Goal: Task Accomplishment & Management: Use online tool/utility

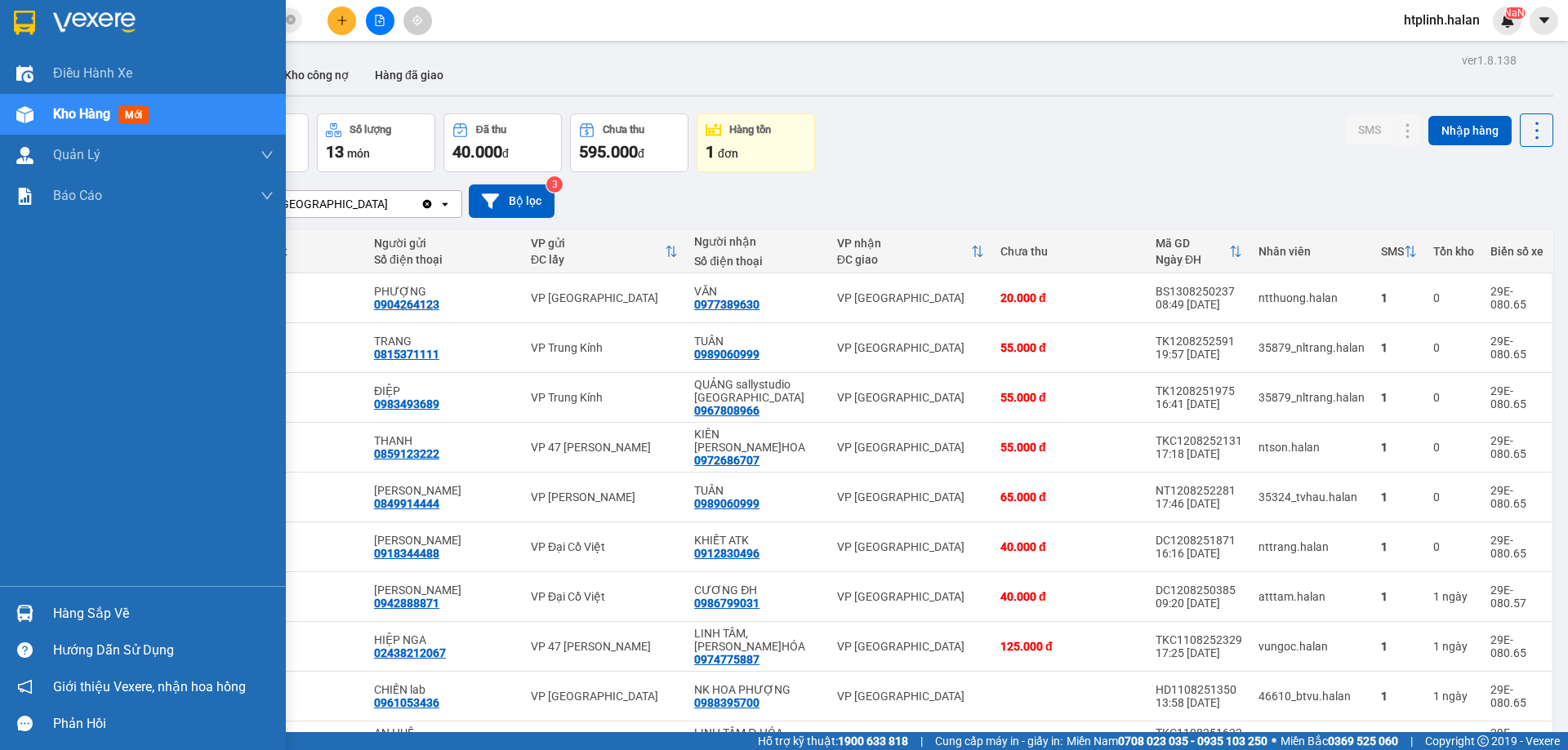
click at [40, 619] on div "Hàng sắp về" at bounding box center [143, 613] width 286 height 37
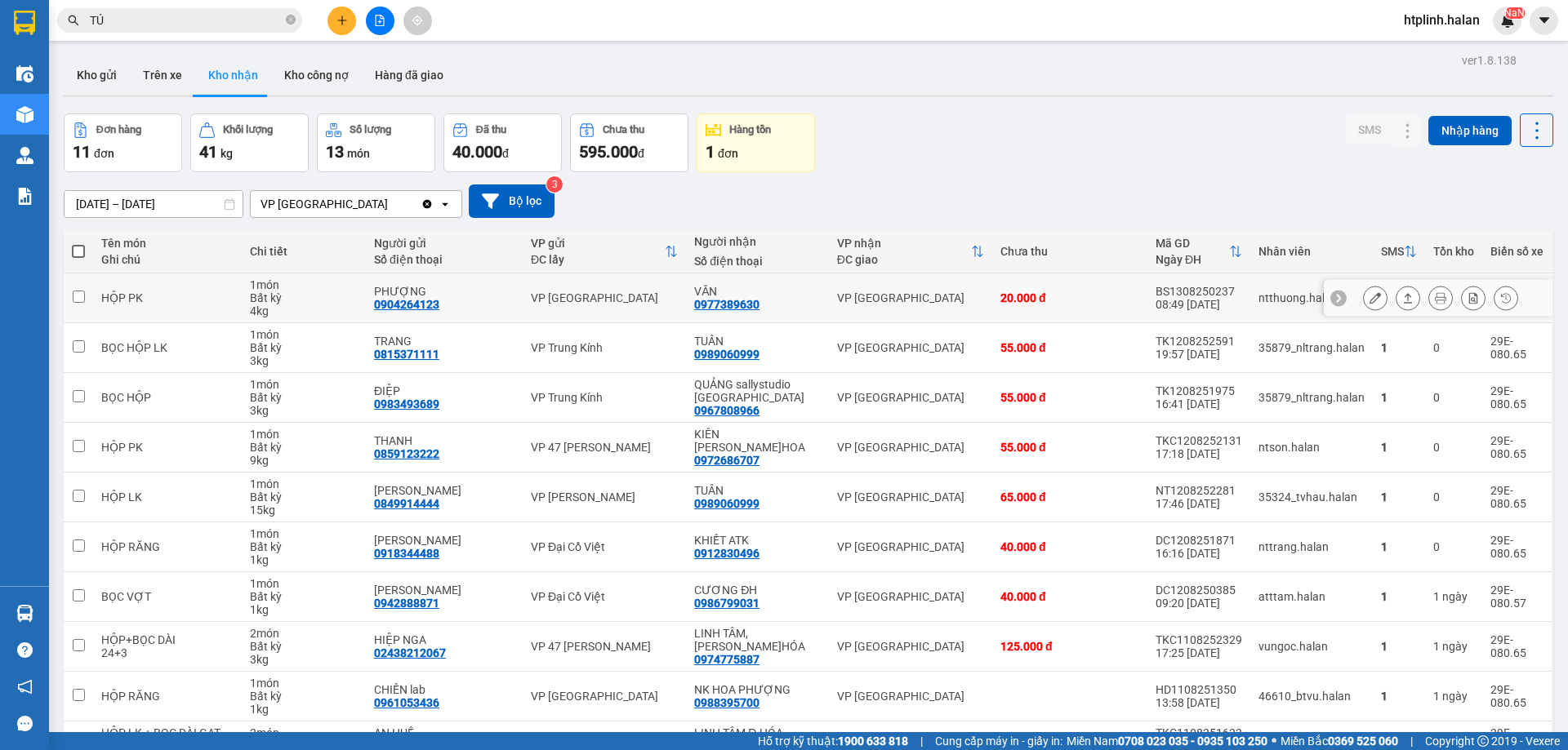
click at [167, 301] on section "Kết quả tìm kiếm ( 308 ) Bộ lọc Thuộc VP này [PERSON_NAME] thái Món hàng Thu hộ…" at bounding box center [784, 375] width 1568 height 750
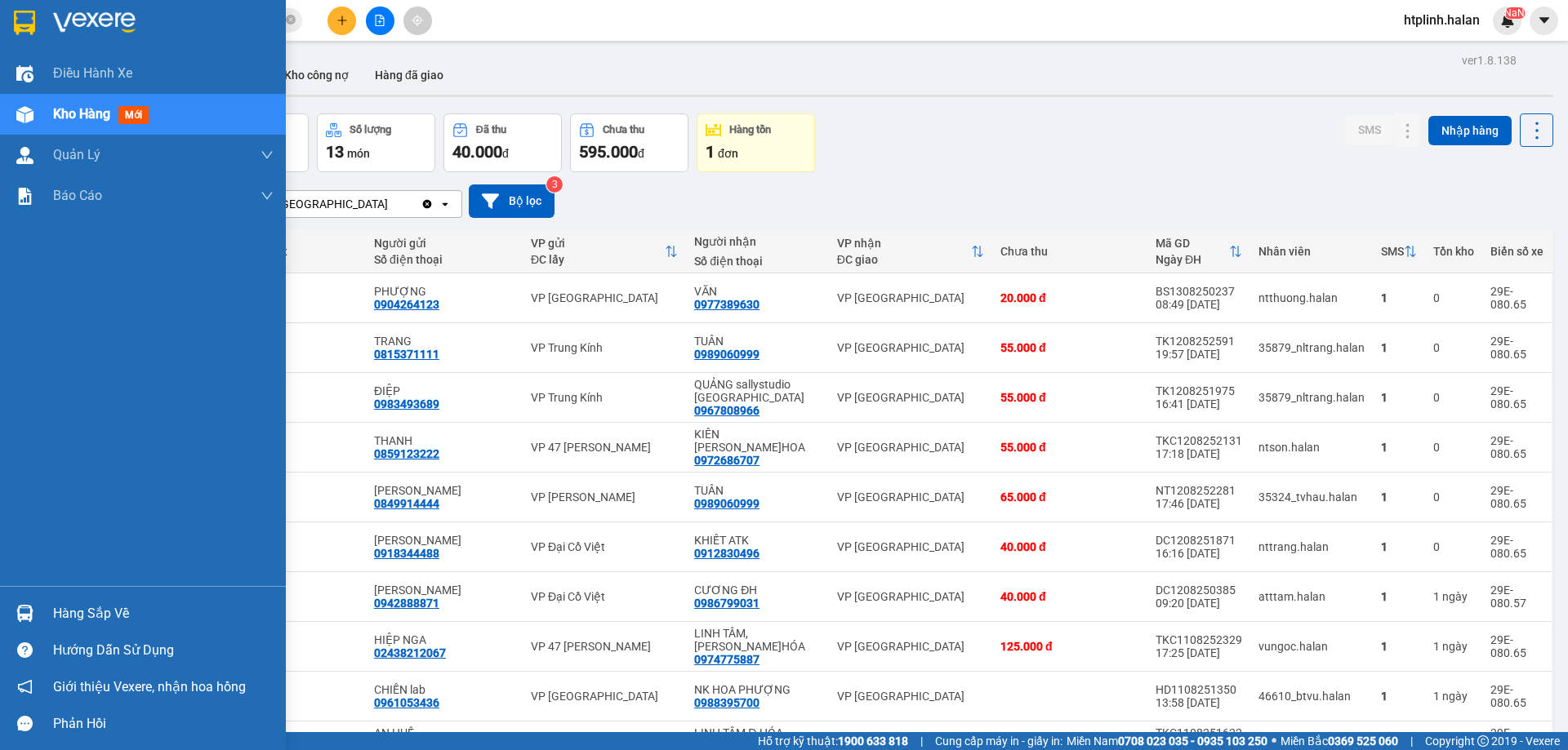
click at [51, 601] on div "Hàng sắp về" at bounding box center [143, 613] width 286 height 37
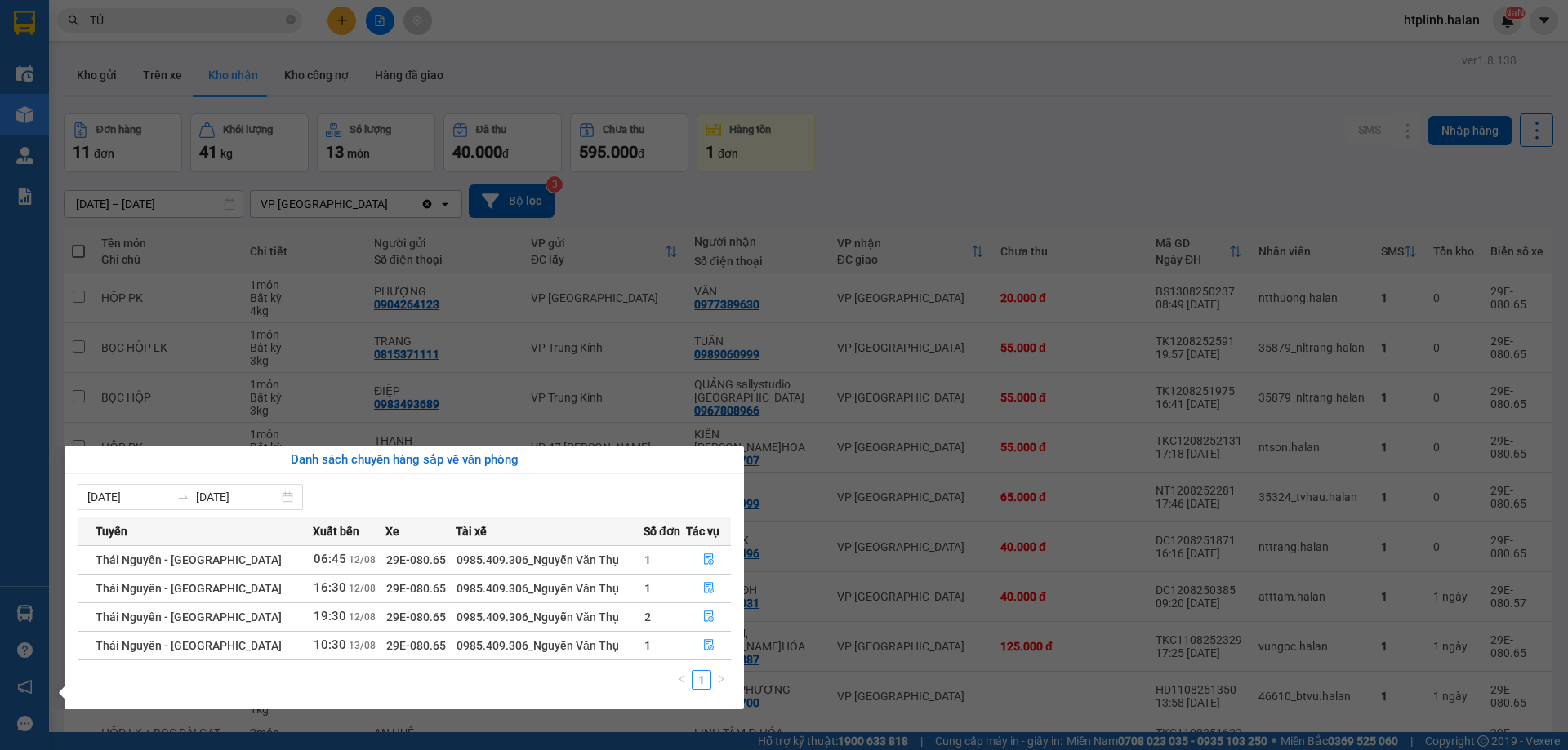
click at [670, 647] on td "1" at bounding box center [664, 645] width 42 height 29
click at [720, 644] on button "button" at bounding box center [708, 646] width 43 height 26
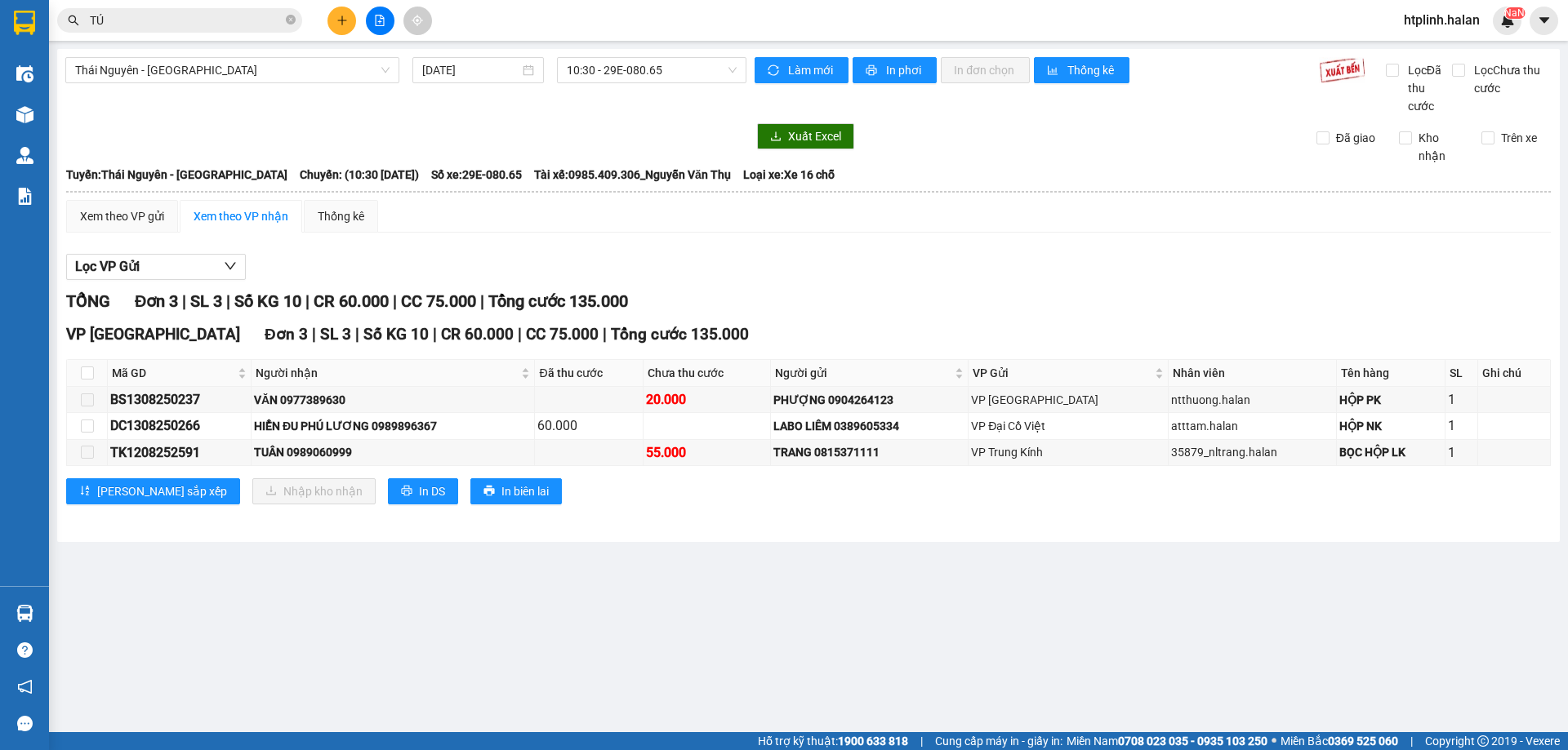
click at [187, 27] on input "TÚ" at bounding box center [186, 20] width 193 height 18
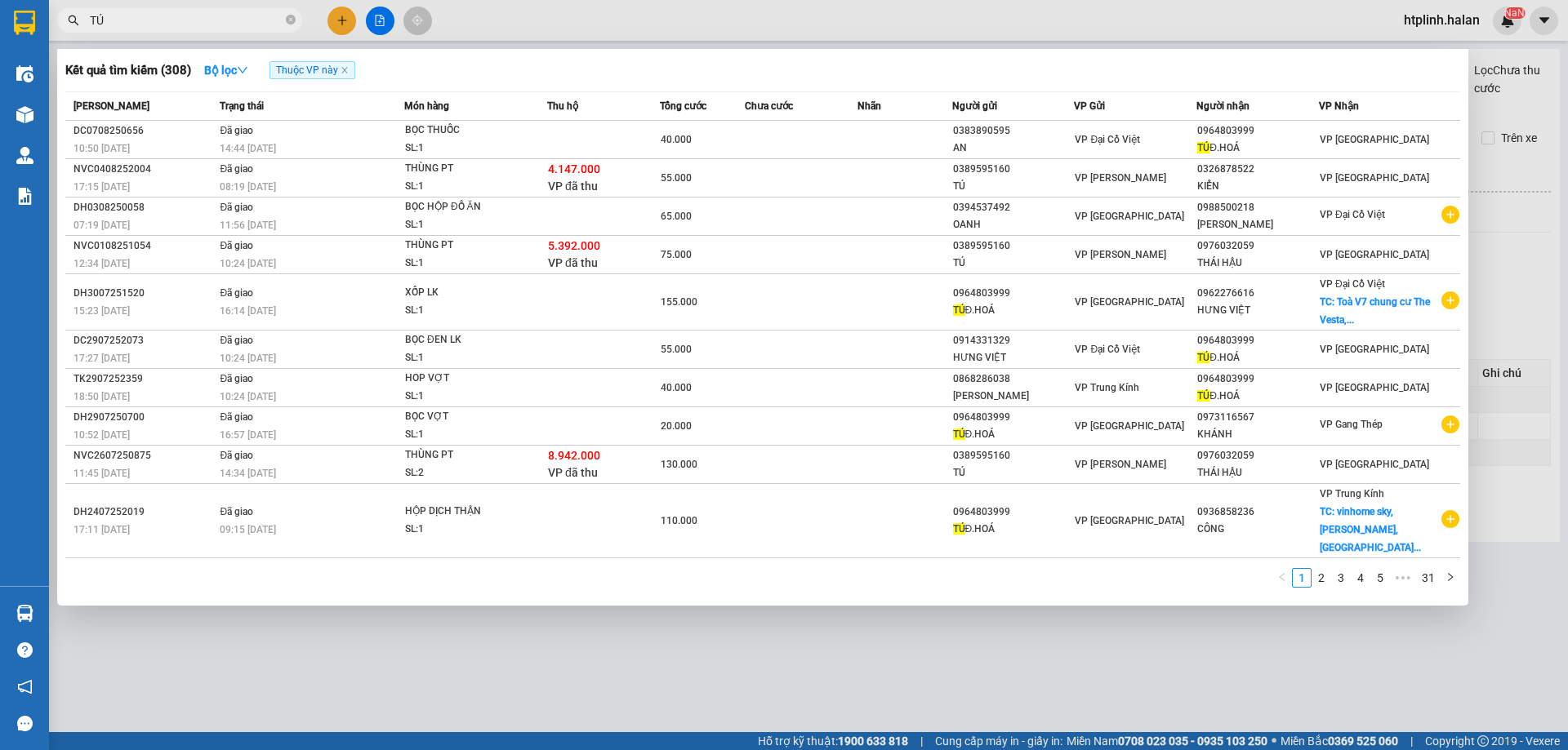
click at [187, 27] on input "TÚ" at bounding box center [186, 20] width 193 height 18
type input "T"
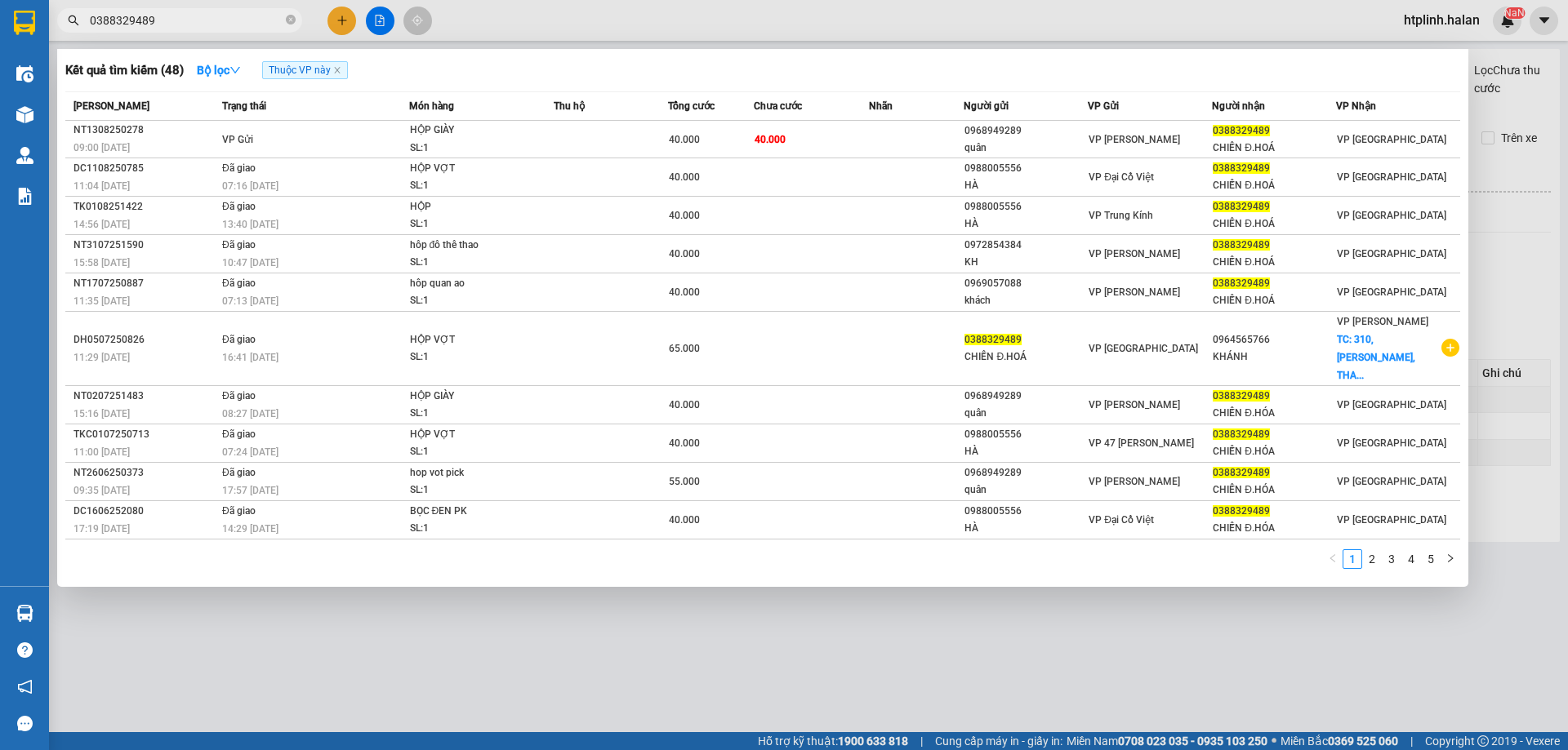
type input "0388329489"
click at [197, 617] on div at bounding box center [784, 375] width 1568 height 750
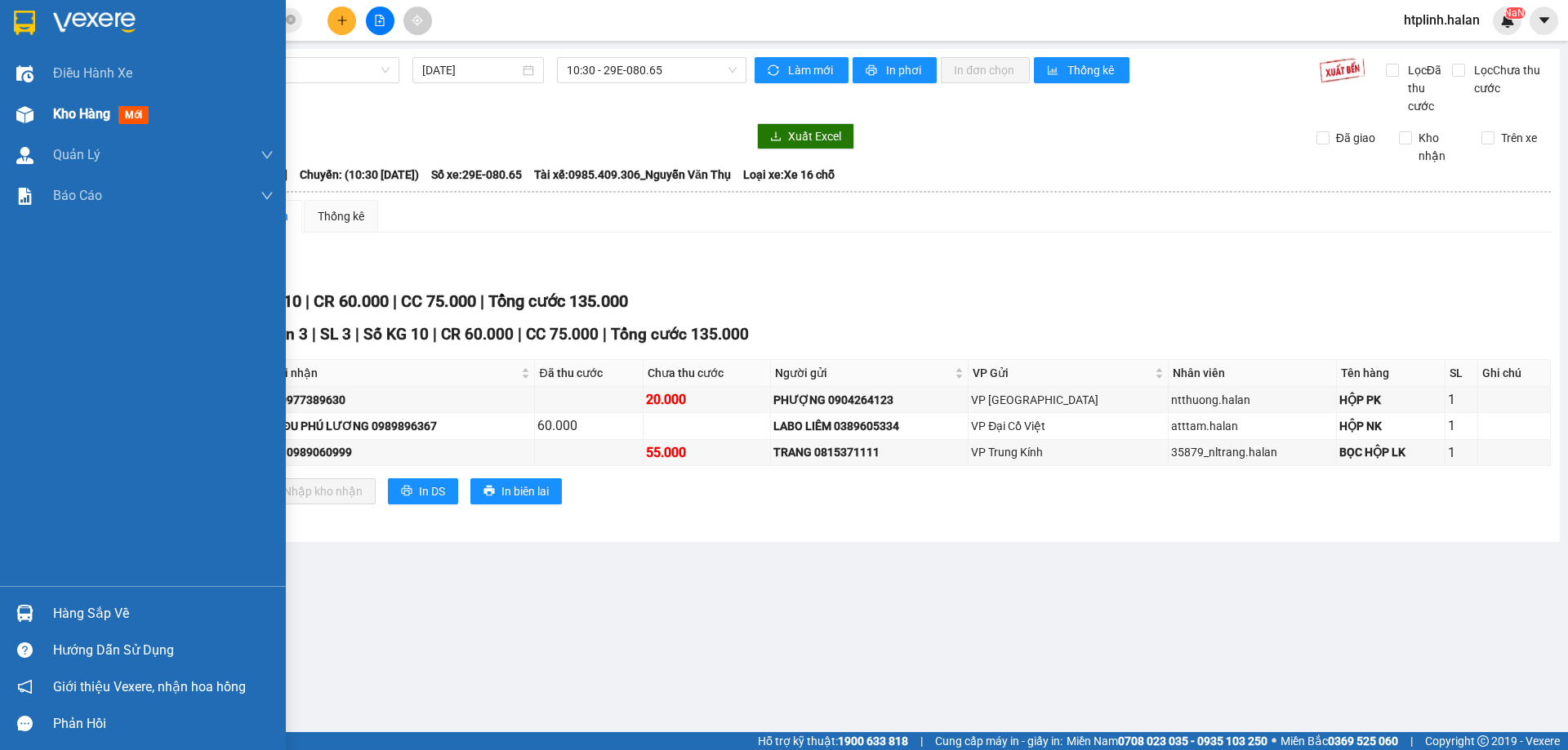
click at [20, 112] on img at bounding box center [25, 115] width 18 height 18
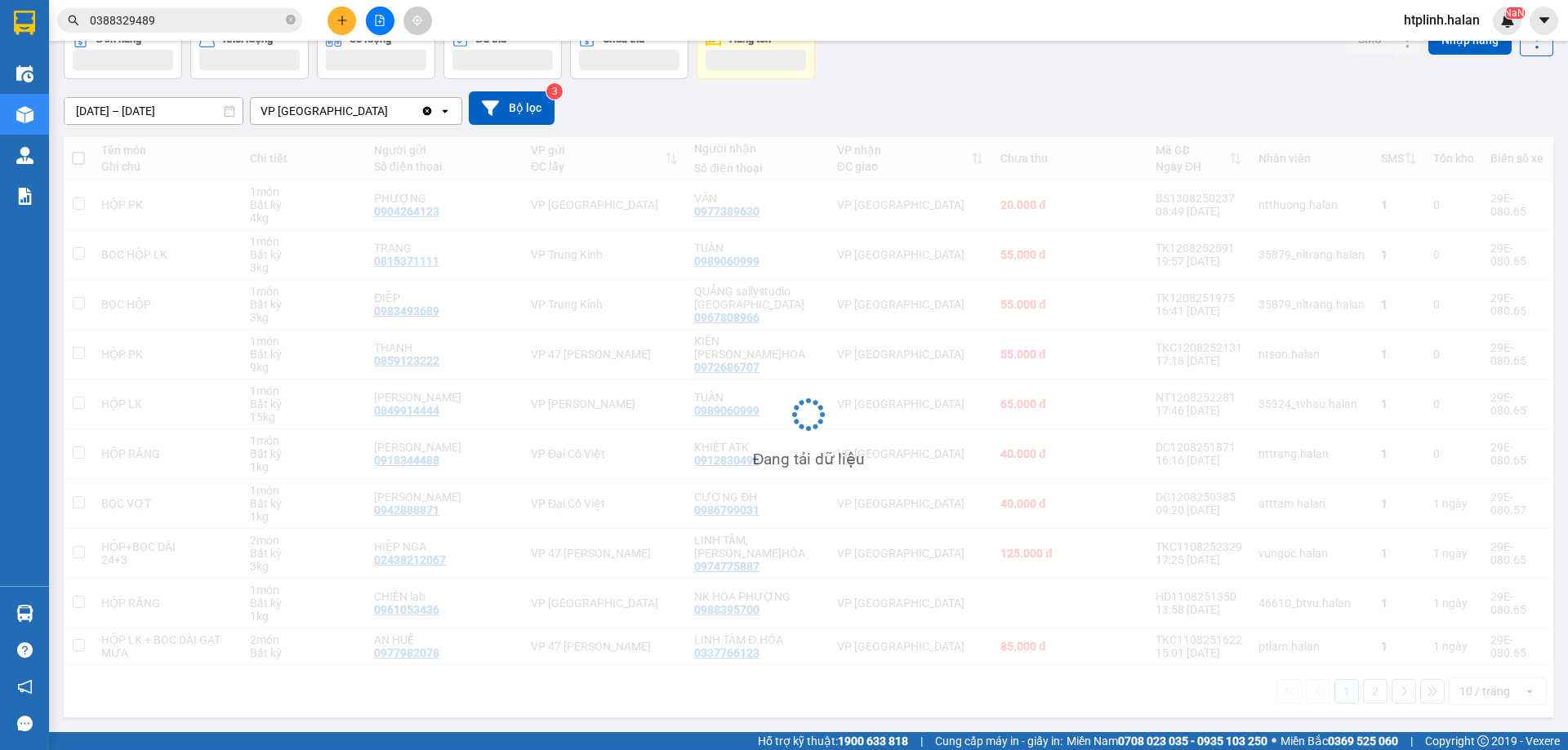
scroll to position [9, 0]
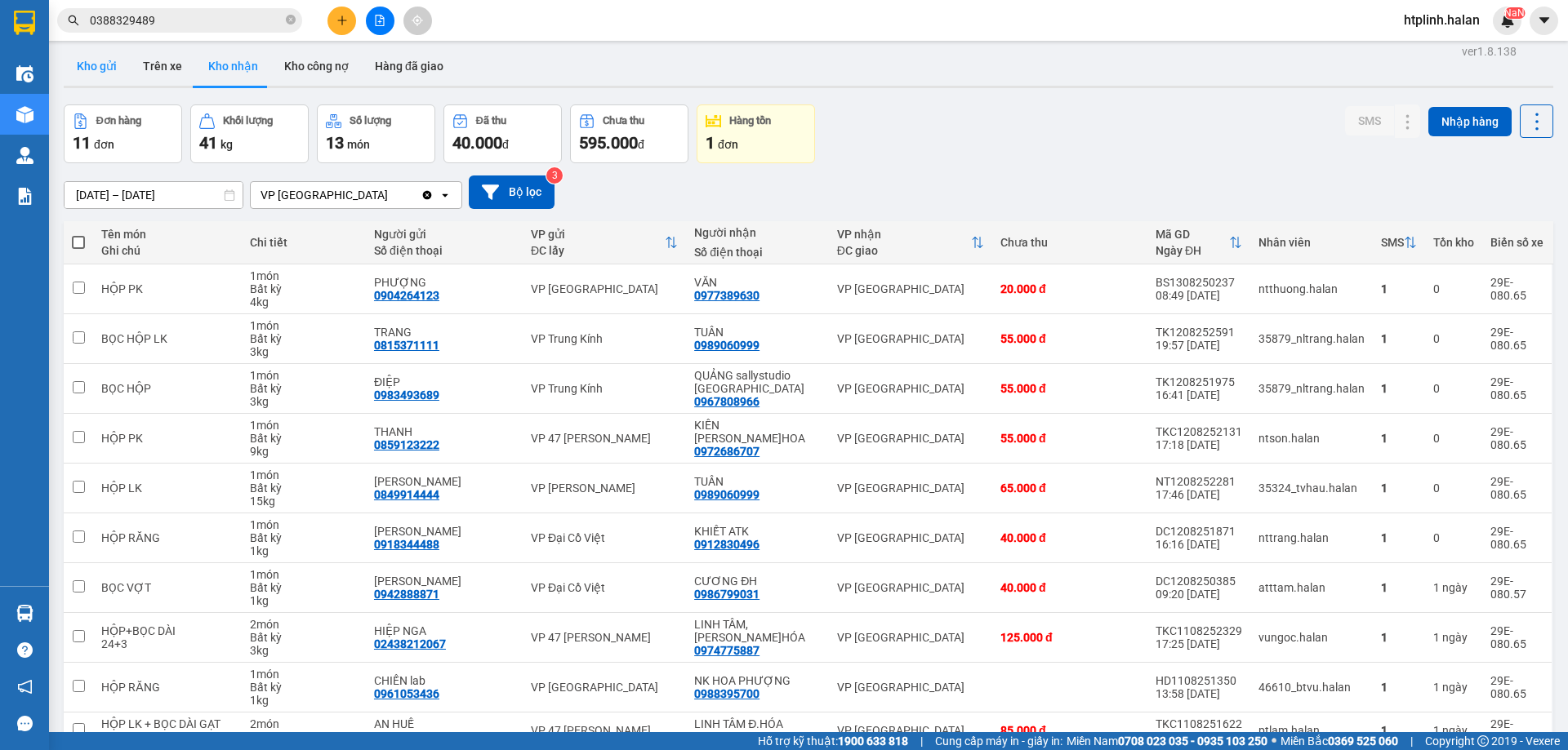
click at [76, 74] on button "Kho gửi" at bounding box center [96, 66] width 66 height 39
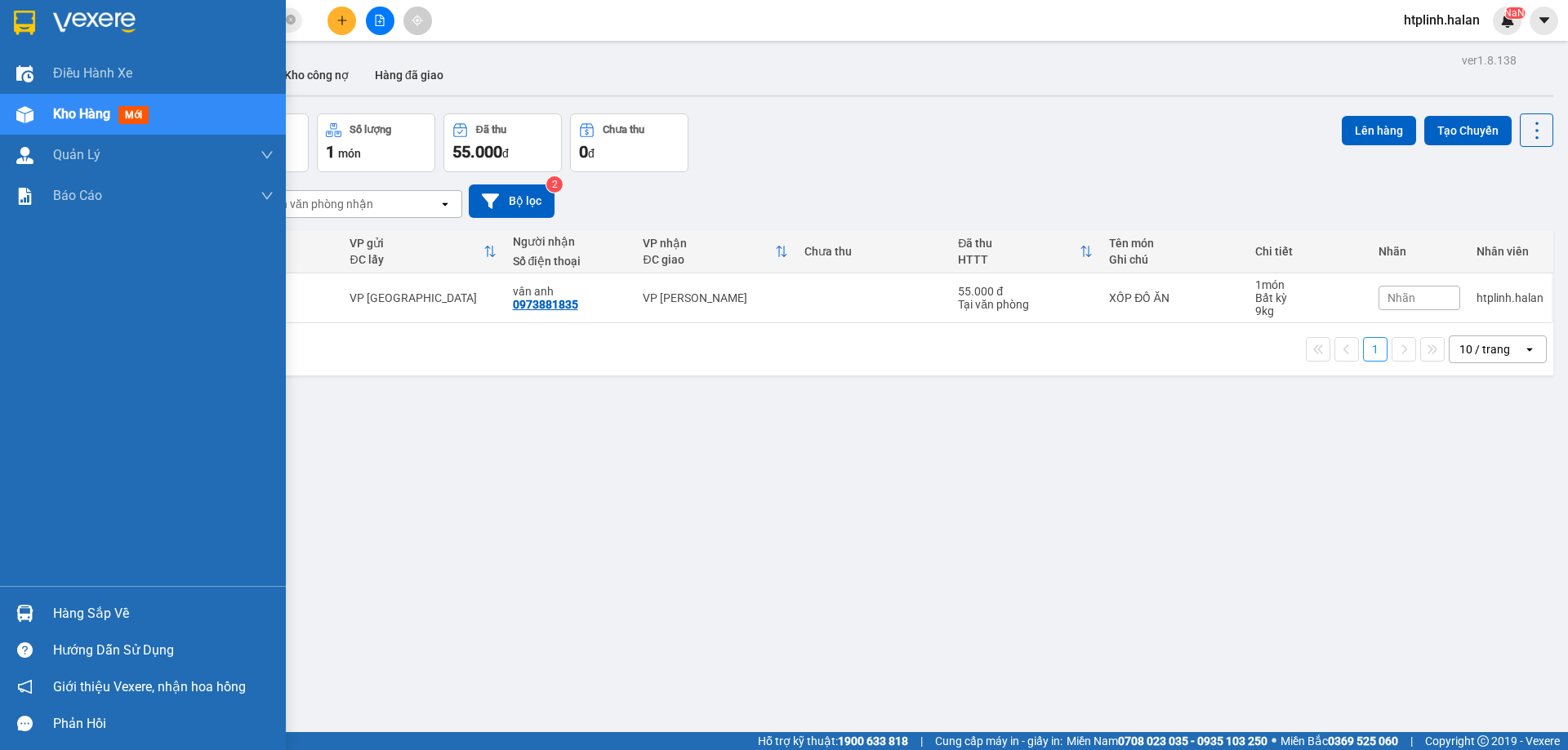
click at [62, 611] on div "Hàng sắp về" at bounding box center [164, 614] width 221 height 25
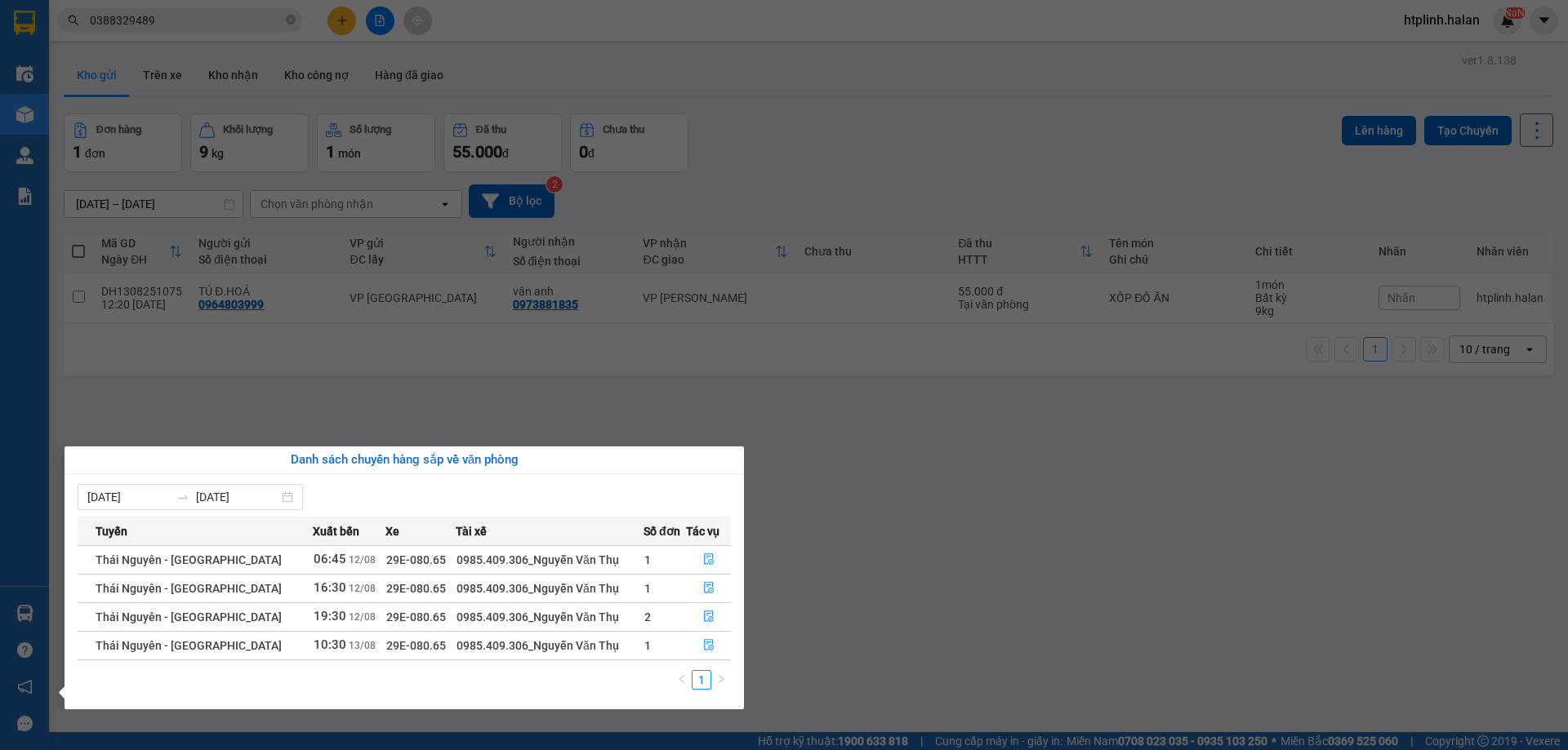
click at [245, 263] on section "Kết quả tìm kiếm ( 48 ) Bộ lọc Thuộc VP này [PERSON_NAME] thái Món hàng Thu hộ …" at bounding box center [784, 375] width 1568 height 750
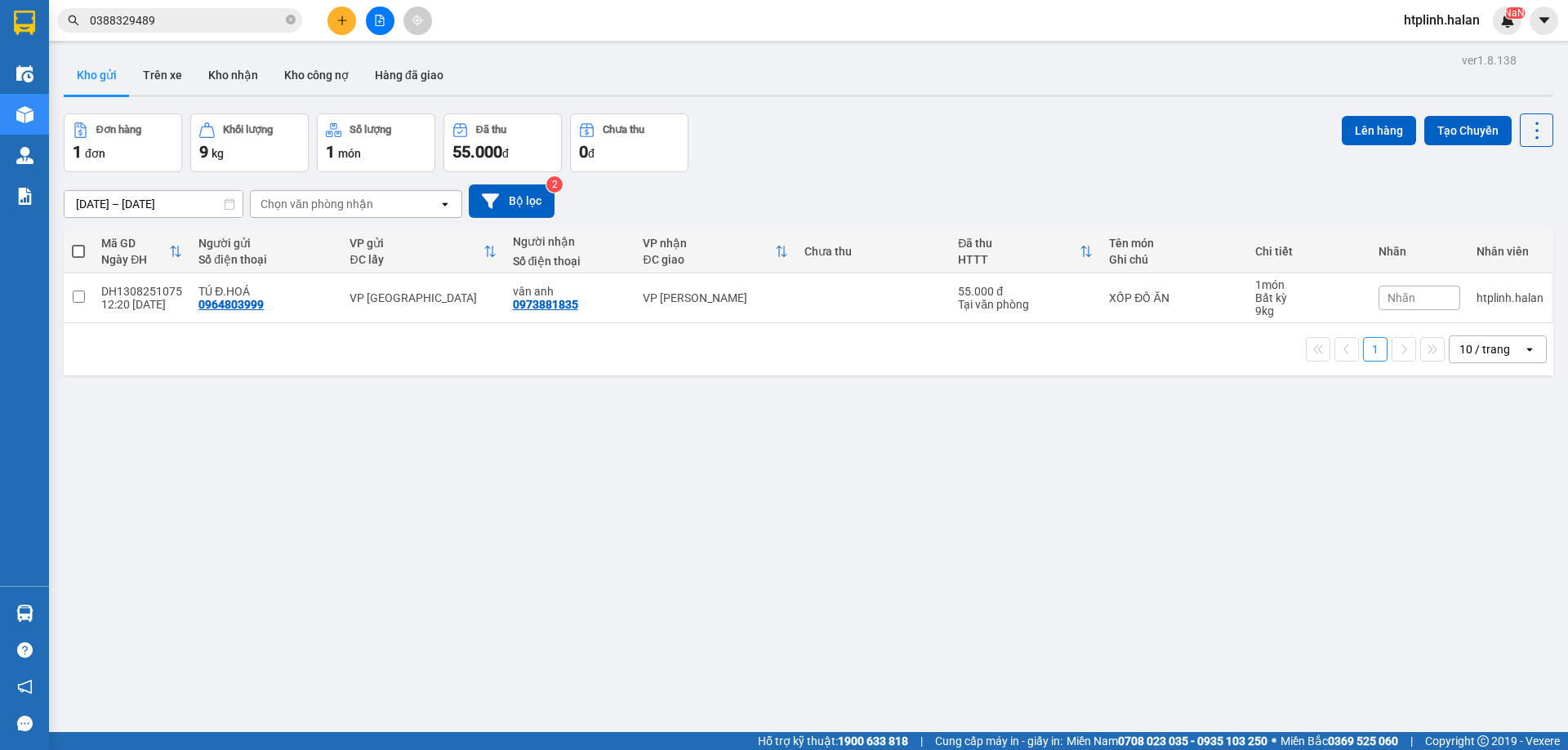
click at [194, 19] on input "0388329489" at bounding box center [186, 20] width 193 height 18
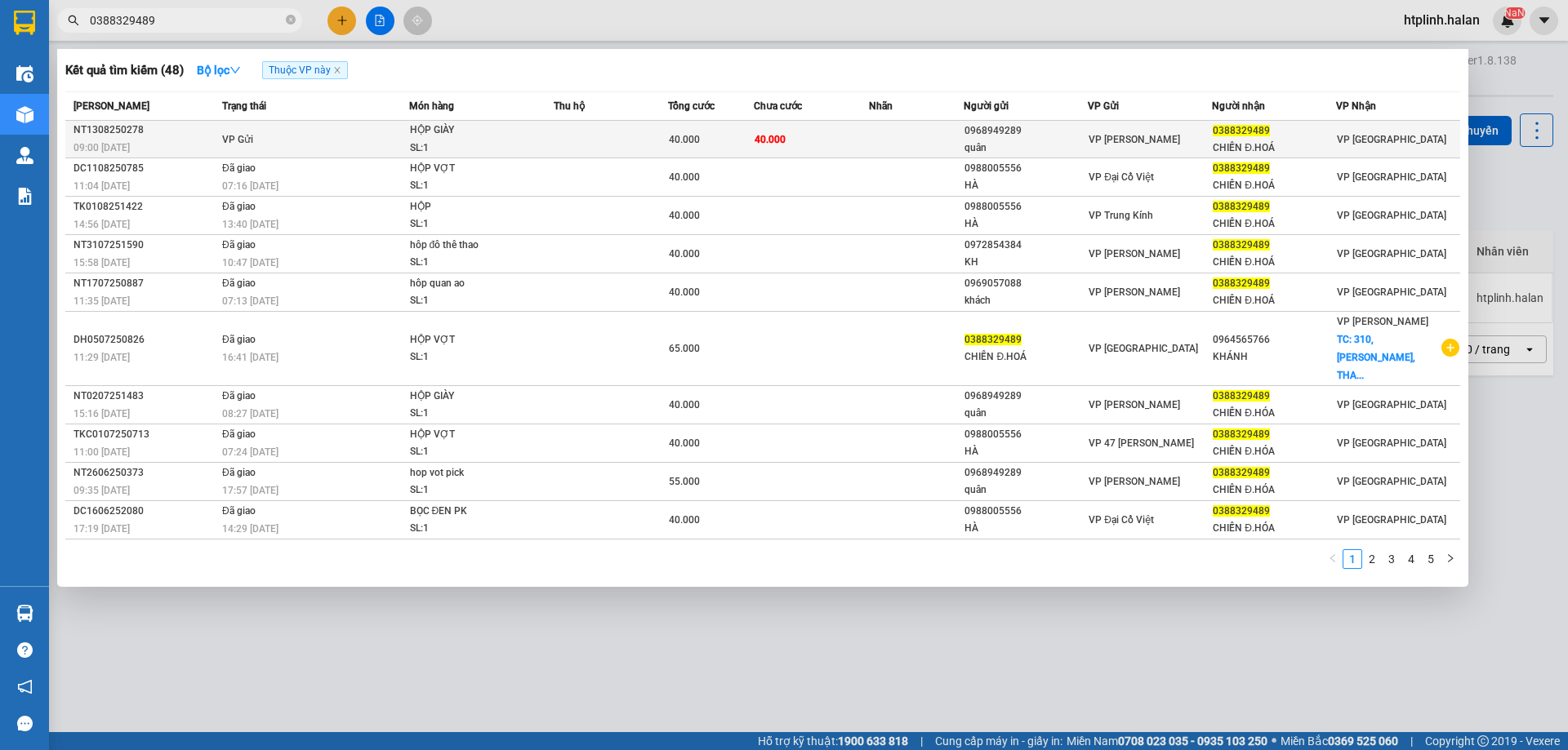
click at [275, 144] on td "VP Gửi" at bounding box center [314, 139] width 191 height 38
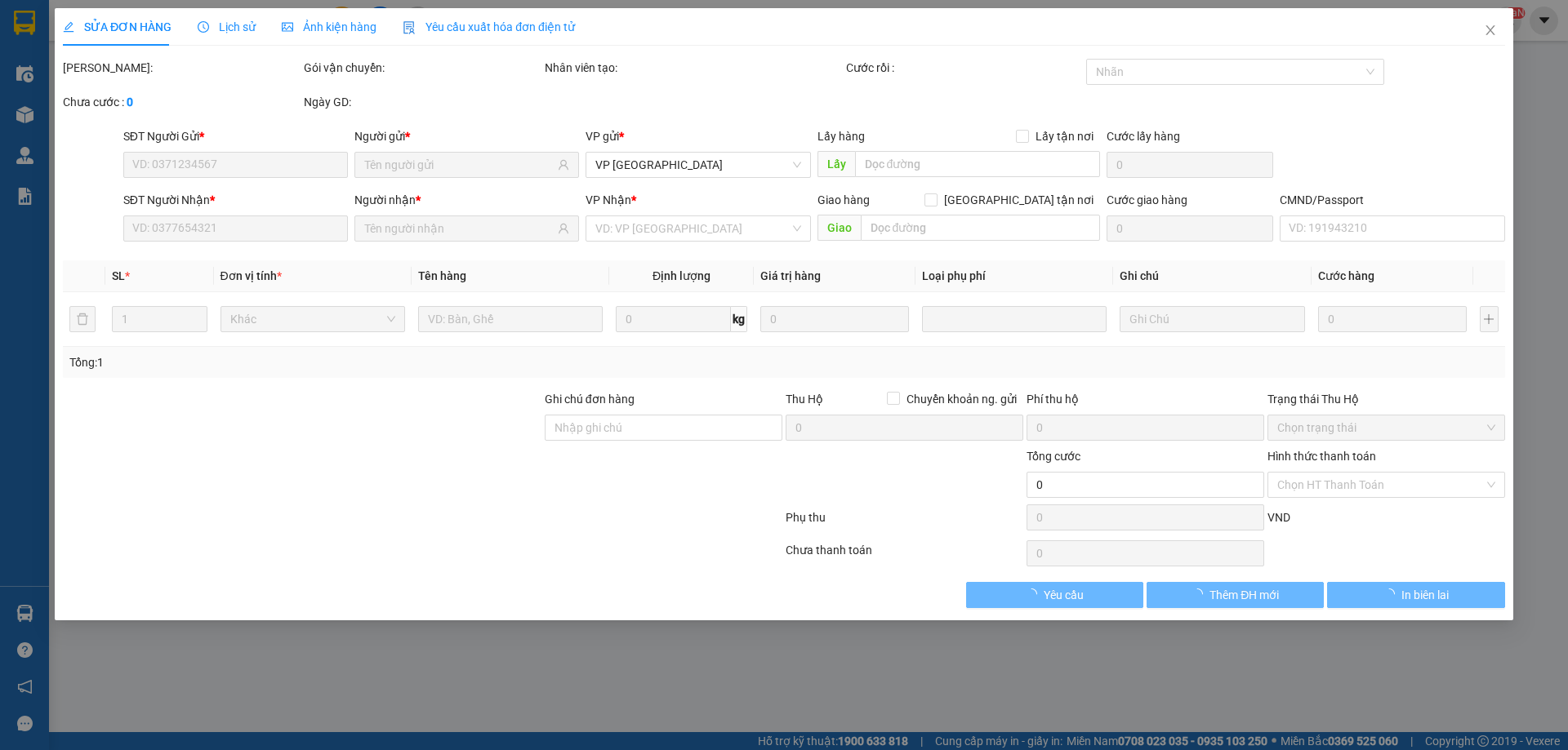
type input "0968949289"
type input "quân"
type input "0388329489"
type input "CHIẾN Đ.HOÁ"
type input "40.000"
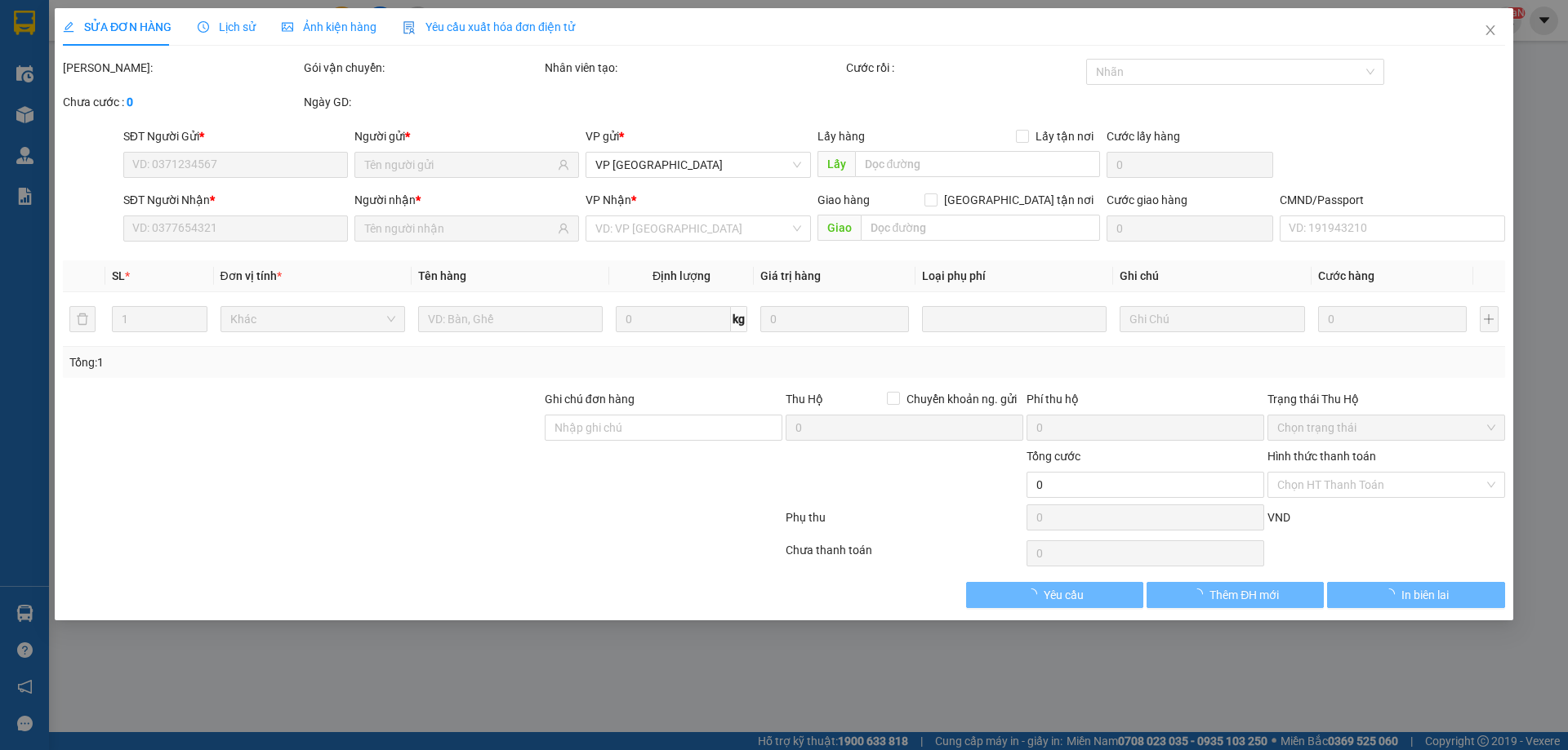
type input "40.000"
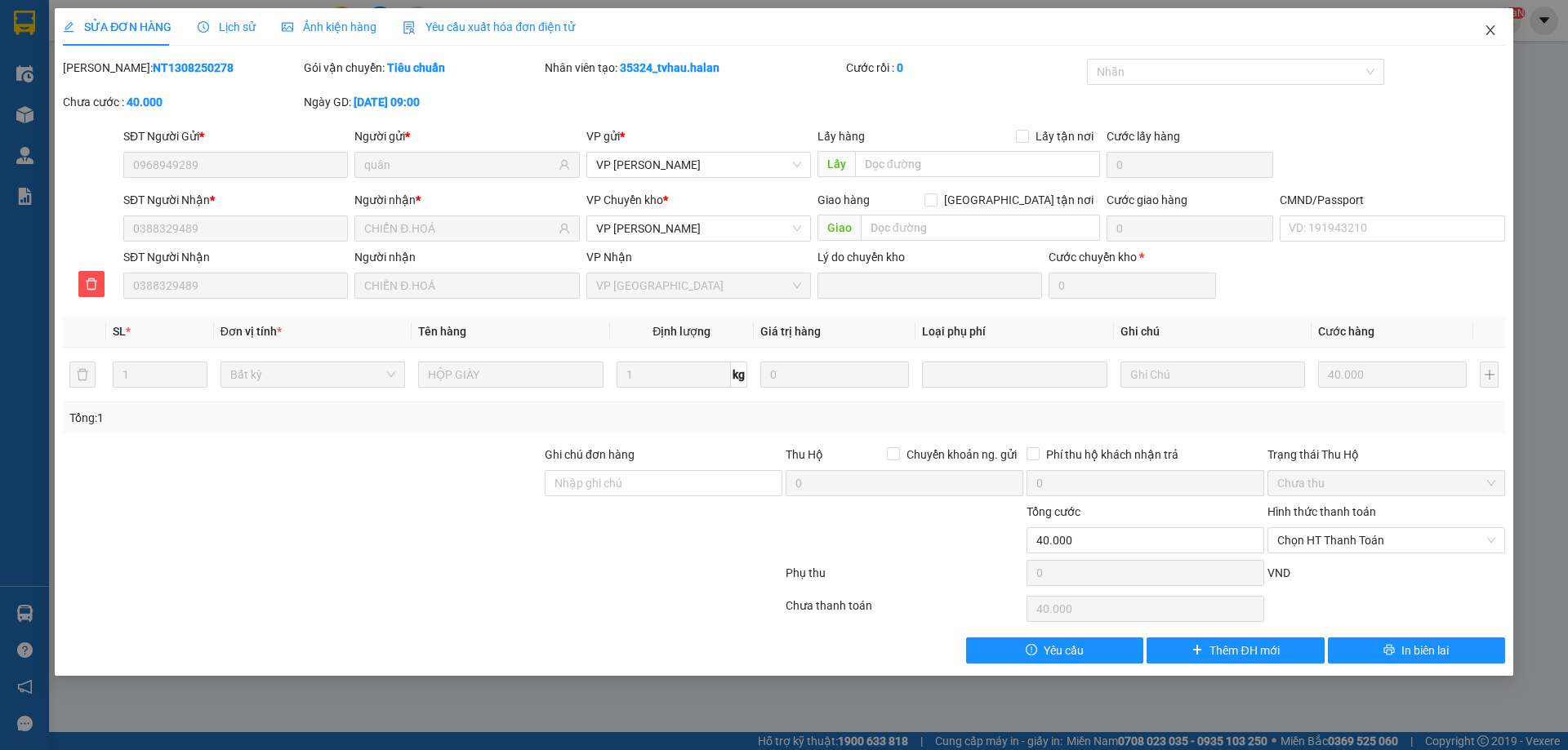
click at [1491, 25] on icon "close" at bounding box center [1490, 30] width 13 height 13
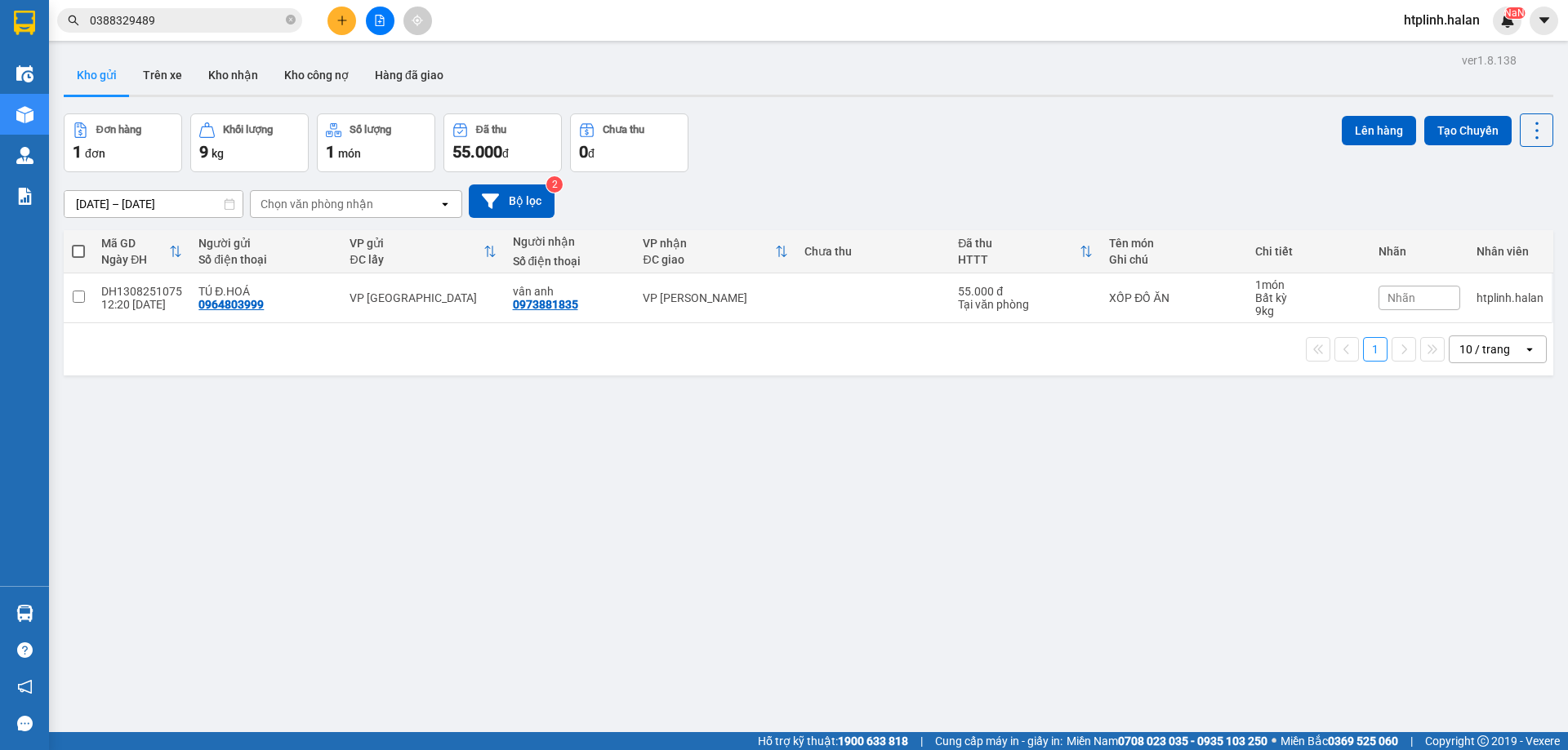
click at [230, 25] on input "0388329489" at bounding box center [186, 20] width 193 height 18
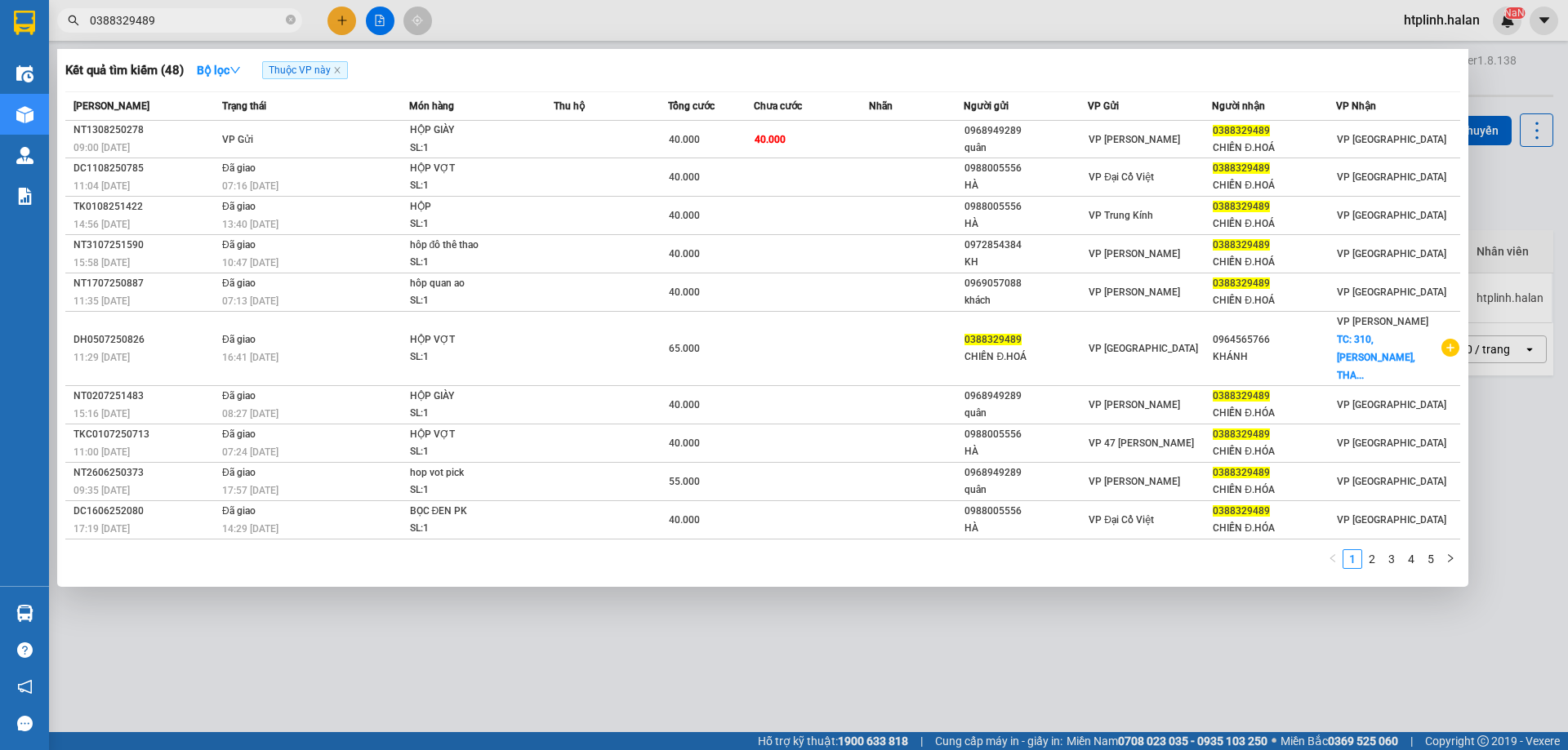
click at [230, 25] on input "0388329489" at bounding box center [186, 20] width 193 height 18
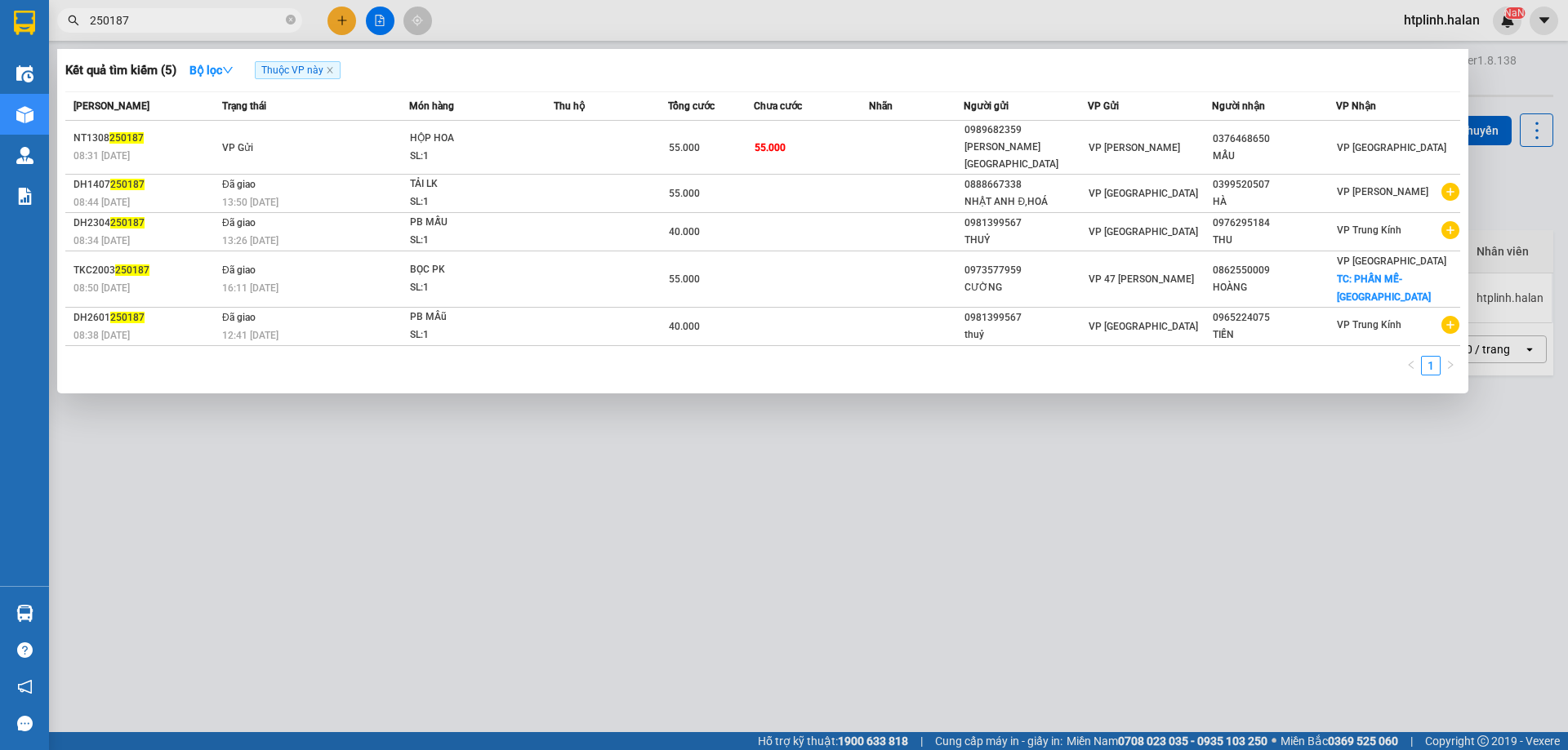
type input "250187"
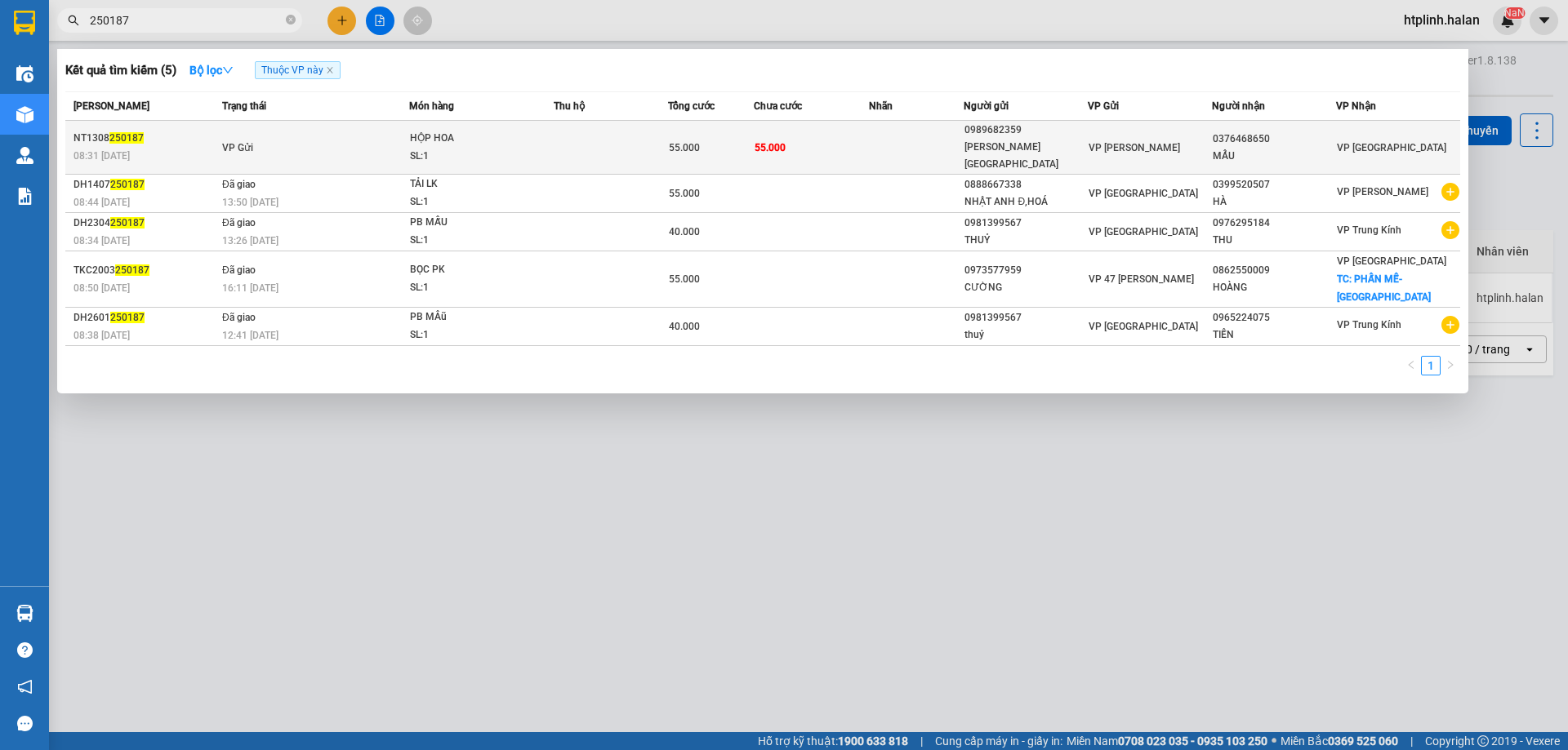
click at [357, 138] on td "VP Gửi" at bounding box center [314, 147] width 191 height 53
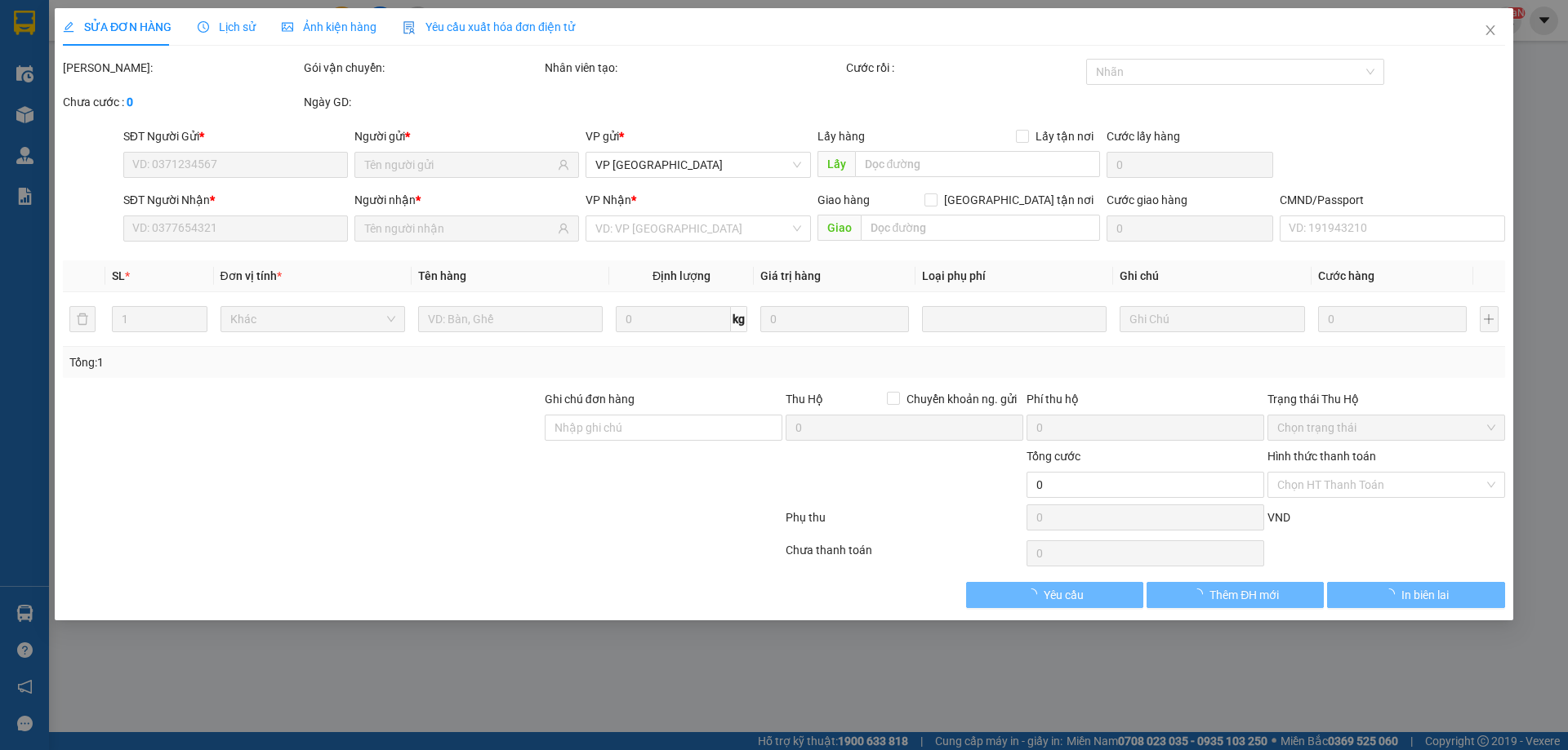
type input "0989682359"
type input "[PERSON_NAME][GEOGRAPHIC_DATA]"
type input "0376468650"
type input "MẨU"
type input "55.000"
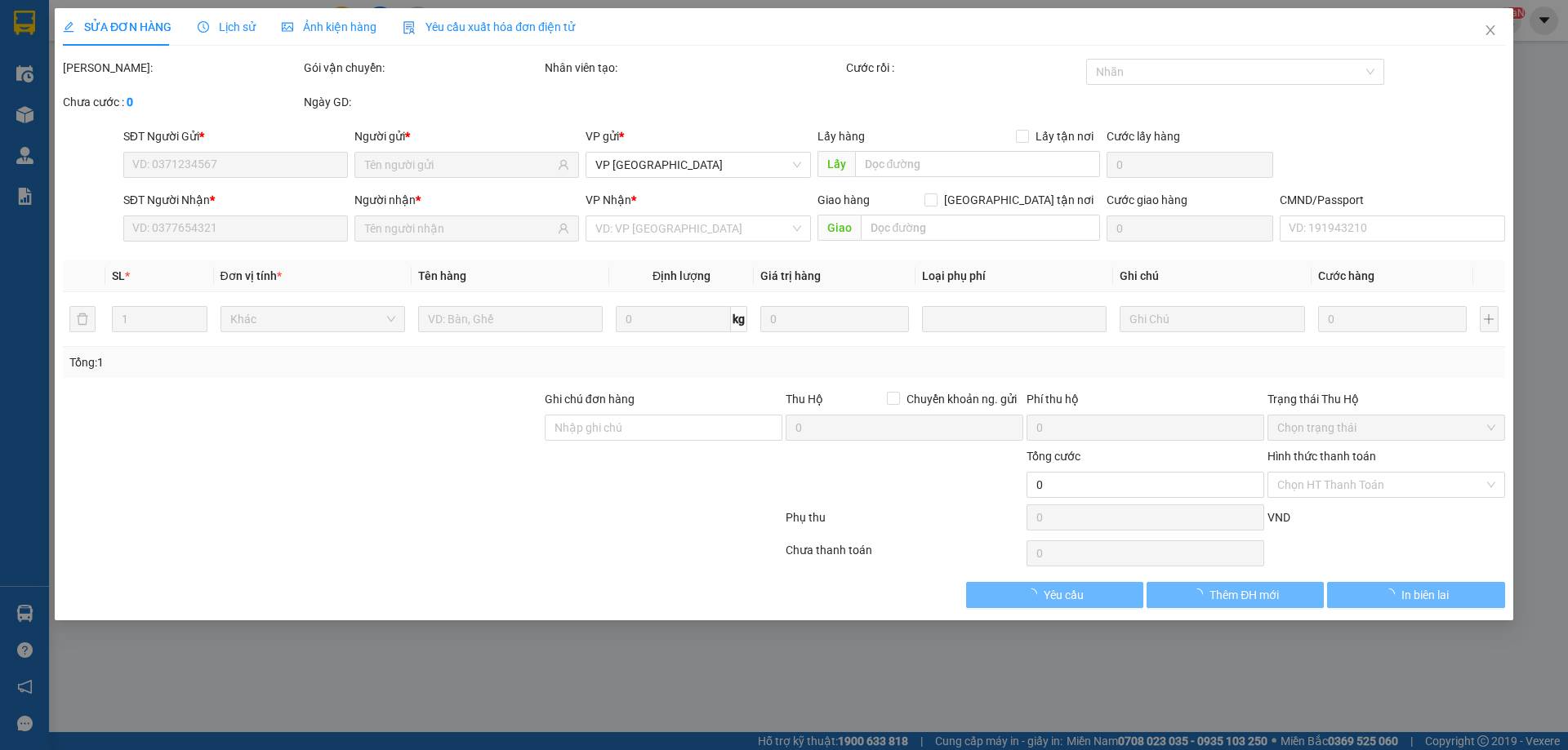
type input "55.000"
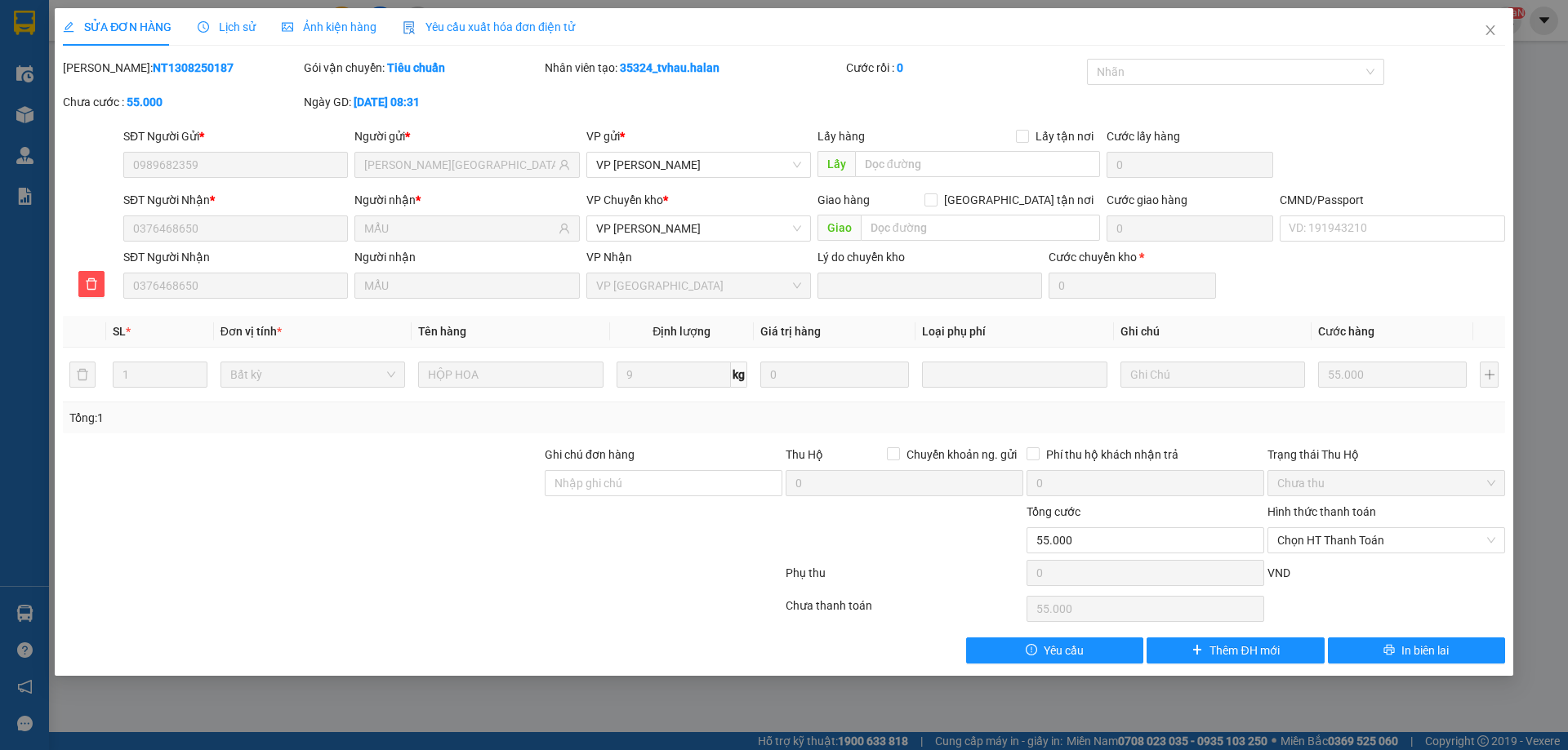
click at [207, 30] on icon "clock-circle" at bounding box center [202, 26] width 11 height 11
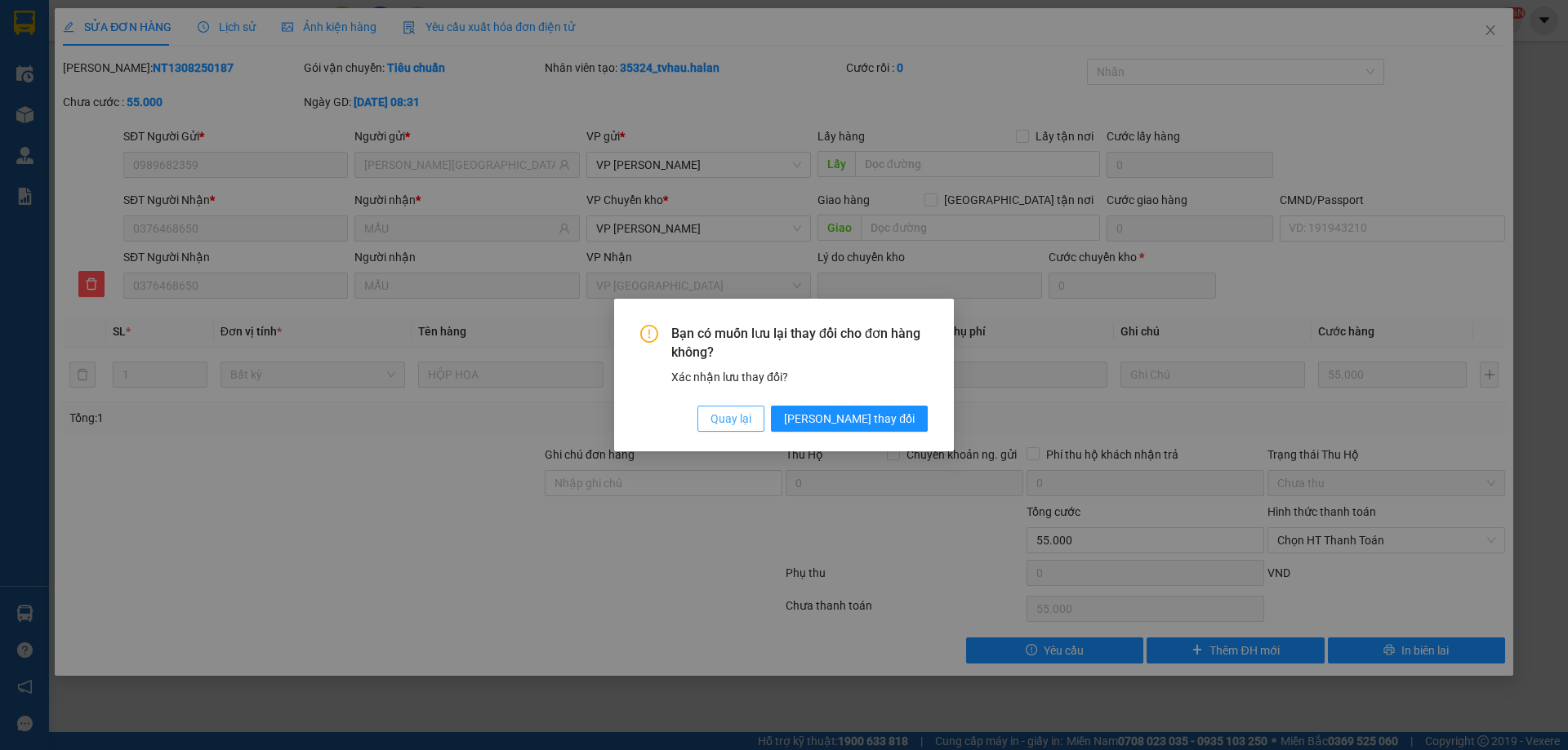
click at [751, 414] on span "Quay lại" at bounding box center [731, 419] width 41 height 18
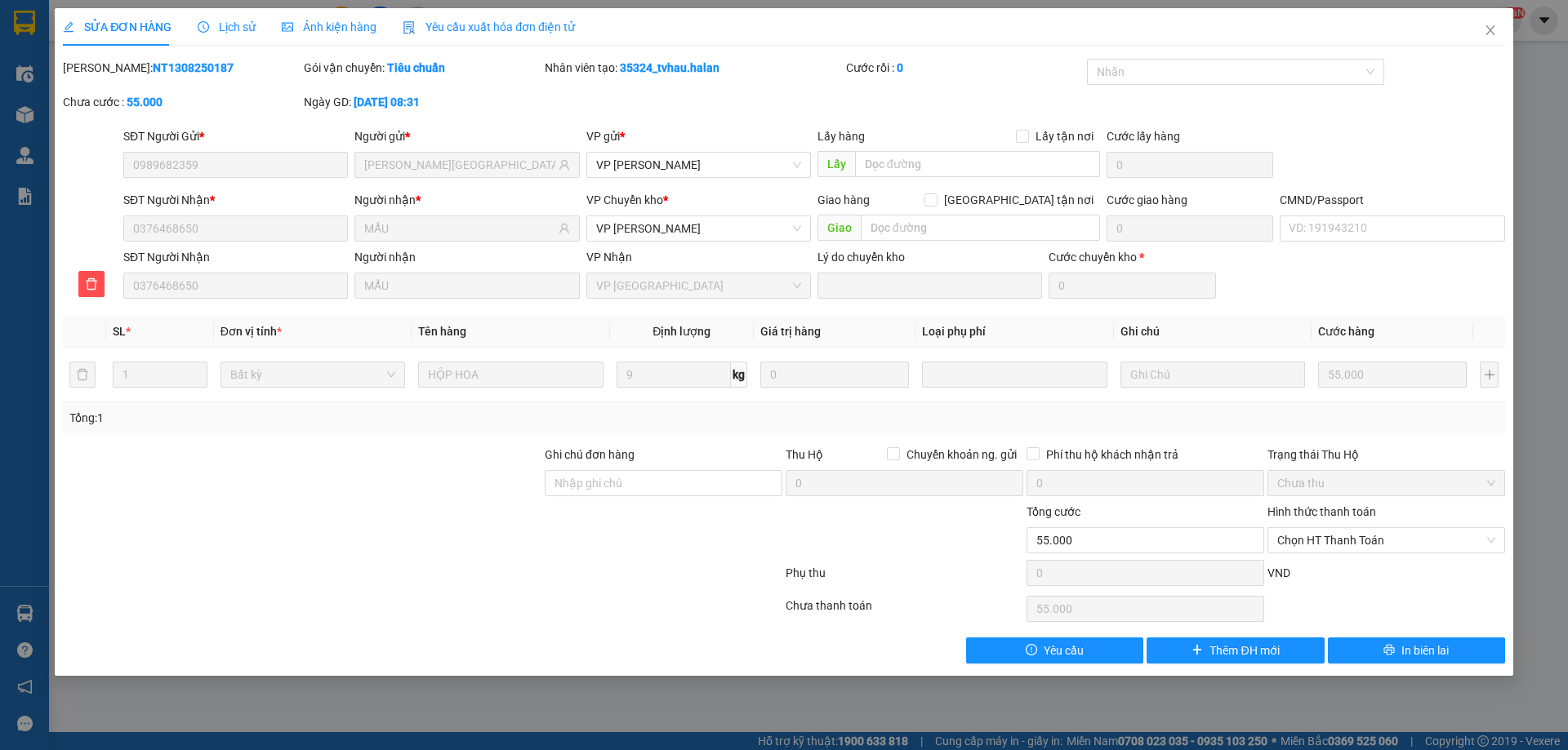
click at [205, 24] on icon "clock-circle" at bounding box center [202, 26] width 11 height 11
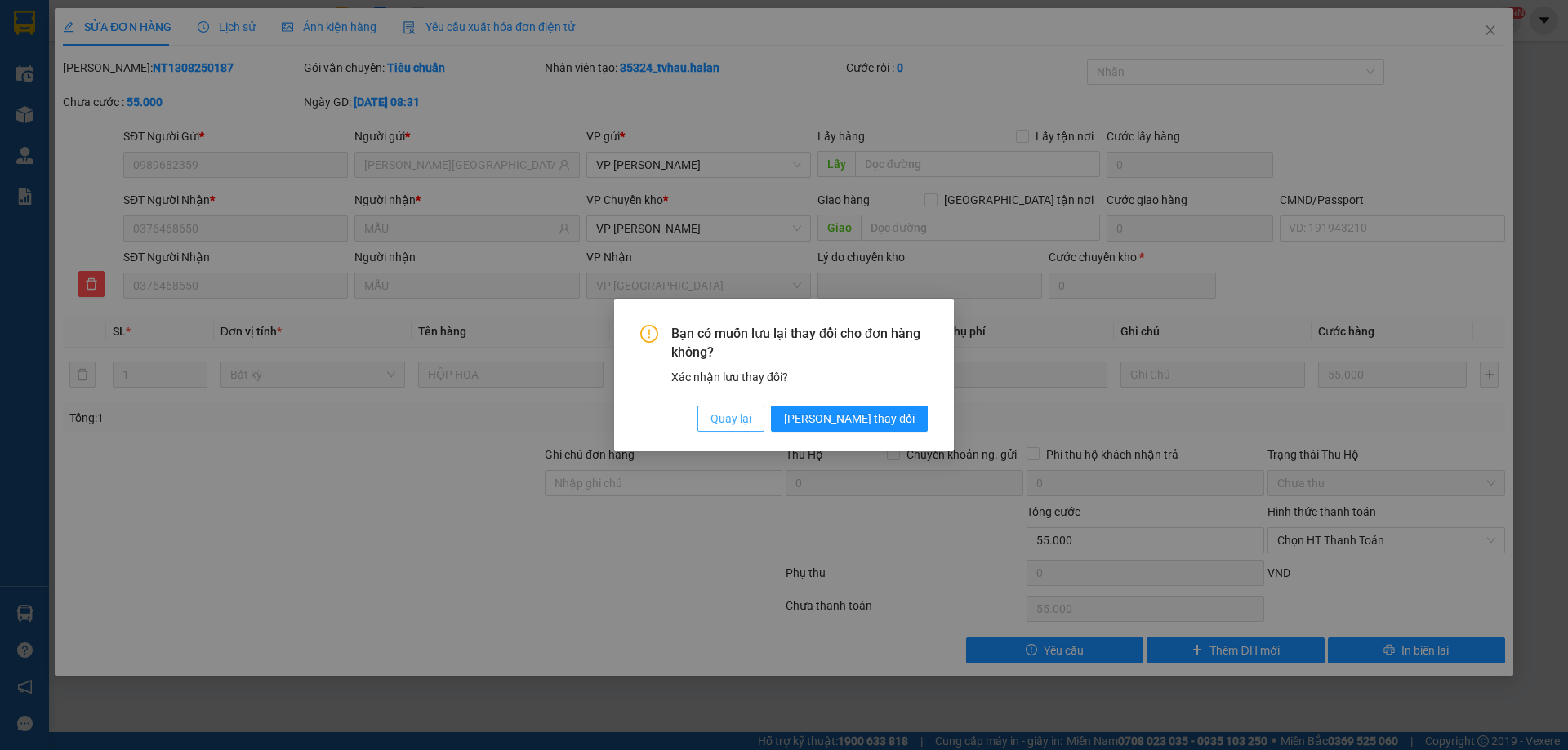
click at [751, 421] on span "Quay lại" at bounding box center [731, 419] width 41 height 18
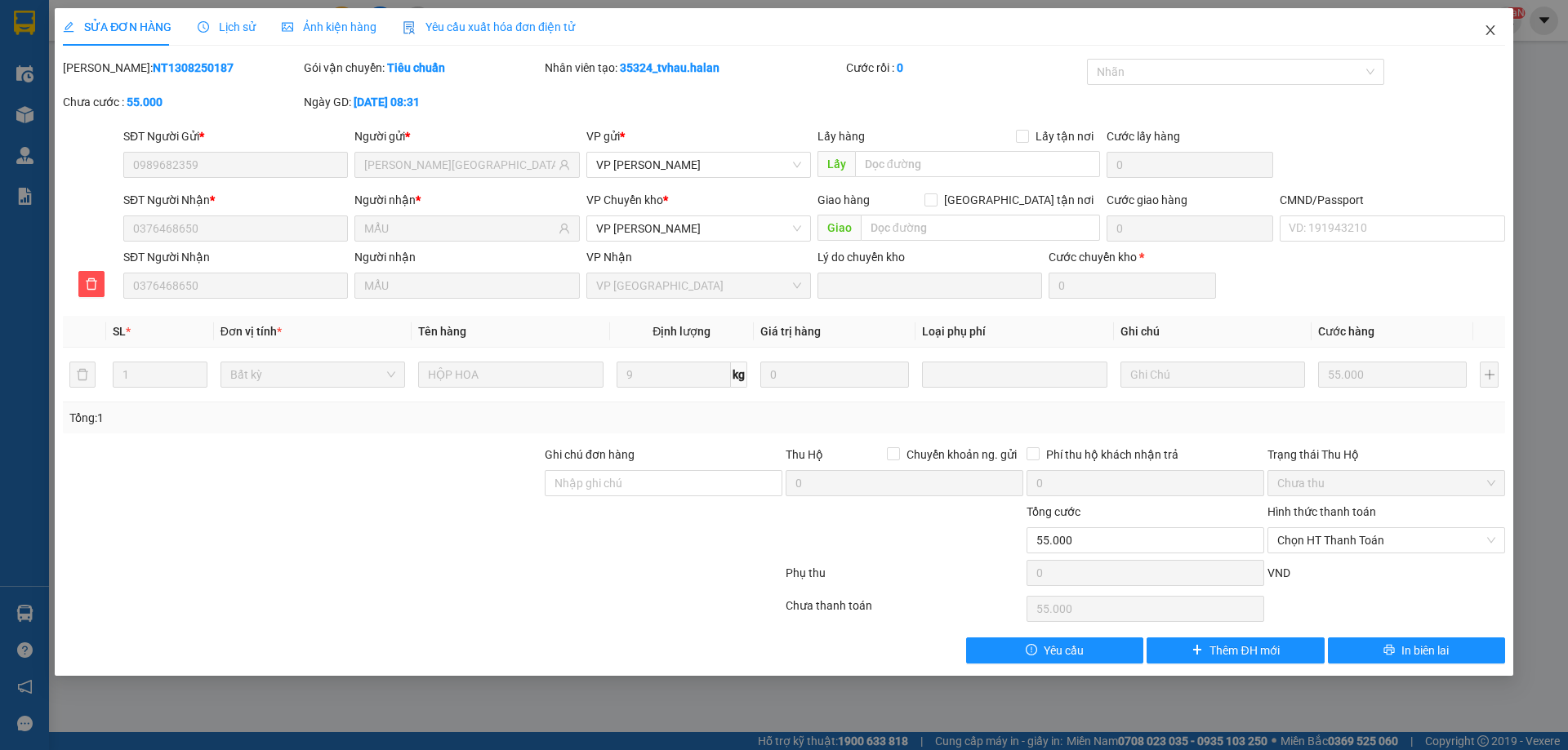
click at [1486, 30] on icon "close" at bounding box center [1490, 30] width 13 height 13
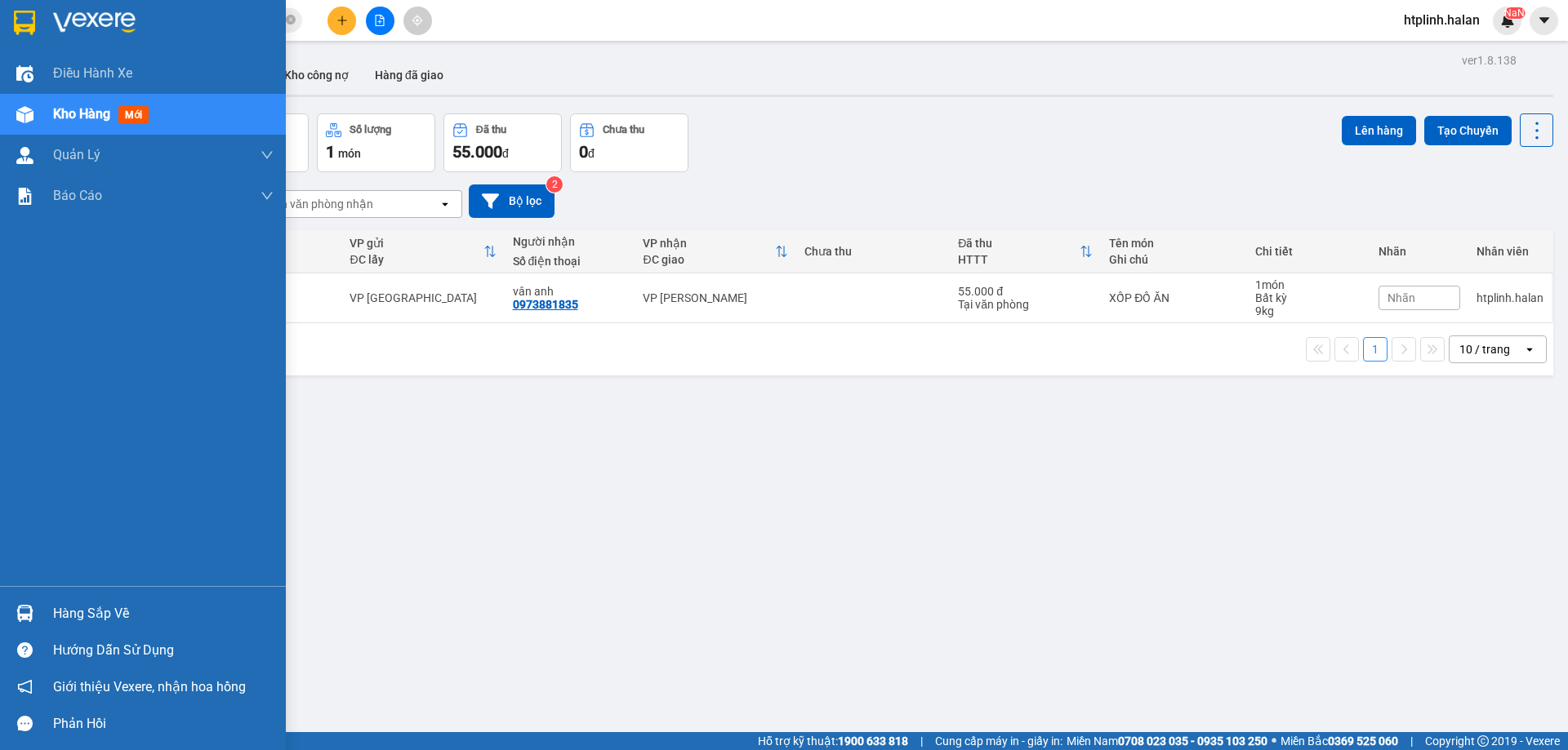
click at [32, 626] on div at bounding box center [25, 613] width 29 height 29
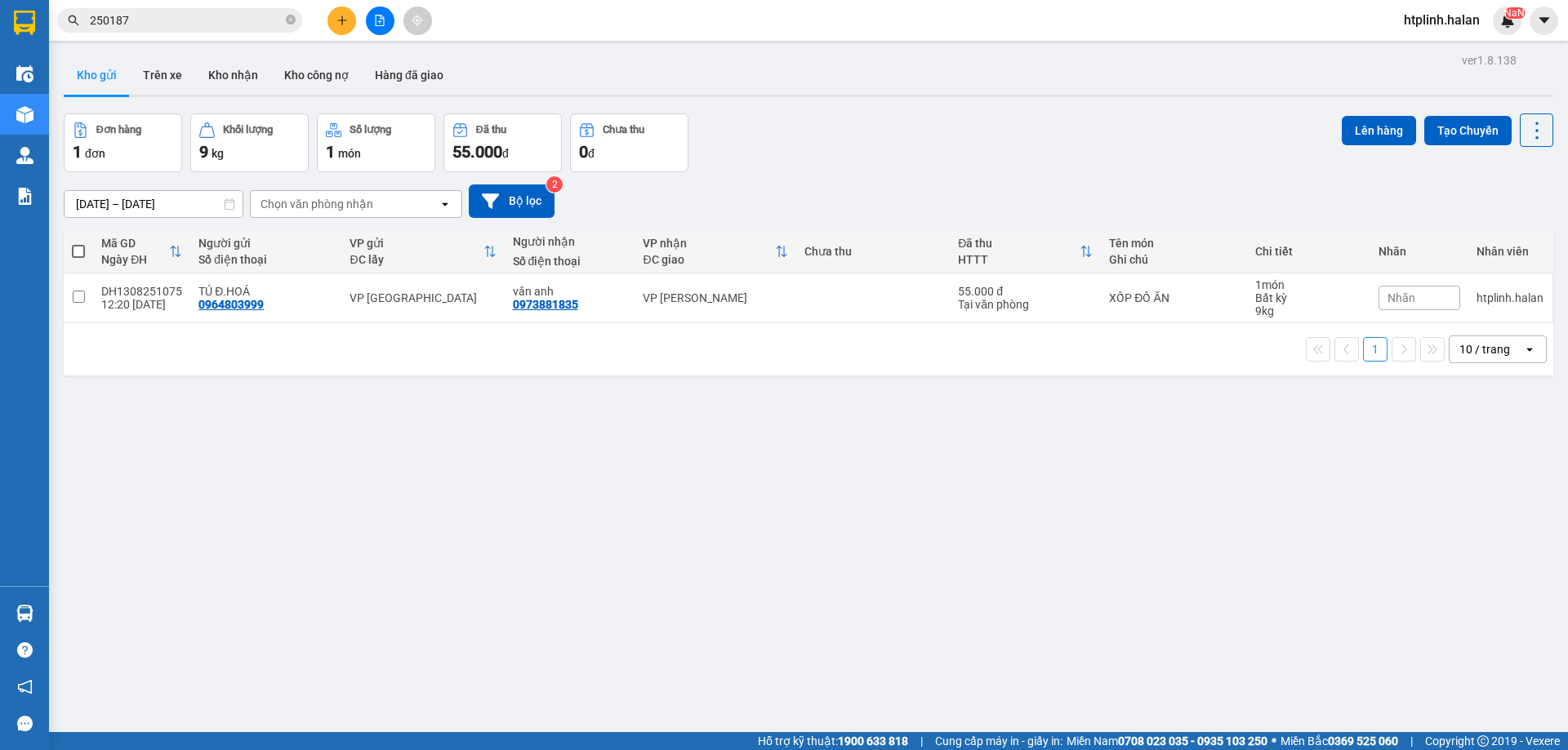
click at [926, 556] on section "Kết quả tìm kiếm ( 5 ) Bộ lọc Thuộc VP này Mã ĐH Trạng thái Món hàng Thu hộ Tổn…" at bounding box center [784, 375] width 1568 height 750
click at [312, 304] on div "TÚ Đ.HOÁ 0964803999" at bounding box center [266, 298] width 135 height 26
checkbox input "true"
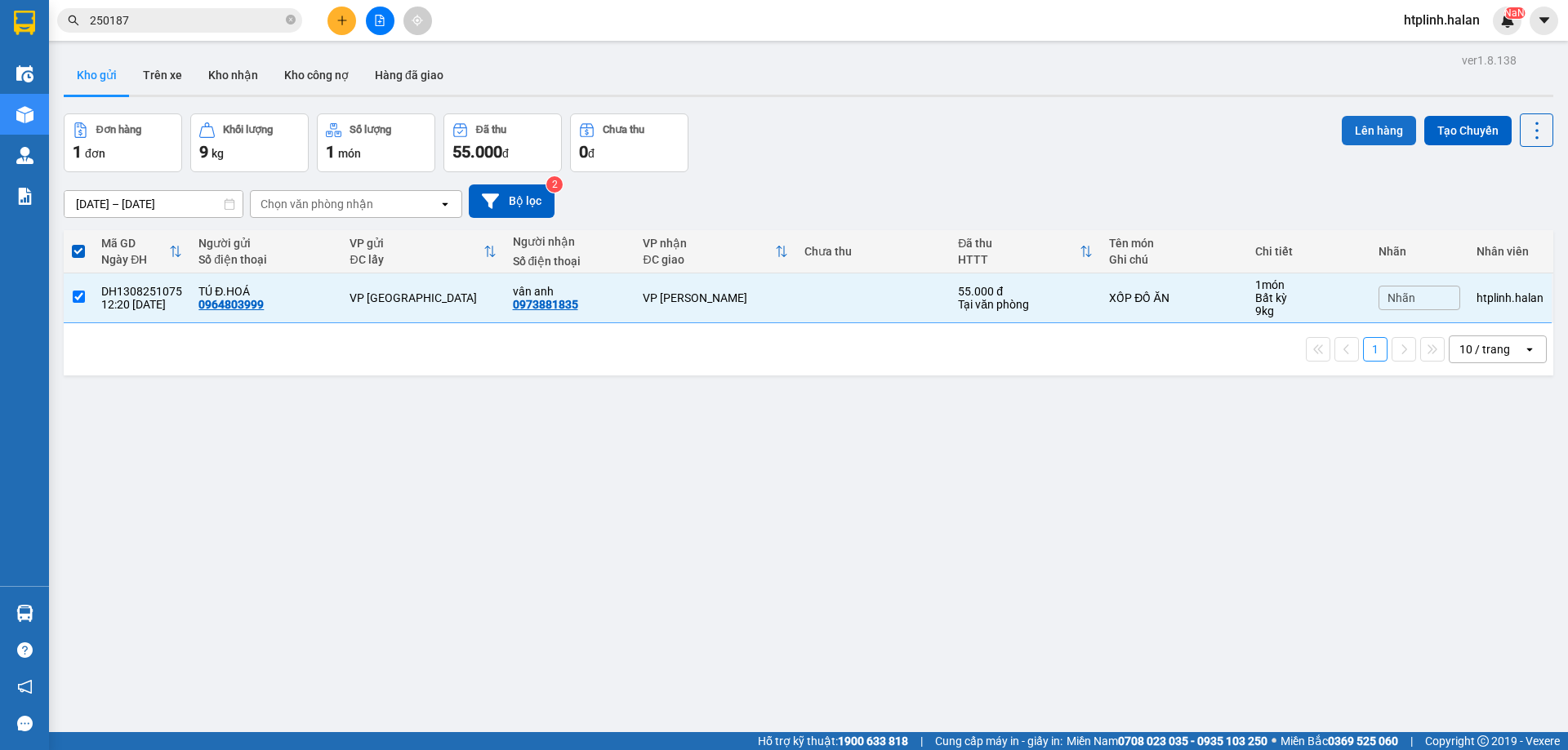
click at [1342, 132] on button "Lên hàng" at bounding box center [1379, 131] width 74 height 30
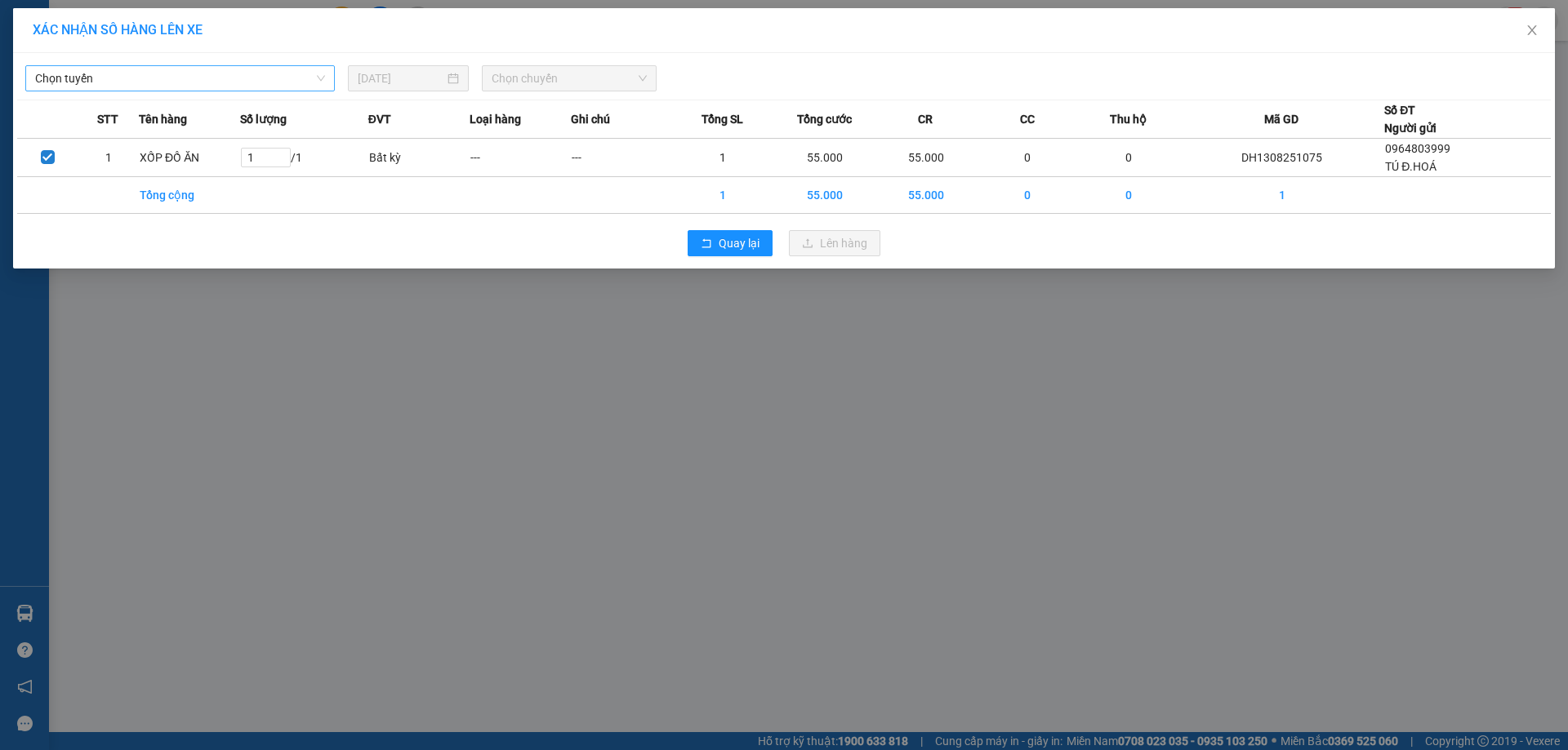
click at [167, 85] on span "Chọn tuyến" at bounding box center [180, 78] width 290 height 25
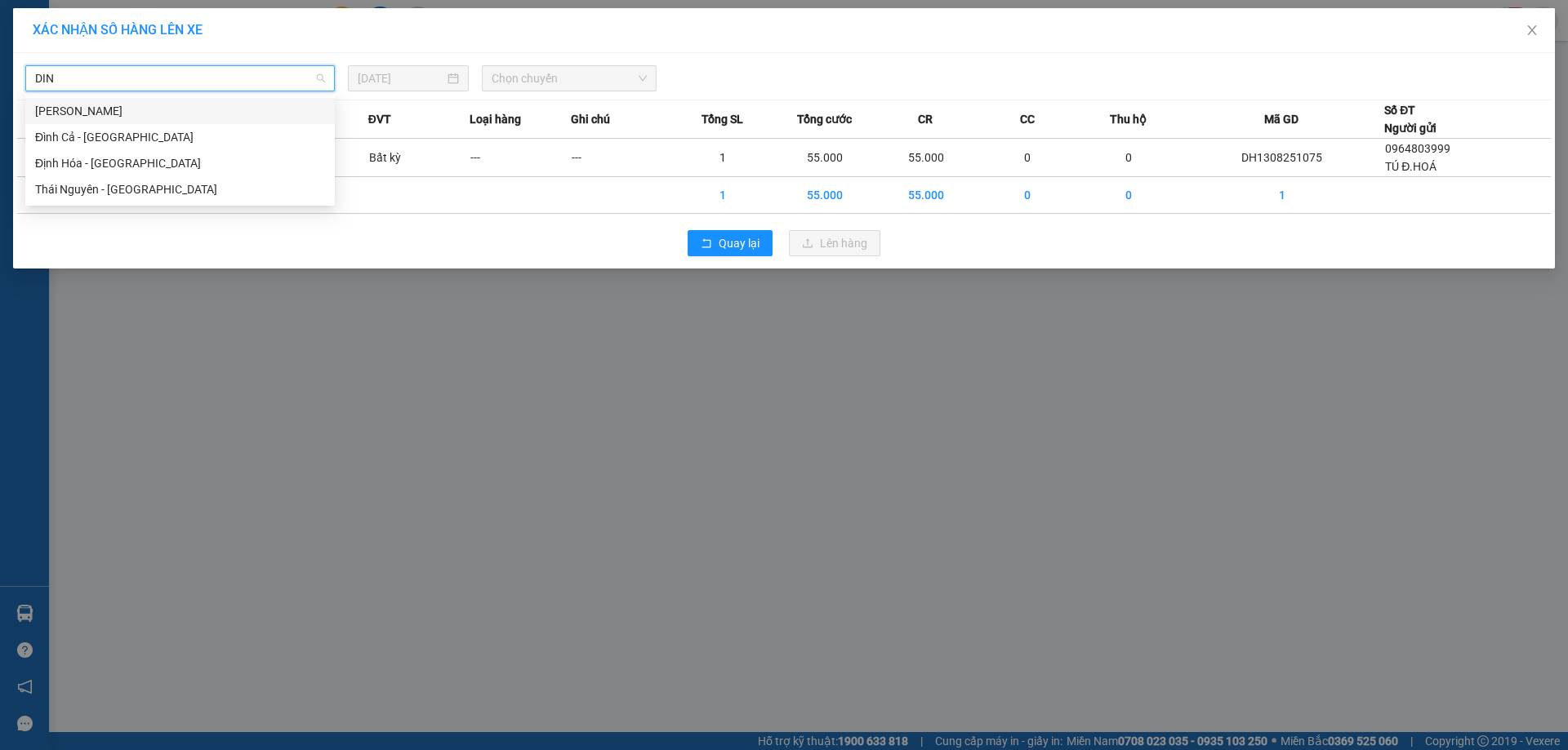
type input "DINH"
click at [138, 156] on div "Định Hóa - [GEOGRAPHIC_DATA]" at bounding box center [180, 163] width 290 height 18
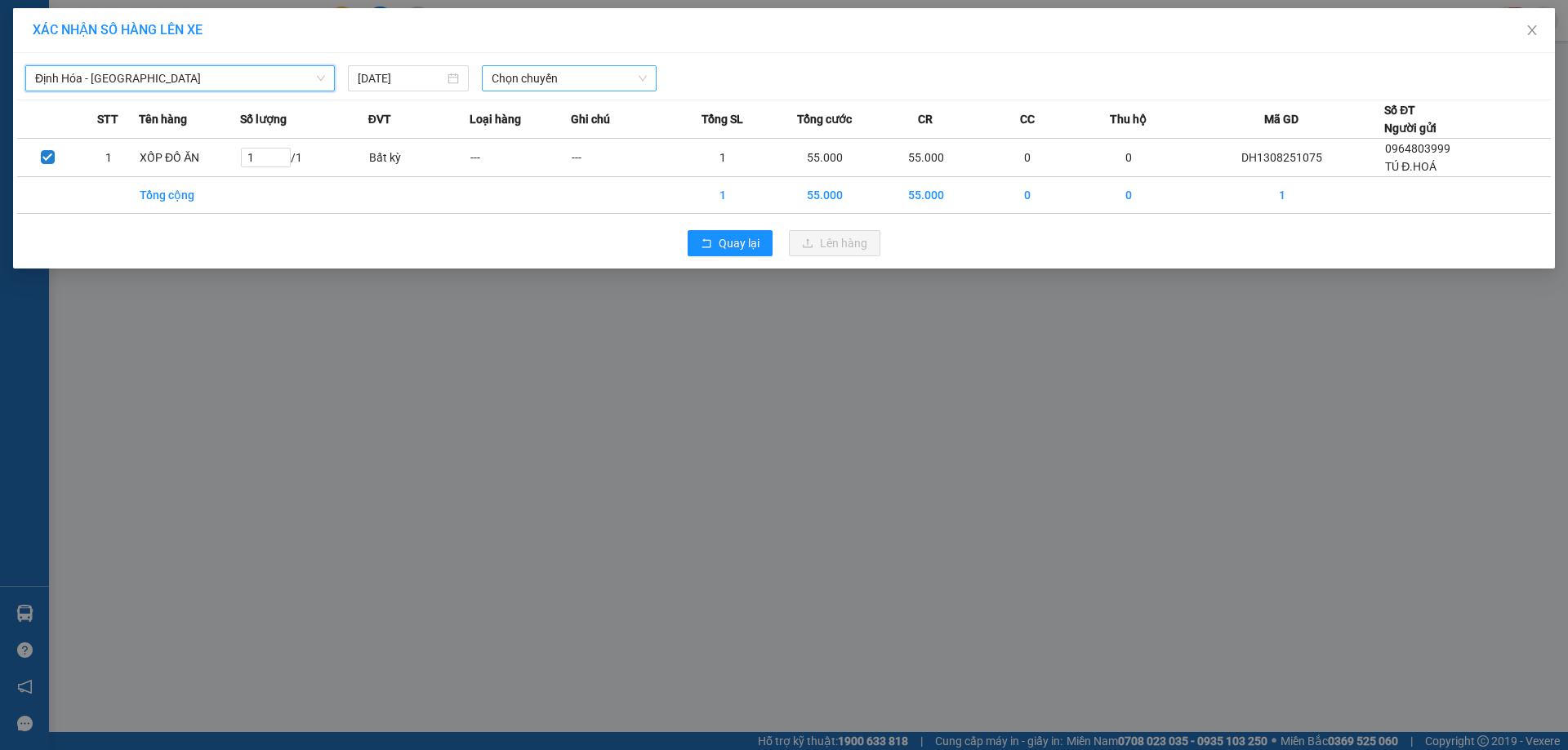
click at [533, 79] on span "Chọn chuyến" at bounding box center [569, 78] width 155 height 25
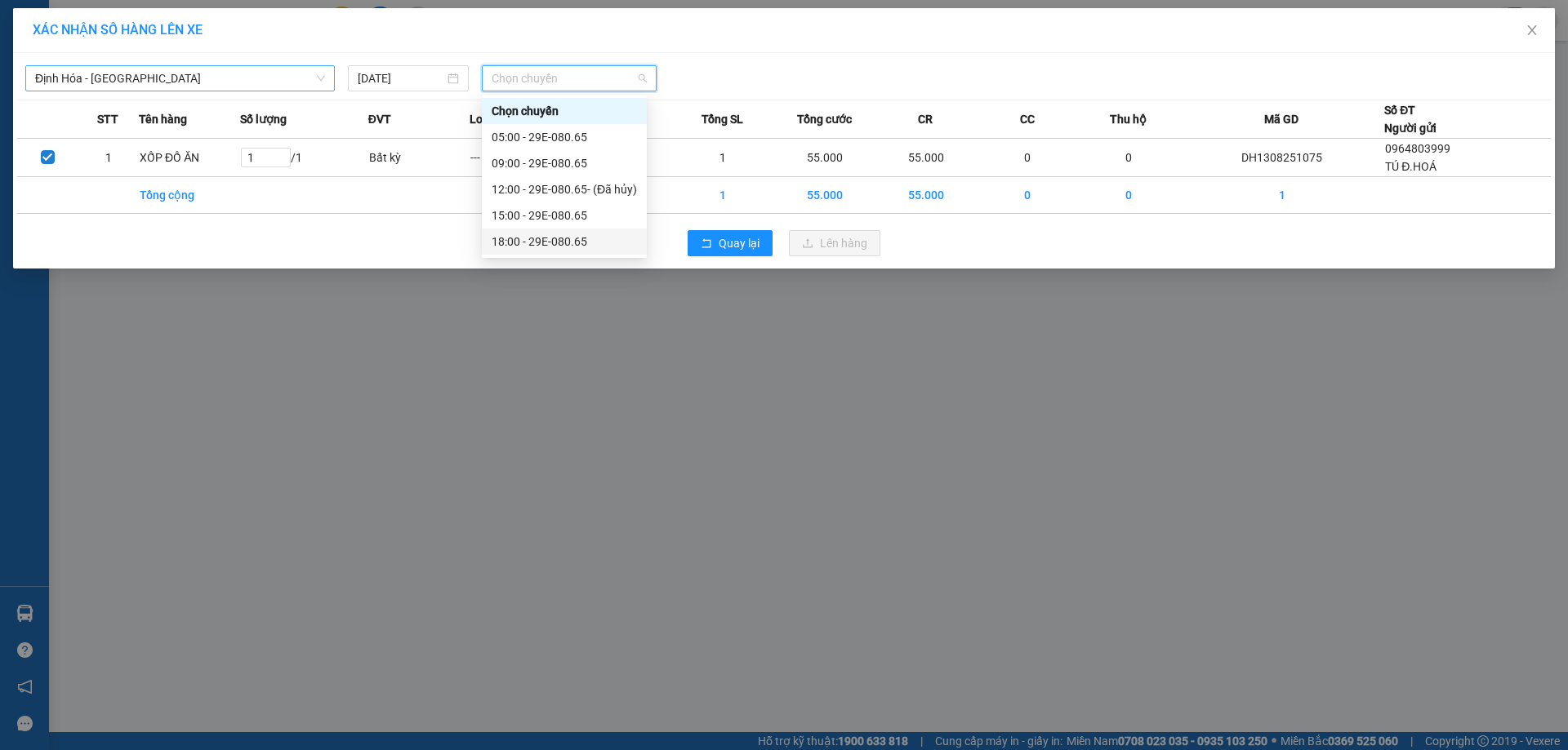
click at [790, 353] on div "XÁC NHẬN SỐ HÀNG LÊN XE [GEOGRAPHIC_DATA] - [GEOGRAPHIC_DATA] [DATE] Chọn chuyế…" at bounding box center [784, 375] width 1568 height 750
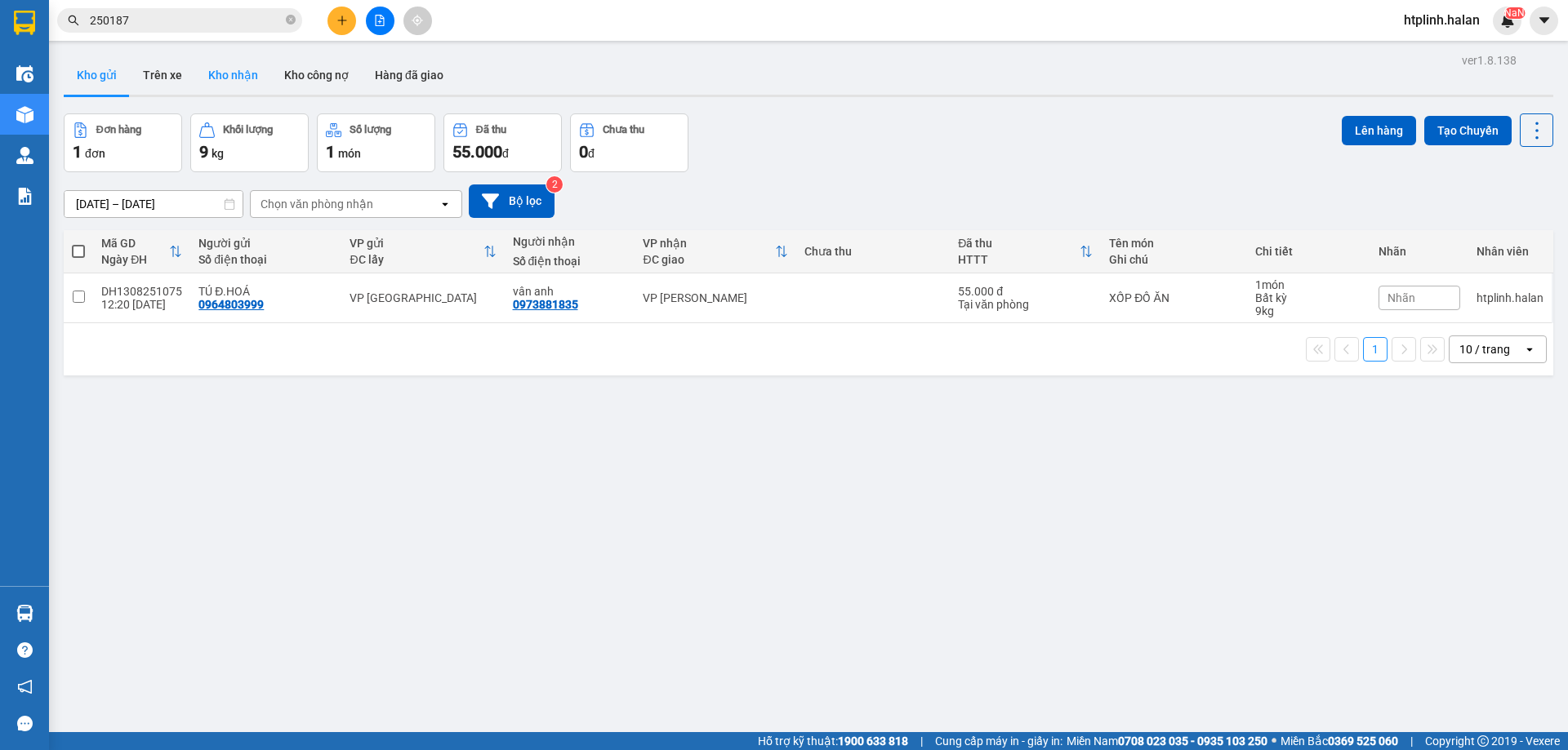
click at [239, 69] on button "Kho nhận" at bounding box center [233, 74] width 76 height 39
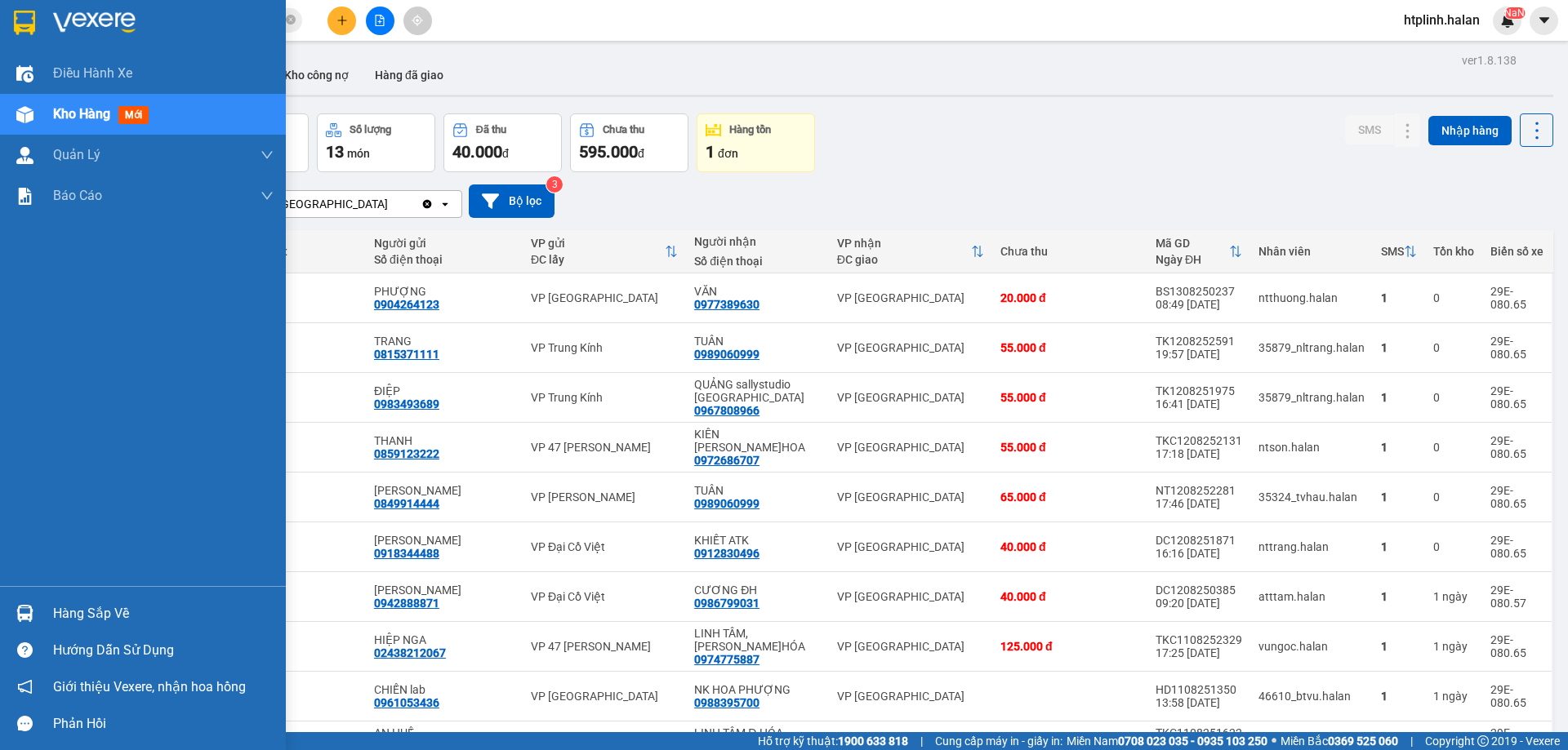
click at [85, 617] on div "Hàng sắp về" at bounding box center [164, 614] width 221 height 25
click at [11, 508] on div "Điều hành xe Kho hàng mới Quản [PERSON_NAME] lý chuyến Quản lý kiểm kho Báo cáo…" at bounding box center [143, 375] width 286 height 750
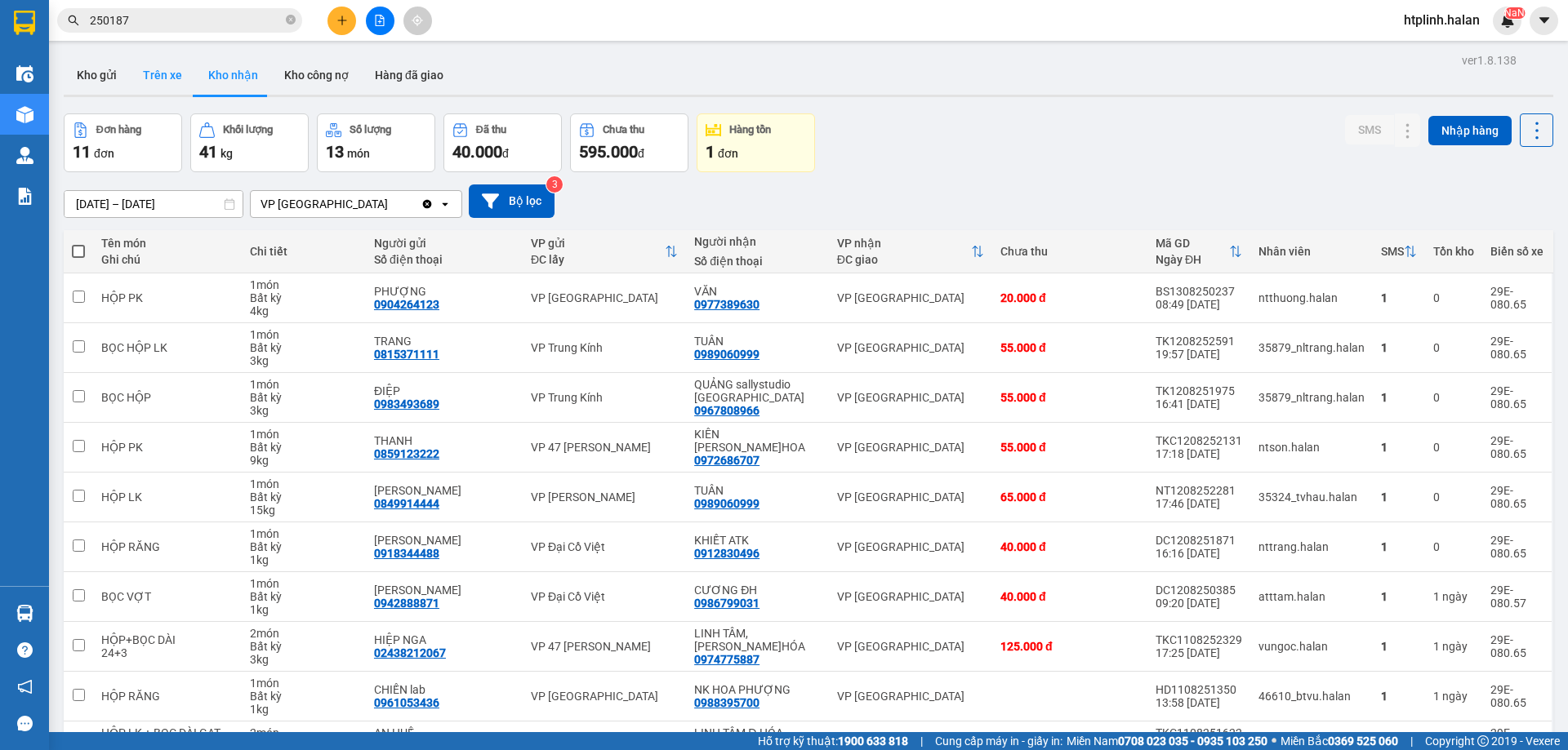
click at [149, 67] on button "Trên xe" at bounding box center [162, 74] width 66 height 39
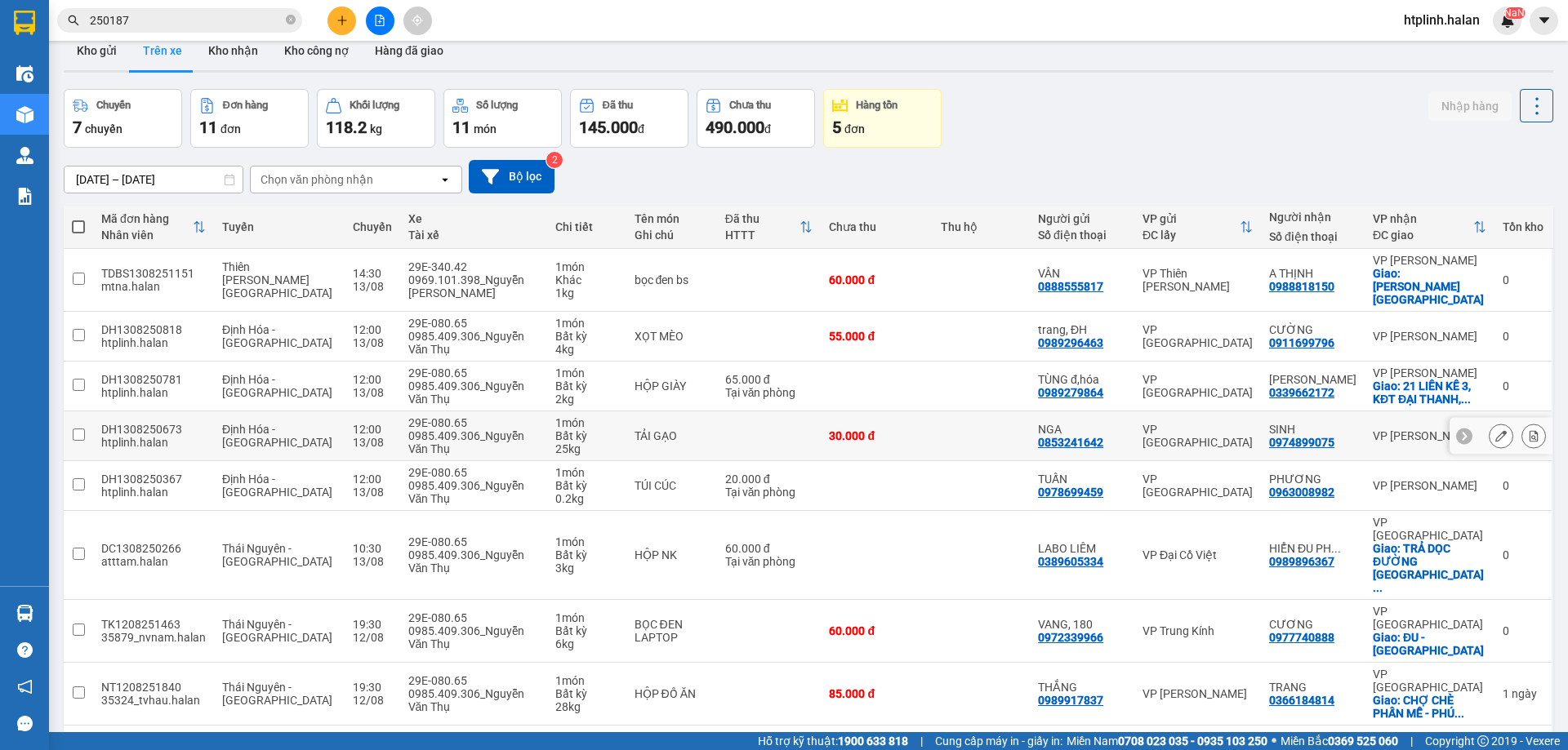
scroll to position [106, 0]
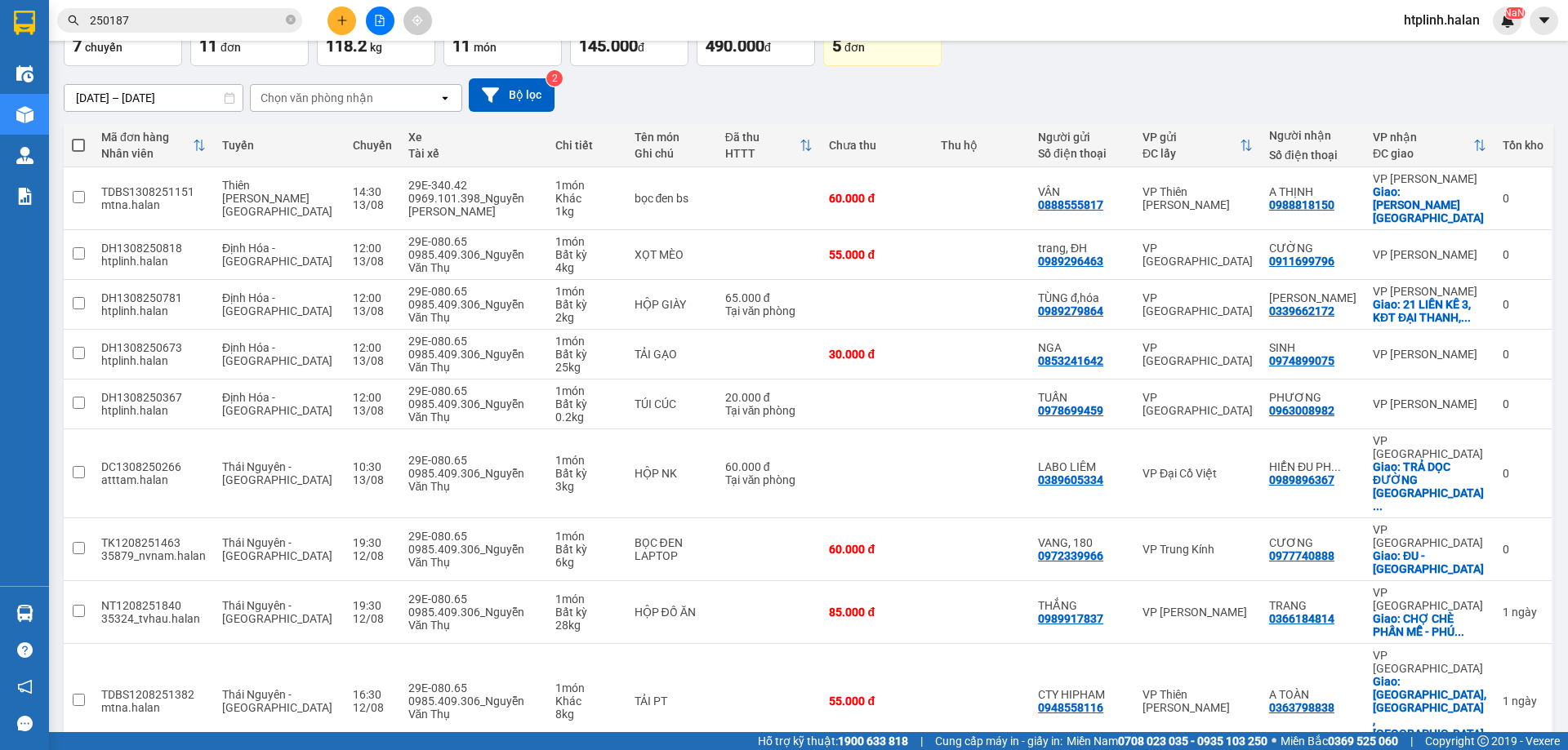
click at [1307, 724] on div "ver 1.8.138 Kho gửi Trên xe Kho nhận Kho công nợ Hàng đã giao Chuyến 7 chuyến Đ…" at bounding box center [808, 419] width 1502 height 952
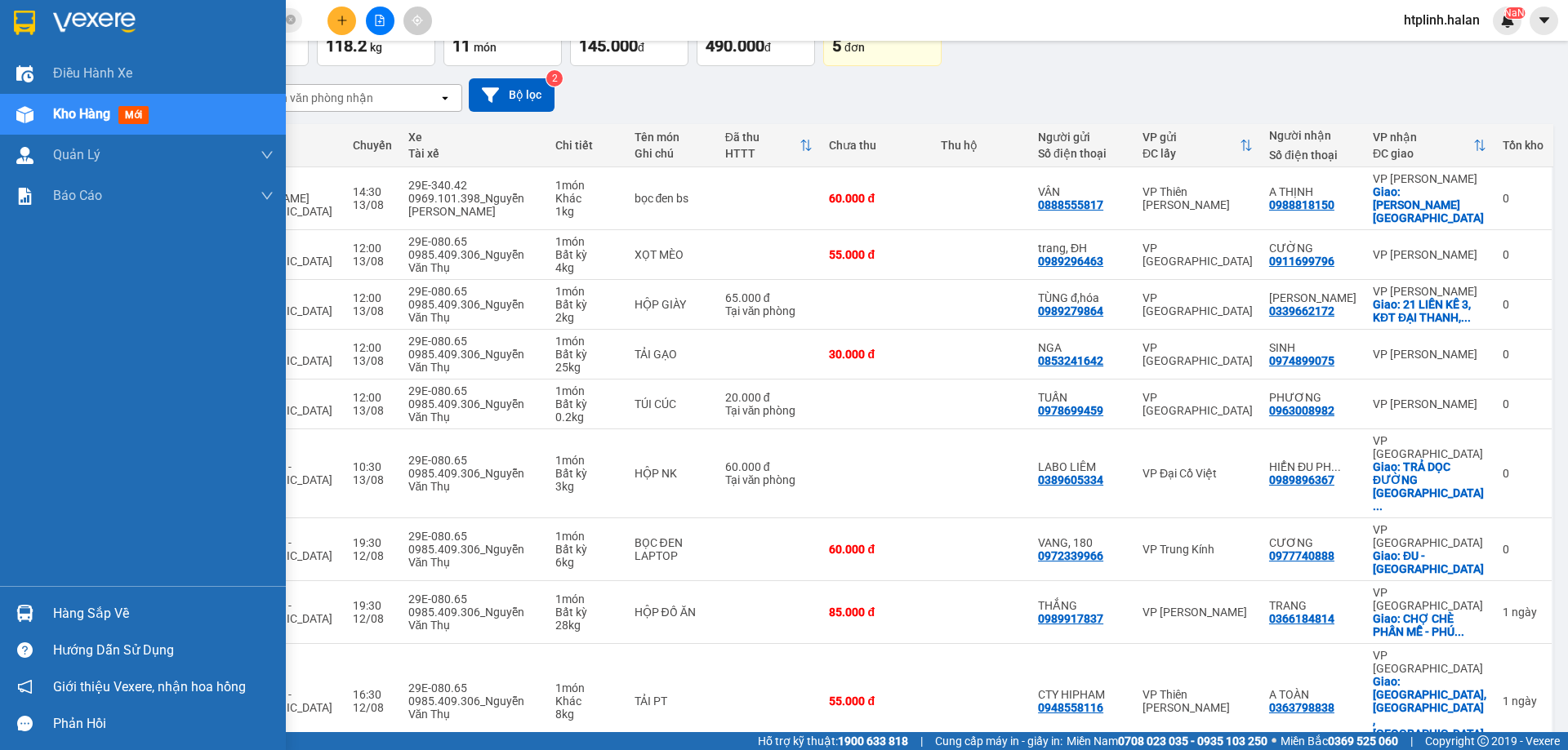
click at [18, 612] on img at bounding box center [25, 613] width 18 height 18
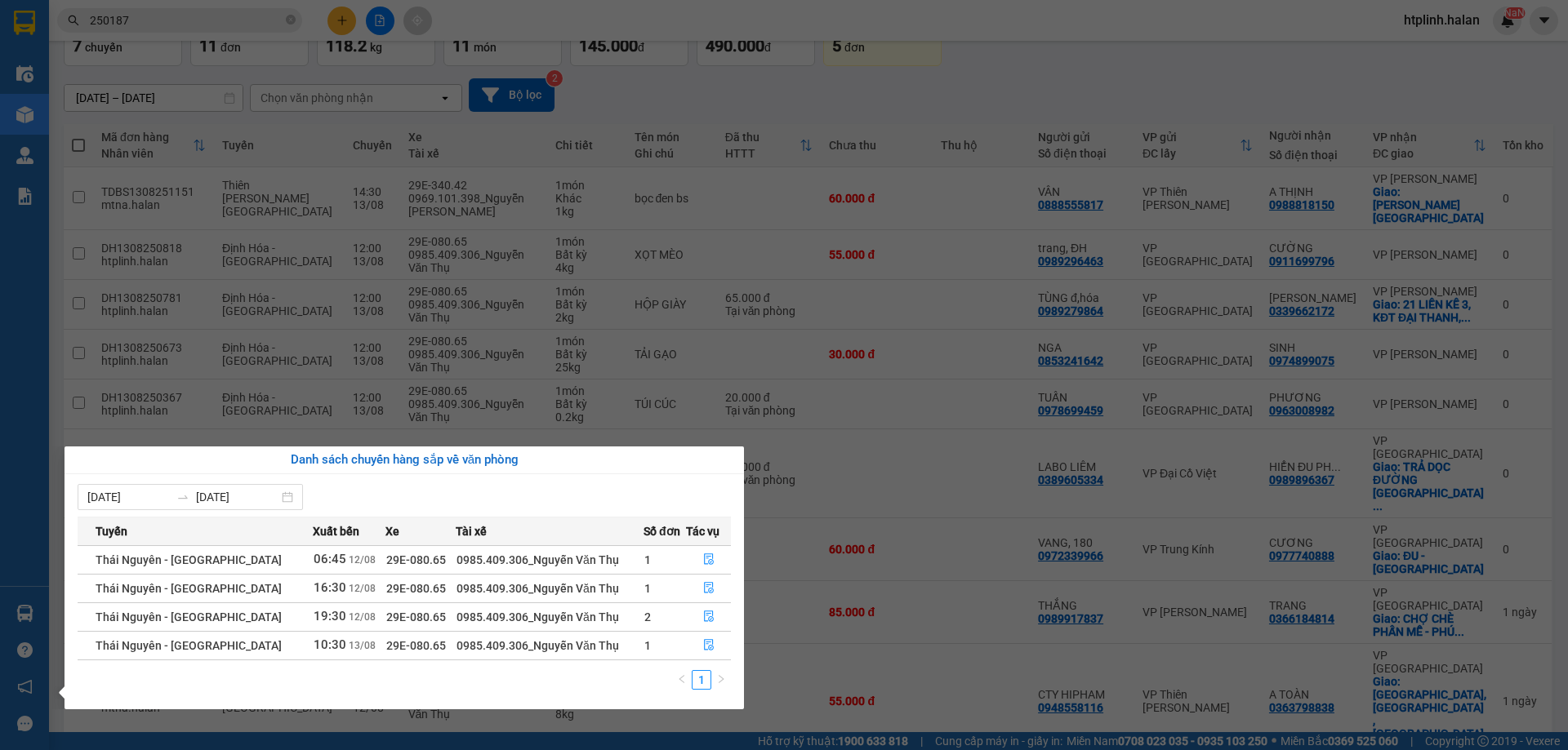
click at [797, 591] on section "Kết quả tìm kiếm ( 5 ) Bộ lọc Thuộc VP này Mã ĐH Trạng thái Món hàng Thu hộ Tổn…" at bounding box center [784, 375] width 1568 height 750
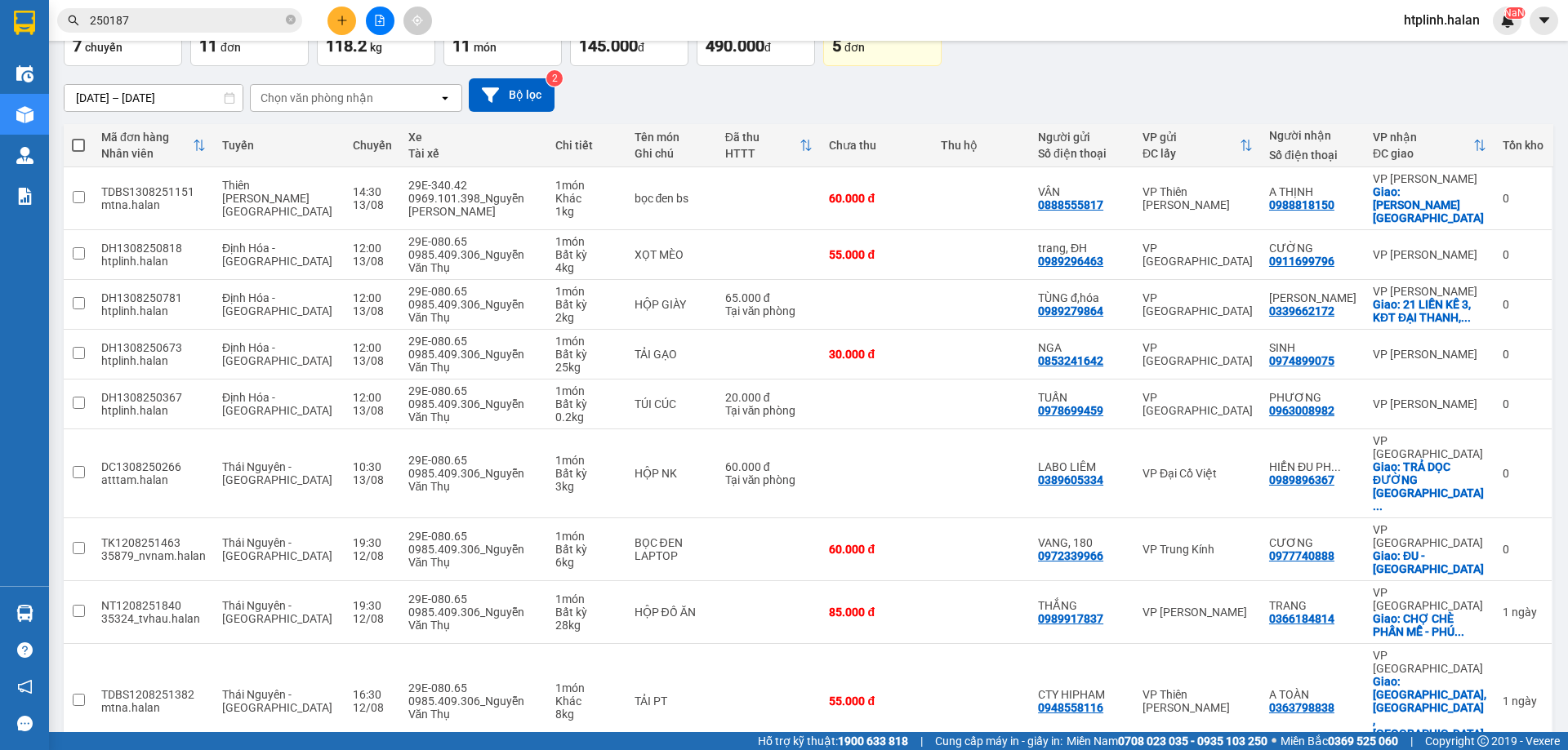
scroll to position [0, 0]
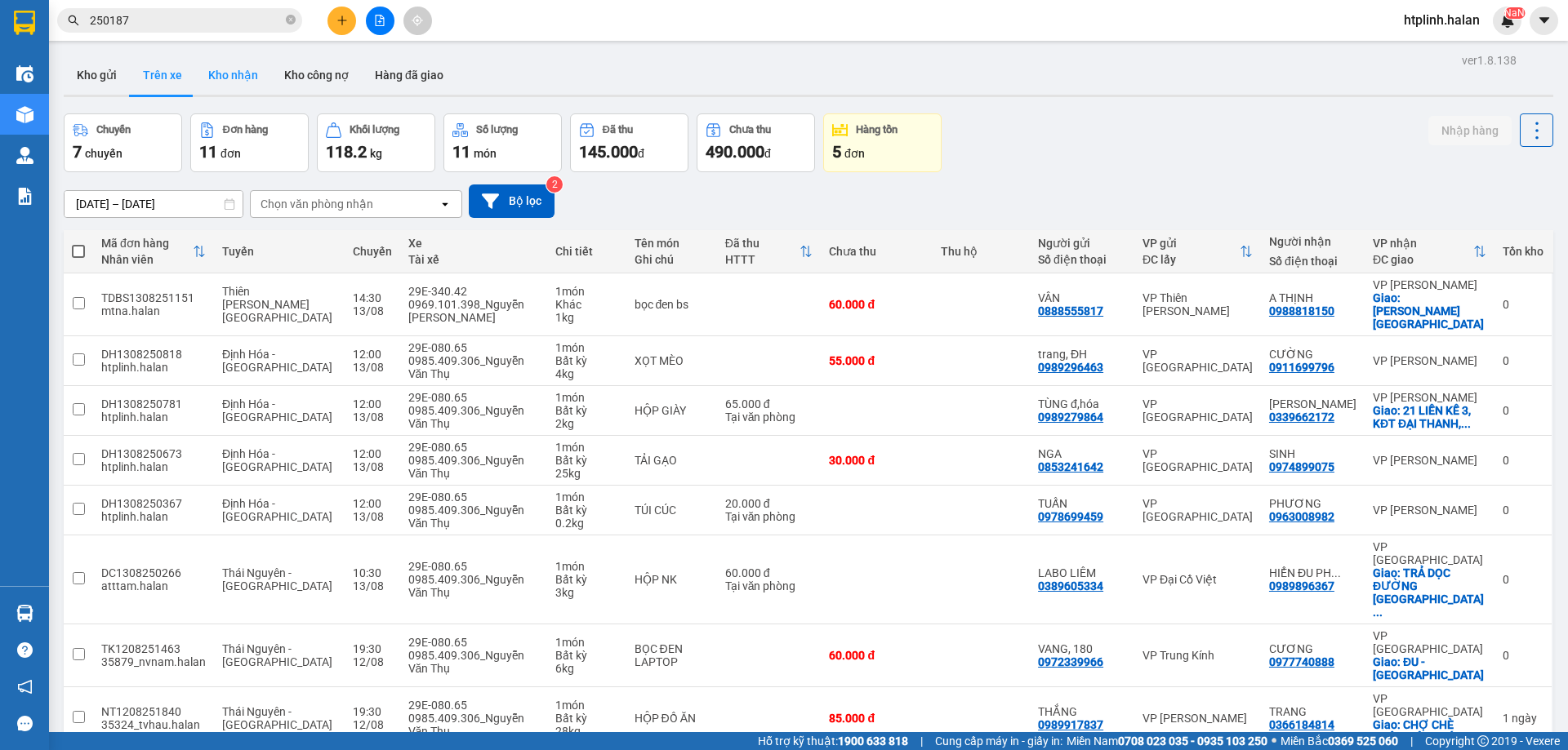
click at [229, 76] on button "Kho nhận" at bounding box center [233, 74] width 76 height 39
type input "[DATE] – [DATE]"
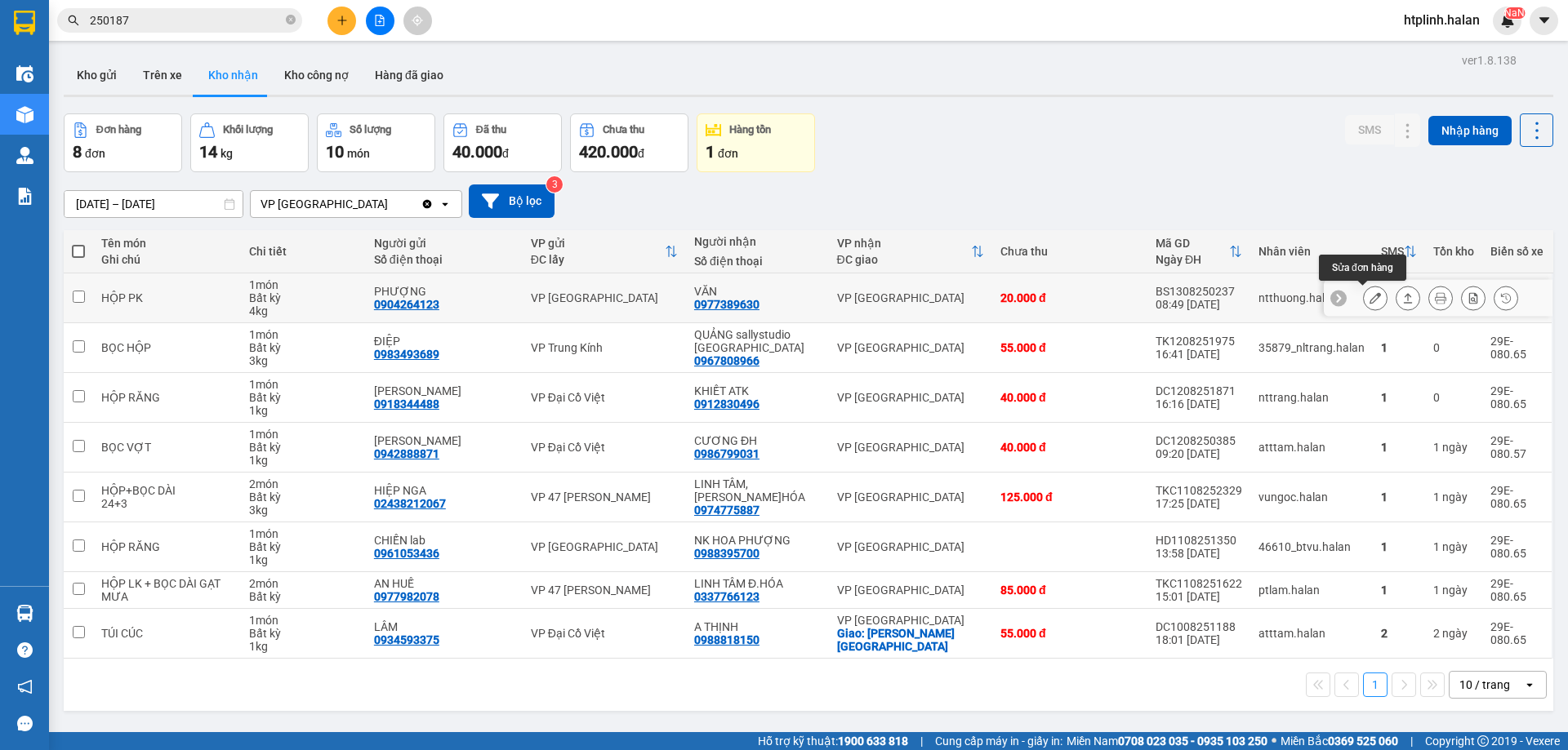
click at [1370, 303] on button at bounding box center [1375, 298] width 23 height 29
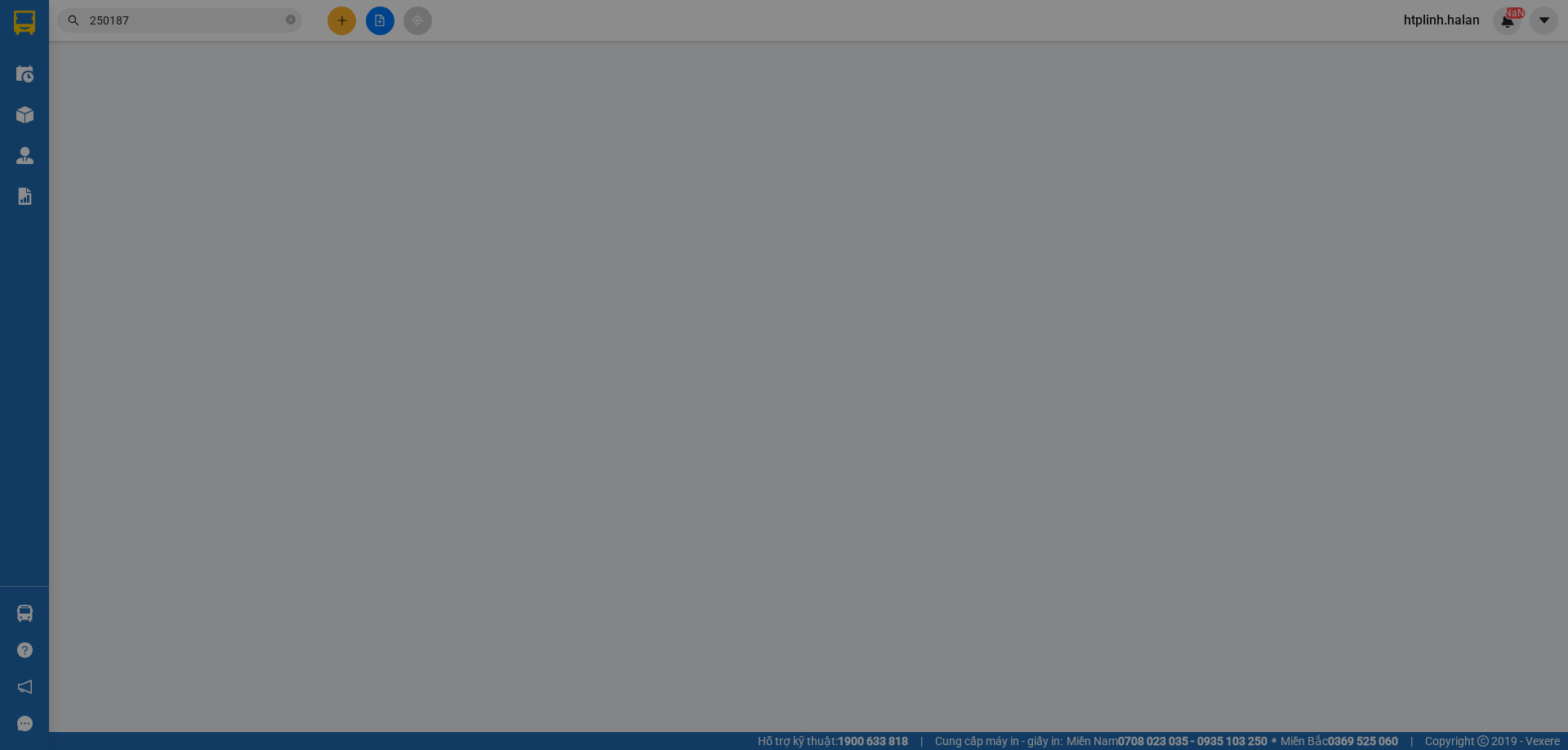
type input "0904264123"
type input "PHƯỢNG"
type input "0977389630"
type input "VĂN"
type input "20.000"
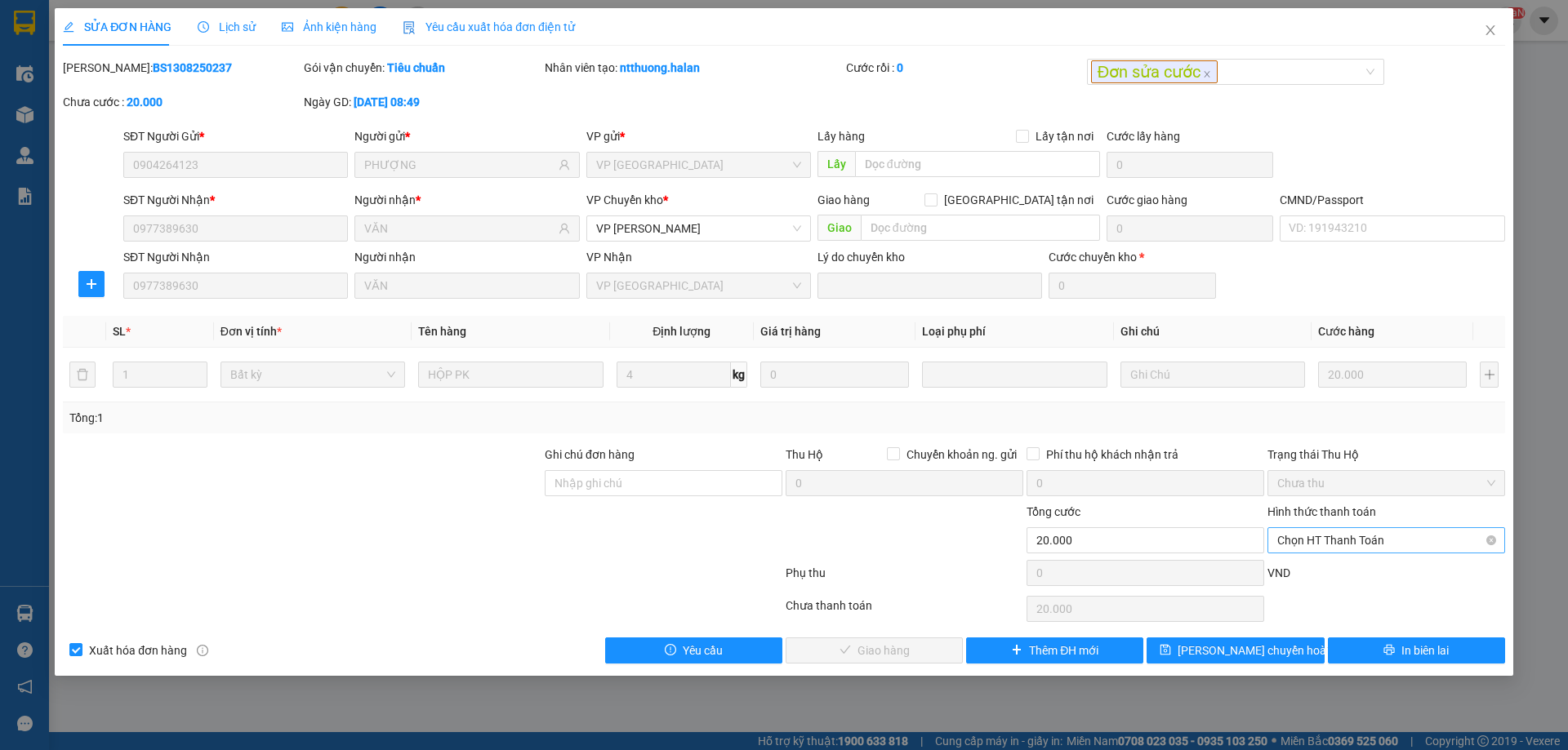
click at [1369, 535] on span "Chọn HT Thanh Toán" at bounding box center [1386, 541] width 218 height 25
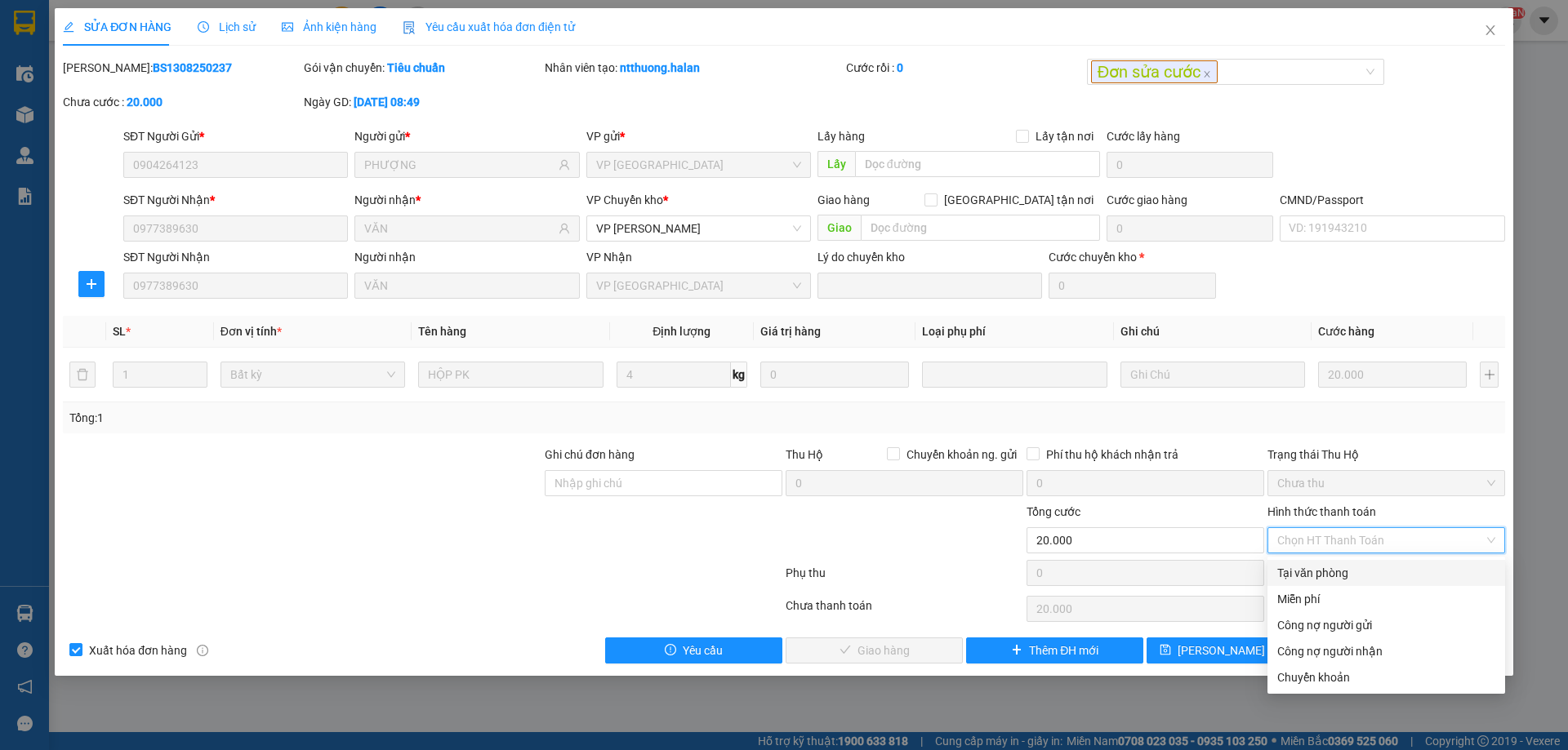
click at [1339, 565] on div "Tại văn phòng" at bounding box center [1386, 573] width 218 height 18
type input "0"
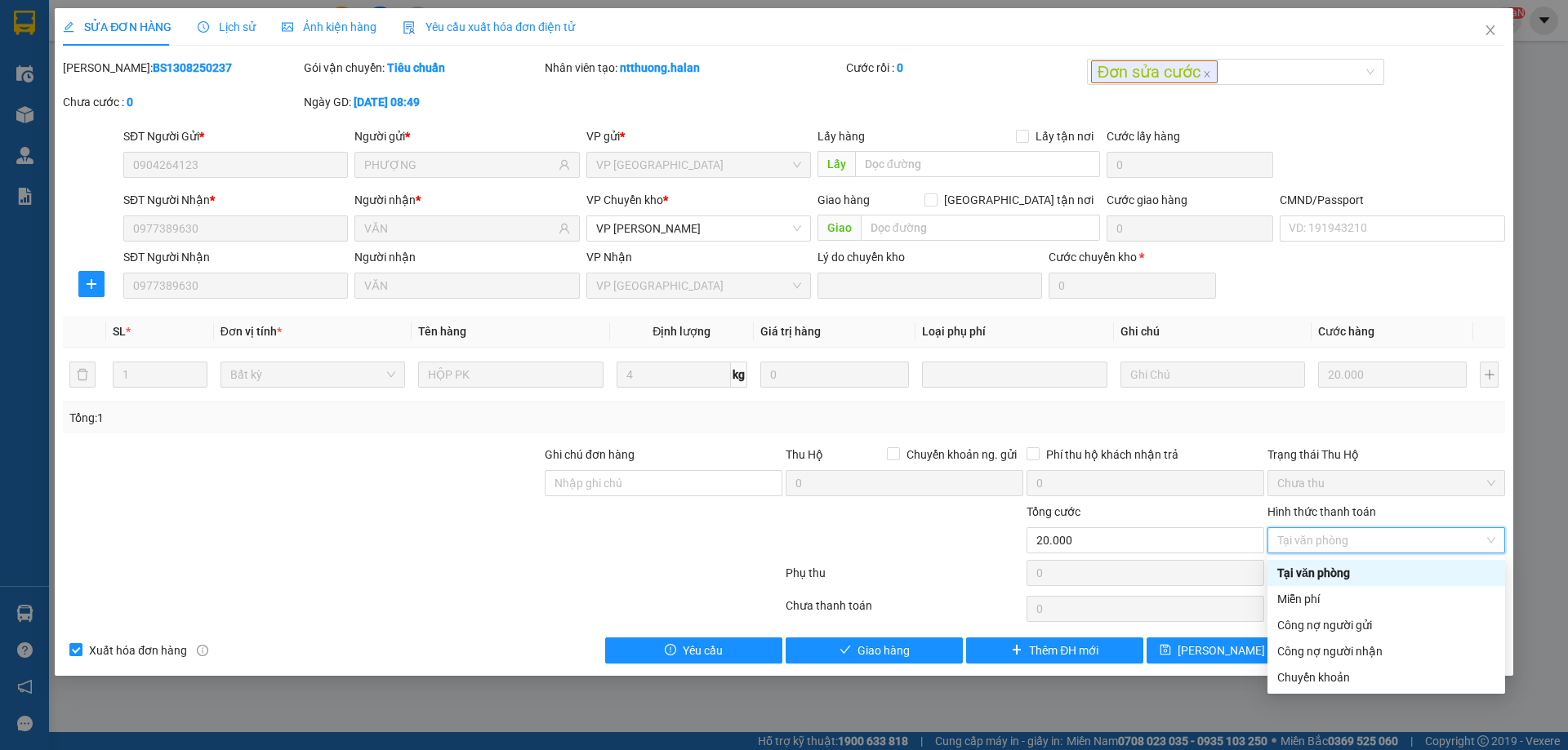
click at [1390, 572] on div "Tại văn phòng" at bounding box center [1386, 573] width 218 height 18
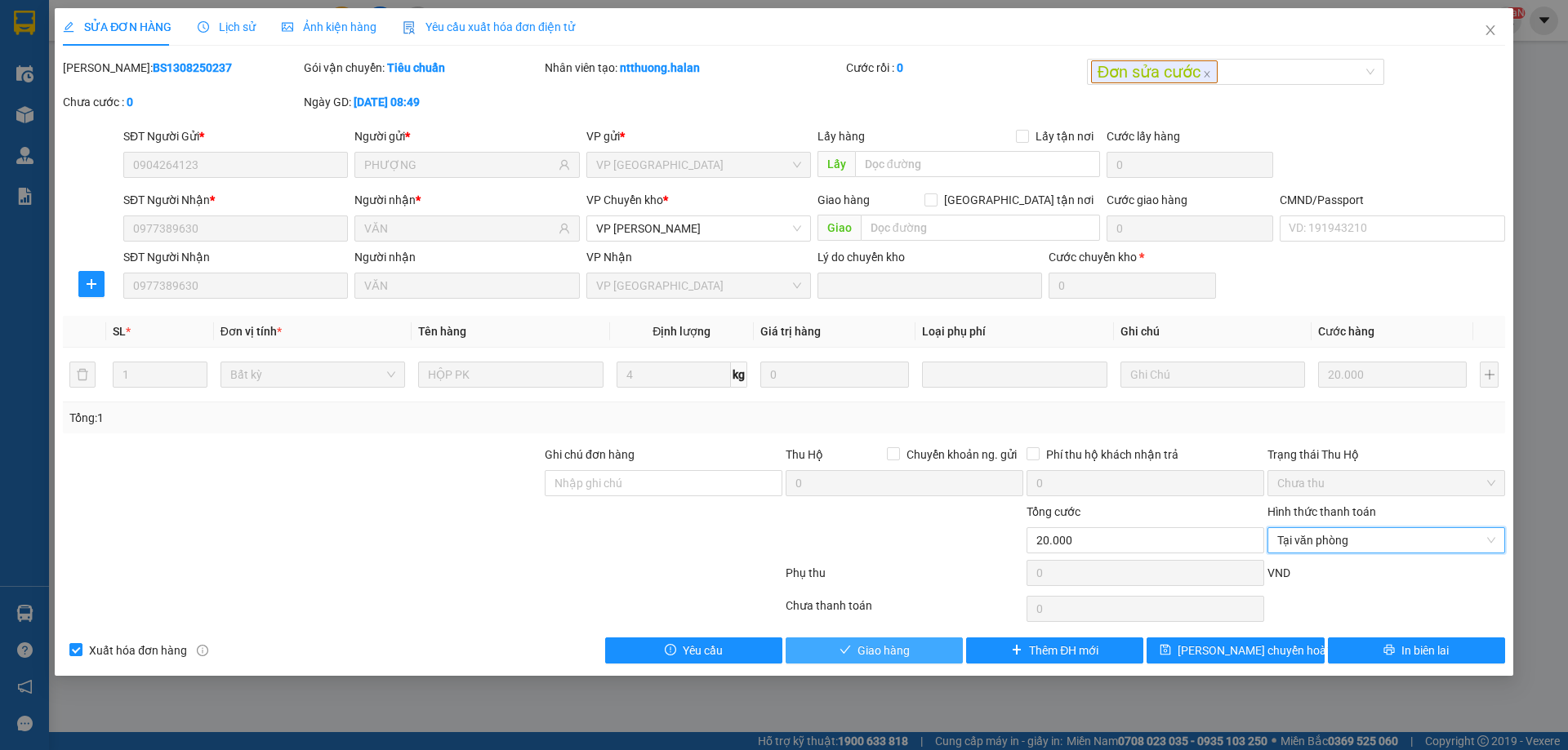
click at [886, 654] on span "Giao hàng" at bounding box center [883, 650] width 53 height 18
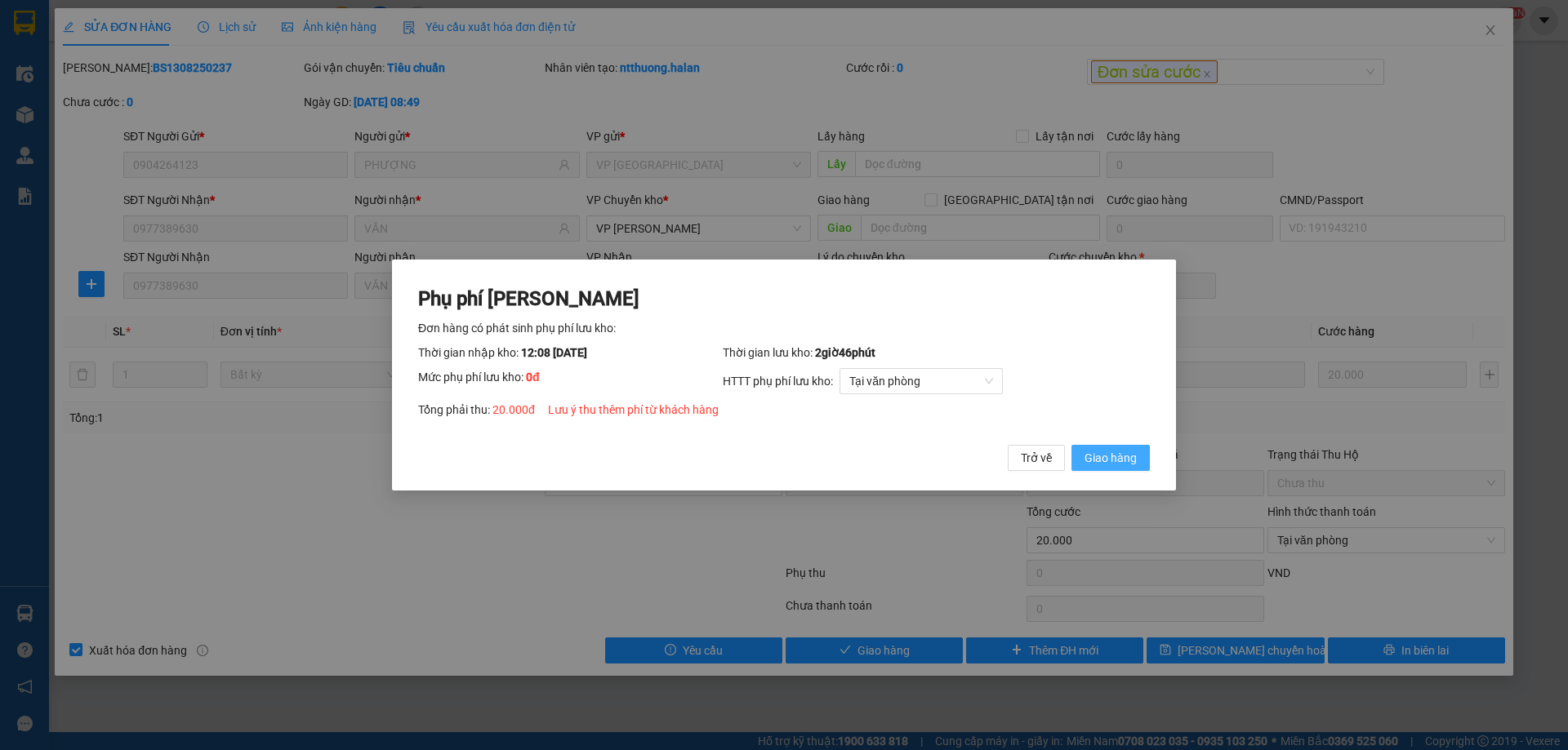
click at [1092, 455] on span "Giao hàng" at bounding box center [1110, 457] width 53 height 18
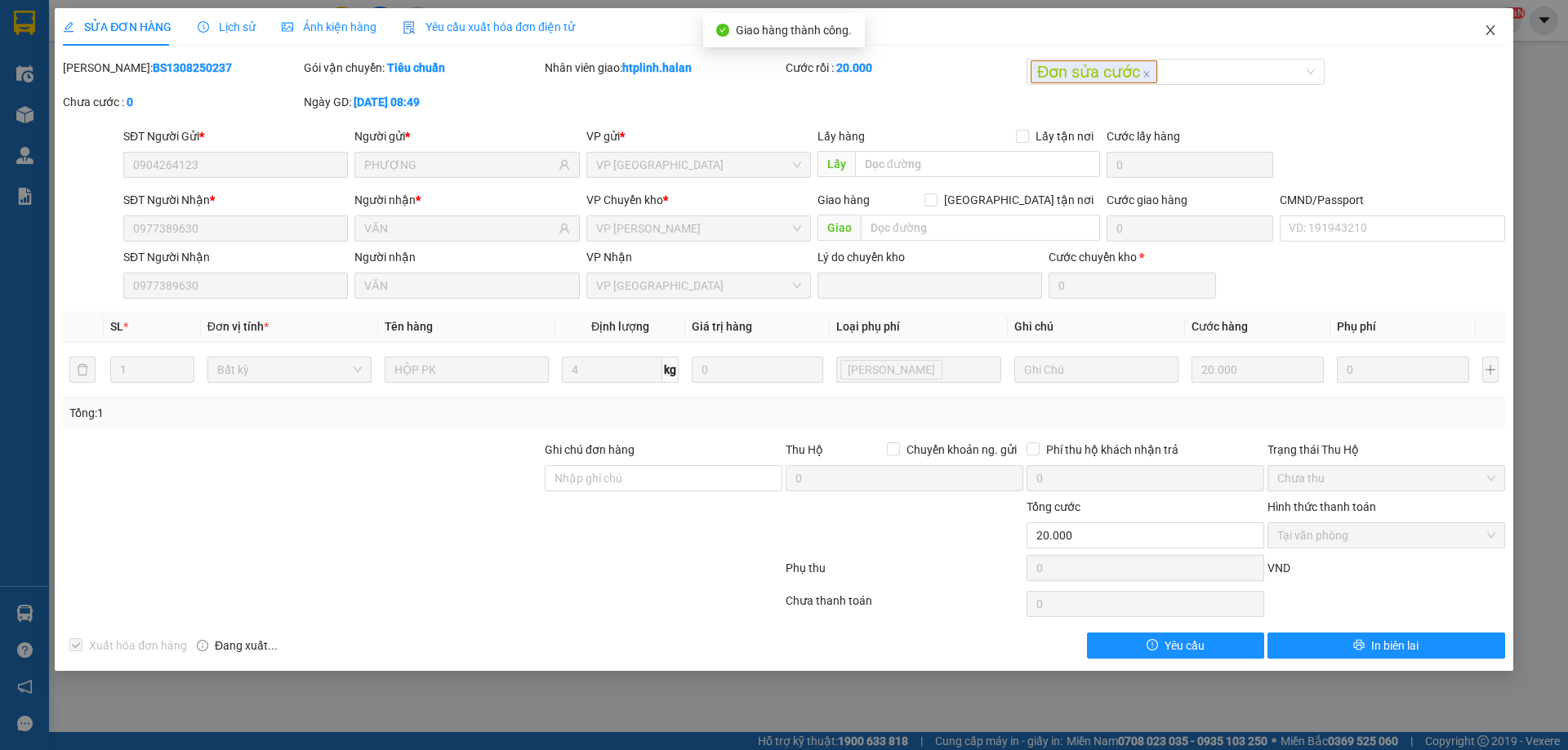
click at [1477, 39] on span "Close" at bounding box center [1490, 31] width 46 height 46
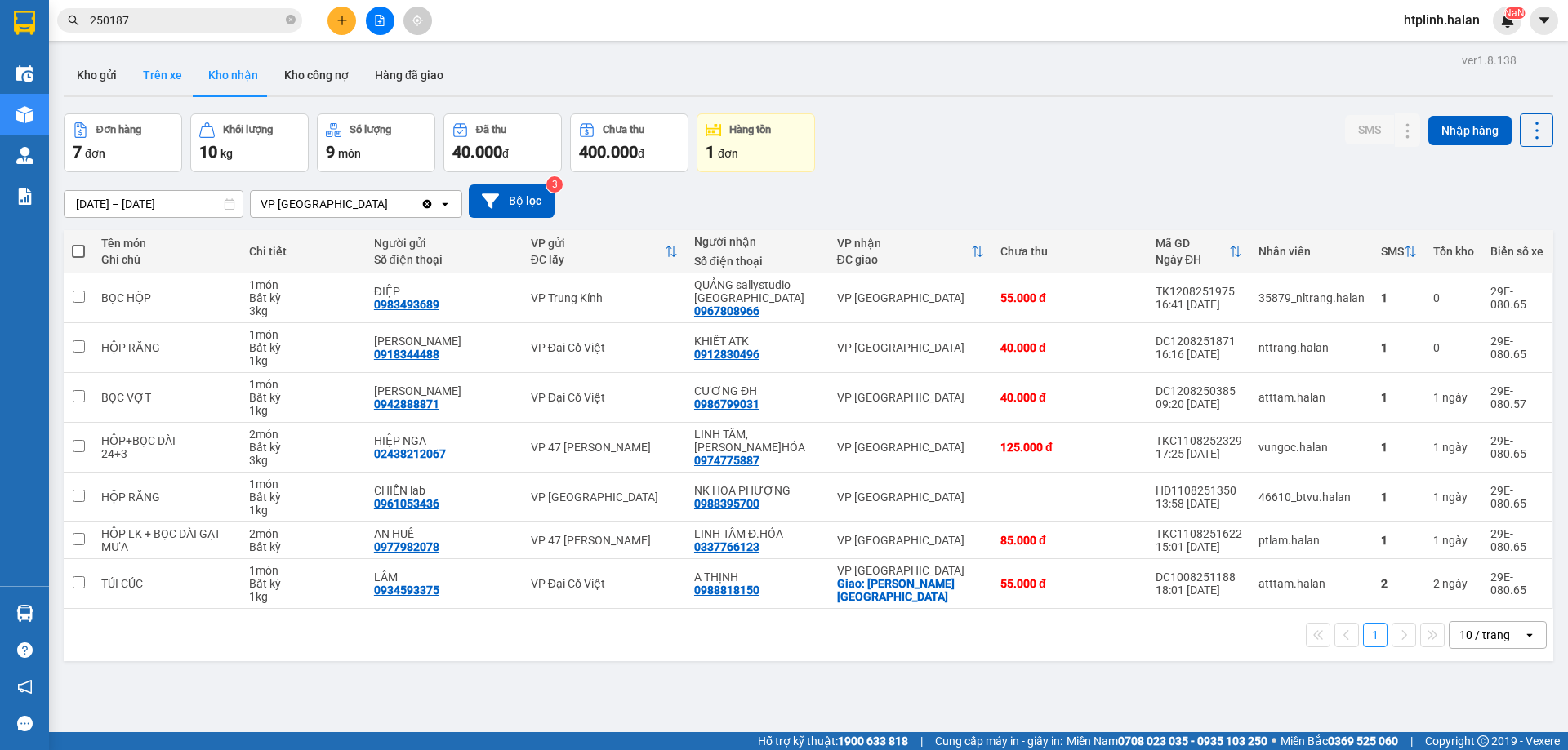
click at [143, 74] on button "Trên xe" at bounding box center [162, 74] width 66 height 39
type input "[DATE] – [DATE]"
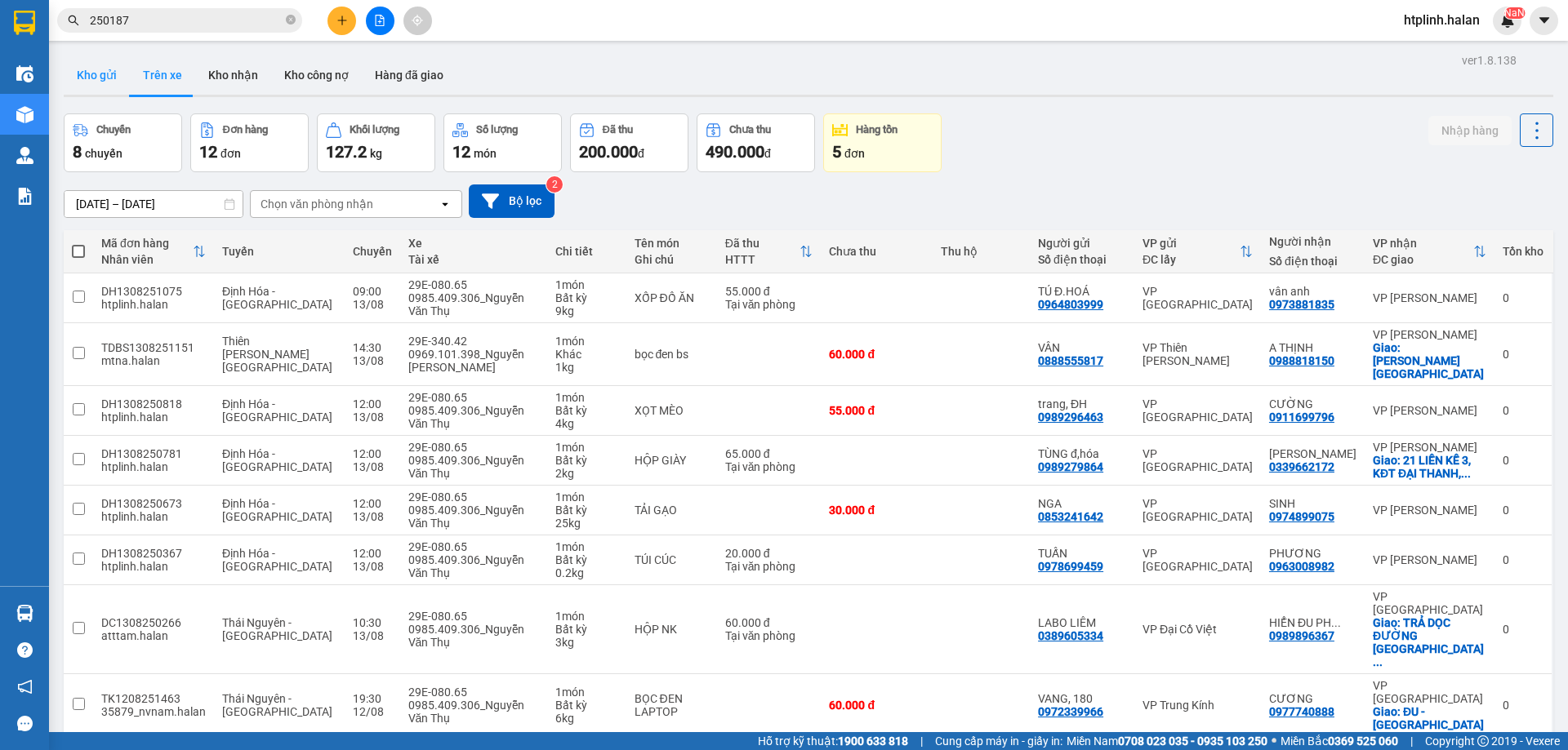
click at [105, 78] on button "Kho gửi" at bounding box center [96, 74] width 66 height 39
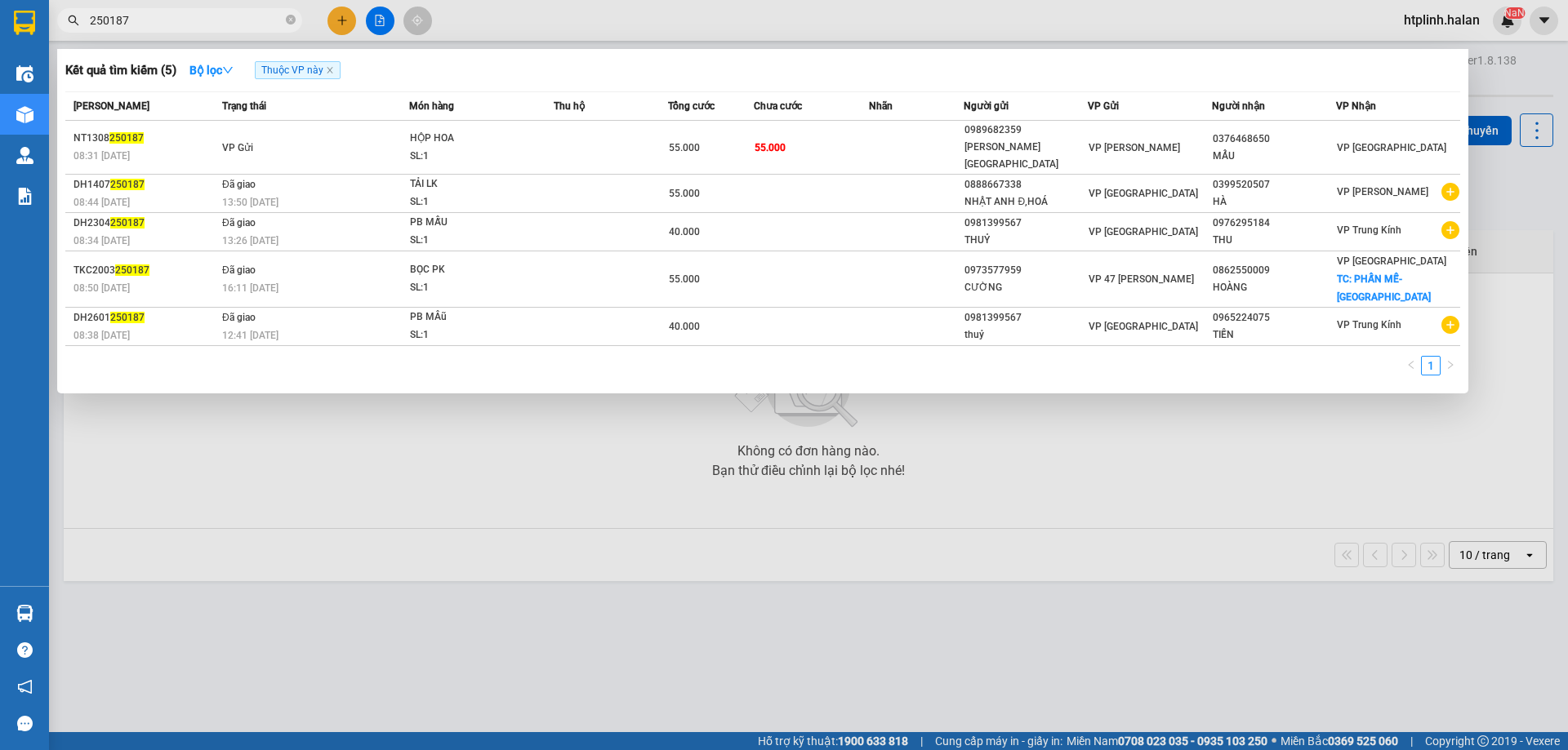
click at [202, 18] on input "250187" at bounding box center [186, 20] width 193 height 18
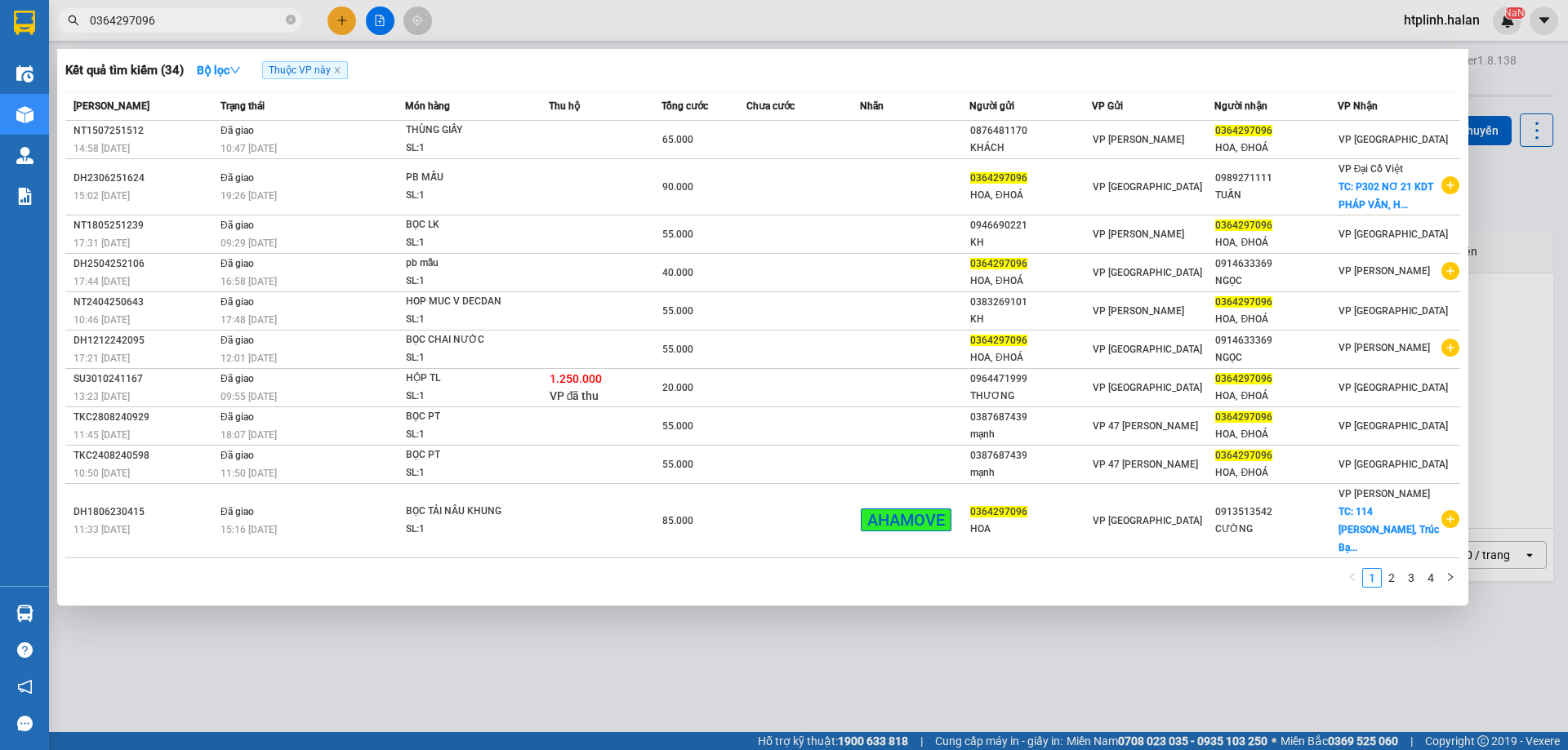
click at [334, 67] on span "Thuộc VP này" at bounding box center [305, 70] width 86 height 18
click at [339, 70] on icon "close" at bounding box center [337, 69] width 8 height 8
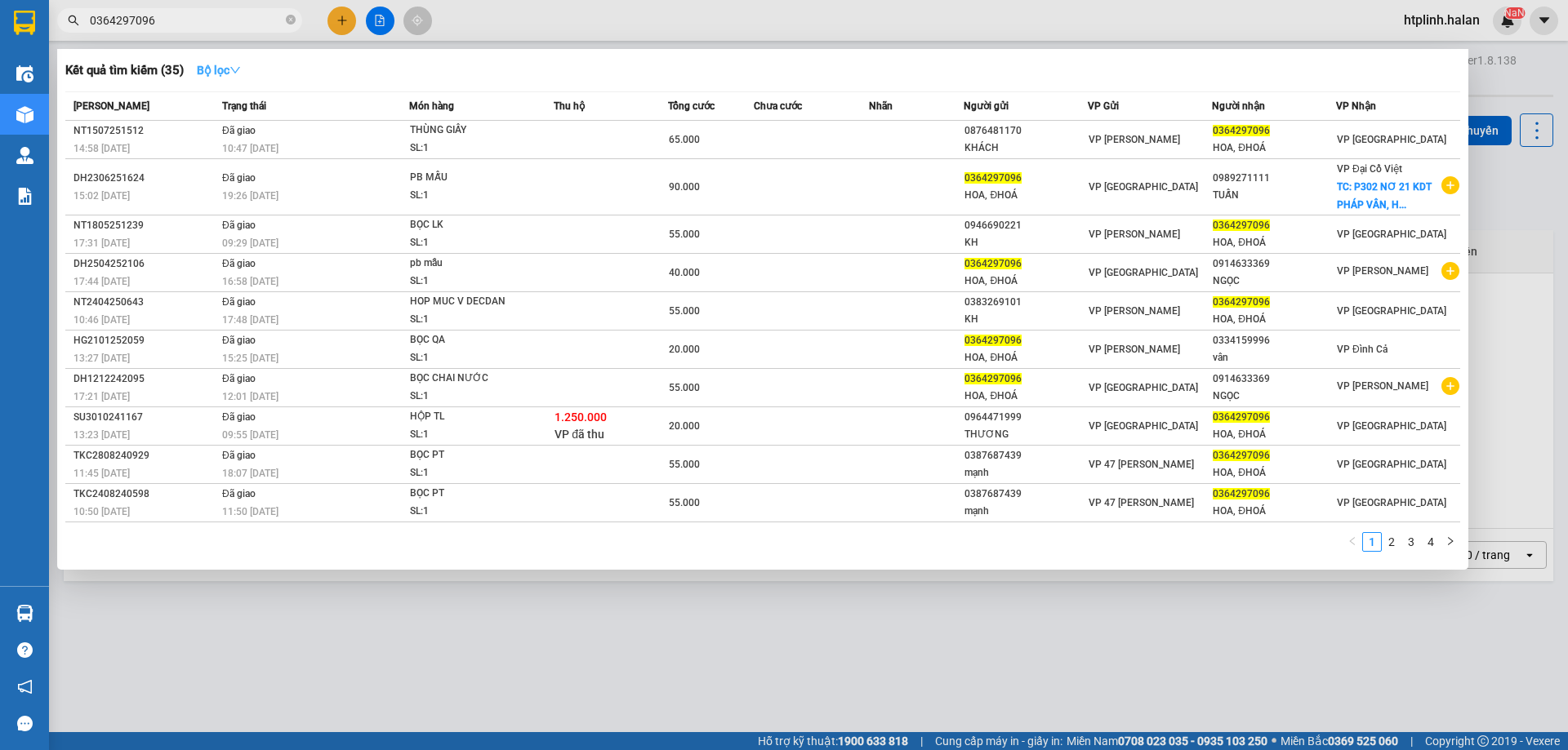
click at [231, 71] on strong "Bộ lọc" at bounding box center [219, 70] width 44 height 13
click at [453, 587] on div at bounding box center [784, 375] width 1568 height 750
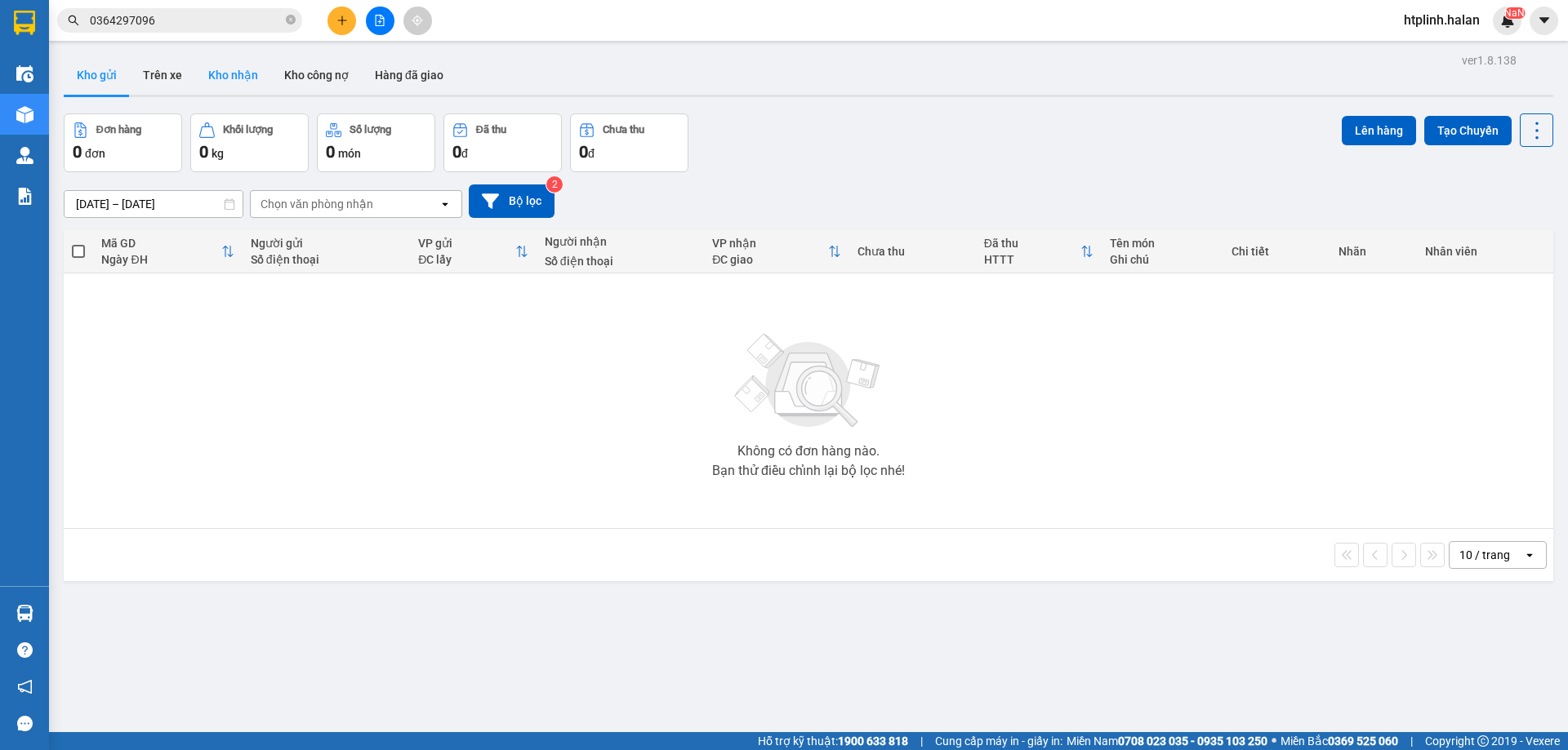
click at [223, 68] on button "Kho nhận" at bounding box center [233, 74] width 76 height 39
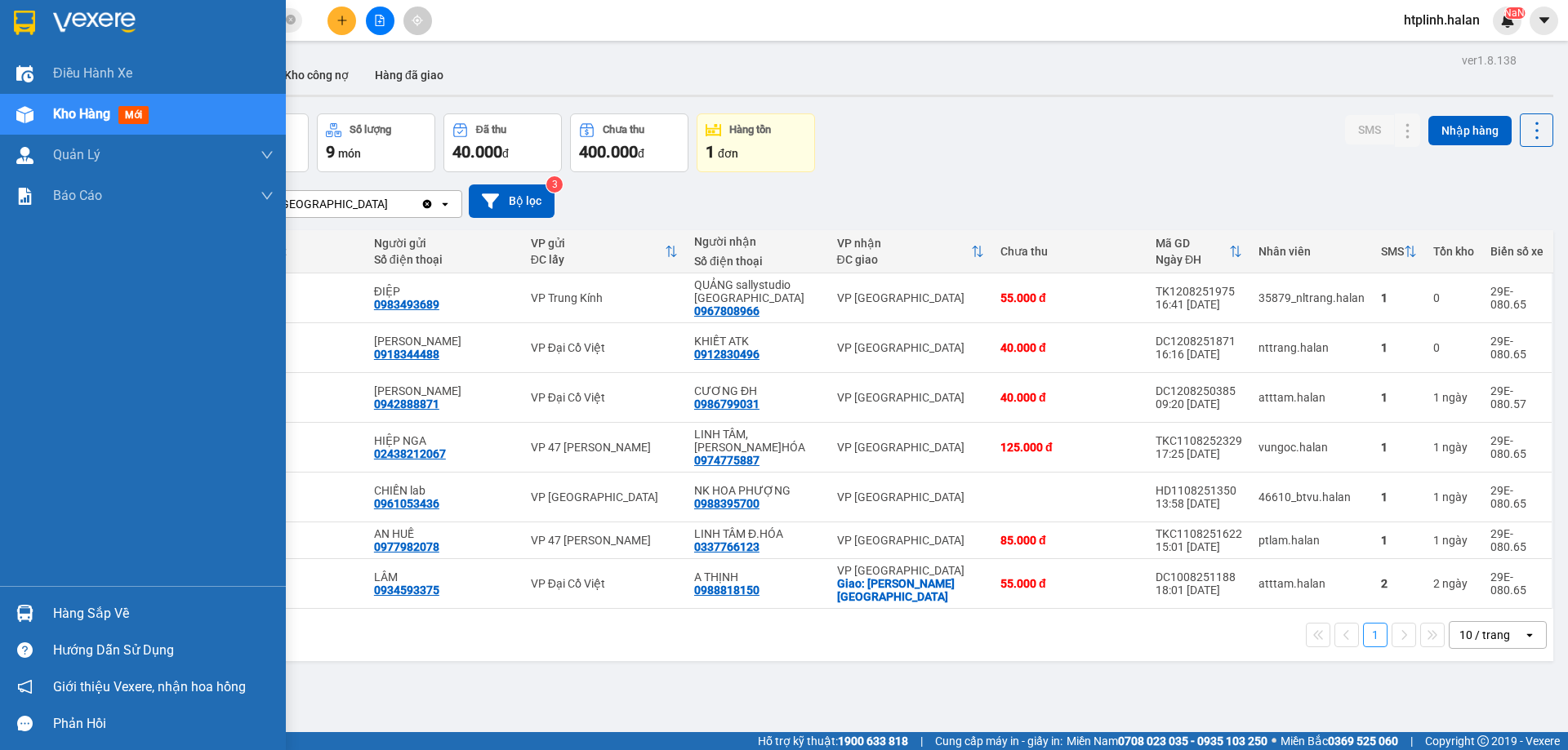
click at [39, 615] on div "Hàng sắp về" at bounding box center [143, 613] width 286 height 37
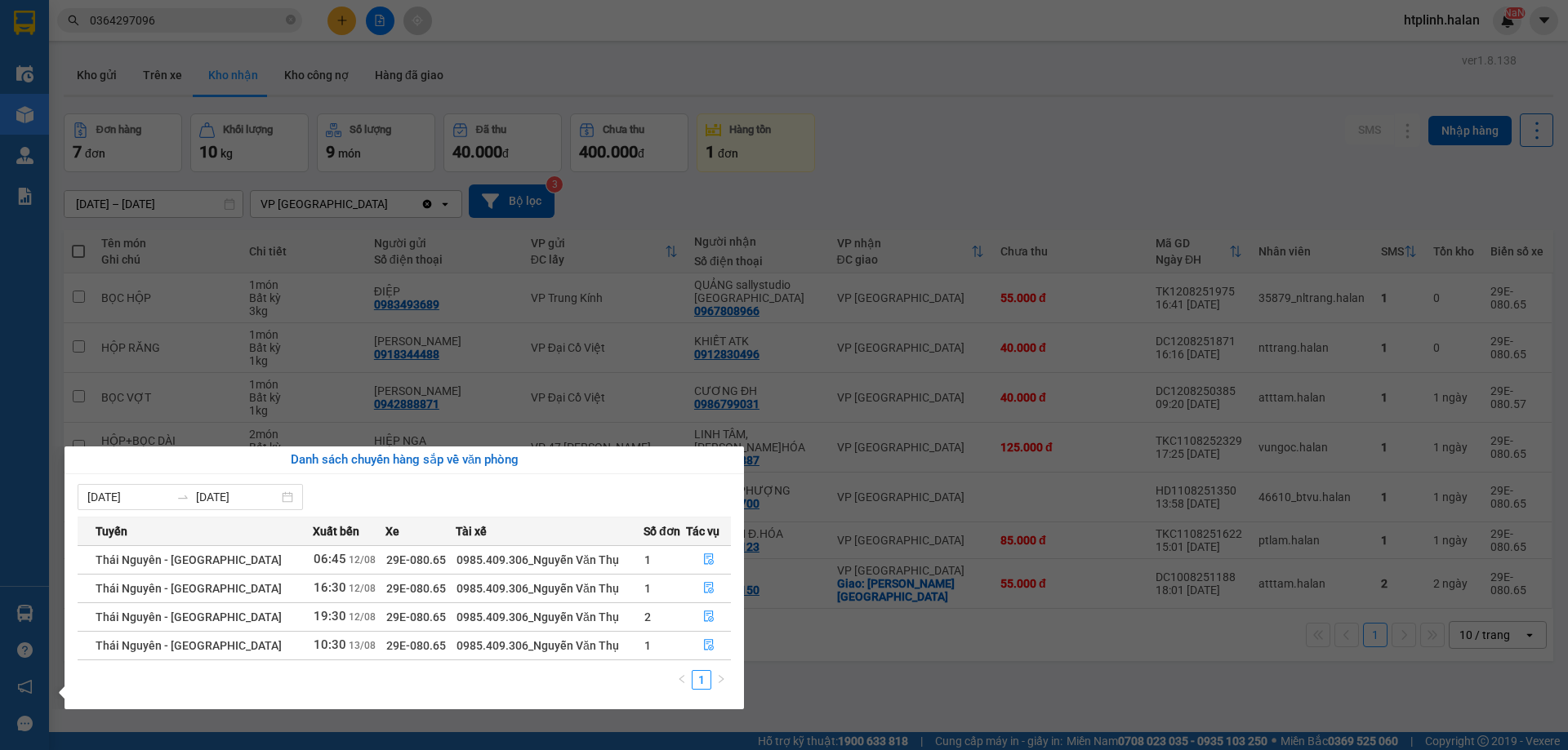
click at [1066, 577] on section "Kết quả tìm kiếm ( 35 ) Bộ lọc Mã ĐH Trạng thái Món hàng Thu hộ Tổng cước Chưa …" at bounding box center [784, 375] width 1568 height 750
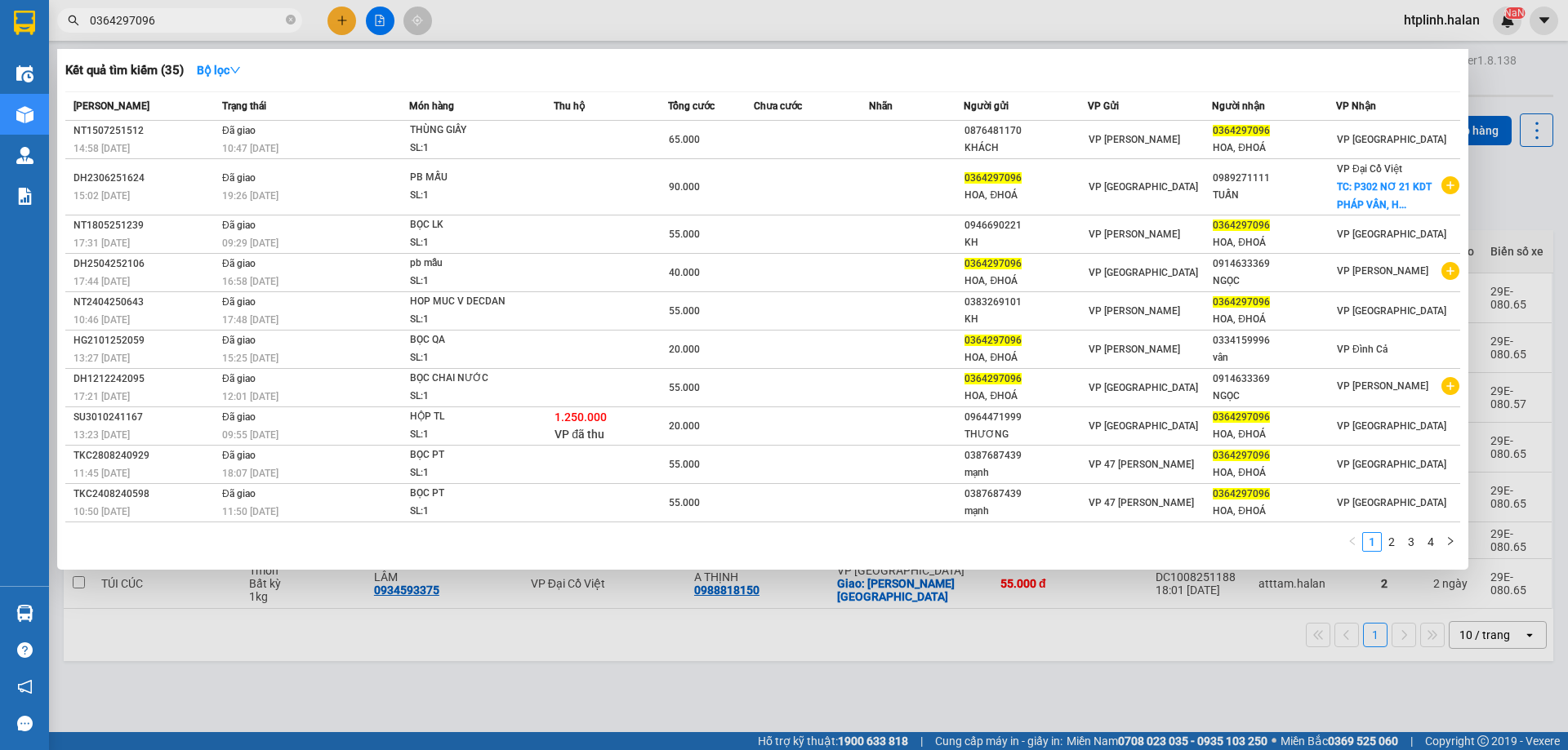
click at [206, 27] on input "0364297096" at bounding box center [186, 20] width 193 height 18
click at [181, 18] on input "0364297096" at bounding box center [186, 20] width 193 height 18
paste input "987092149"
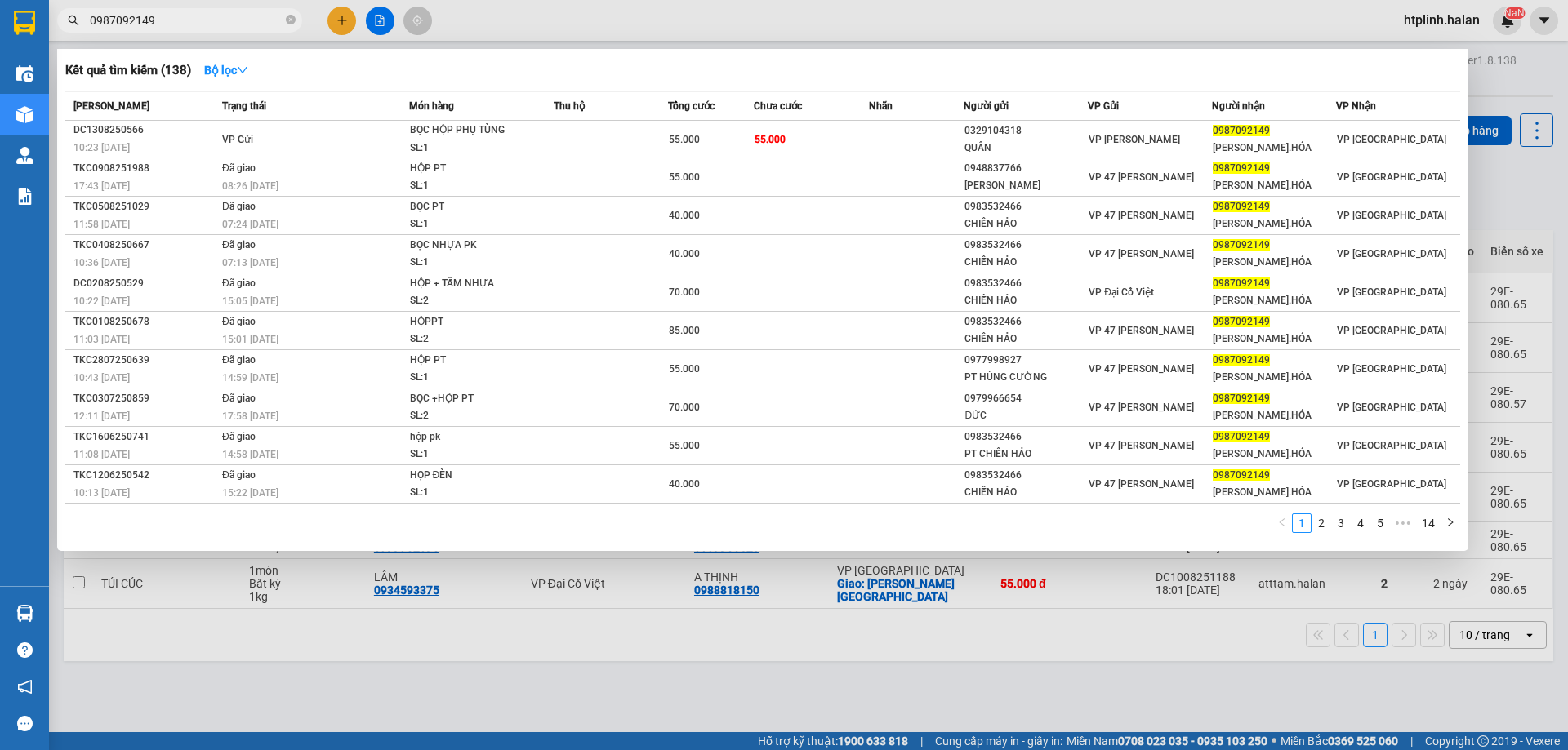
type input "0987092149"
click at [207, 4] on div at bounding box center [784, 375] width 1568 height 750
click at [207, 4] on div "Kết quả tìm kiếm ( 138 ) Bộ lọc Mã ĐH Trạng thái Món hàng Thu hộ Tổng cước Chưa…" at bounding box center [784, 20] width 1568 height 41
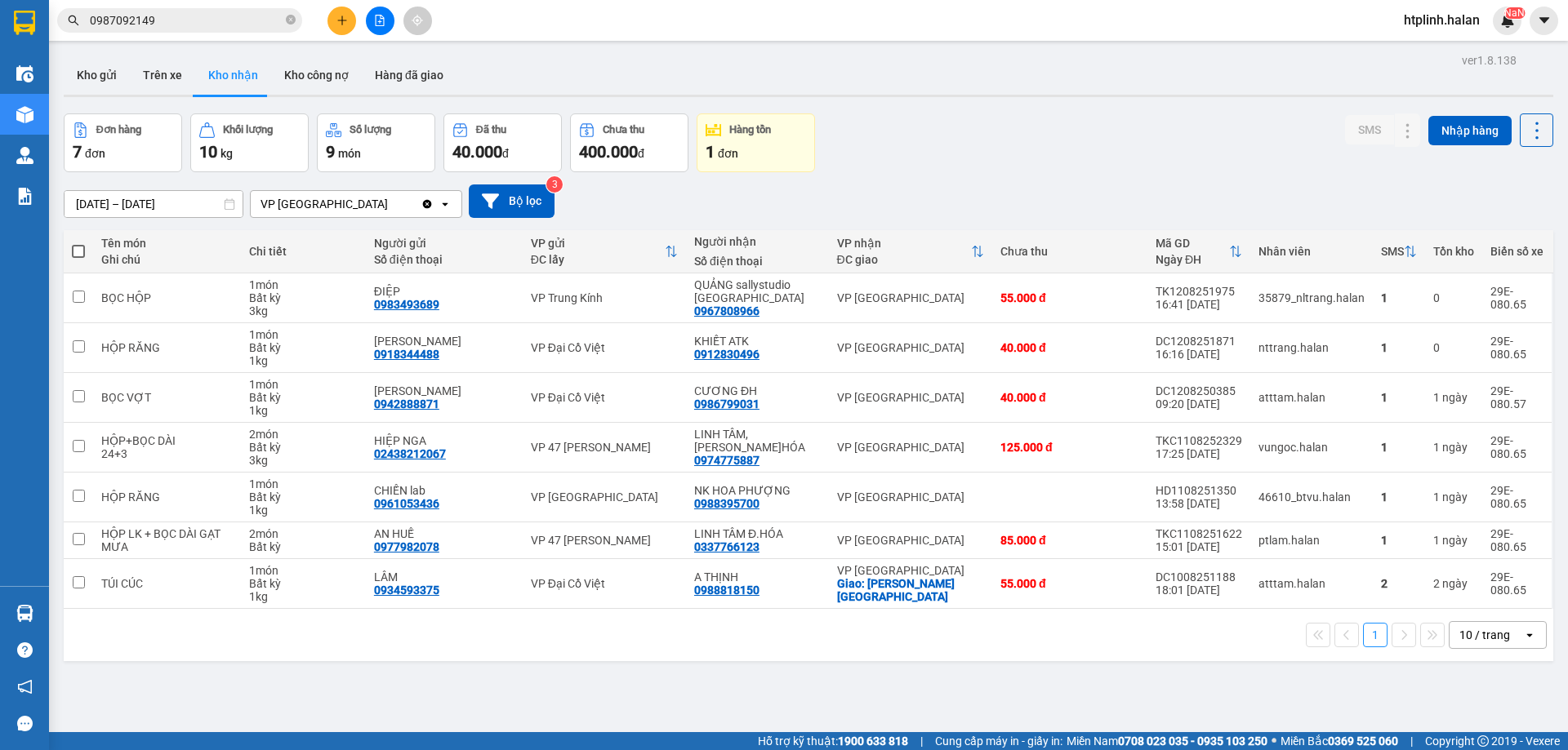
click at [211, 16] on input "0987092149" at bounding box center [186, 20] width 193 height 18
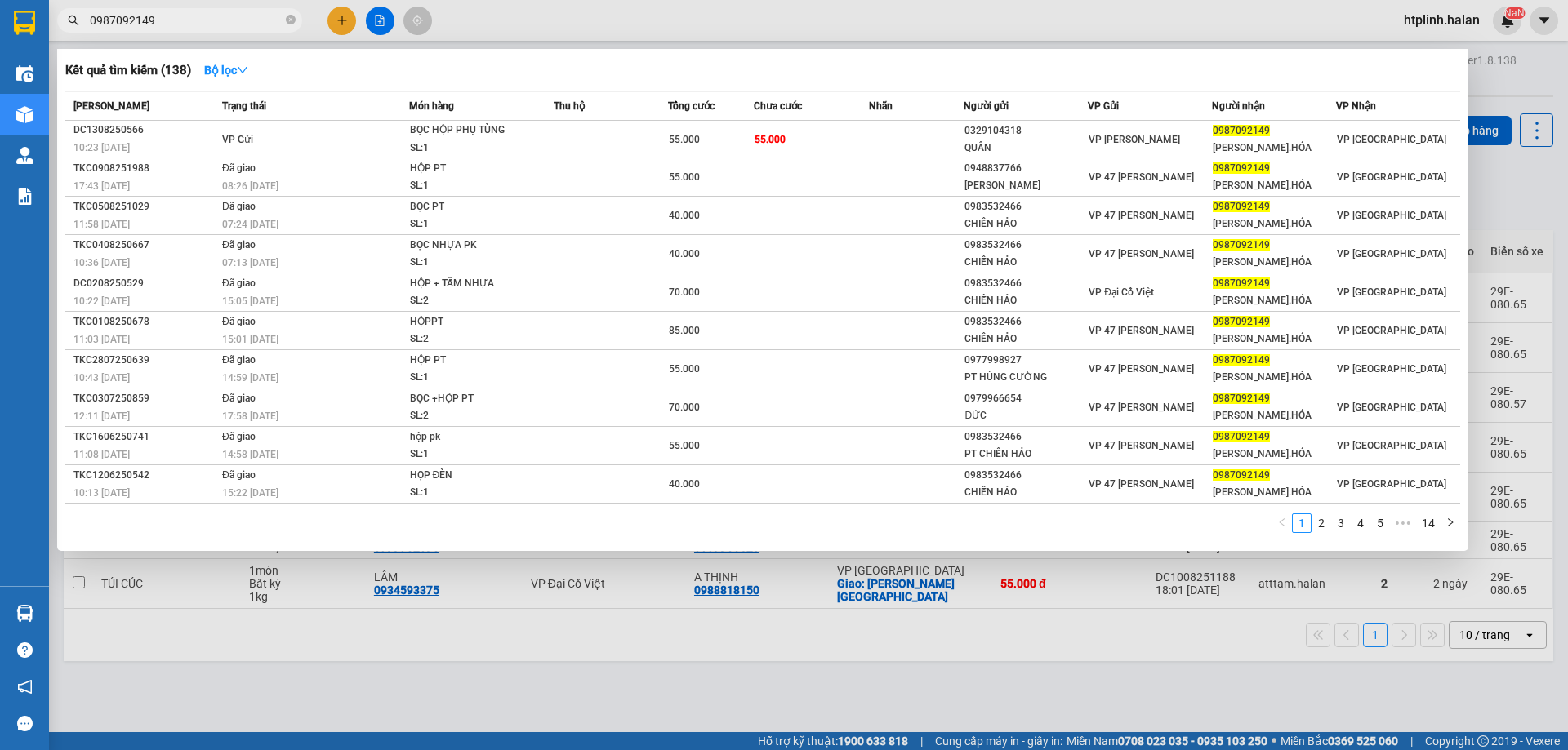
click at [211, 16] on input "0987092149" at bounding box center [186, 20] width 193 height 18
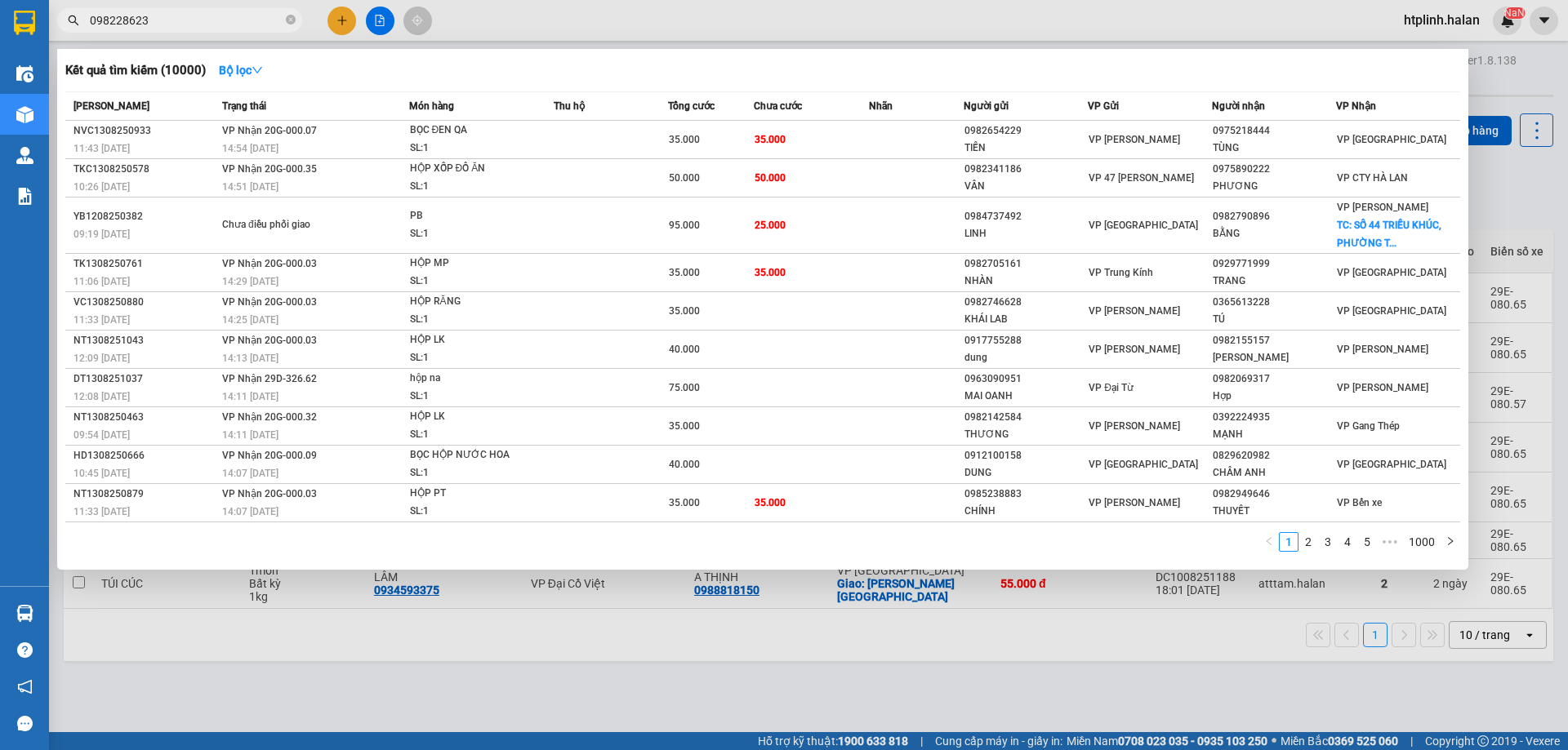
type input "0982286237"
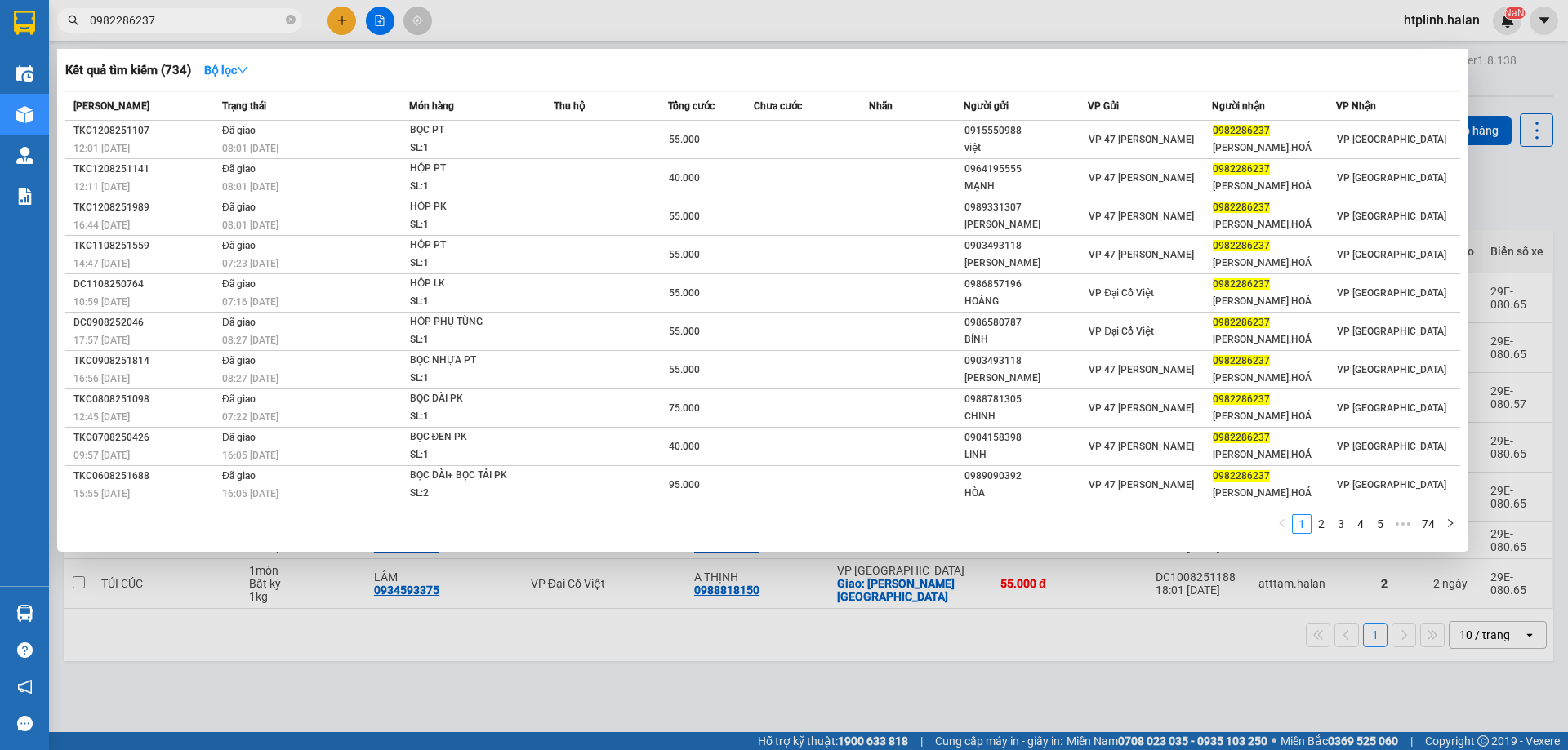
click at [223, 24] on input "0982286237" at bounding box center [186, 20] width 193 height 18
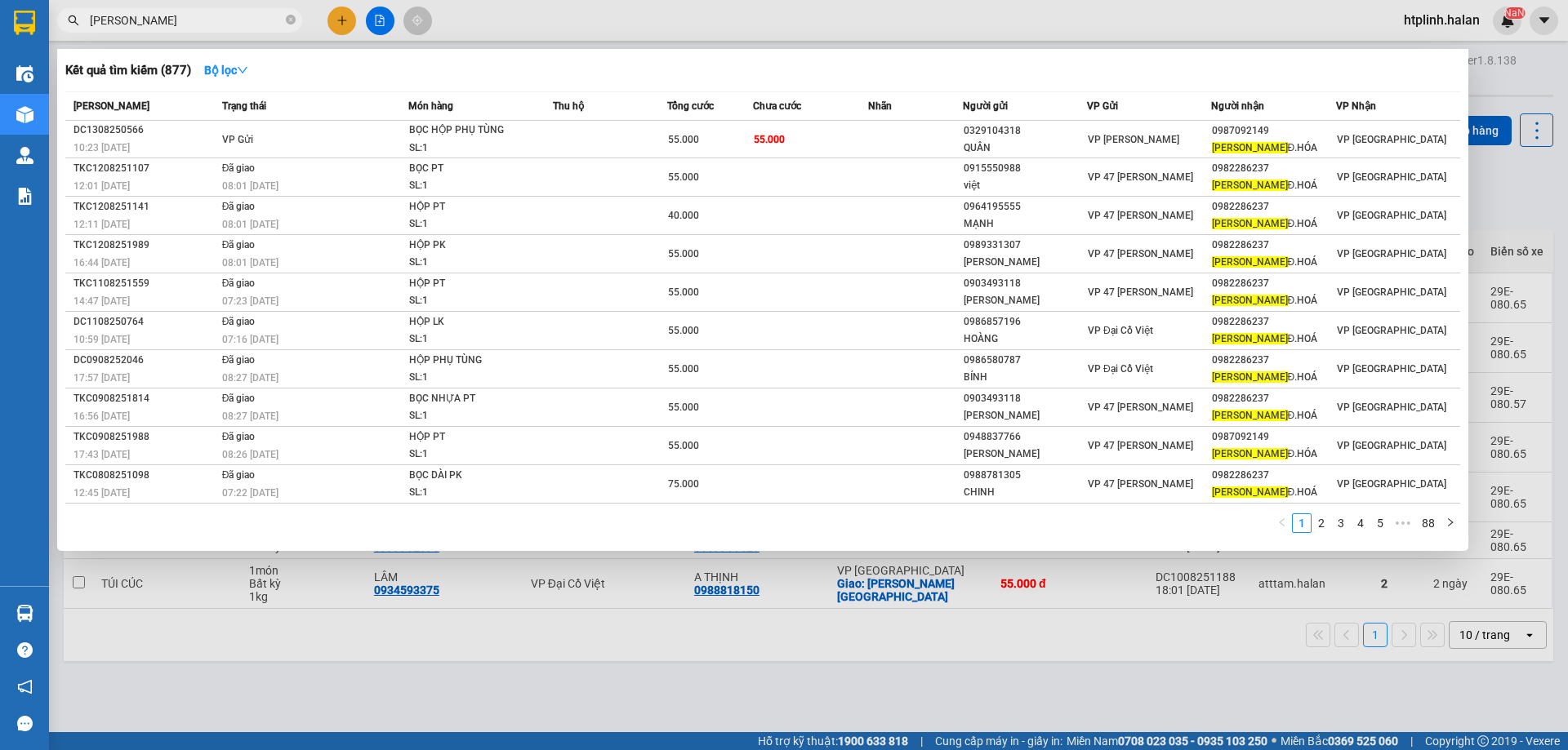
click at [237, 26] on input "[PERSON_NAME]" at bounding box center [186, 20] width 193 height 18
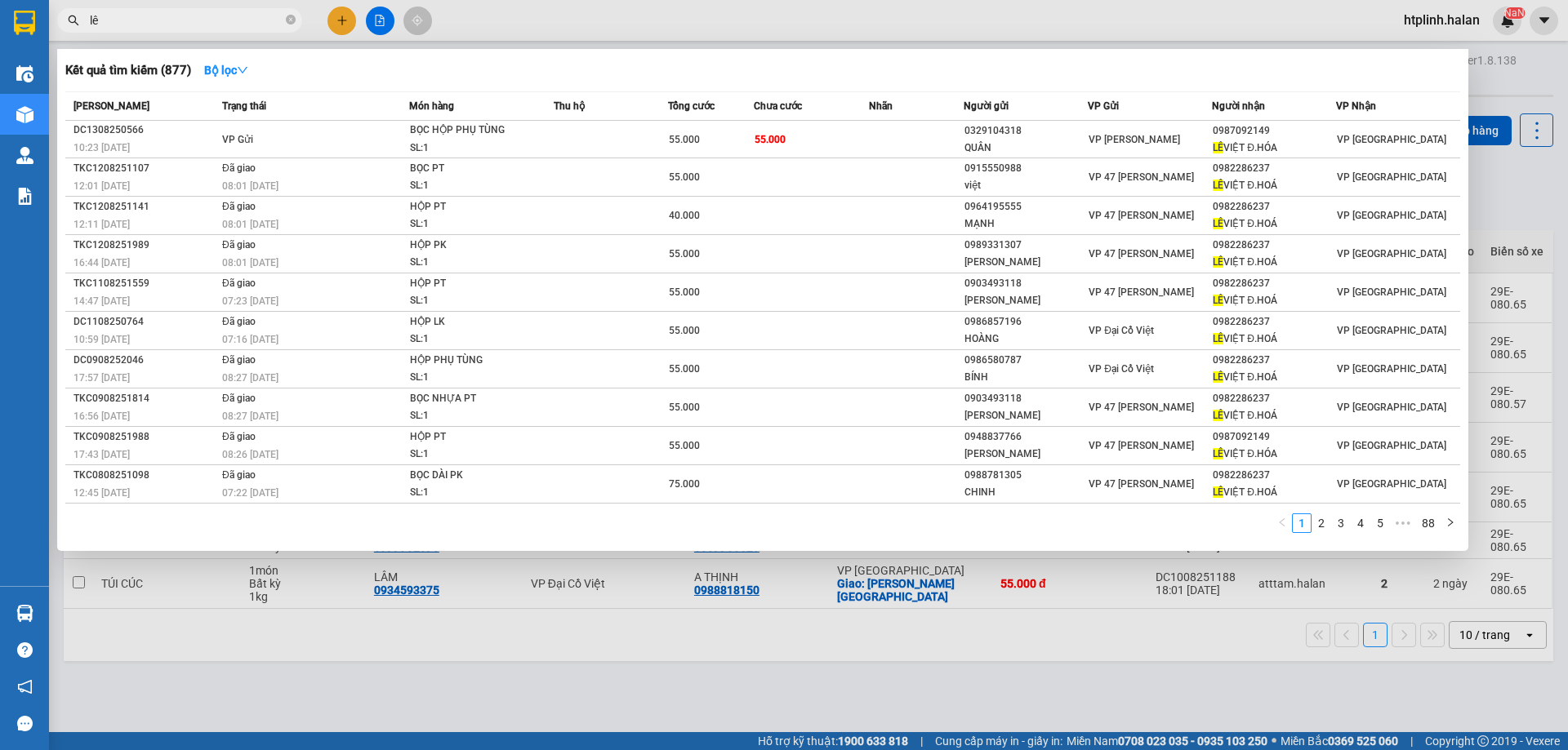
type input "l"
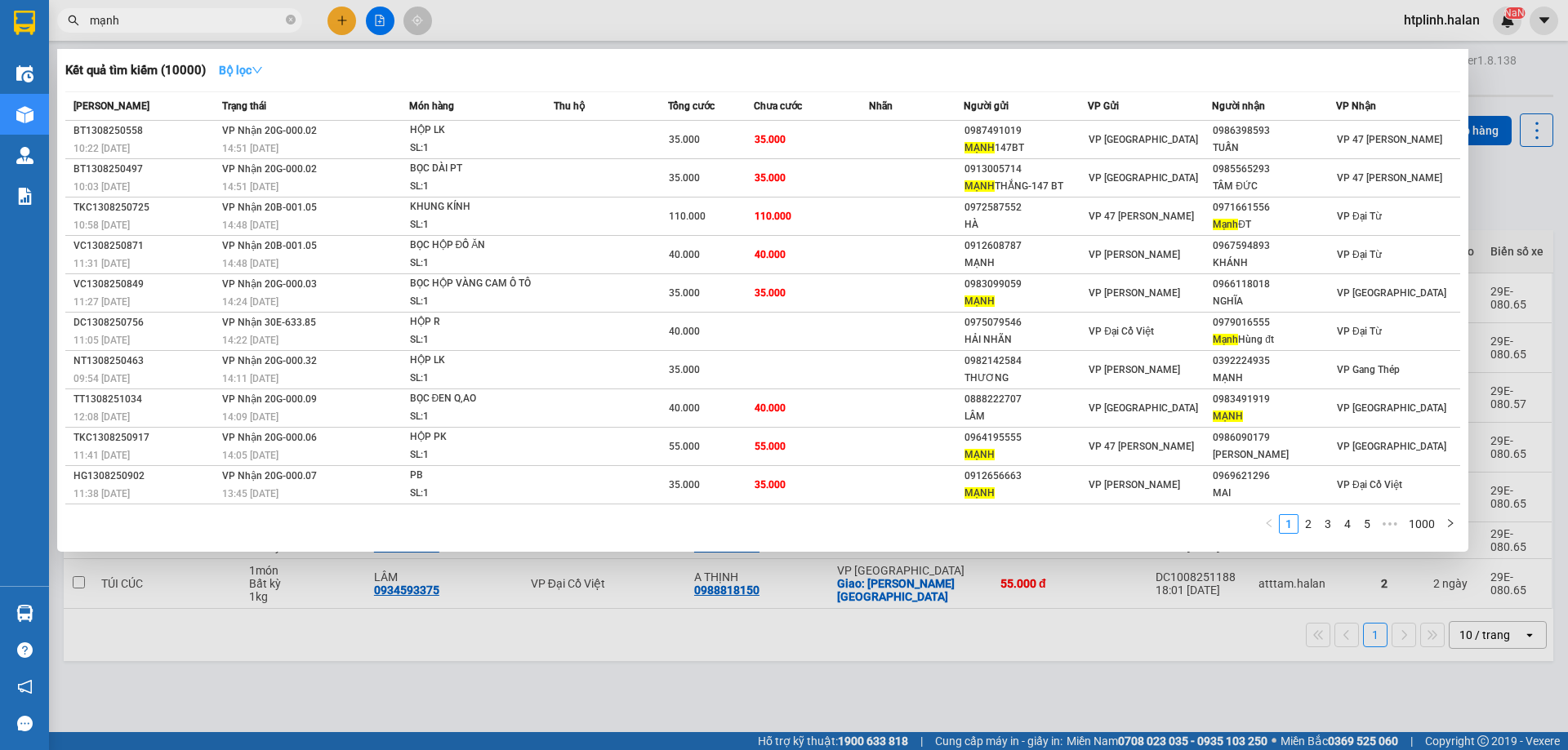
type input "mạnh"
click at [233, 71] on strong "Bộ lọc" at bounding box center [241, 70] width 44 height 13
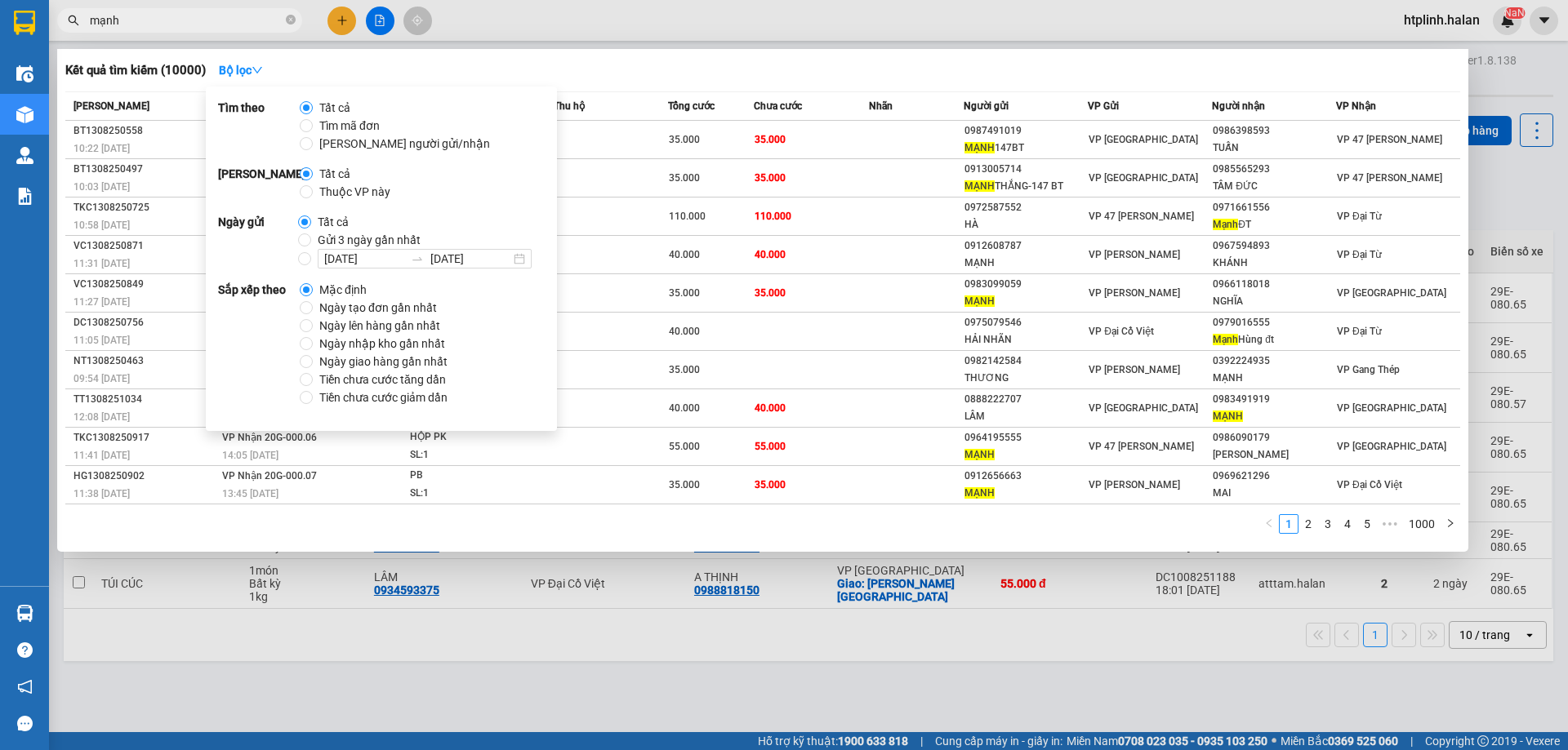
click at [323, 190] on span "Thuộc VP này" at bounding box center [355, 192] width 84 height 18
click at [313, 190] on input "Thuộc VP này" at bounding box center [306, 192] width 13 height 13
radio input "true"
radio input "false"
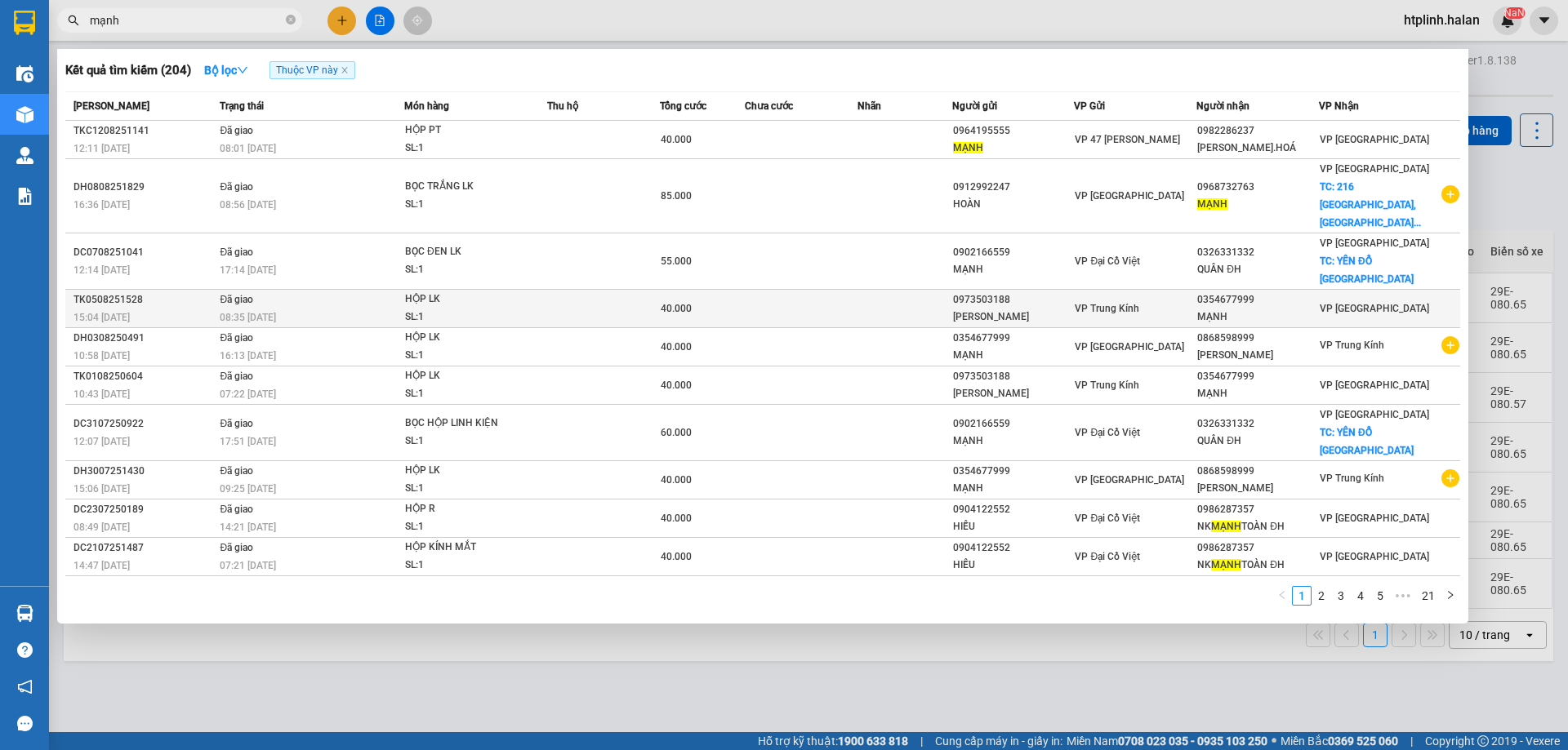
click at [930, 290] on td at bounding box center [904, 309] width 94 height 39
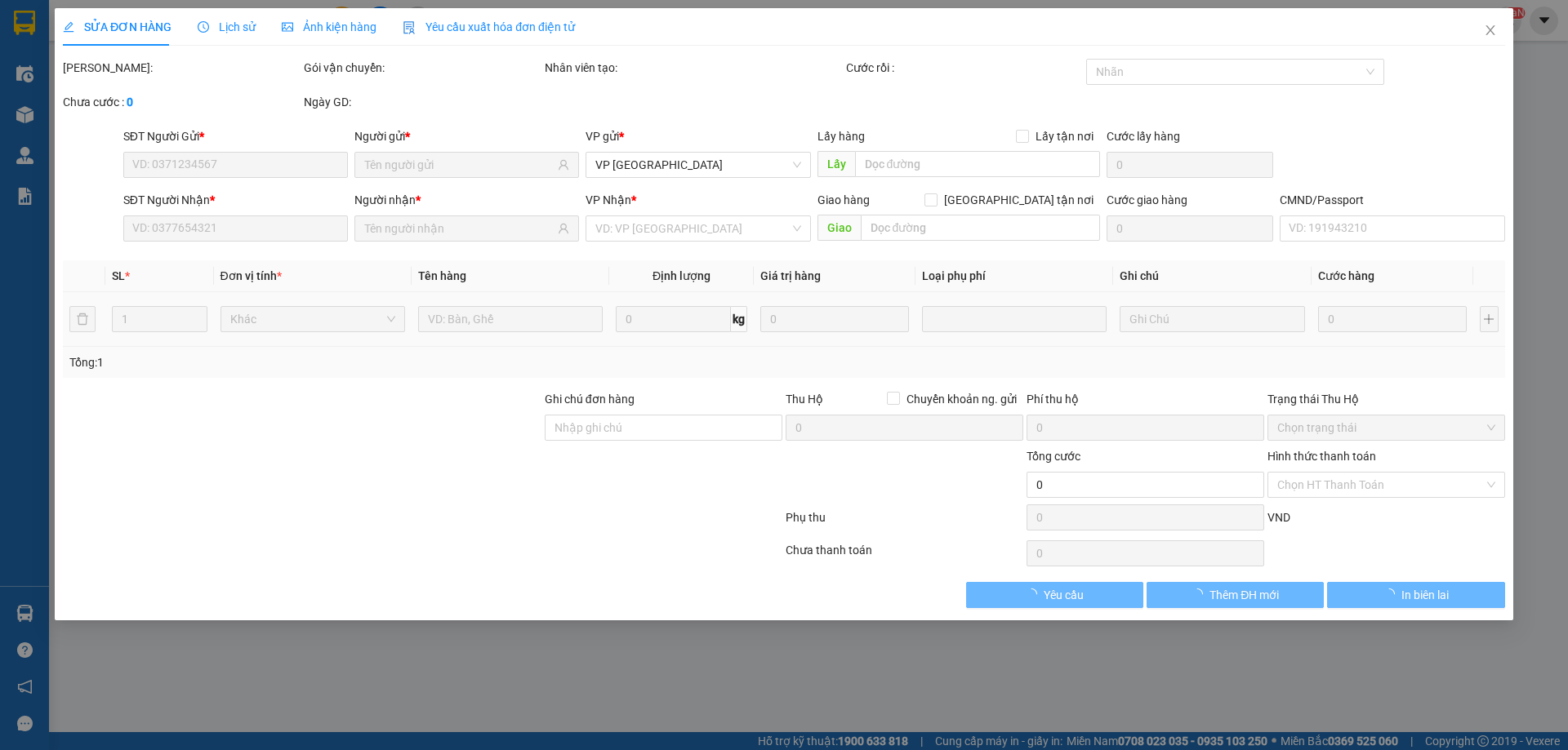
type input "0973503188"
type input "[PERSON_NAME]"
type input "0354677999"
type input "MẠNH"
type input "40.000"
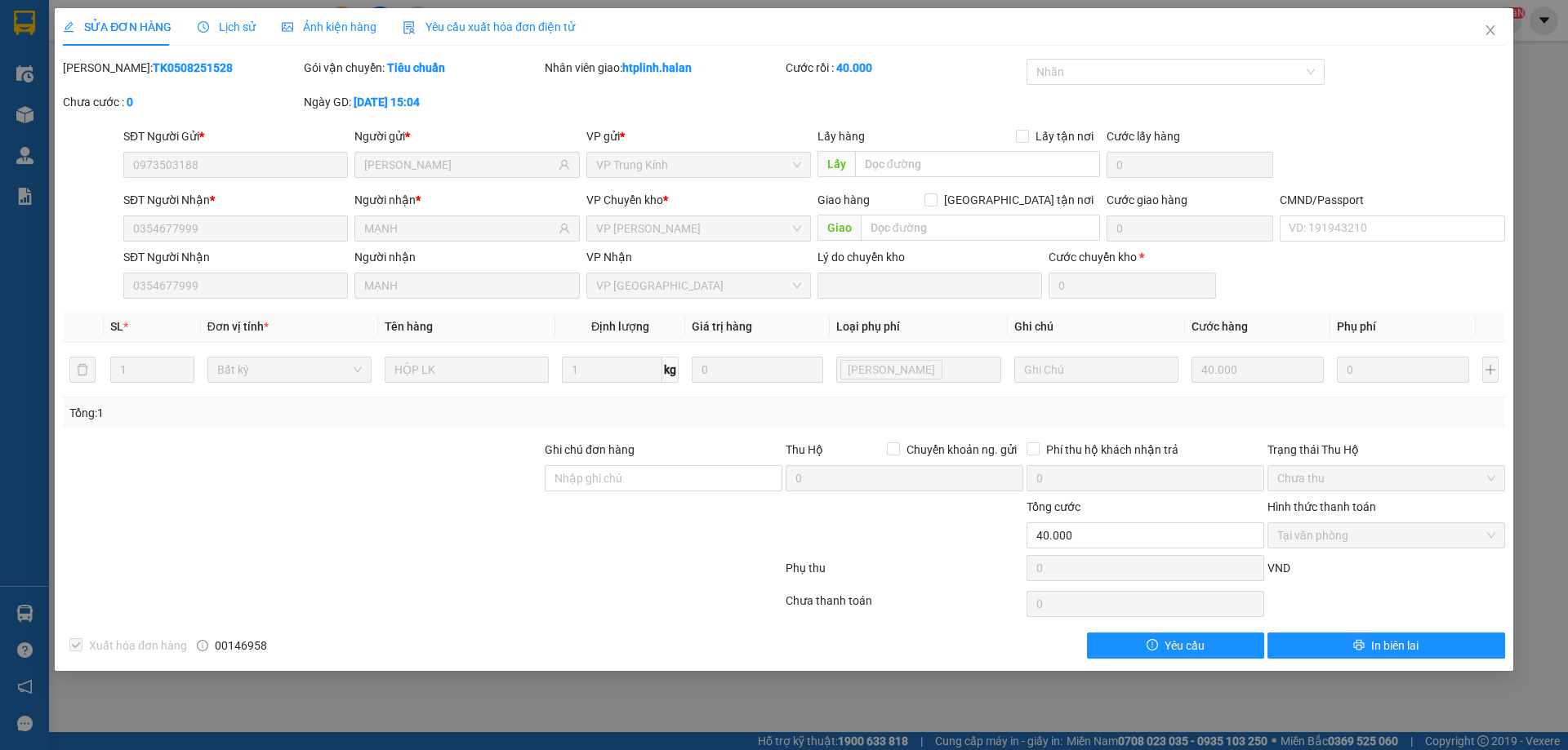
click at [0, 625] on div "SỬA ĐƠN HÀNG Lịch sử Ảnh kiện hàng Yêu cầu xuất hóa đơn điện tử Total Paid Fee …" at bounding box center [784, 375] width 1568 height 750
click at [0, 623] on div "SỬA ĐƠN HÀNG Lịch sử Ảnh kiện hàng Yêu cầu xuất hóa đơn điện tử Total Paid Fee …" at bounding box center [784, 375] width 1568 height 750
click at [1498, 30] on span "Close" at bounding box center [1490, 31] width 46 height 46
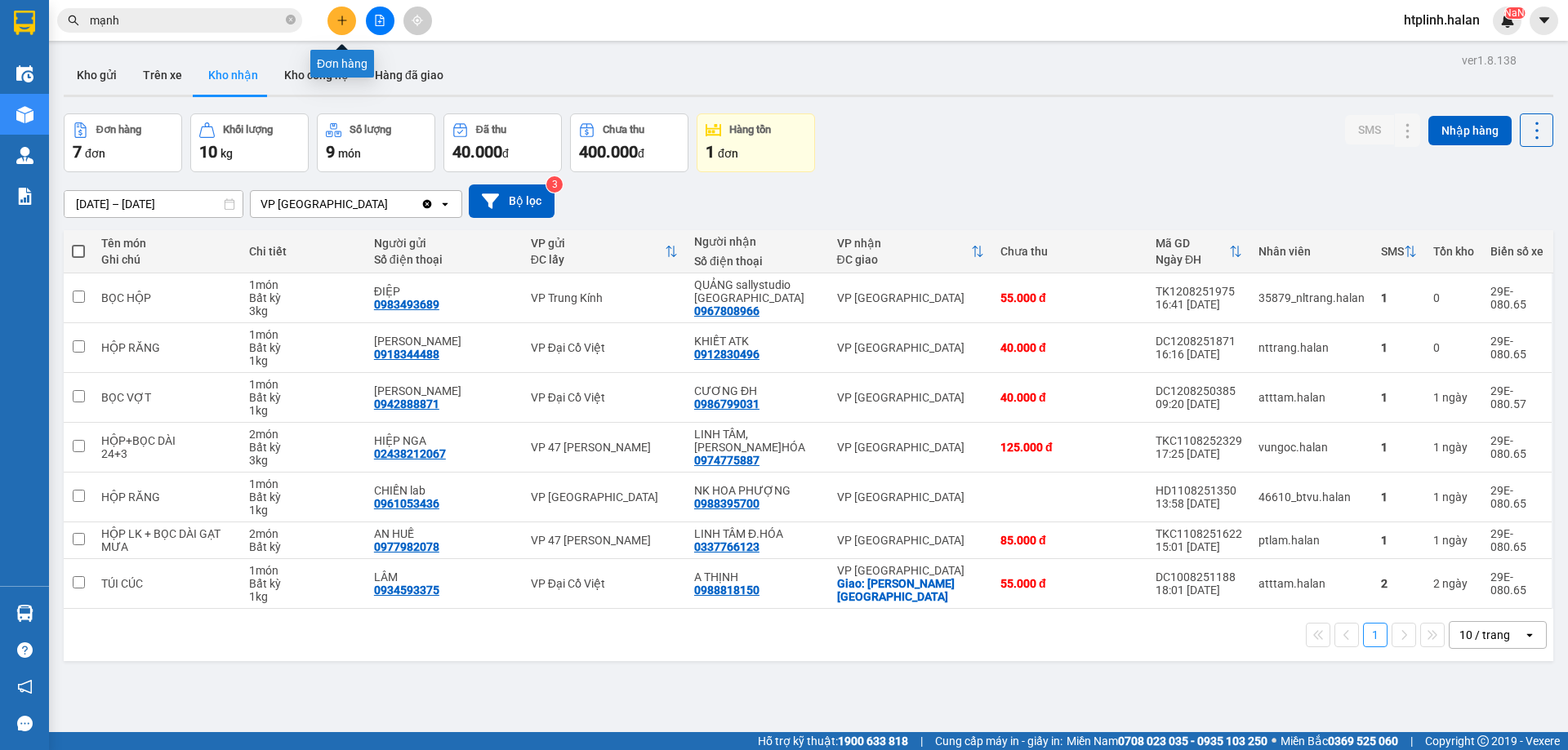
click at [334, 20] on button at bounding box center [342, 20] width 29 height 29
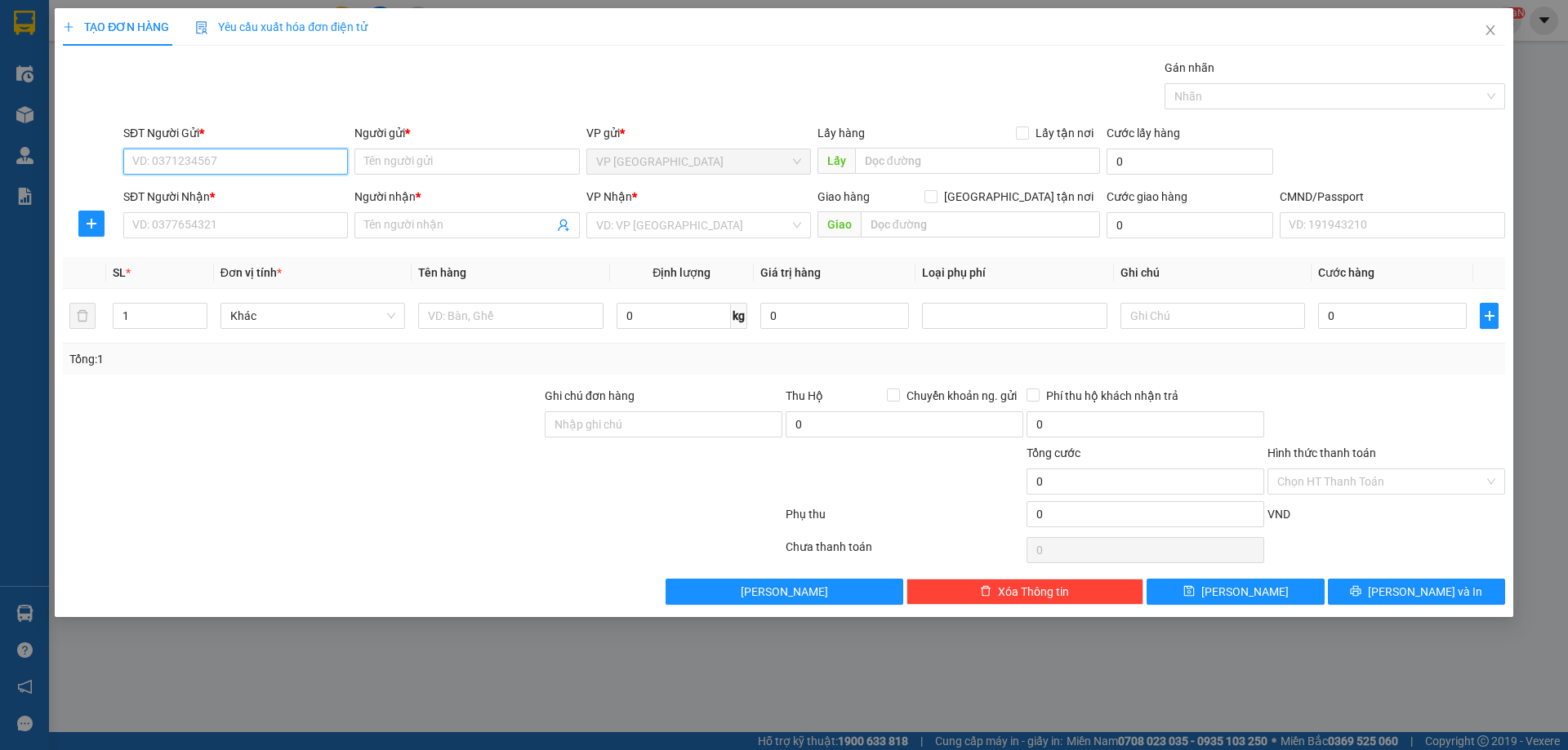
paste input "0349414686"
type input "0349414686"
drag, startPoint x: 217, startPoint y: 188, endPoint x: 213, endPoint y: 202, distance: 14.6
click at [217, 188] on div "0349414686 - NGUYỆT ĐỊNH HÓA" at bounding box center [236, 195] width 205 height 18
type input "NGUYỆT ĐỊNH HÓA"
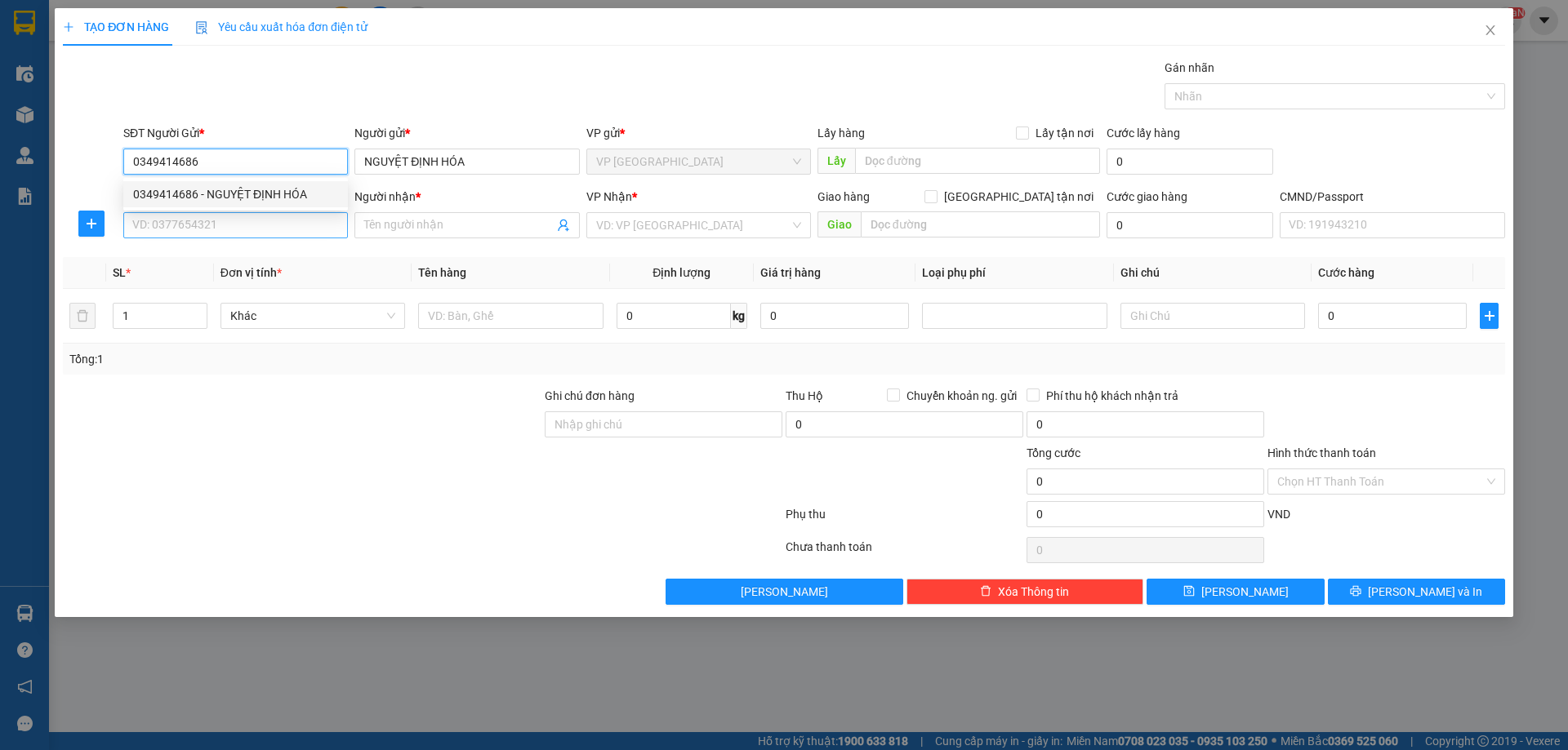
type input "0349414686"
click at [205, 230] on input "SĐT Người Nhận *" at bounding box center [236, 225] width 224 height 26
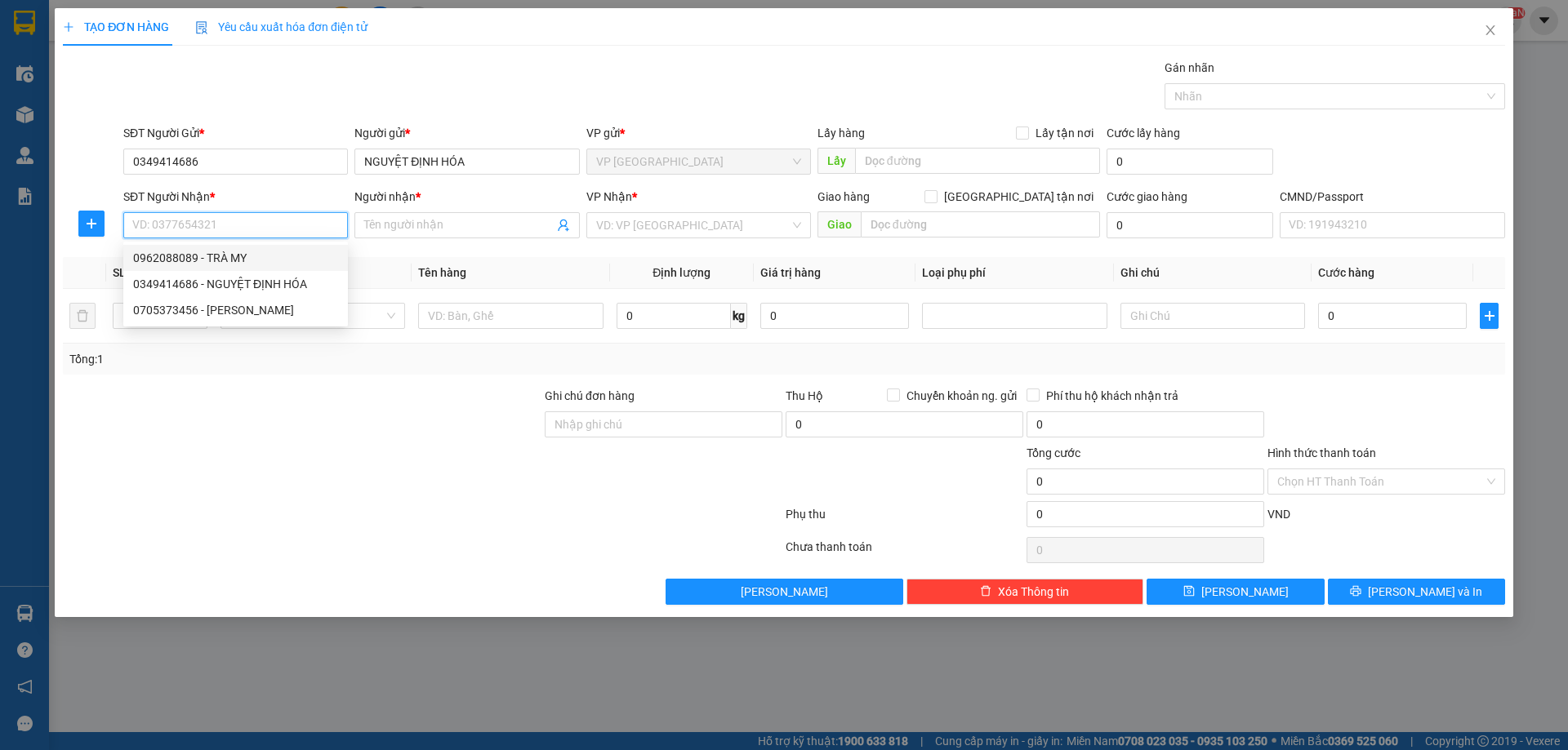
click at [213, 249] on div "0962088089 - TRÀ MY" at bounding box center [236, 258] width 205 height 18
type input "0962088089"
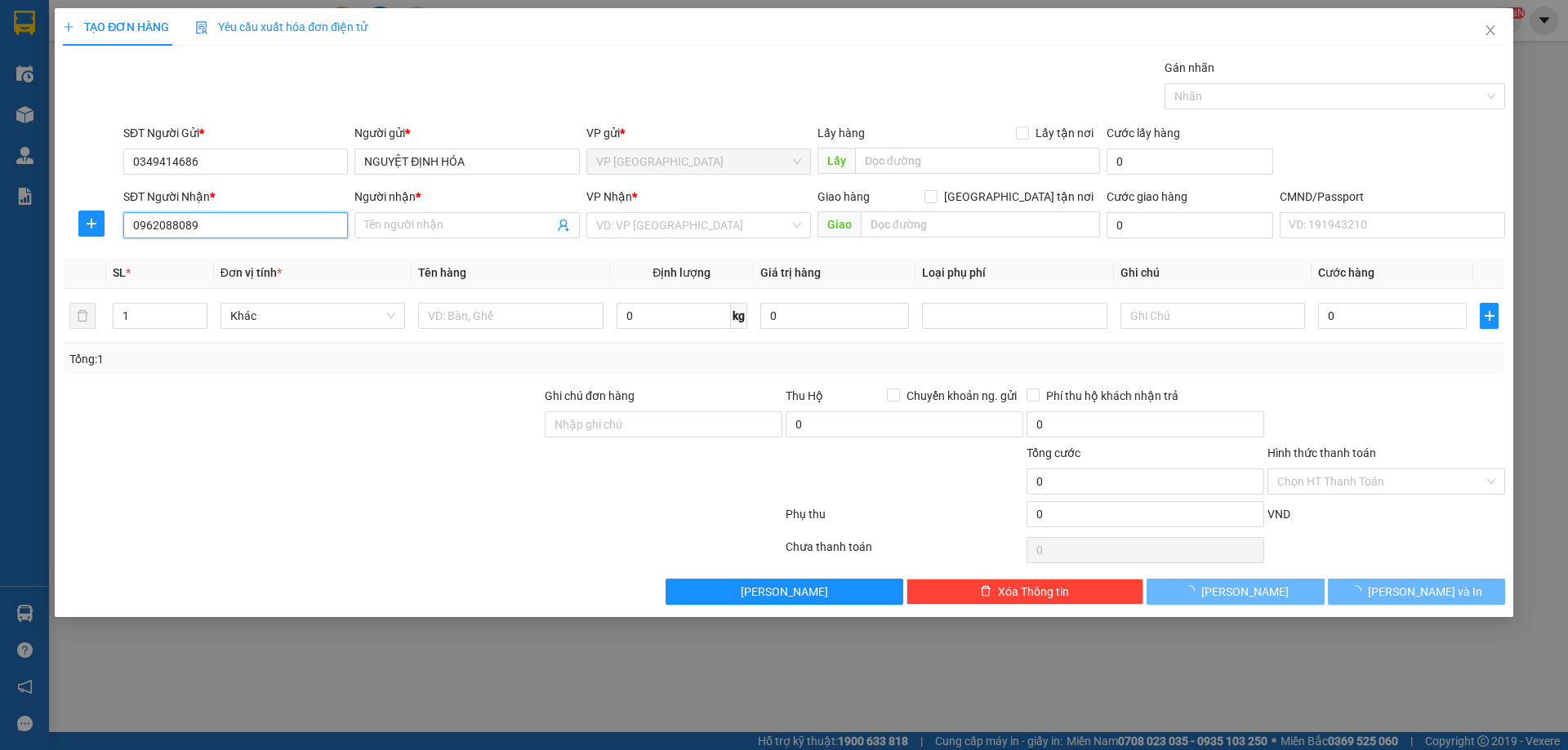
type input "TRÀ MY"
checkbox input "true"
type input "[GEOGRAPHIC_DATA], 72 Đ. [GEOGRAPHIC_DATA], [GEOGRAPHIC_DATA] thị [GEOGRAPHIC_D…"
type input "40.000"
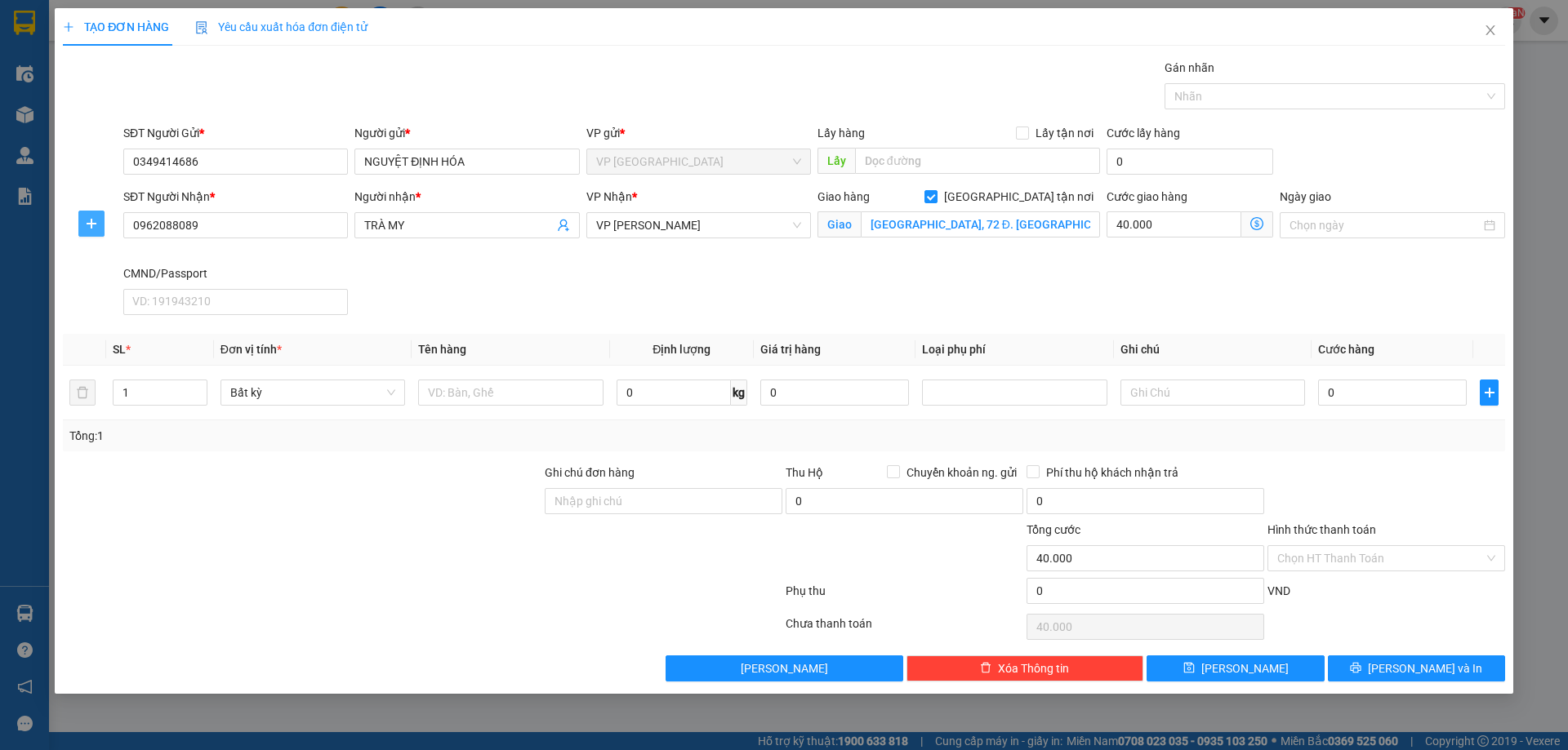
click at [82, 232] on button "button" at bounding box center [91, 223] width 26 height 26
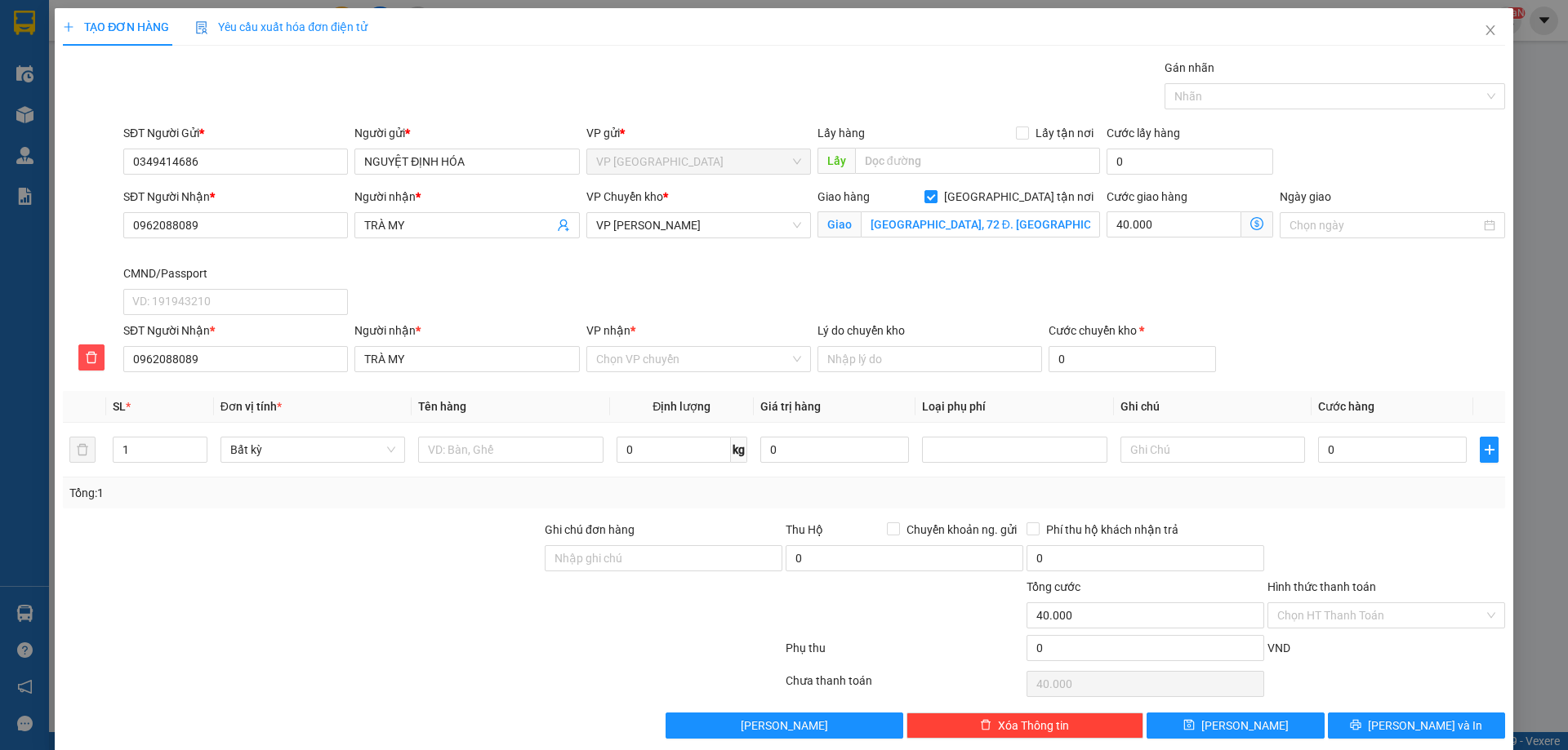
click at [633, 342] on div "VP nhận *" at bounding box center [699, 334] width 224 height 25
click at [641, 358] on input "VP nhận *" at bounding box center [692, 359] width 194 height 25
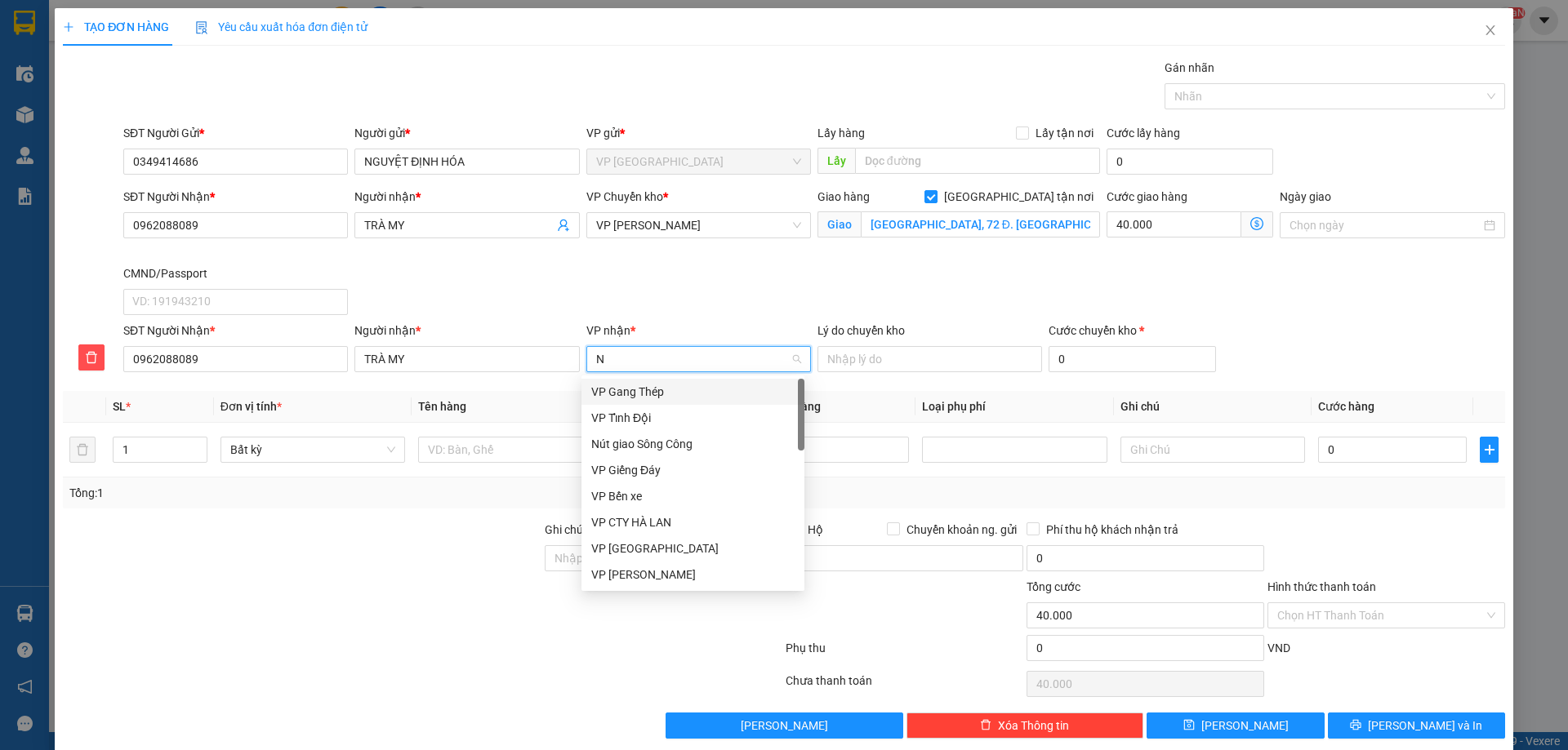
type input "NT"
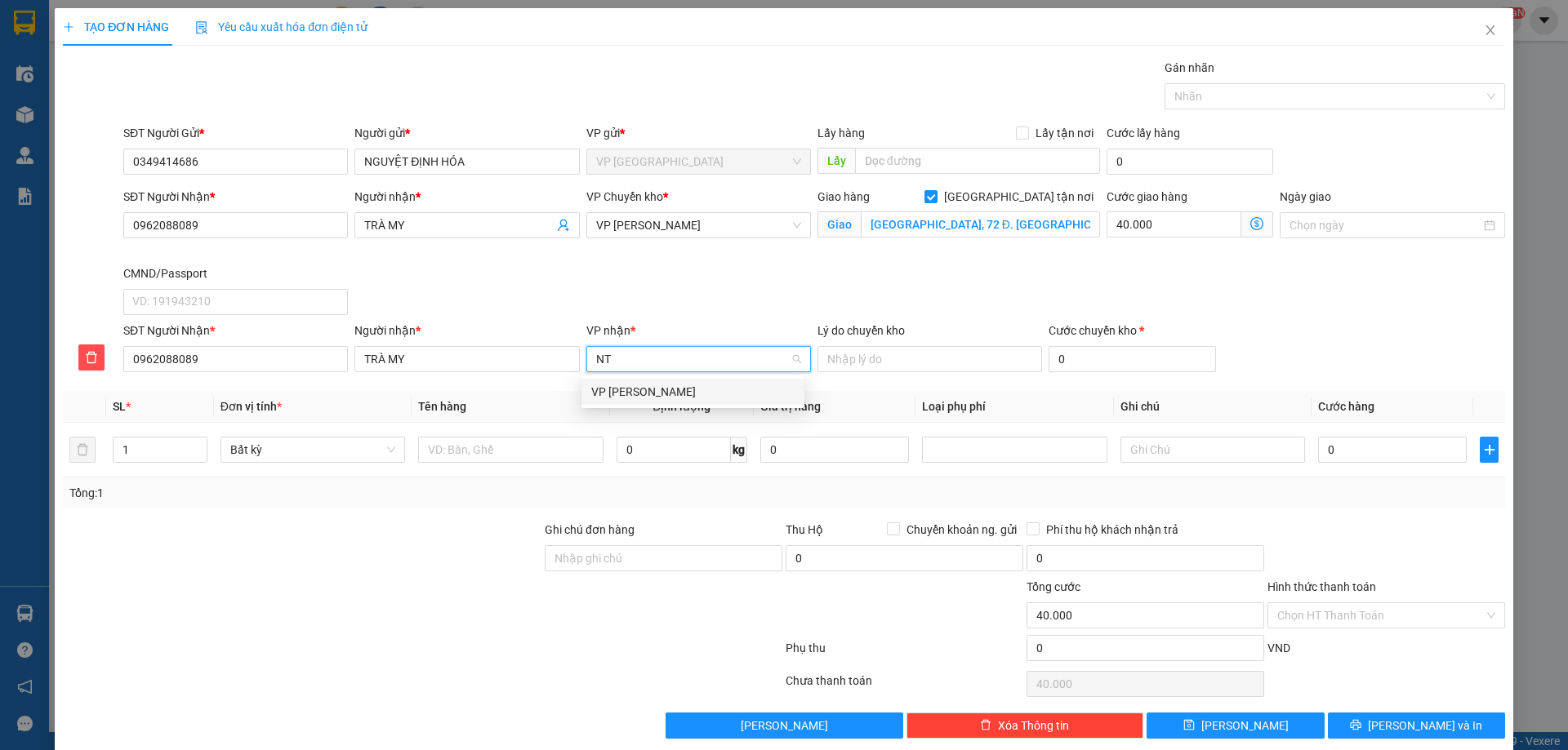
click at [662, 391] on div "VP [PERSON_NAME]" at bounding box center [693, 392] width 203 height 18
click at [930, 226] on input "[GEOGRAPHIC_DATA], 72 Đ. [GEOGRAPHIC_DATA], [GEOGRAPHIC_DATA] thị [GEOGRAPHIC_D…" at bounding box center [980, 224] width 239 height 26
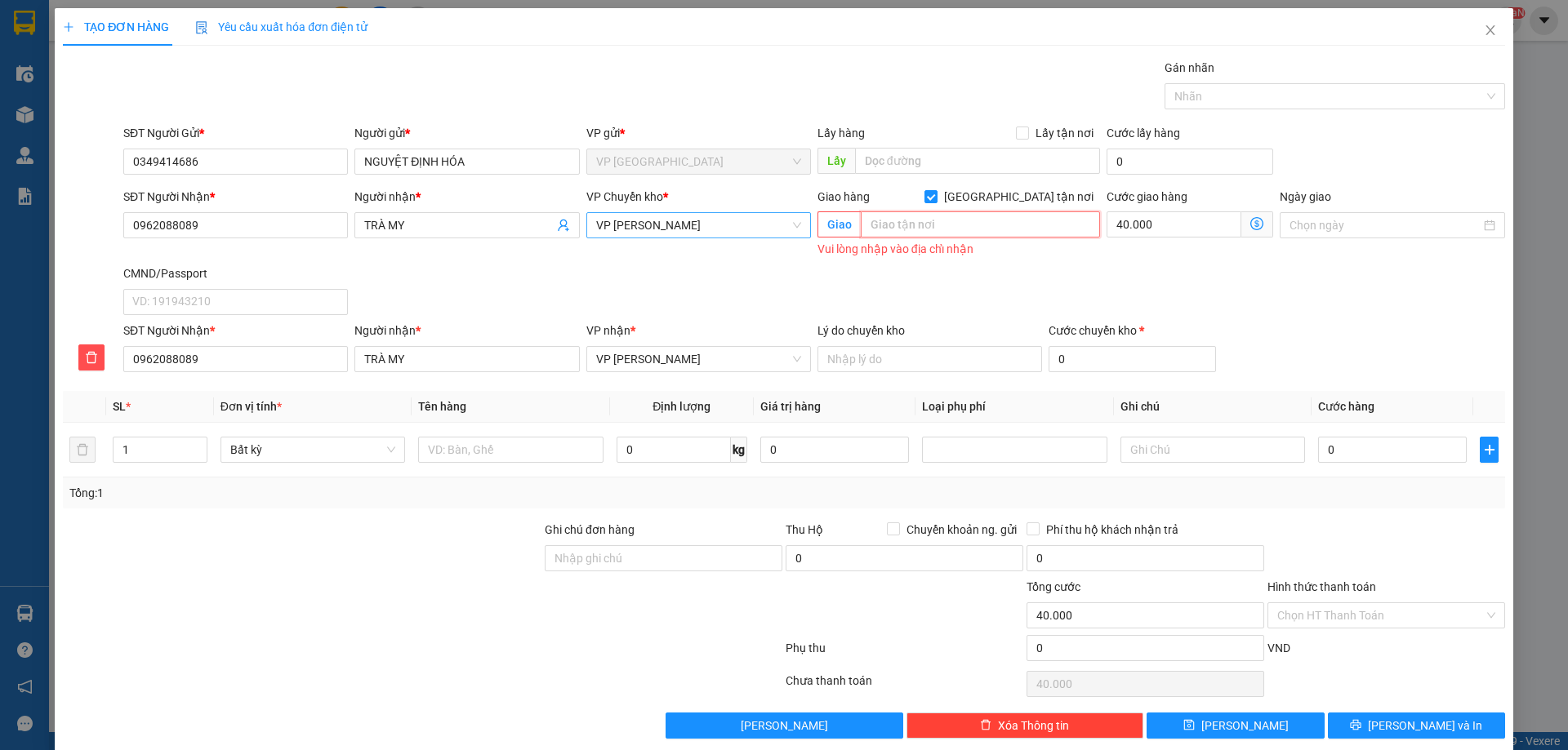
click at [761, 219] on span "VP [PERSON_NAME]" at bounding box center [699, 225] width 205 height 25
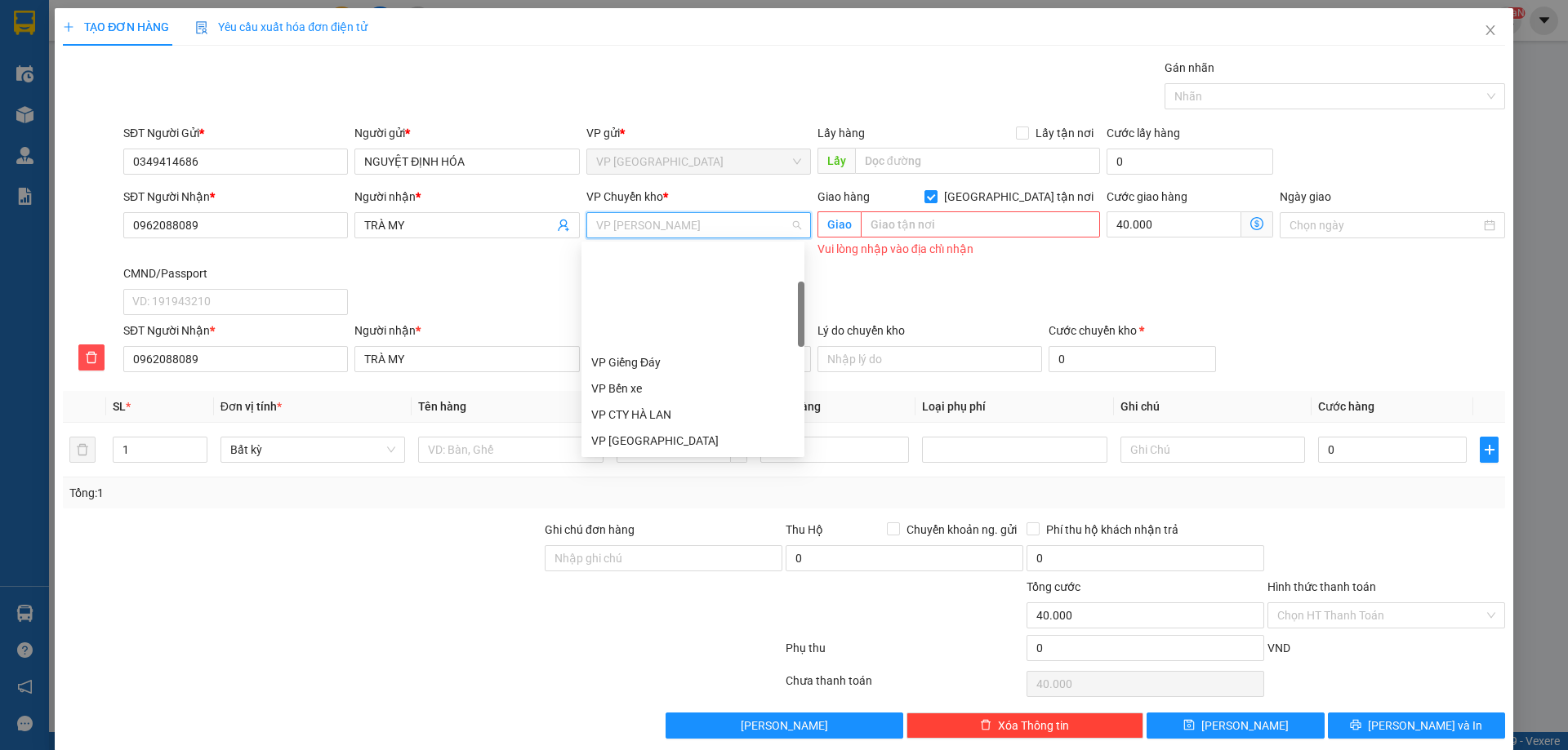
scroll to position [131, 0]
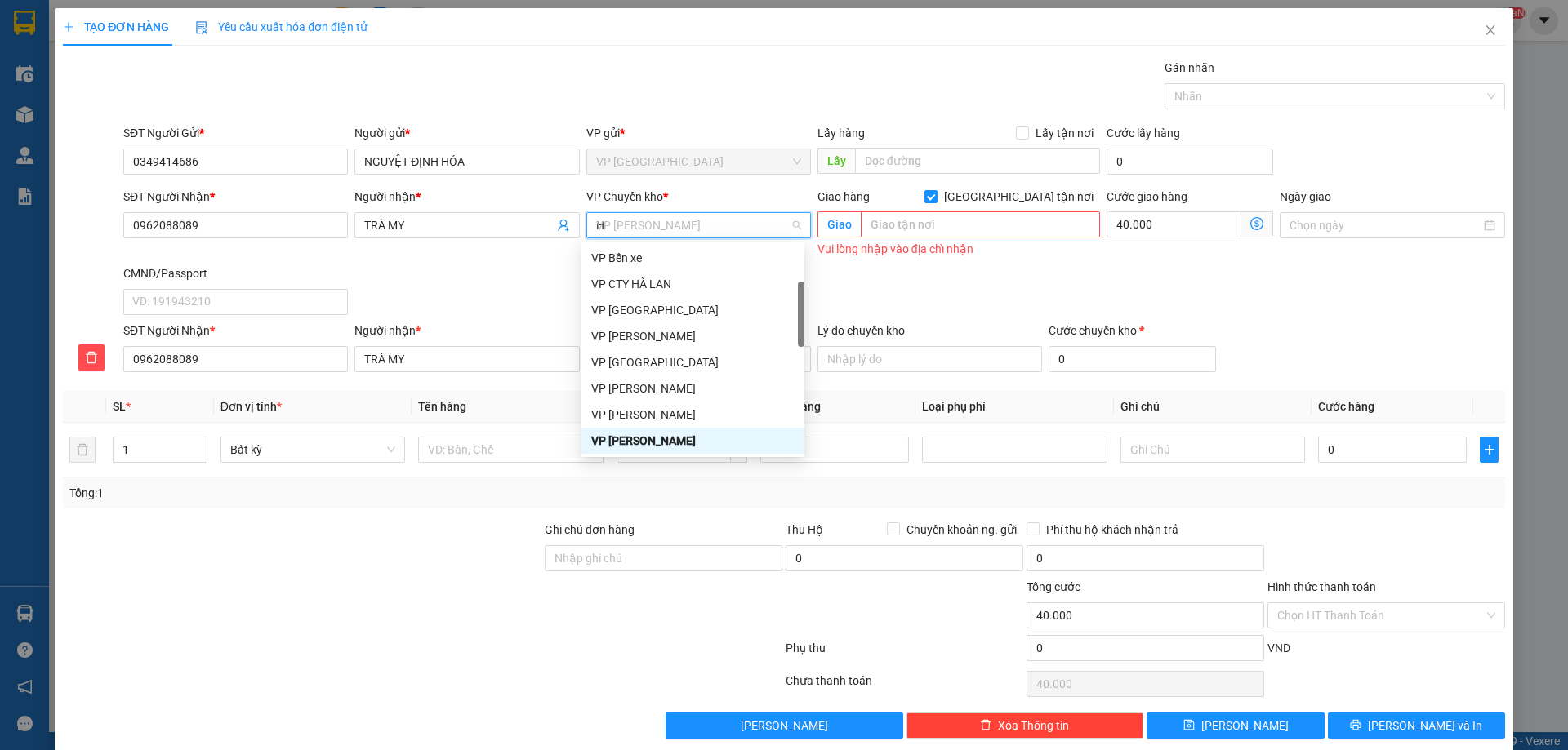
type input "HG"
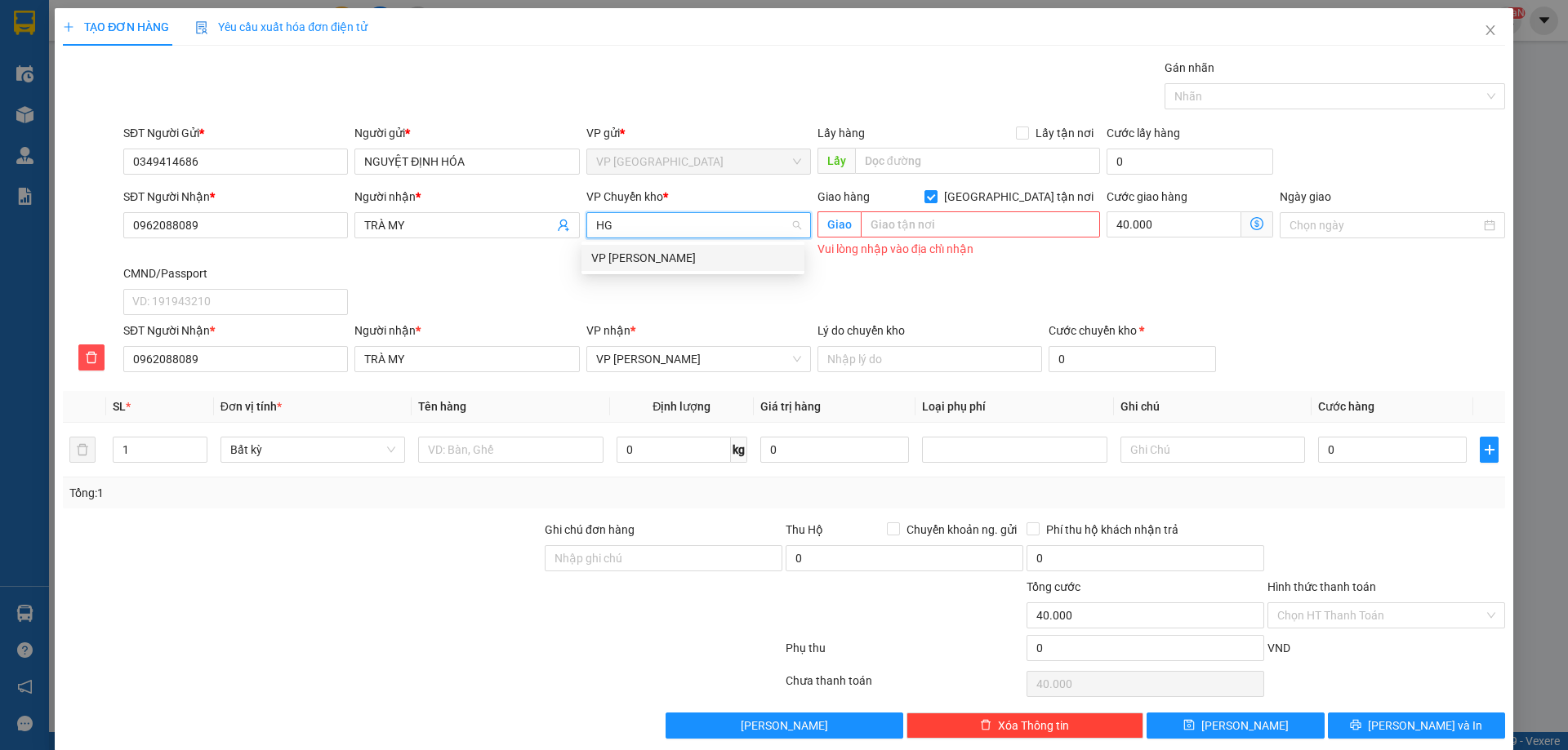
scroll to position [0, 0]
click at [691, 261] on div "VP [PERSON_NAME]" at bounding box center [693, 258] width 203 height 18
click at [1179, 222] on input "40.000" at bounding box center [1174, 224] width 135 height 26
type input "0"
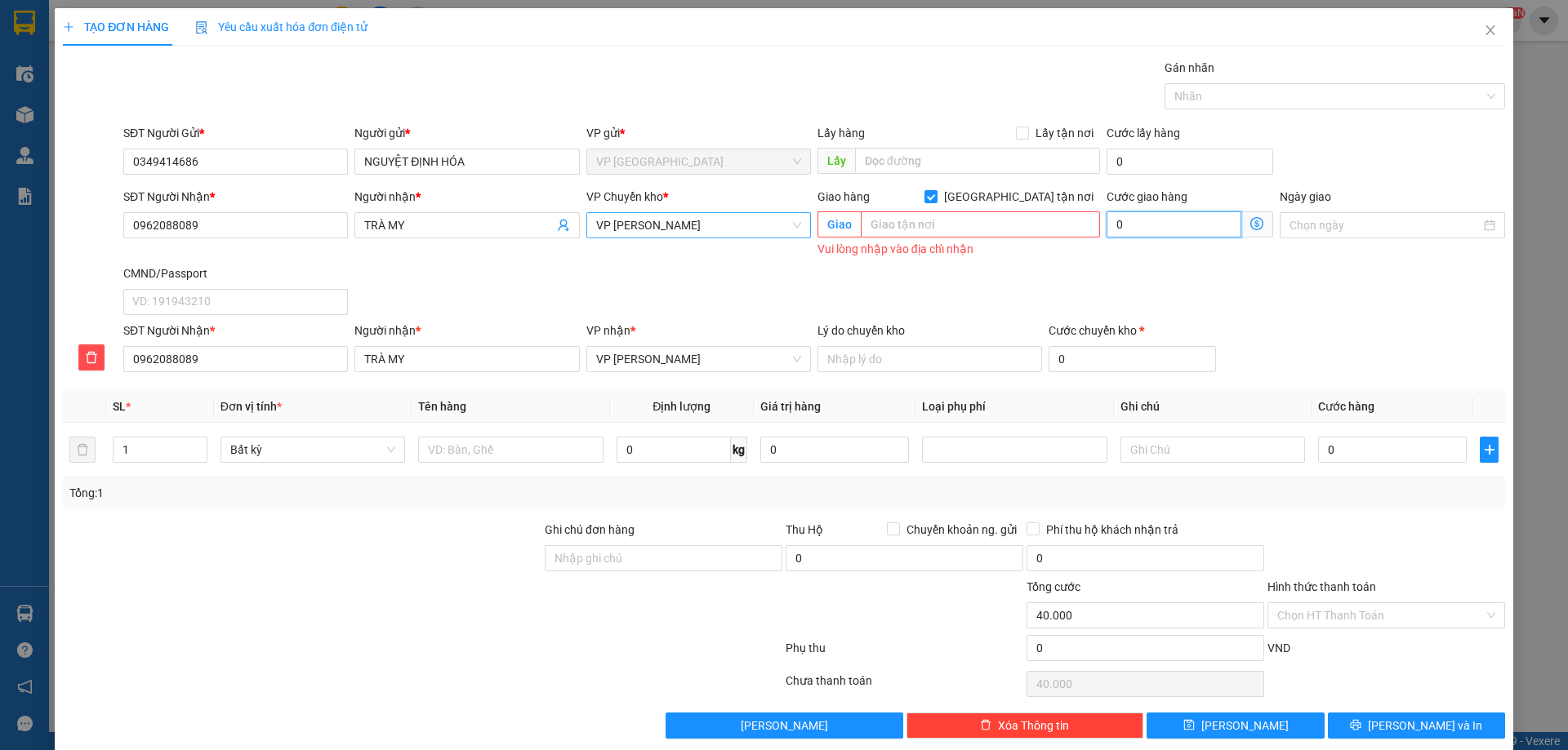
type input "0"
click at [888, 261] on div "Giao hàng Giao tận nơi Giao Vui lòng nhập vào địa chỉ nhận" at bounding box center [959, 226] width 289 height 77
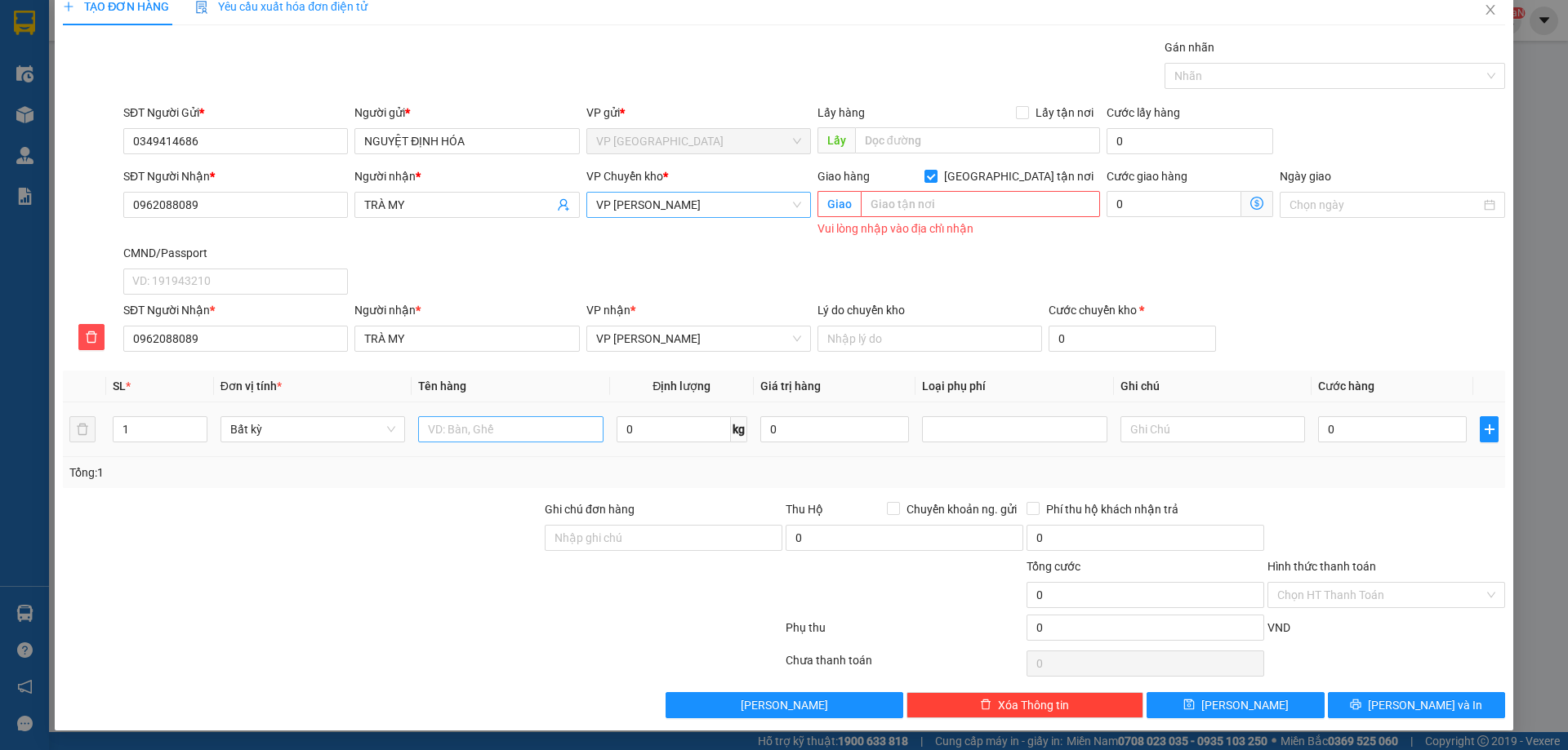
click at [500, 440] on div at bounding box center [510, 428] width 185 height 32
click at [500, 442] on input "text" at bounding box center [510, 429] width 185 height 26
type input "BỌC ĐEN"
click at [720, 439] on input "0" at bounding box center [674, 429] width 114 height 26
type input "4"
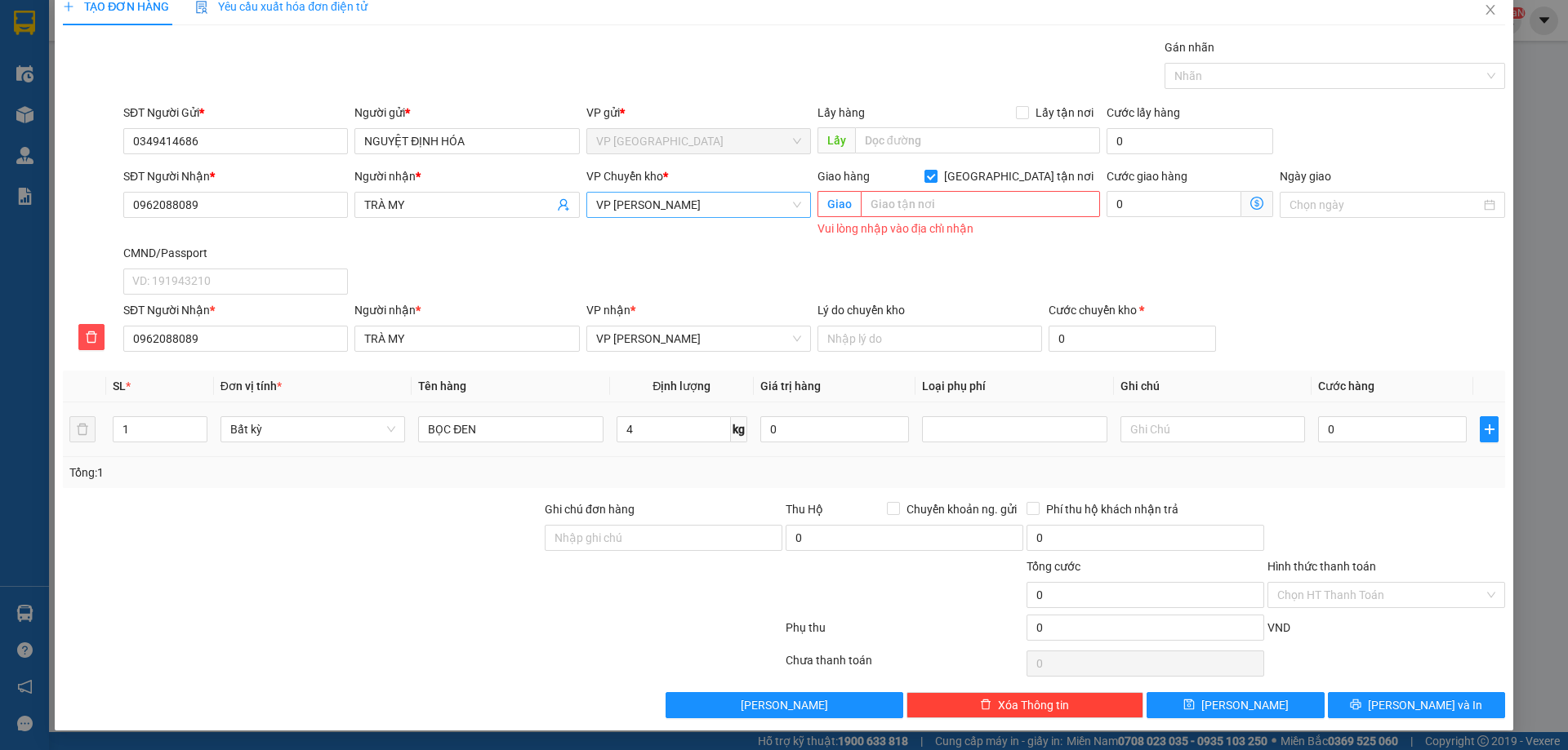
click at [761, 456] on td "0" at bounding box center [834, 429] width 161 height 54
type input "55.000"
click at [1370, 697] on button "[PERSON_NAME] và In" at bounding box center [1416, 705] width 177 height 26
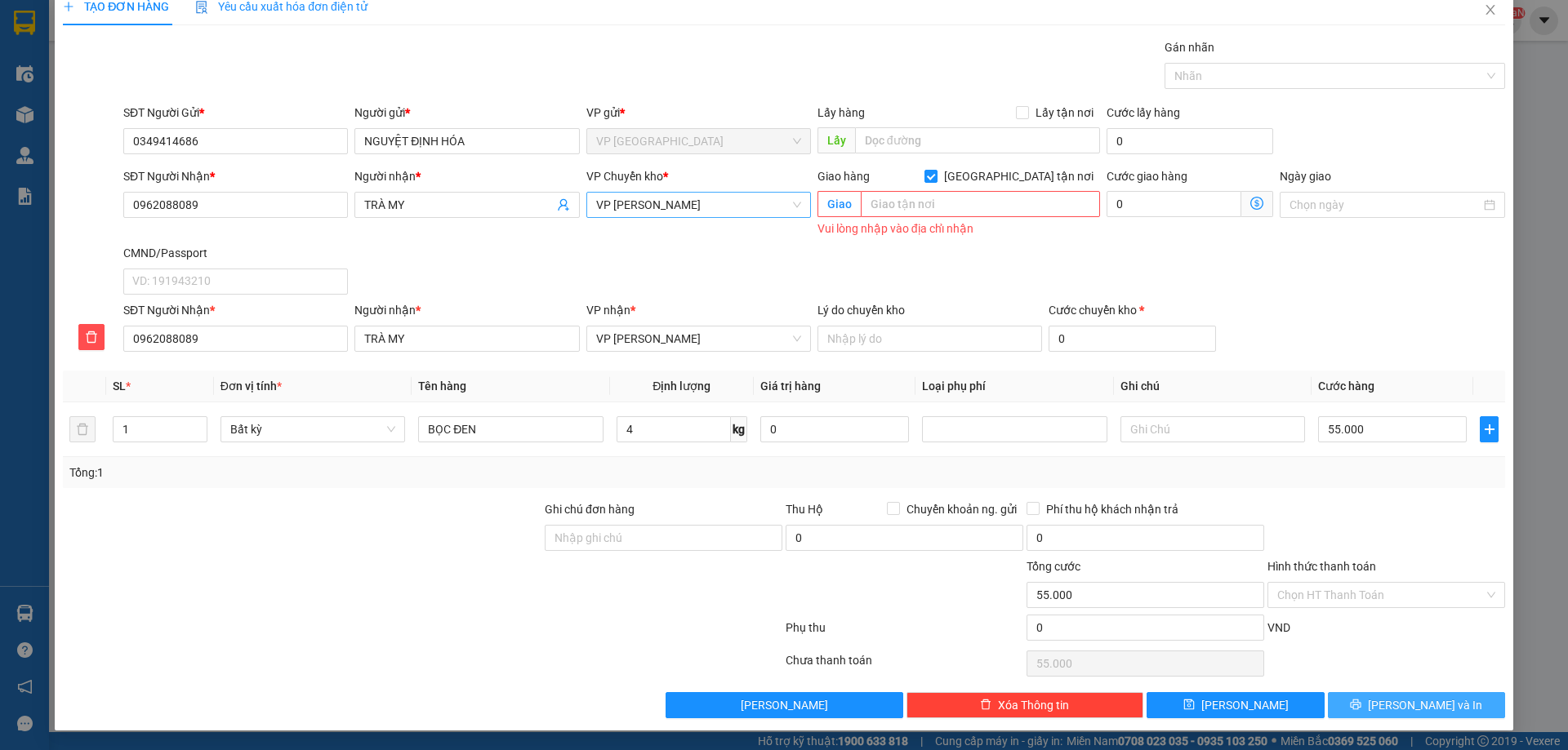
click at [1389, 717] on button "[PERSON_NAME] và In" at bounding box center [1416, 705] width 177 height 26
click at [1390, 708] on button "[PERSON_NAME] và In" at bounding box center [1416, 705] width 177 height 26
click at [1150, 295] on div "SĐT Người Nhận * 0962088089 Người nhận * TRÀ MY VP Chuyển kho * VP [PERSON_NAME…" at bounding box center [814, 234] width 1388 height 134
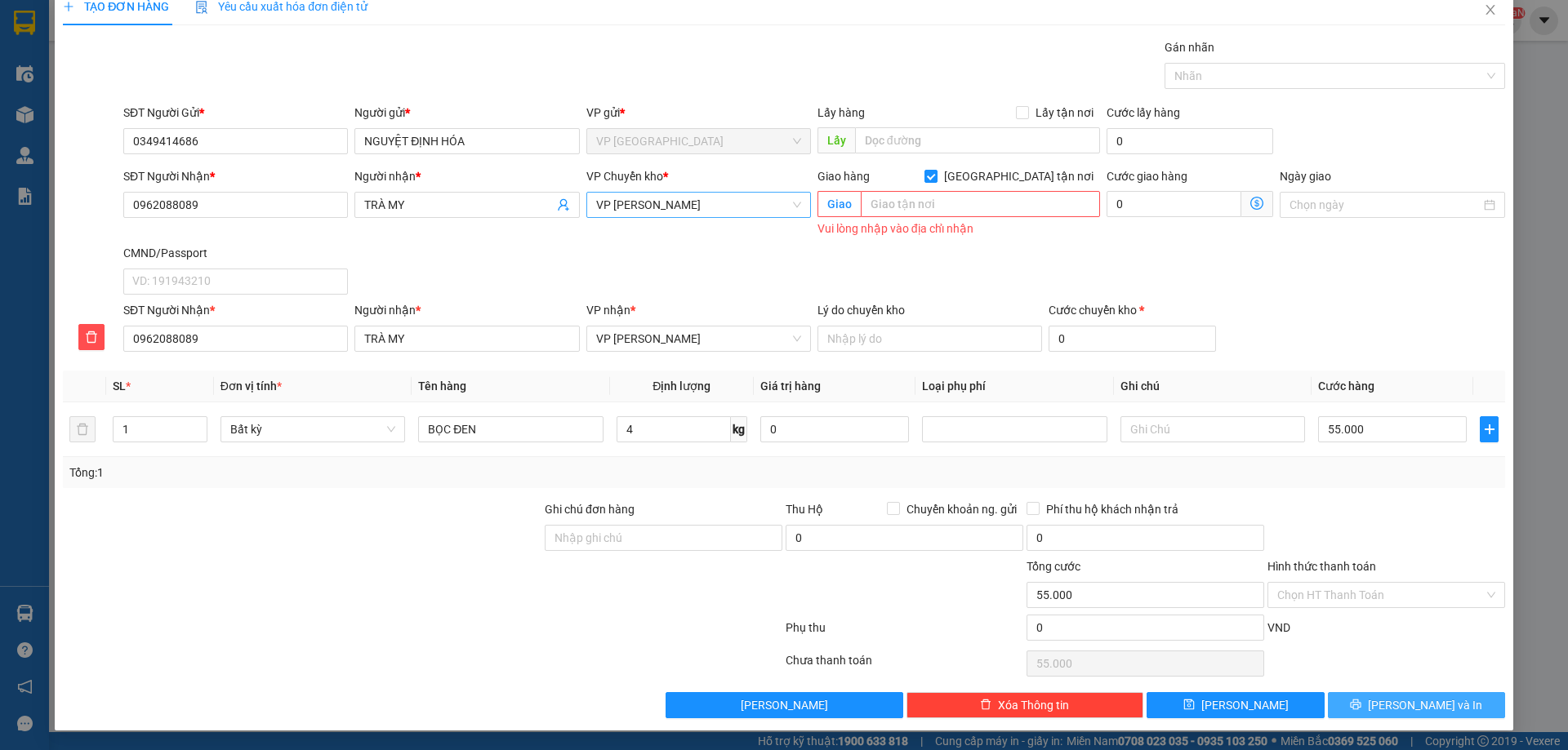
click at [1420, 703] on span "[PERSON_NAME] và In" at bounding box center [1425, 705] width 114 height 18
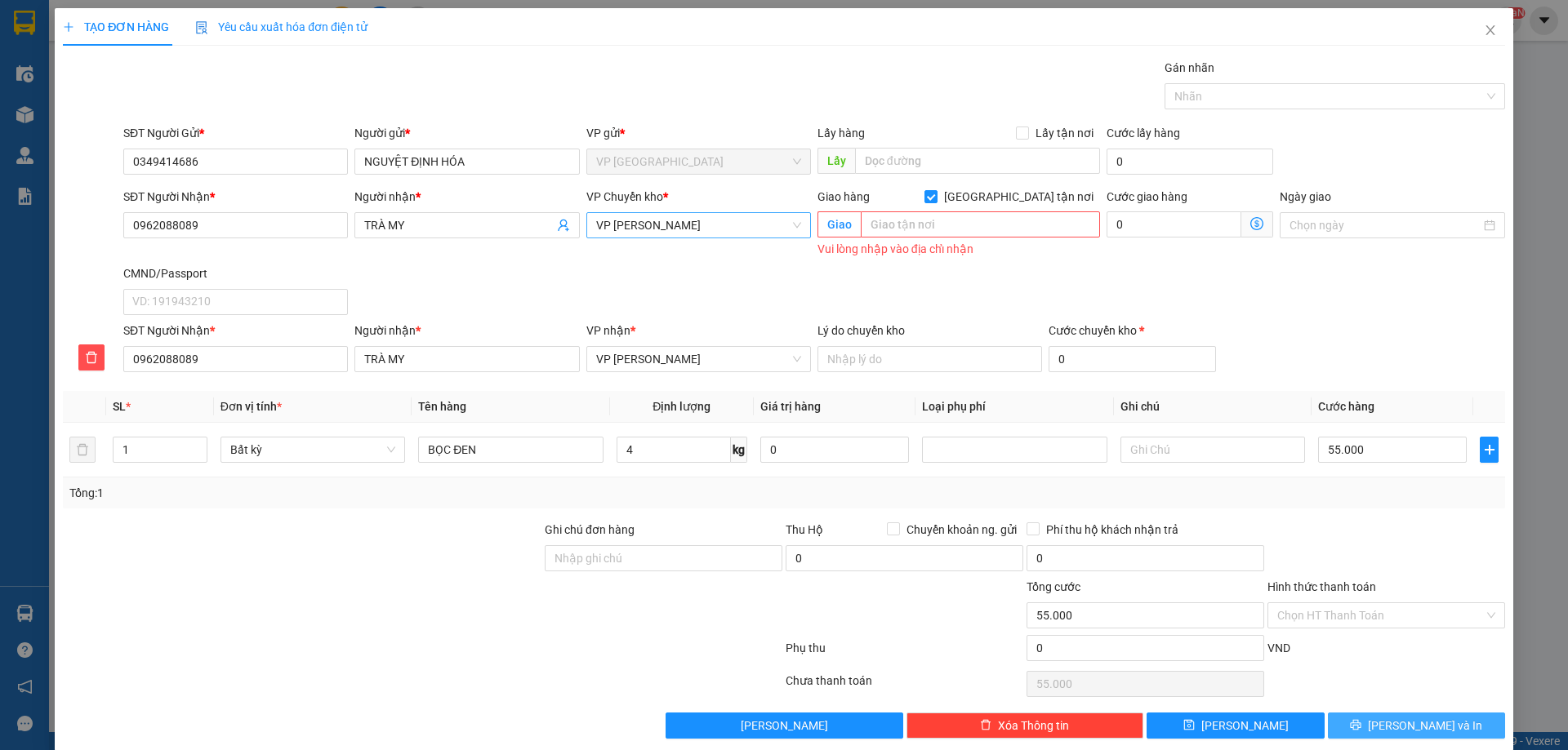
click at [1403, 725] on span "[PERSON_NAME] và In" at bounding box center [1425, 725] width 114 height 18
click at [1295, 612] on input "Hình thức thanh toán" at bounding box center [1380, 616] width 207 height 25
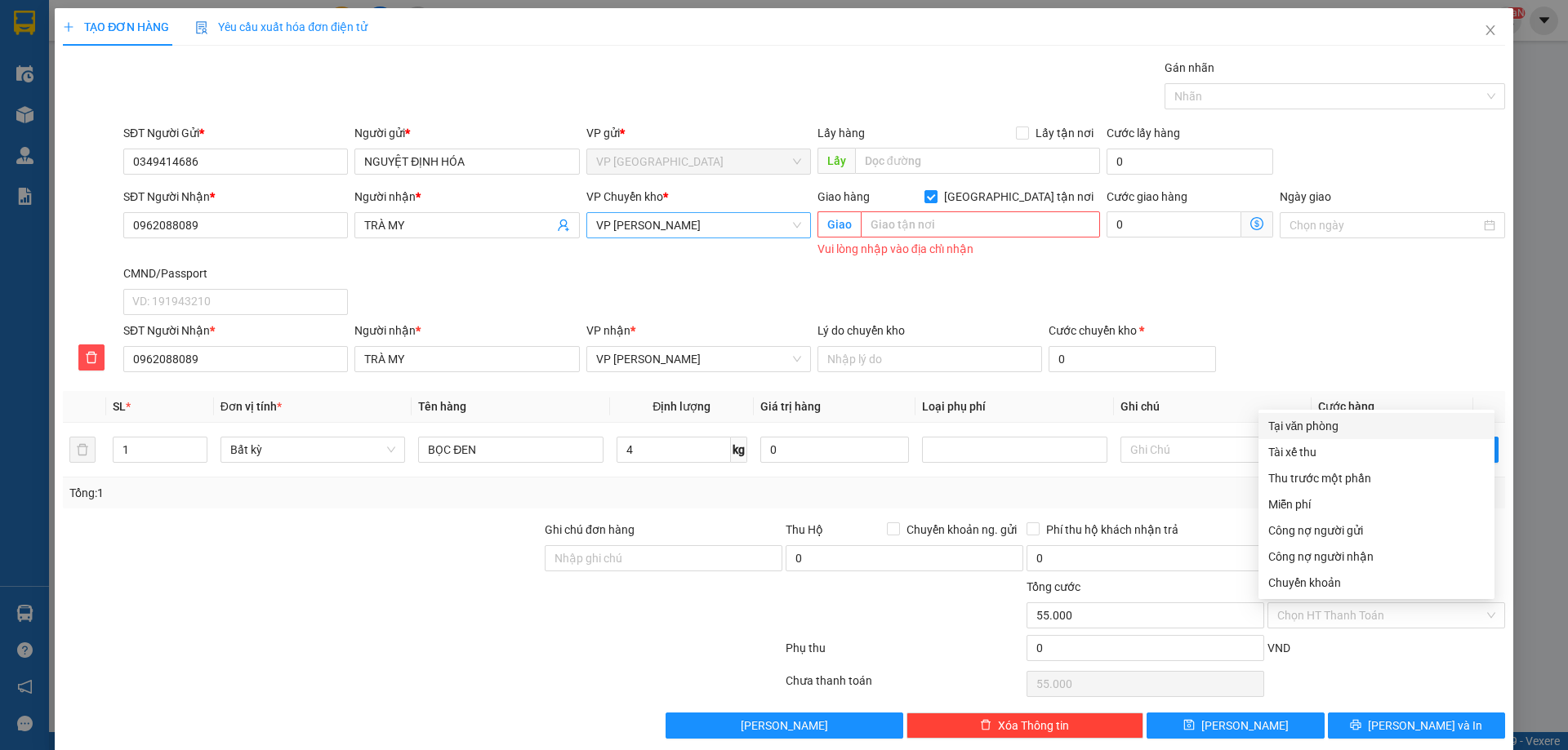
click at [1193, 527] on div "Phí thu hộ khách nhận trả" at bounding box center [1145, 529] width 238 height 18
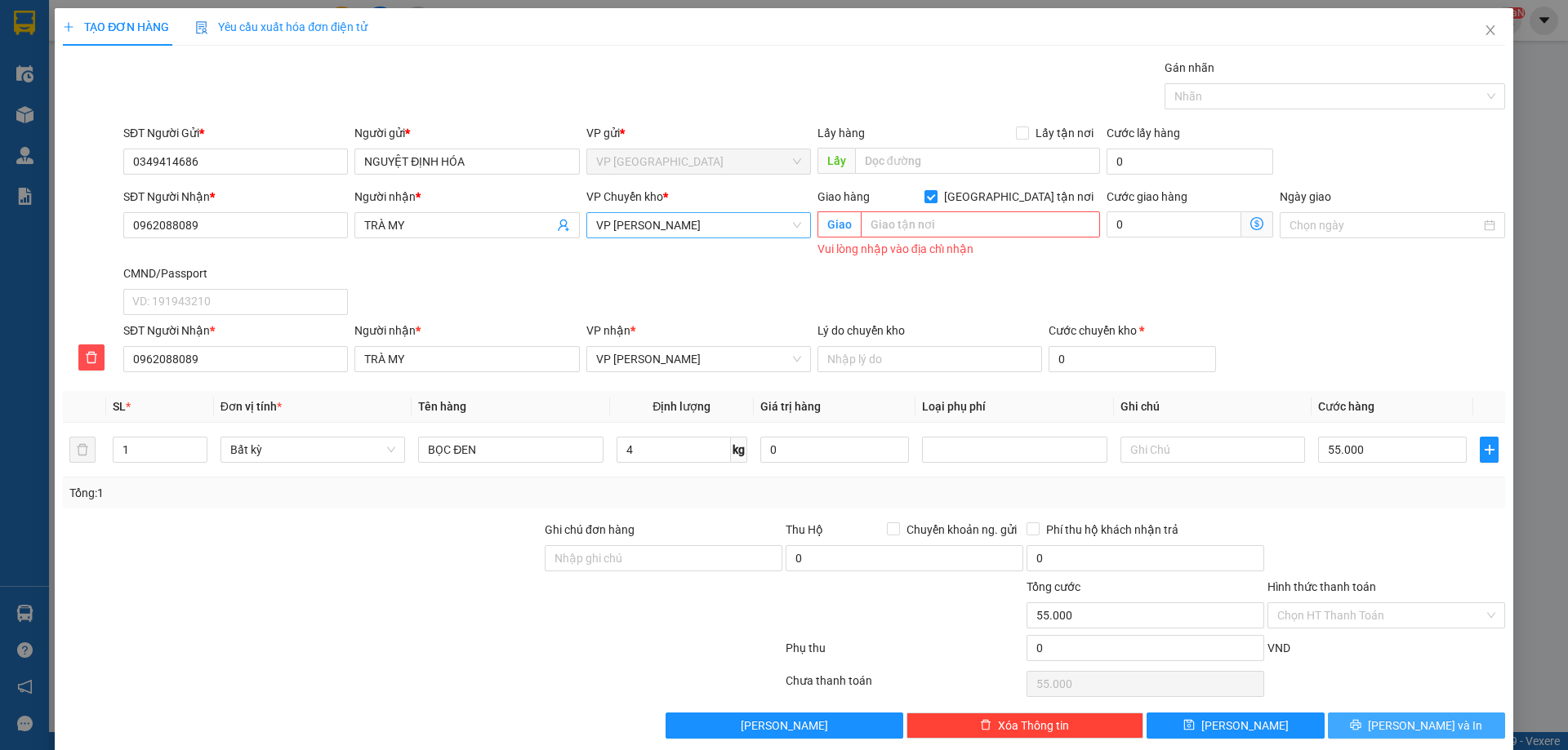
click at [1349, 725] on button "[PERSON_NAME] và In" at bounding box center [1416, 725] width 177 height 26
click at [137, 166] on input "0349414686" at bounding box center [236, 162] width 224 height 26
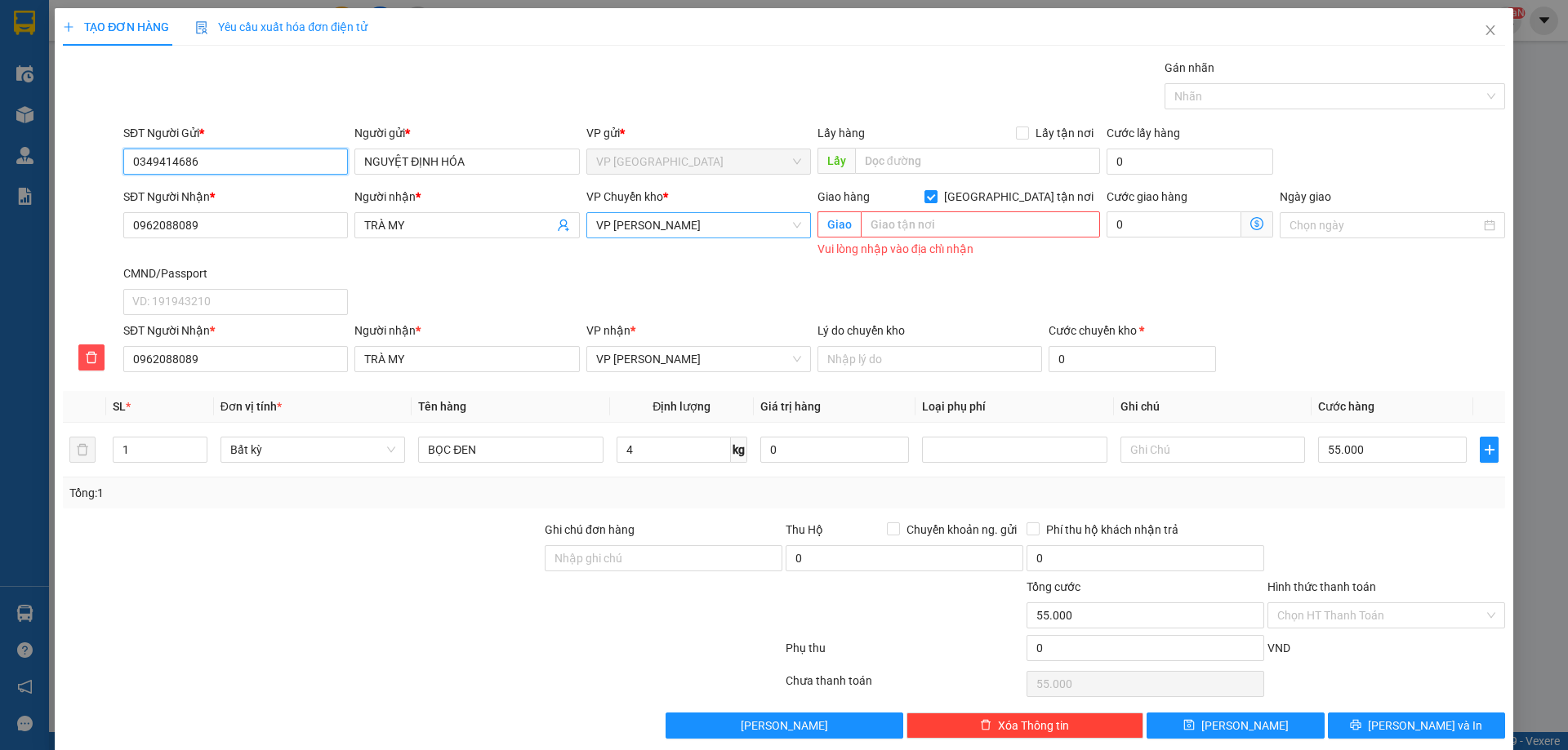
click at [137, 166] on input "0349414686" at bounding box center [236, 162] width 224 height 26
click at [1489, 31] on span "Close" at bounding box center [1490, 31] width 46 height 46
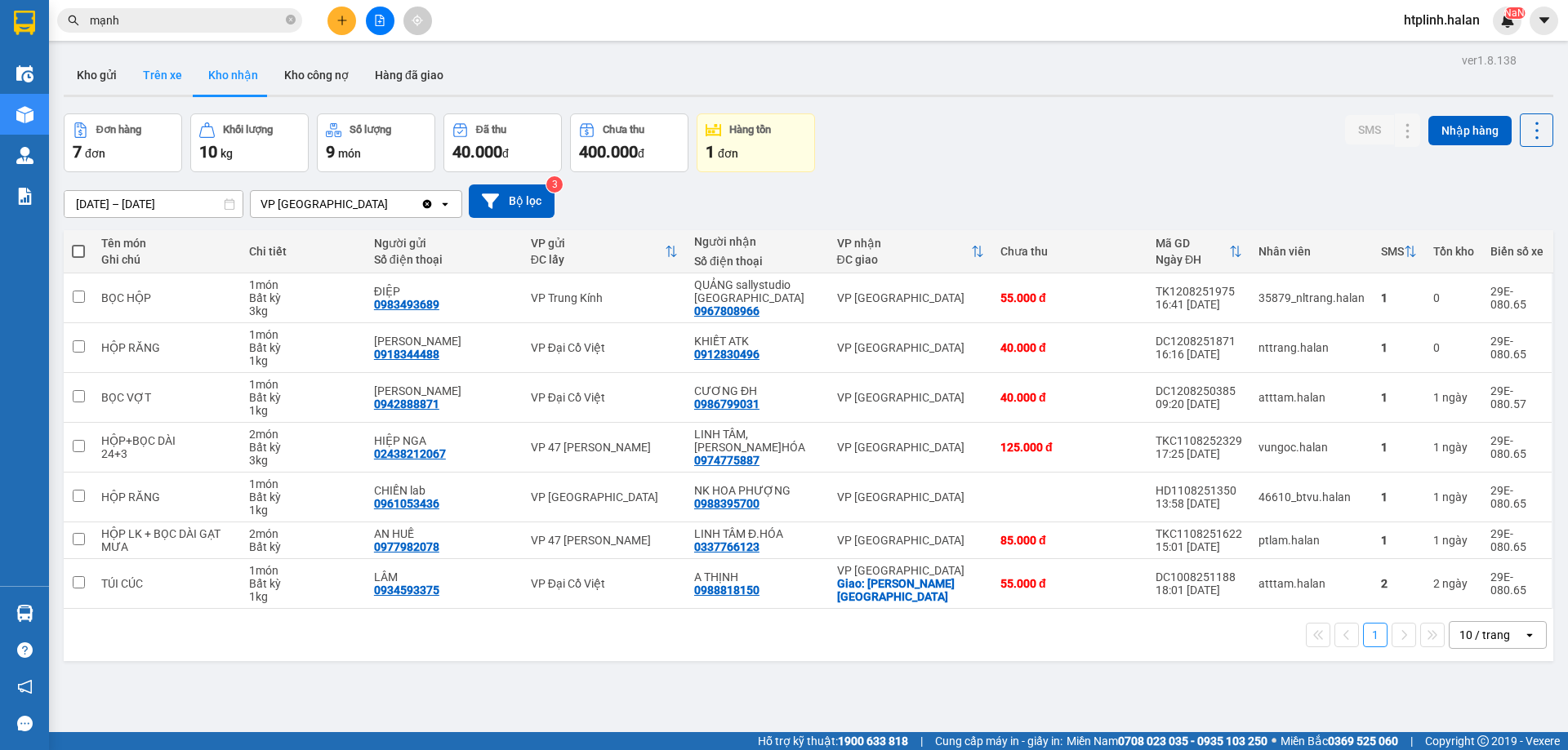
click at [166, 60] on button "Trên xe" at bounding box center [162, 74] width 66 height 39
type input "[DATE] – [DATE]"
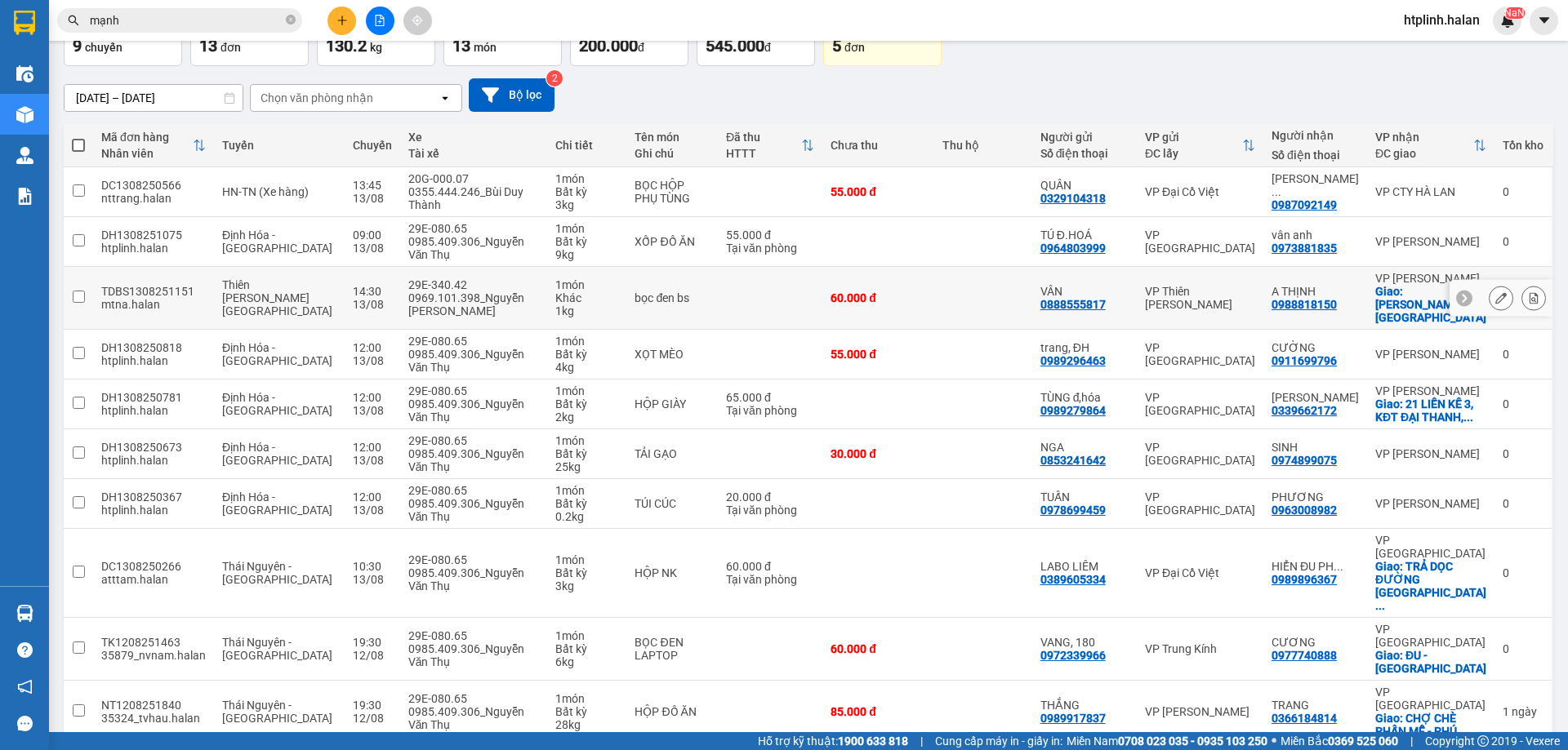
scroll to position [25, 0]
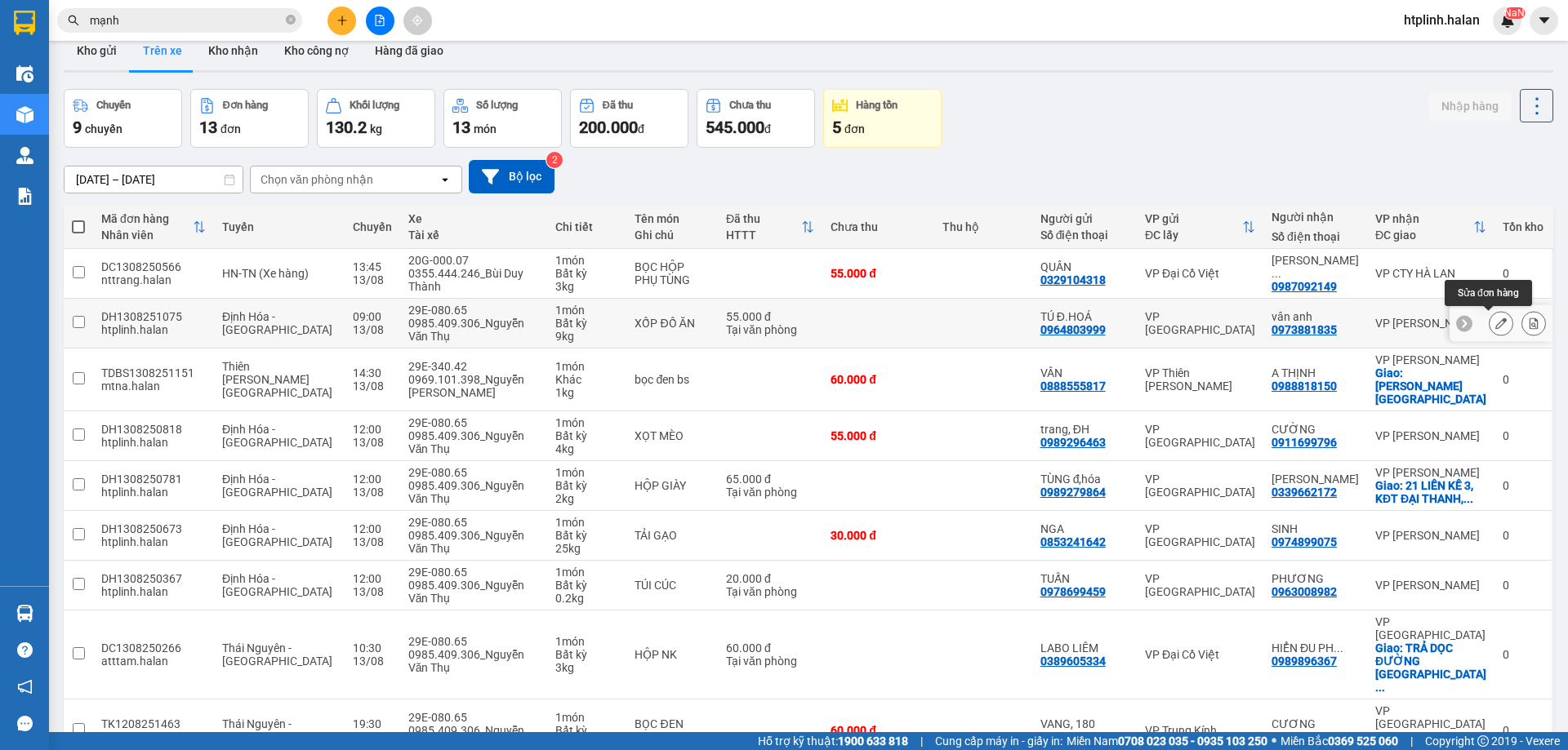
click at [1490, 324] on button at bounding box center [1501, 323] width 23 height 29
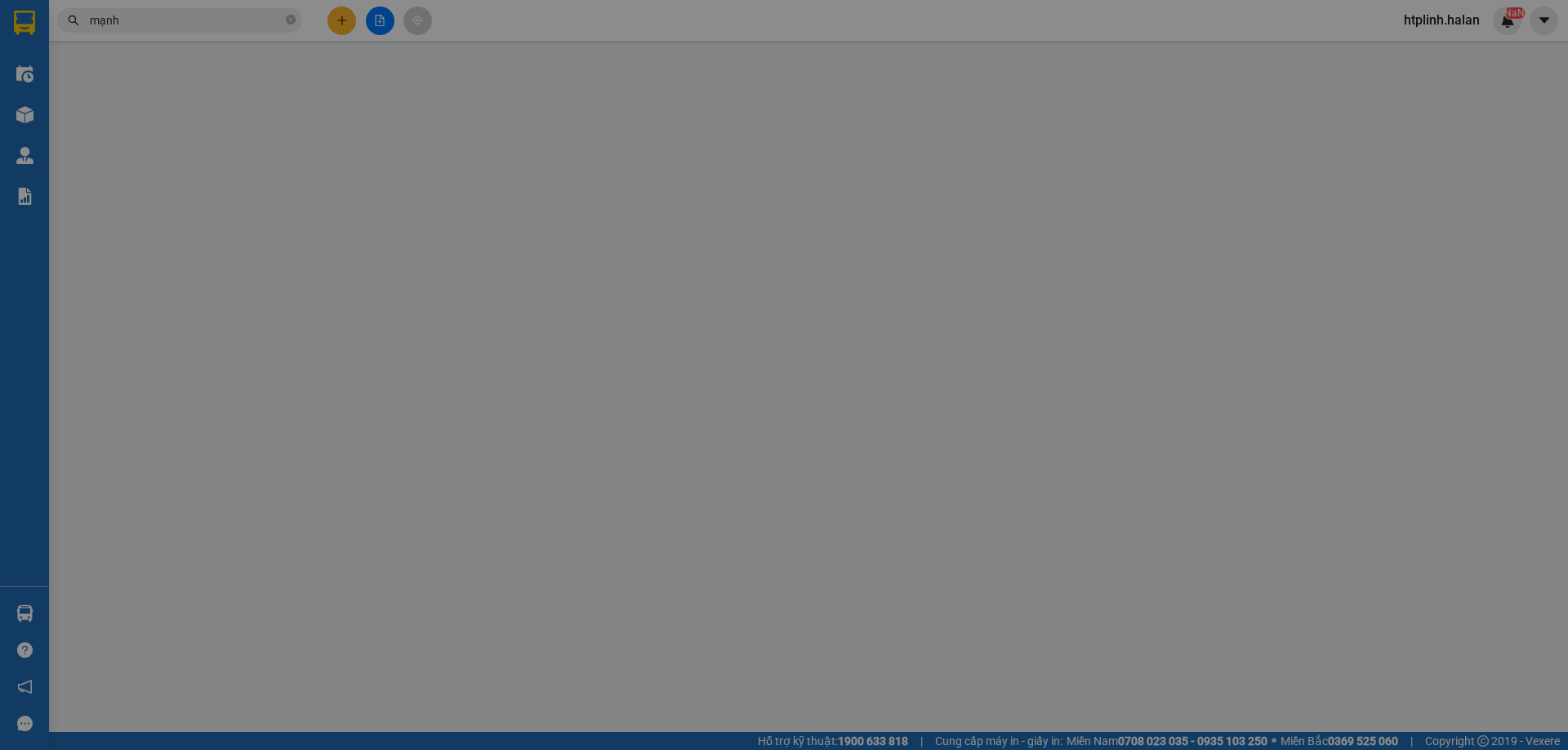
type input "0964803999"
type input "0973881835"
type input "55.000"
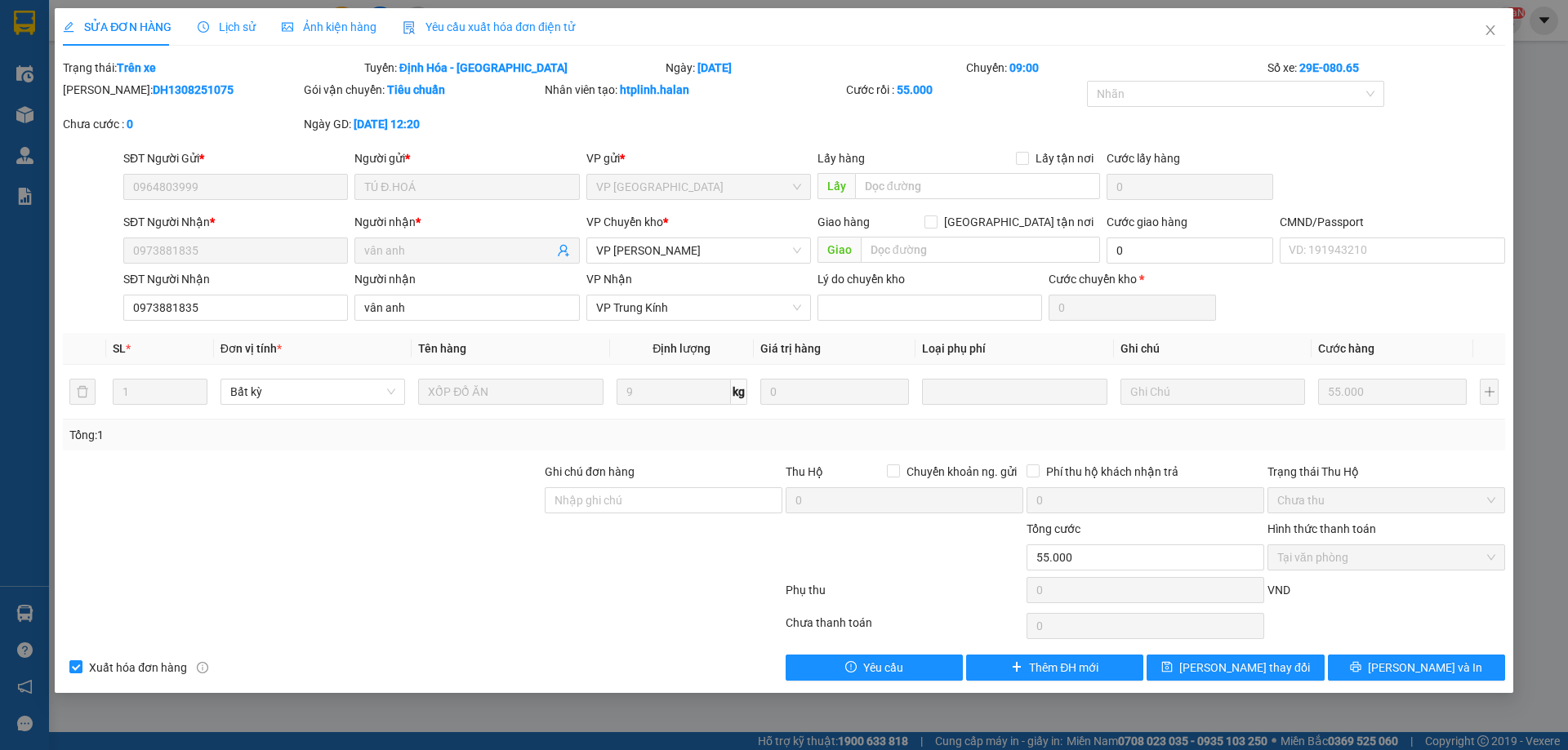
click at [241, 28] on span "Lịch sử" at bounding box center [226, 26] width 58 height 13
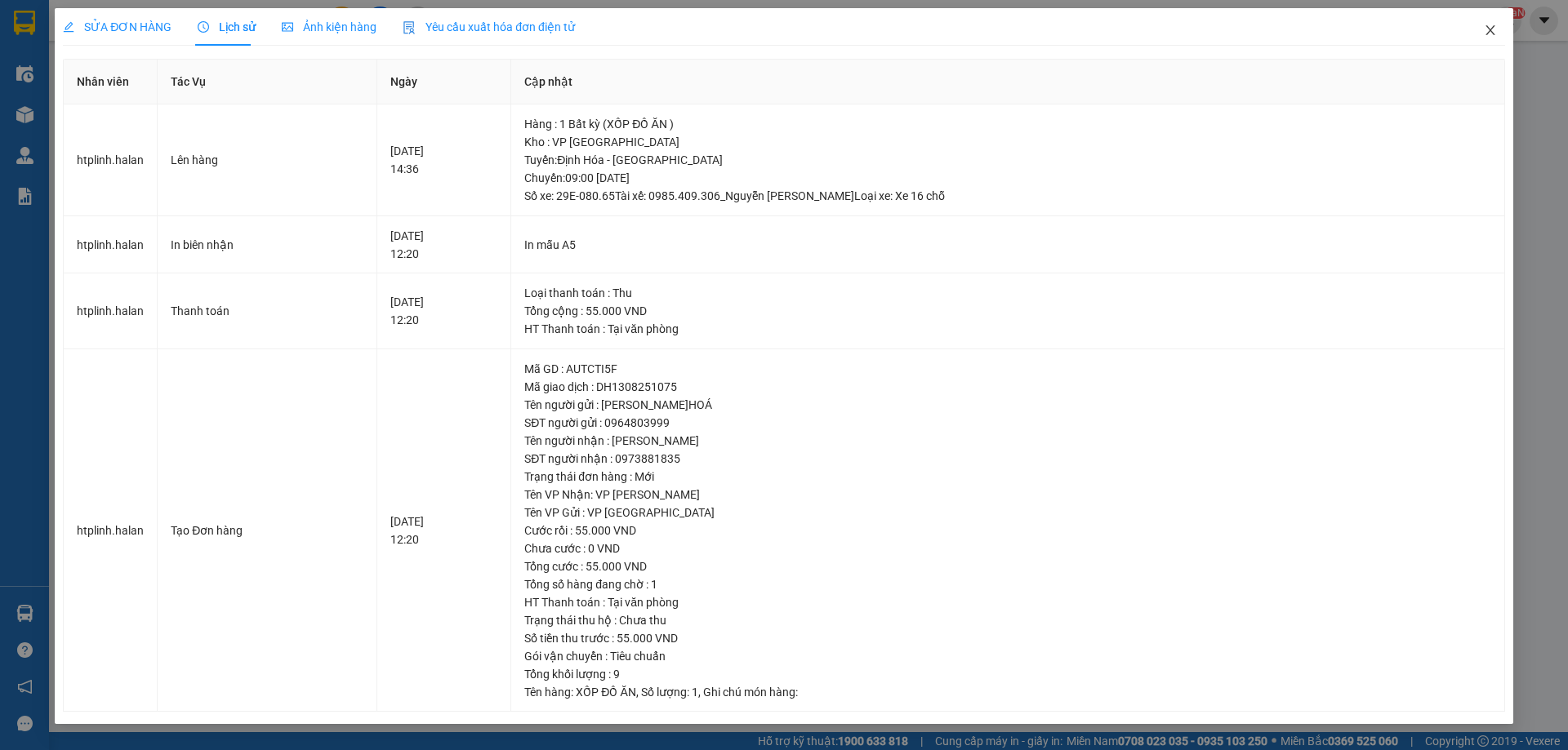
click at [1467, 25] on span "Close" at bounding box center [1490, 31] width 46 height 46
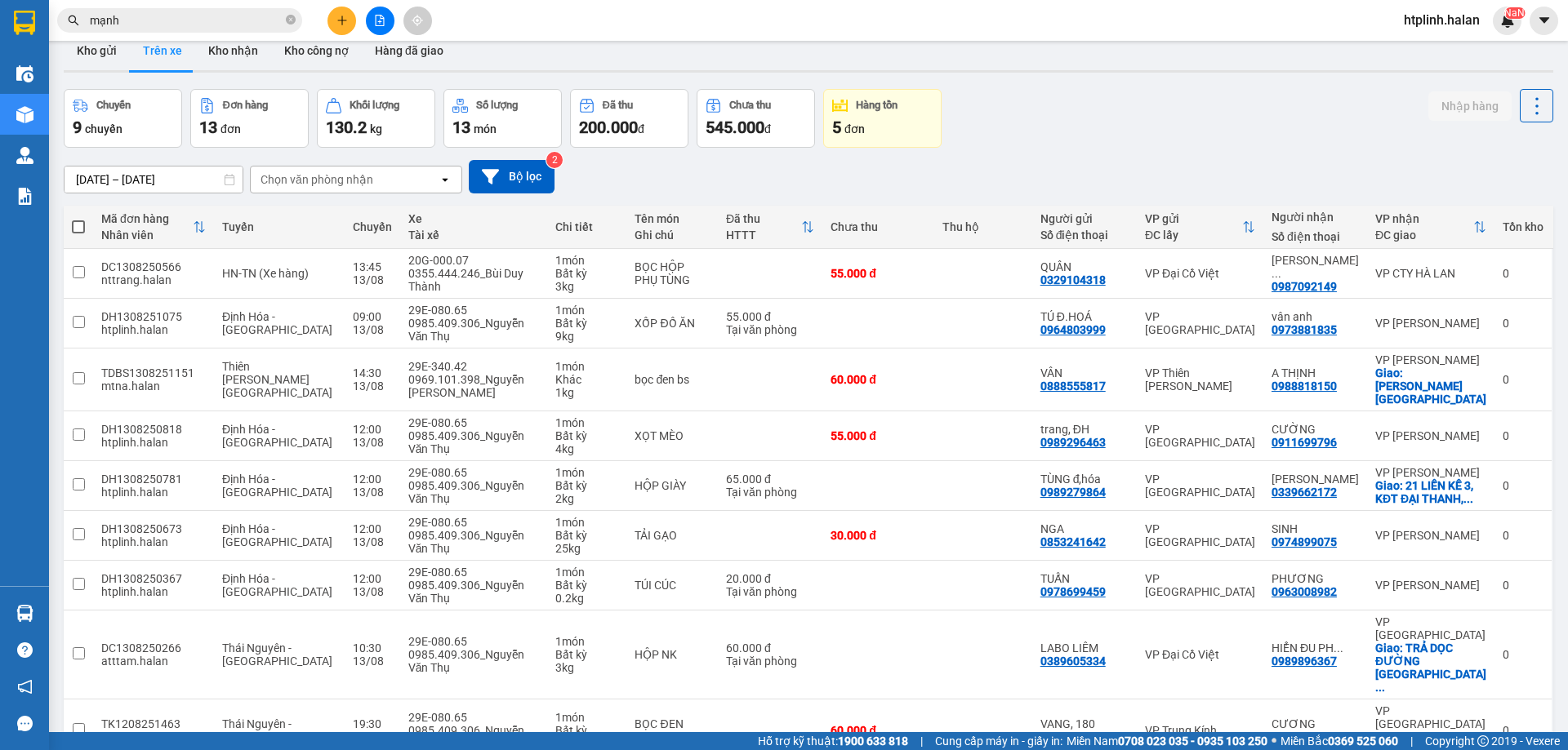
scroll to position [106, 0]
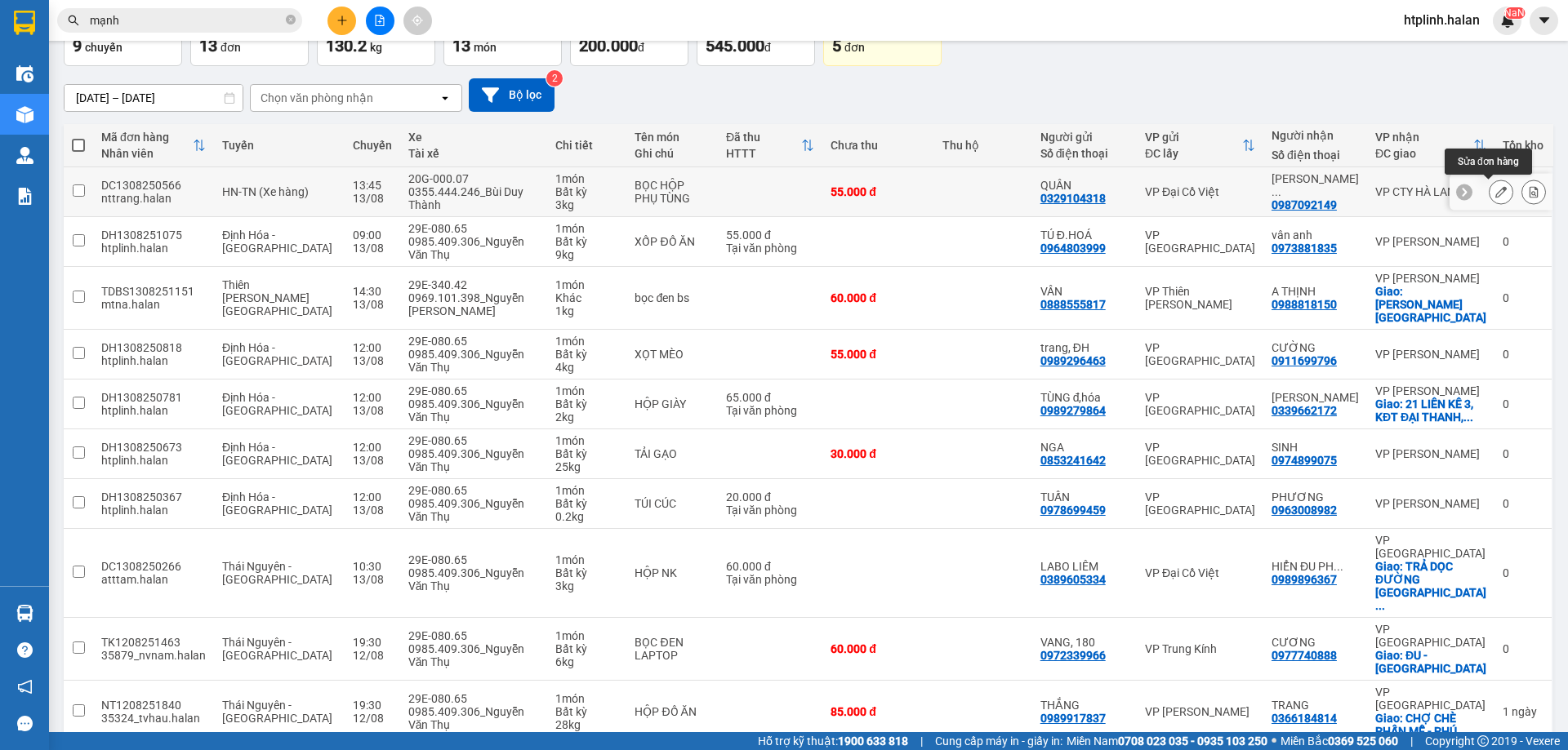
click at [1490, 195] on button at bounding box center [1501, 192] width 23 height 29
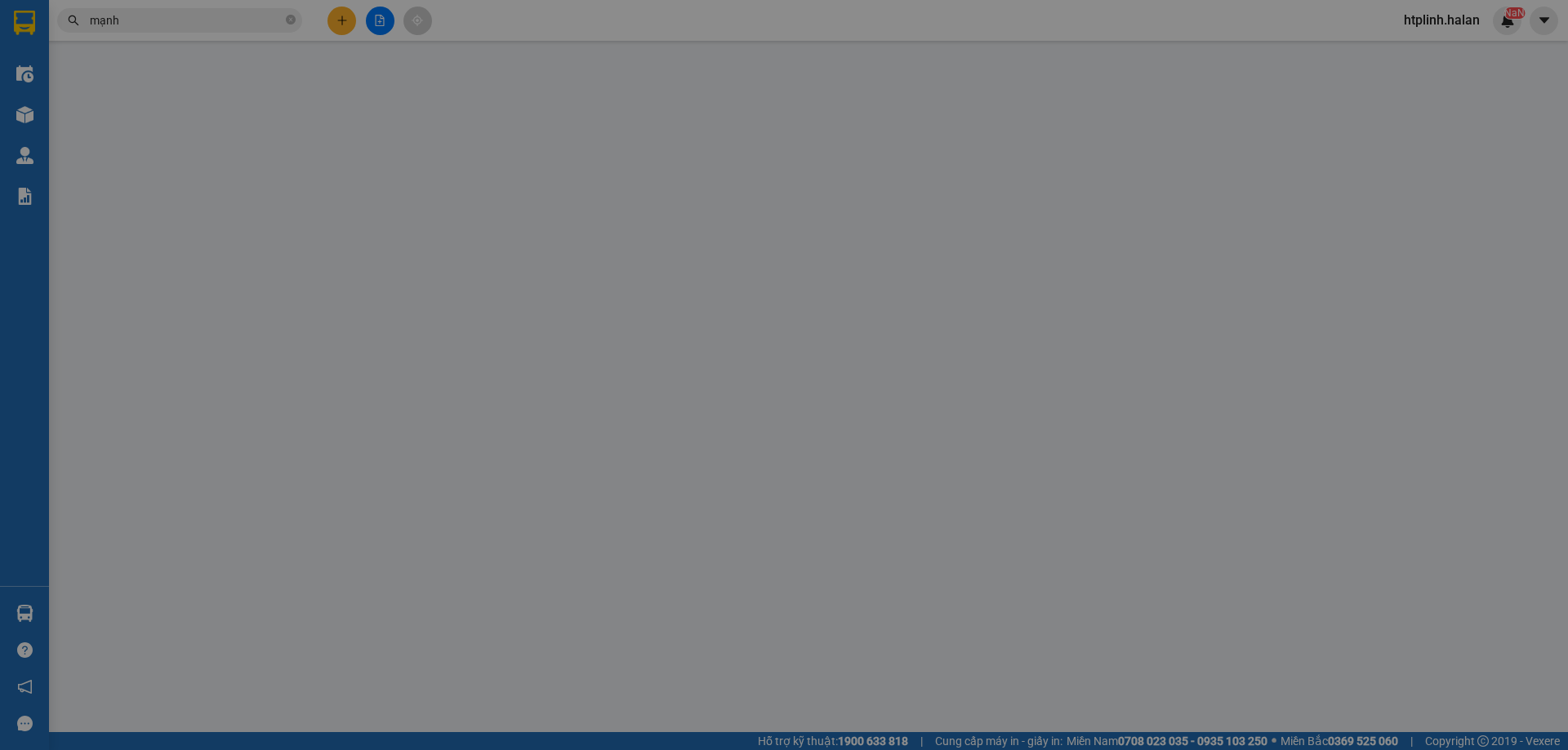
type input "0329104318"
type input "QUÂN"
type input "0987092149"
type input "[PERSON_NAME].HÓA"
type input "55.000"
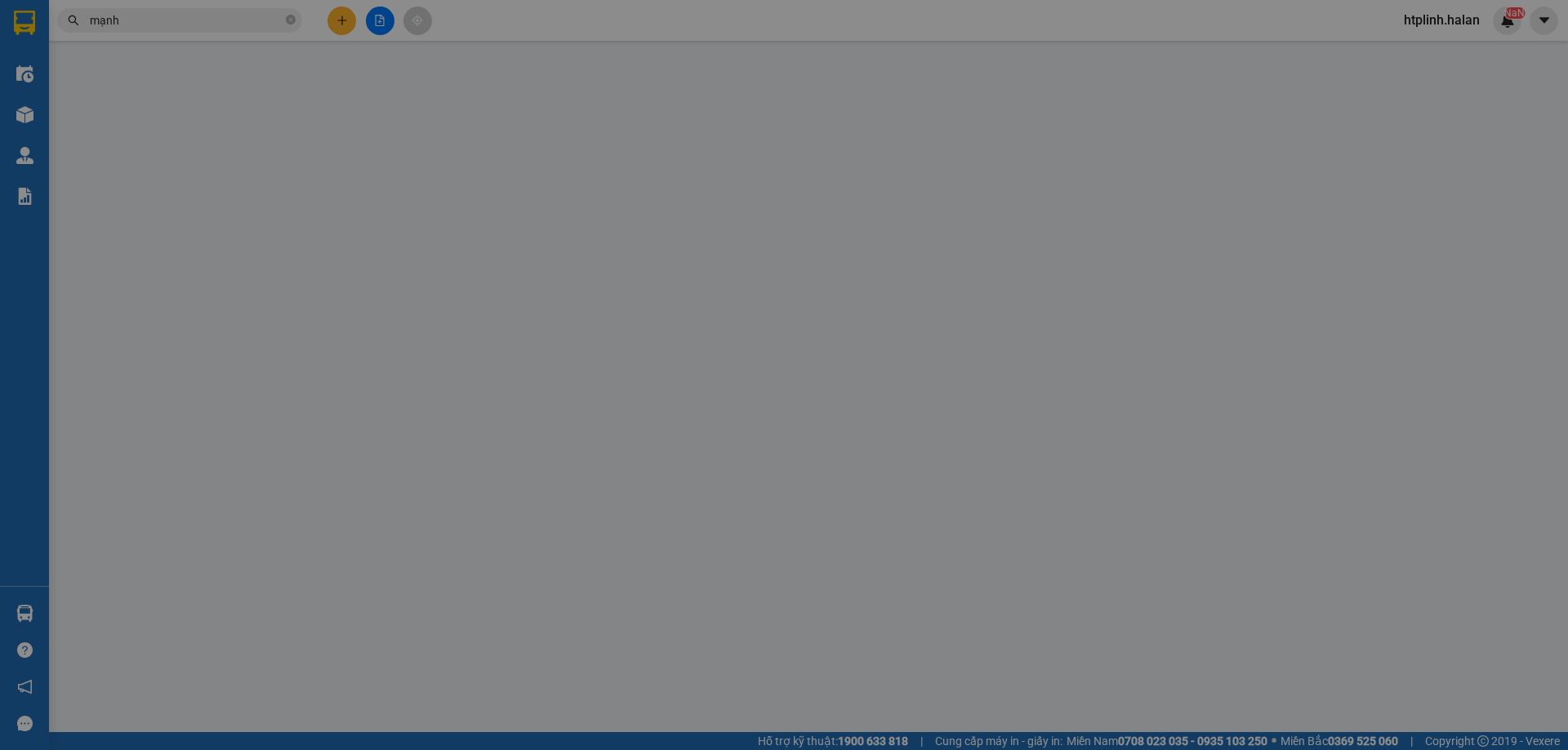
type input "55.000"
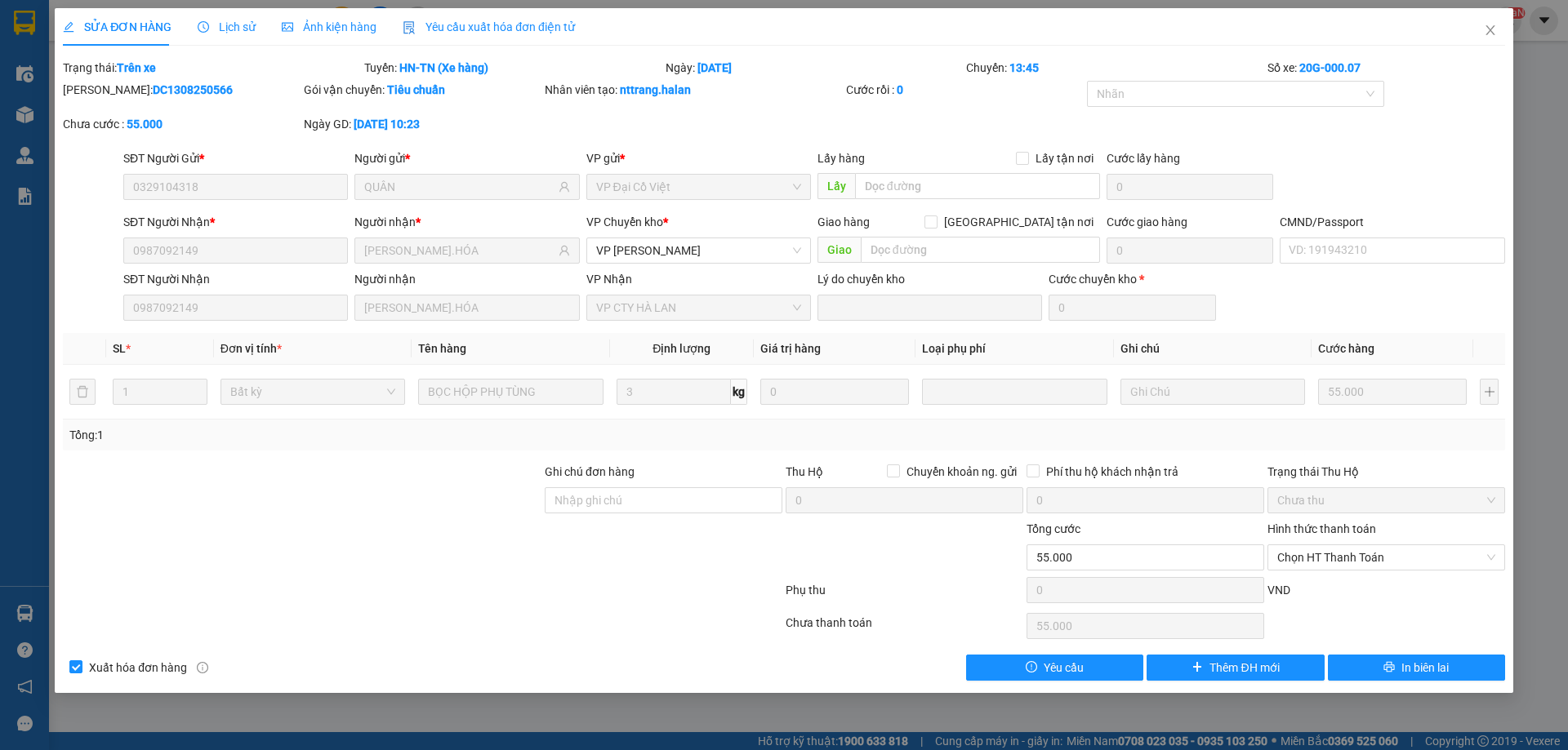
click at [493, 581] on div at bounding box center [422, 593] width 723 height 32
click at [479, 463] on div at bounding box center [302, 491] width 482 height 57
drag, startPoint x: 558, startPoint y: 465, endPoint x: 548, endPoint y: 504, distance: 40.3
click at [560, 479] on div "Total Paid Fee 0 Total UnPaid Fee 55.000 Cash Collection Total Fee Trạng thái: …" at bounding box center [784, 370] width 1443 height 622
click at [688, 438] on div "Tổng: 1" at bounding box center [784, 435] width 1430 height 18
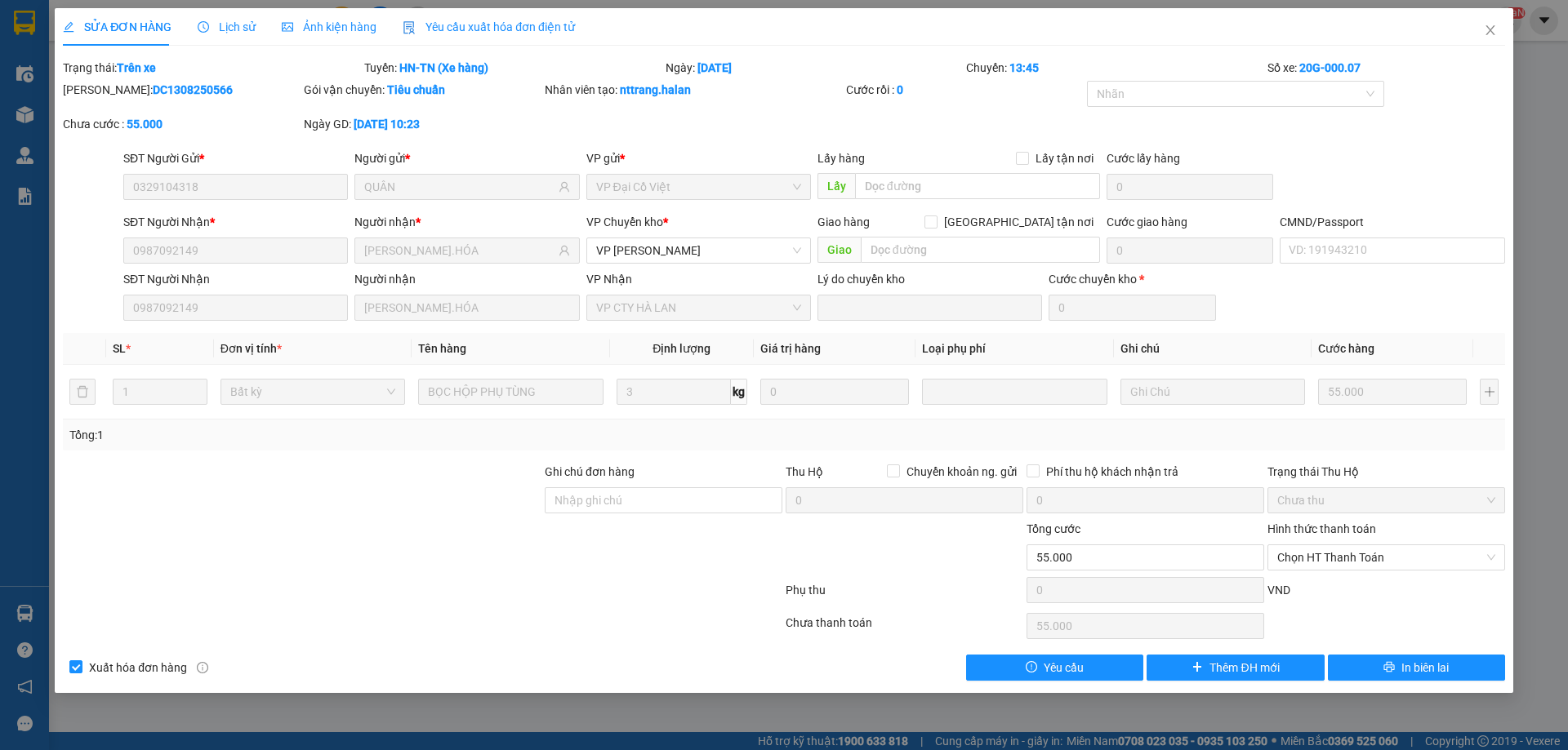
click at [635, 546] on div "Total Paid Fee 0 Total UnPaid Fee 55.000 Cash Collection Total Fee Trạng thái: …" at bounding box center [784, 370] width 1443 height 622
click at [239, 24] on span "Lịch sử" at bounding box center [226, 26] width 58 height 13
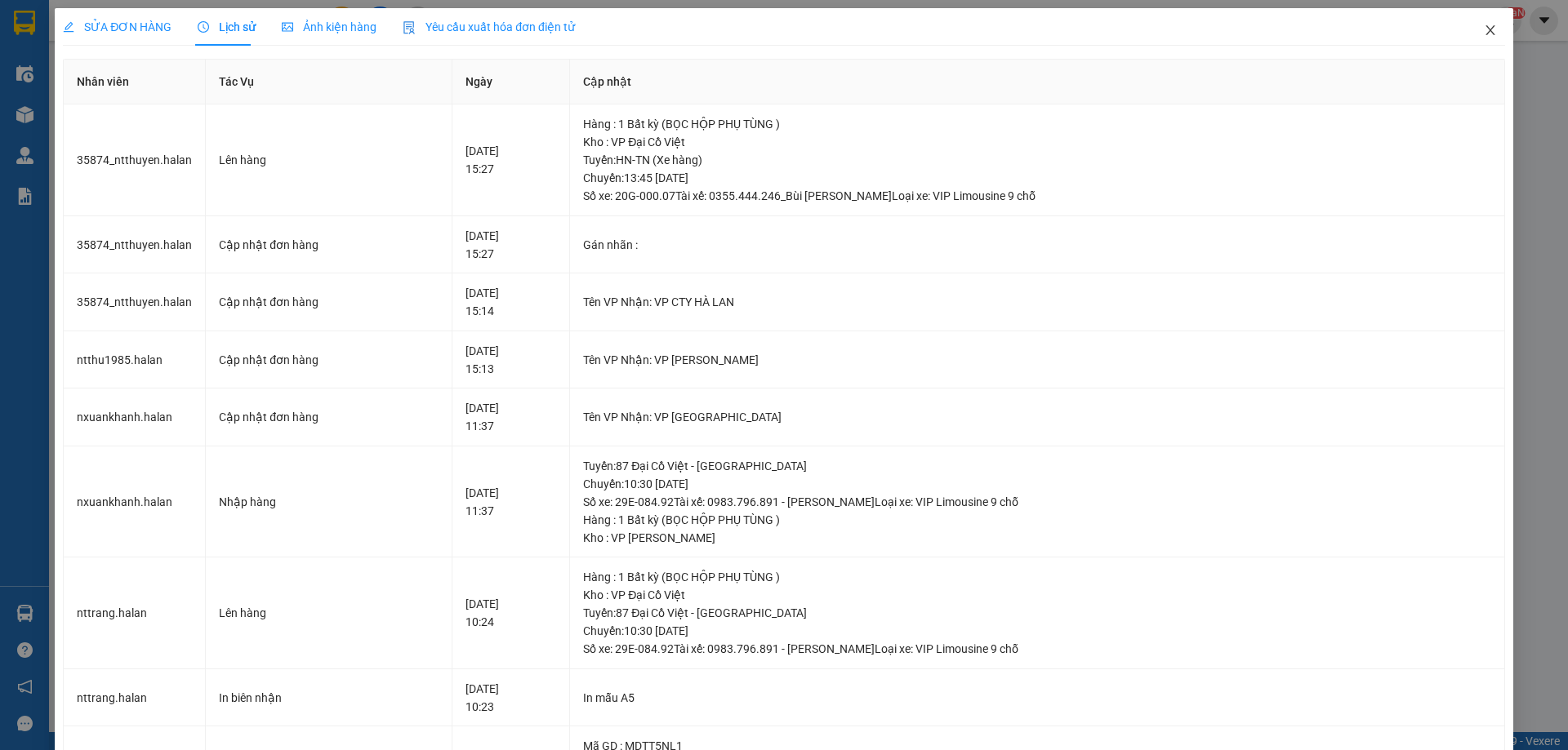
click at [1476, 38] on span "Close" at bounding box center [1490, 31] width 46 height 46
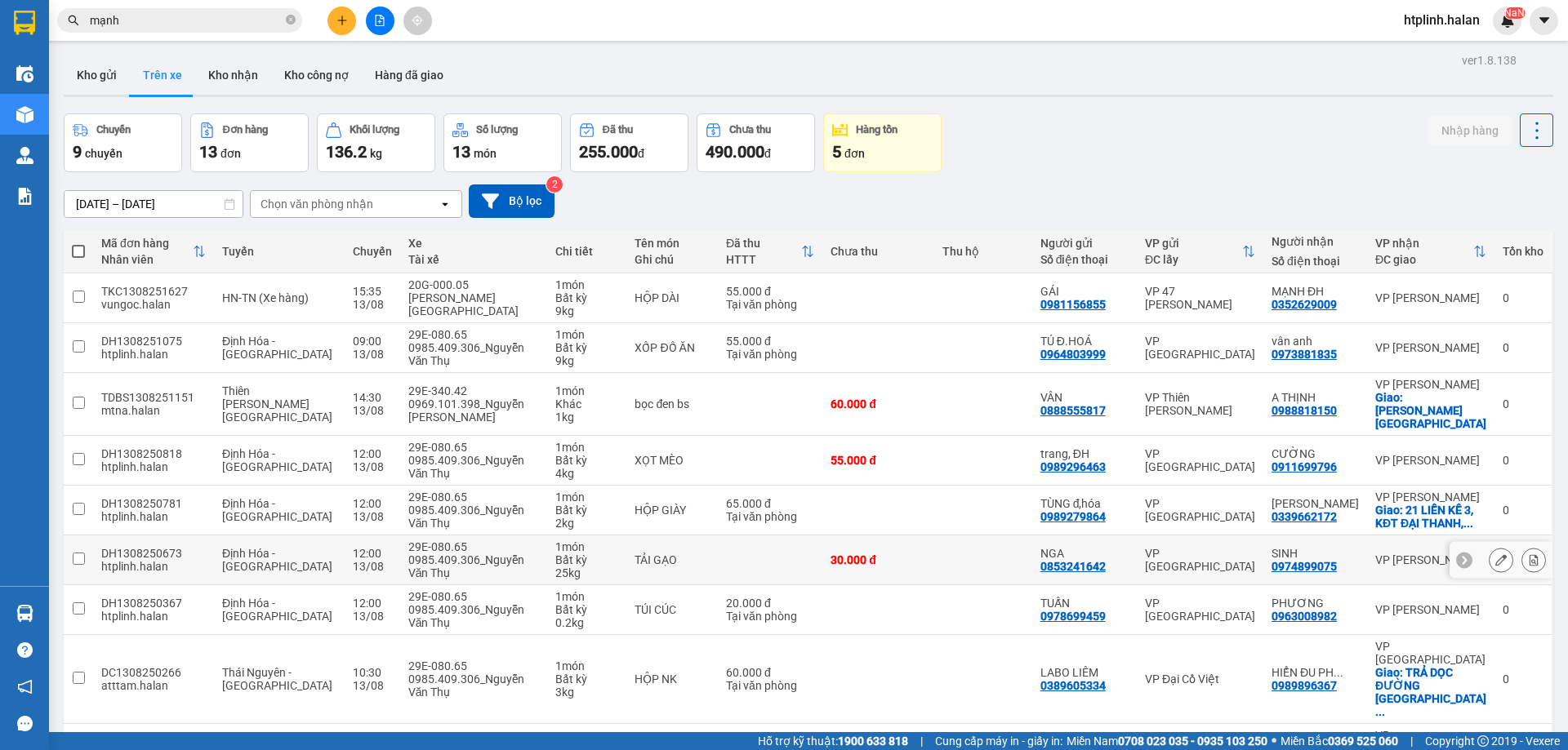
scroll to position [106, 0]
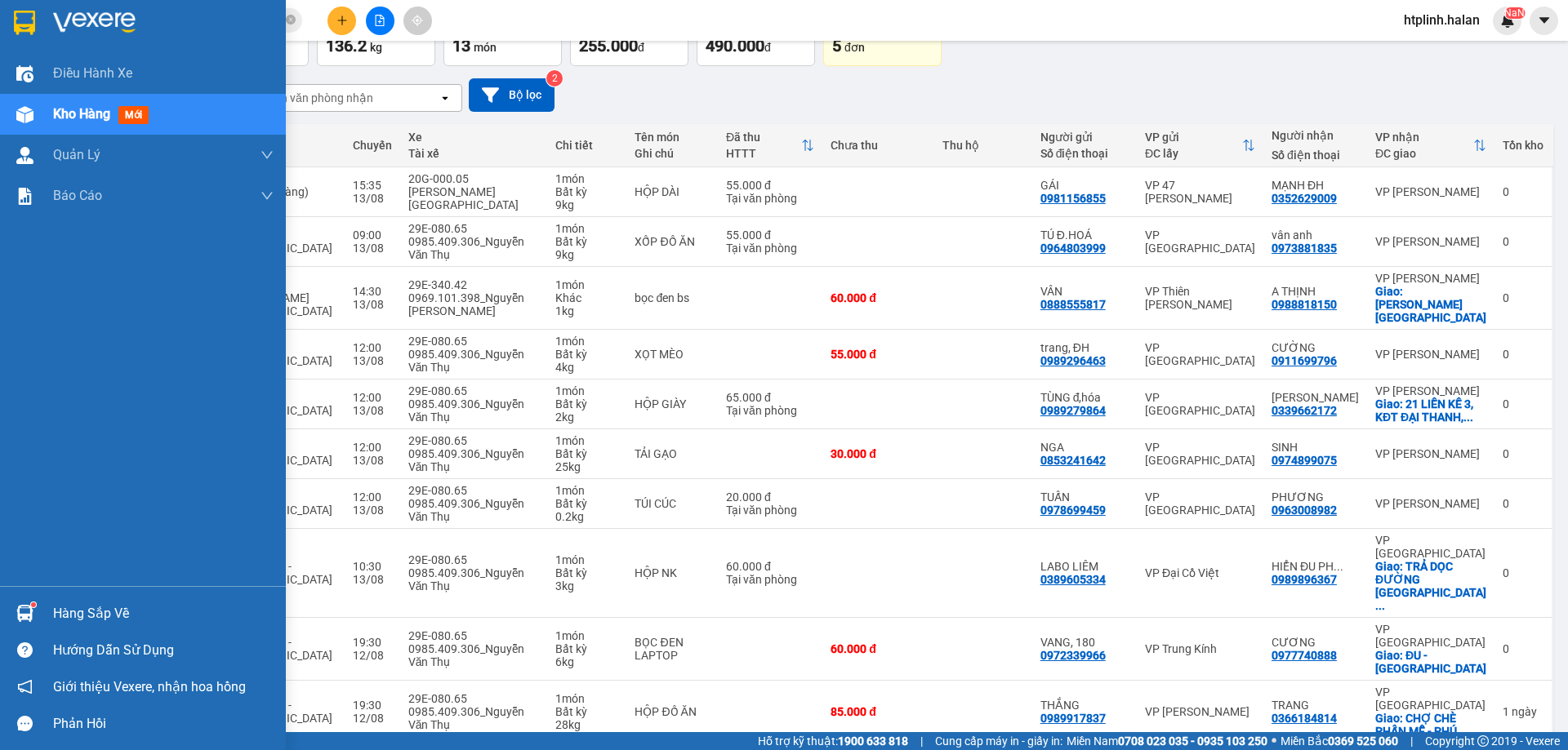
click at [47, 610] on div "Hàng sắp về" at bounding box center [143, 613] width 286 height 37
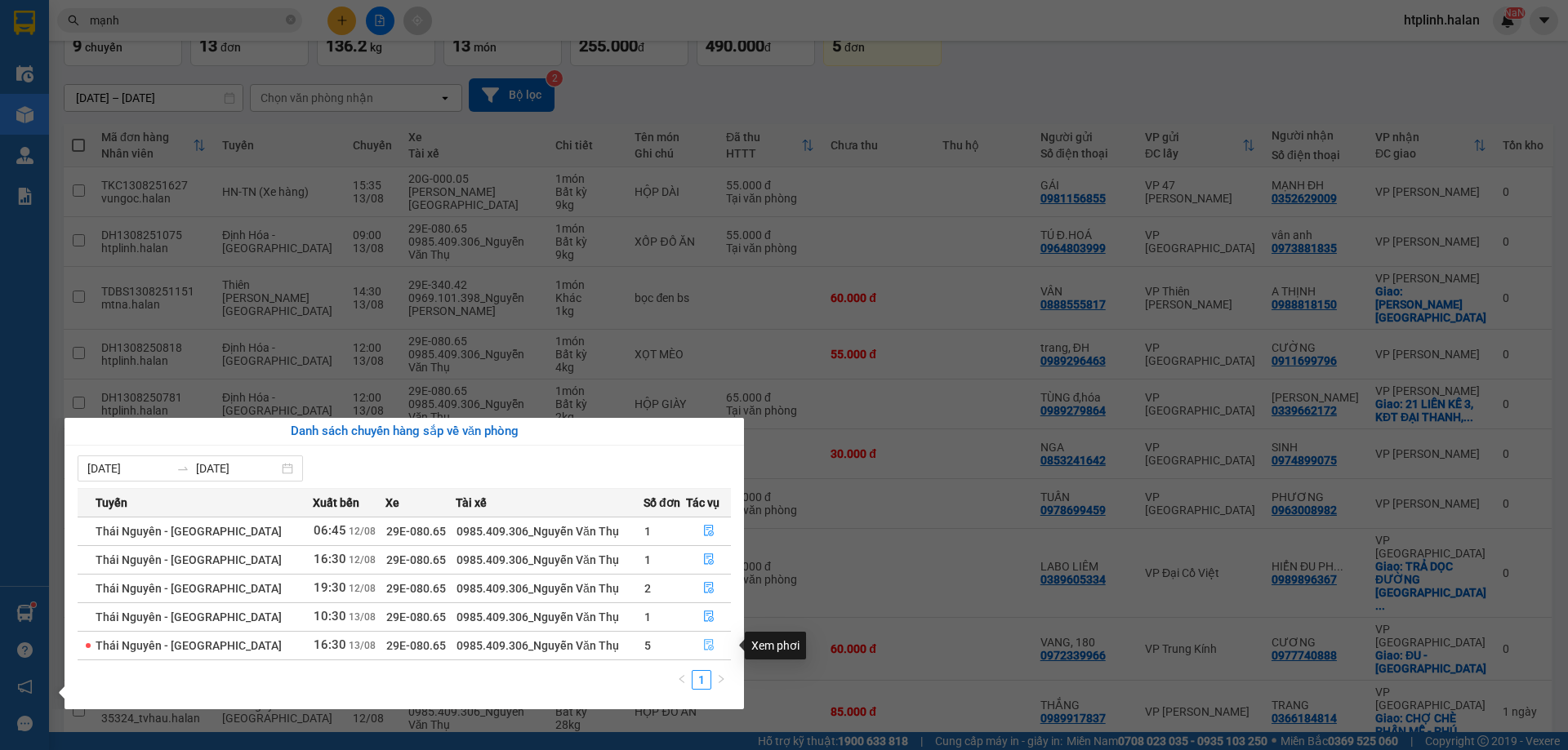
drag, startPoint x: 715, startPoint y: 648, endPoint x: 695, endPoint y: 639, distance: 21.9
click at [716, 648] on button "button" at bounding box center [708, 646] width 43 height 26
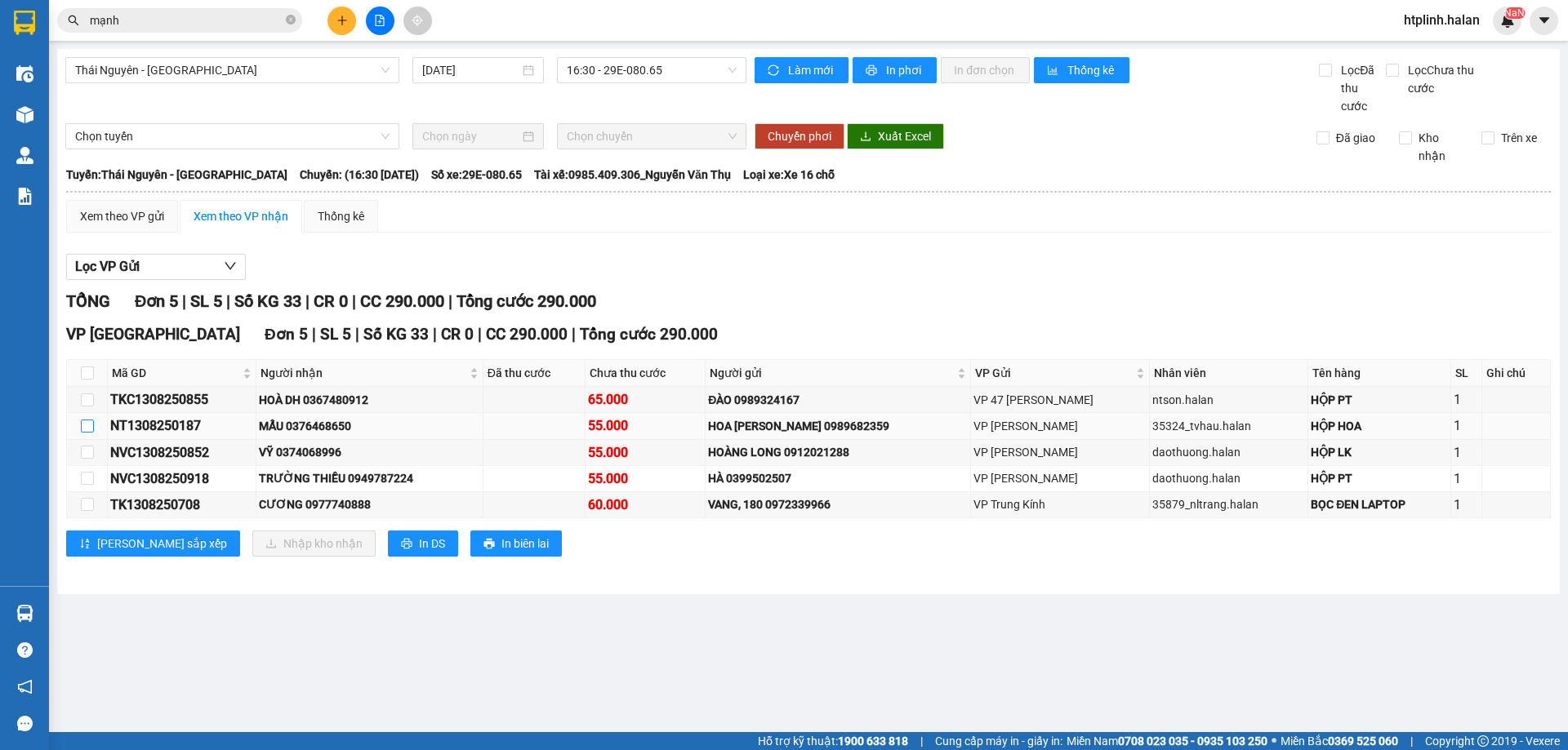
click at [82, 425] on input "checkbox" at bounding box center [87, 426] width 13 height 13
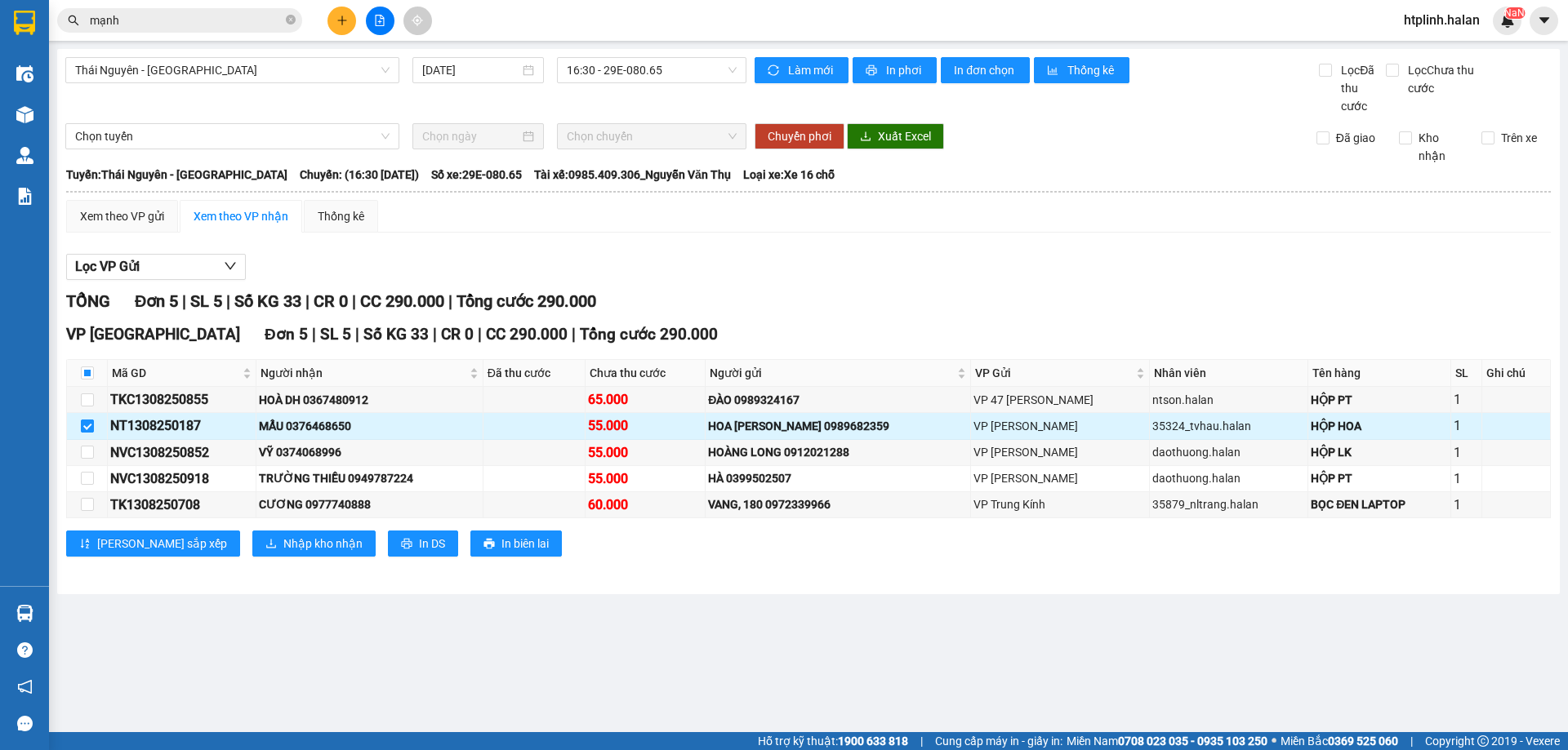
click at [84, 425] on input "checkbox" at bounding box center [87, 426] width 13 height 13
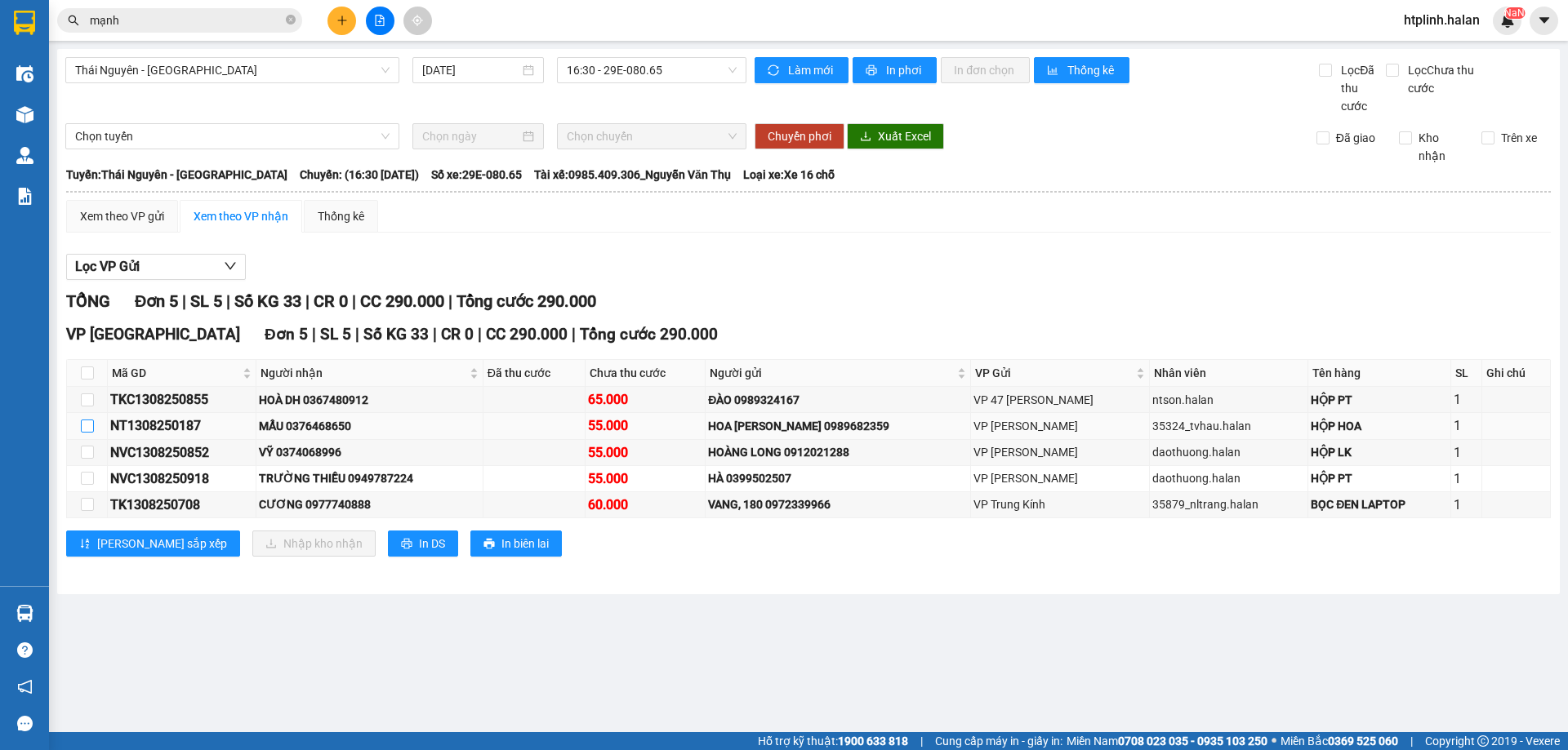
click at [84, 425] on input "checkbox" at bounding box center [87, 426] width 13 height 13
checkbox input "true"
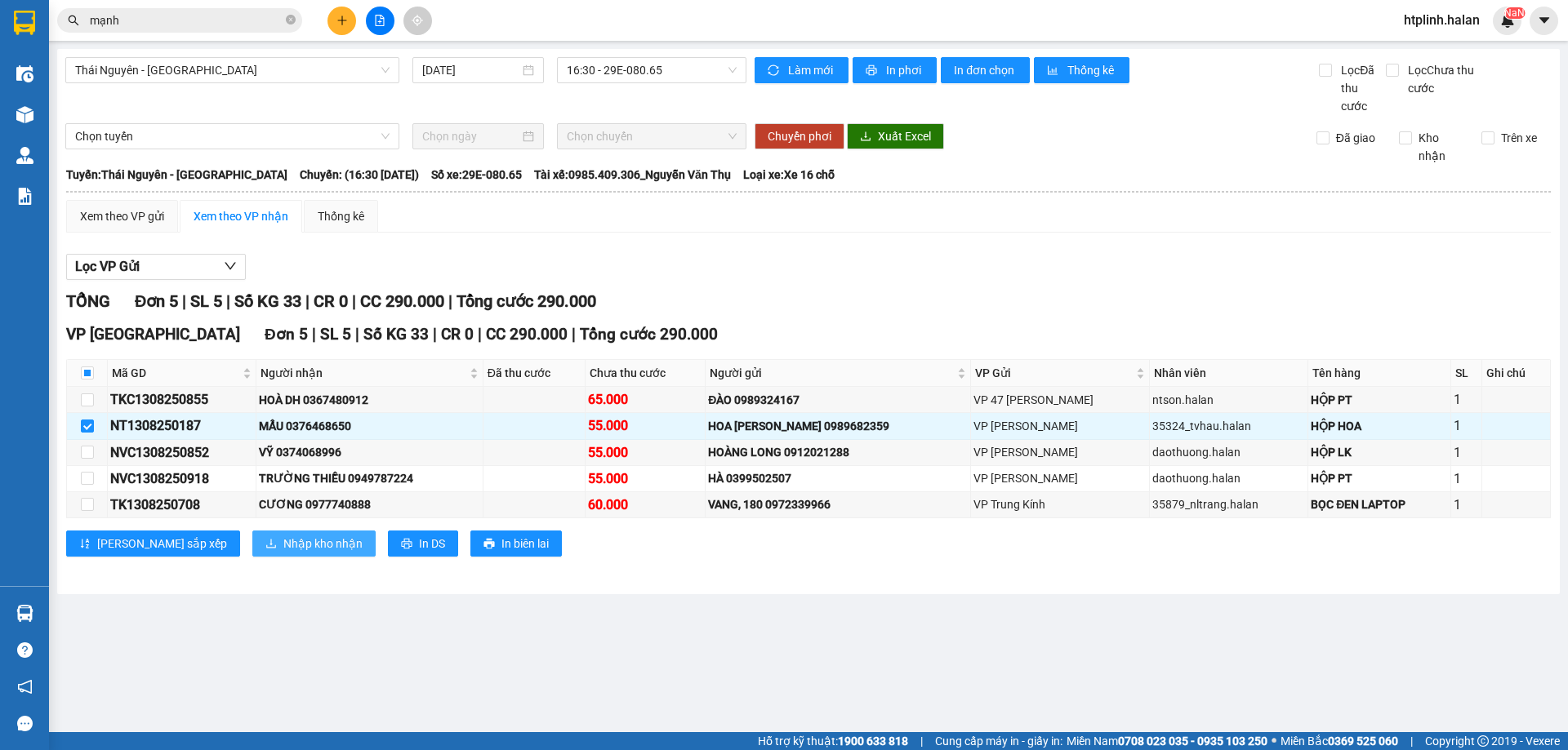
click at [283, 542] on span "Nhập kho nhận" at bounding box center [323, 543] width 79 height 18
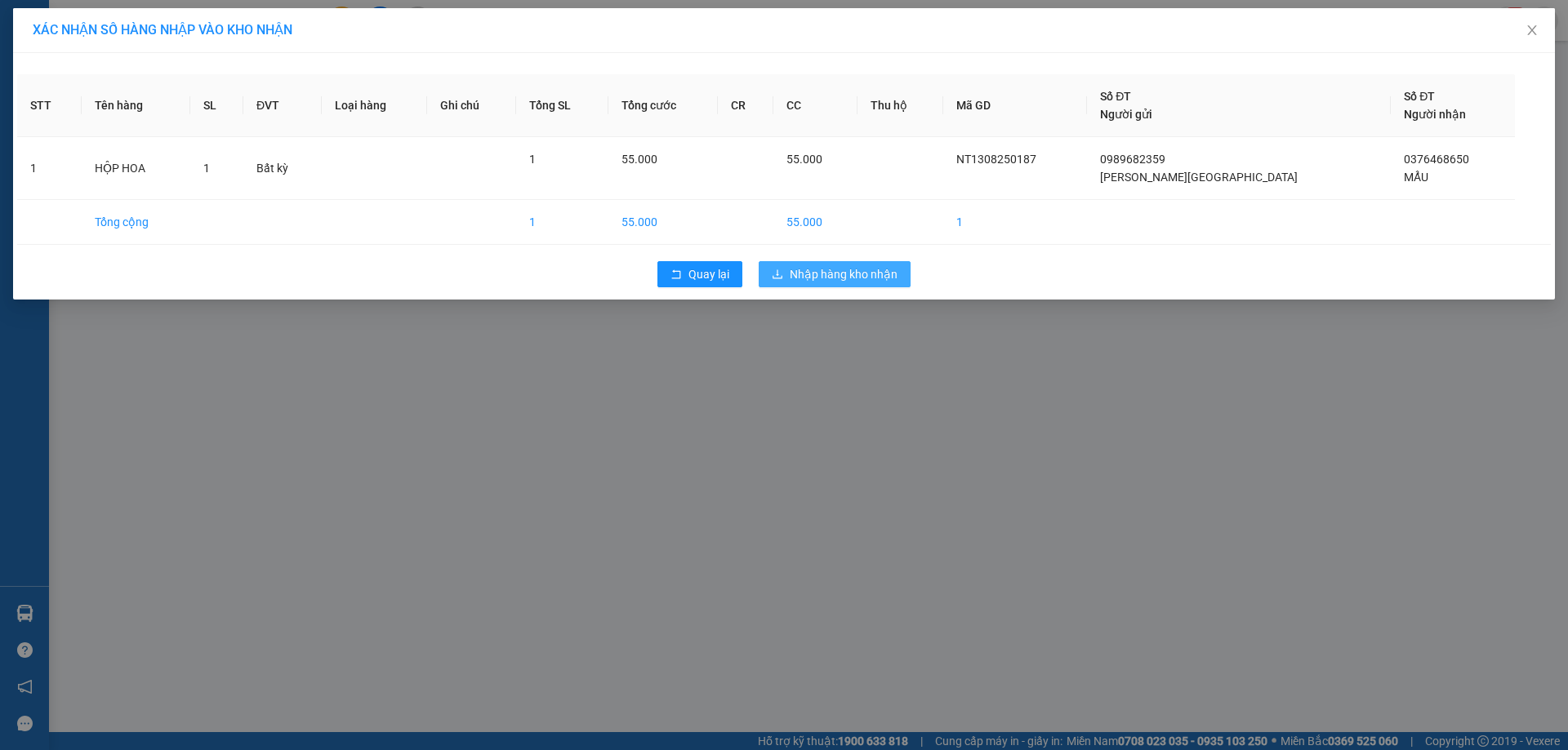
click at [849, 265] on button "Nhập hàng kho nhận" at bounding box center [834, 274] width 152 height 26
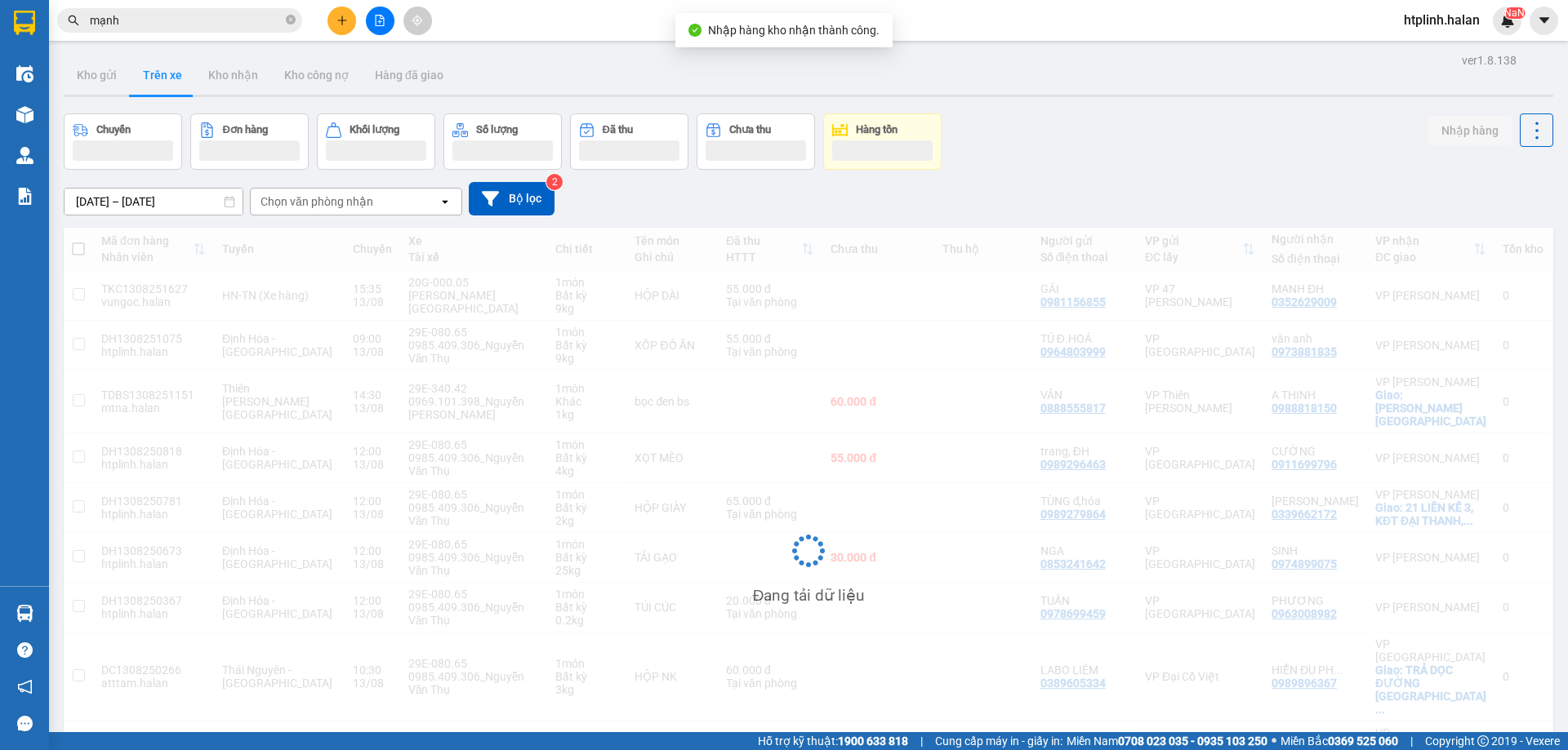
click at [849, 265] on div "Đang tải dữ liệu" at bounding box center [809, 563] width 1490 height 672
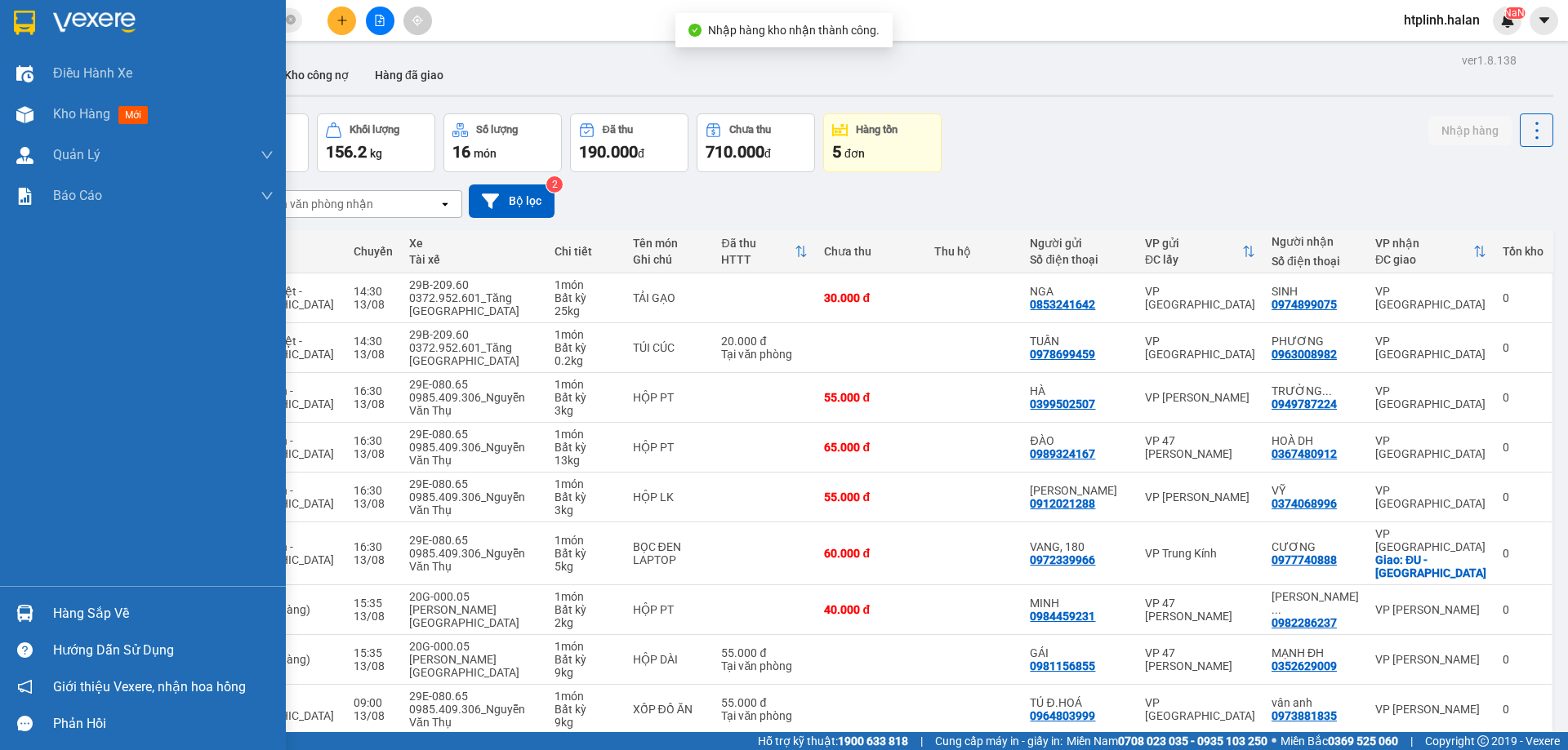
drag, startPoint x: 79, startPoint y: 603, endPoint x: 178, endPoint y: 623, distance: 101.0
click at [82, 605] on div "Hàng sắp về" at bounding box center [164, 614] width 221 height 25
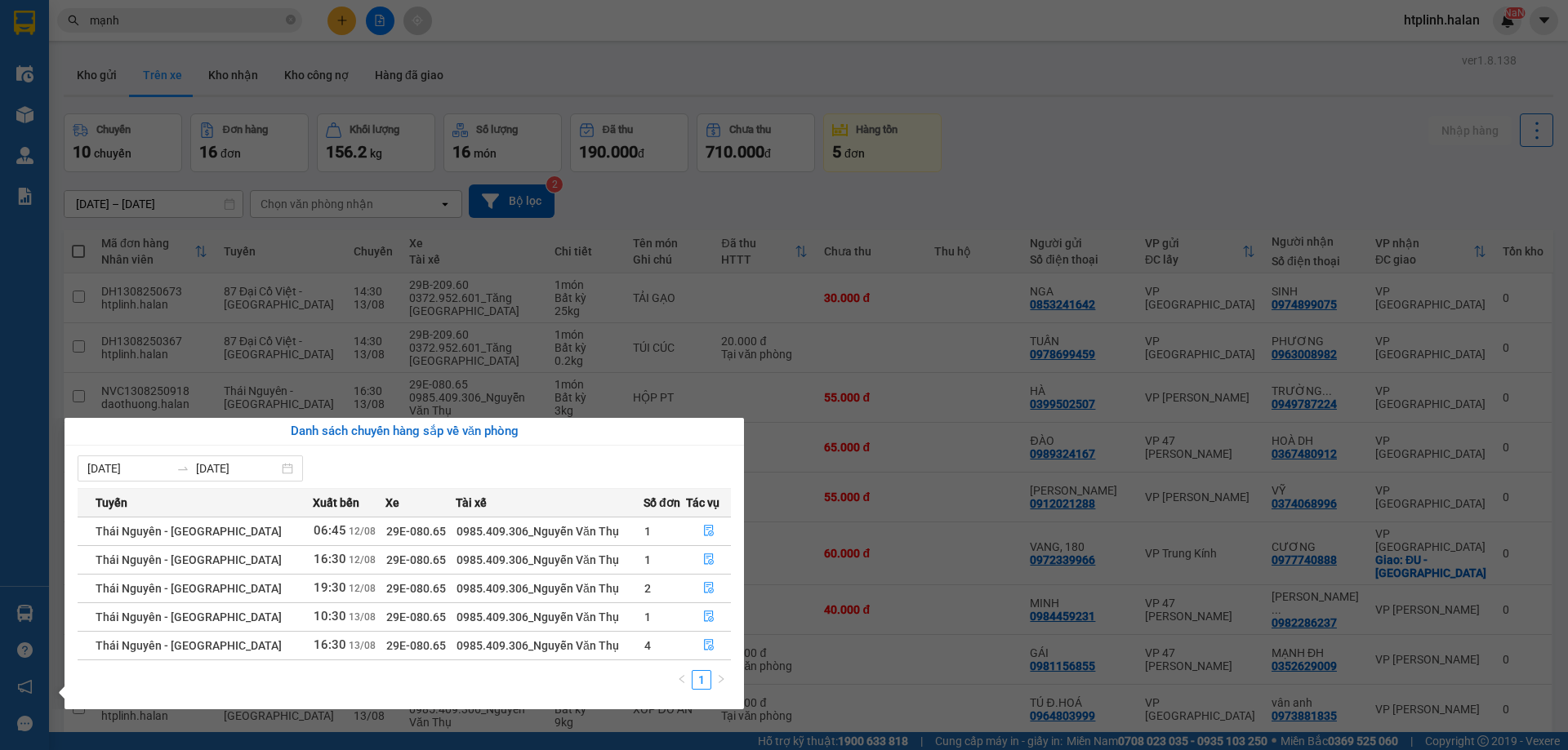
click at [793, 350] on section "Kết quả tìm kiếm ( 204 ) Bộ lọc Thuộc VP này [PERSON_NAME] thái Món hàng Thu hộ…" at bounding box center [784, 375] width 1568 height 750
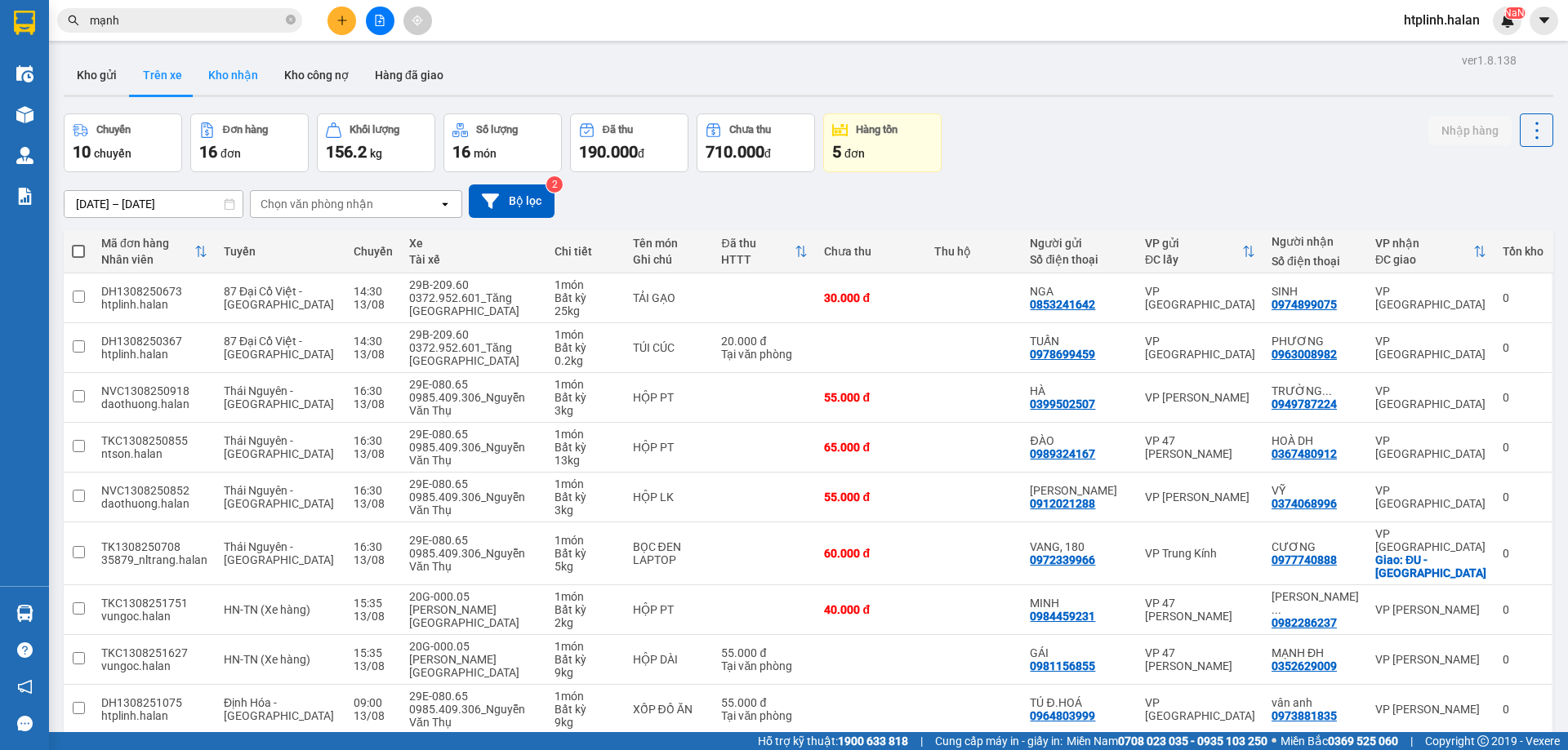
click at [231, 88] on button "Kho nhận" at bounding box center [233, 74] width 76 height 39
type input "[DATE] – [DATE]"
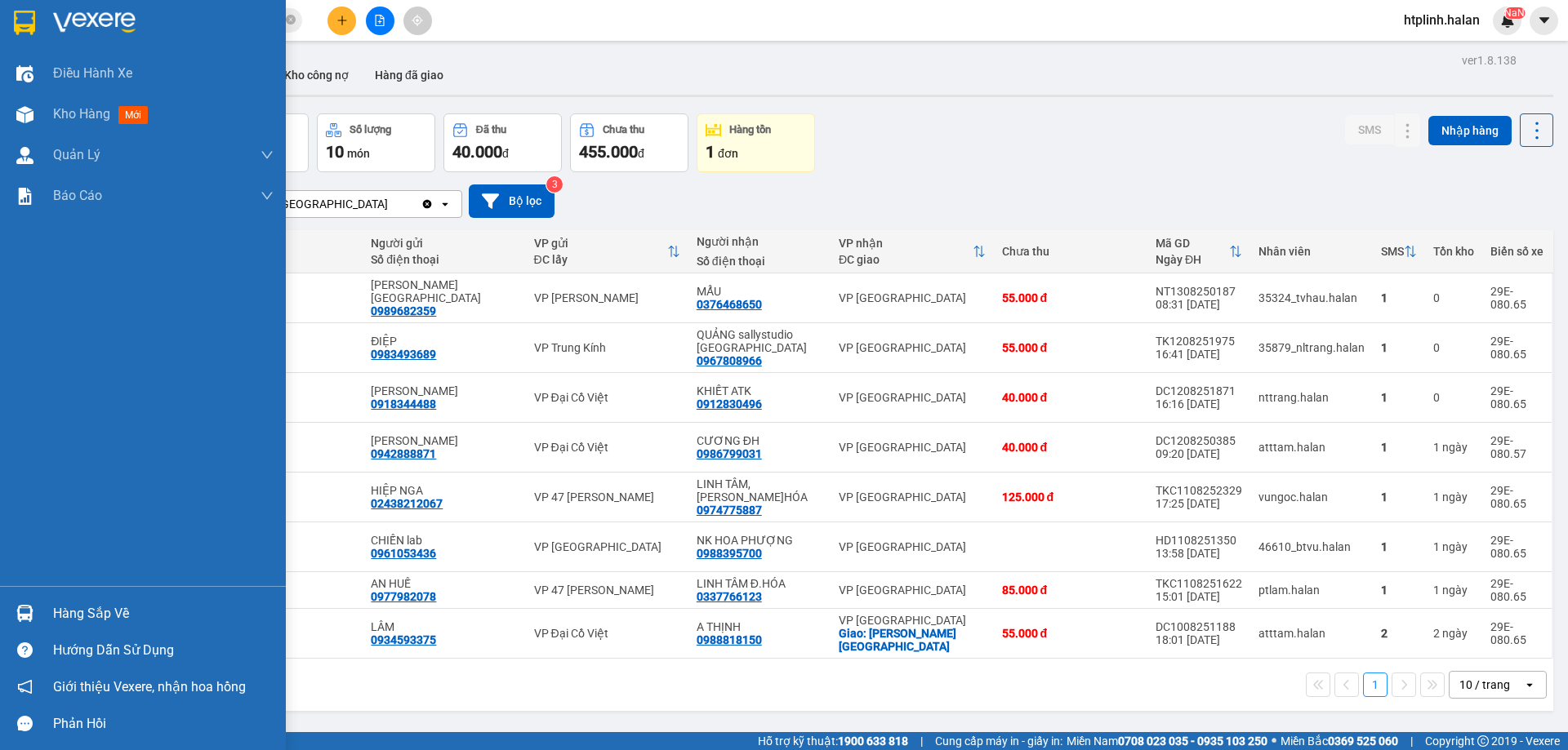
click at [89, 625] on div "Hàng sắp về" at bounding box center [164, 614] width 221 height 25
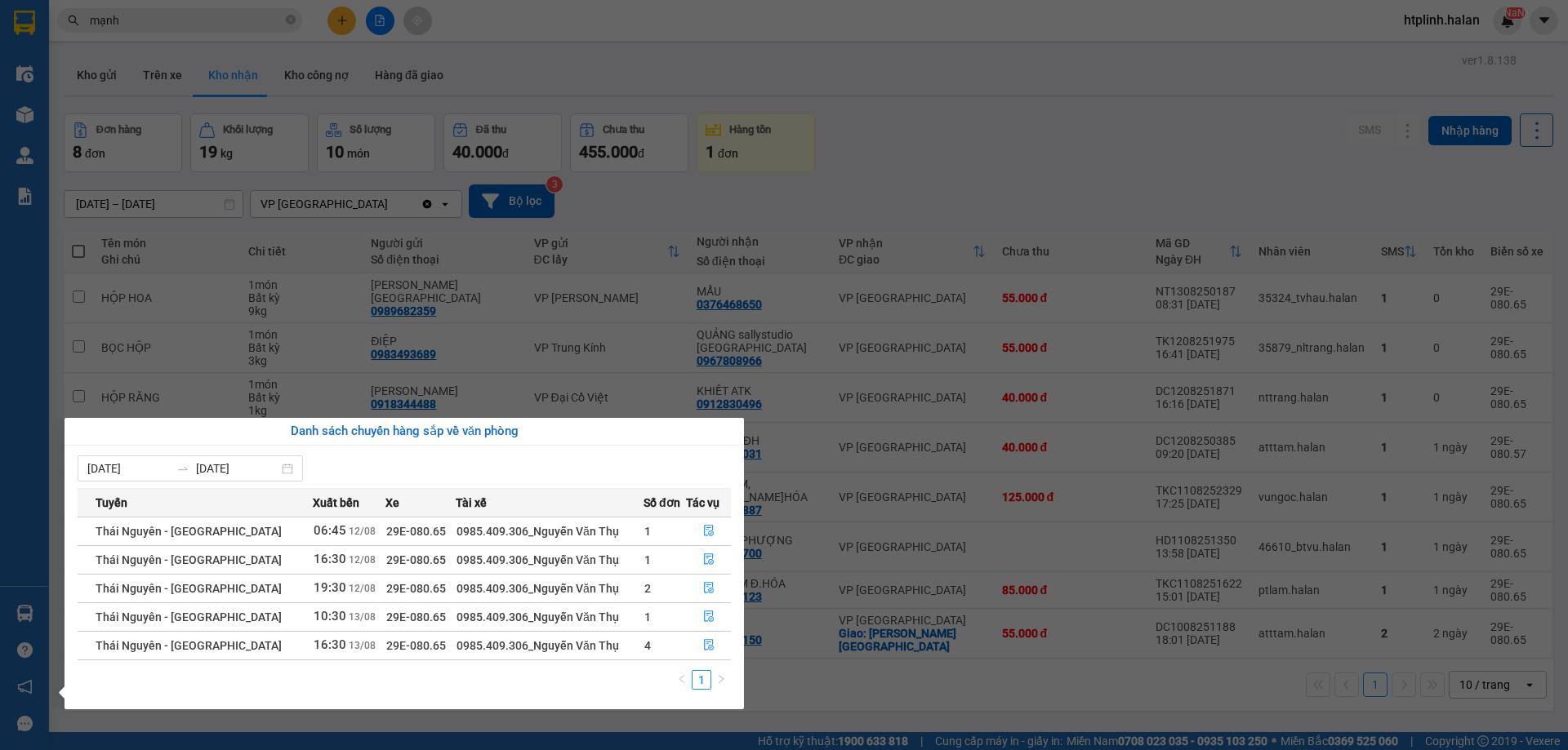
click at [444, 322] on section "Kết quả tìm kiếm ( 204 ) Bộ lọc Thuộc VP này [PERSON_NAME] thái Món hàng Thu hộ…" at bounding box center [784, 375] width 1568 height 750
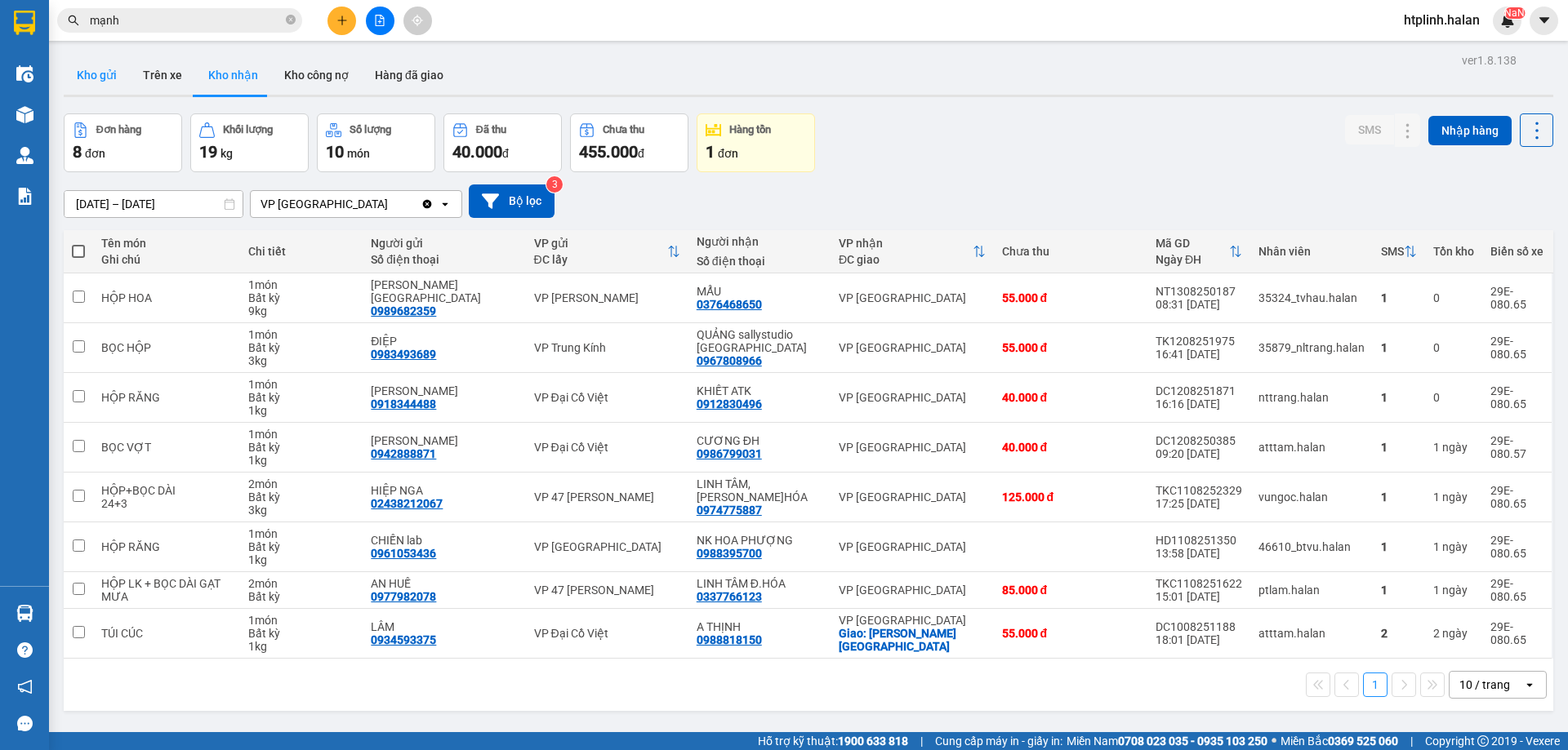
click at [104, 67] on button "Kho gửi" at bounding box center [96, 74] width 66 height 39
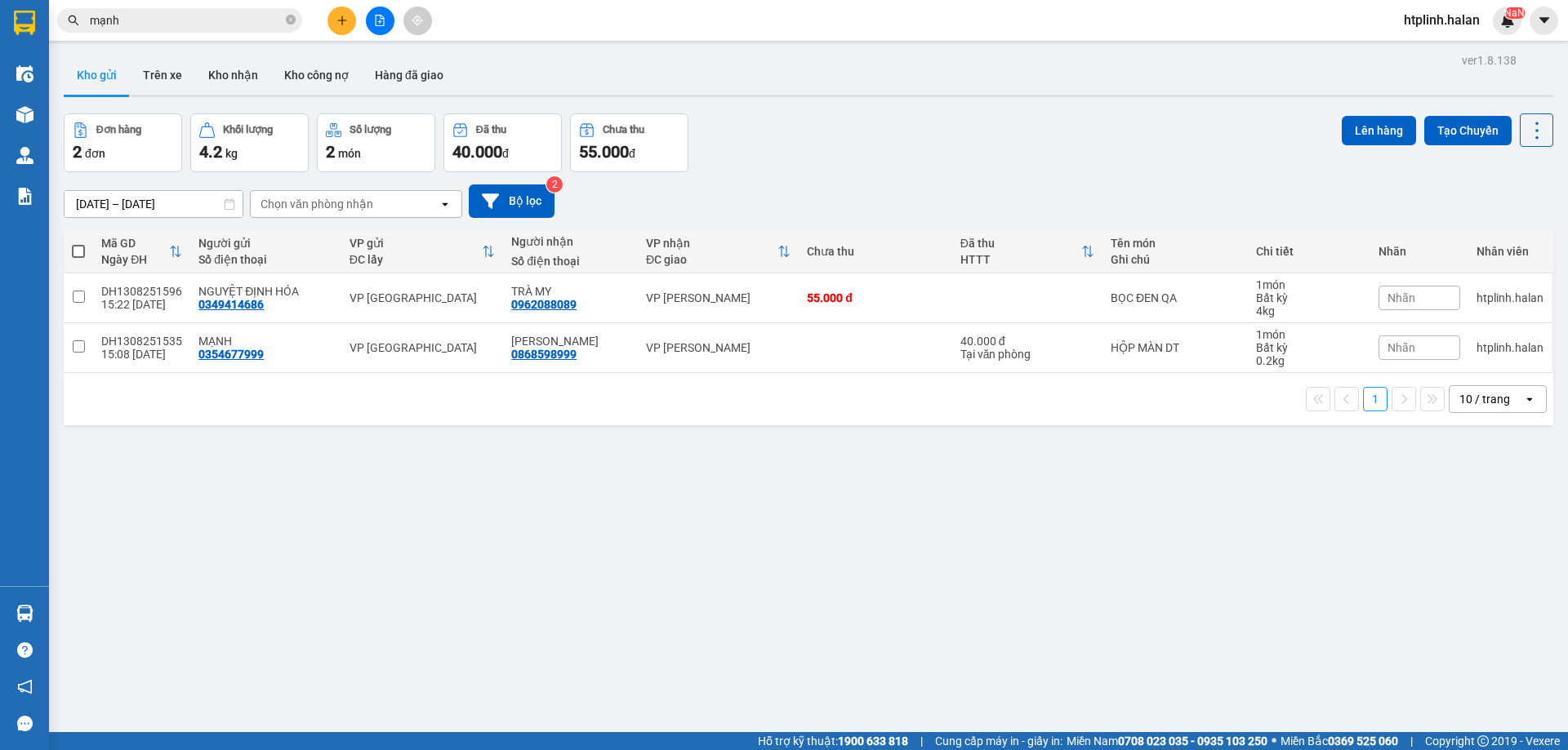
click at [188, 21] on input "mạnh" at bounding box center [186, 20] width 193 height 18
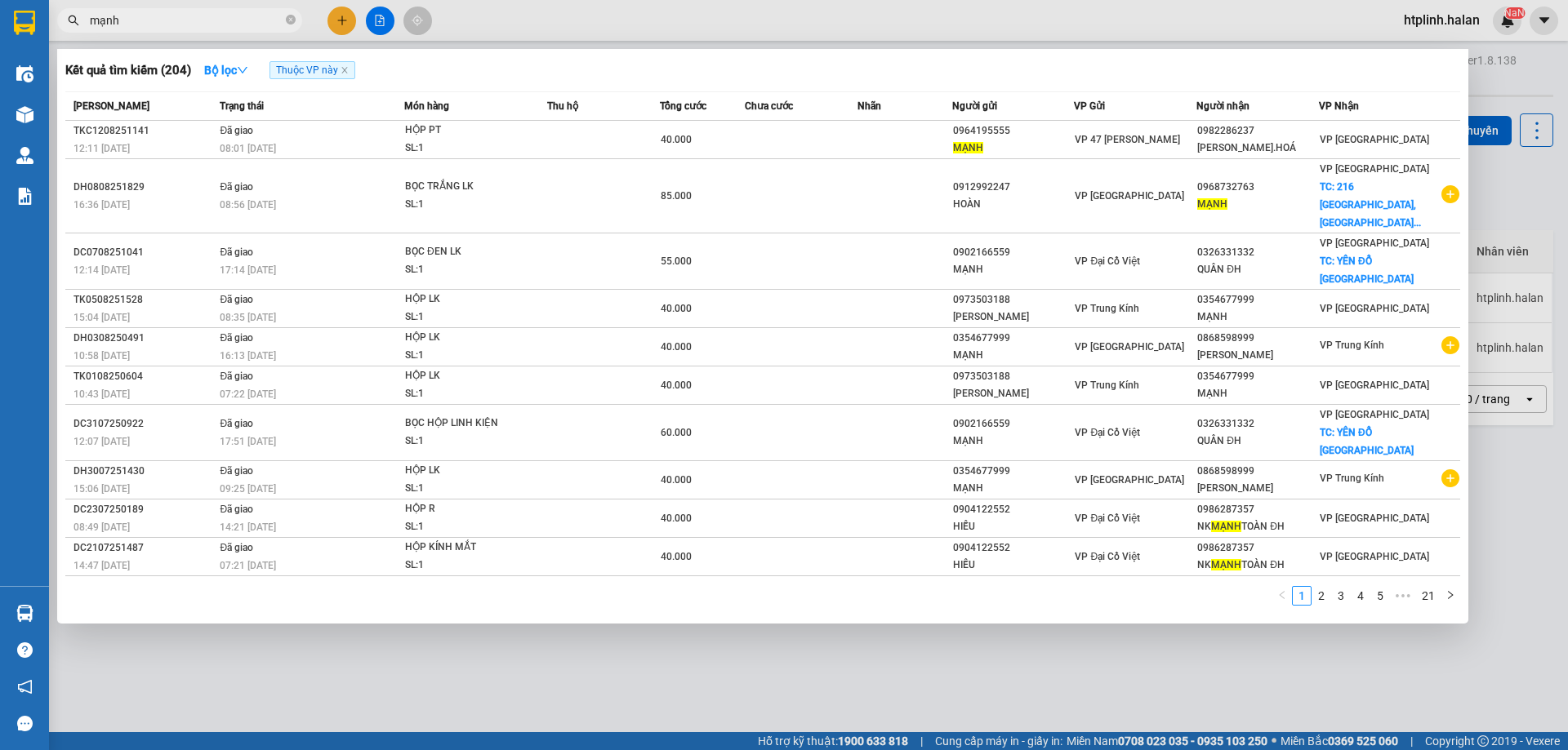
click at [188, 21] on input "mạnh" at bounding box center [186, 20] width 193 height 18
click at [294, 19] on icon "close-circle" at bounding box center [290, 19] width 10 height 10
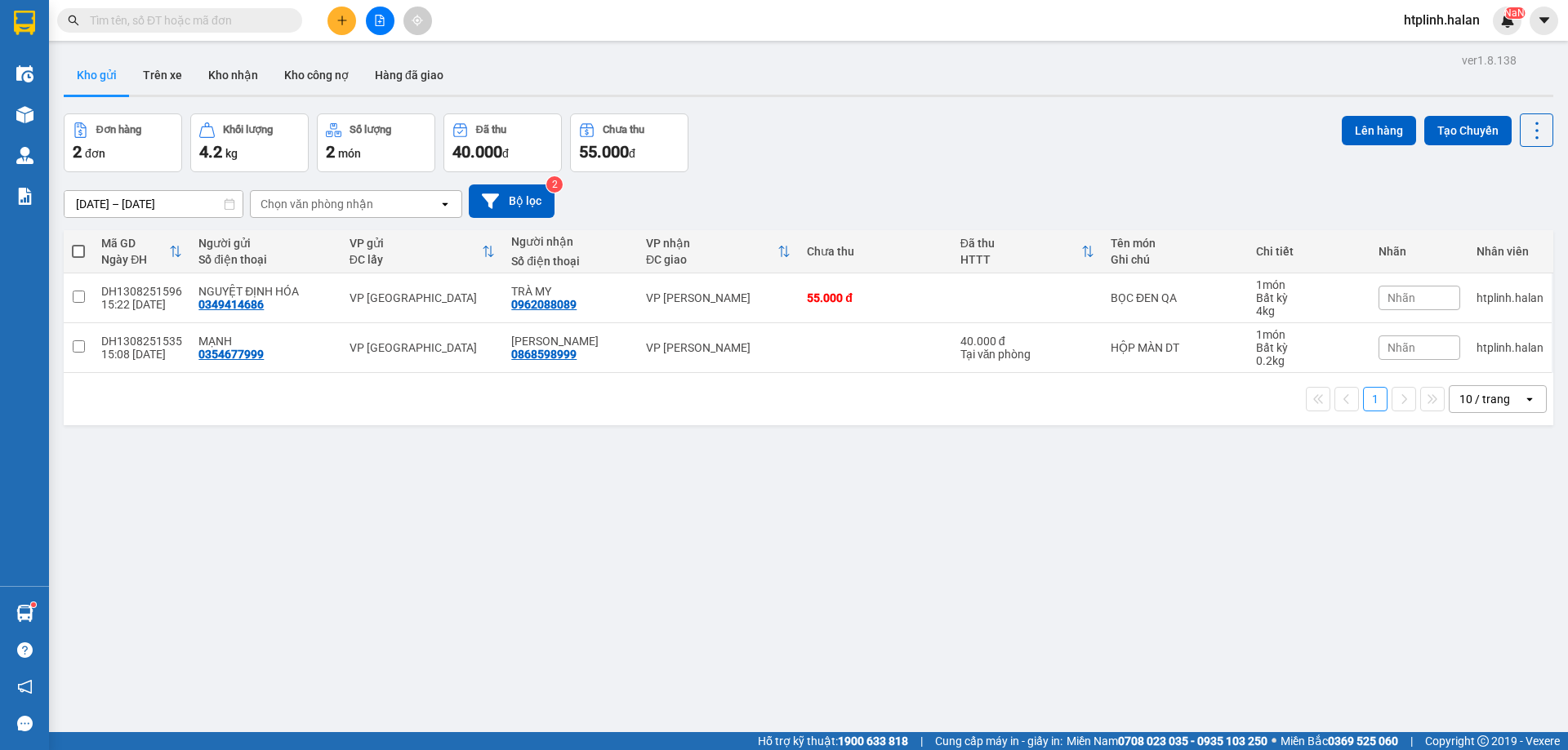
click at [351, 22] on button at bounding box center [342, 20] width 29 height 29
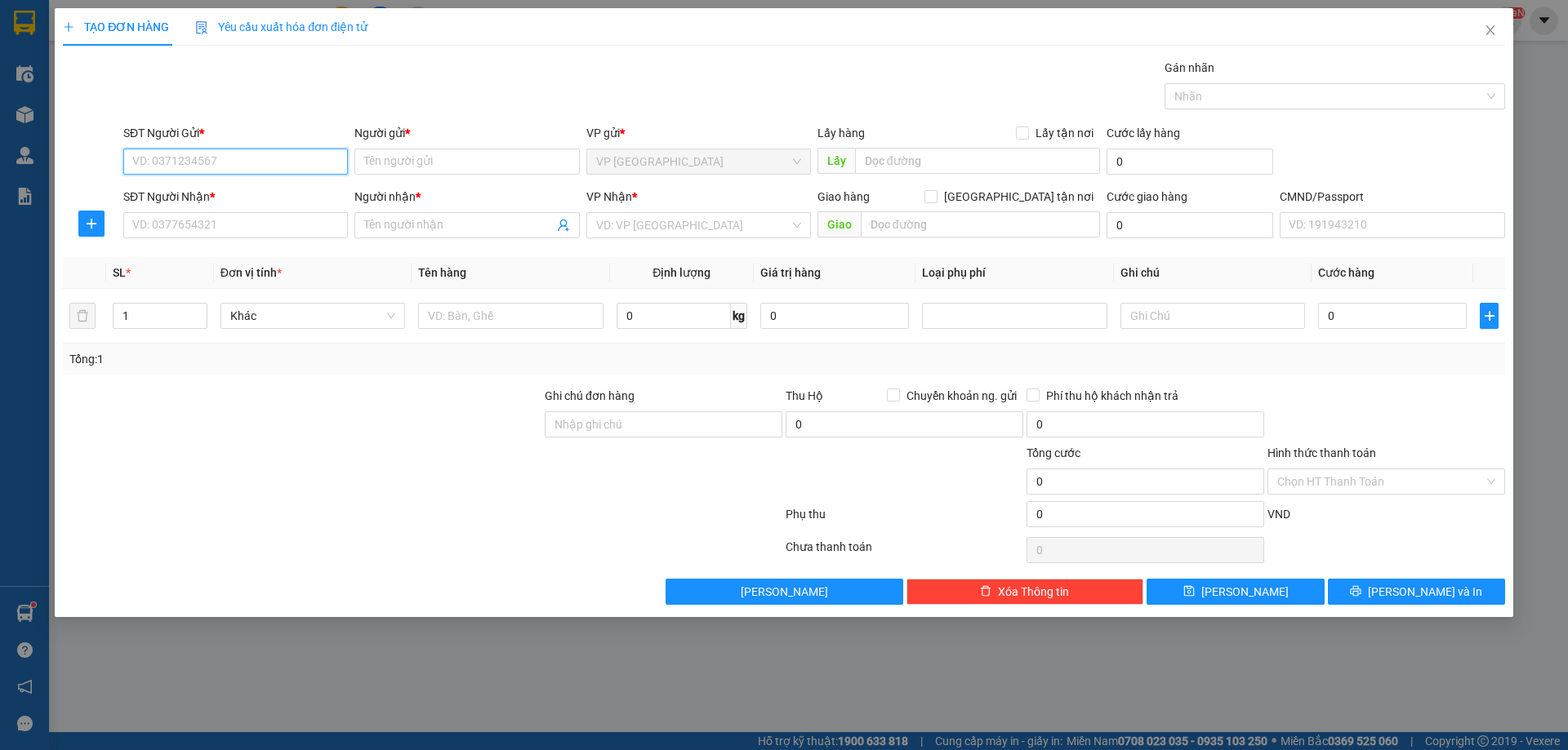
click at [233, 167] on input "SĐT Người Gửi *" at bounding box center [236, 162] width 224 height 26
type input "0979490504"
drag, startPoint x: 197, startPoint y: 192, endPoint x: 193, endPoint y: 210, distance: 18.4
click at [196, 192] on div "0979490504 - [PERSON_NAME]" at bounding box center [236, 195] width 205 height 18
type input "MINH"
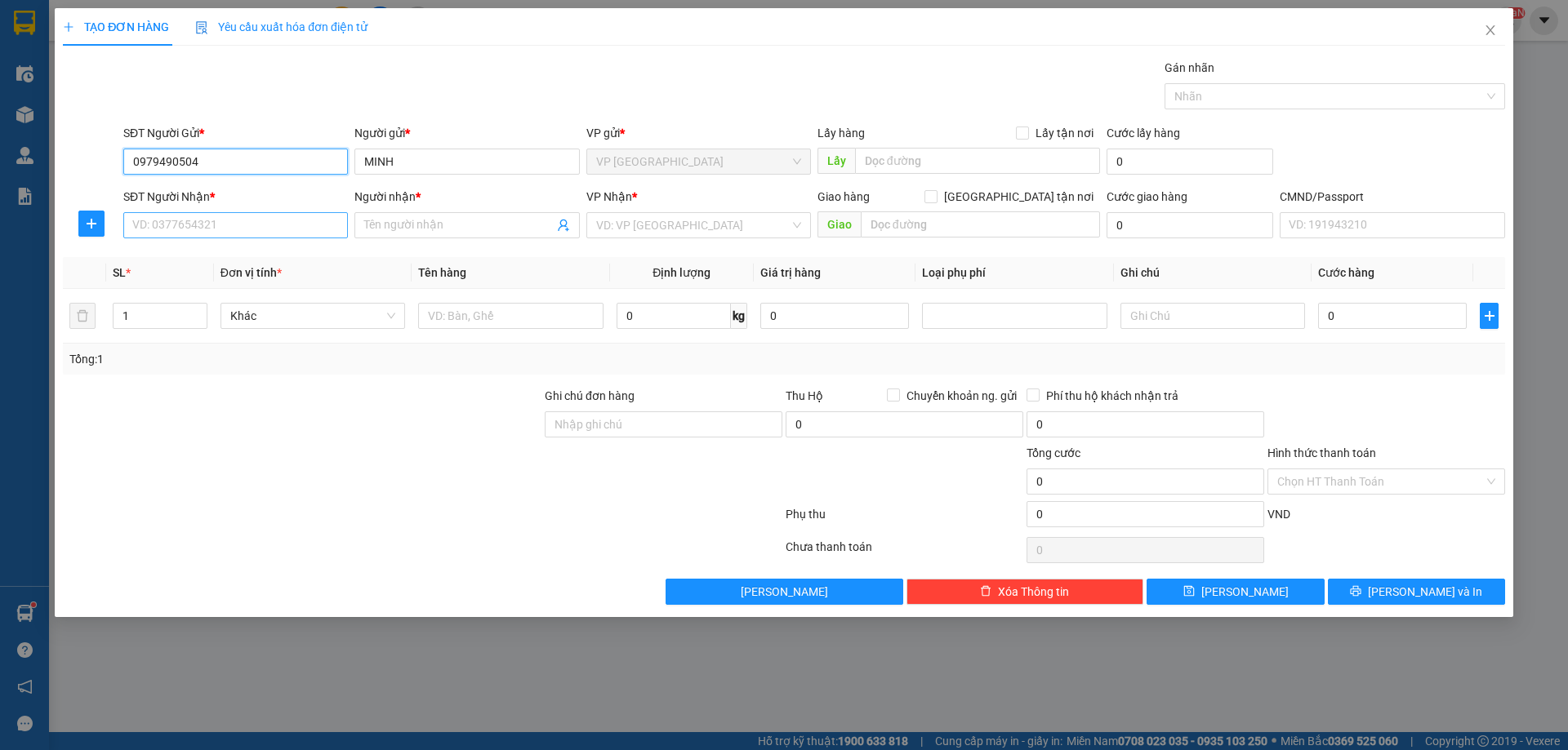
type input "0979490504"
click at [202, 230] on input "SĐT Người Nhận *" at bounding box center [236, 225] width 224 height 26
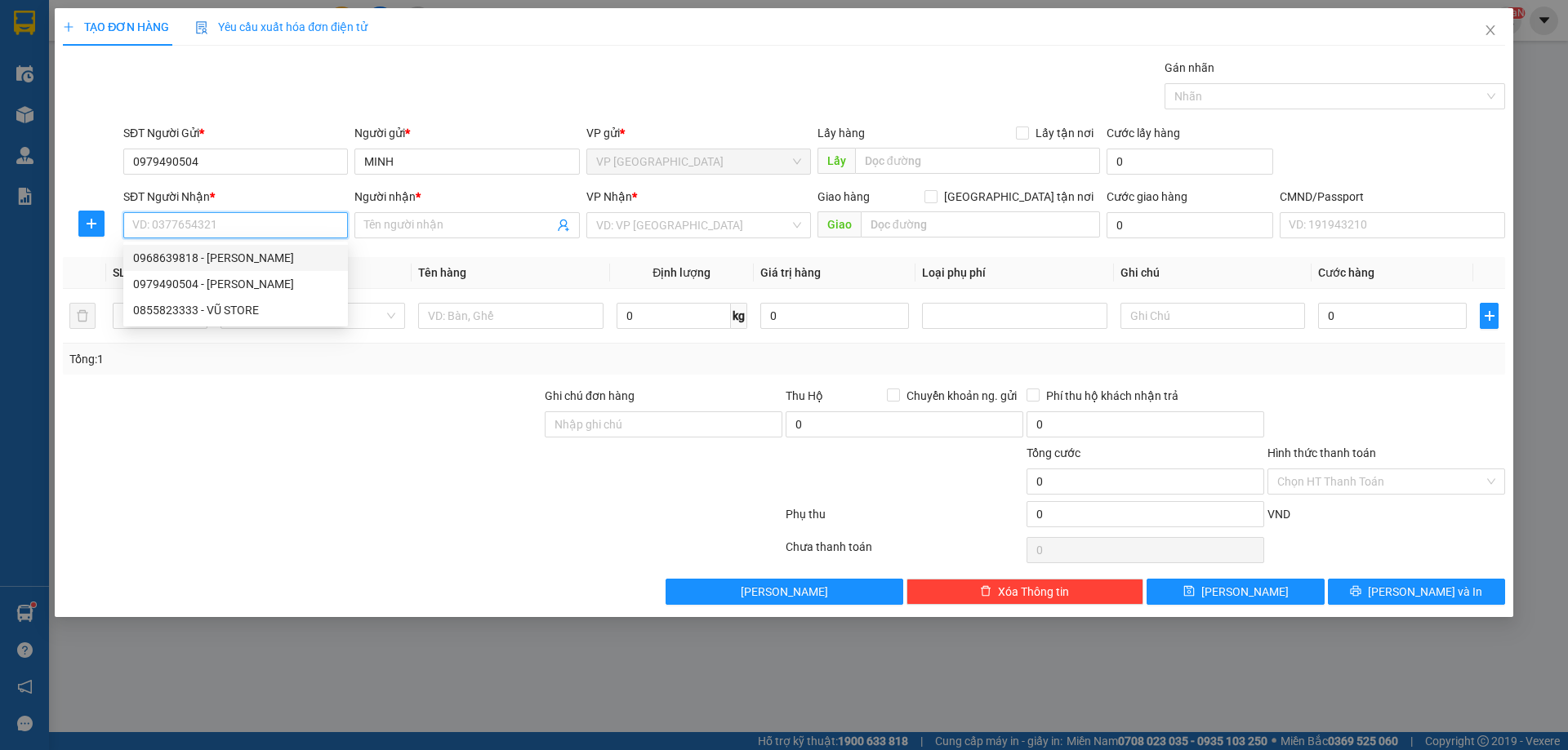
click at [223, 264] on div "0968639818 - [PERSON_NAME]" at bounding box center [236, 258] width 205 height 18
type input "0968639818"
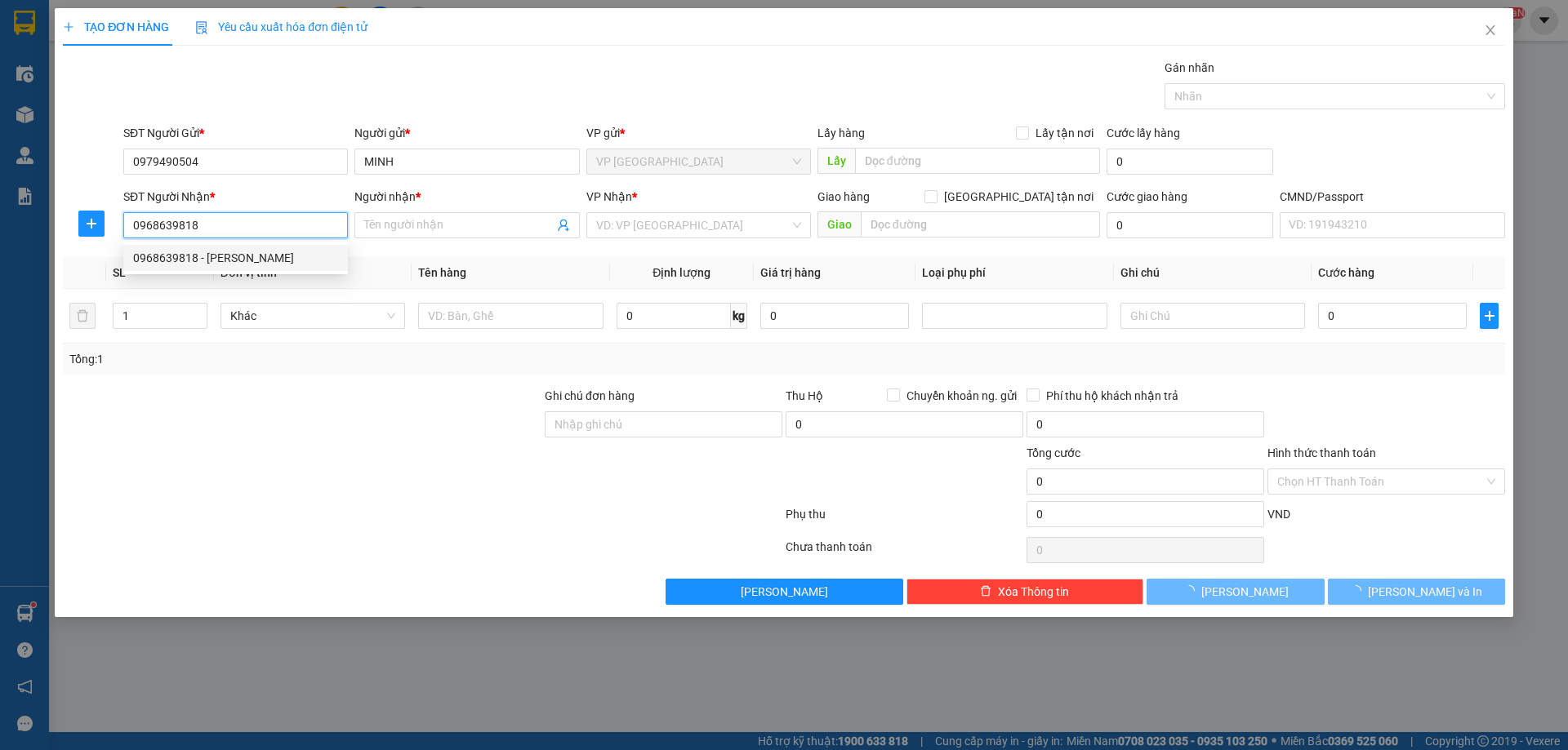
type input "THẢO"
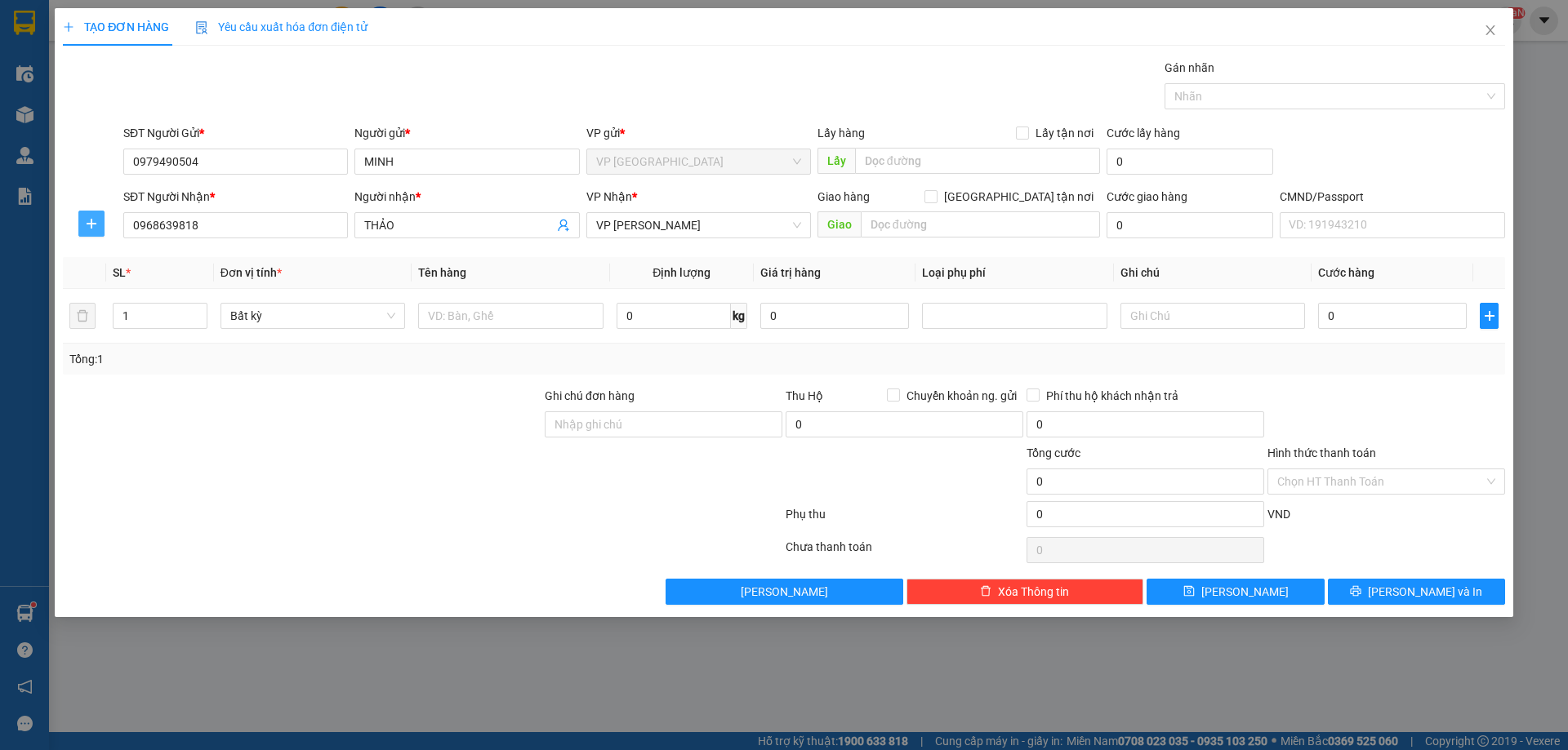
click at [99, 224] on span "plus" at bounding box center [91, 223] width 25 height 13
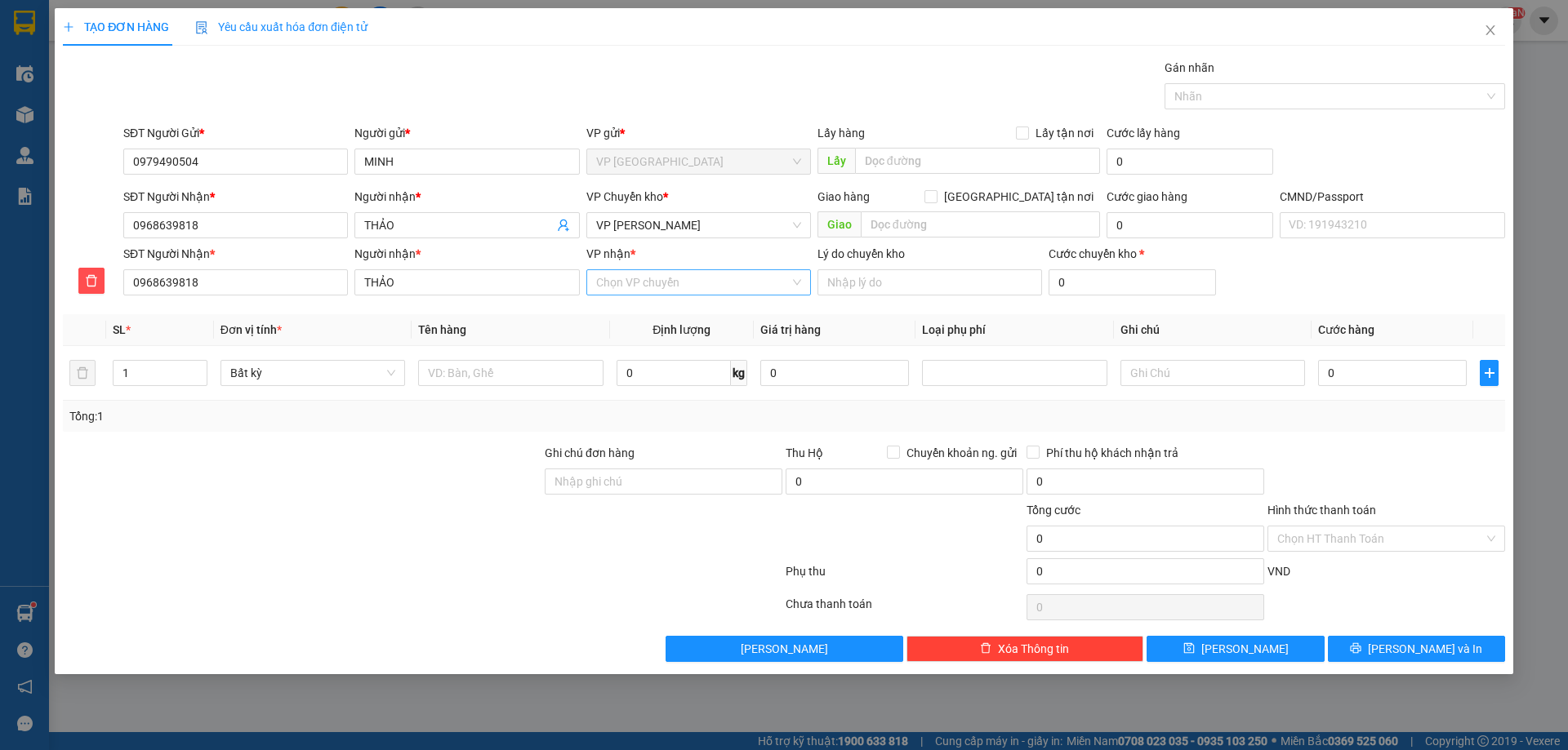
click at [631, 280] on input "VP nhận *" at bounding box center [692, 282] width 194 height 25
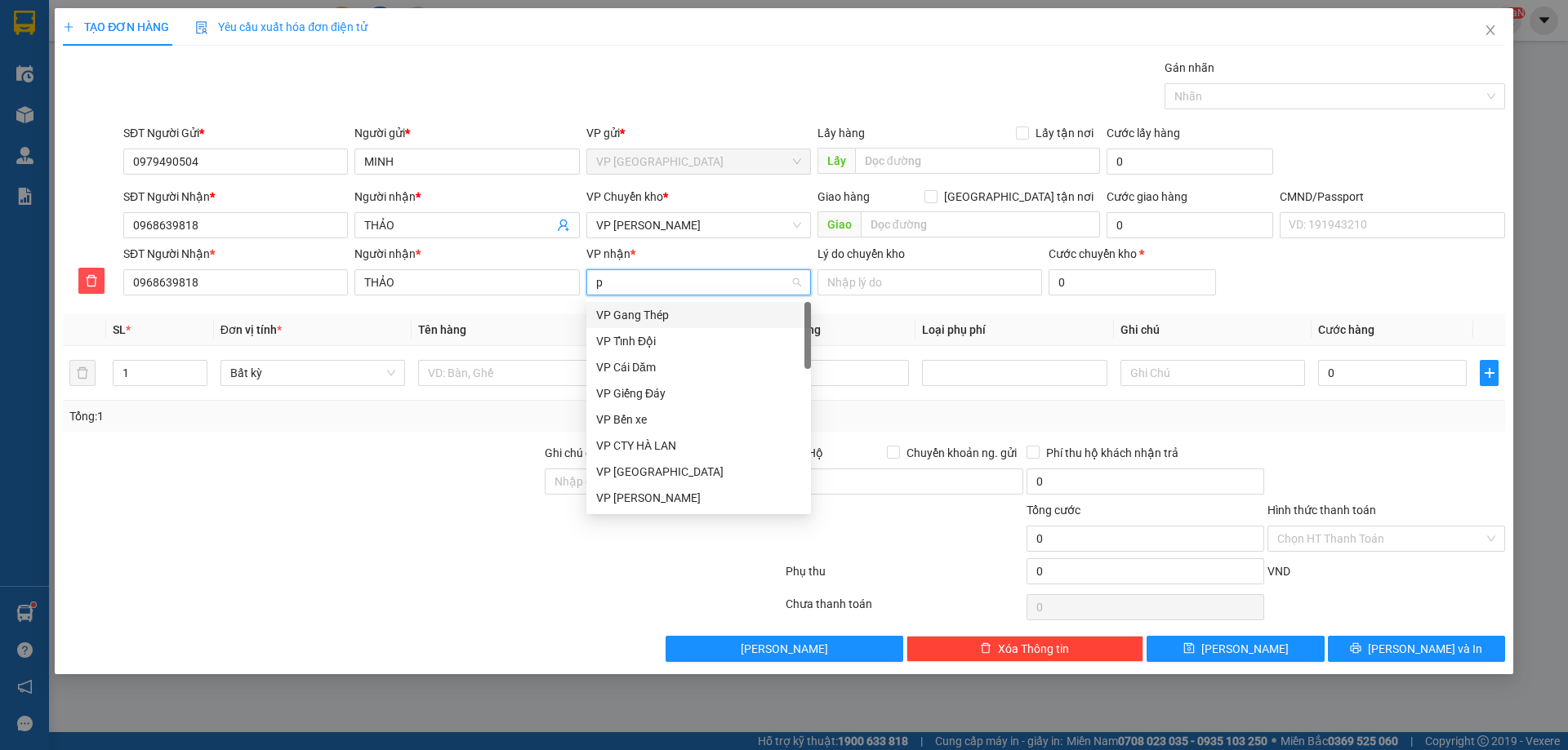
type input "pb"
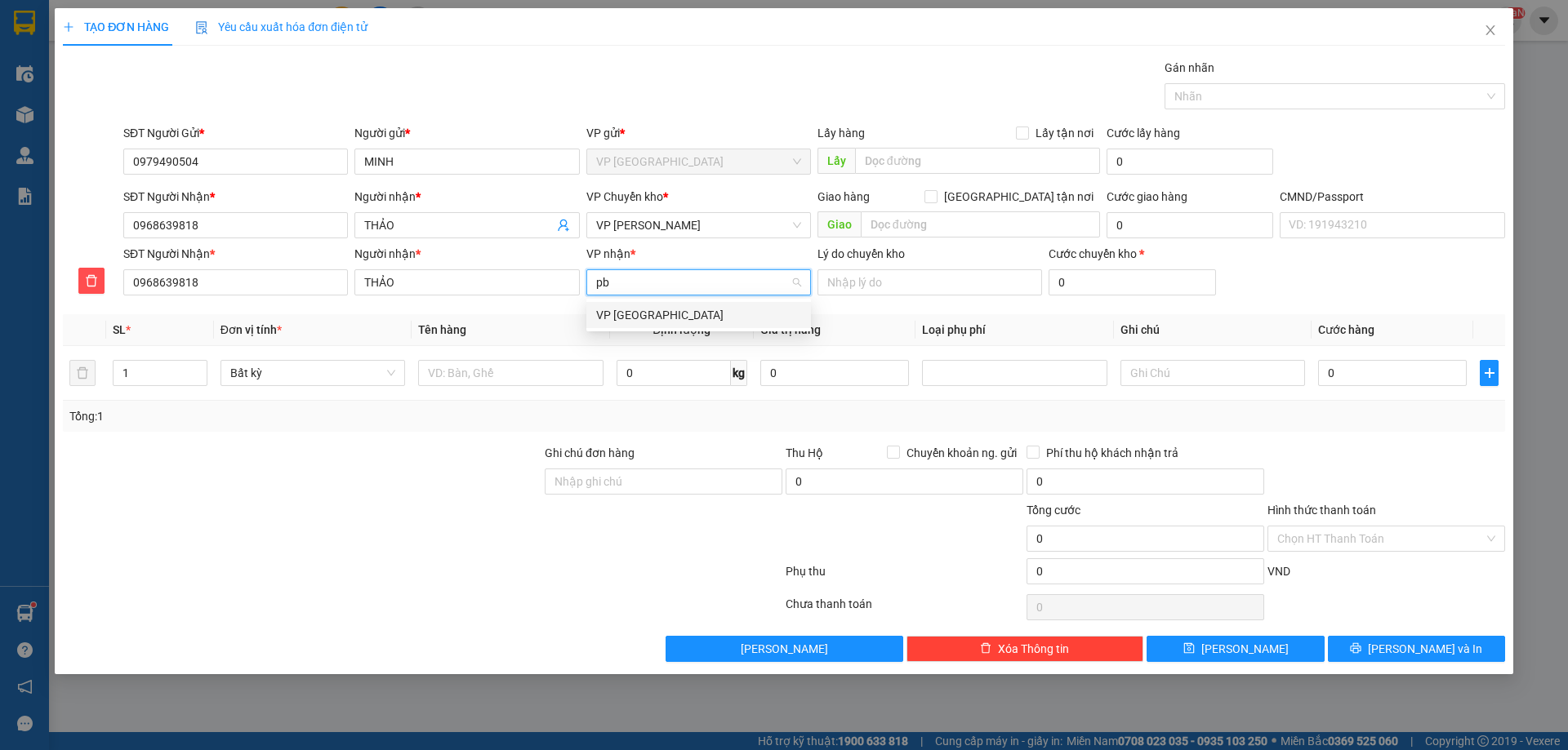
click at [641, 309] on div "VP [GEOGRAPHIC_DATA]" at bounding box center [699, 315] width 205 height 18
click at [499, 394] on td at bounding box center [510, 373] width 197 height 54
click at [504, 389] on div at bounding box center [510, 372] width 185 height 32
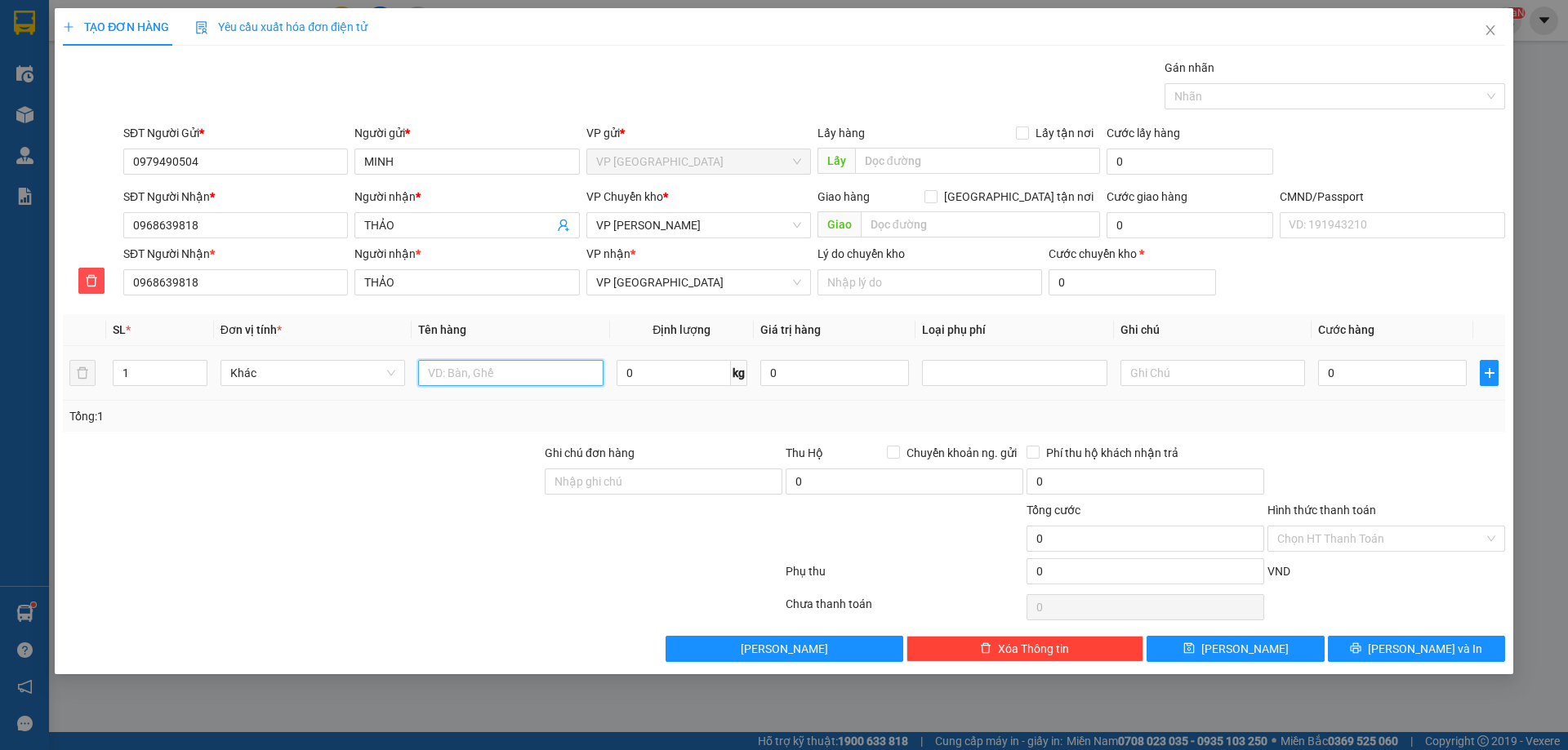
click at [504, 380] on input "text" at bounding box center [510, 373] width 185 height 26
type input "h"
type input "b"
type input "BỌC MÁC"
click at [630, 378] on input "0" at bounding box center [674, 373] width 114 height 26
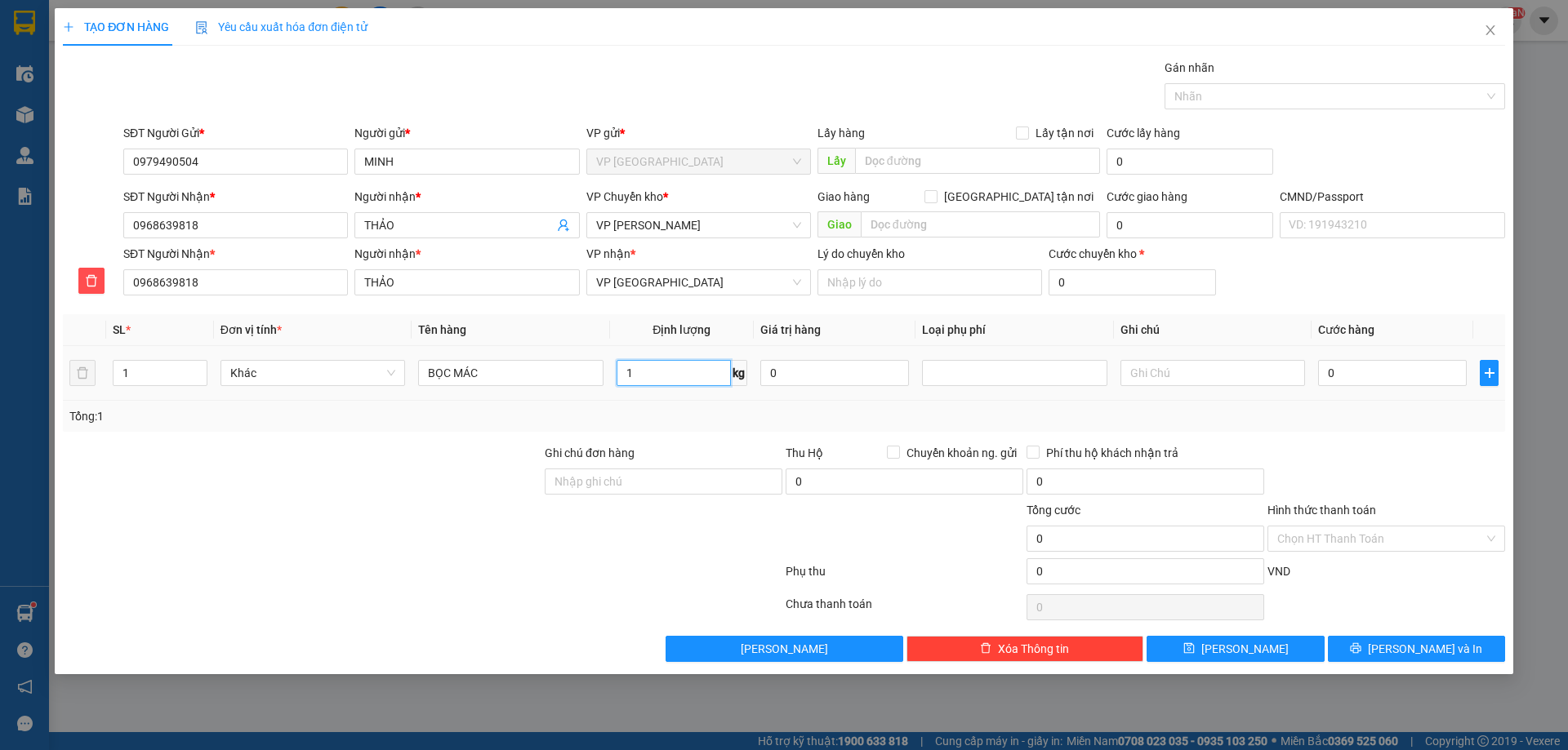
type input "1"
click at [663, 416] on div "SL * Đơn vị tính * Tên hàng Định lượng Giá trị hàng Loại phụ phí Ghi chú Cước h…" at bounding box center [784, 373] width 1443 height 117
click at [1353, 384] on input "0" at bounding box center [1393, 373] width 149 height 26
type input "2"
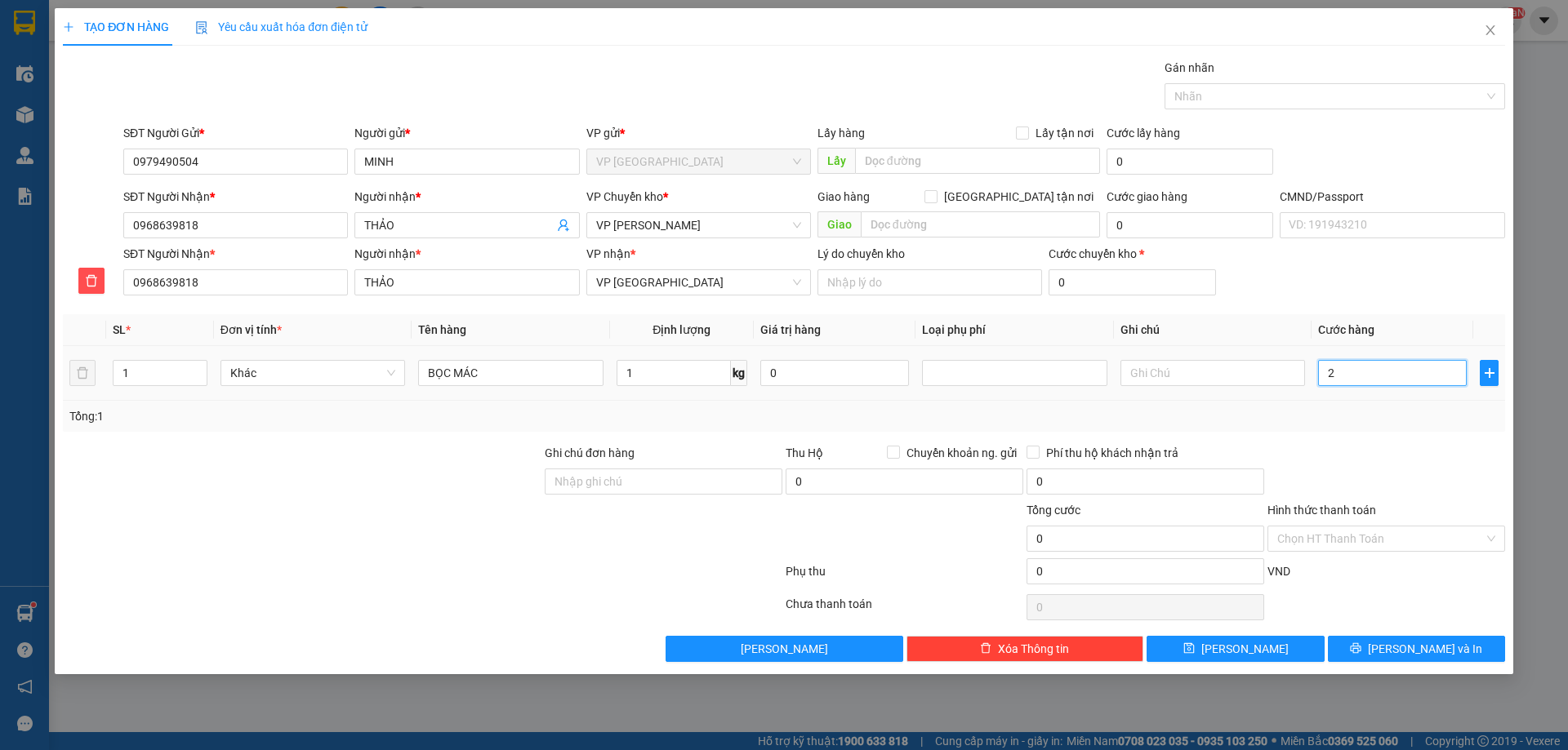
type input "2"
type input "20"
type input "20.000"
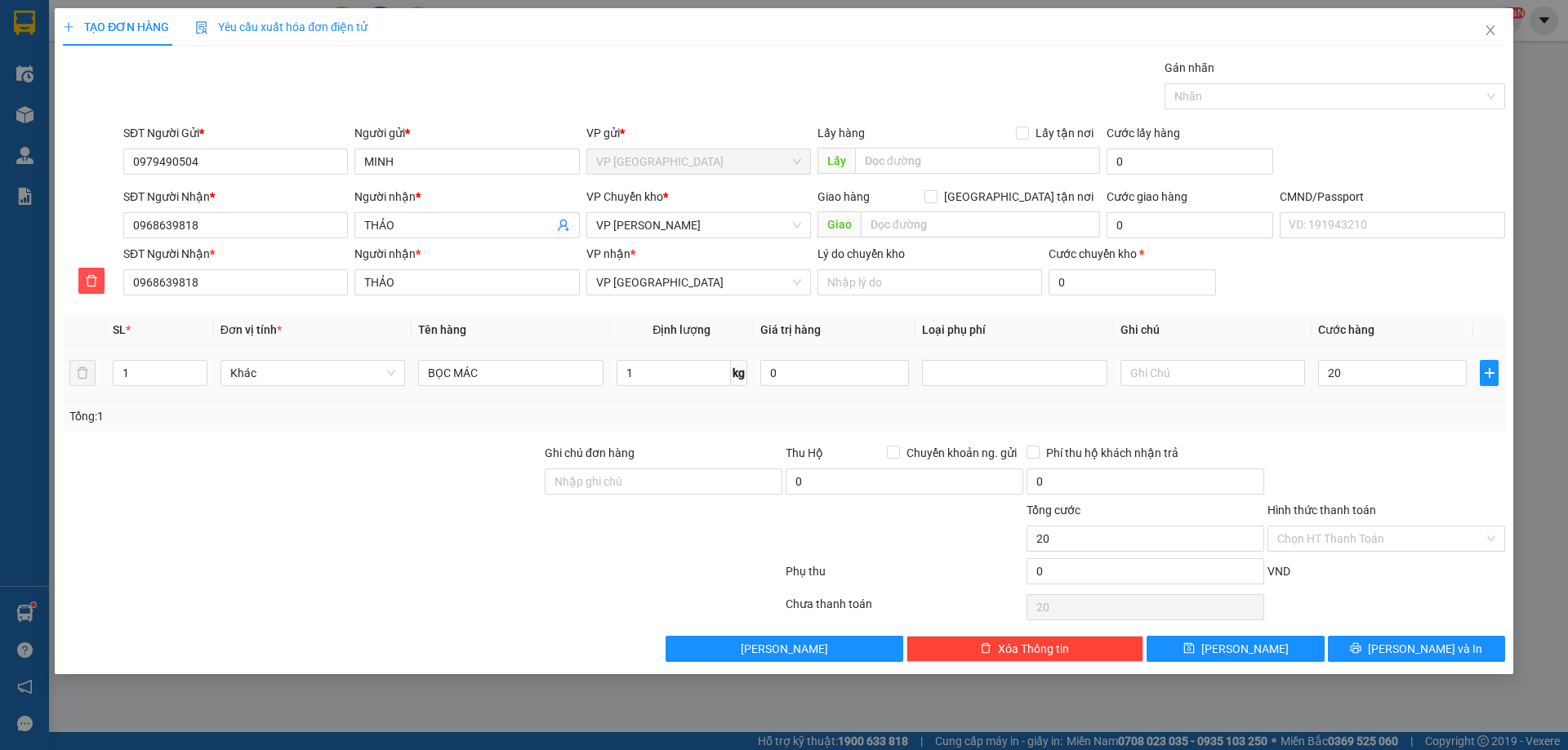
type input "20.000"
click at [1329, 444] on div "Transit Pickup Surcharge Ids Transit Deliver Surcharge Ids Transit Deliver Surc…" at bounding box center [784, 360] width 1443 height 604
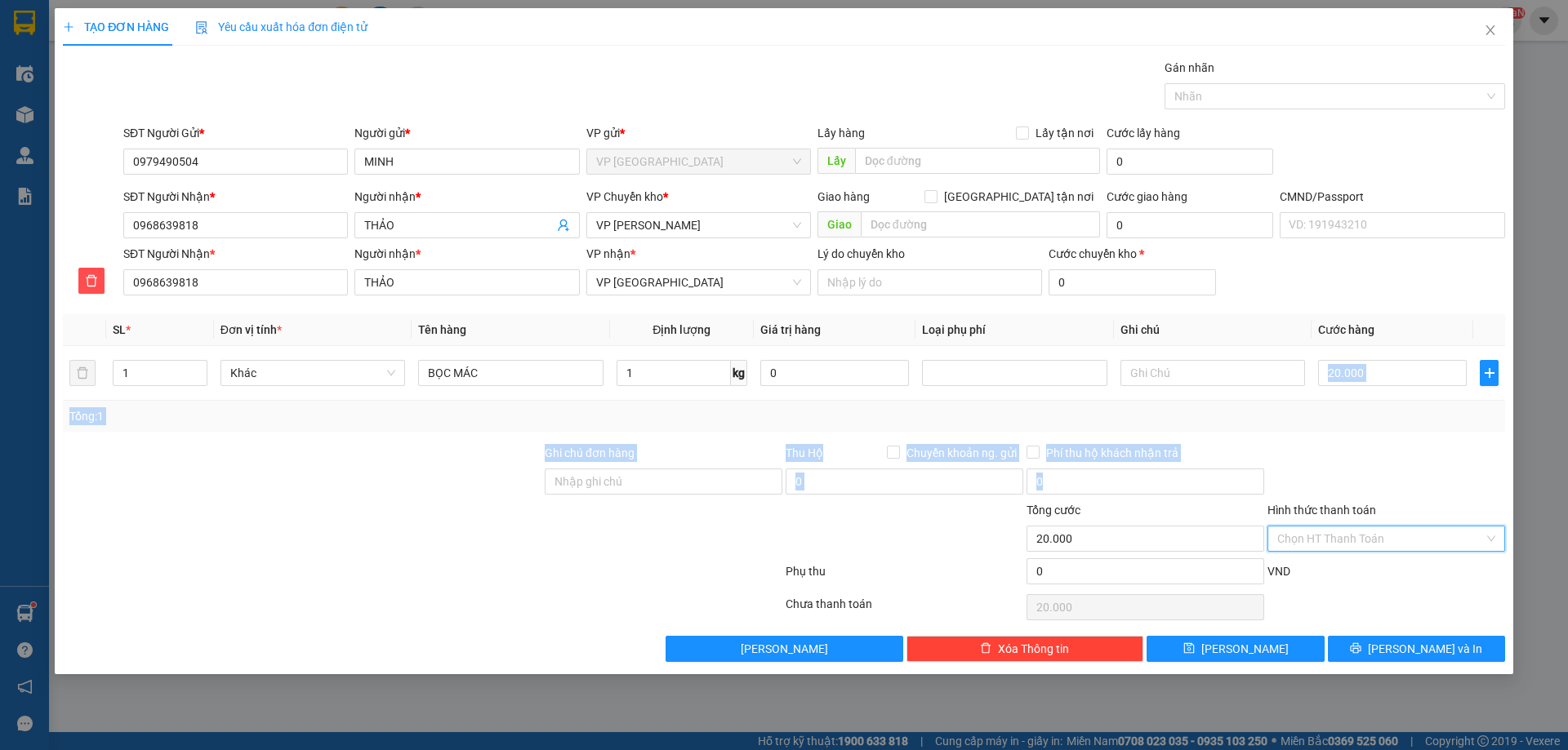
click at [1337, 527] on input "Hình thức thanh toán" at bounding box center [1380, 539] width 207 height 25
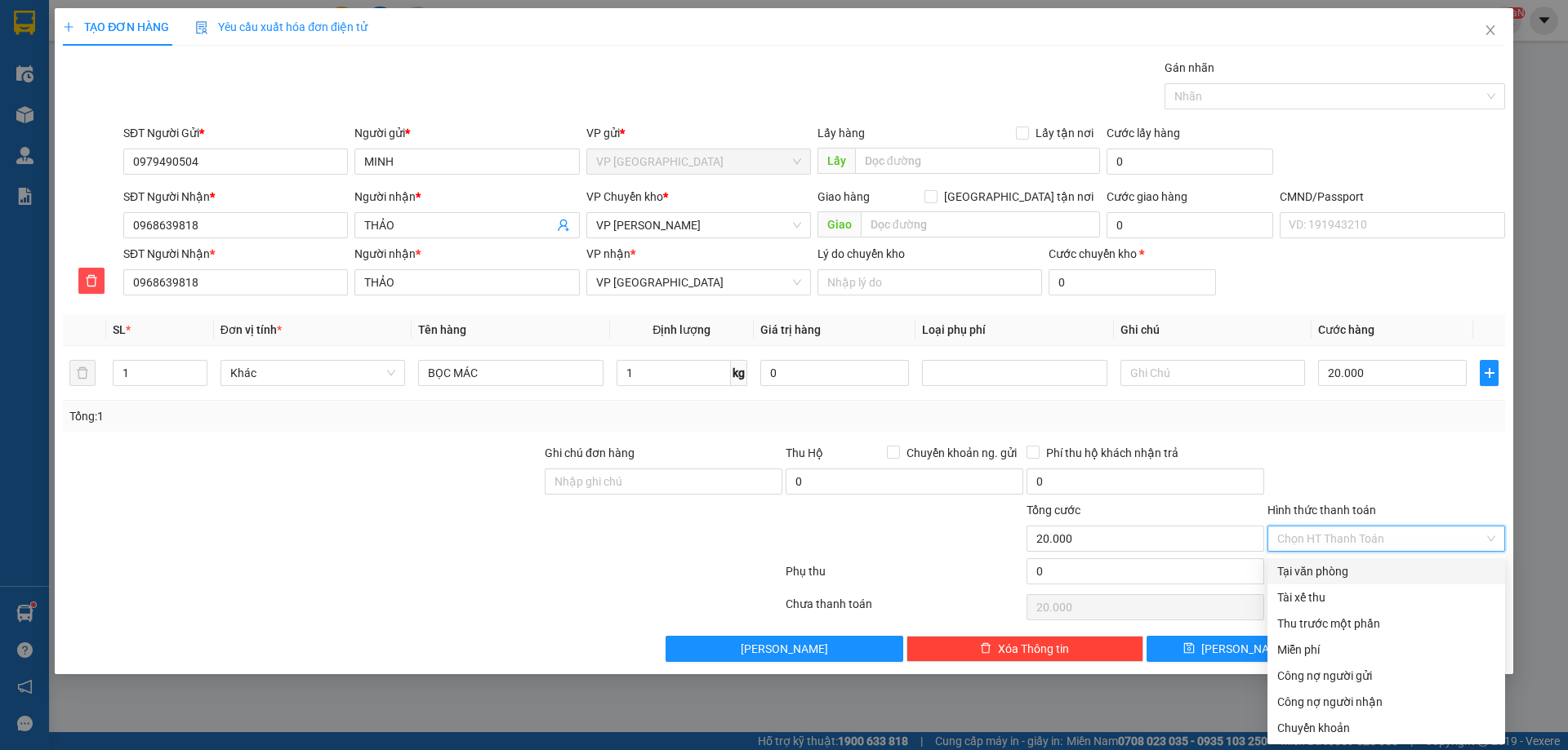
click at [1331, 581] on div "Tại văn phòng" at bounding box center [1386, 571] width 238 height 26
type input "0"
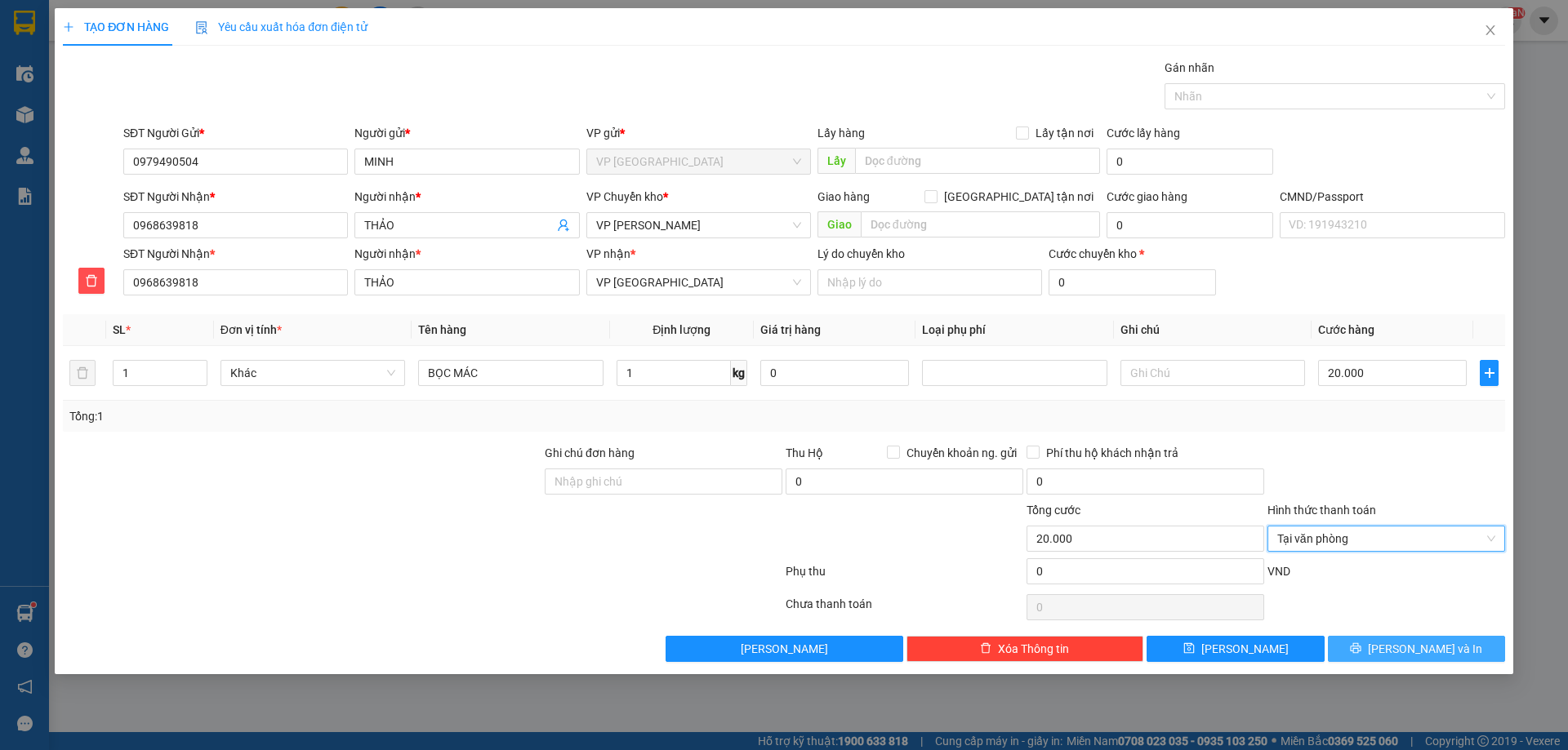
click at [1430, 652] on span "[PERSON_NAME] và In" at bounding box center [1425, 649] width 114 height 18
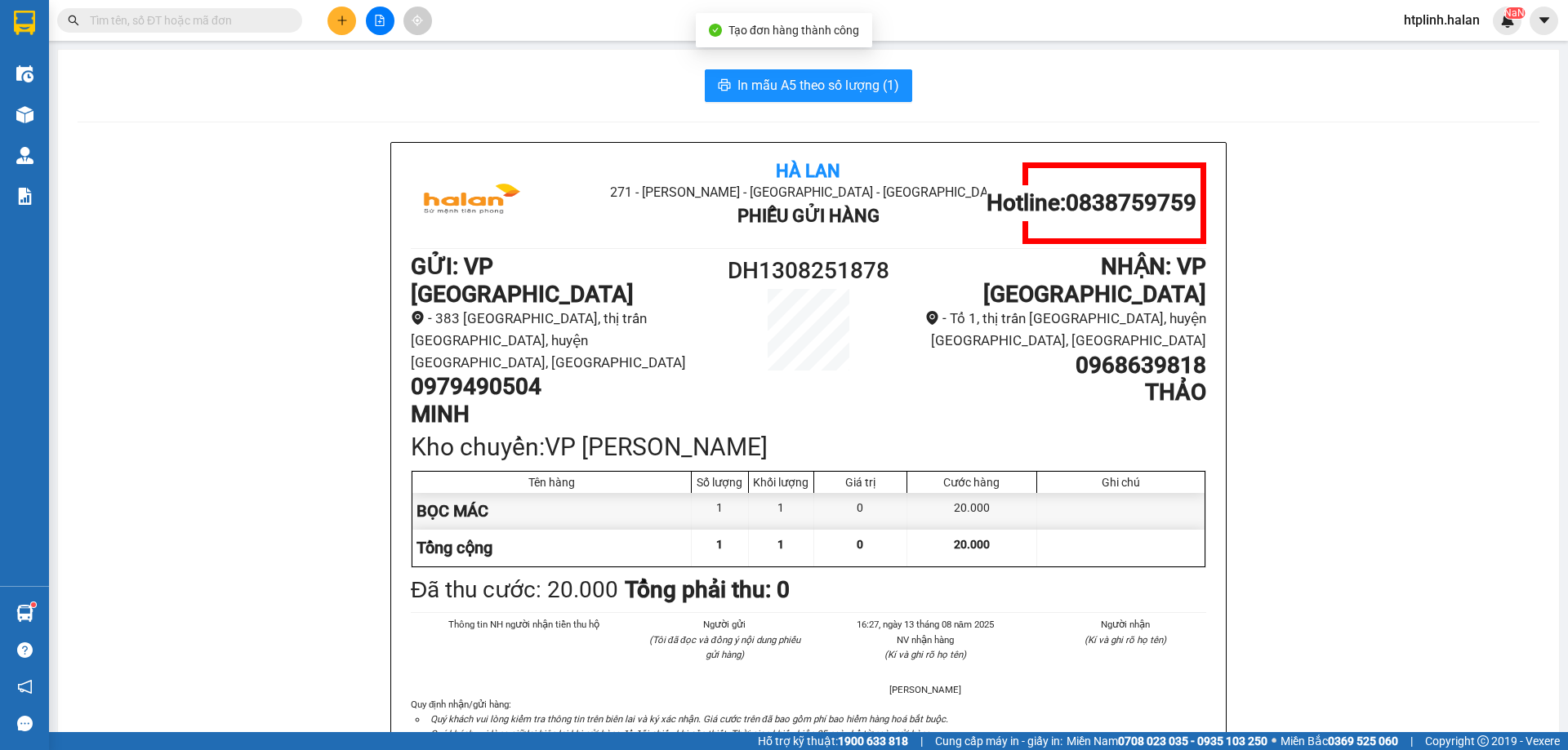
click at [869, 79] on span "In mẫu A5 theo số lượng (1)" at bounding box center [818, 85] width 161 height 20
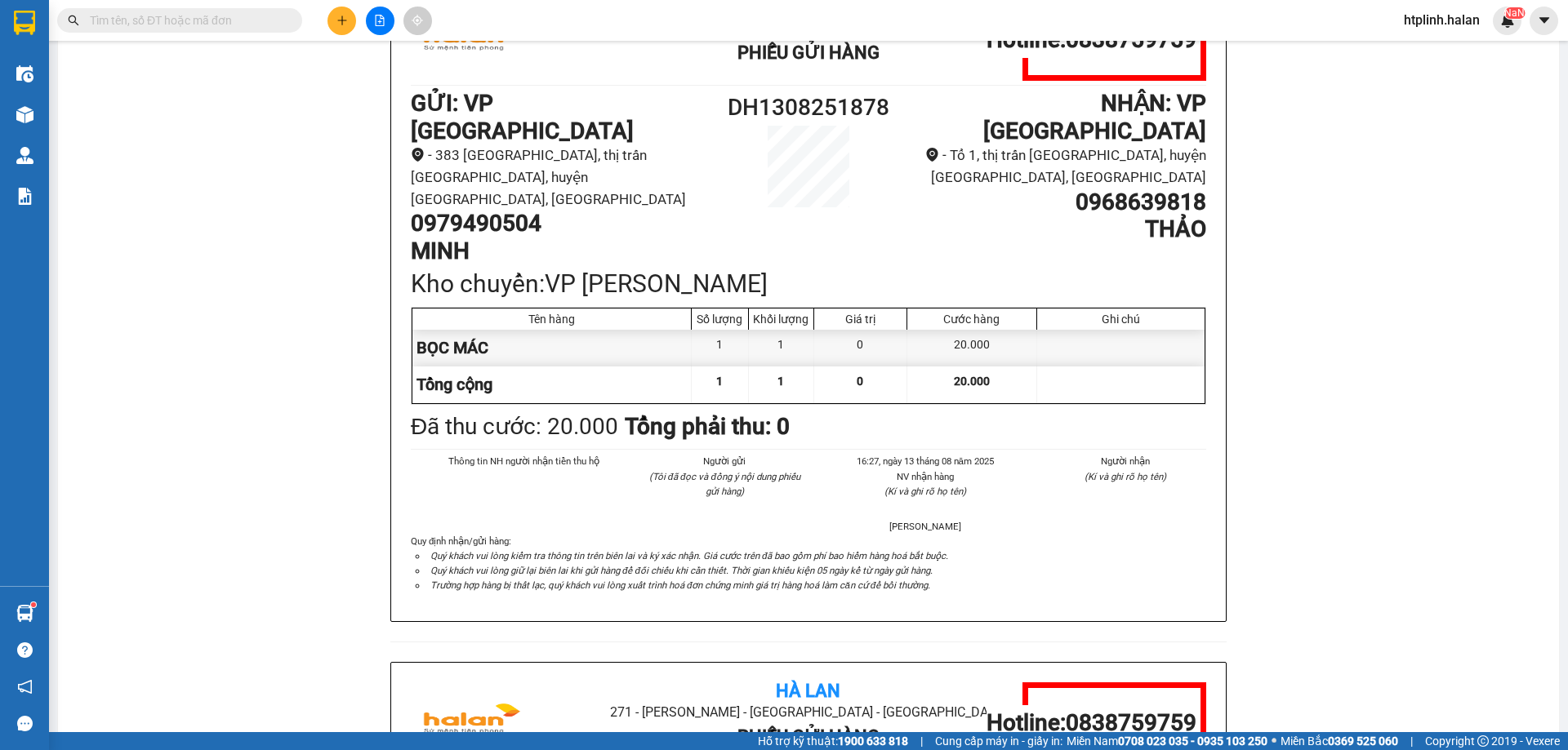
scroll to position [81, 0]
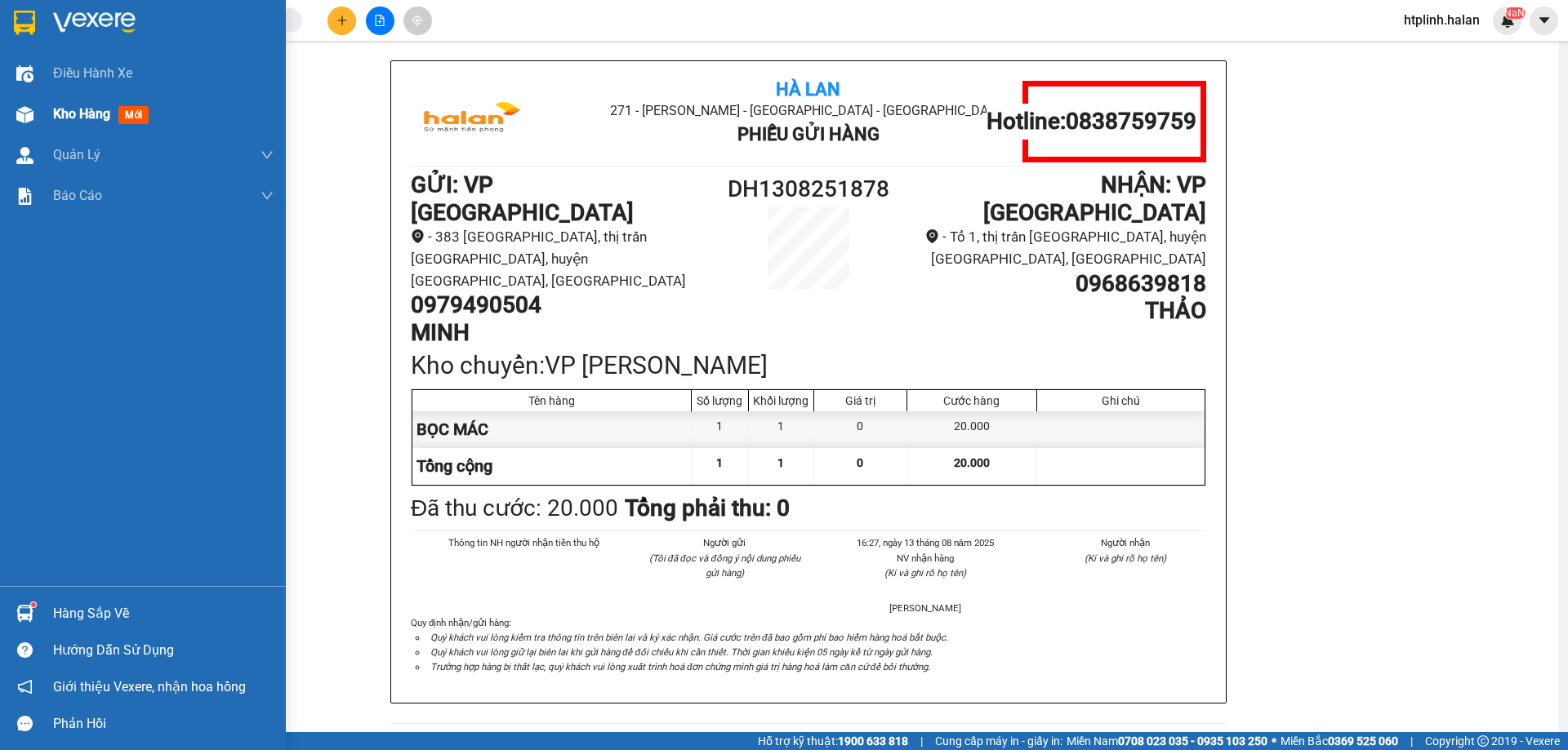
click at [17, 103] on div at bounding box center [25, 115] width 29 height 29
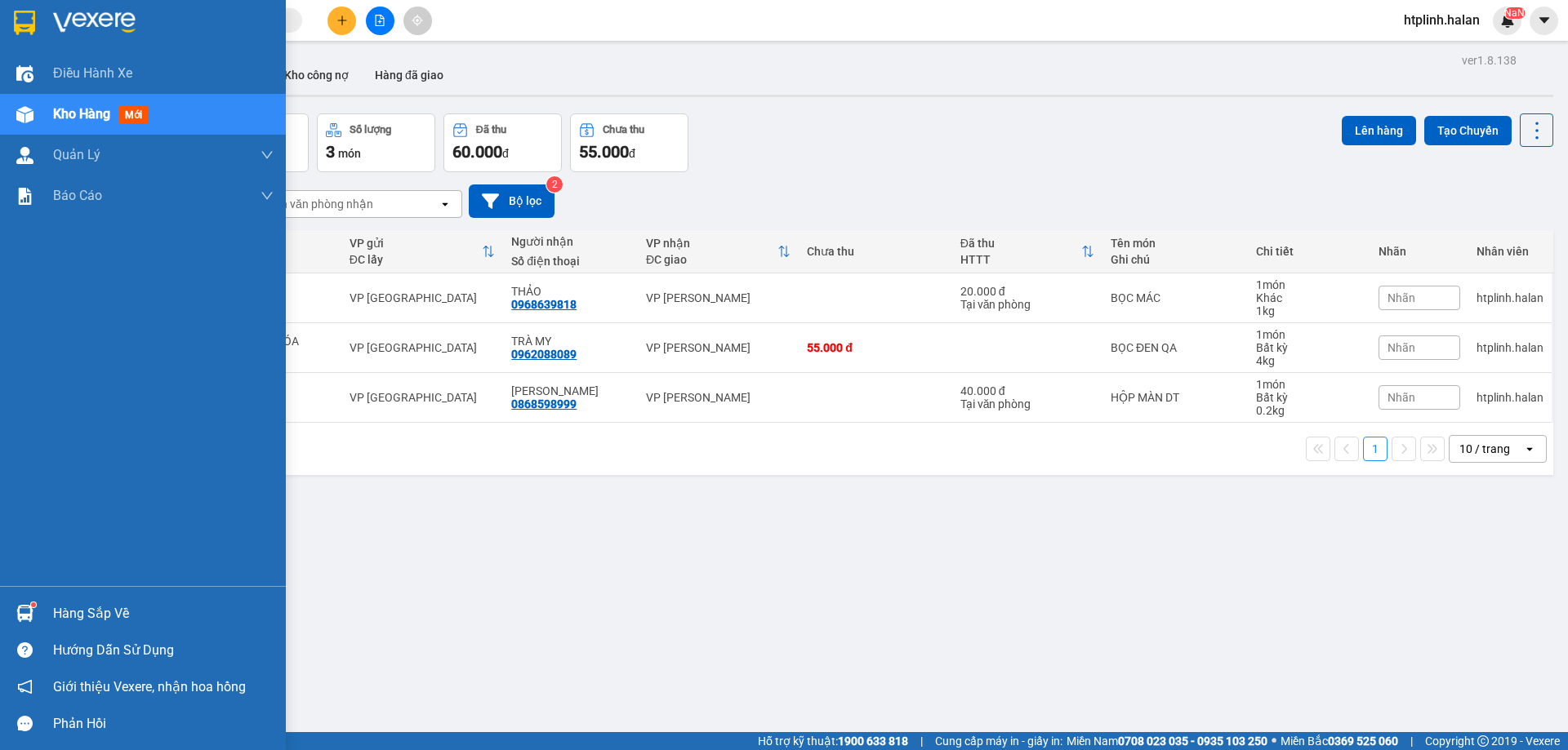
drag, startPoint x: 66, startPoint y: 612, endPoint x: 161, endPoint y: 617, distance: 95.1
click at [68, 612] on div "Hàng sắp về" at bounding box center [164, 614] width 221 height 25
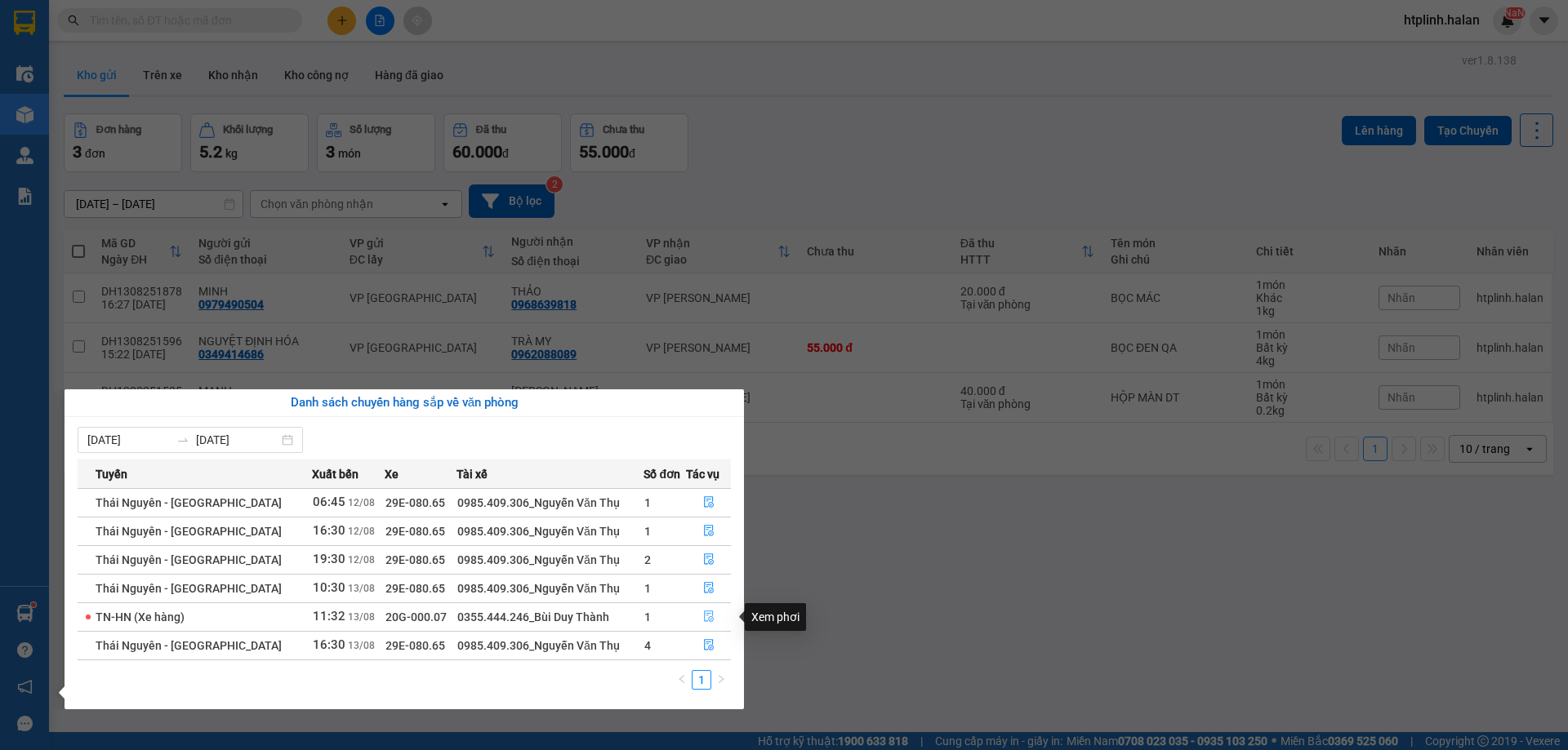
click at [699, 623] on button "button" at bounding box center [708, 618] width 43 height 26
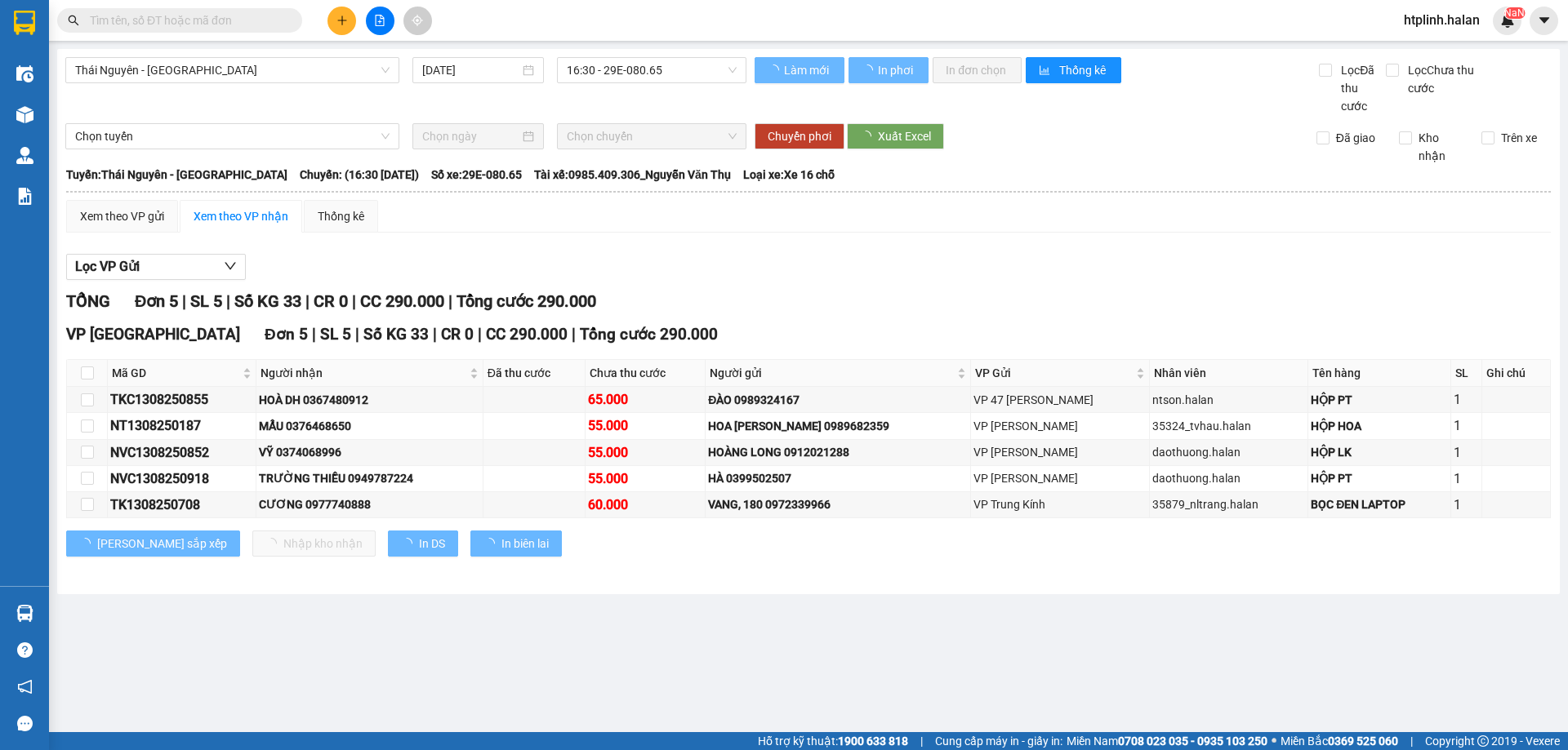
click at [1491, 157] on div "Trên xe" at bounding box center [1510, 146] width 82 height 36
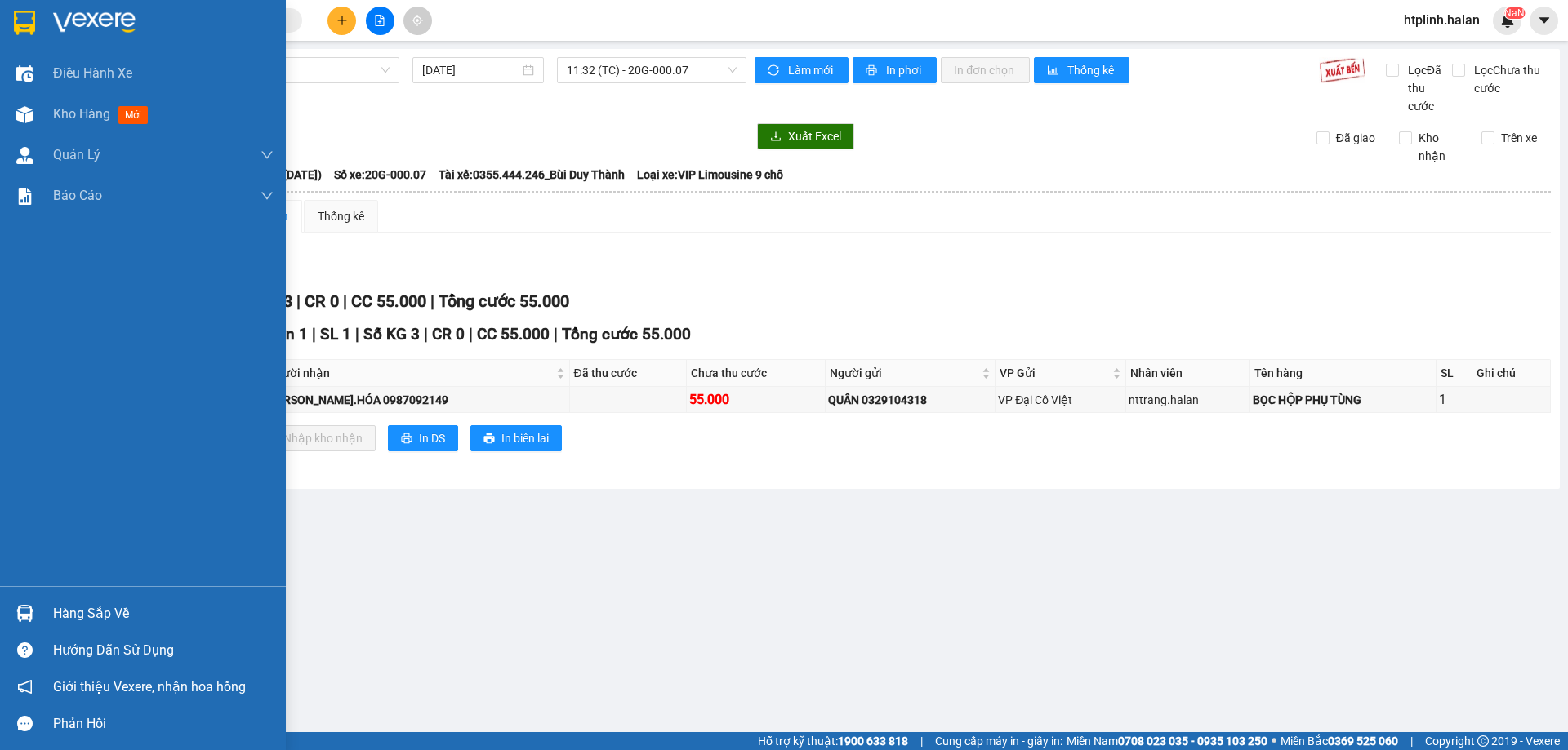
click at [18, 612] on img at bounding box center [25, 613] width 18 height 18
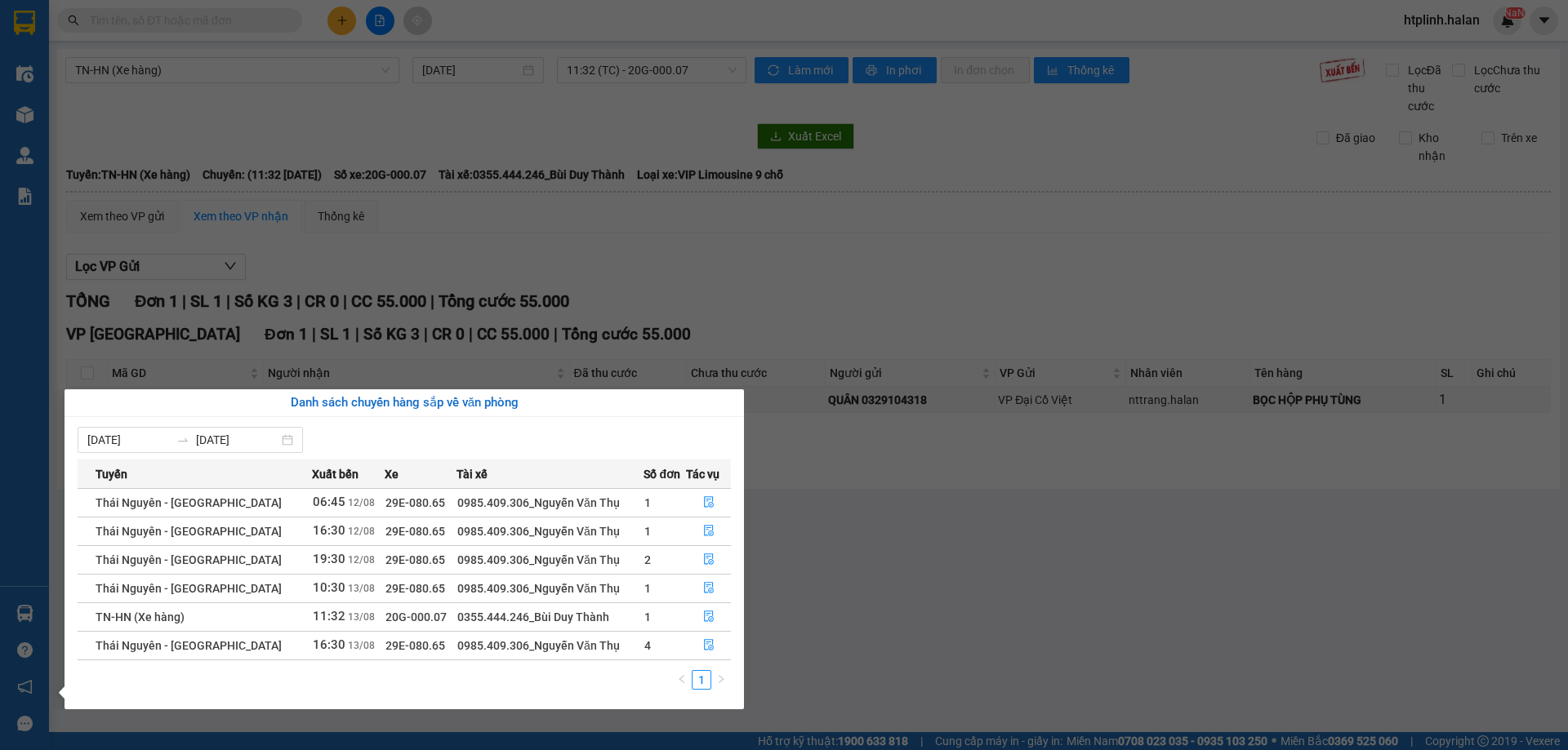
click at [784, 497] on section "Kết quả tìm kiếm ( 204 ) Bộ lọc Thuộc VP này [PERSON_NAME] thái Món hàng Thu hộ…" at bounding box center [784, 375] width 1568 height 750
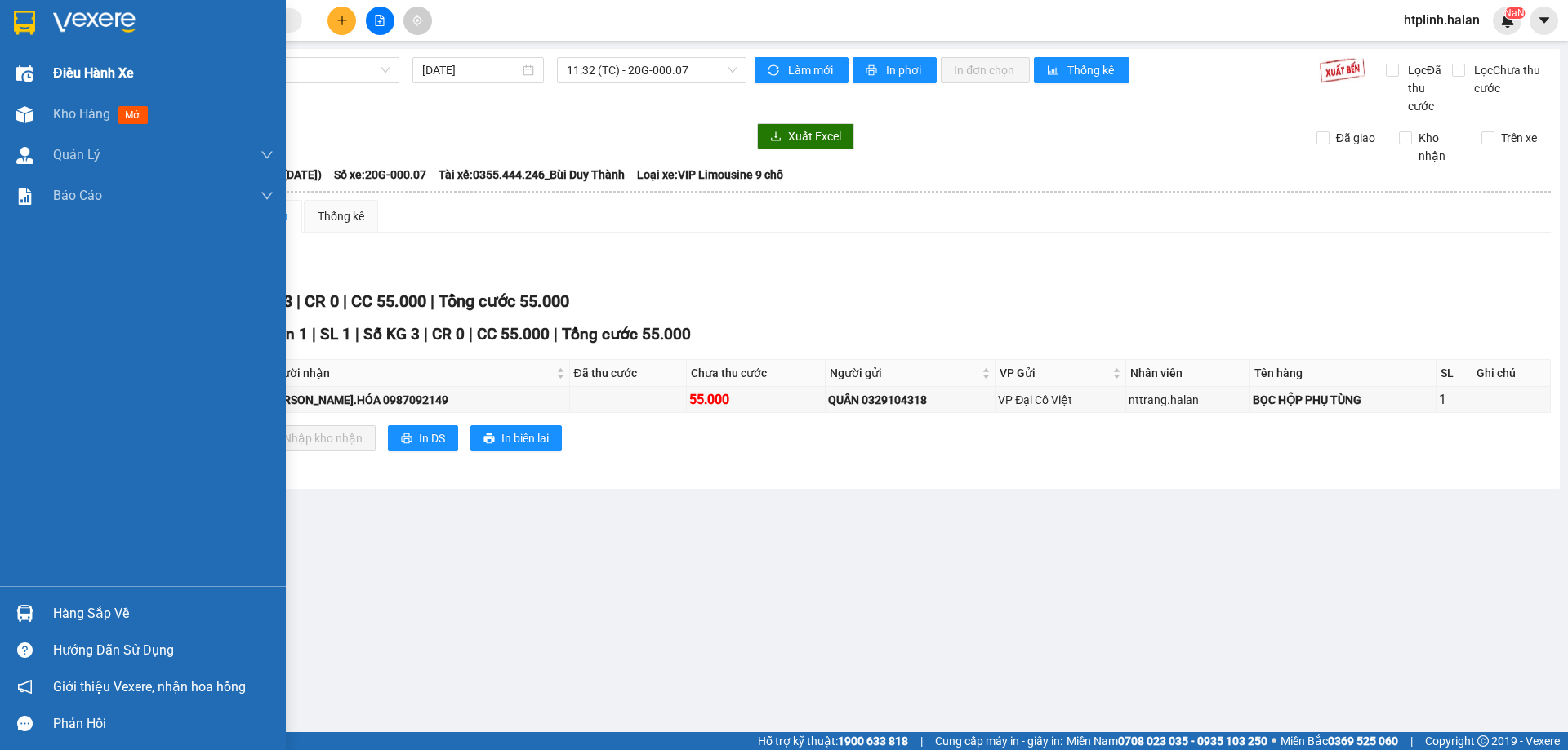
click at [23, 78] on img at bounding box center [25, 74] width 18 height 18
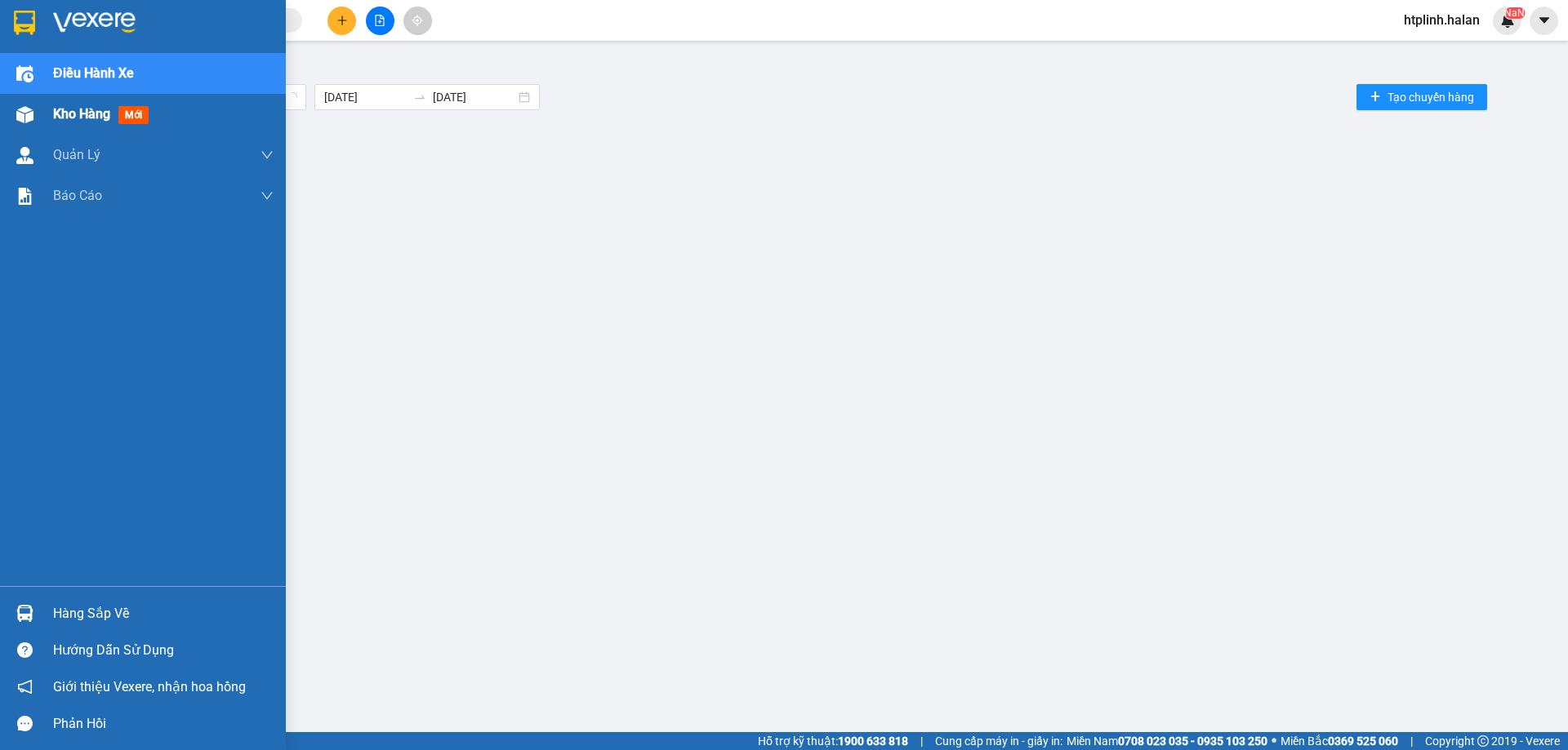
click at [66, 102] on div "Kho hàng mới" at bounding box center [164, 114] width 221 height 41
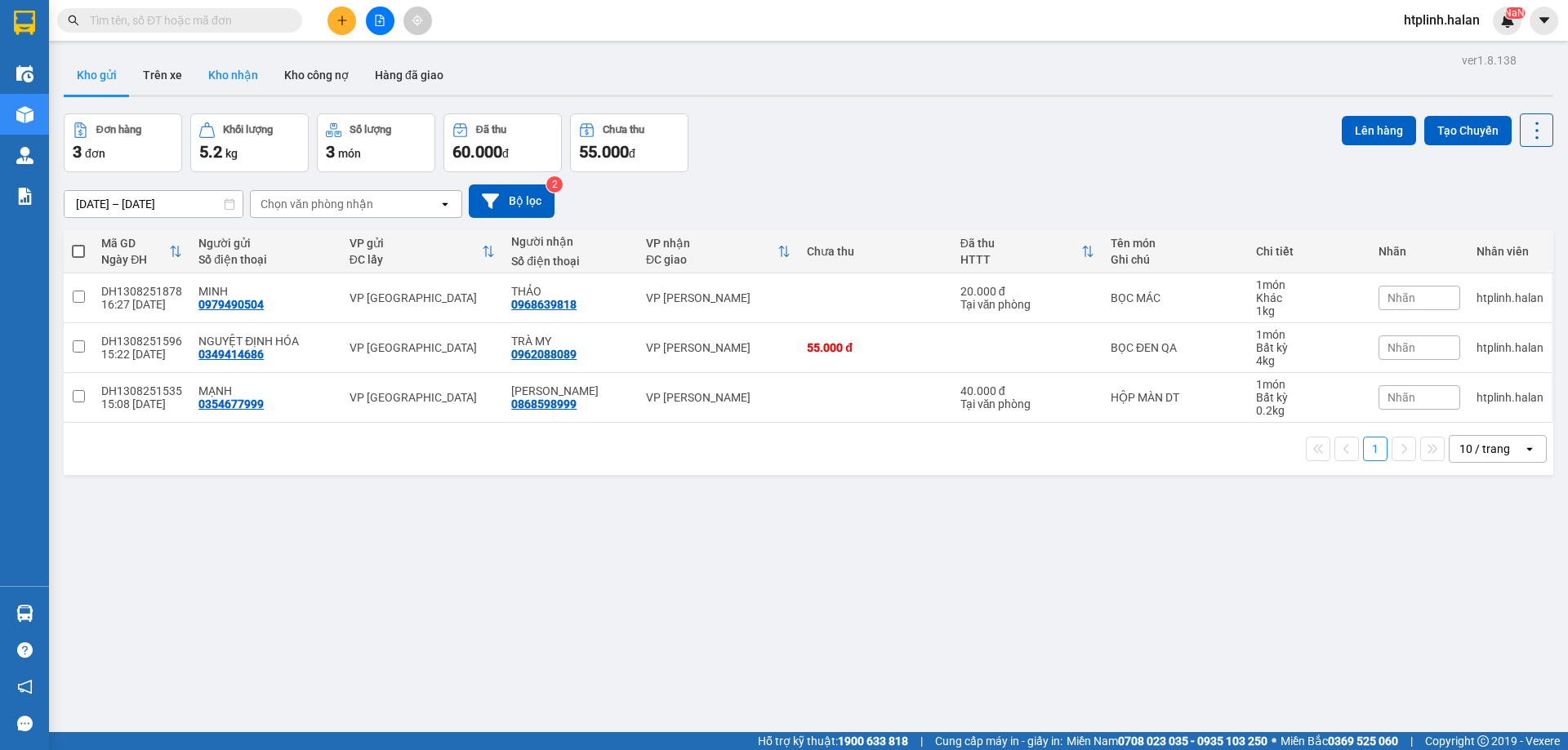
click at [228, 62] on button "Kho nhận" at bounding box center [233, 74] width 76 height 39
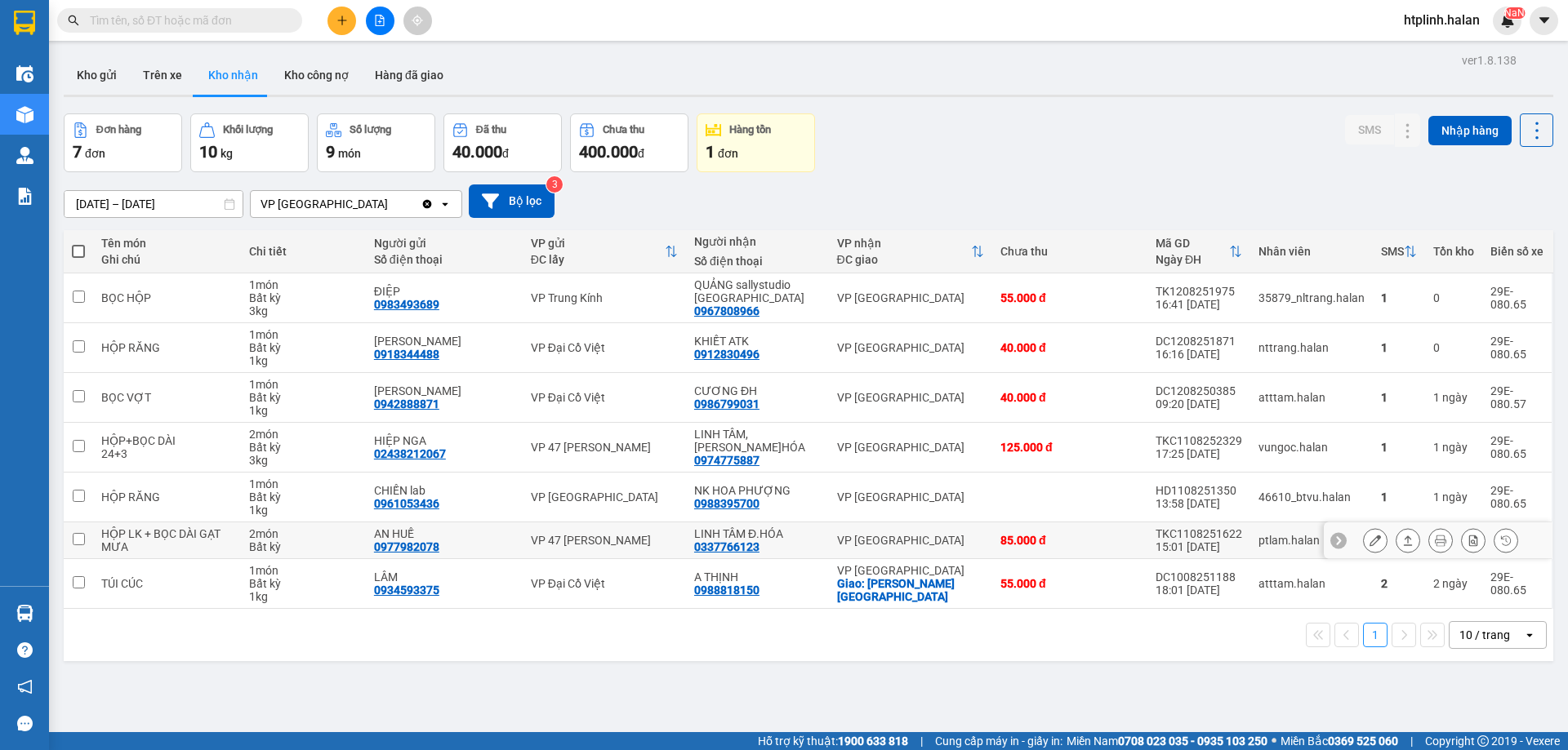
scroll to position [75, 0]
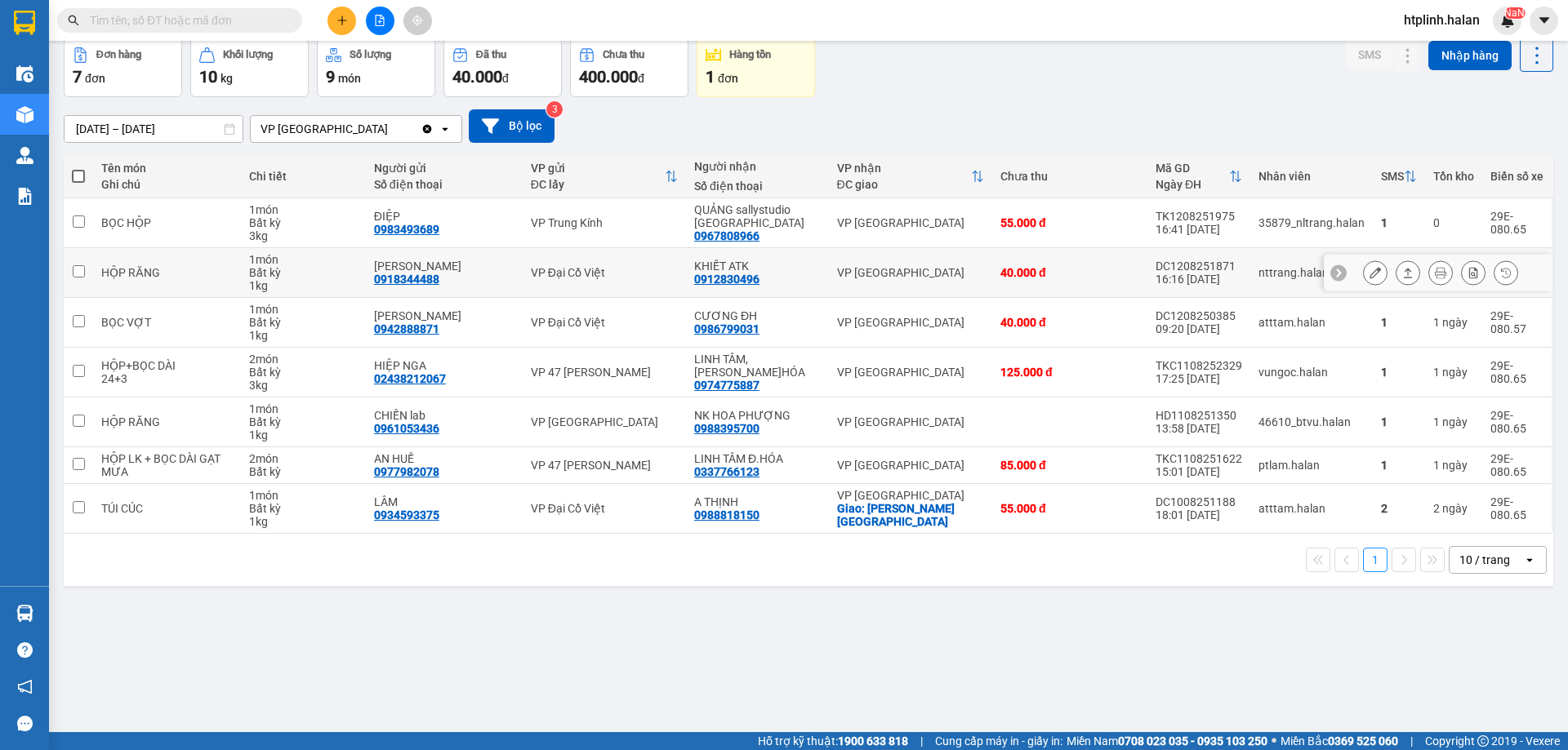
click at [731, 278] on div "0912830496" at bounding box center [727, 279] width 66 height 13
copy div "0912830496"
click at [330, 18] on button at bounding box center [342, 20] width 29 height 29
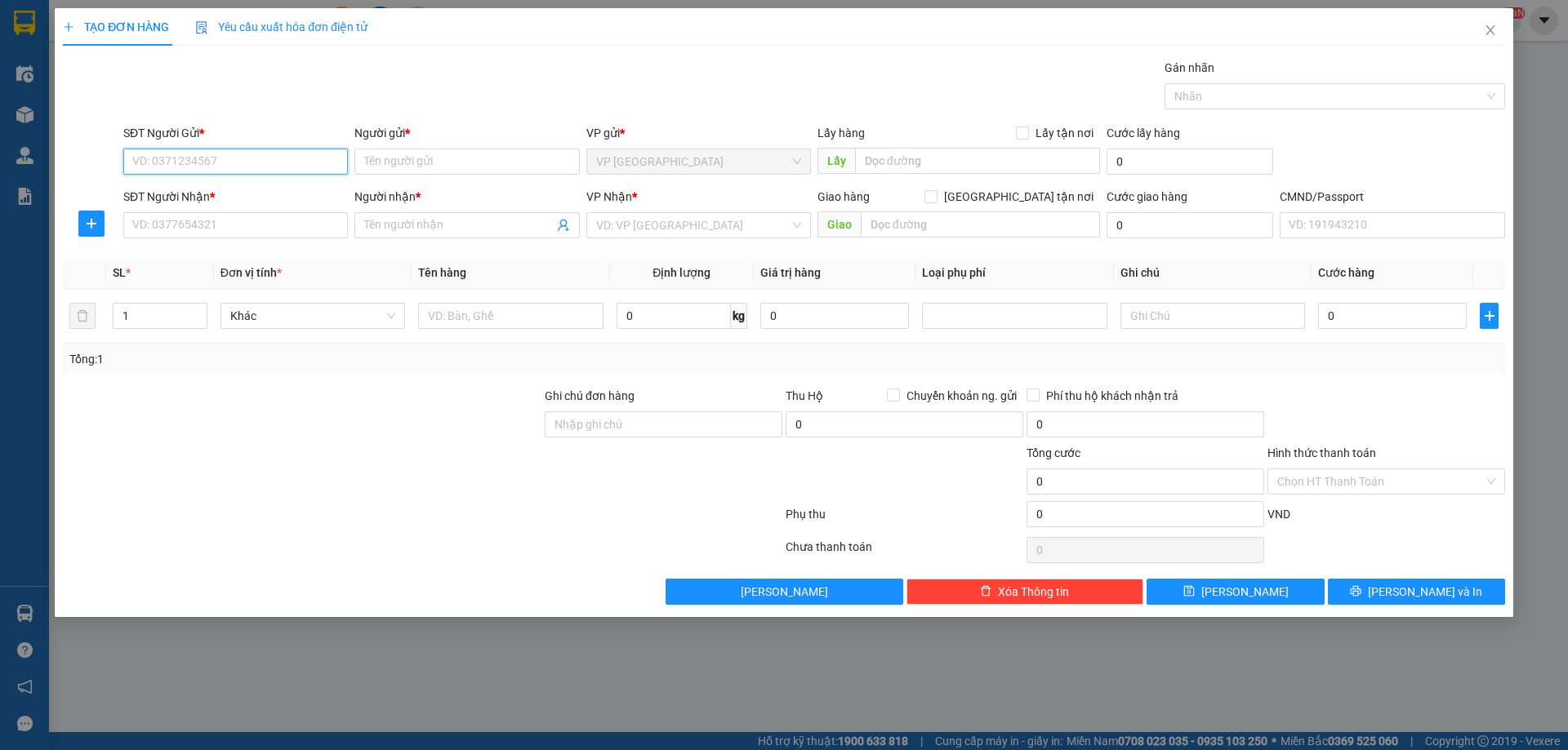
paste input "0912830496"
type input "0912830496"
click at [217, 189] on div "0912830496 - KHIẾT ATK" at bounding box center [236, 195] width 205 height 18
type input "KHIẾT ATK"
type input "0912830496"
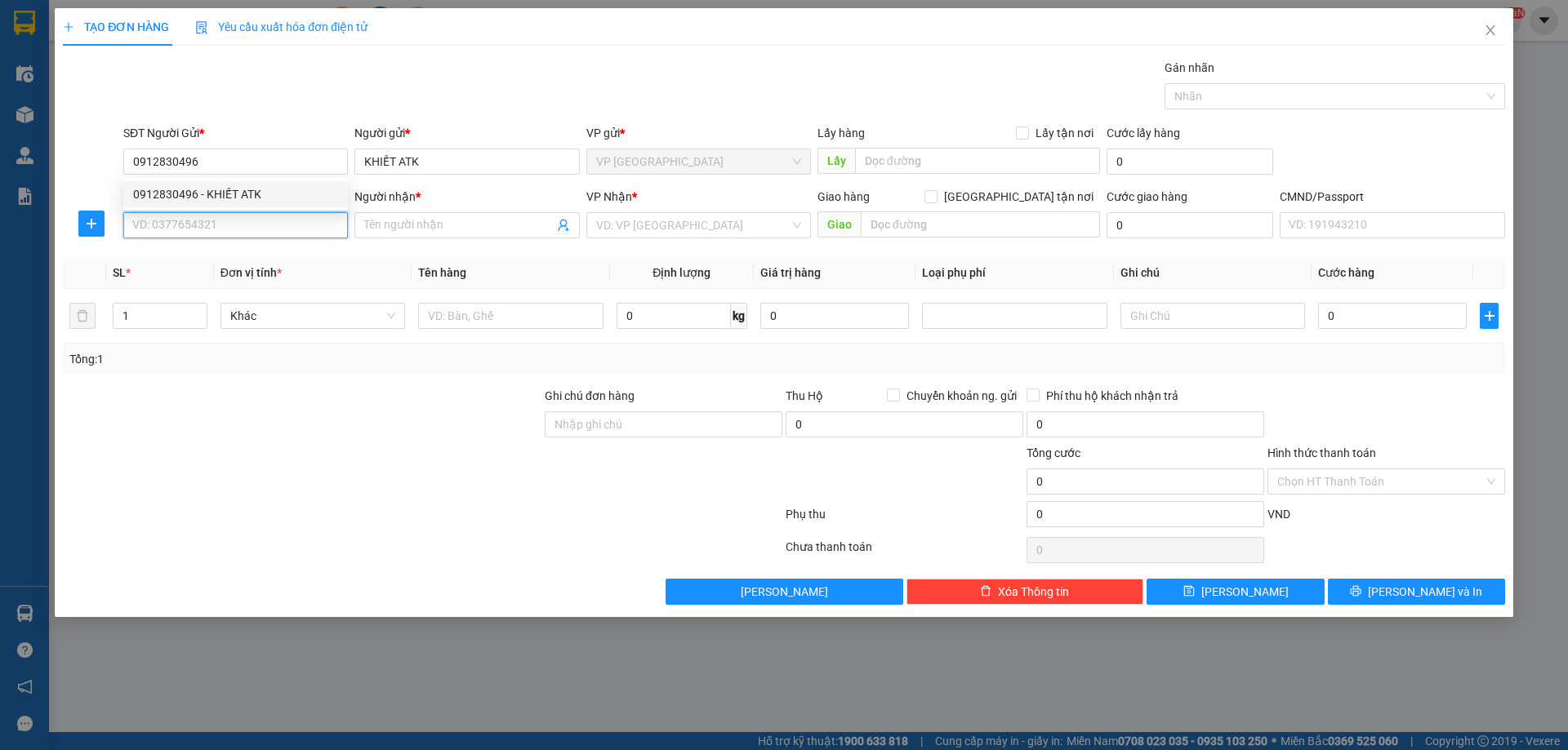
click at [222, 219] on input "SĐT Người Nhận *" at bounding box center [236, 225] width 224 height 26
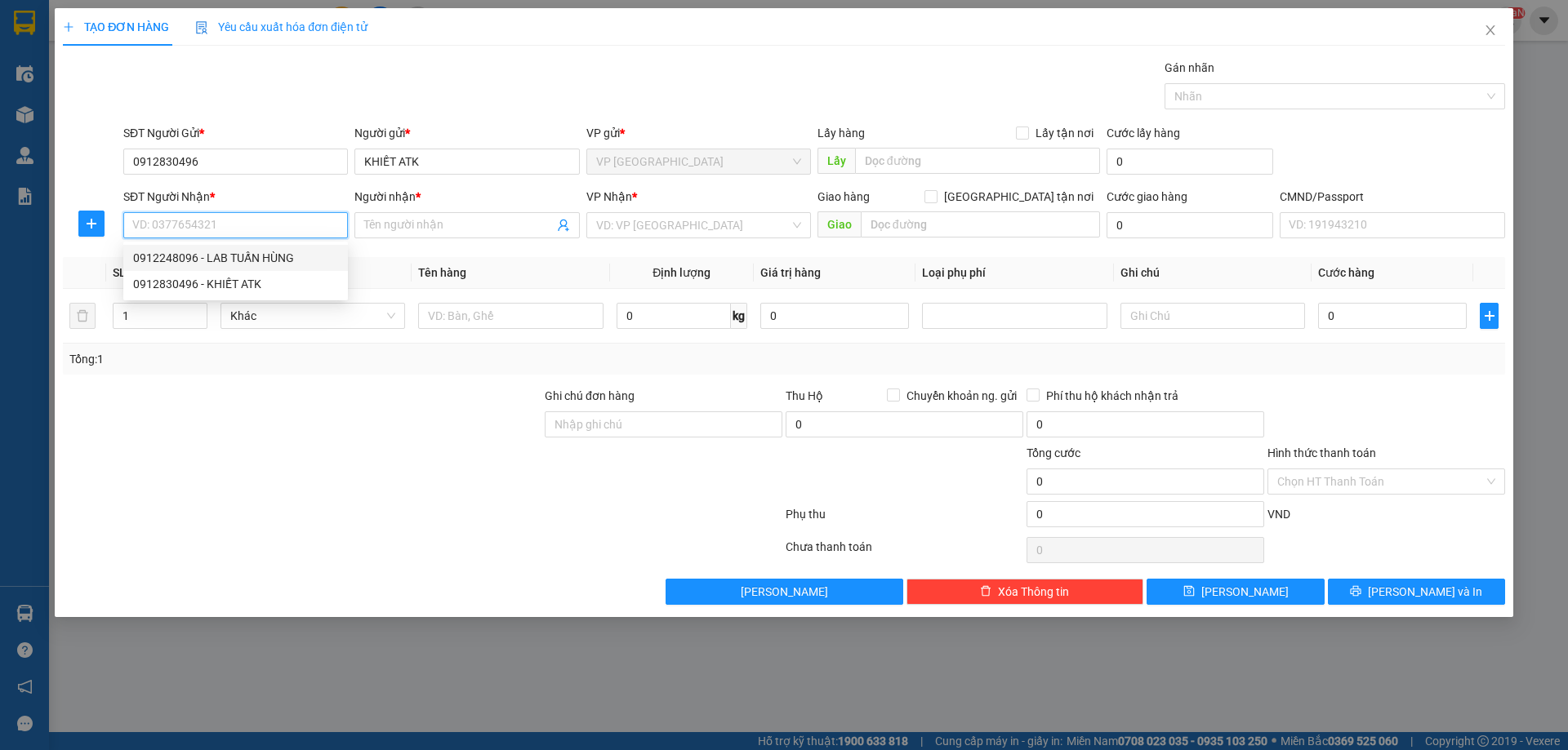
drag, startPoint x: 236, startPoint y: 258, endPoint x: 188, endPoint y: 257, distance: 48.0
click at [236, 258] on div "0912248096 - LAB TUẤN HÙNG" at bounding box center [236, 258] width 205 height 18
type input "0912248096"
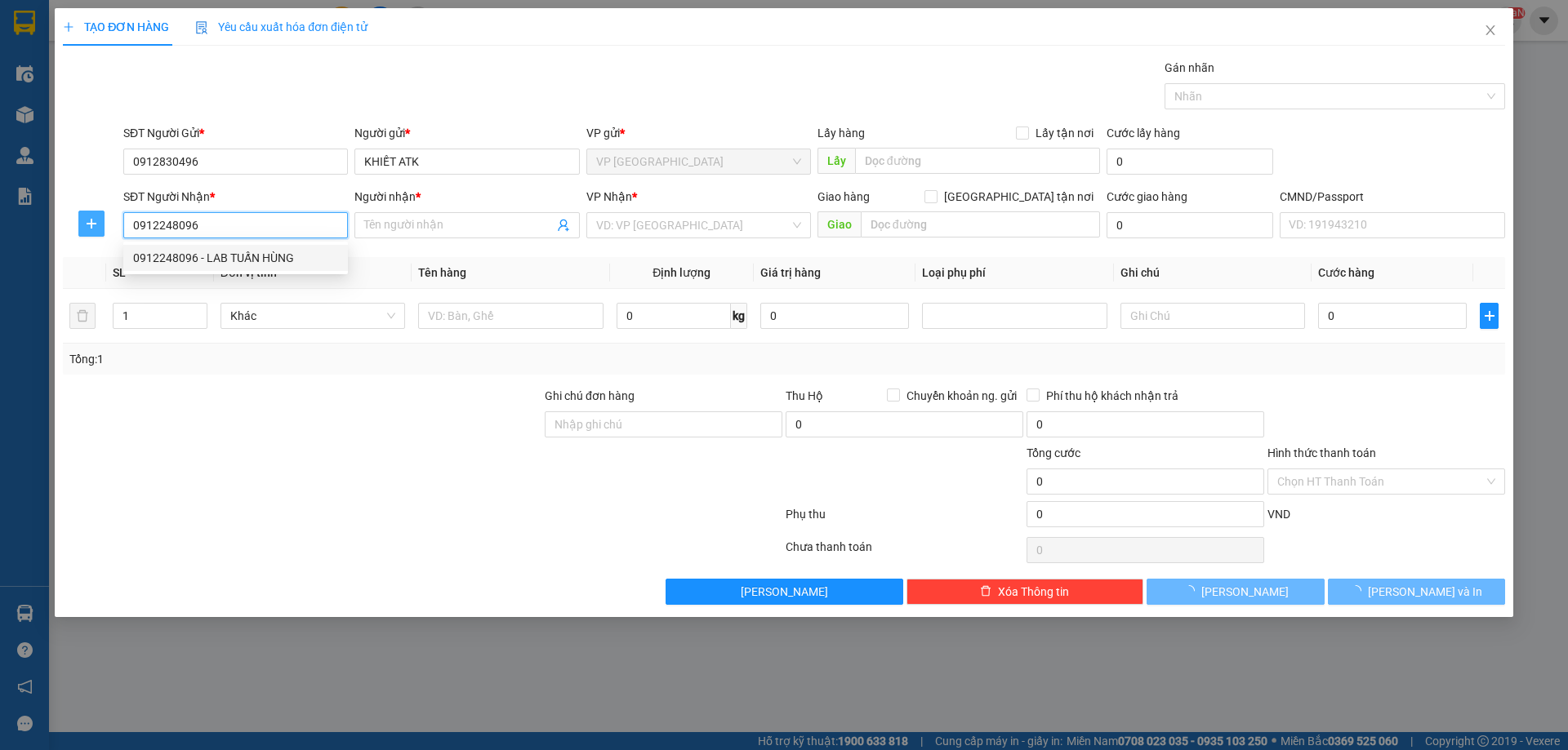
type input "LAB TUẤN HÙNG"
click at [96, 223] on span "plus" at bounding box center [91, 223] width 25 height 13
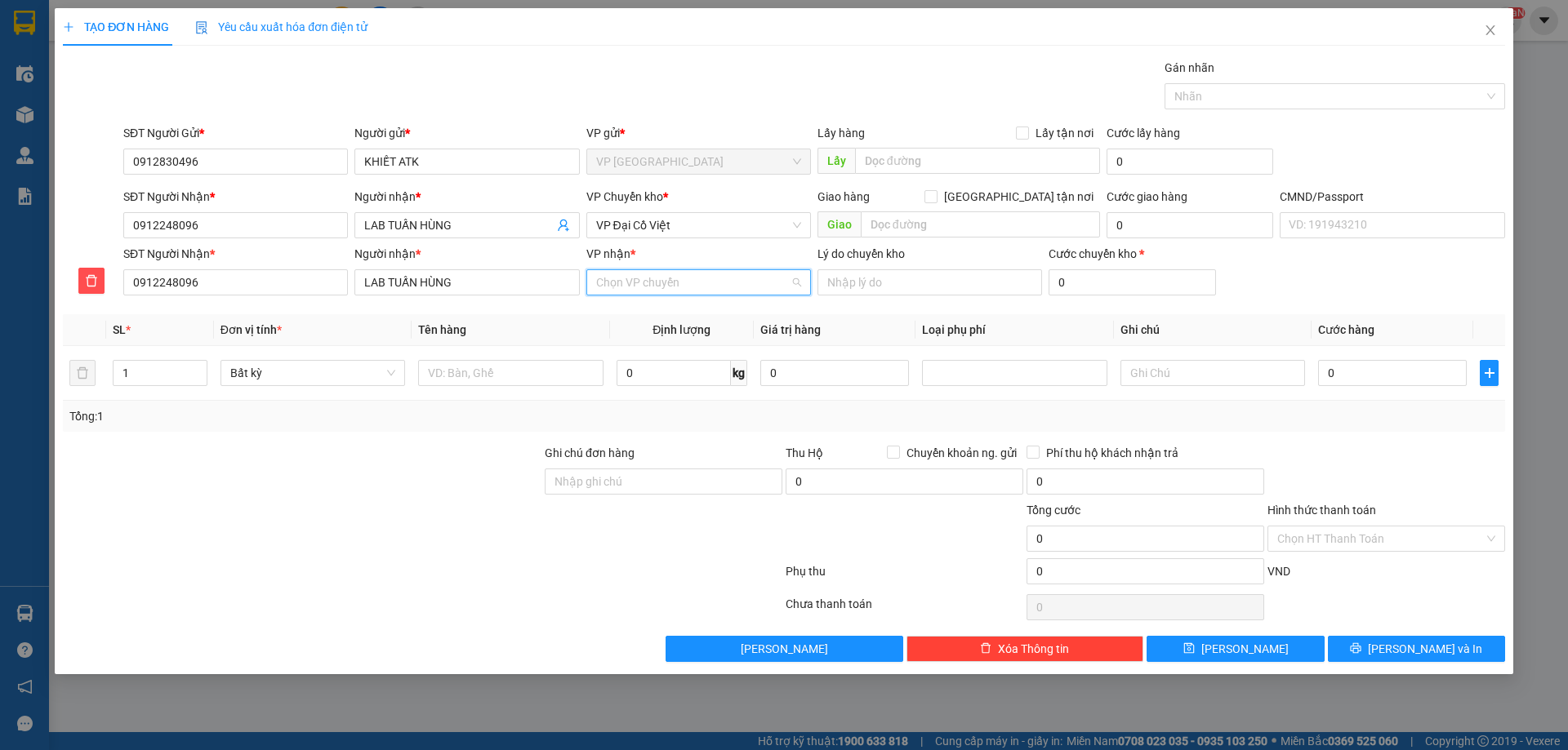
click at [650, 288] on input "VP nhận *" at bounding box center [692, 282] width 194 height 25
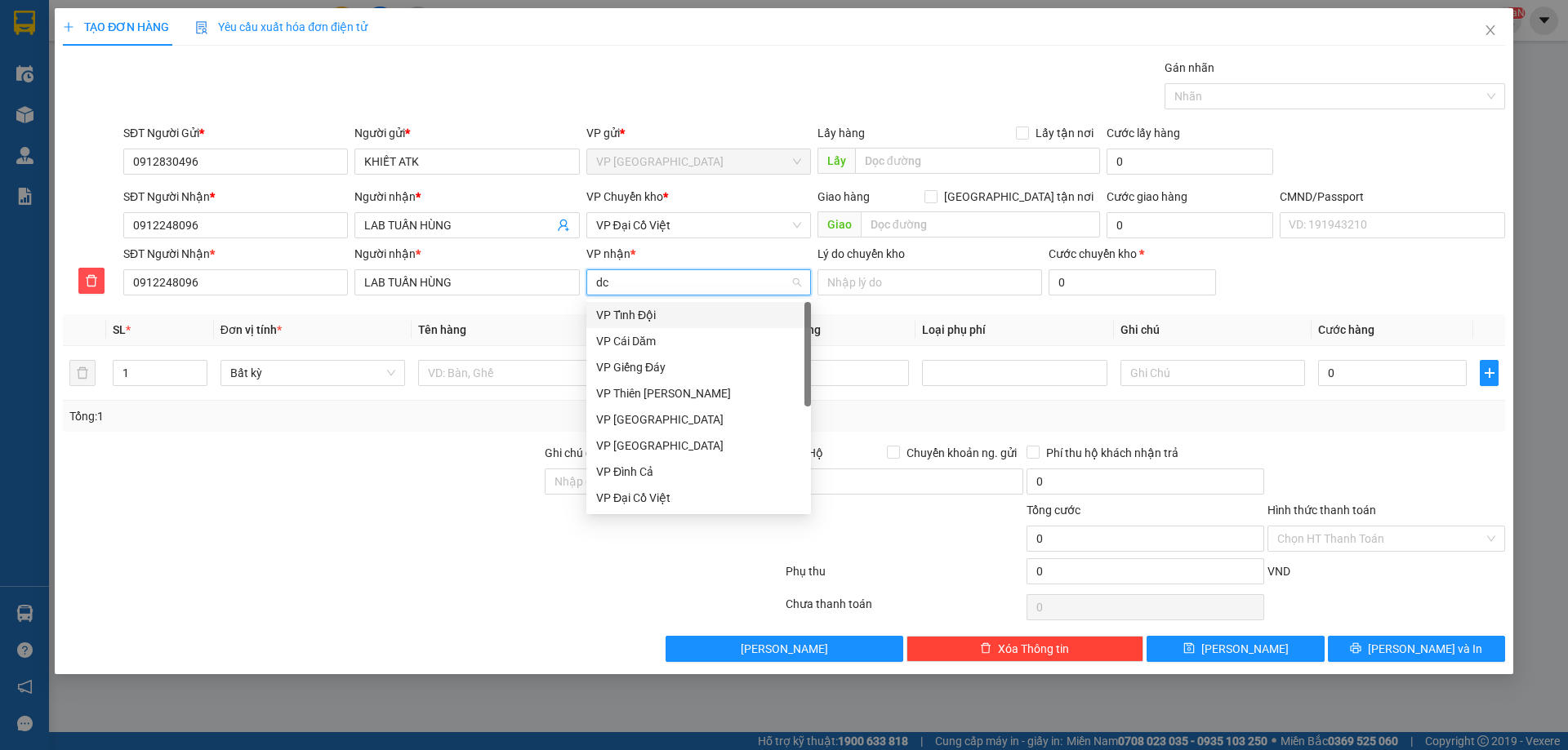
type input "dcv"
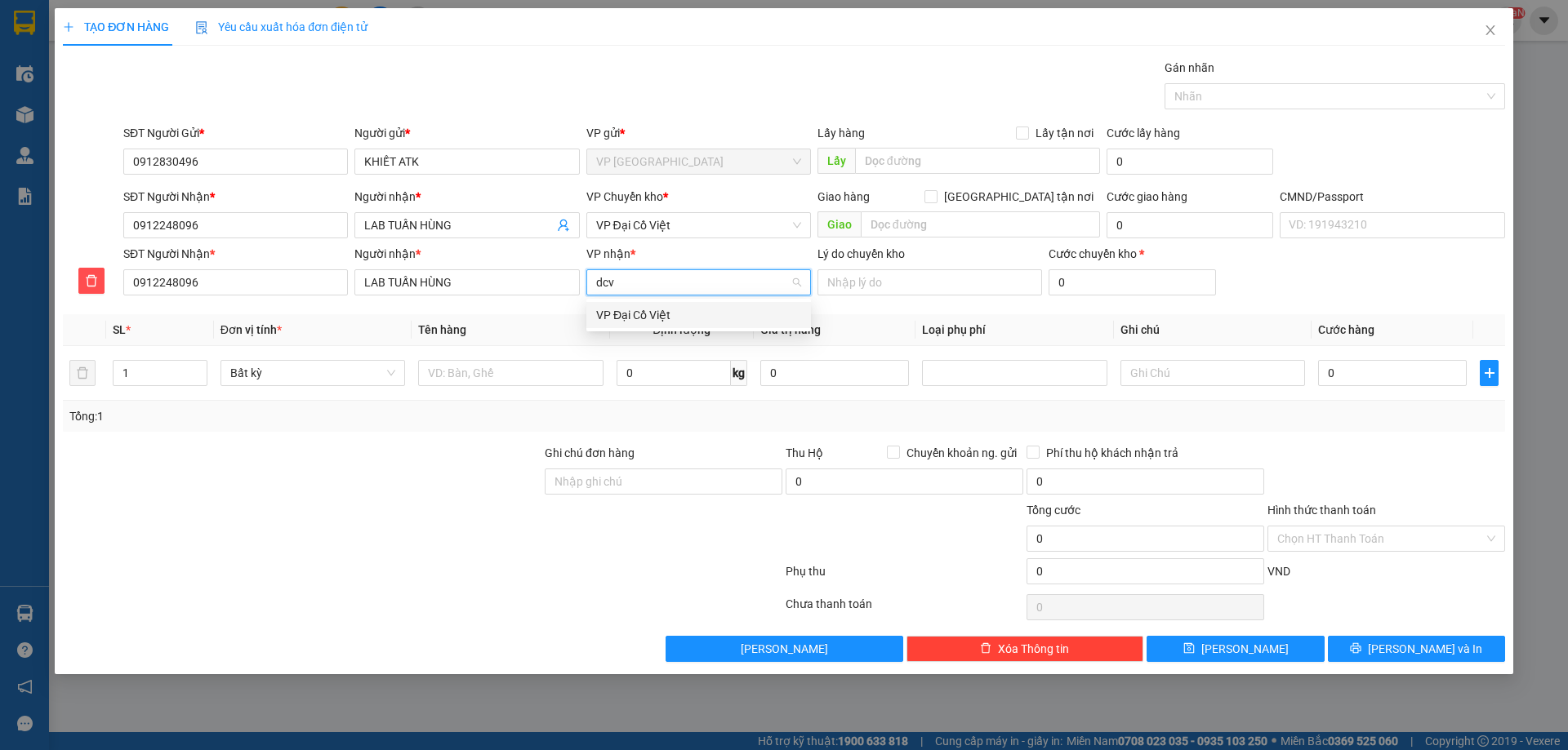
click at [675, 325] on div "VP Đại Cồ Việt" at bounding box center [699, 315] width 224 height 26
click at [671, 237] on div "VP Đại Cồ Việt" at bounding box center [699, 225] width 224 height 26
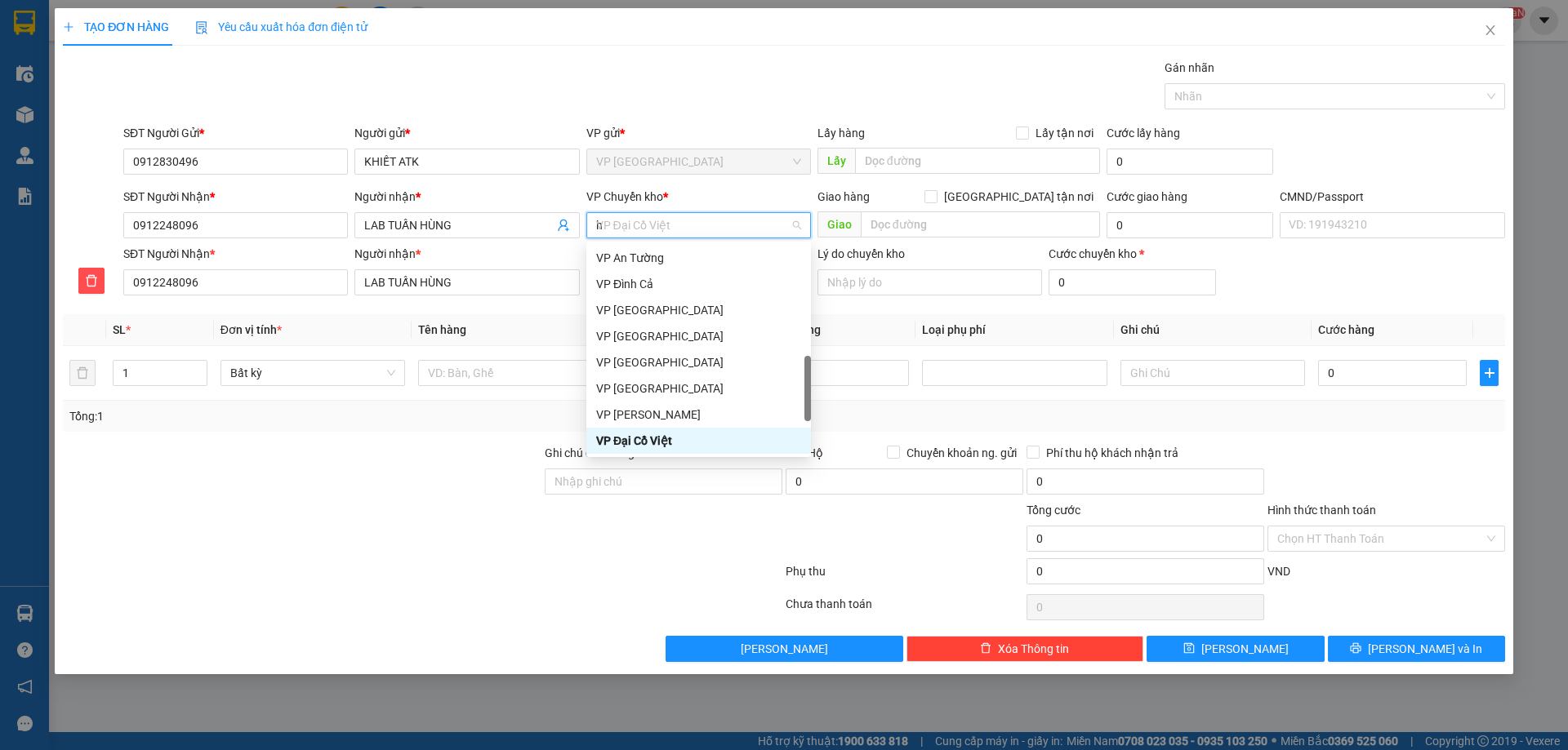
scroll to position [235, 0]
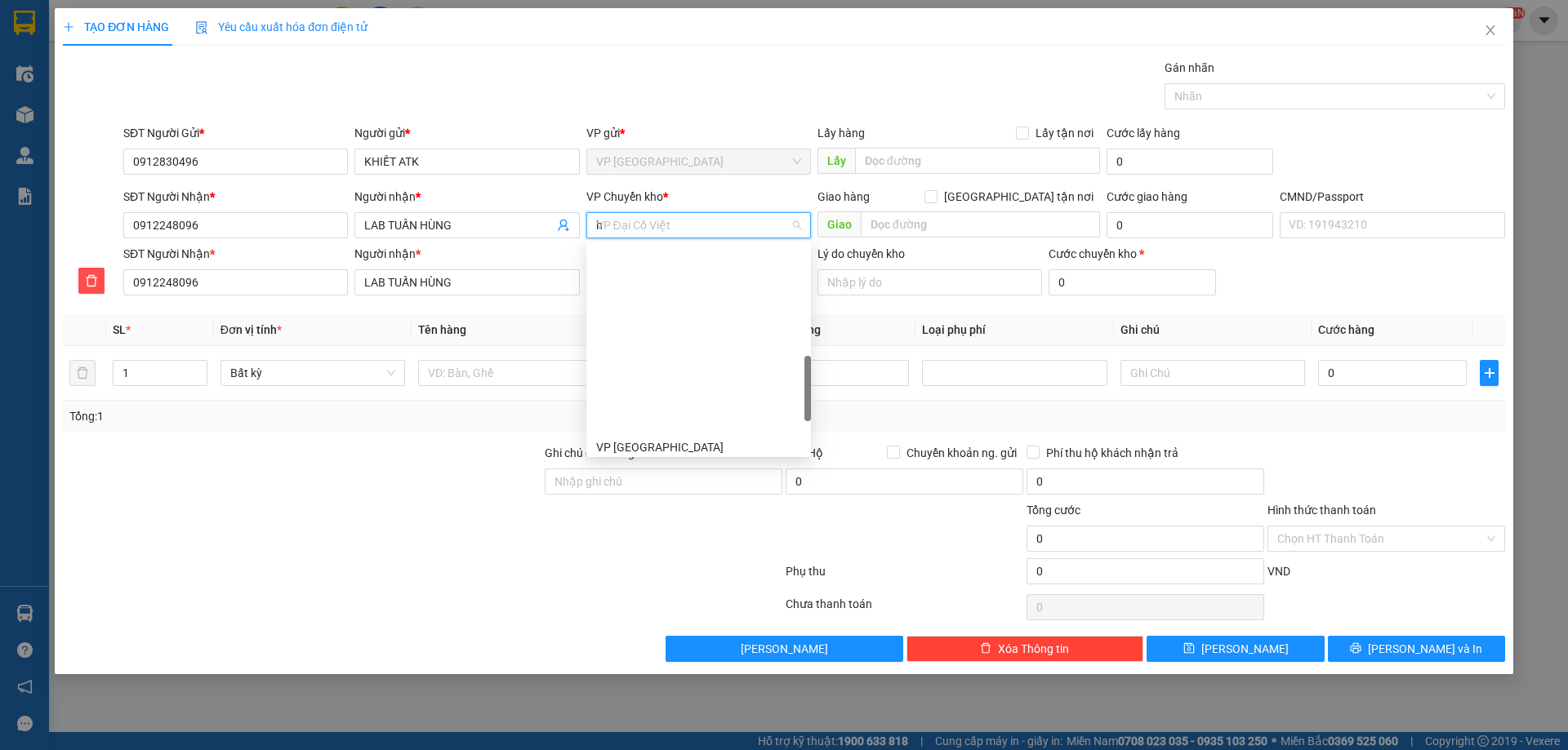
type input "hg"
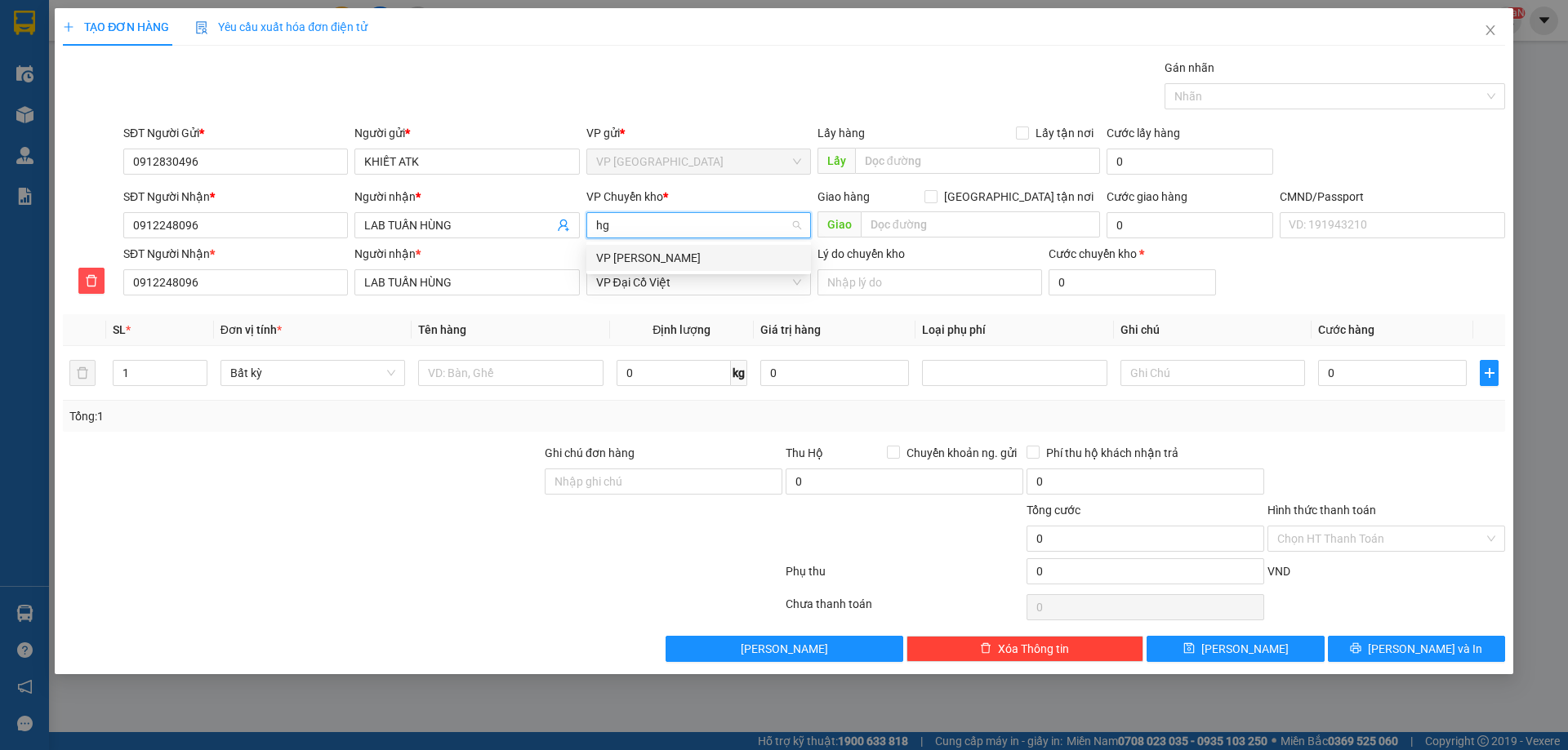
scroll to position [0, 0]
click at [681, 255] on div "VP [PERSON_NAME]" at bounding box center [699, 258] width 205 height 18
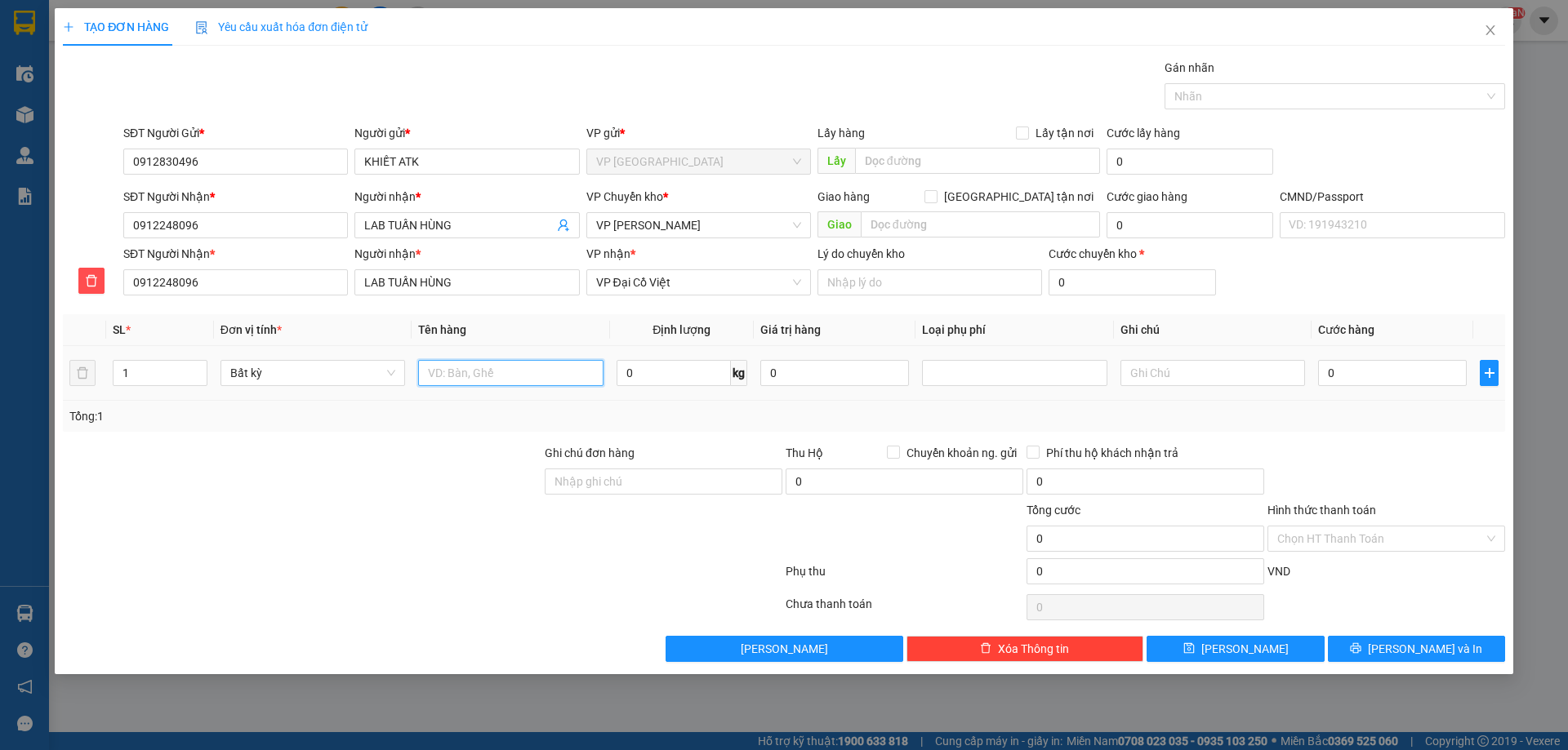
click at [526, 366] on input "text" at bounding box center [510, 373] width 185 height 26
type input "h"
type input "HỘP R"
click at [631, 372] on input "0" at bounding box center [674, 373] width 114 height 26
type input "0.2"
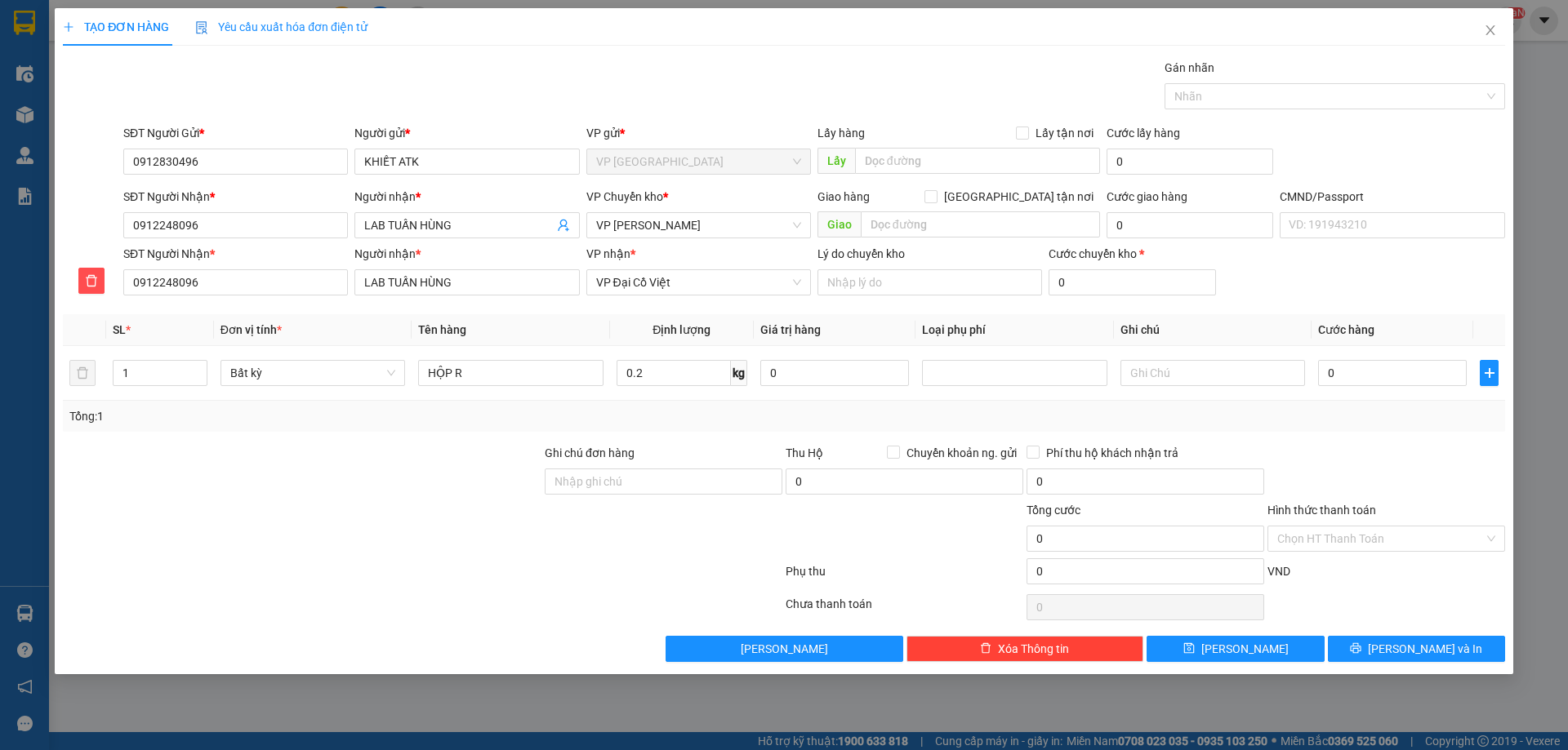
click at [703, 401] on div "Tổng: 1" at bounding box center [784, 416] width 1443 height 31
type input "40.000"
click at [1378, 652] on button "[PERSON_NAME] và In" at bounding box center [1416, 649] width 177 height 26
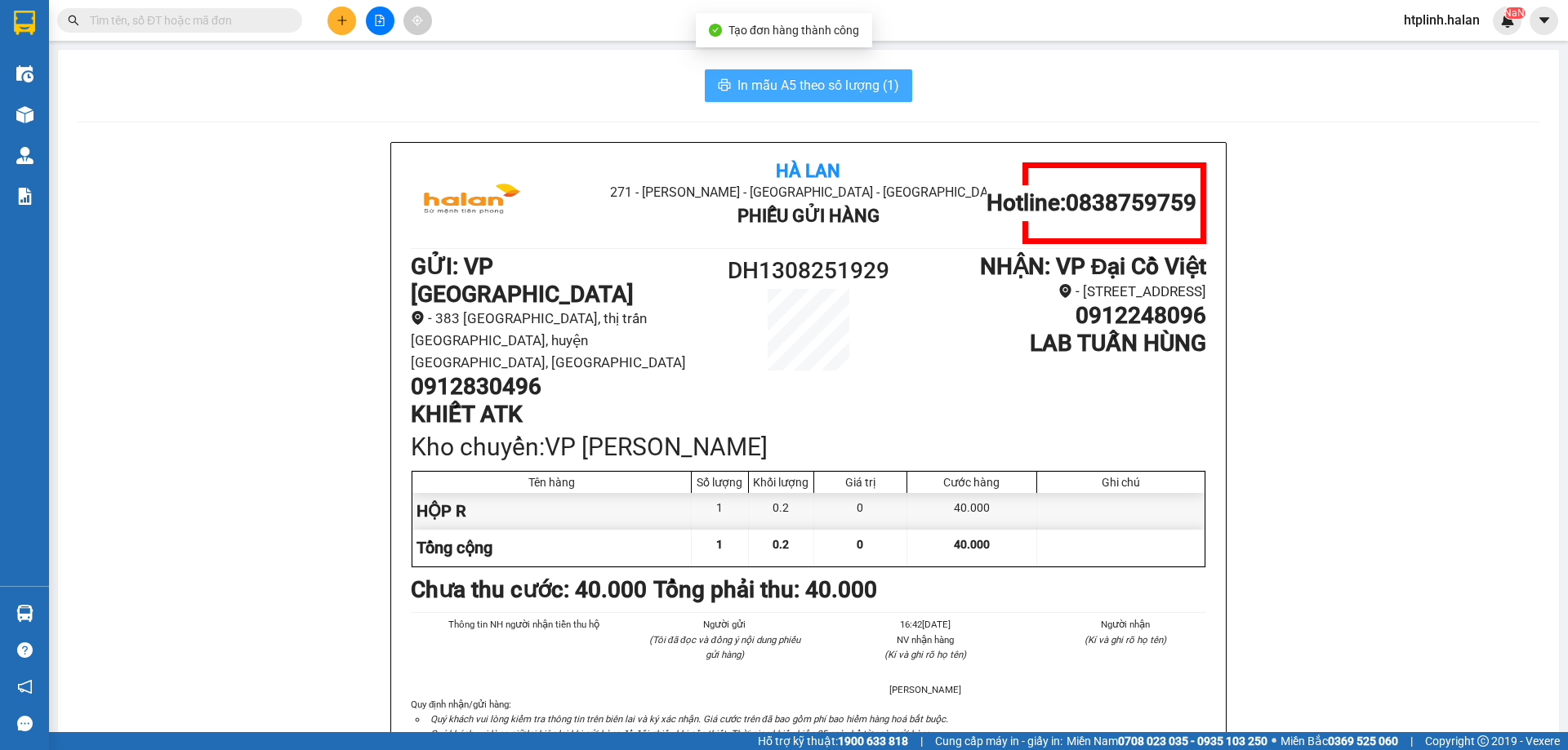
click at [765, 94] on span "In mẫu A5 theo số lượng (1)" at bounding box center [818, 85] width 161 height 20
drag, startPoint x: 765, startPoint y: 94, endPoint x: 757, endPoint y: 91, distance: 8.5
click at [763, 94] on span "In mẫu A5 theo số lượng (1)" at bounding box center [818, 85] width 161 height 20
click at [757, 91] on span "In mẫu A5 theo số lượng (1)" at bounding box center [818, 85] width 161 height 20
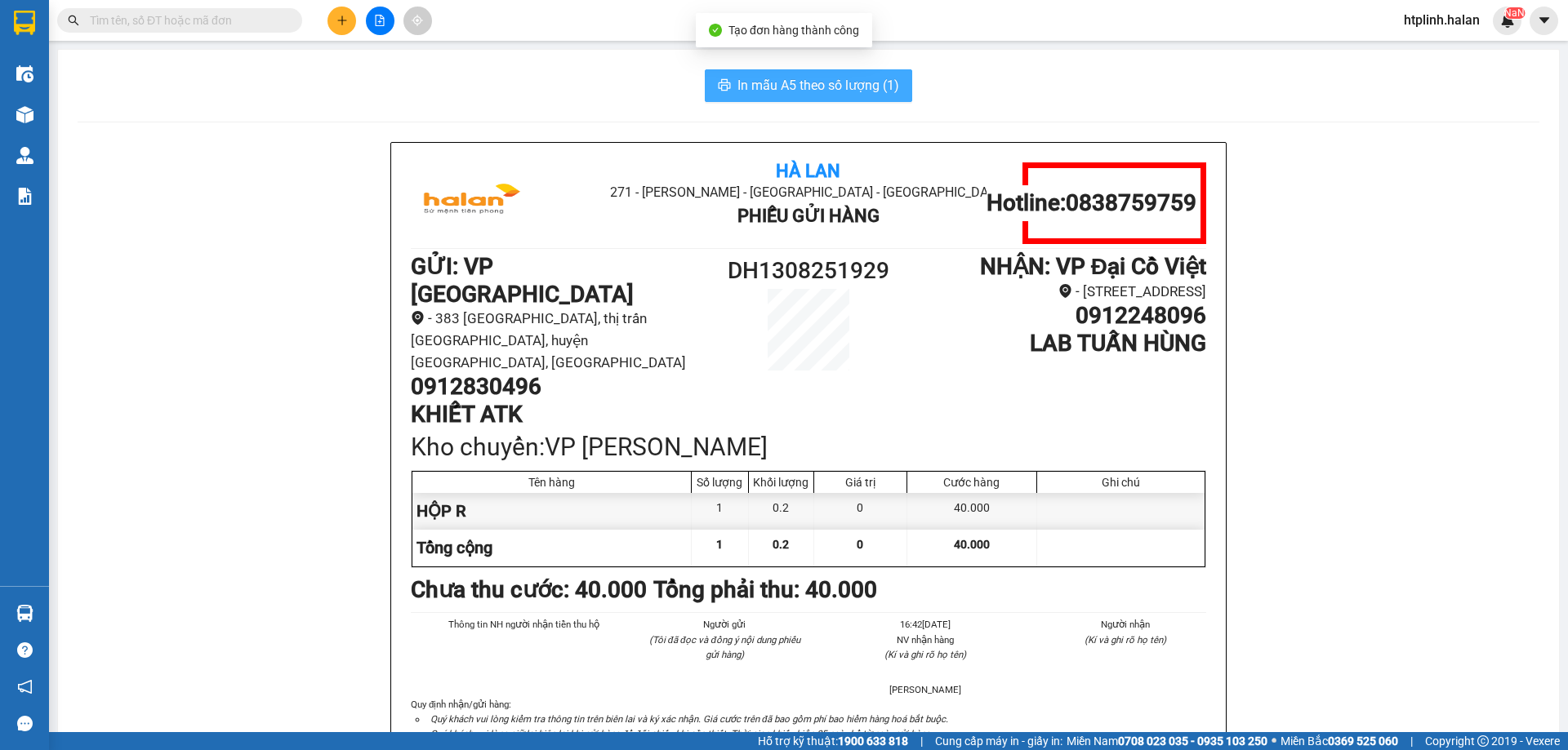
drag, startPoint x: 757, startPoint y: 91, endPoint x: 741, endPoint y: 87, distance: 16.5
drag, startPoint x: 741, startPoint y: 87, endPoint x: 796, endPoint y: 67, distance: 58.5
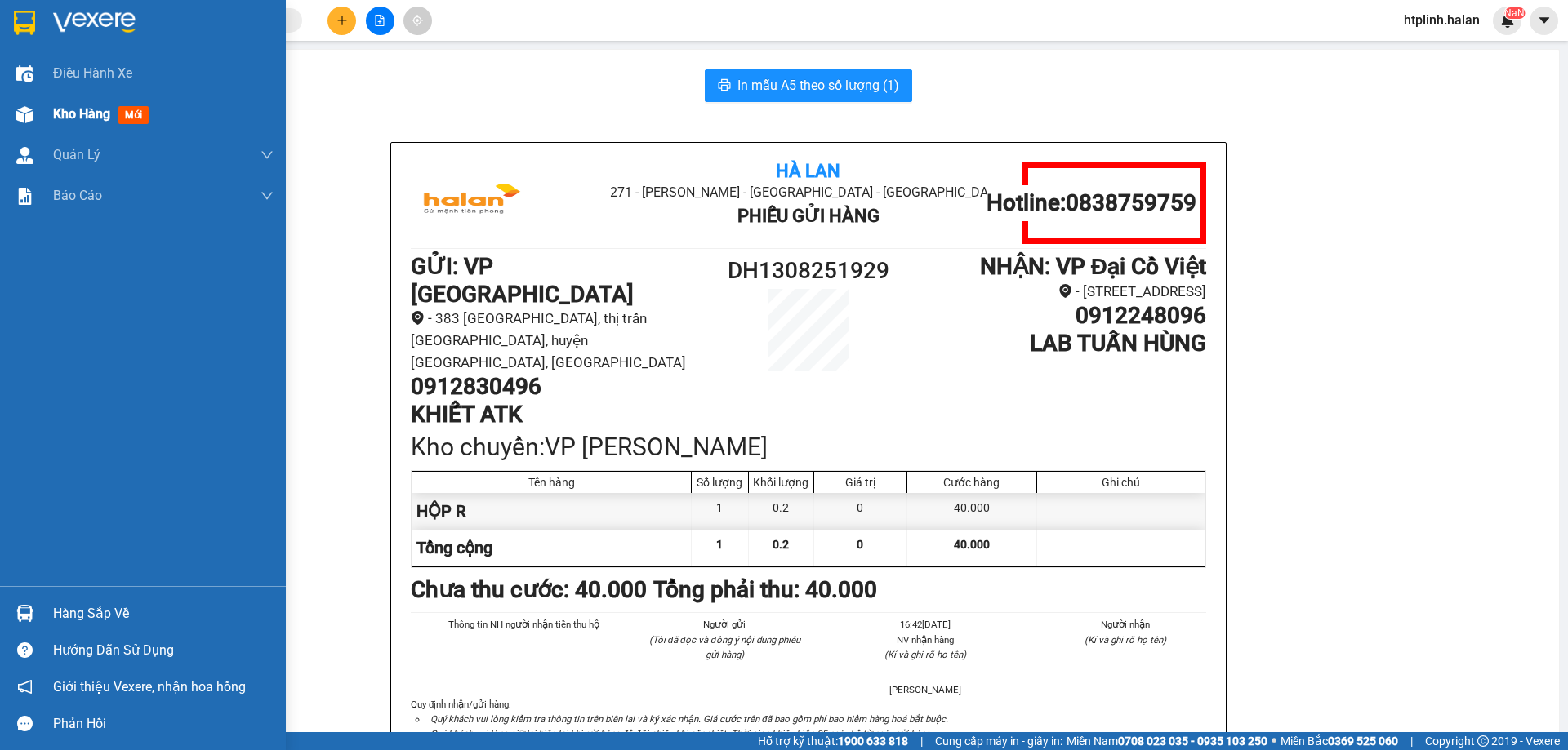
click at [13, 110] on div at bounding box center [25, 115] width 29 height 29
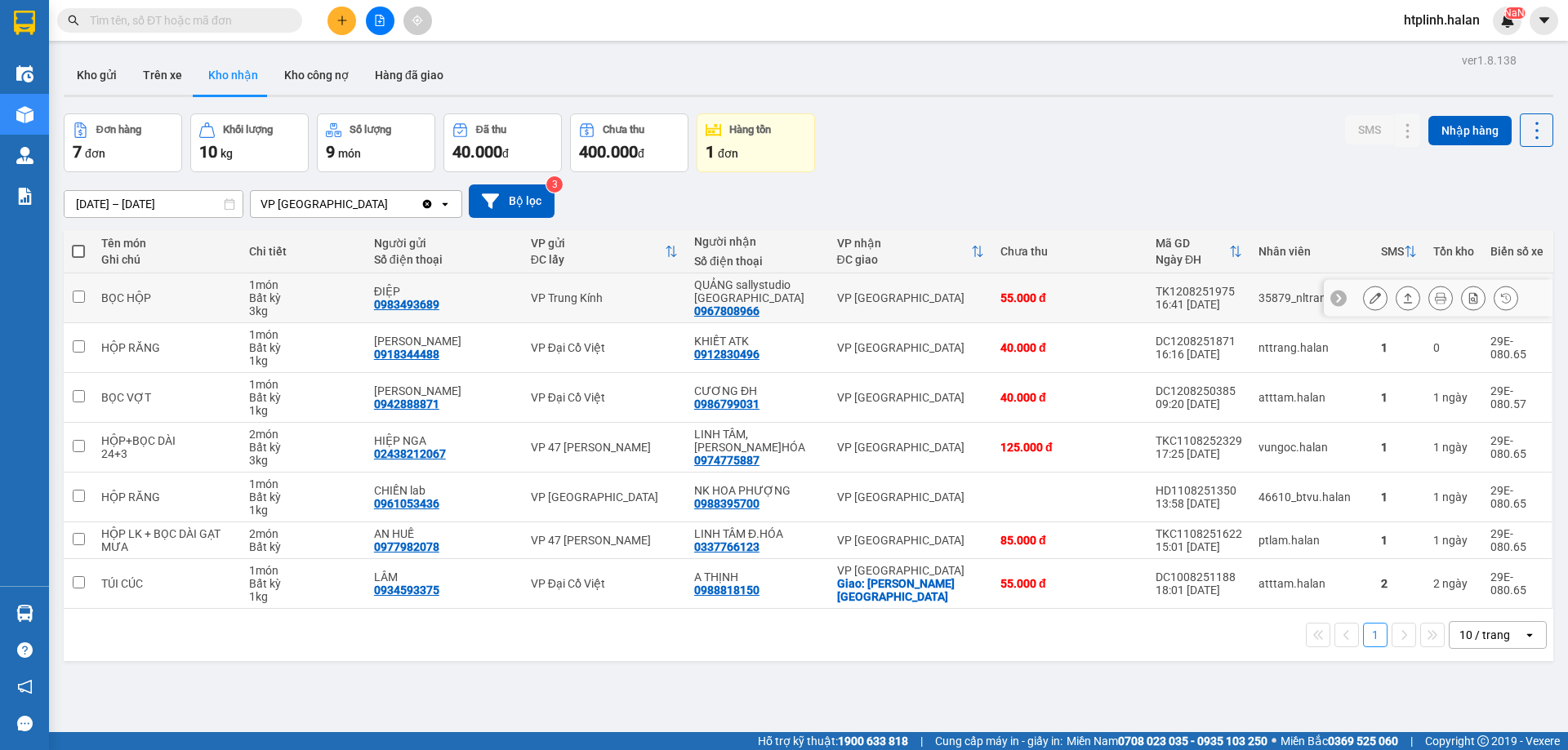
scroll to position [75, 0]
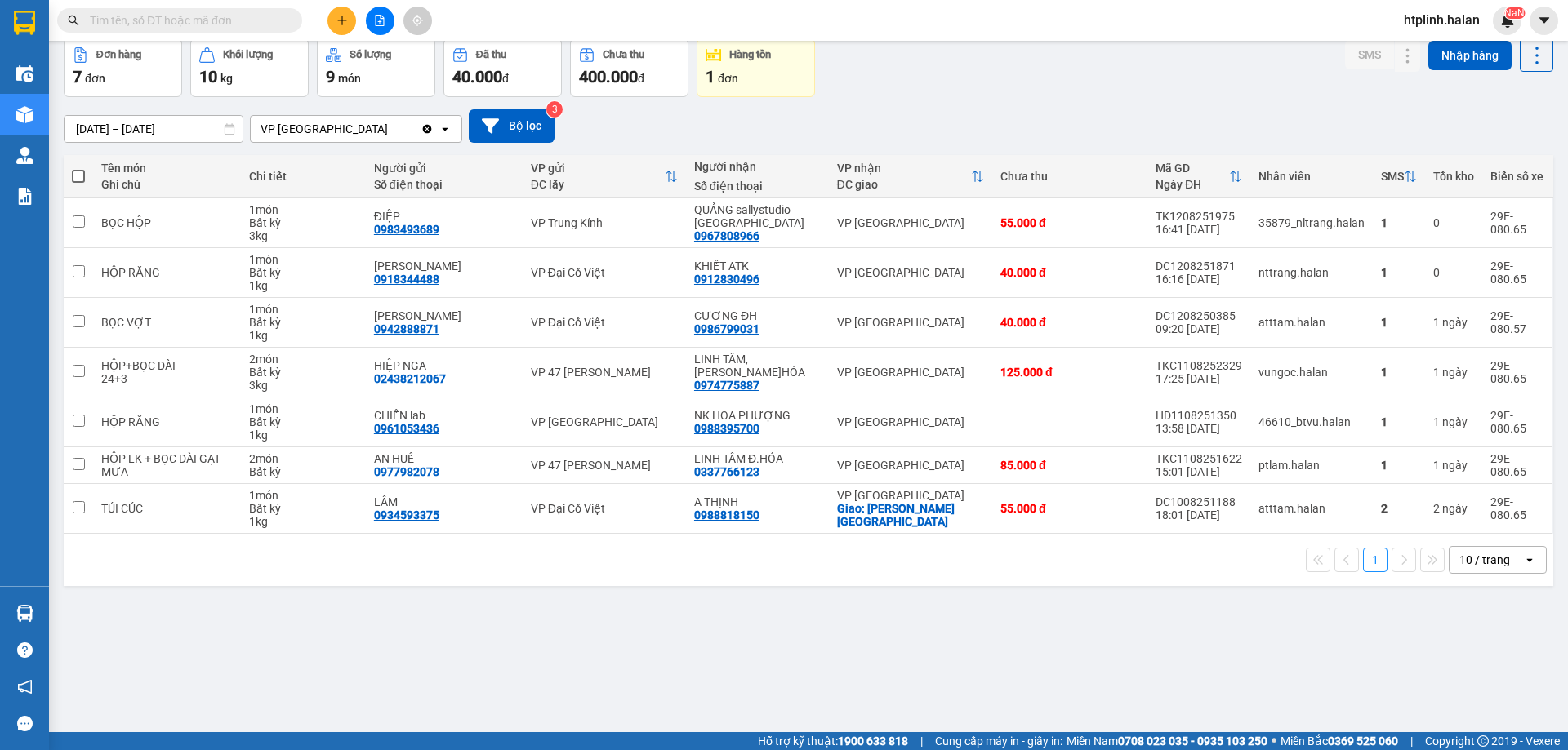
click at [1481, 126] on div "[DATE] – [DATE] Press the down arrow key to interact with the calendar and sele…" at bounding box center [809, 126] width 1490 height 33
click at [1370, 278] on icon at bounding box center [1375, 272] width 11 height 11
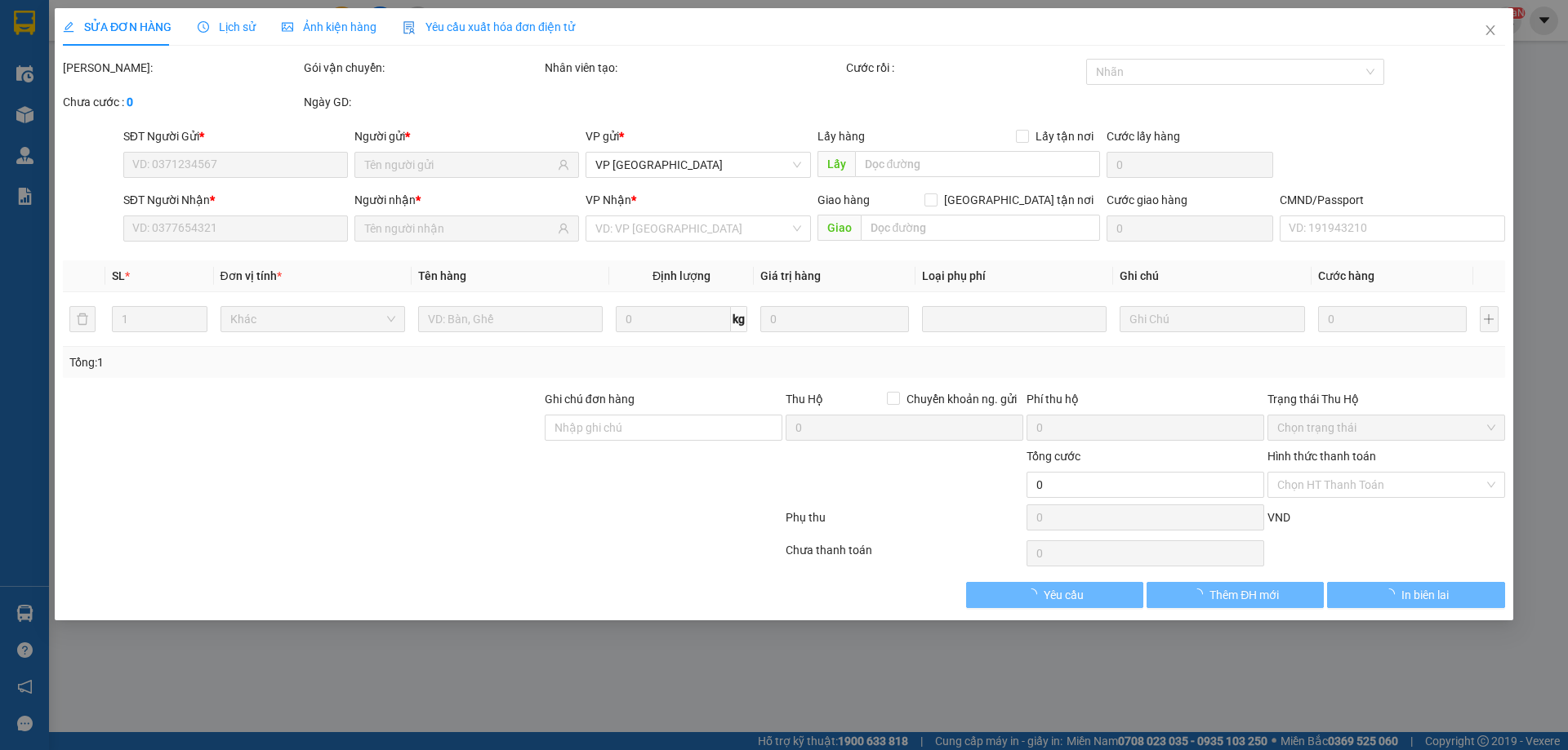
type input "0918344488"
type input "[PERSON_NAME]"
type input "0912830496"
type input "KHIẾT ATK"
type input "40.000"
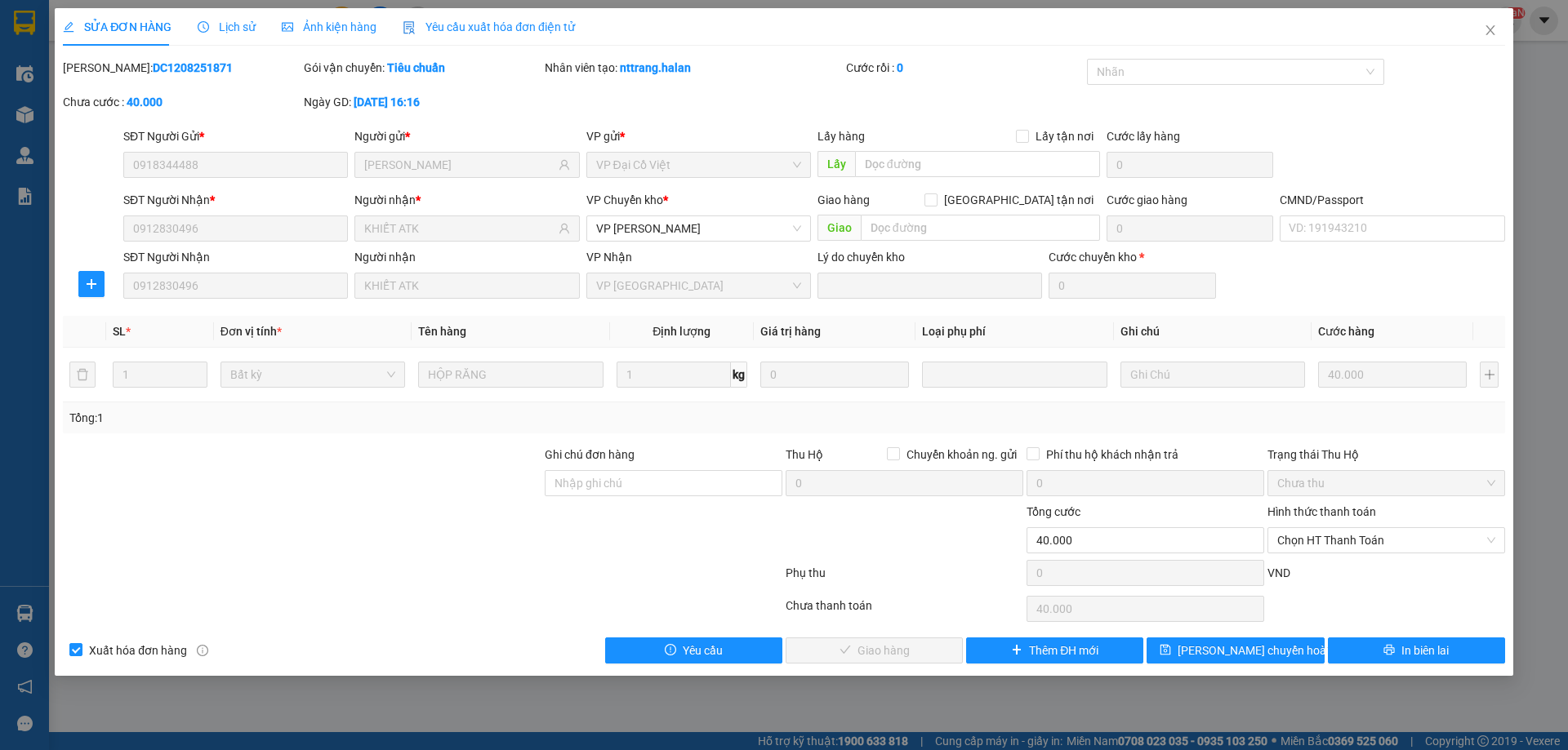
click at [1302, 552] on span "Chọn HT Thanh Toán" at bounding box center [1386, 541] width 218 height 25
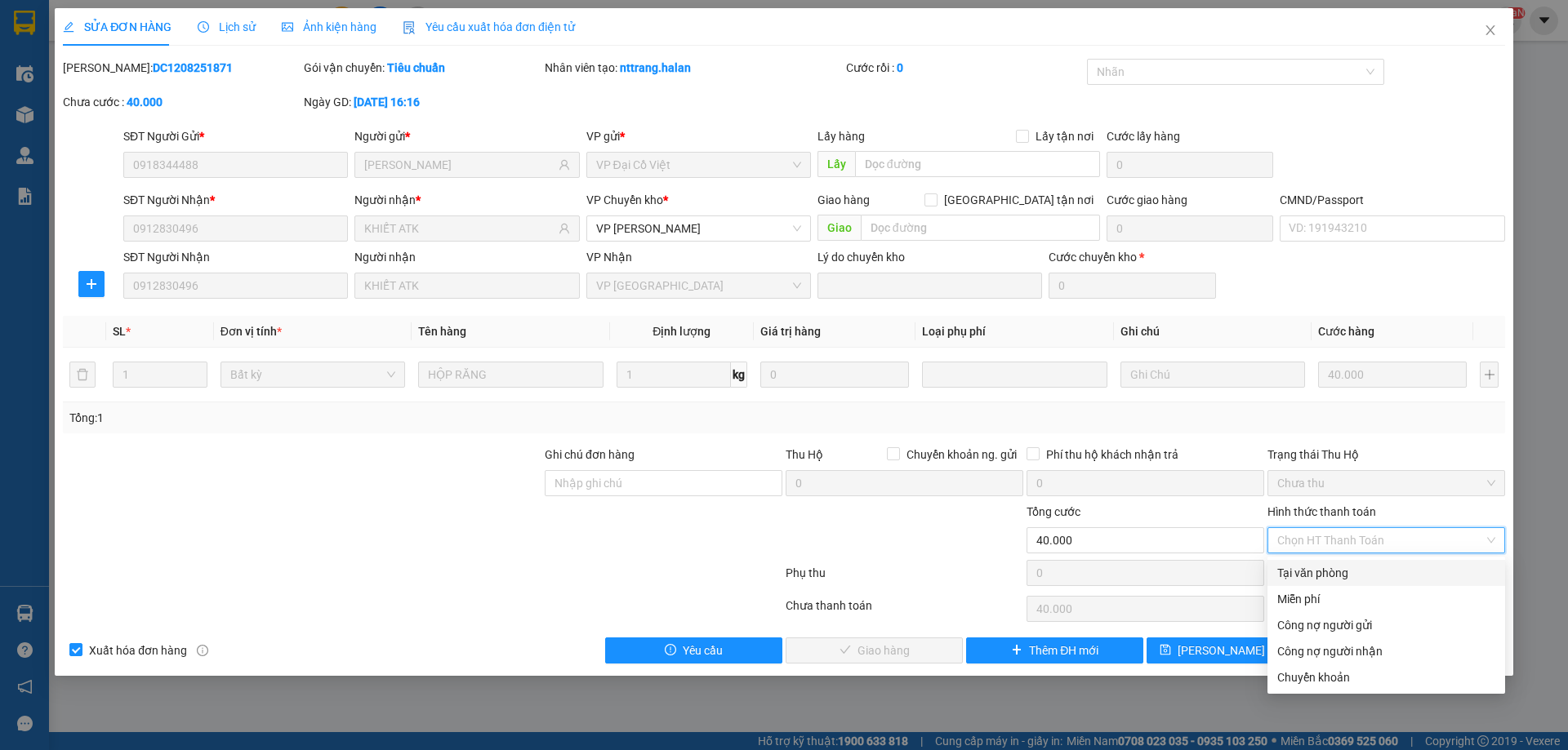
click at [1301, 570] on div "Tại văn phòng" at bounding box center [1386, 573] width 218 height 18
type input "0"
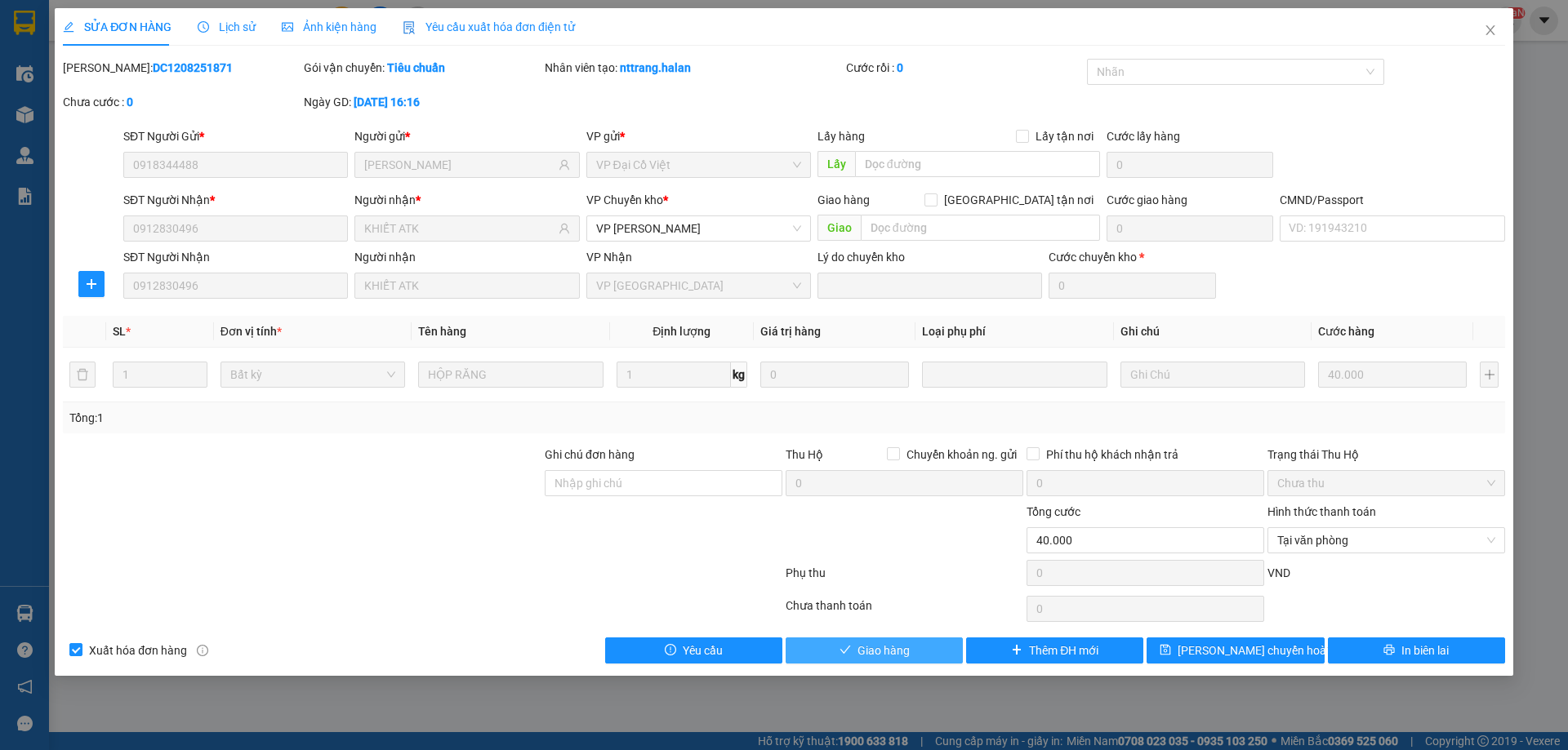
drag, startPoint x: 882, startPoint y: 647, endPoint x: 942, endPoint y: 560, distance: 105.7
click at [881, 647] on span "Giao hàng" at bounding box center [883, 650] width 53 height 18
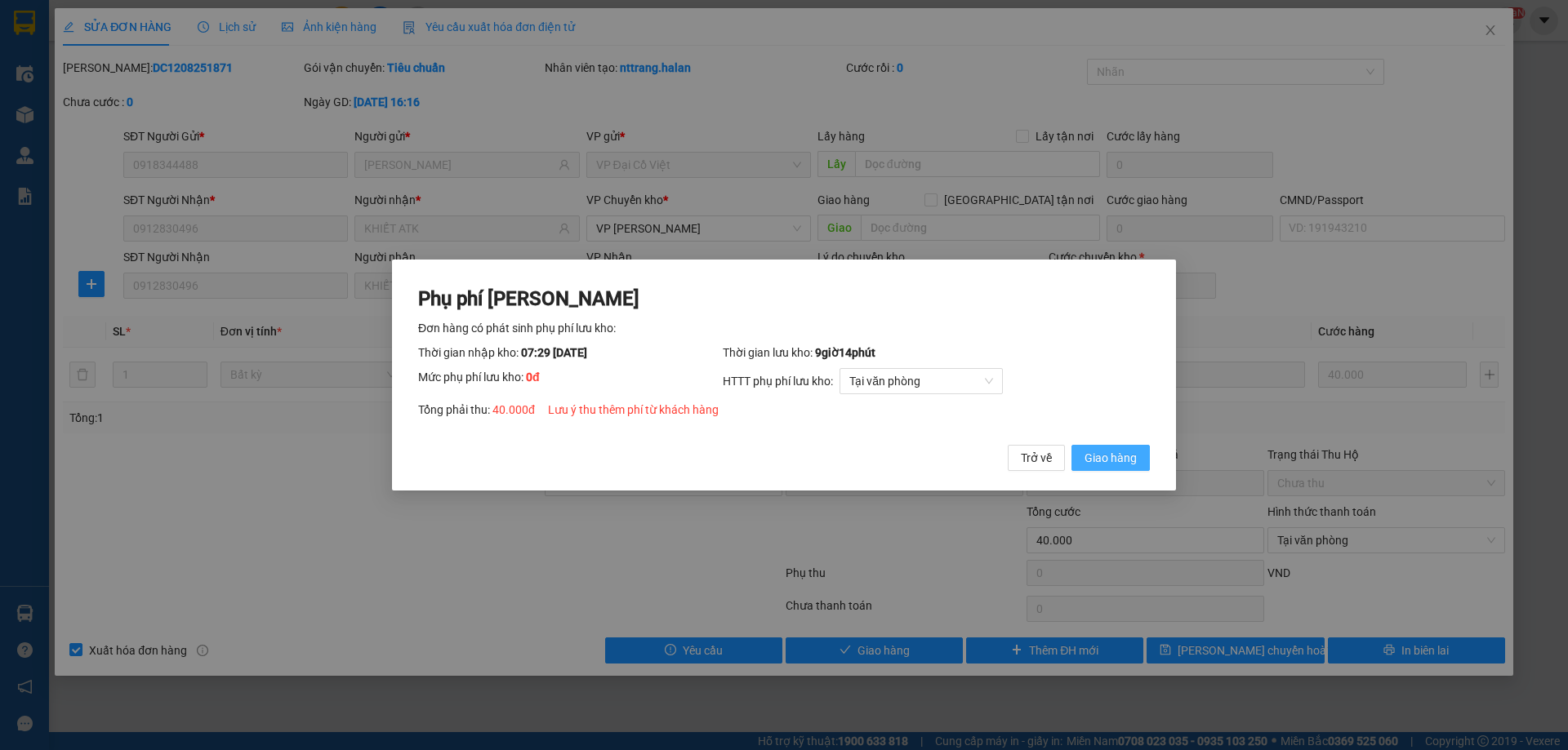
click at [1102, 469] on button "Giao hàng" at bounding box center [1110, 458] width 78 height 26
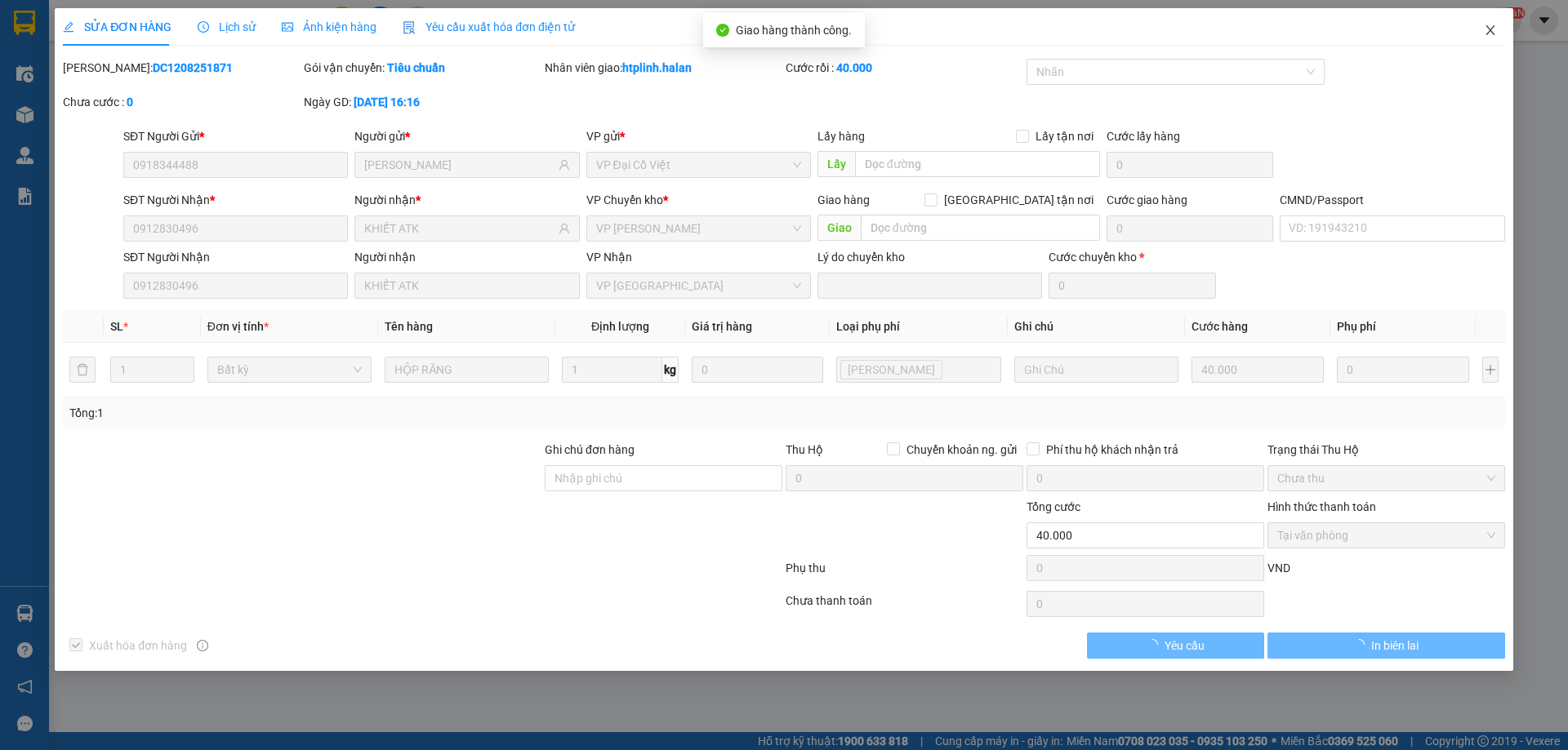
click at [1484, 25] on icon "close" at bounding box center [1490, 30] width 13 height 13
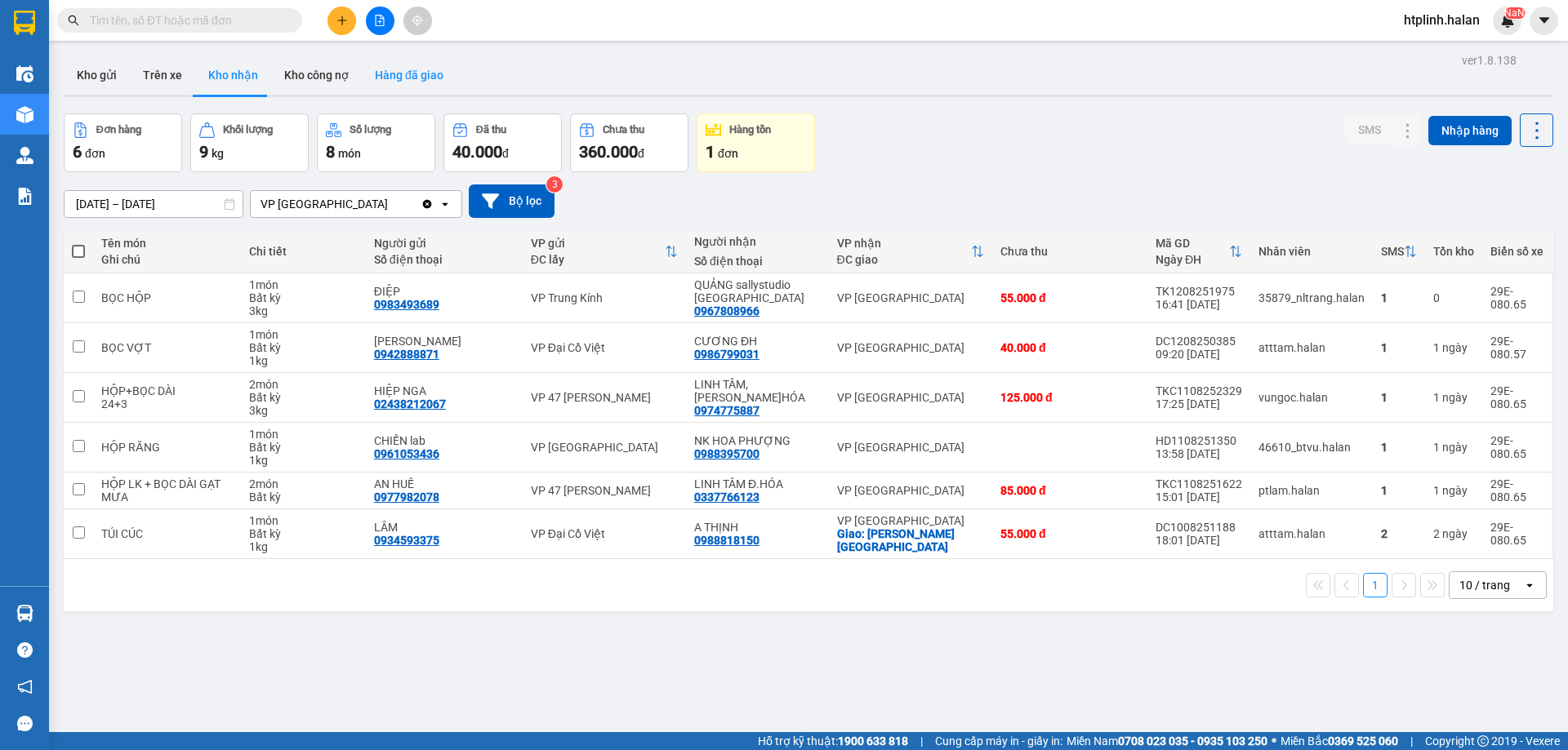
click at [416, 65] on button "Hàng đã giao" at bounding box center [409, 74] width 95 height 39
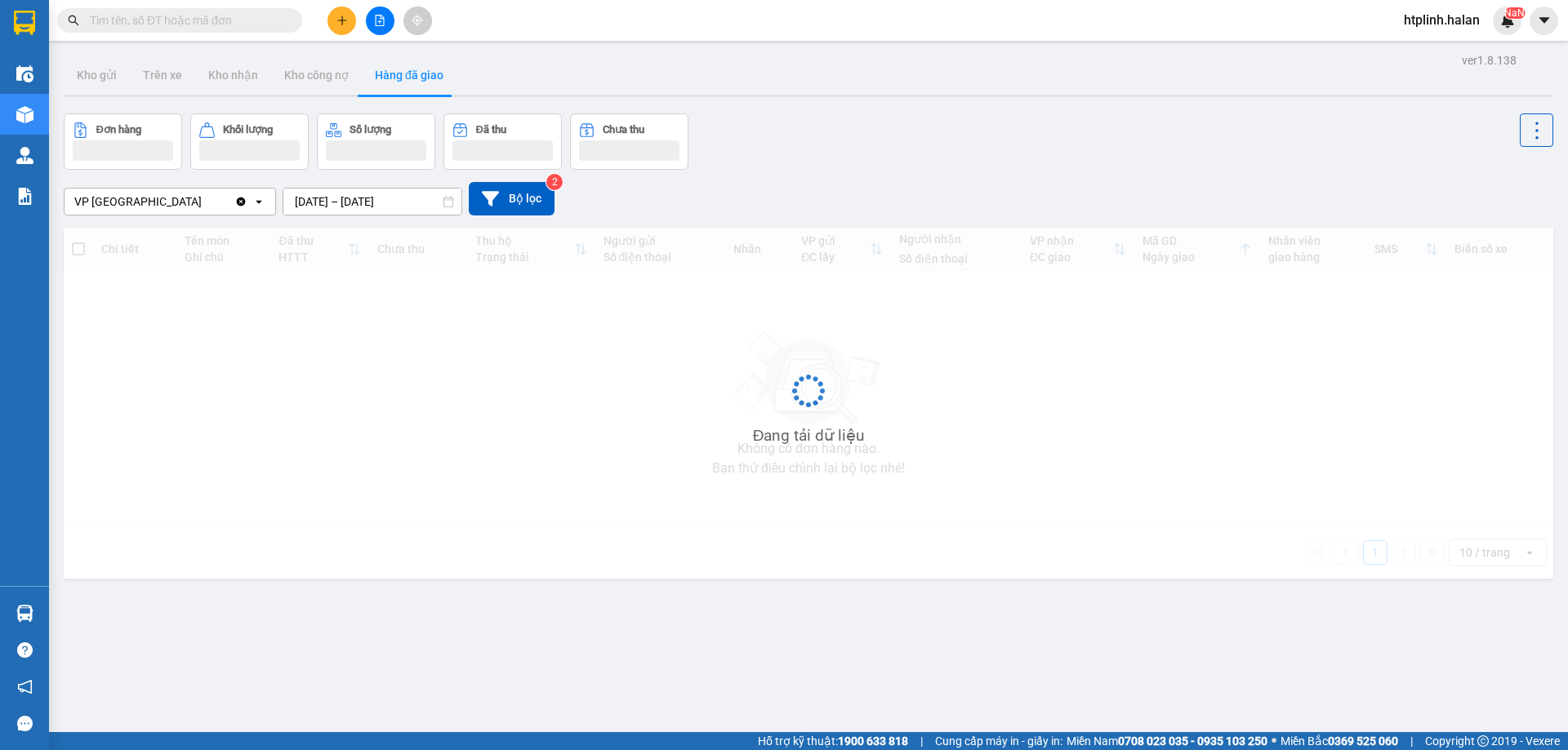
click at [330, 201] on input "[DATE] – [DATE]" at bounding box center [372, 202] width 178 height 26
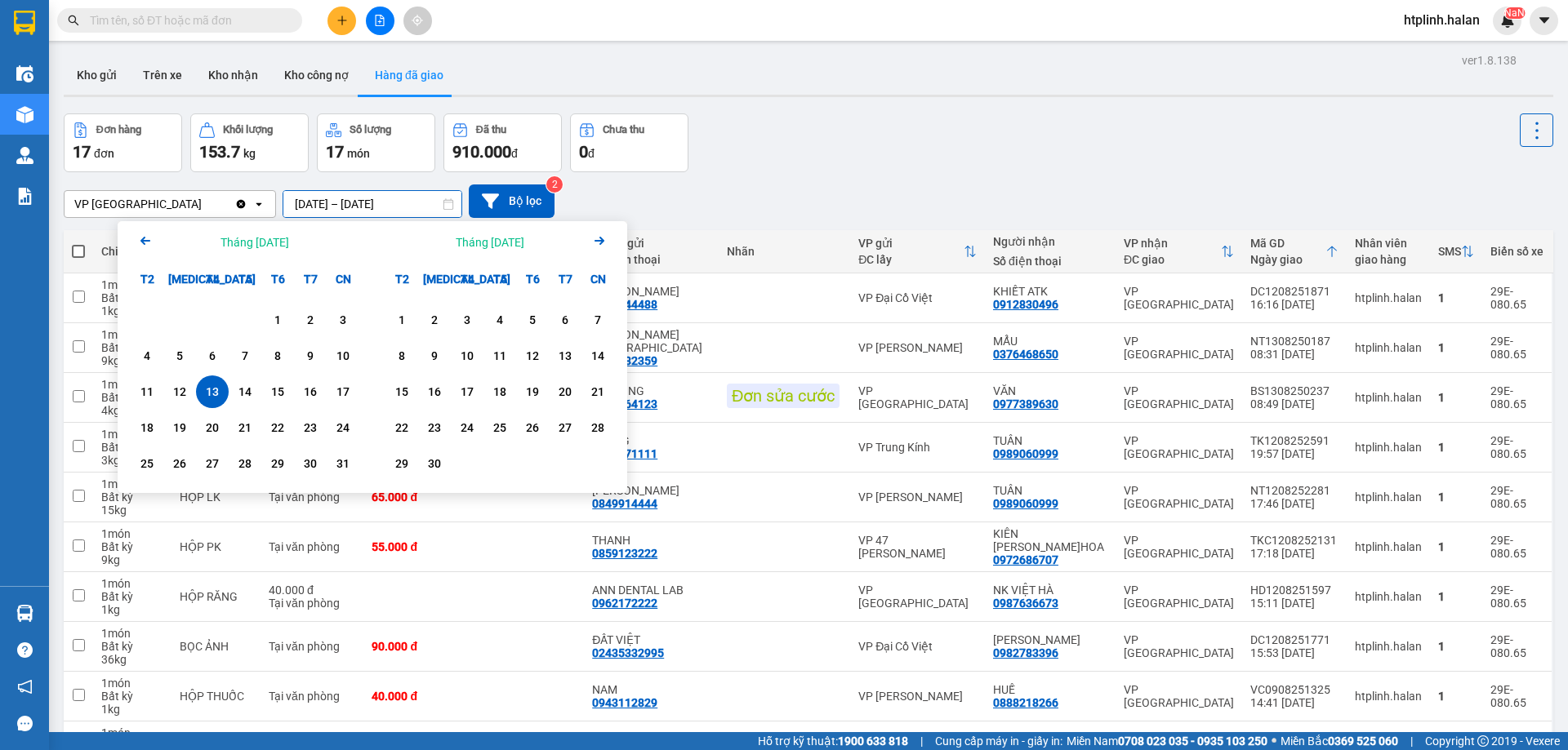
click at [951, 190] on div "VP [GEOGRAPHIC_DATA] Clear value open [DATE] – [DATE] Press the down arrow key …" at bounding box center [809, 202] width 1490 height 33
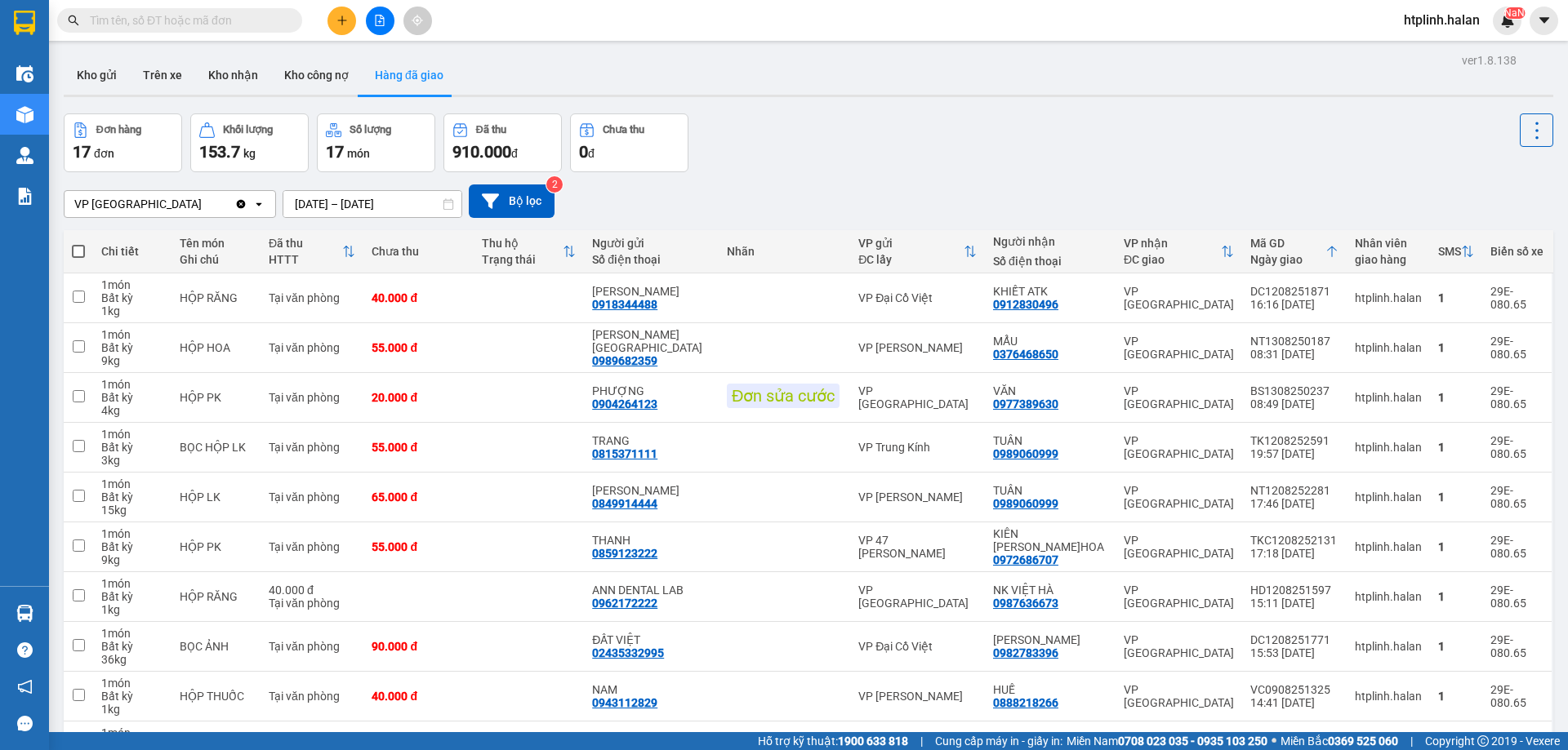
click at [334, 206] on input "[DATE] – [DATE]" at bounding box center [372, 204] width 178 height 26
click at [1105, 140] on div "Đơn hàng 17 đơn Khối lượng 153.7 kg Số lượng 17 món Đã thu 910.000 đ Chưa thu 0…" at bounding box center [809, 143] width 1490 height 59
click at [168, 80] on button "Trên xe" at bounding box center [162, 74] width 66 height 39
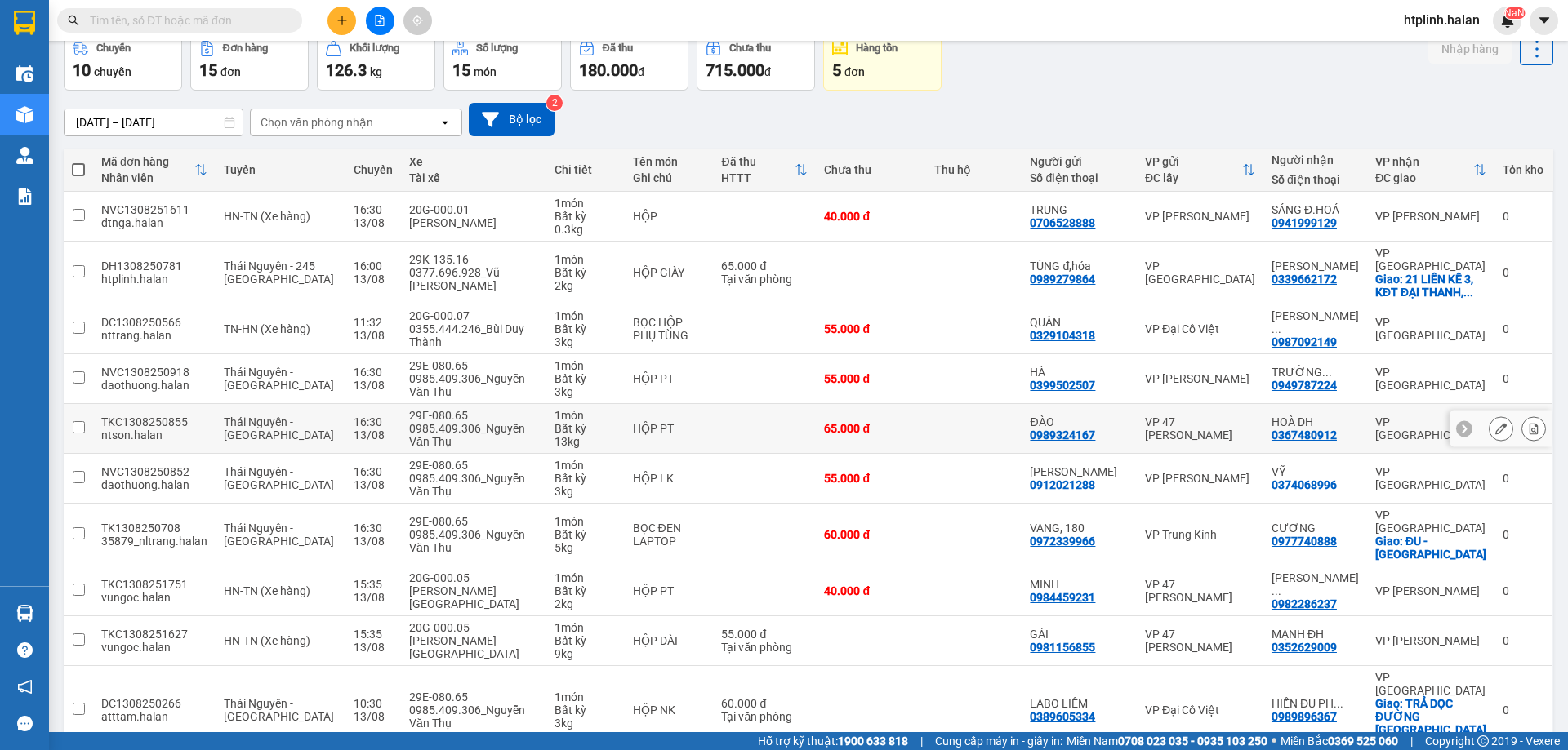
scroll to position [106, 0]
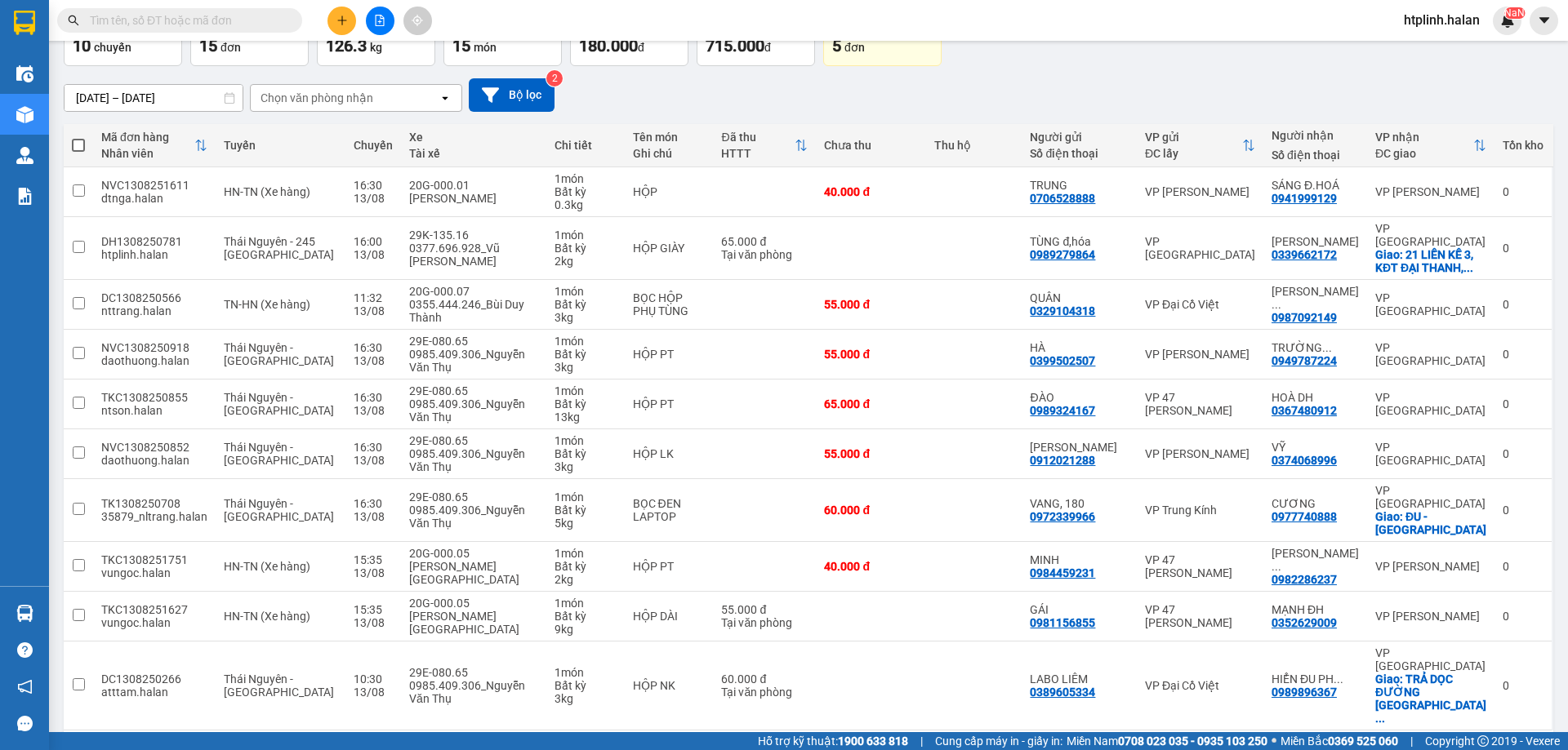
click at [202, 743] on div "1 2 10 / trang open" at bounding box center [808, 757] width 1477 height 28
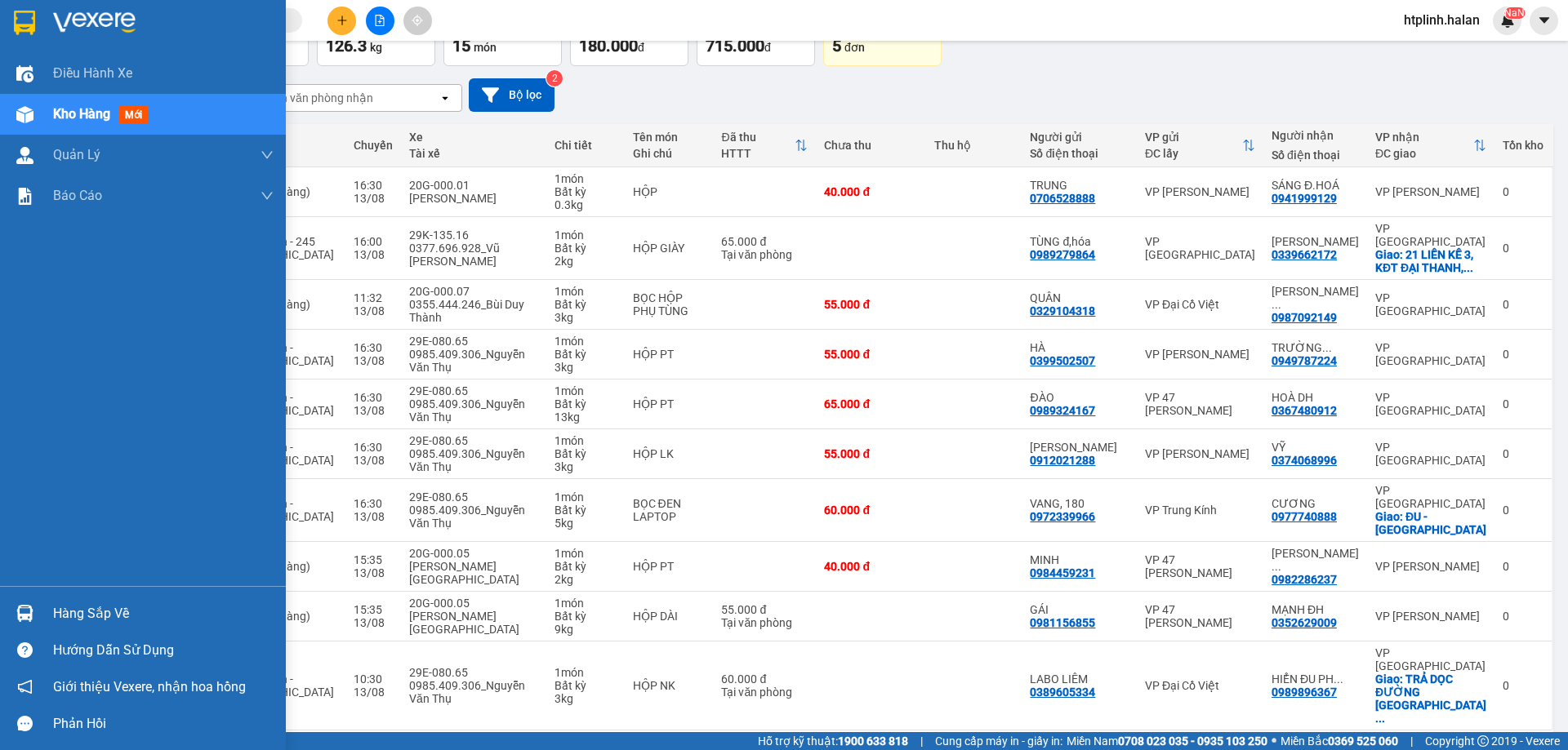
click at [33, 608] on div at bounding box center [25, 613] width 29 height 29
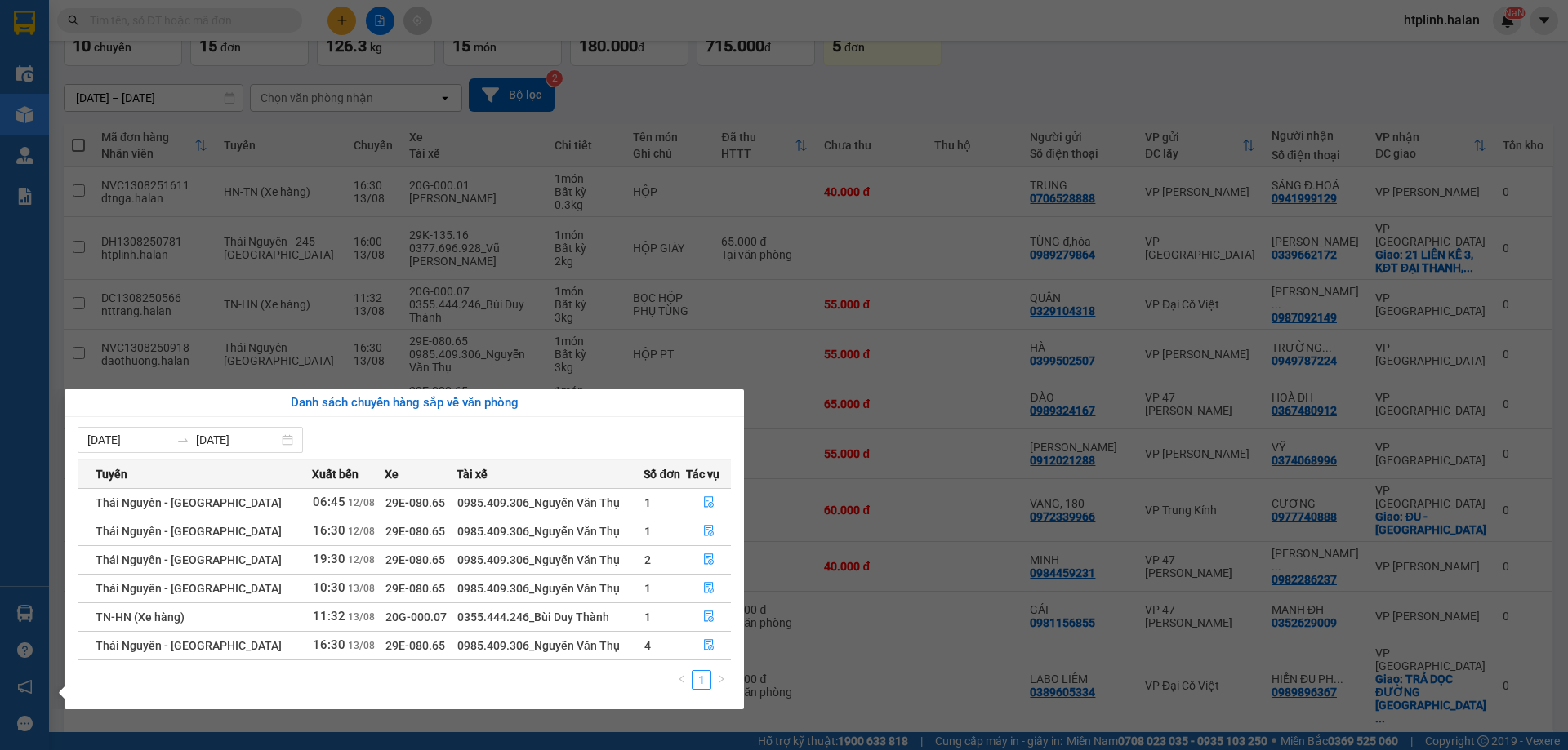
click at [670, 381] on section "Kết quả tìm kiếm ( 204 ) Bộ lọc Thuộc VP này [PERSON_NAME] thái Món hàng Thu hộ…" at bounding box center [784, 375] width 1568 height 750
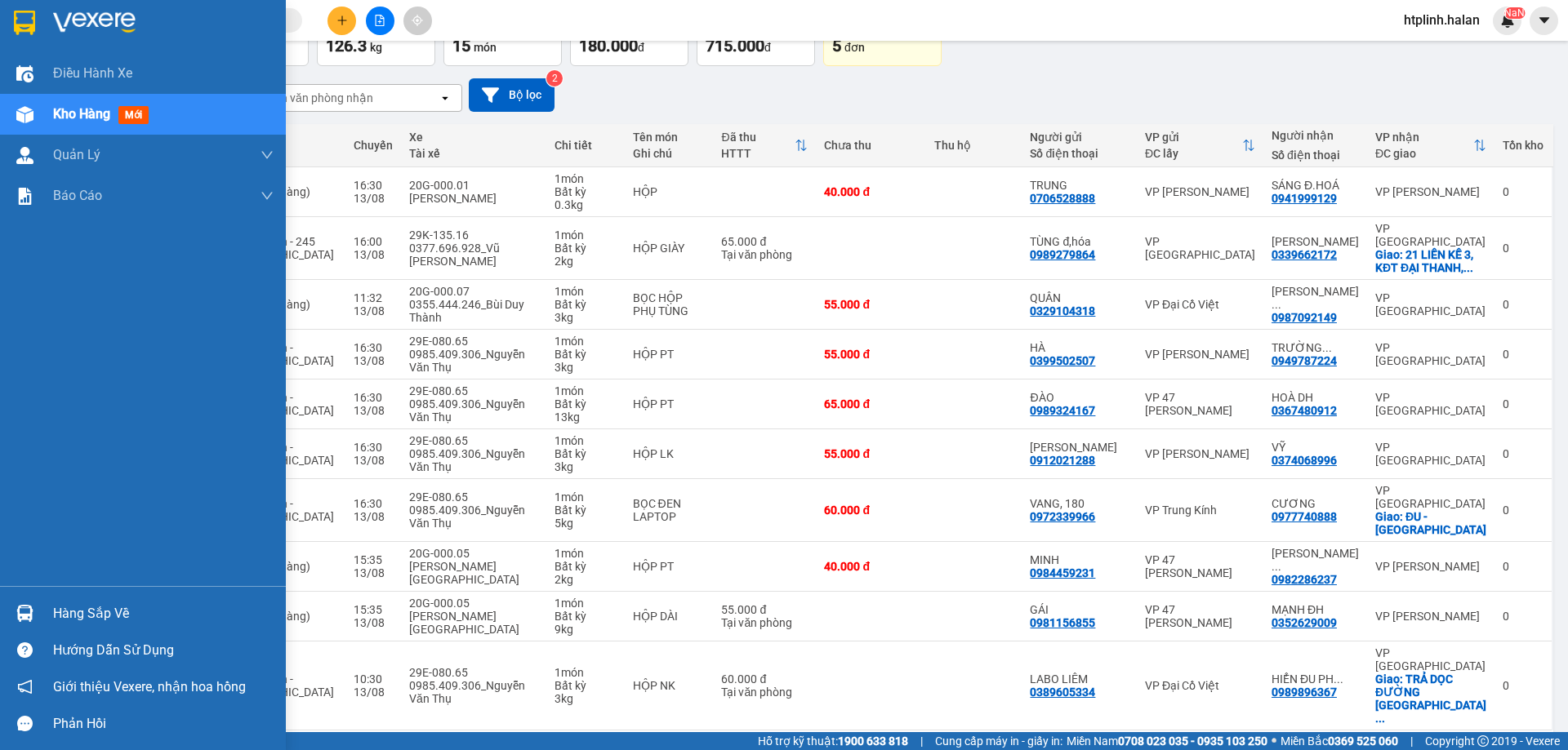
click at [67, 605] on div "Hàng sắp về" at bounding box center [164, 614] width 221 height 25
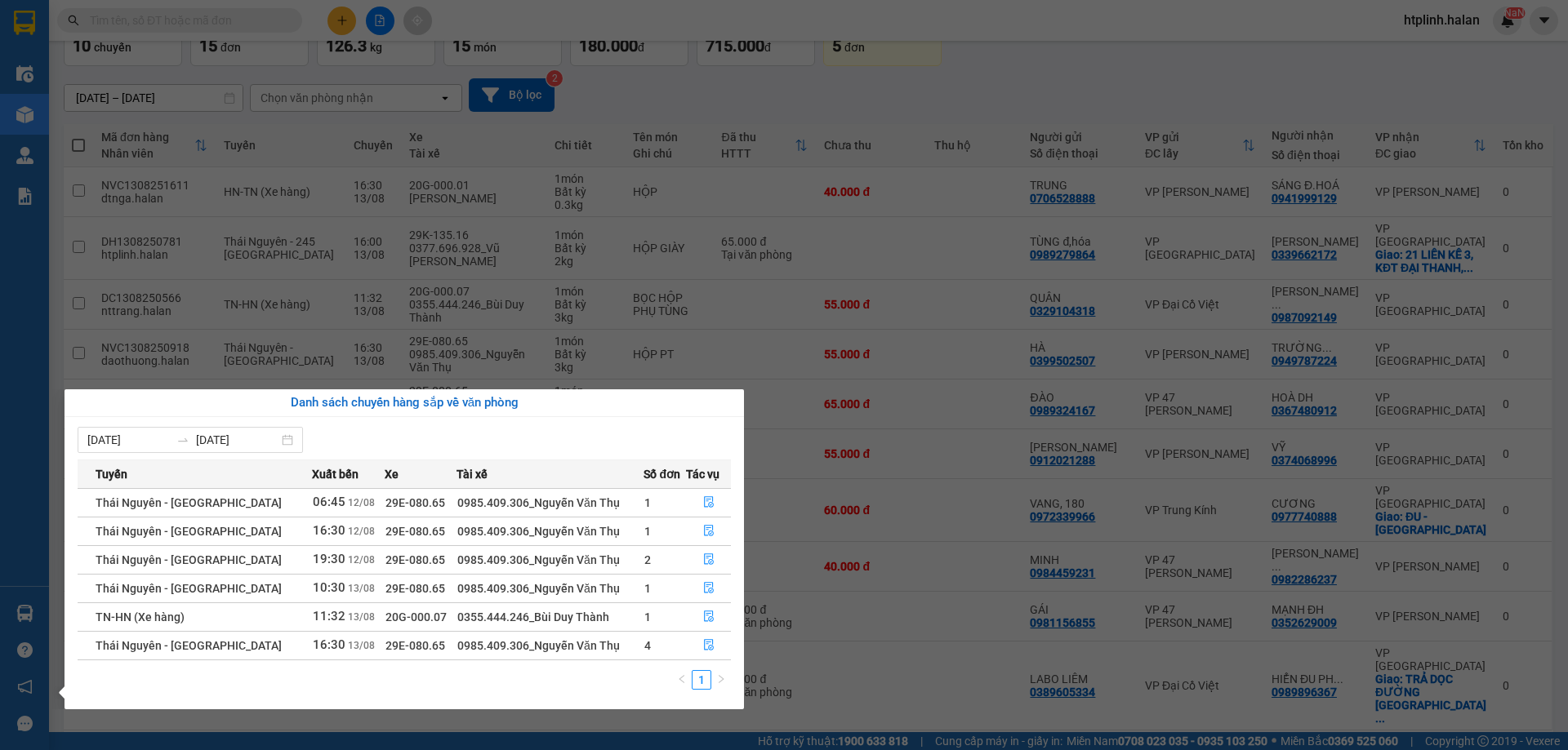
click at [739, 245] on section "Kết quả tìm kiếm ( 204 ) Bộ lọc Thuộc VP này [PERSON_NAME] thái Món hàng Thu hộ…" at bounding box center [784, 375] width 1568 height 750
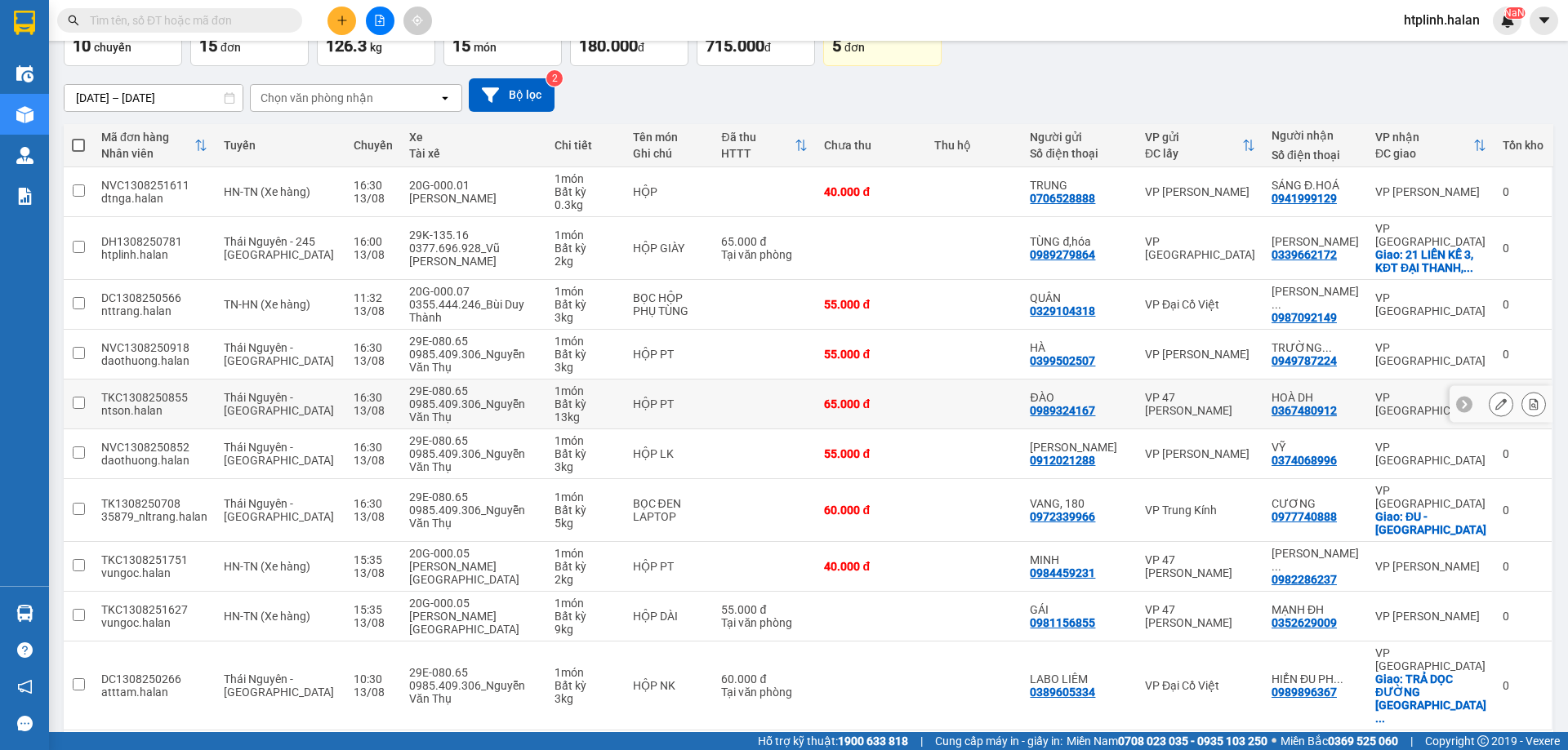
scroll to position [0, 0]
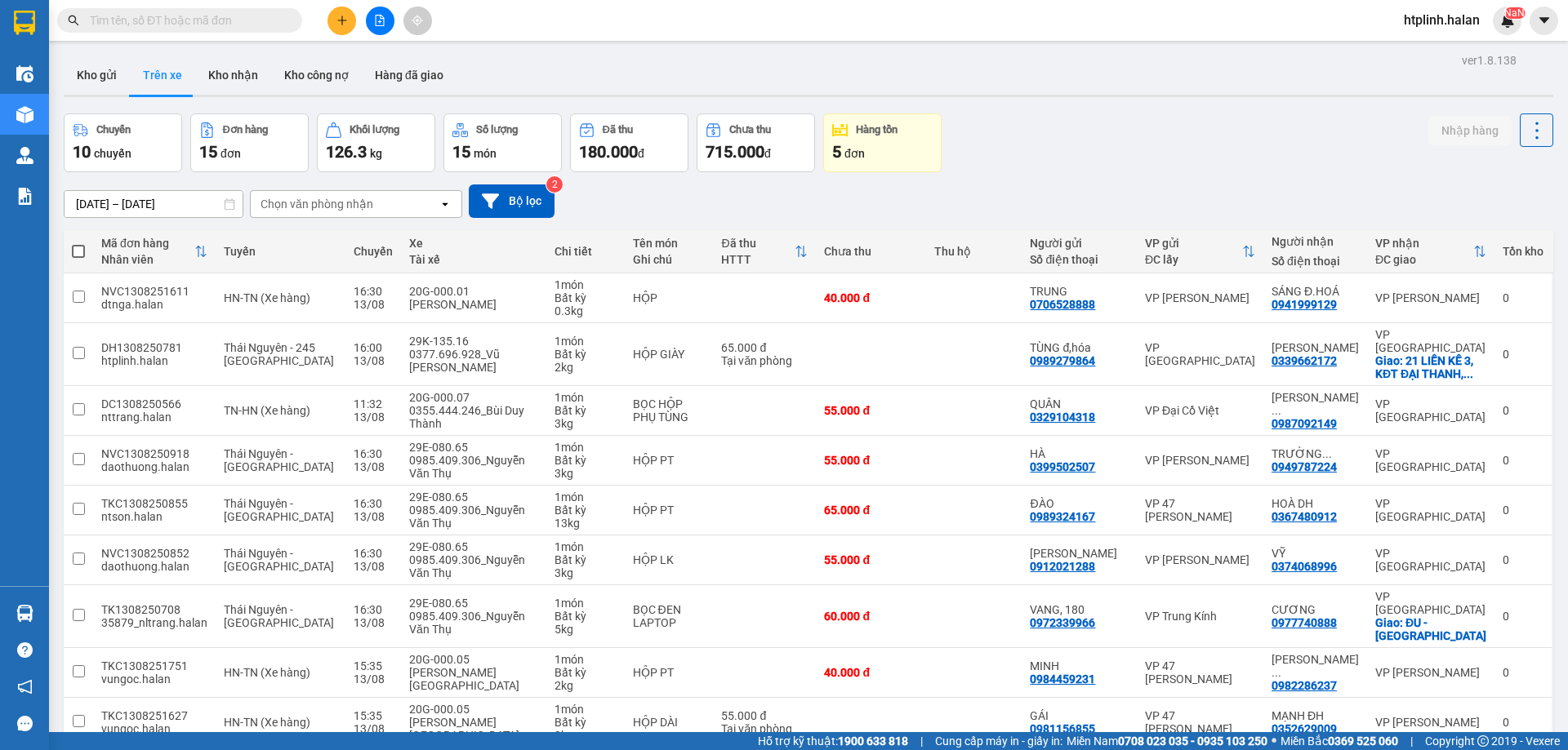
click at [222, 103] on div "ver 1.8.138 Kho gửi Trên xe Kho nhận Kho công nợ Hàng đã giao Chuyến 10 chuyến …" at bounding box center [808, 472] width 1502 height 846
click at [220, 88] on button "Kho nhận" at bounding box center [233, 74] width 76 height 39
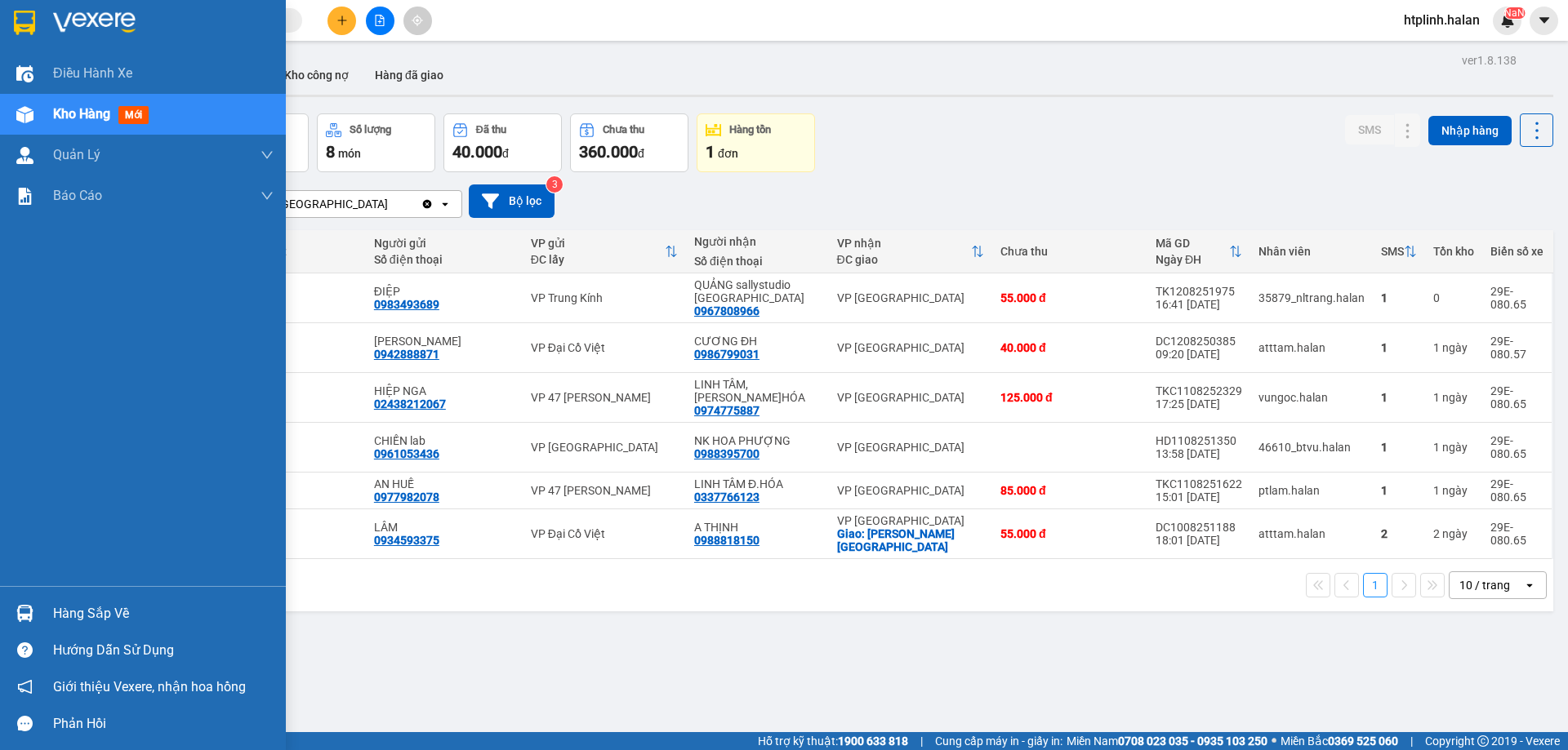
click at [27, 619] on img at bounding box center [25, 613] width 18 height 18
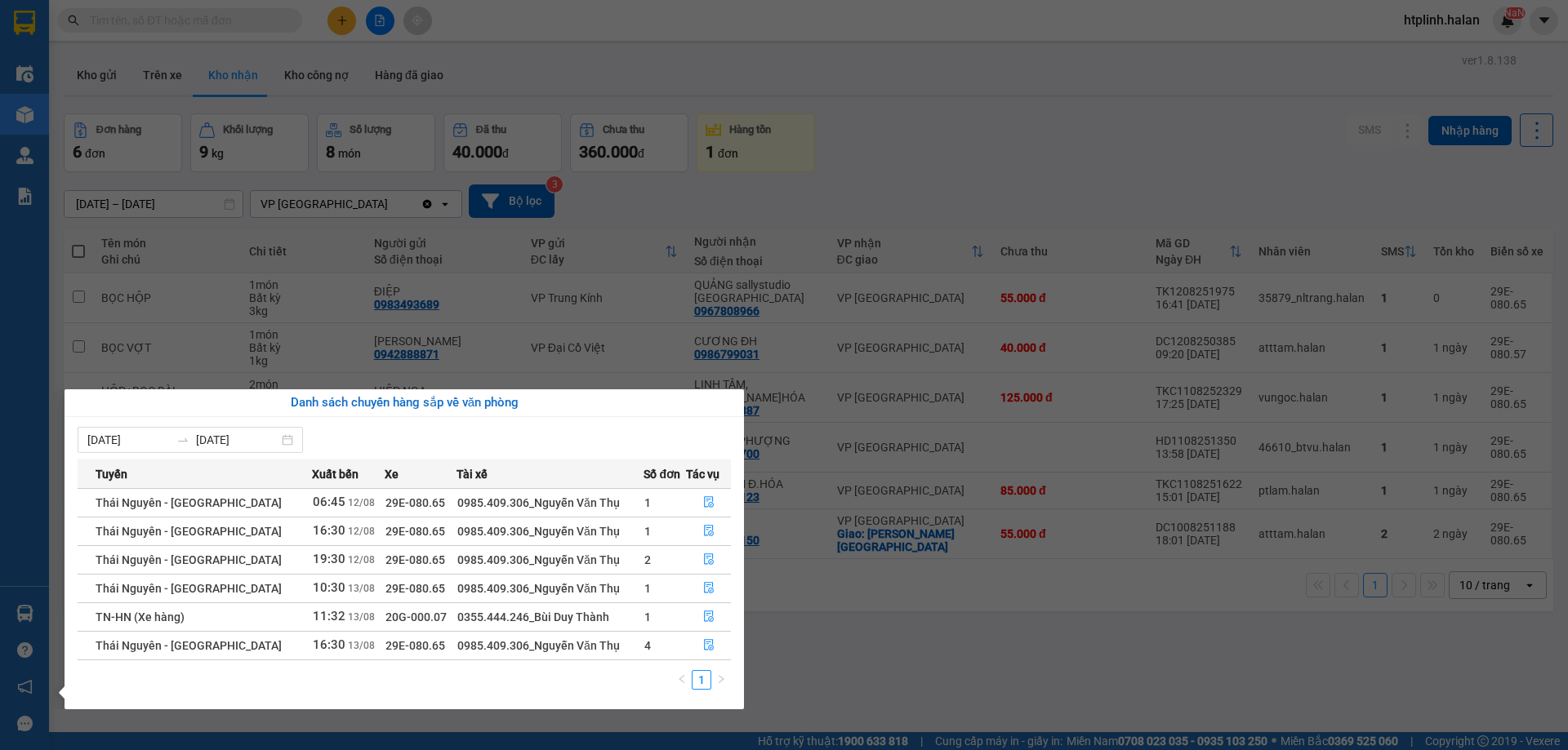
click at [883, 611] on section "Kết quả tìm kiếm ( 204 ) Bộ lọc Thuộc VP này [PERSON_NAME] thái Món hàng Thu hộ…" at bounding box center [784, 375] width 1568 height 750
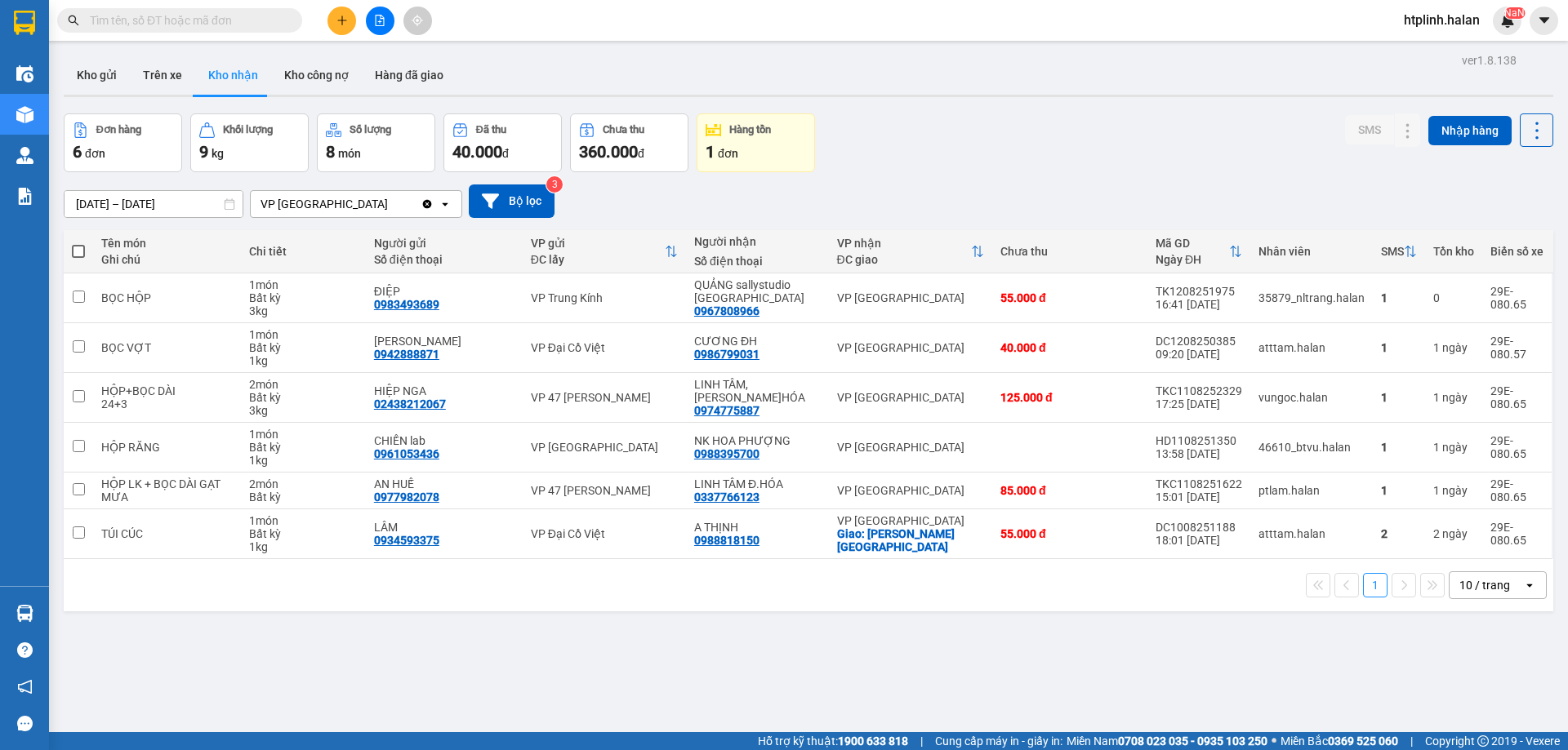
click at [366, 631] on div "ver 1.8.138 Kho gửi Trên xe Kho nhận Kho công nợ Hàng đã giao Đơn hàng 6 đơn Kh…" at bounding box center [808, 424] width 1502 height 750
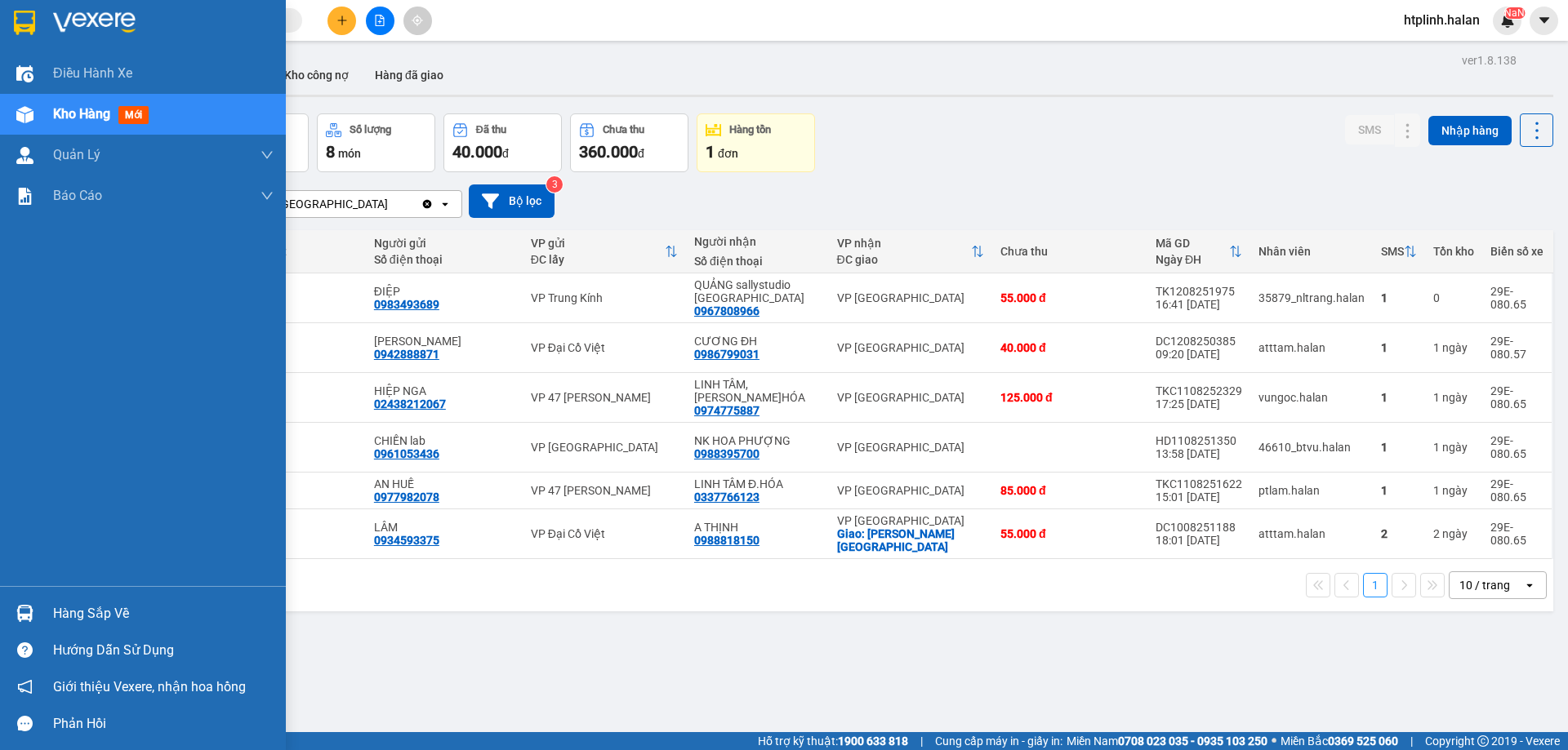
drag, startPoint x: 5, startPoint y: 605, endPoint x: 32, endPoint y: 607, distance: 27.1
click at [5, 605] on div "Hàng sắp về" at bounding box center [143, 613] width 286 height 37
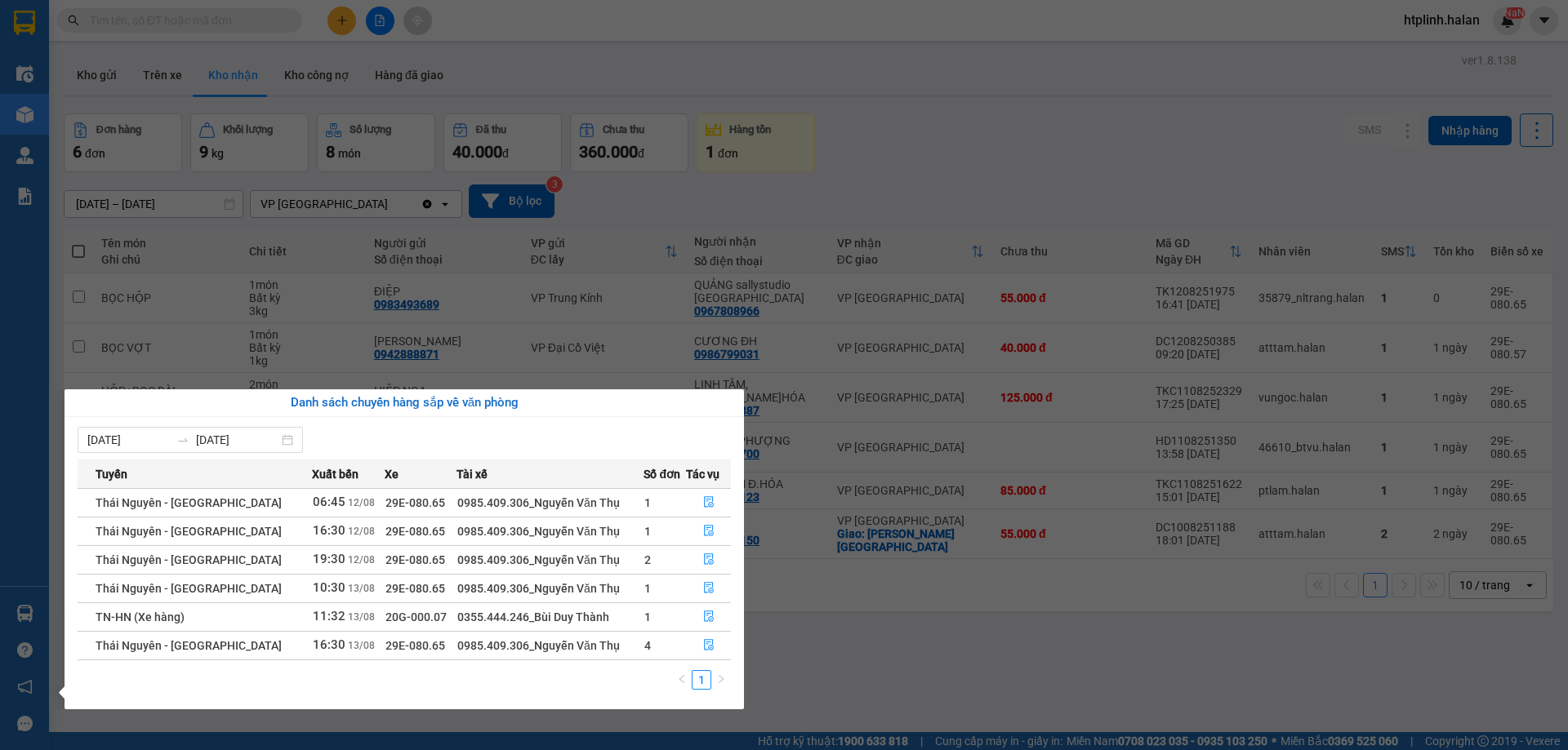
click at [736, 647] on div "[DATE] [DATE] Tuyến Xuất bến Xe Tài xế Số đơn Tác vụ [GEOGRAPHIC_DATA] - [GEOGR…" at bounding box center [404, 563] width 679 height 293
click at [375, 243] on section "Kết quả tìm kiếm ( 204 ) Bộ lọc Thuộc VP này [PERSON_NAME] thái Món hàng Thu hộ…" at bounding box center [784, 375] width 1568 height 750
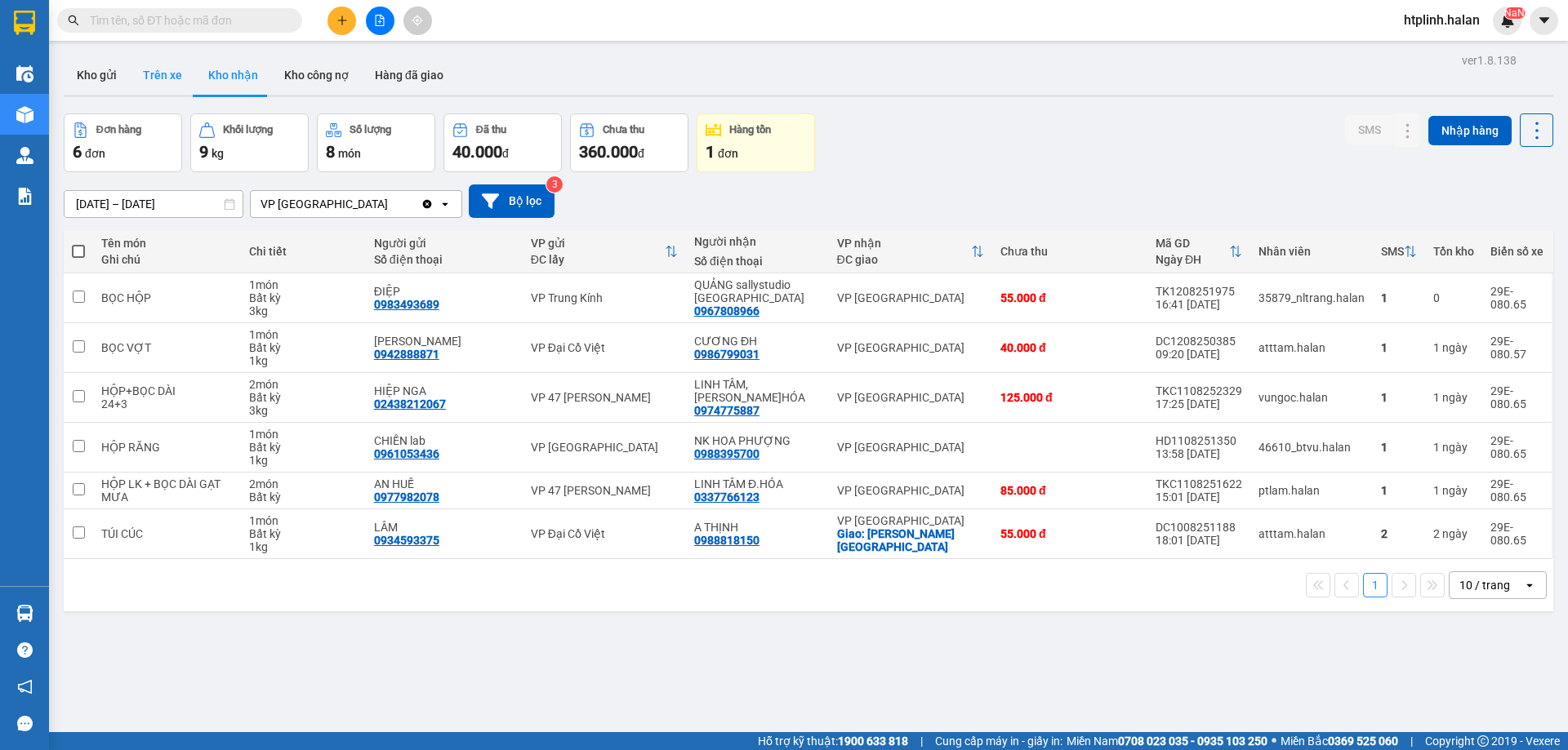
click at [151, 78] on button "Trên xe" at bounding box center [162, 74] width 66 height 39
type input "[DATE] – [DATE]"
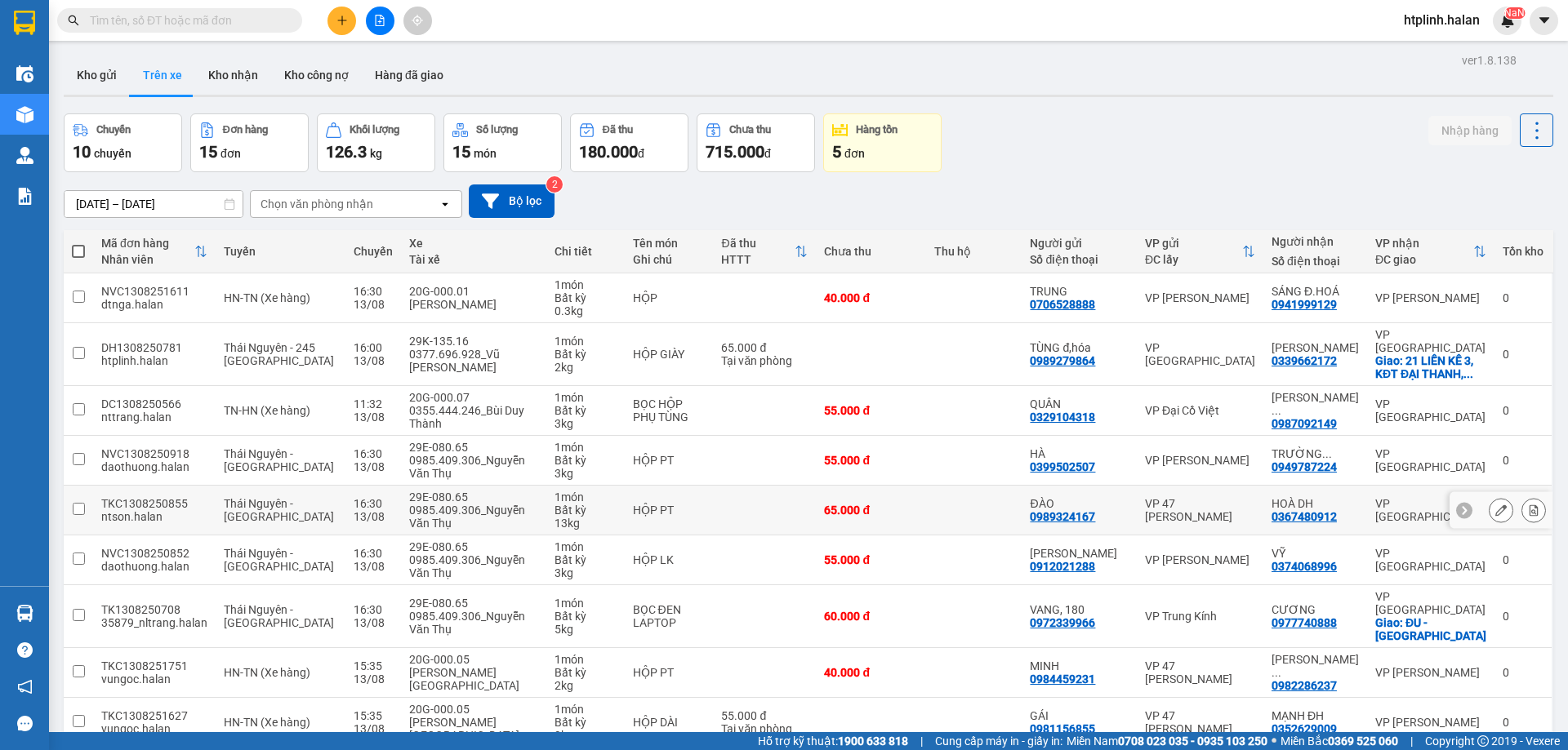
scroll to position [106, 0]
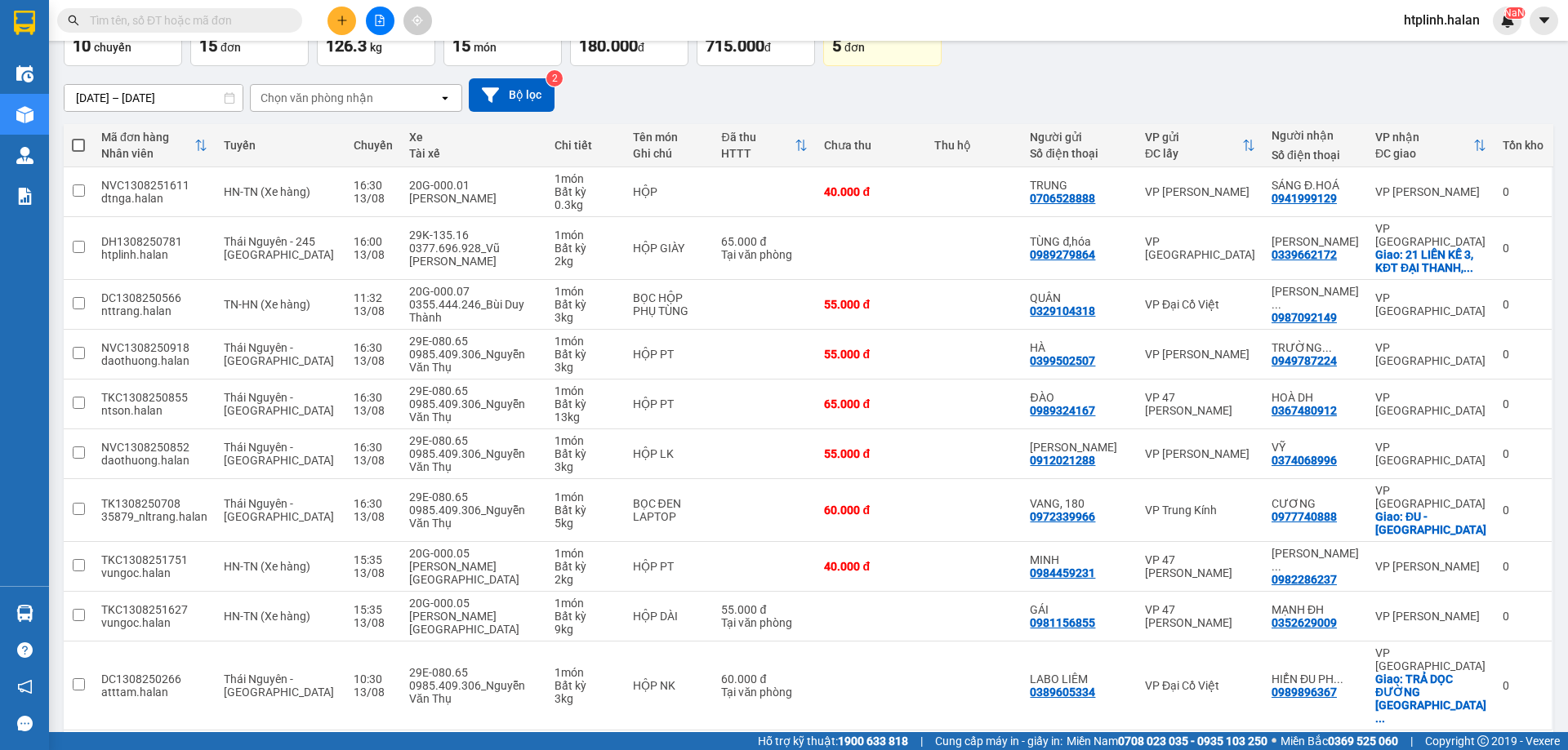
click at [44, 617] on div "Hàng sắp về" at bounding box center [25, 613] width 49 height 37
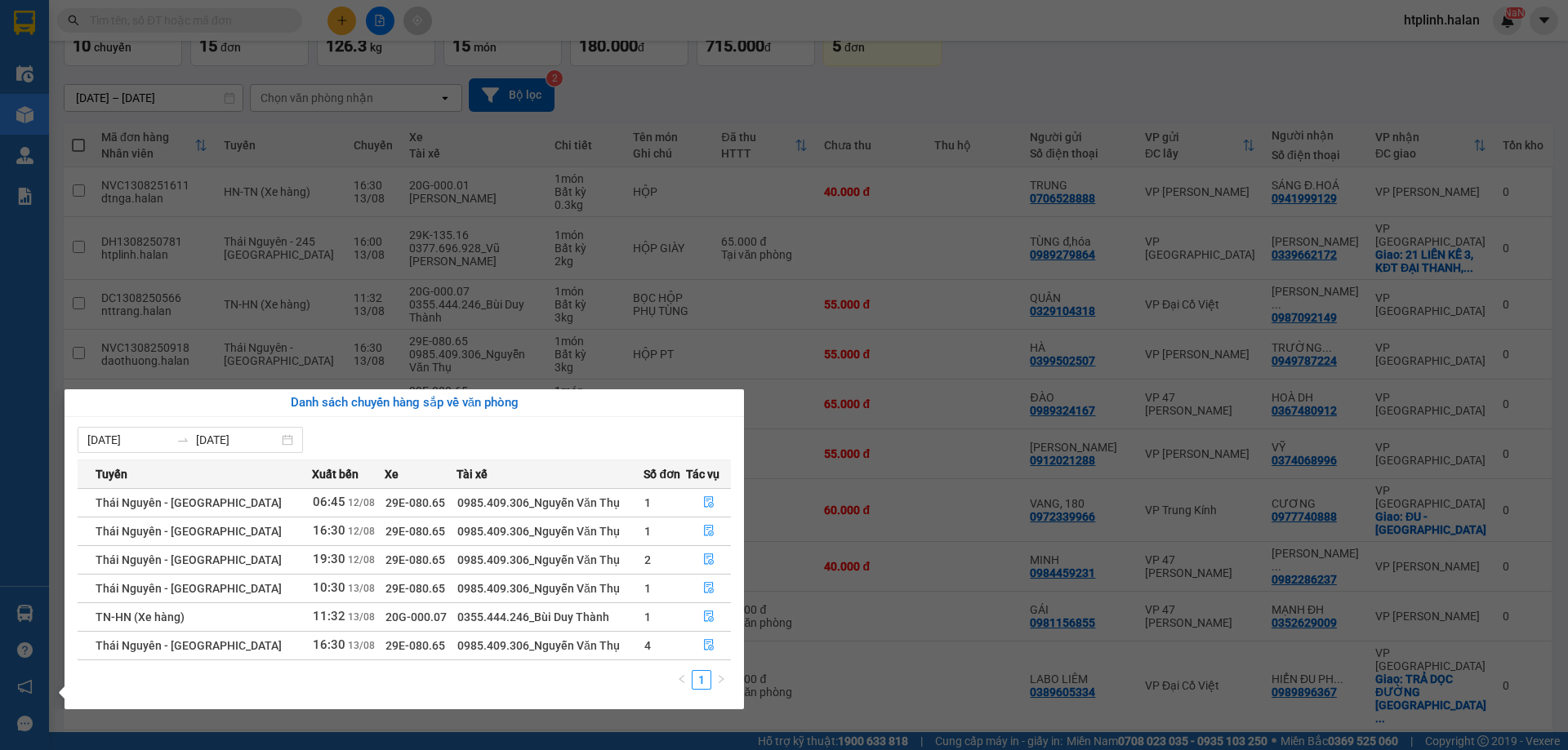
click at [249, 186] on section "Kết quả tìm kiếm ( 204 ) Bộ lọc Thuộc VP này [PERSON_NAME] thái Món hàng Thu hộ…" at bounding box center [784, 375] width 1568 height 750
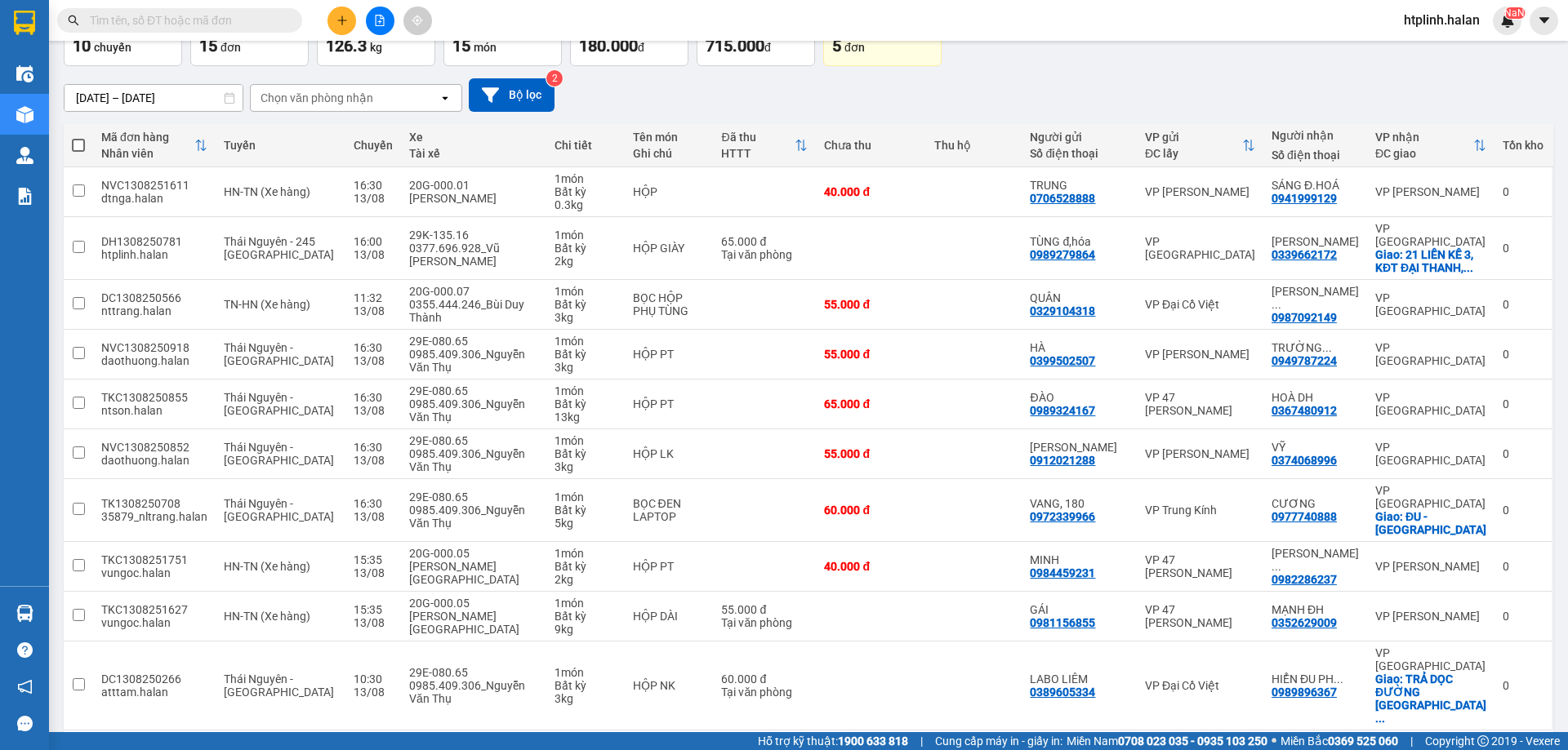
scroll to position [0, 0]
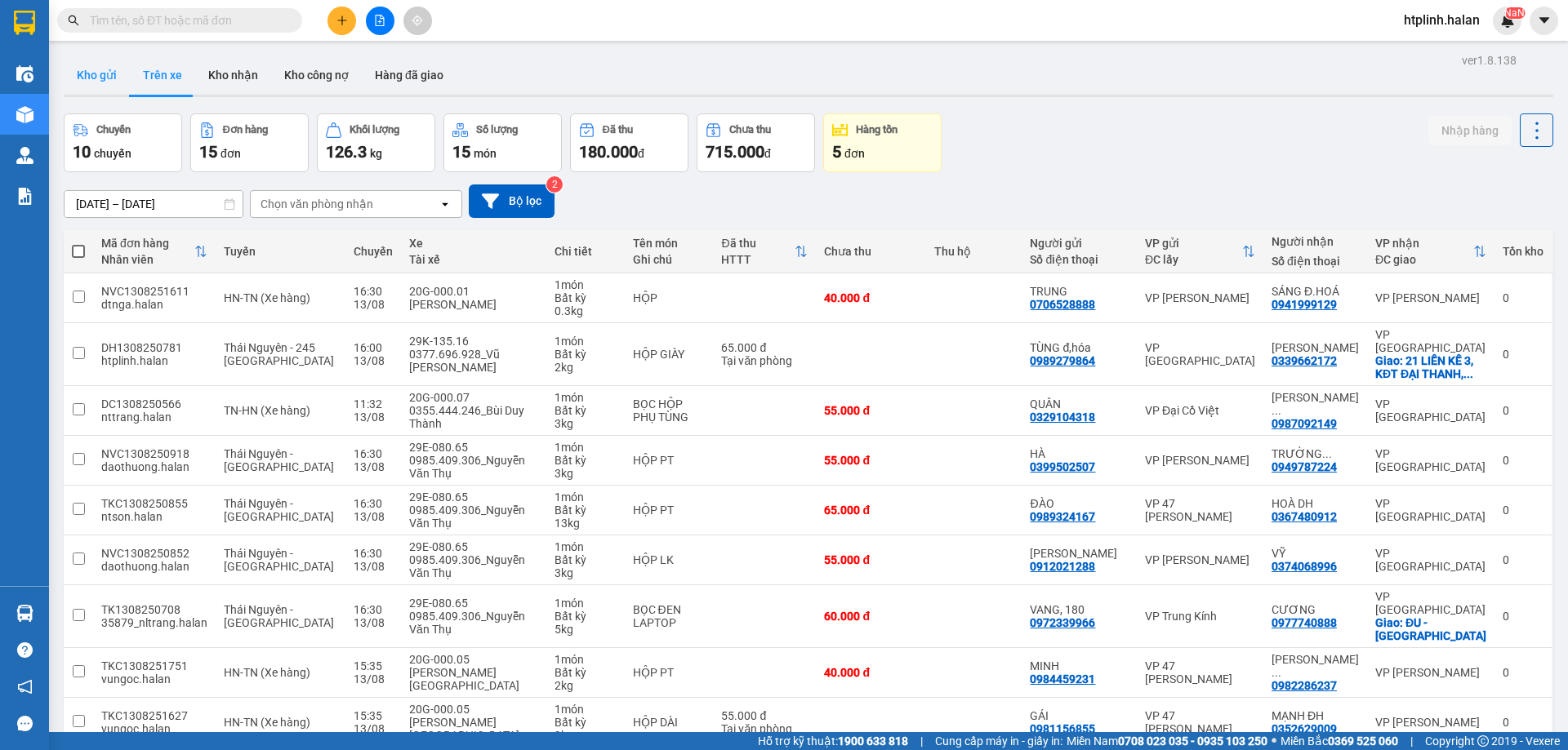
click at [87, 71] on button "Kho gửi" at bounding box center [96, 74] width 66 height 39
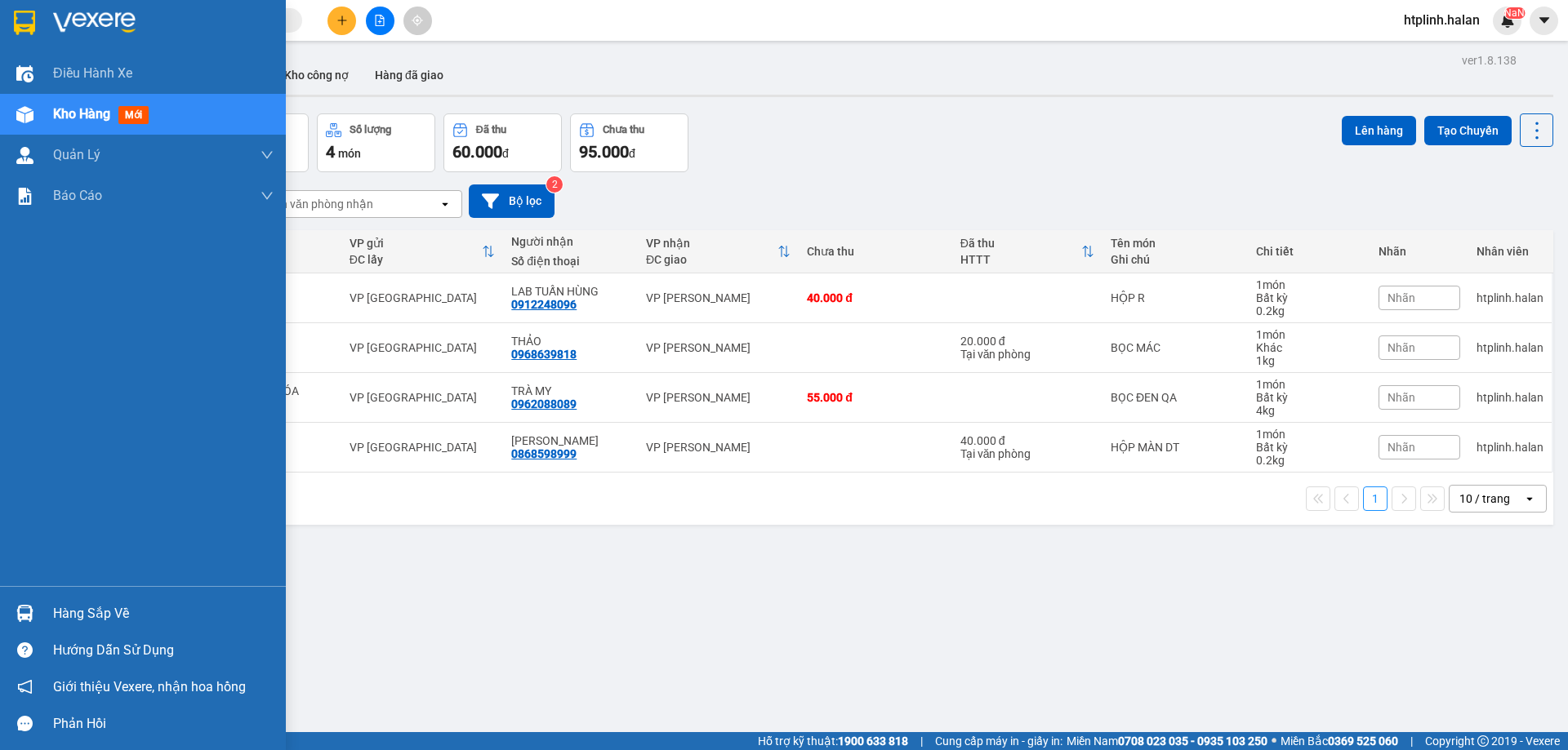
drag, startPoint x: 16, startPoint y: 605, endPoint x: 53, endPoint y: 608, distance: 37.1
click at [17, 605] on img at bounding box center [25, 613] width 18 height 18
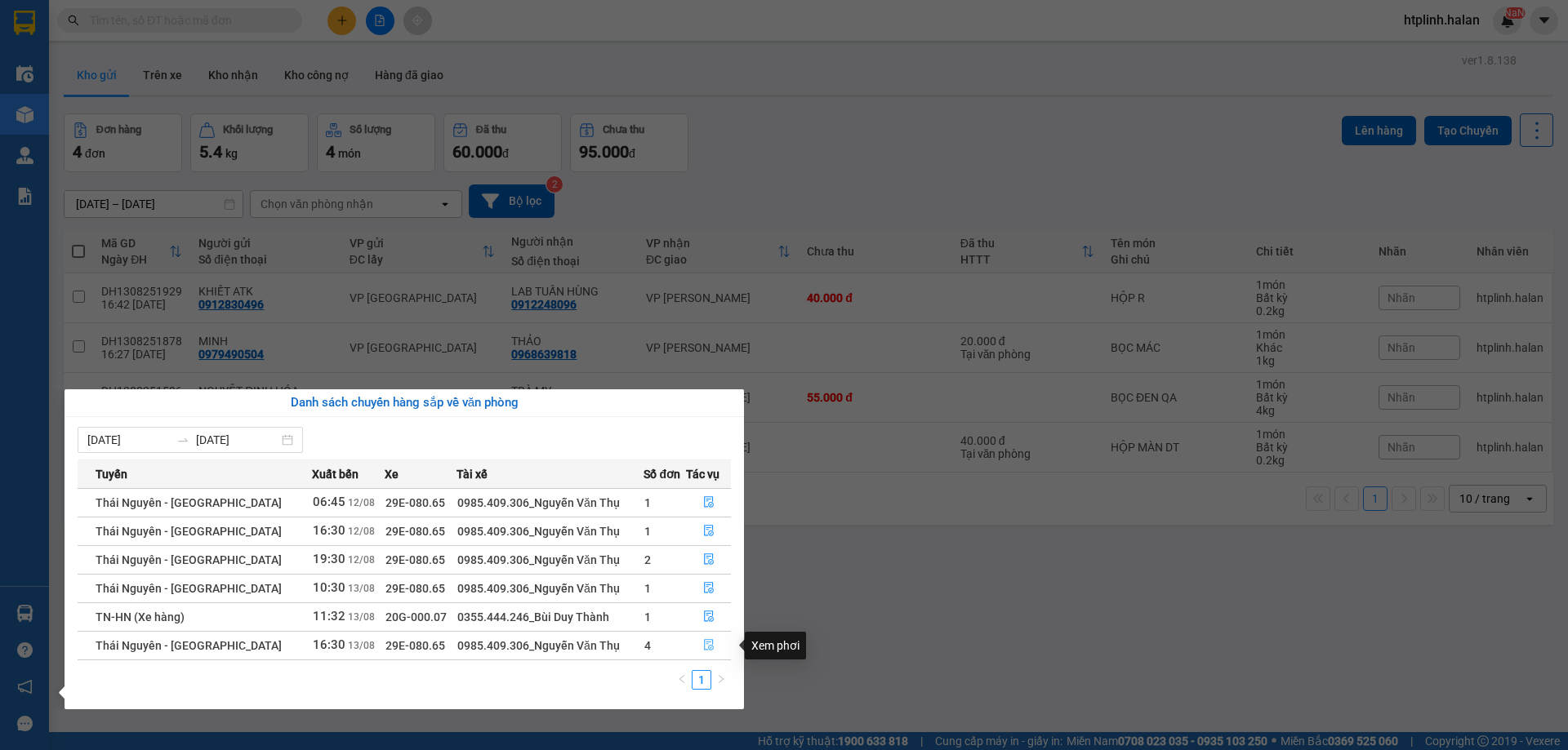
click at [709, 640] on icon "file-done" at bounding box center [708, 645] width 11 height 11
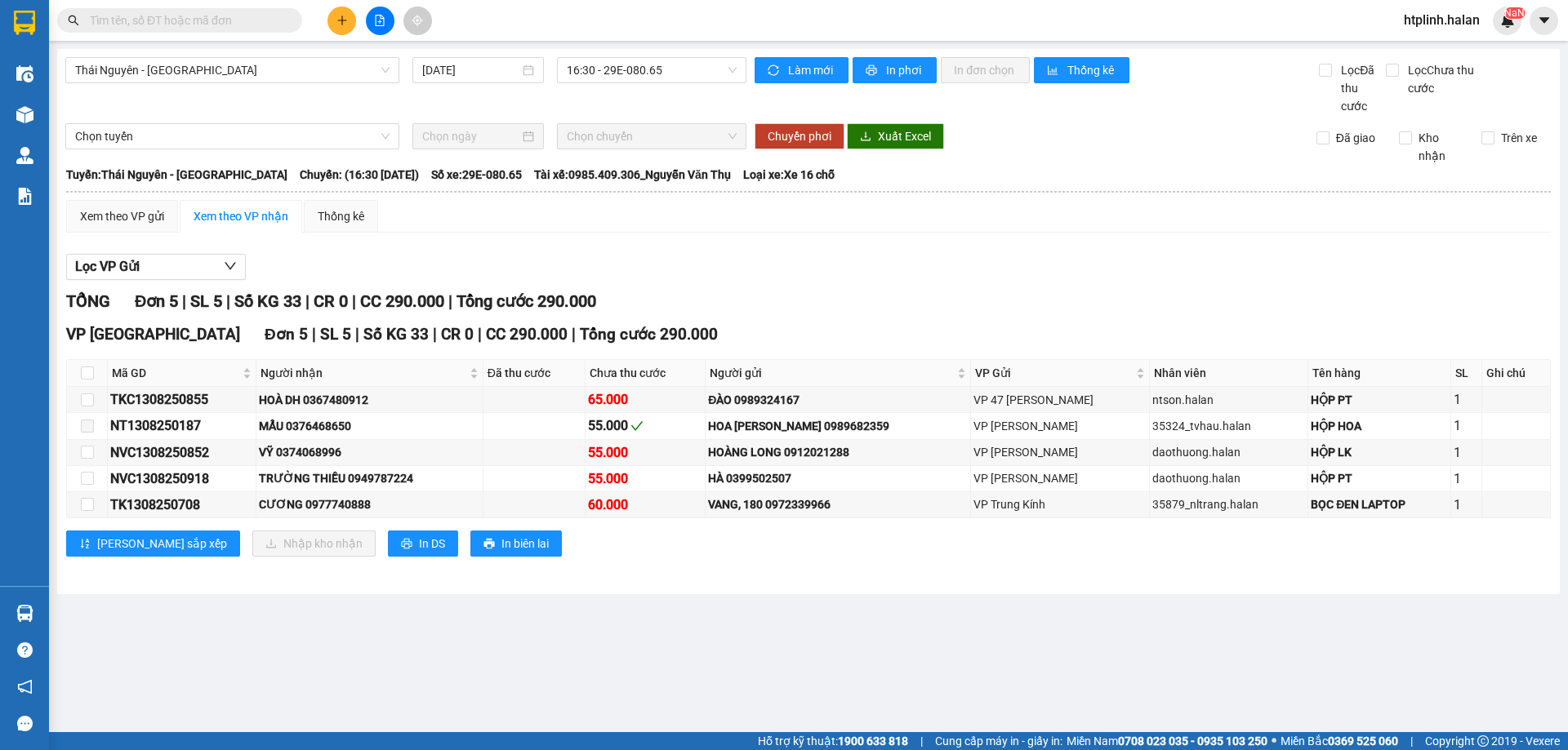
click at [1490, 128] on div "Chuyển phơi Xuất Excel" at bounding box center [1149, 137] width 805 height 26
click at [1498, 153] on div "Trên xe" at bounding box center [1510, 146] width 82 height 36
click at [1497, 140] on span "Trên xe" at bounding box center [1519, 138] width 49 height 18
click at [1494, 140] on input "Trên xe" at bounding box center [1487, 138] width 13 height 13
checkbox input "true"
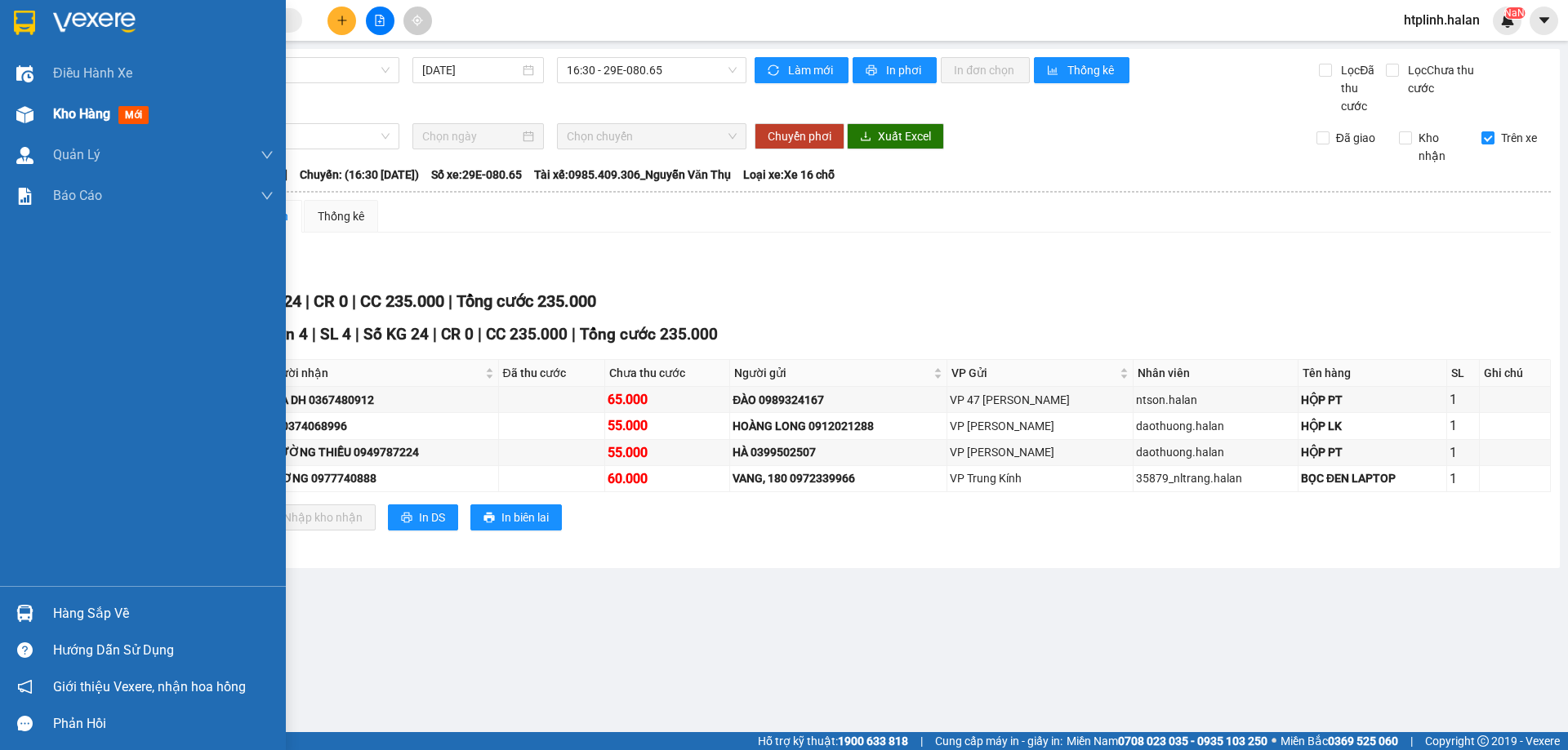
click at [13, 99] on div "Kho hàng mới" at bounding box center [143, 114] width 286 height 41
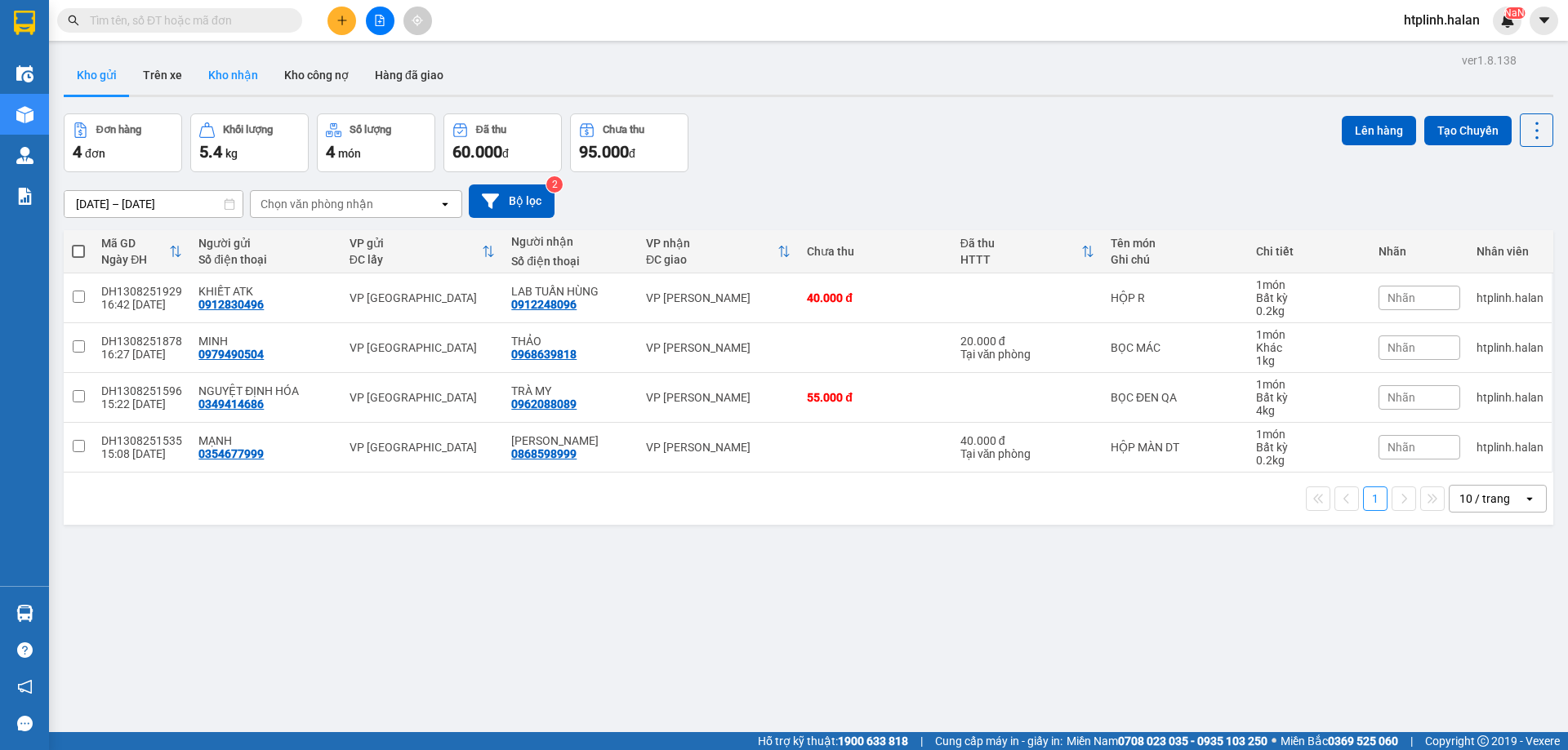
click at [239, 92] on button "Kho nhận" at bounding box center [233, 74] width 76 height 39
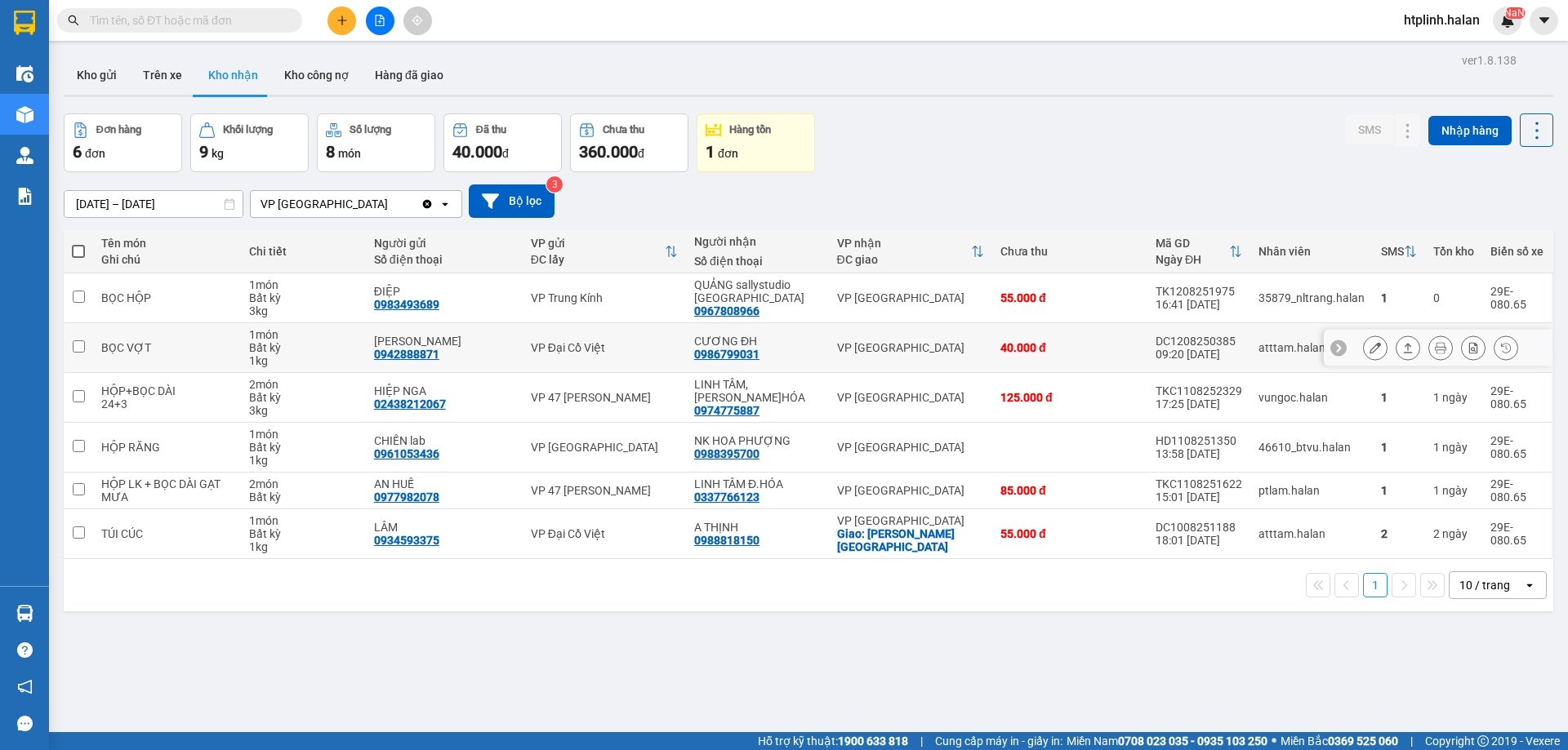
click at [1364, 338] on button at bounding box center [1375, 348] width 23 height 29
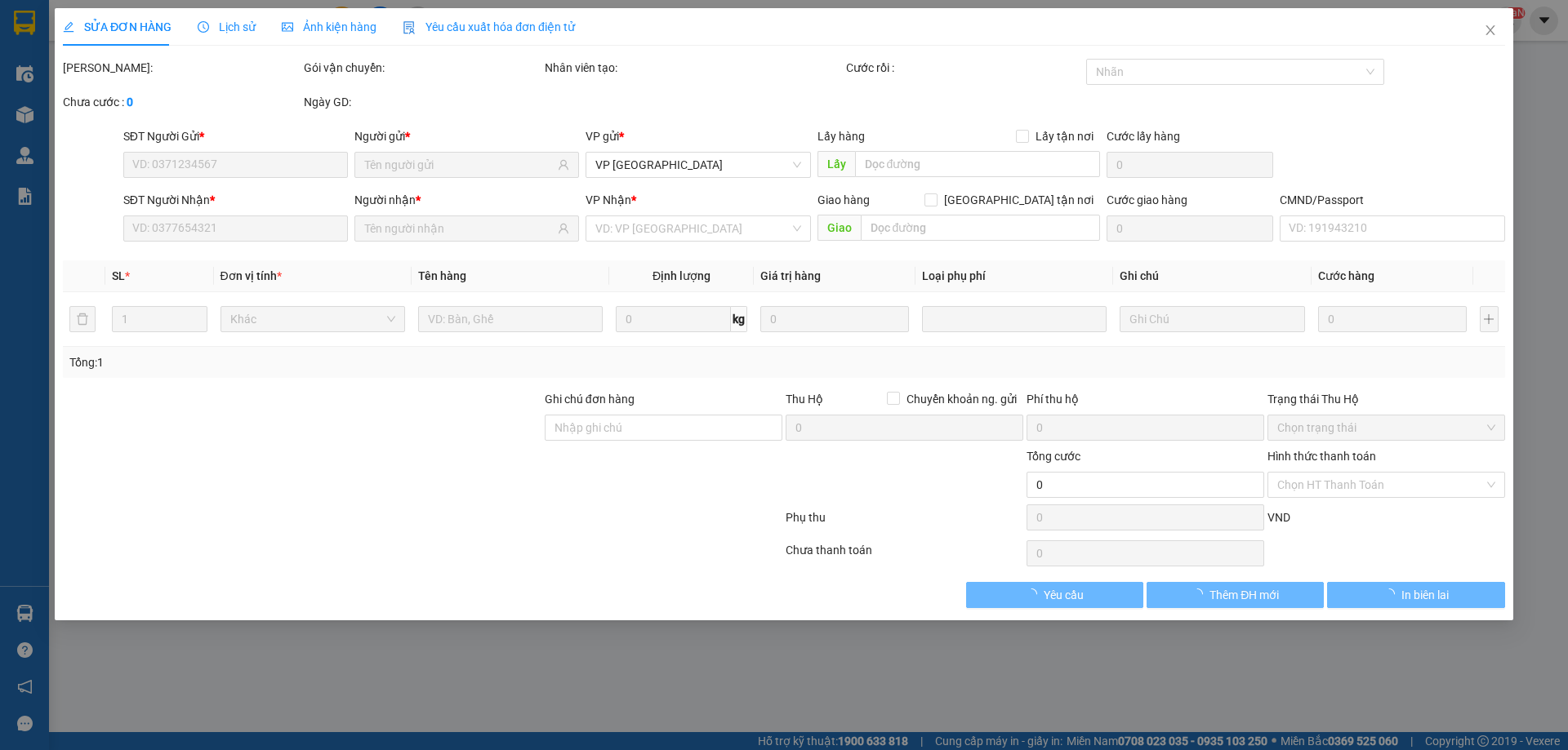
type input "0942888871"
type input "[PERSON_NAME]"
type input "0986799031"
type input "CƯƠNG ĐH"
type input "40.000"
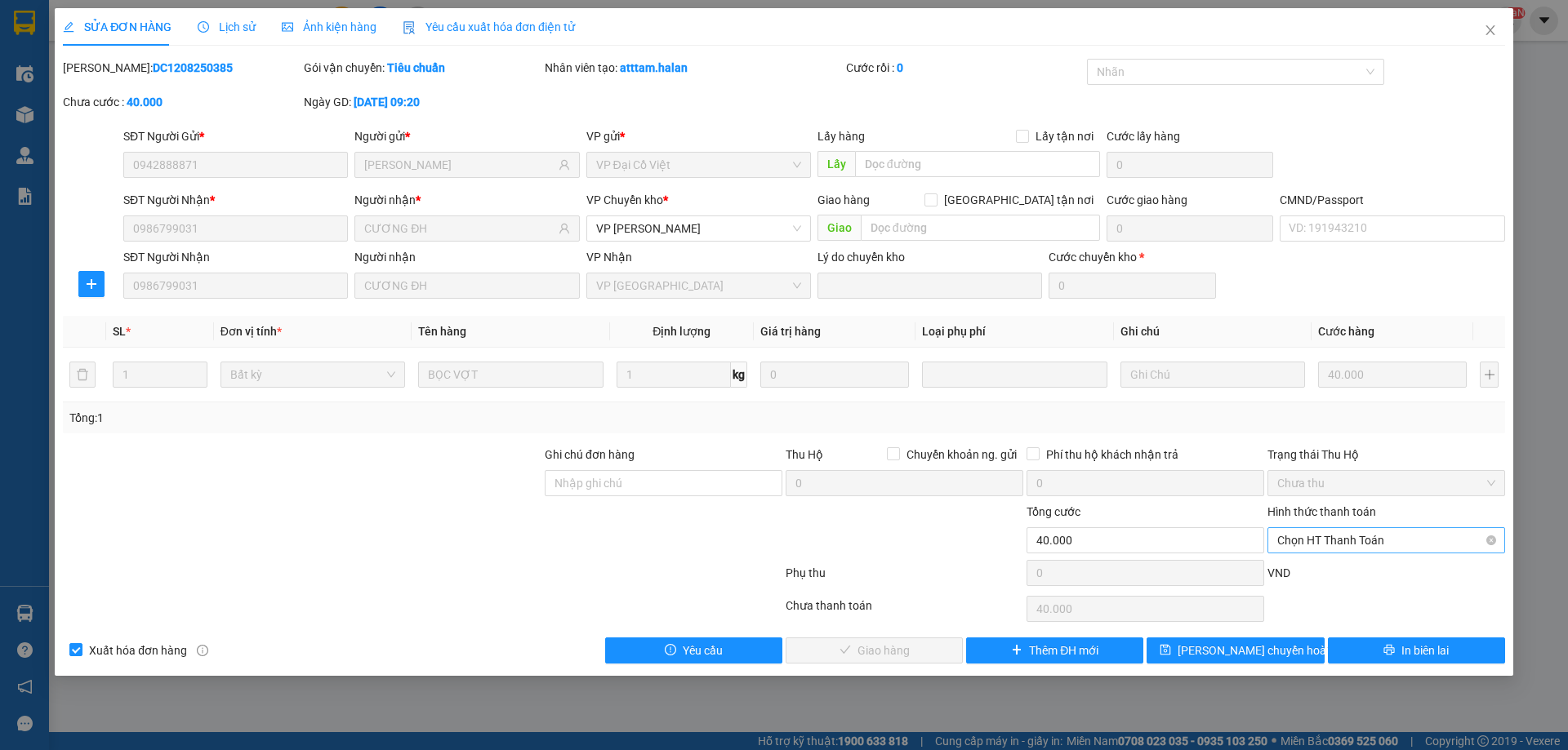
click at [1312, 542] on span "Chọn HT Thanh Toán" at bounding box center [1386, 541] width 218 height 25
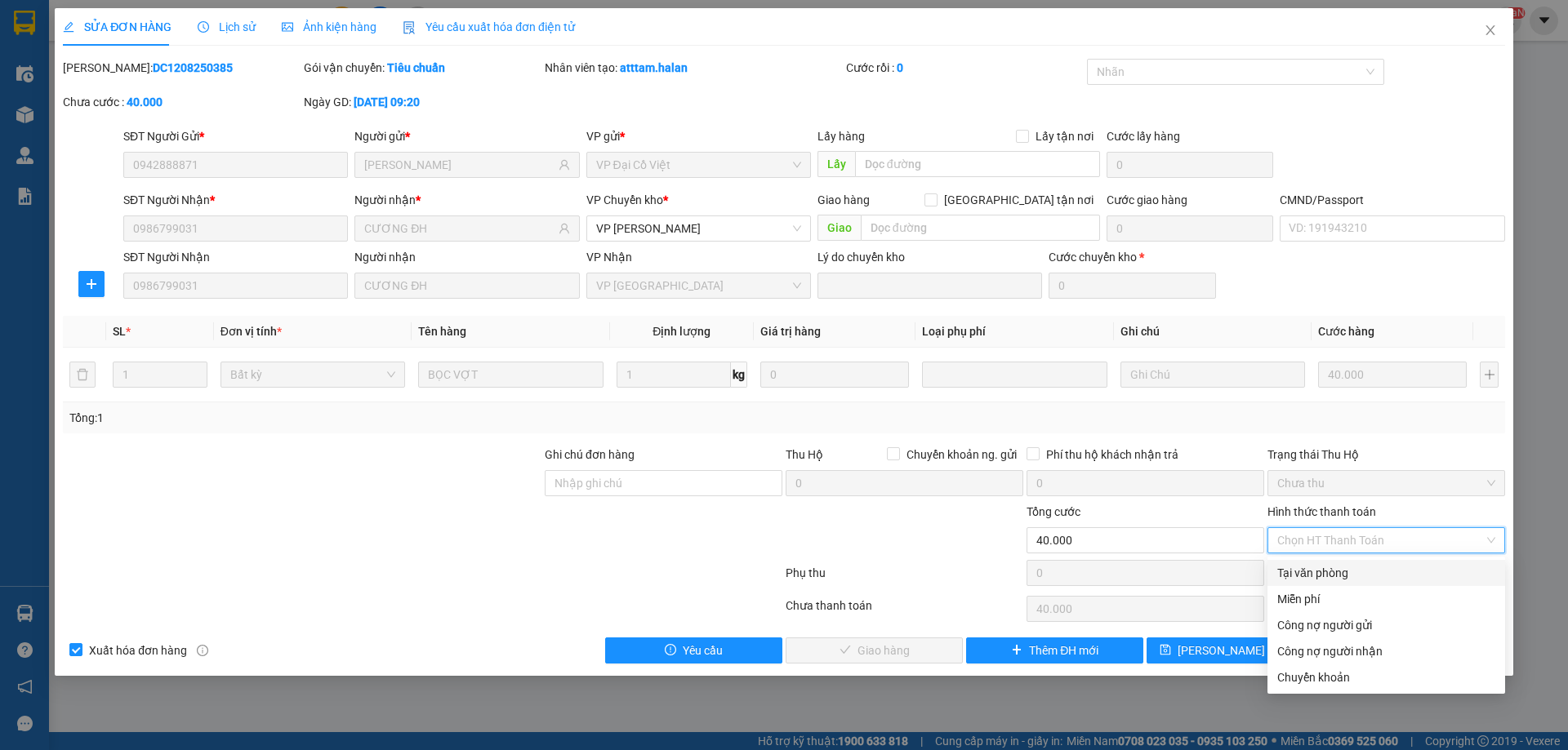
click at [1314, 579] on div "Tại văn phòng" at bounding box center [1386, 573] width 218 height 18
type input "0"
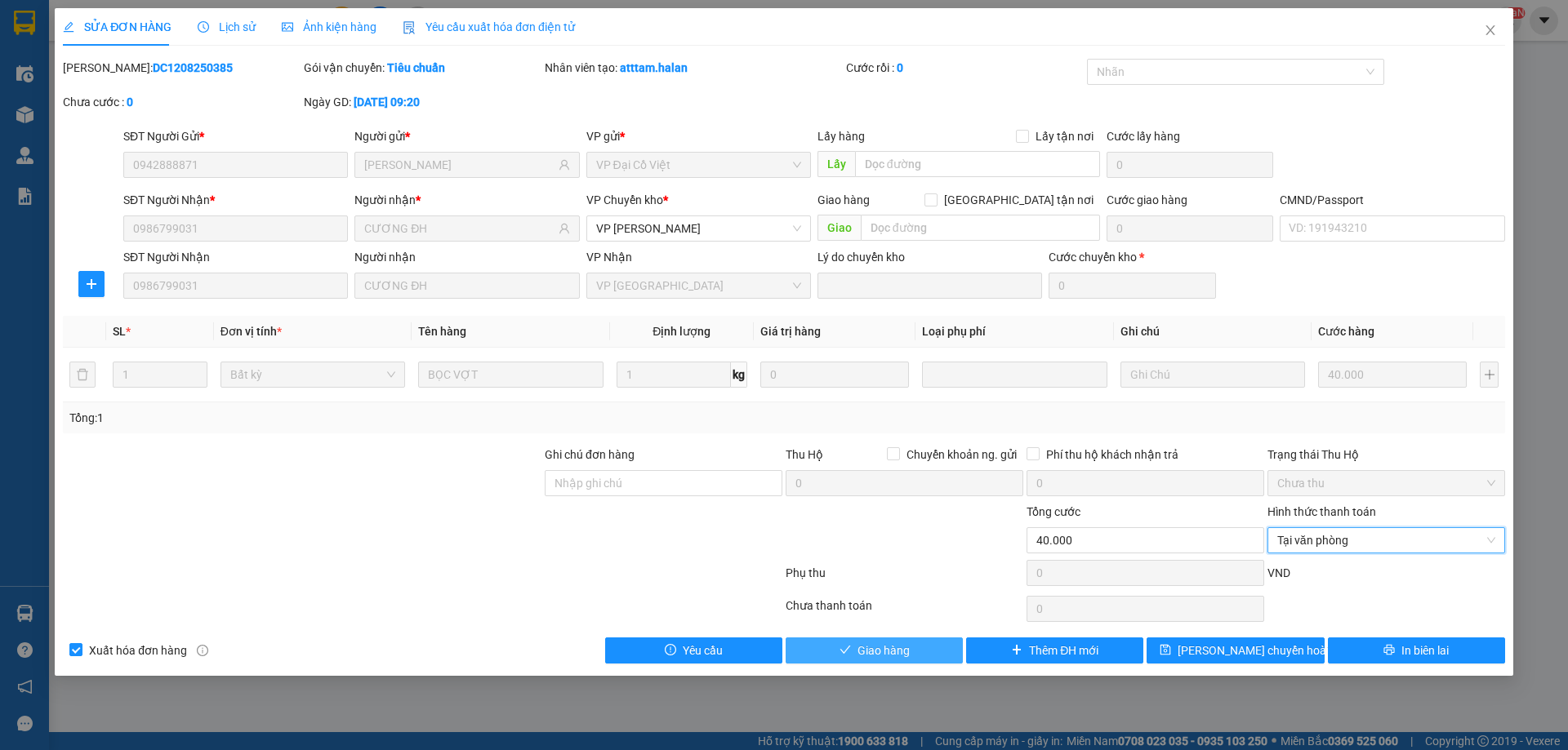
click at [888, 658] on span "Giao hàng" at bounding box center [883, 650] width 53 height 18
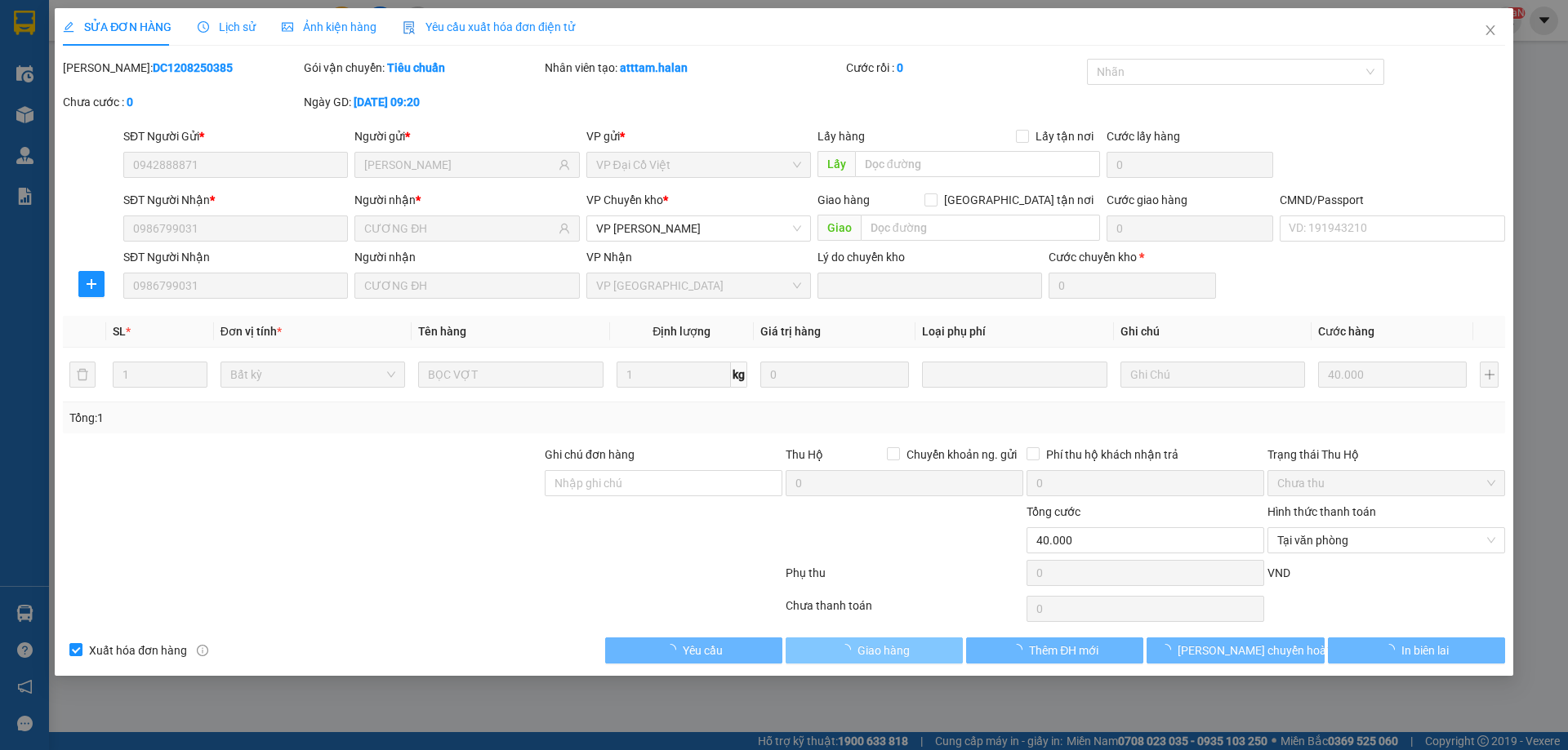
click at [895, 641] on div "Total Paid Fee 0 Total UnPaid Fee 40.000 Cash Collection Total Fee Mã ĐH: DC120…" at bounding box center [784, 361] width 1443 height 605
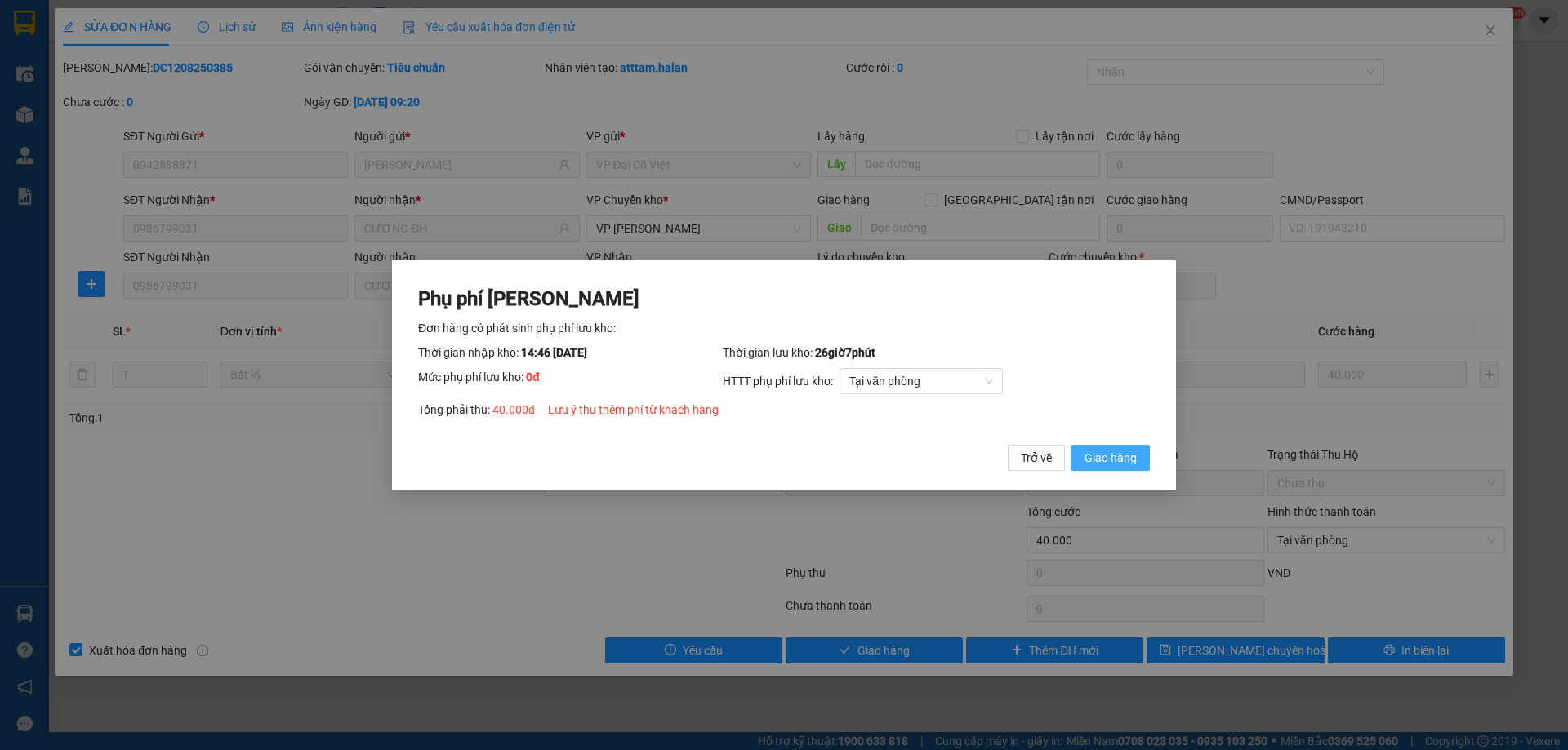
click at [1099, 452] on span "Giao hàng" at bounding box center [1110, 457] width 53 height 18
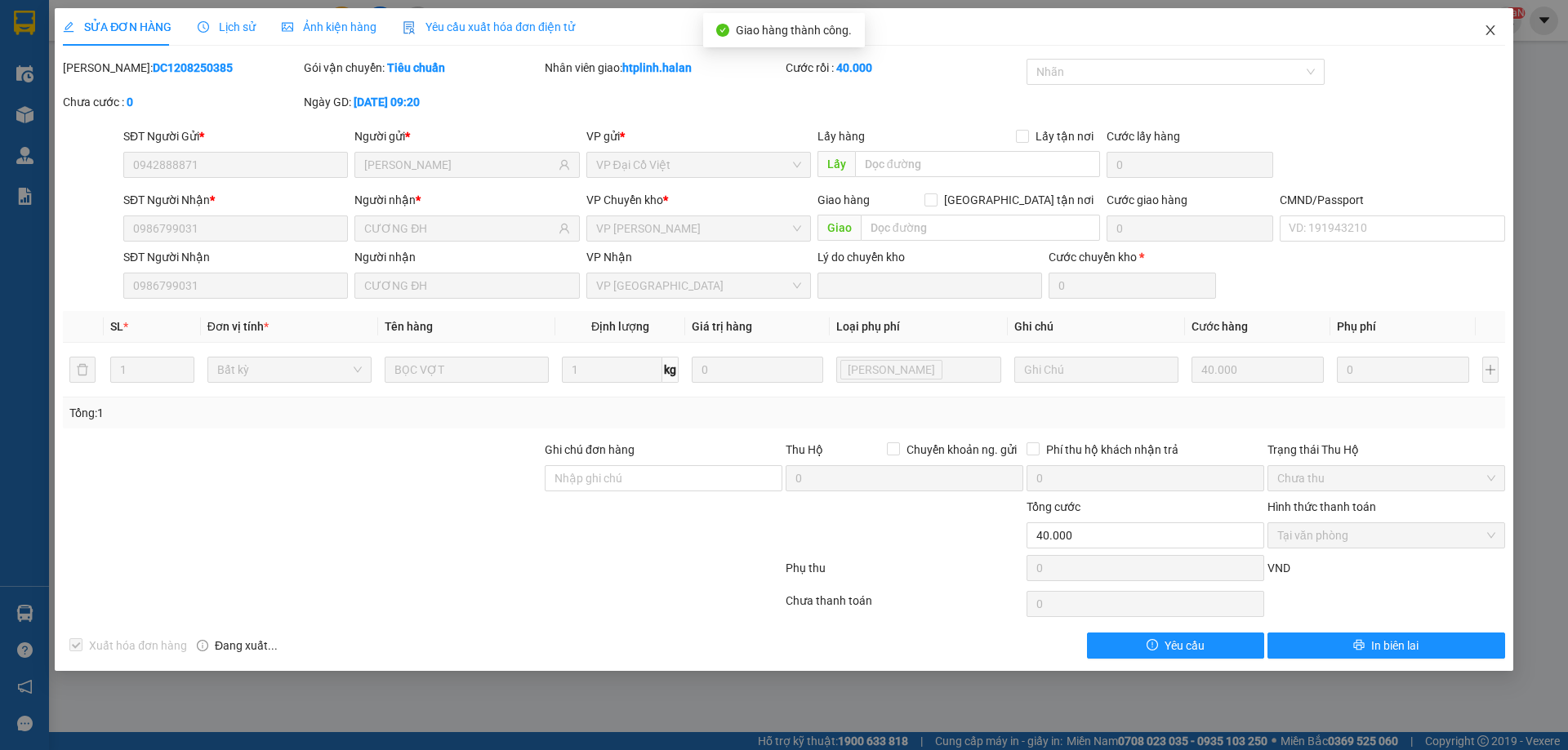
click at [1501, 18] on span "Close" at bounding box center [1490, 31] width 46 height 46
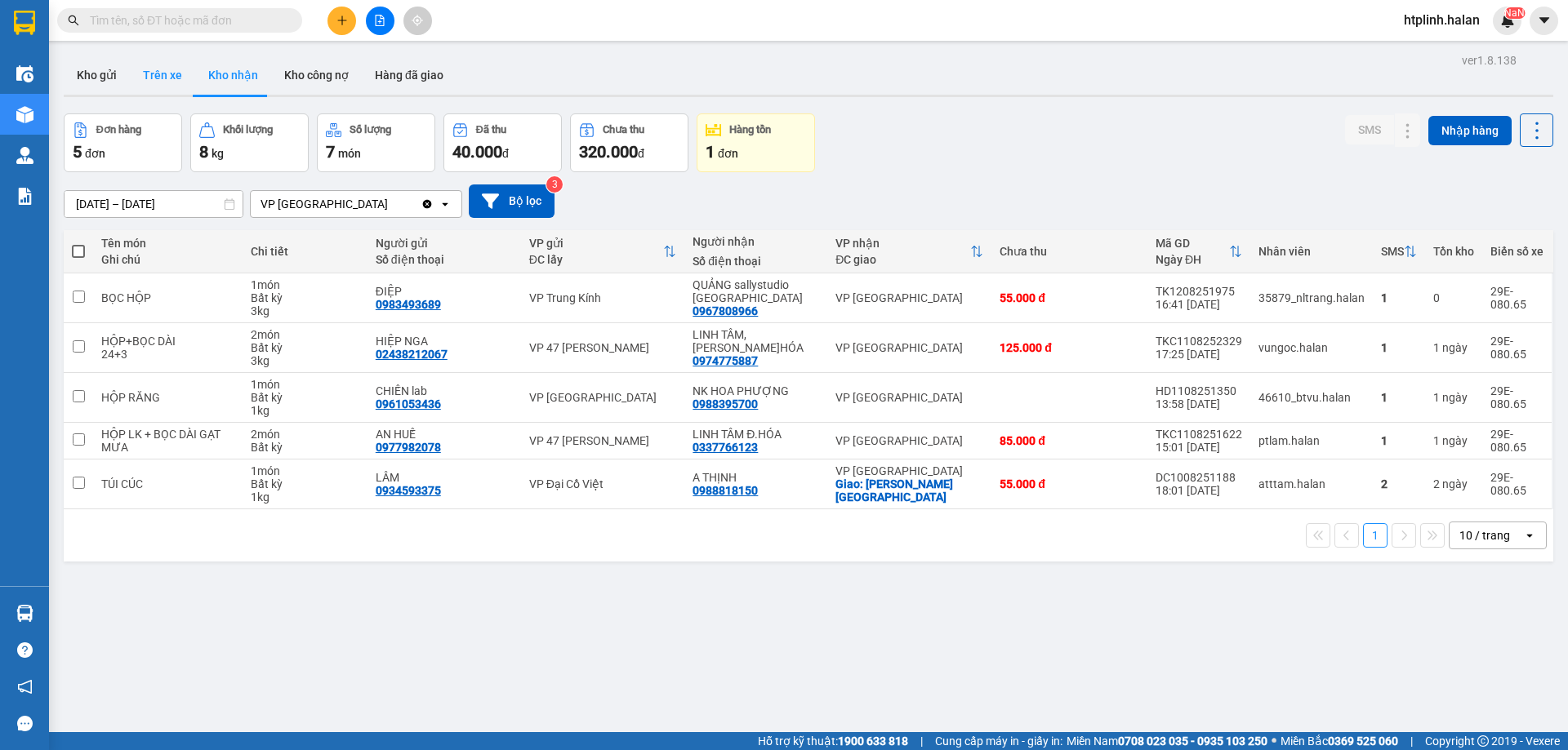
click at [151, 88] on button "Trên xe" at bounding box center [162, 74] width 66 height 39
type input "[DATE] – [DATE]"
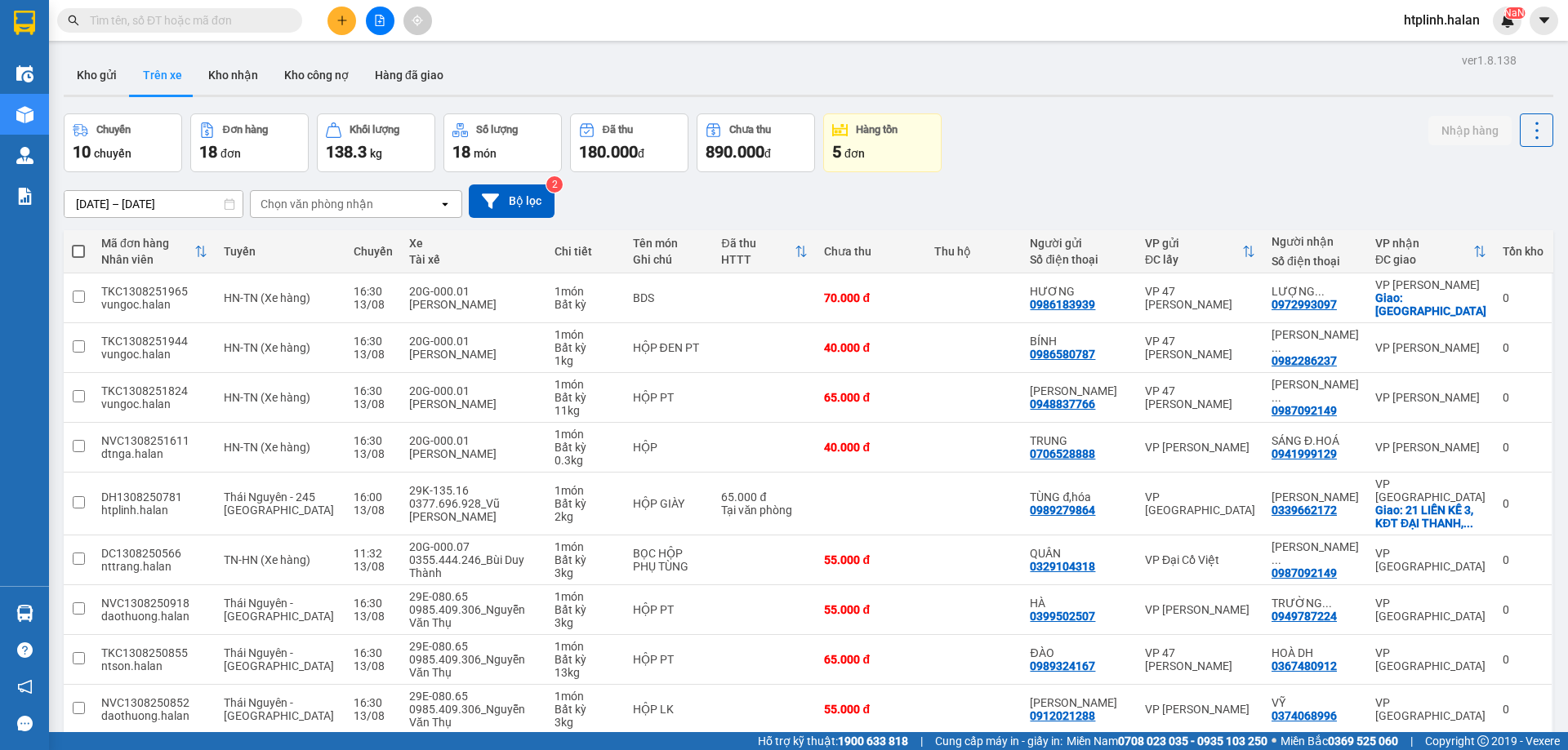
click at [235, 20] on input "text" at bounding box center [186, 20] width 193 height 18
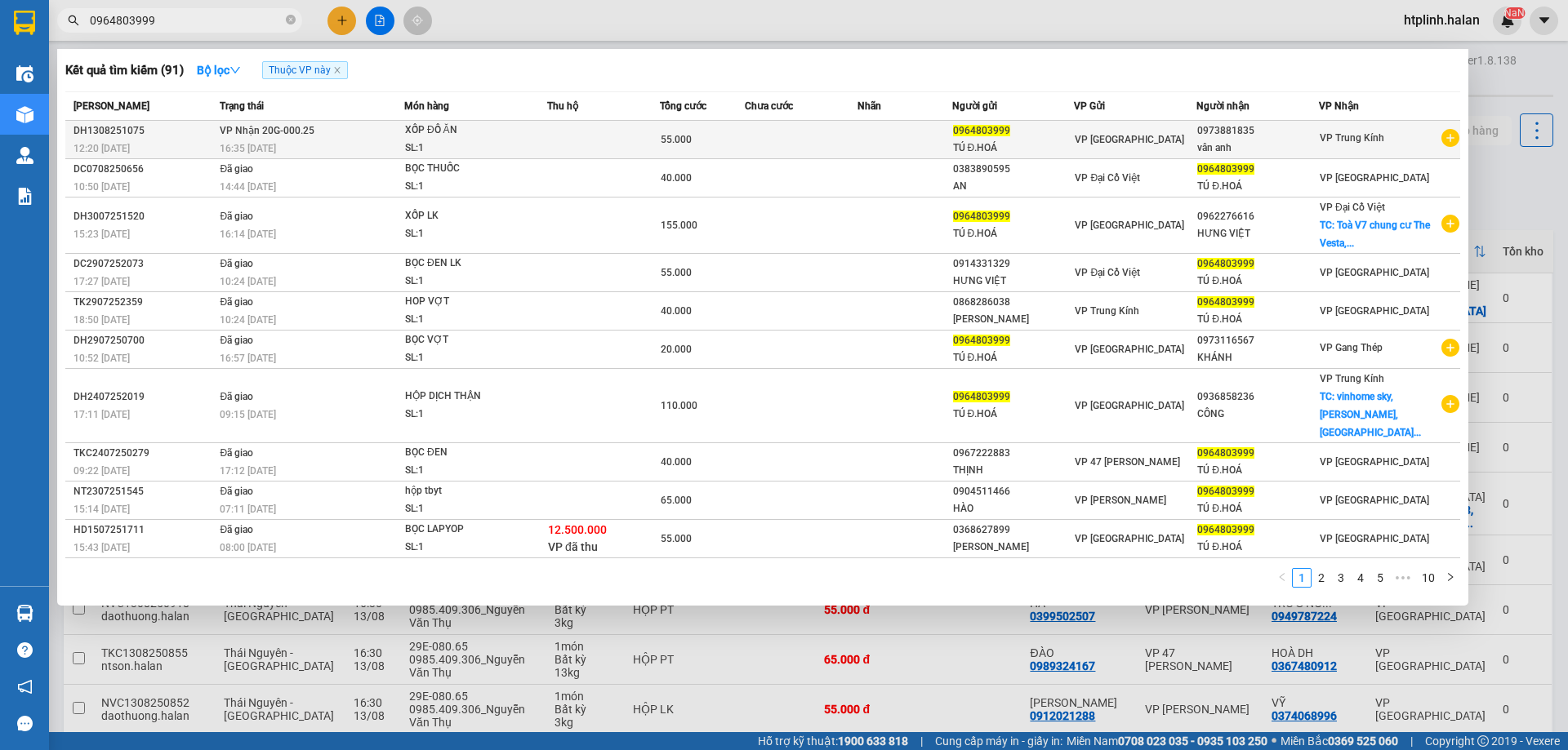
type input "0964803999"
click at [353, 135] on td "VP Nhận 20G-000.25 16:35 [DATE]" at bounding box center [309, 140] width 188 height 39
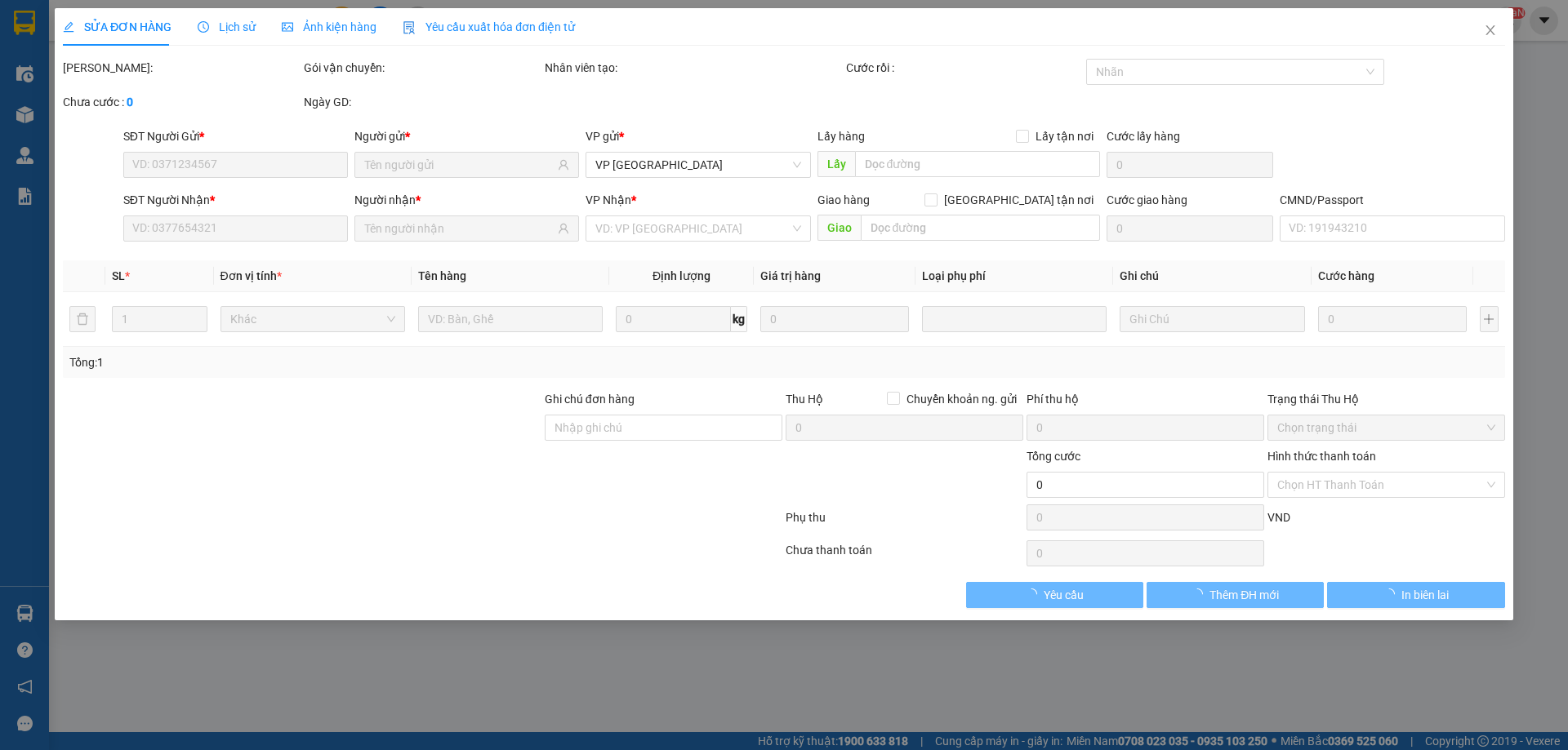
type input "0964803999"
type input "0973881835"
type input "55.000"
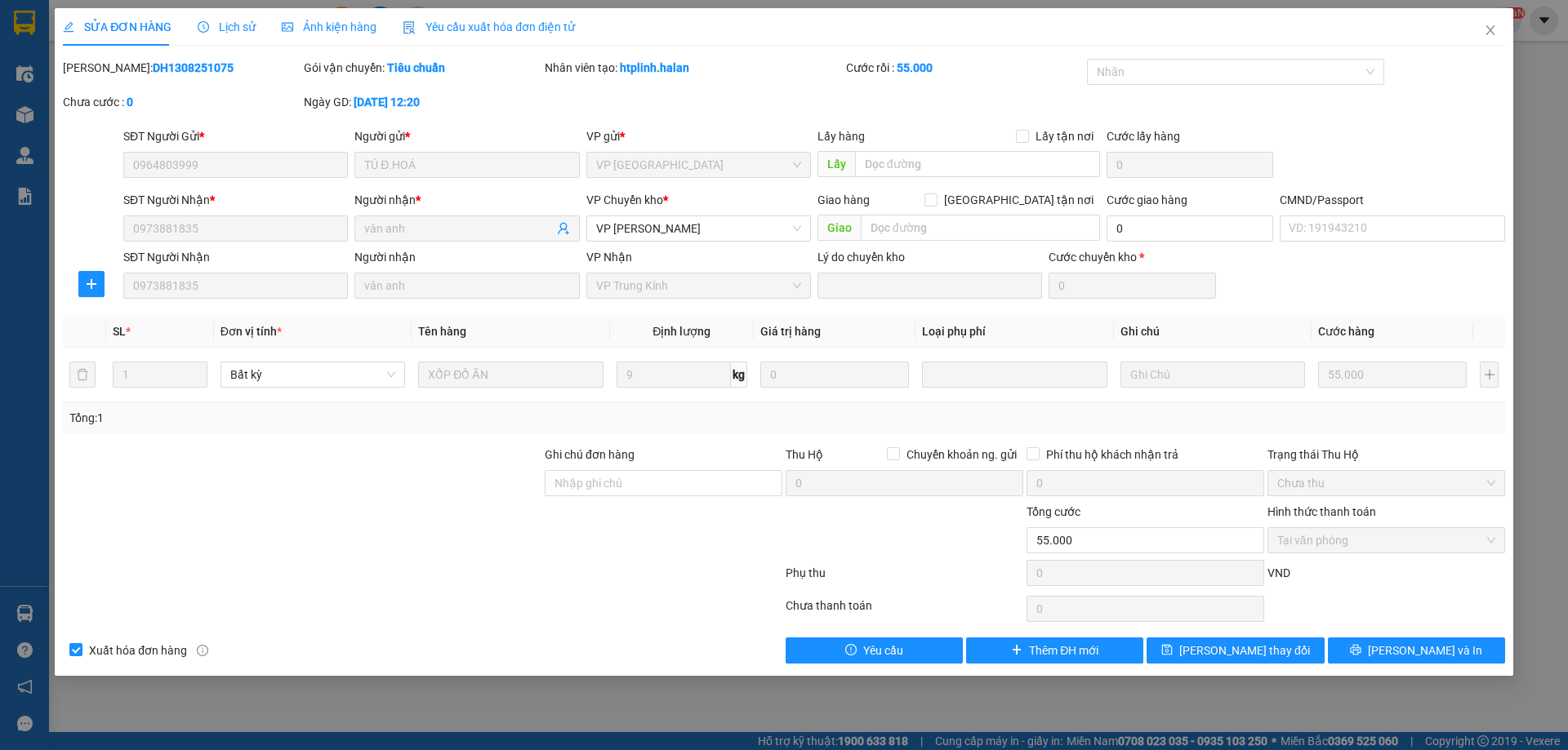
click at [1515, 28] on div "SỬA ĐƠN HÀNG Lịch sử Ảnh kiện hàng Yêu cầu xuất hóa đơn điện tử Total Paid Fee …" at bounding box center [784, 375] width 1568 height 750
click at [1486, 30] on icon "close" at bounding box center [1490, 30] width 13 height 13
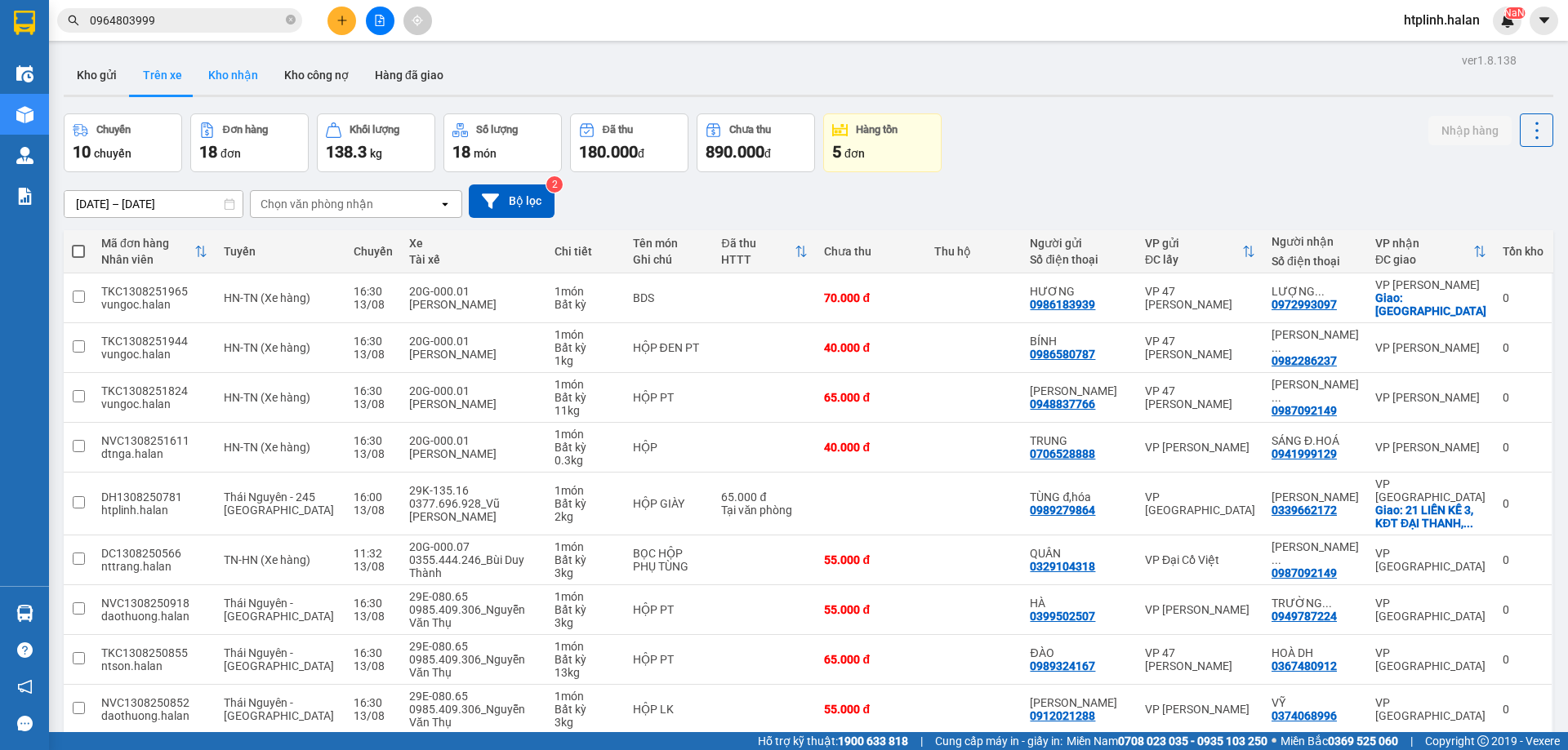
click at [255, 63] on button "Kho nhận" at bounding box center [233, 74] width 76 height 39
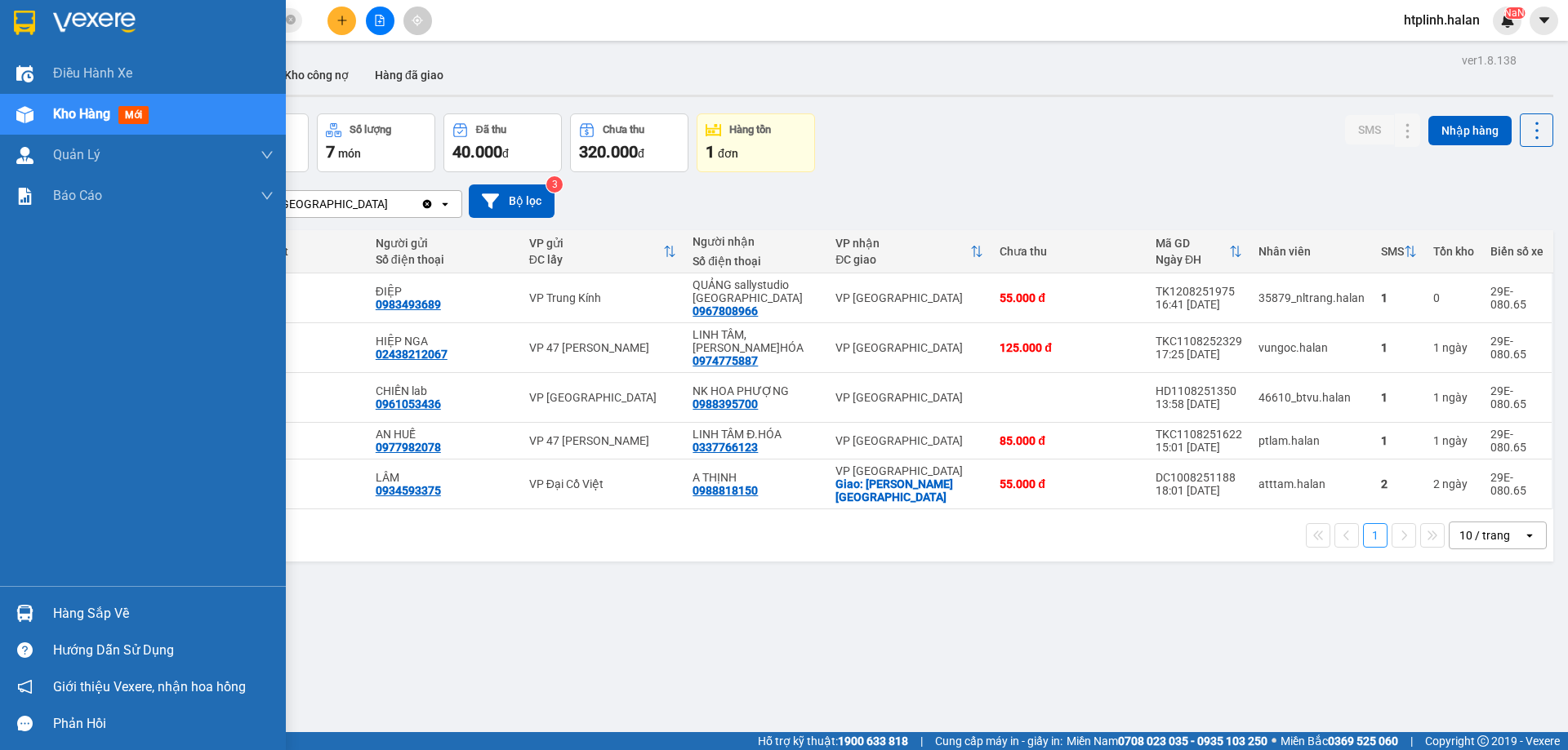
click at [79, 623] on div "Hàng sắp về" at bounding box center [164, 614] width 221 height 25
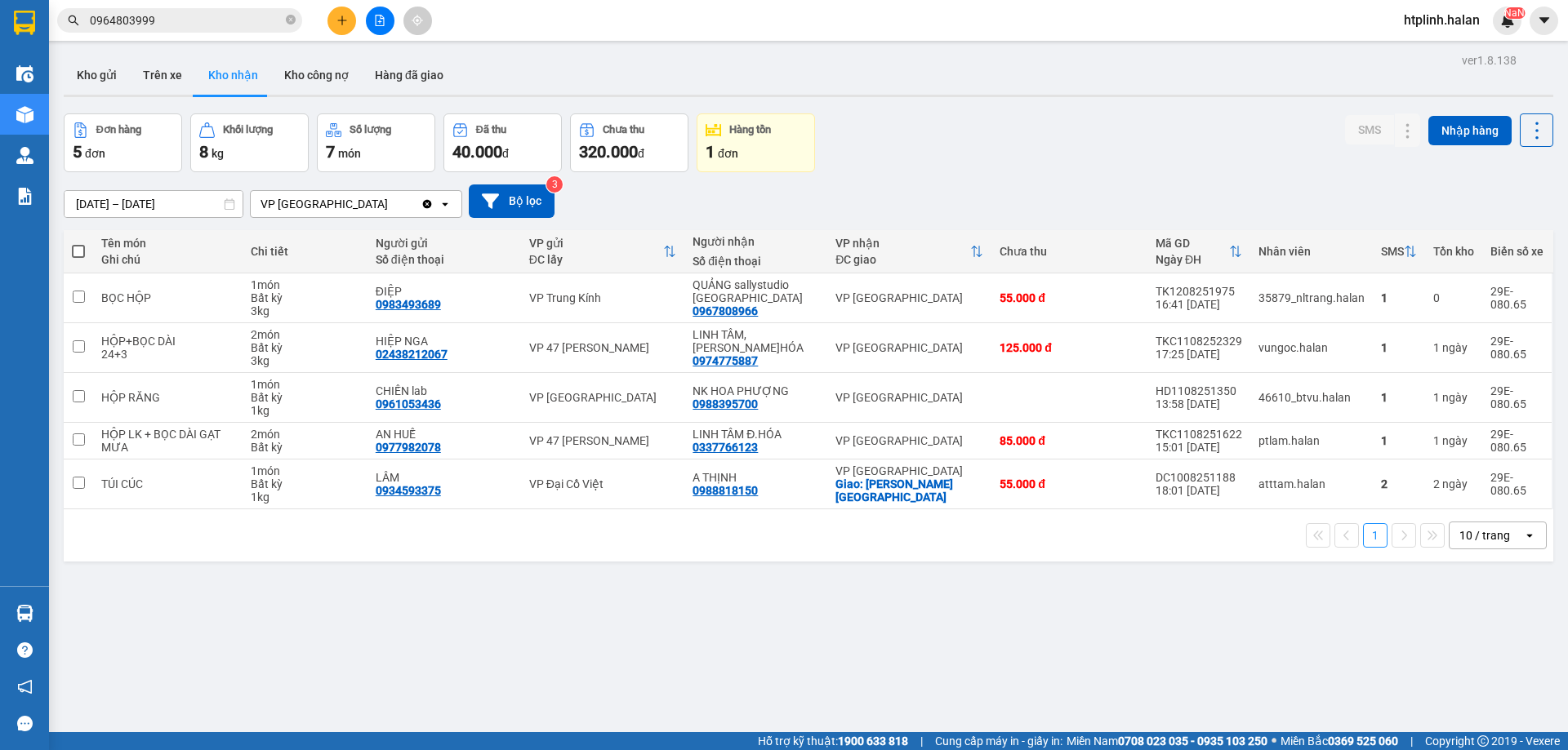
click at [876, 591] on section "Kết quả tìm kiếm ( 91 ) Bộ lọc Thuộc VP này [PERSON_NAME] thái Món hàng Thu hộ …" at bounding box center [784, 375] width 1568 height 750
click at [130, 70] on button "Trên xe" at bounding box center [162, 74] width 66 height 39
type input "[DATE] – [DATE]"
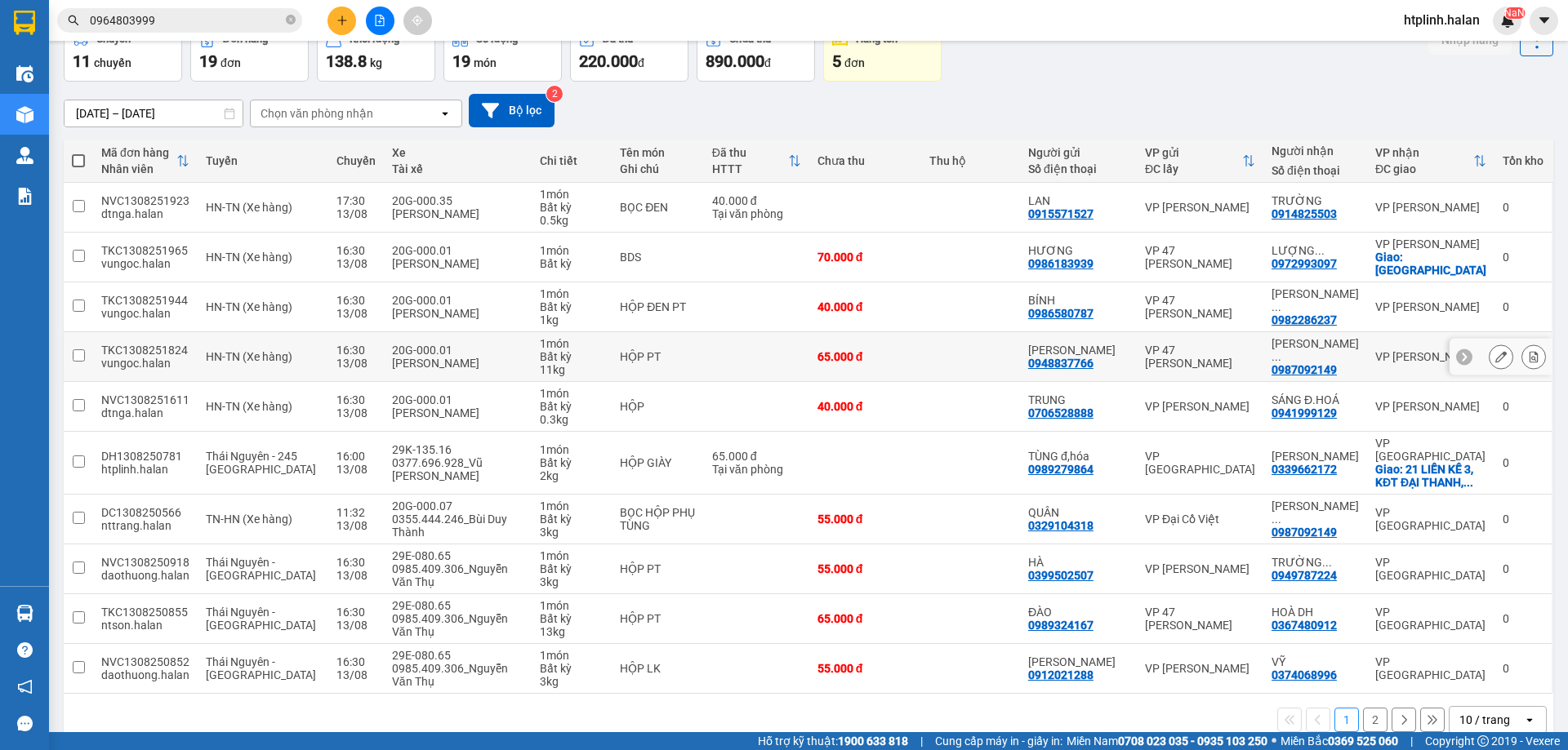
scroll to position [93, 0]
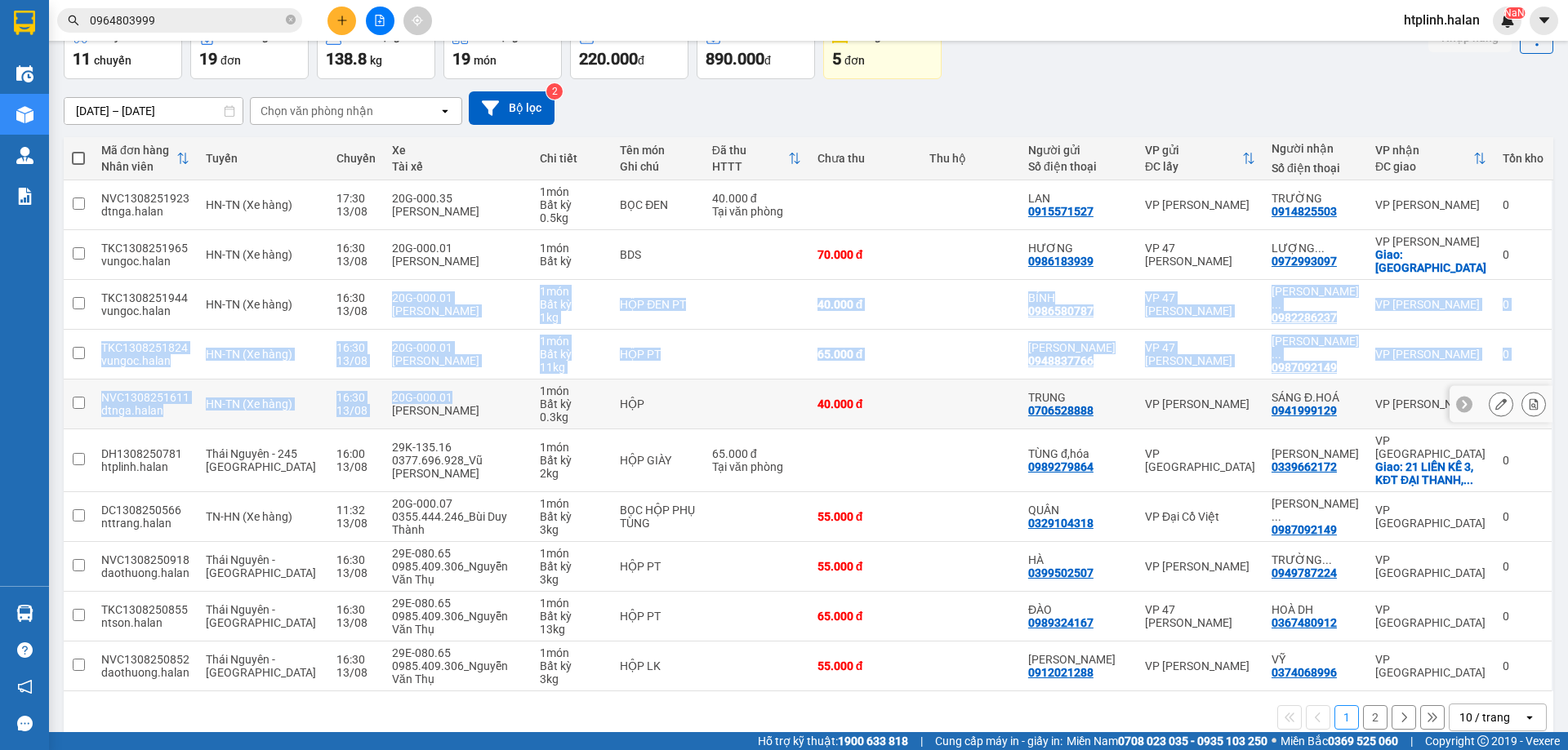
drag, startPoint x: 350, startPoint y: 280, endPoint x: 458, endPoint y: 371, distance: 141.2
click at [458, 371] on tbody "NVC1308251923 dtnga.halan HN-[GEOGRAPHIC_DATA] (Xe hàng) 17:30 [DATE] 20G-000.3…" at bounding box center [809, 435] width 1490 height 511
click at [461, 354] on div "[PERSON_NAME]" at bounding box center [458, 360] width 132 height 13
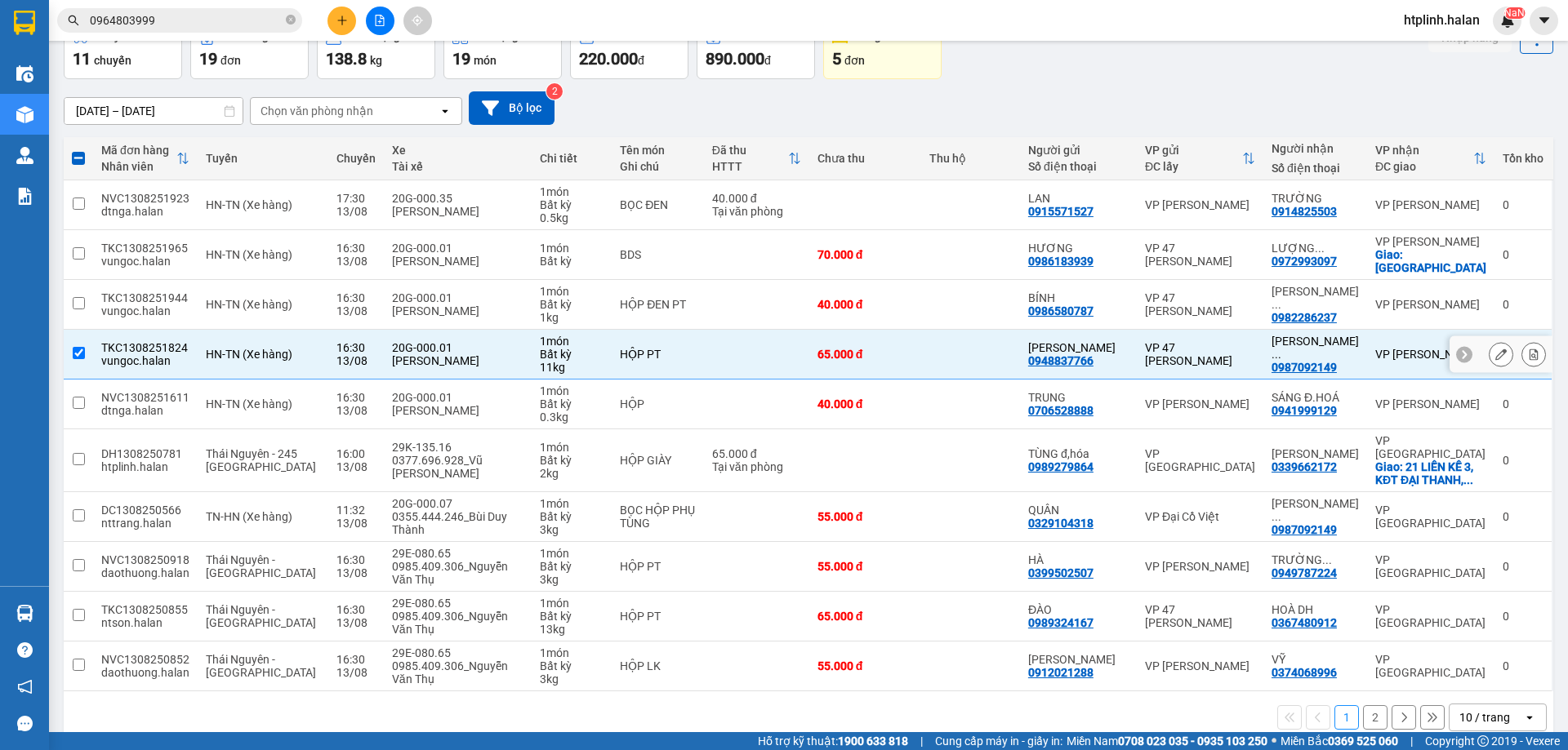
click at [983, 342] on td at bounding box center [970, 354] width 99 height 50
checkbox input "false"
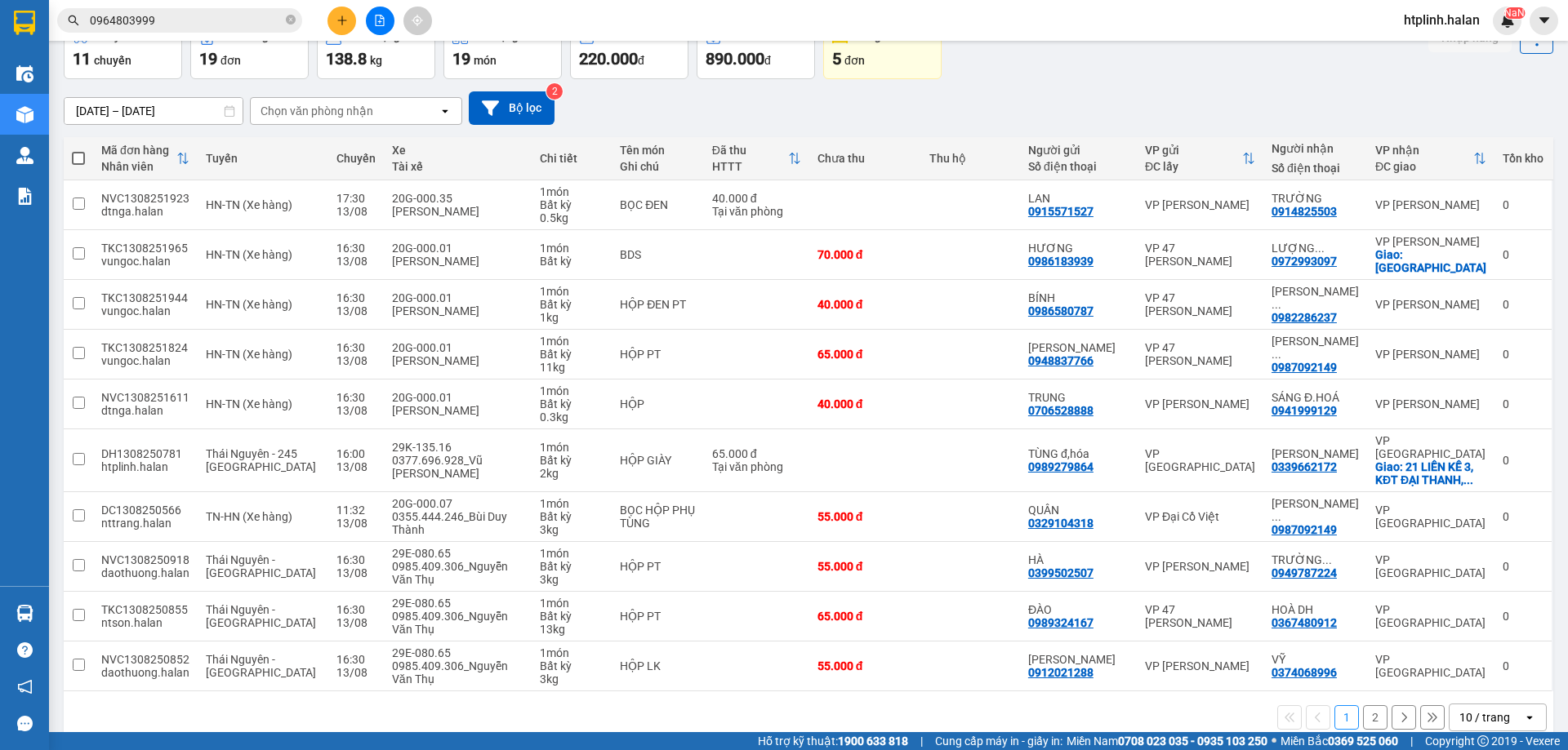
scroll to position [0, 0]
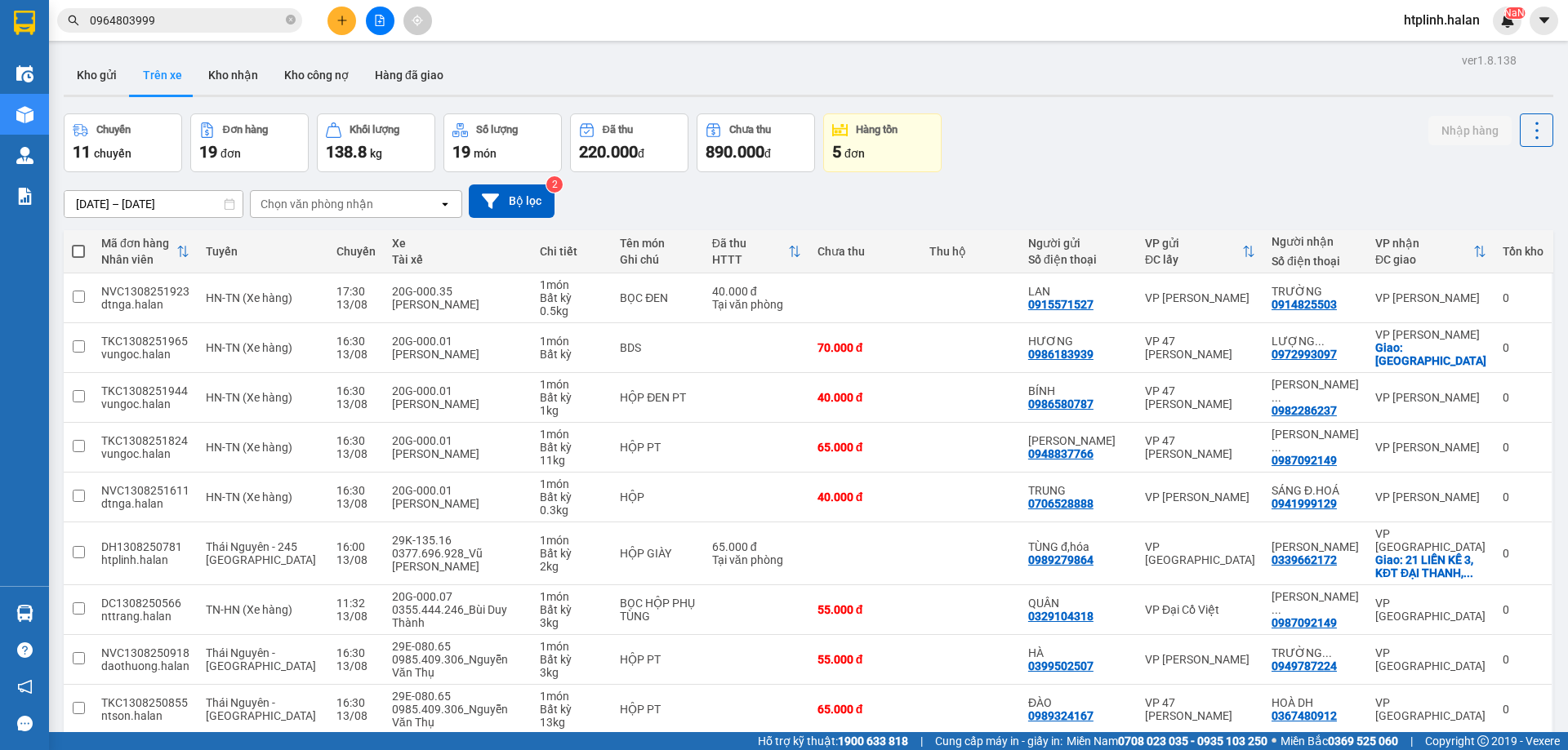
click at [1129, 138] on div "Chuyến 11 chuyến Đơn hàng 19 đơn Khối lượng 138.8 kg Số lượng 19 món Đã thu 220…" at bounding box center [809, 143] width 1490 height 59
click at [81, 79] on button "Kho gửi" at bounding box center [96, 74] width 66 height 39
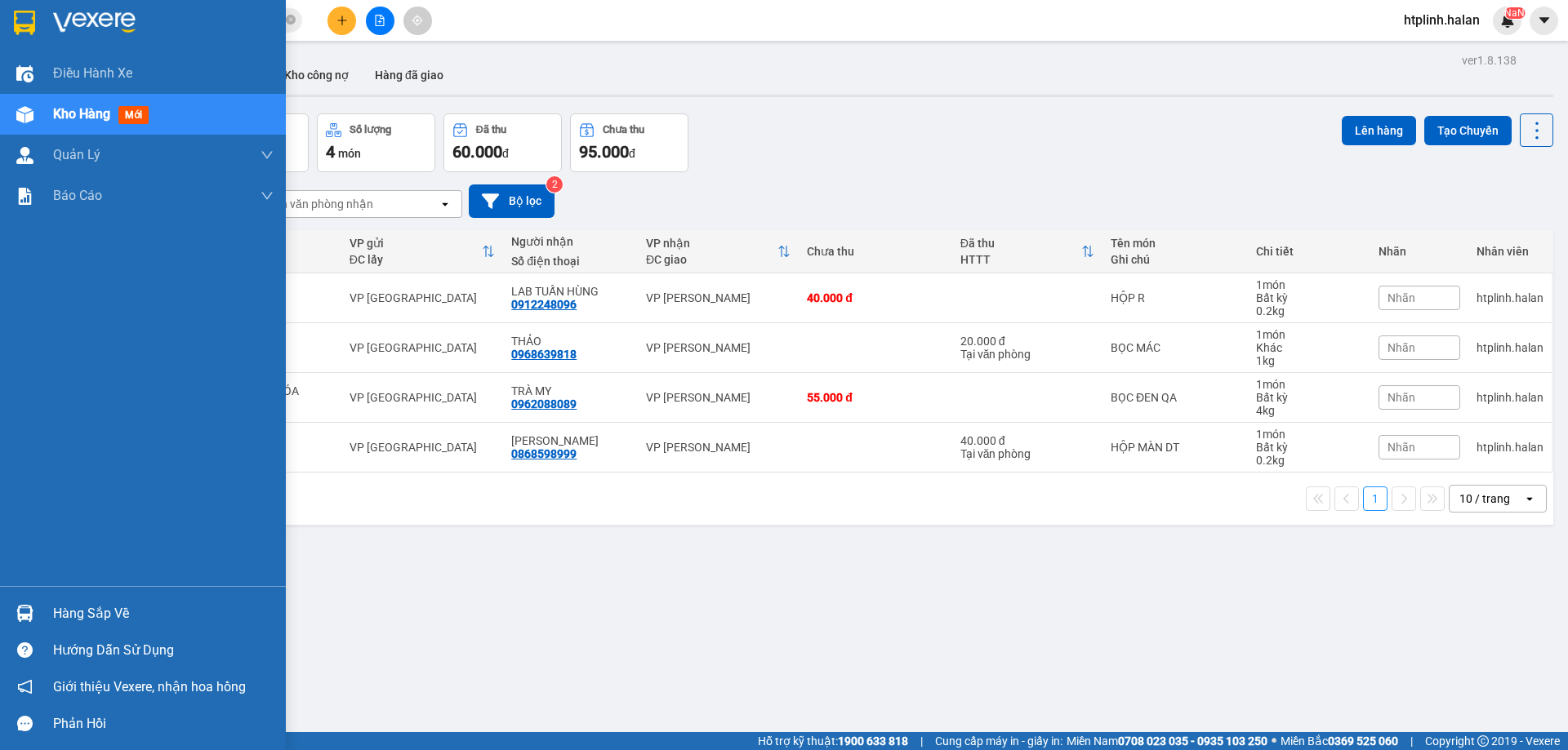
click at [37, 630] on div "Hàng sắp về" at bounding box center [143, 613] width 286 height 37
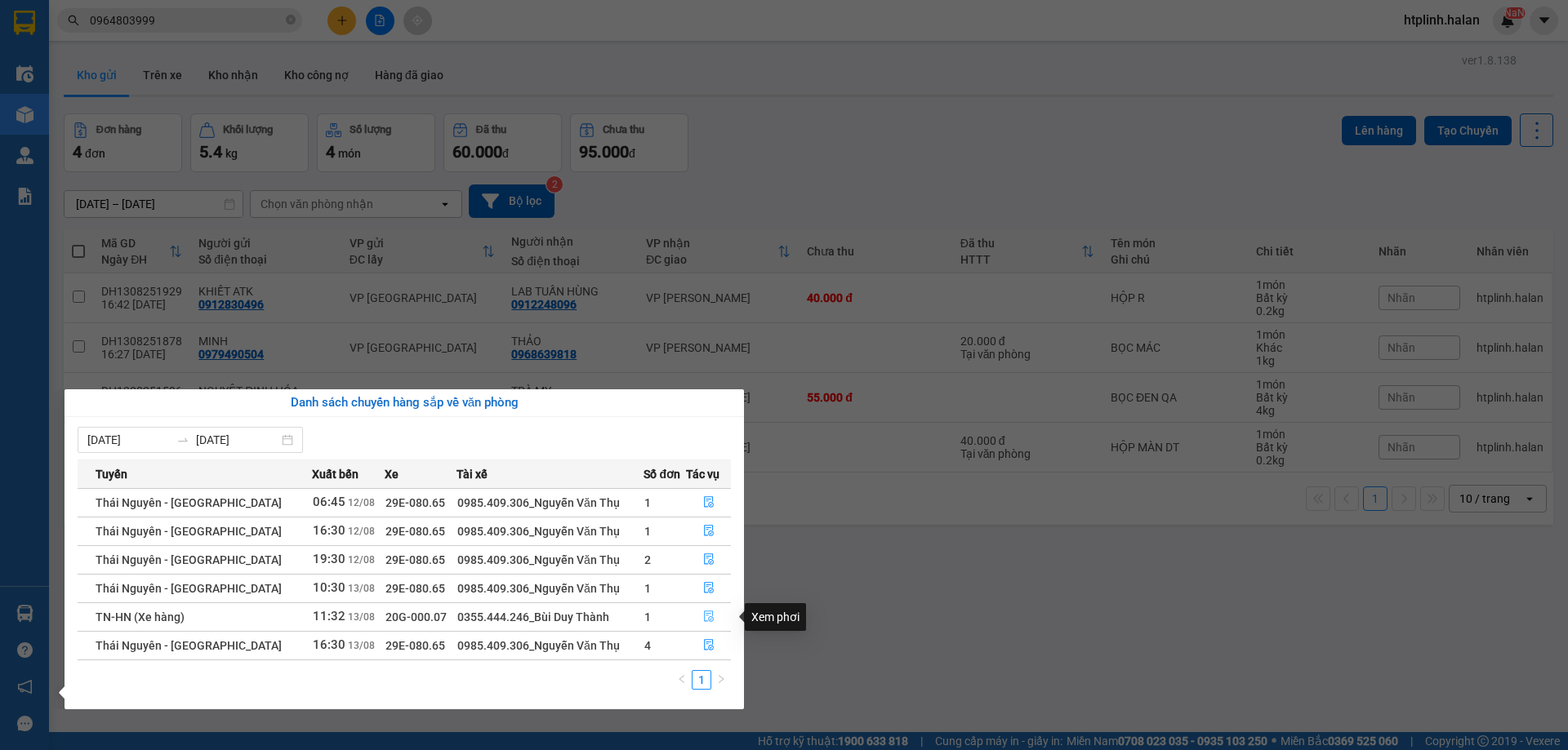
click at [706, 622] on icon "file-done" at bounding box center [708, 616] width 11 height 11
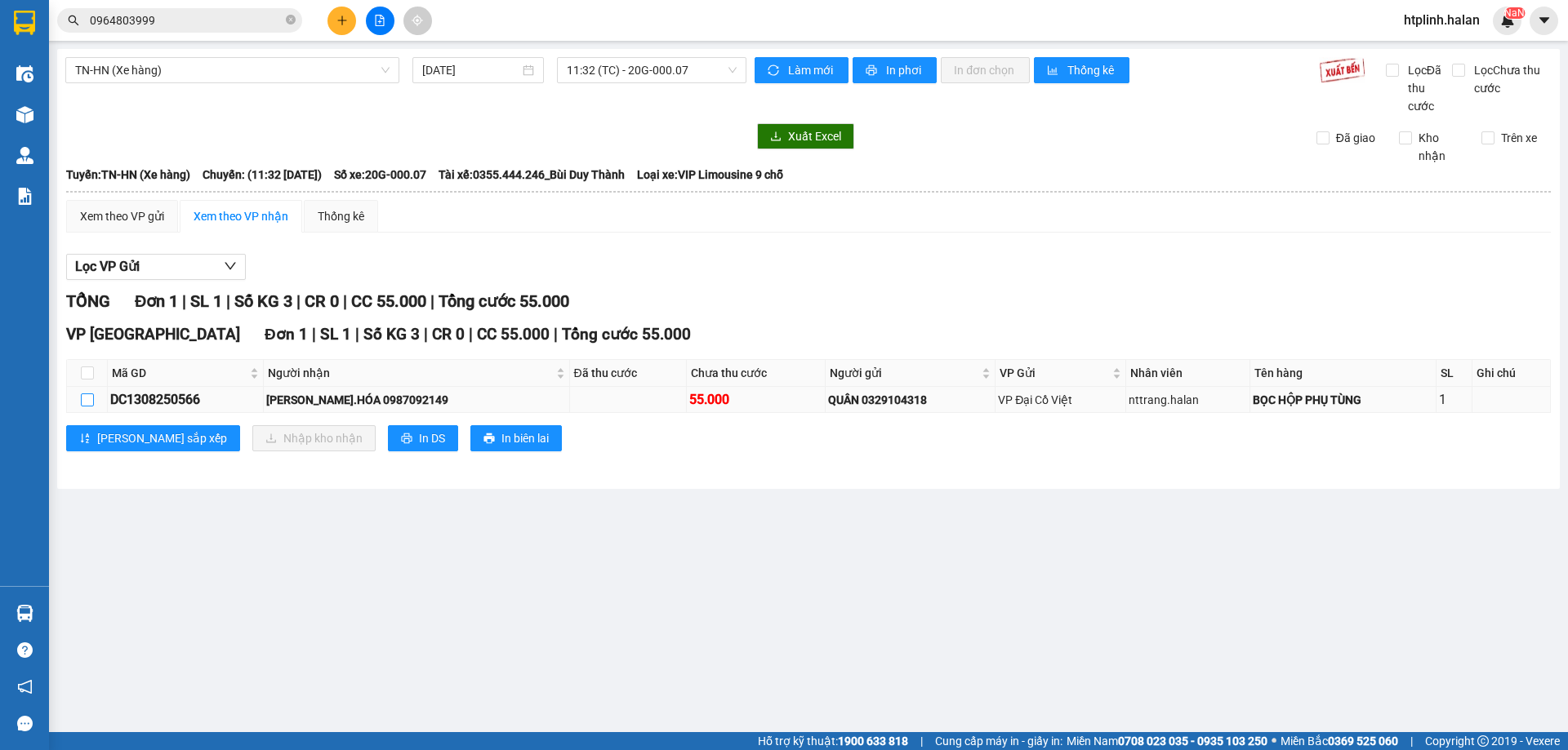
click at [91, 393] on input "checkbox" at bounding box center [87, 400] width 13 height 13
checkbox input "true"
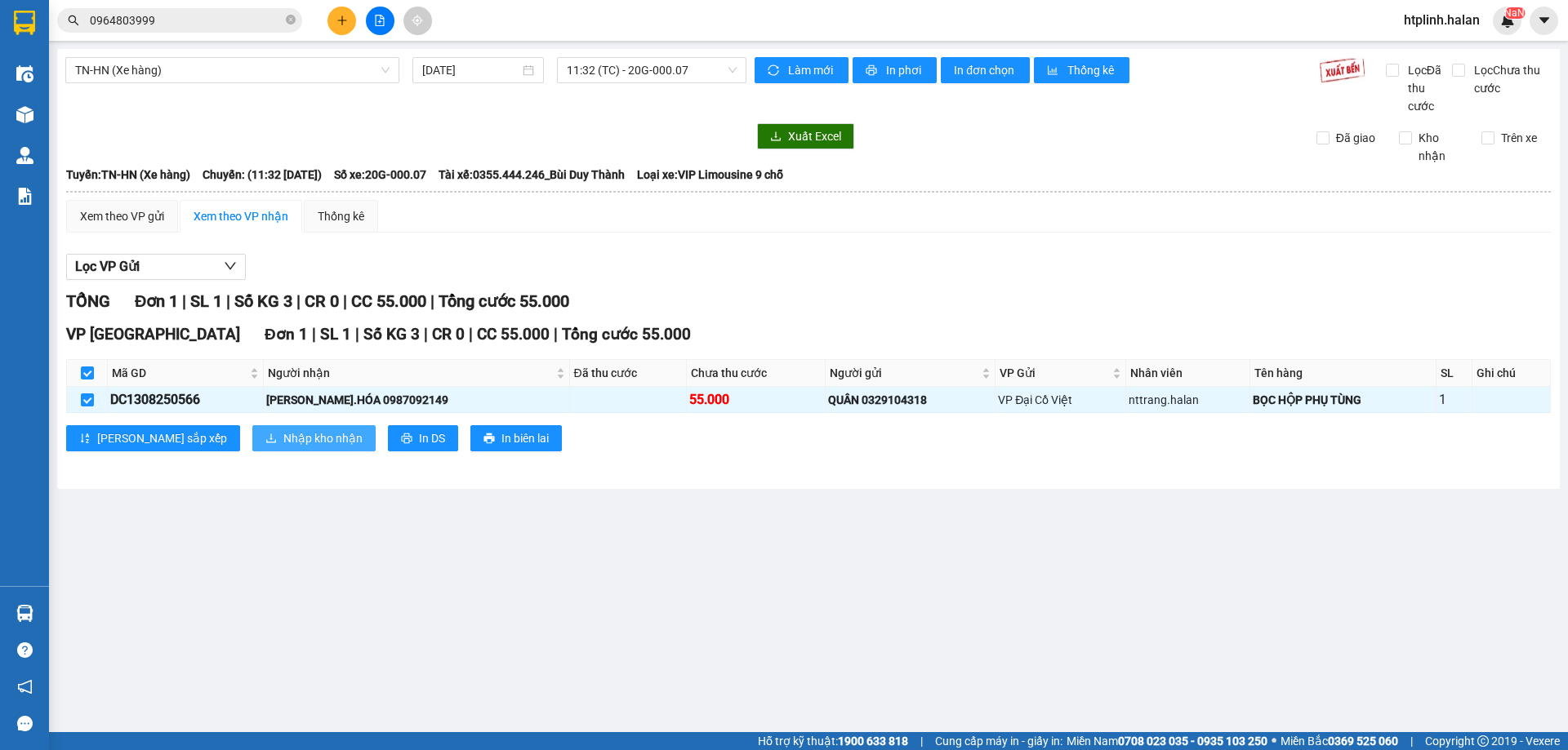
click at [283, 434] on span "Nhập kho nhận" at bounding box center [323, 438] width 79 height 18
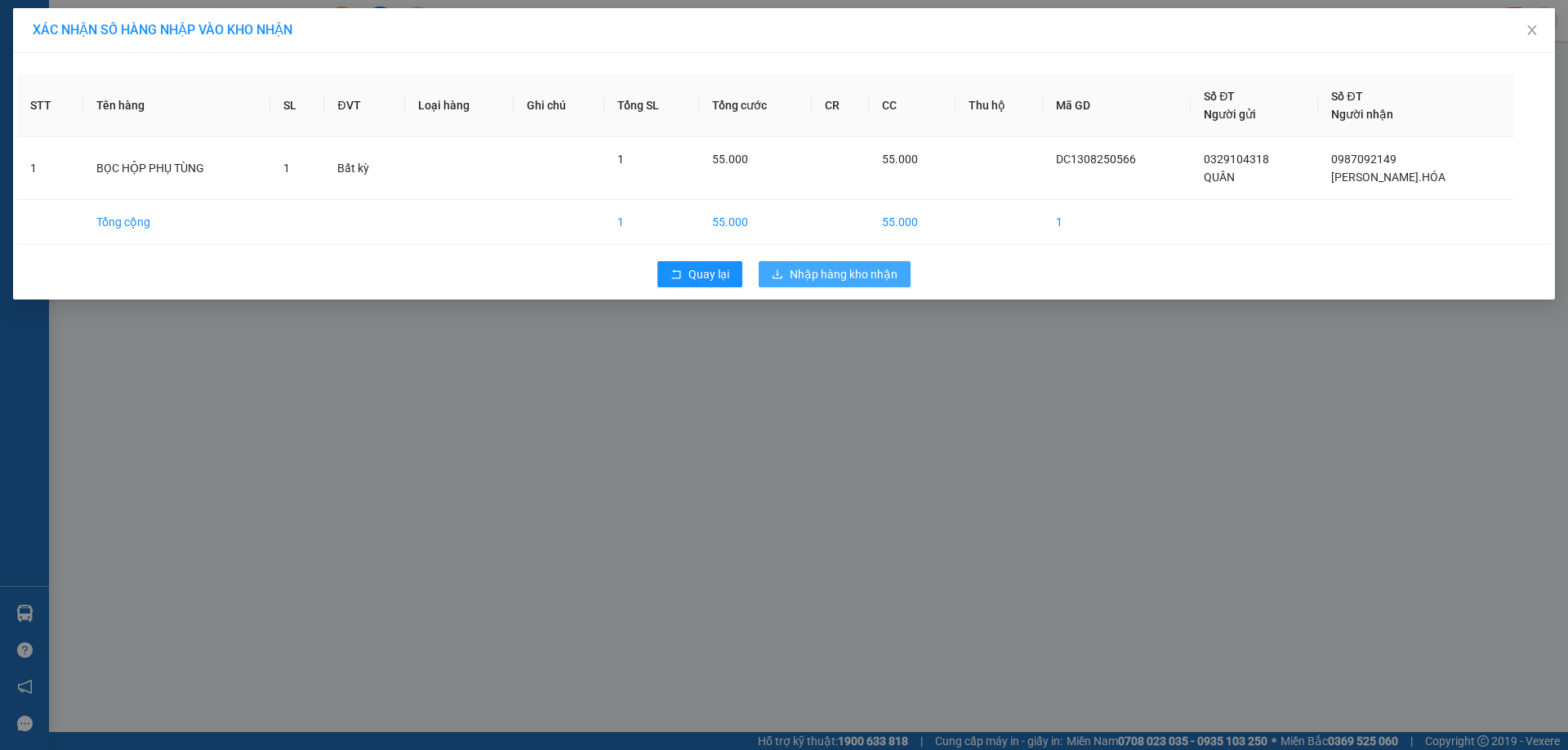
click at [885, 279] on span "Nhập hàng kho nhận" at bounding box center [843, 274] width 108 height 18
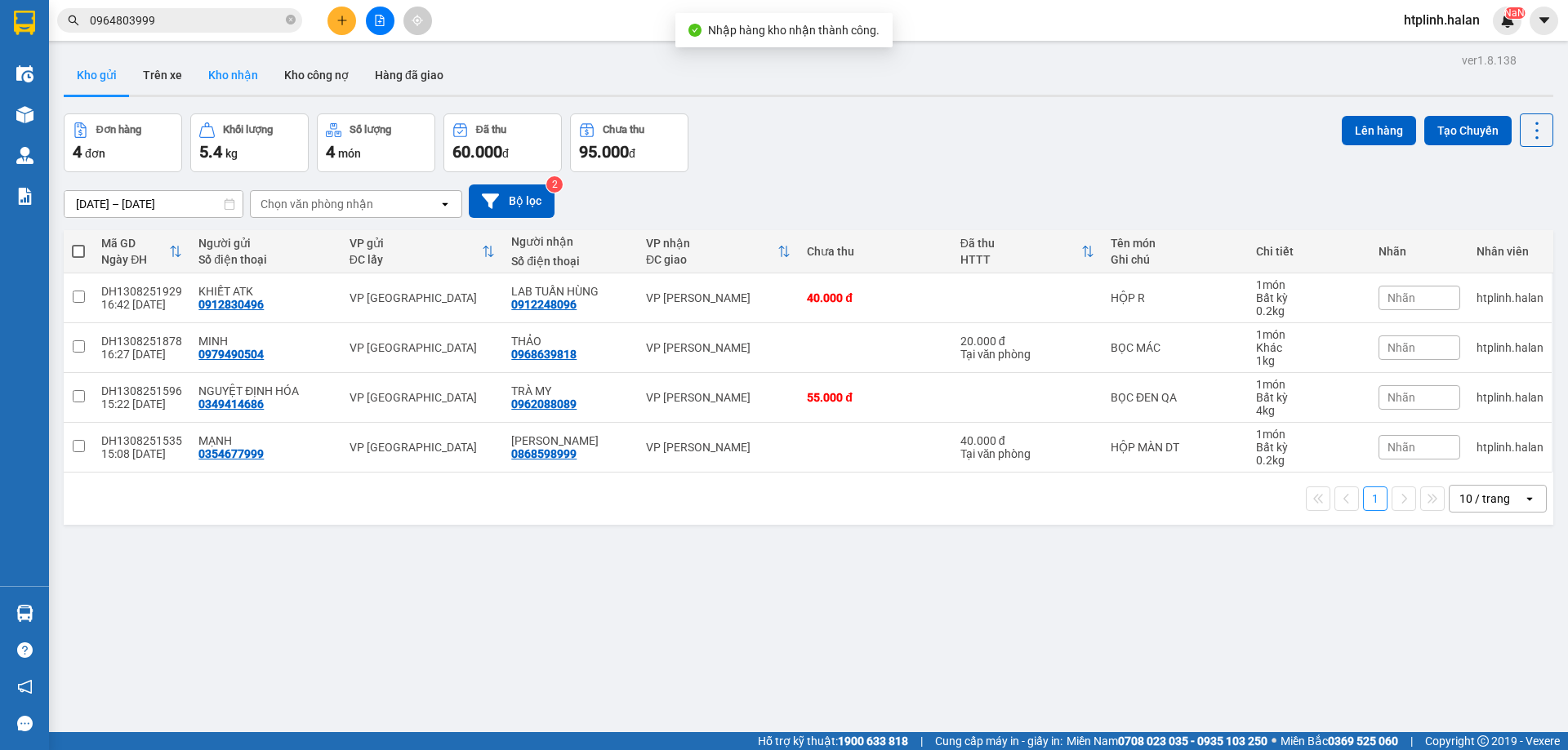
click at [240, 67] on button "Kho nhận" at bounding box center [233, 74] width 76 height 39
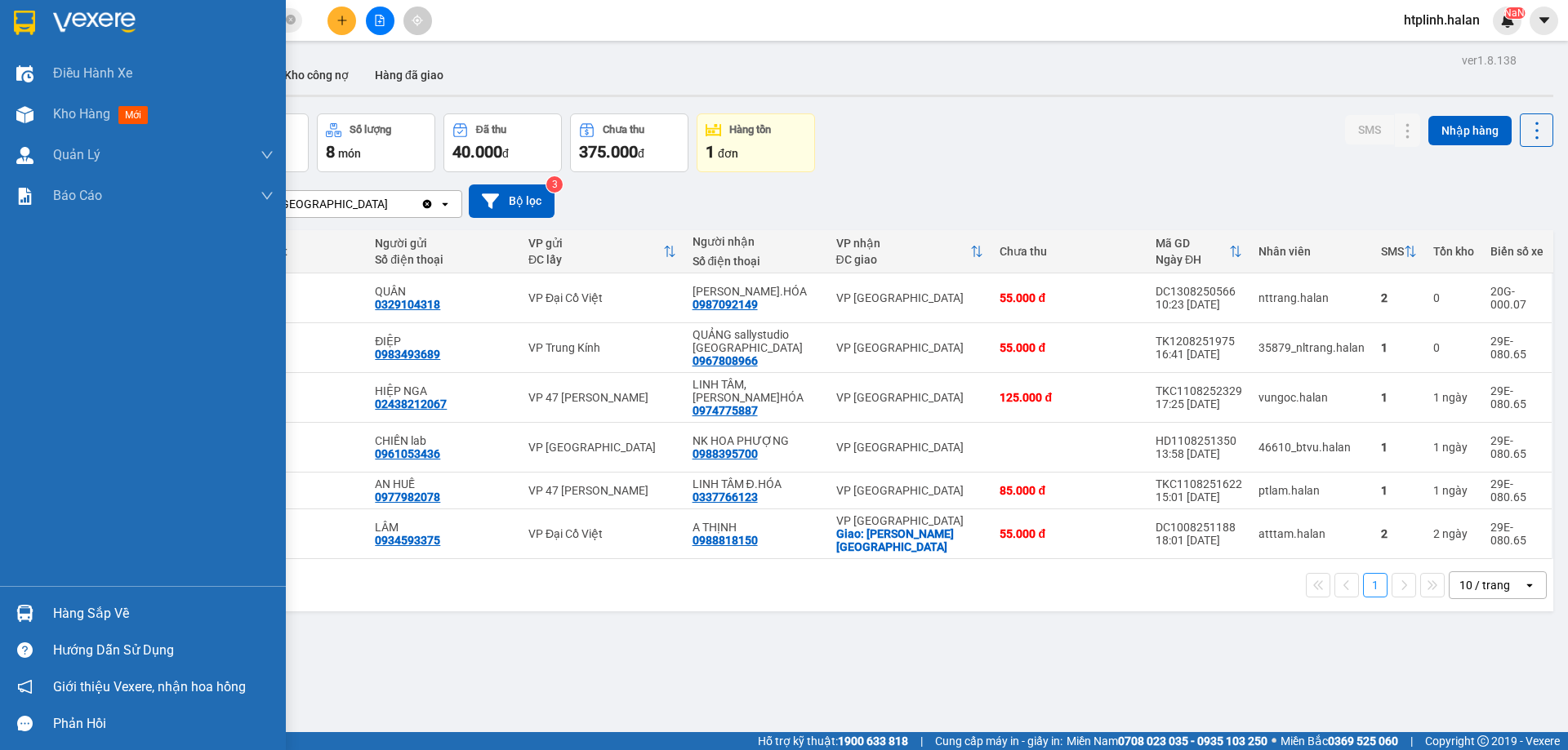
click at [72, 609] on div "Hàng sắp về" at bounding box center [164, 614] width 221 height 25
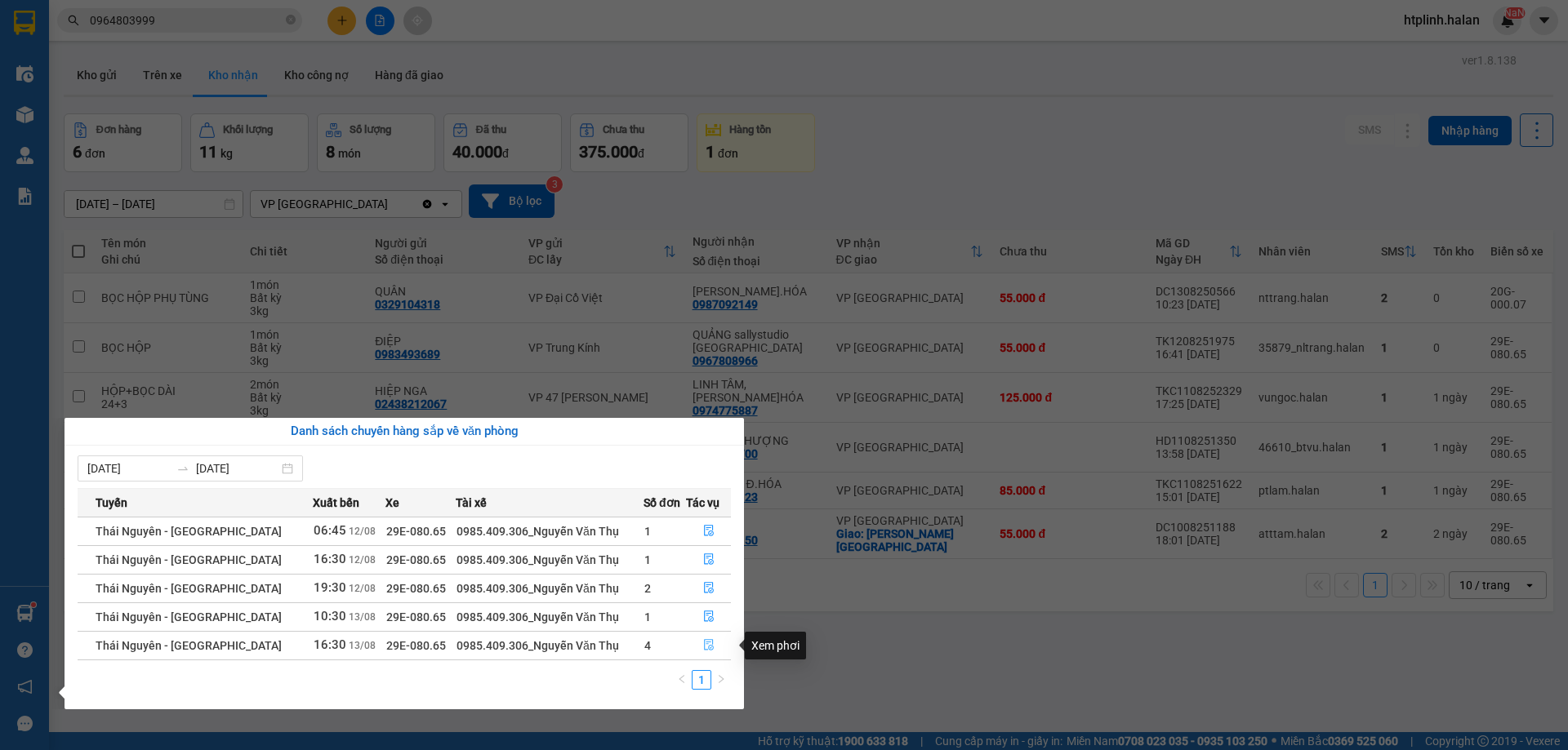
click at [694, 649] on button "button" at bounding box center [708, 646] width 43 height 26
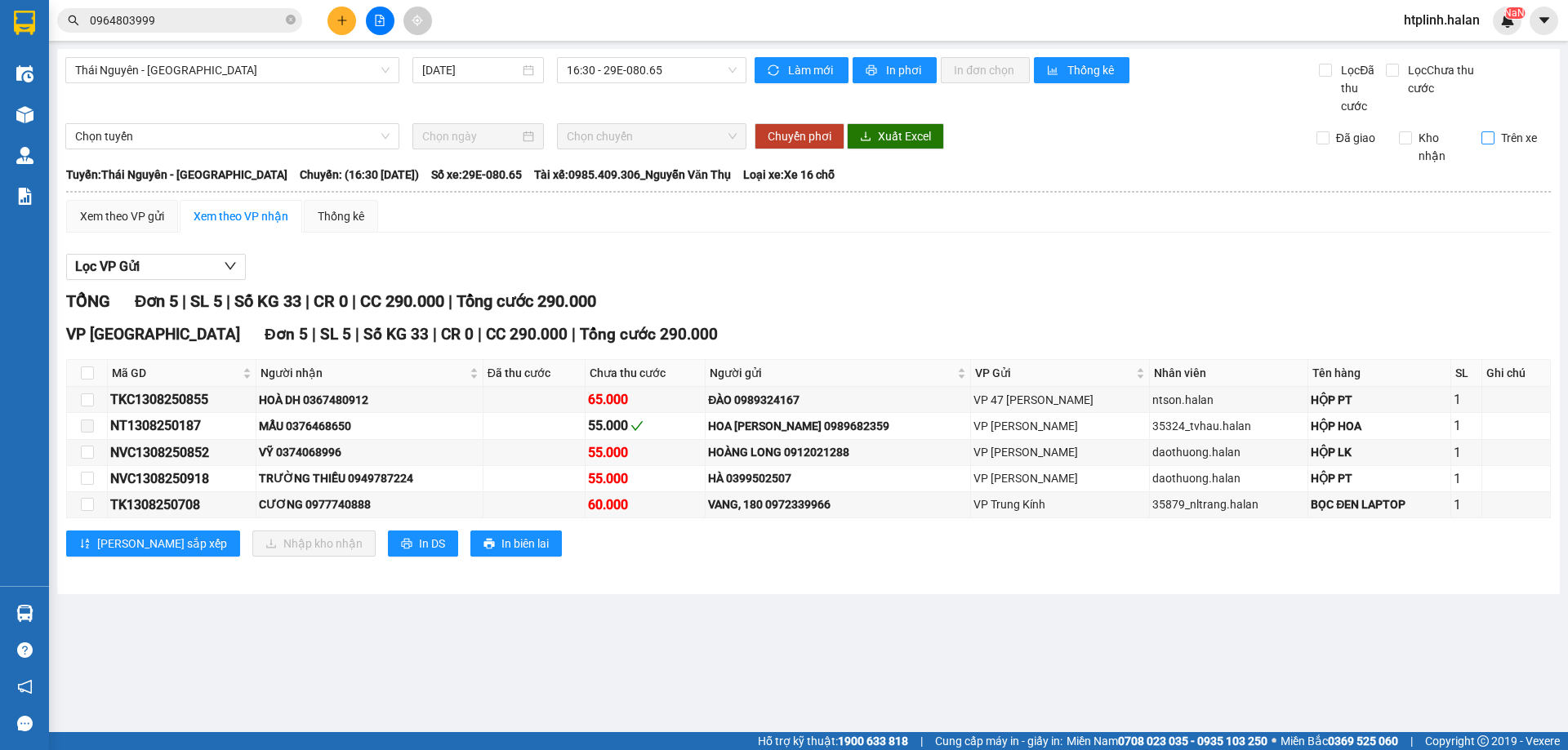
click at [1503, 135] on span "Trên xe" at bounding box center [1519, 138] width 49 height 18
click at [1494, 135] on input "Trên xe" at bounding box center [1487, 138] width 13 height 13
checkbox input "true"
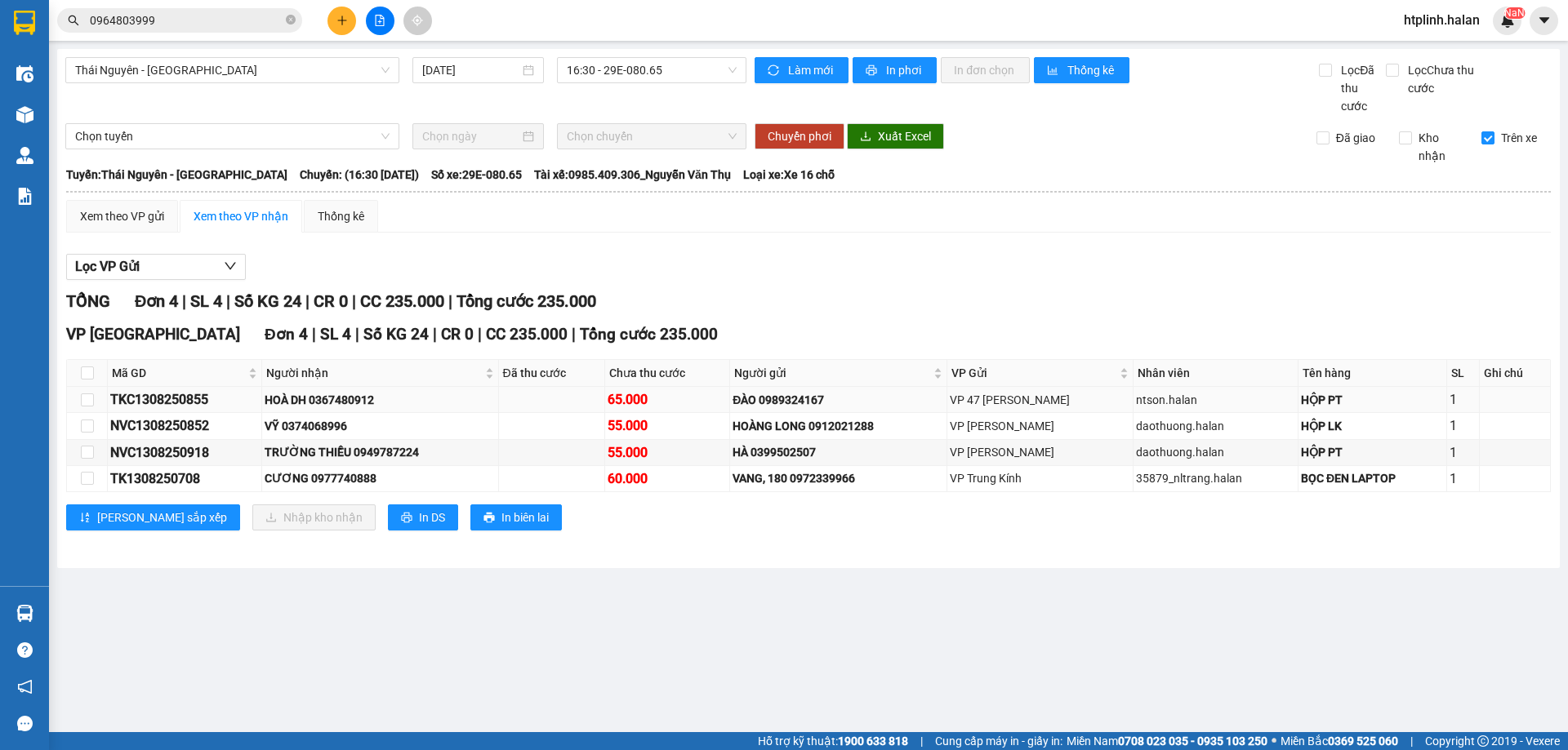
click at [352, 404] on div "HOÀ DH 0367480912" at bounding box center [380, 400] width 231 height 18
click at [479, 500] on div "VP [GEOGRAPHIC_DATA] Đơn 4 | SL 4 | Số KG 24 | CR 0 | CC 235.000 | Tổng cước 23…" at bounding box center [808, 432] width 1485 height 220
click at [1000, 237] on div "Xem theo VP gửi Xem theo VP nhận Thống kê Lọc VP Gửi TỔNG Đơn 4 | SL 4 | Số KG…" at bounding box center [808, 375] width 1485 height 351
click at [1177, 223] on div "Xem theo VP gửi Xem theo VP nhận Thống kê" at bounding box center [808, 216] width 1485 height 32
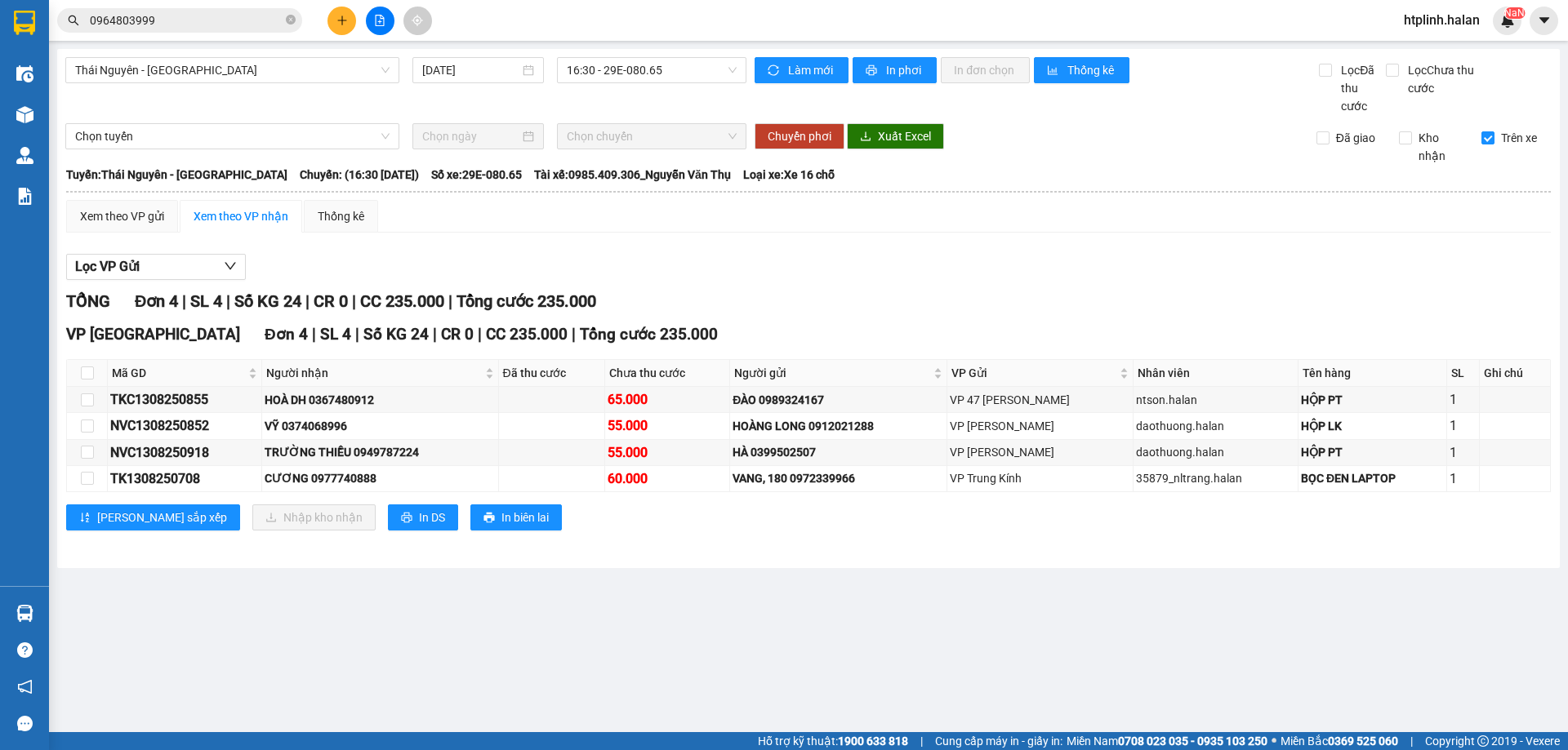
click at [301, 609] on main "[GEOGRAPHIC_DATA] - [GEOGRAPHIC_DATA] [DATE] 16:30 - 29E-080.65 Làm mới In phơi…" at bounding box center [784, 366] width 1568 height 732
click at [1010, 618] on main "[GEOGRAPHIC_DATA] - [GEOGRAPHIC_DATA] [DATE] 16:30 - 29E-080.65 Làm mới In phơi…" at bounding box center [784, 366] width 1568 height 732
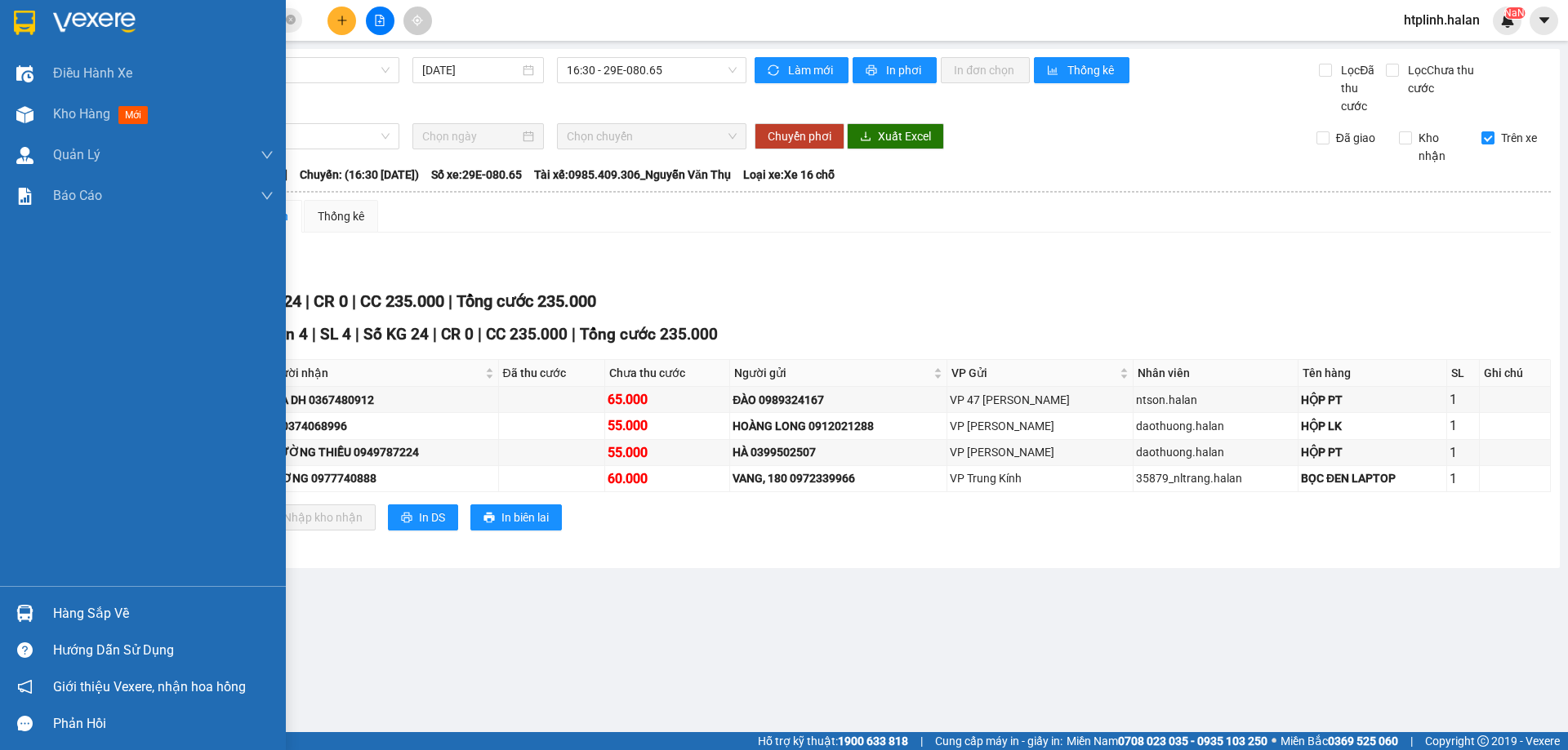
click at [24, 623] on div at bounding box center [25, 613] width 29 height 29
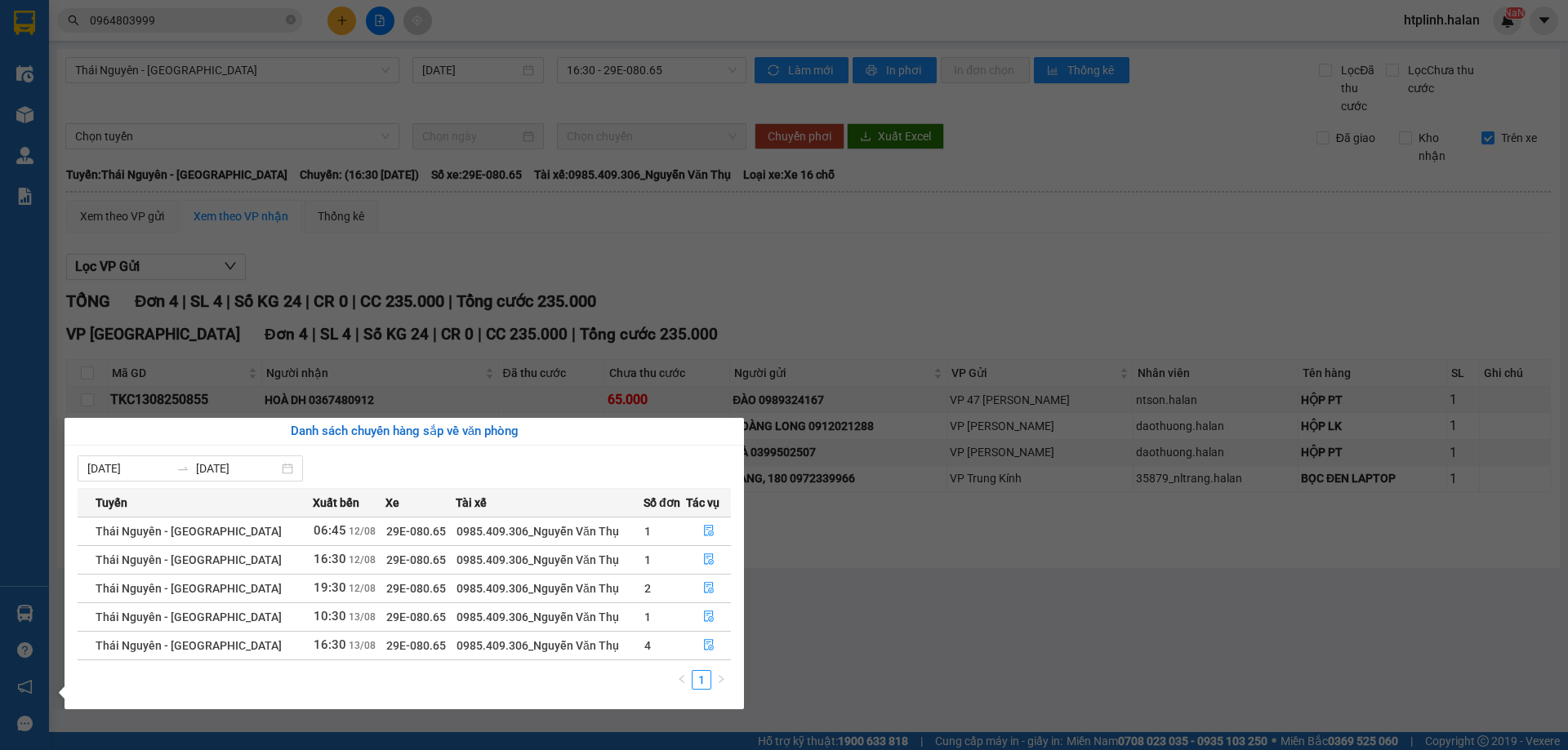
click at [670, 279] on section "Kết quả tìm kiếm ( 91 ) Bộ lọc Thuộc VP này [PERSON_NAME] thái Món hàng Thu hộ …" at bounding box center [784, 375] width 1568 height 750
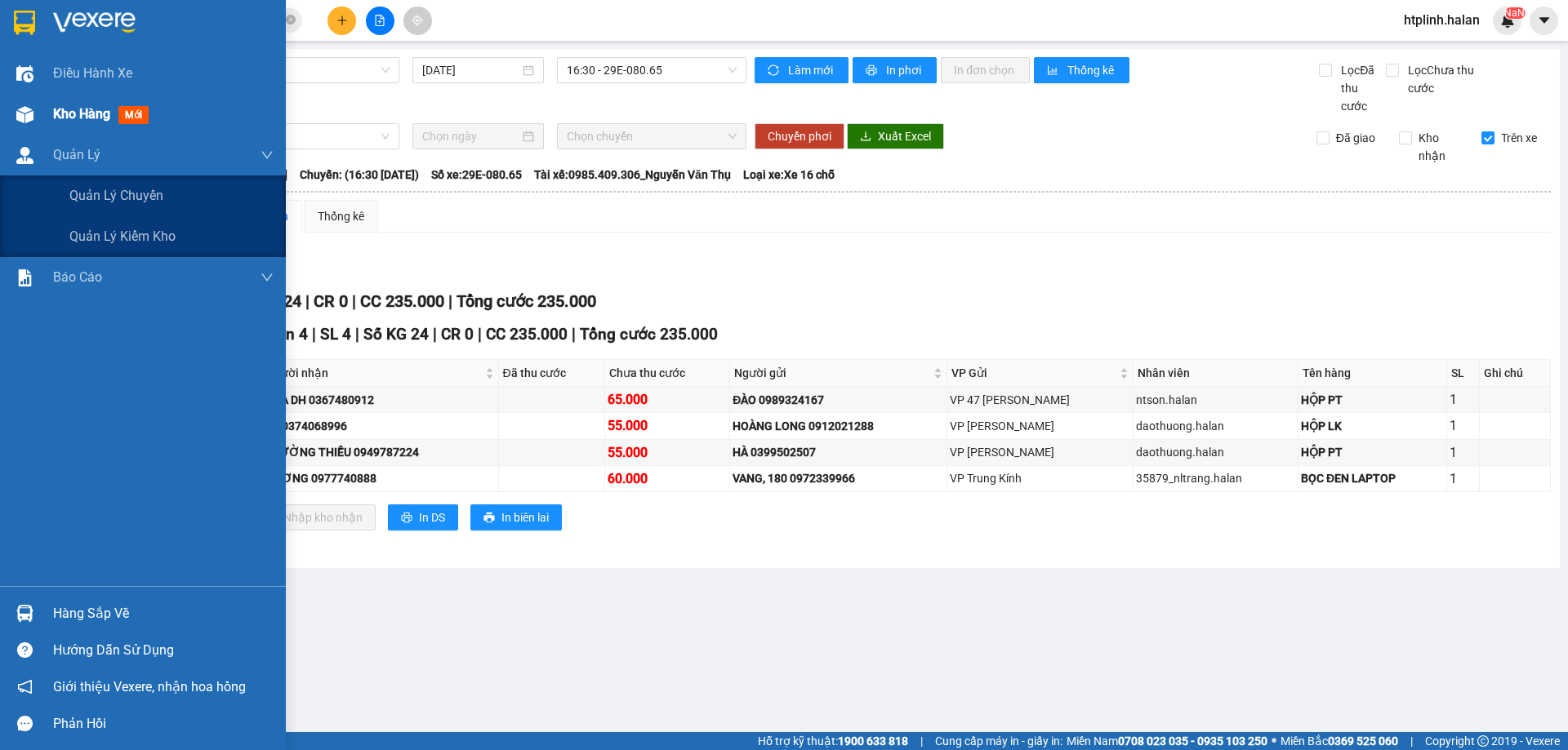
click at [42, 124] on div "Kho hàng mới" at bounding box center [143, 114] width 286 height 41
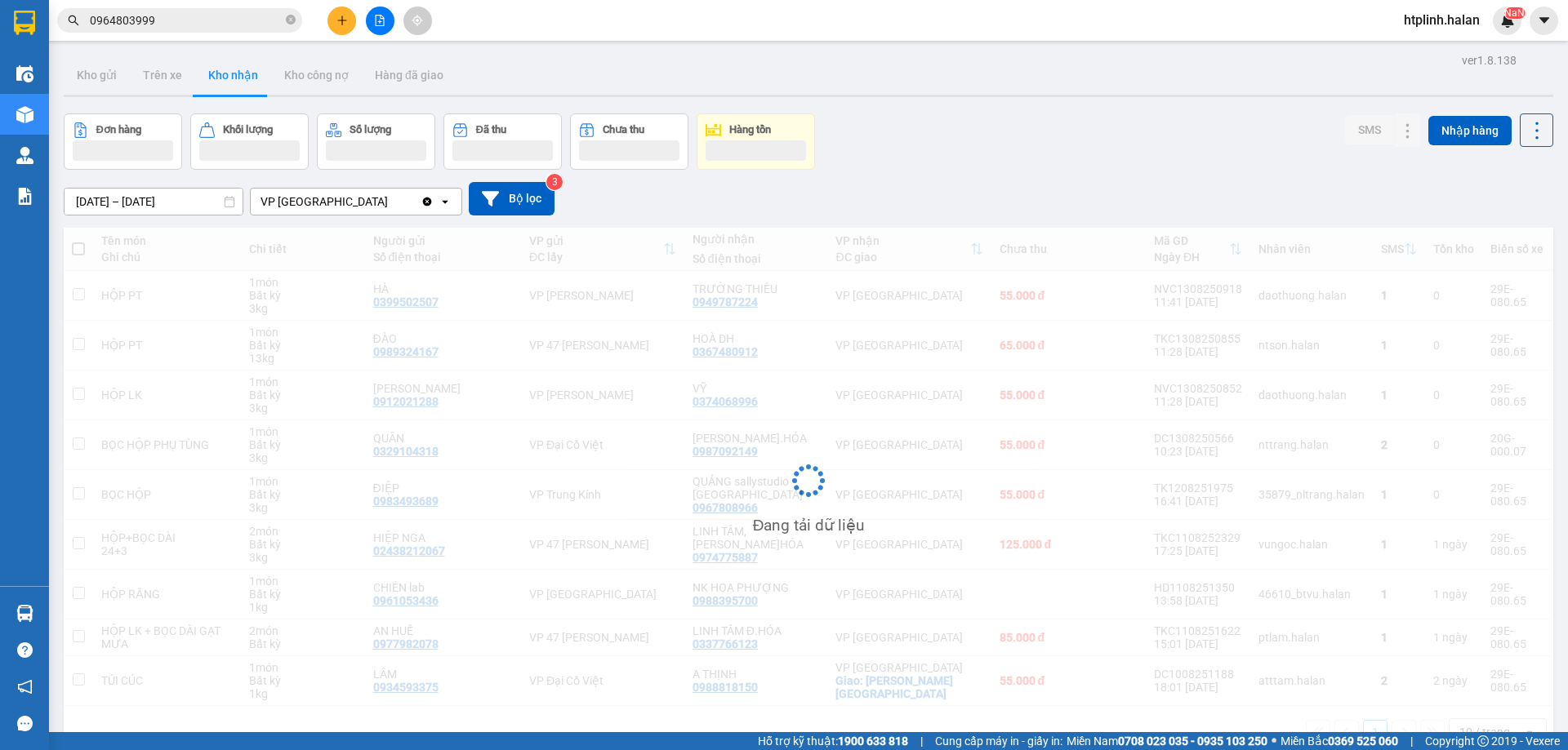
scroll to position [75, 0]
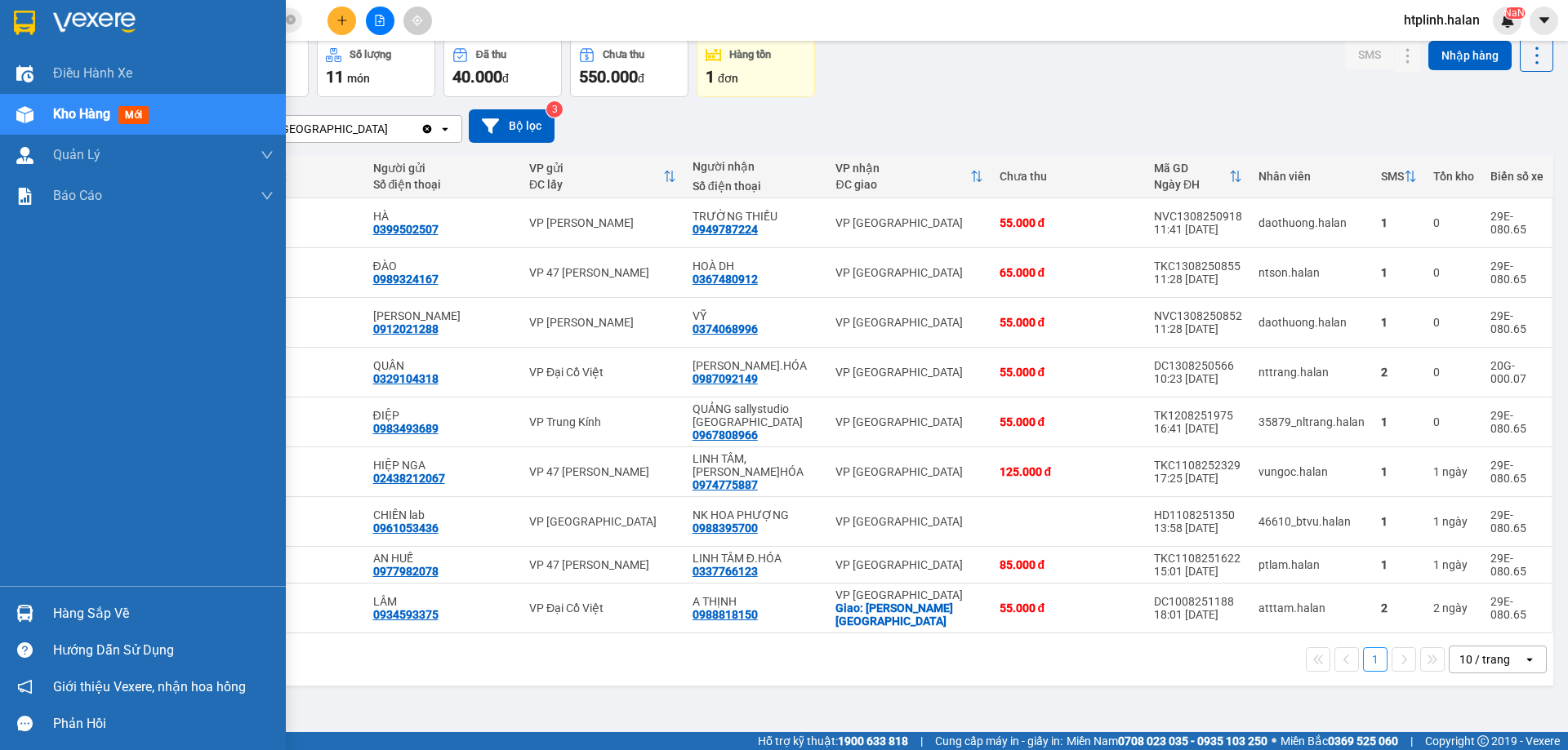
click at [125, 619] on div "Hàng sắp về" at bounding box center [164, 614] width 221 height 25
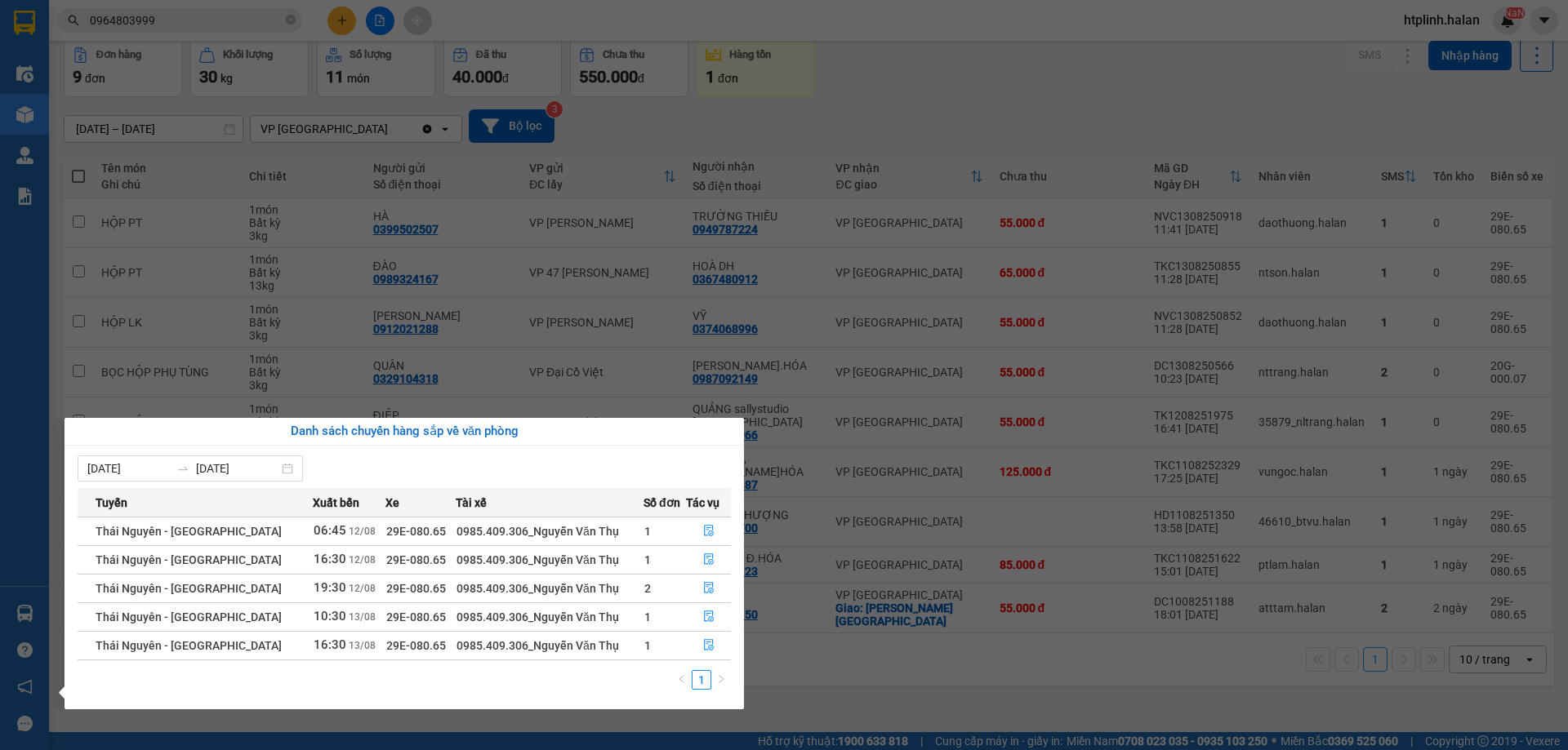
click at [841, 425] on section "Kết quả tìm kiếm ( 91 ) Bộ lọc Thuộc VP này [PERSON_NAME] thái Món hàng Thu hộ …" at bounding box center [784, 375] width 1568 height 750
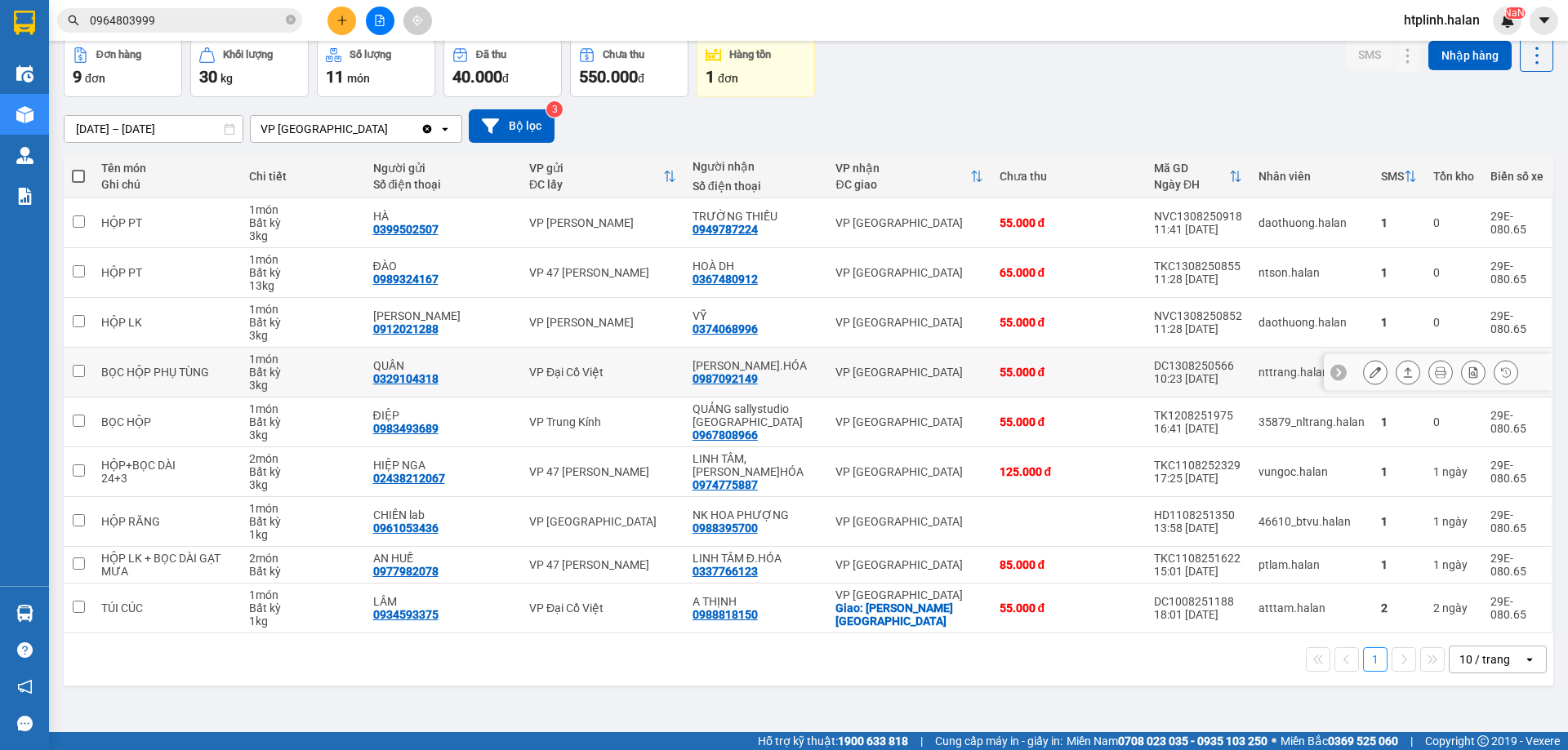
scroll to position [0, 0]
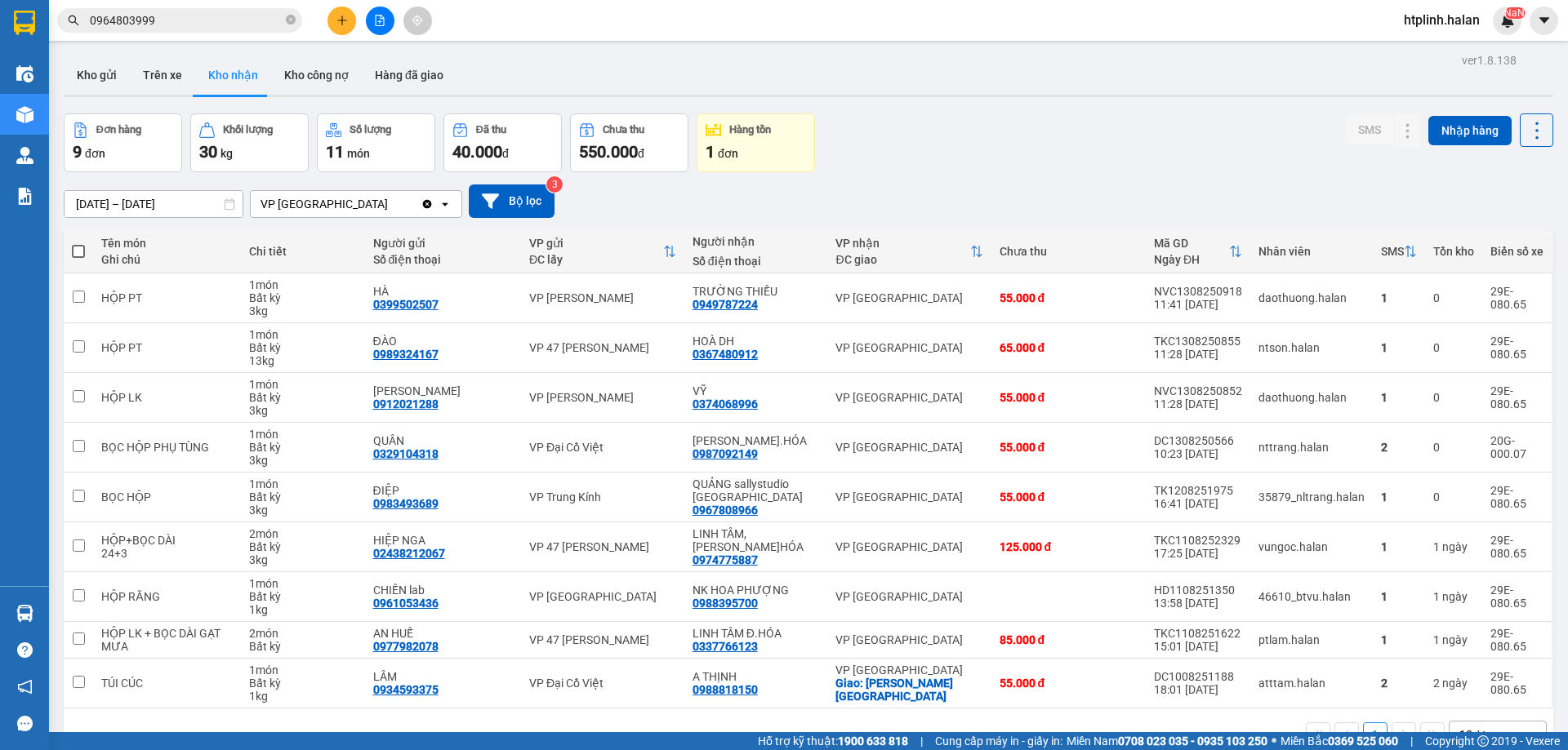
click at [153, 53] on div "ver 1.8.138 Kho gửi Trên xe Kho nhận Kho công nợ Hàng đã giao Đơn hàng 9 đơn Kh…" at bounding box center [808, 424] width 1502 height 750
click at [158, 67] on button "Trên xe" at bounding box center [162, 74] width 66 height 39
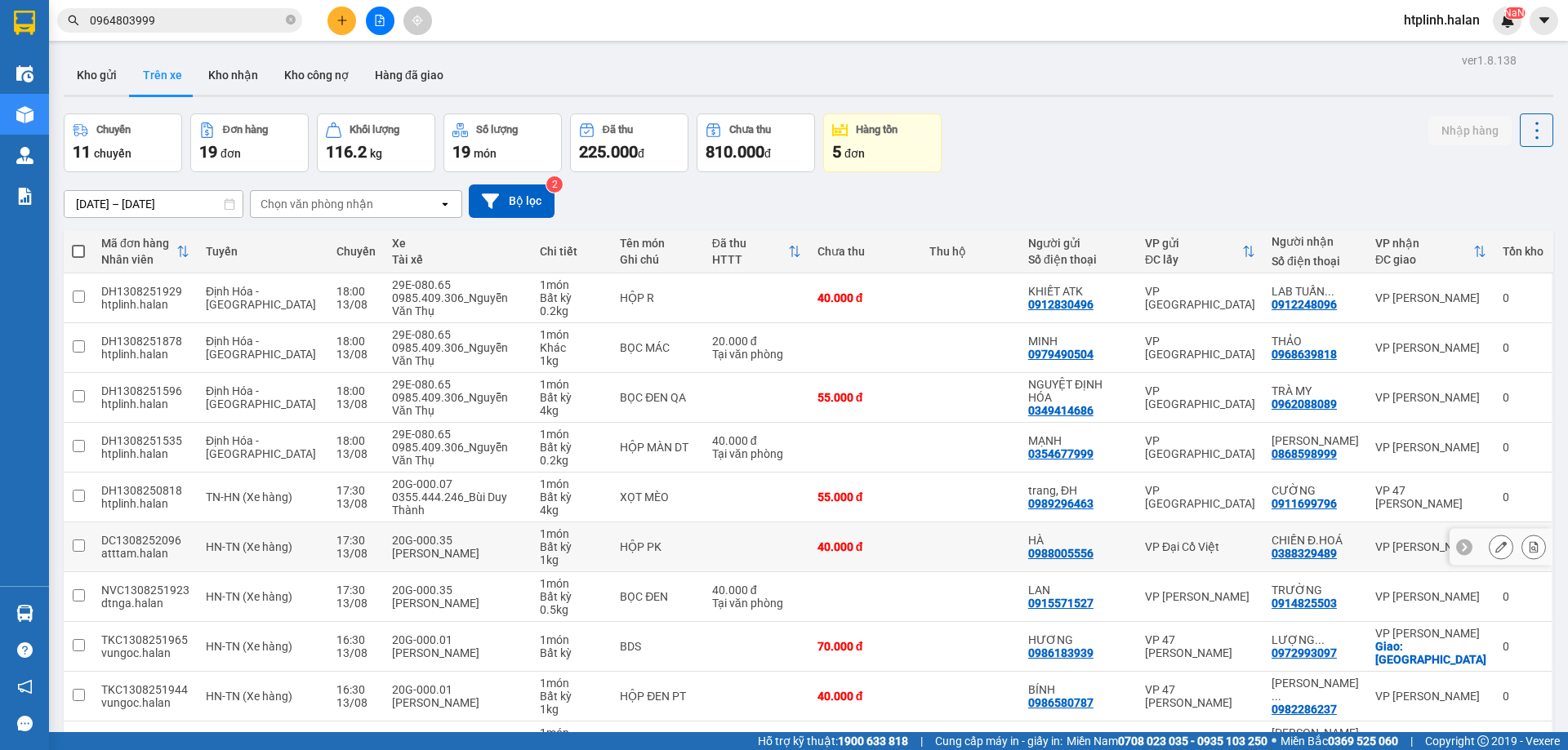
scroll to position [93, 0]
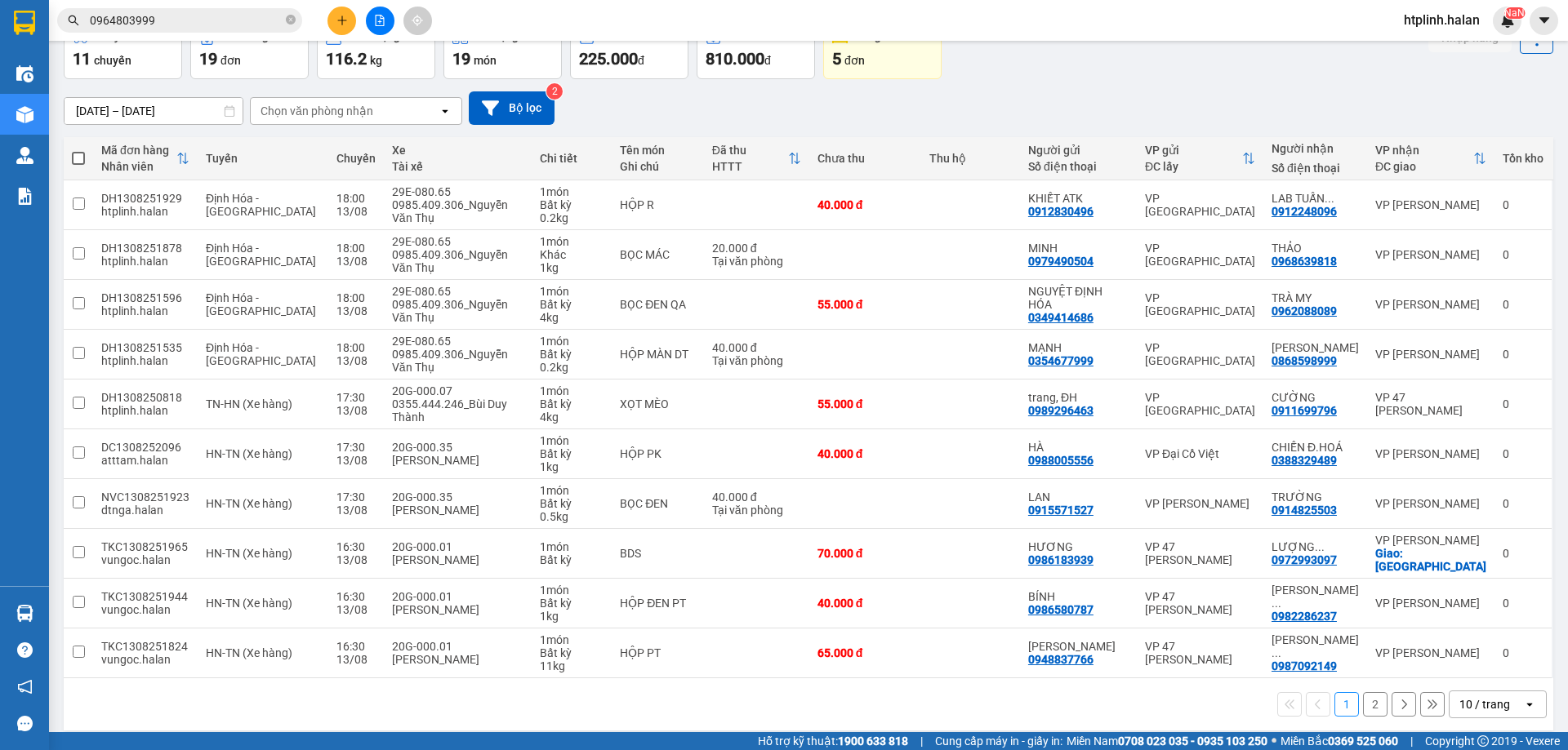
click at [1363, 693] on button "2" at bounding box center [1375, 704] width 25 height 25
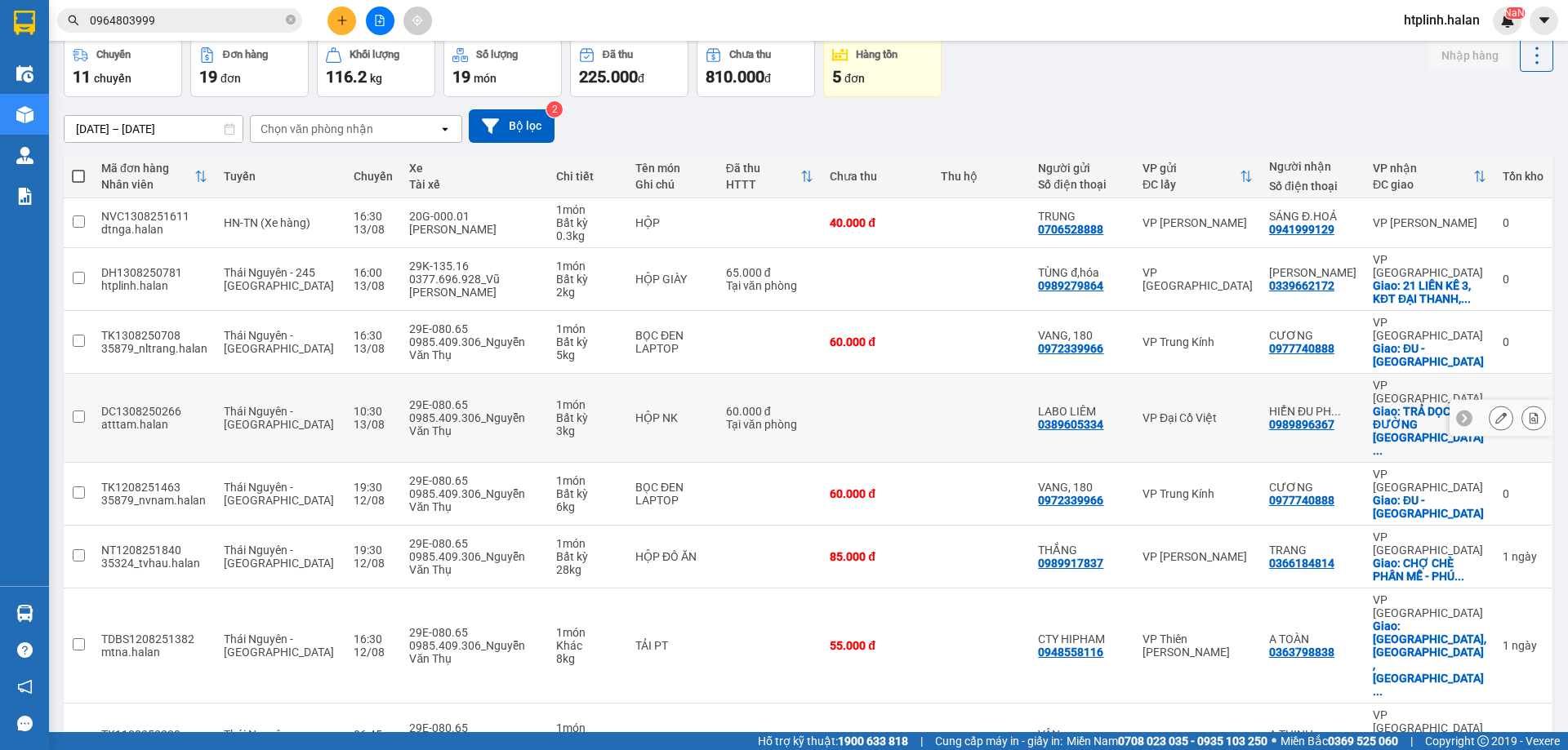
scroll to position [0, 0]
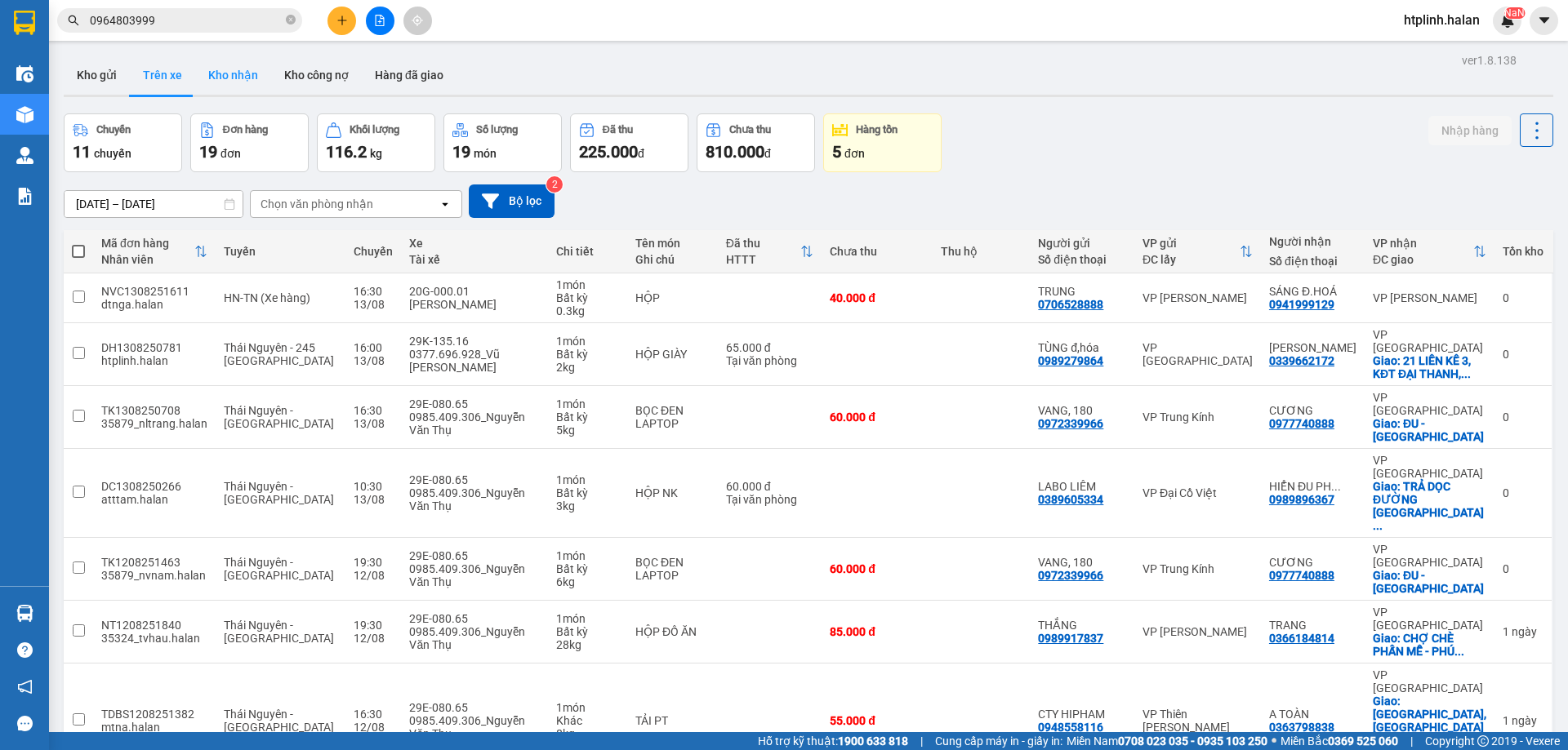
click at [241, 74] on button "Kho nhận" at bounding box center [233, 74] width 76 height 39
type input "[DATE] – [DATE]"
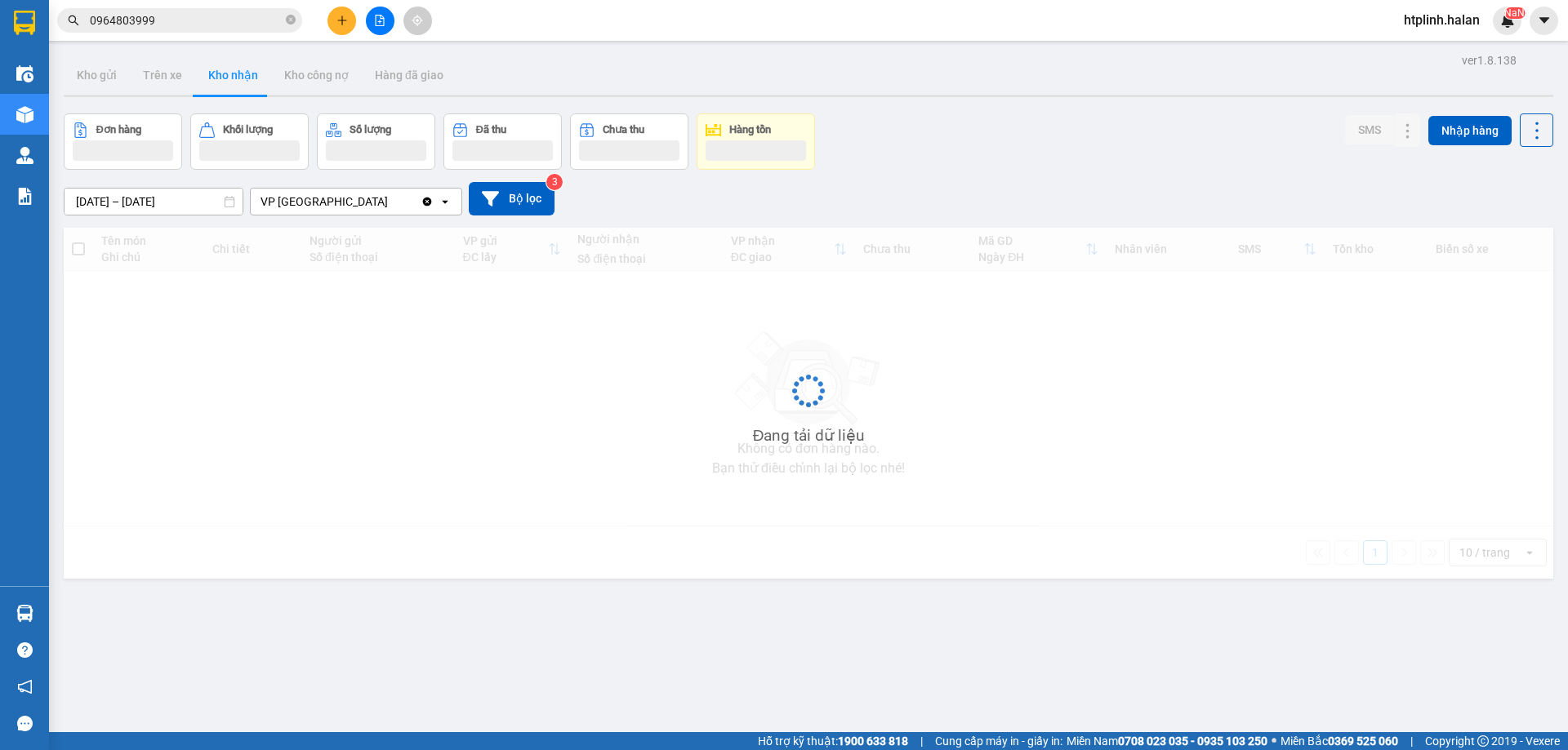
scroll to position [75, 0]
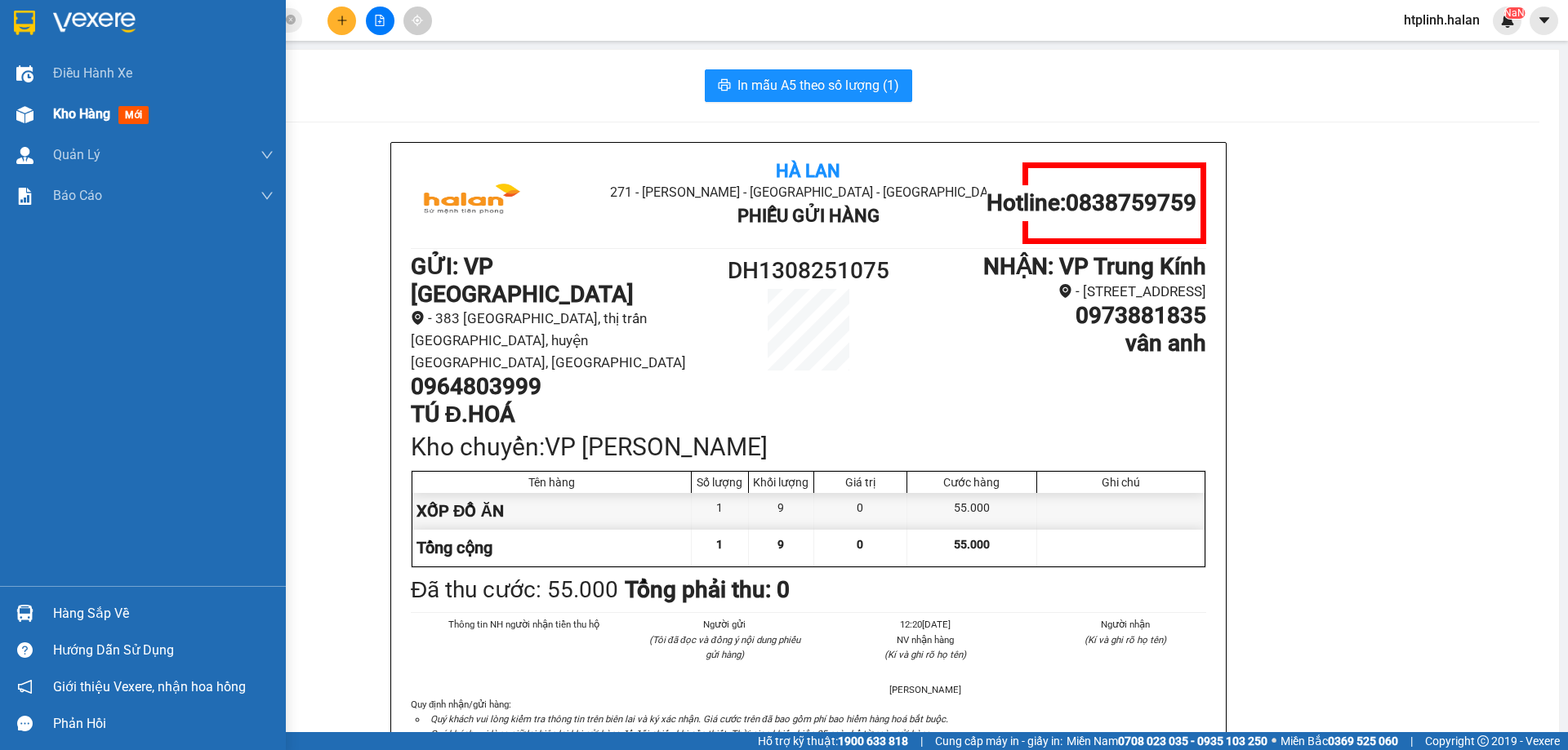
click at [5, 108] on div "Kho hàng mới" at bounding box center [143, 114] width 286 height 41
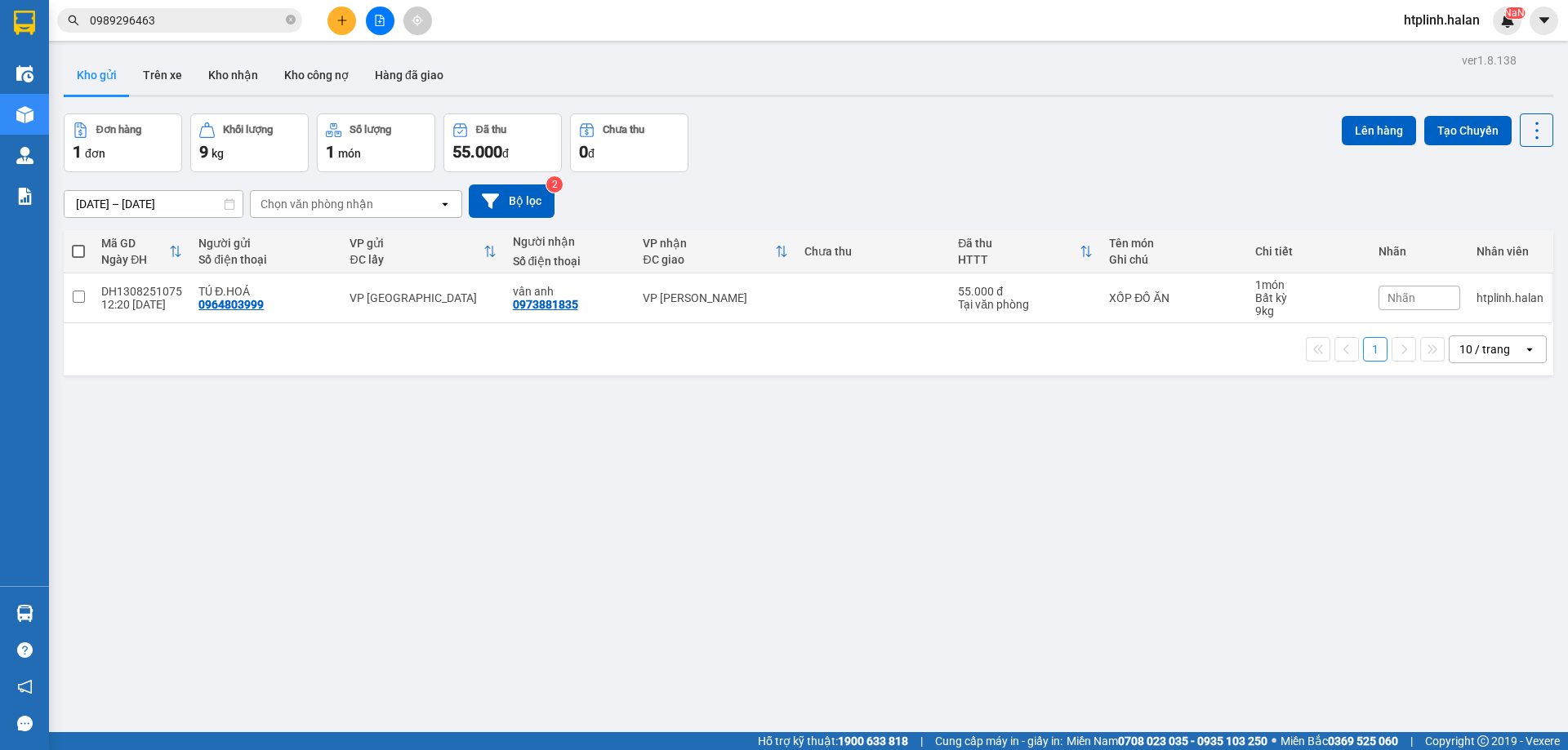
click at [282, 25] on span "0989296463" at bounding box center [180, 20] width 245 height 25
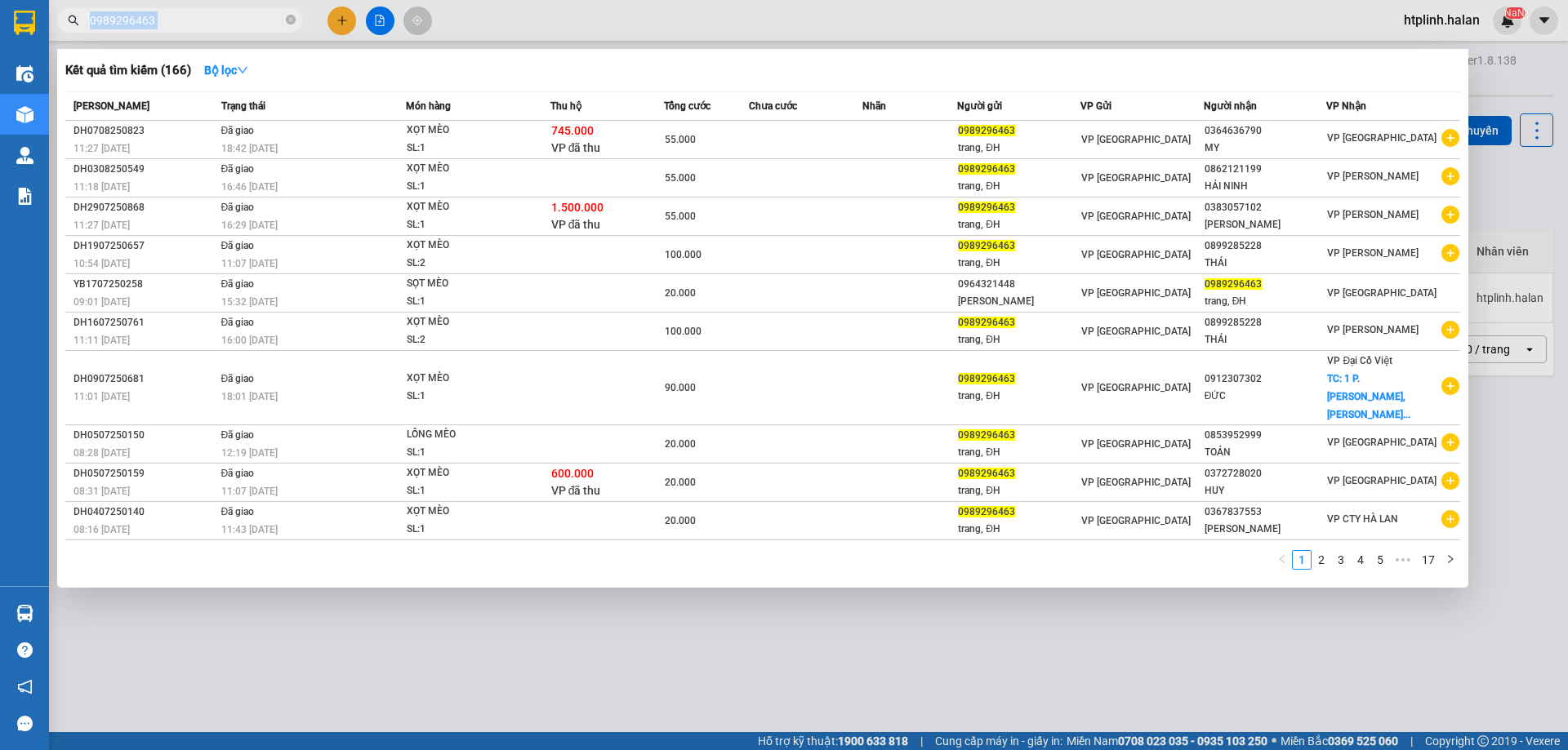
click at [282, 25] on span "0989296463" at bounding box center [180, 20] width 245 height 25
click at [291, 24] on icon "close-circle" at bounding box center [290, 19] width 10 height 10
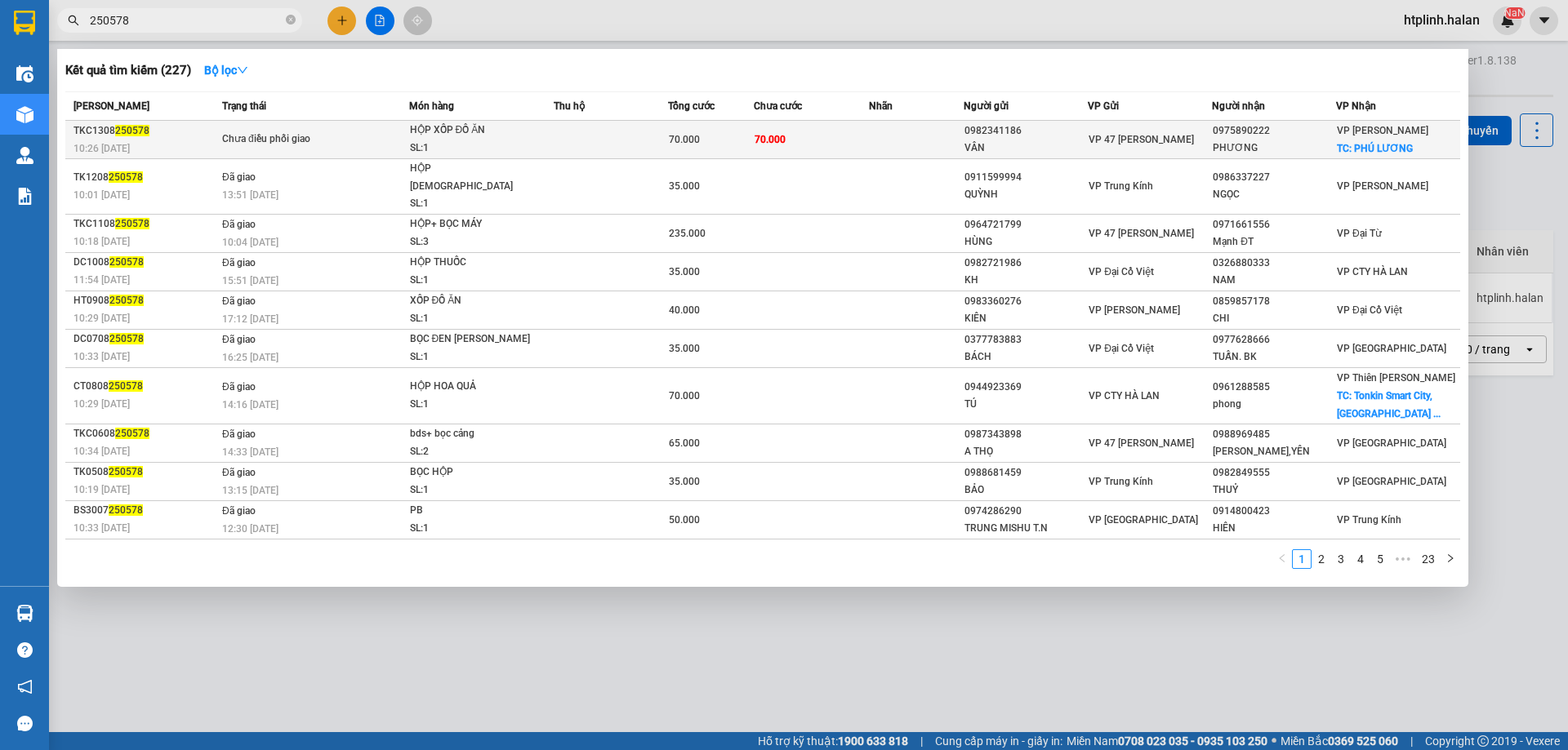
type input "250578"
click at [416, 137] on div "HỘP XỐP ĐỒ ĂN" at bounding box center [472, 131] width 123 height 18
click at [443, 137] on div "HỘP XỐP ĐỒ ĂN" at bounding box center [472, 131] width 123 height 18
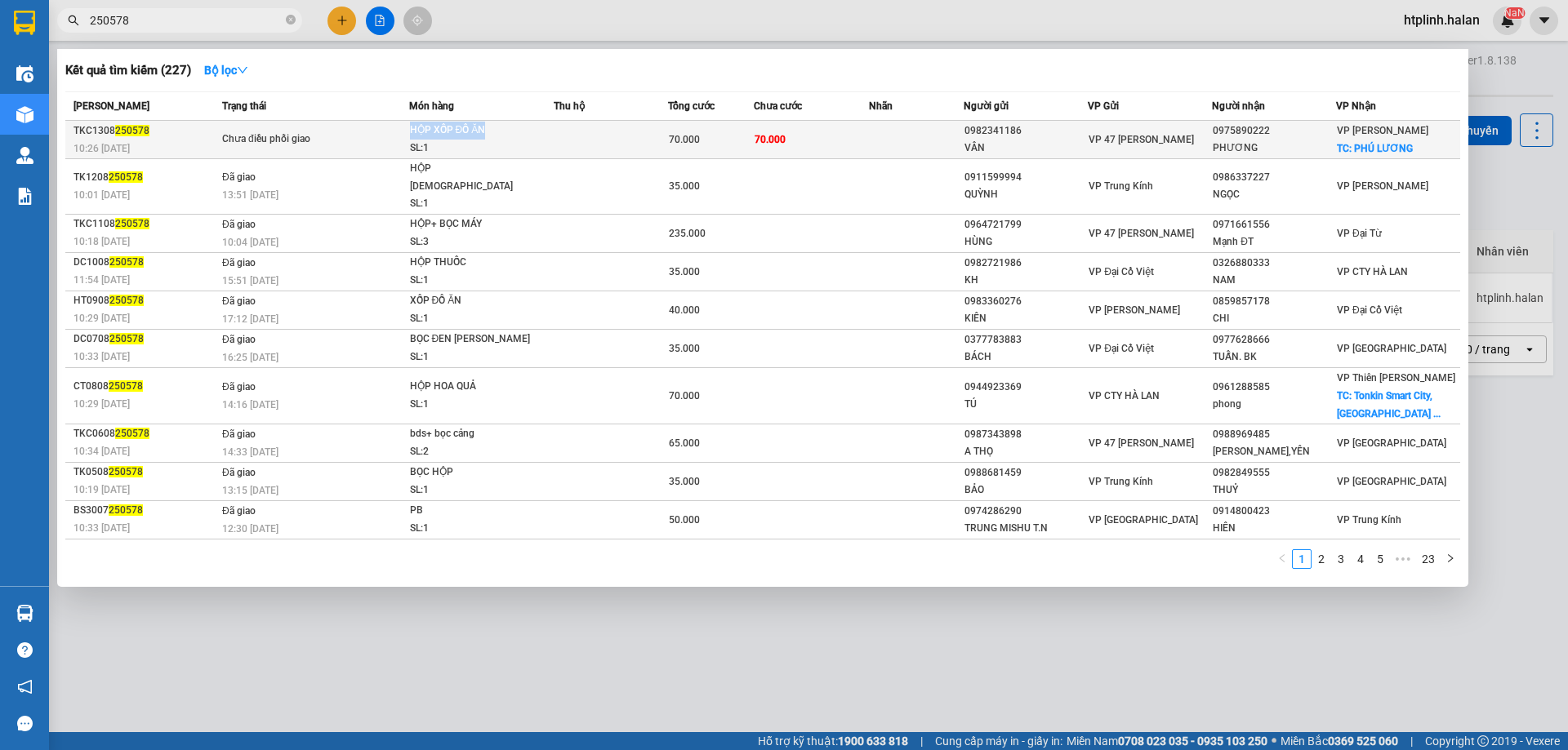
click at [443, 137] on div "HỘP XỐP ĐỒ ĂN" at bounding box center [472, 131] width 123 height 18
click at [467, 147] on div "SL: 1" at bounding box center [472, 148] width 123 height 18
click at [453, 135] on div "HỘP XỐP ĐỒ ĂN" at bounding box center [472, 131] width 123 height 18
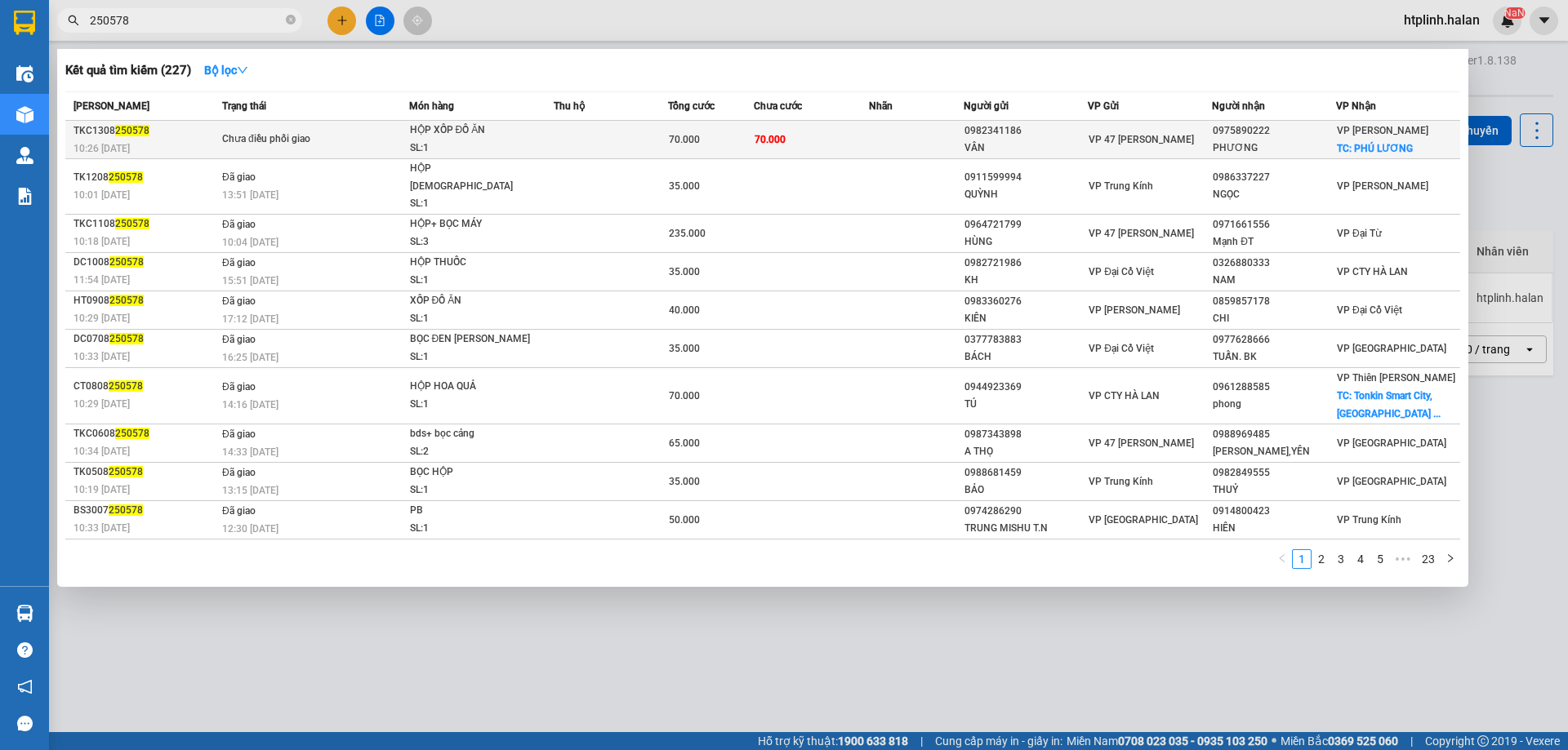
click at [1428, 135] on div "VP Hoàng Gia TC: PHÚ LƯƠNG" at bounding box center [1398, 139] width 123 height 36
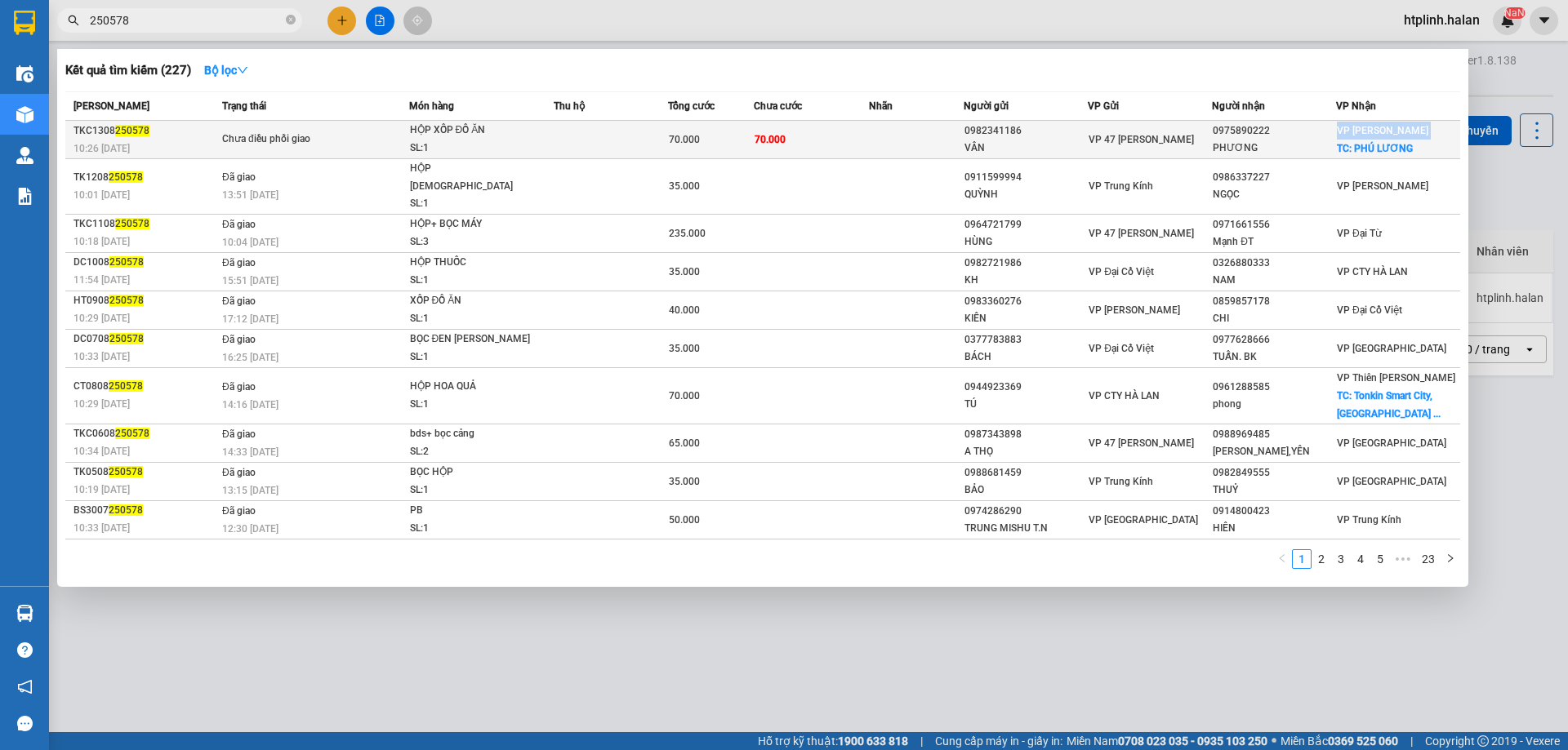
click at [1428, 135] on div "VP Hoàng Gia TC: PHÚ LƯƠNG" at bounding box center [1398, 139] width 123 height 36
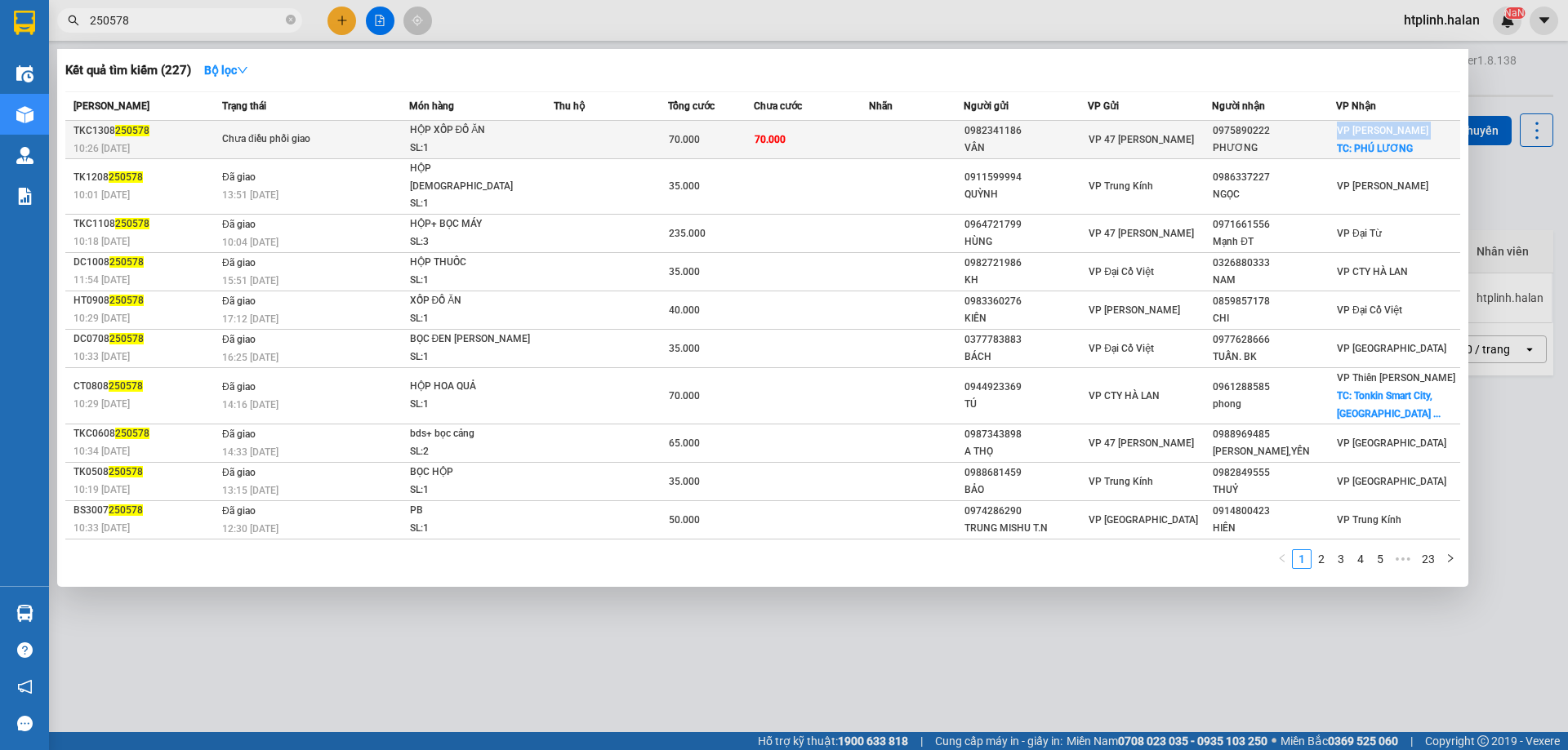
click at [1428, 135] on div "VP Hoàng Gia TC: PHÚ LƯƠNG" at bounding box center [1398, 139] width 123 height 36
click at [917, 138] on td at bounding box center [916, 140] width 96 height 39
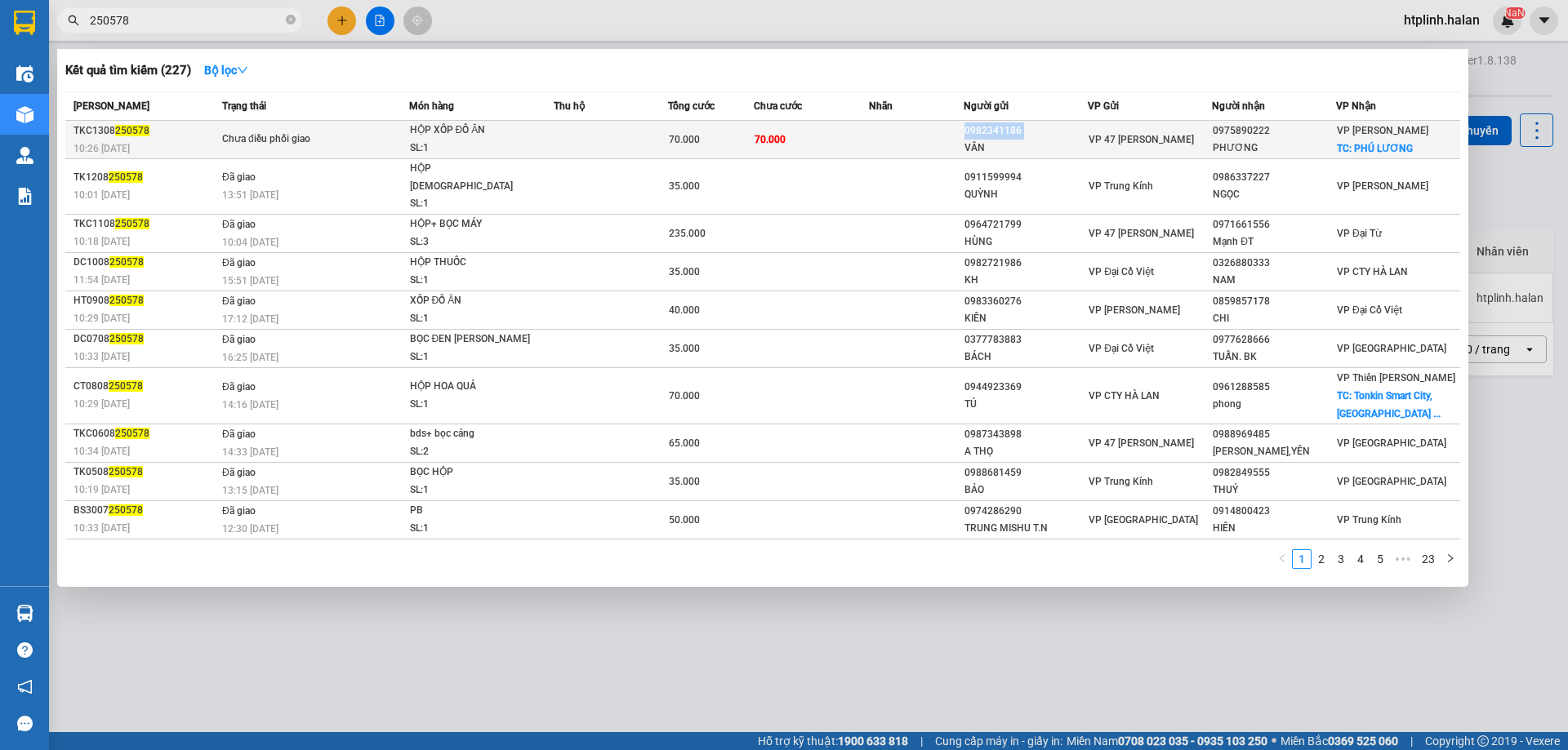
click at [917, 138] on td at bounding box center [916, 140] width 96 height 39
click at [1051, 152] on div "VÂN" at bounding box center [1025, 148] width 123 height 18
click at [1054, 134] on div "0982341186" at bounding box center [1025, 131] width 123 height 18
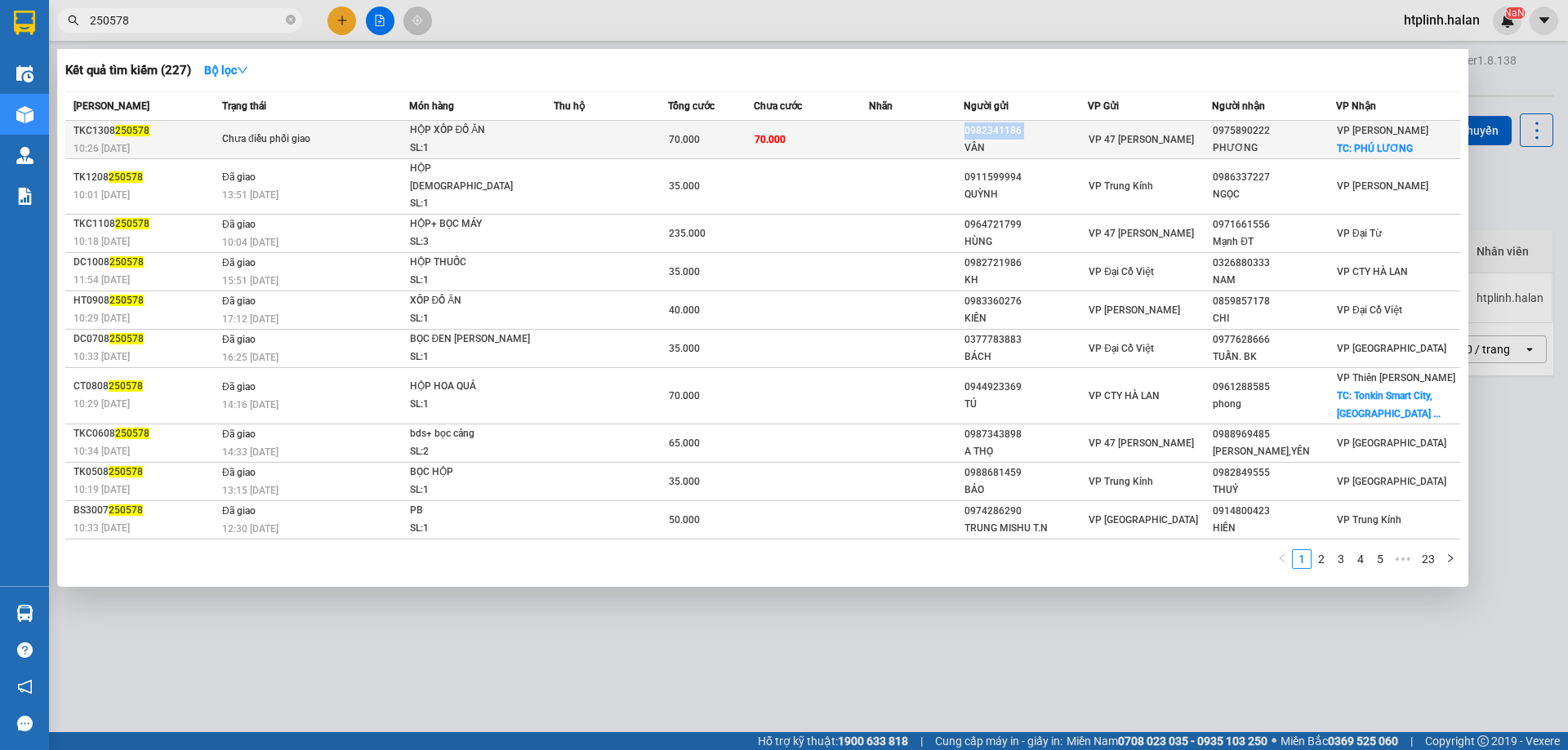
click at [1054, 134] on div "0982341186" at bounding box center [1025, 131] width 123 height 18
click at [1018, 124] on div "0982341186" at bounding box center [1025, 131] width 123 height 18
click at [1243, 134] on div "0975890222" at bounding box center [1274, 131] width 123 height 18
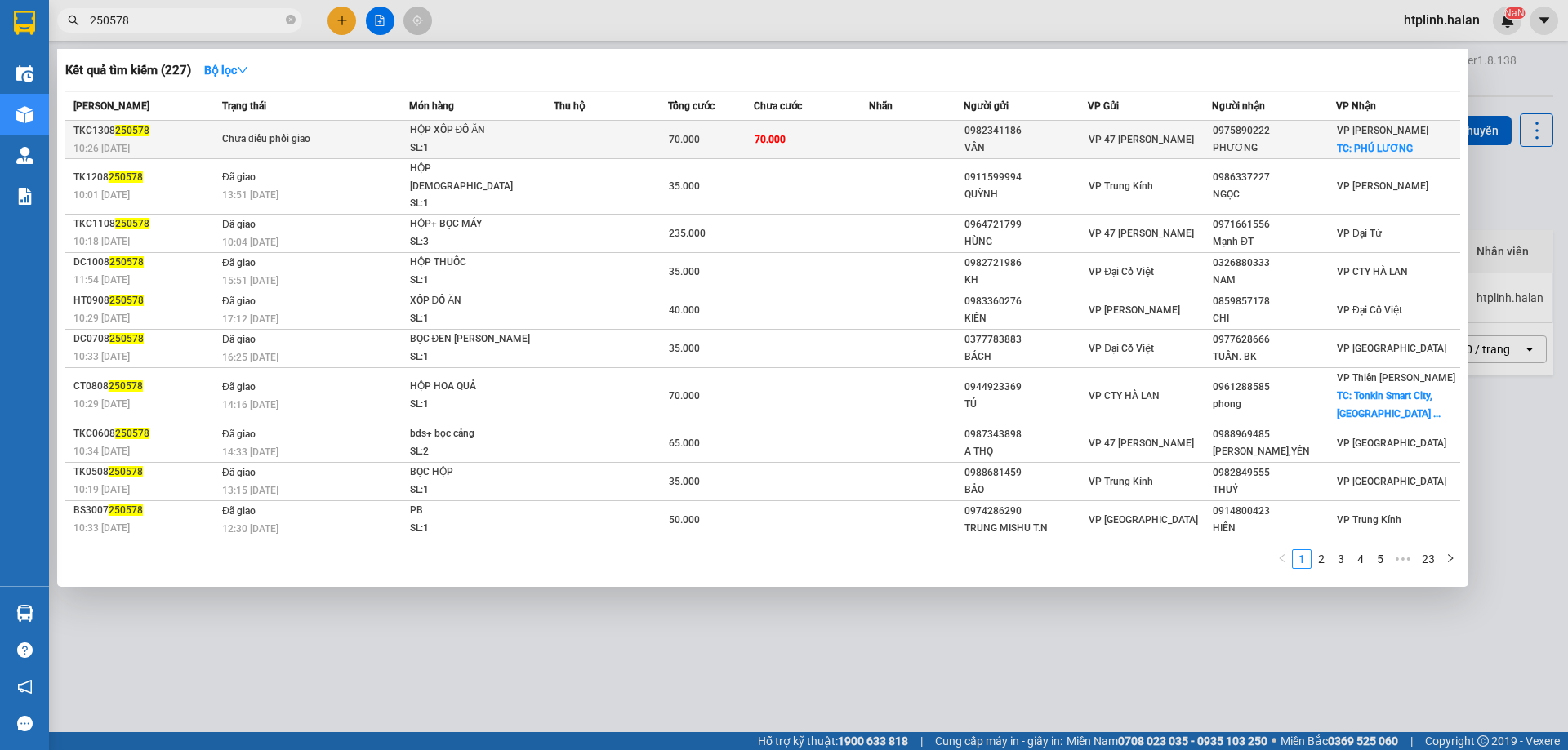
click at [1125, 138] on span "VP 47 [PERSON_NAME]" at bounding box center [1141, 139] width 105 height 11
click at [1188, 132] on div "VP 47 [PERSON_NAME]" at bounding box center [1150, 139] width 123 height 18
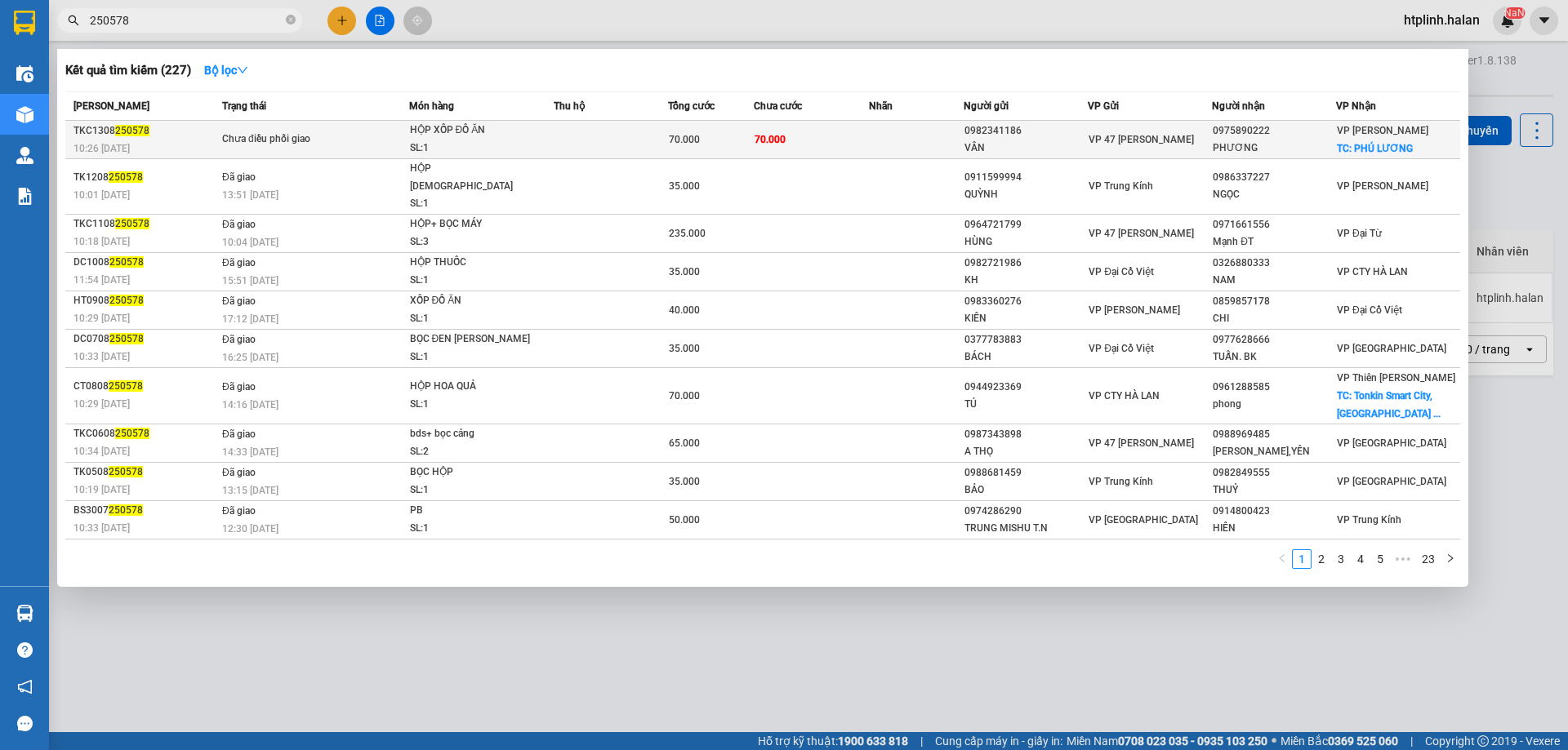
click at [1059, 137] on div "0982341186" at bounding box center [1025, 131] width 123 height 18
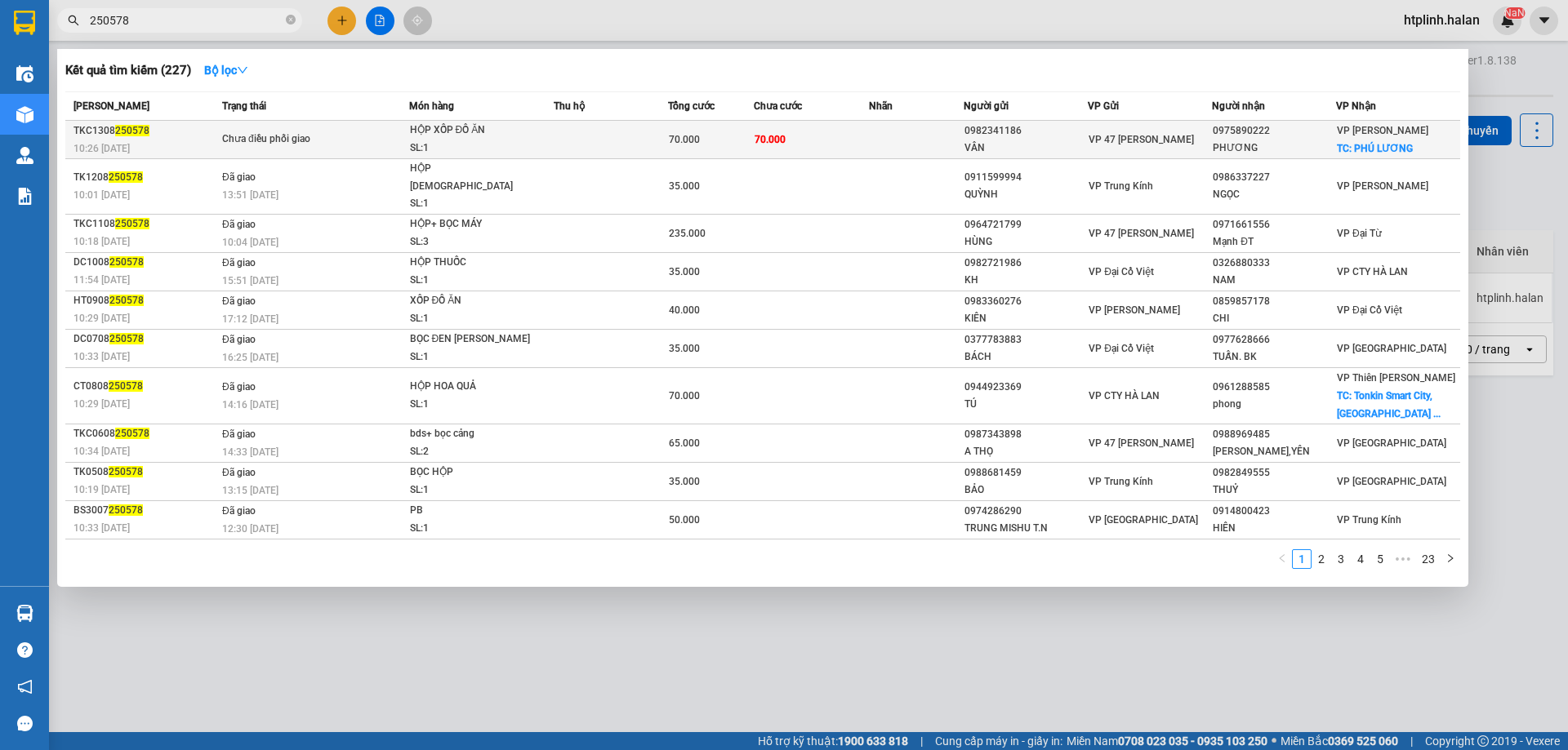
click at [627, 135] on td at bounding box center [611, 140] width 114 height 39
click at [1269, 152] on div "PHƯƠNG" at bounding box center [1274, 148] width 123 height 18
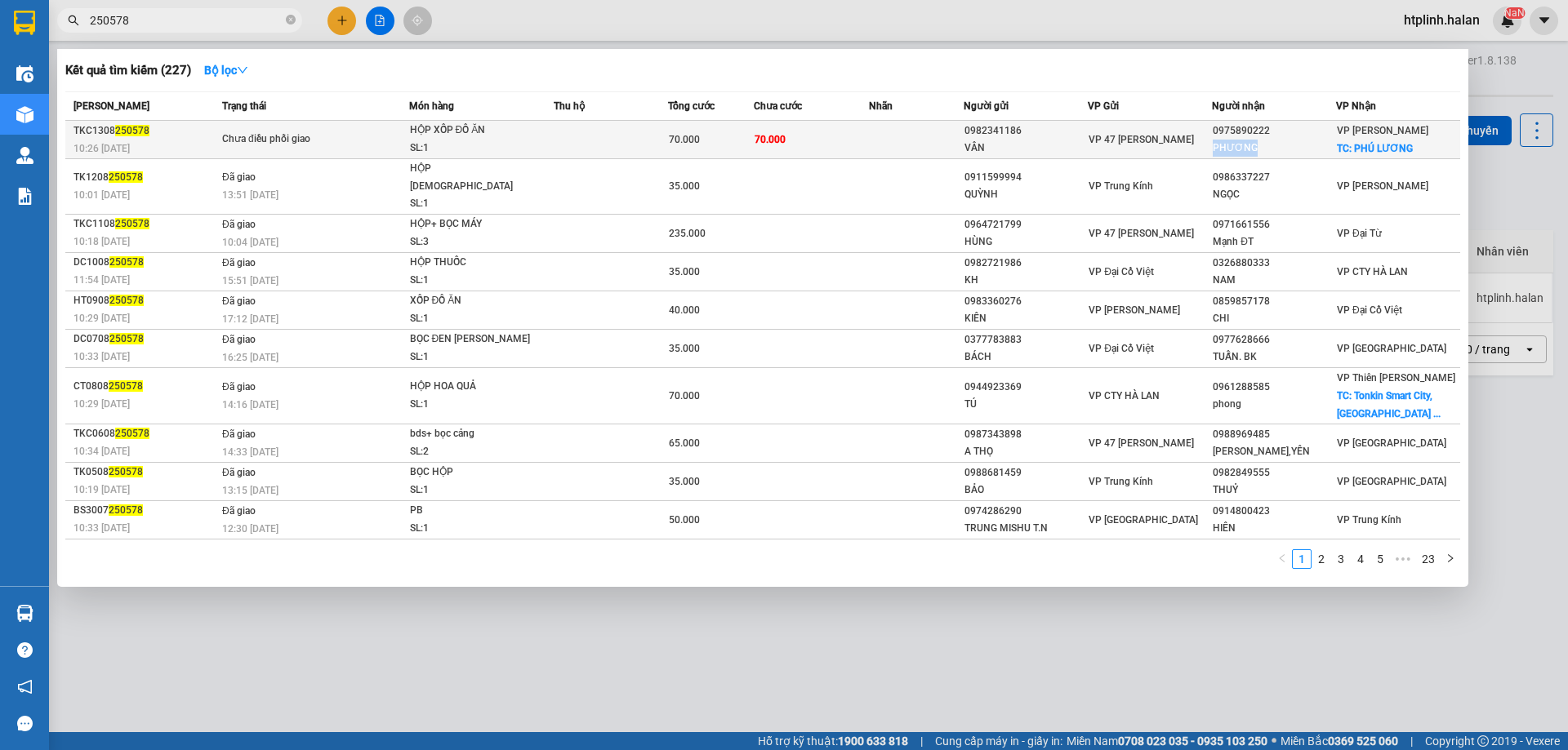
click at [1283, 148] on div "PHƯƠNG" at bounding box center [1274, 148] width 123 height 18
click at [557, 137] on td at bounding box center [611, 140] width 114 height 39
click at [441, 144] on div "SL: 1" at bounding box center [472, 148] width 123 height 18
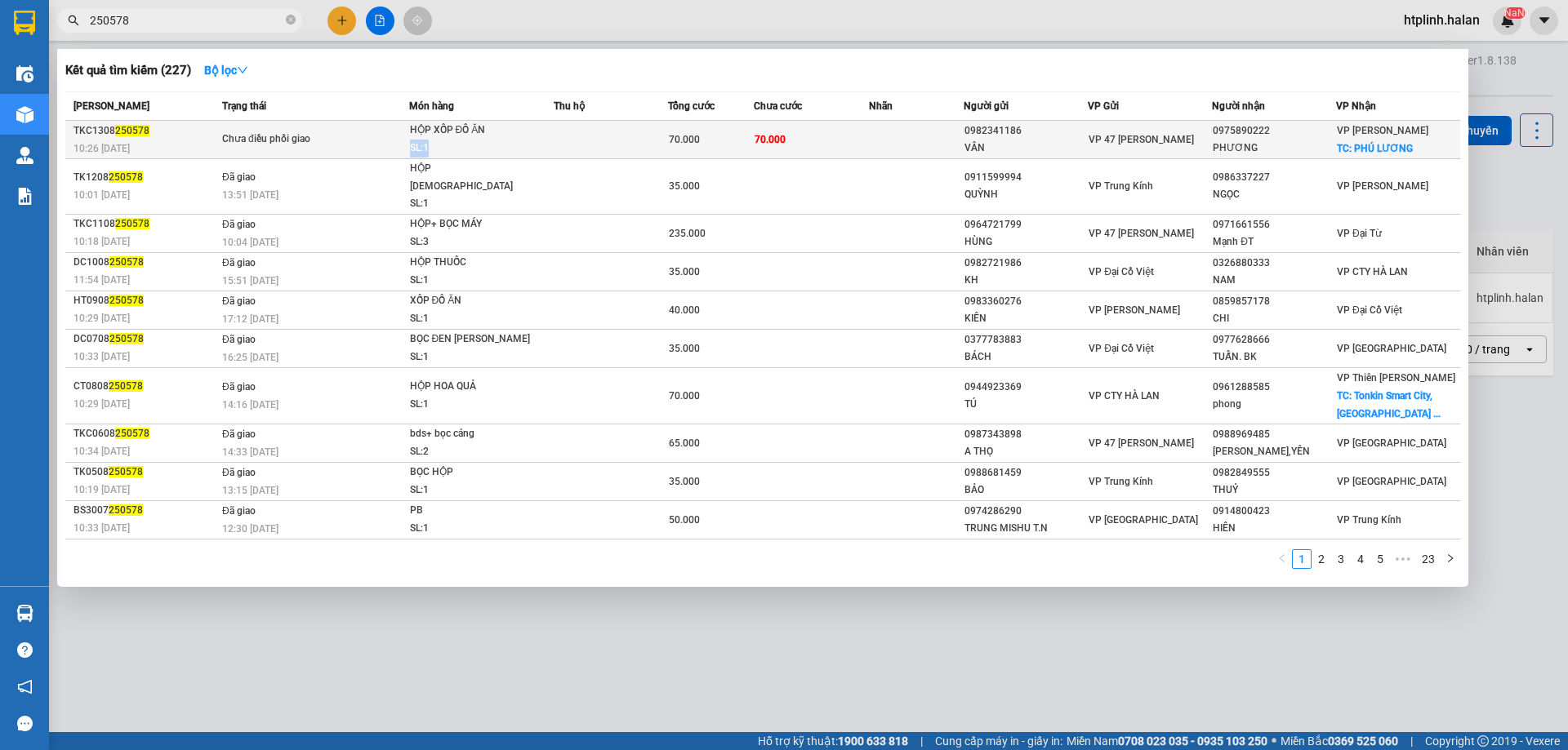
click at [441, 144] on div "SL: 1" at bounding box center [472, 148] width 123 height 18
click at [592, 156] on td at bounding box center [611, 140] width 114 height 39
click at [993, 128] on div "0982341186" at bounding box center [1025, 131] width 123 height 18
drag, startPoint x: 993, startPoint y: 128, endPoint x: 1002, endPoint y: 129, distance: 9.1
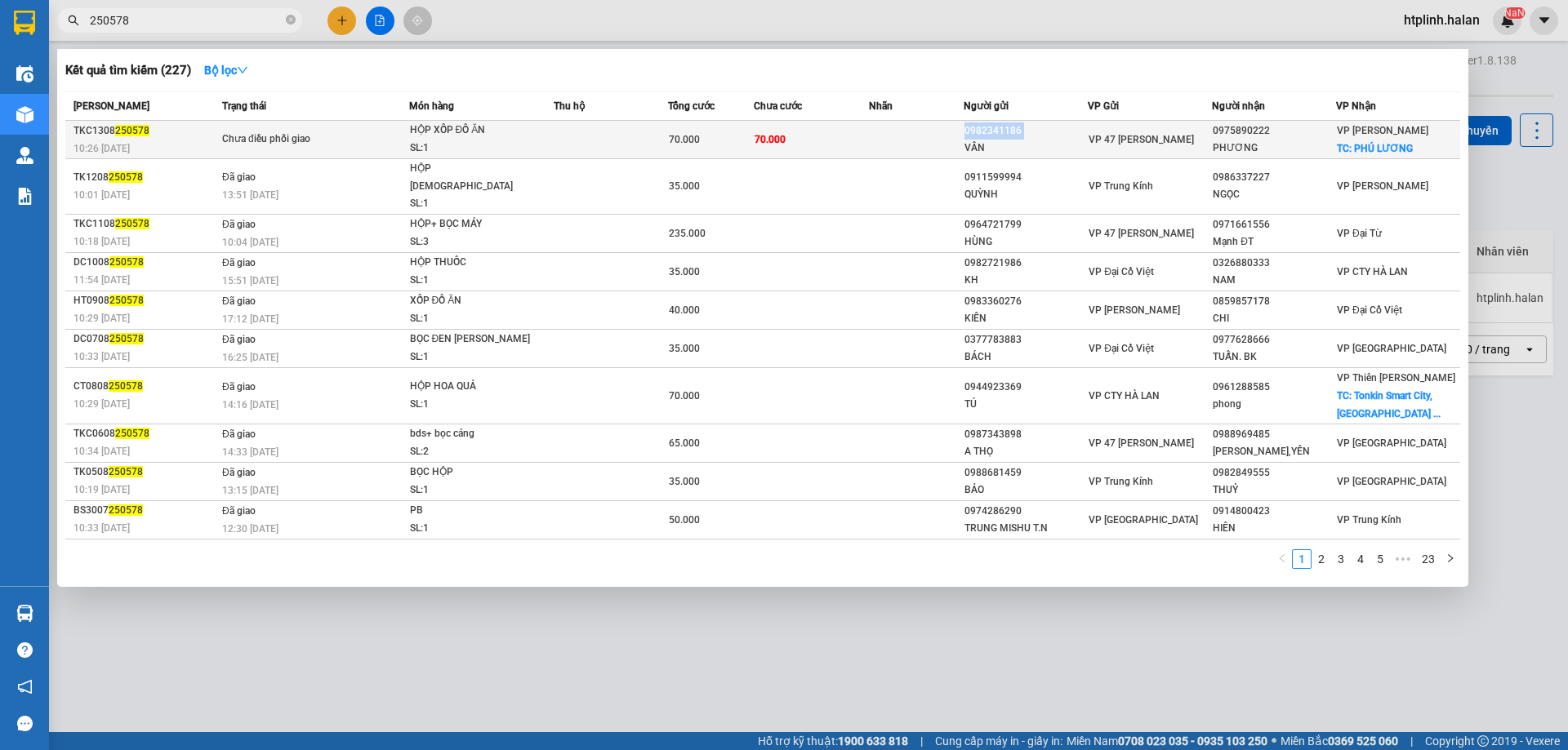
click at [1002, 129] on div "0982341186" at bounding box center [1025, 131] width 123 height 18
click at [1198, 138] on div "VP 47 [PERSON_NAME]" at bounding box center [1150, 139] width 123 height 18
click at [529, 140] on div "SL: 1" at bounding box center [472, 148] width 123 height 18
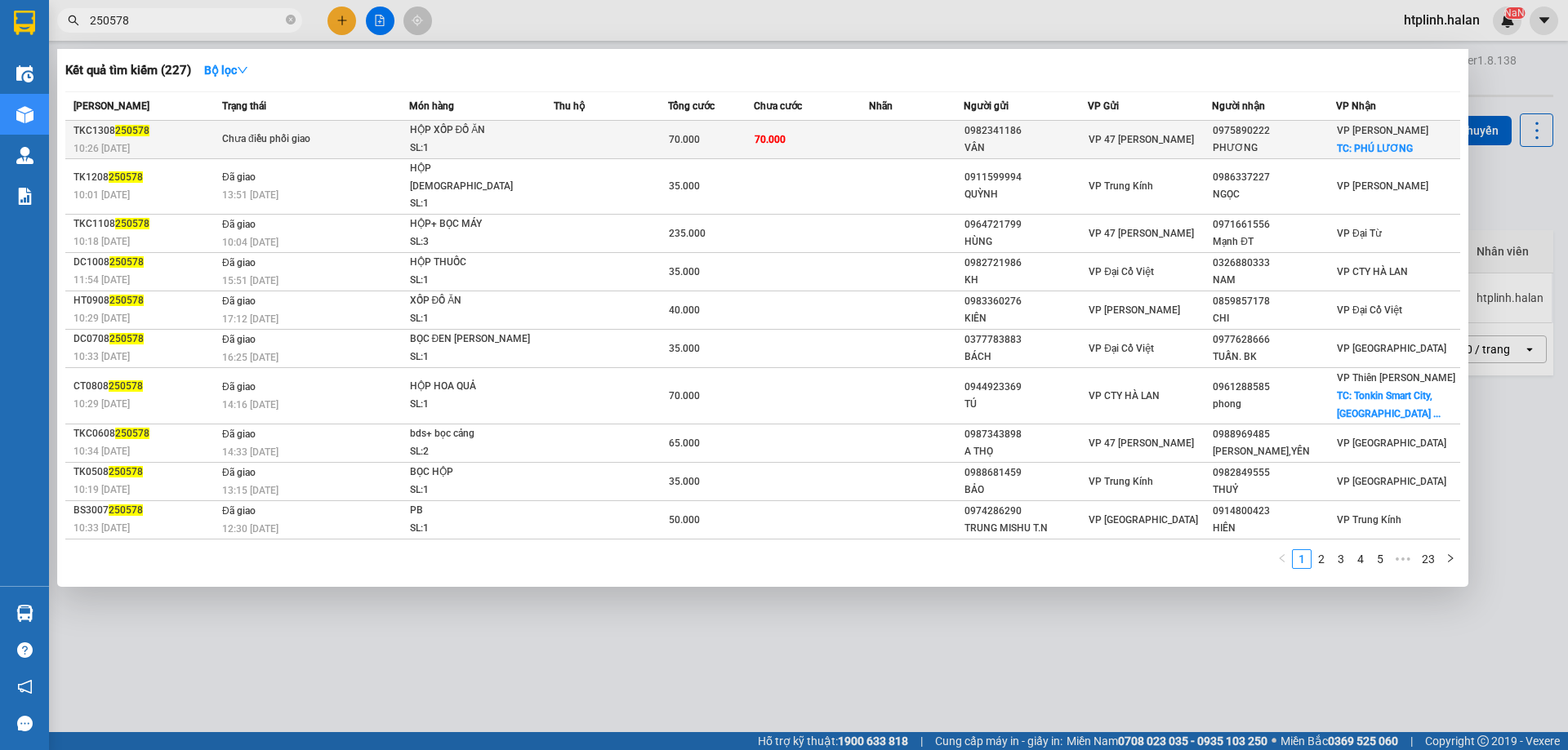
click at [552, 138] on span "HỘP XỐP ĐỒ ĂN SL: 1" at bounding box center [482, 139] width 144 height 35
drag, startPoint x: 820, startPoint y: 139, endPoint x: 856, endPoint y: 145, distance: 36.5
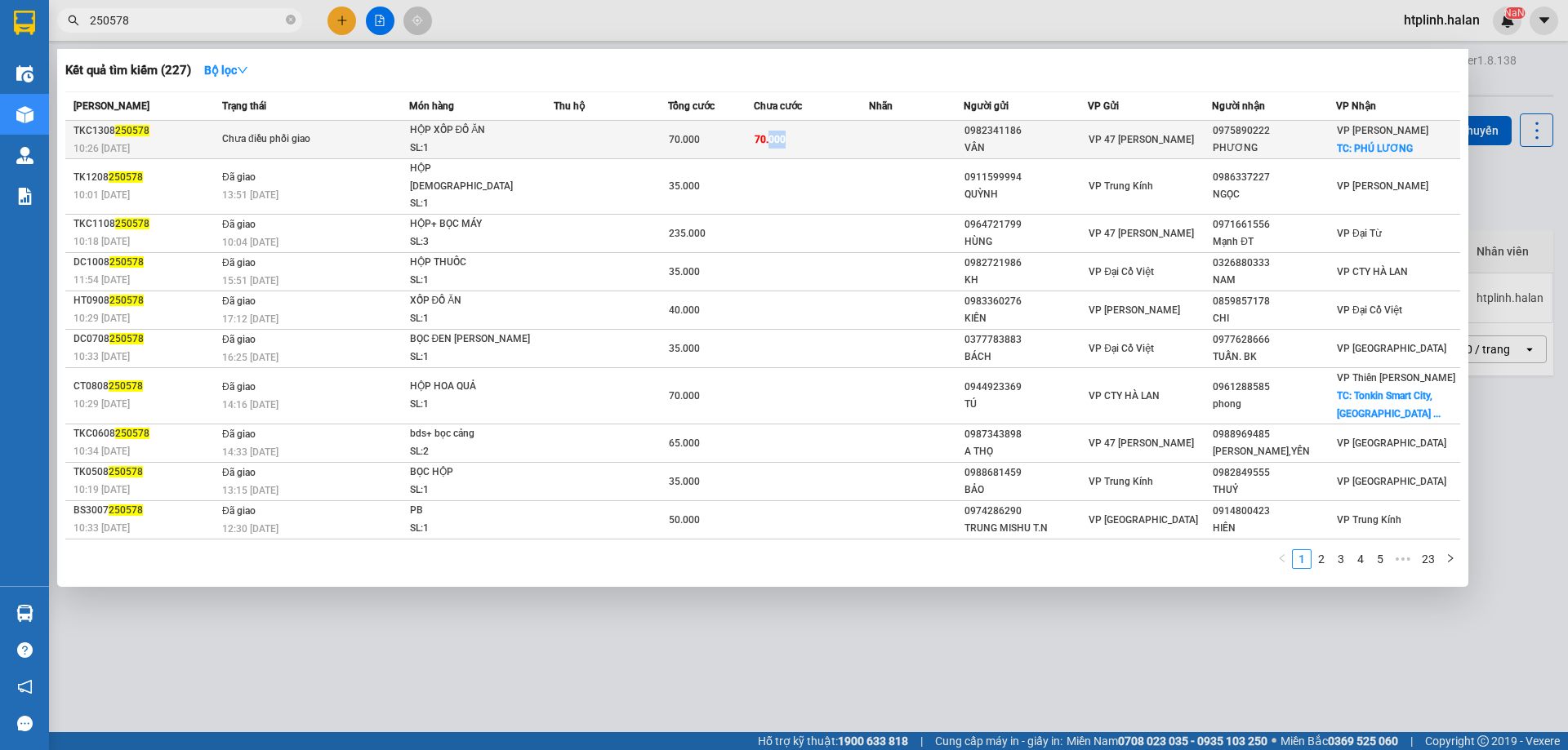
click at [856, 145] on td "70.000" at bounding box center [811, 140] width 114 height 39
drag, startPoint x: 1221, startPoint y: 141, endPoint x: 1297, endPoint y: 146, distance: 76.2
click at [1297, 146] on div "PHƯƠNG" at bounding box center [1274, 148] width 123 height 18
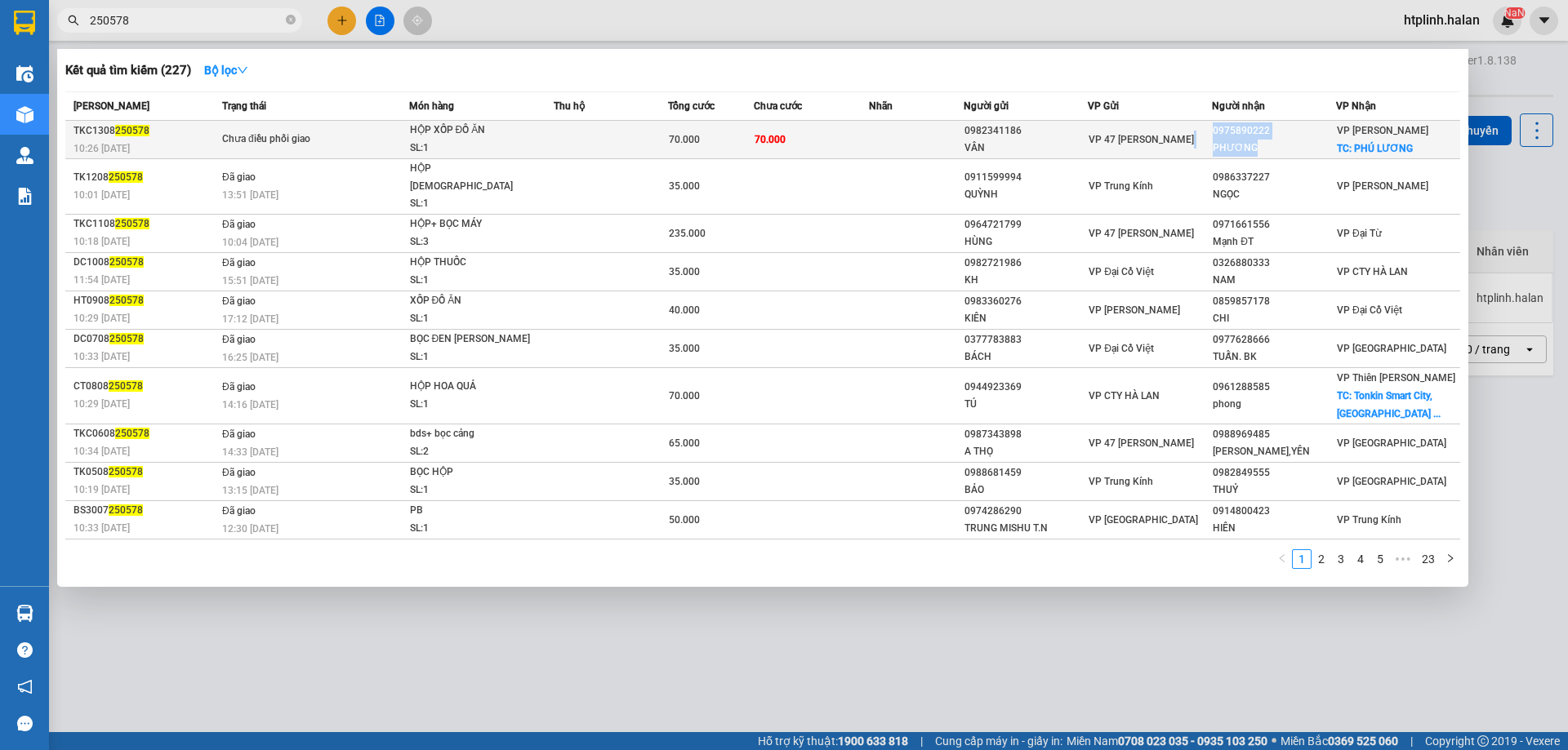
drag, startPoint x: 1181, startPoint y: 138, endPoint x: 1260, endPoint y: 146, distance: 79.4
click at [1260, 146] on tr "TKC1308 250578 10:26 - 13/08 Chưa điều phối giao HỘP XỐP ĐỒ ĂN SL: 1 70.000 70.…" at bounding box center [763, 140] width 1394 height 39
click at [1089, 131] on div "VP 47 [PERSON_NAME]" at bounding box center [1150, 139] width 123 height 18
drag, startPoint x: 1218, startPoint y: 123, endPoint x: 1203, endPoint y: 141, distance: 23.4
click at [1203, 141] on tr "TKC1308 250578 10:26 - 13/08 Chưa điều phối giao HỘP XỐP ĐỒ ĂN SL: 1 70.000 70.…" at bounding box center [763, 140] width 1394 height 39
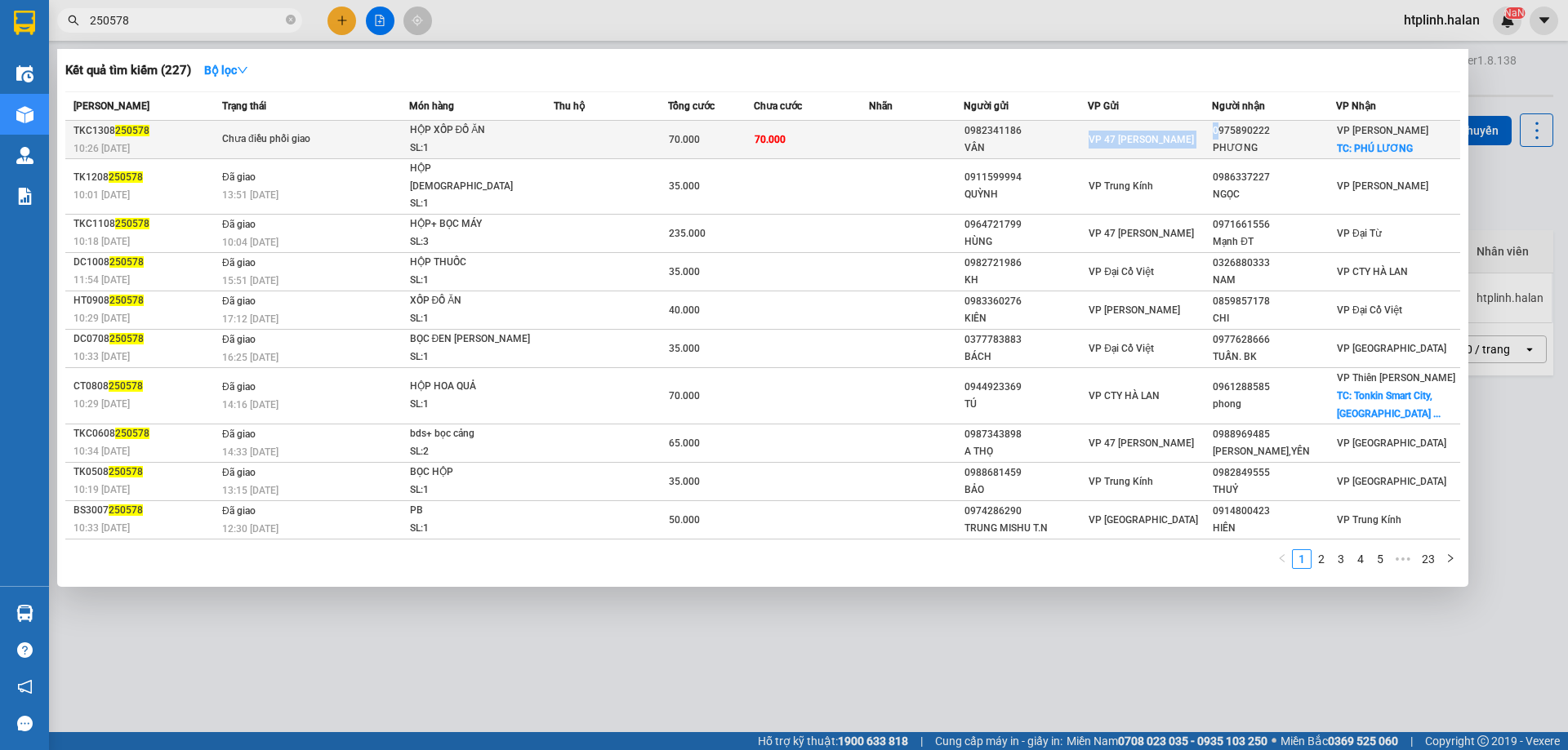
click at [1203, 141] on div "VP 47 [PERSON_NAME]" at bounding box center [1150, 139] width 123 height 18
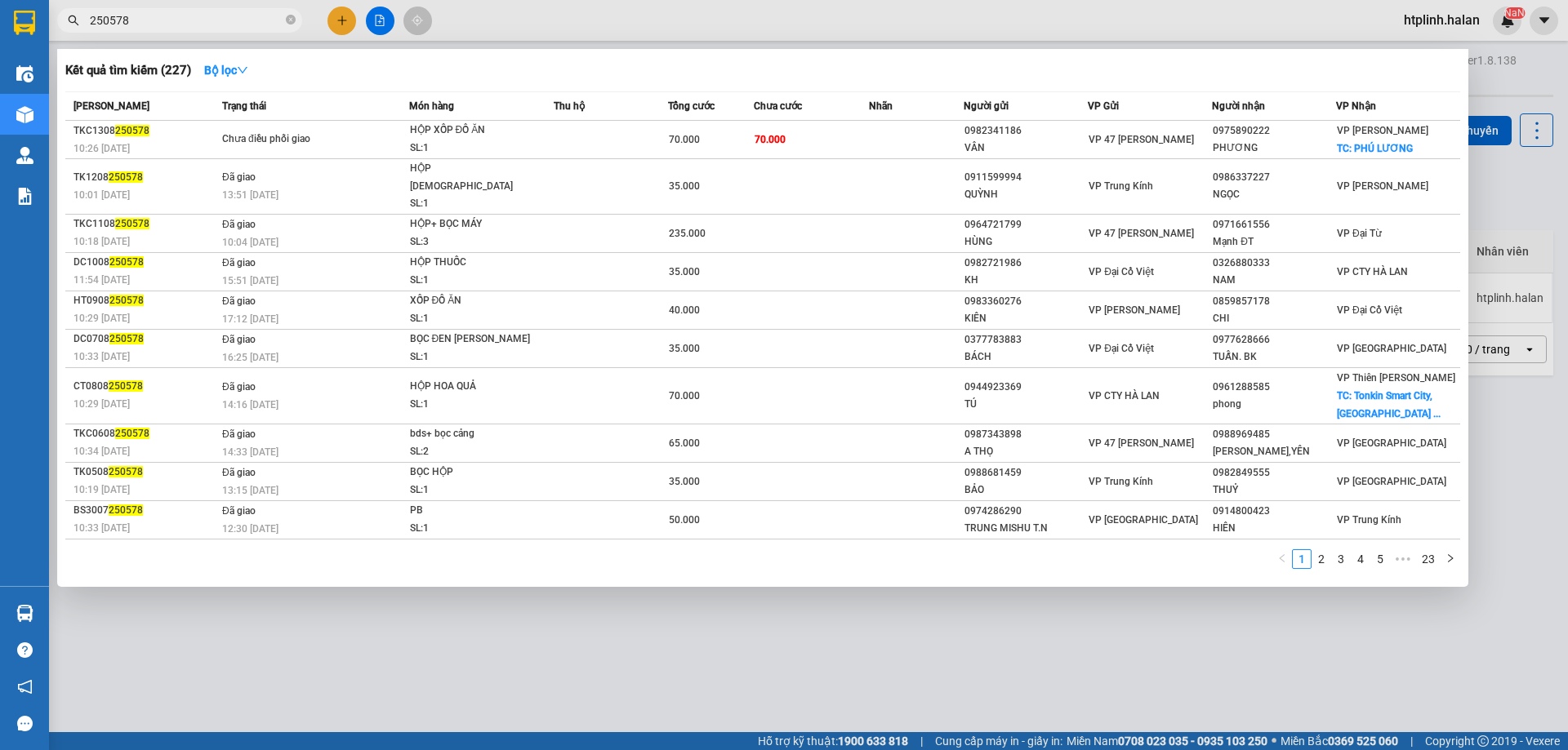
click at [133, 608] on div at bounding box center [784, 375] width 1568 height 750
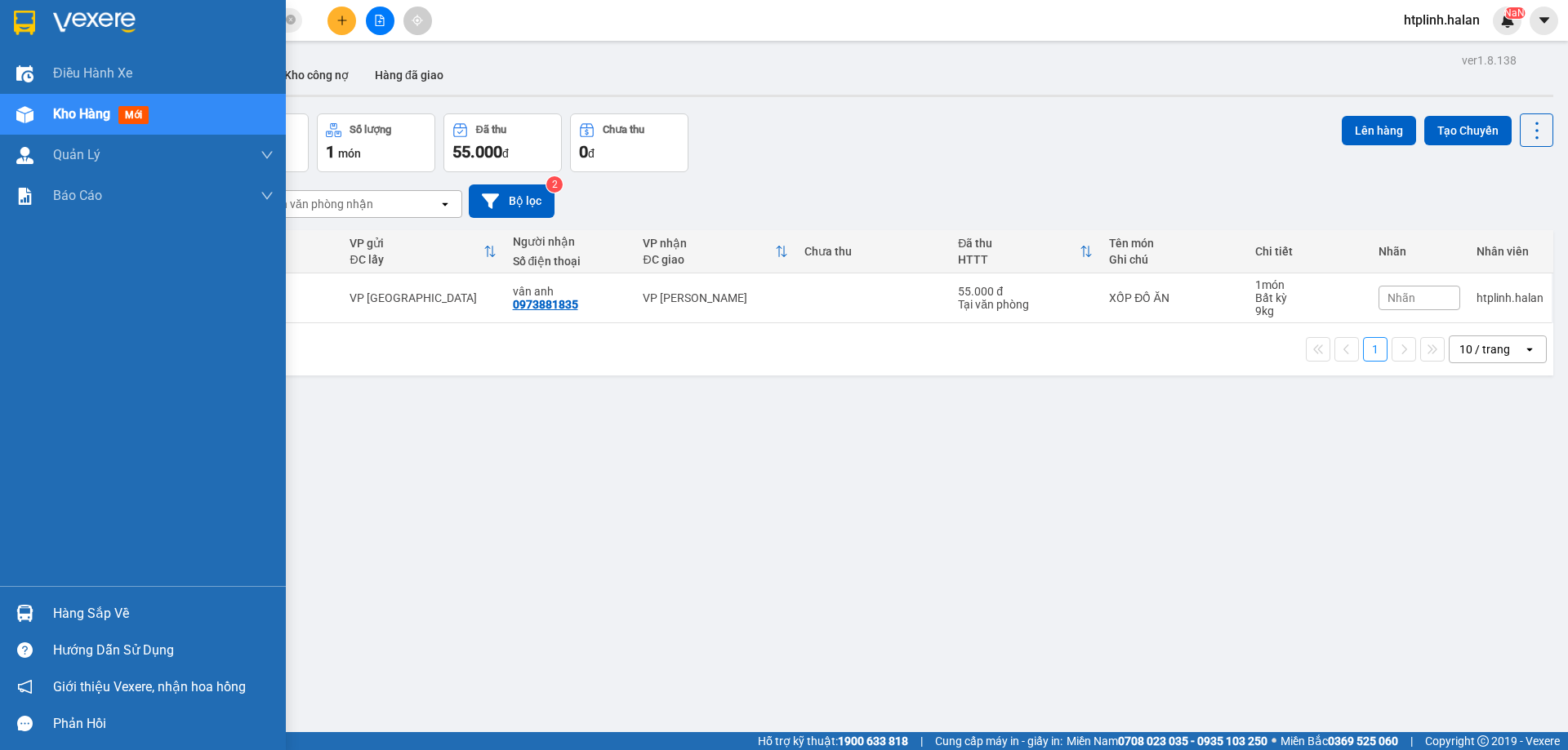
click at [16, 623] on div at bounding box center [25, 613] width 29 height 29
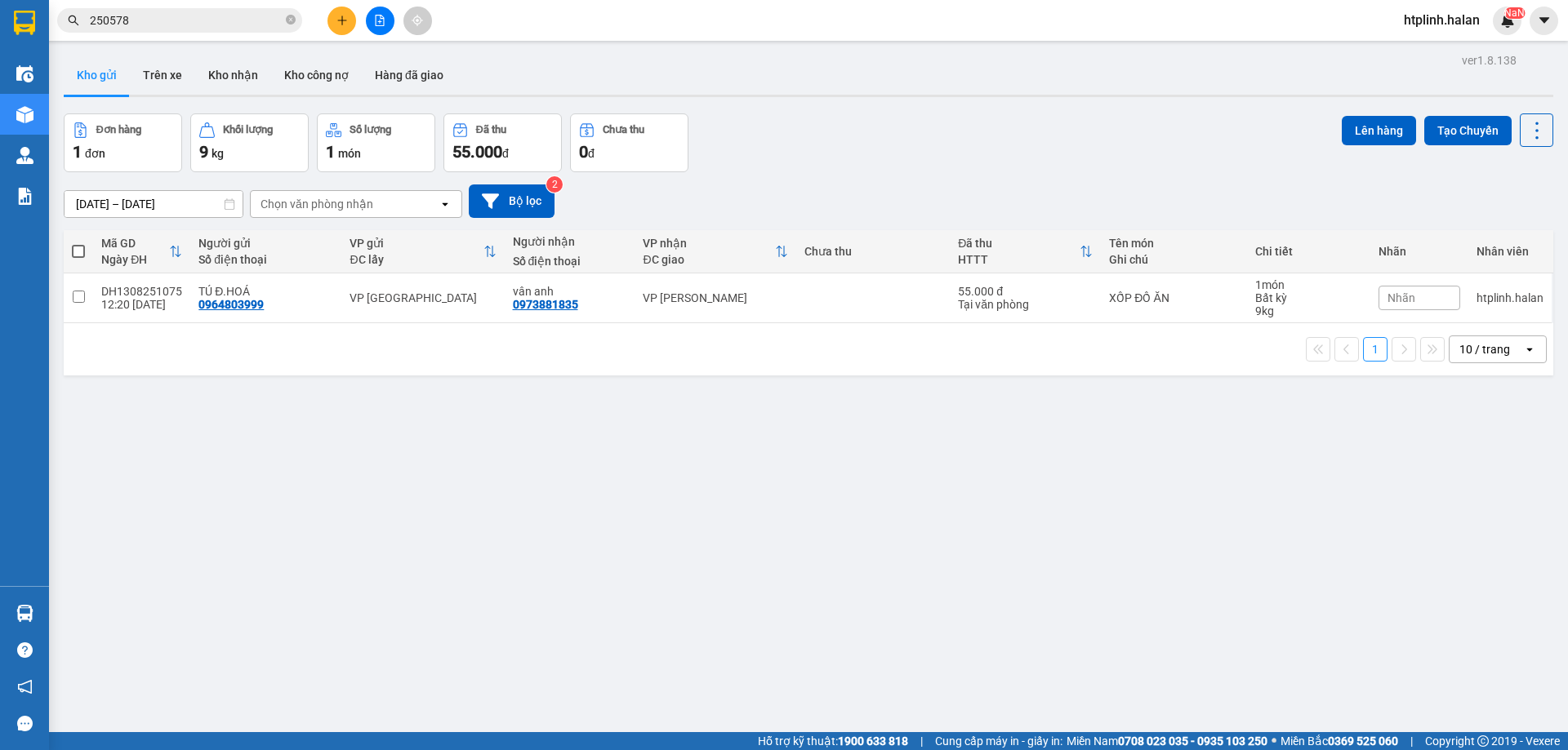
click at [802, 578] on section "Kết quả tìm kiếm ( 227 ) Bộ lọc Mã ĐH Trạng thái Món hàng Thu hộ Tổng cước Chưa…" at bounding box center [784, 375] width 1568 height 750
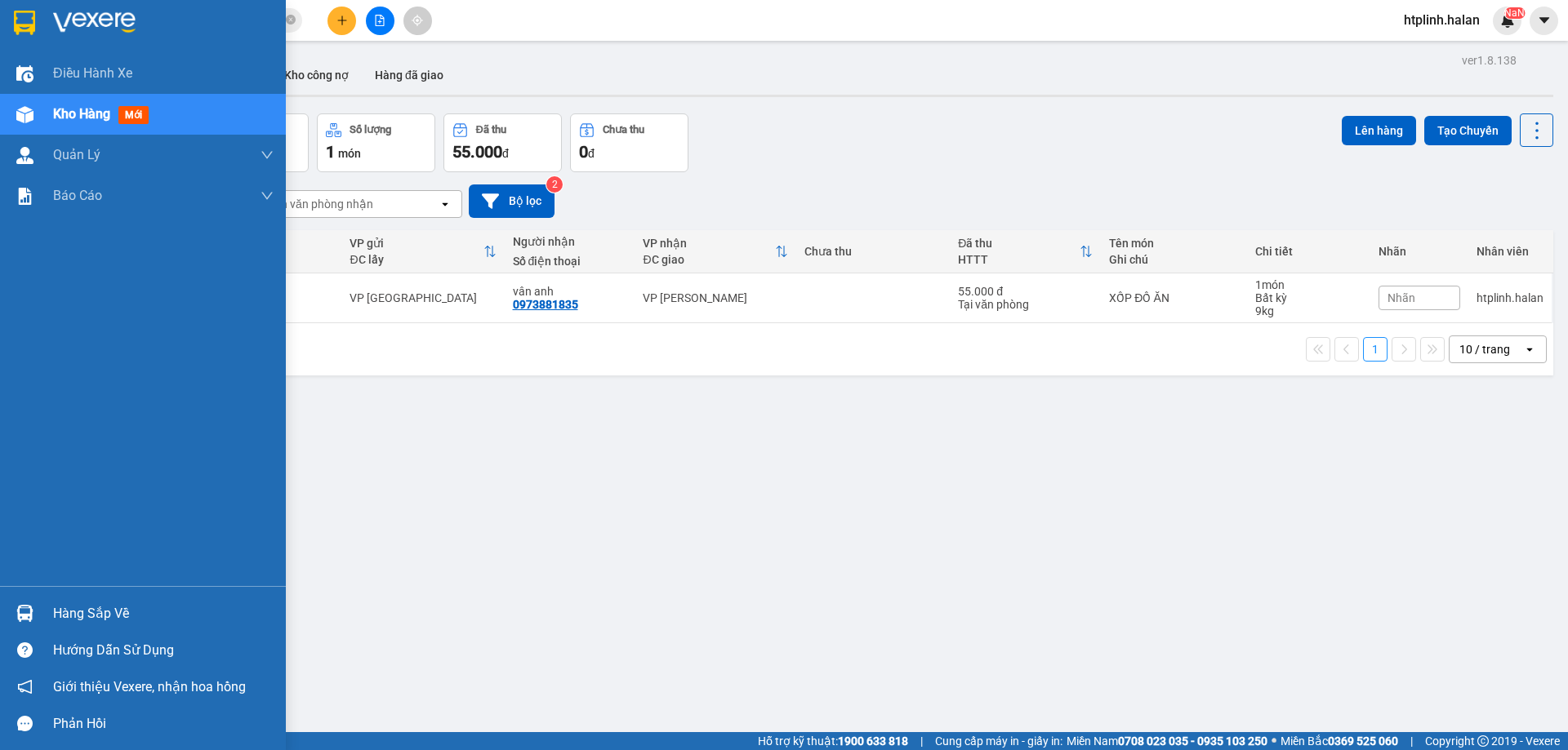
click at [8, 614] on div "Hàng sắp về" at bounding box center [143, 613] width 286 height 37
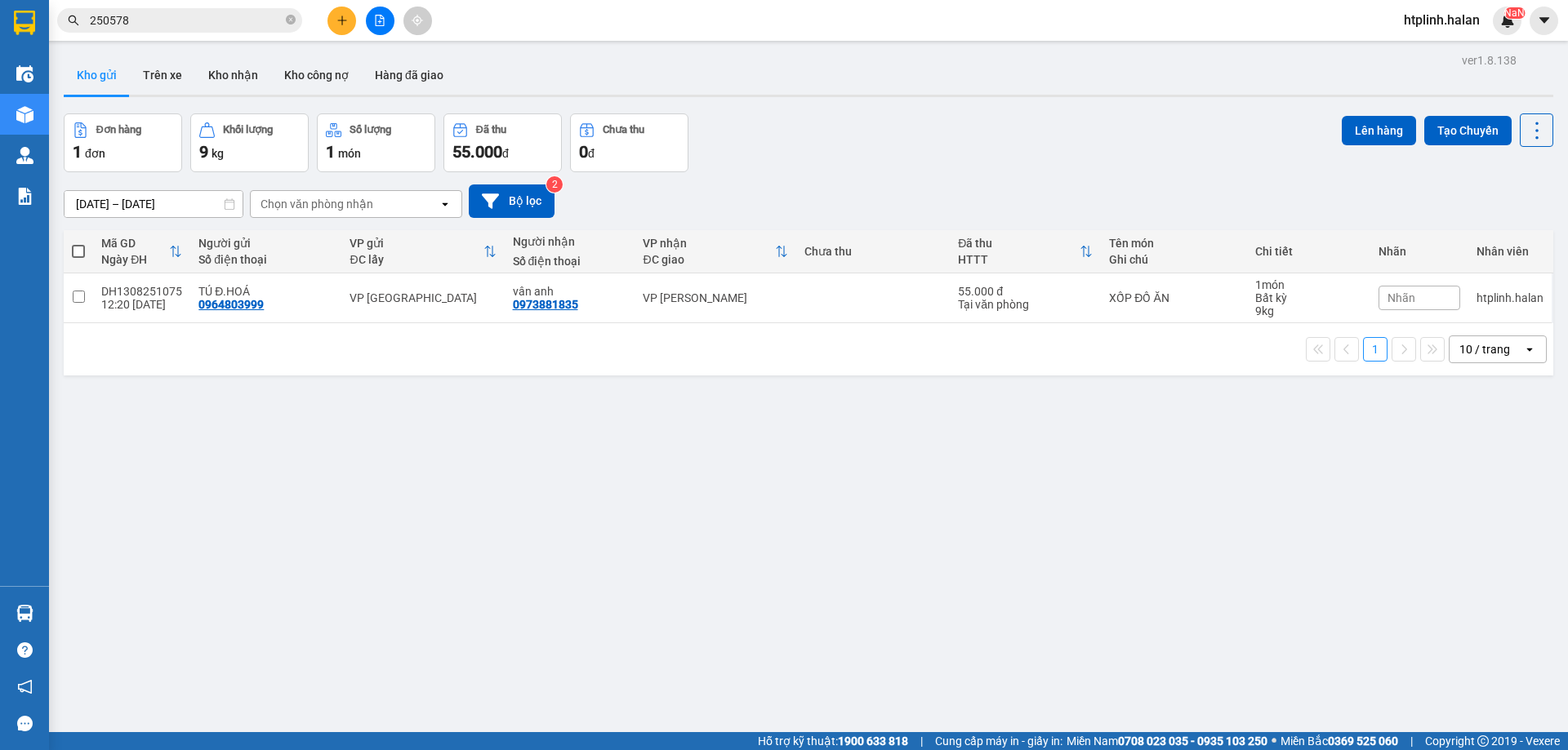
click at [1567, 598] on section "Kết quả tìm kiếm ( 227 ) Bộ lọc Mã ĐH Trạng thái Món hàng Thu hộ Tổng cước Chưa…" at bounding box center [784, 375] width 1568 height 750
click at [244, 68] on button "Kho nhận" at bounding box center [233, 74] width 76 height 39
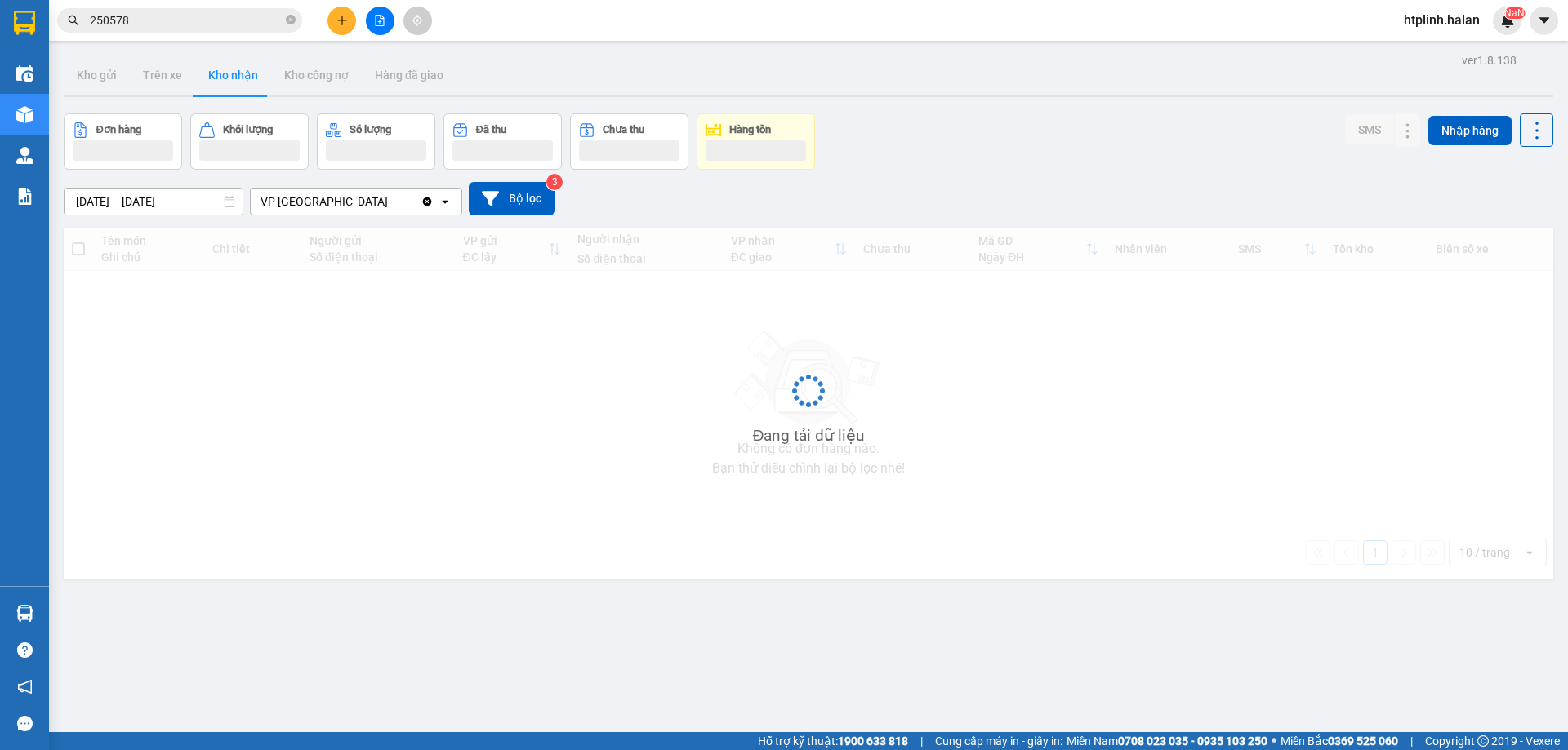
scroll to position [75, 0]
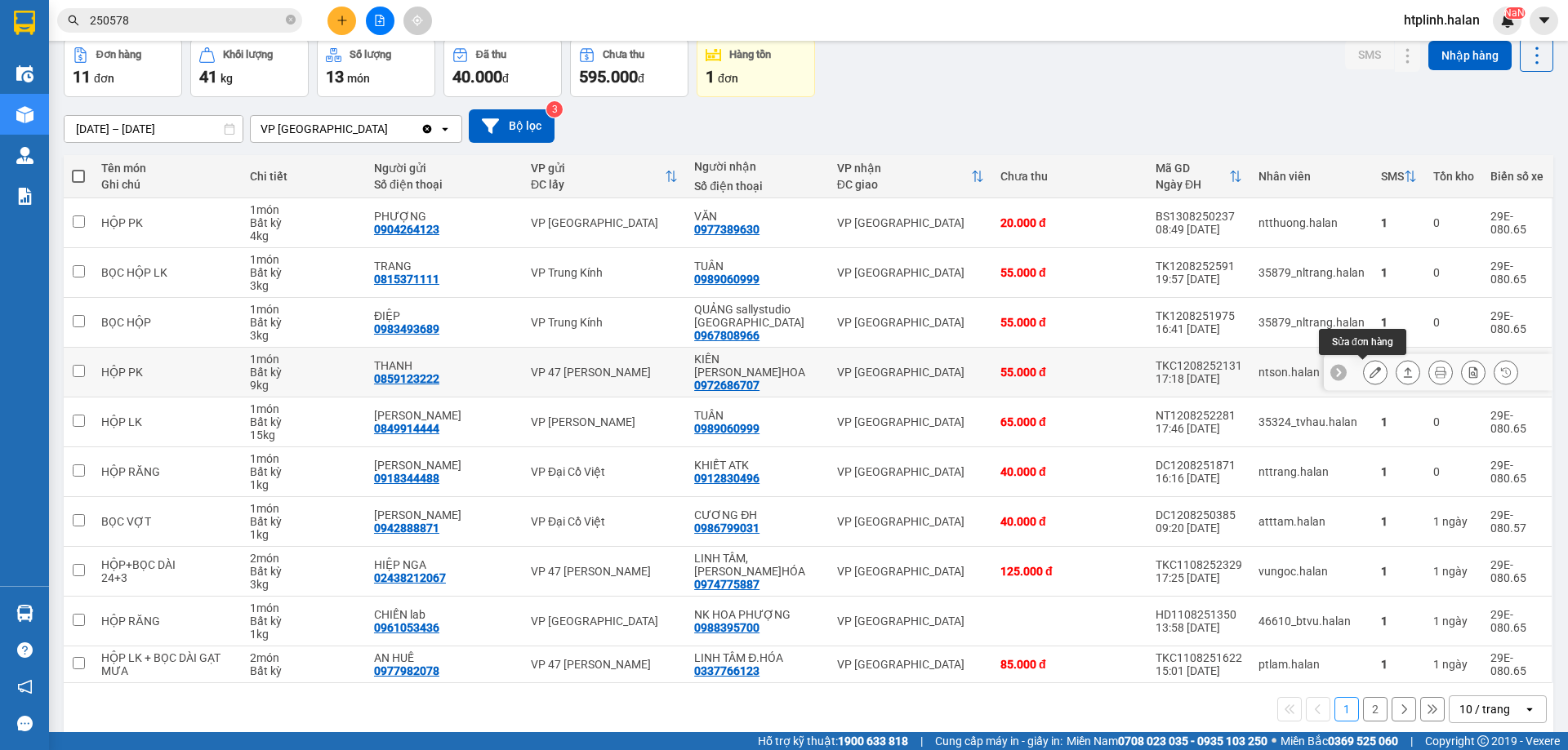
click at [1370, 371] on icon at bounding box center [1375, 371] width 11 height 11
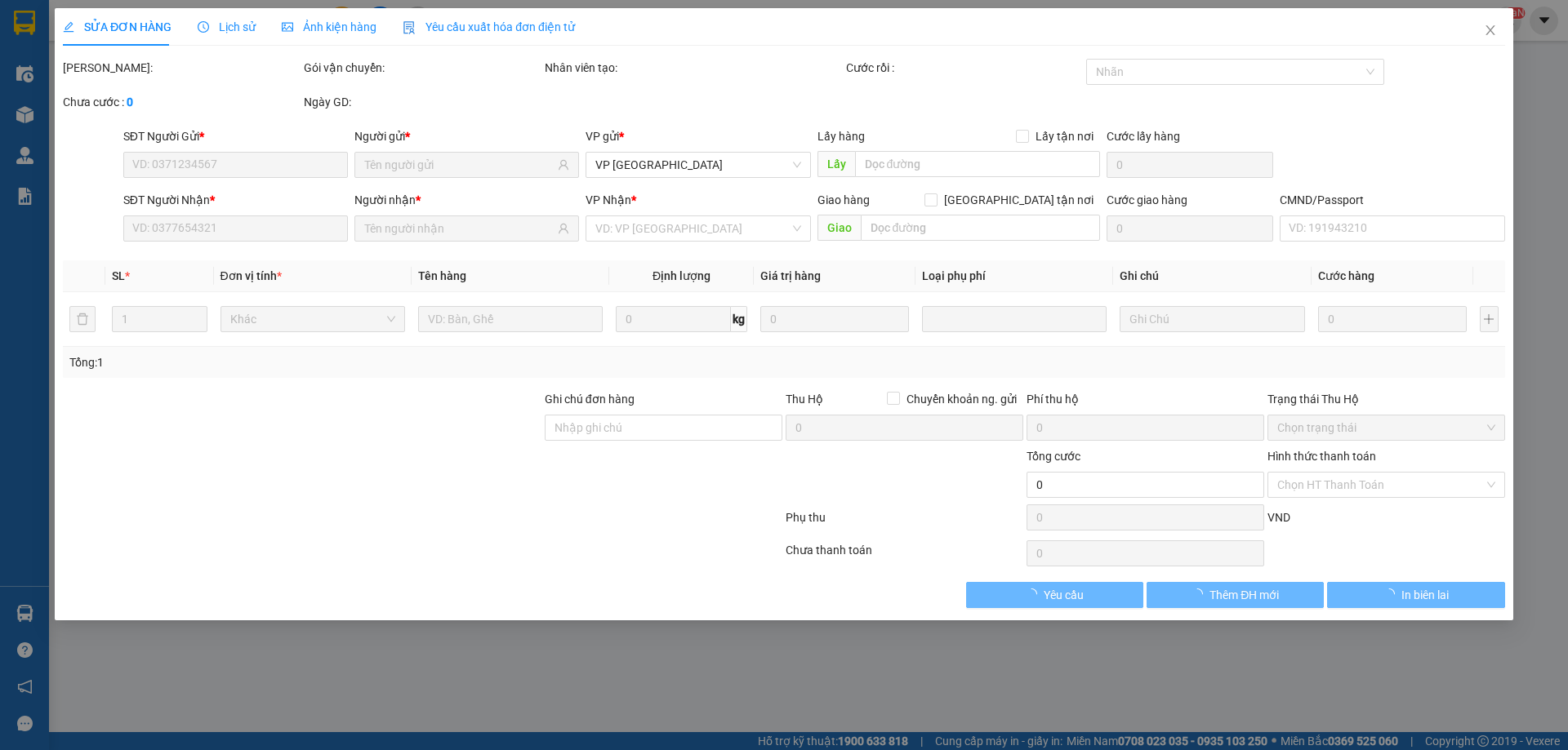
type input "0859123222"
type input "THANH"
type input "0972686707"
type input "KIÊN [PERSON_NAME]HOA"
type input "55.000"
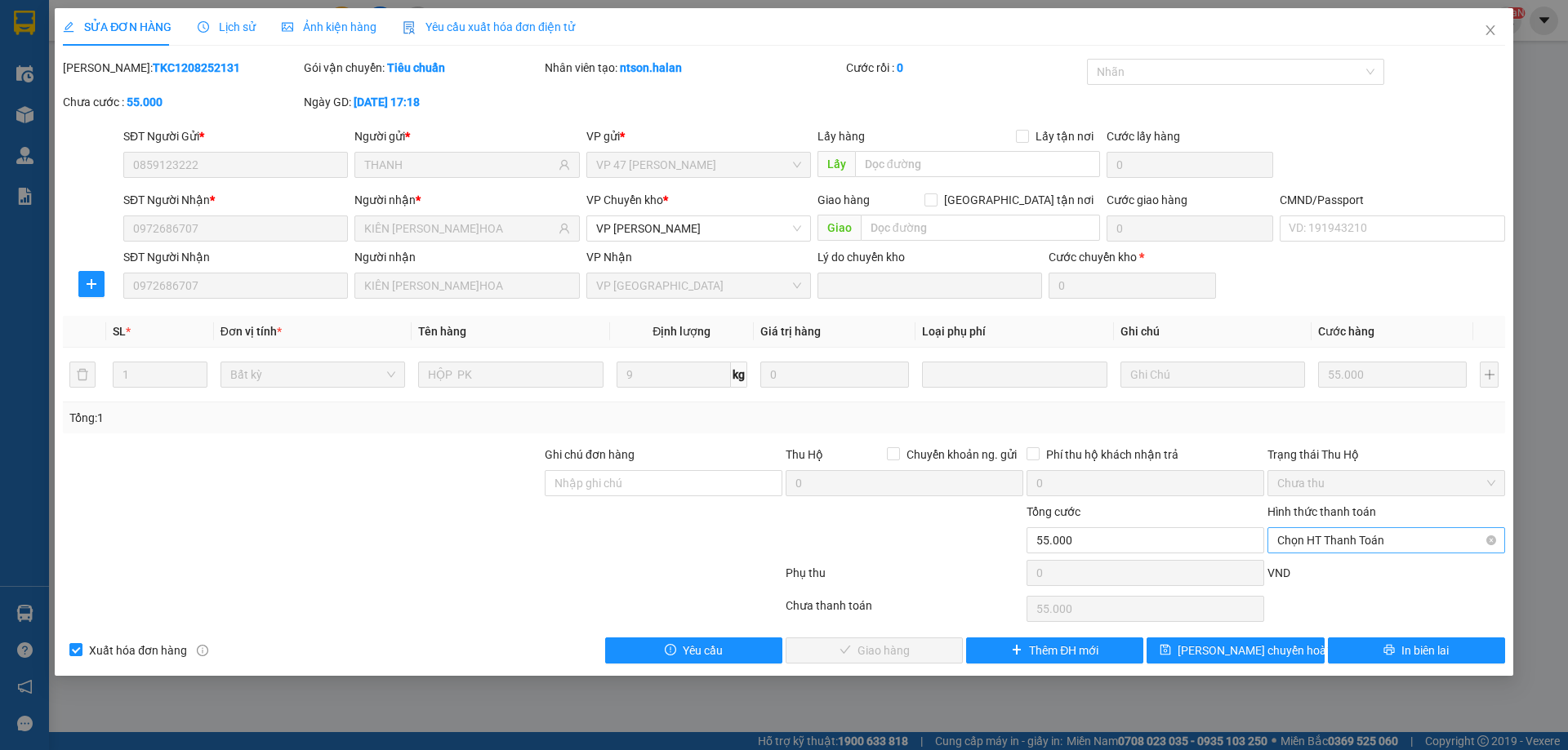
click at [1363, 532] on span "Chọn HT Thanh Toán" at bounding box center [1386, 541] width 218 height 25
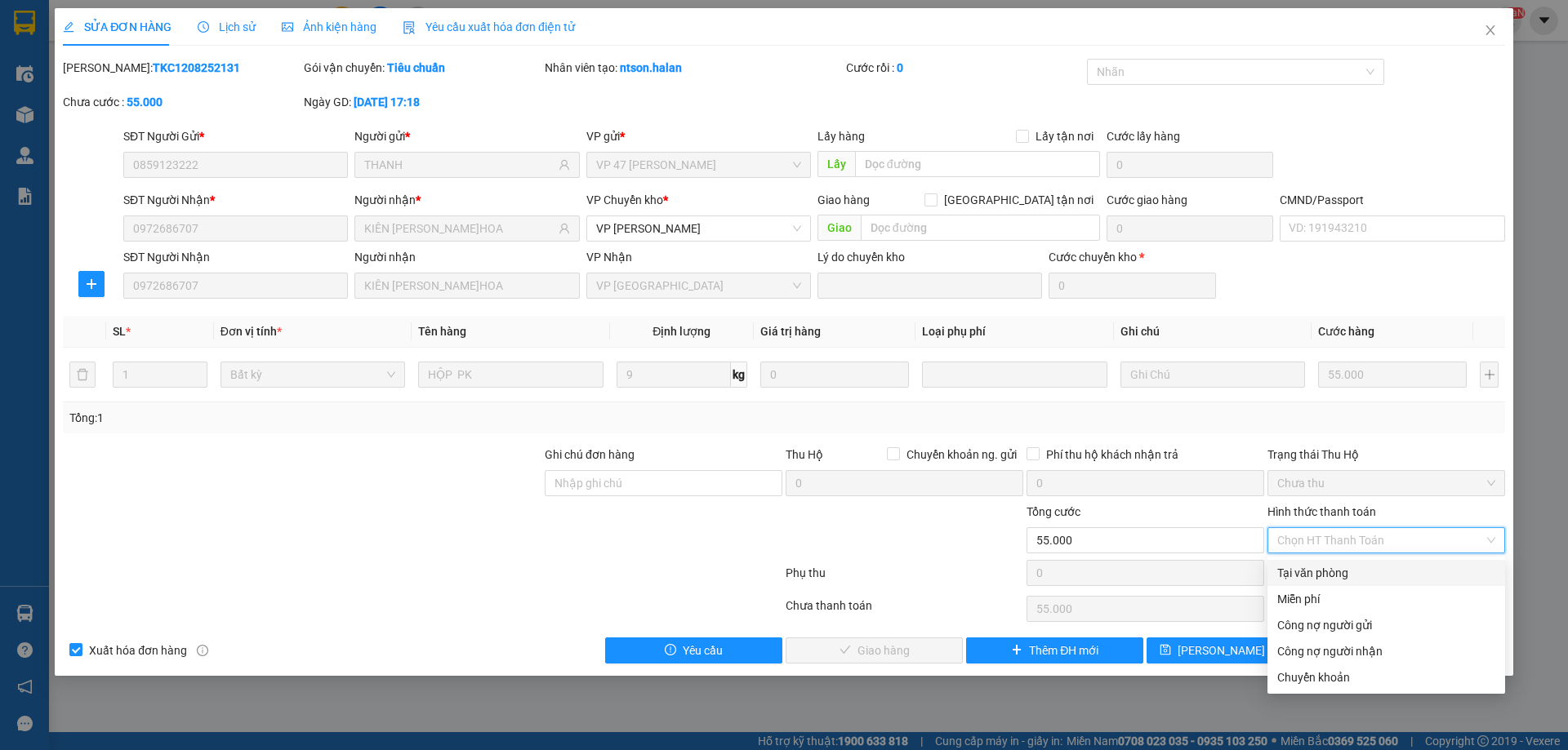
click at [1365, 569] on div "Tại văn phòng" at bounding box center [1386, 573] width 218 height 18
type input "0"
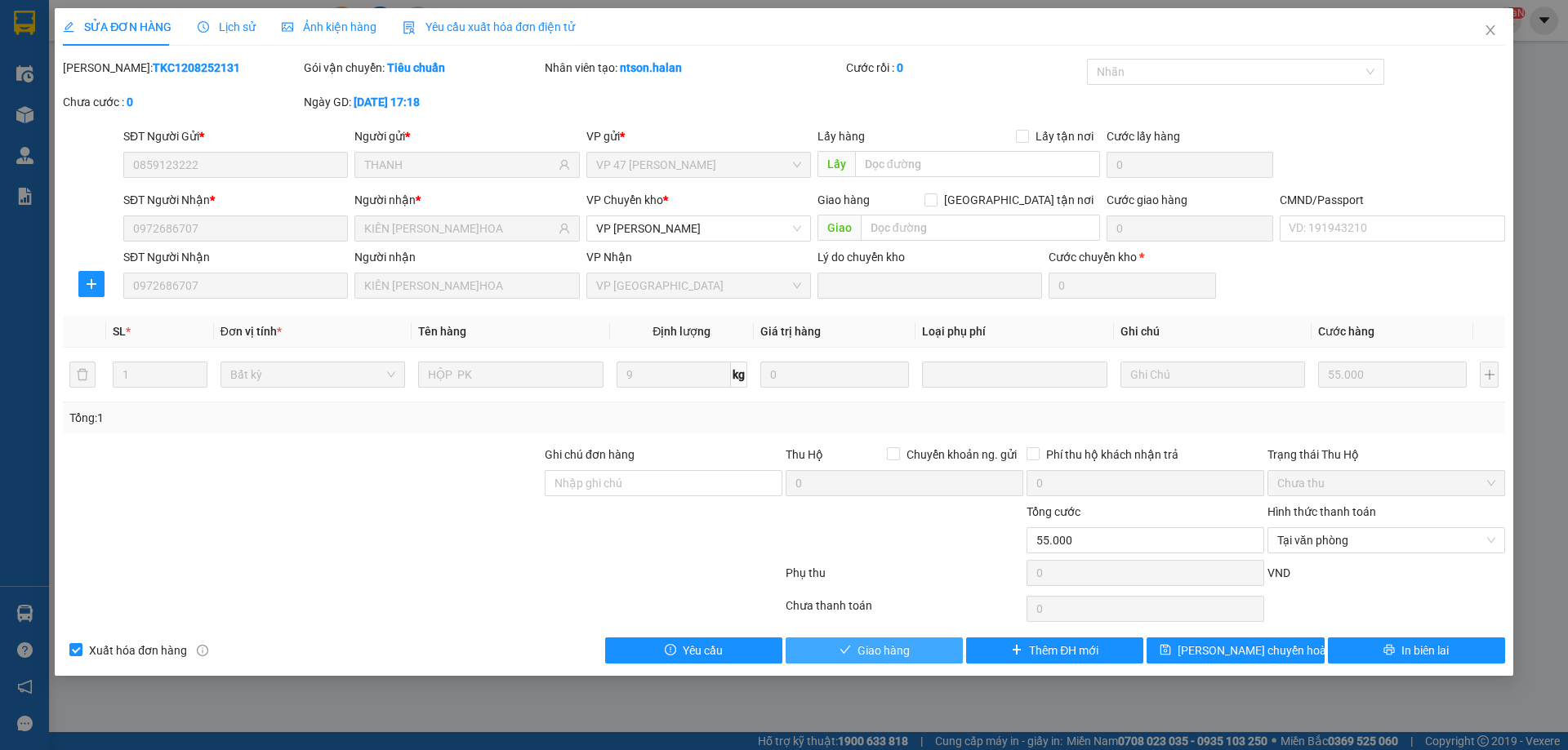
click at [820, 661] on button "Giao hàng" at bounding box center [874, 651] width 177 height 26
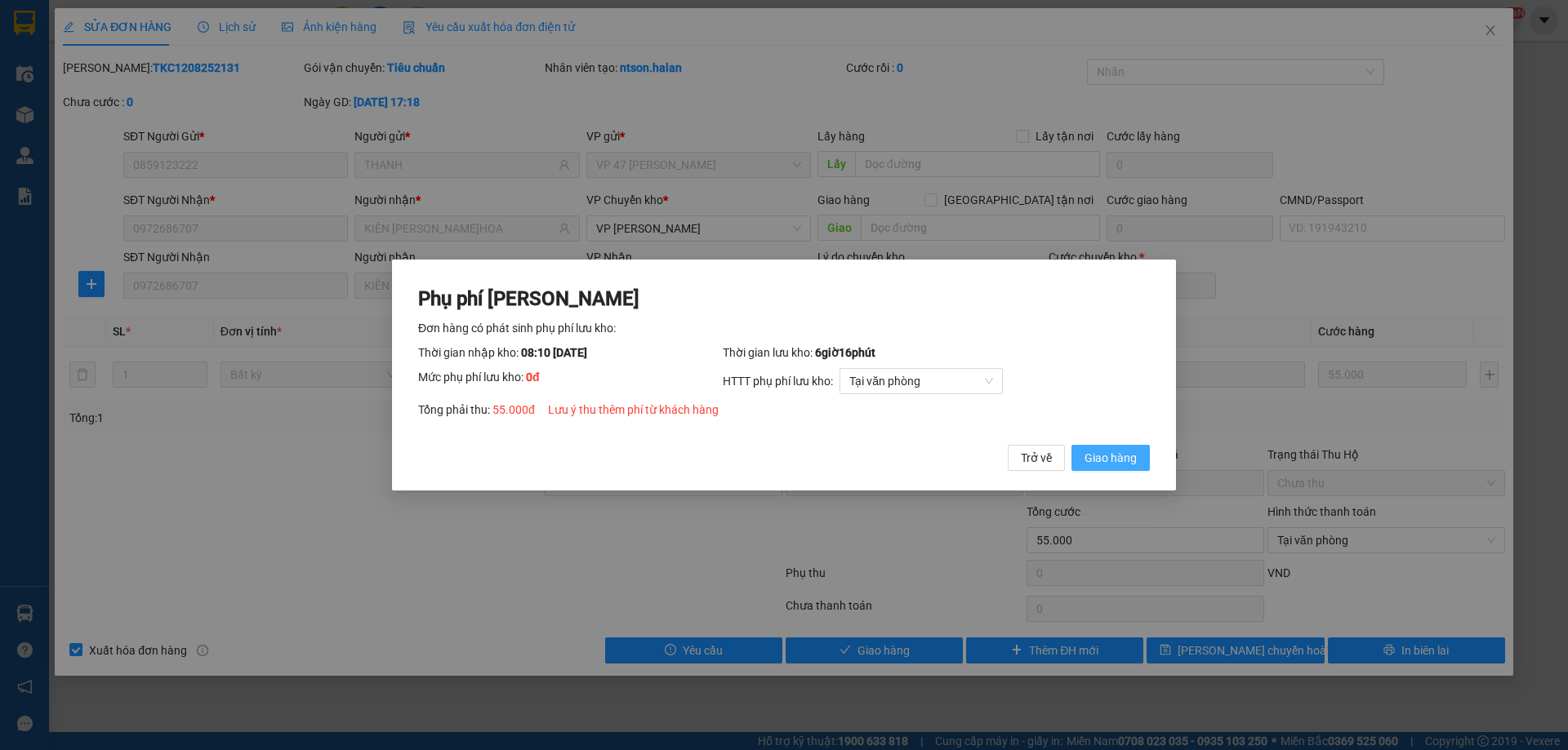
click at [1126, 458] on span "Giao hàng" at bounding box center [1110, 457] width 53 height 18
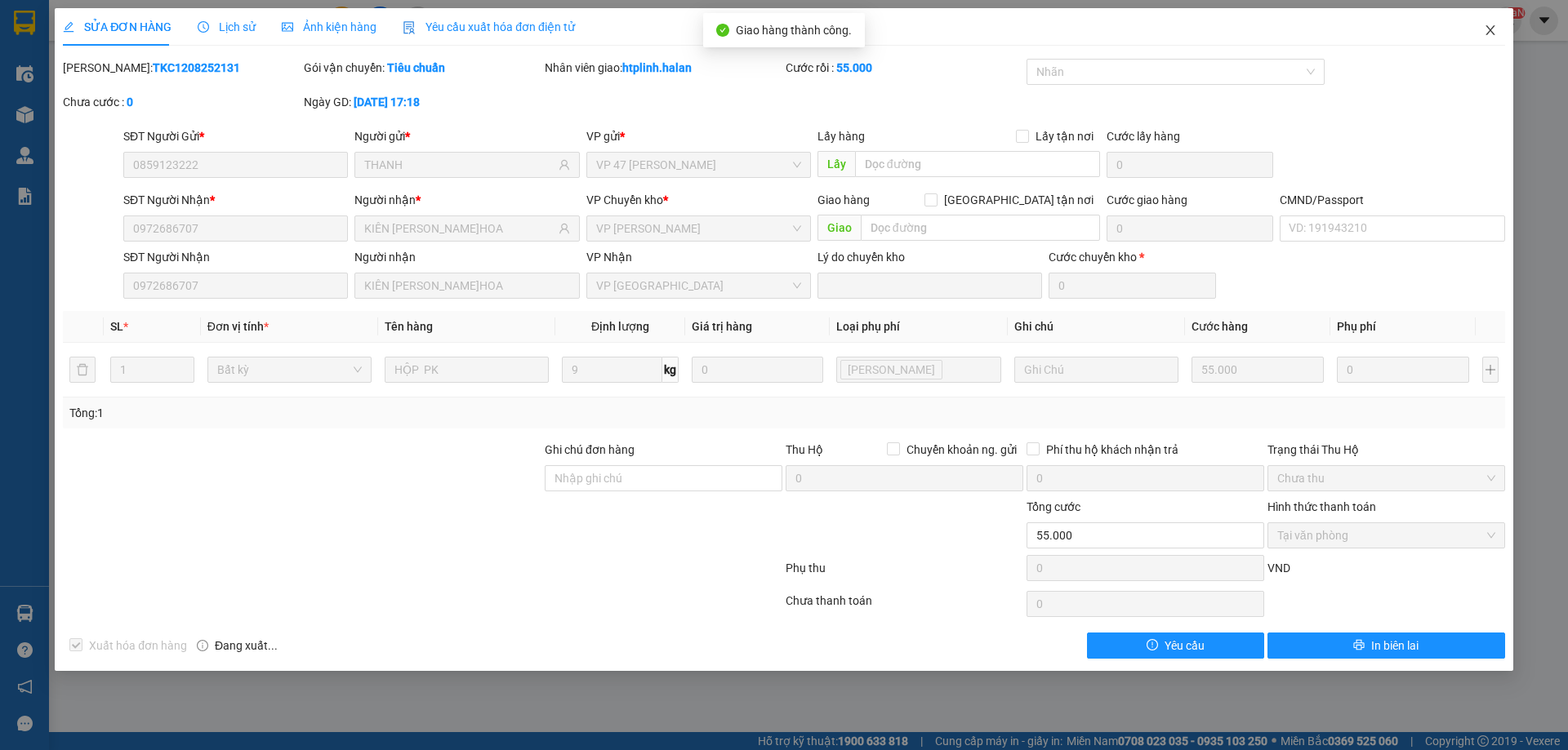
click at [1493, 39] on span "Close" at bounding box center [1490, 31] width 46 height 46
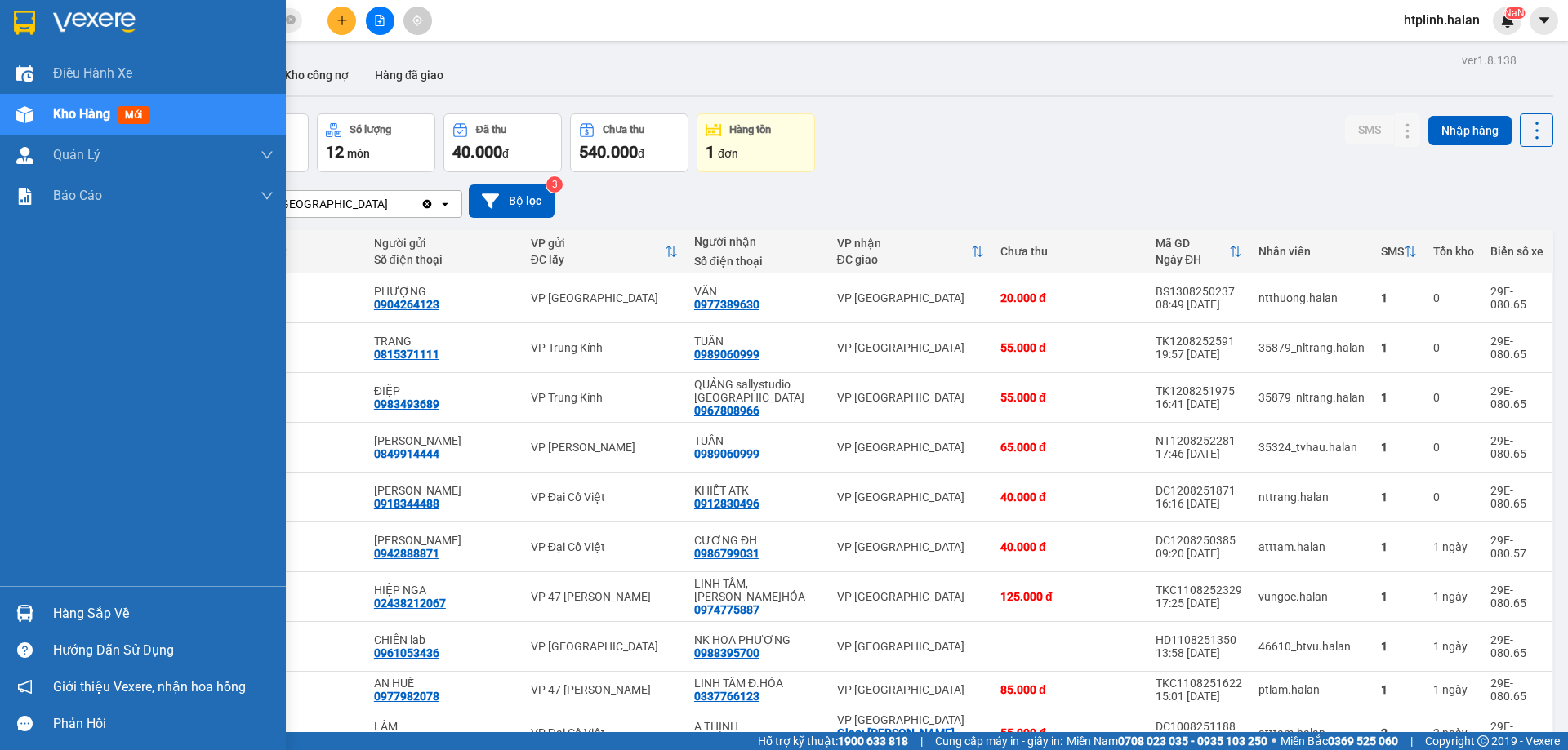
click at [39, 598] on div "Hàng sắp về" at bounding box center [143, 613] width 286 height 37
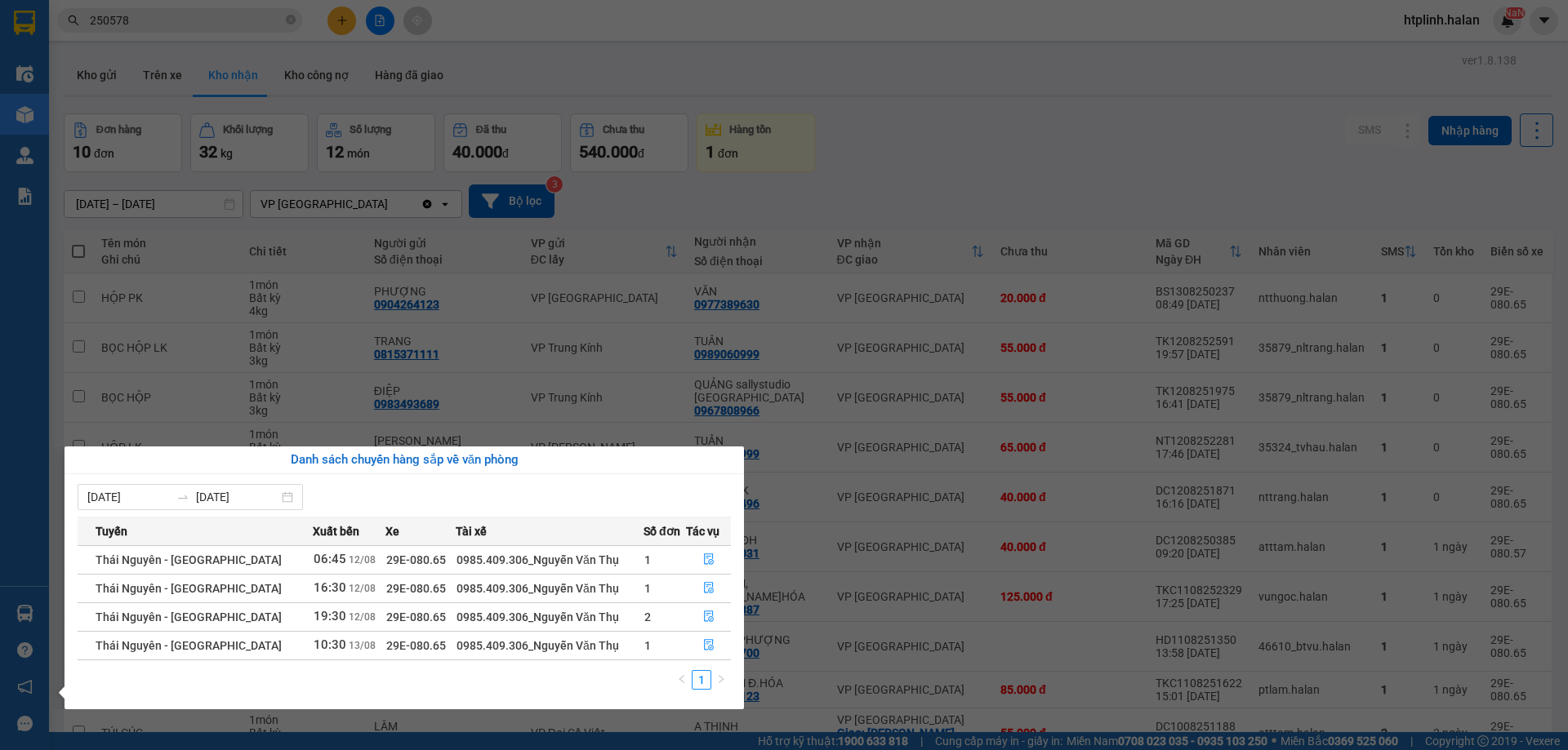
click at [870, 526] on section "Kết quả tìm kiếm ( 227 ) Bộ lọc Mã ĐH Trạng thái Món hàng Thu hộ Tổng cước Chưa…" at bounding box center [784, 375] width 1568 height 750
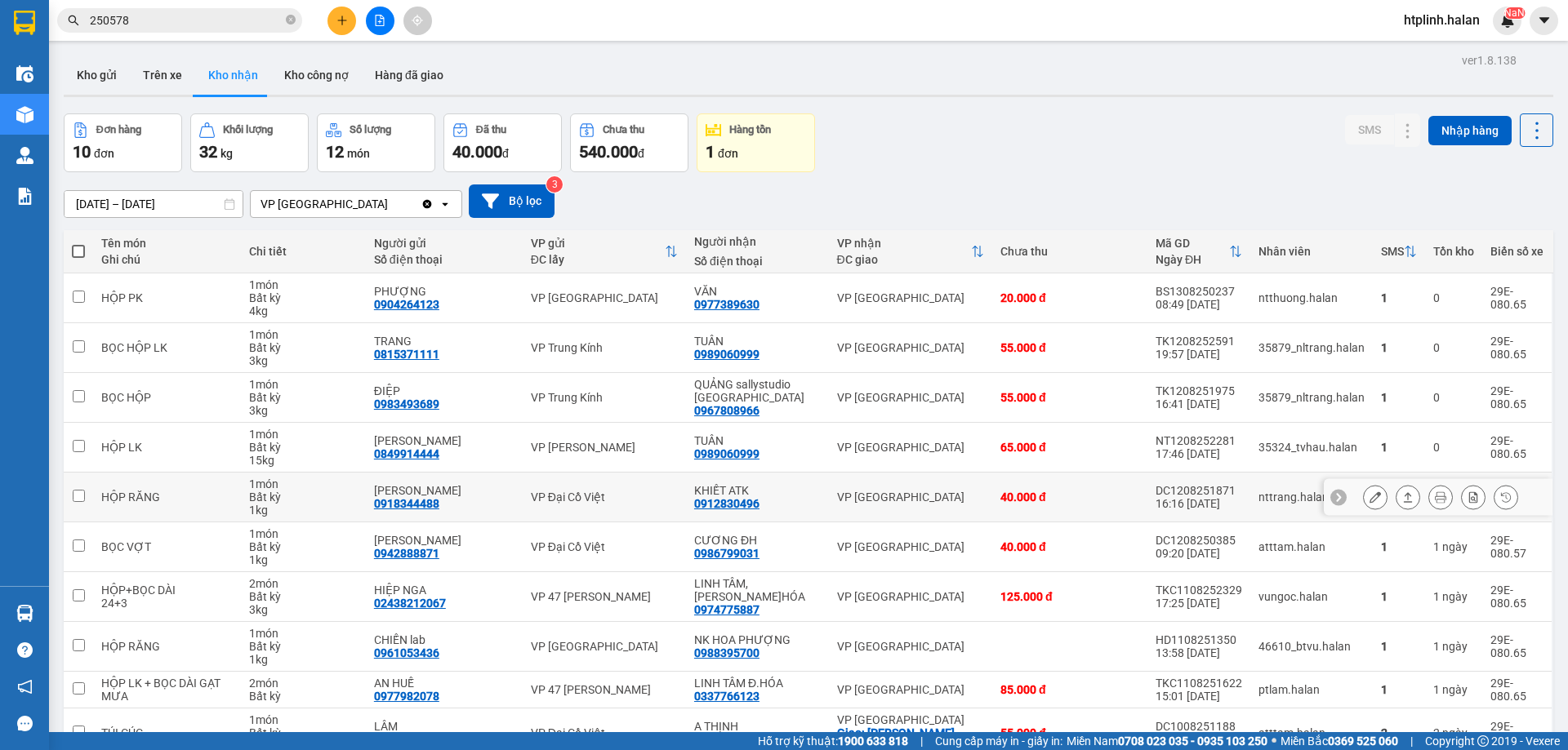
scroll to position [93, 0]
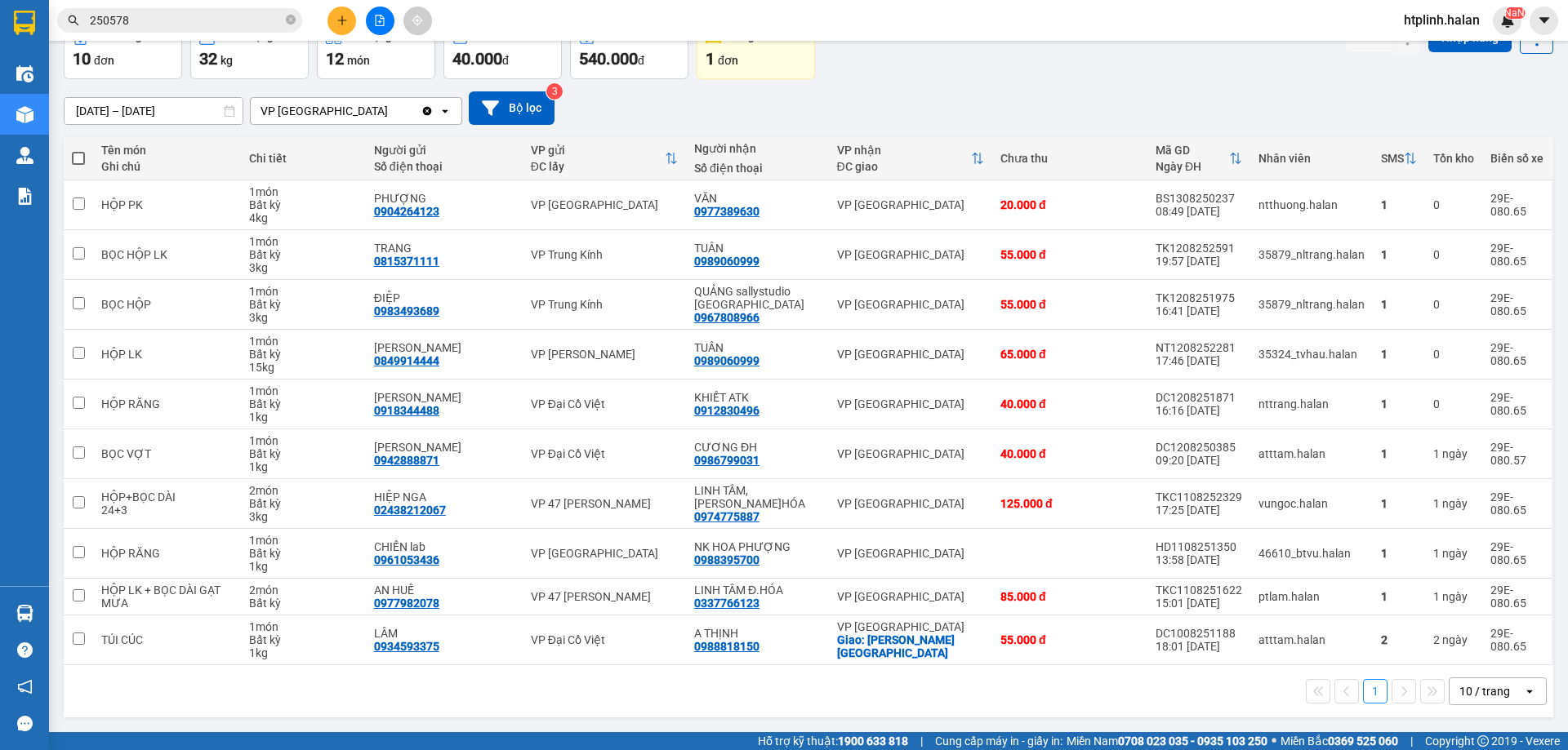
drag, startPoint x: 571, startPoint y: 700, endPoint x: 551, endPoint y: 669, distance: 36.9
click at [569, 698] on div "1 10 / trang open" at bounding box center [808, 691] width 1477 height 28
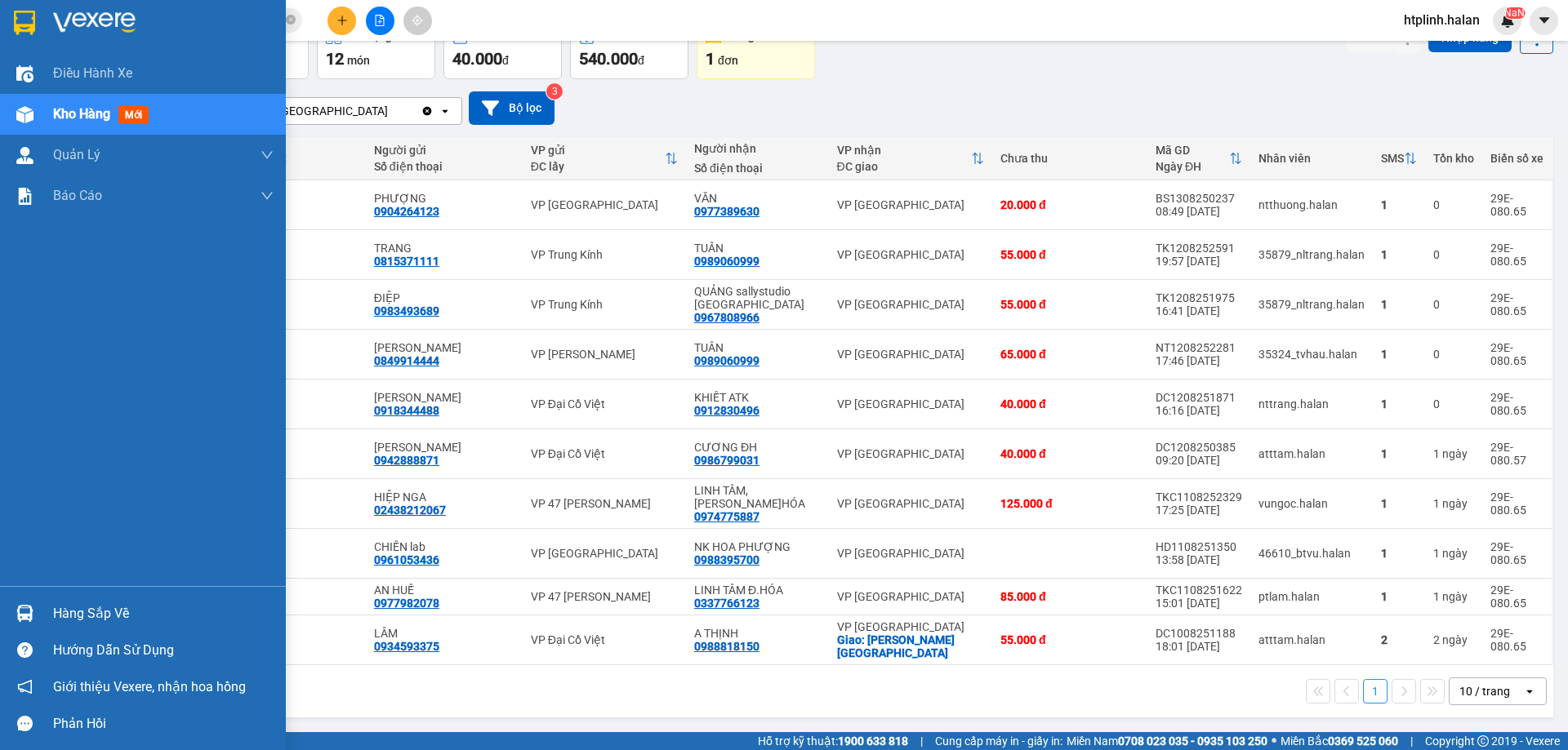
click at [60, 604] on div "Hàng sắp về" at bounding box center [164, 614] width 221 height 25
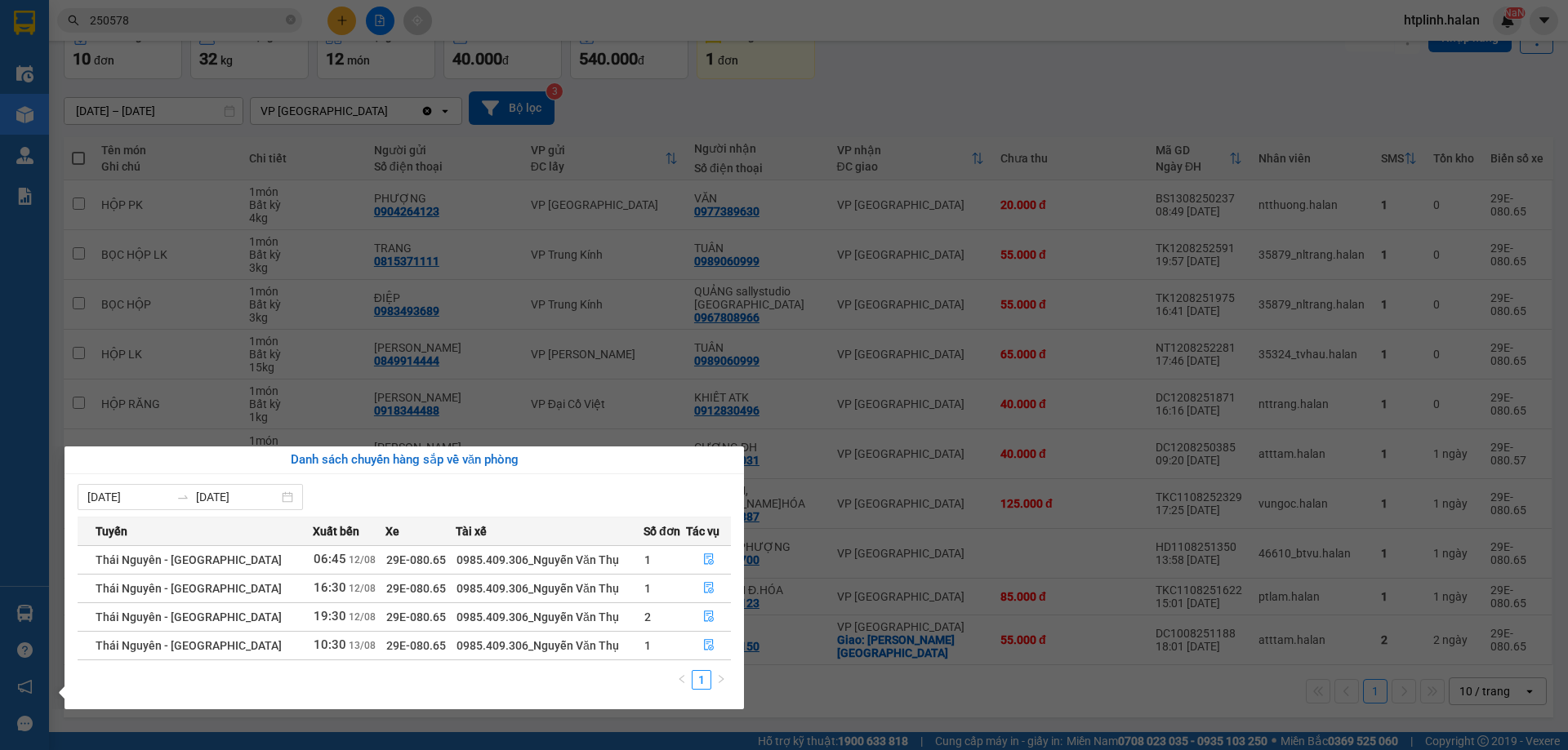
click at [550, 345] on section "Kết quả tìm kiếm ( 227 ) Bộ lọc Mã ĐH Trạng thái Món hàng Thu hộ Tổng cước Chưa…" at bounding box center [784, 375] width 1568 height 750
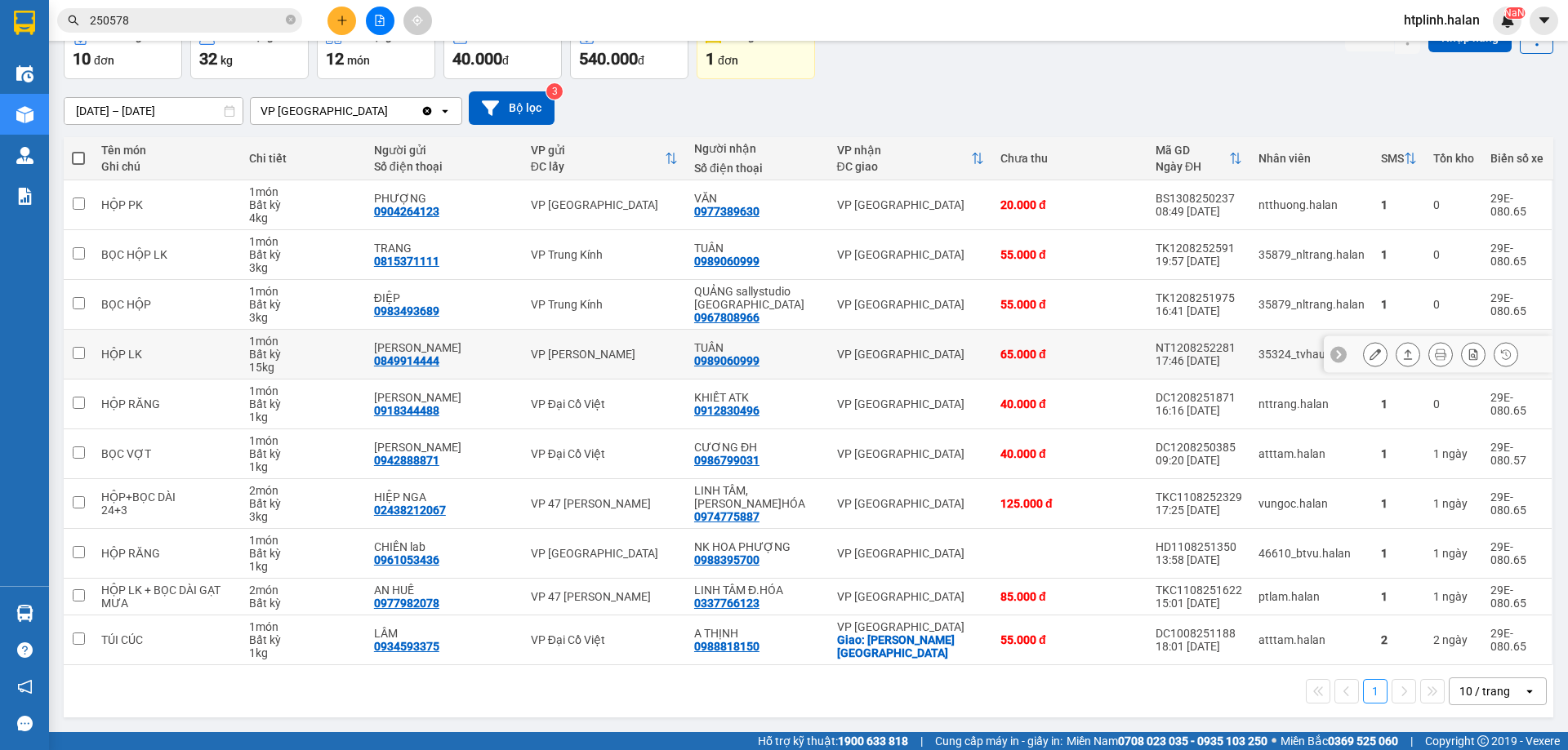
scroll to position [0, 0]
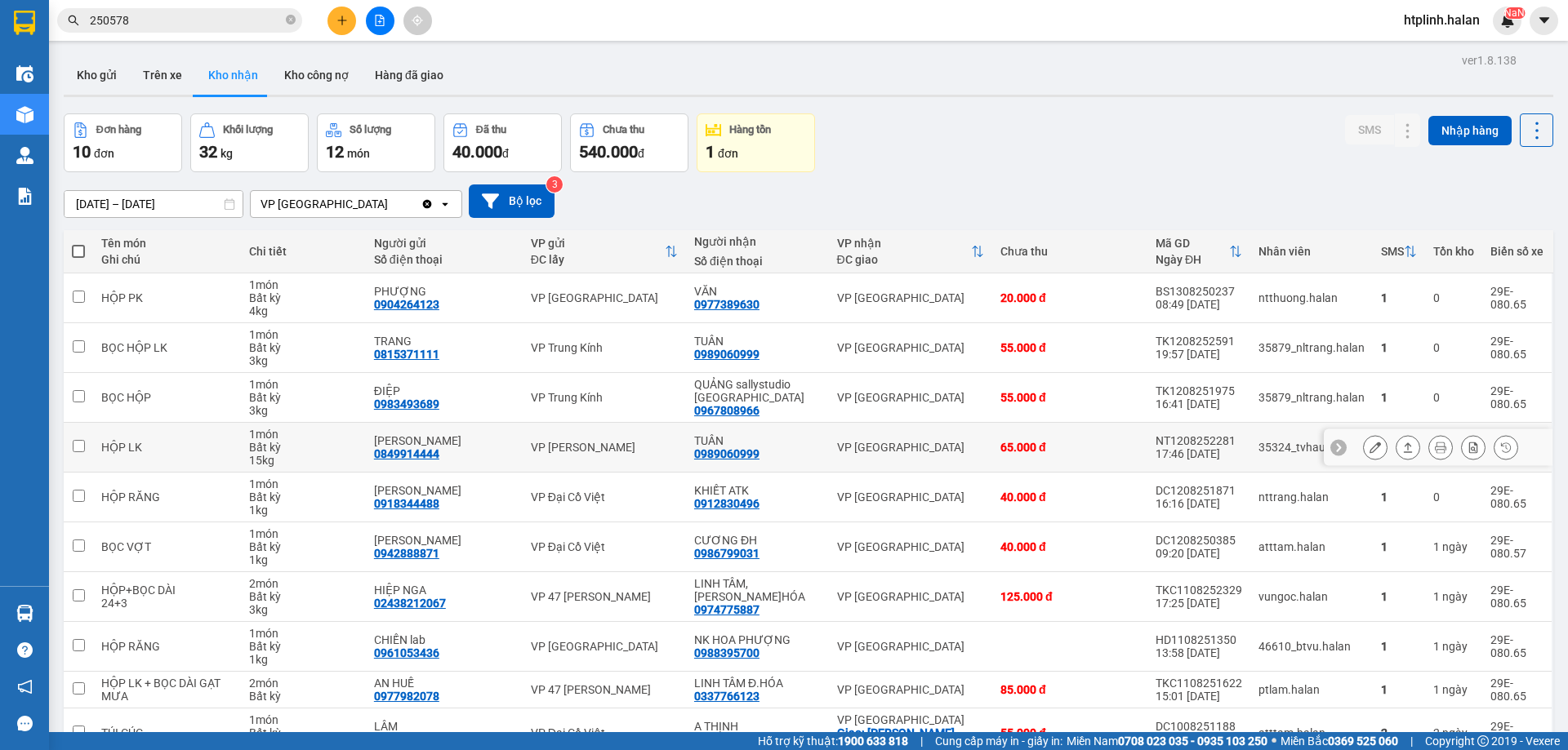
click at [416, 454] on div "0849914444" at bounding box center [407, 454] width 66 height 13
copy div "0849914444"
click at [195, 19] on input "250578" at bounding box center [186, 20] width 193 height 18
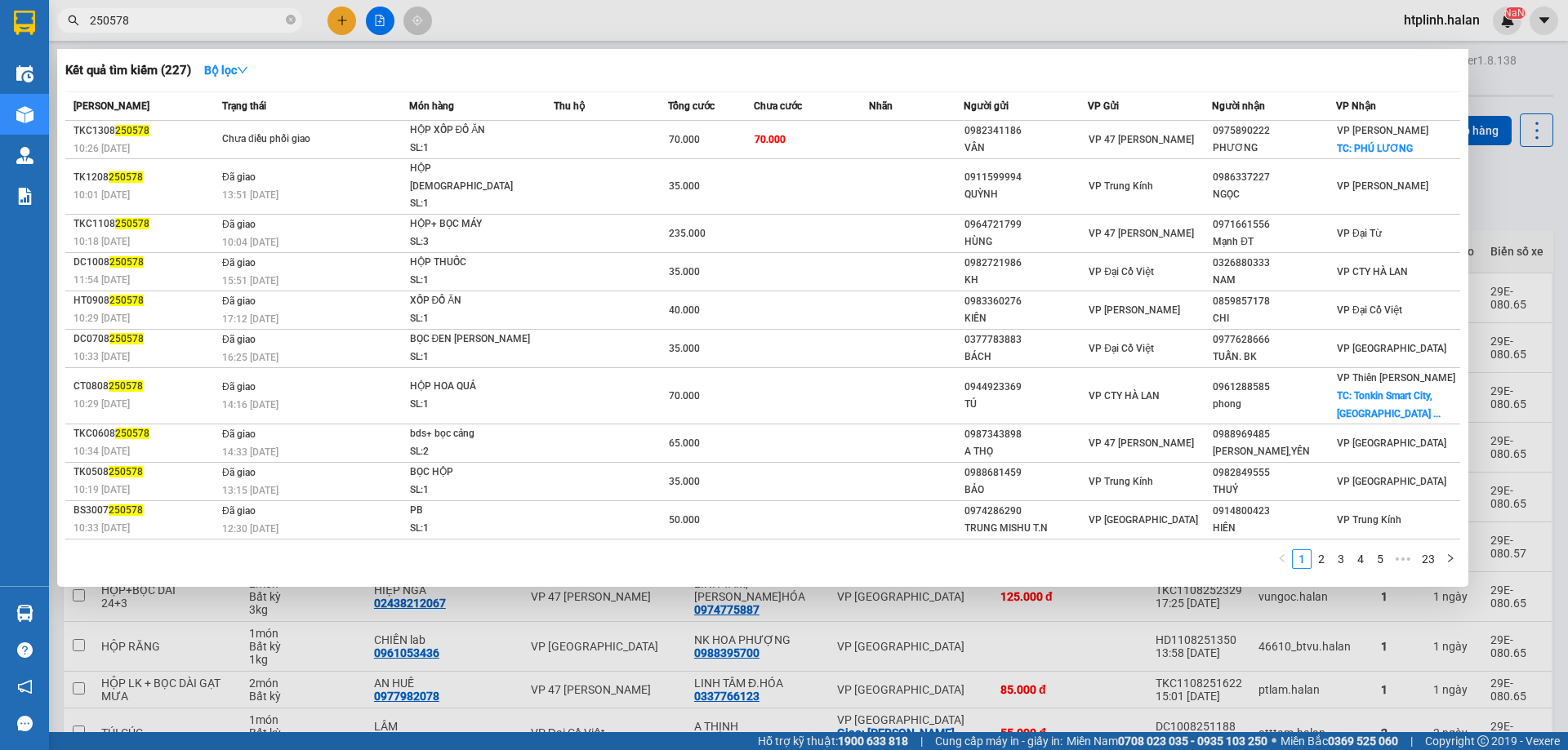
click at [195, 19] on input "250578" at bounding box center [186, 20] width 193 height 18
paste input "0849914444"
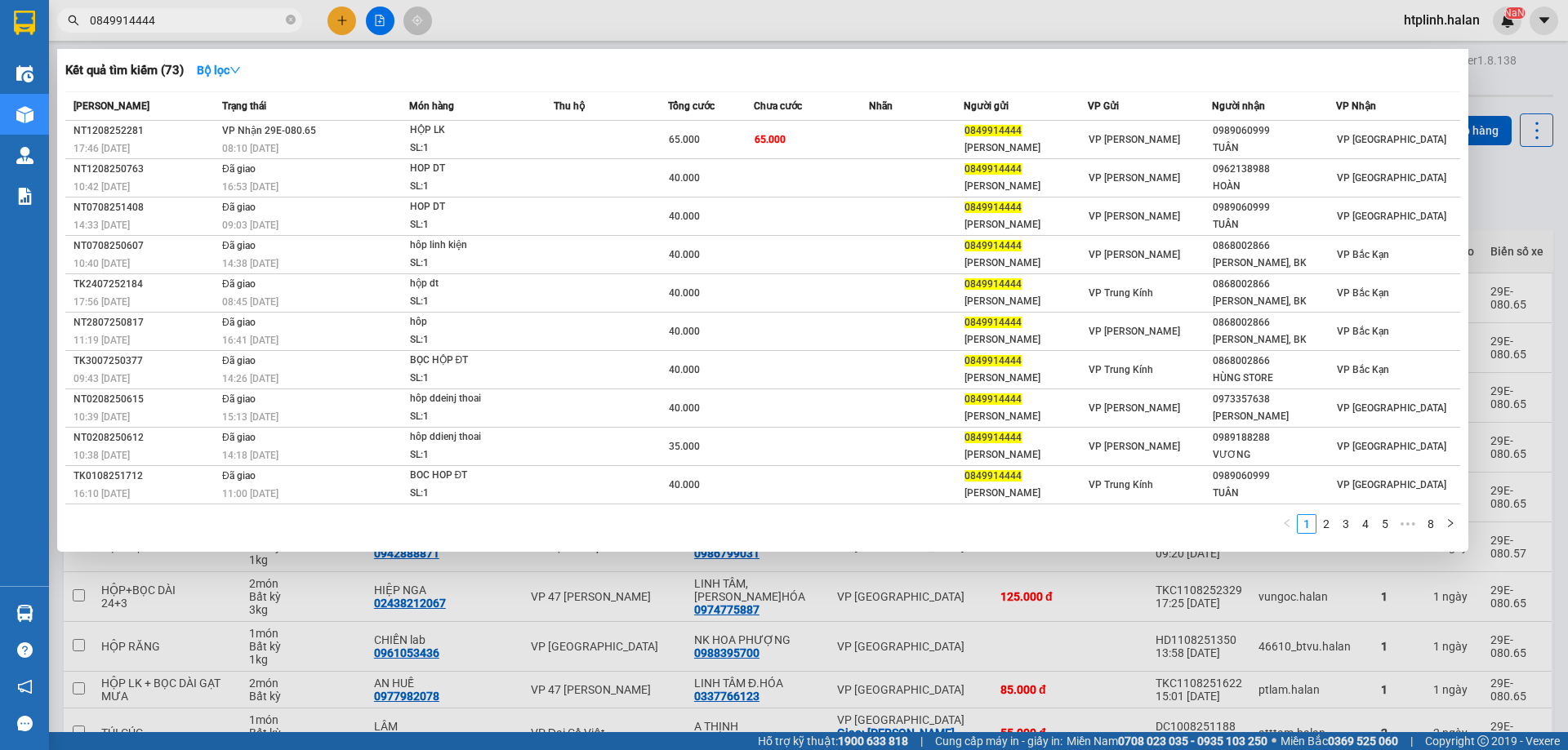
type input "0849914444"
click at [521, 573] on div at bounding box center [784, 375] width 1568 height 750
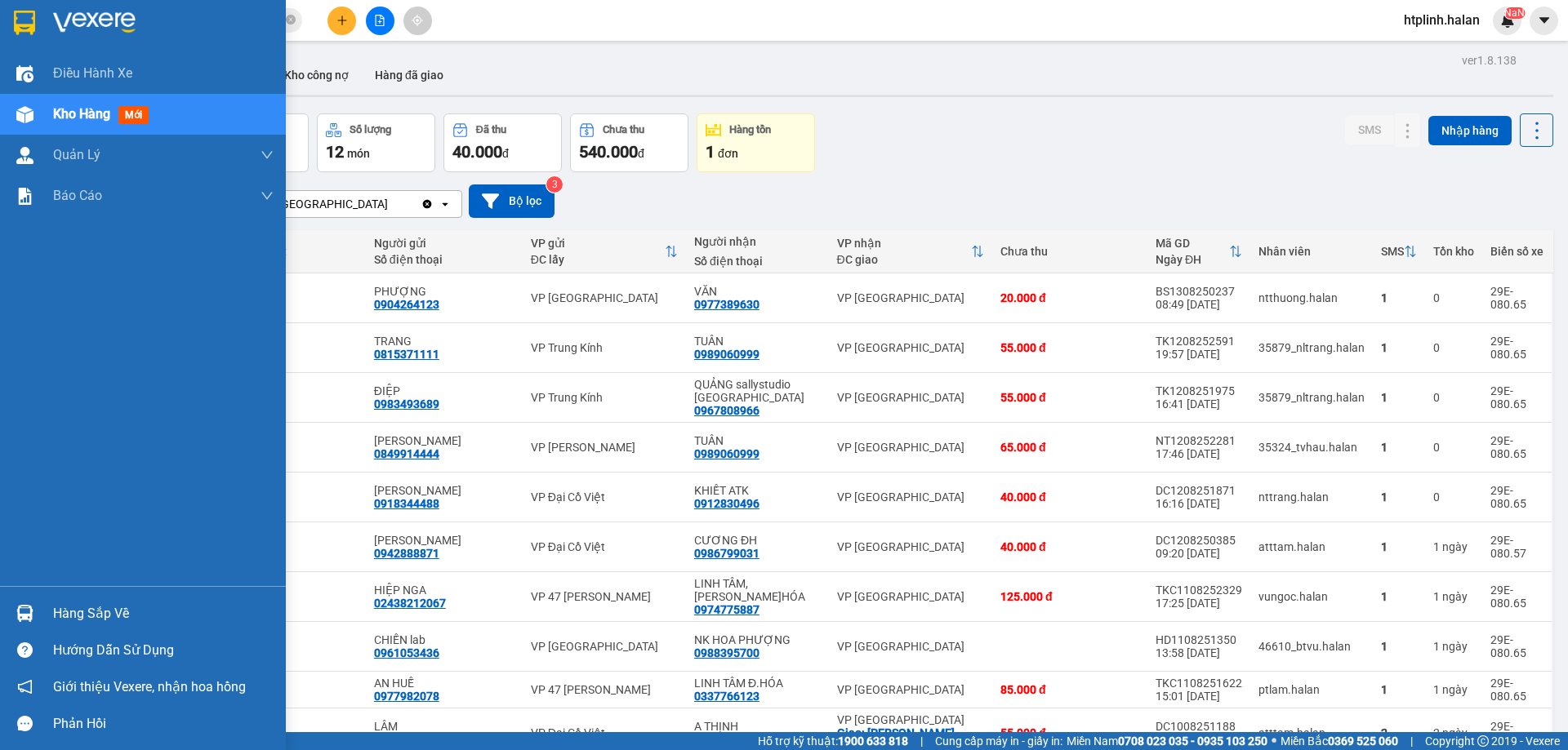
click at [30, 605] on img at bounding box center [25, 613] width 18 height 18
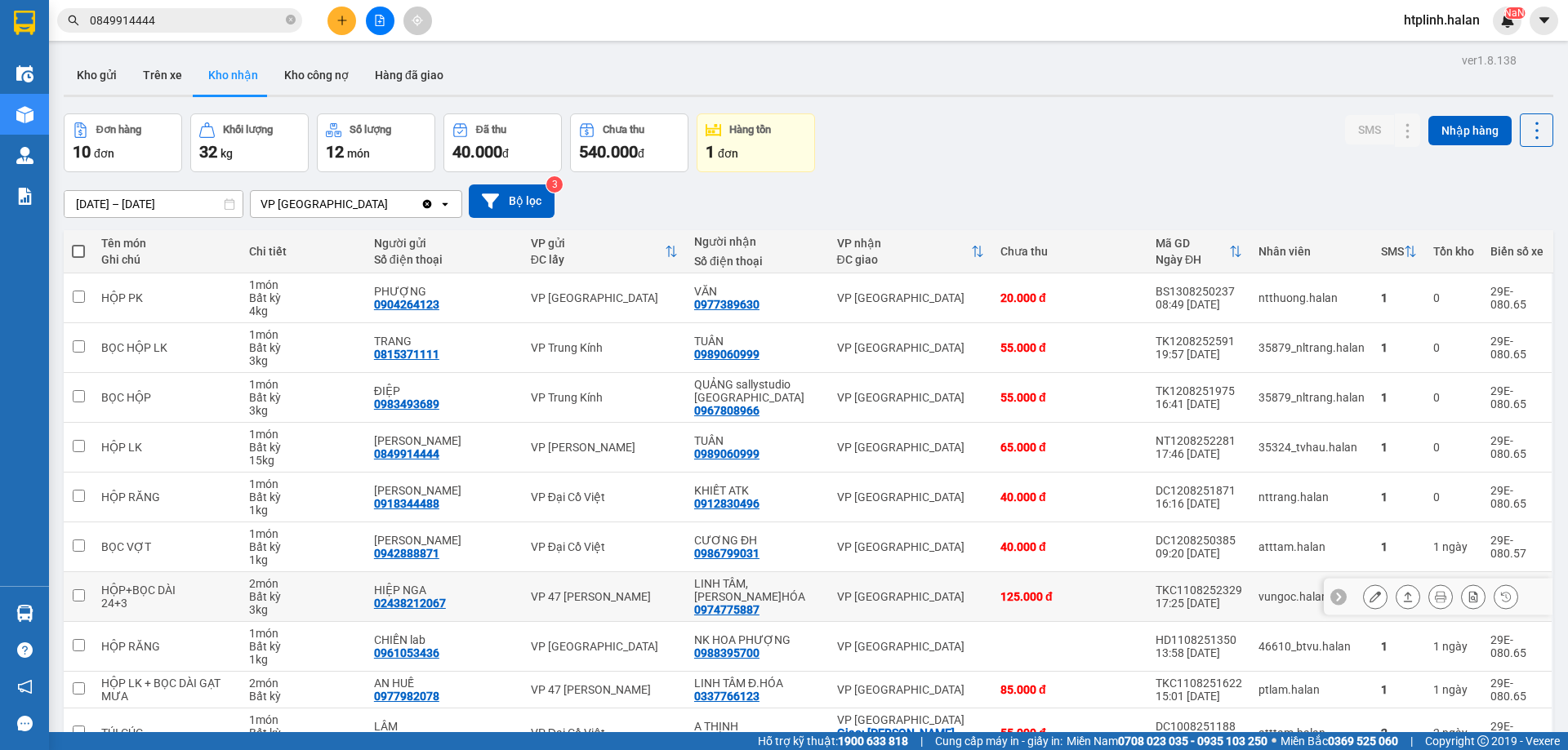
click at [843, 617] on section "Kết quả tìm kiếm ( 73 ) Bộ lọc Mã ĐH Trạng thái Món hàng Thu hộ Tổng cước Chưa …" at bounding box center [784, 375] width 1568 height 750
click at [749, 554] on div "0986799031" at bounding box center [727, 553] width 66 height 13
click at [809, 587] on div "LINH TÂM, [PERSON_NAME]HÓA" at bounding box center [757, 591] width 126 height 26
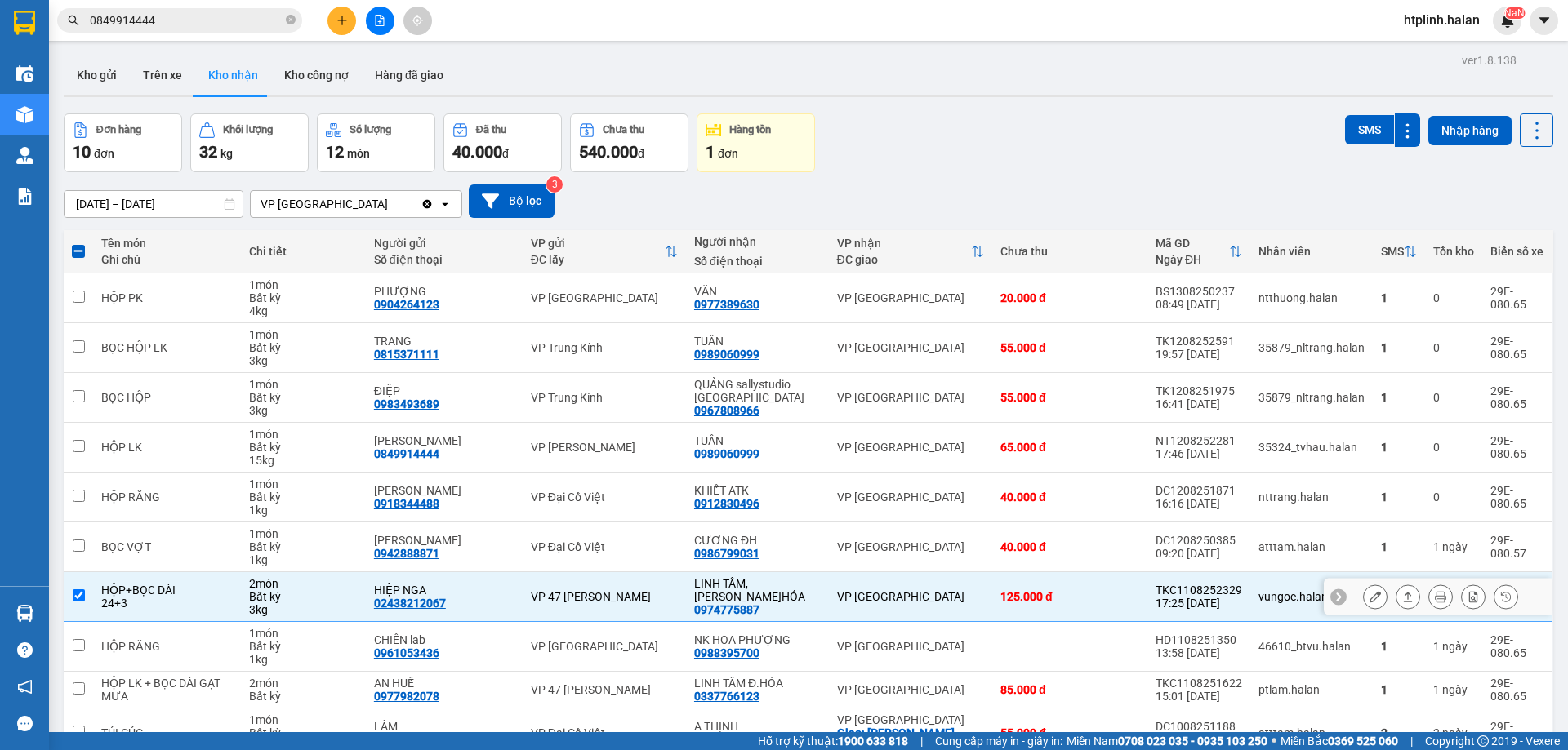
click at [809, 587] on div "LINH TÂM, [PERSON_NAME]HÓA" at bounding box center [757, 591] width 126 height 26
checkbox input "false"
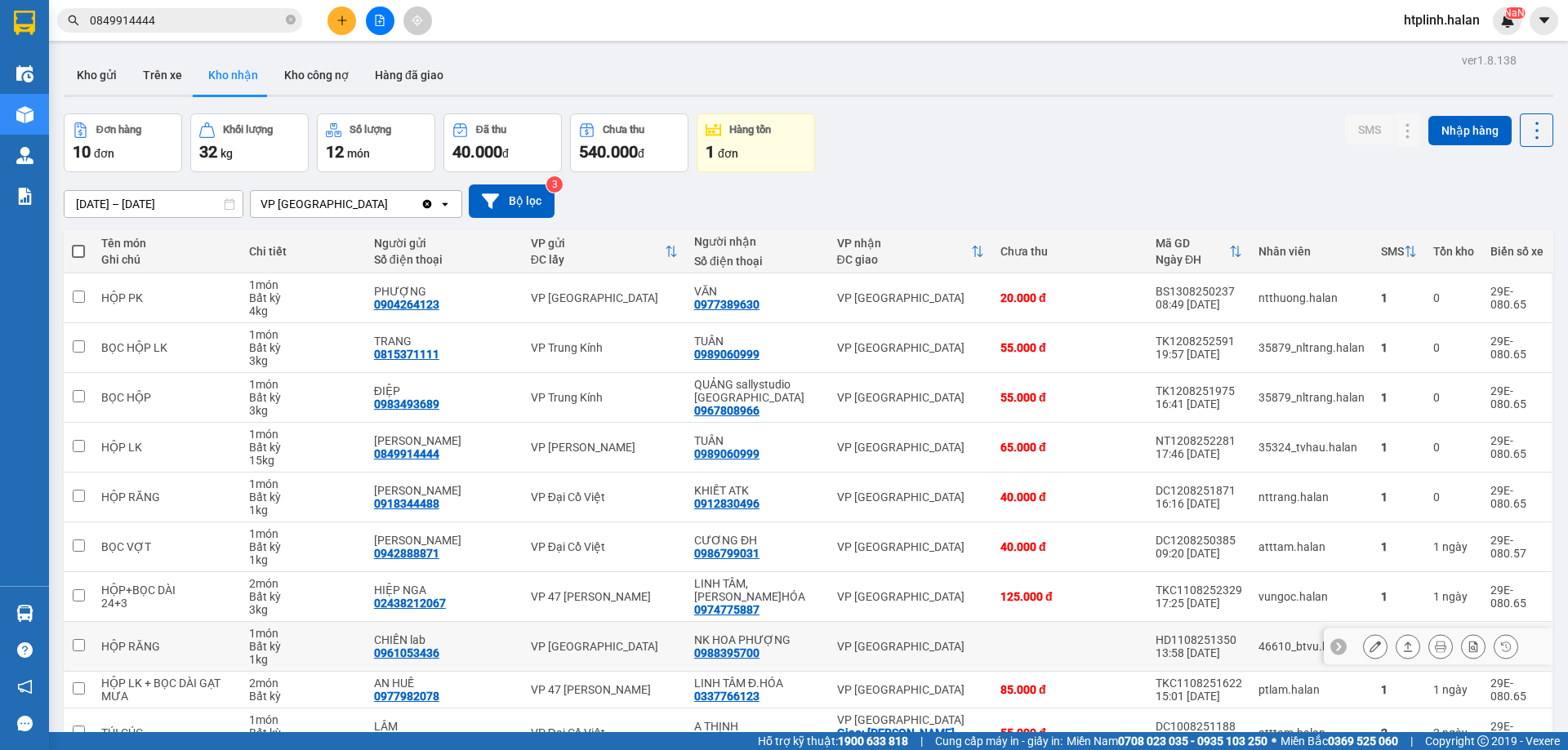
scroll to position [93, 0]
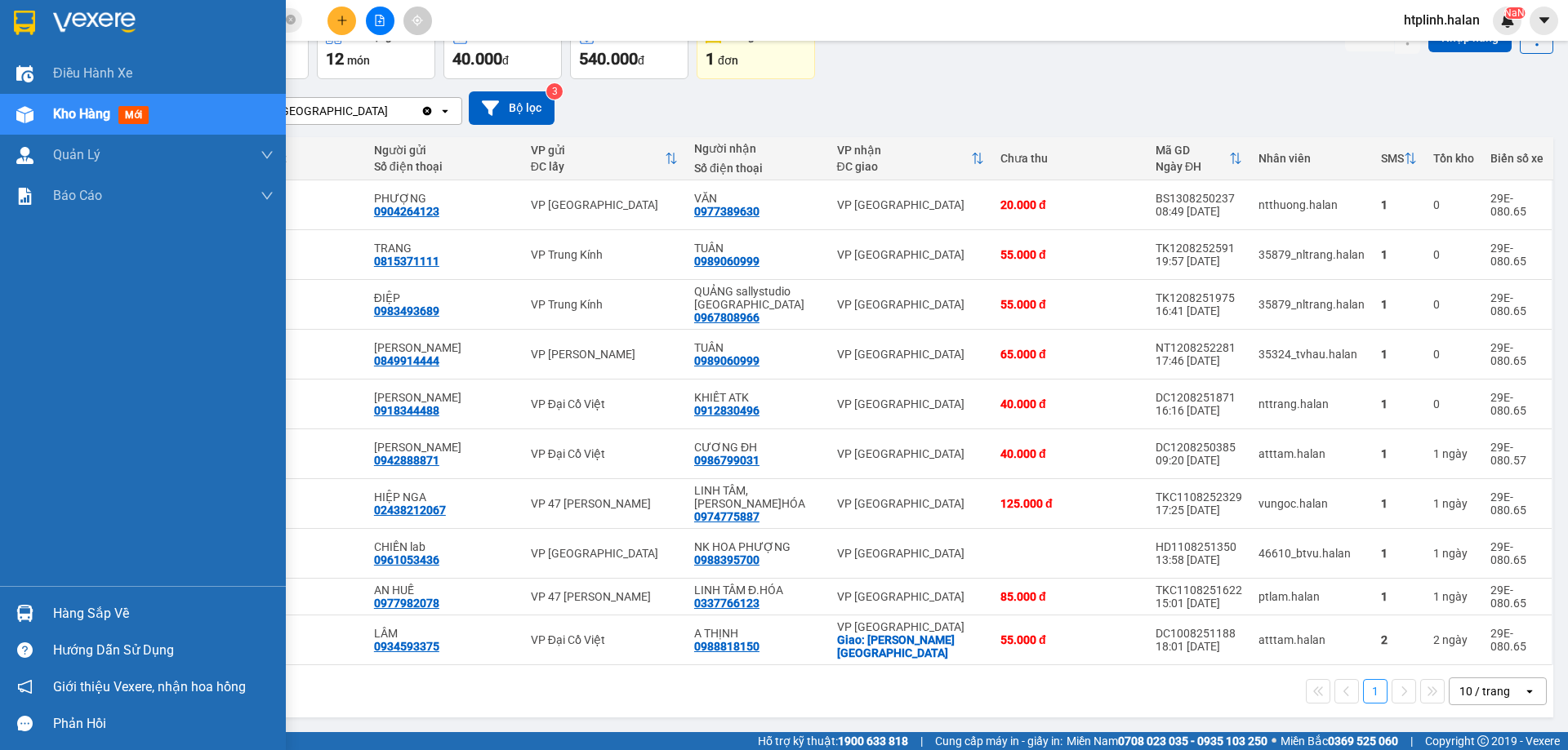
click at [25, 615] on img at bounding box center [25, 613] width 18 height 18
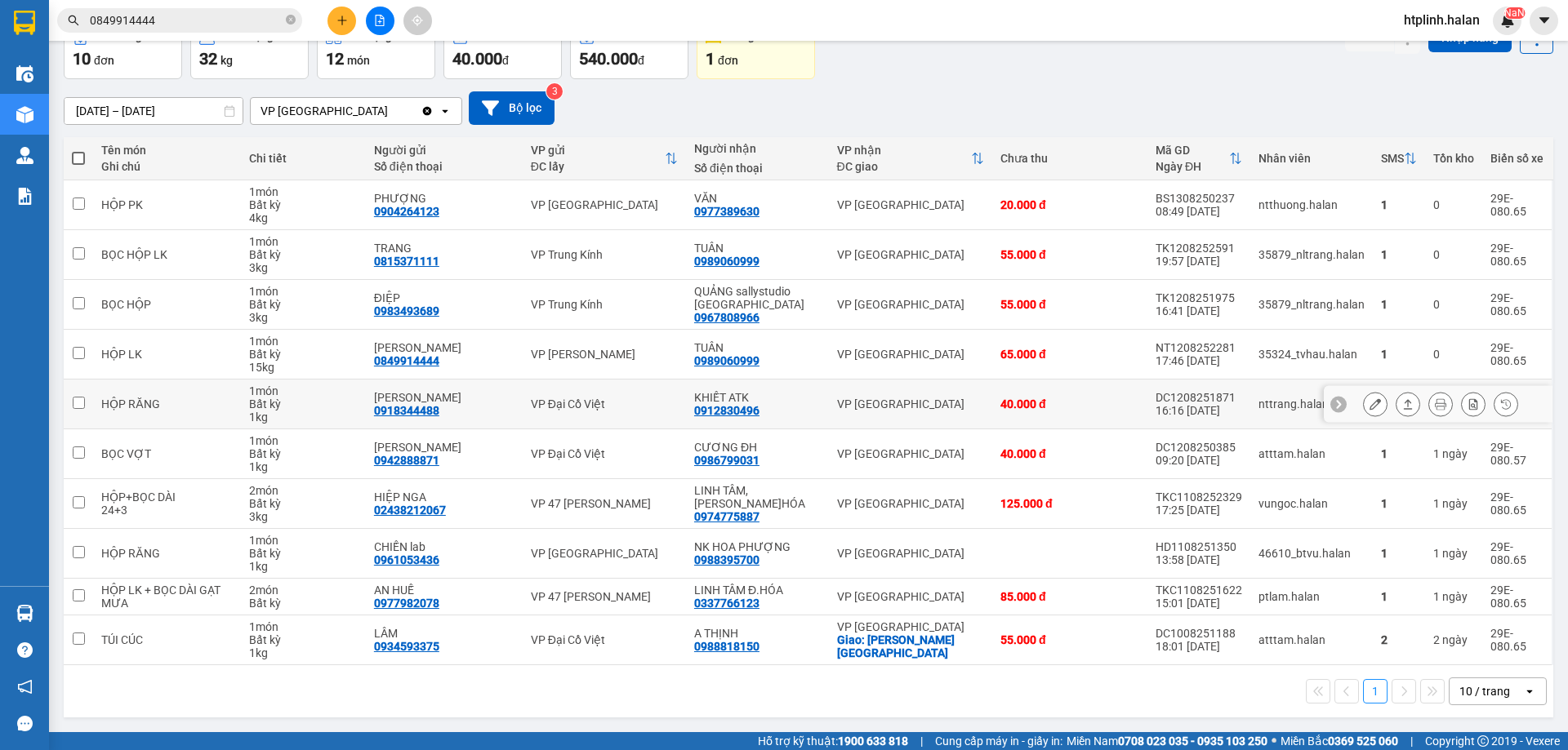
click at [718, 421] on section "Kết quả tìm kiếm ( 73 ) Bộ lọc Mã ĐH Trạng thái Món hàng Thu hộ Tổng cước Chưa …" at bounding box center [784, 375] width 1568 height 750
click at [1373, 349] on div at bounding box center [1375, 354] width 25 height 25
click at [1364, 350] on button at bounding box center [1375, 355] width 23 height 29
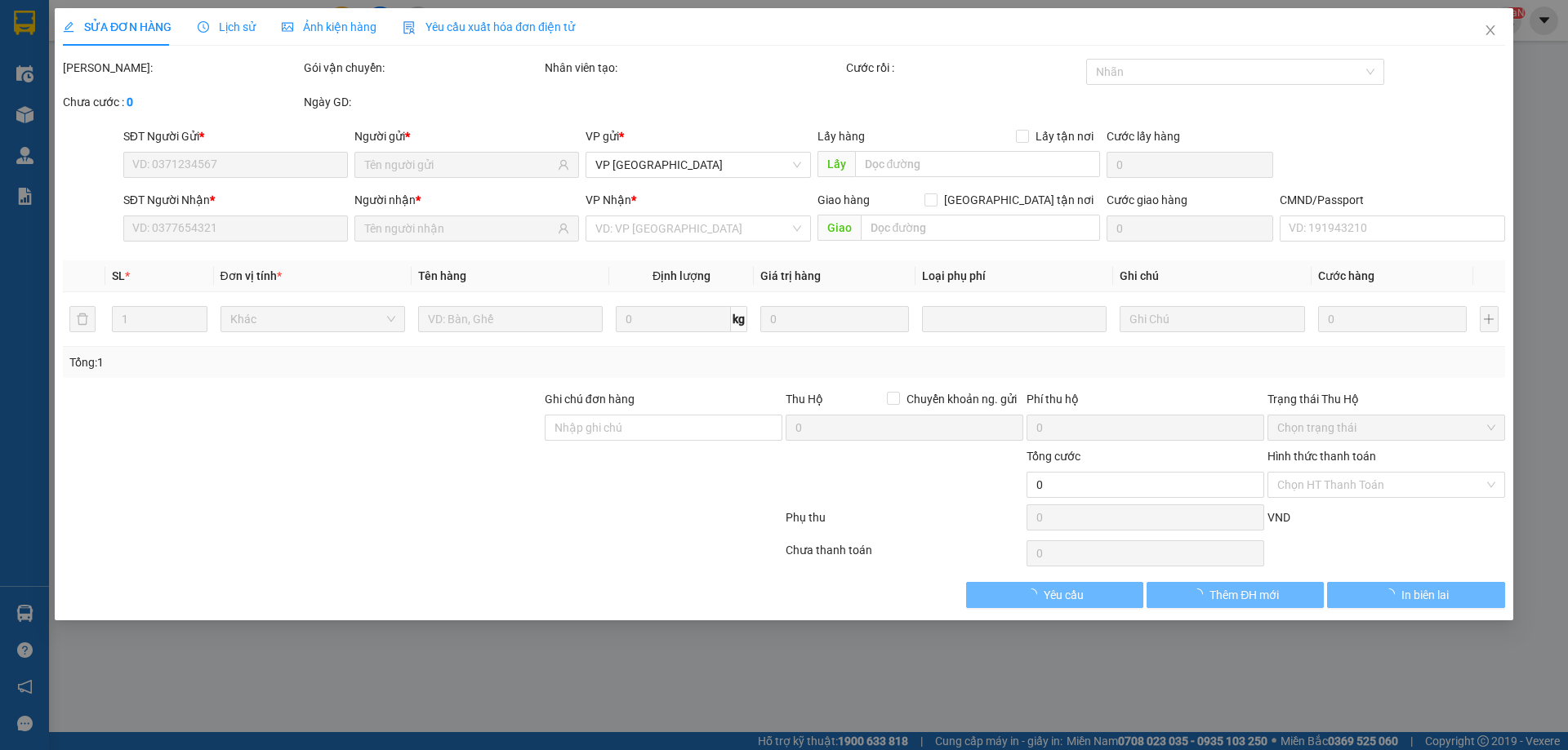
type input "0849914444"
type input "[PERSON_NAME]"
type input "0989060999"
type input "TUÂN"
type input "65.000"
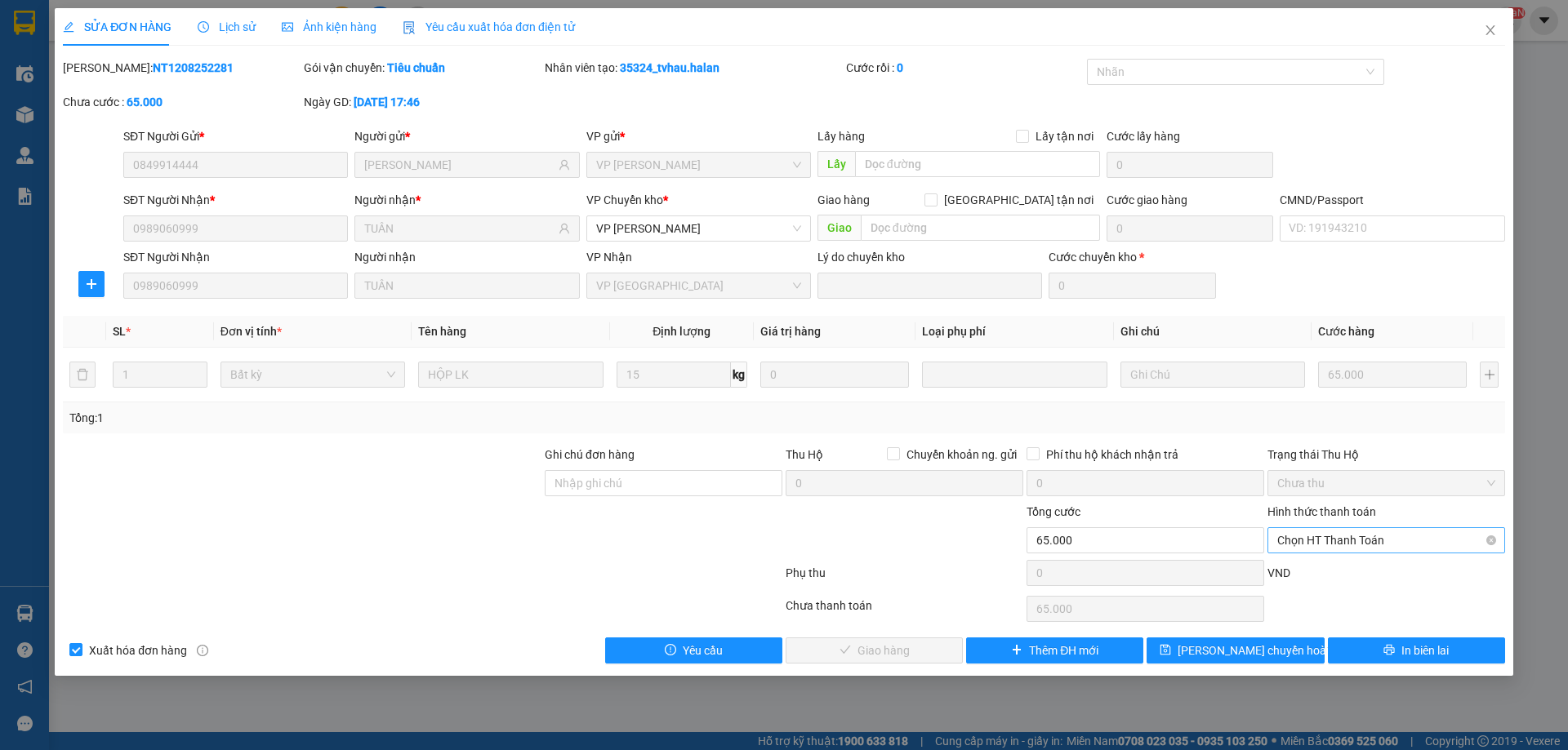
click at [1298, 529] on span "Chọn HT Thanh Toán" at bounding box center [1386, 541] width 218 height 25
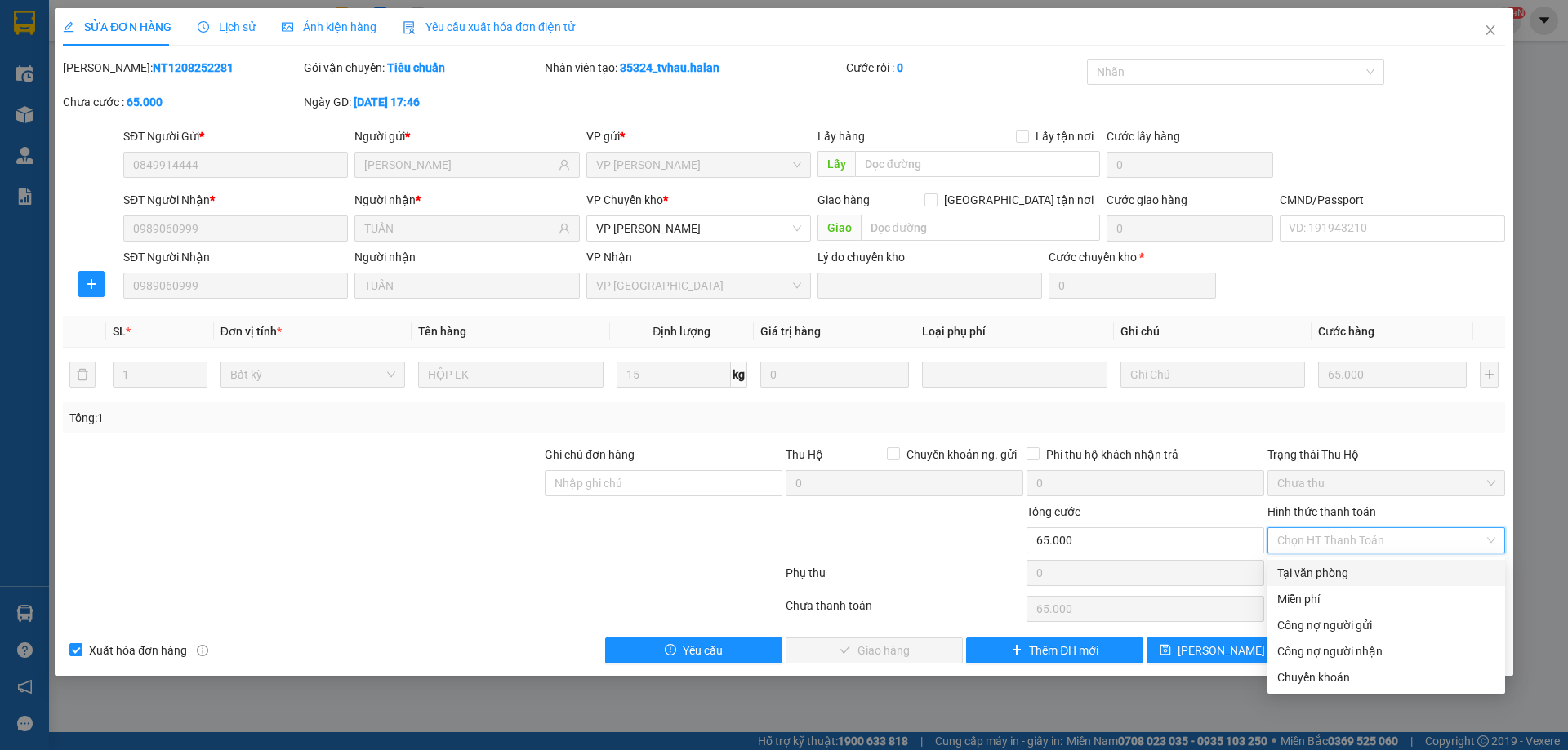
click at [1302, 577] on div "Tại văn phòng" at bounding box center [1386, 573] width 218 height 18
type input "0"
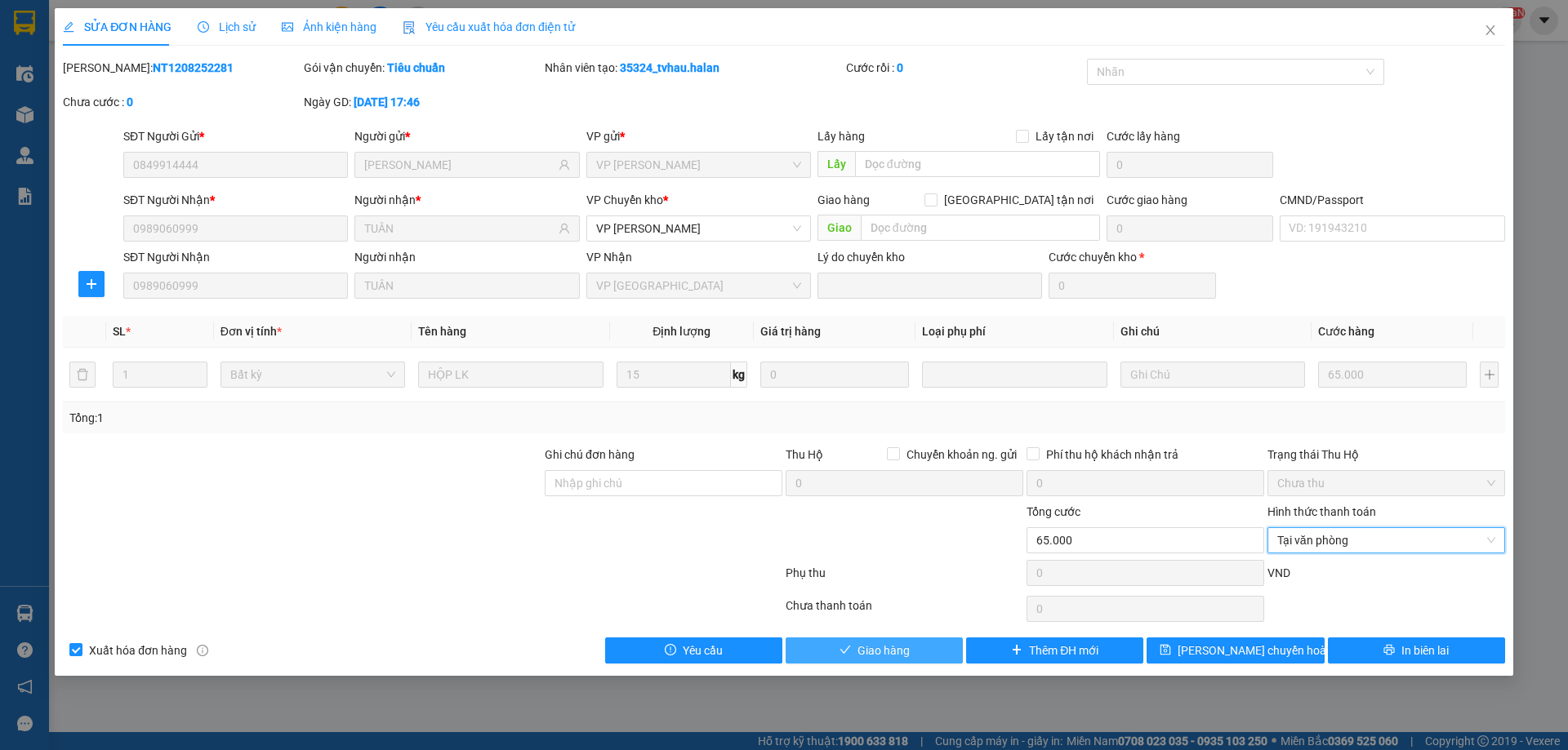
drag, startPoint x: 941, startPoint y: 655, endPoint x: 930, endPoint y: 621, distance: 35.7
click at [936, 651] on button "Giao hàng" at bounding box center [874, 651] width 177 height 26
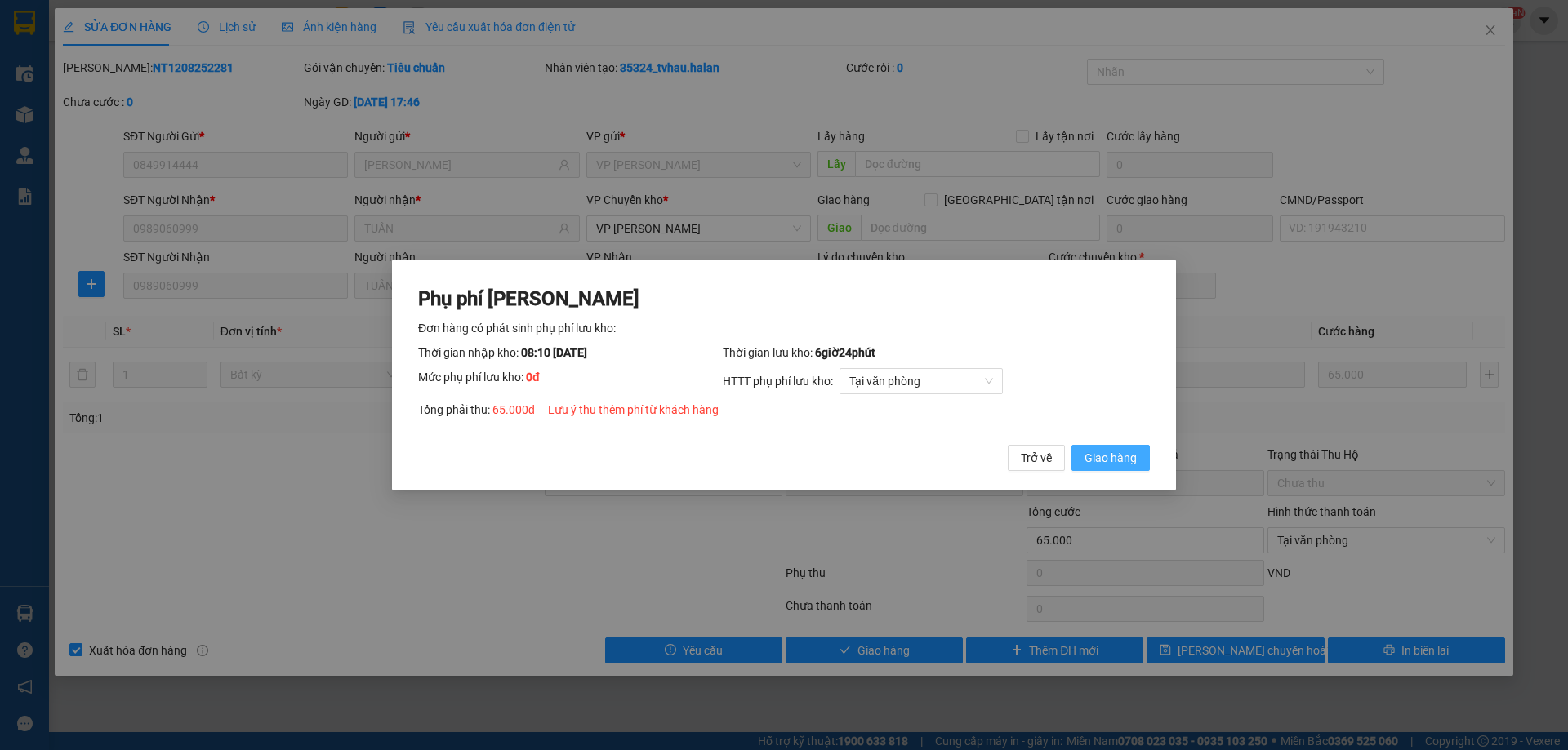
click at [1122, 451] on span "Giao hàng" at bounding box center [1110, 457] width 53 height 18
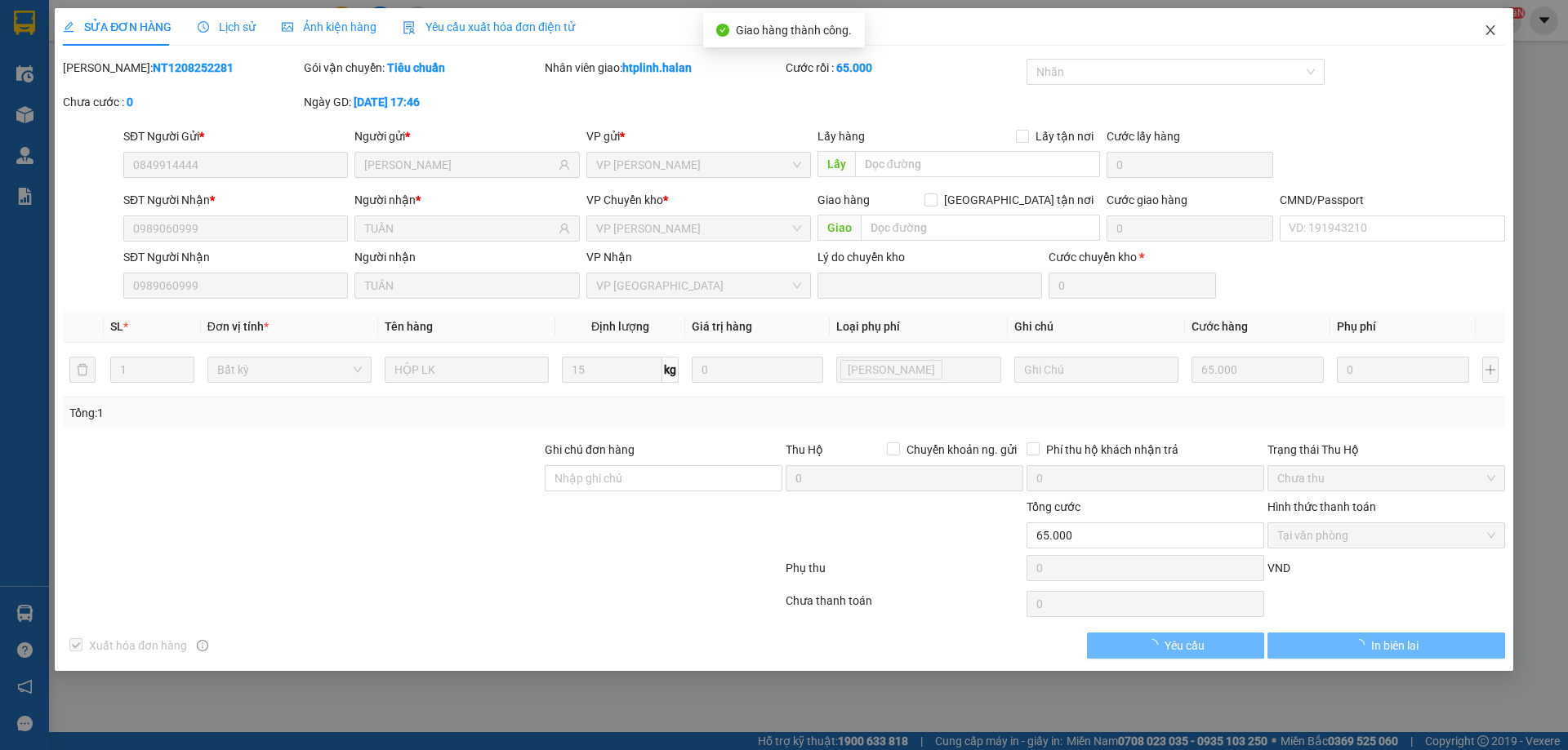
click at [1494, 20] on span "Close" at bounding box center [1490, 31] width 46 height 46
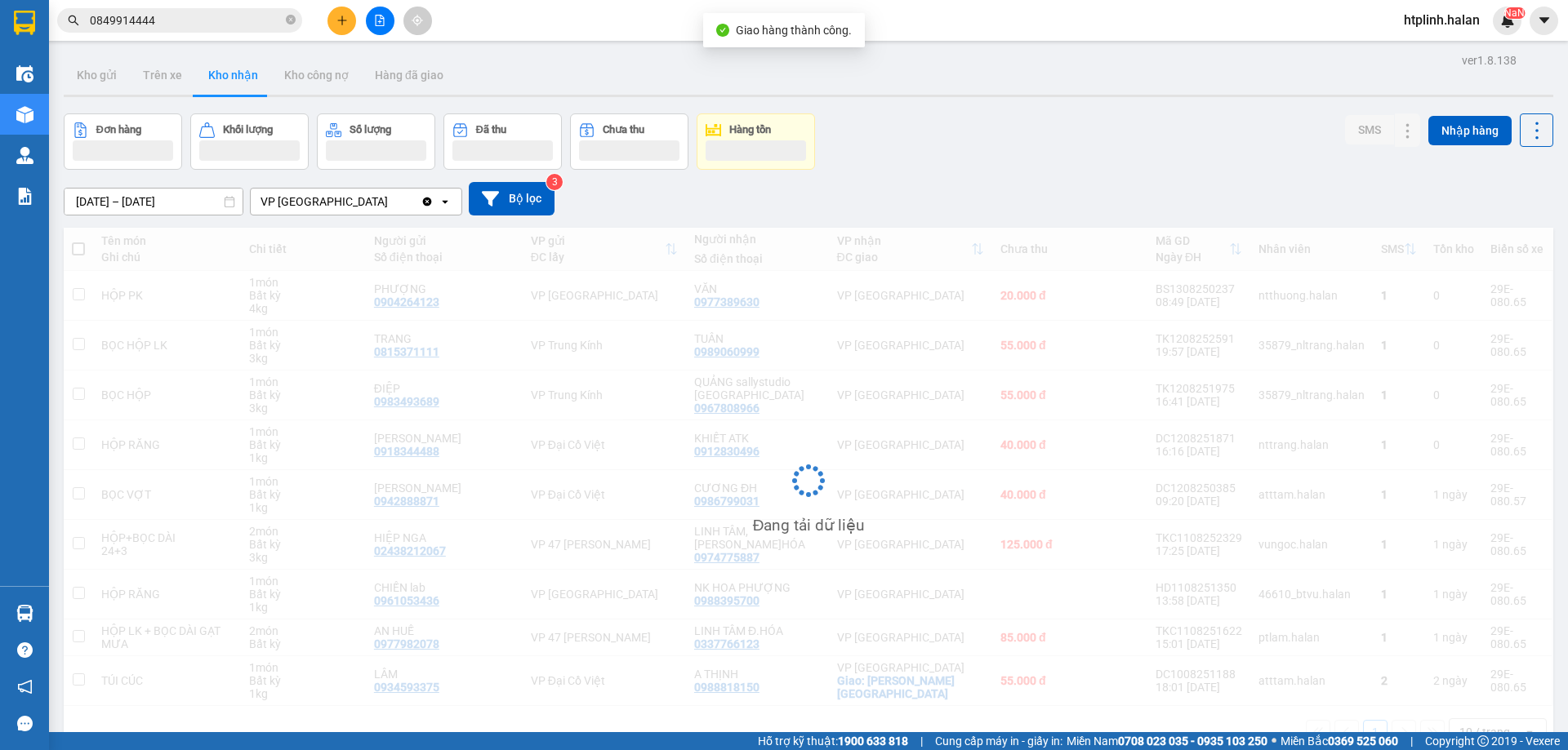
scroll to position [75, 0]
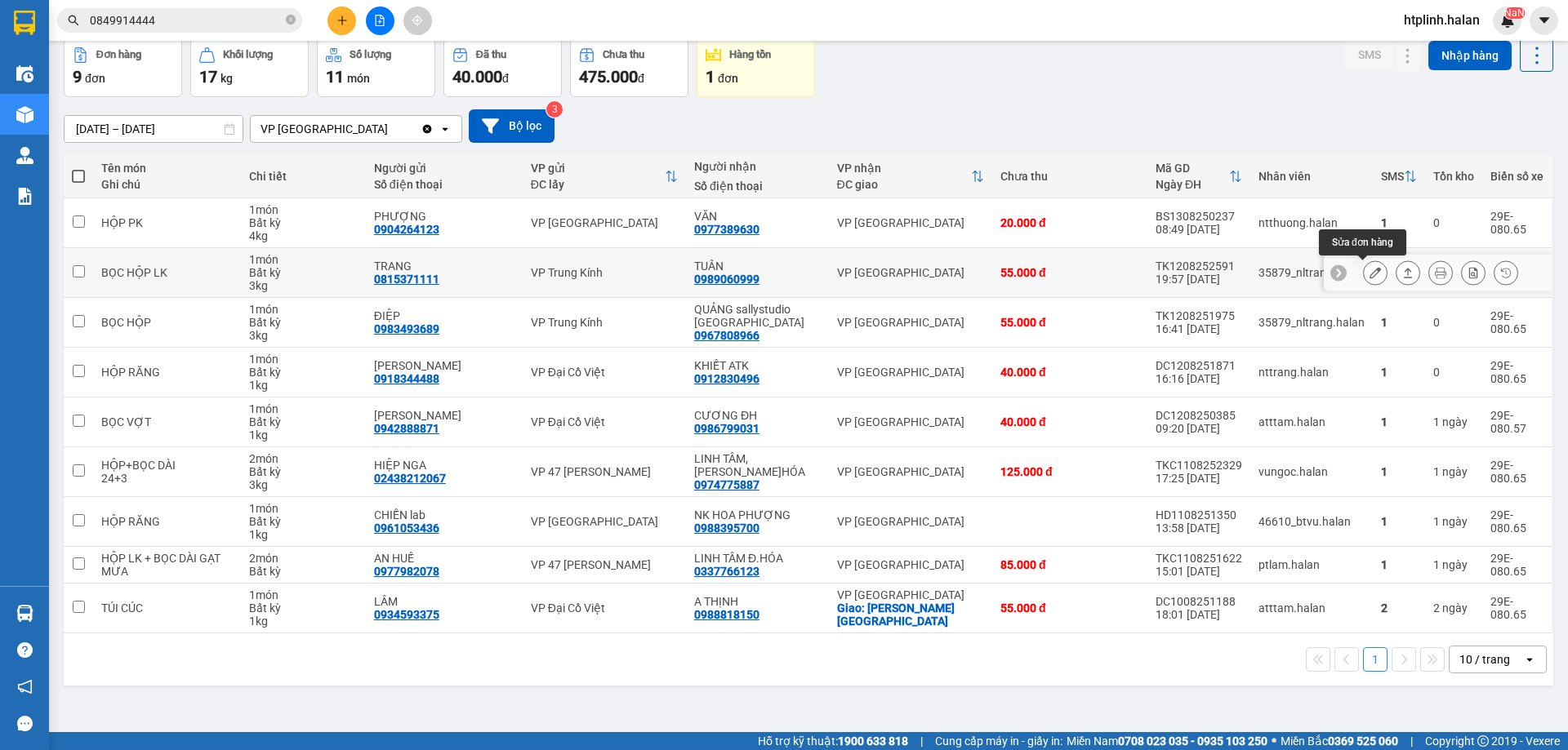
click at [1374, 269] on div at bounding box center [1375, 272] width 25 height 25
click at [1363, 278] on div at bounding box center [1375, 272] width 25 height 25
click at [1373, 277] on button at bounding box center [1375, 272] width 23 height 29
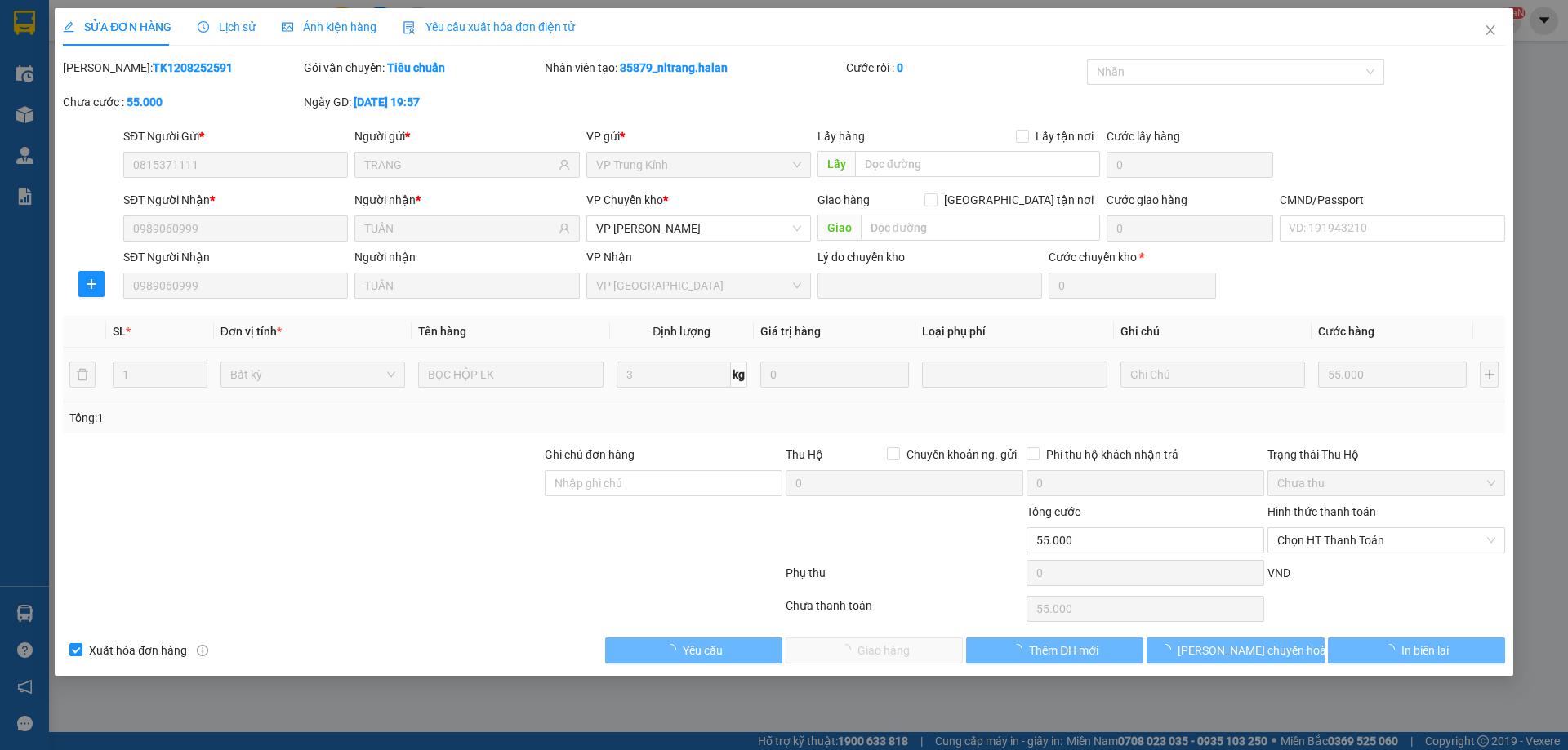
type input "0815371111"
type input "TRANG"
type input "0989060999"
type input "TUÂN"
type input "55.000"
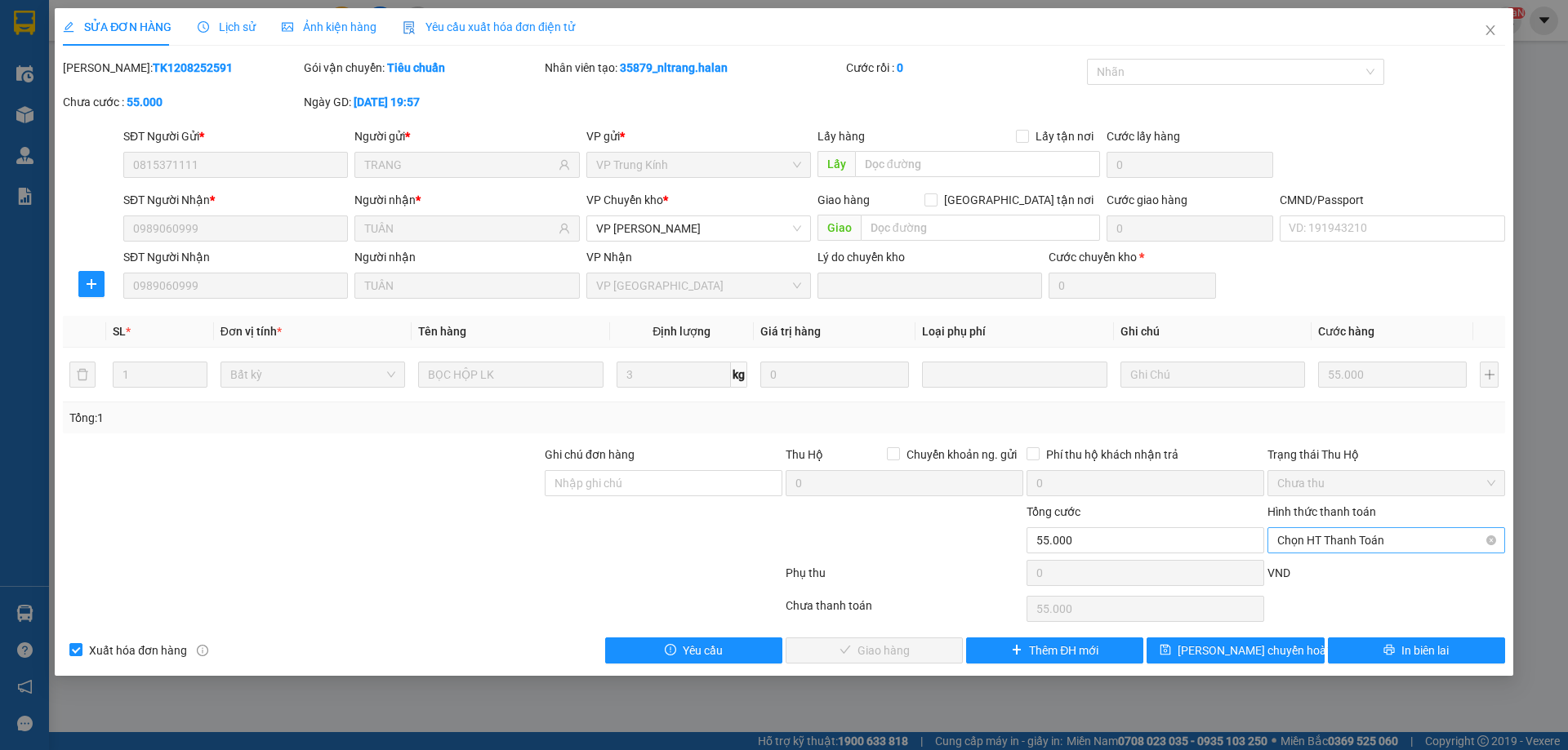
click at [1314, 539] on span "Chọn HT Thanh Toán" at bounding box center [1386, 541] width 218 height 25
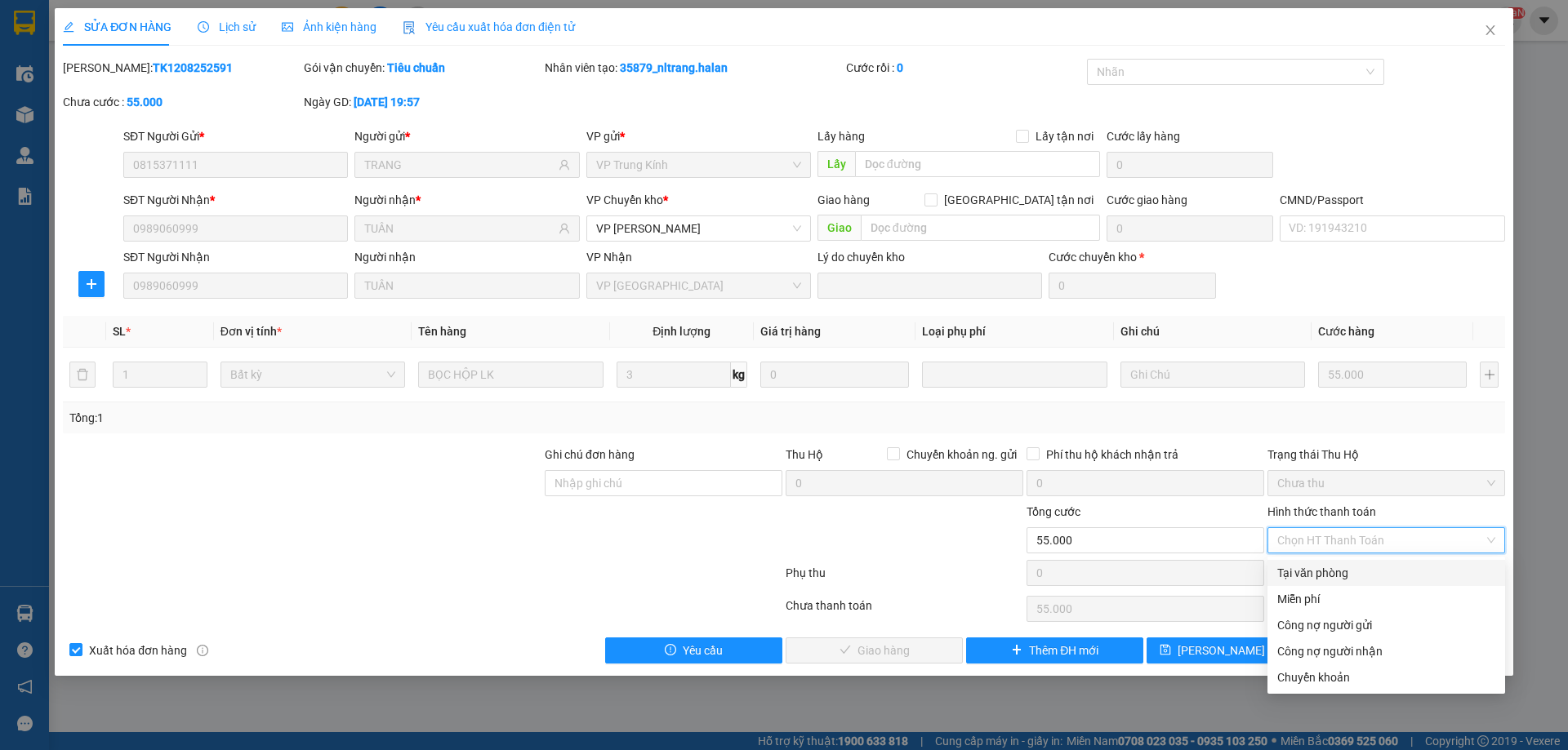
click at [1309, 573] on div "Tại văn phòng" at bounding box center [1386, 573] width 218 height 18
type input "0"
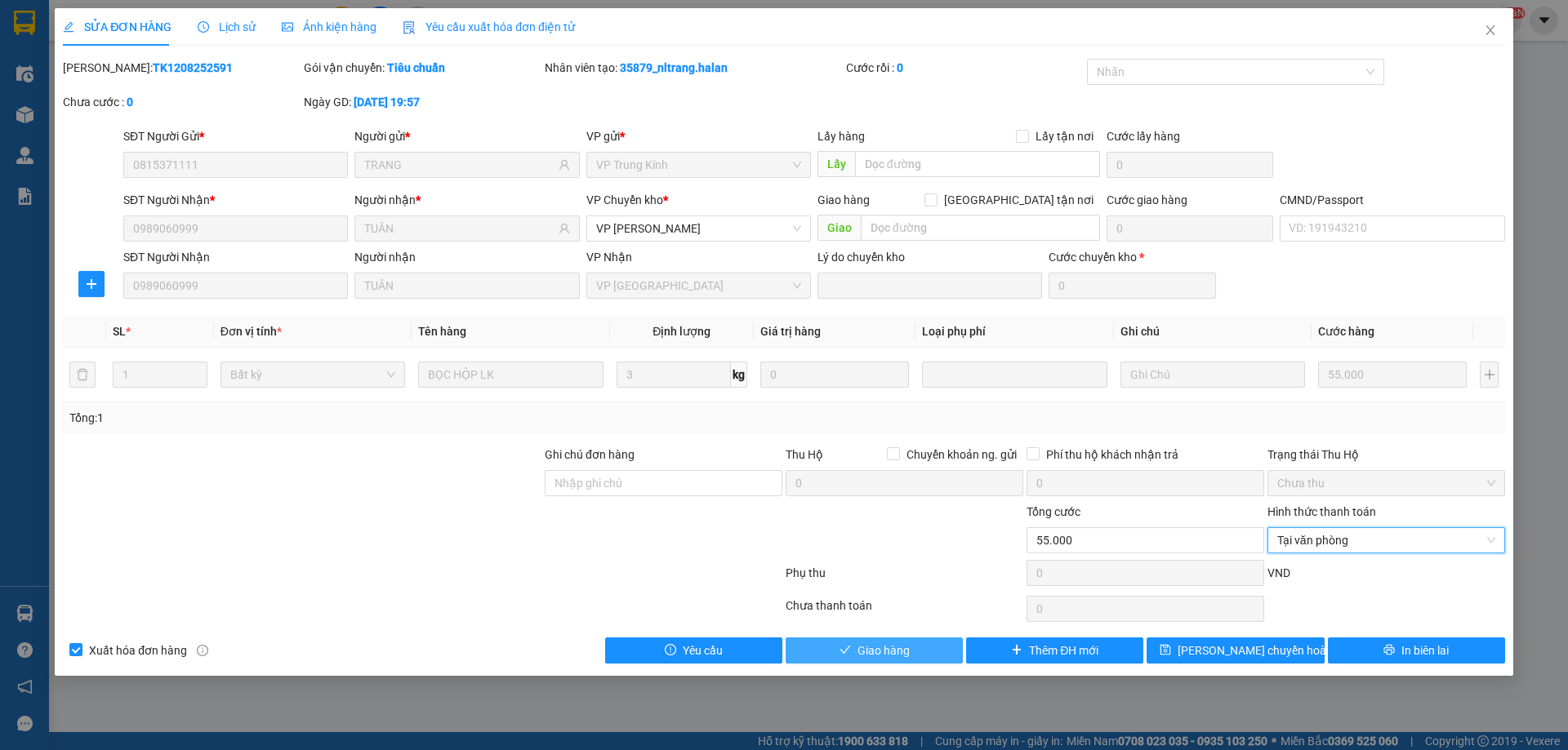
click at [843, 650] on icon "check" at bounding box center [845, 649] width 11 height 11
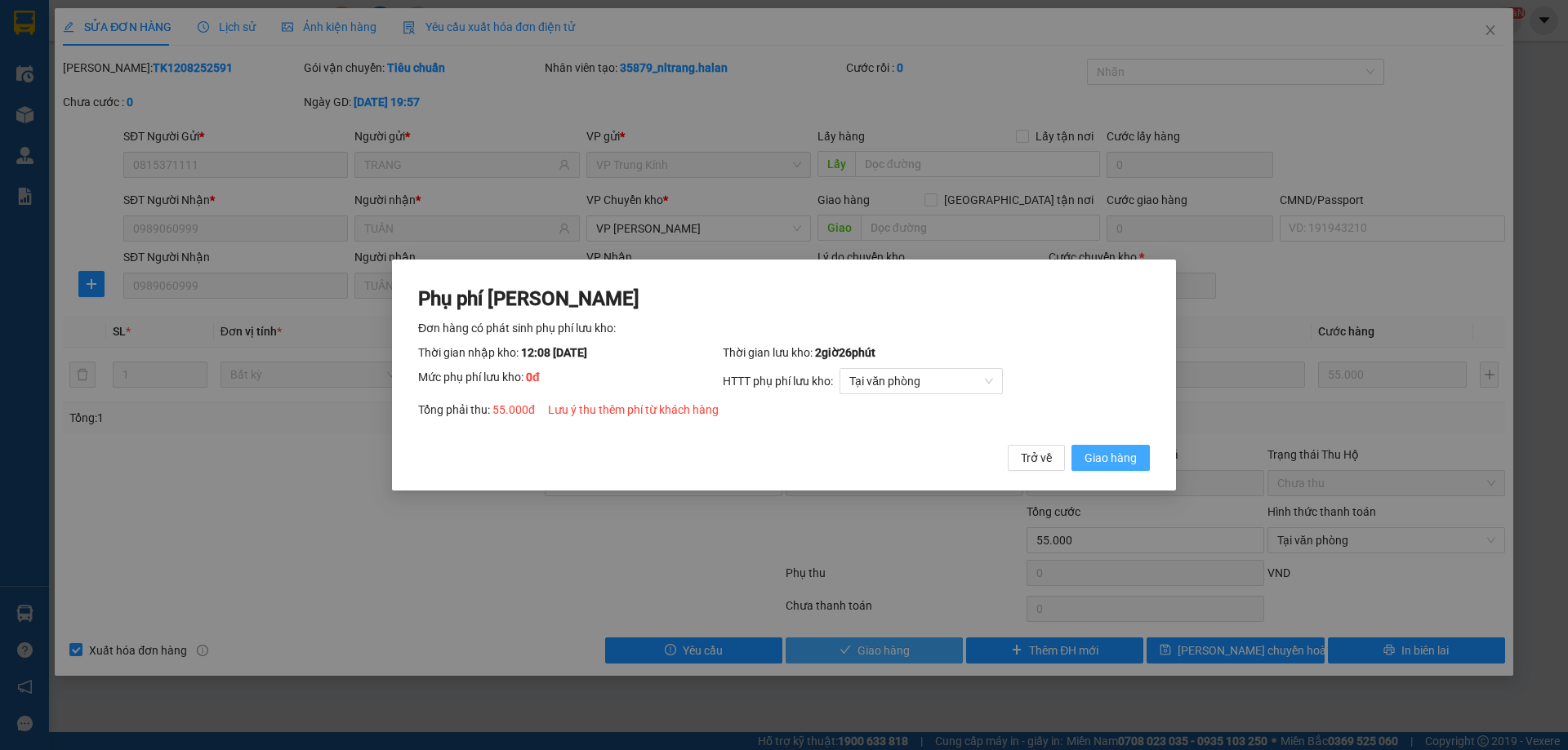
click at [1096, 456] on span "Giao hàng" at bounding box center [1110, 457] width 53 height 18
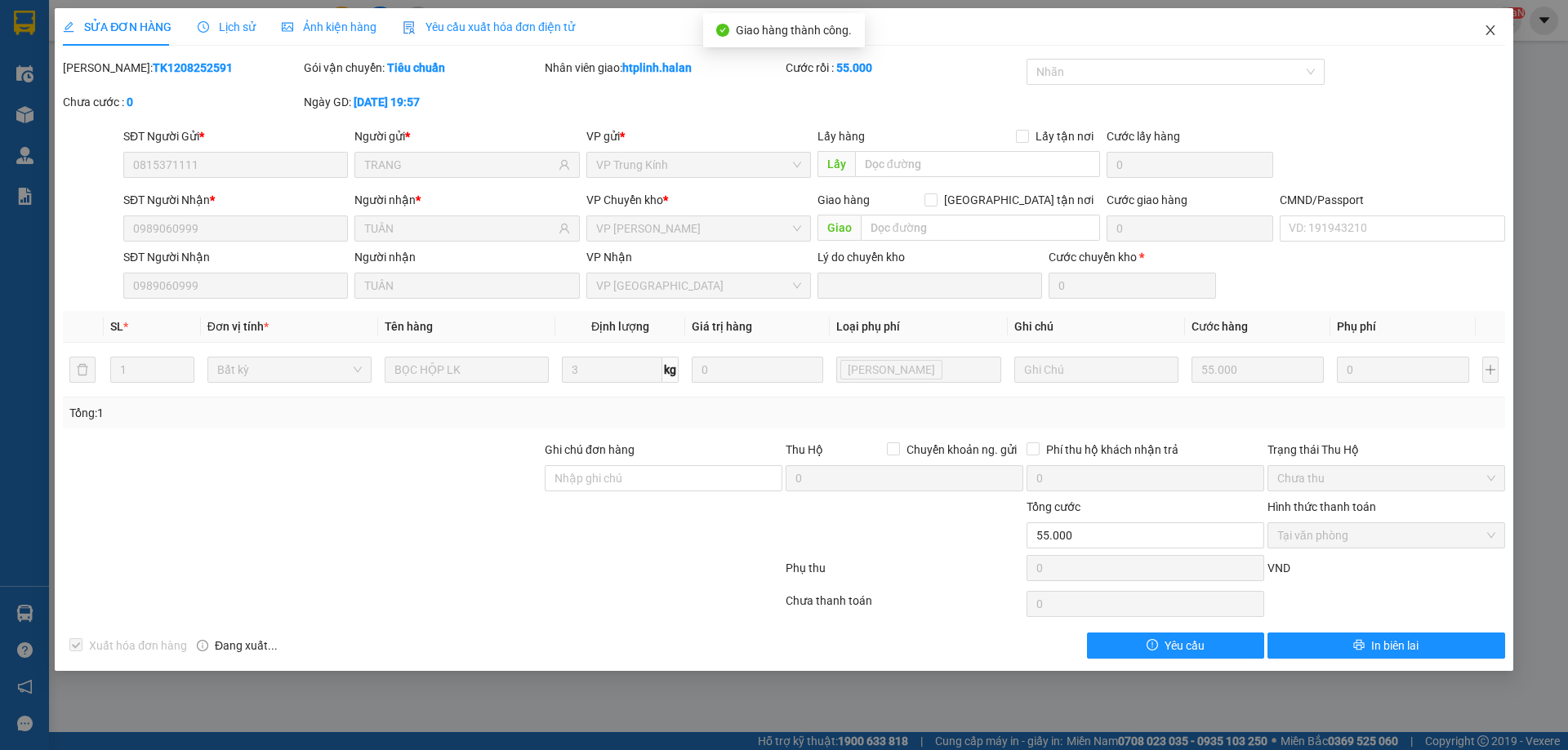
click at [1497, 18] on span "Close" at bounding box center [1490, 31] width 46 height 46
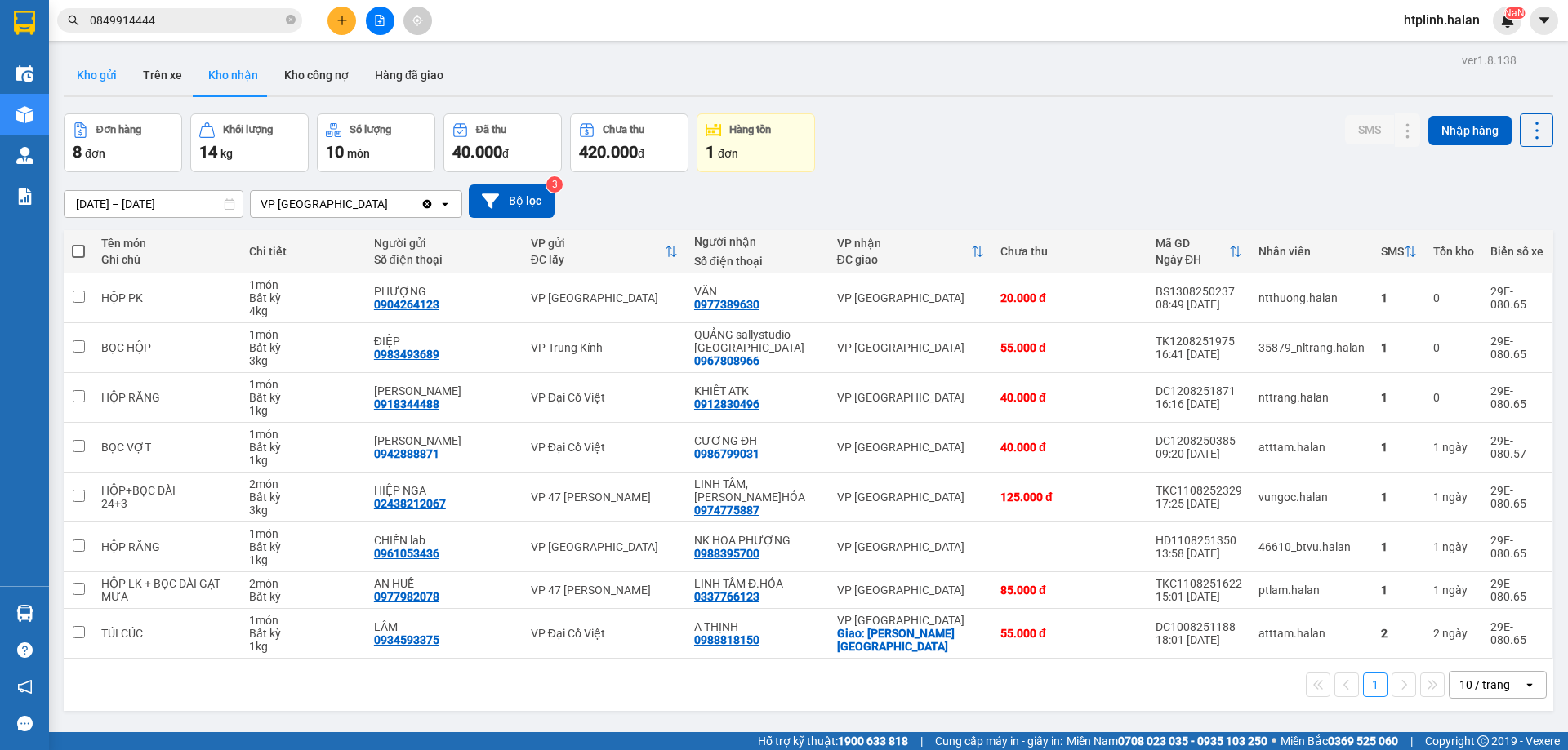
click at [103, 76] on button "Kho gửi" at bounding box center [96, 74] width 66 height 39
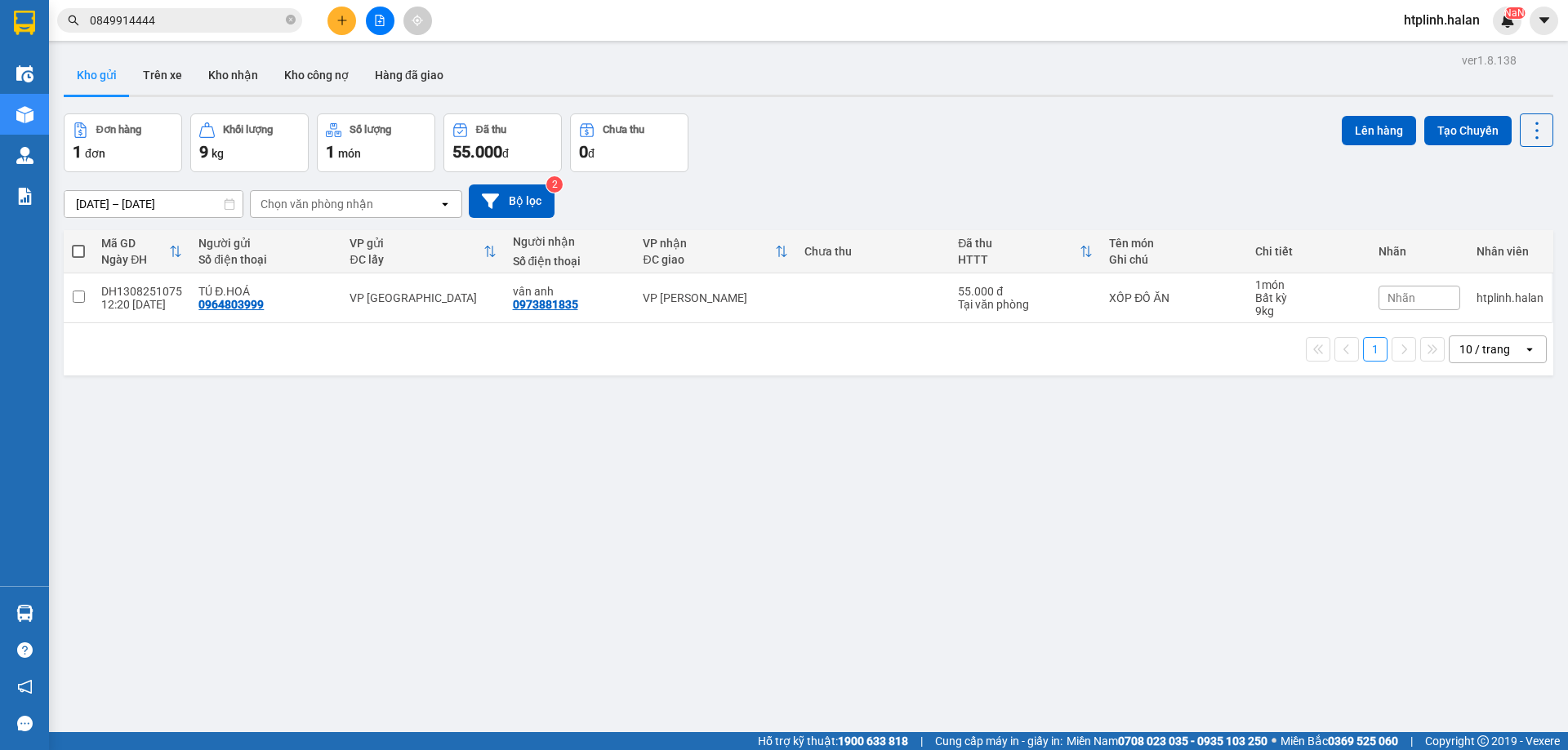
click at [456, 310] on td "VP [GEOGRAPHIC_DATA]" at bounding box center [422, 298] width 162 height 50
checkbox input "true"
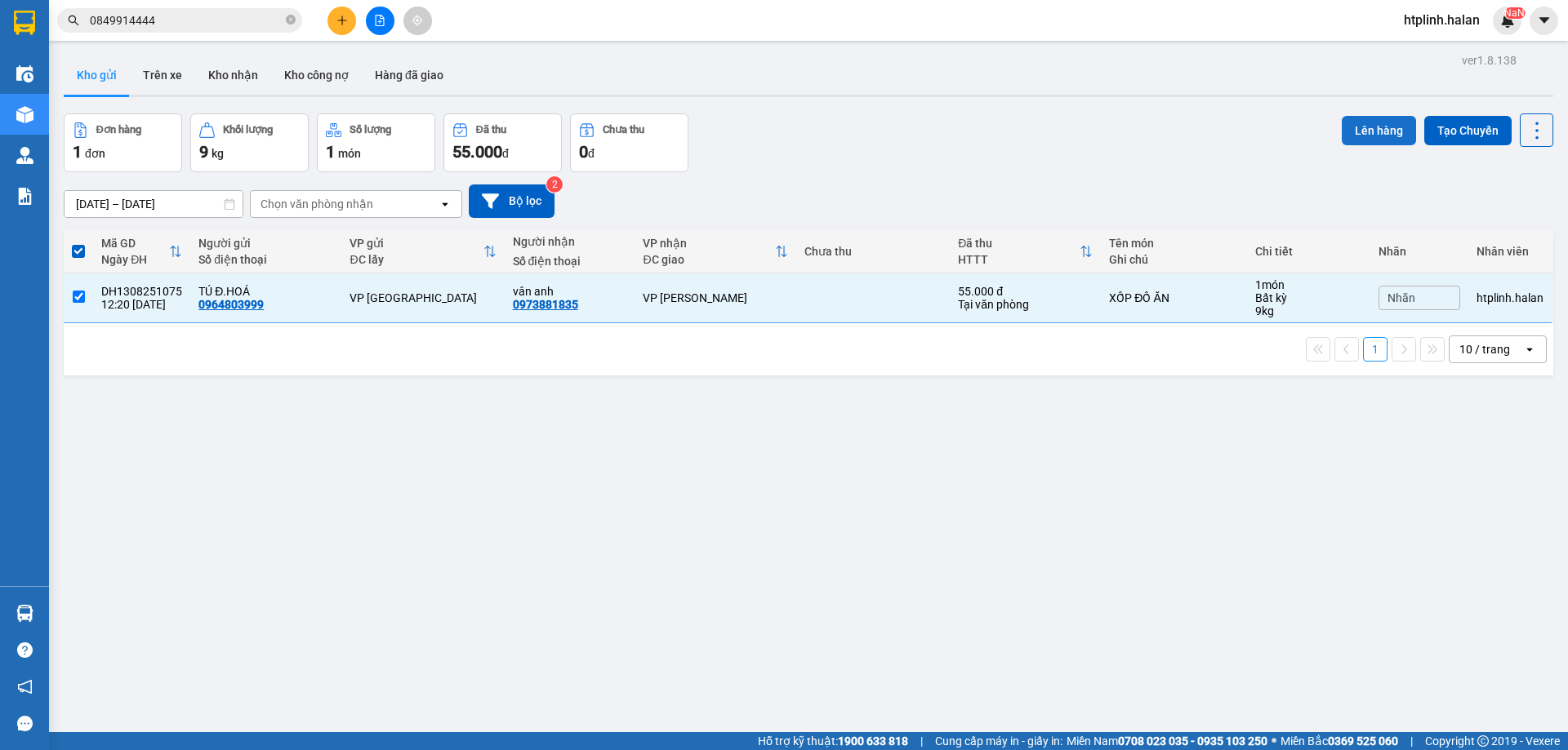
click at [1361, 135] on button "Lên hàng" at bounding box center [1379, 131] width 74 height 30
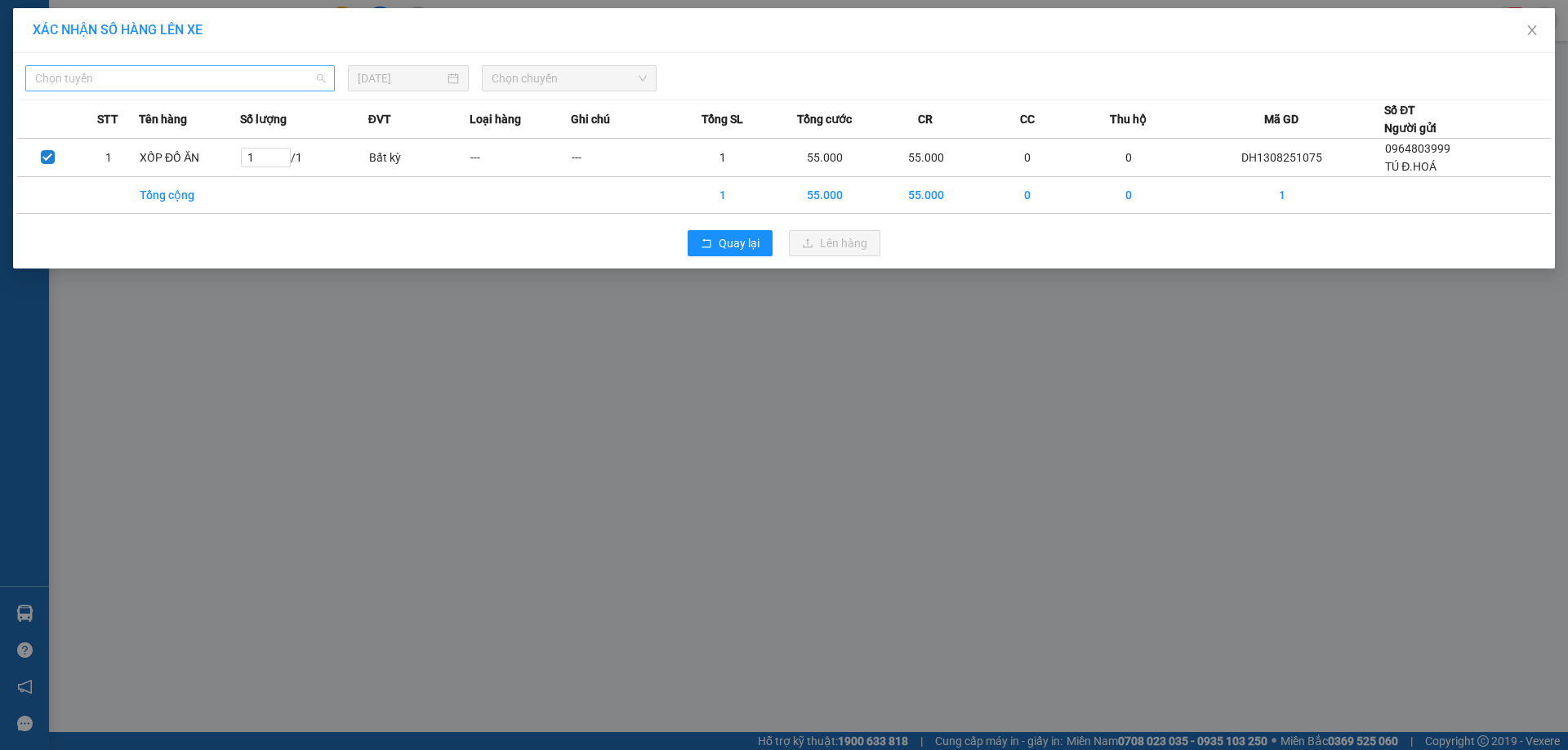
click at [309, 78] on span "Chọn tuyến" at bounding box center [180, 78] width 290 height 25
type input "V"
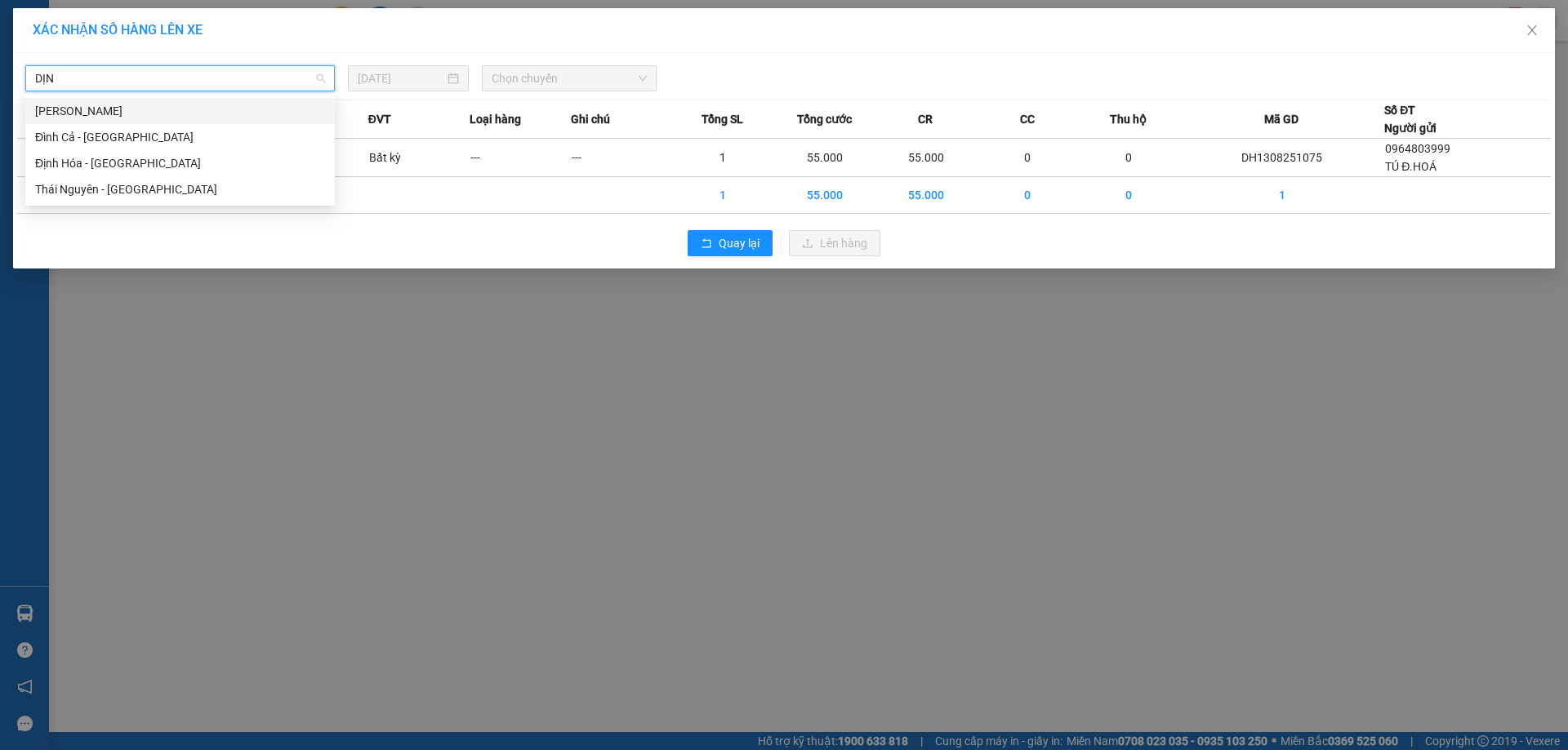
type input "DỊNH"
click at [156, 163] on div "Định Hóa - [GEOGRAPHIC_DATA]" at bounding box center [180, 163] width 290 height 18
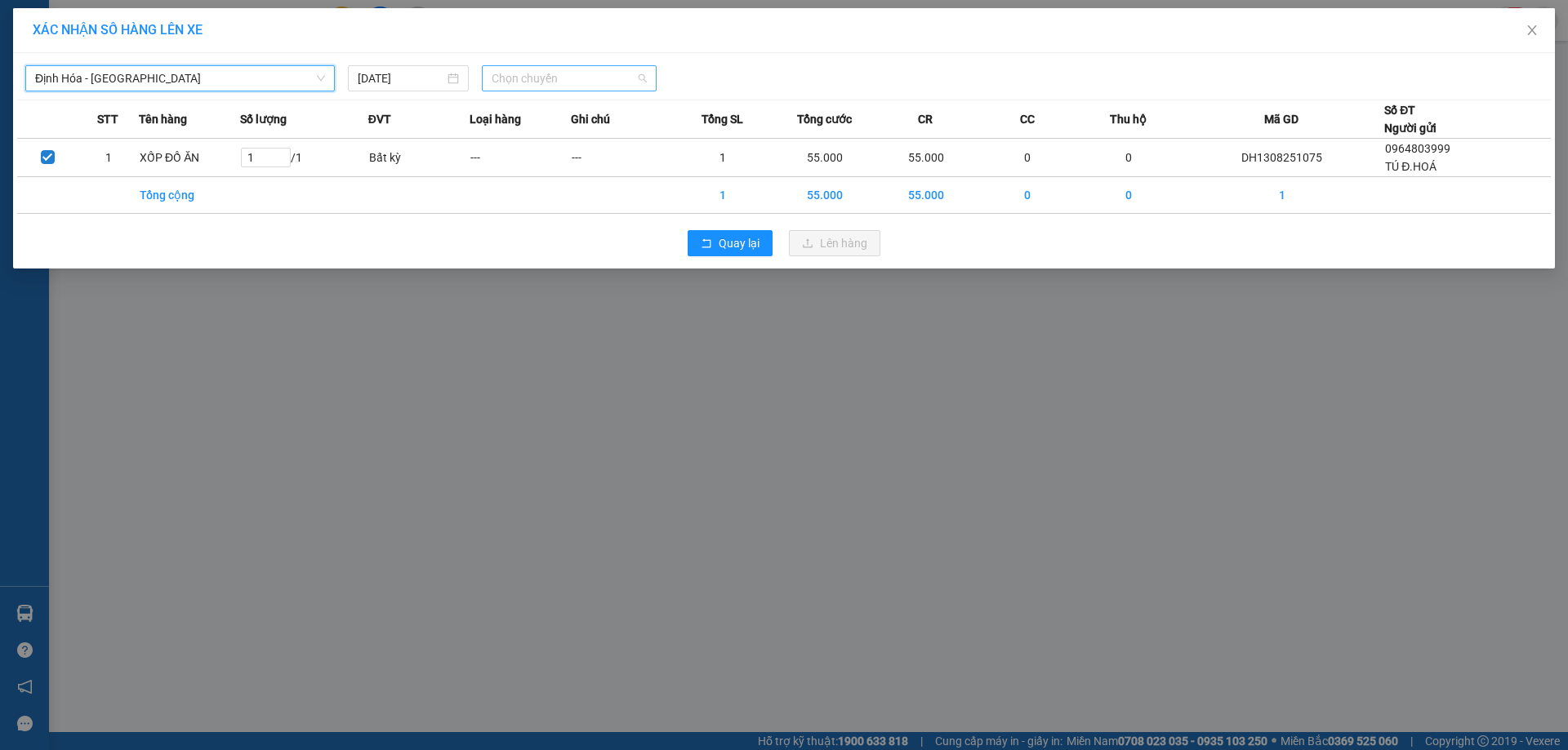
click at [523, 89] on span "Chọn chuyến" at bounding box center [569, 78] width 155 height 25
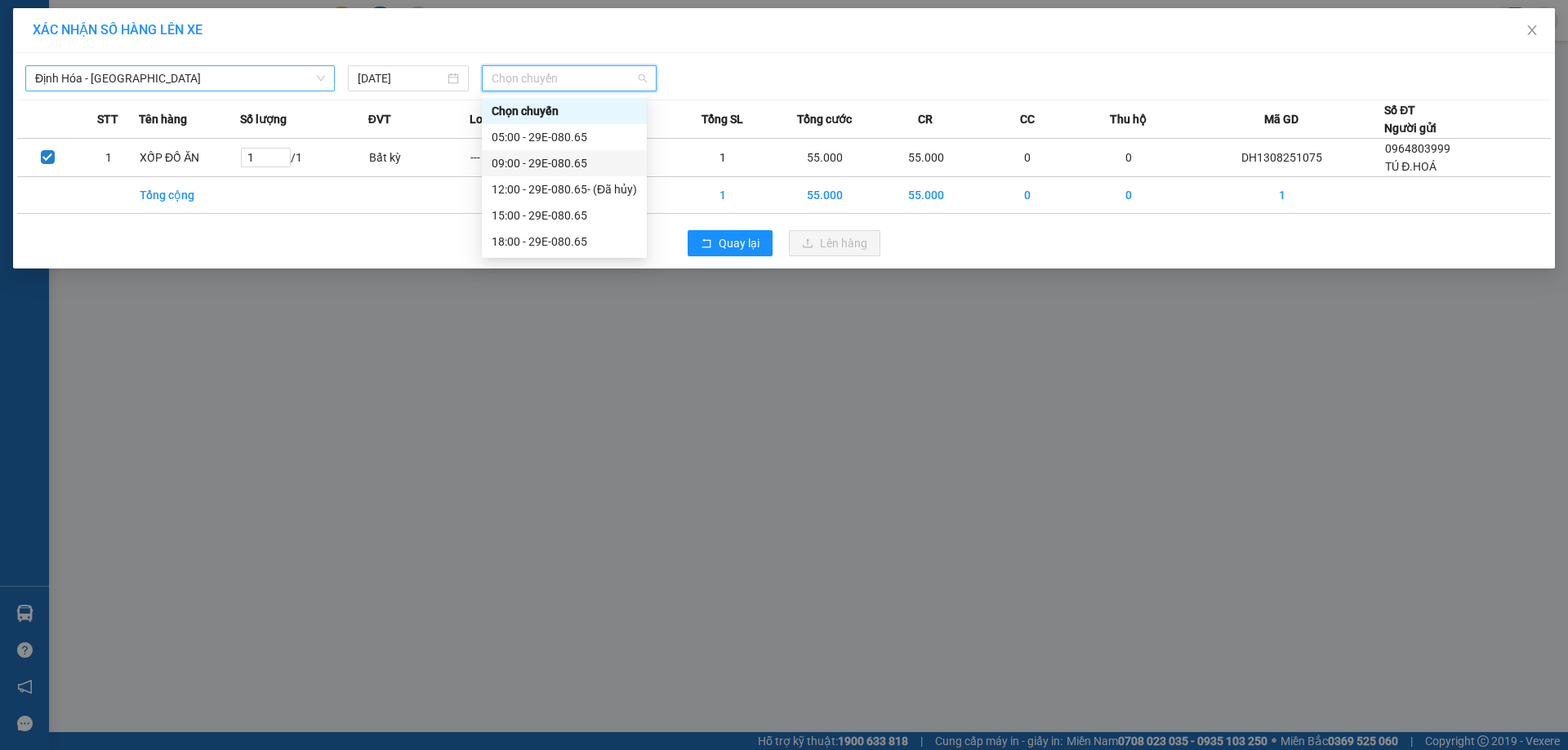
click at [543, 167] on div "09:00 - 29E-080.65" at bounding box center [564, 163] width 145 height 18
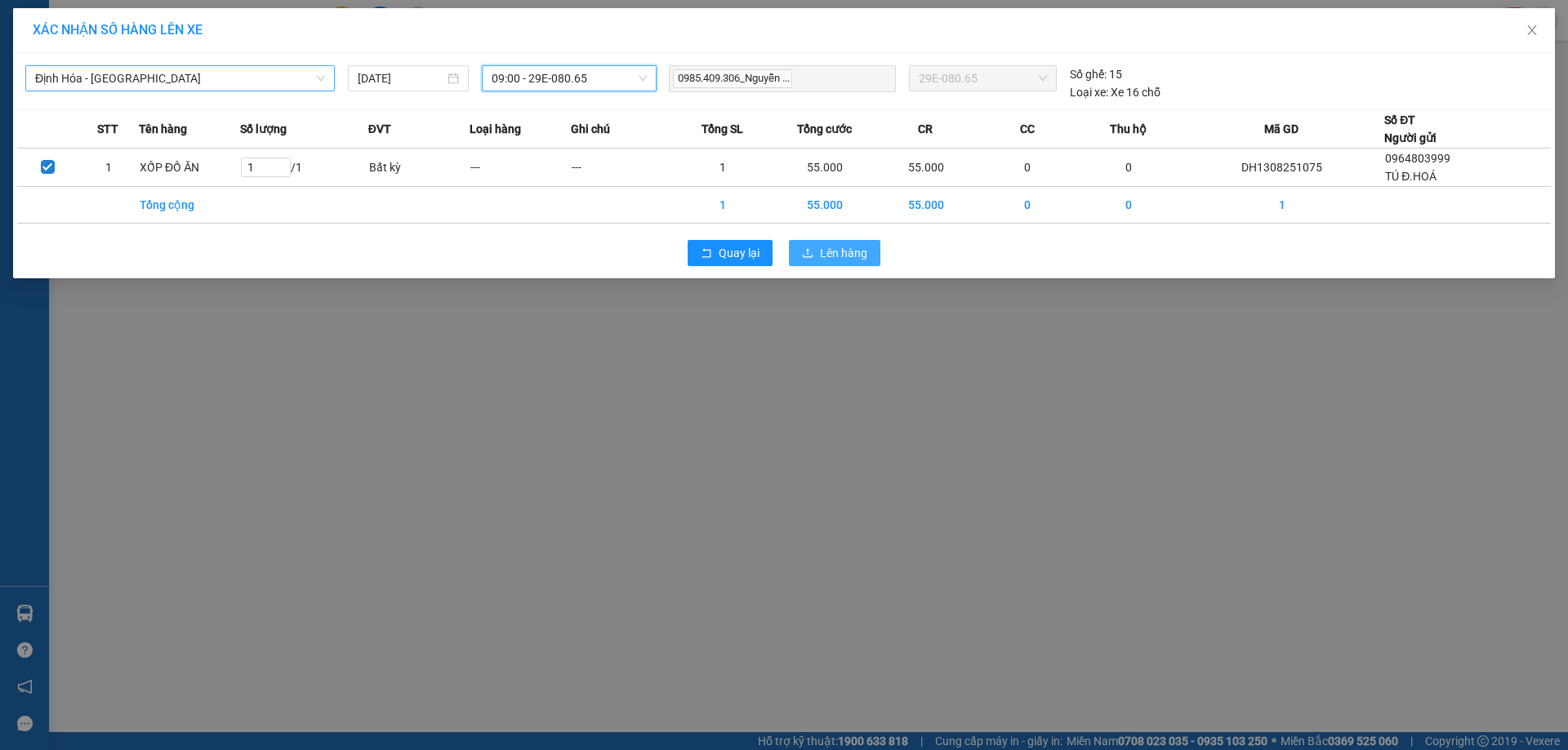
click at [841, 258] on span "Lên hàng" at bounding box center [844, 253] width 47 height 18
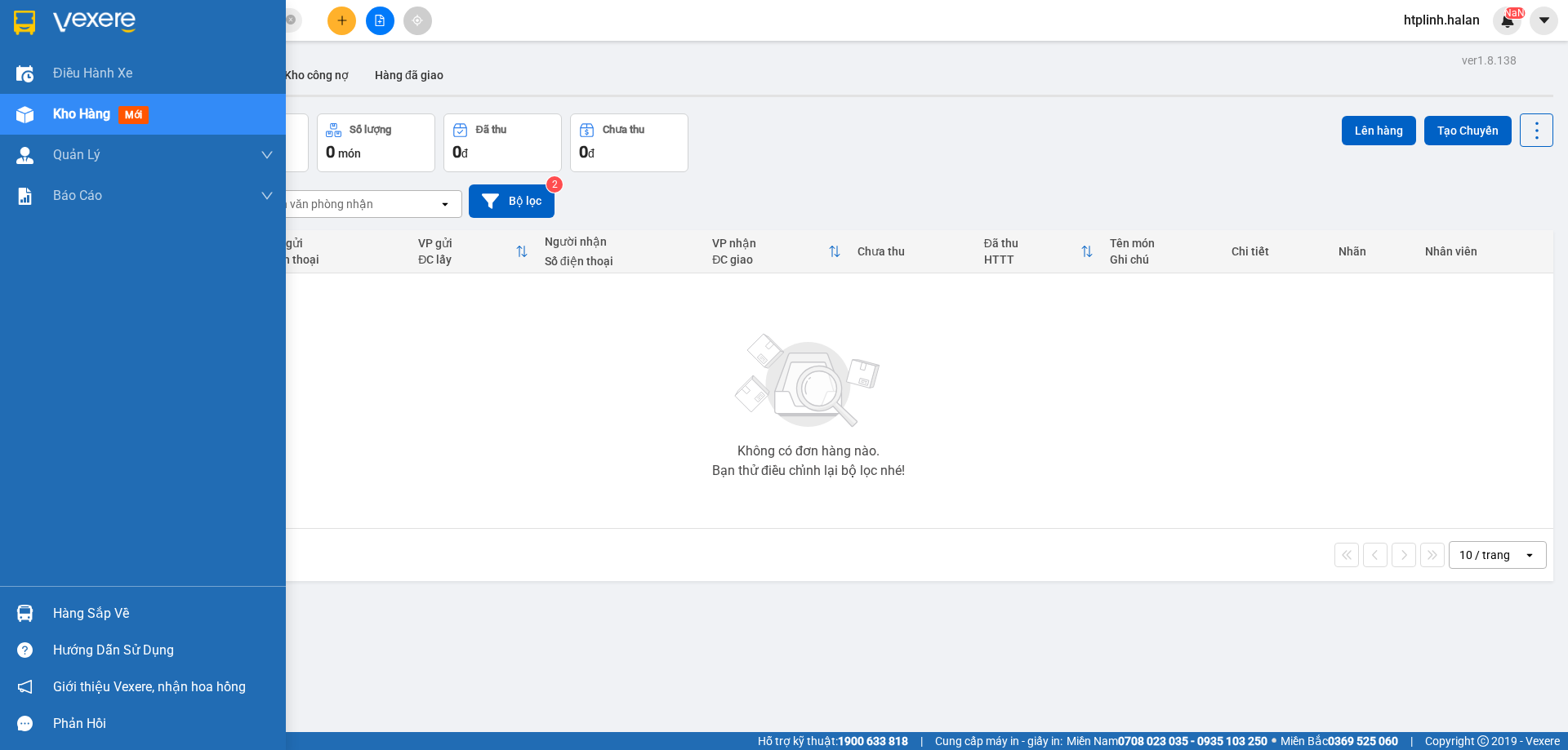
click at [16, 598] on div "Hàng sắp về" at bounding box center [143, 613] width 286 height 37
click at [17, 598] on div "Điều hành xe Kho hàng mới Quản [PERSON_NAME] lý chuyến Quản lý kiểm kho Báo cáo…" at bounding box center [143, 375] width 286 height 750
drag, startPoint x: 63, startPoint y: 613, endPoint x: 193, endPoint y: 605, distance: 130.2
click at [66, 613] on div "Hàng sắp về" at bounding box center [164, 614] width 221 height 25
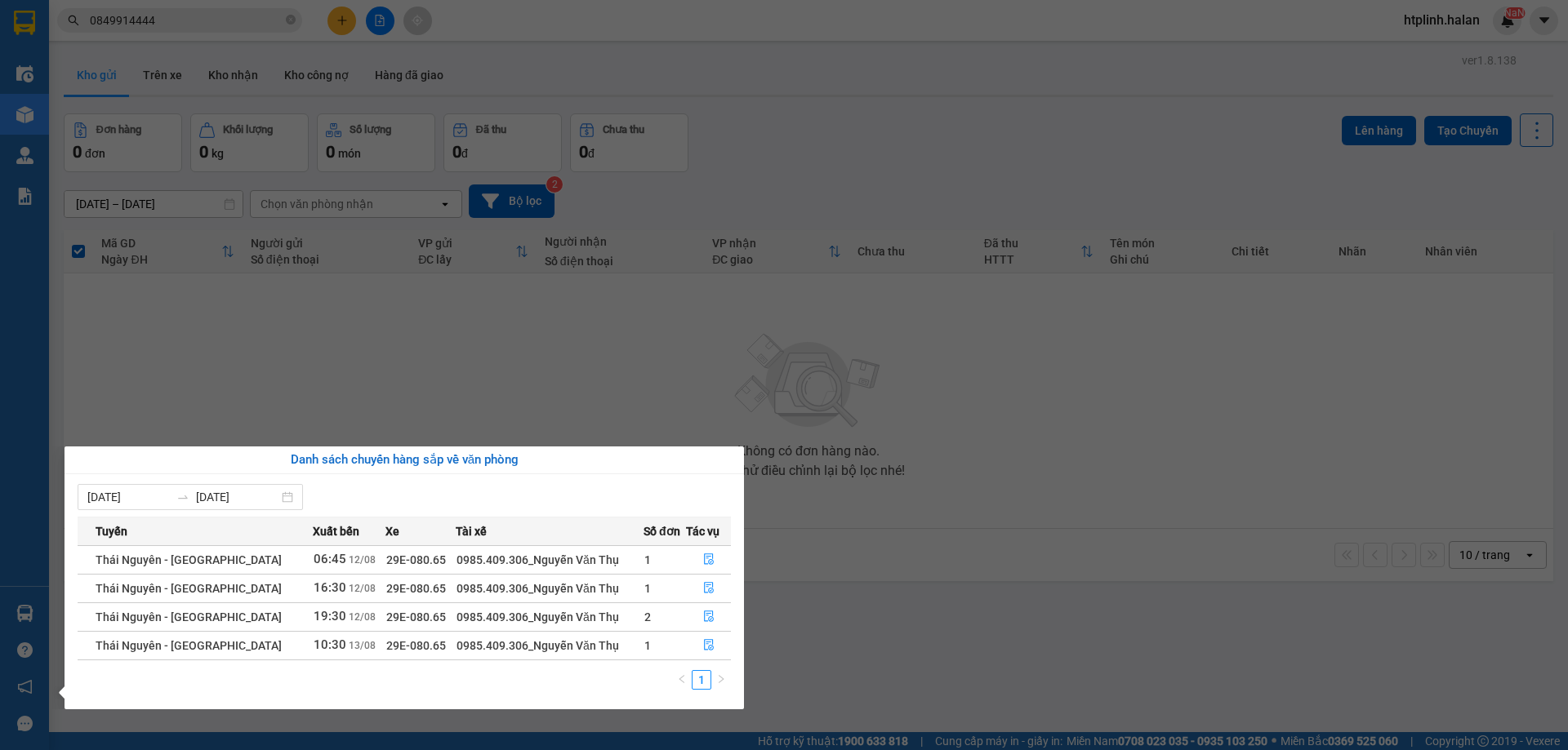
click at [409, 231] on section "Kết quả tìm kiếm ( 73 ) Bộ lọc Mã ĐH Trạng thái Món hàng Thu hộ Tổng cước Chưa …" at bounding box center [784, 375] width 1568 height 750
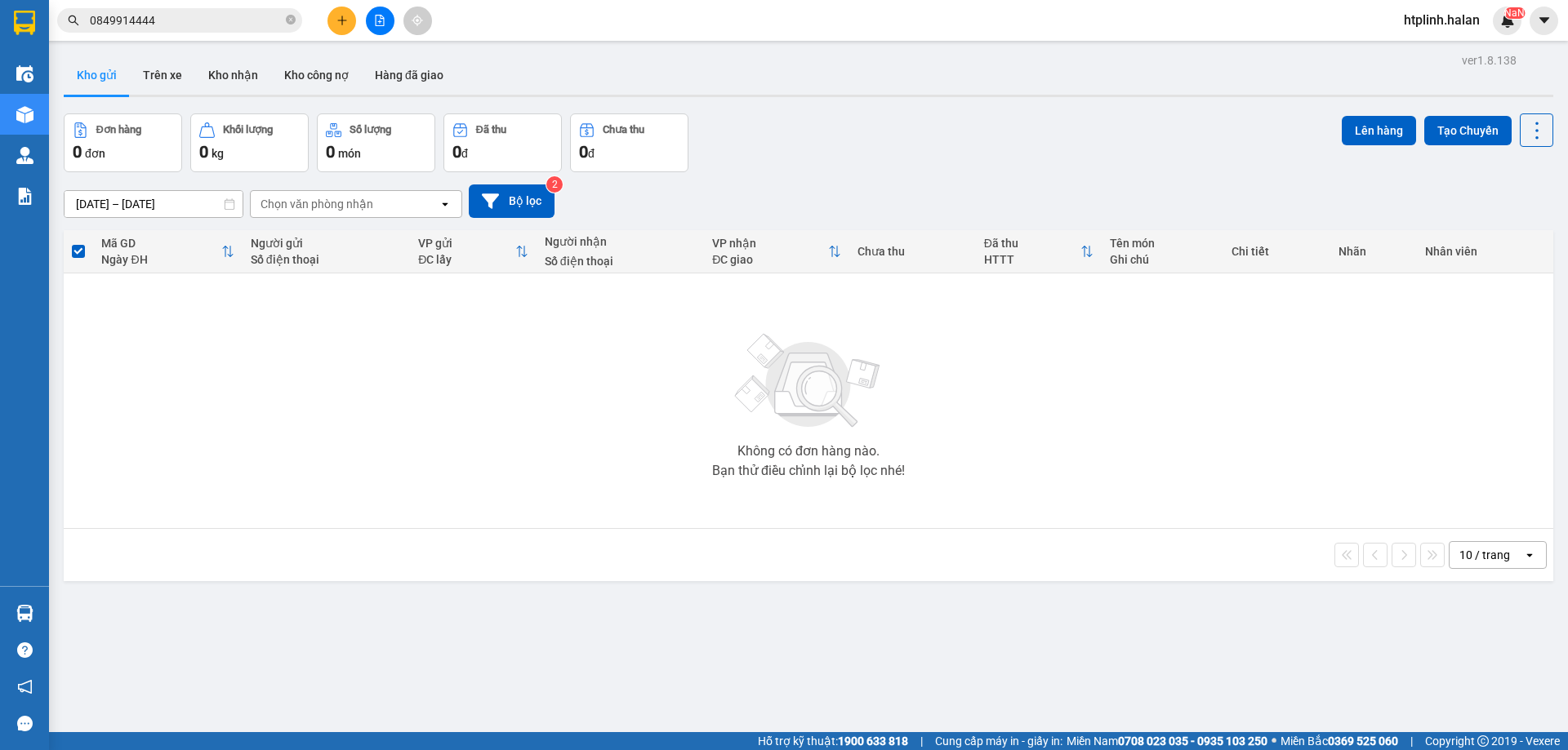
click at [177, 17] on input "0849914444" at bounding box center [186, 20] width 193 height 18
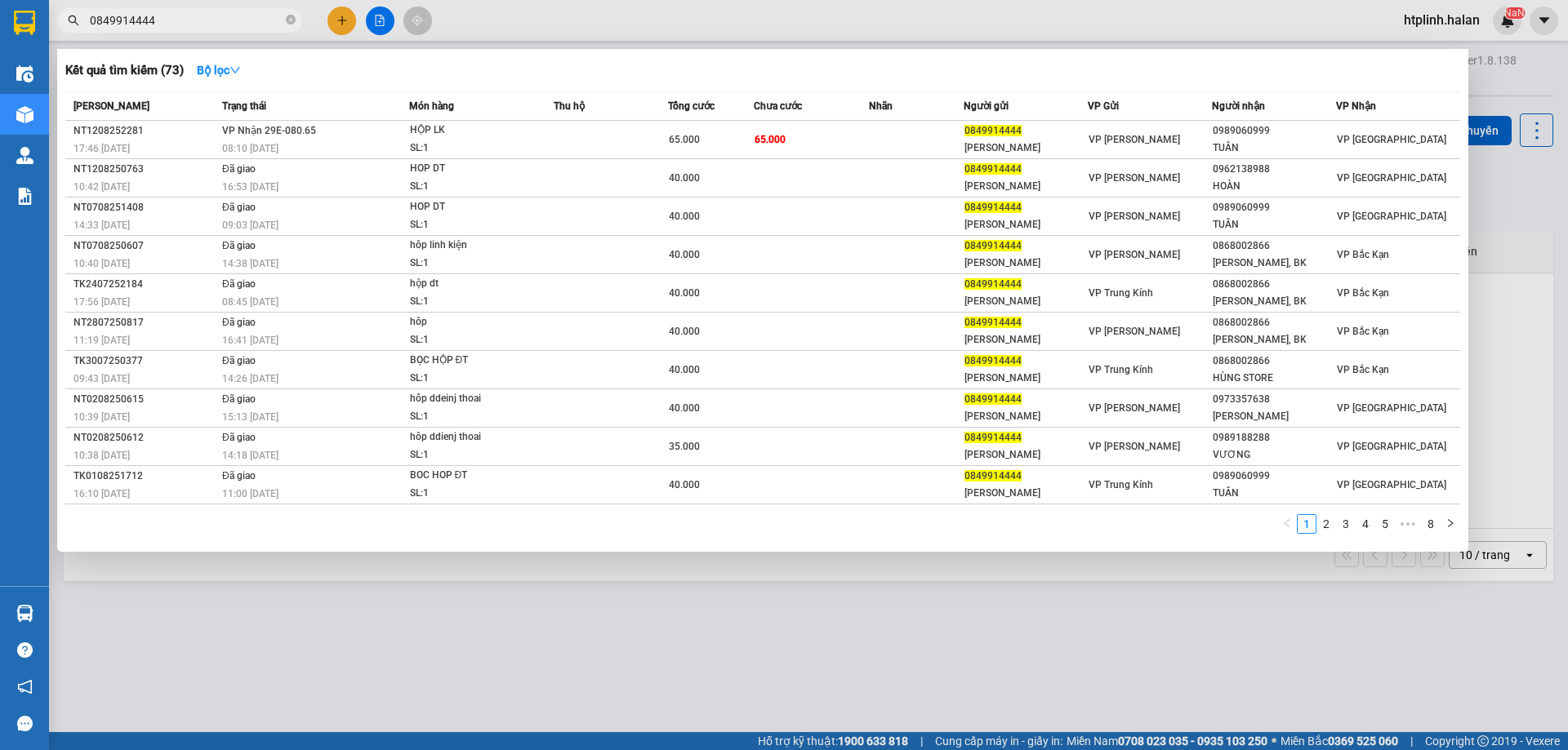
click at [177, 17] on input "0849914444" at bounding box center [186, 20] width 193 height 18
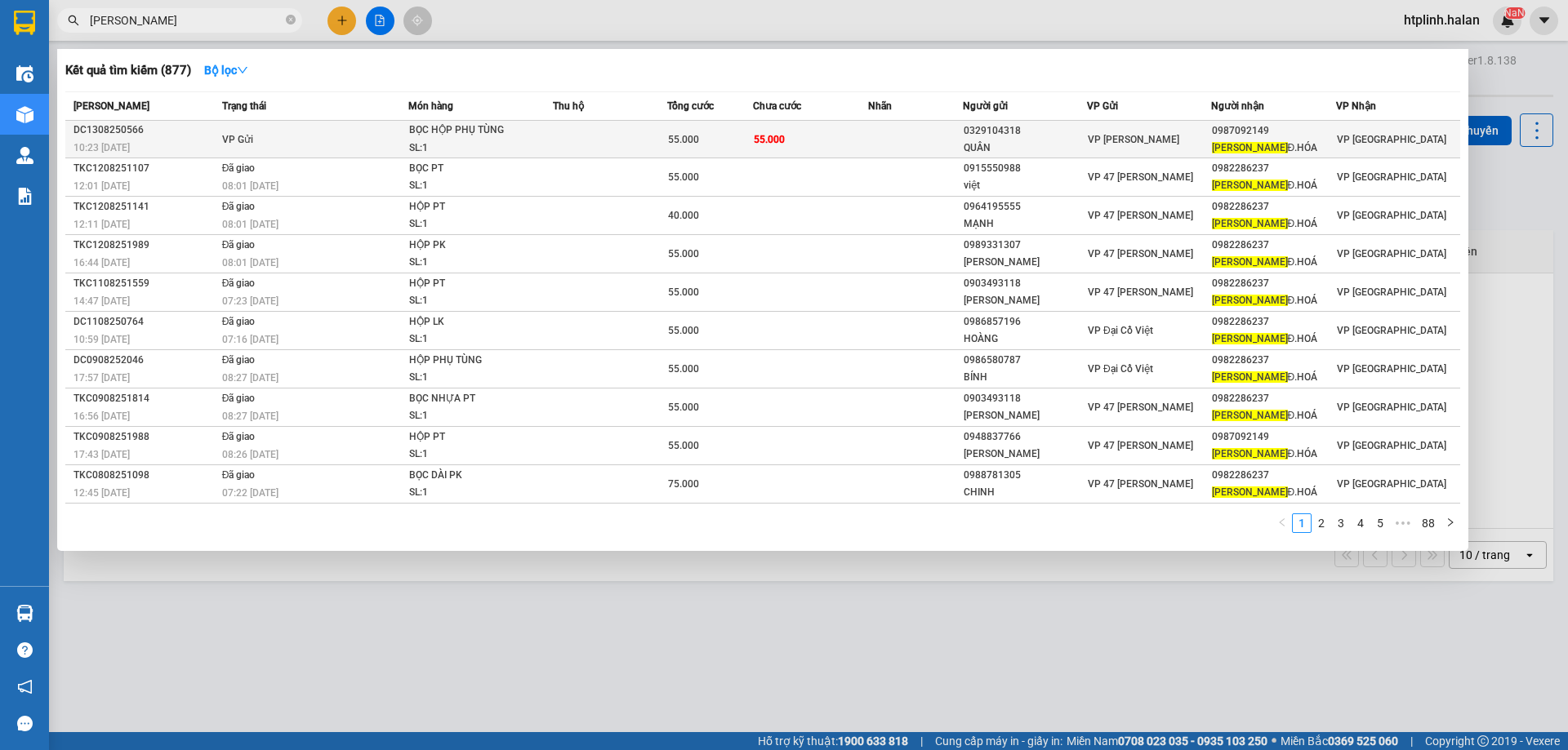
type input "[PERSON_NAME]"
click at [349, 146] on td "VP Gửi" at bounding box center [313, 139] width 190 height 38
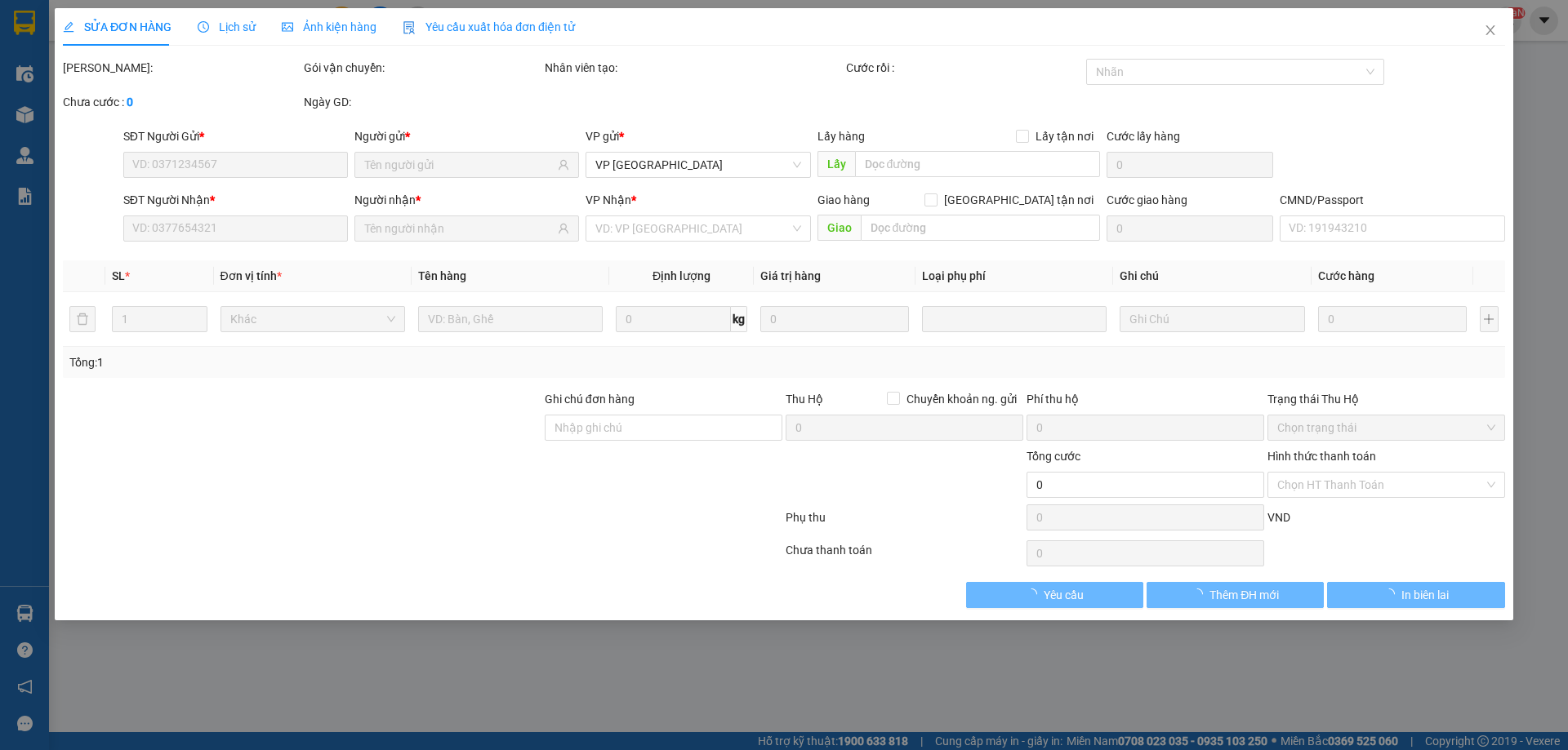
type input "0329104318"
type input "QUÂN"
type input "0987092149"
type input "[PERSON_NAME].HÓA"
type input "55.000"
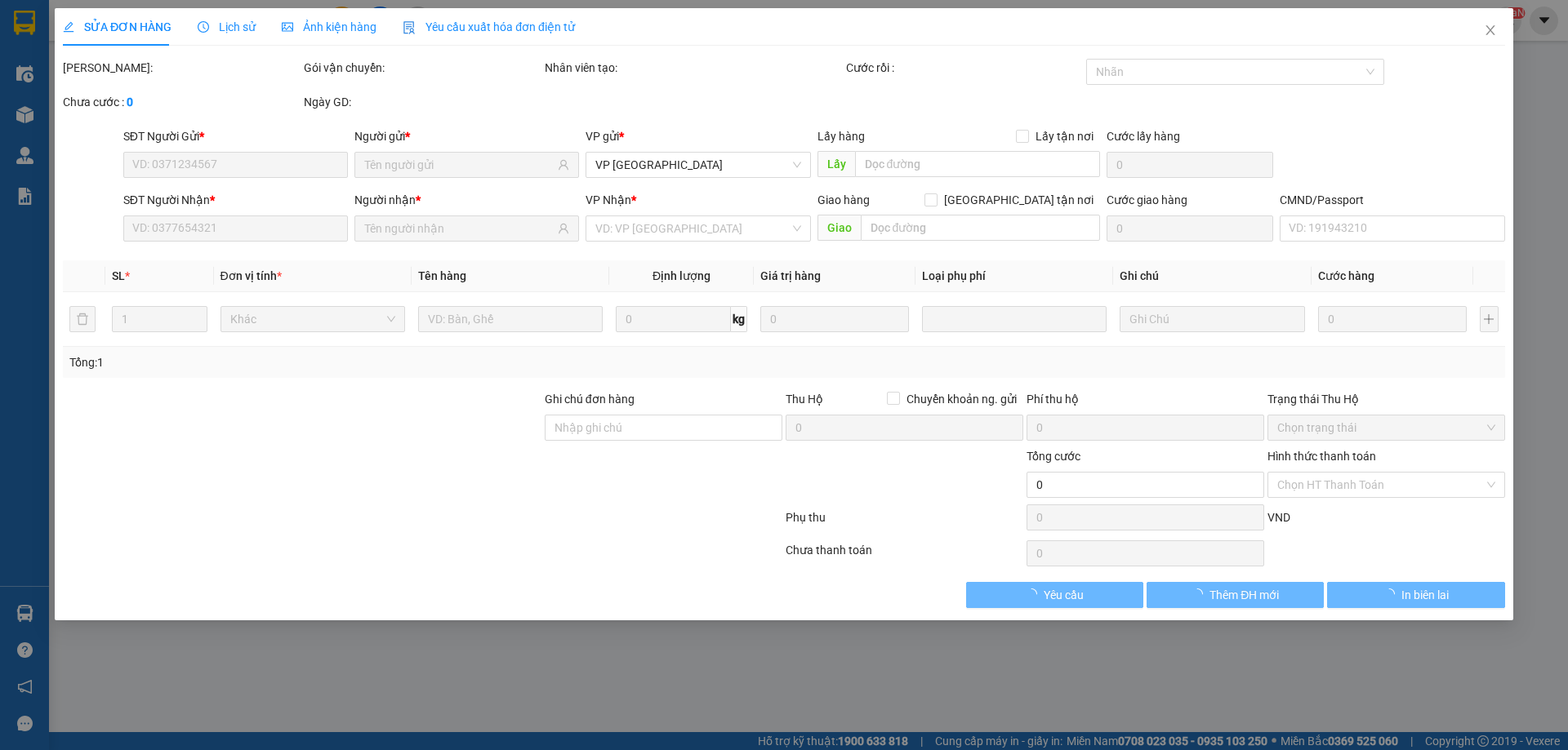
type input "55.000"
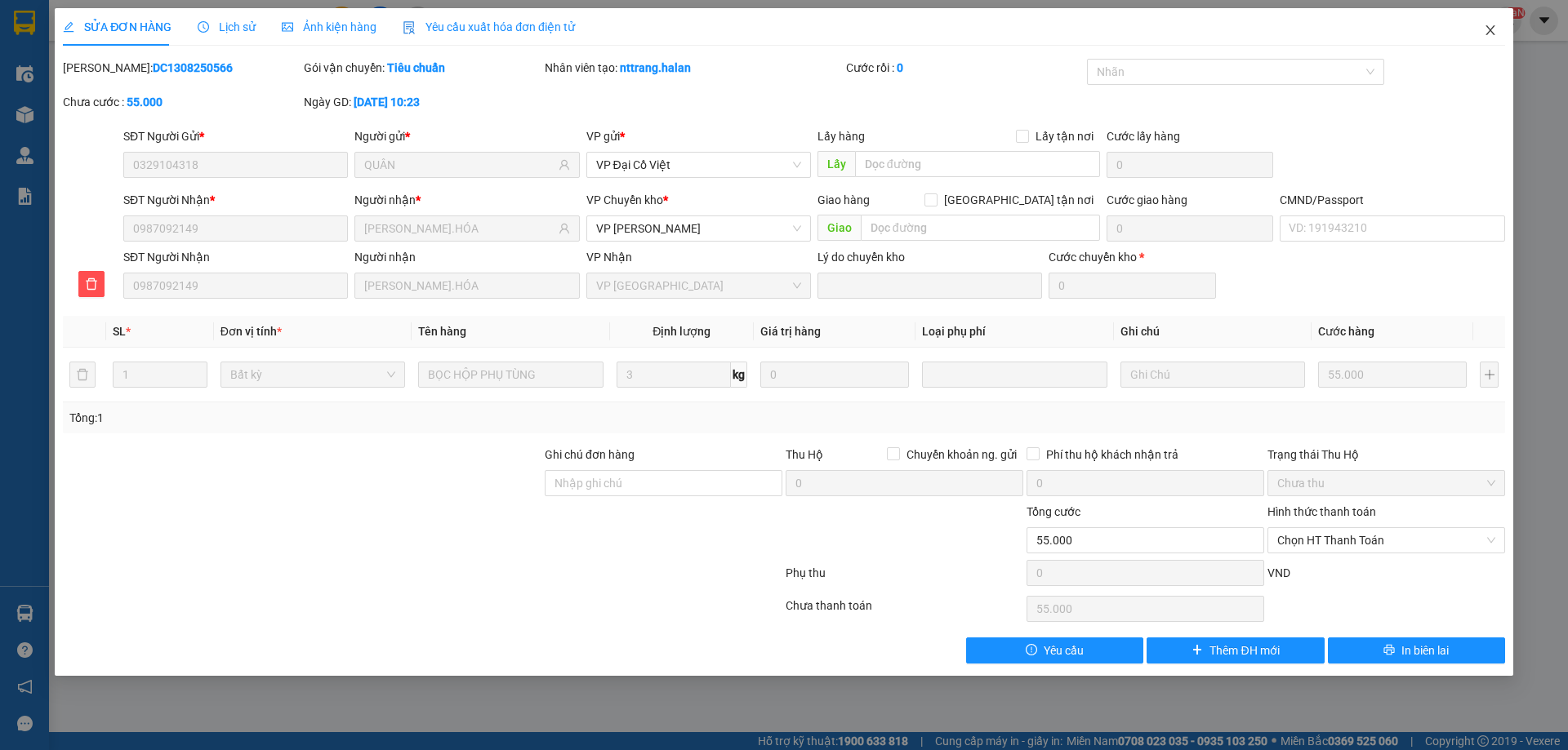
click at [1490, 25] on icon "close" at bounding box center [1490, 30] width 13 height 13
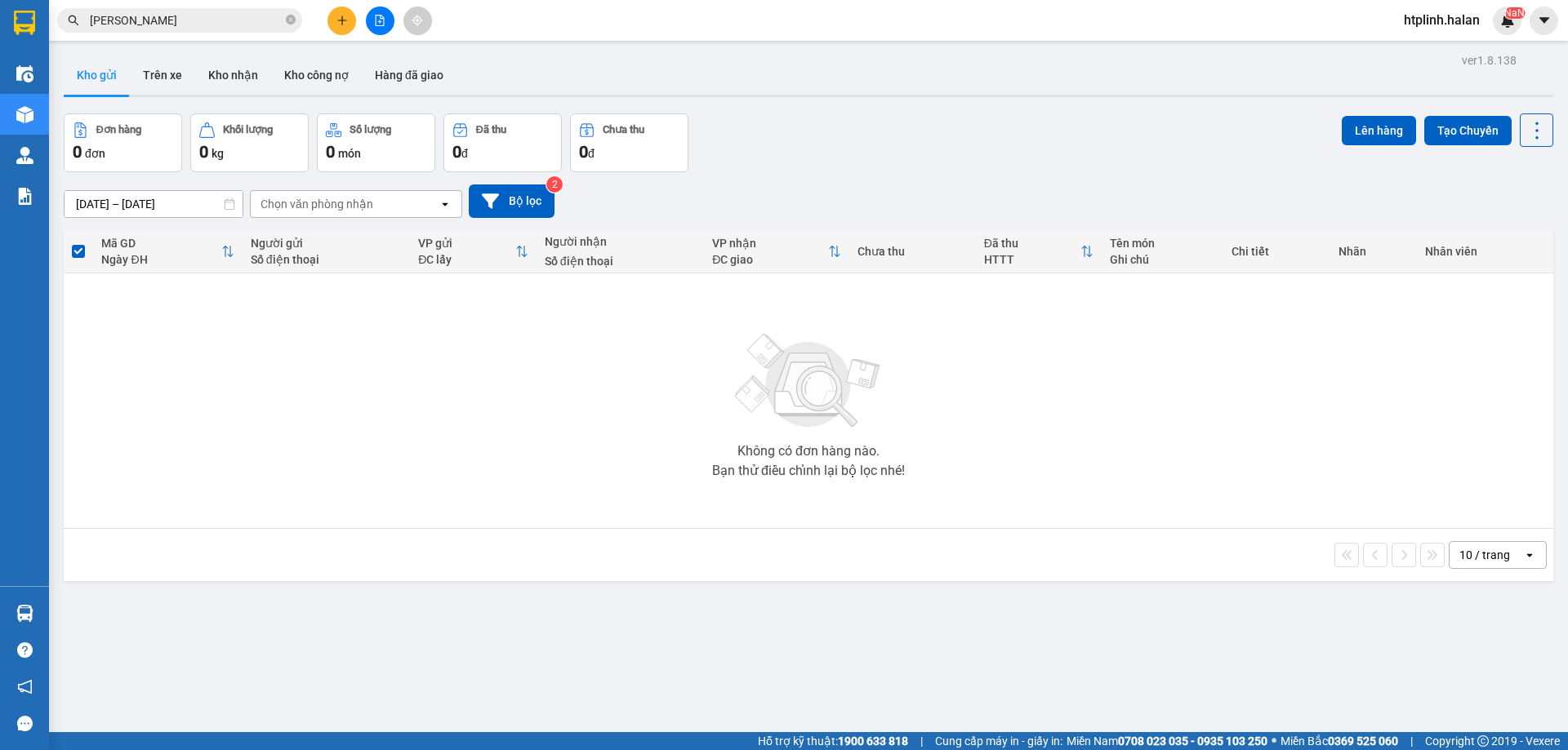
click at [184, 11] on input "[PERSON_NAME]" at bounding box center [186, 20] width 193 height 18
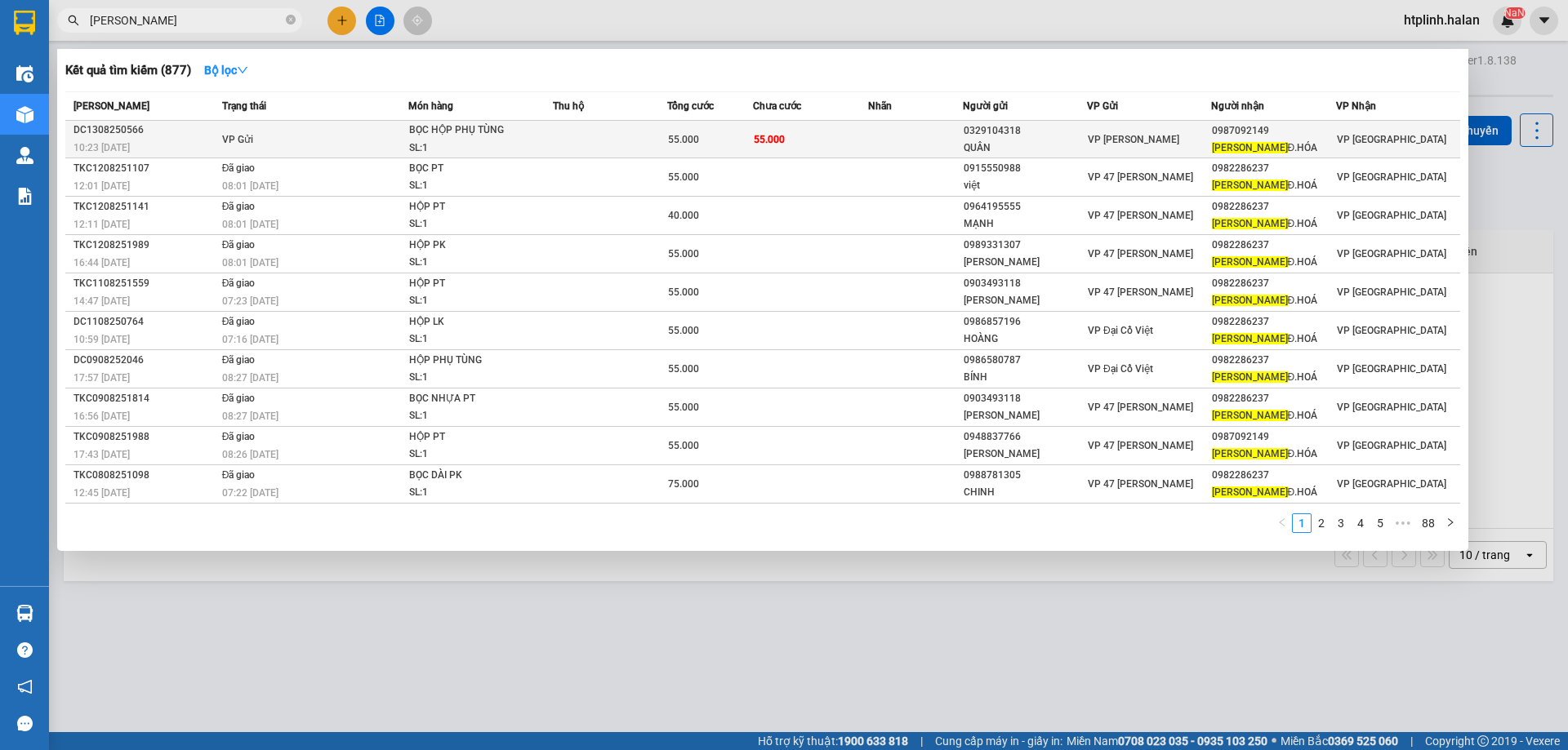
click at [519, 154] on div "SL: 1" at bounding box center [471, 148] width 123 height 18
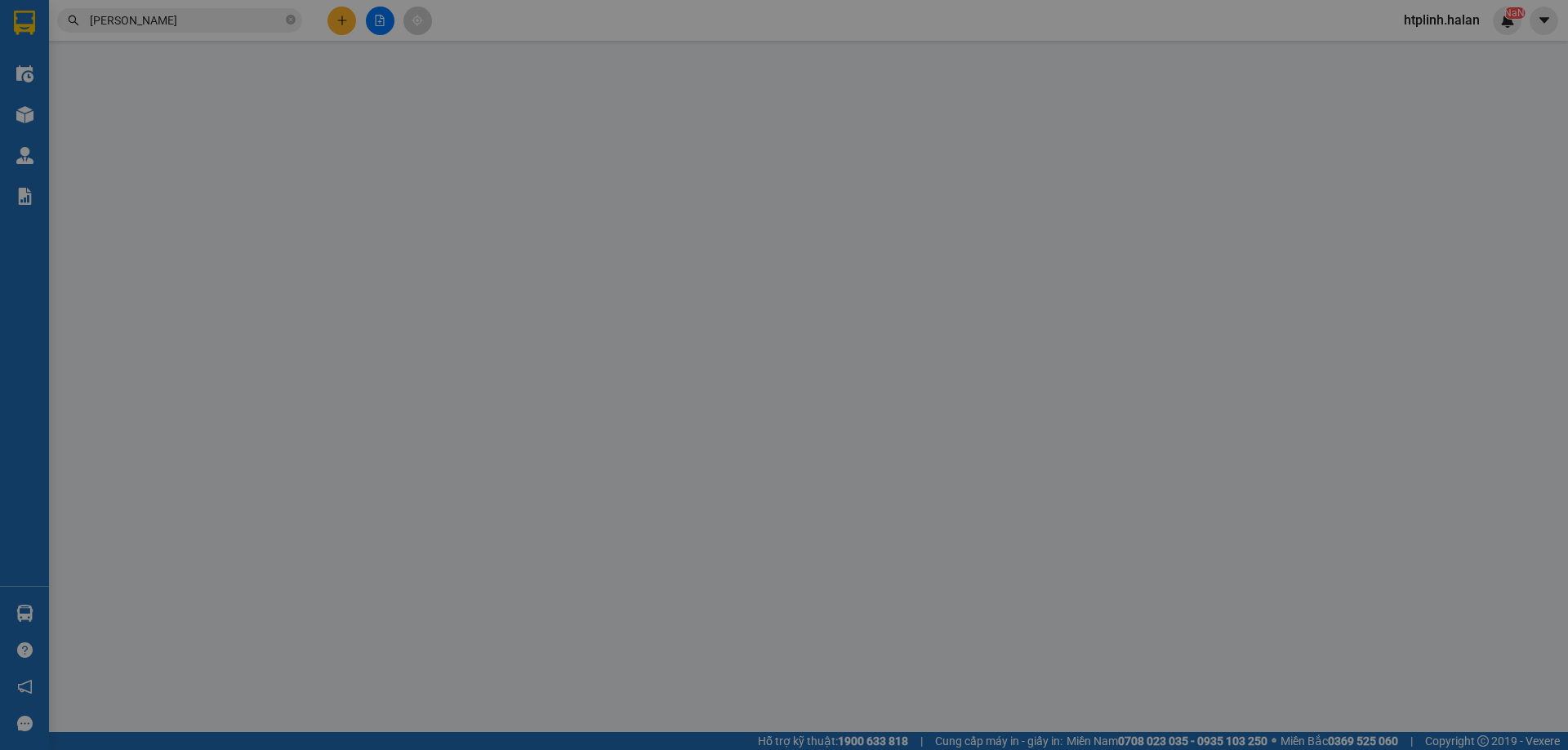
type input "0329104318"
type input "QUÂN"
type input "0987092149"
type input "[PERSON_NAME].HÓA"
type input "55.000"
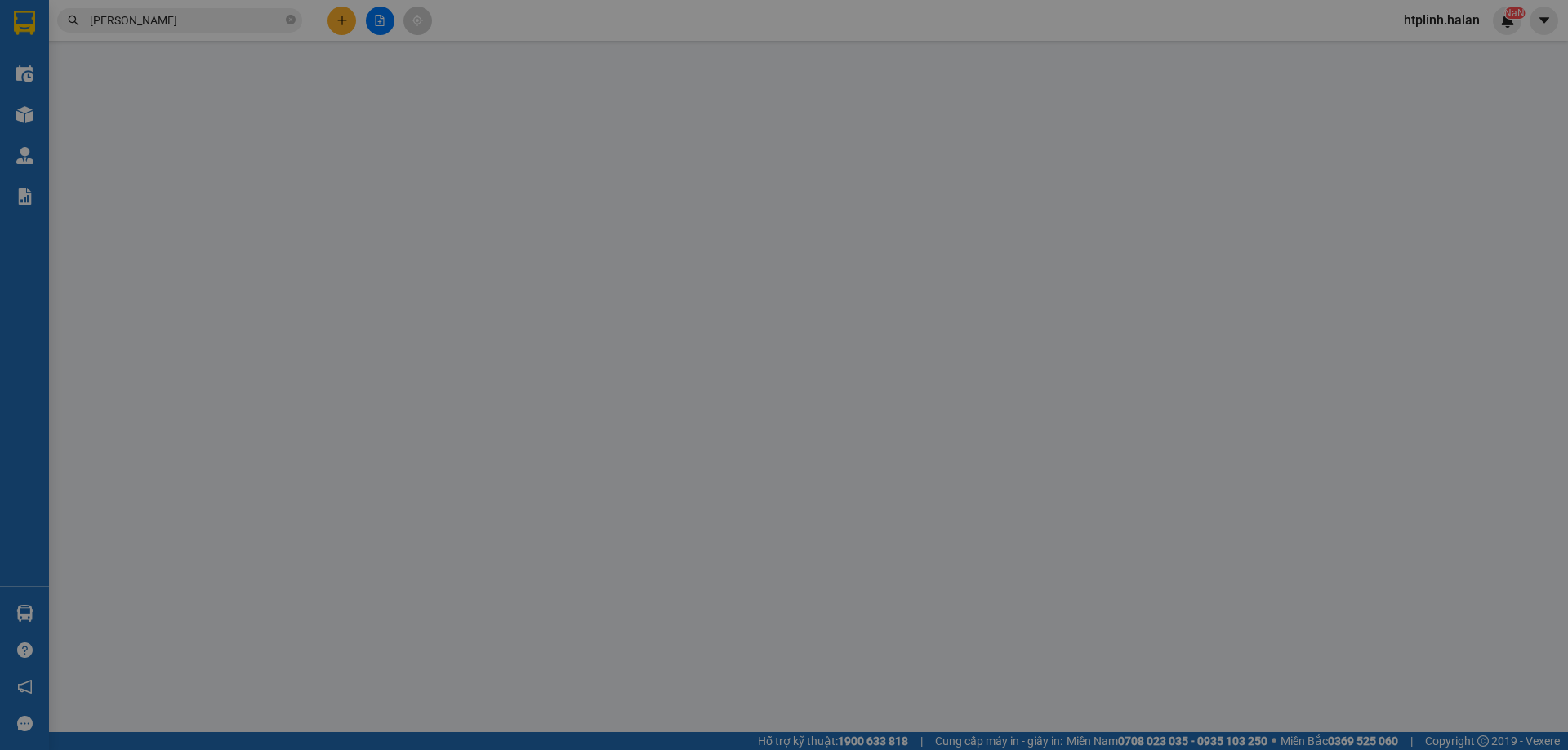
type input "55.000"
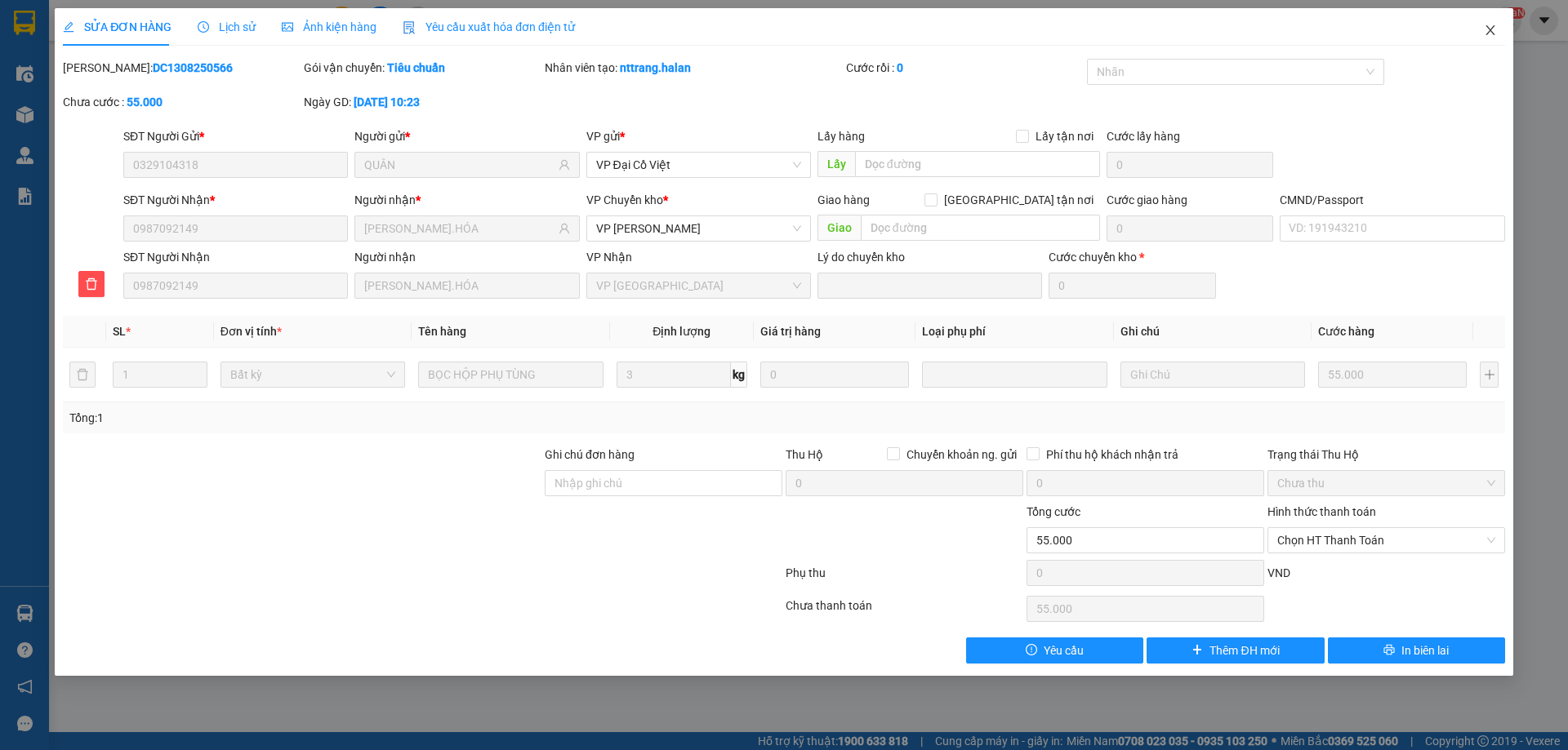
click at [1484, 36] on icon "close" at bounding box center [1490, 30] width 13 height 13
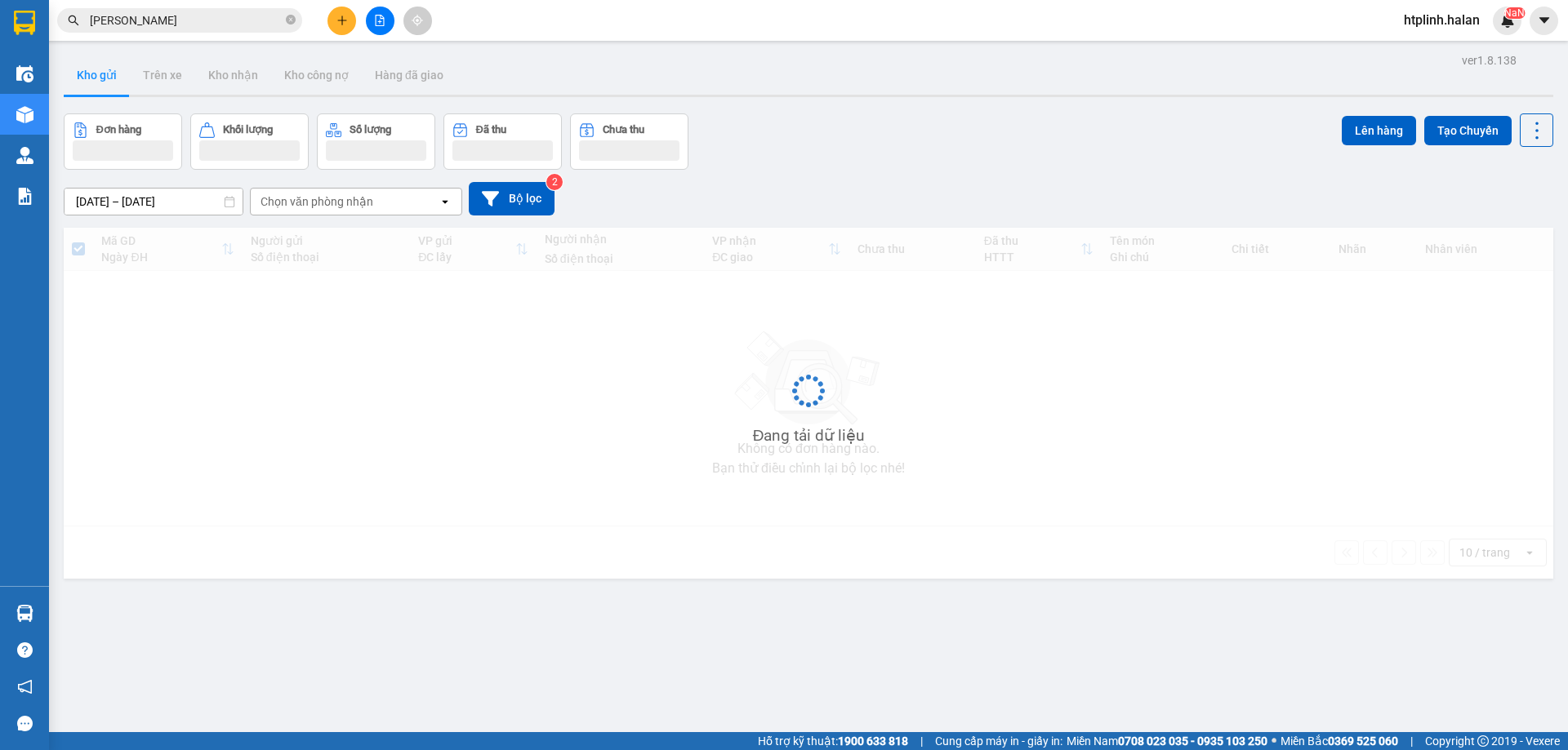
scroll to position [75, 0]
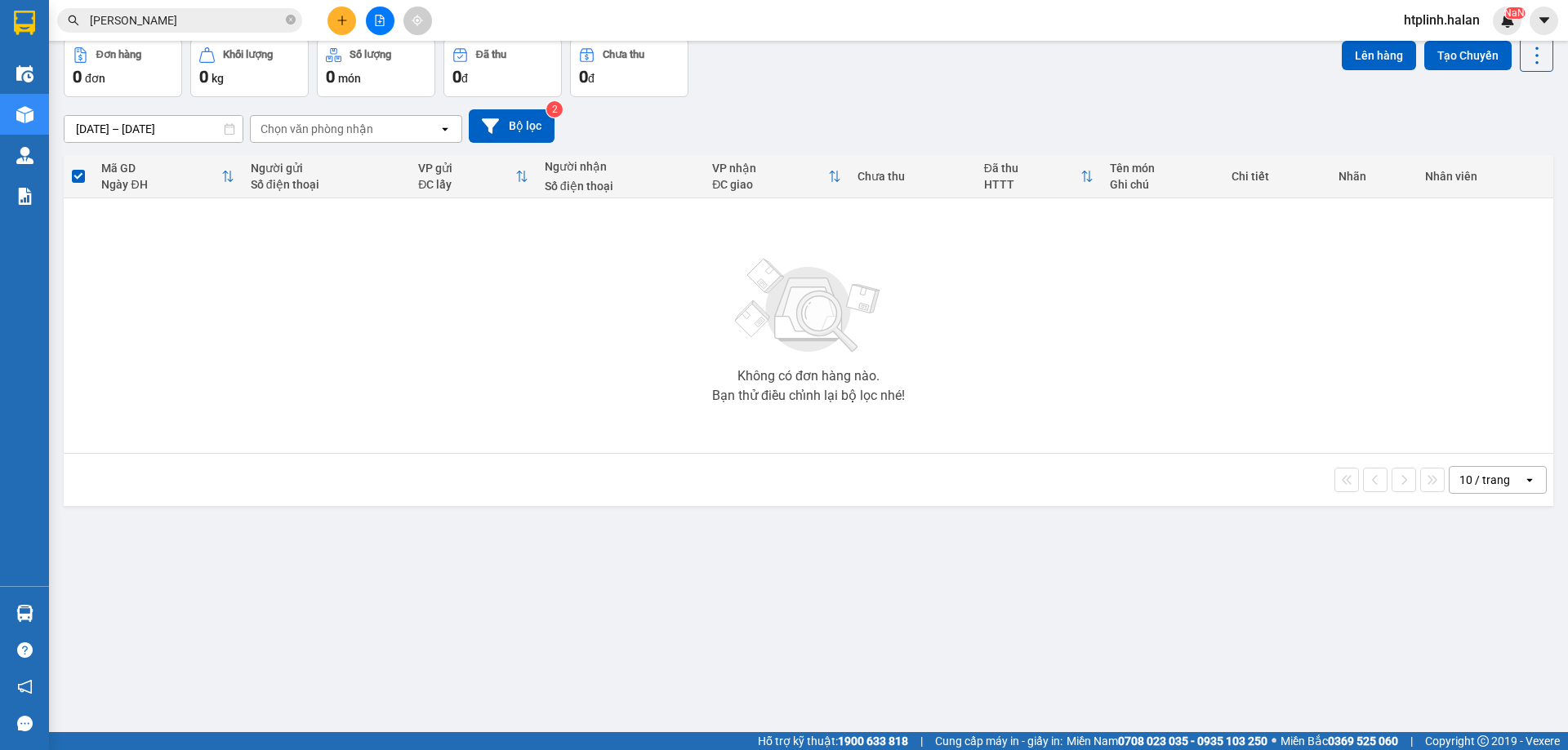
click at [353, 6] on div at bounding box center [380, 20] width 123 height 29
click at [351, 12] on button at bounding box center [342, 20] width 29 height 29
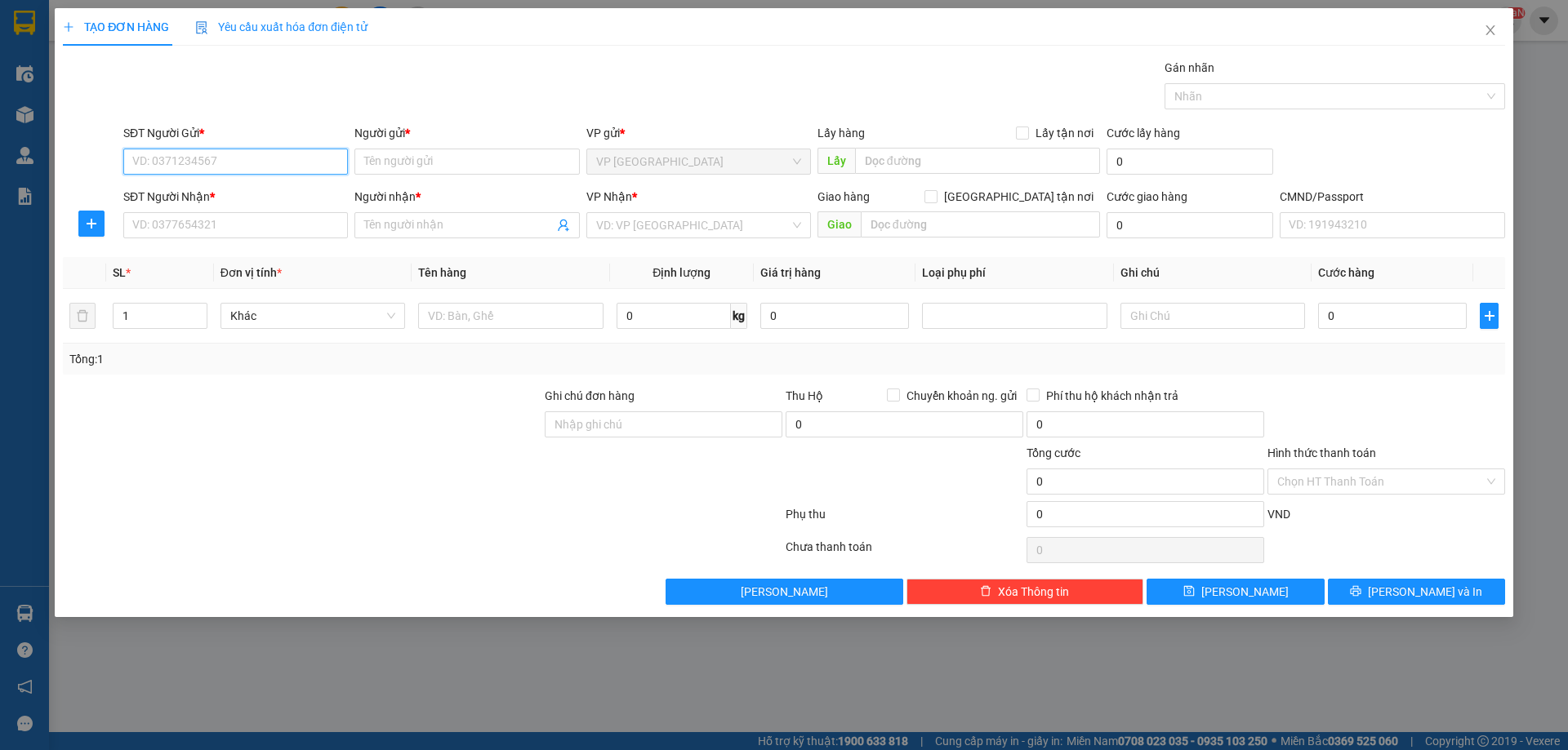
paste input "0354677999"
type input "0354677999"
click at [226, 184] on div "0354677999 - MẠNH" at bounding box center [236, 195] width 224 height 26
type input "MẠNH"
type input "0354677999"
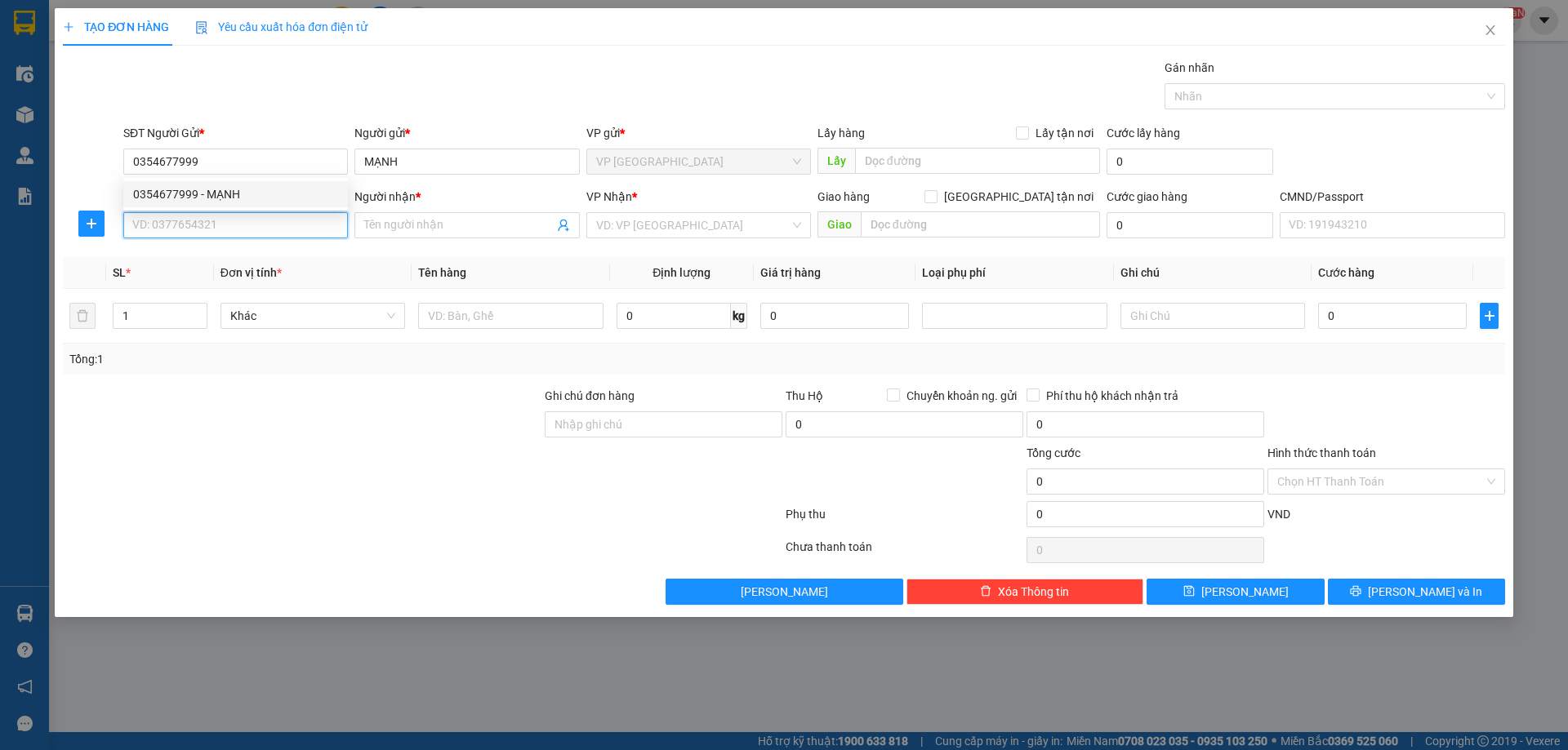
click at [218, 220] on input "SĐT Người Nhận *" at bounding box center [236, 225] width 224 height 26
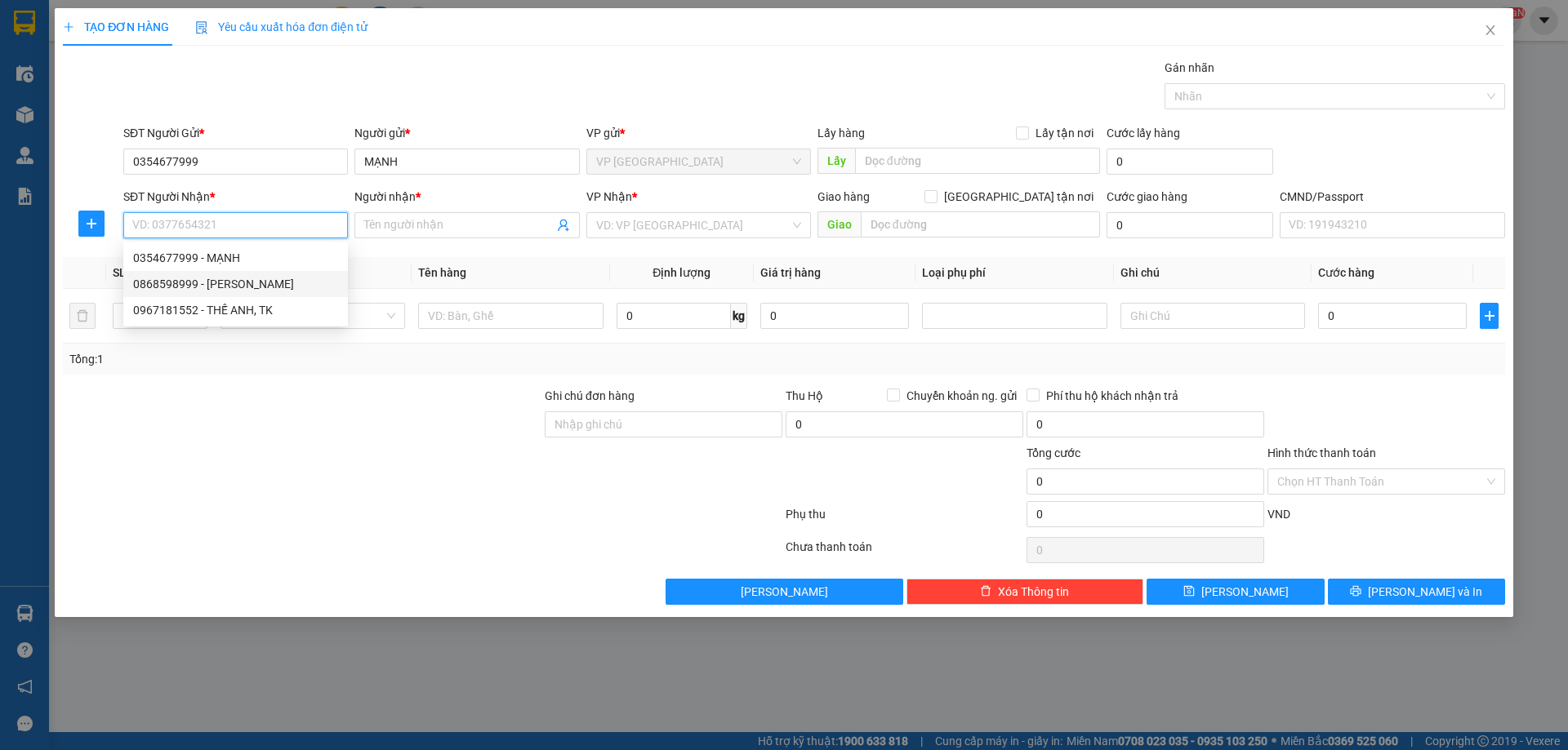
click at [220, 281] on div "0868598999 - TRẦN ANH" at bounding box center [236, 284] width 205 height 18
type input "0868598999"
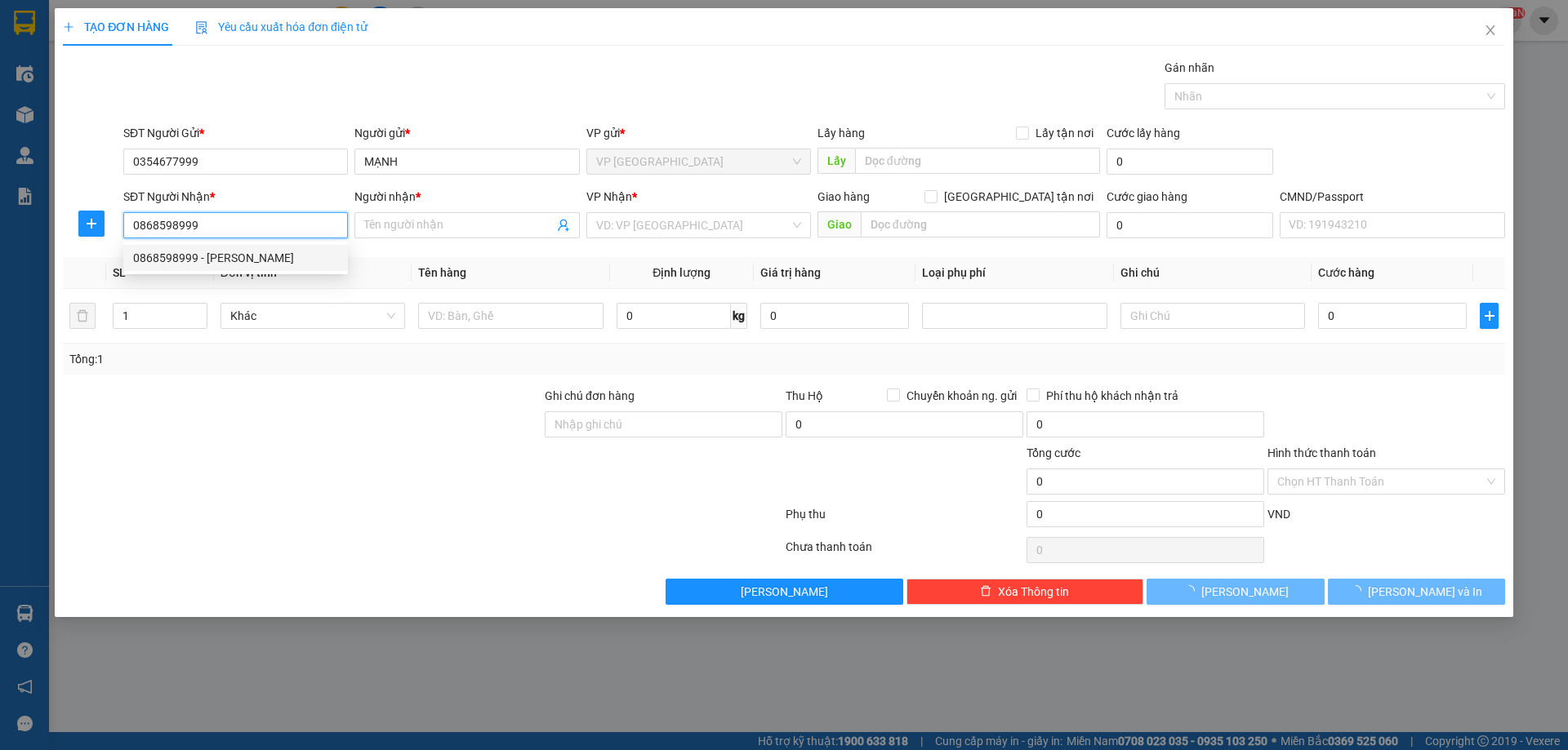
type input "[PERSON_NAME]"
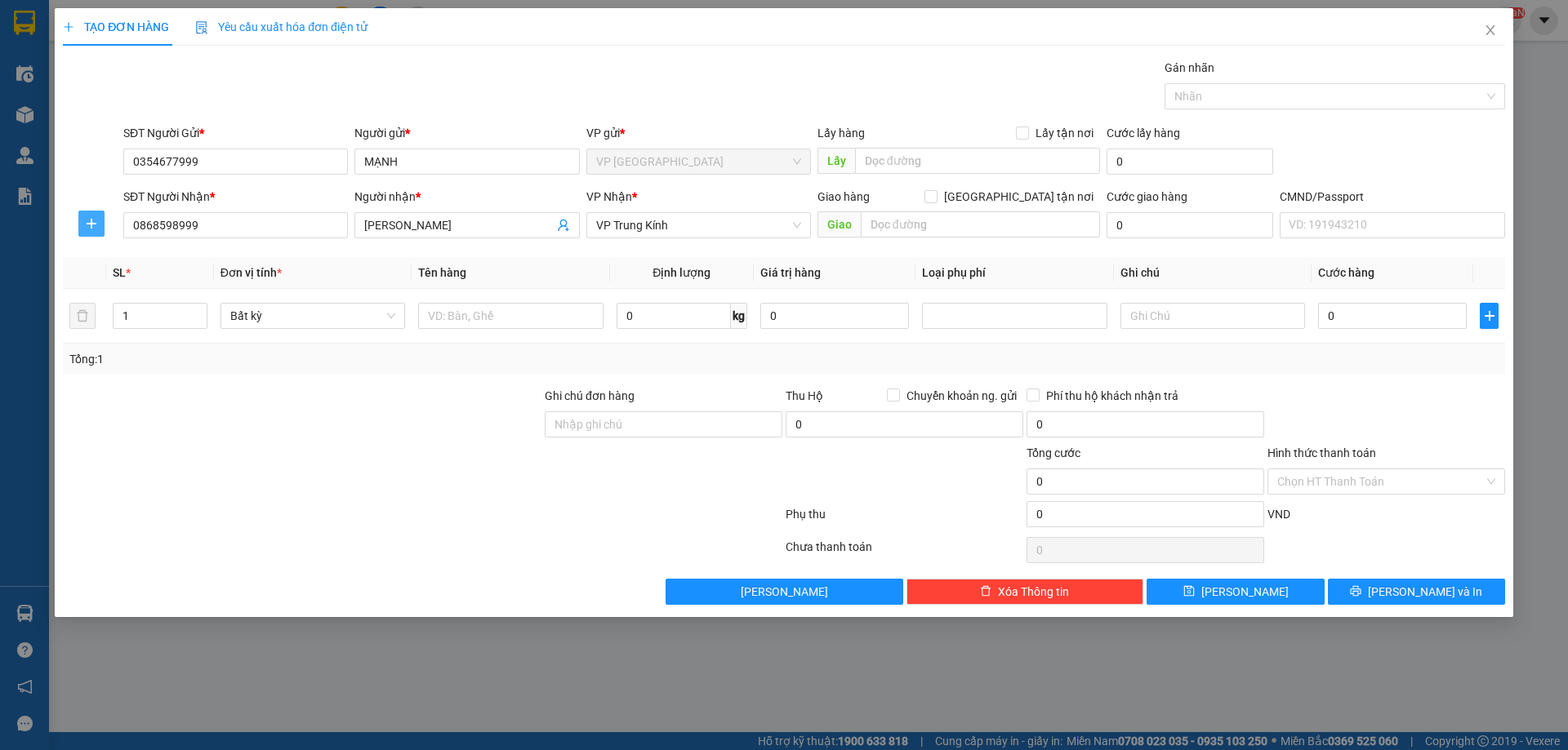
click at [94, 220] on icon "plus" at bounding box center [91, 223] width 13 height 13
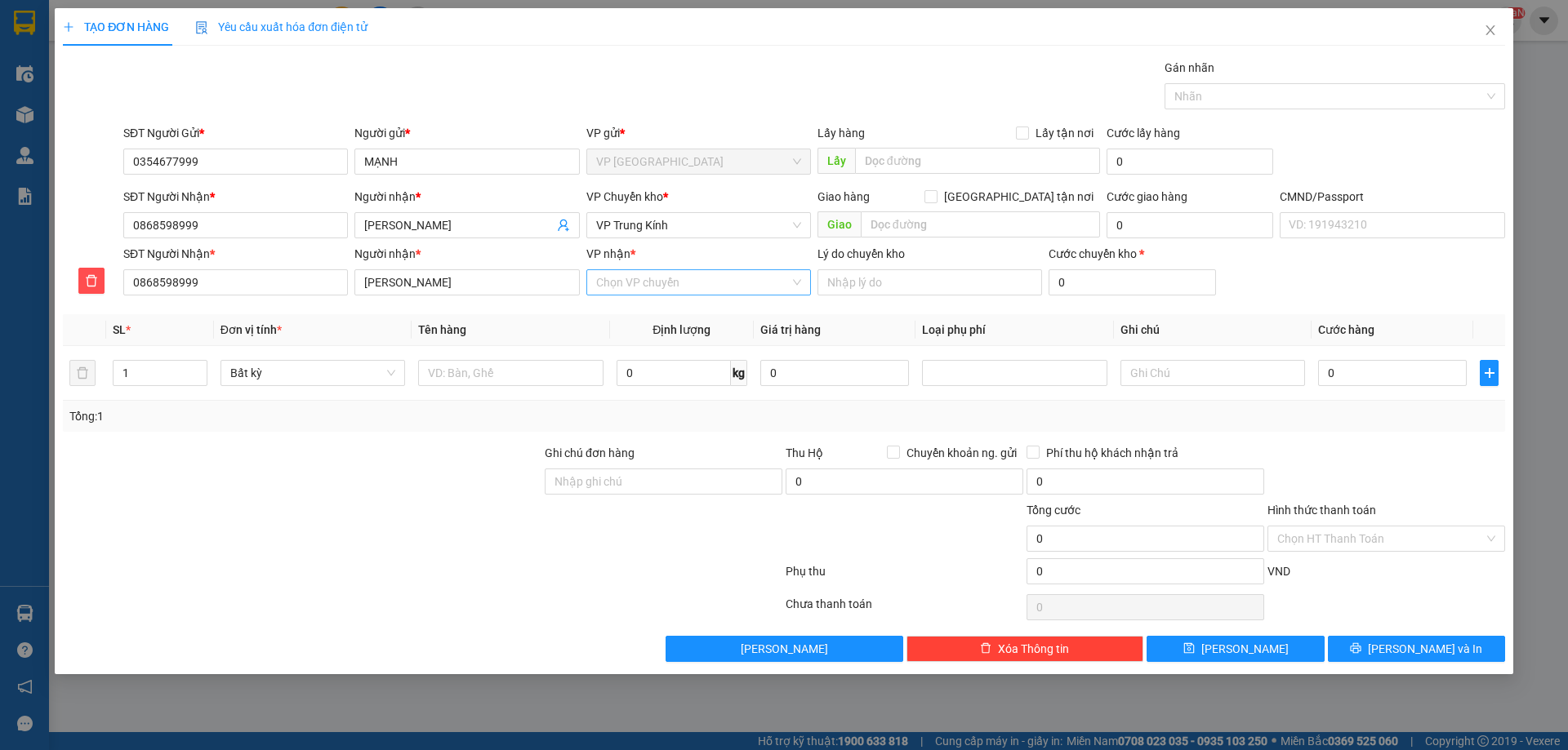
click at [675, 281] on input "VP nhận *" at bounding box center [692, 282] width 194 height 25
type input "y"
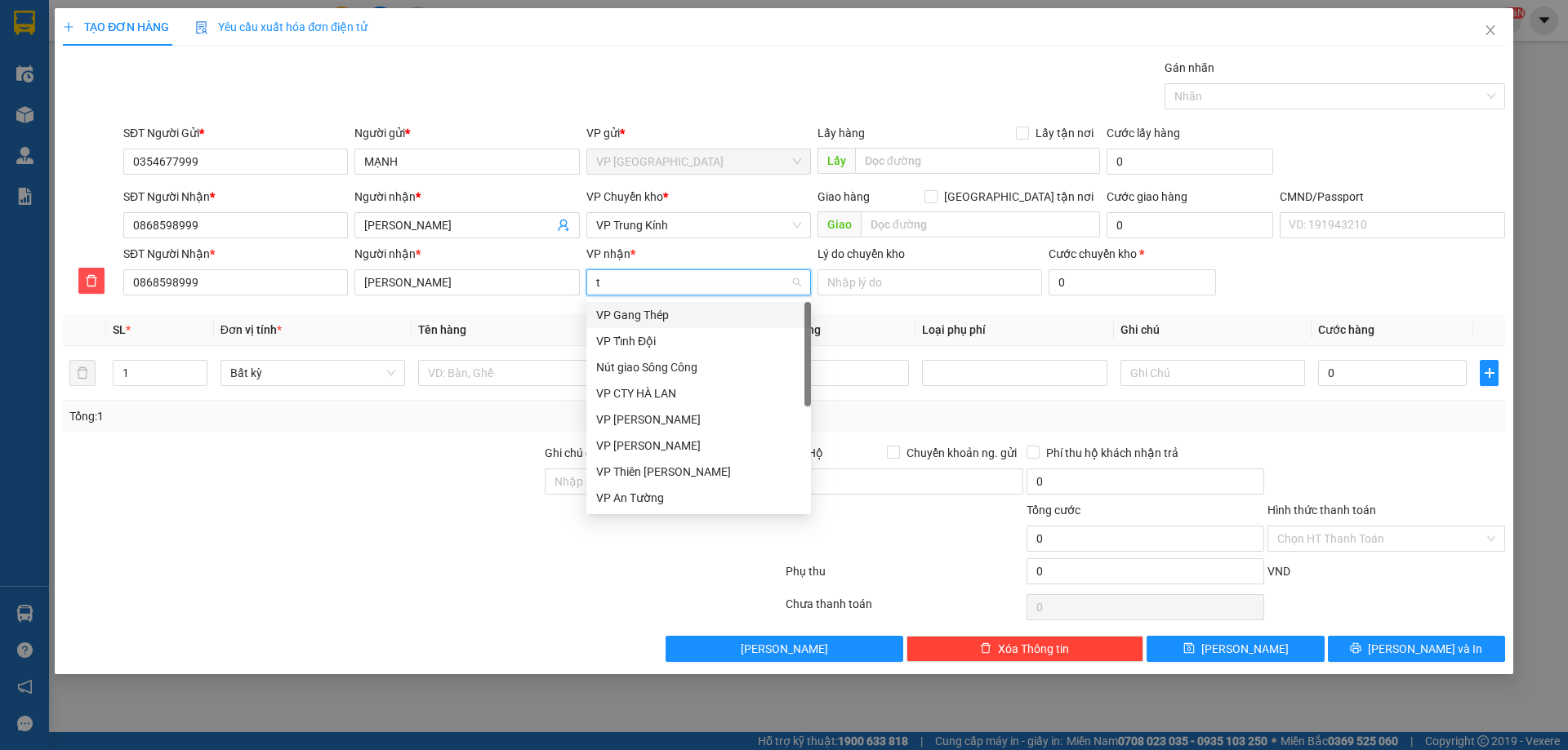
type input "tk"
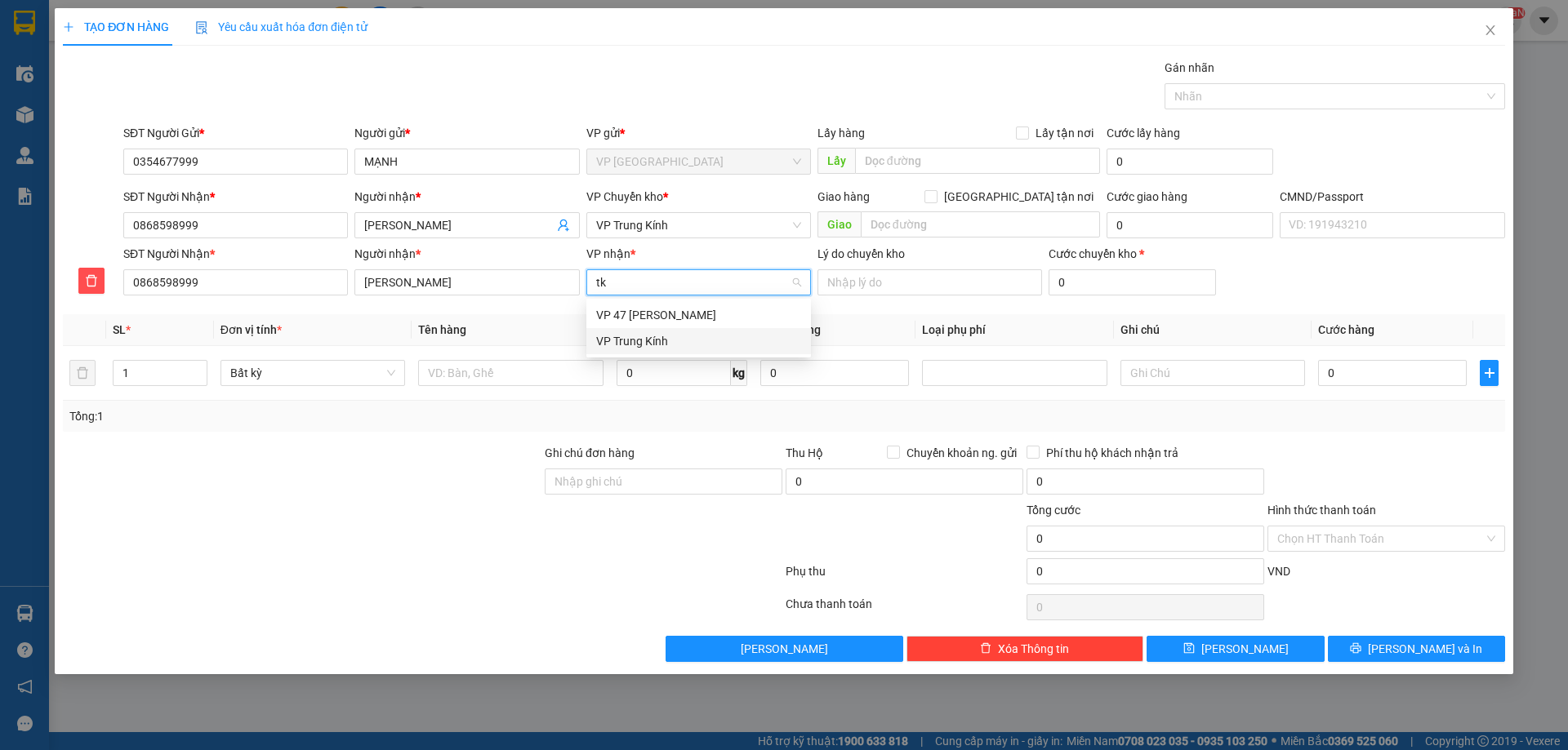
click at [677, 347] on div "VP Trung Kính" at bounding box center [699, 341] width 205 height 18
click at [717, 223] on span "VP Trung Kính" at bounding box center [699, 225] width 205 height 25
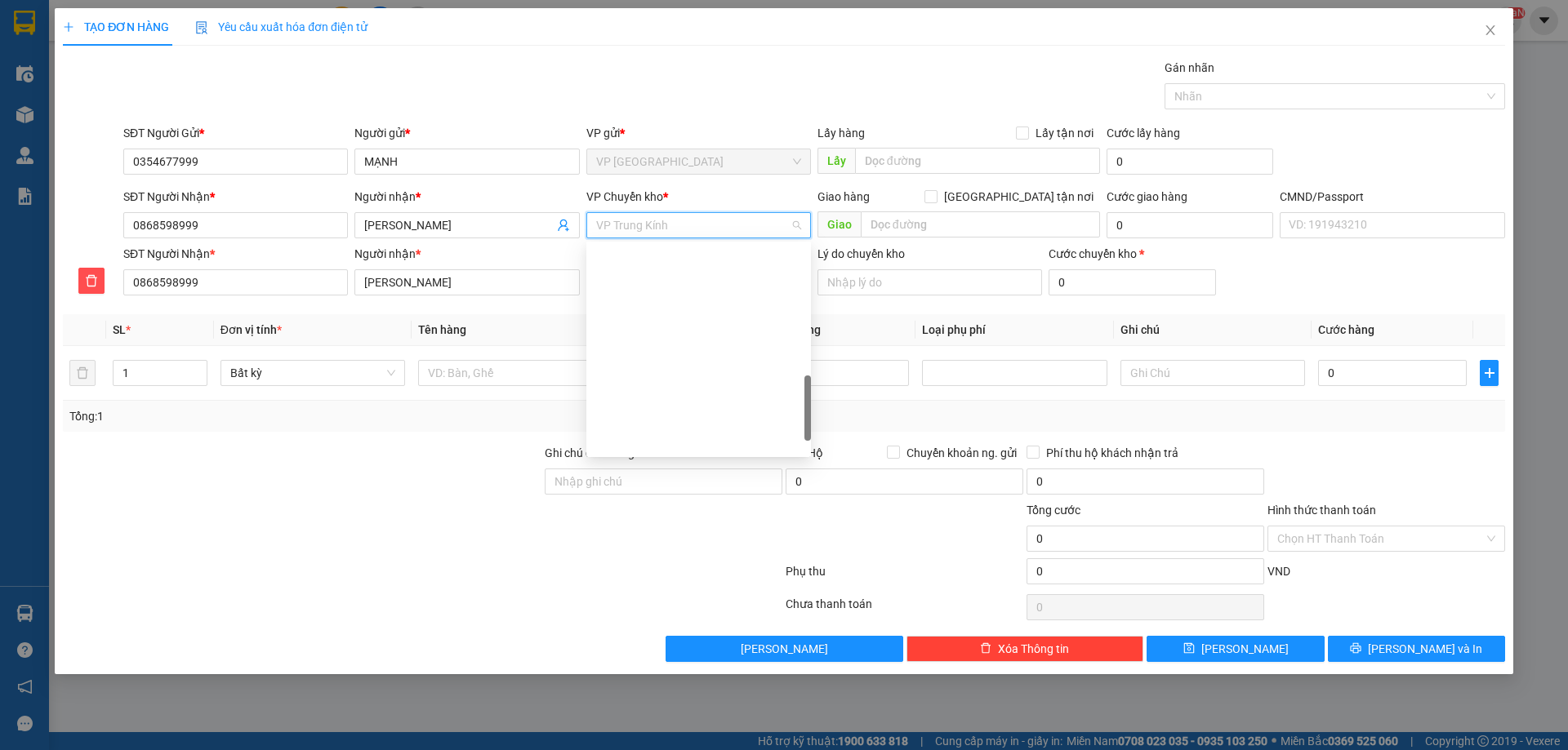
scroll to position [529, 0]
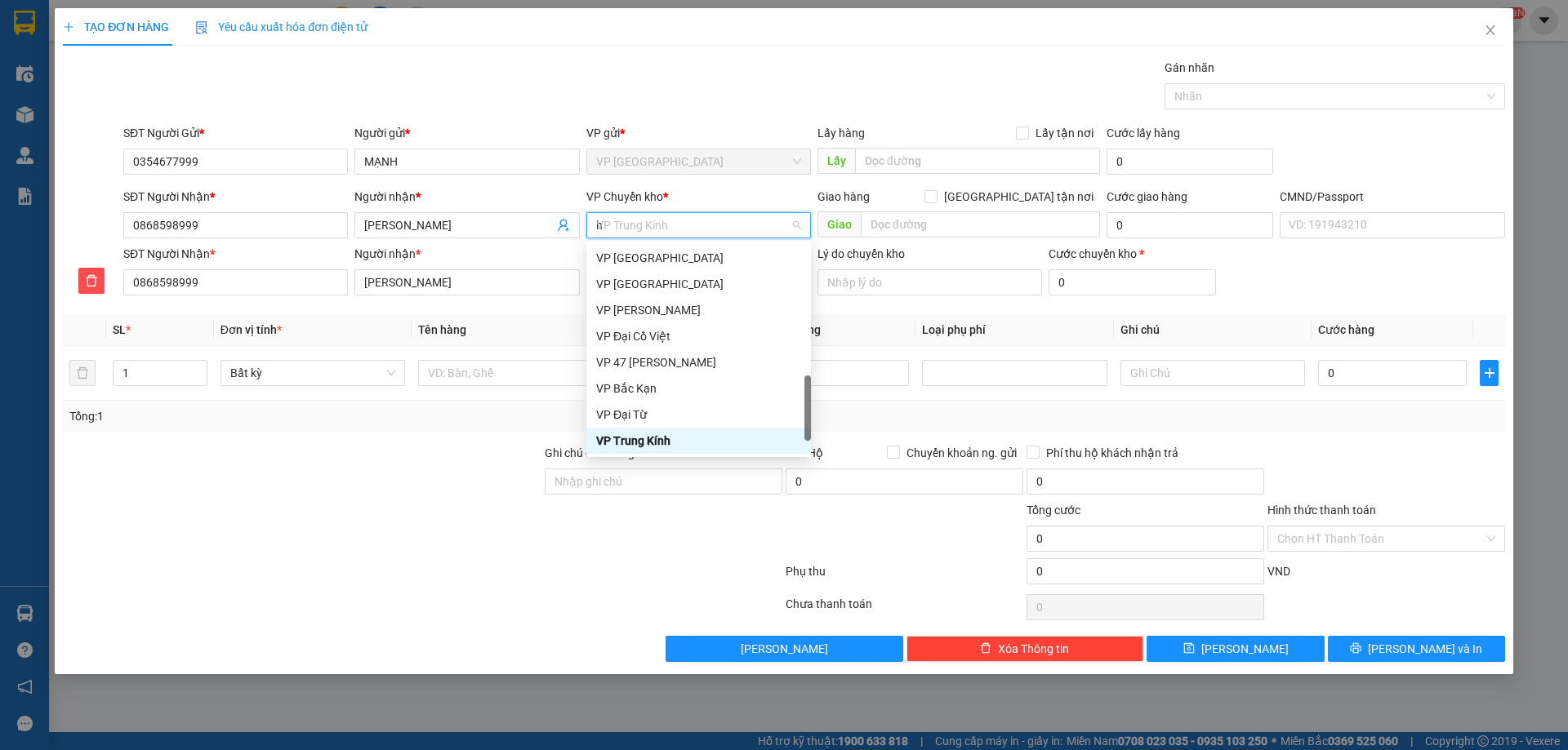
type input "hg"
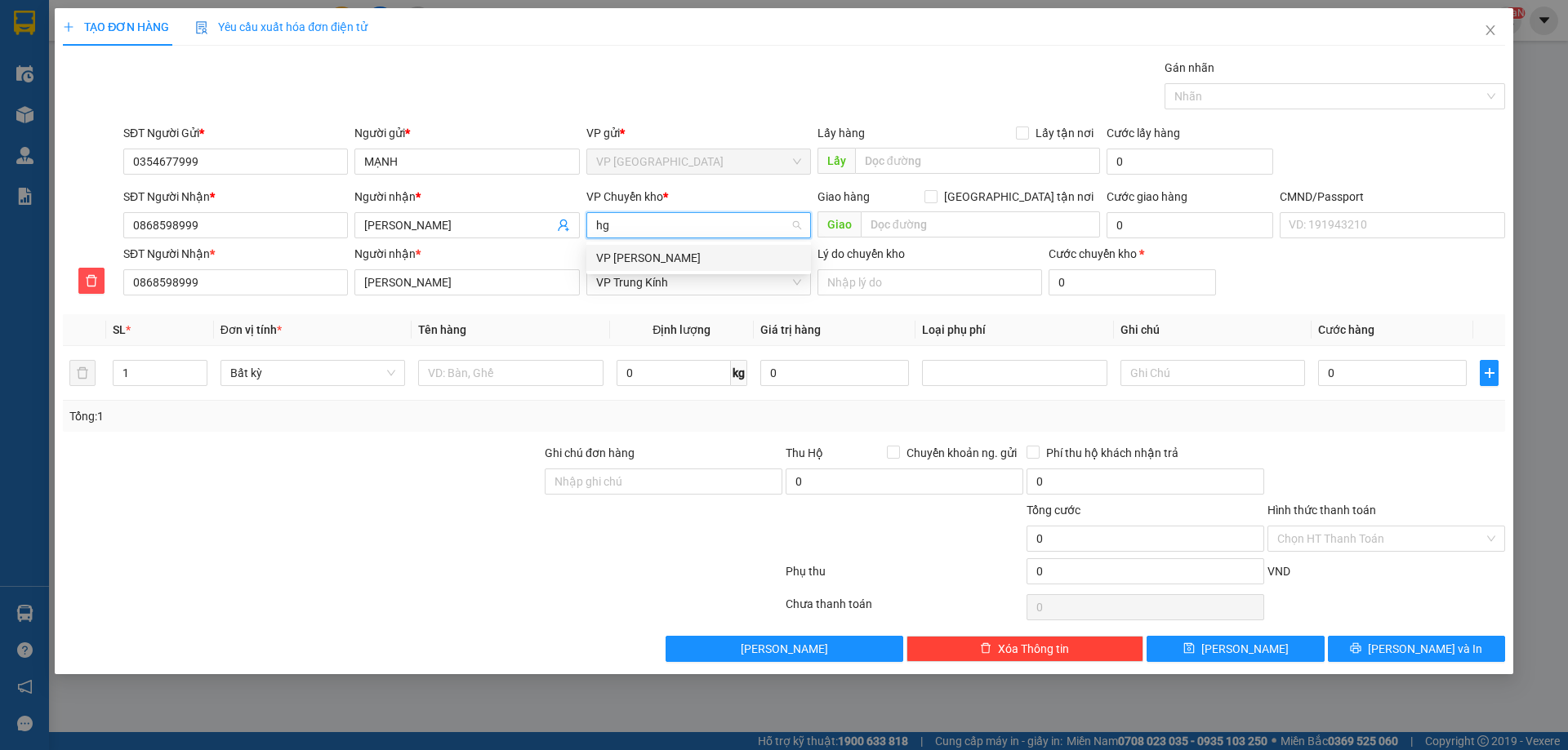
click at [685, 258] on div "VP [PERSON_NAME]" at bounding box center [699, 258] width 205 height 18
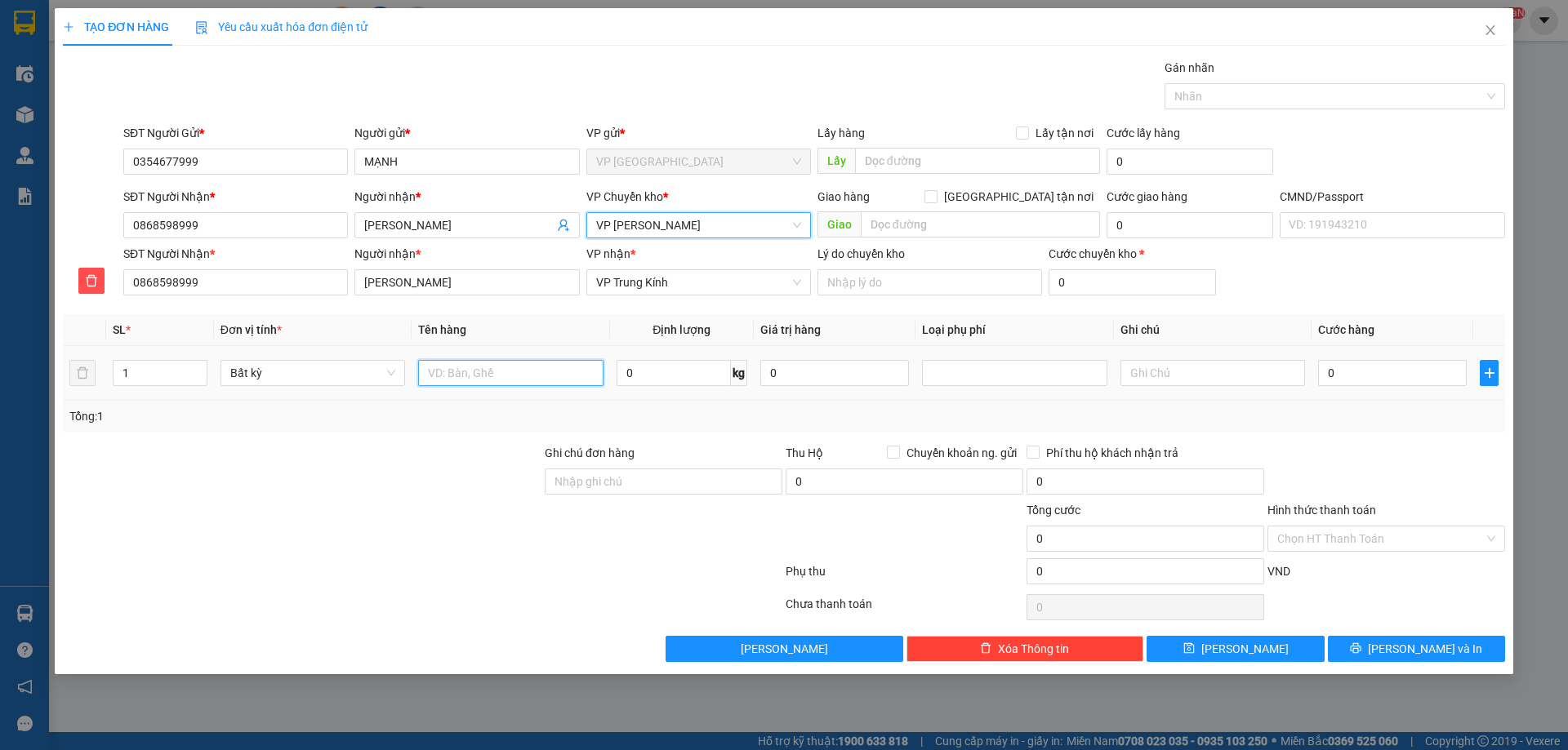
click at [529, 381] on input "text" at bounding box center [510, 373] width 185 height 26
type input "h"
type input "HỘP MÀN DT"
click at [699, 392] on td "0 kg" at bounding box center [682, 373] width 144 height 54
click at [692, 375] on input "0" at bounding box center [674, 373] width 114 height 26
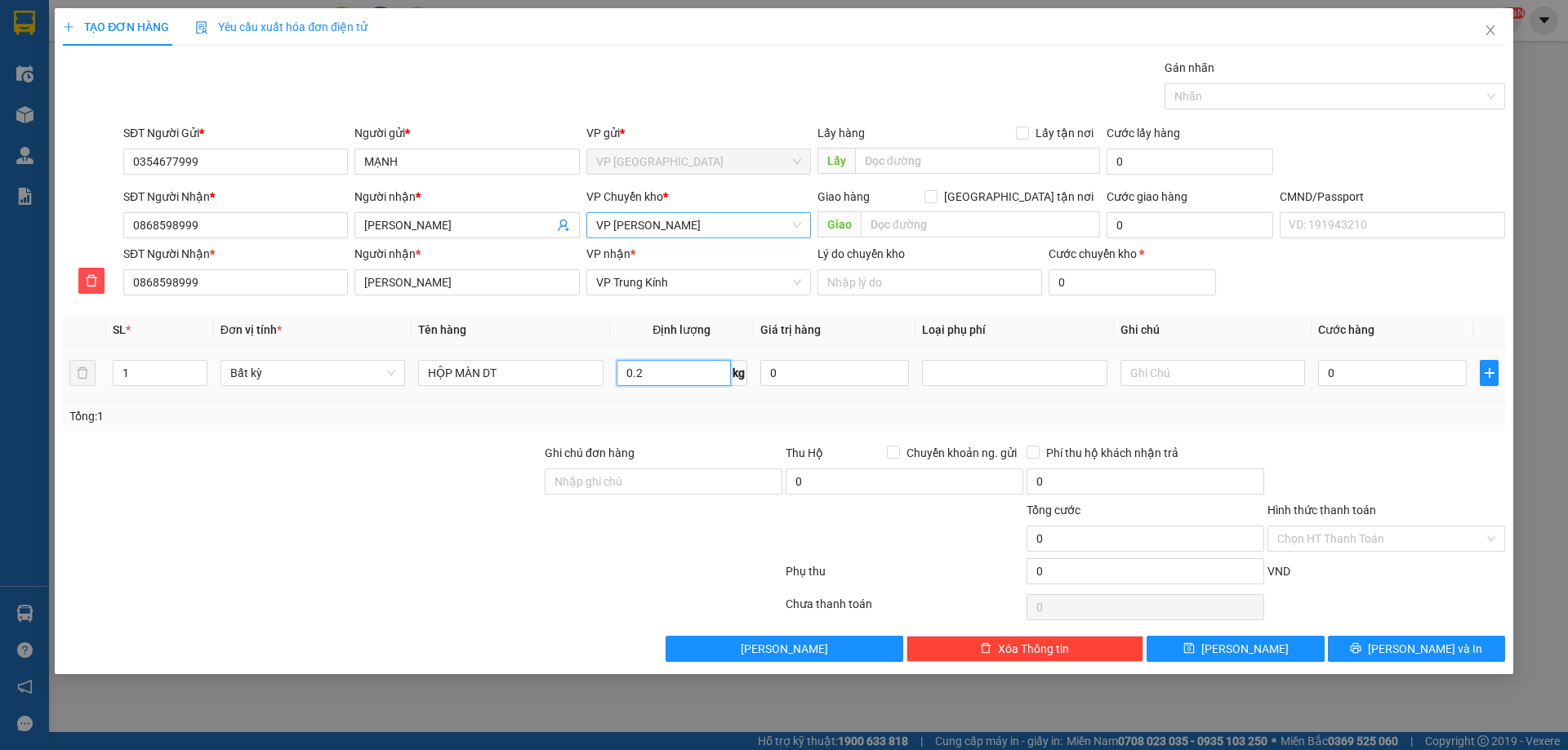
type input "0.2"
click at [666, 430] on div "Tổng: 1" at bounding box center [784, 416] width 1443 height 31
type input "40.000"
click at [1349, 548] on input "Hình thức thanh toán" at bounding box center [1380, 539] width 207 height 25
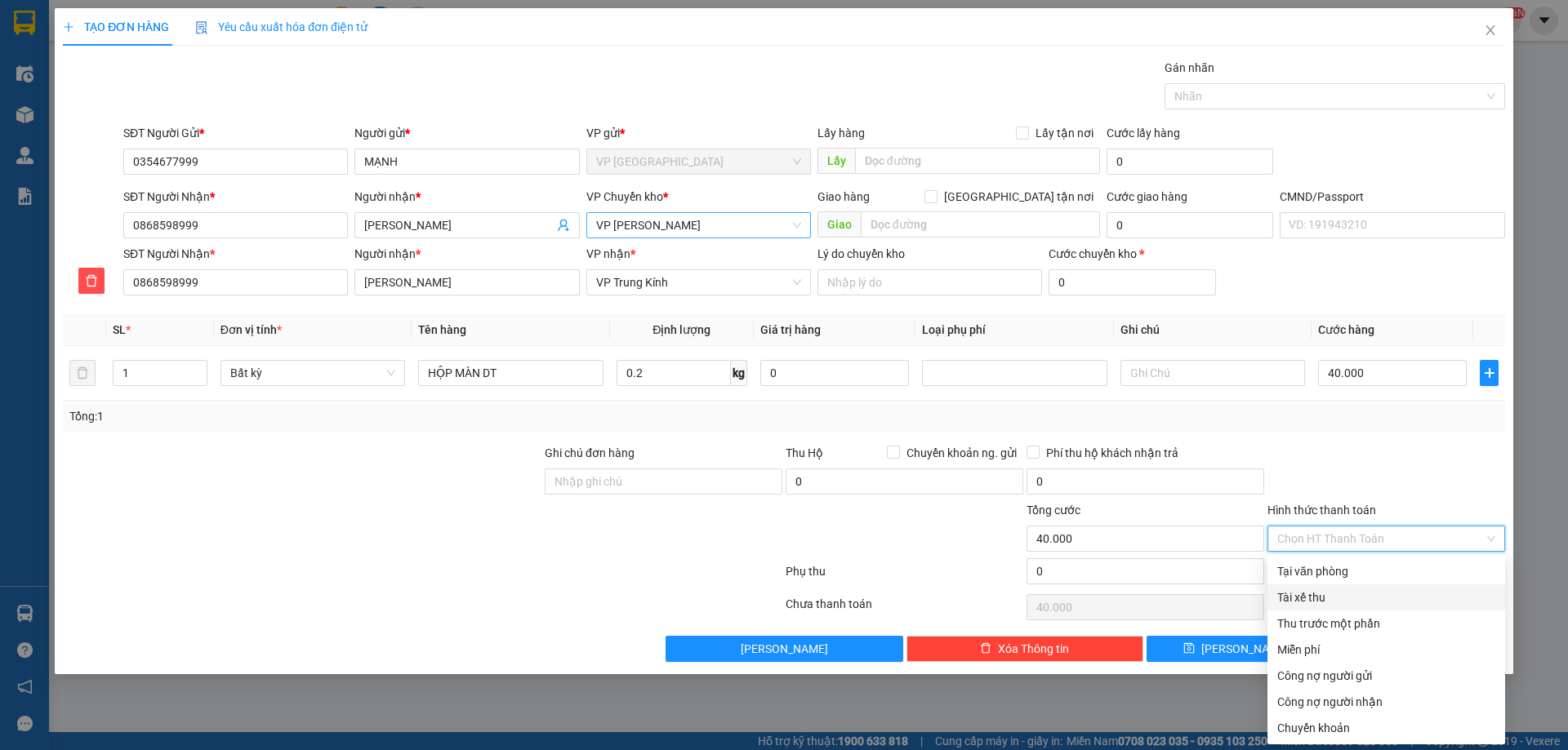
click at [1349, 589] on div "Tài xế thu" at bounding box center [1386, 598] width 218 height 18
type input "0"
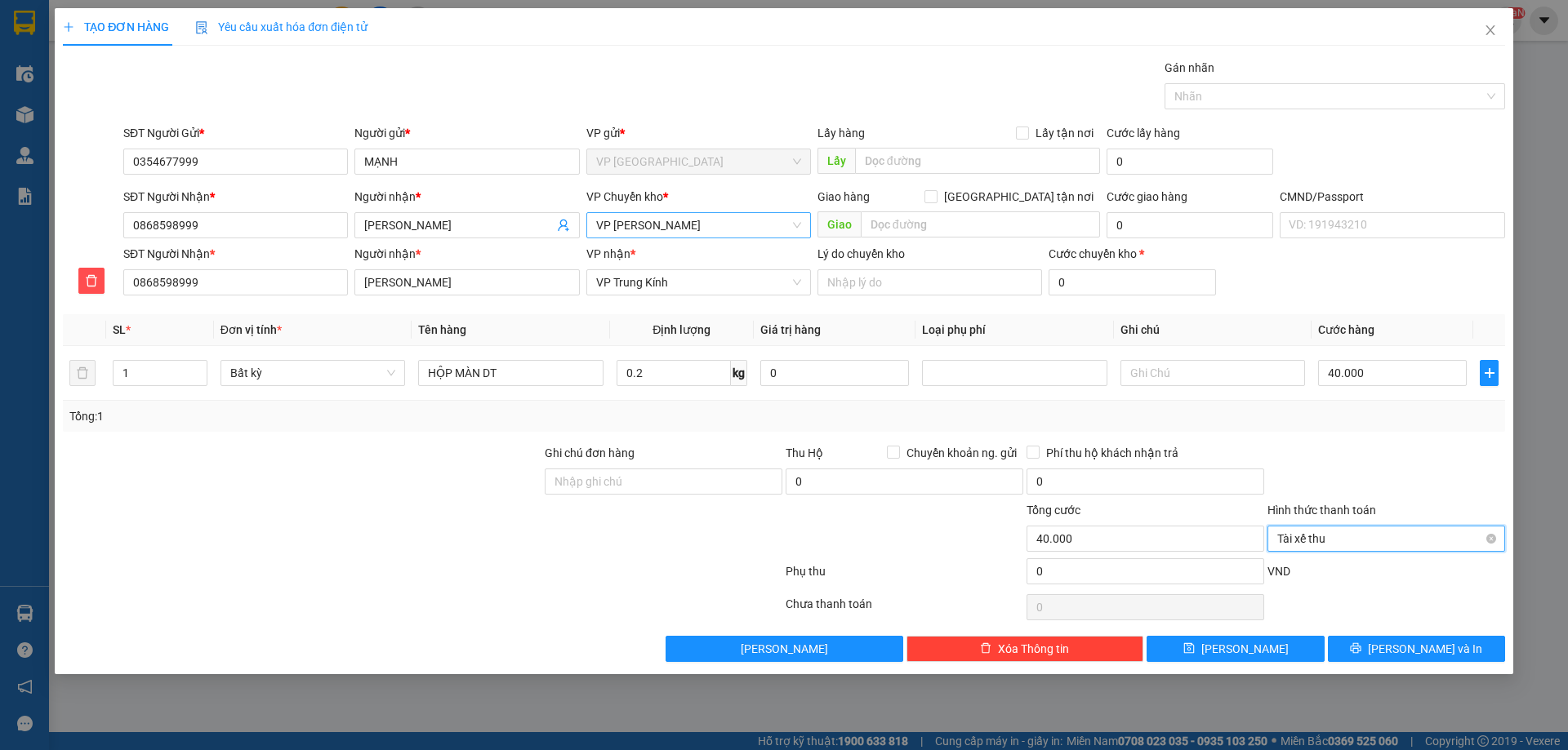
click at [1347, 545] on span "Tài xế thu" at bounding box center [1386, 539] width 218 height 25
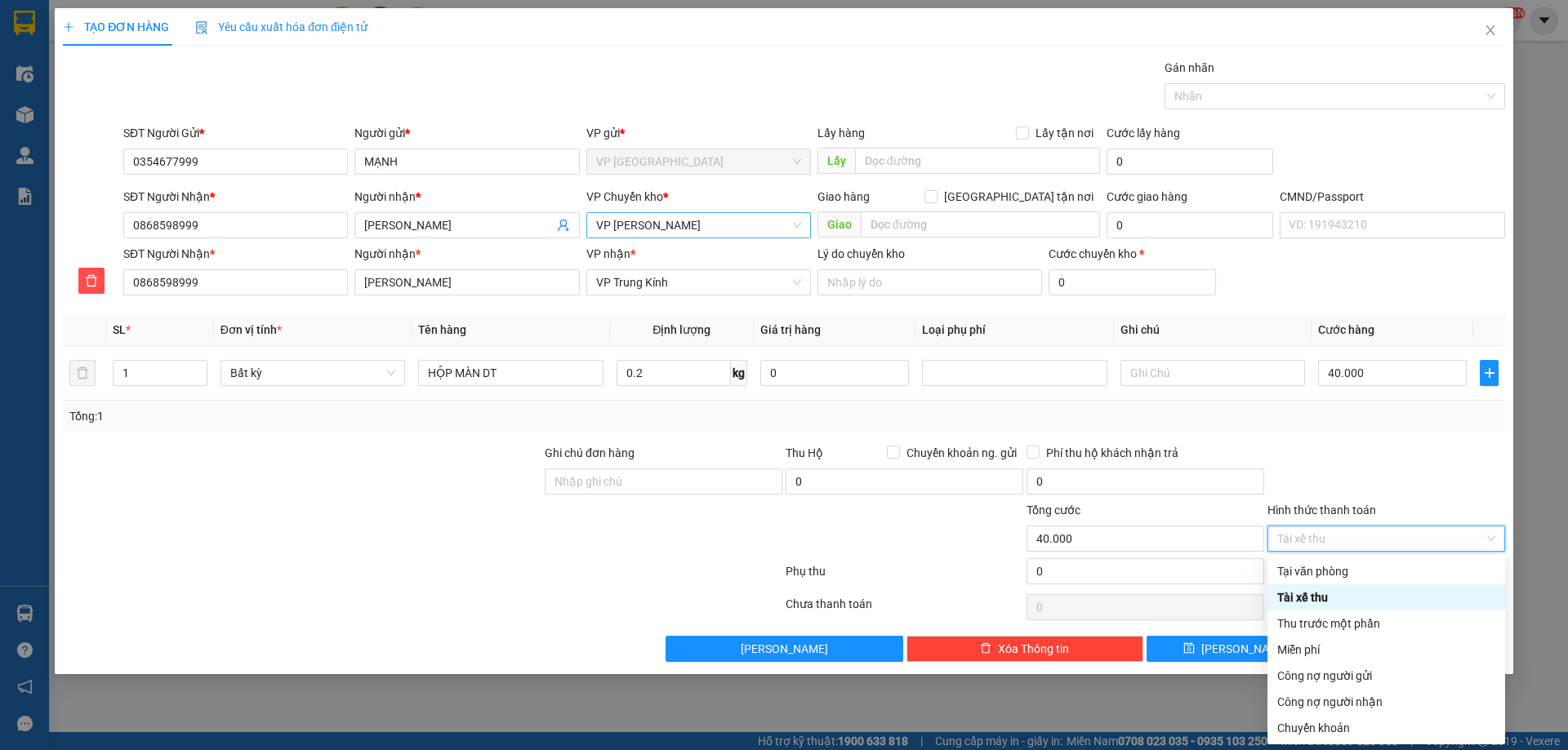
click at [1324, 584] on div "Tại văn phòng" at bounding box center [1386, 571] width 238 height 26
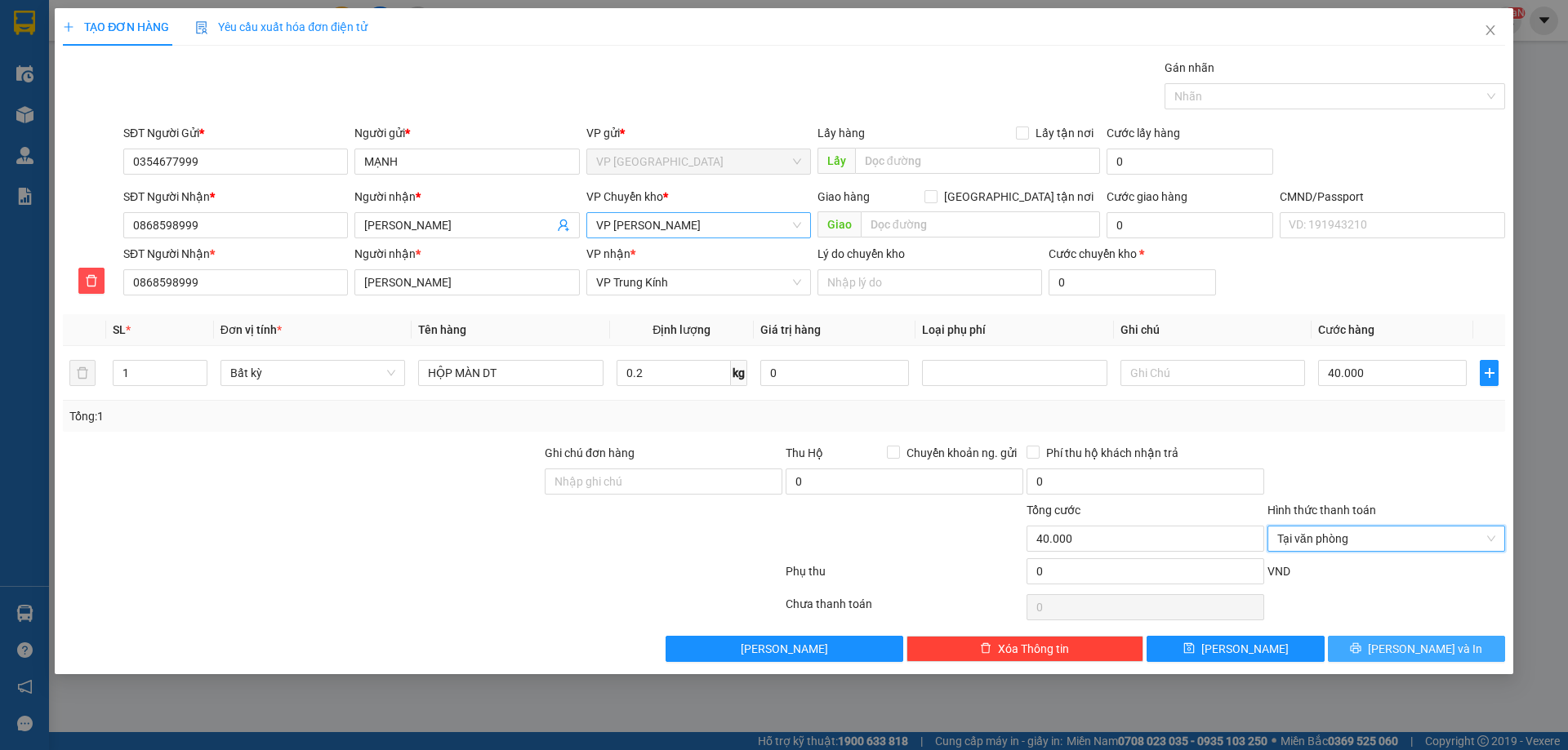
click at [1396, 649] on button "[PERSON_NAME] và In" at bounding box center [1416, 649] width 177 height 26
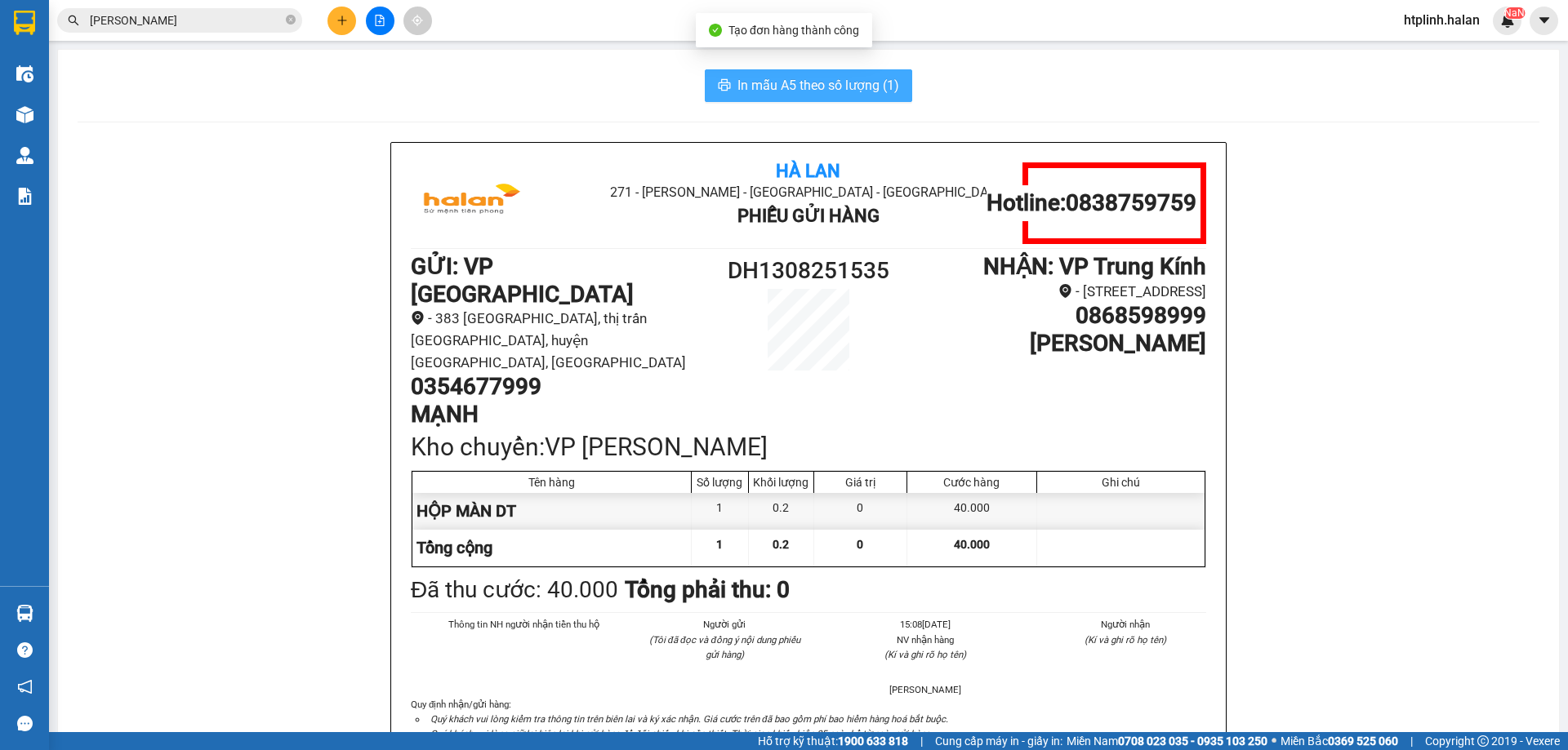
click at [796, 79] on span "In mẫu A5 theo số lượng (1)" at bounding box center [818, 85] width 161 height 20
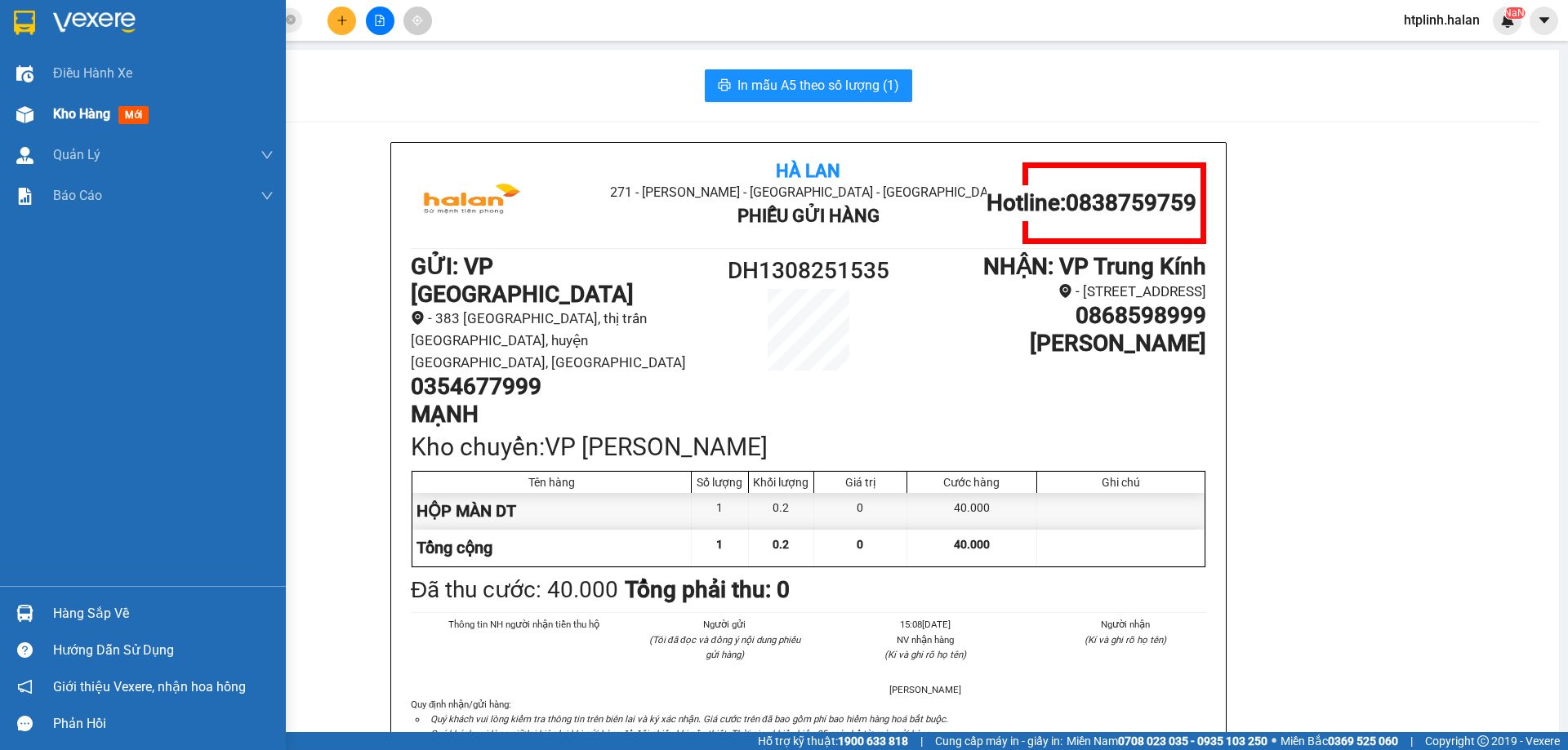
click at [20, 125] on div at bounding box center [25, 115] width 29 height 29
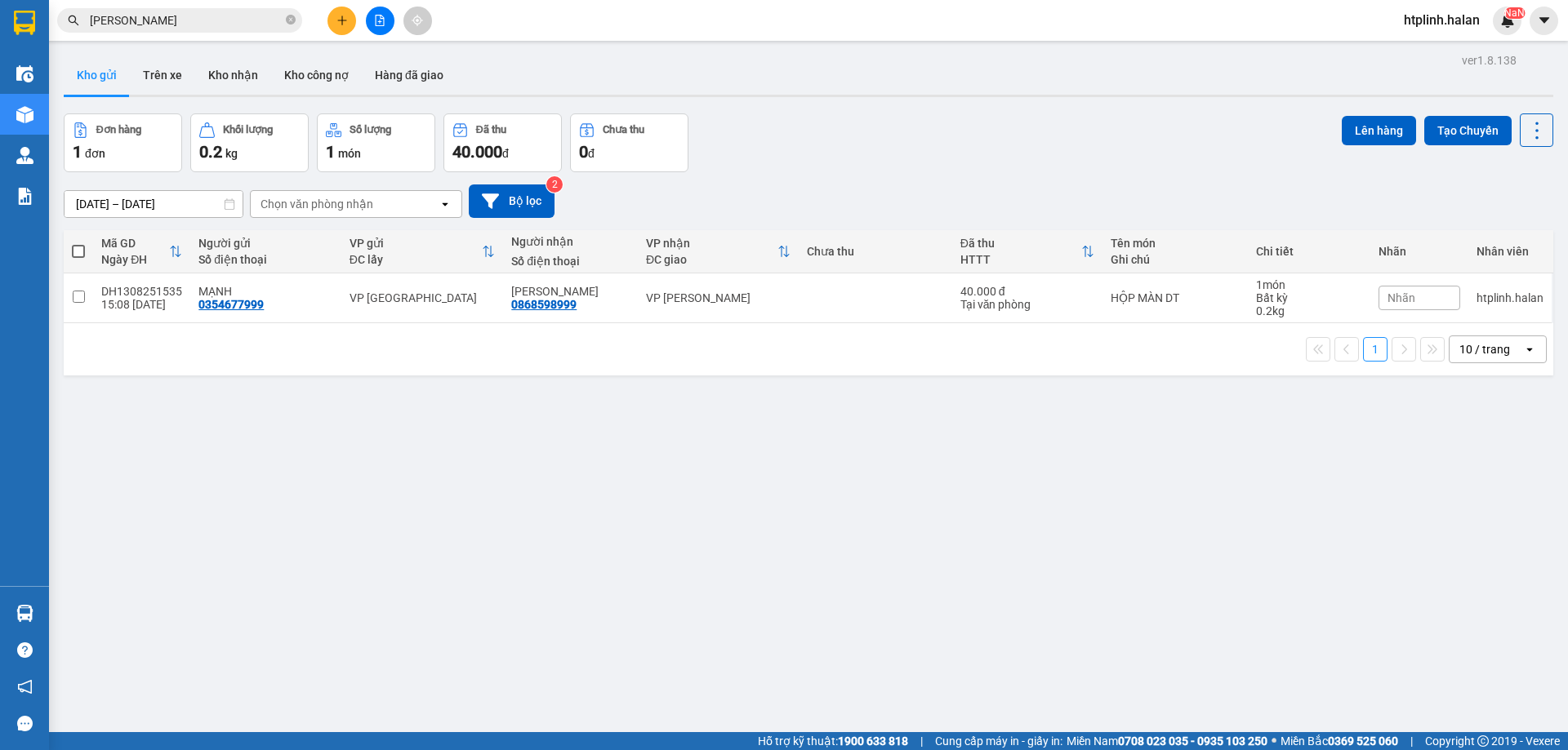
click at [207, 18] on input "[PERSON_NAME]" at bounding box center [186, 20] width 193 height 18
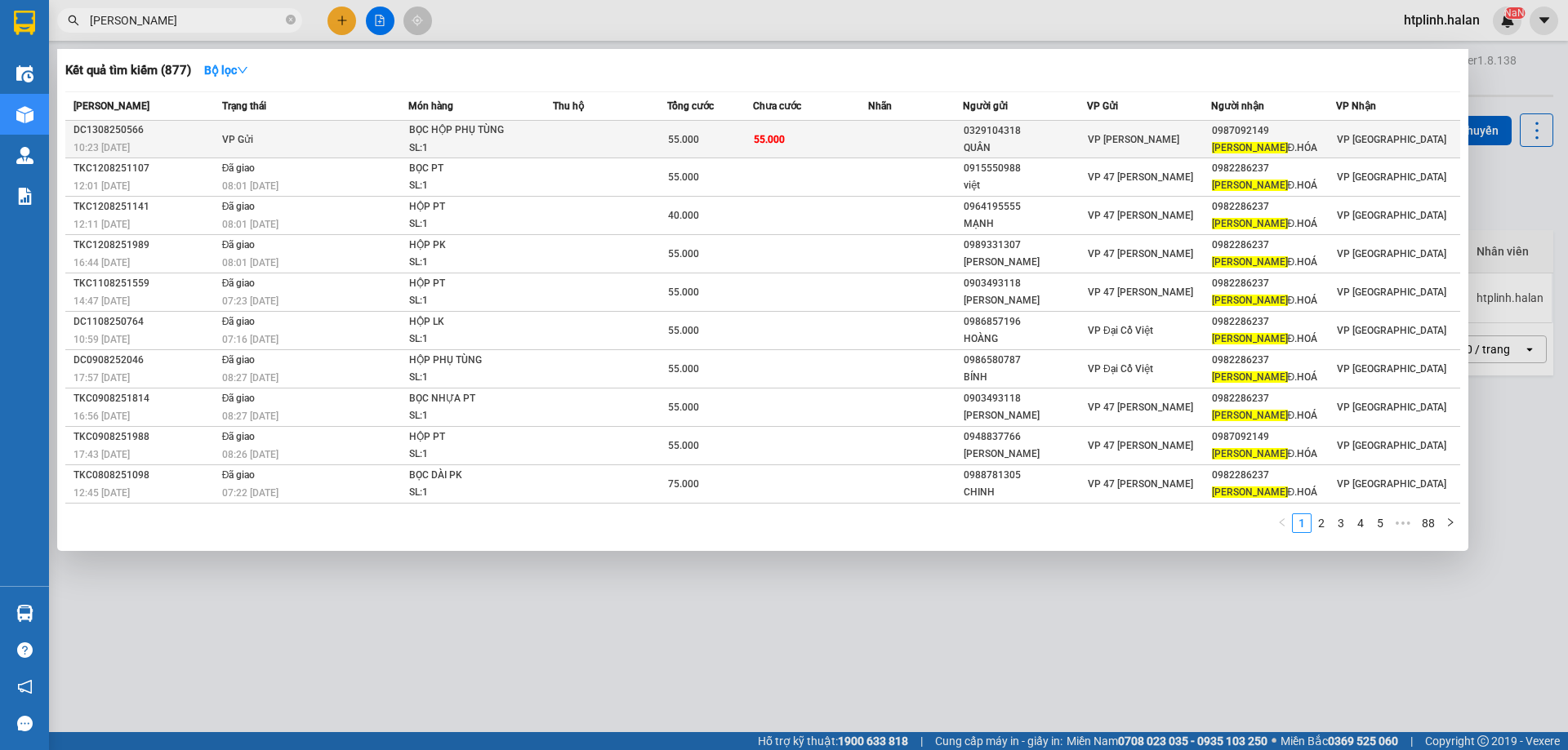
click at [280, 125] on td "VP Gửi" at bounding box center [313, 139] width 190 height 38
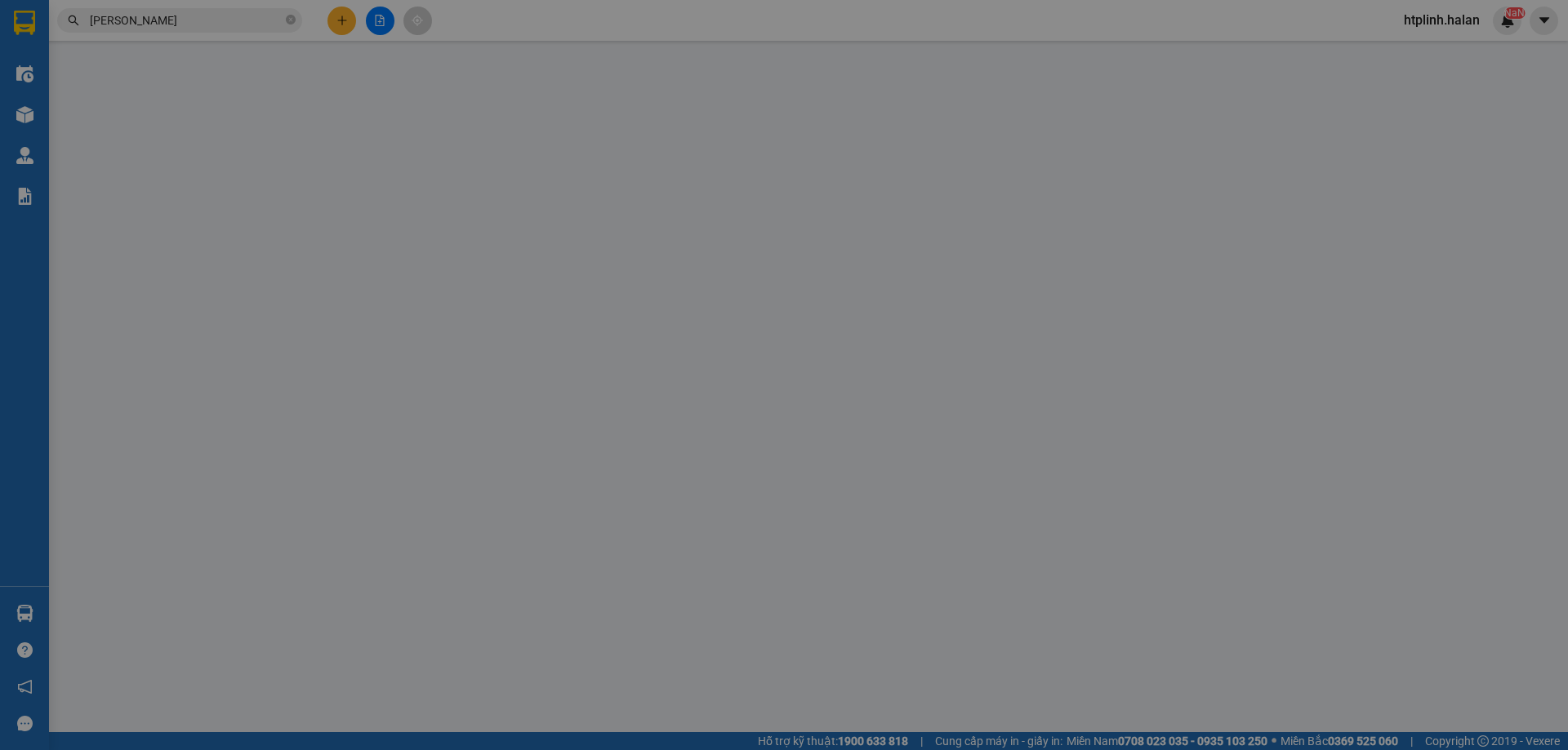
type input "0329104318"
type input "QUÂN"
type input "0987092149"
type input "[PERSON_NAME].HÓA"
type input "55.000"
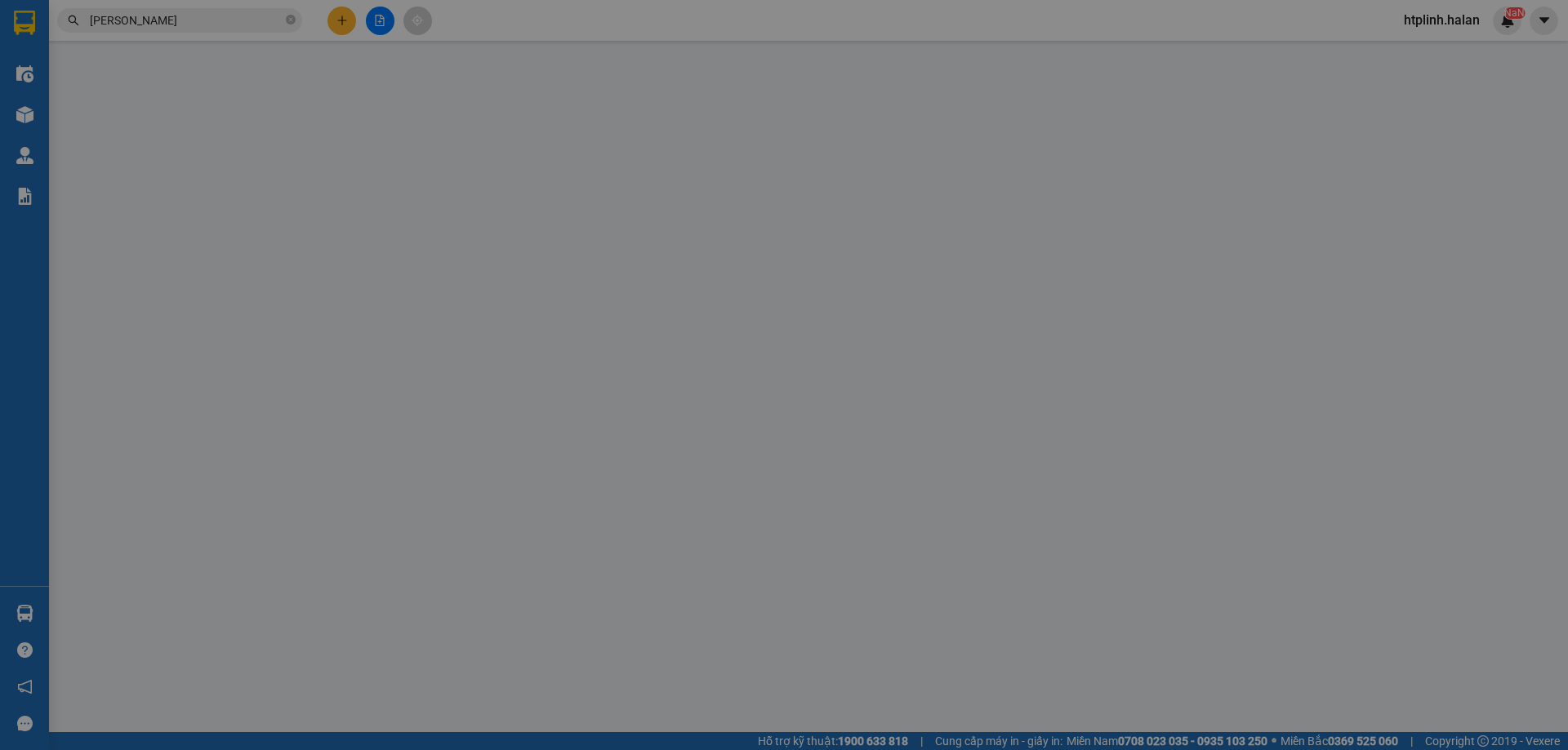
type input "55.000"
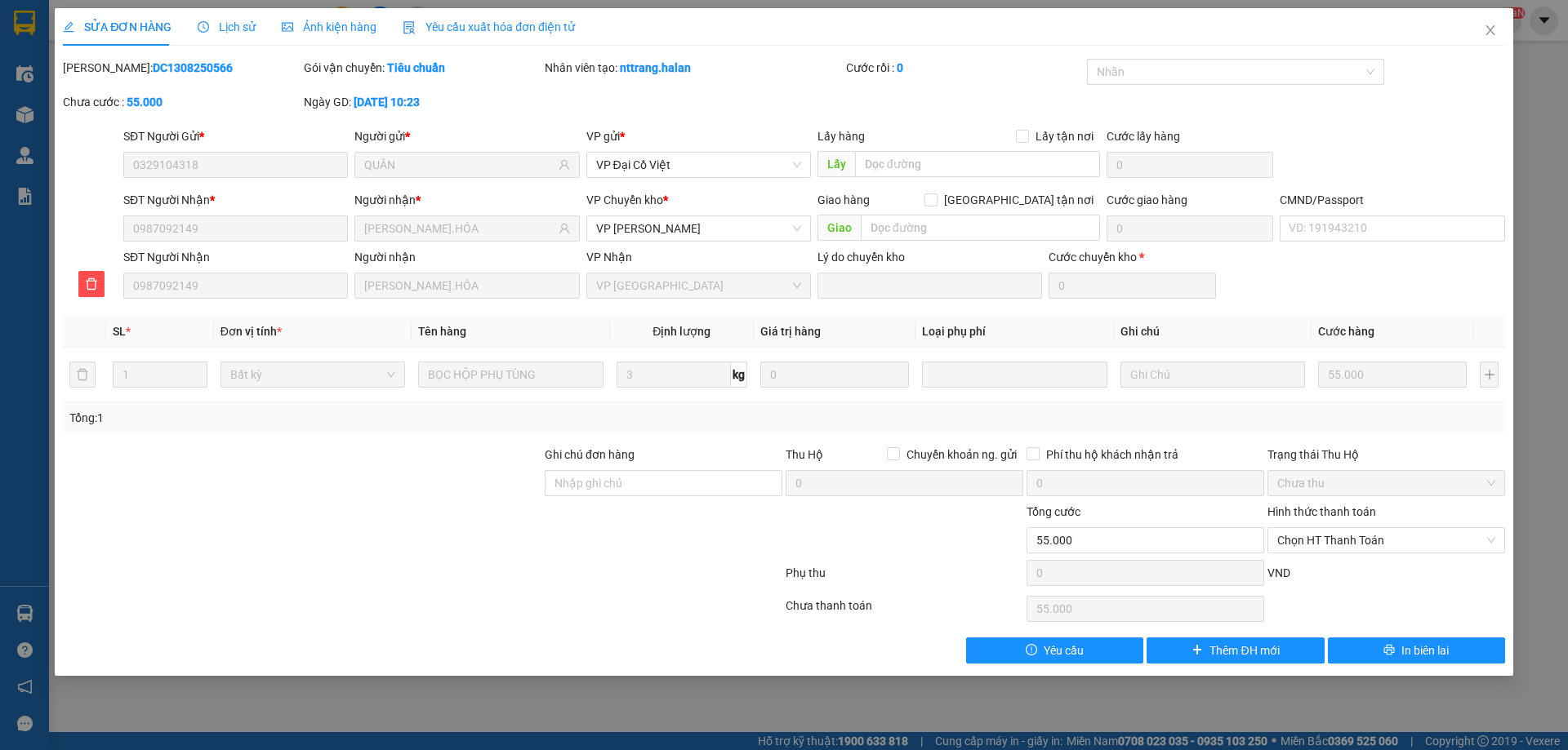
click at [211, 26] on span "Lịch sử" at bounding box center [226, 26] width 58 height 13
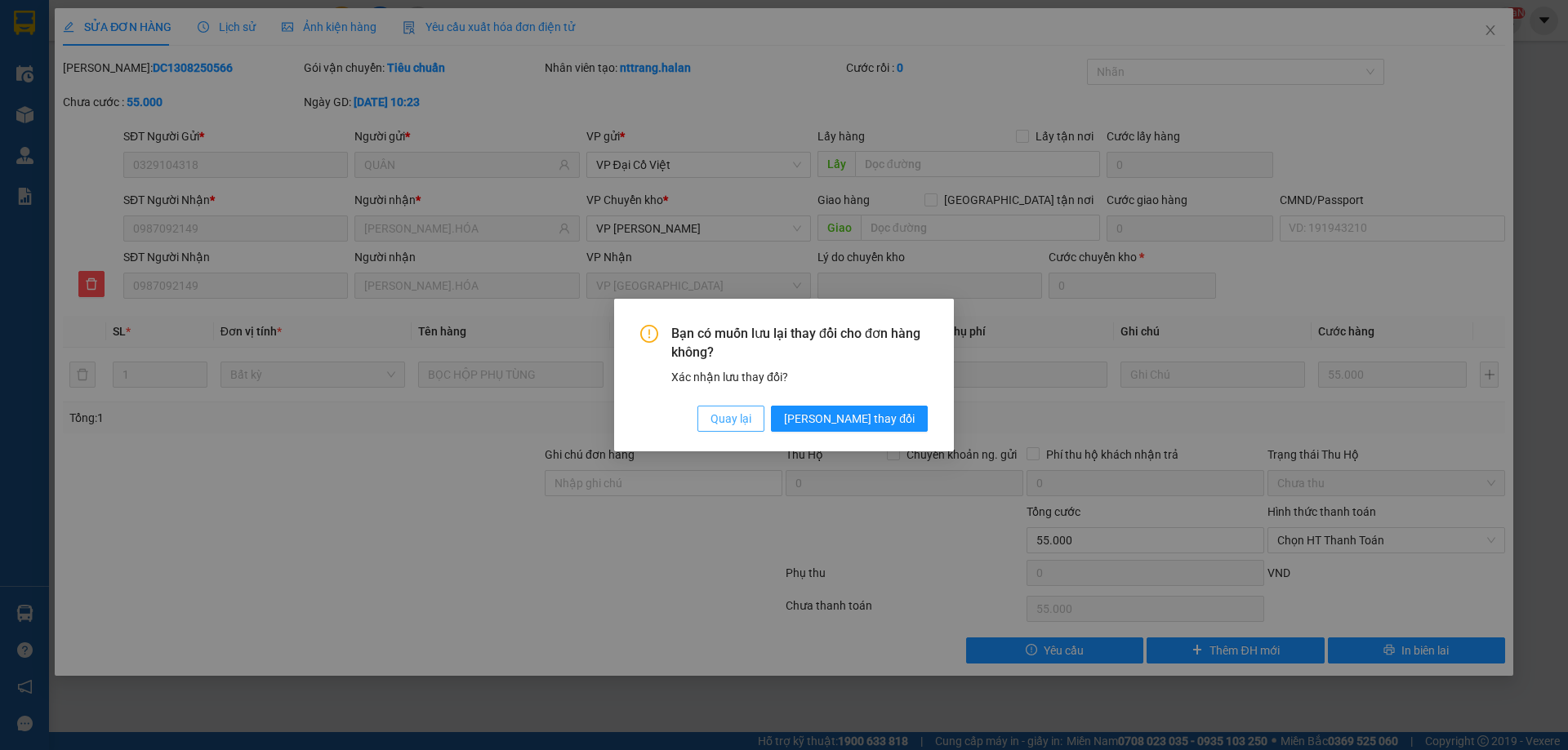
click at [751, 425] on span "Quay lại" at bounding box center [731, 419] width 41 height 18
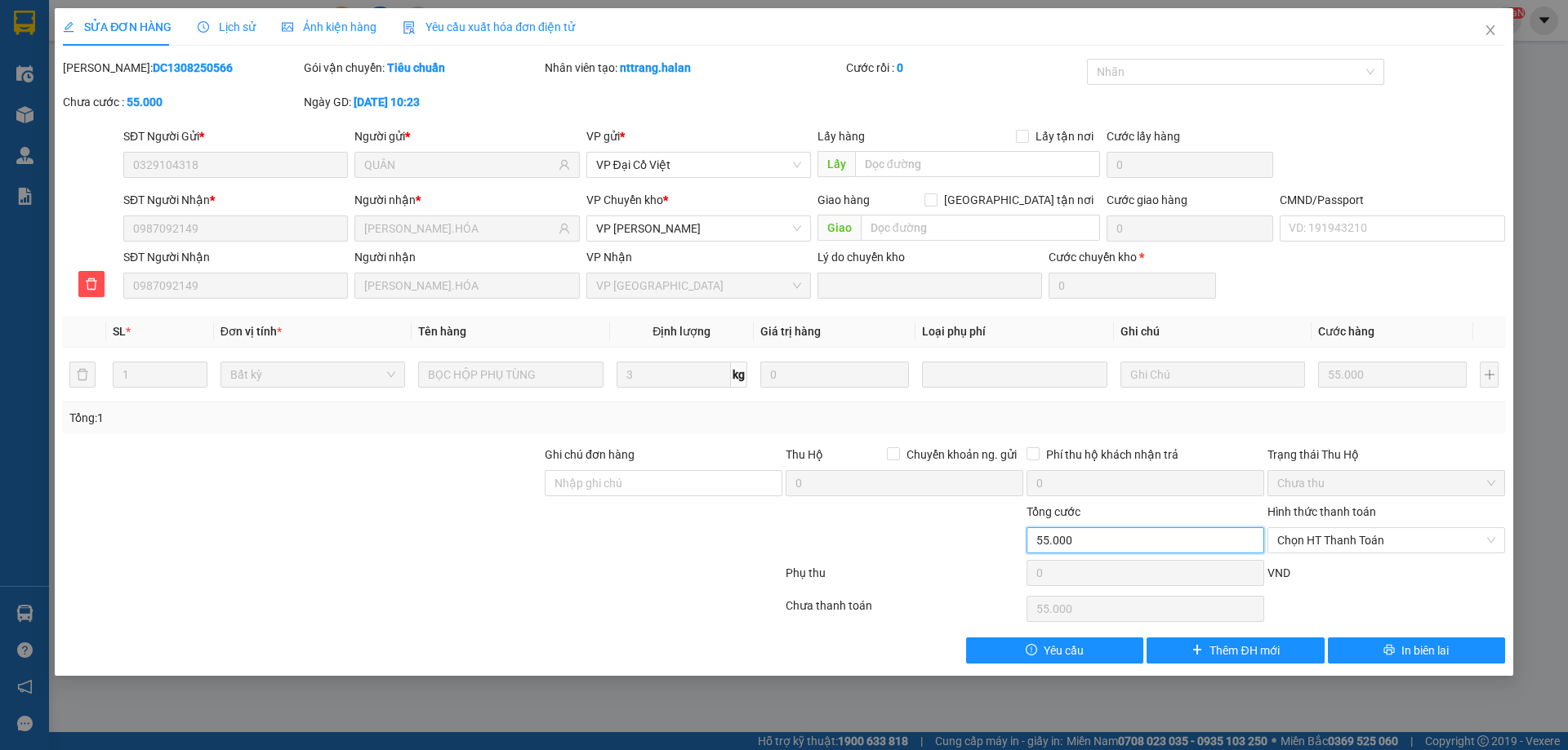
click at [1096, 542] on input "55.000" at bounding box center [1145, 541] width 238 height 26
click at [934, 551] on div at bounding box center [905, 531] width 241 height 57
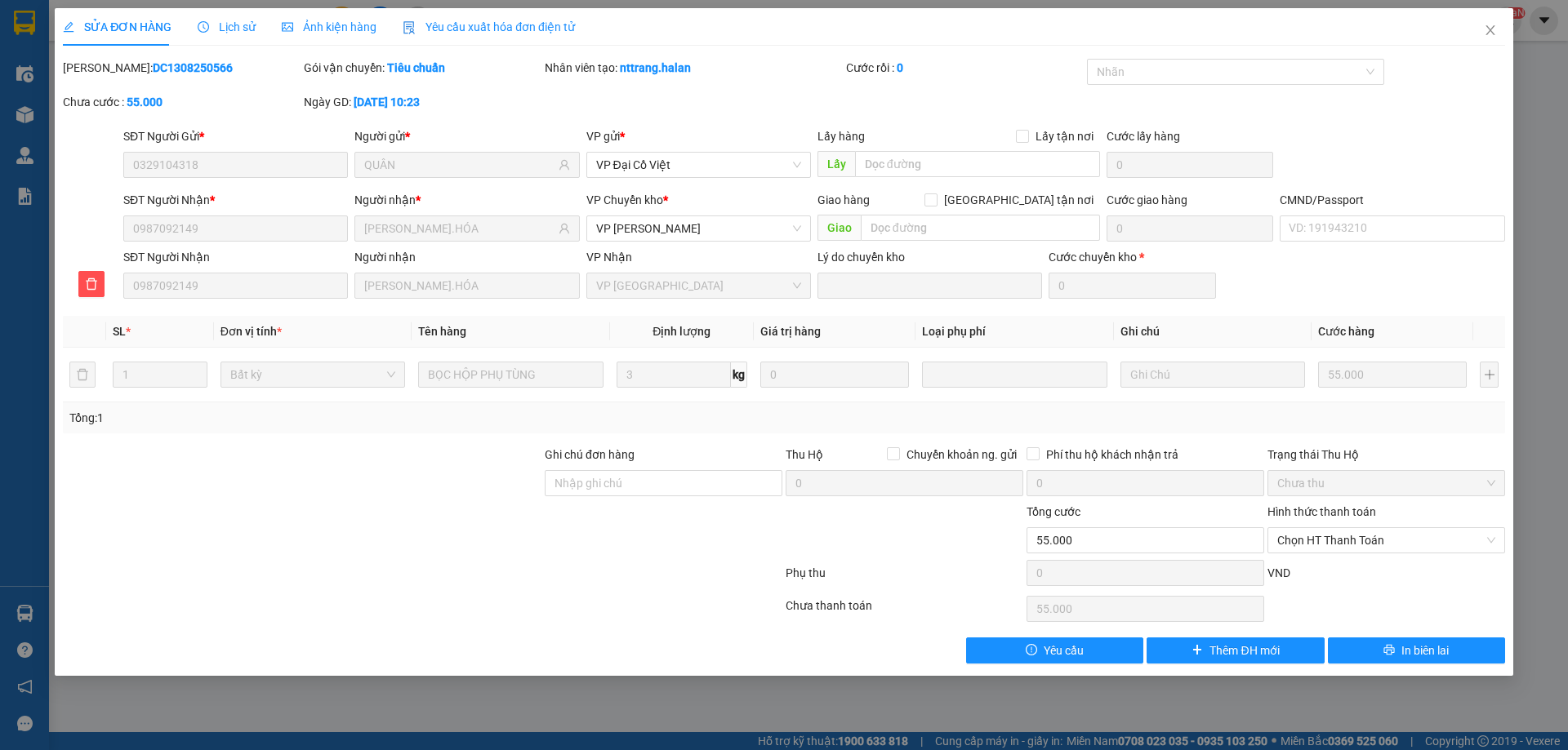
click at [252, 22] on div "SỬA ĐƠN HÀNG Lịch sử Ảnh kiện hàng Yêu cầu xuất hóa đơn điện tử" at bounding box center [319, 26] width 512 height 38
click at [563, 435] on div "Total Paid Fee 0 Total UnPaid Fee 55.000 Cash Collection Total Fee Mã ĐH: DC130…" at bounding box center [784, 361] width 1443 height 605
click at [220, 37] on div "Lịch sử" at bounding box center [226, 26] width 58 height 38
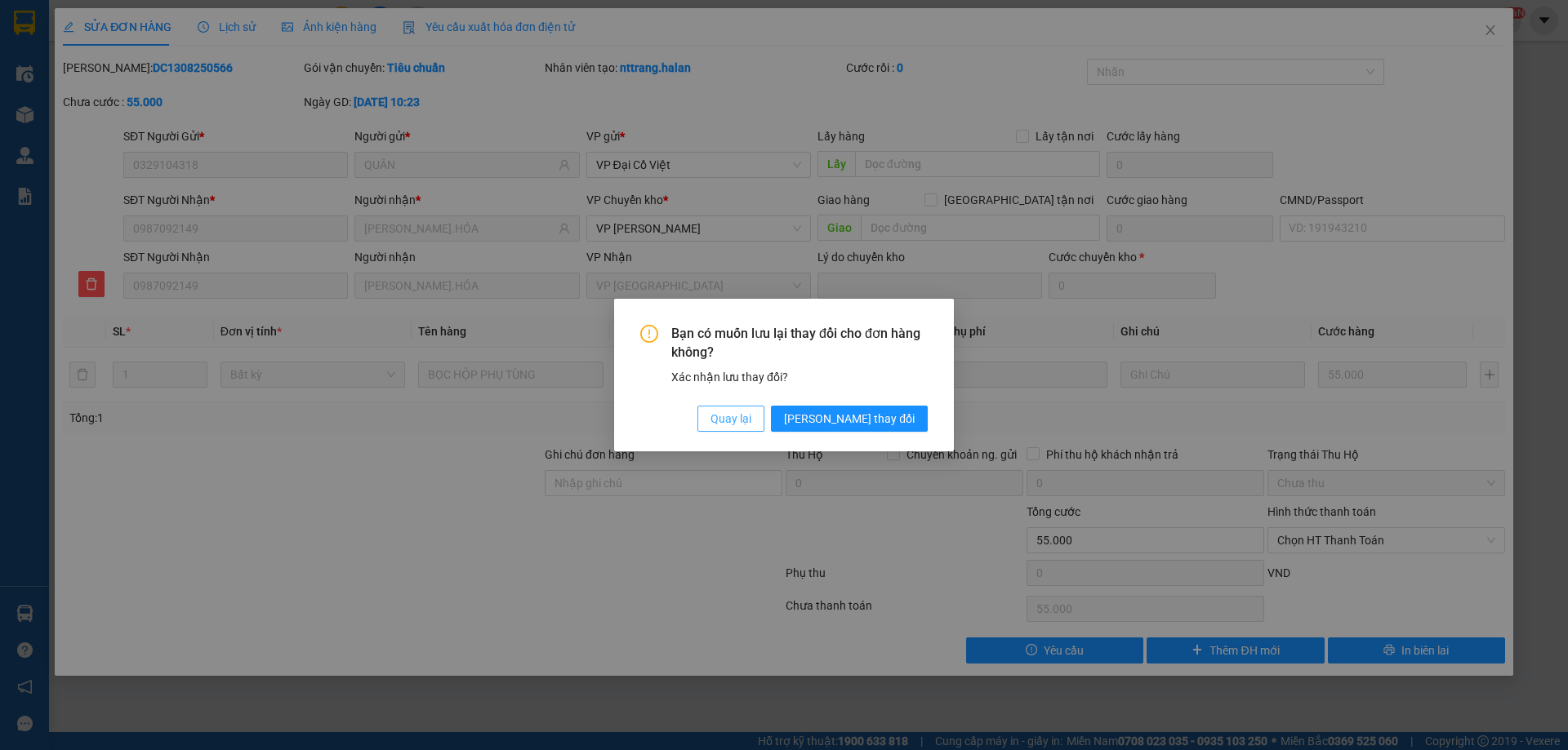
click at [751, 419] on span "Quay lại" at bounding box center [731, 419] width 41 height 18
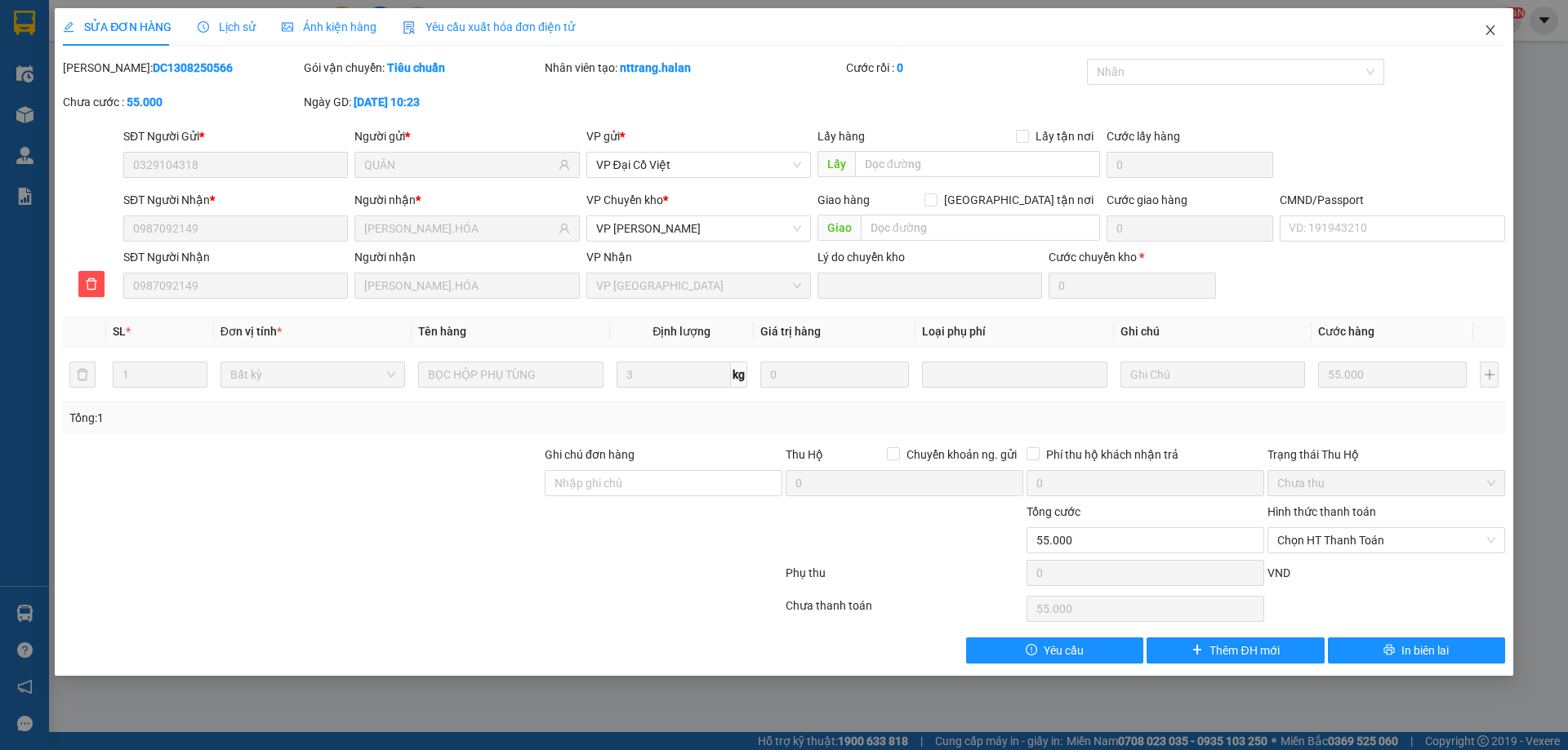
click at [1495, 28] on icon "close" at bounding box center [1490, 30] width 13 height 13
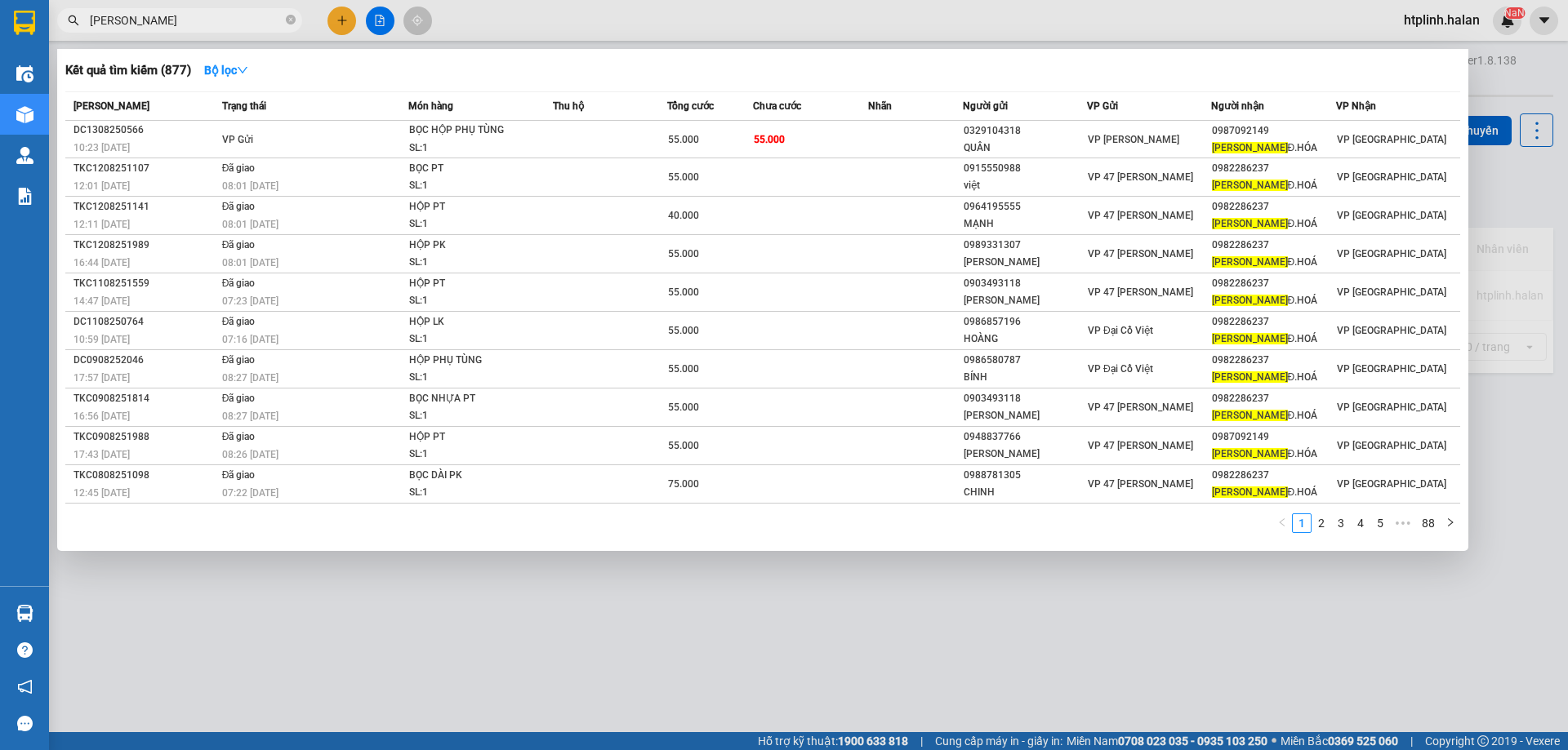
click at [221, 30] on span "[PERSON_NAME]" at bounding box center [180, 20] width 245 height 25
click at [180, 22] on input "[PERSON_NAME]" at bounding box center [186, 20] width 193 height 18
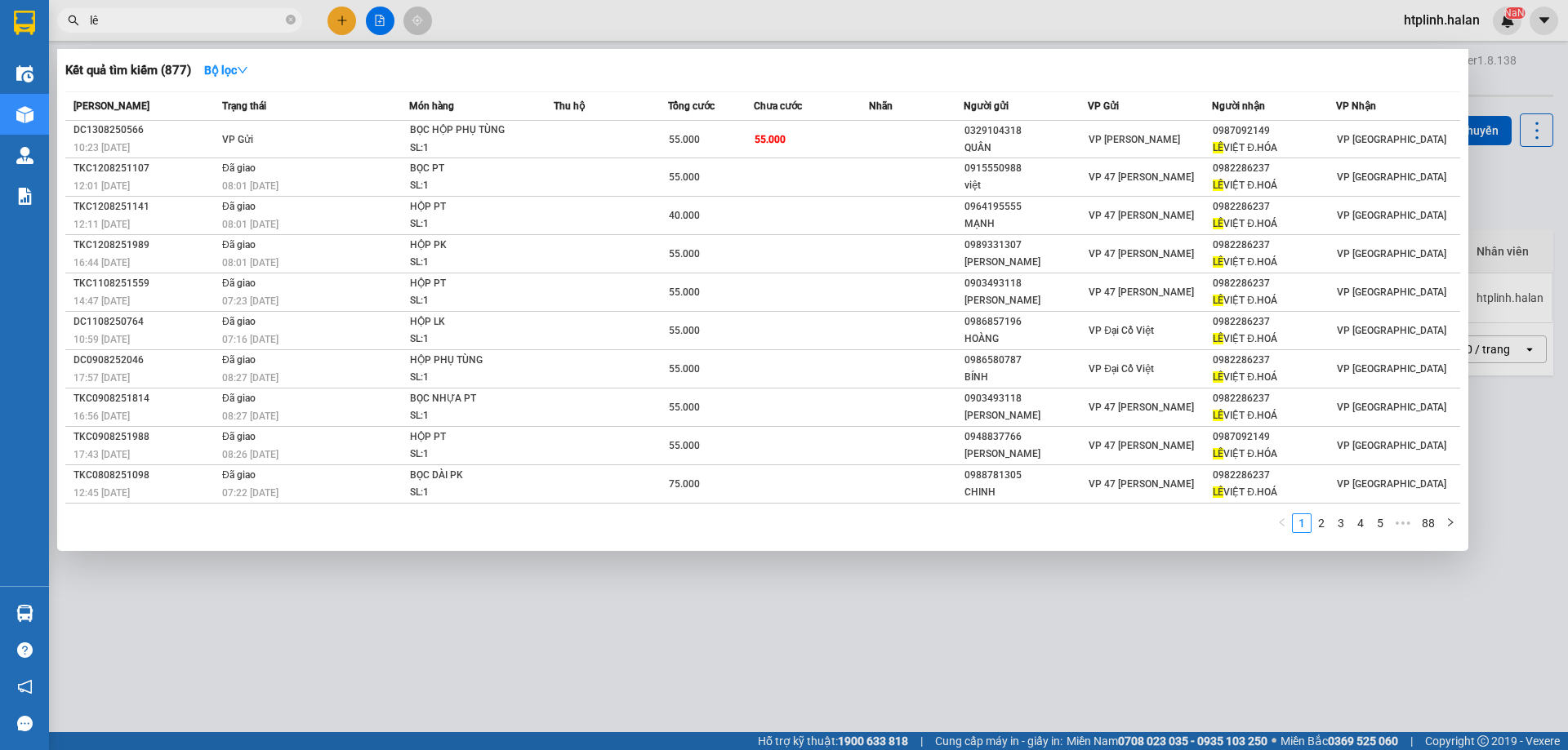
type input "l"
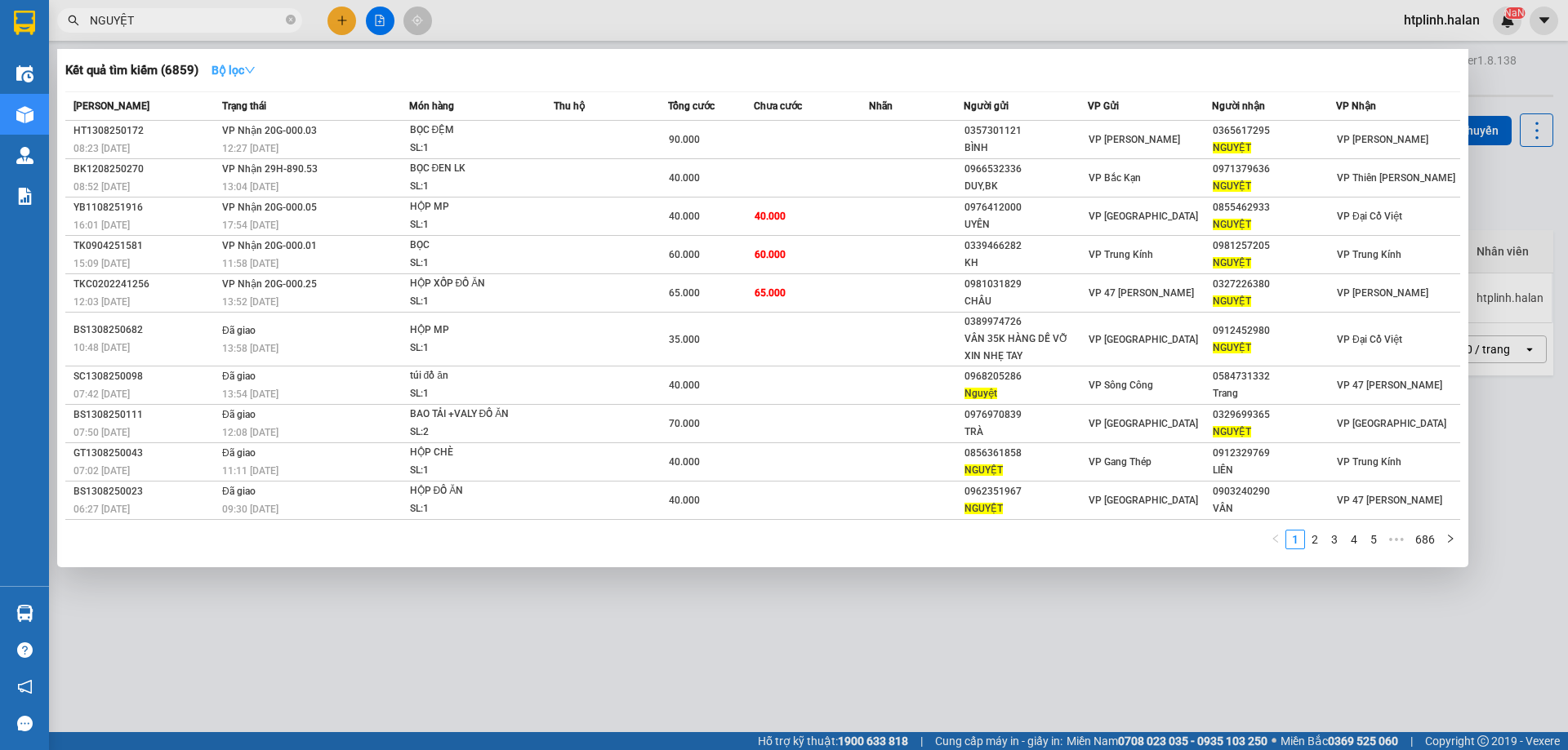
type input "NGUYỆT"
click at [261, 68] on button "Bộ lọc" at bounding box center [233, 70] width 70 height 26
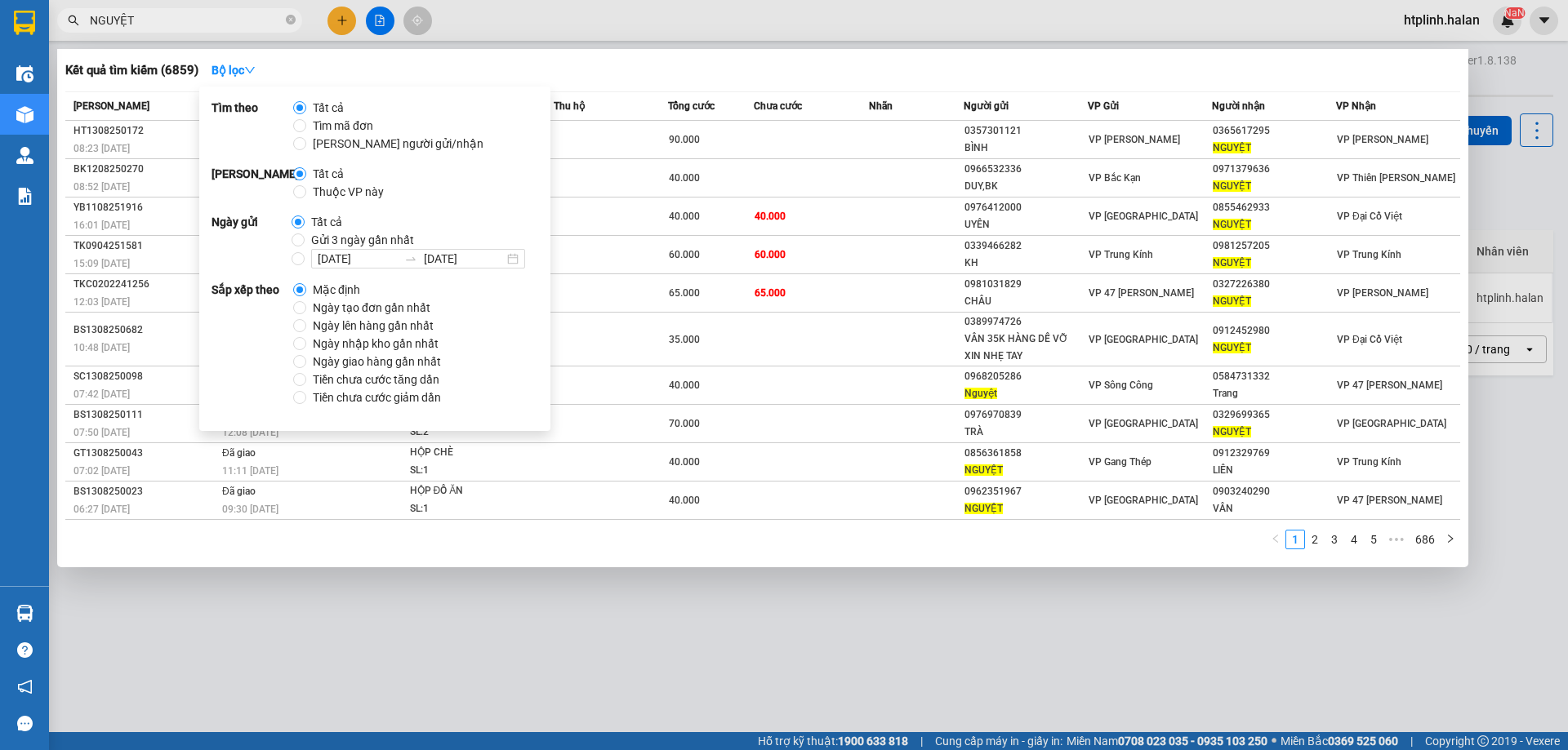
click at [314, 192] on span "Thuộc VP này" at bounding box center [348, 192] width 84 height 18
click at [306, 192] on input "Thuộc VP này" at bounding box center [300, 192] width 13 height 13
radio input "true"
radio input "false"
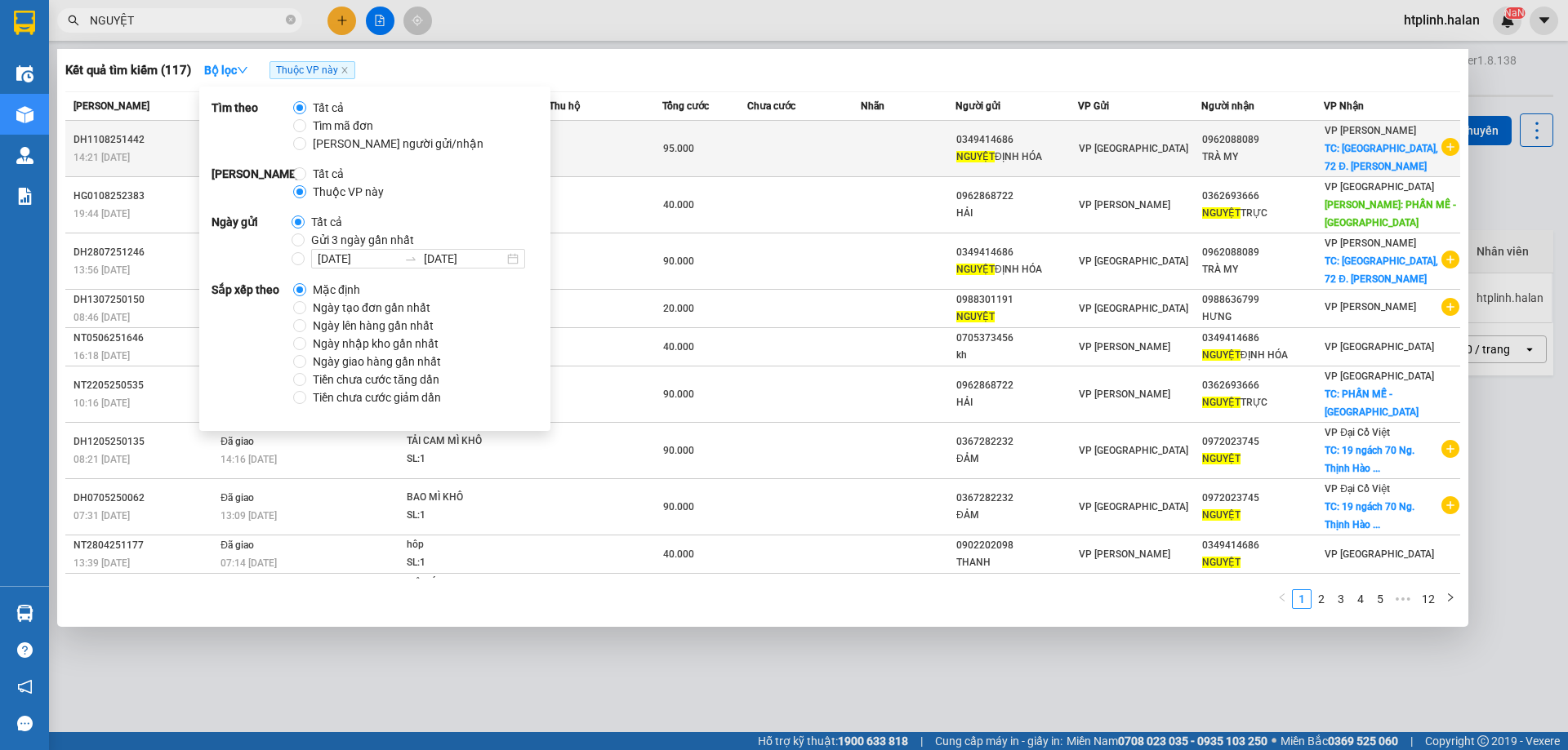
click at [875, 144] on td at bounding box center [908, 149] width 95 height 56
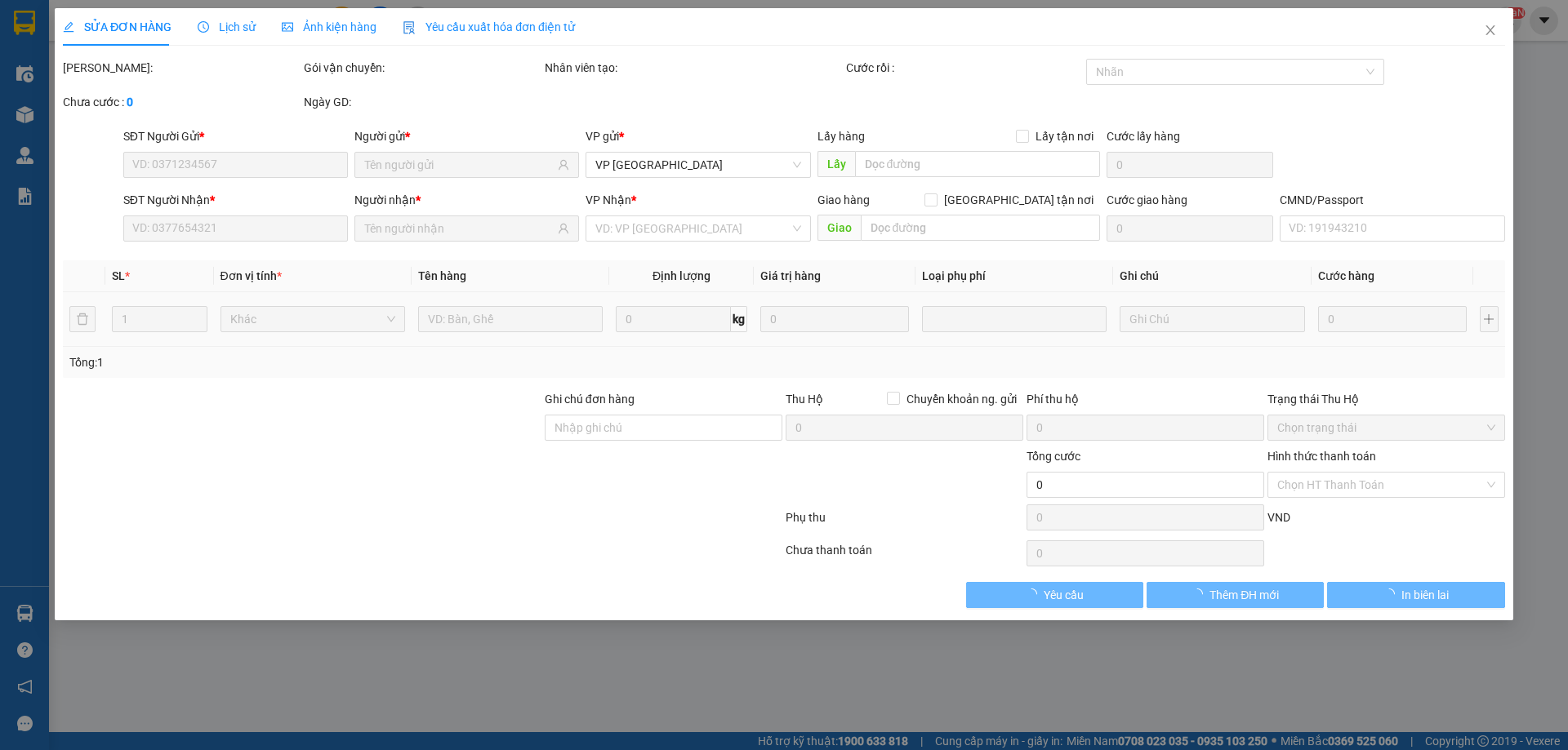
type input "0349414686"
type input "0962088089"
checkbox input "true"
type input "[GEOGRAPHIC_DATA], 72 Đ. [GEOGRAPHIC_DATA], [GEOGRAPHIC_DATA] thị [GEOGRAPHIC_D…"
type input "95.000"
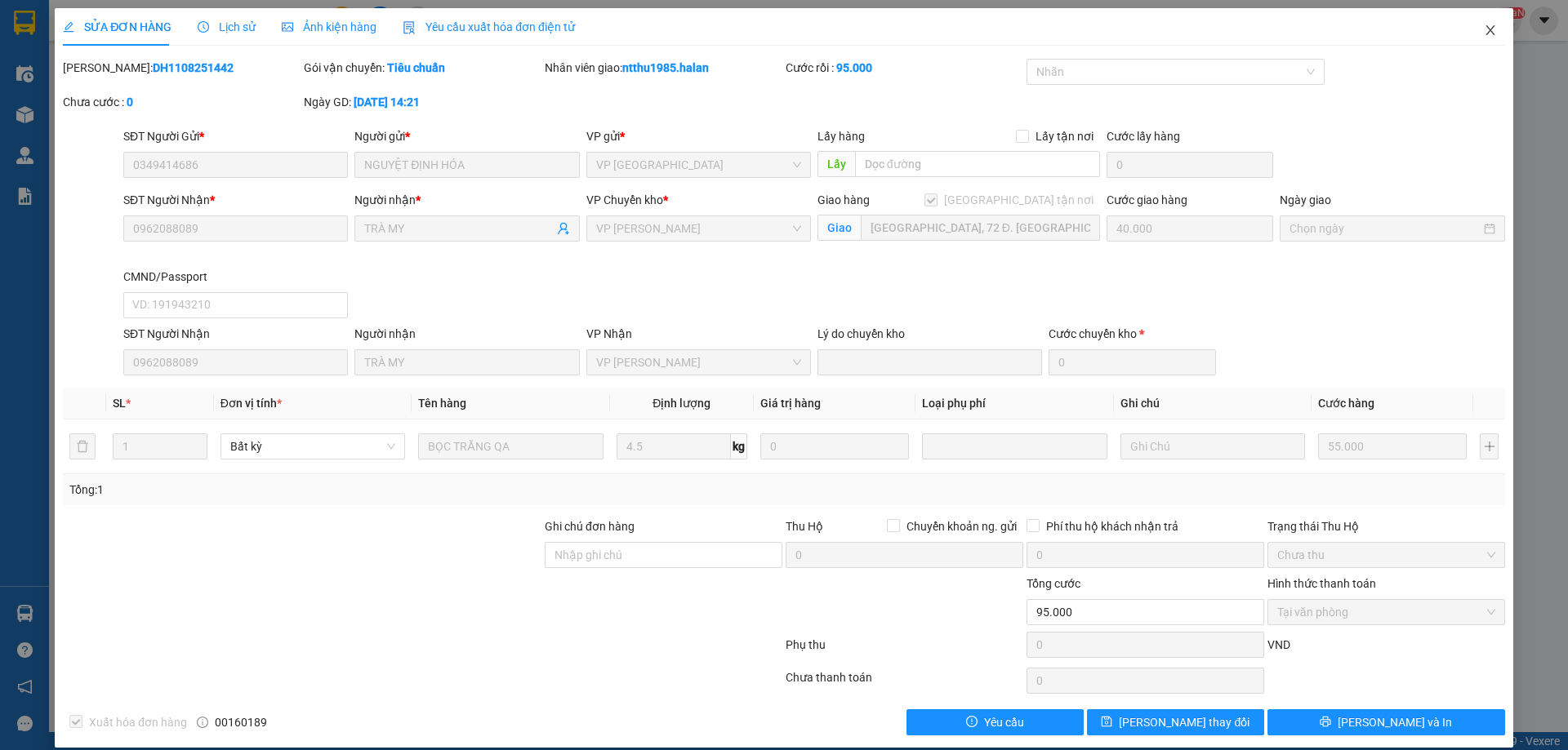
click at [1468, 33] on span "Close" at bounding box center [1490, 31] width 46 height 46
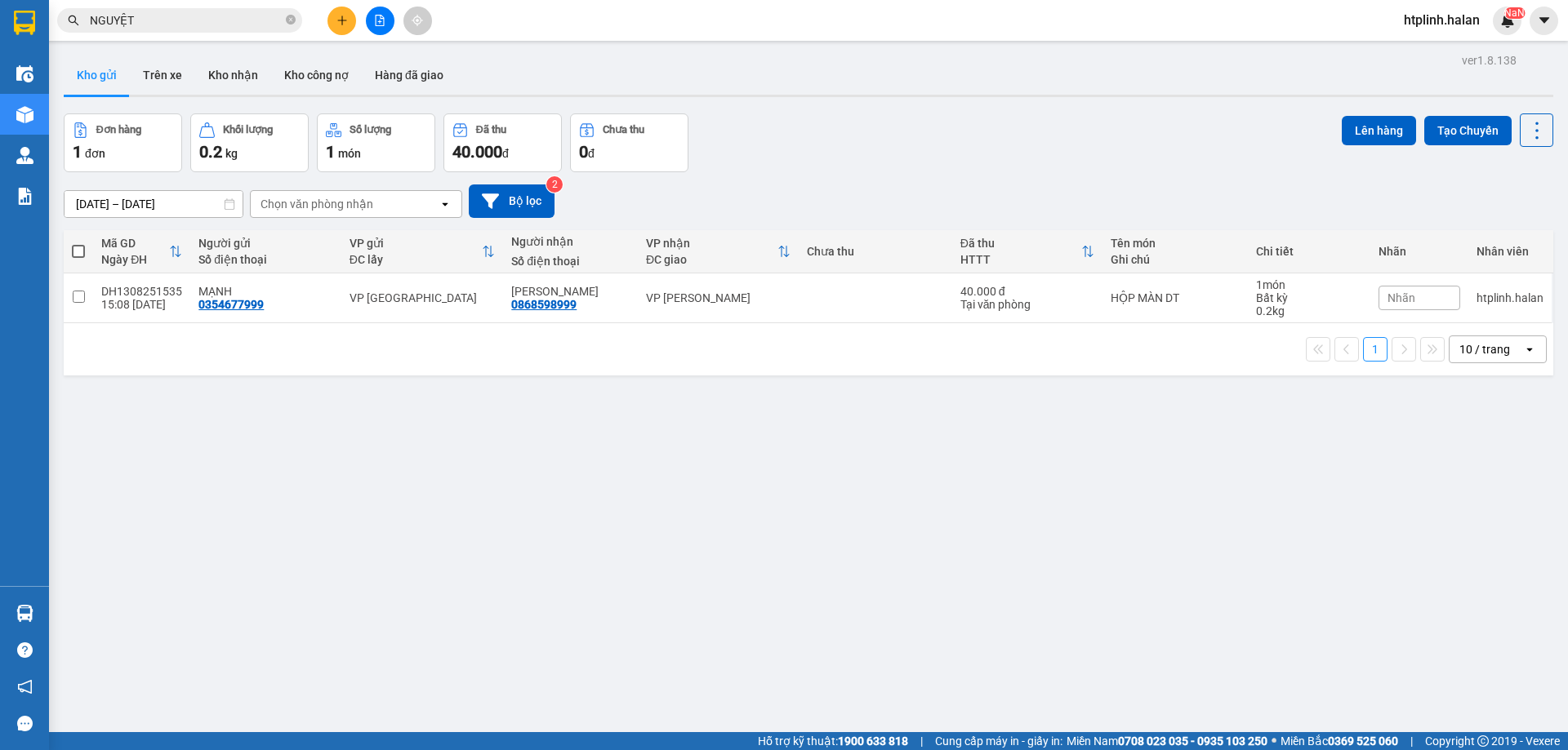
click at [345, 11] on button at bounding box center [342, 20] width 29 height 29
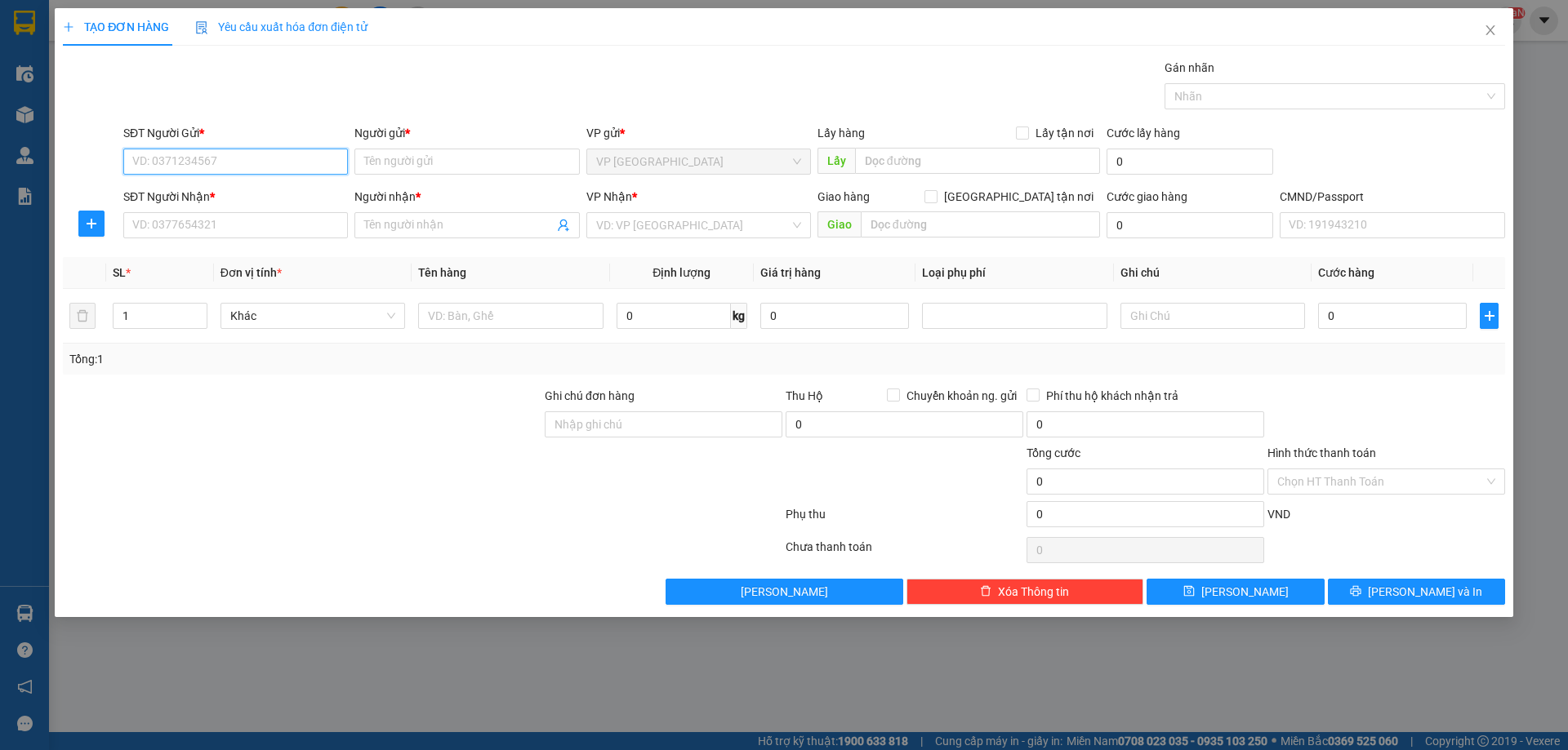
paste input "0349414686"
type input "0349414686"
click at [223, 197] on div "0349414686 - NGUYỆT ĐỊNH HÓA" at bounding box center [236, 195] width 205 height 18
type input "NGUYỆT ĐỊNH HÓA"
type input "0349414686"
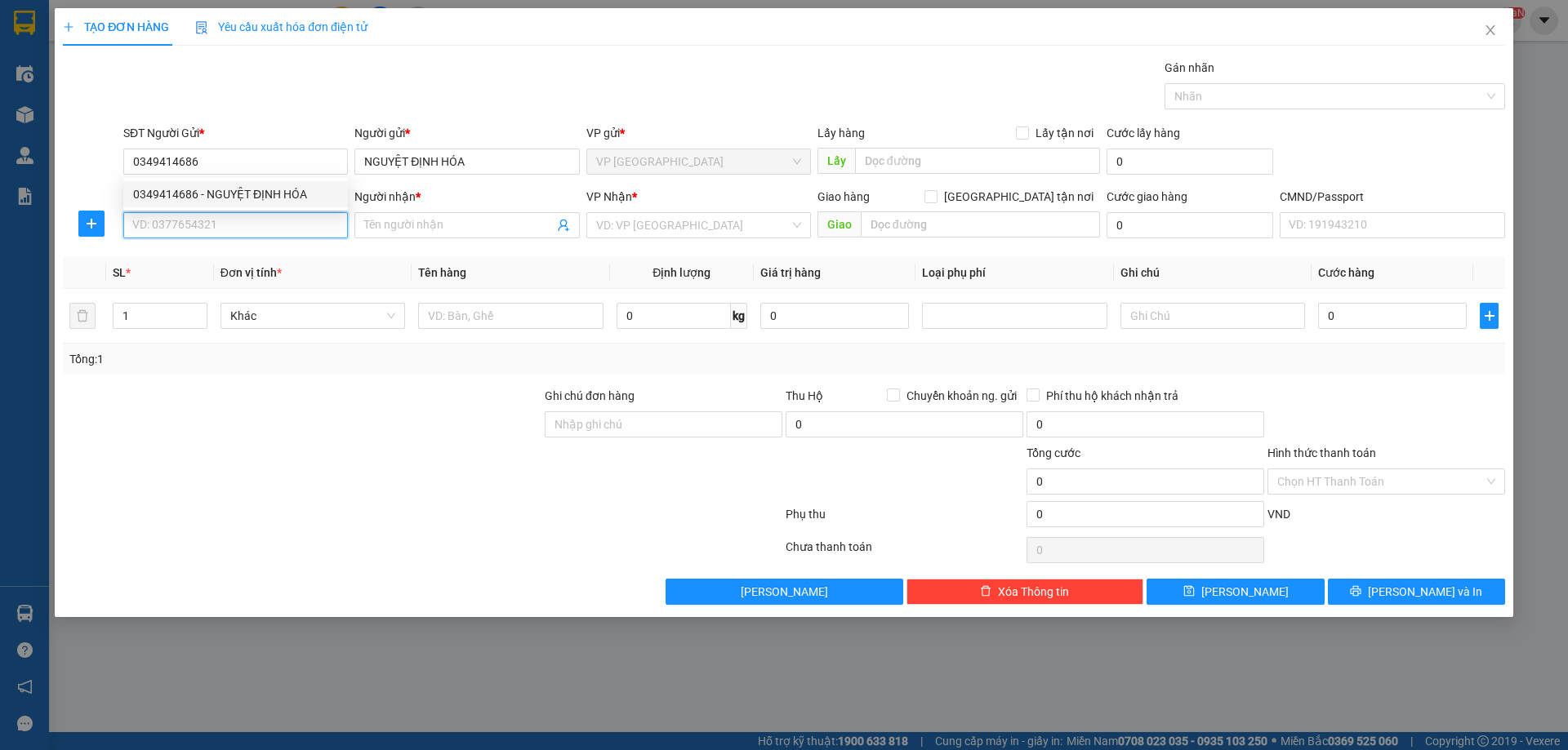
click at [221, 232] on input "SĐT Người Nhận *" at bounding box center [236, 225] width 224 height 26
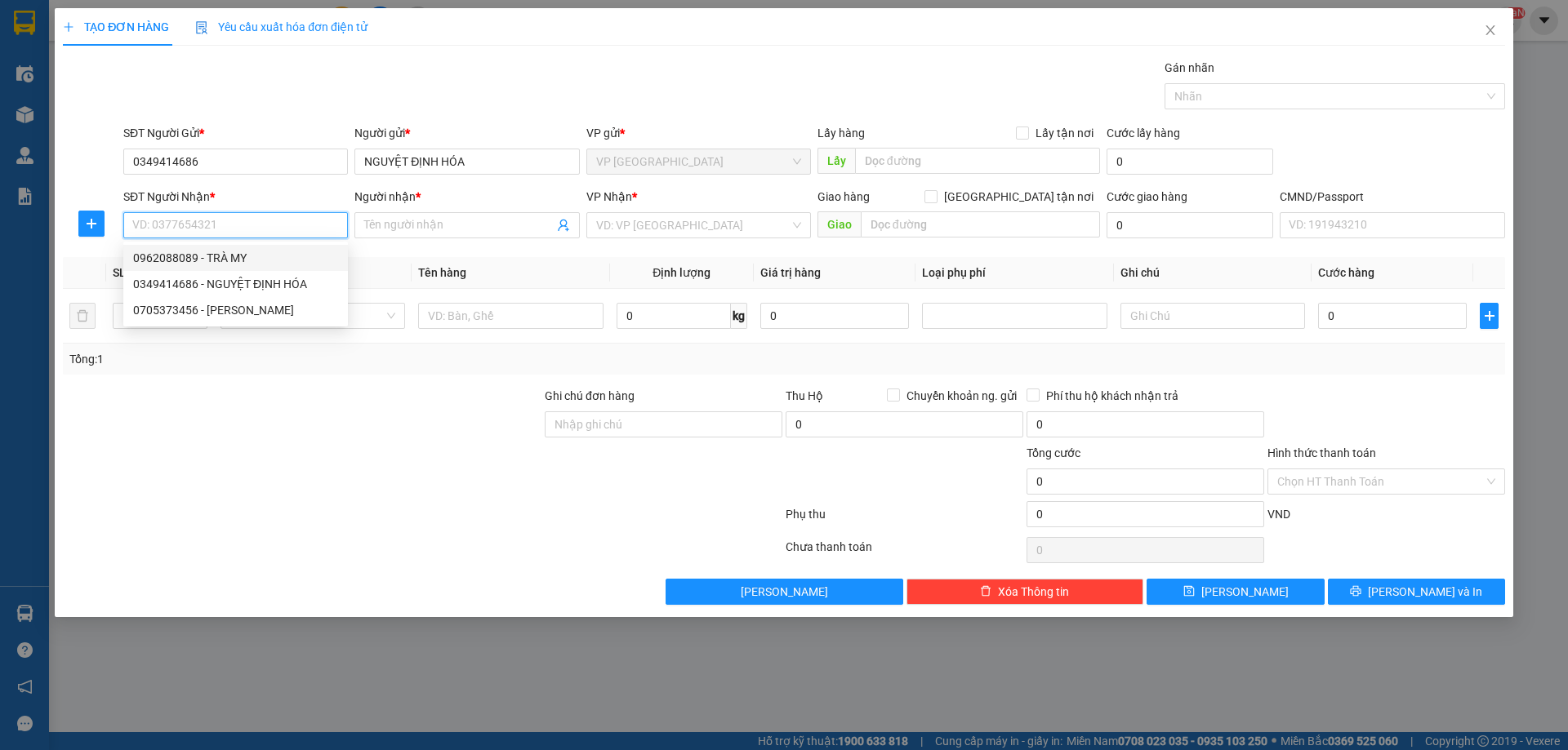
click at [237, 251] on div "0962088089 - TRÀ MY" at bounding box center [236, 258] width 205 height 18
type input "0962088089"
type input "TRÀ MY"
checkbox input "true"
type input "[GEOGRAPHIC_DATA], 72 Đ. [GEOGRAPHIC_DATA], [GEOGRAPHIC_DATA] thị [GEOGRAPHIC_D…"
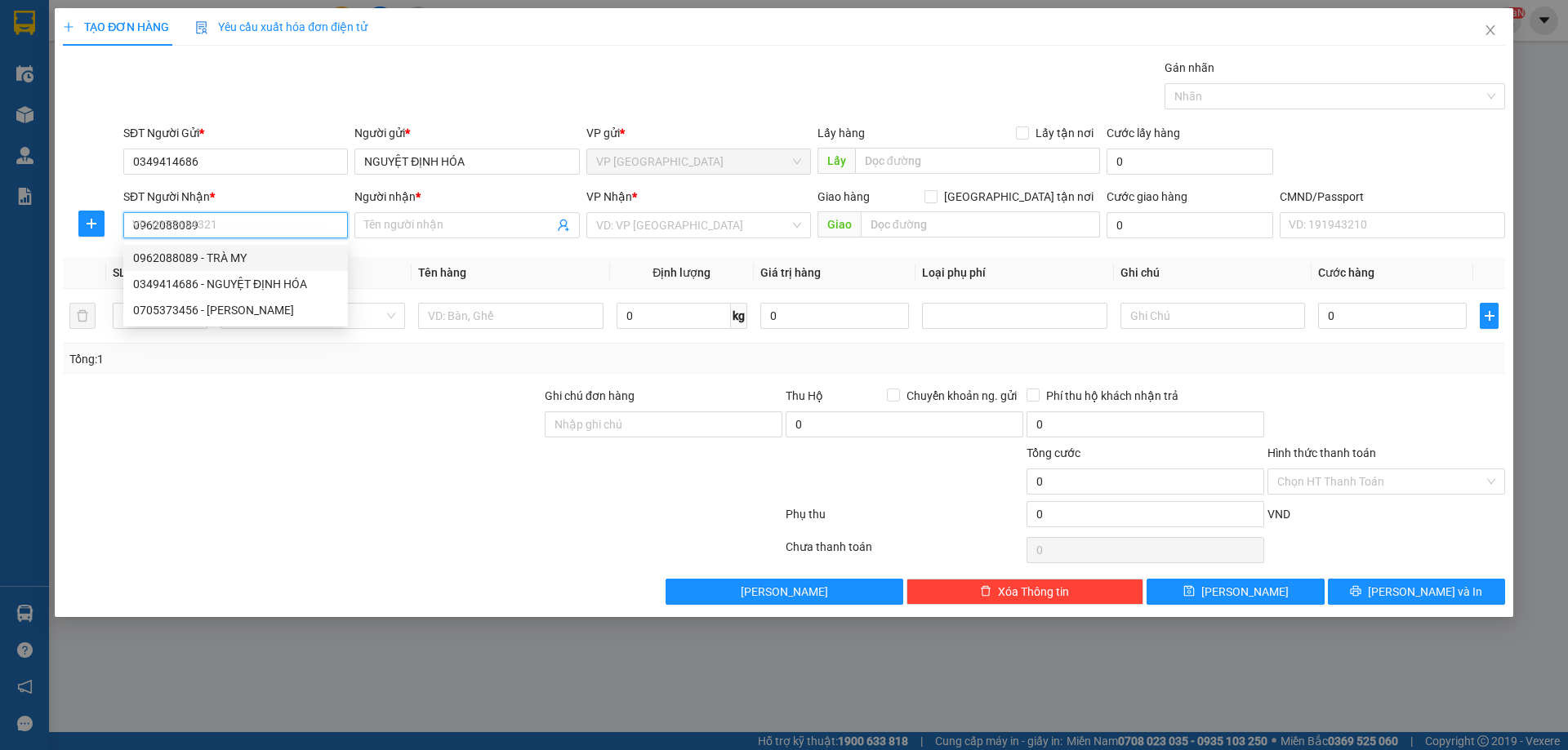
type input "40.000"
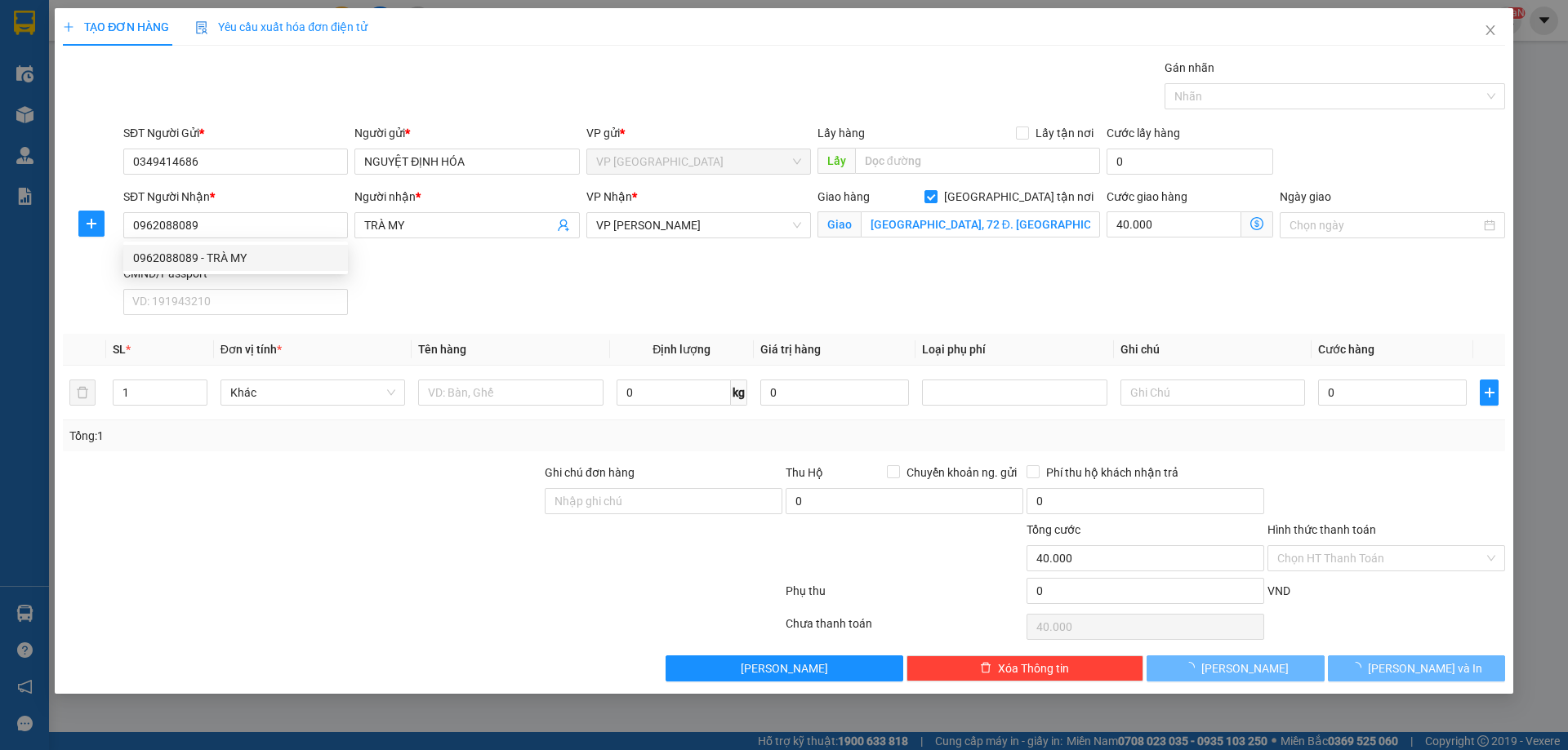
click at [74, 216] on div at bounding box center [91, 223] width 57 height 26
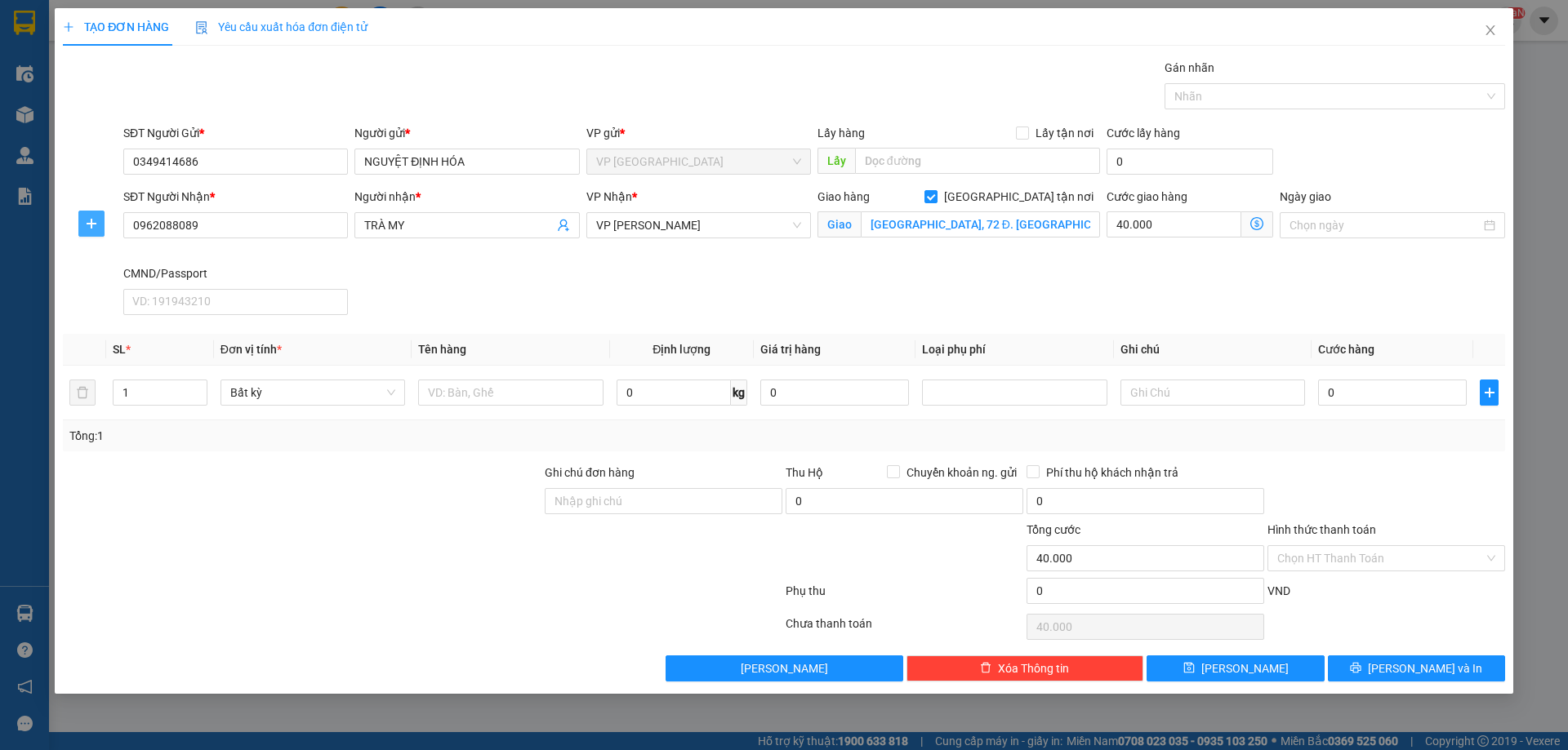
click at [81, 218] on span "plus" at bounding box center [91, 223] width 25 height 13
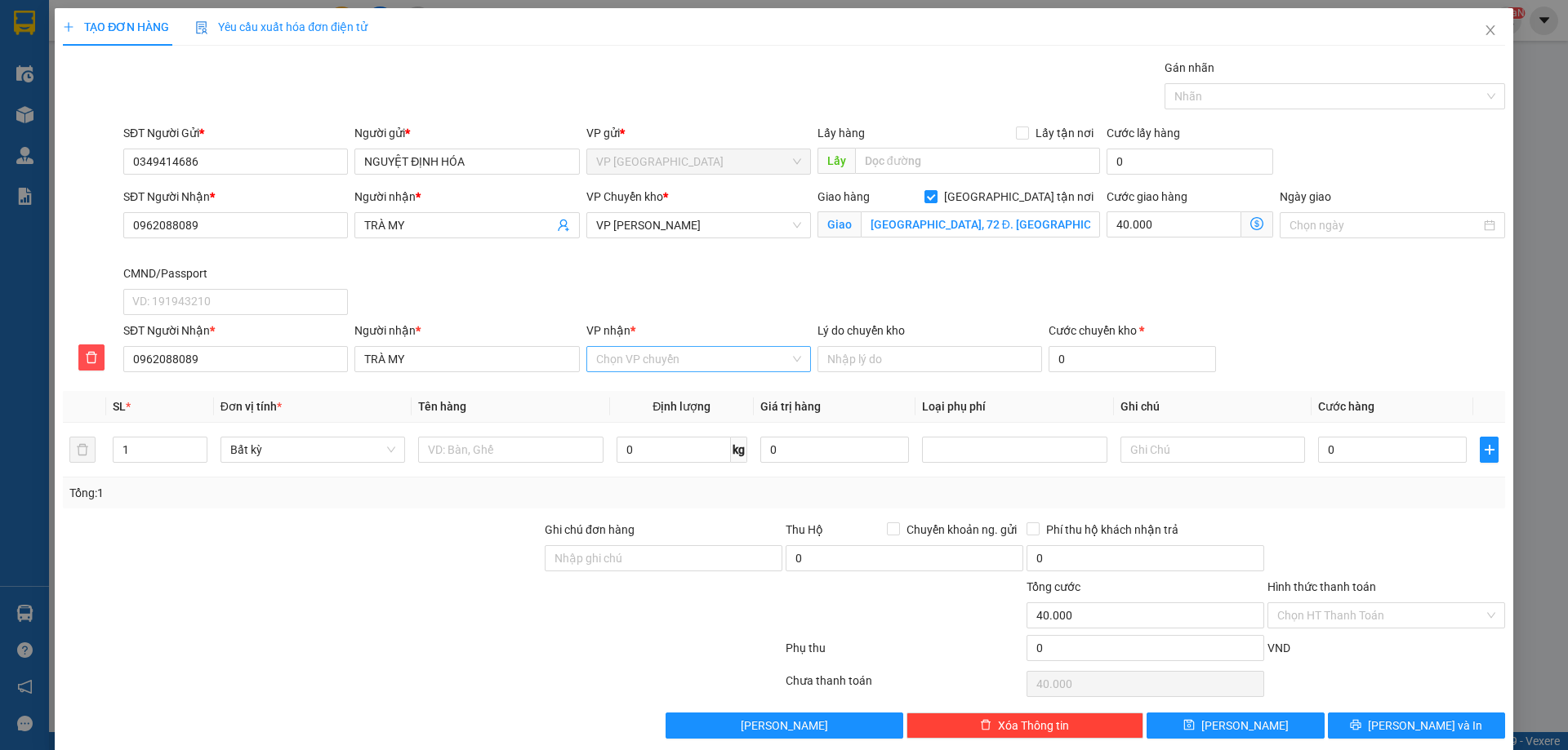
click at [657, 350] on input "VP nhận *" at bounding box center [692, 359] width 194 height 25
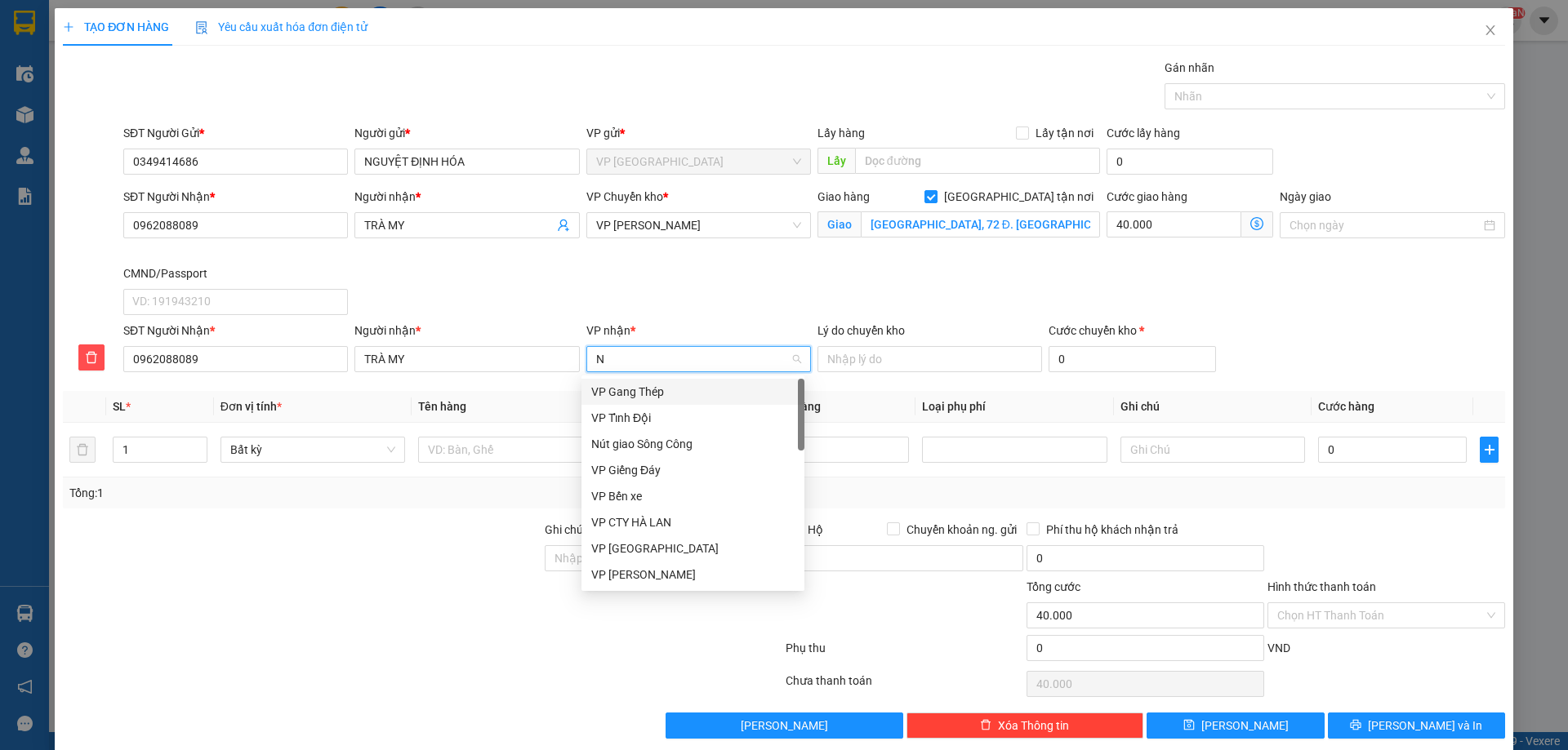
type input "NT"
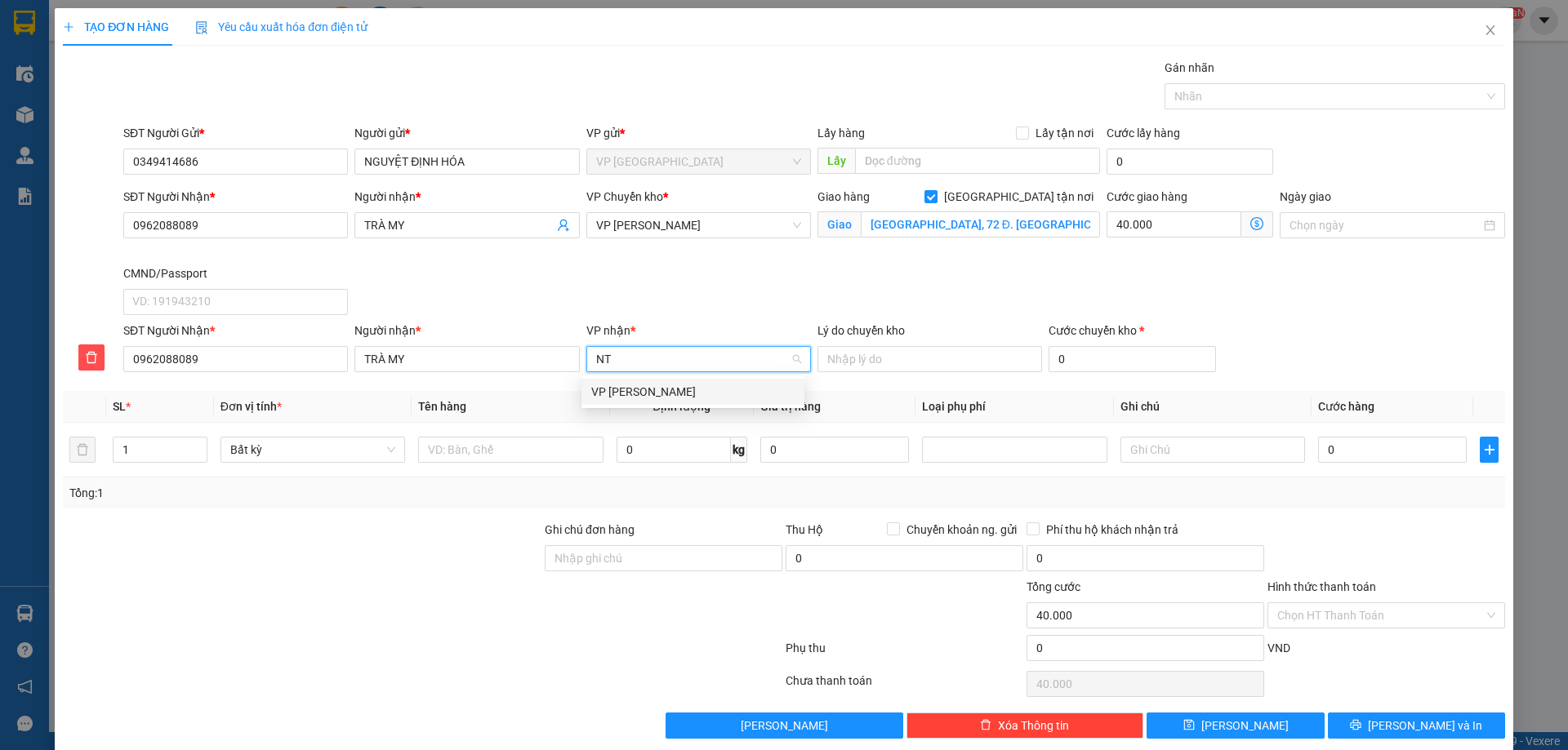
click at [682, 390] on div "VP [PERSON_NAME]" at bounding box center [693, 392] width 203 height 18
click at [1088, 234] on input "[GEOGRAPHIC_DATA], 72 Đ. [GEOGRAPHIC_DATA], [GEOGRAPHIC_DATA] thị [GEOGRAPHIC_D…" at bounding box center [980, 224] width 239 height 26
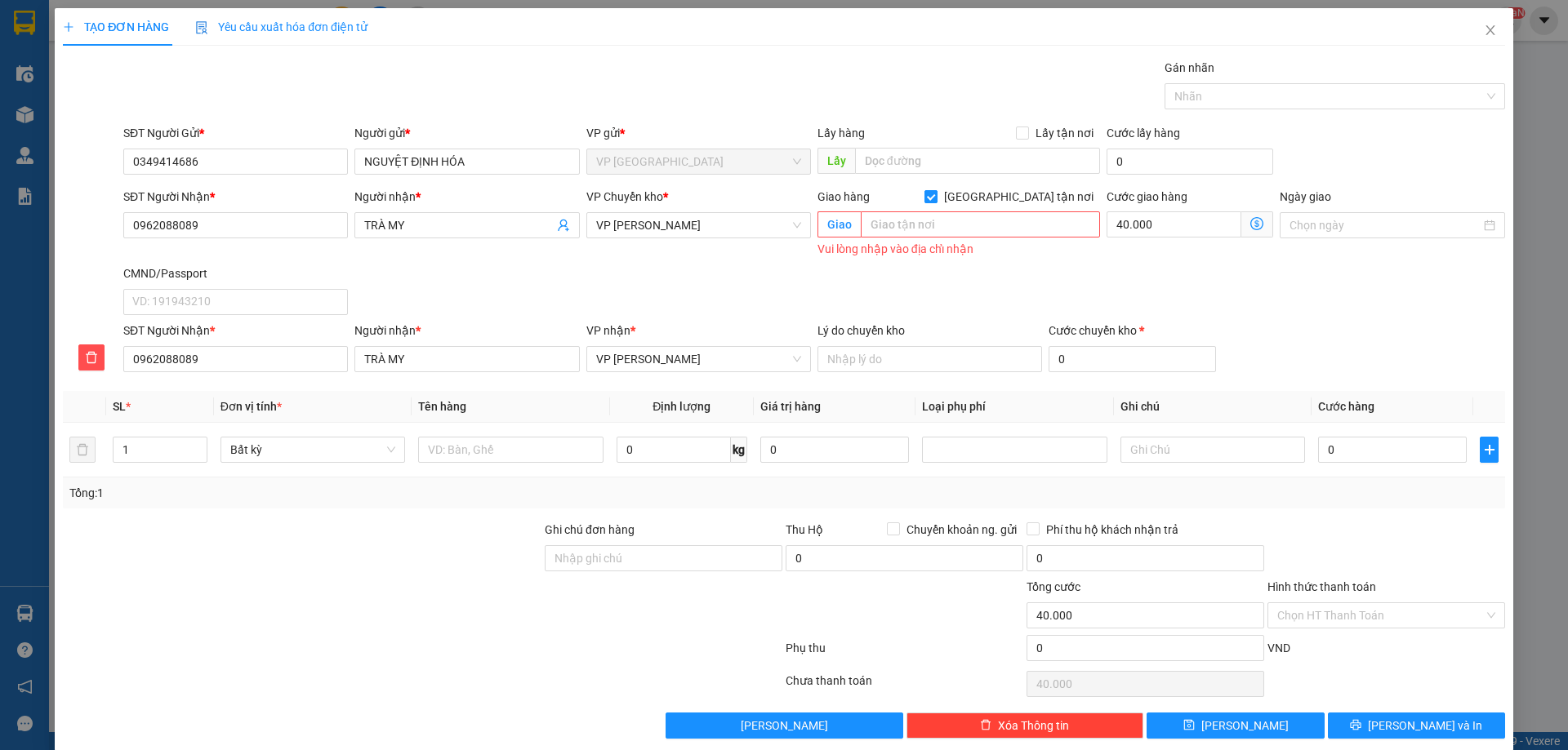
click at [1020, 193] on span "[GEOGRAPHIC_DATA] tận nơi" at bounding box center [1018, 196] width 162 height 18
click at [936, 193] on input "[GEOGRAPHIC_DATA] tận nơi" at bounding box center [930, 195] width 11 height 11
checkbox input "false"
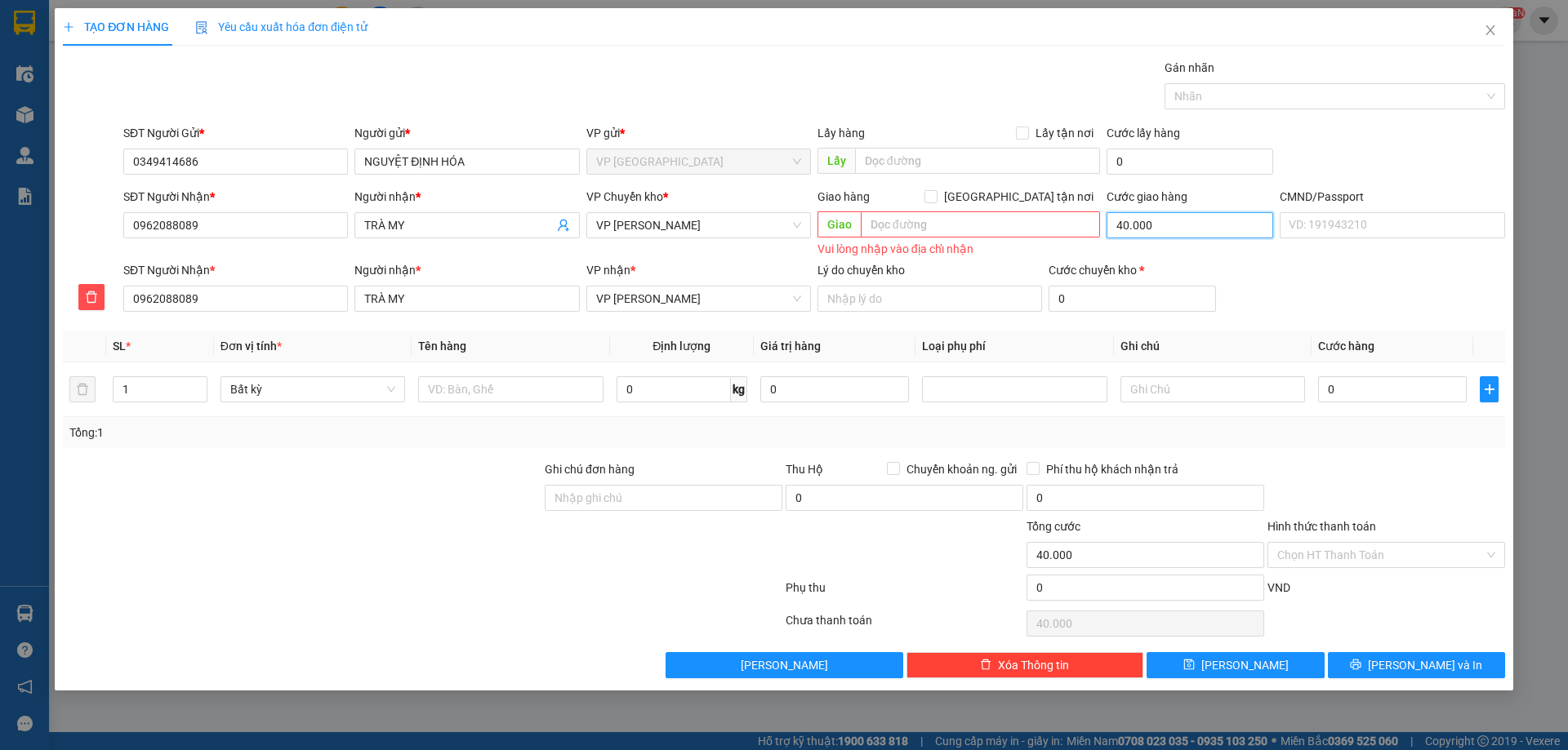
click at [1144, 216] on input "40.000" at bounding box center [1190, 225] width 167 height 26
type input "0"
click at [707, 236] on span "VP [PERSON_NAME]" at bounding box center [699, 225] width 205 height 25
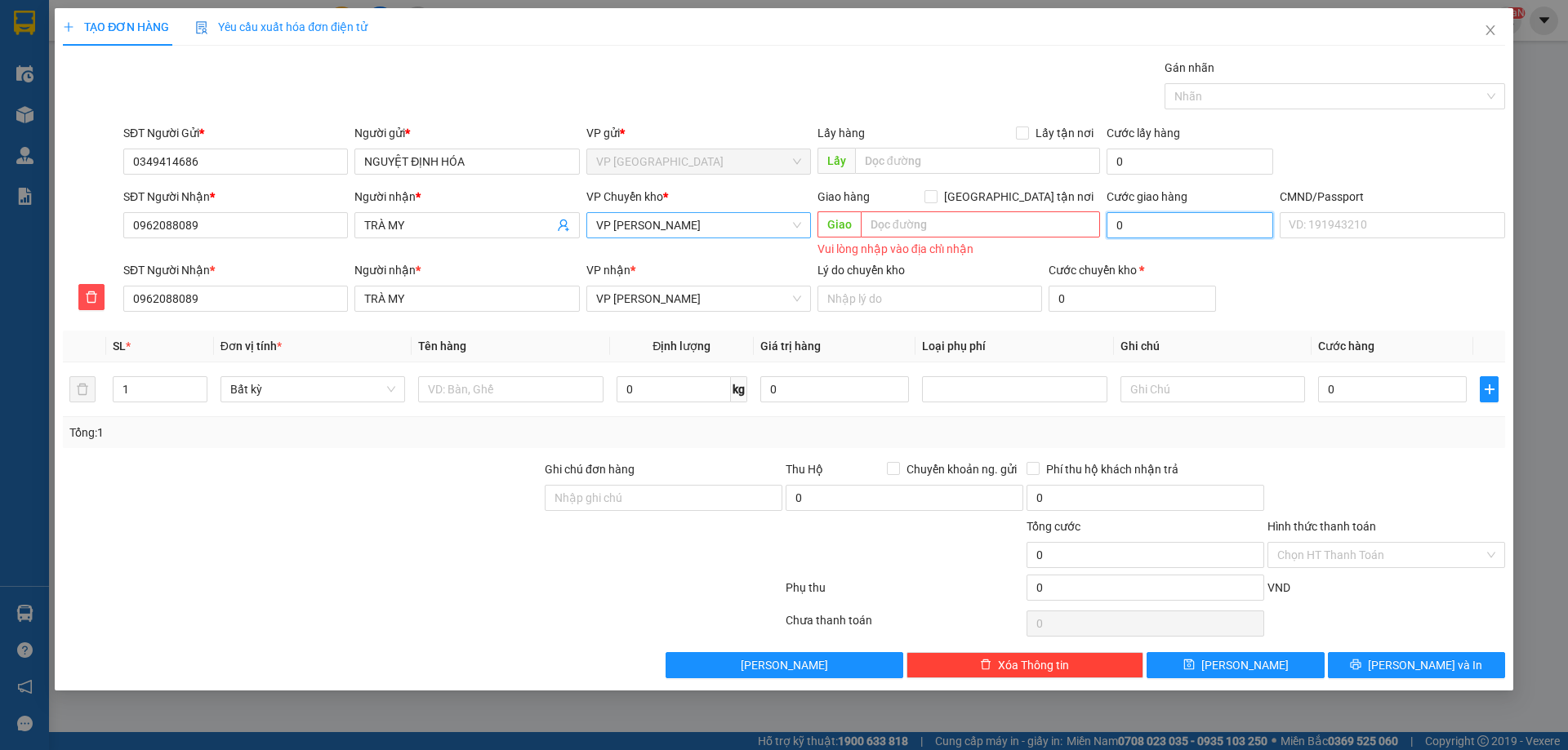
type input "0"
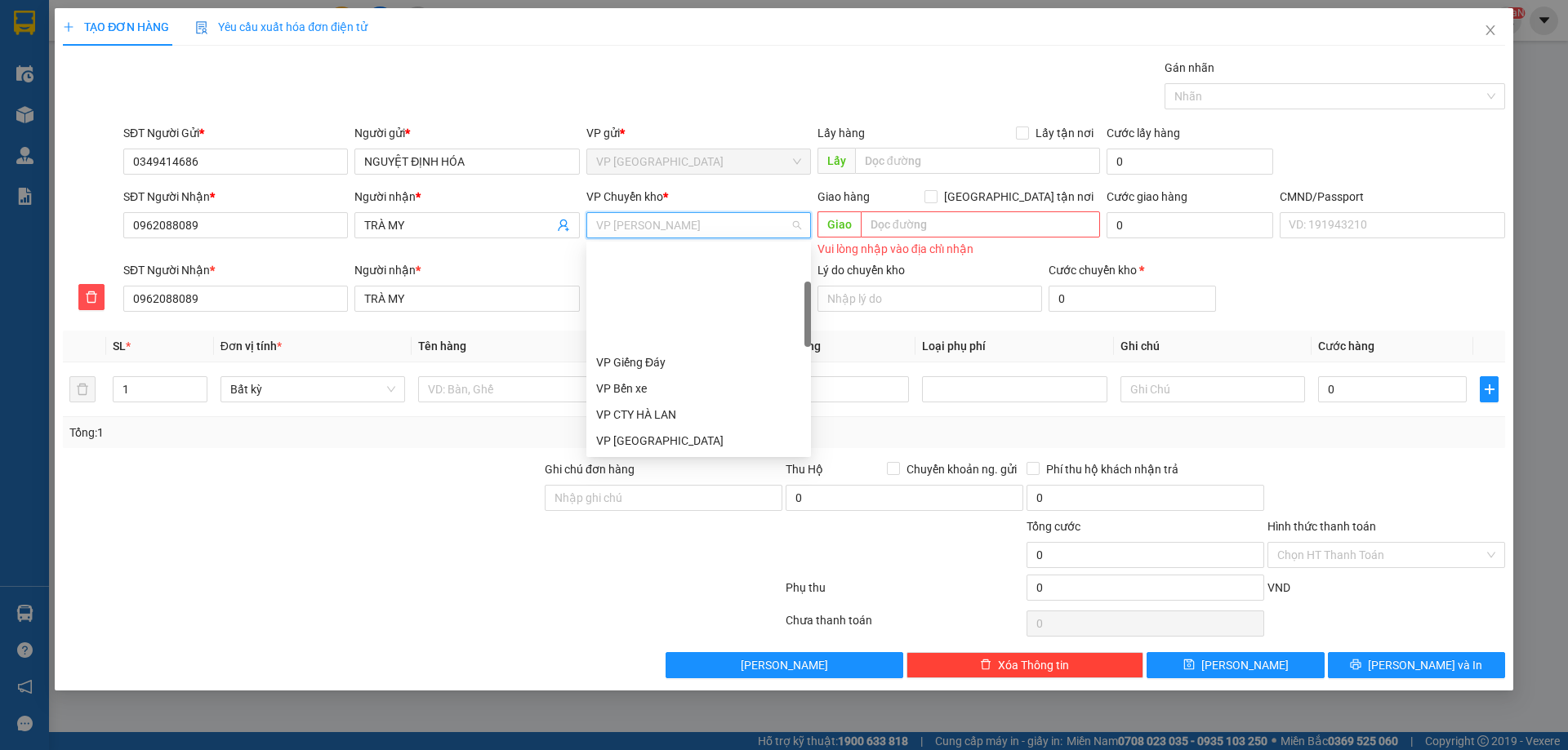
scroll to position [131, 0]
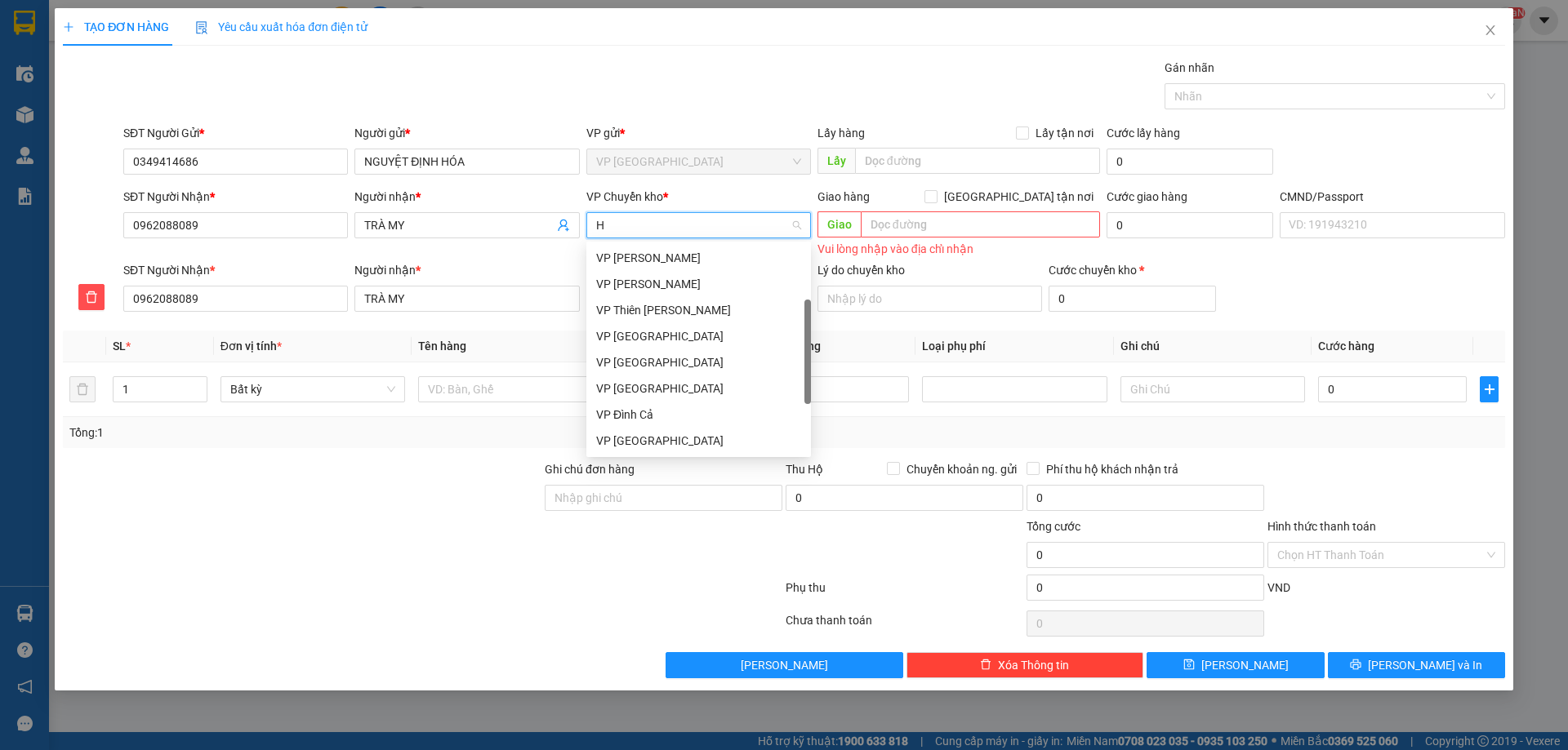
type input "HG"
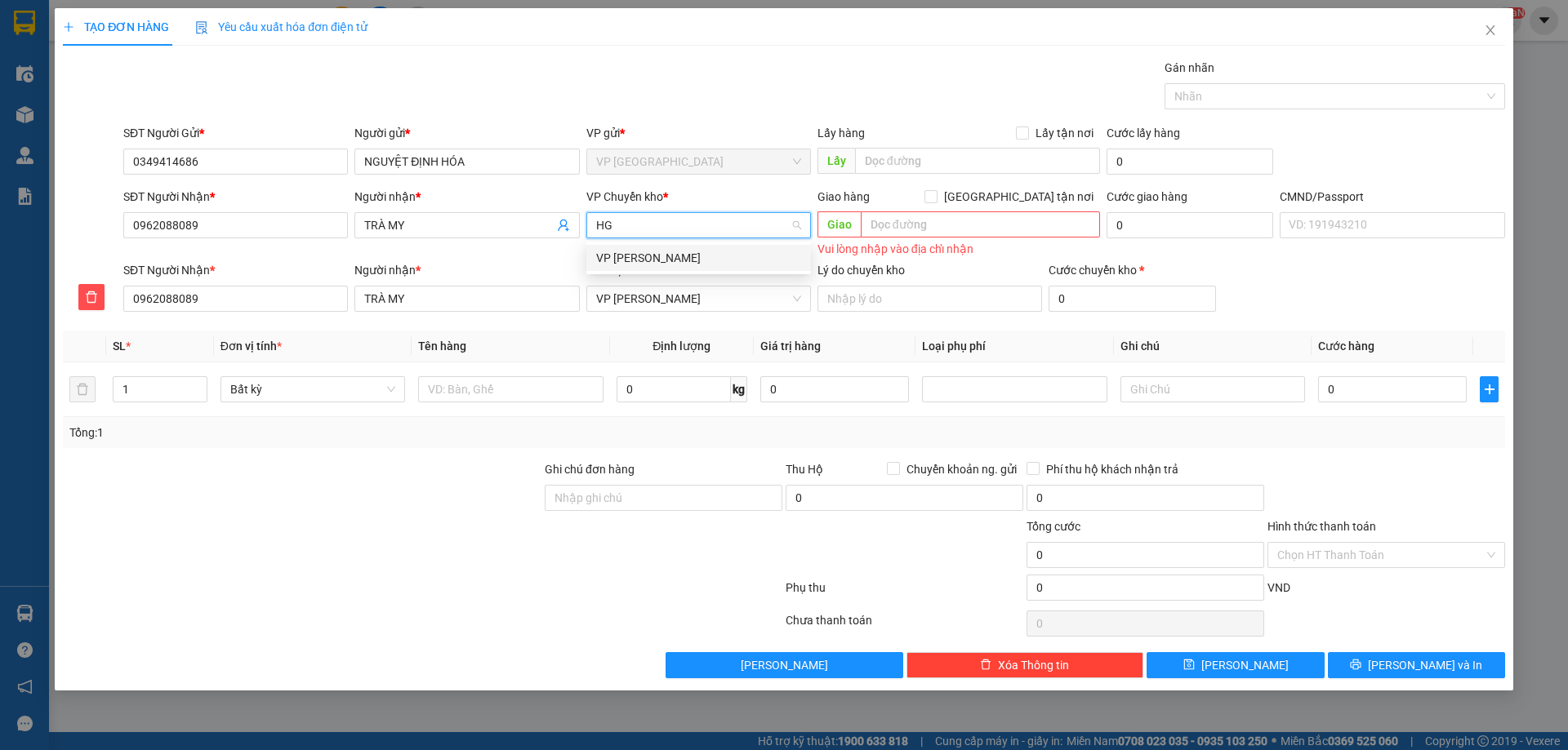
click at [688, 261] on div "VP [PERSON_NAME]" at bounding box center [699, 258] width 205 height 18
click at [528, 383] on input "text" at bounding box center [510, 390] width 185 height 26
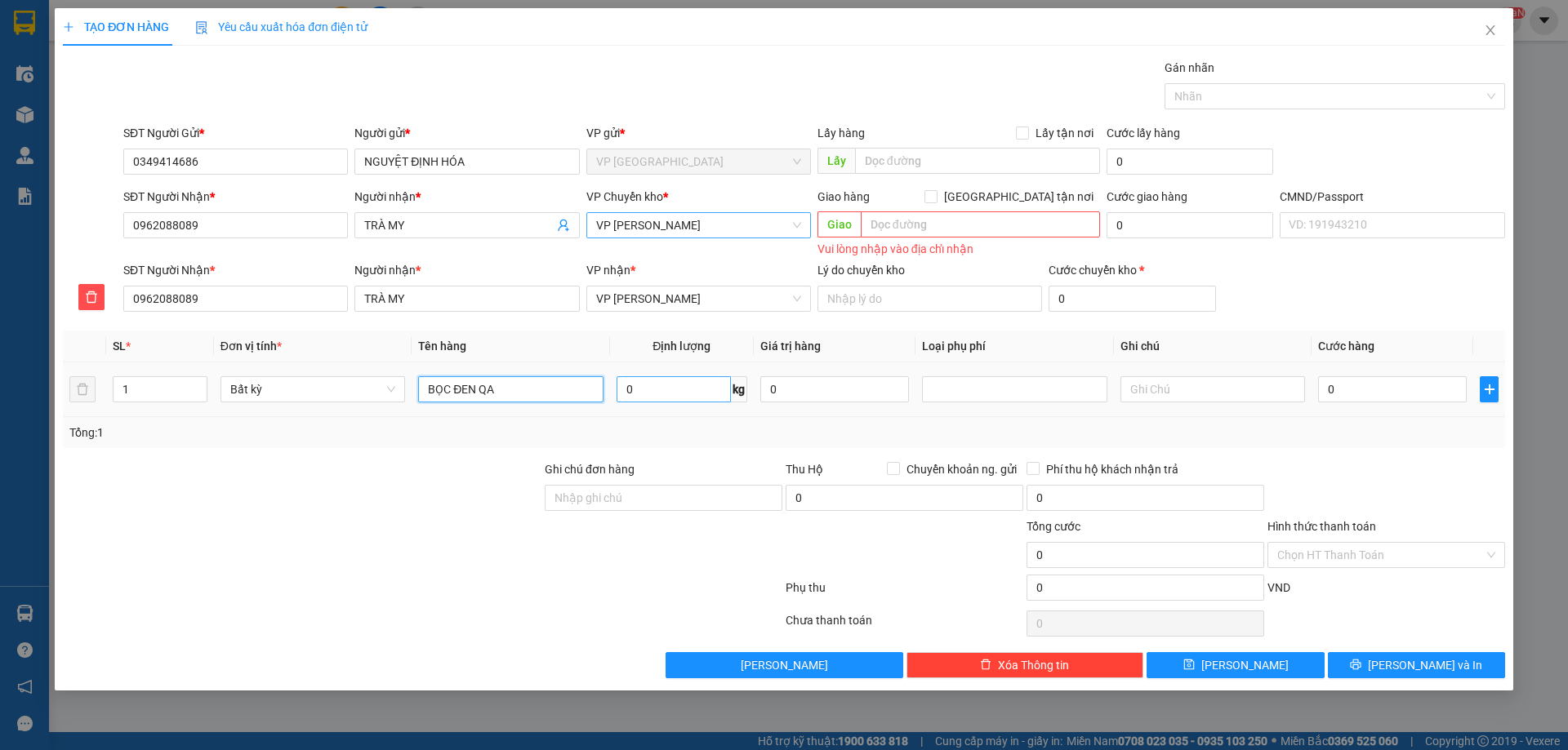
type input "BỌC ĐEN QA"
click at [688, 392] on input "0" at bounding box center [674, 390] width 114 height 26
type input "4"
click at [693, 418] on div "Tổng: 1" at bounding box center [784, 432] width 1443 height 31
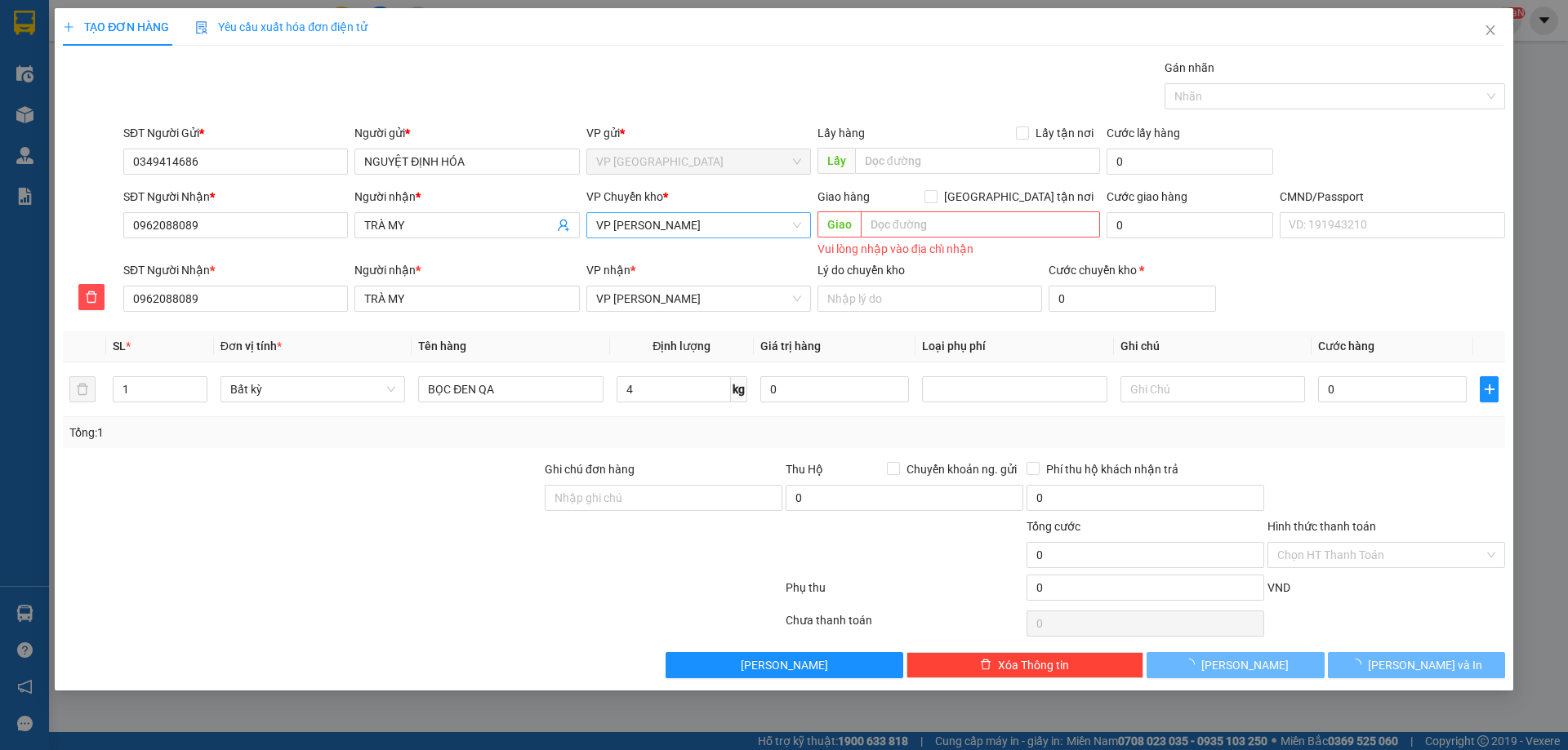
type input "55.000"
drag, startPoint x: 1397, startPoint y: 665, endPoint x: 1383, endPoint y: 657, distance: 16.1
click at [1396, 665] on button "[PERSON_NAME] và In" at bounding box center [1416, 666] width 177 height 26
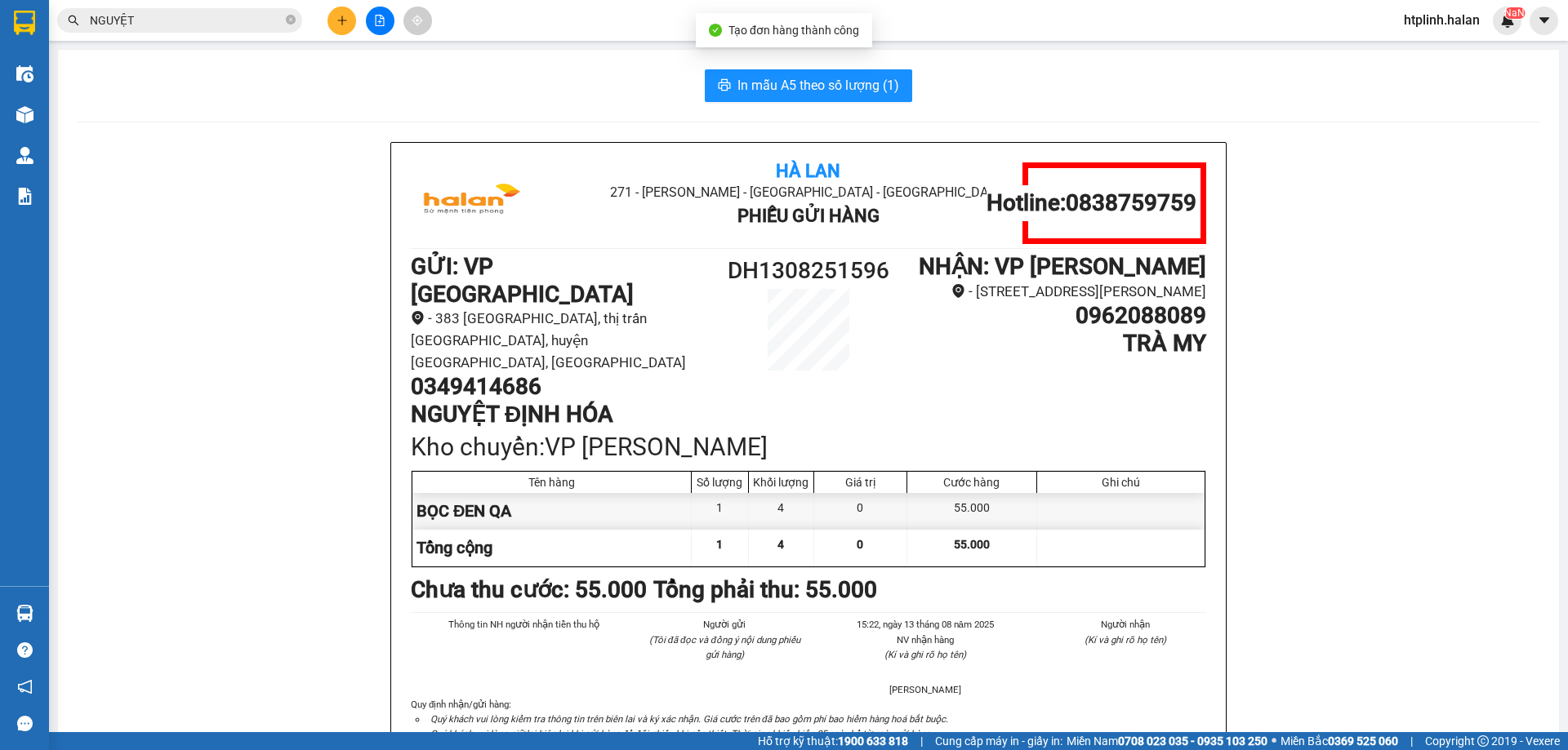
click at [846, 85] on span "In mẫu A5 theo số lượng (1)" at bounding box center [818, 85] width 161 height 20
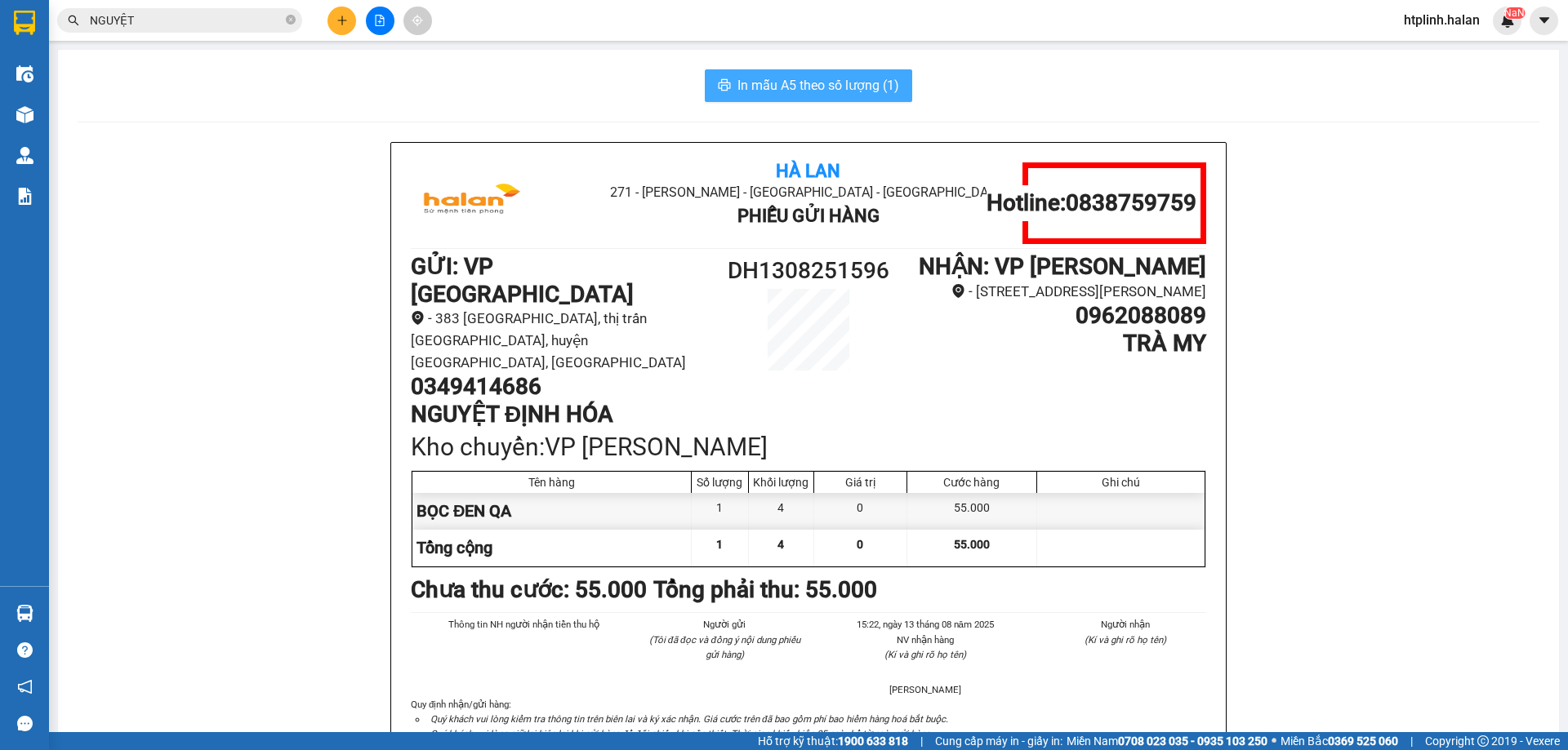
click at [853, 78] on span "In mẫu A5 theo số lượng (1)" at bounding box center [818, 85] width 161 height 20
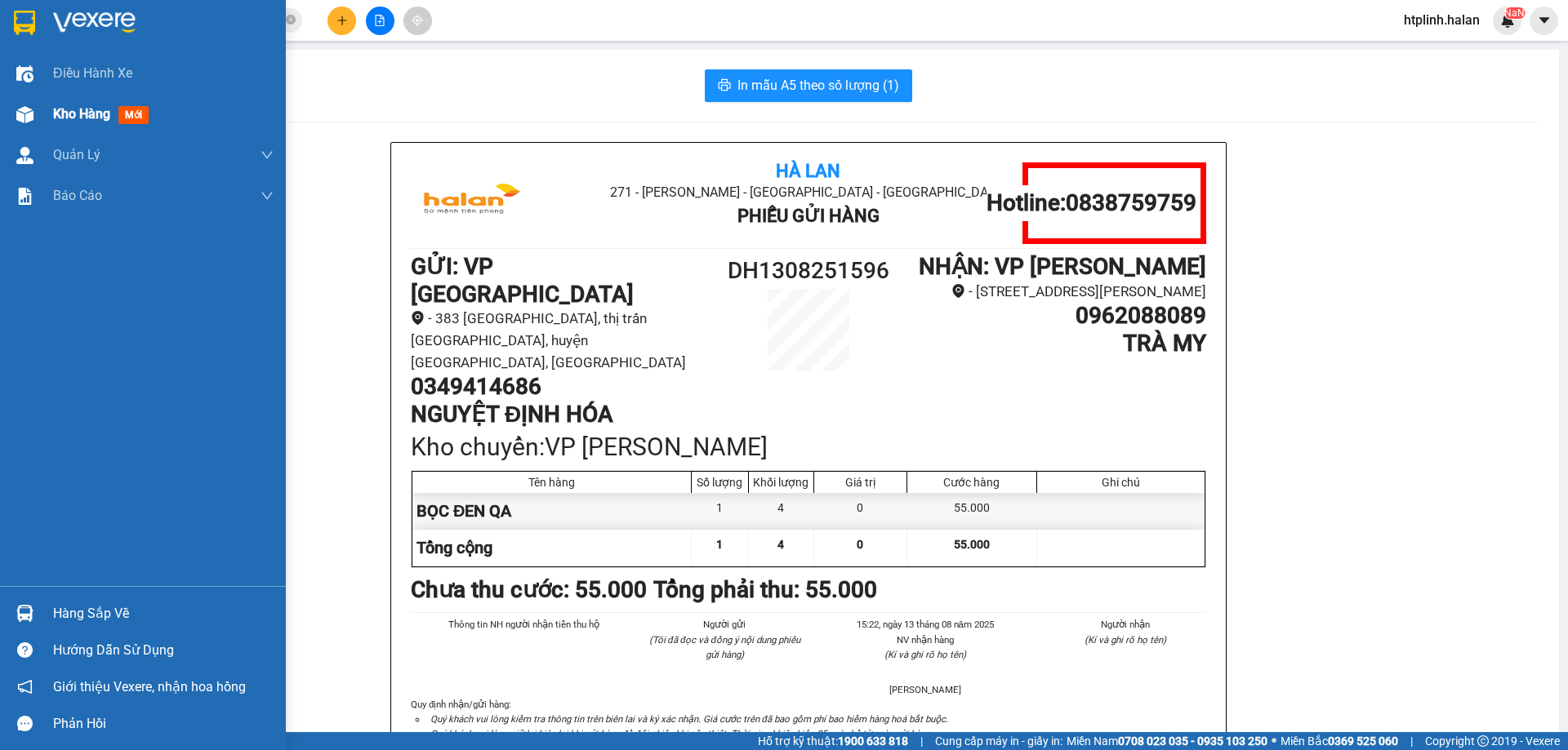
click at [202, 113] on div "Kho hàng mới" at bounding box center [164, 114] width 221 height 41
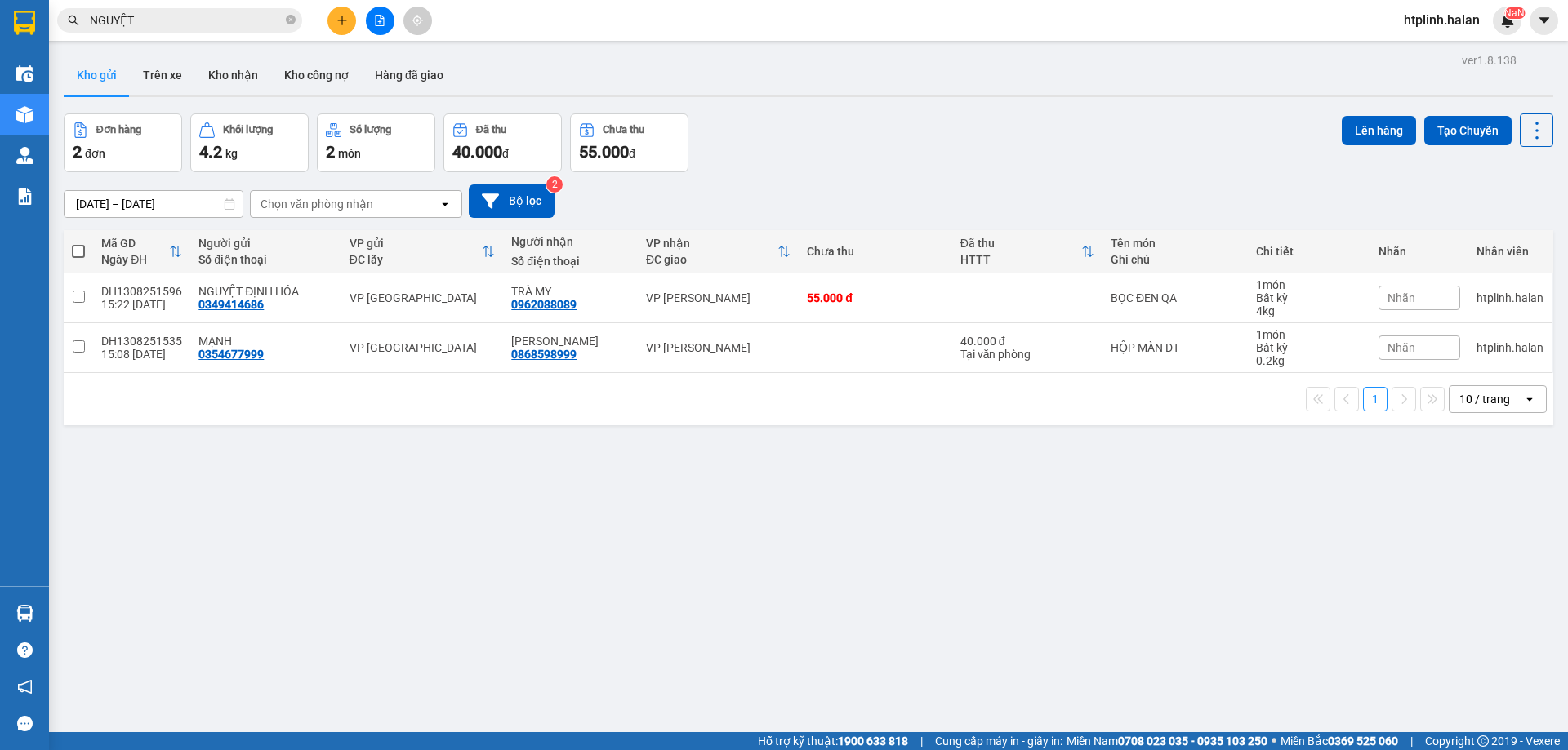
click at [250, 45] on main "ver 1.8.138 Kho gửi Trên xe Kho nhận Kho công nợ Hàng đã giao Đơn hàng 2 đơn Kh…" at bounding box center [784, 366] width 1568 height 732
click at [235, 74] on button "Kho nhận" at bounding box center [233, 74] width 76 height 39
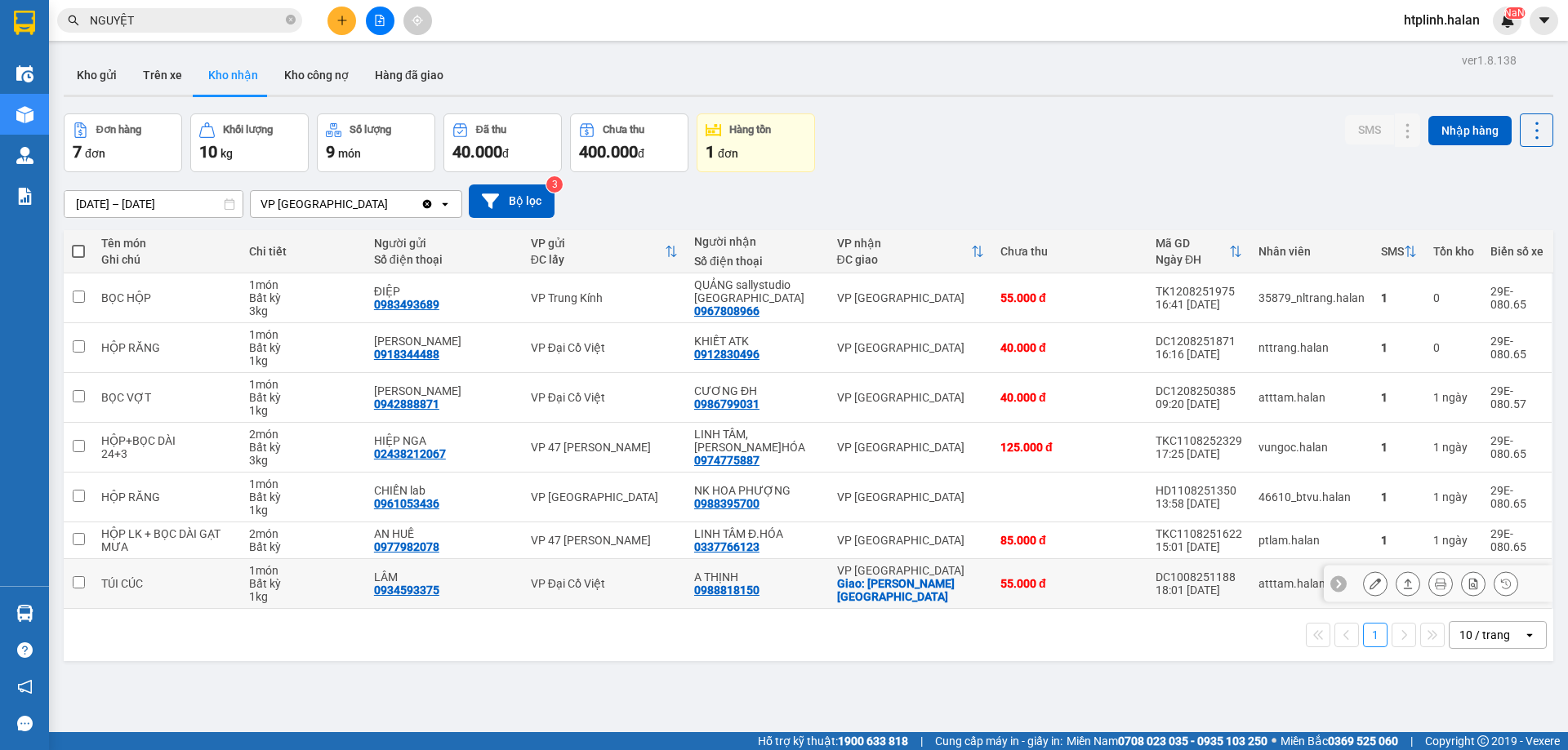
scroll to position [75, 0]
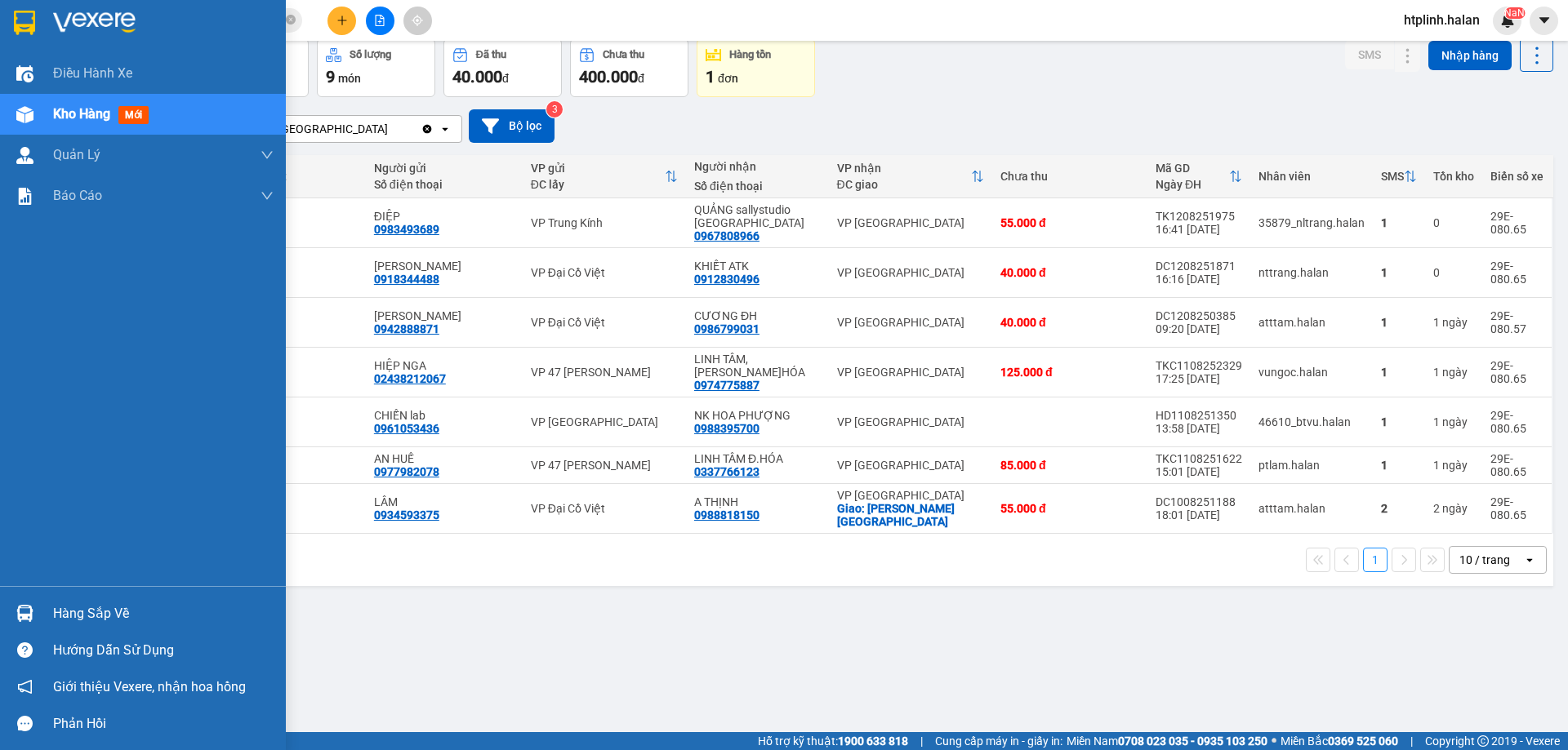
click at [87, 607] on div "Hàng sắp về" at bounding box center [164, 614] width 221 height 25
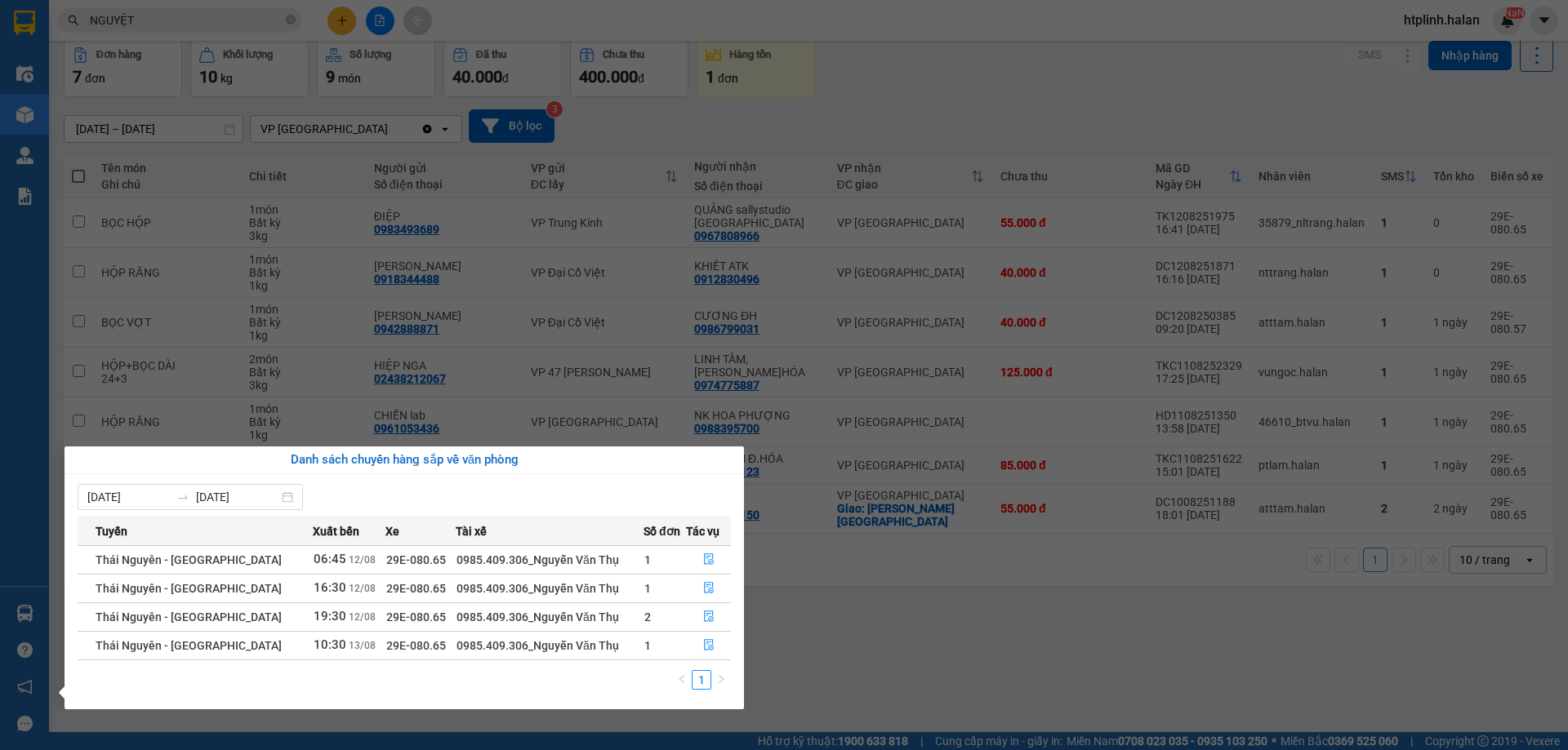
click at [1096, 557] on section "Kết quả tìm kiếm ( 117 ) Bộ lọc Thuộc VP này Mã ĐH Trạng thái Món hàng Thu hộ T…" at bounding box center [784, 375] width 1568 height 750
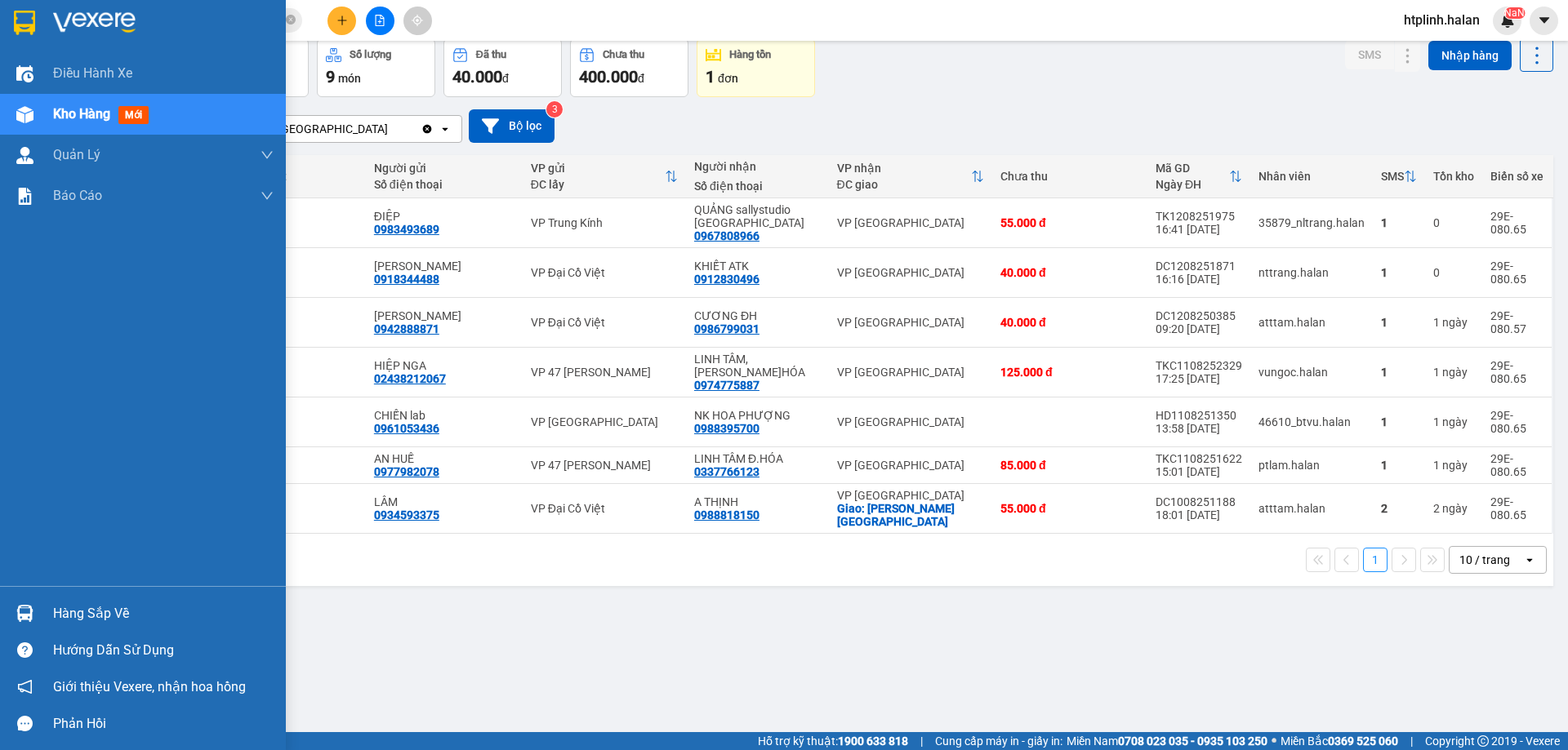
click at [21, 616] on img at bounding box center [25, 613] width 18 height 18
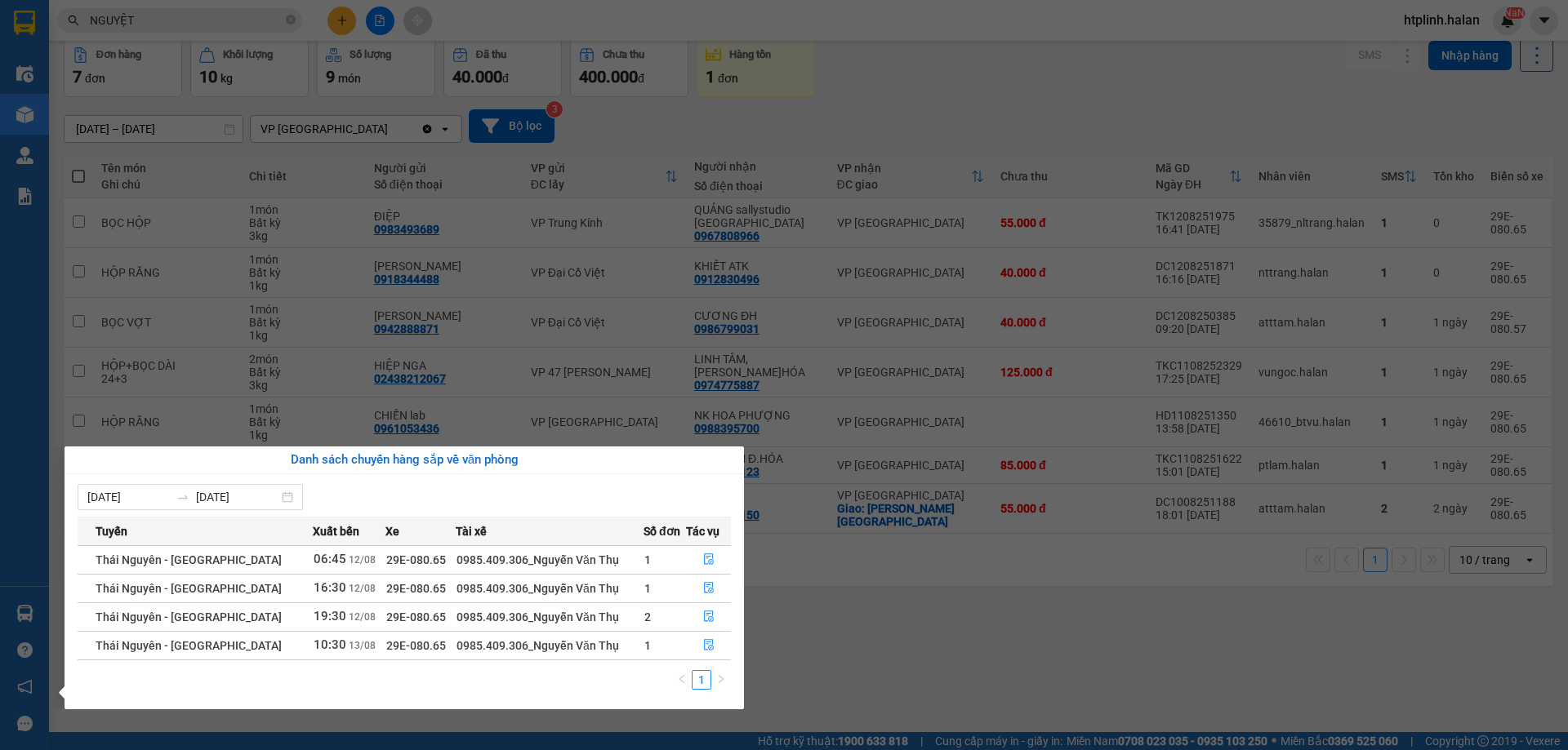
click at [21, 616] on div "Điều hành xe Kho hàng mới Quản [PERSON_NAME] lý chuyến Quản lý kiểm kho Báo cáo…" at bounding box center [25, 375] width 49 height 750
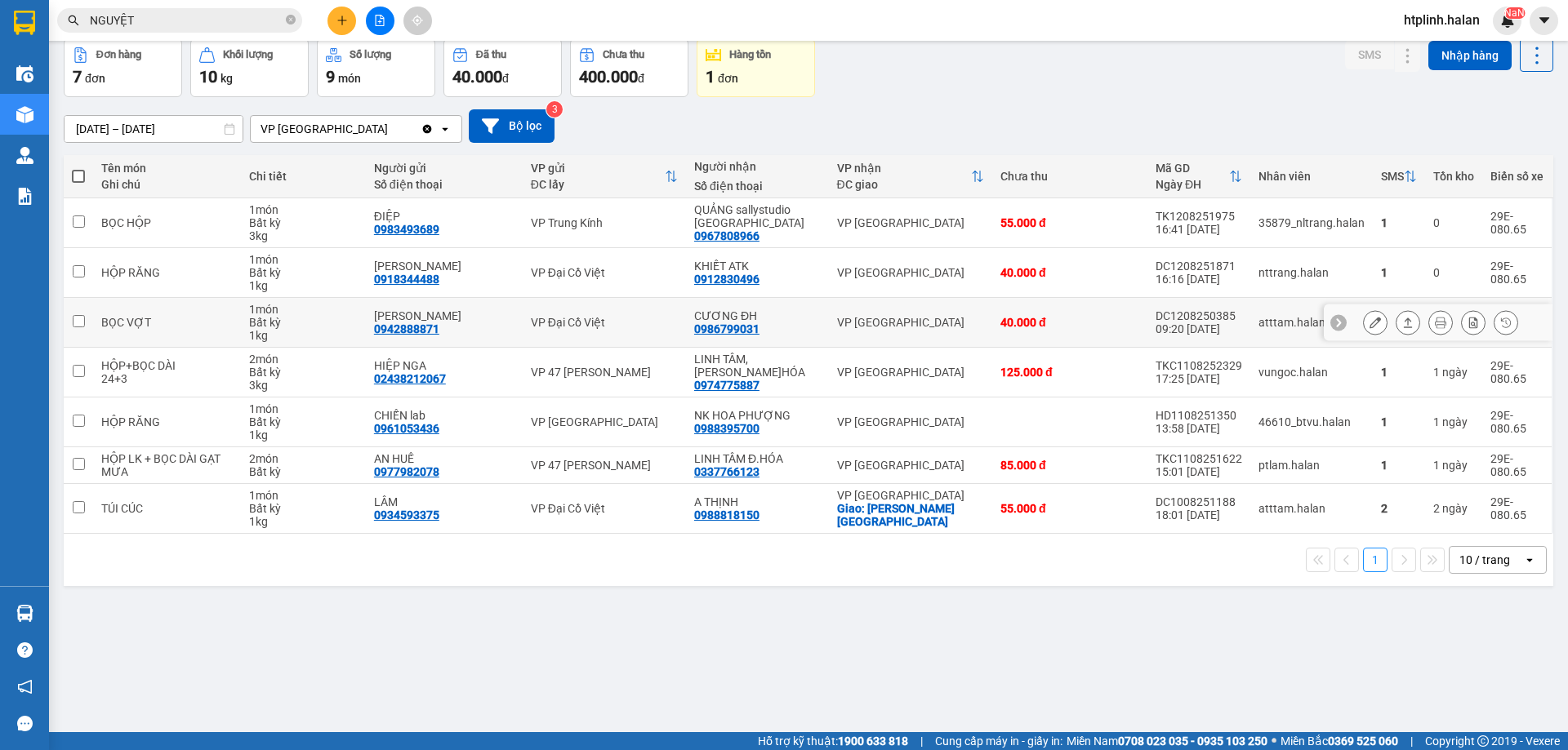
scroll to position [0, 0]
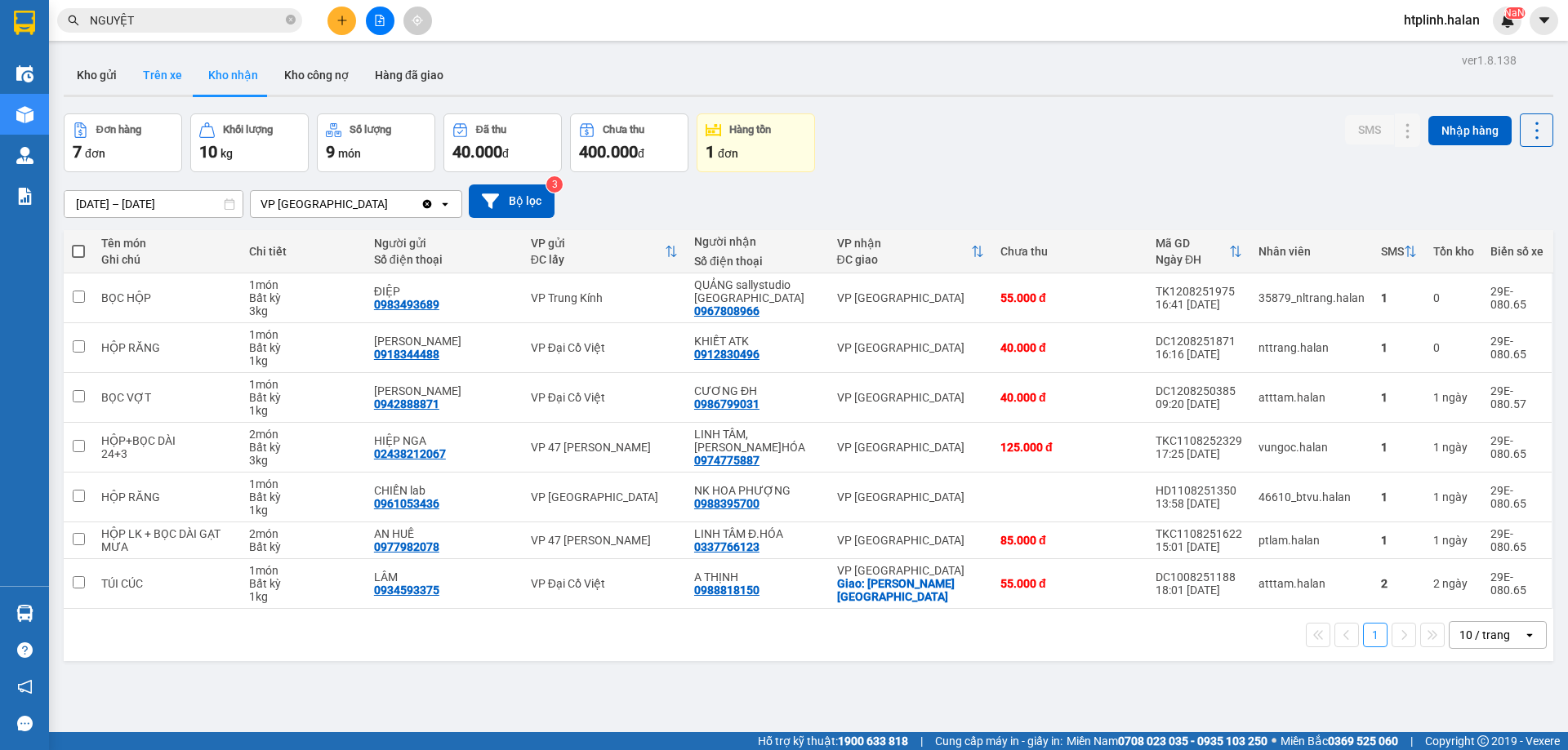
click at [143, 81] on button "Trên xe" at bounding box center [162, 74] width 66 height 39
type input "[DATE] – [DATE]"
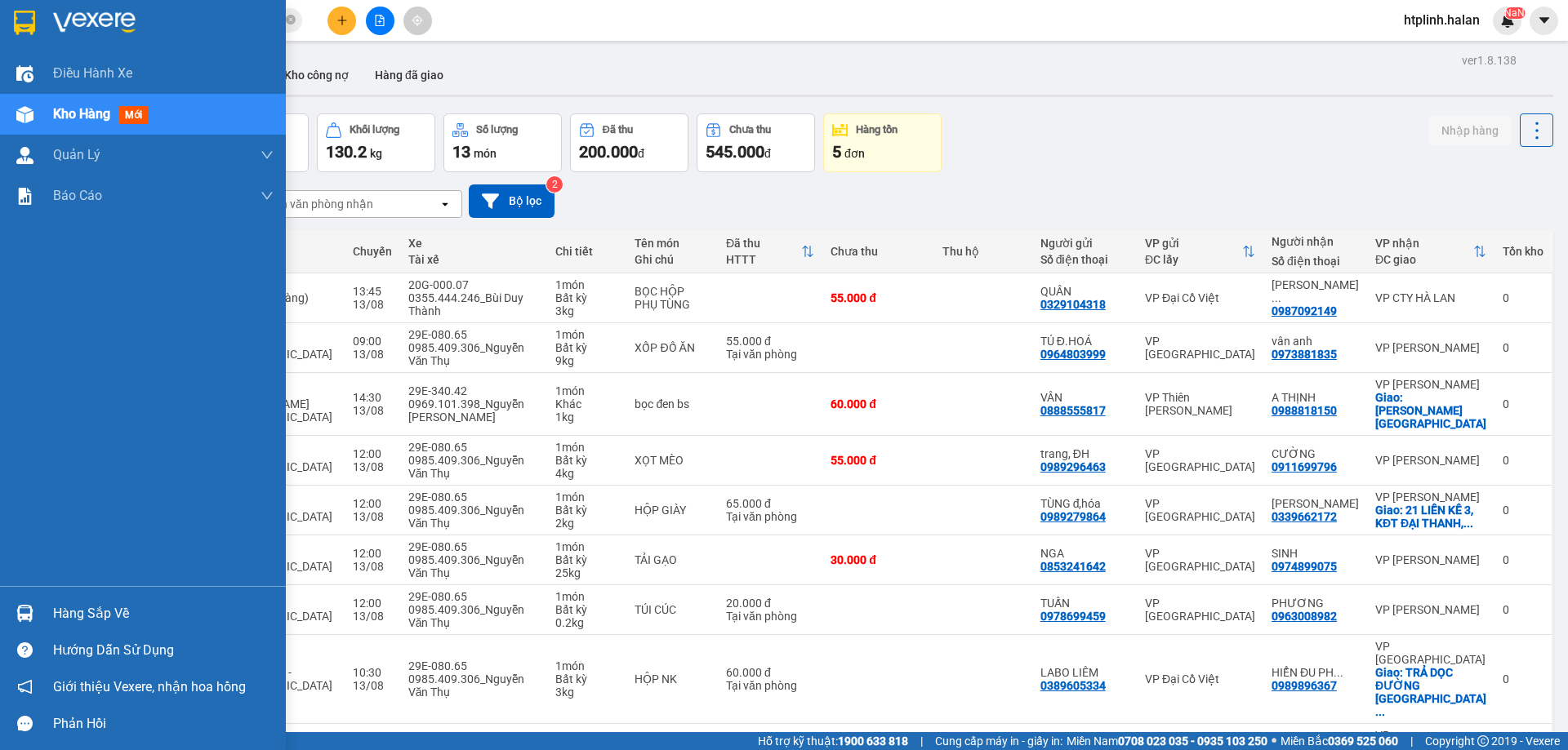
click at [3, 612] on div "Hàng sắp về" at bounding box center [143, 613] width 286 height 37
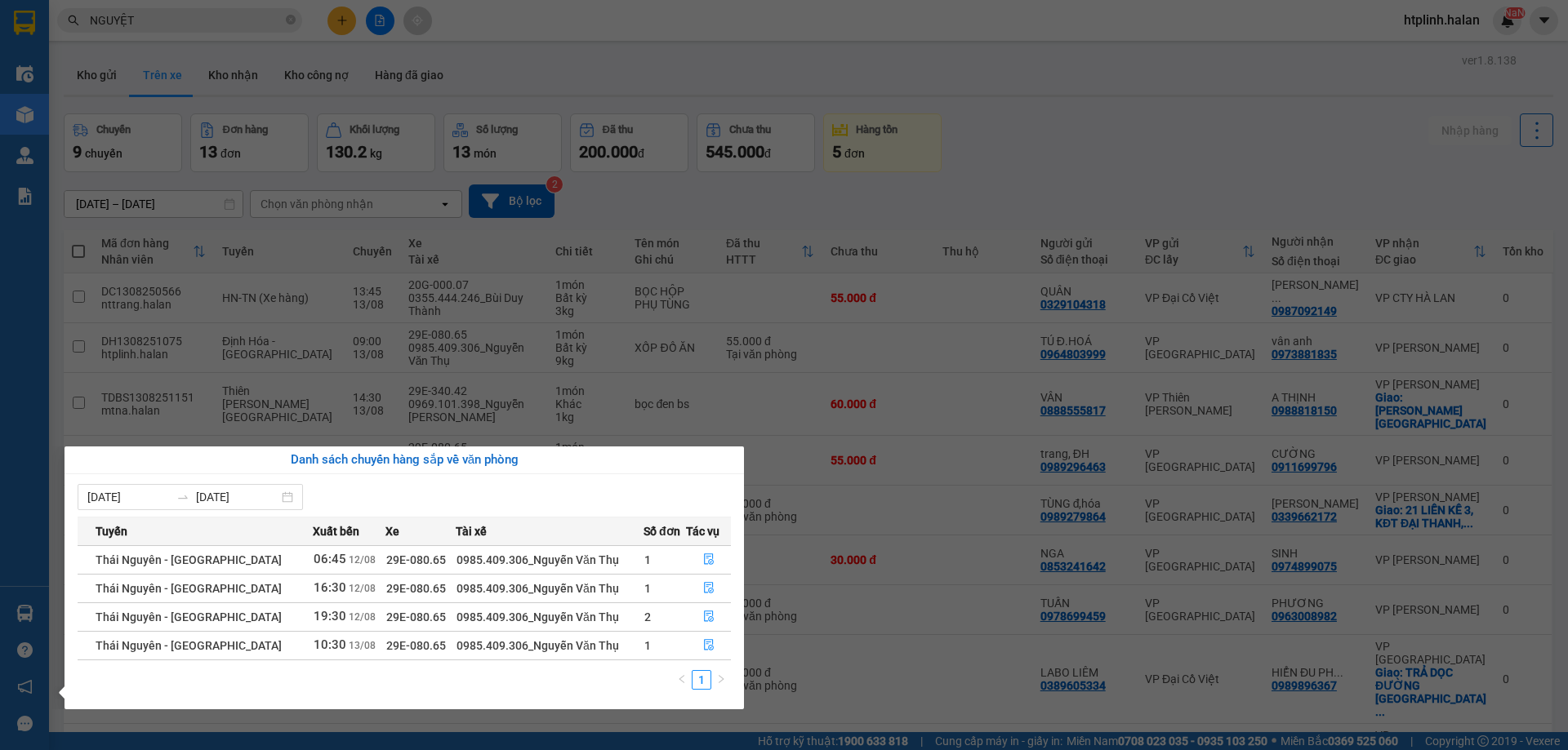
click at [3, 249] on div "Điều hành xe Kho hàng mới Quản [PERSON_NAME] lý chuyến Quản lý kiểm kho Báo cáo…" at bounding box center [25, 375] width 49 height 750
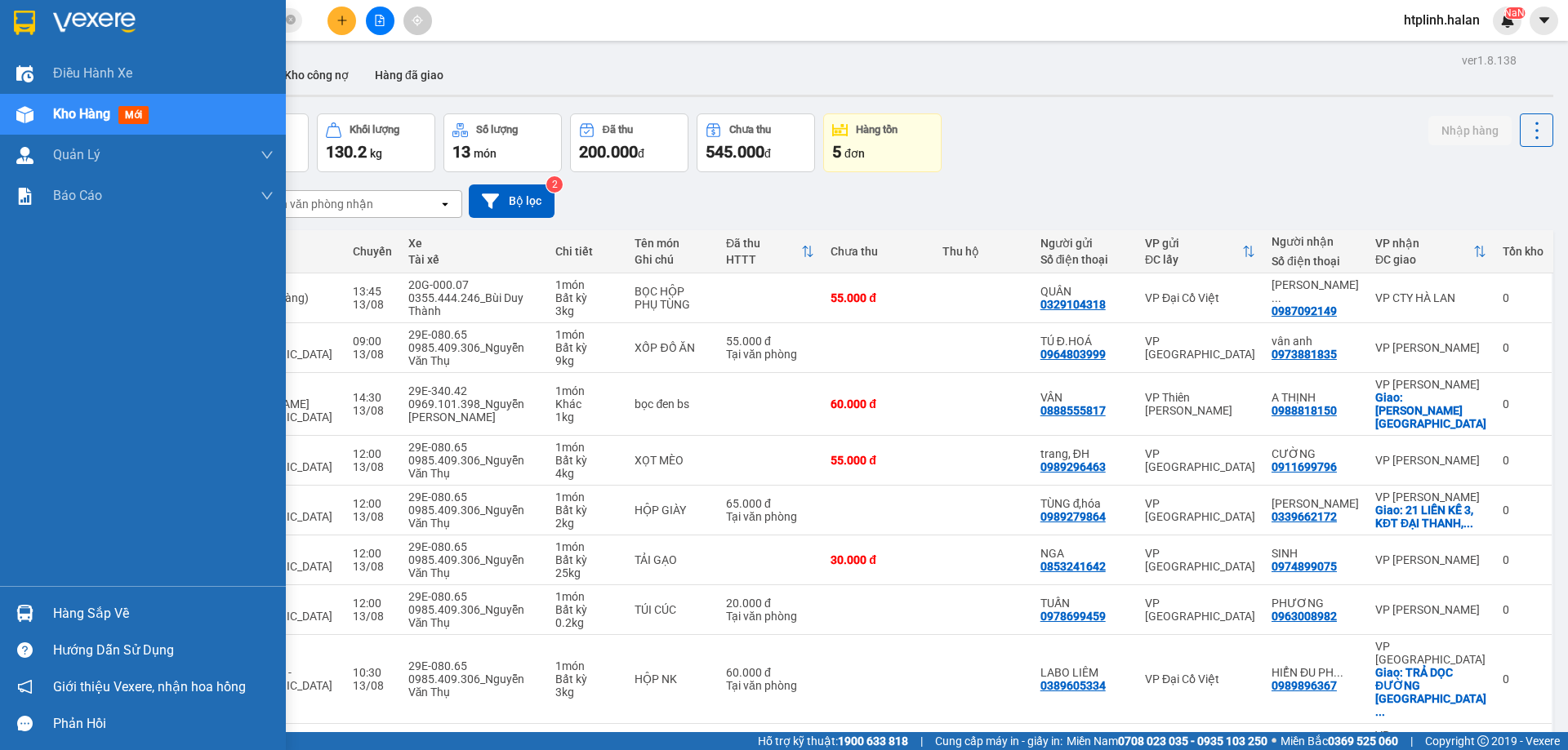
click at [20, 224] on div "Điều hành xe Kho hàng mới Quản Lý Quản lý chuyến Quản lý kiểm kho Báo cáo 12. T…" at bounding box center [143, 320] width 286 height 533
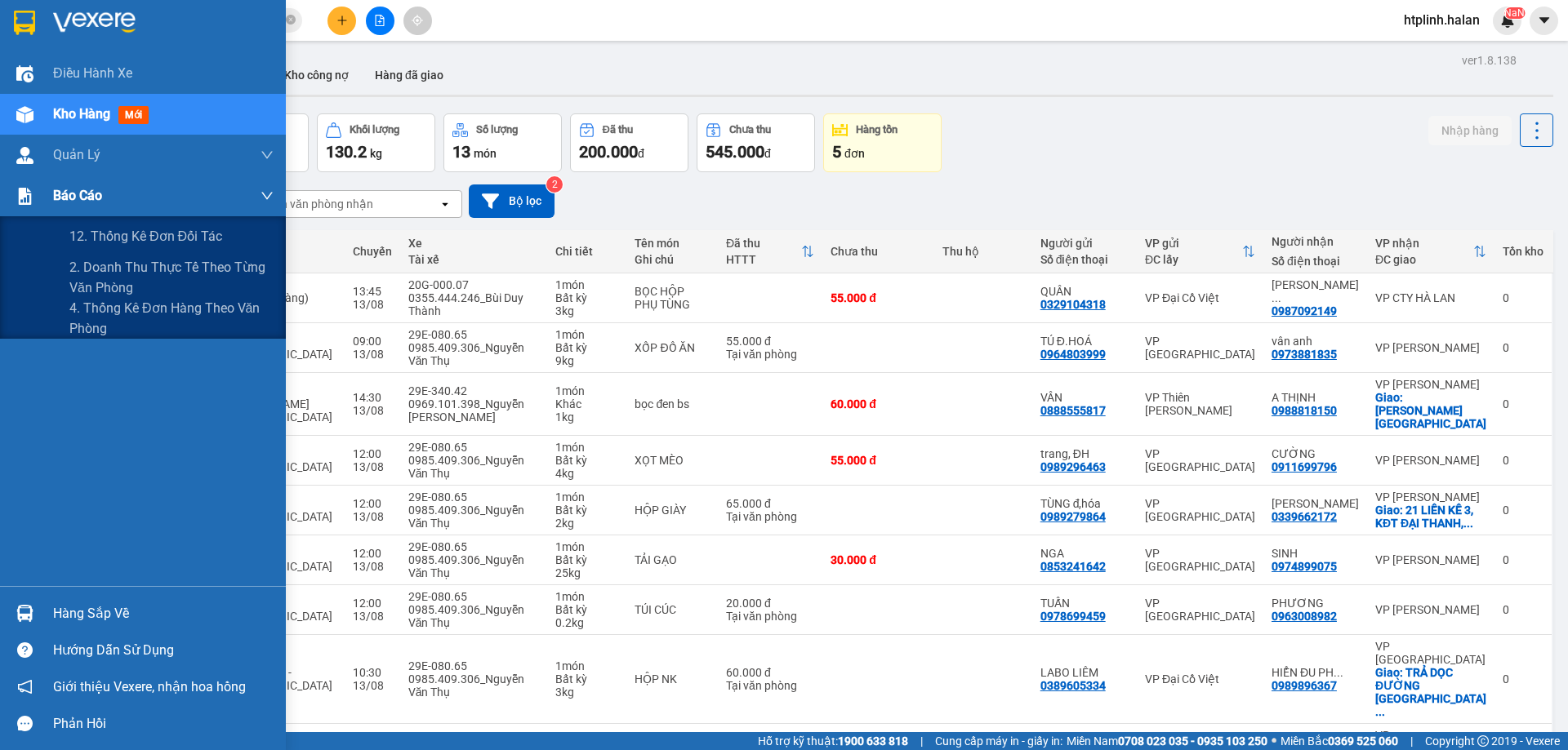
click at [91, 184] on div "Báo cáo" at bounding box center [164, 195] width 221 height 41
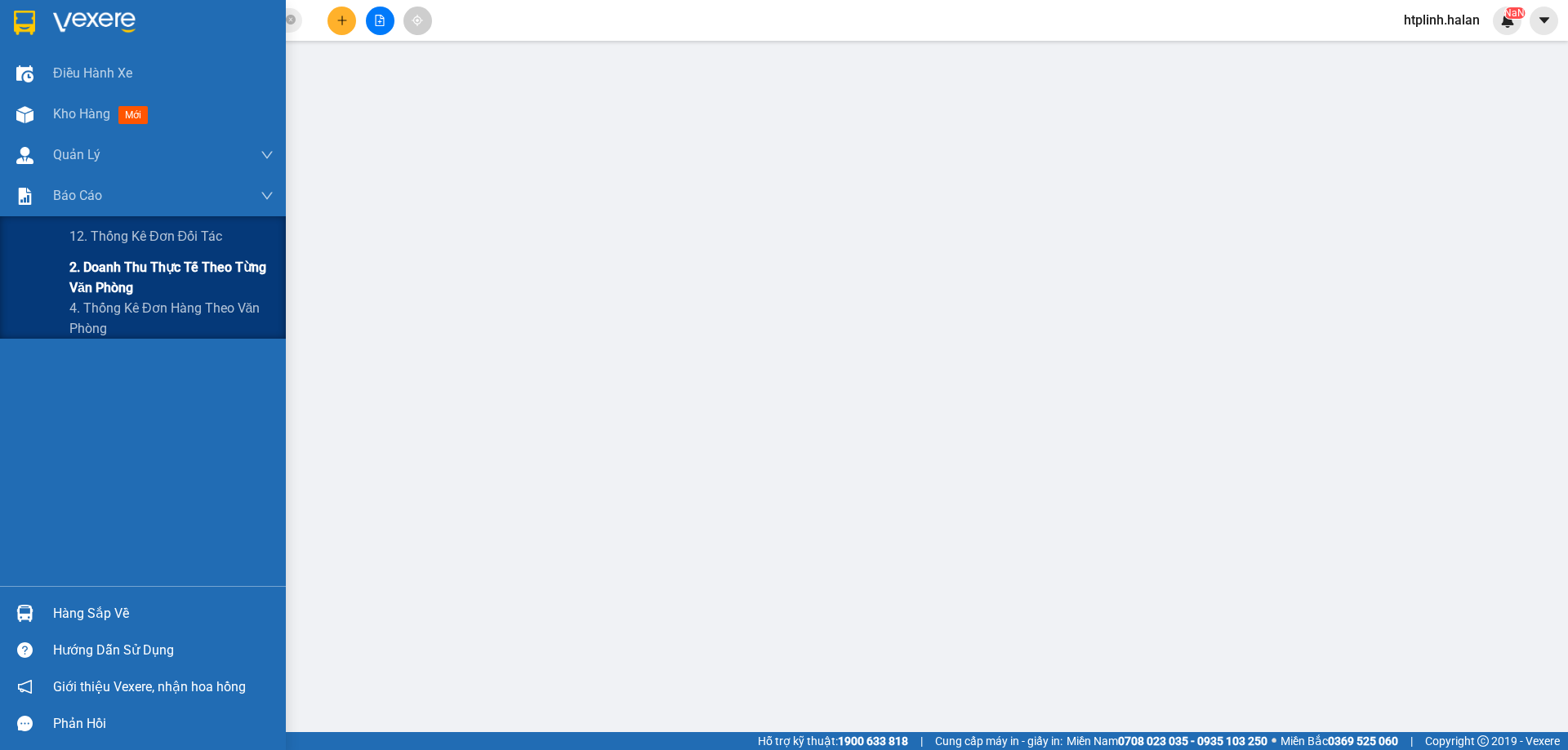
click at [131, 290] on span "2. Doanh thu thực tế theo từng văn phòng" at bounding box center [171, 278] width 204 height 41
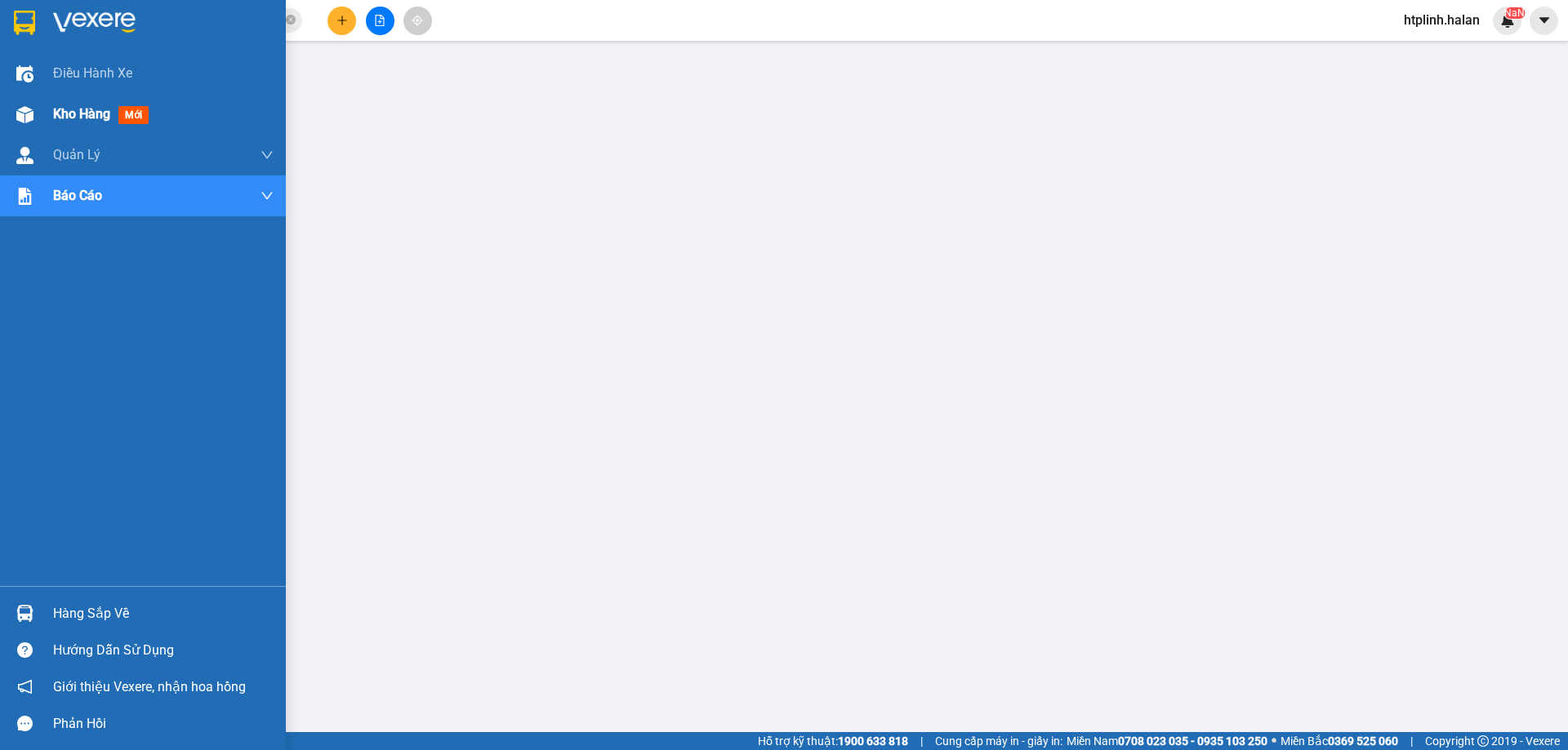
click at [6, 123] on div "Kho hàng mới" at bounding box center [143, 114] width 286 height 41
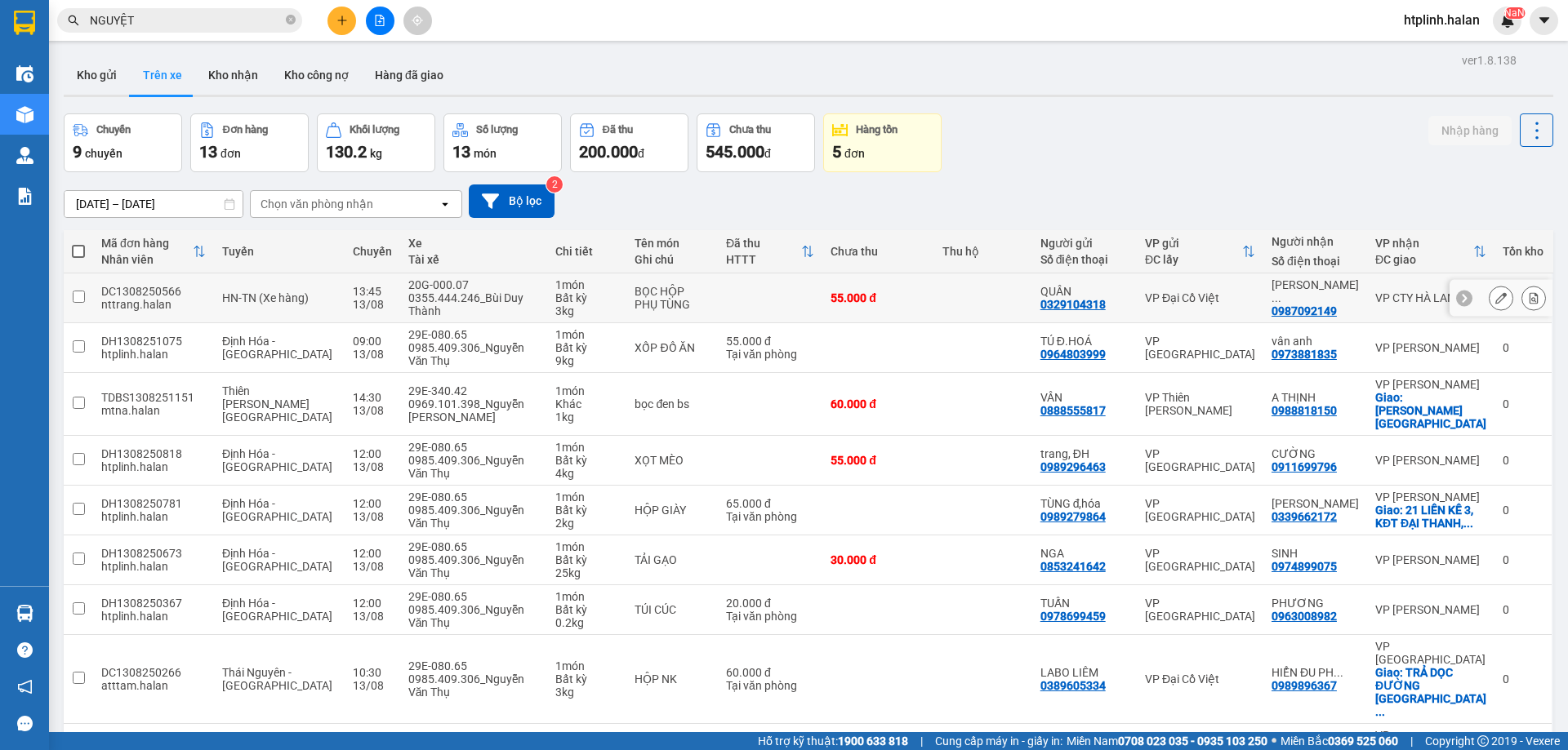
scroll to position [81, 0]
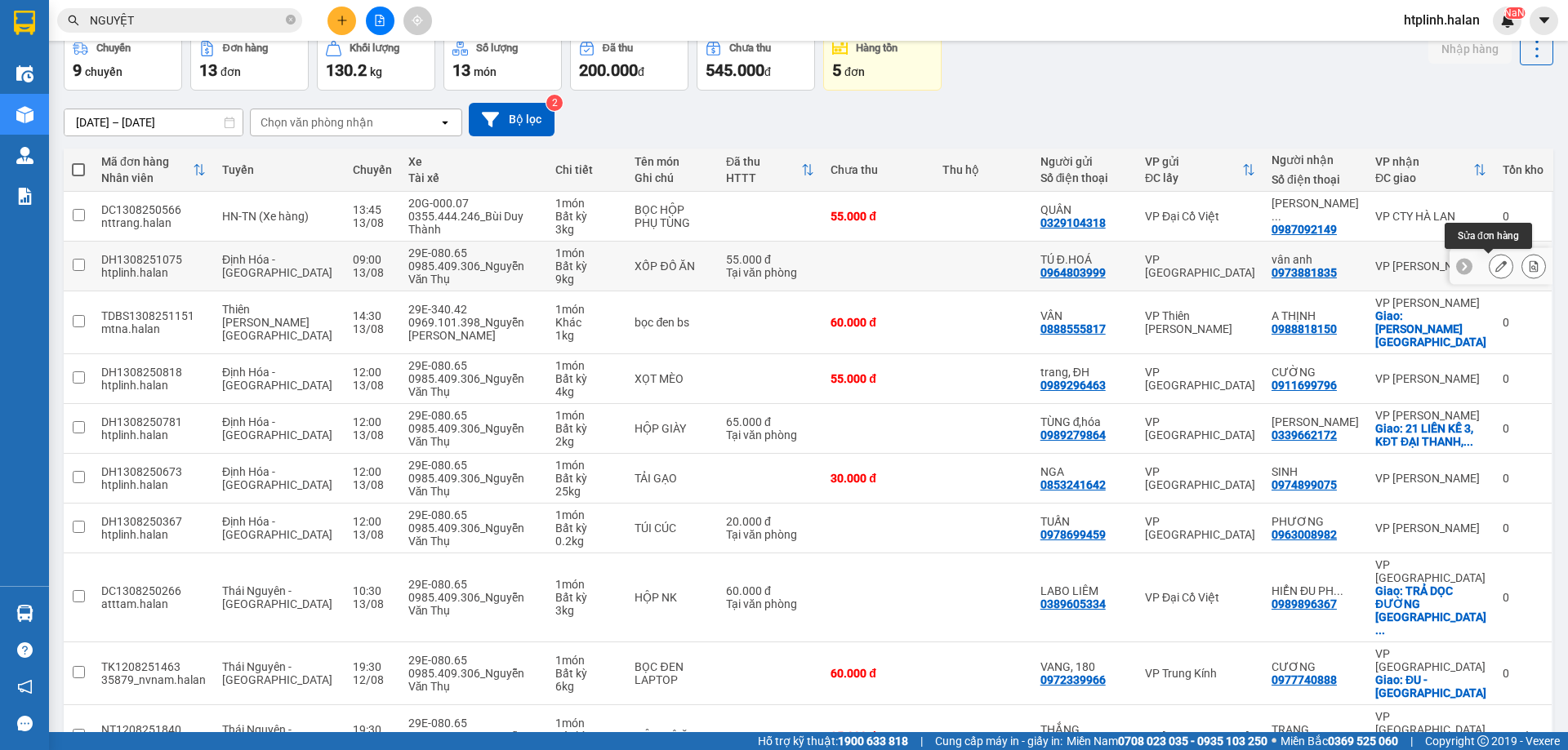
click at [1495, 262] on icon at bounding box center [1501, 265] width 11 height 11
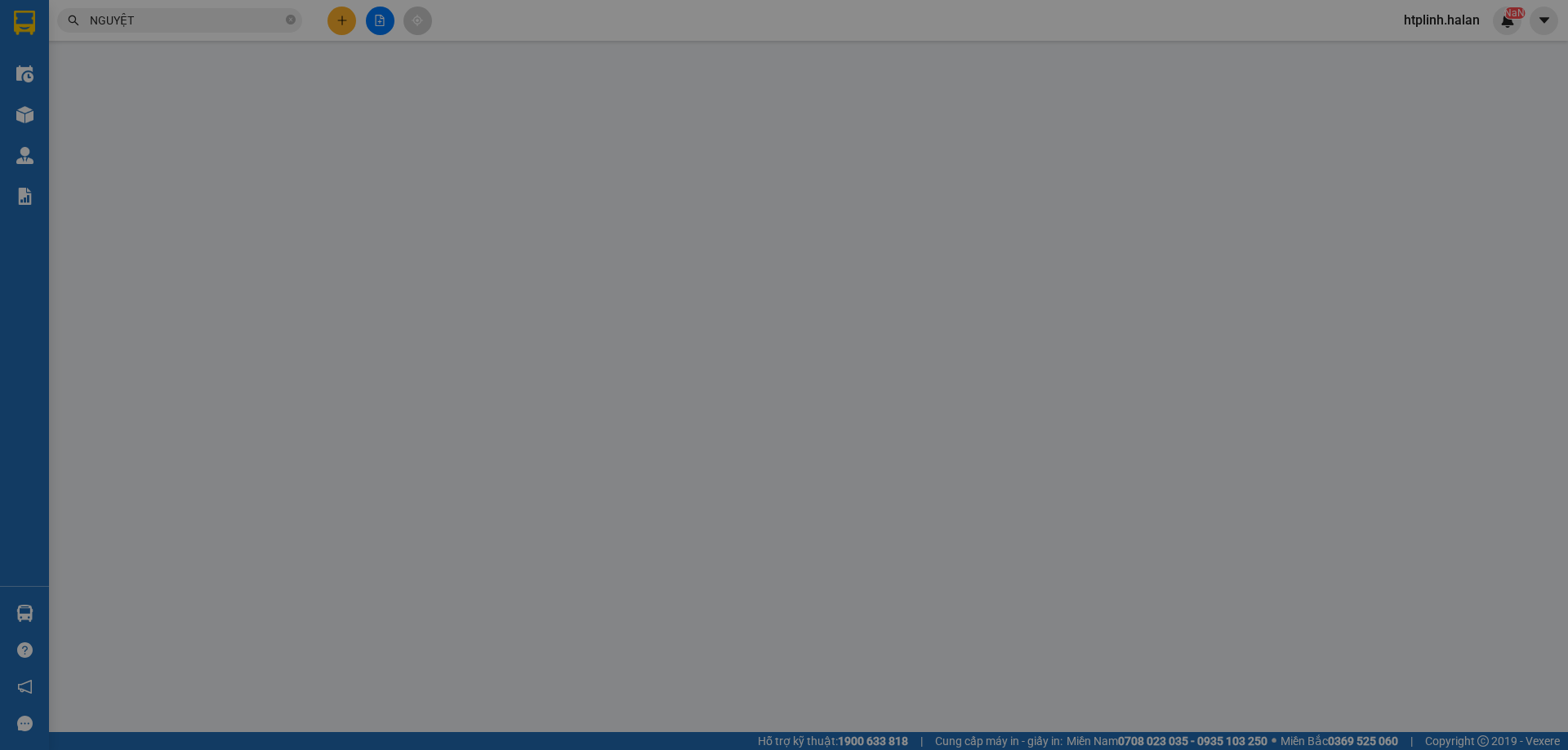
type input "0964803999"
type input "0973881835"
type input "55.000"
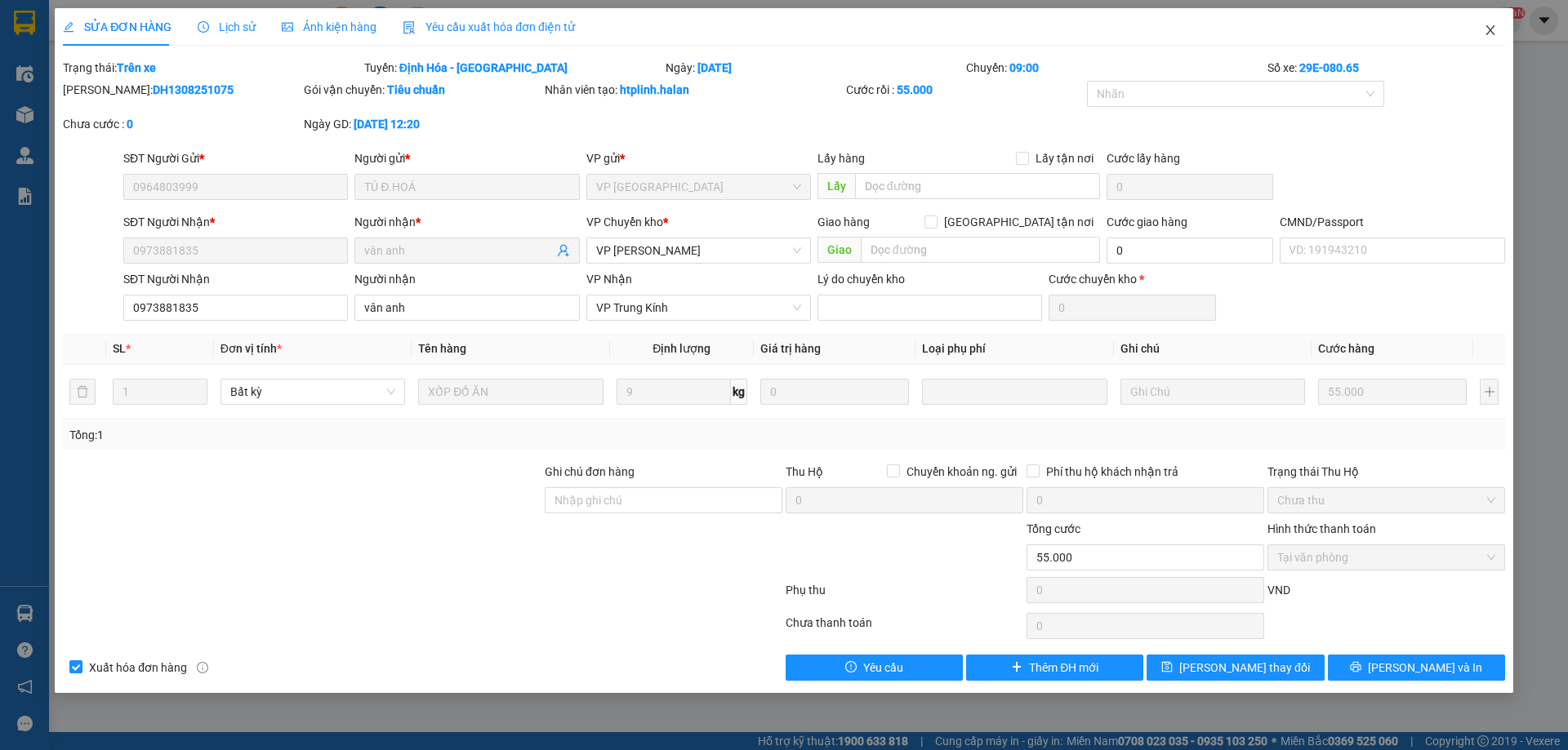
click at [1492, 30] on icon "close" at bounding box center [1490, 30] width 13 height 13
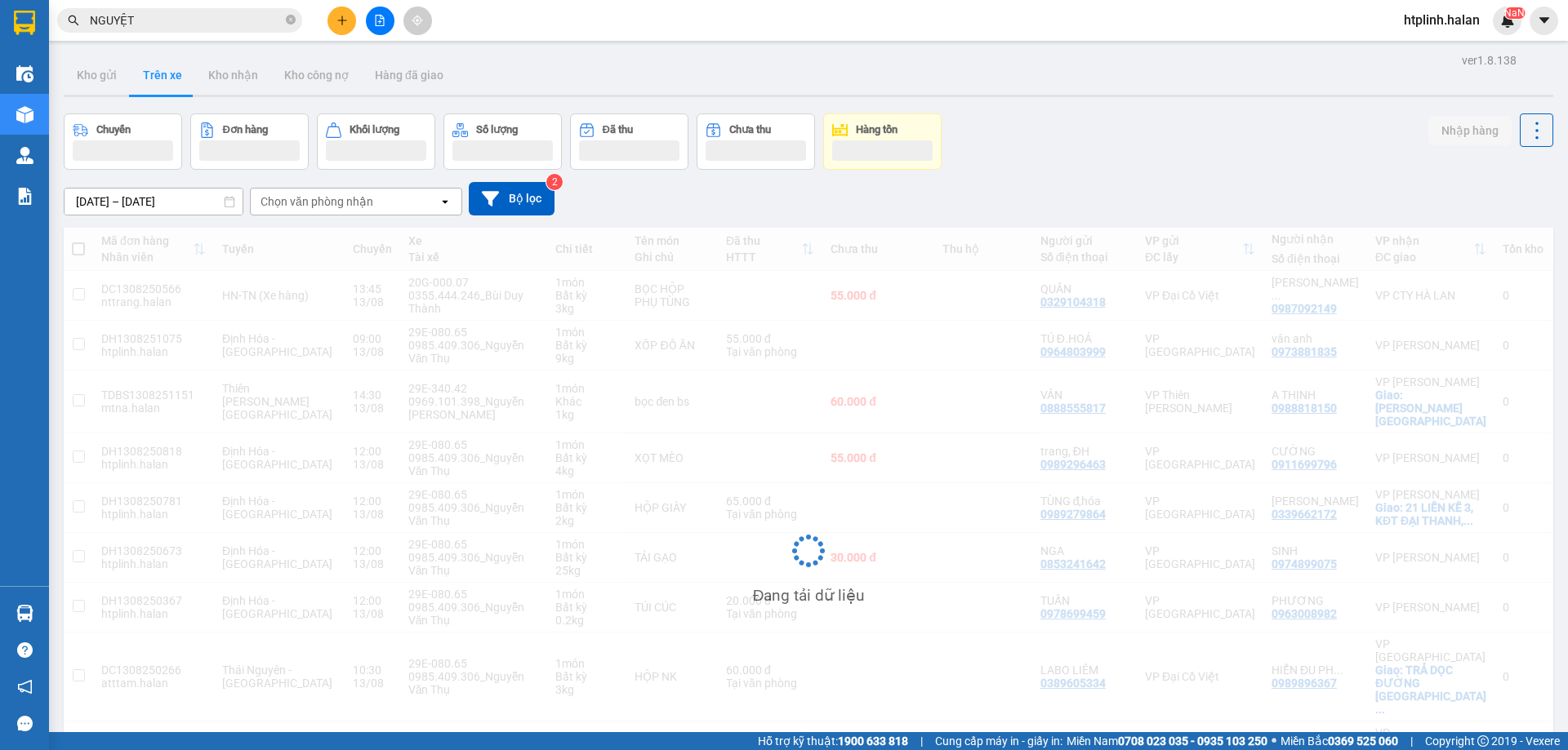
scroll to position [81, 0]
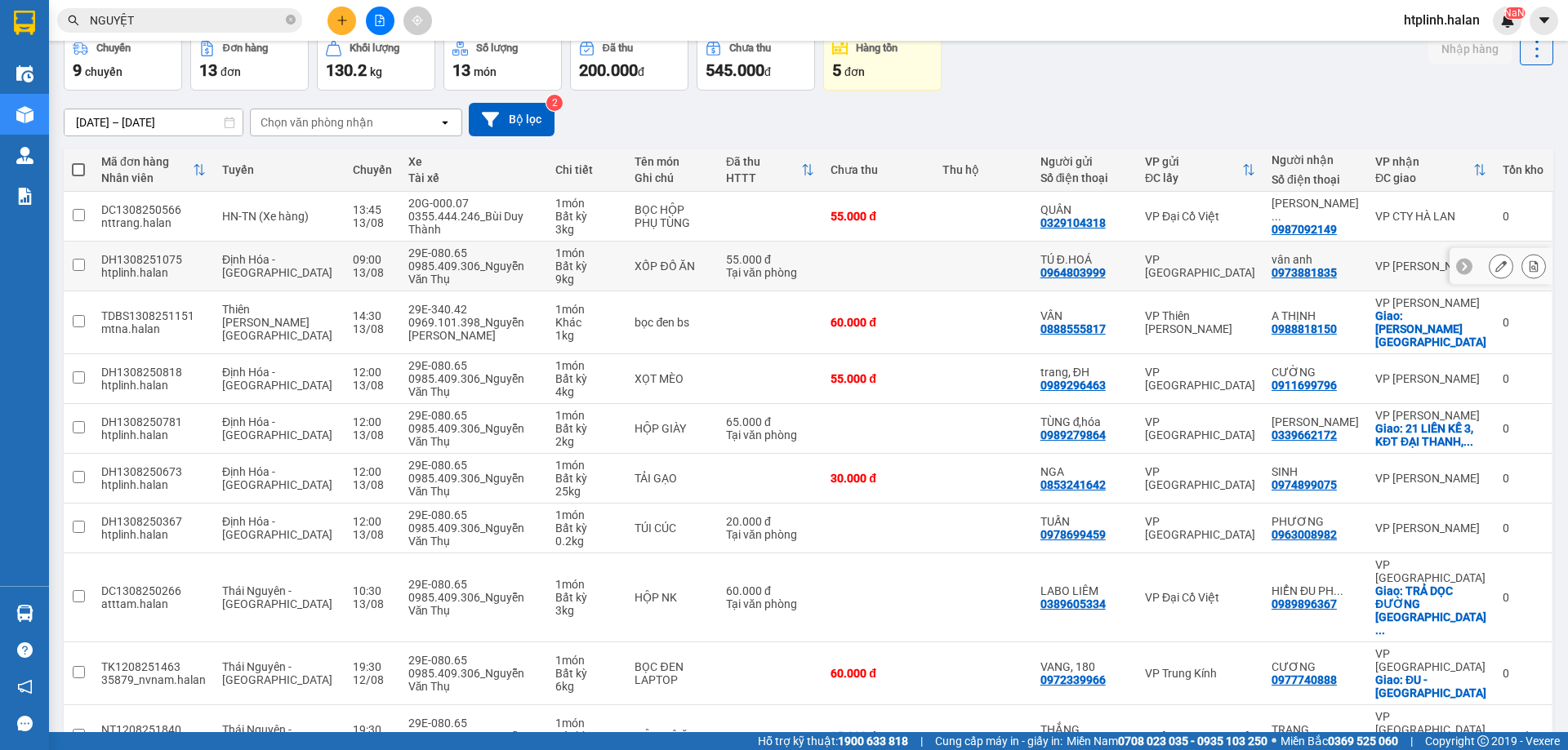
click at [1303, 270] on div "0973881835" at bounding box center [1304, 272] width 66 height 13
click at [1191, 260] on div "VP [GEOGRAPHIC_DATA]" at bounding box center [1200, 266] width 110 height 26
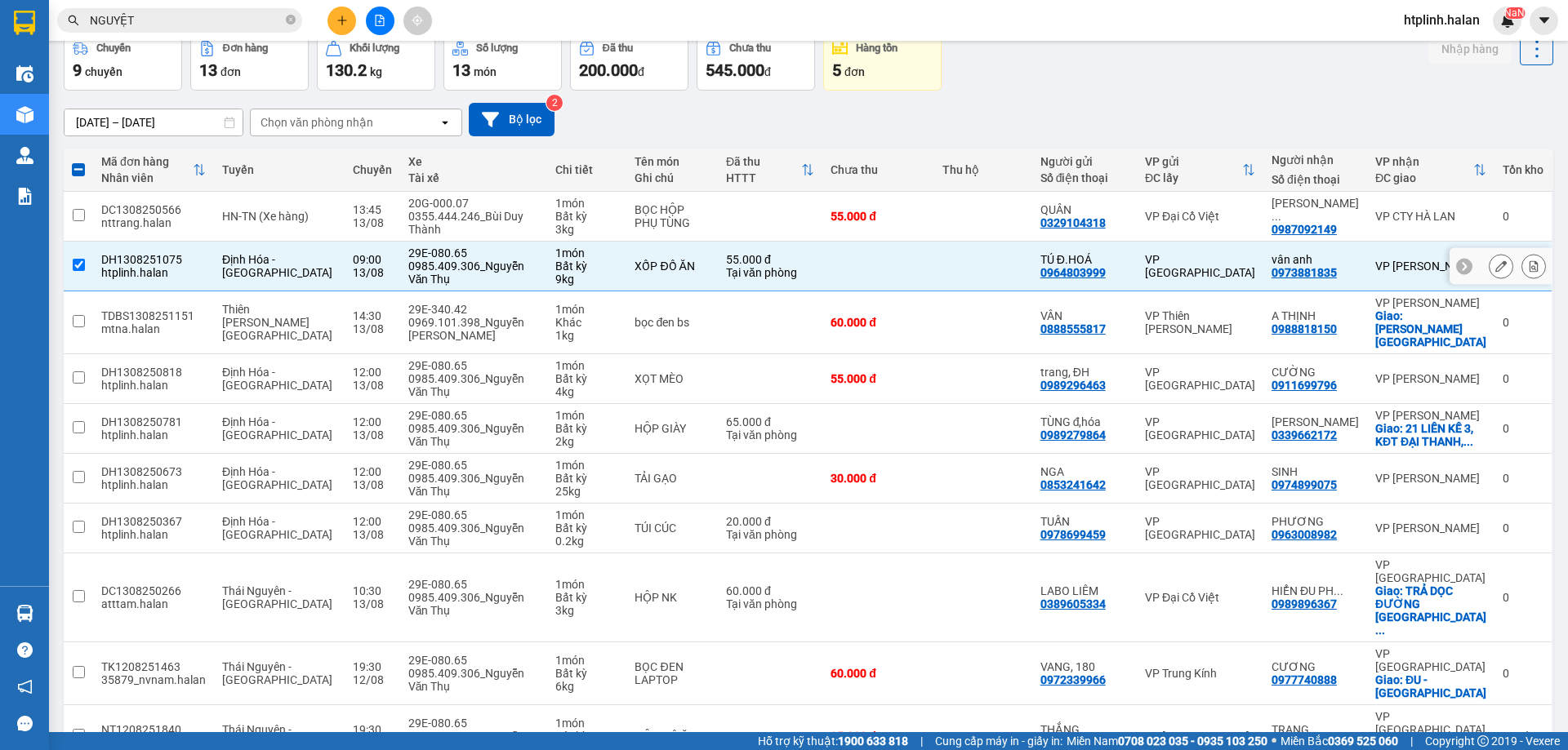
click at [1191, 260] on div "VP [GEOGRAPHIC_DATA]" at bounding box center [1200, 266] width 110 height 26
checkbox input "false"
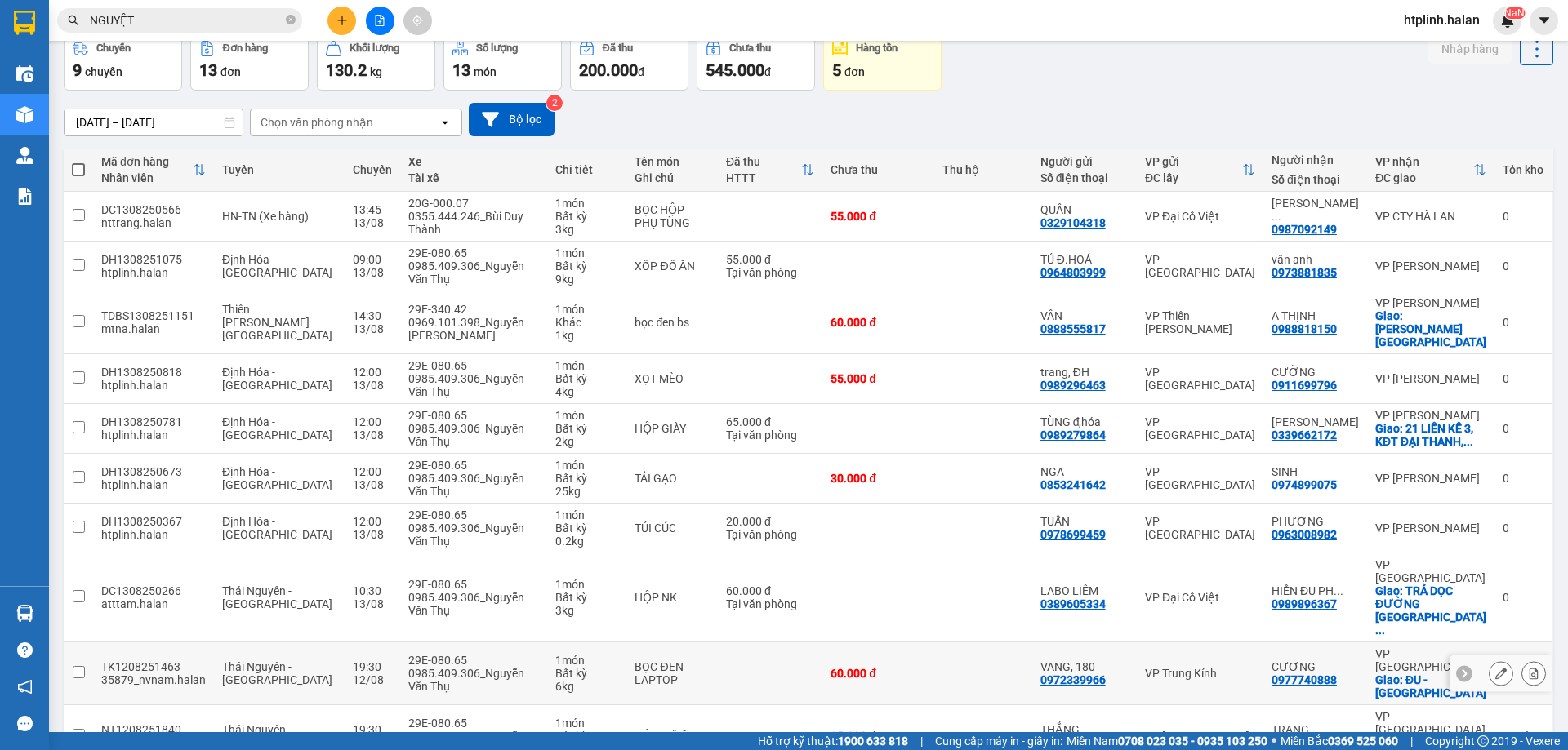
scroll to position [106, 0]
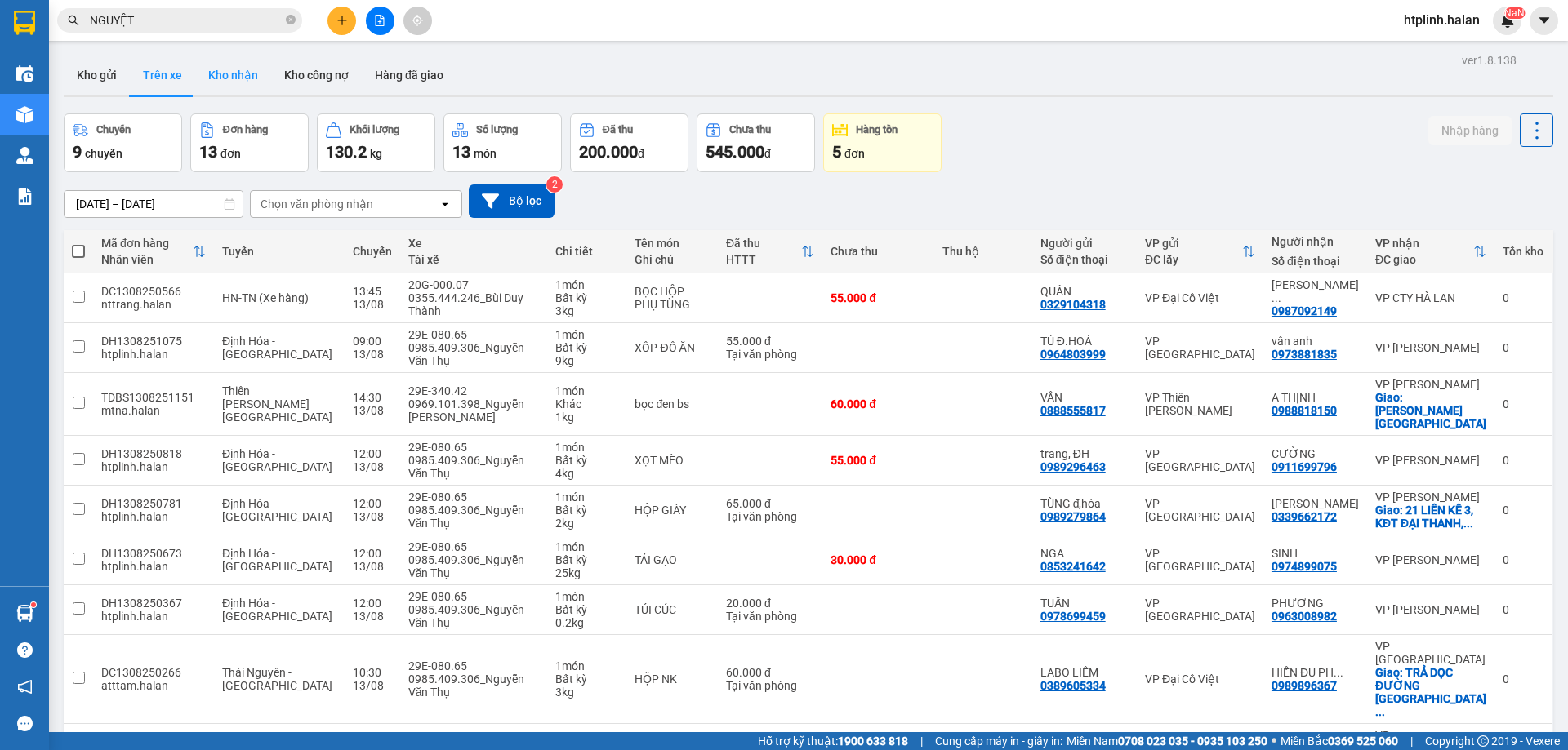
click at [231, 89] on button "Kho nhận" at bounding box center [233, 74] width 76 height 39
type input "[DATE] – [DATE]"
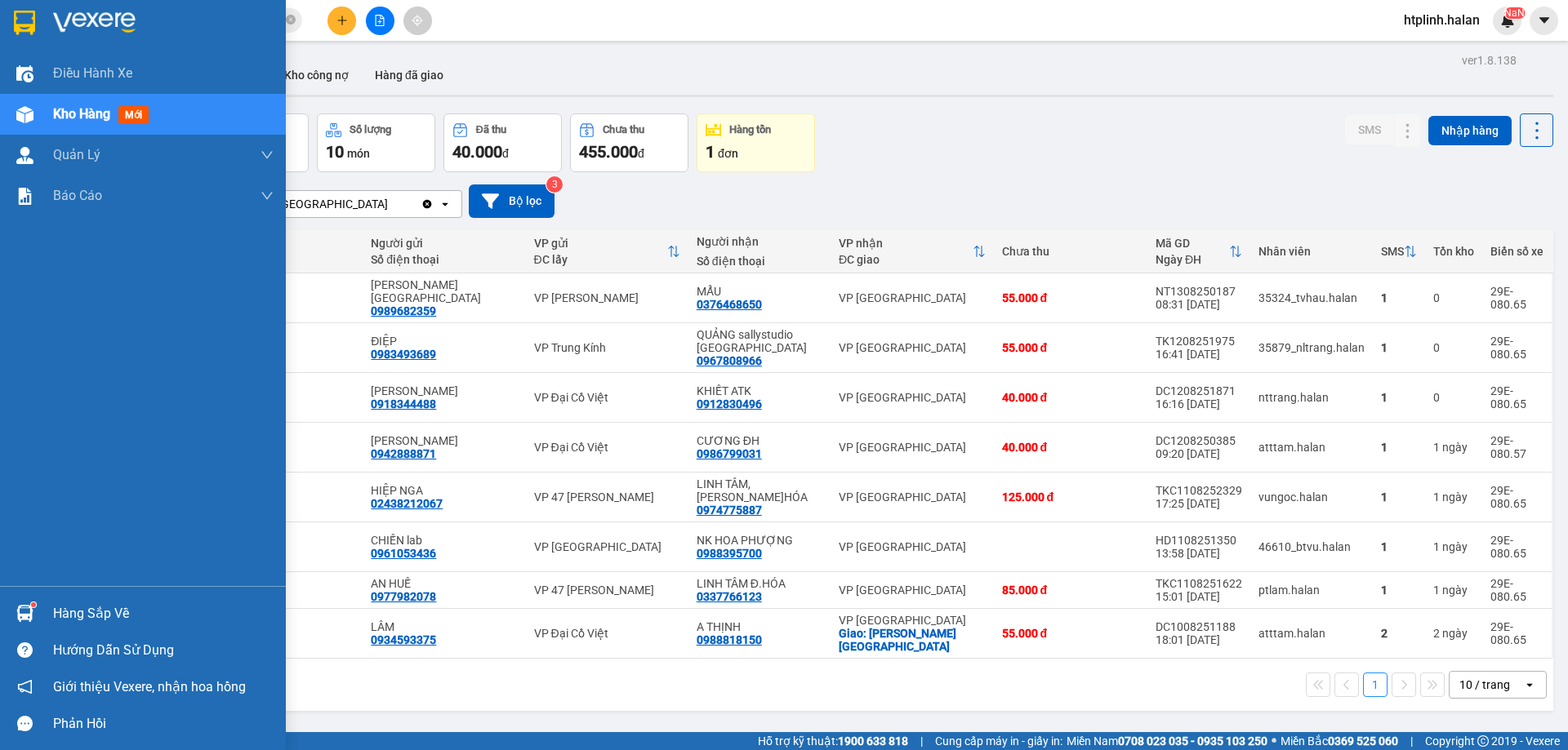
click at [27, 610] on img at bounding box center [25, 613] width 18 height 18
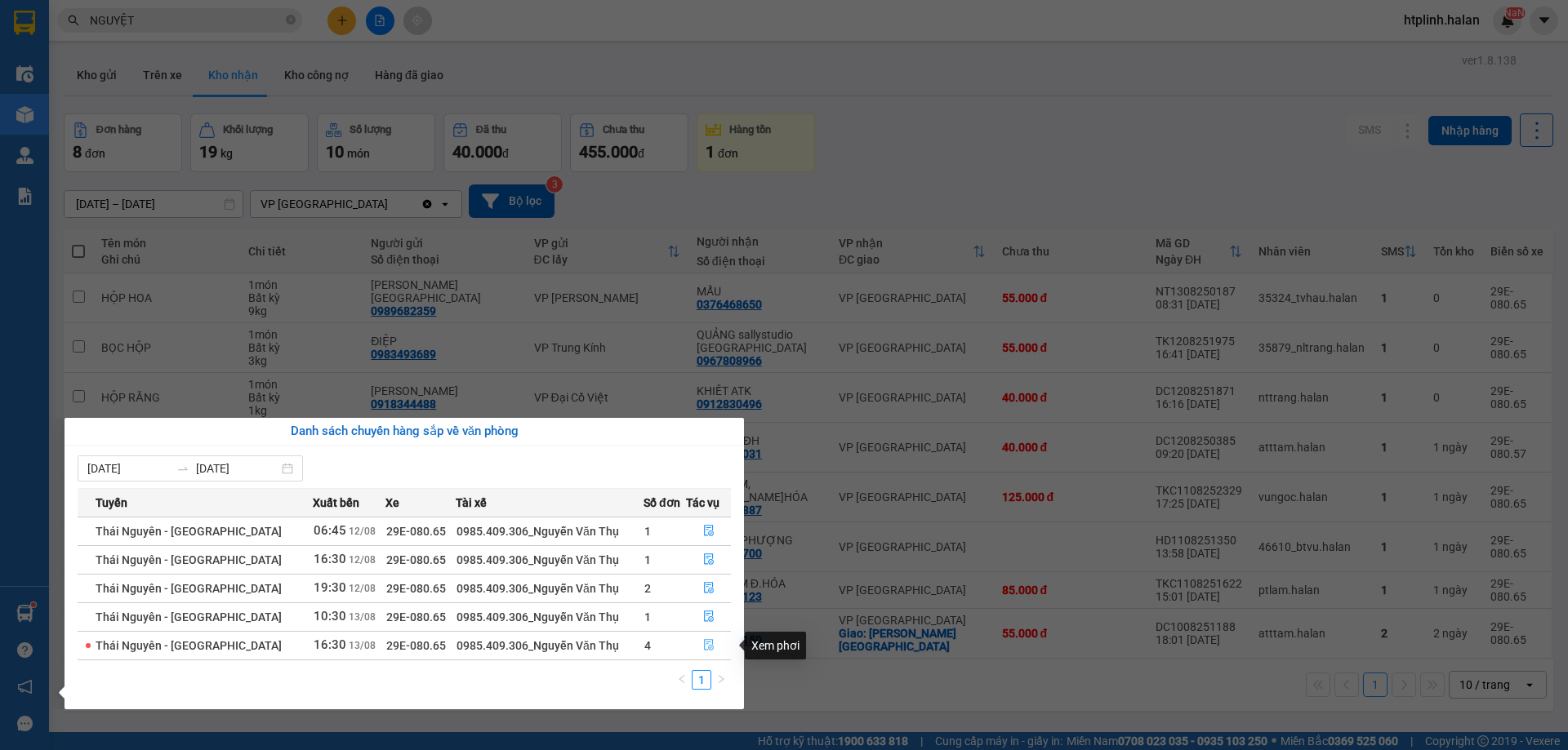
click at [692, 640] on button "button" at bounding box center [708, 646] width 43 height 26
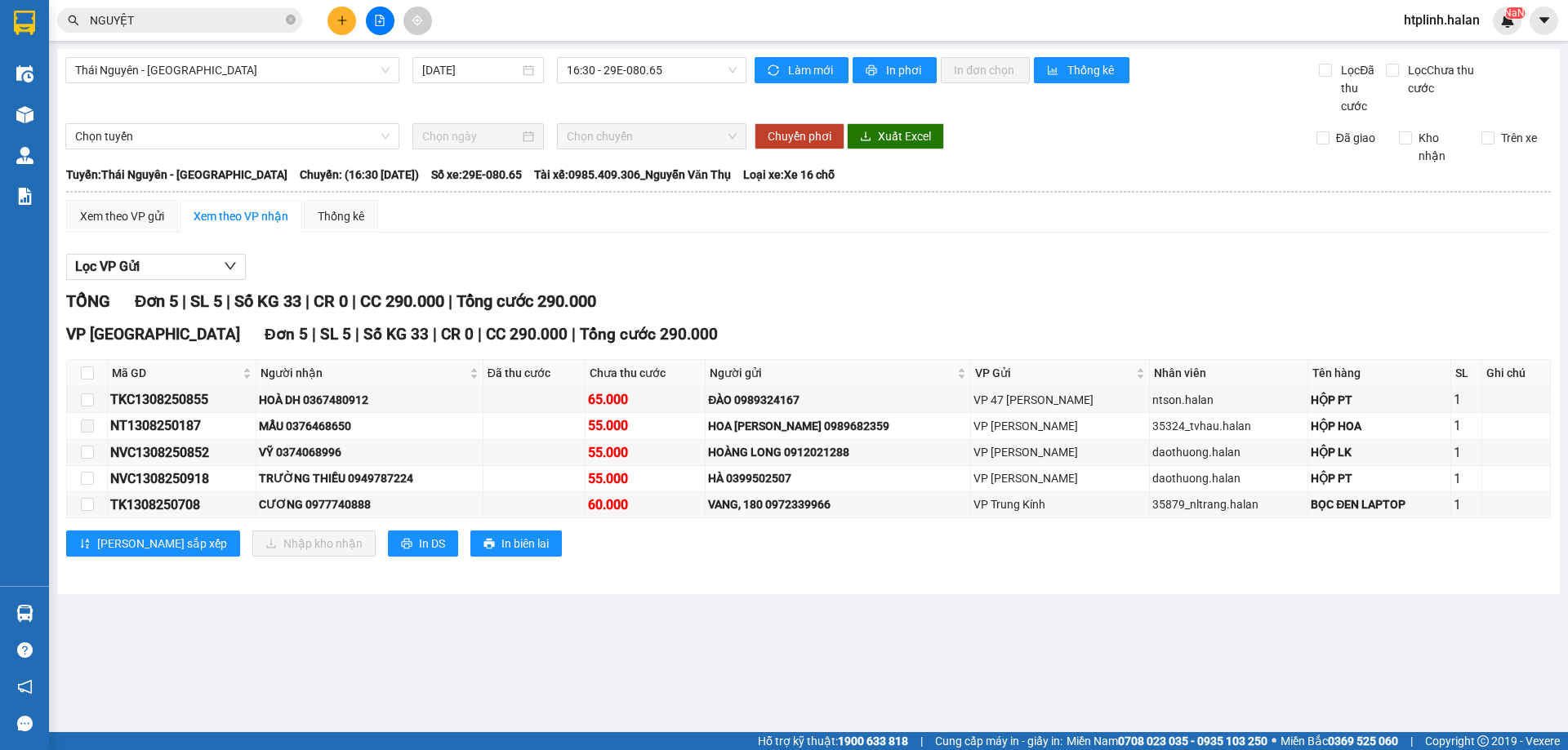
click at [1471, 156] on div "Trên xe" at bounding box center [1510, 146] width 82 height 36
click at [1515, 127] on div "Chuyển phơi Xuất Excel" at bounding box center [1149, 137] width 805 height 26
click at [1528, 137] on span "Trên xe" at bounding box center [1519, 138] width 49 height 18
click at [1494, 137] on input "Trên xe" at bounding box center [1487, 138] width 13 height 13
checkbox input "true"
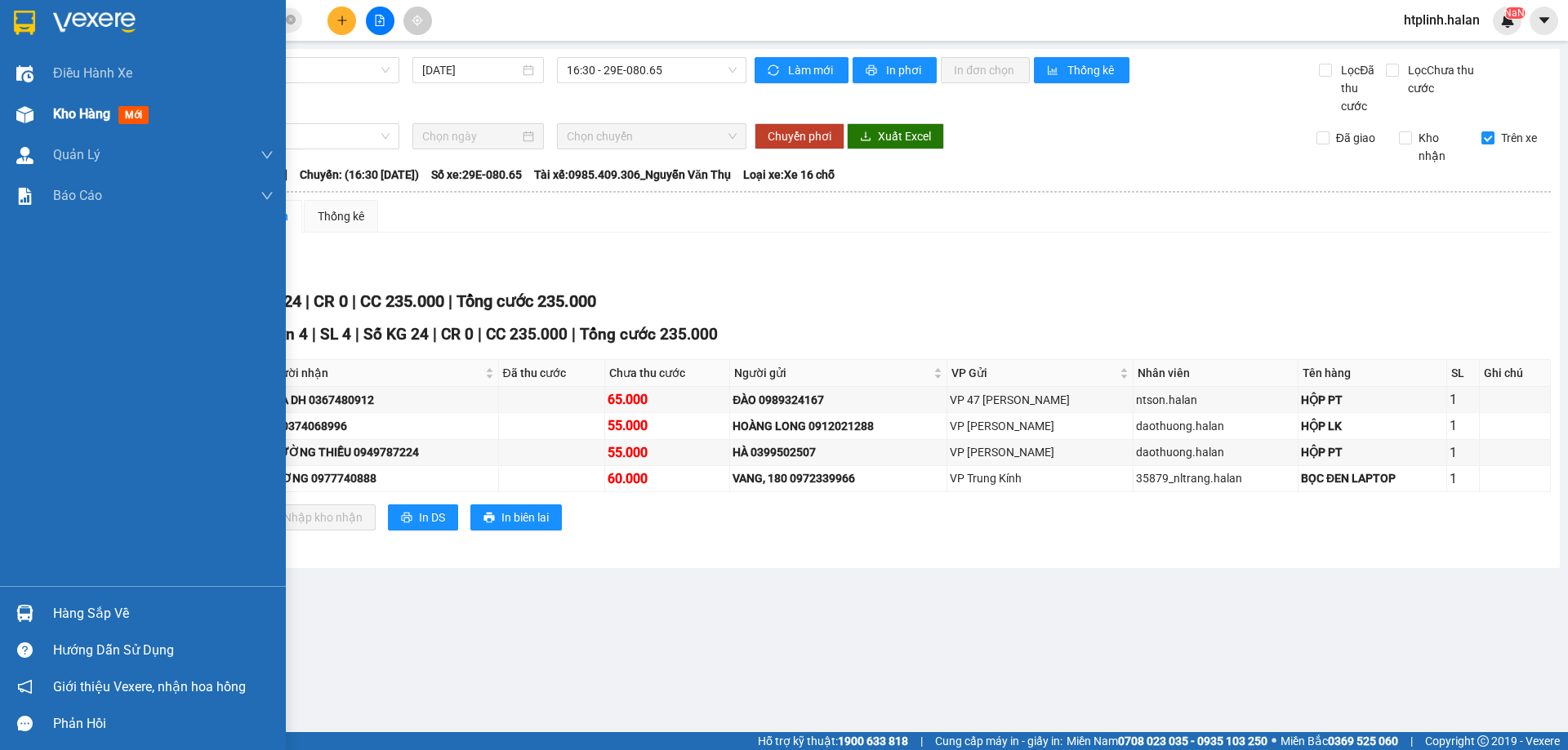
click at [153, 123] on div "Kho hàng mới" at bounding box center [104, 113] width 102 height 20
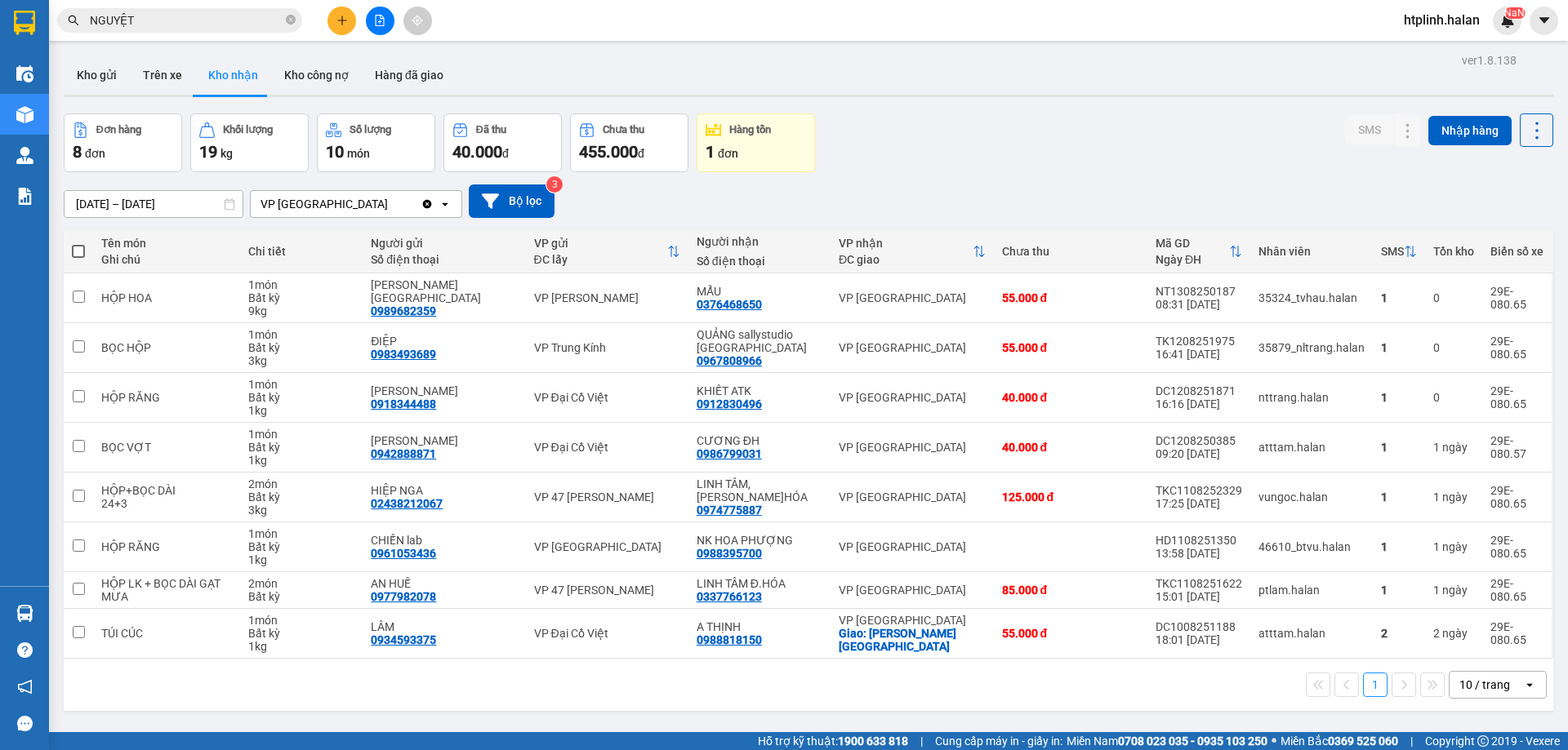
click at [204, 97] on div "Kho gửi Trên xe Kho nhận Kho công nợ Hàng đã giao" at bounding box center [809, 76] width 1490 height 43
click at [182, 78] on button "Trên xe" at bounding box center [162, 74] width 66 height 39
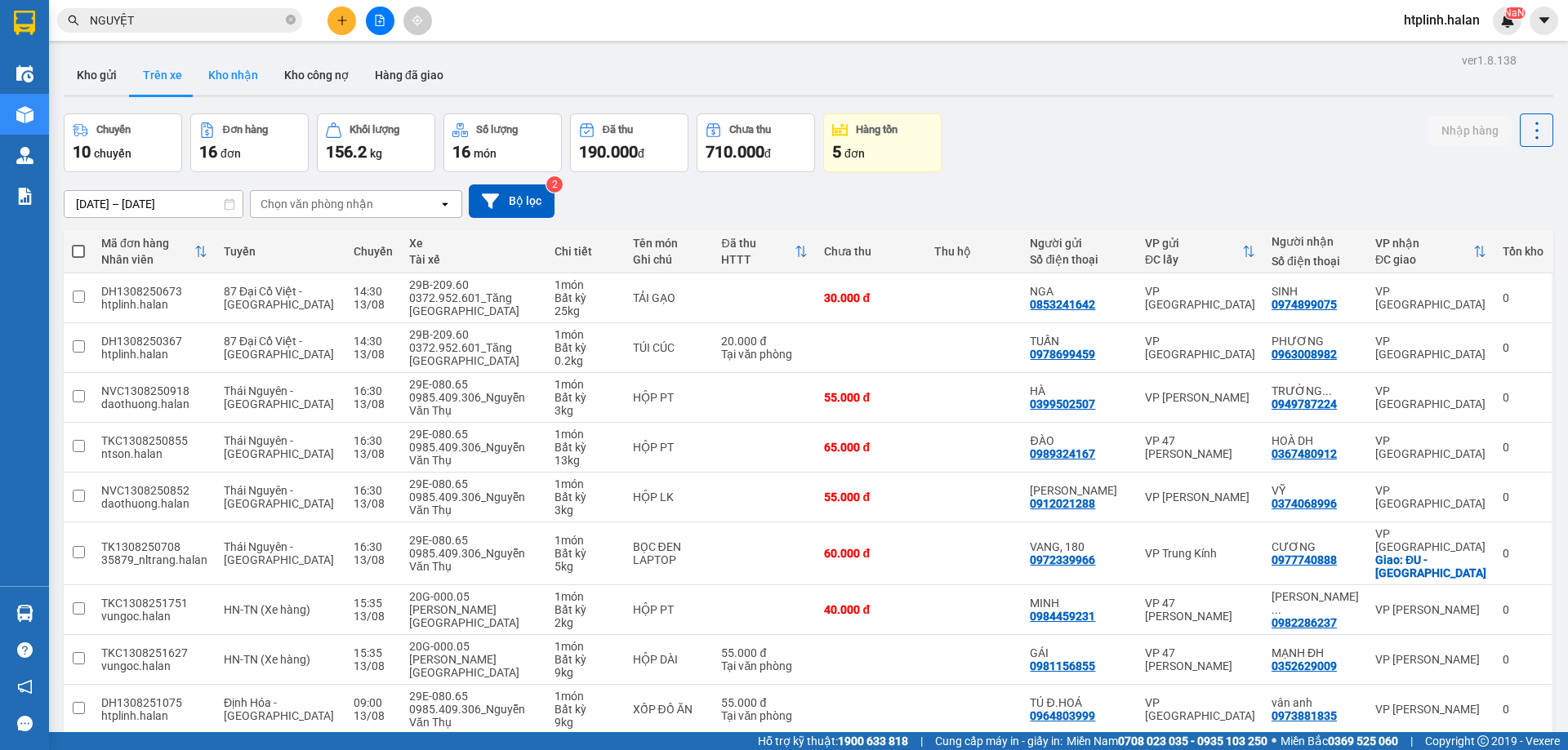
click at [224, 64] on button "Kho nhận" at bounding box center [233, 74] width 76 height 39
type input "[DATE] – [DATE]"
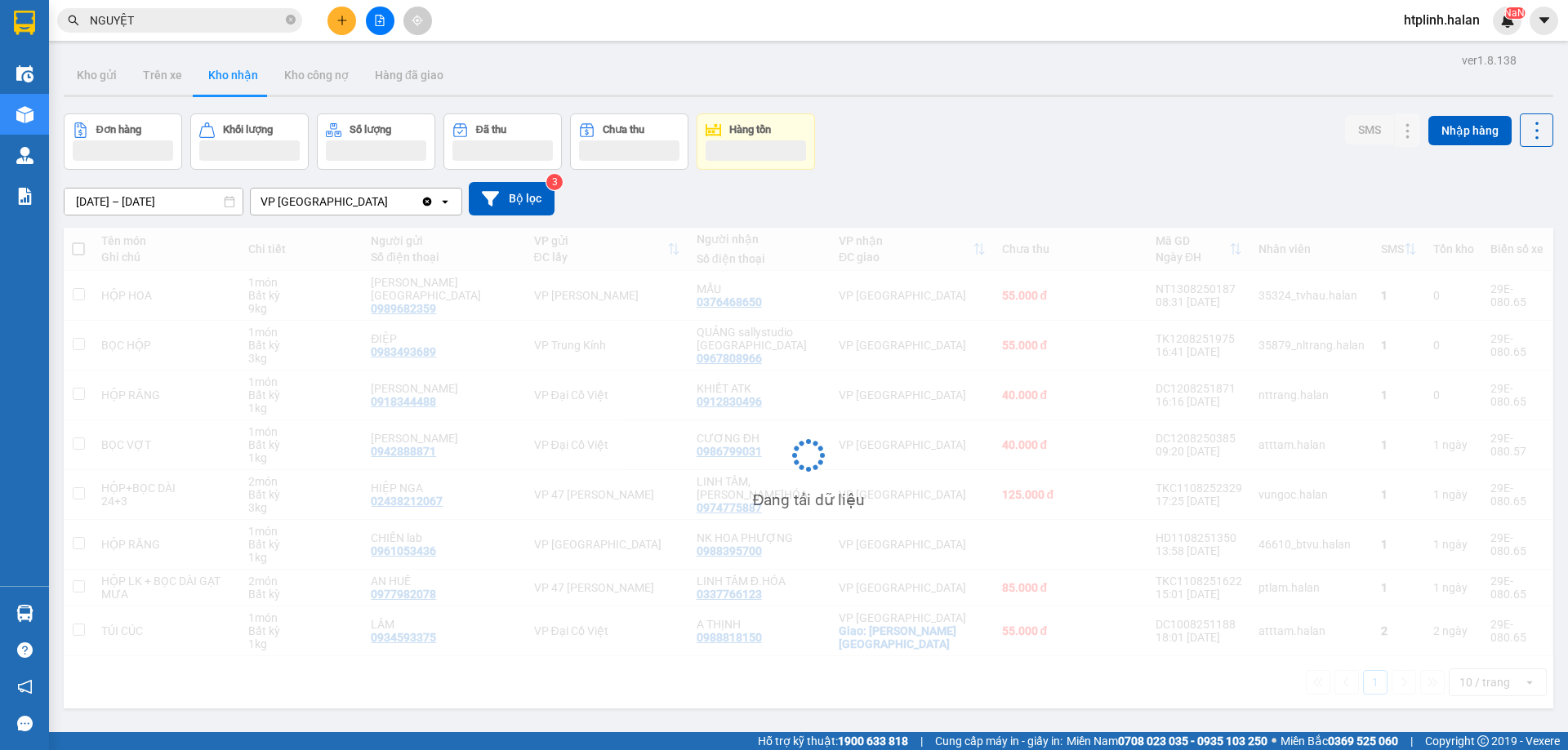
scroll to position [75, 0]
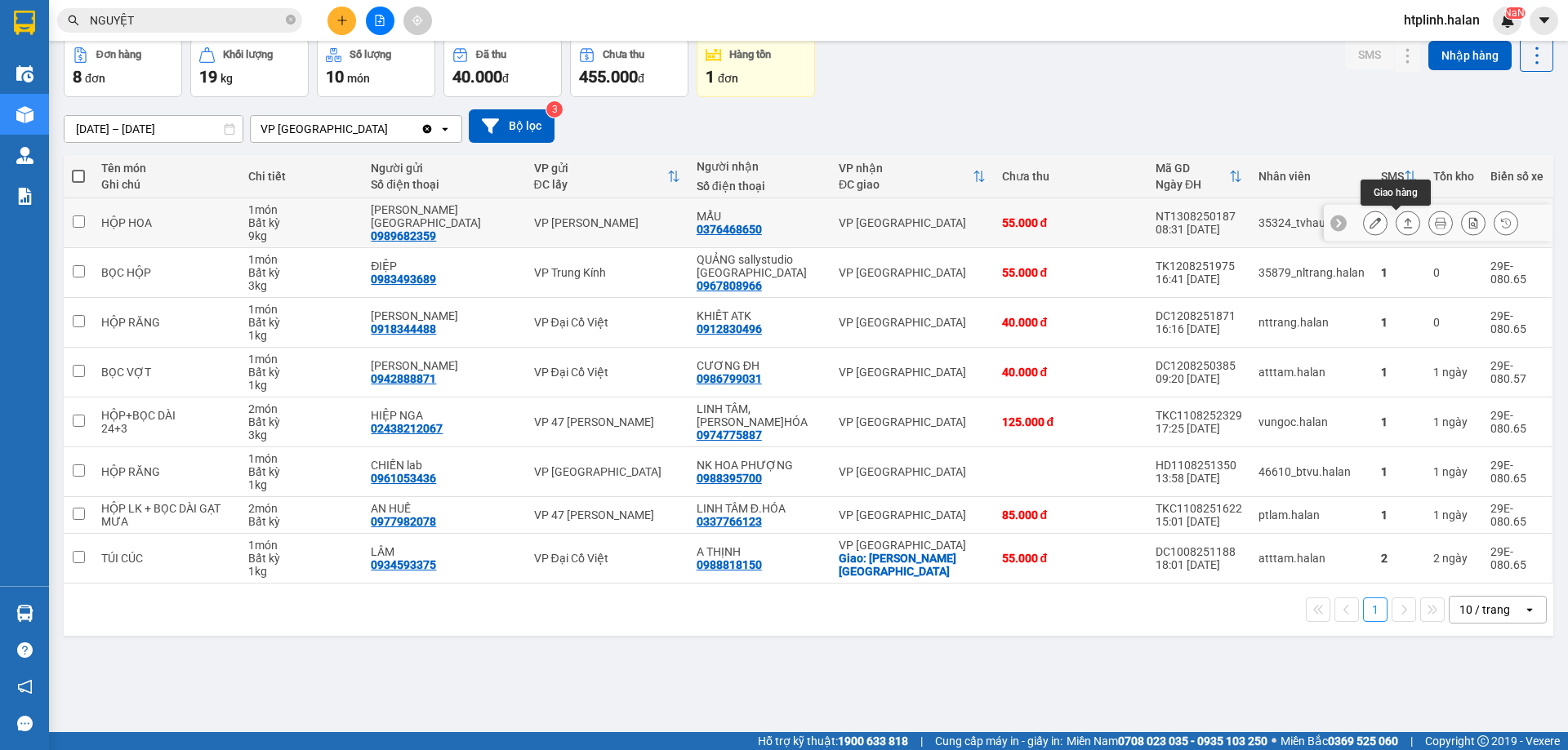
click at [1397, 212] on button at bounding box center [1408, 223] width 23 height 29
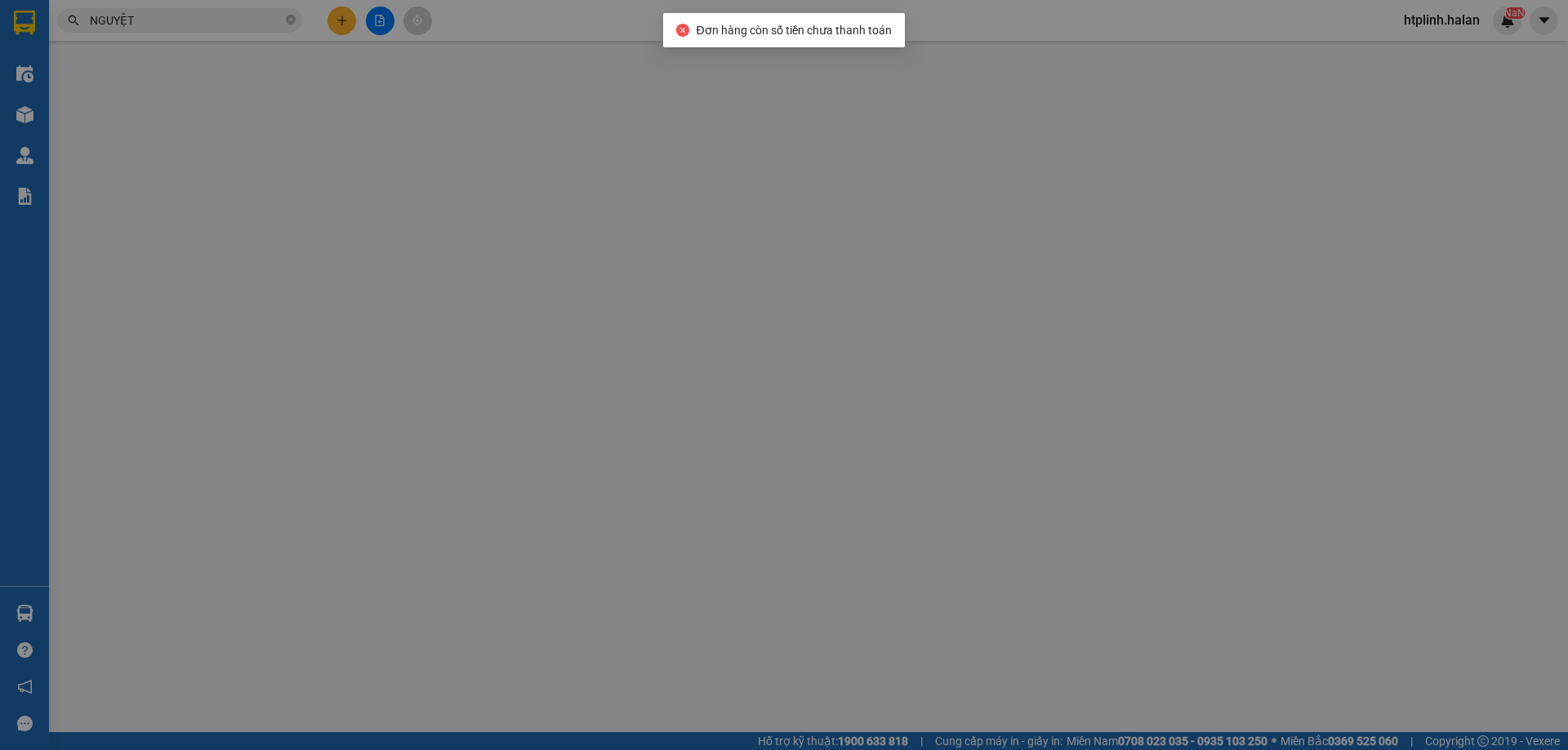
type input "0989682359"
type input "[PERSON_NAME][GEOGRAPHIC_DATA]"
type input "0376468650"
type input "MẨU"
type input "55.000"
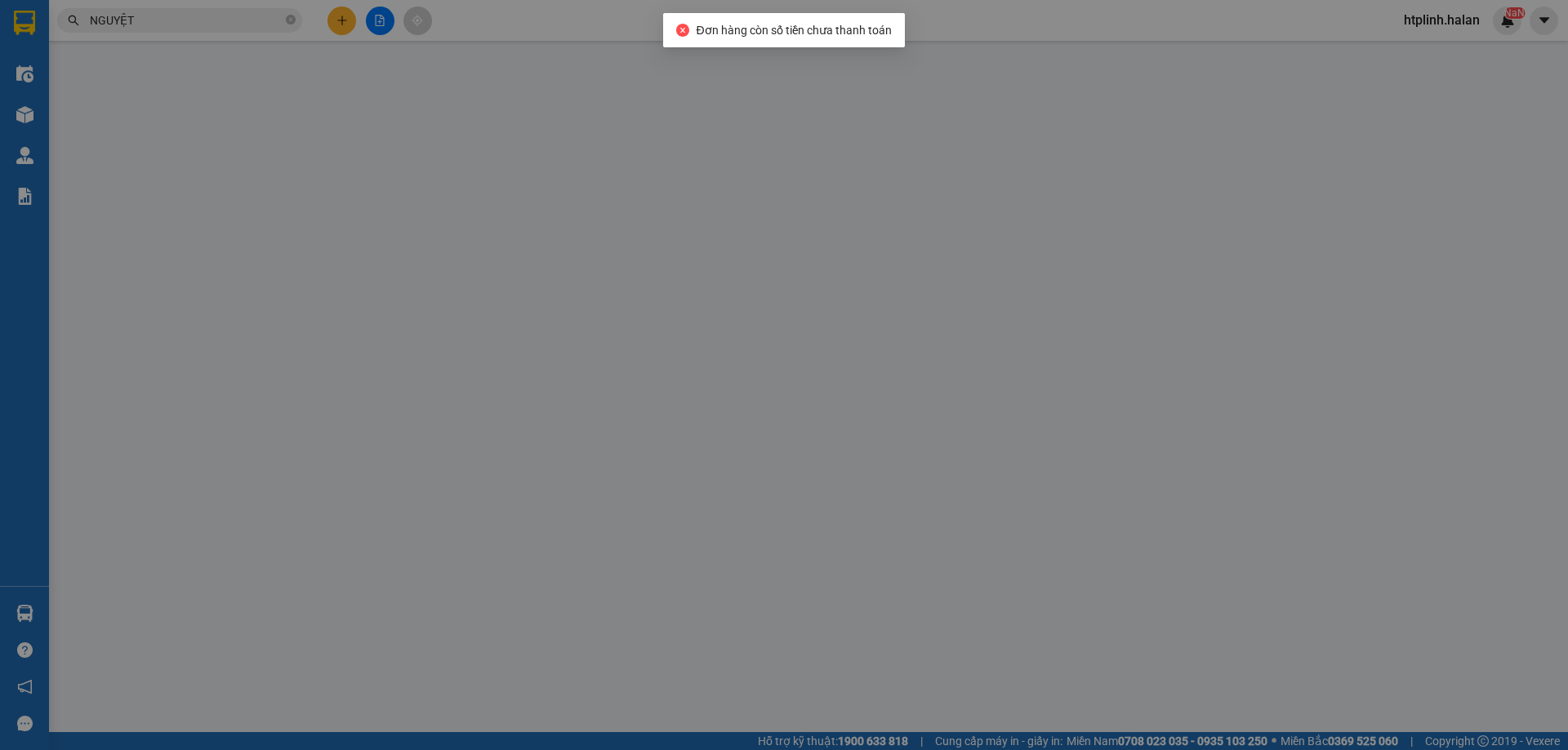
type input "55.000"
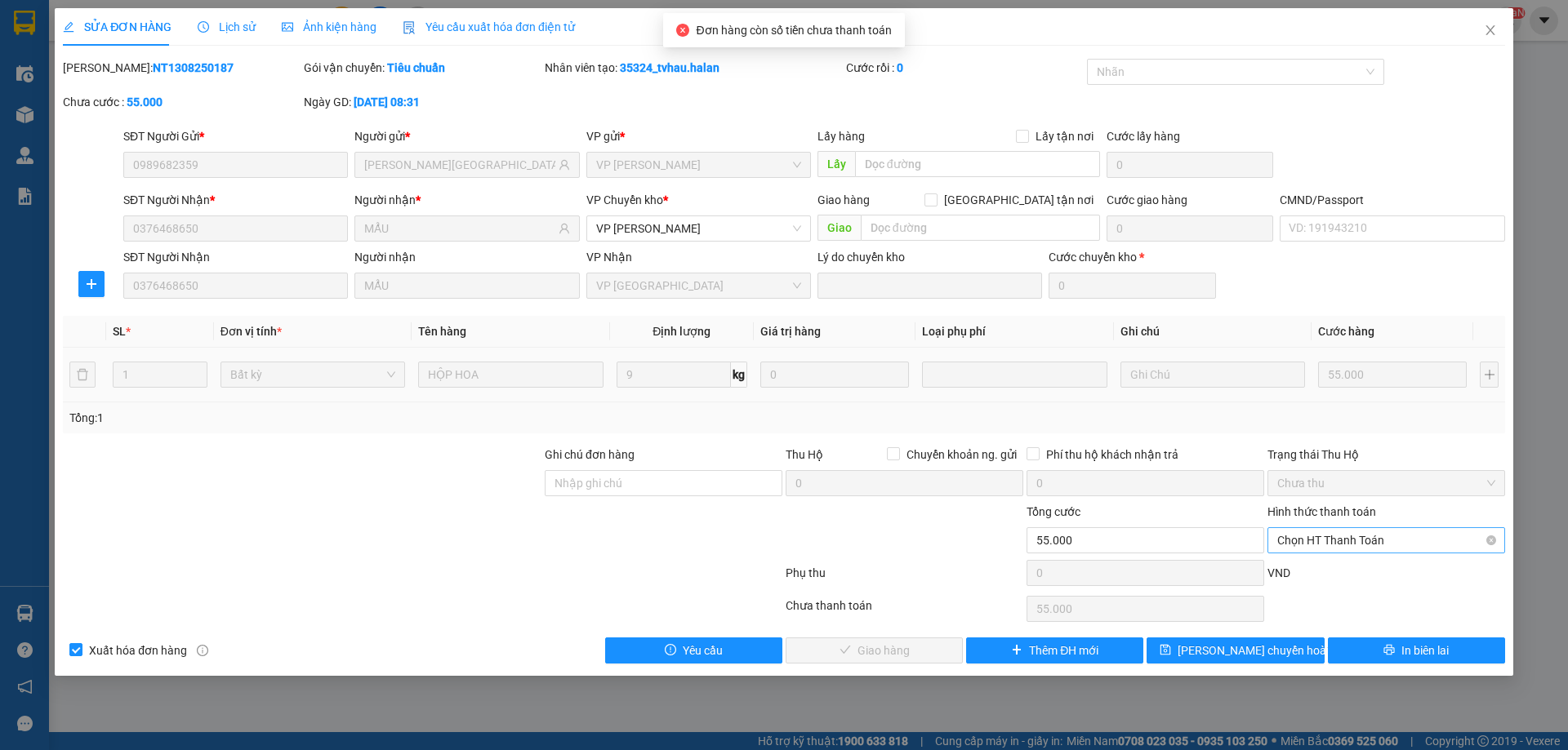
click at [1312, 536] on span "Chọn HT Thanh Toán" at bounding box center [1386, 541] width 218 height 25
type input "0"
click at [1315, 520] on div "Hình thức thanh toán" at bounding box center [1386, 515] width 238 height 25
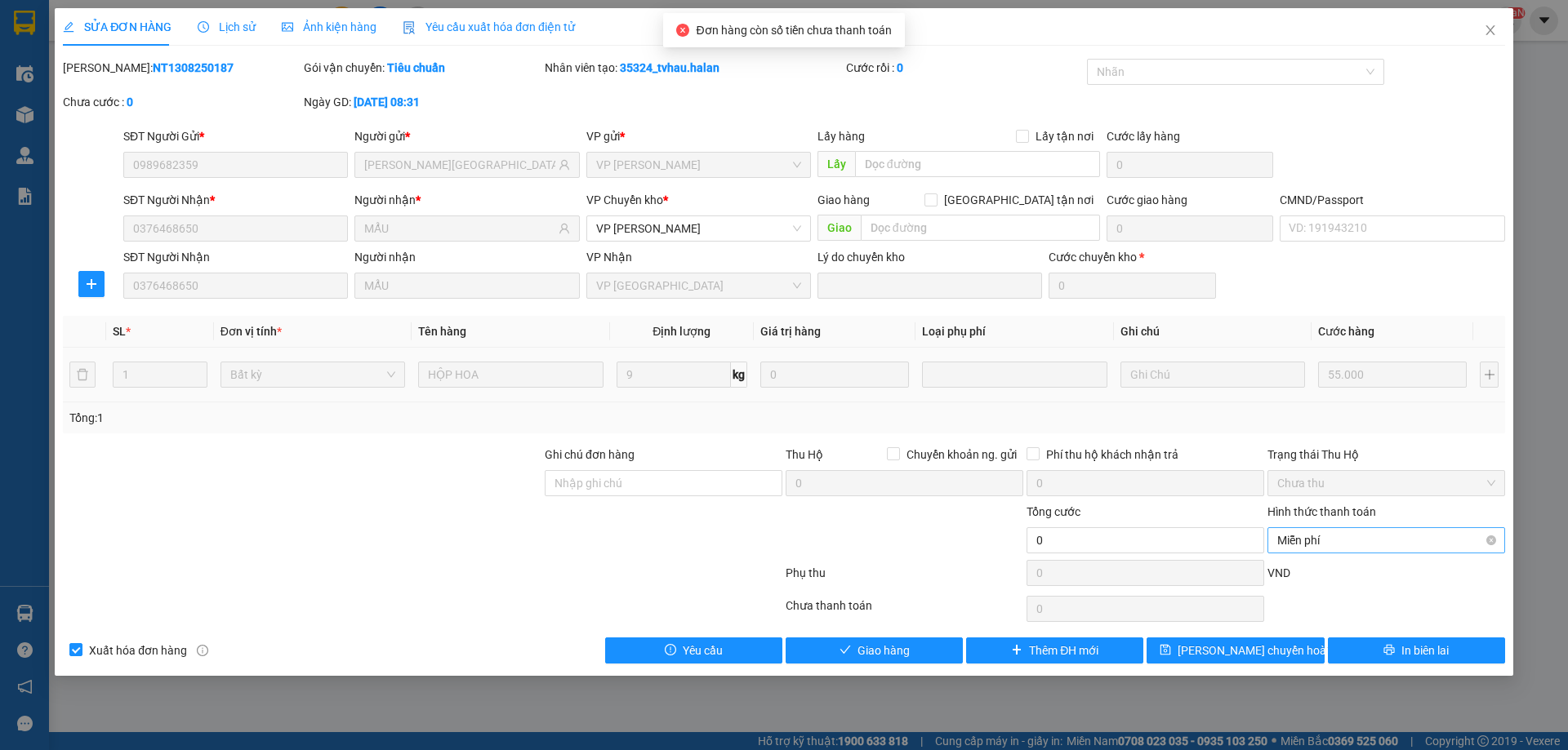
click at [1301, 534] on span "Miễn phí" at bounding box center [1386, 541] width 218 height 25
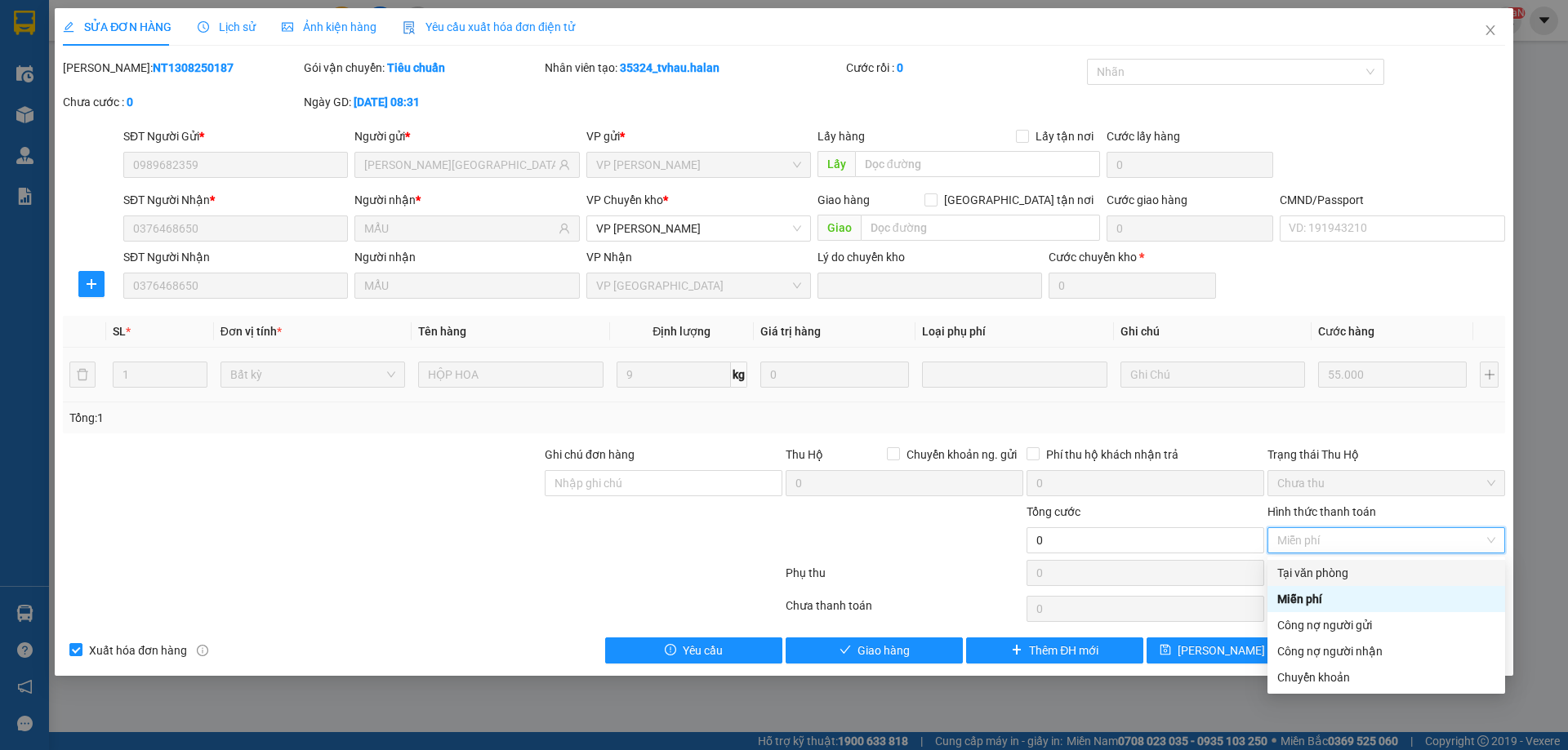
click at [1306, 562] on div "Tại văn phòng" at bounding box center [1386, 573] width 238 height 26
type input "55.000"
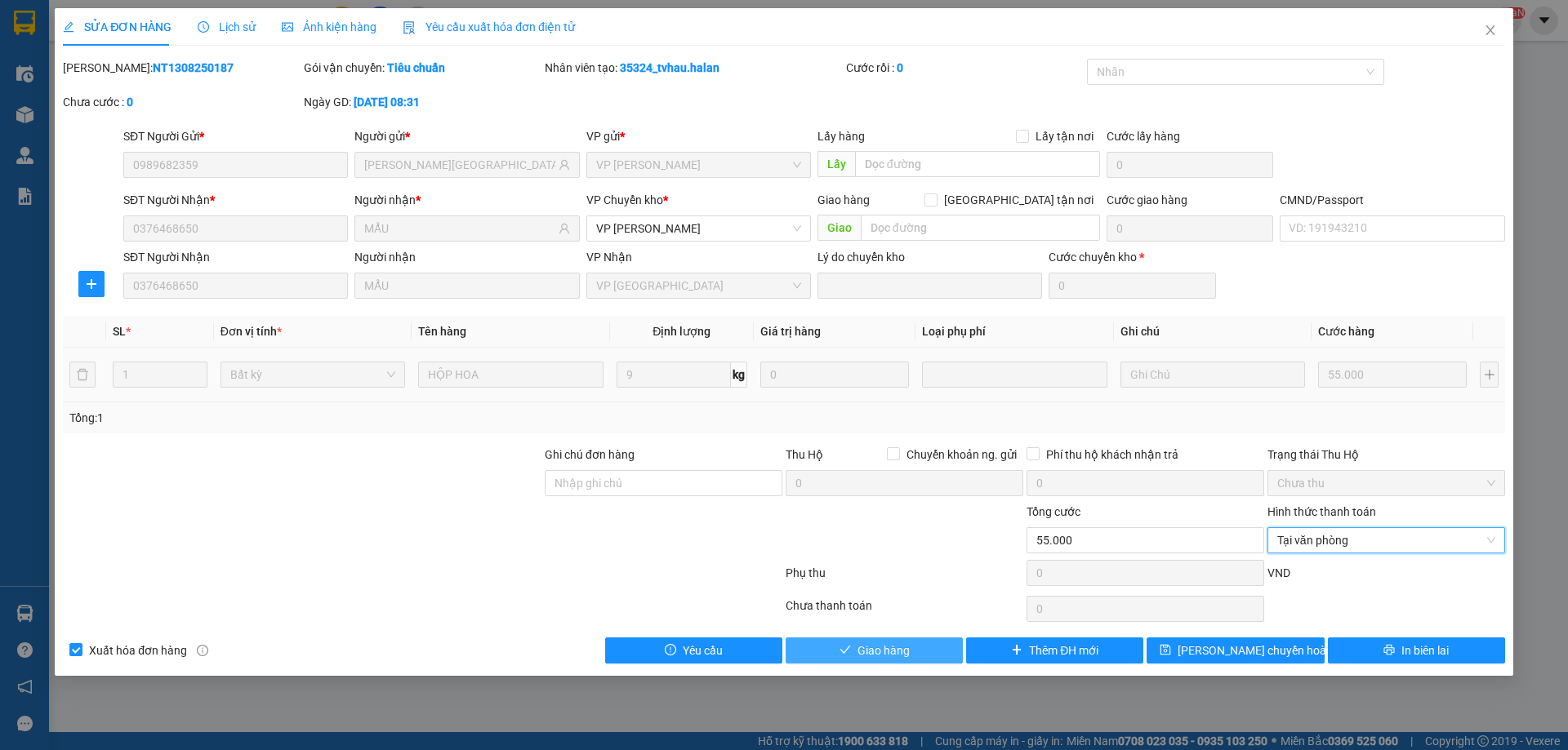
click at [875, 654] on span "Giao hàng" at bounding box center [883, 650] width 53 height 18
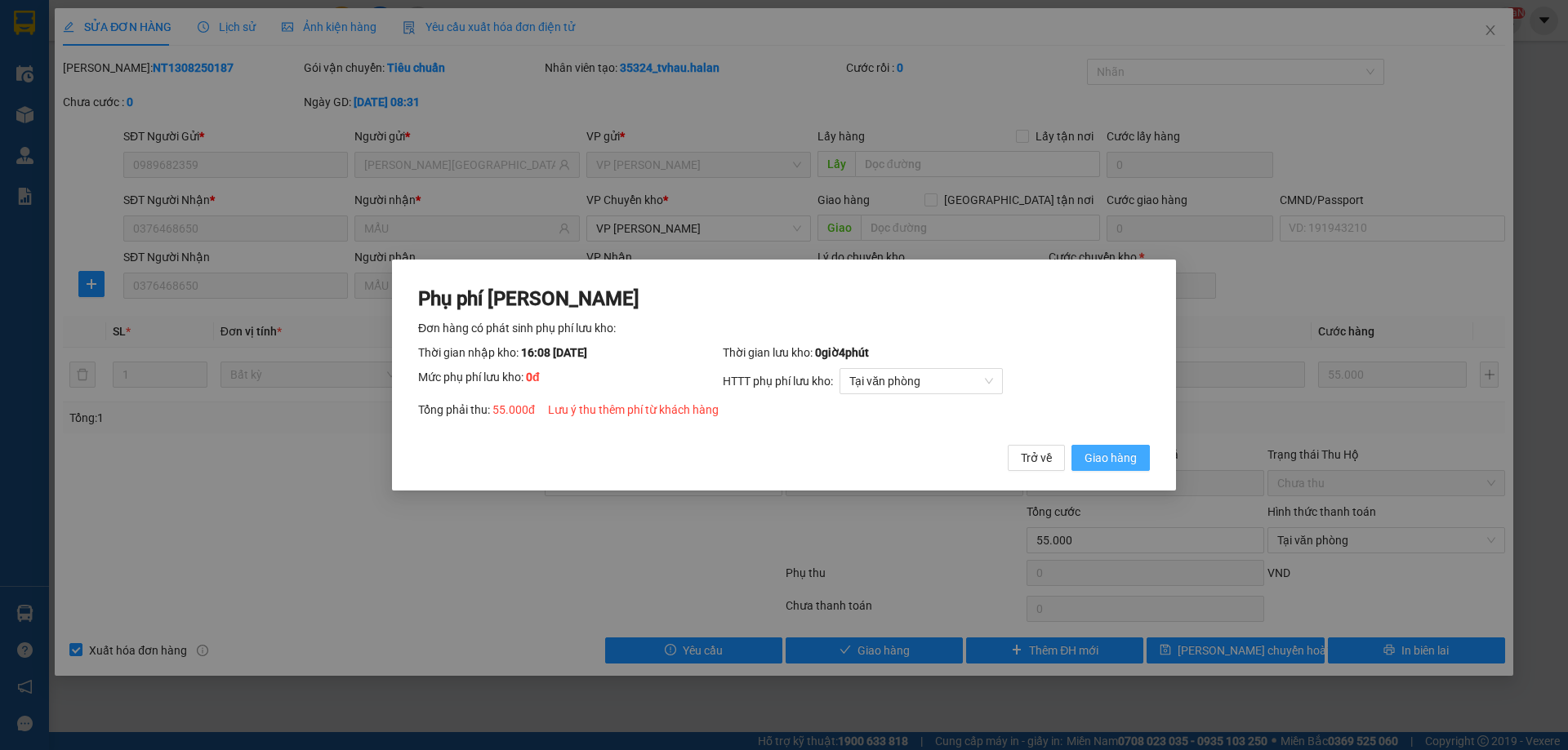
click at [1134, 459] on span "Giao hàng" at bounding box center [1110, 457] width 53 height 18
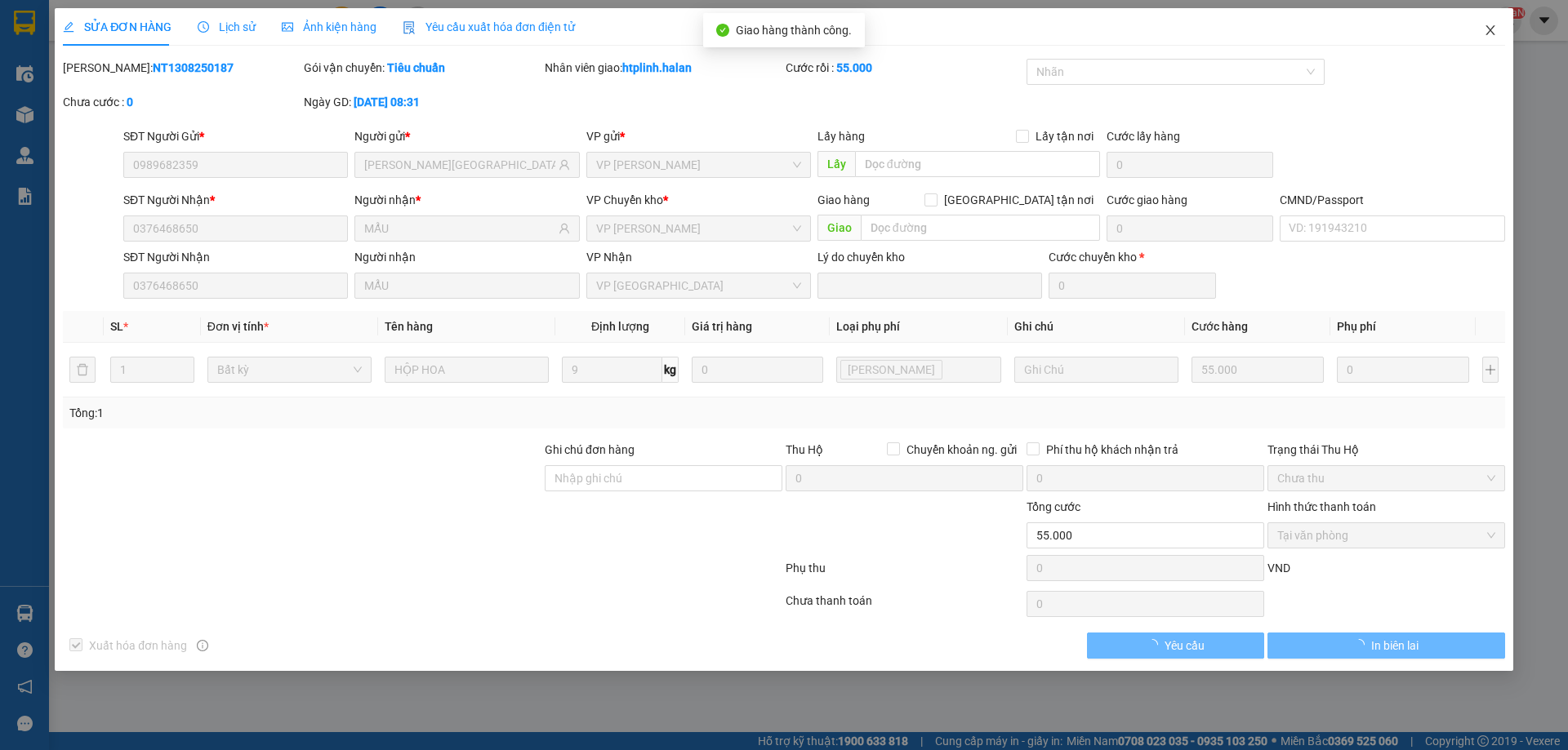
click at [1485, 10] on span "Close" at bounding box center [1490, 31] width 46 height 46
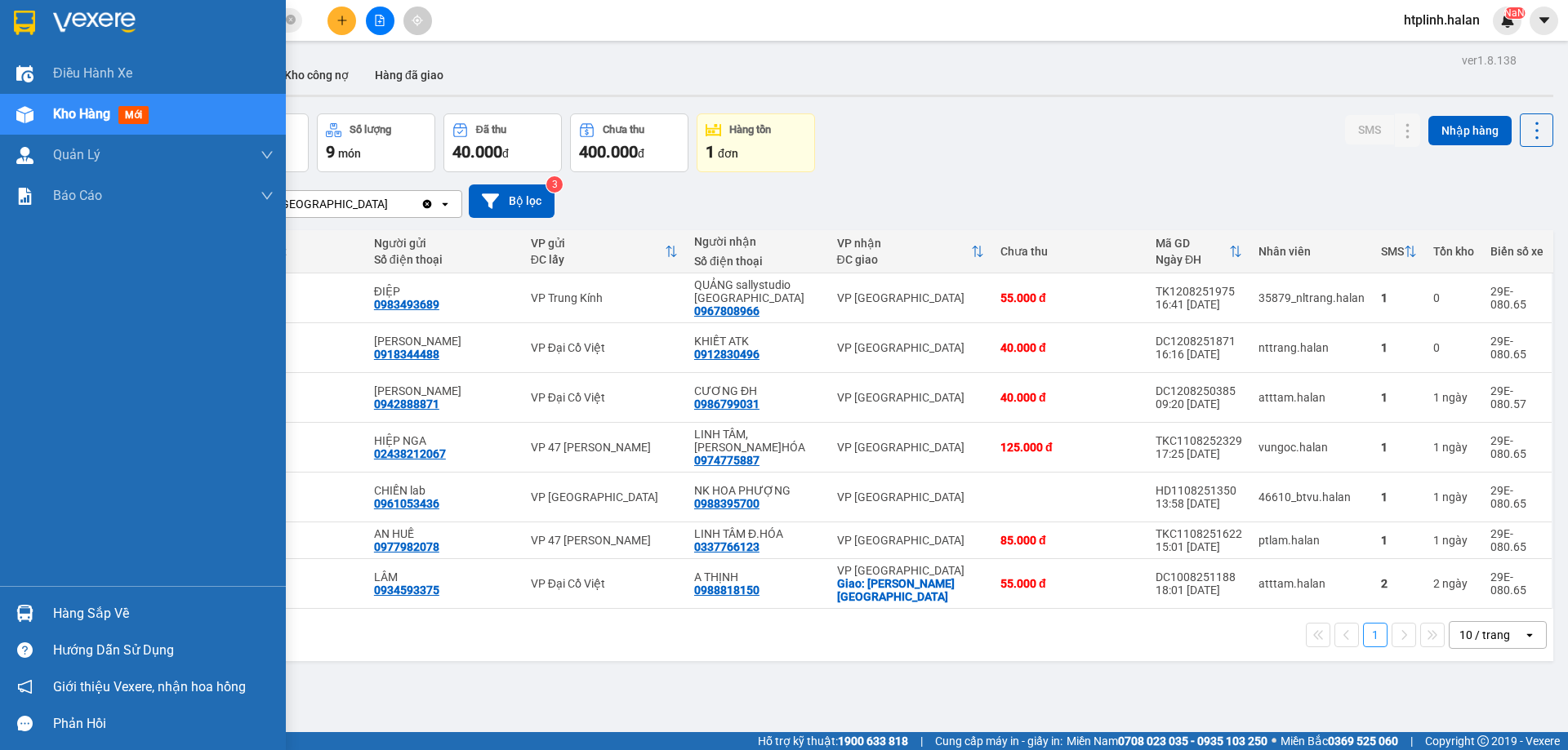
click at [14, 617] on div at bounding box center [25, 613] width 29 height 29
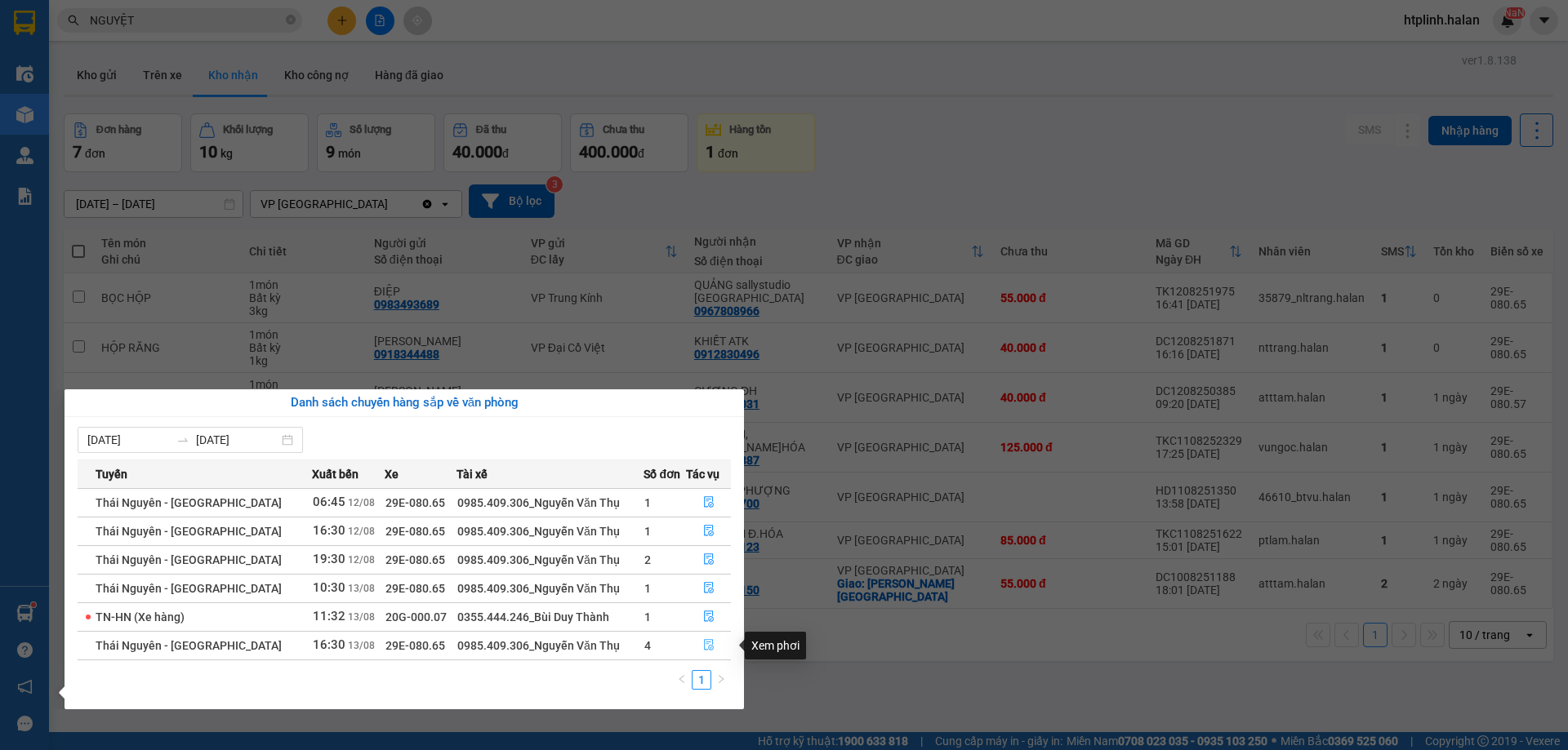
click at [713, 639] on button "button" at bounding box center [708, 646] width 43 height 26
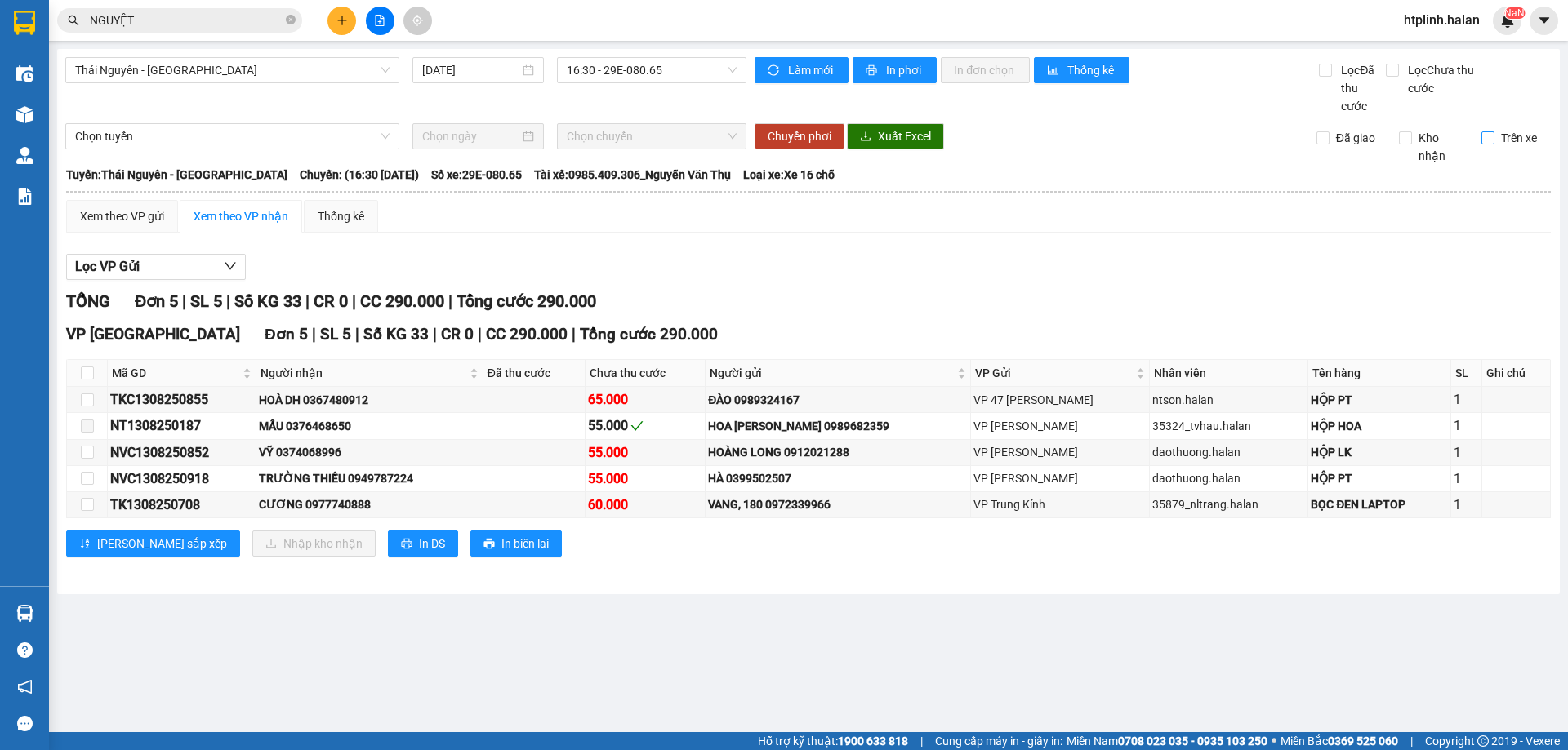
click at [1488, 138] on input "Trên xe" at bounding box center [1487, 138] width 13 height 13
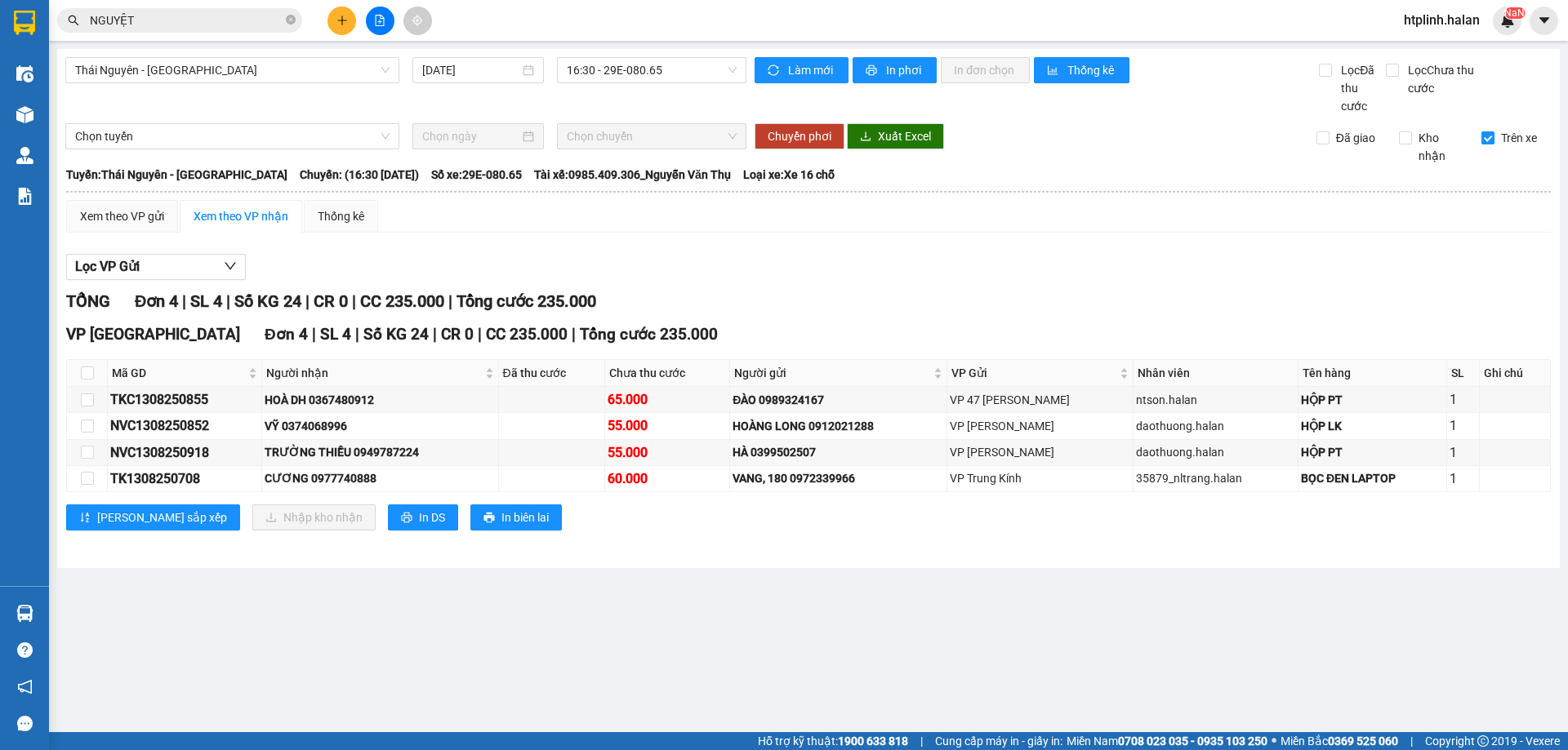
click at [1488, 138] on input "Trên xe" at bounding box center [1487, 138] width 13 height 13
checkbox input "false"
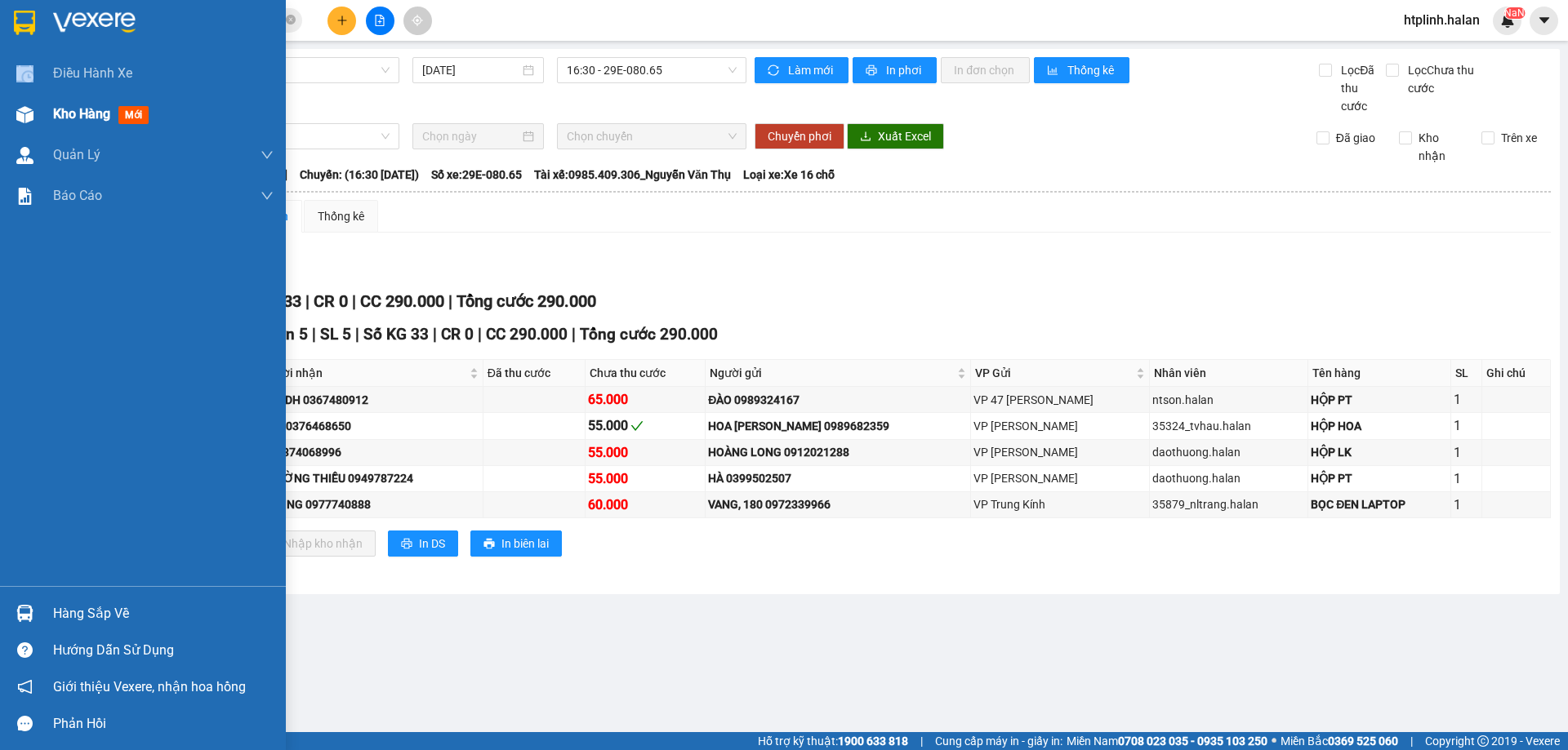
click at [31, 100] on div "Điều hành xe Kho hàng mới Quản Lý Quản lý chuyến Quản lý kiểm kho Báo cáo 12. T…" at bounding box center [143, 320] width 286 height 533
click at [46, 103] on div "Kho hàng mới" at bounding box center [143, 114] width 286 height 41
click at [54, 106] on span "Kho hàng" at bounding box center [82, 114] width 57 height 16
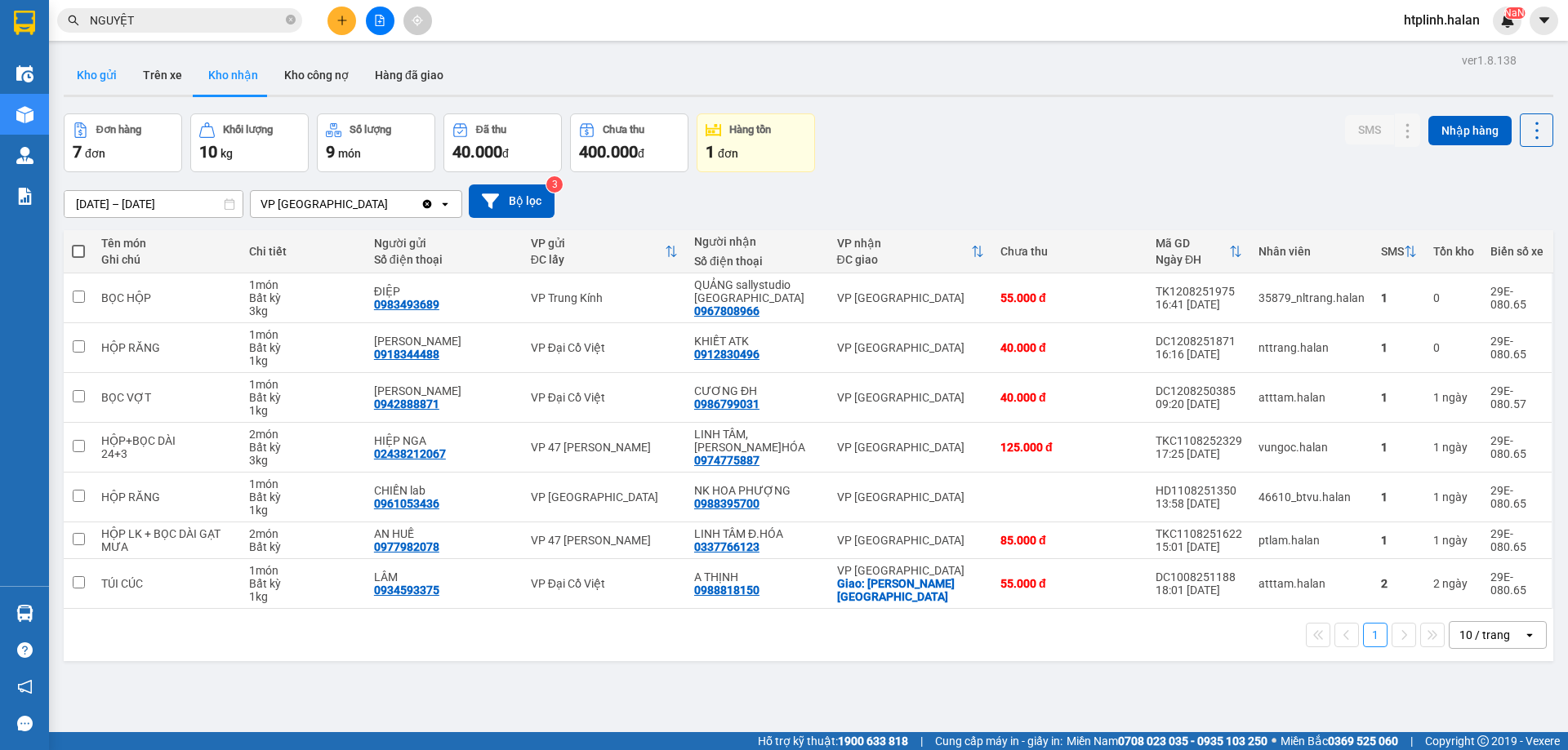
click at [106, 75] on button "Kho gửi" at bounding box center [96, 74] width 66 height 39
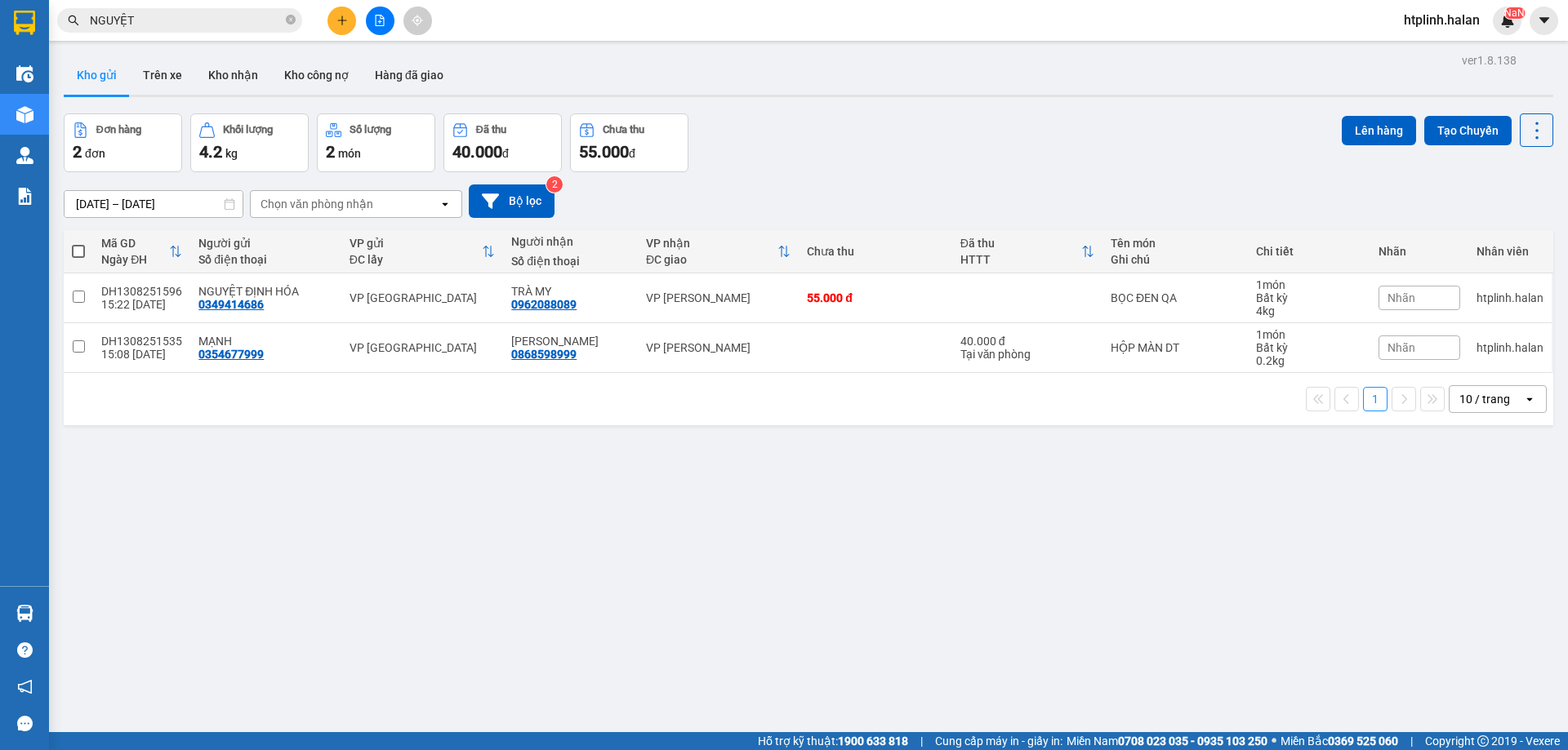
scroll to position [75, 0]
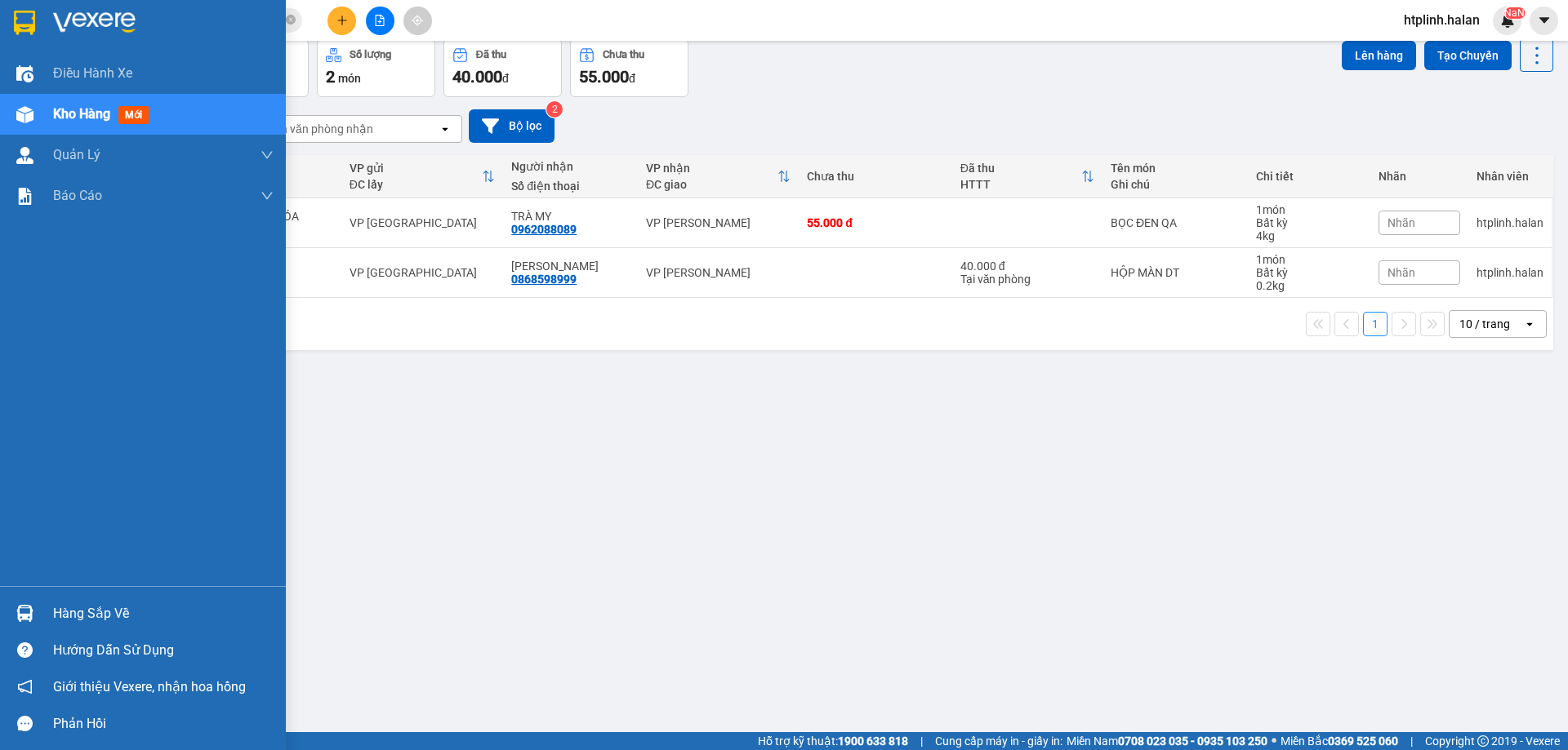
click at [25, 617] on img at bounding box center [25, 613] width 18 height 18
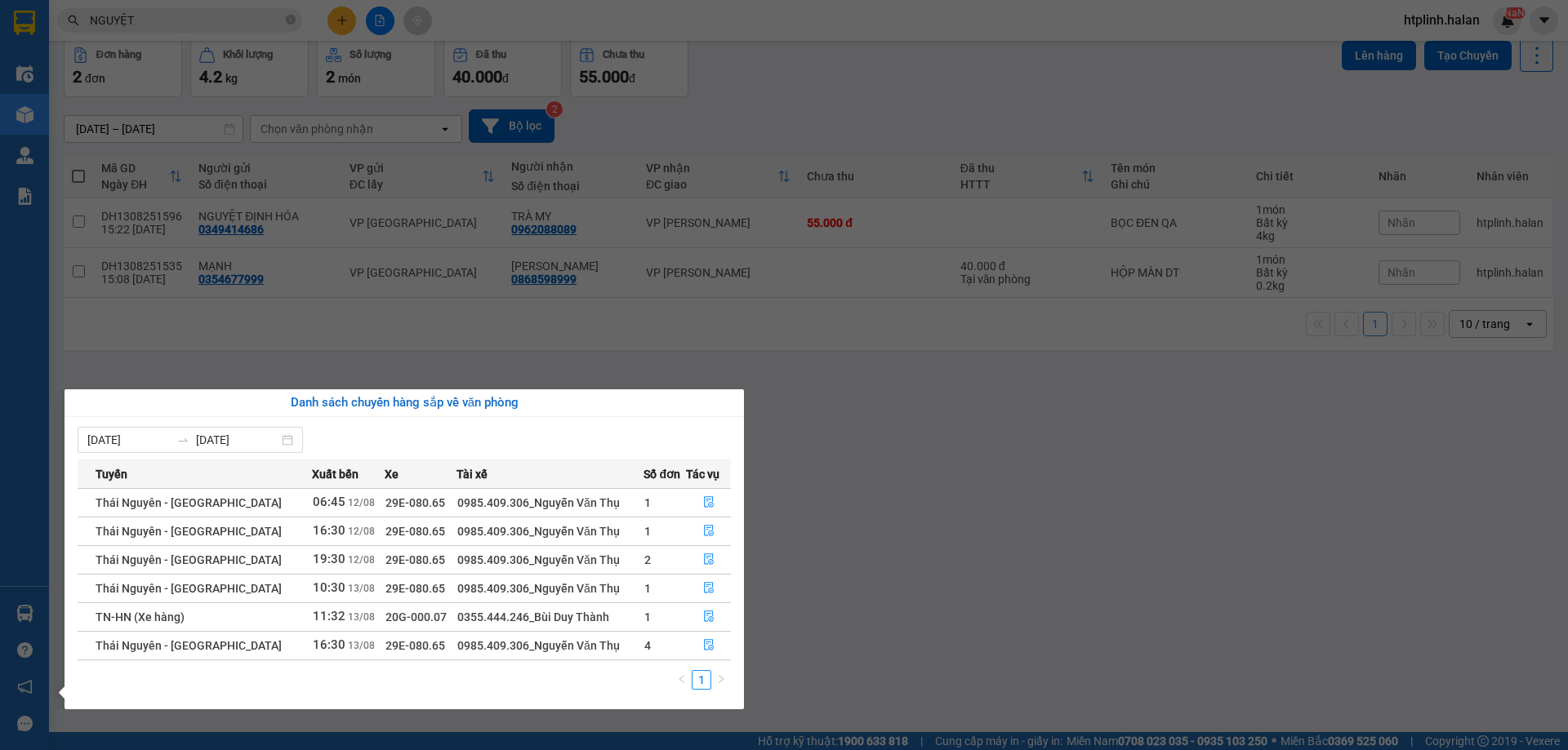
click at [804, 577] on section "Kết quả tìm kiếm ( 117 ) Bộ lọc Thuộc VP này Mã ĐH Trạng thái Món hàng Thu hộ T…" at bounding box center [784, 375] width 1568 height 750
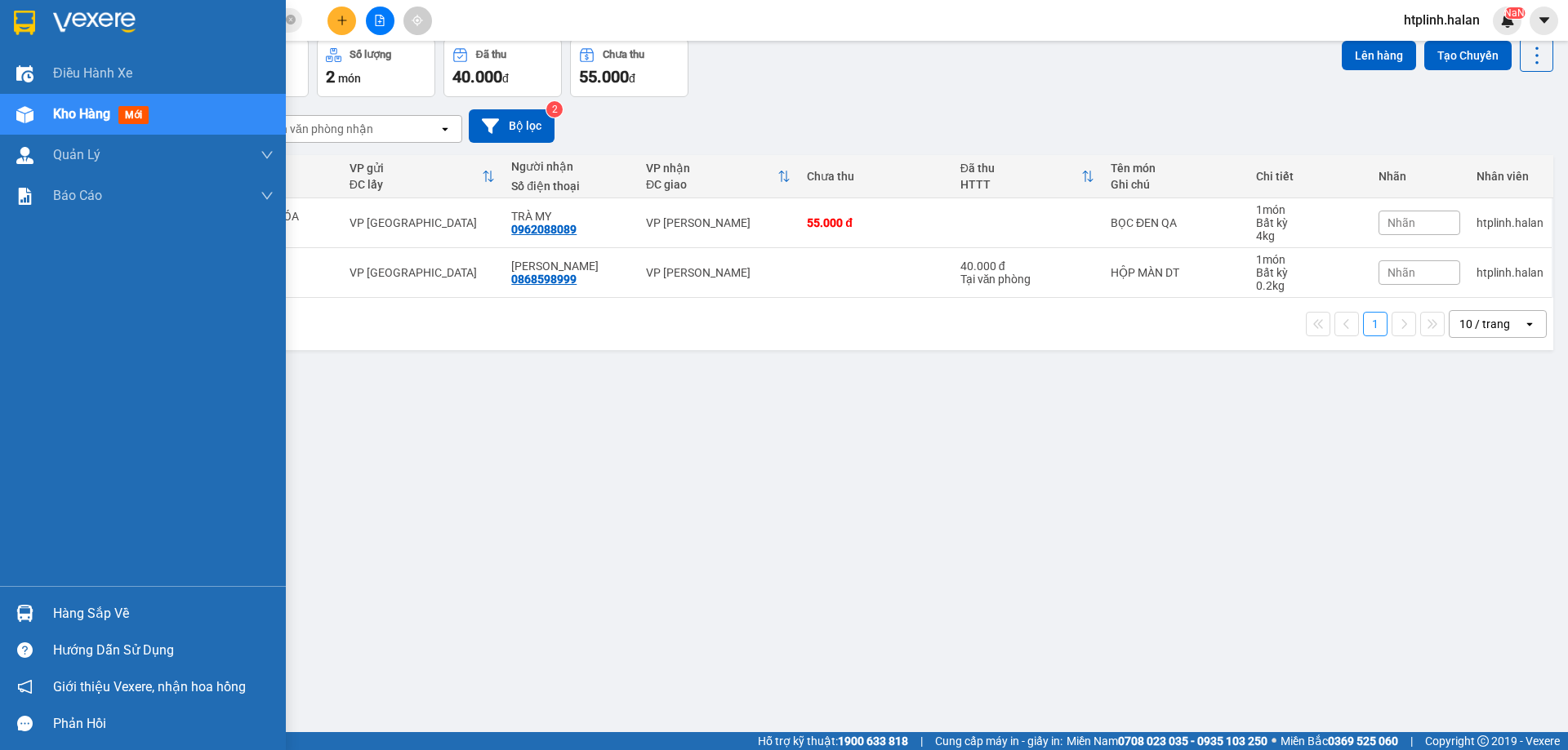
click at [27, 605] on img at bounding box center [25, 613] width 18 height 18
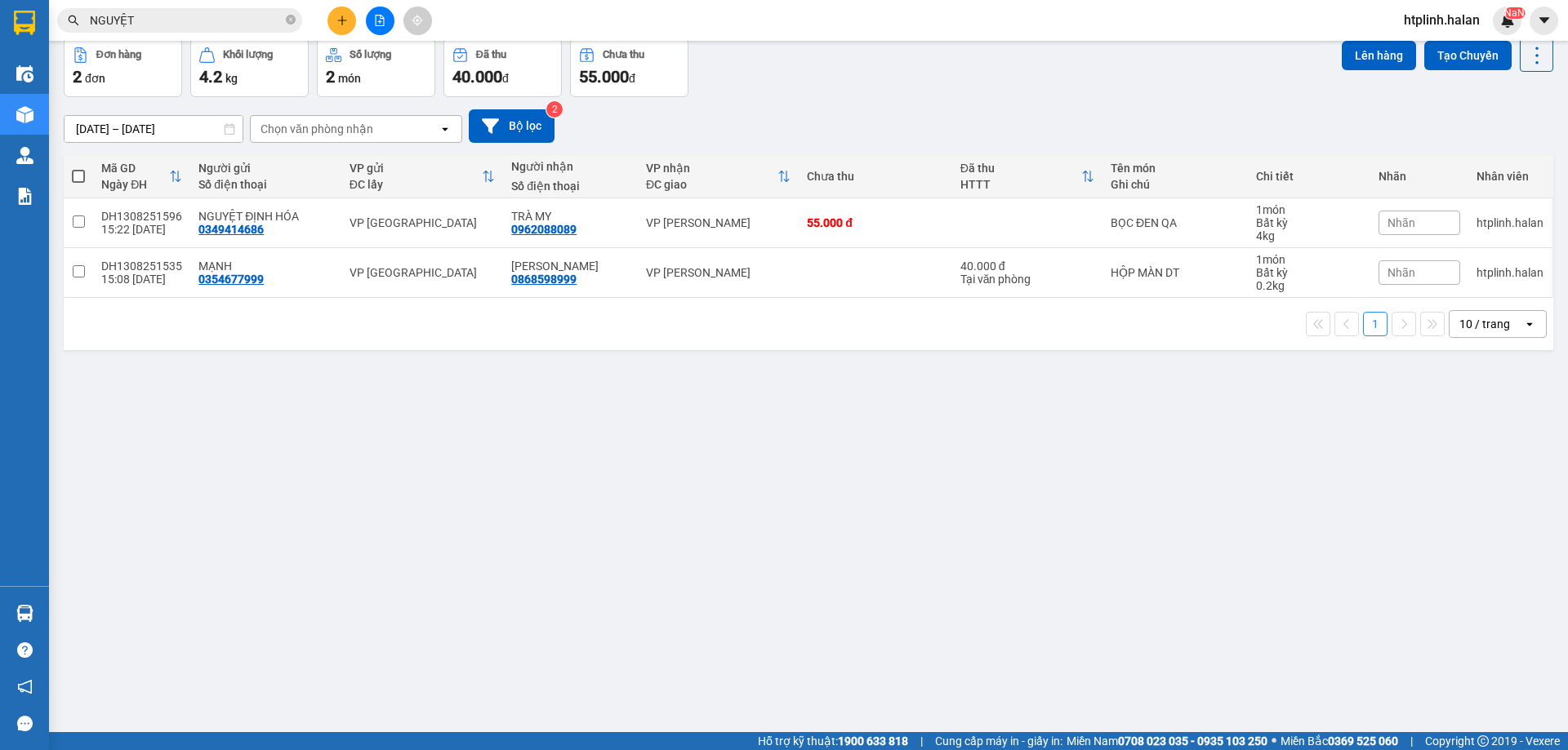
click at [955, 555] on section "Kết quả tìm kiếm ( 117 ) Bộ lọc Thuộc VP này Mã ĐH Trạng thái Món hàng Thu hộ T…" at bounding box center [784, 375] width 1568 height 750
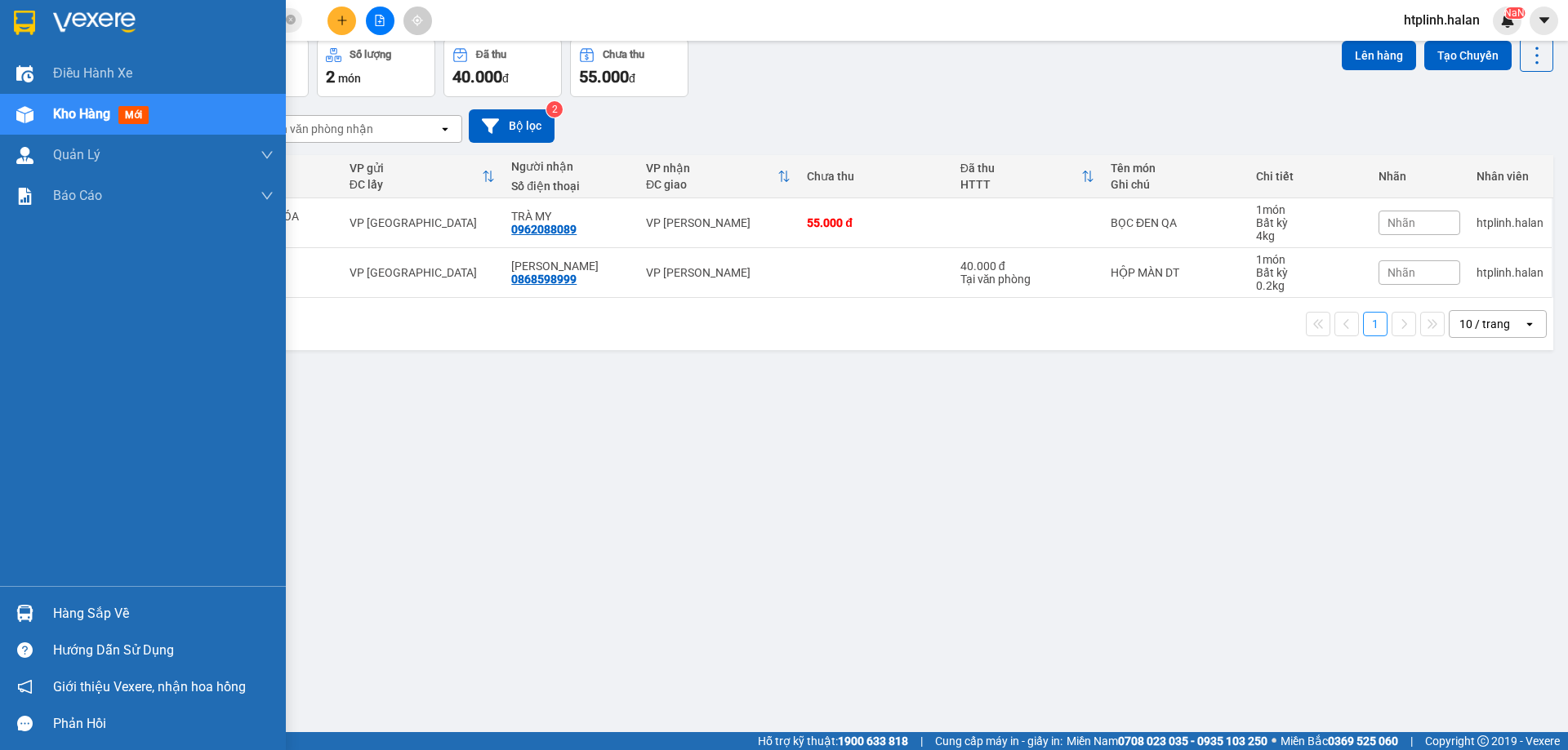
click at [139, 595] on div "Hàng sắp về" at bounding box center [143, 613] width 286 height 37
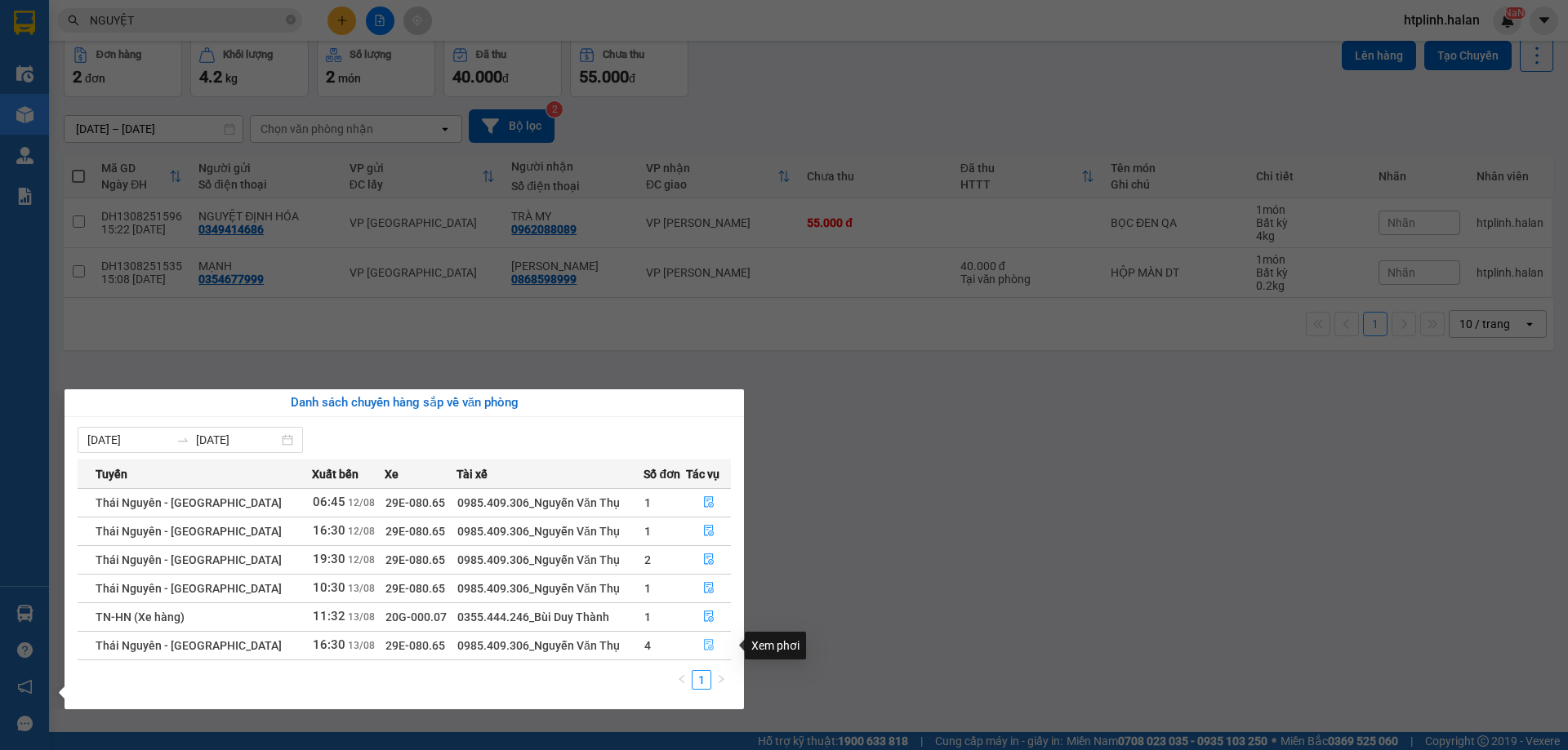
click at [713, 647] on button "button" at bounding box center [708, 646] width 43 height 26
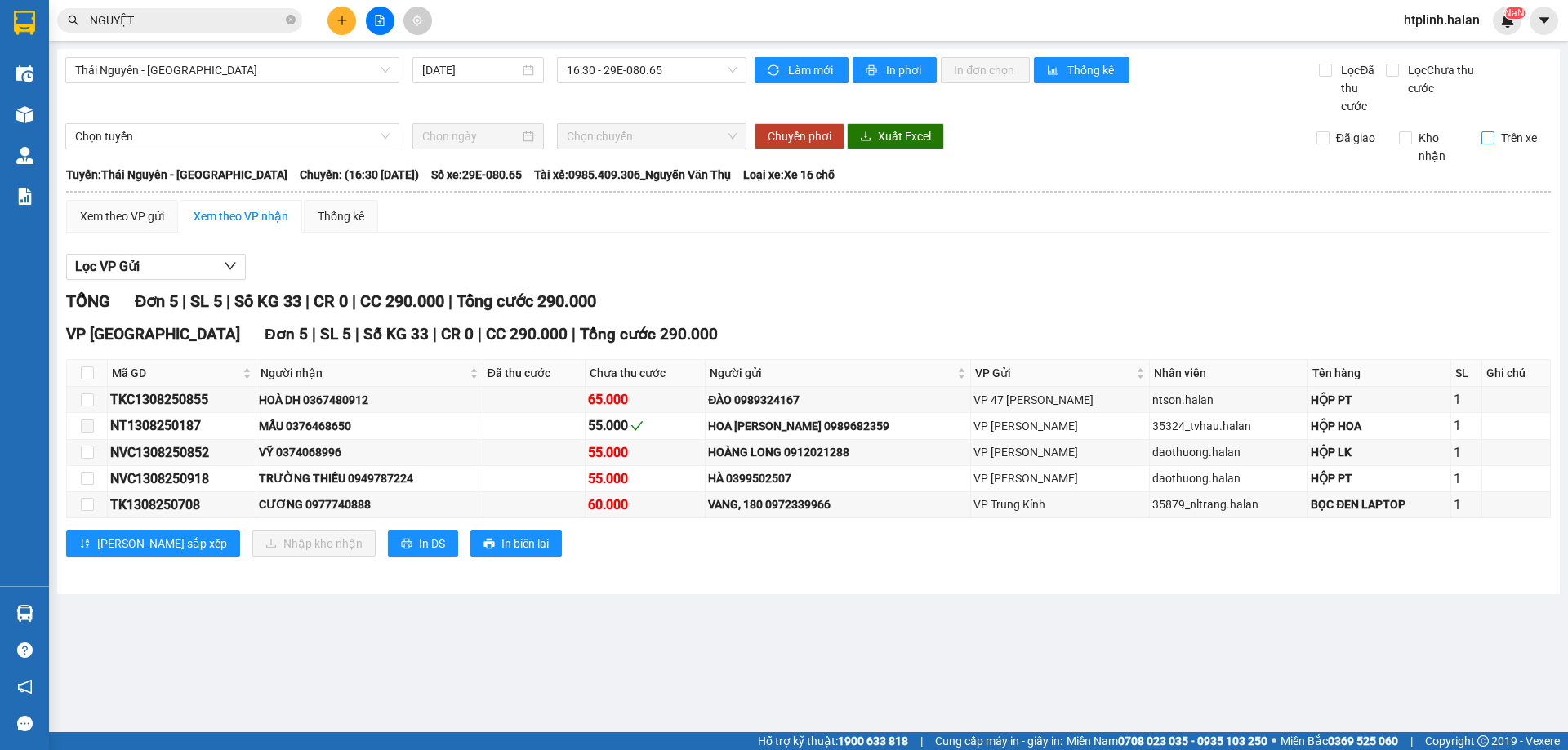
click at [1516, 137] on span "Trên xe" at bounding box center [1519, 138] width 49 height 18
click at [1494, 137] on input "Trên xe" at bounding box center [1487, 138] width 13 height 13
checkbox input "true"
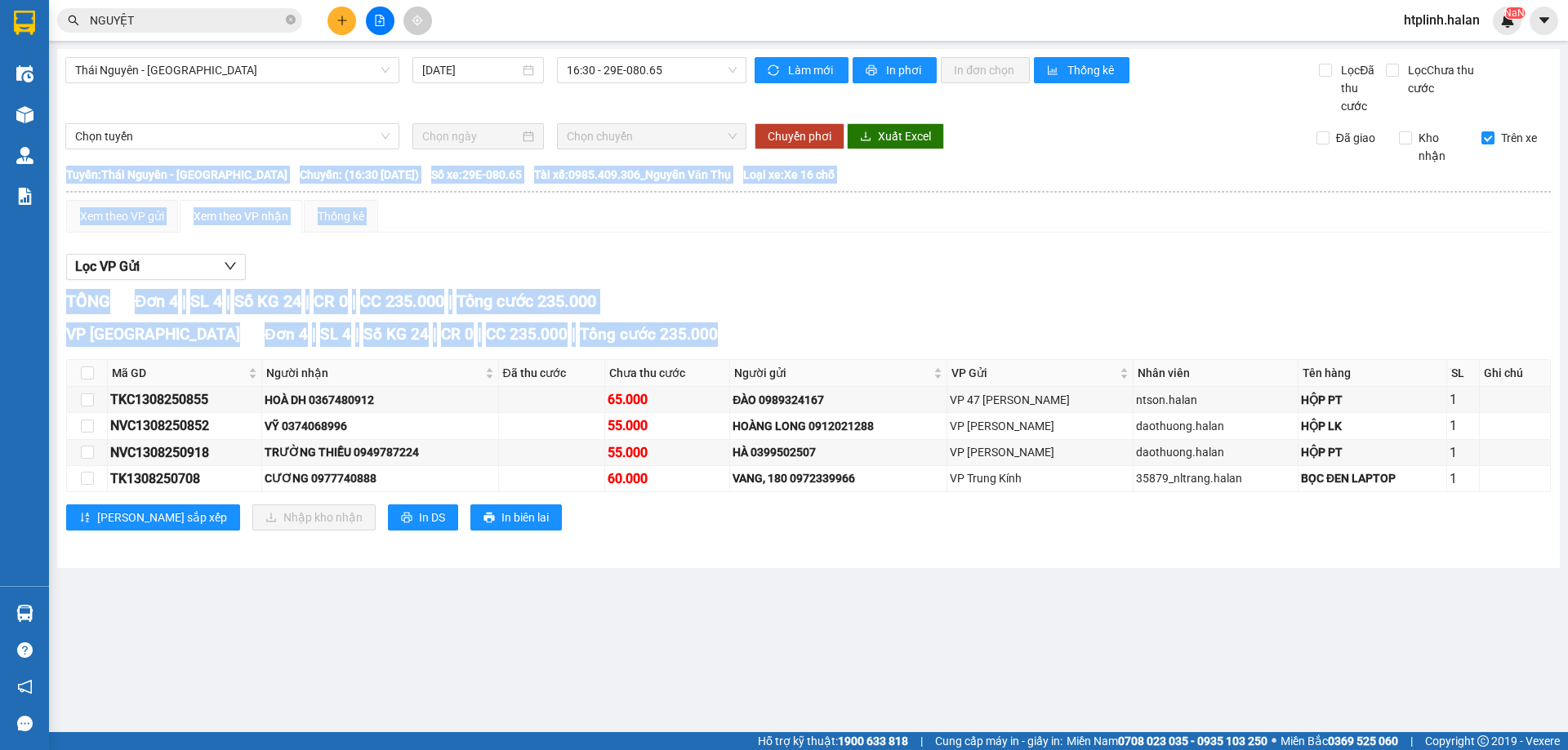
drag, startPoint x: 581, startPoint y: 357, endPoint x: 643, endPoint y: 505, distance: 160.5
click at [643, 505] on div "VP Định Hóa Đơn 4 | SL 4 | Số KG 24 | CR 0 | CC 235.000 | Tổng cước 235.000 Mã …" at bounding box center [808, 432] width 1485 height 220
click at [643, 505] on div "Lưu sắp xếp Nhập kho nhận In DS In biên lai" at bounding box center [808, 518] width 1485 height 26
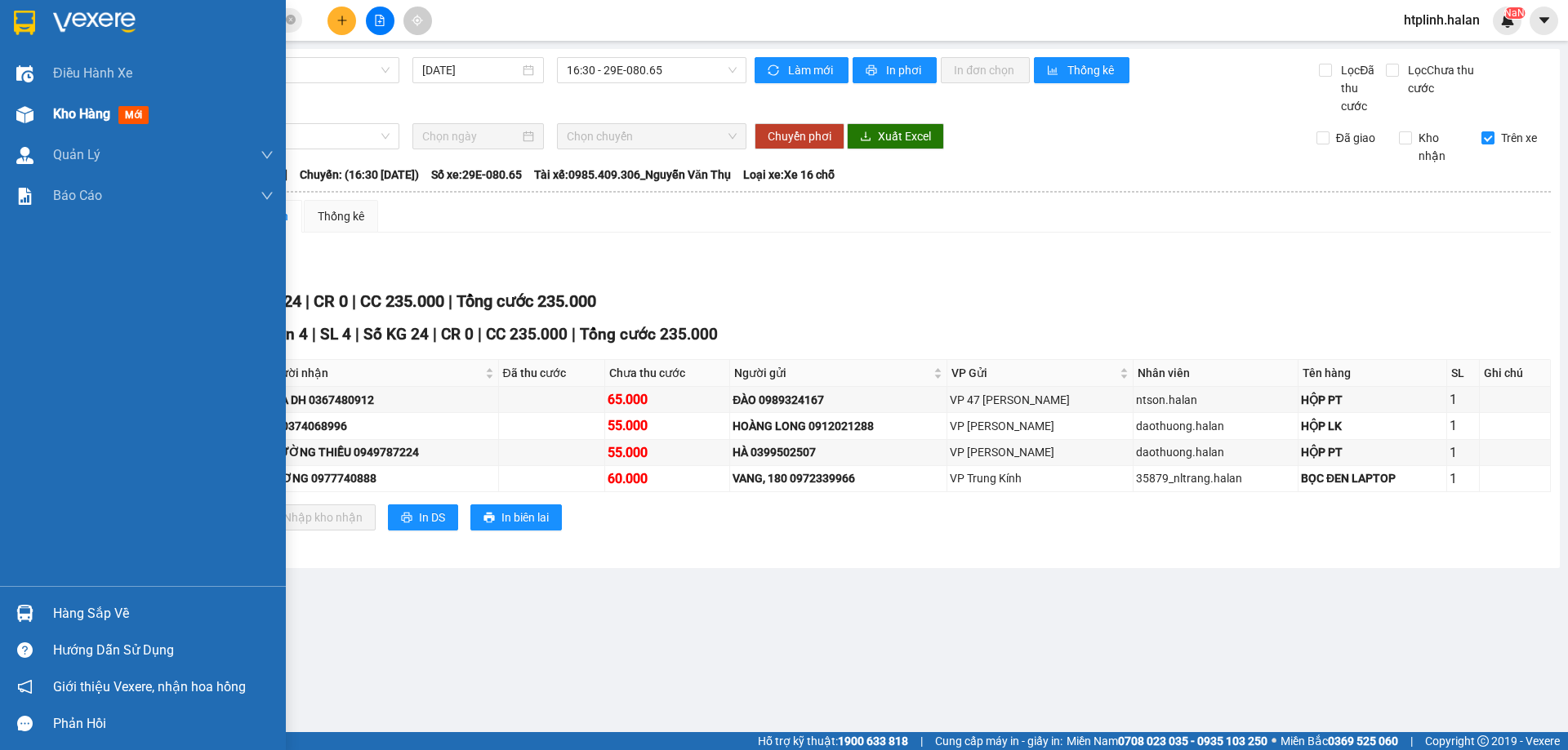
drag, startPoint x: 46, startPoint y: 103, endPoint x: 1567, endPoint y: 213, distance: 1525.0
click at [47, 103] on div "Kho hàng mới" at bounding box center [143, 114] width 286 height 41
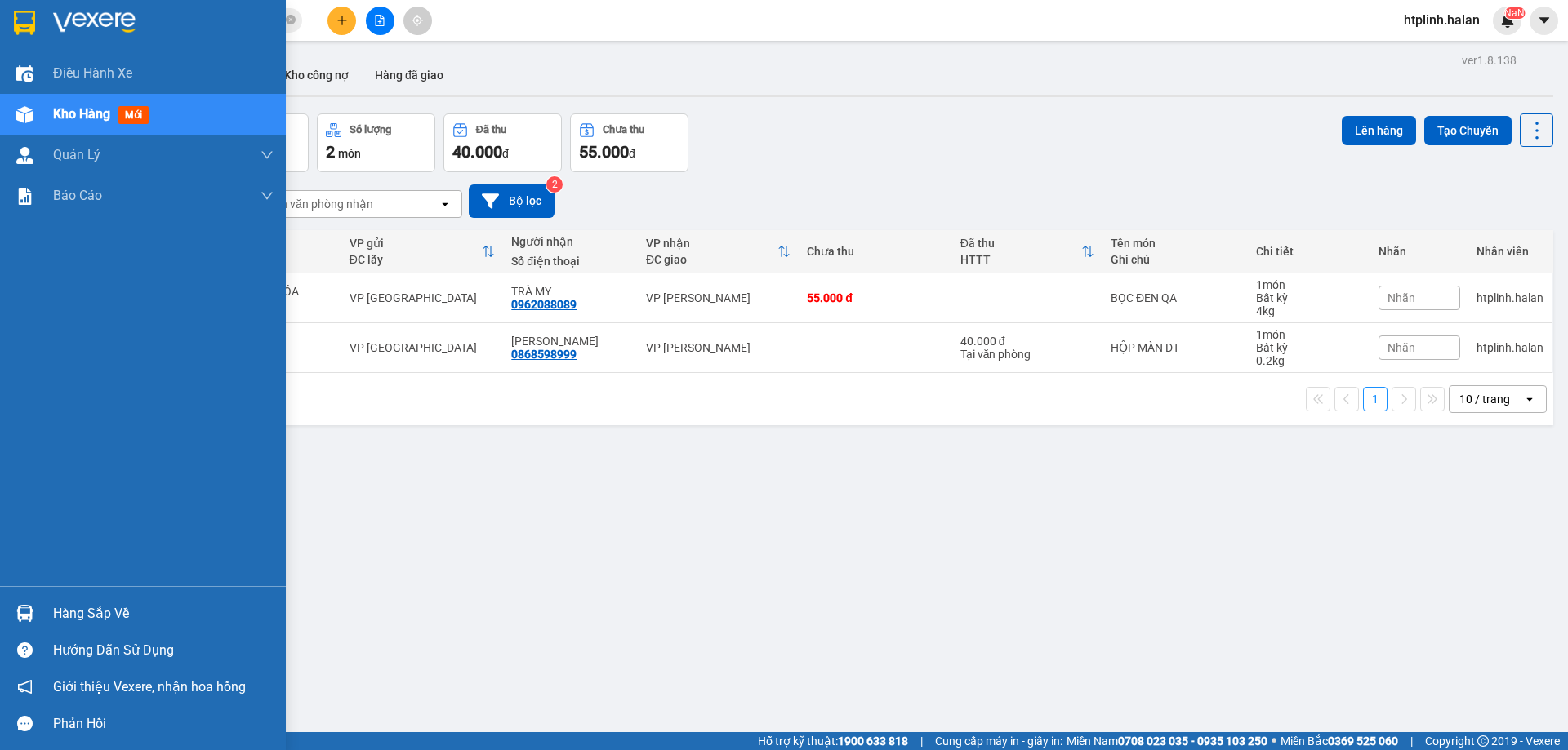
click at [25, 617] on img at bounding box center [25, 613] width 18 height 18
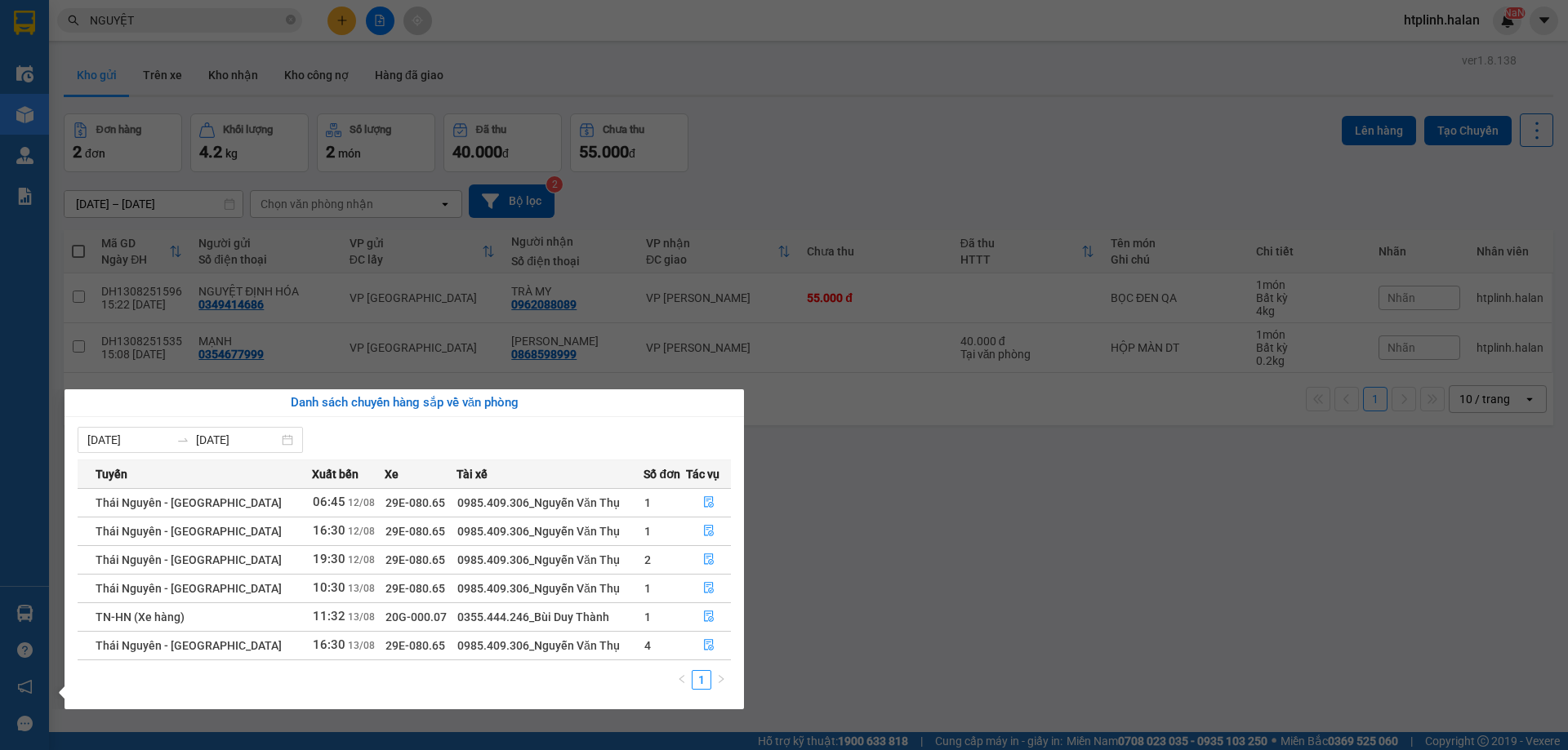
click at [812, 598] on section "Kết quả tìm kiếm ( 117 ) Bộ lọc Thuộc VP này Mã ĐH Trạng thái Món hàng Thu hộ T…" at bounding box center [784, 375] width 1568 height 750
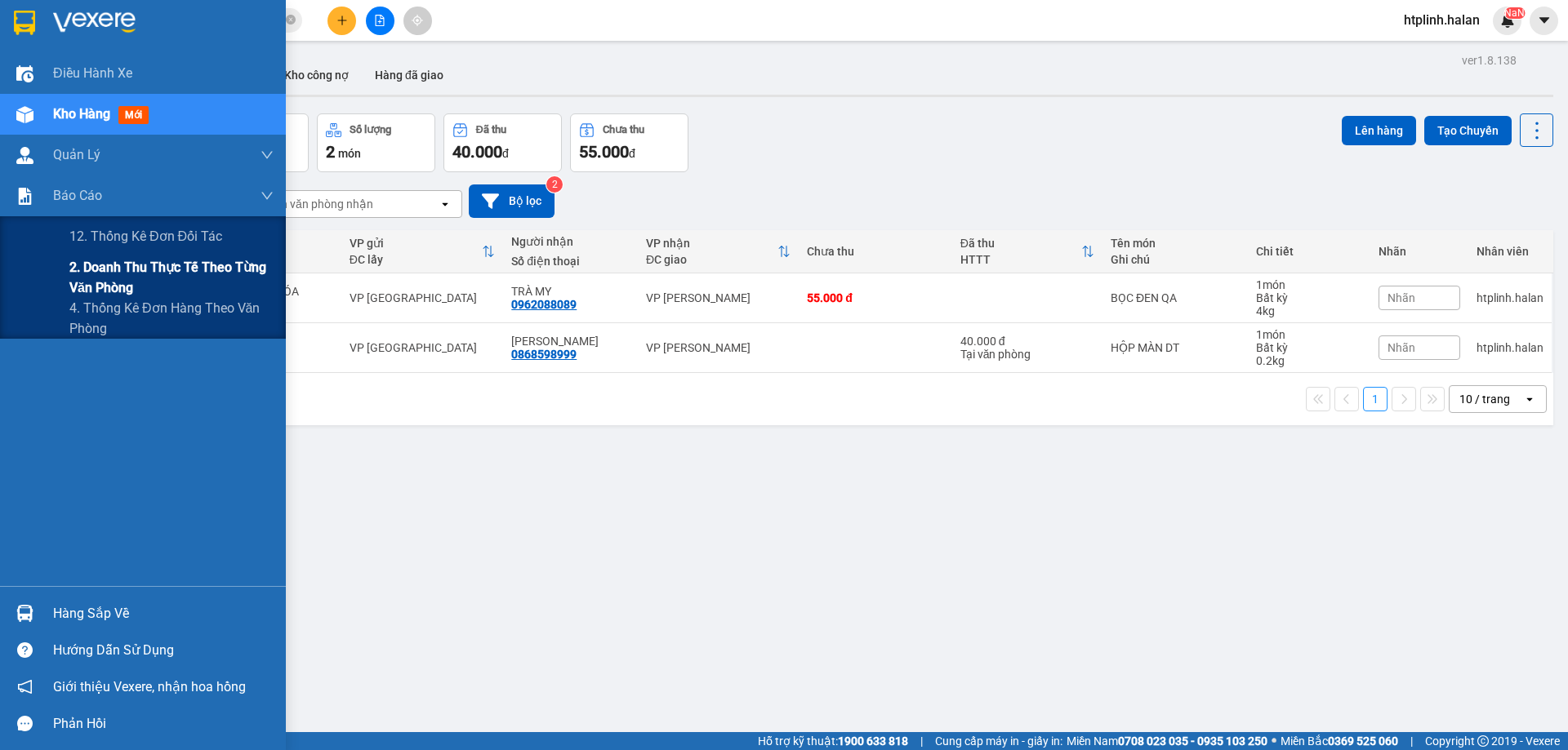
drag, startPoint x: 168, startPoint y: 294, endPoint x: 180, endPoint y: 294, distance: 12.0
click at [170, 294] on span "2. Doanh thu thực tế theo từng văn phòng" at bounding box center [171, 278] width 204 height 41
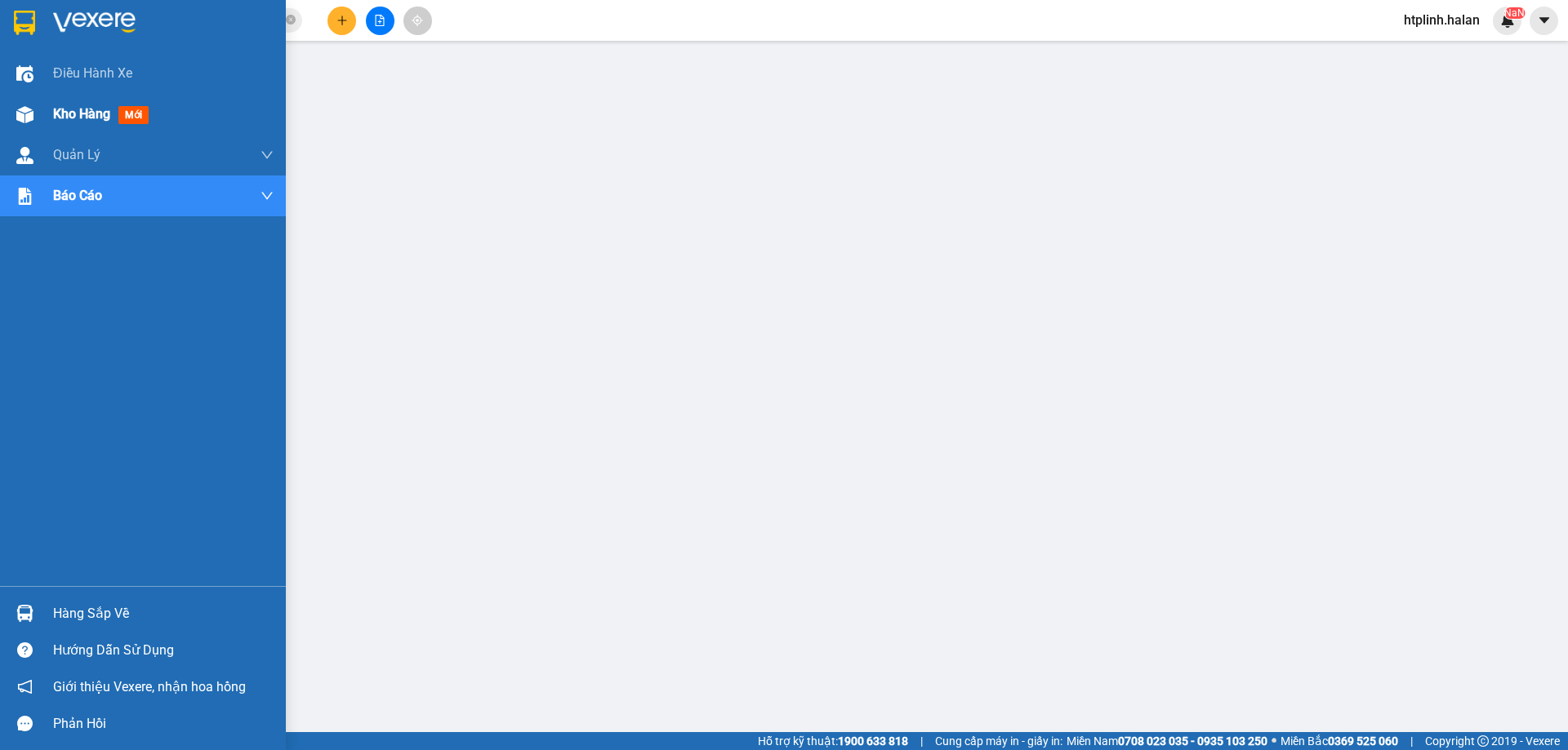
click at [82, 131] on div "Kho hàng mới" at bounding box center [164, 114] width 221 height 41
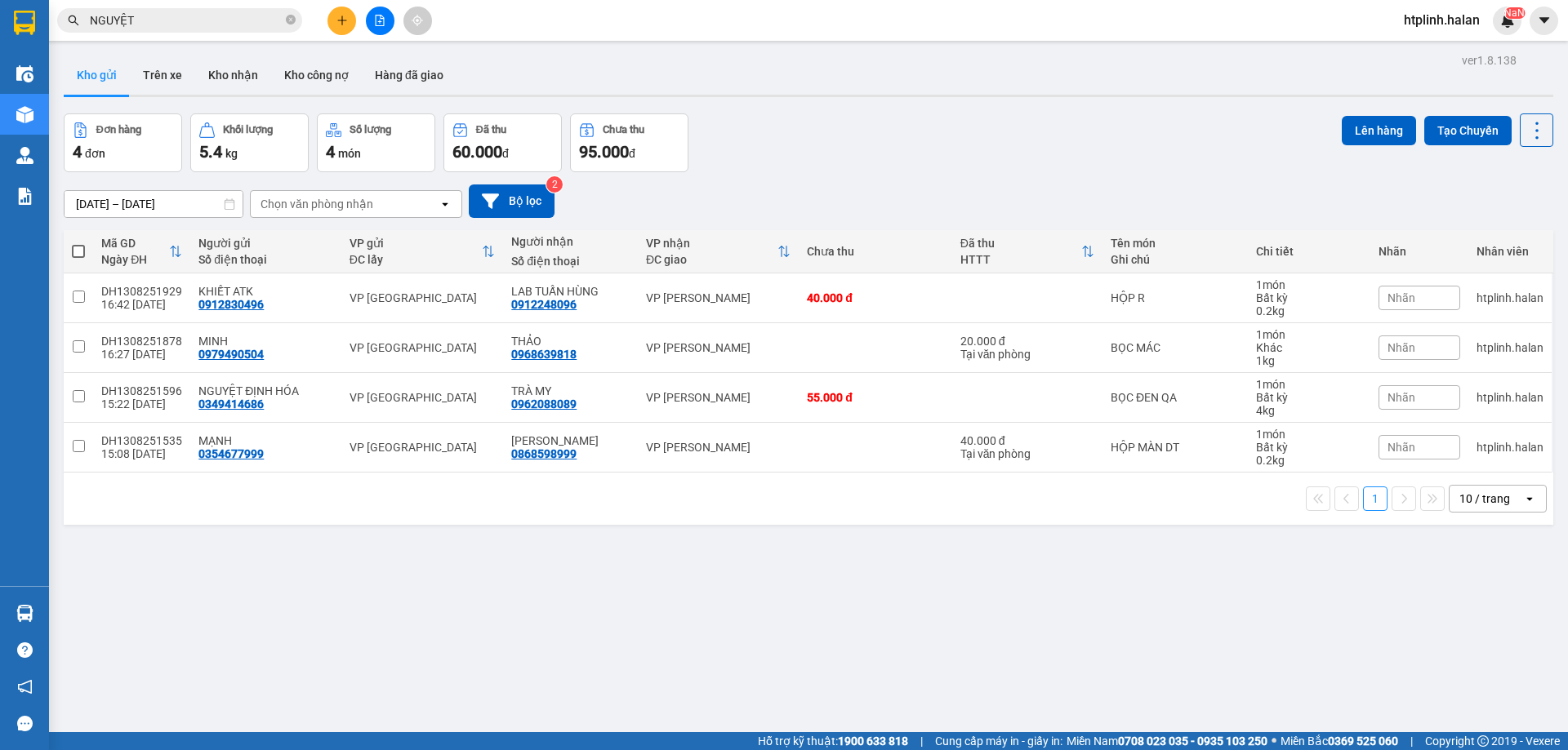
click at [383, 612] on div "ver 1.8.138 Kho gửi Trên xe Kho nhận Kho công nợ Hàng đã giao Đơn hàng 4 đơn Kh…" at bounding box center [808, 424] width 1502 height 750
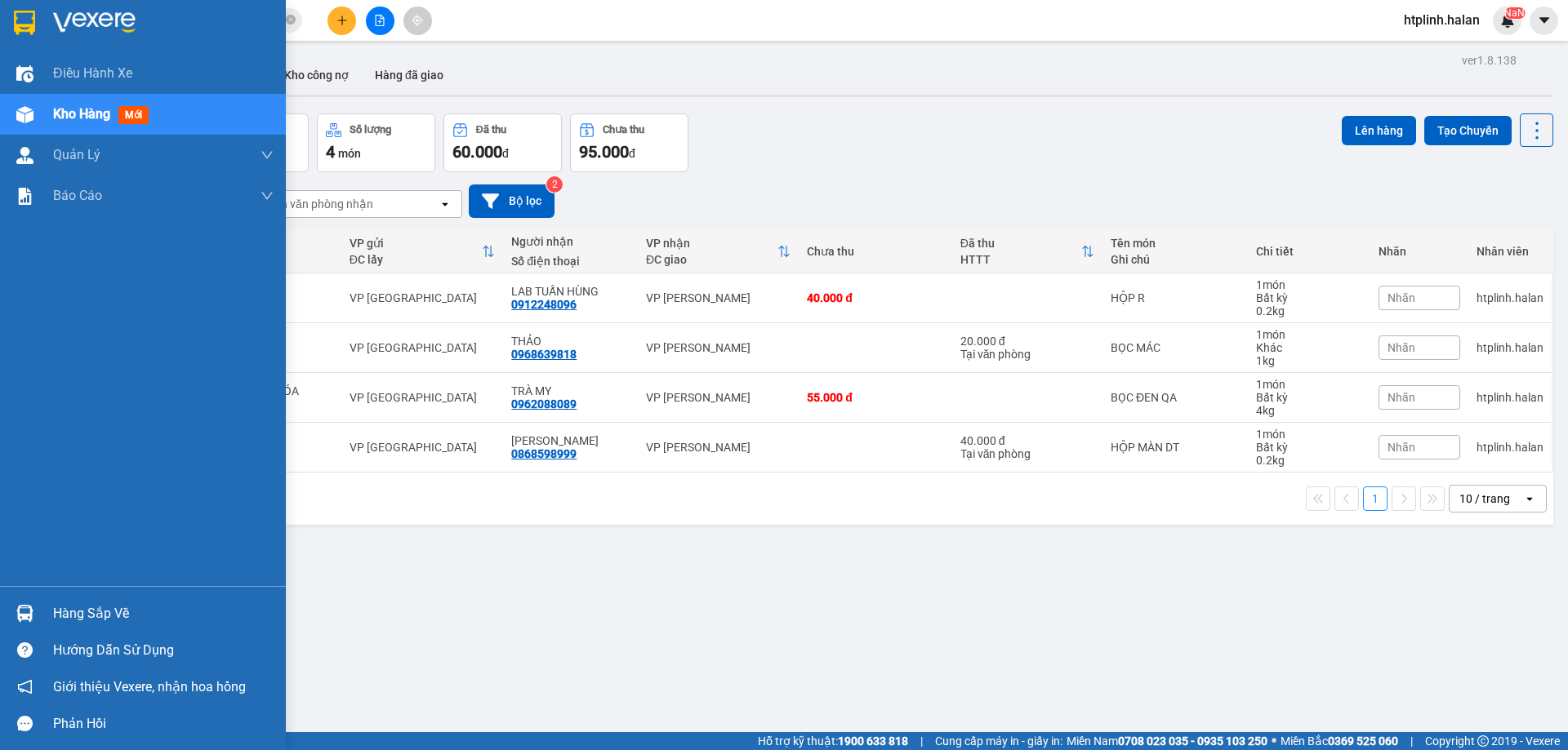
drag, startPoint x: 28, startPoint y: 627, endPoint x: 58, endPoint y: 617, distance: 31.6
click at [32, 627] on div at bounding box center [25, 613] width 29 height 29
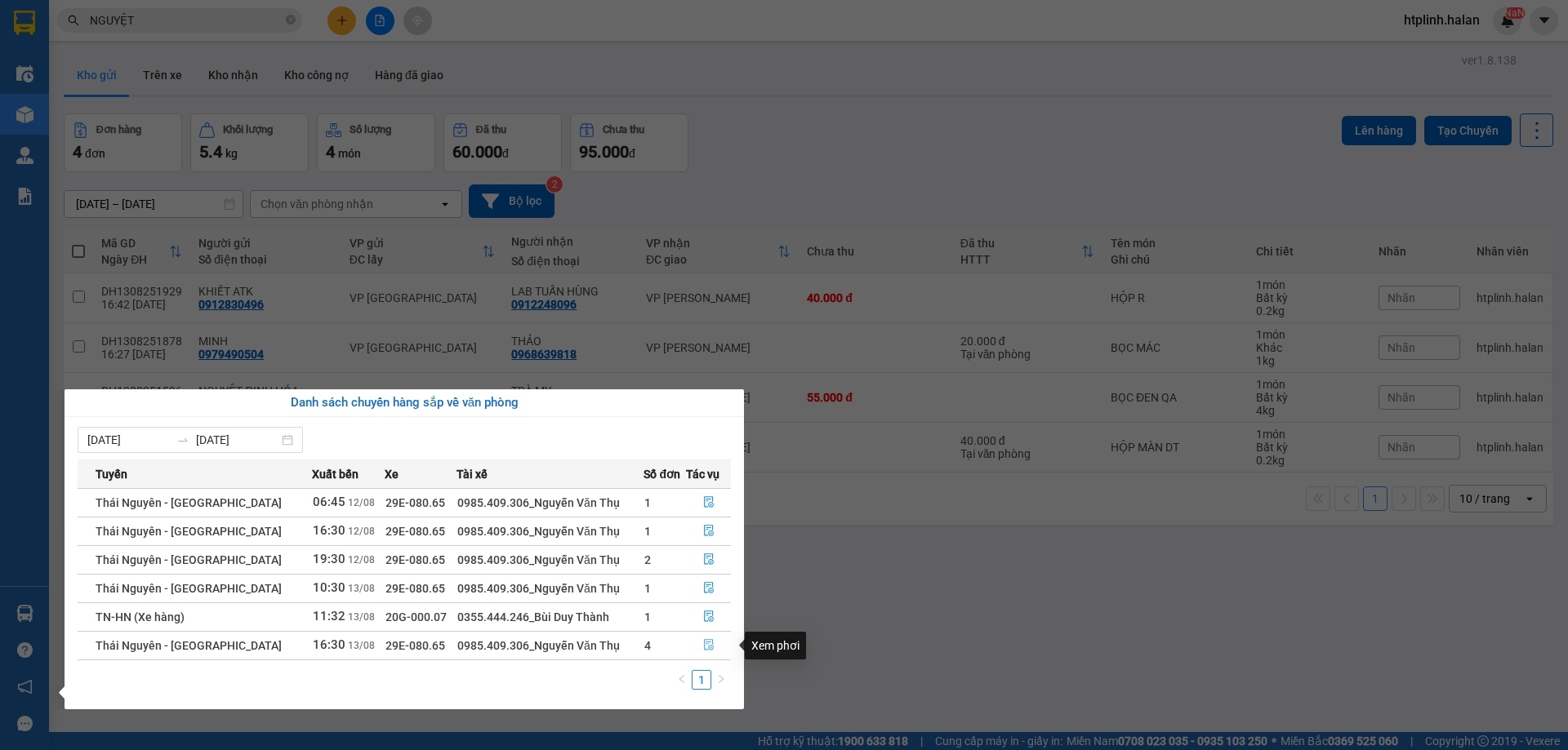
click at [691, 648] on button "button" at bounding box center [708, 646] width 43 height 26
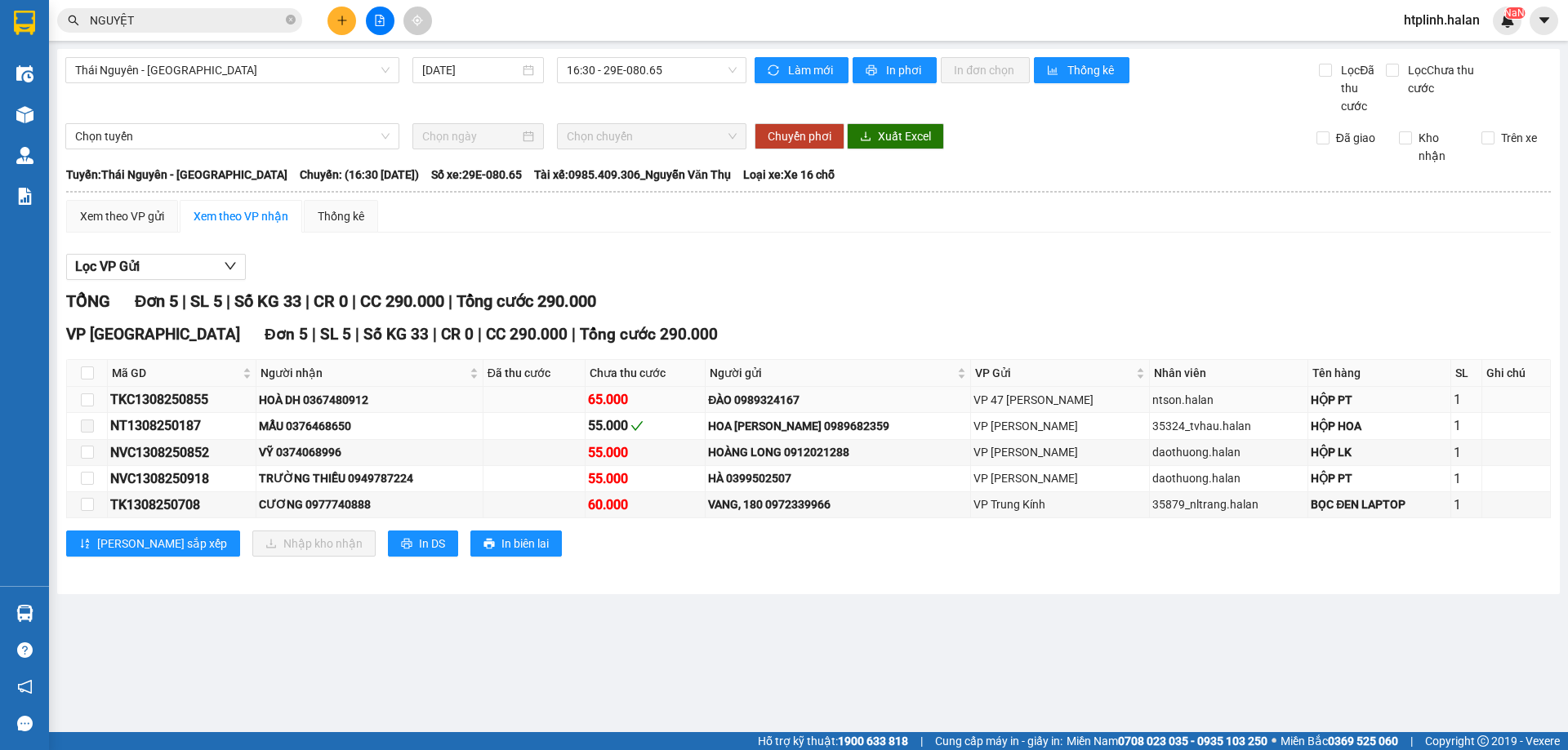
click at [330, 391] on div "HOÀ DH 0367480912" at bounding box center [369, 400] width 222 height 18
copy div "0367480912"
click at [156, 27] on input "NGUYỆT" at bounding box center [186, 20] width 193 height 18
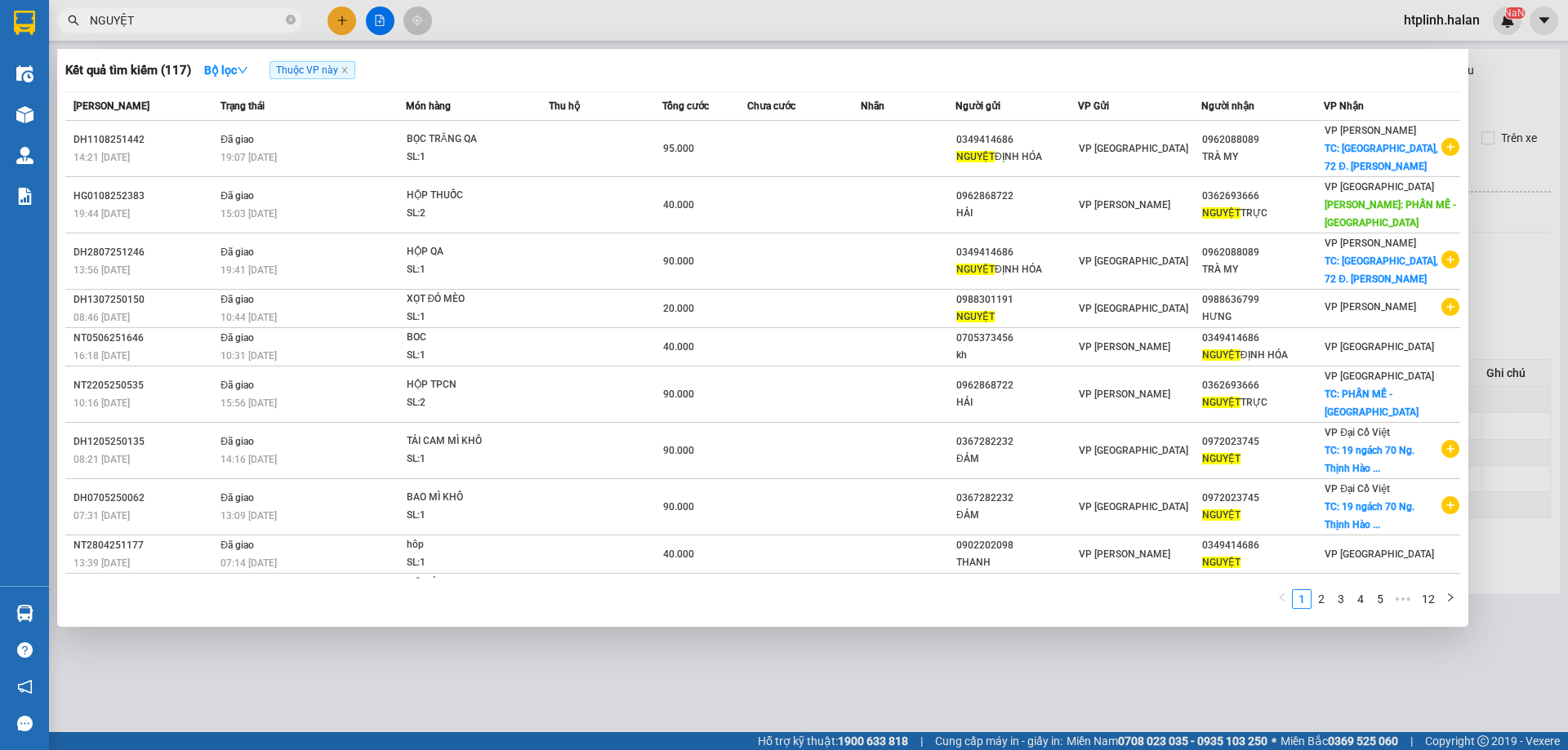
click at [156, 27] on input "NGUYỆT" at bounding box center [186, 20] width 193 height 18
paste input "0367480912"
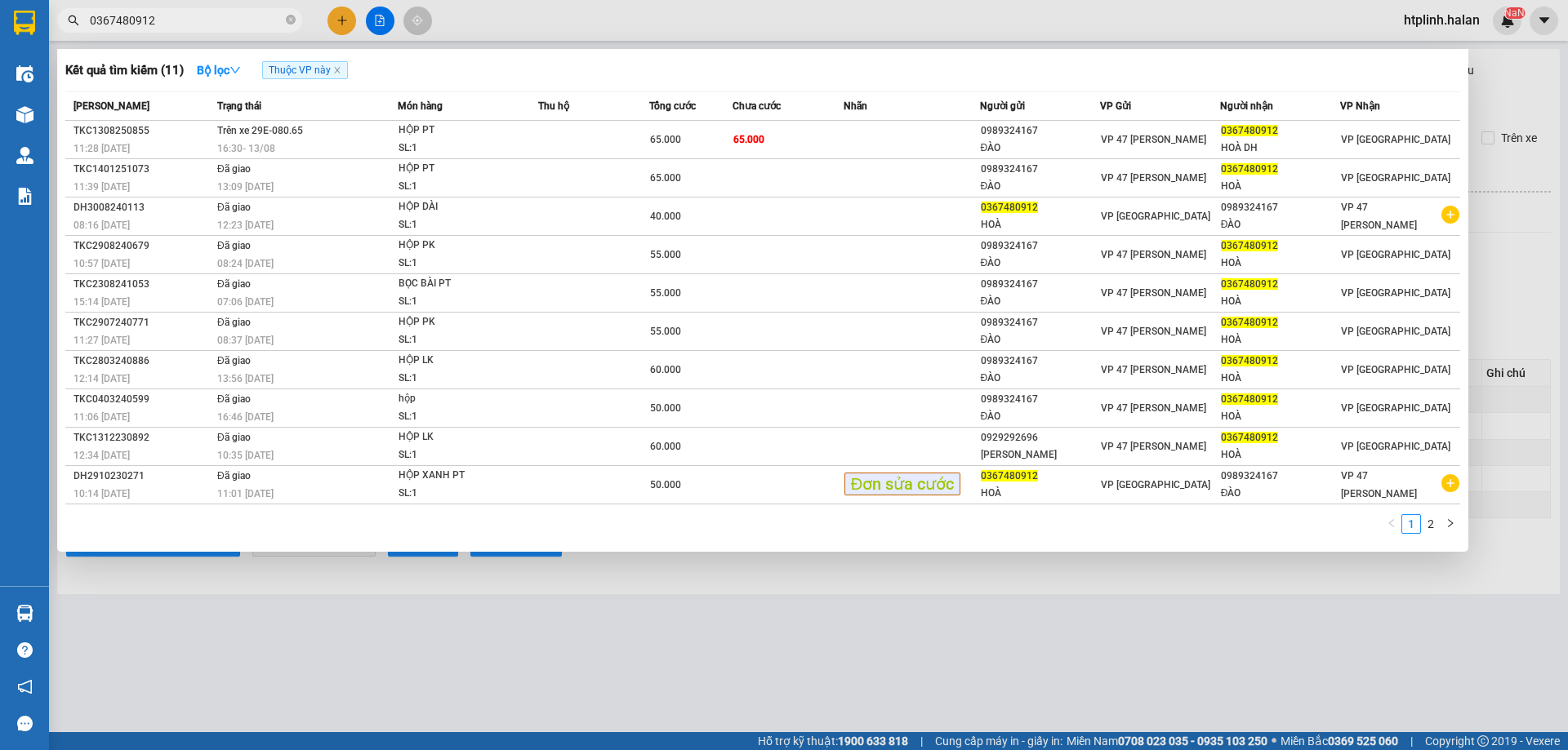
click at [554, 597] on div at bounding box center [784, 375] width 1568 height 750
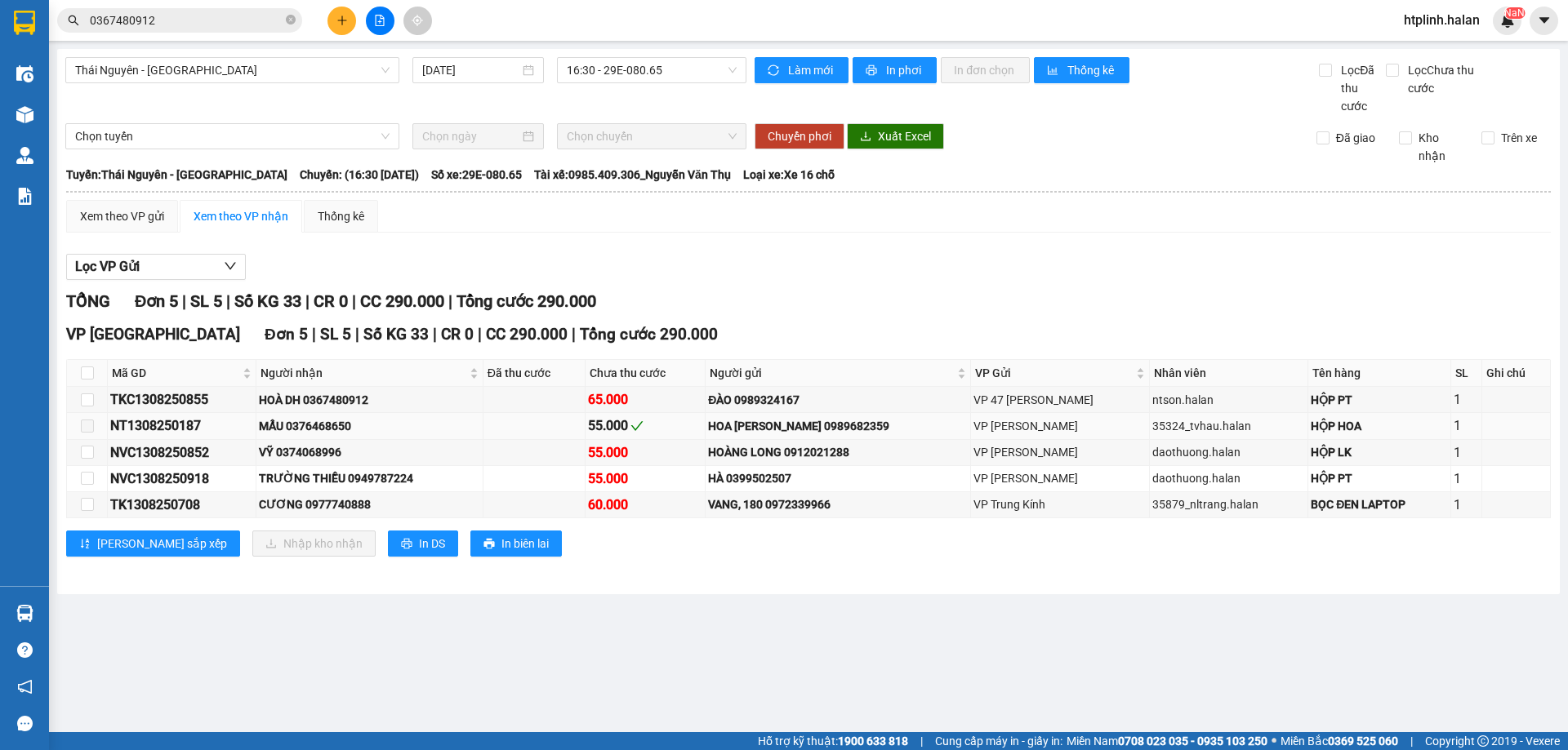
click at [338, 428] on div "MẨU 0376468650" at bounding box center [369, 426] width 222 height 18
click at [330, 470] on div "TRƯỜNG THIỀU 0949787224" at bounding box center [369, 478] width 222 height 18
click at [318, 447] on div "VỸ 0374068996" at bounding box center [369, 452] width 222 height 18
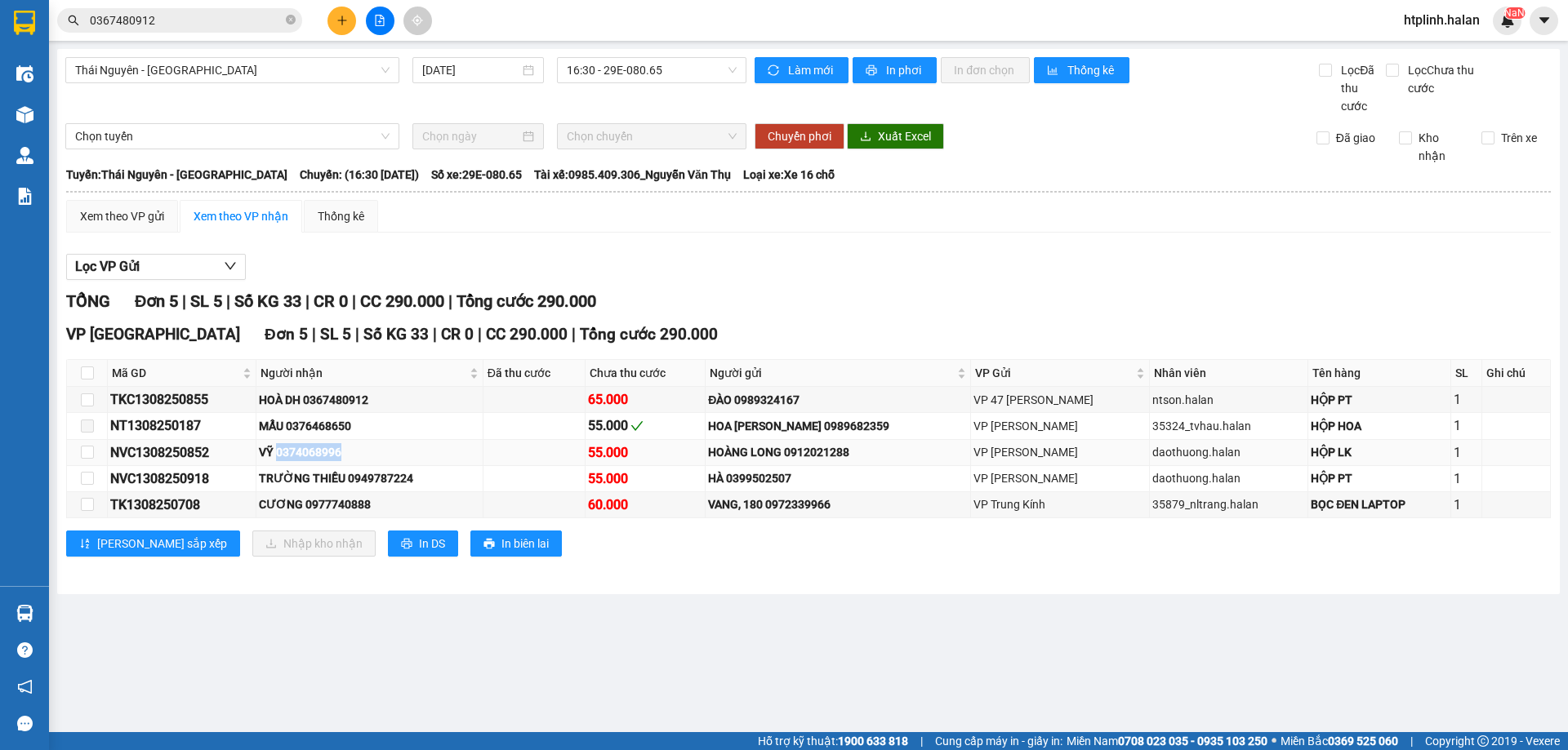
click at [318, 447] on div "VỸ 0374068996" at bounding box center [369, 452] width 222 height 18
copy div "0374068996"
click at [152, 32] on div "Kết quả tìm kiếm ( 11 ) Bộ lọc Thuộc VP này Mã ĐH Trạng thái Món hàng Thu hộ Tổ…" at bounding box center [159, 20] width 318 height 29
click at [153, 23] on input "0367480912" at bounding box center [186, 20] width 193 height 18
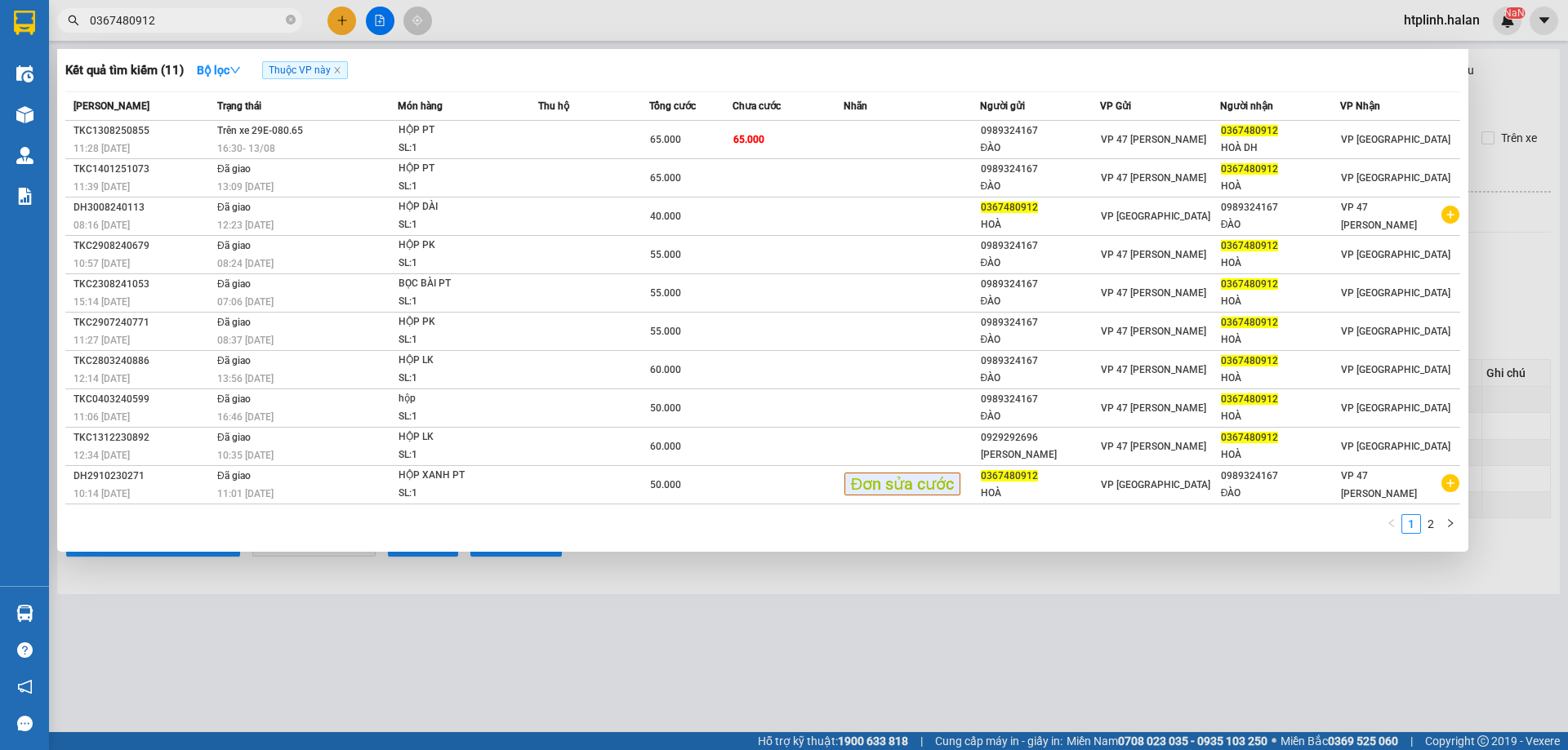
click at [153, 23] on input "0367480912" at bounding box center [186, 20] width 193 height 18
paste input "74068996"
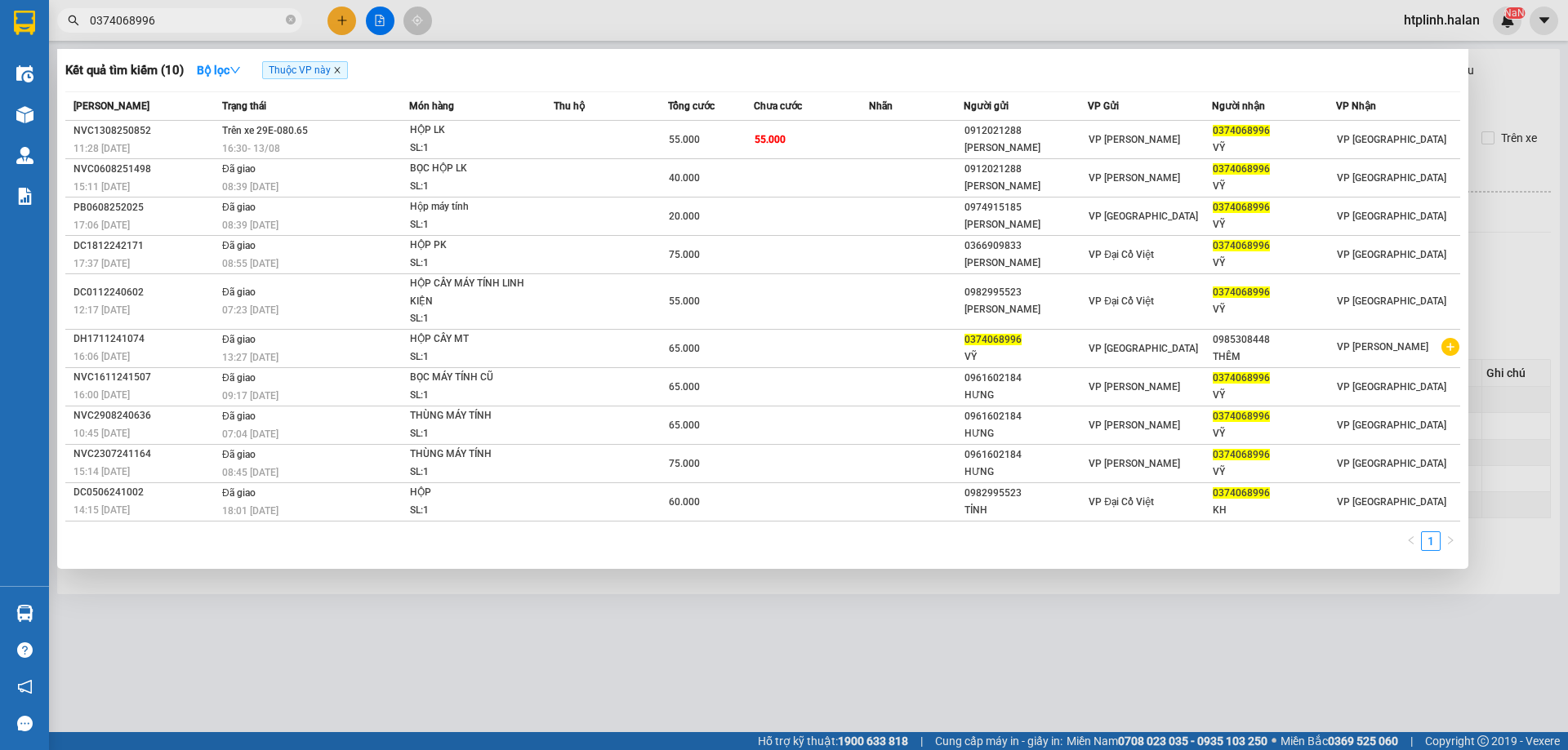
click at [339, 72] on icon "close" at bounding box center [337, 70] width 6 height 6
click at [325, 577] on div at bounding box center [784, 375] width 1568 height 750
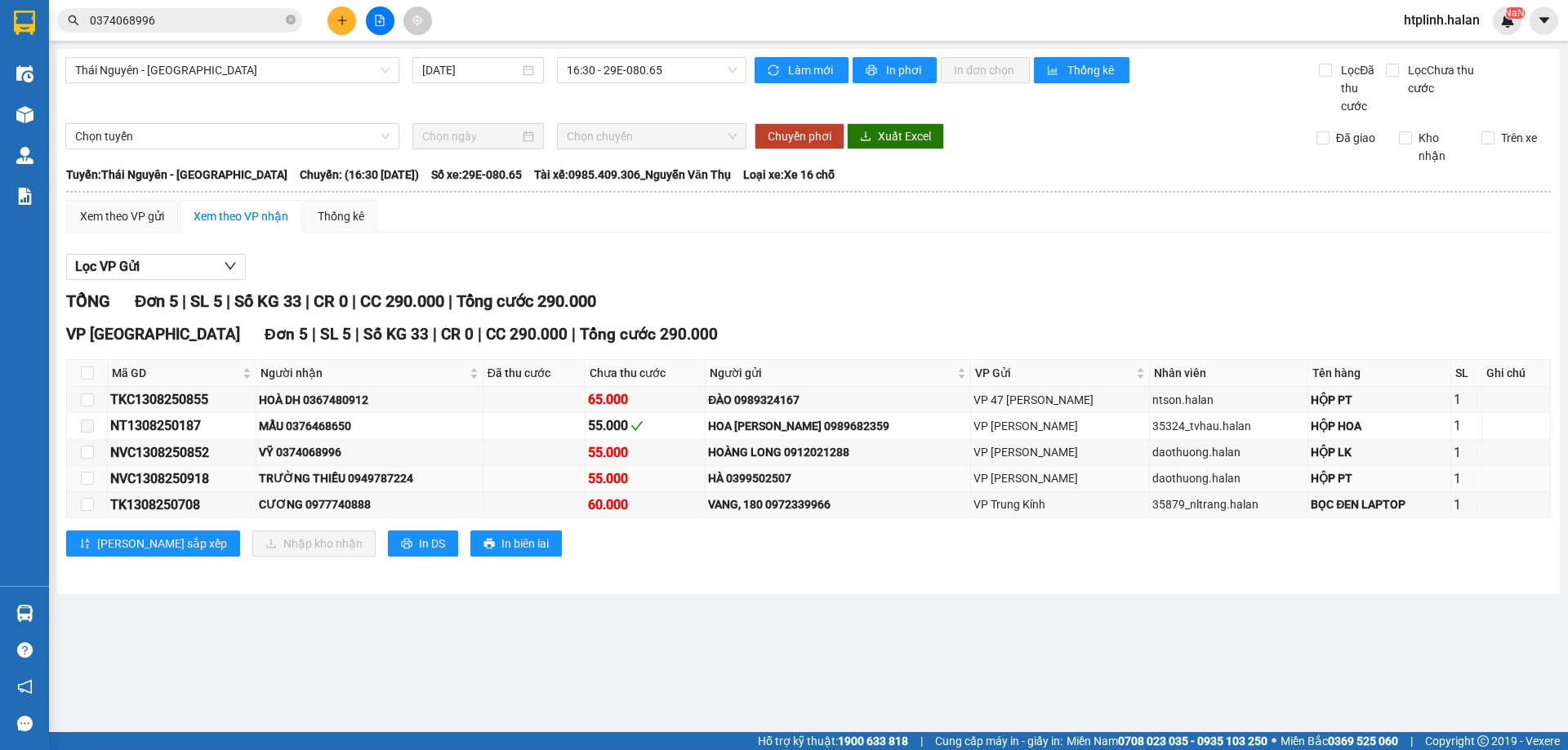
click at [369, 474] on div "TRƯỜNG THIỀU 0949787224" at bounding box center [369, 478] width 222 height 18
copy div "0949787224"
click at [235, 18] on input "0374068996" at bounding box center [186, 20] width 193 height 18
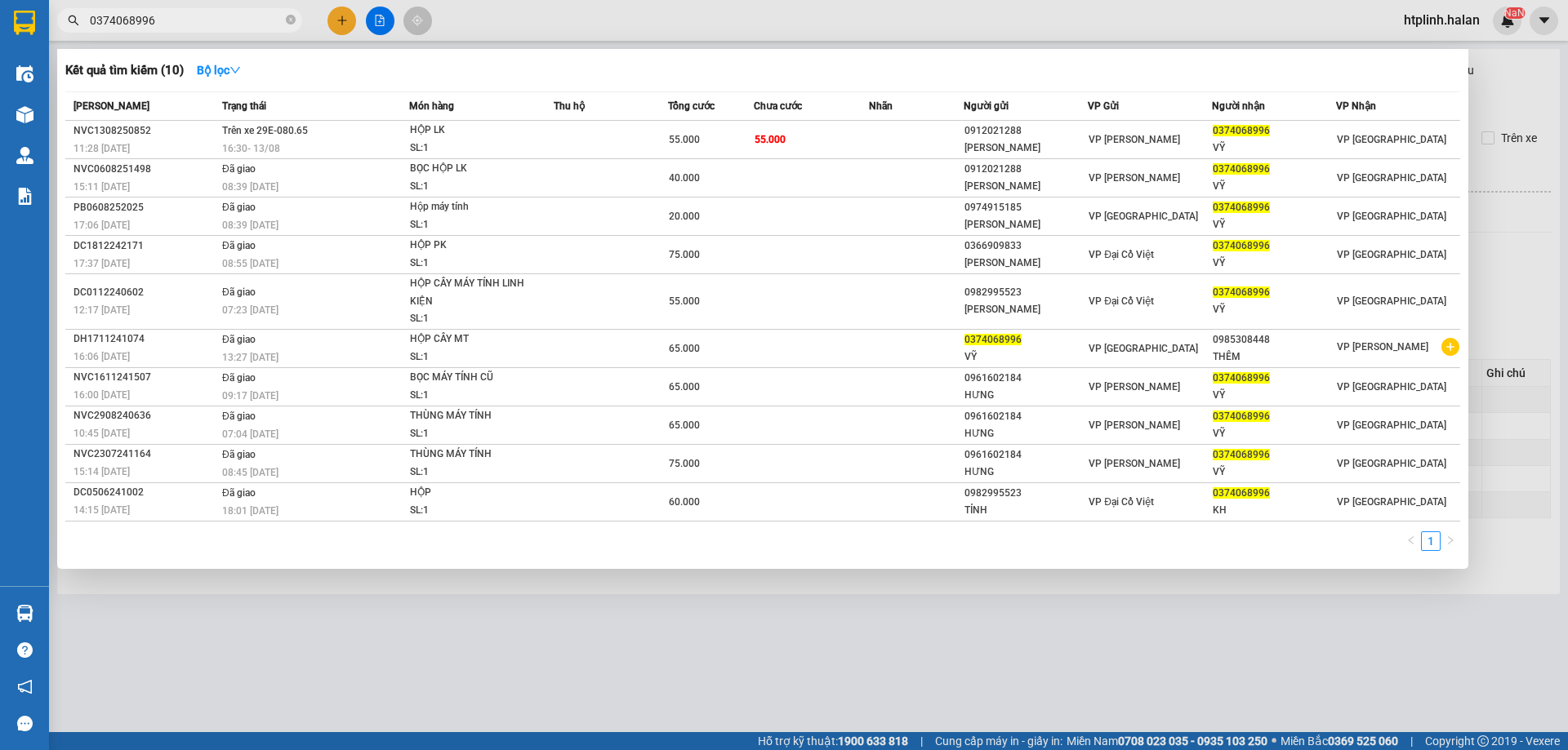
click at [235, 18] on input "0374068996" at bounding box center [186, 20] width 193 height 18
paste input "949787224"
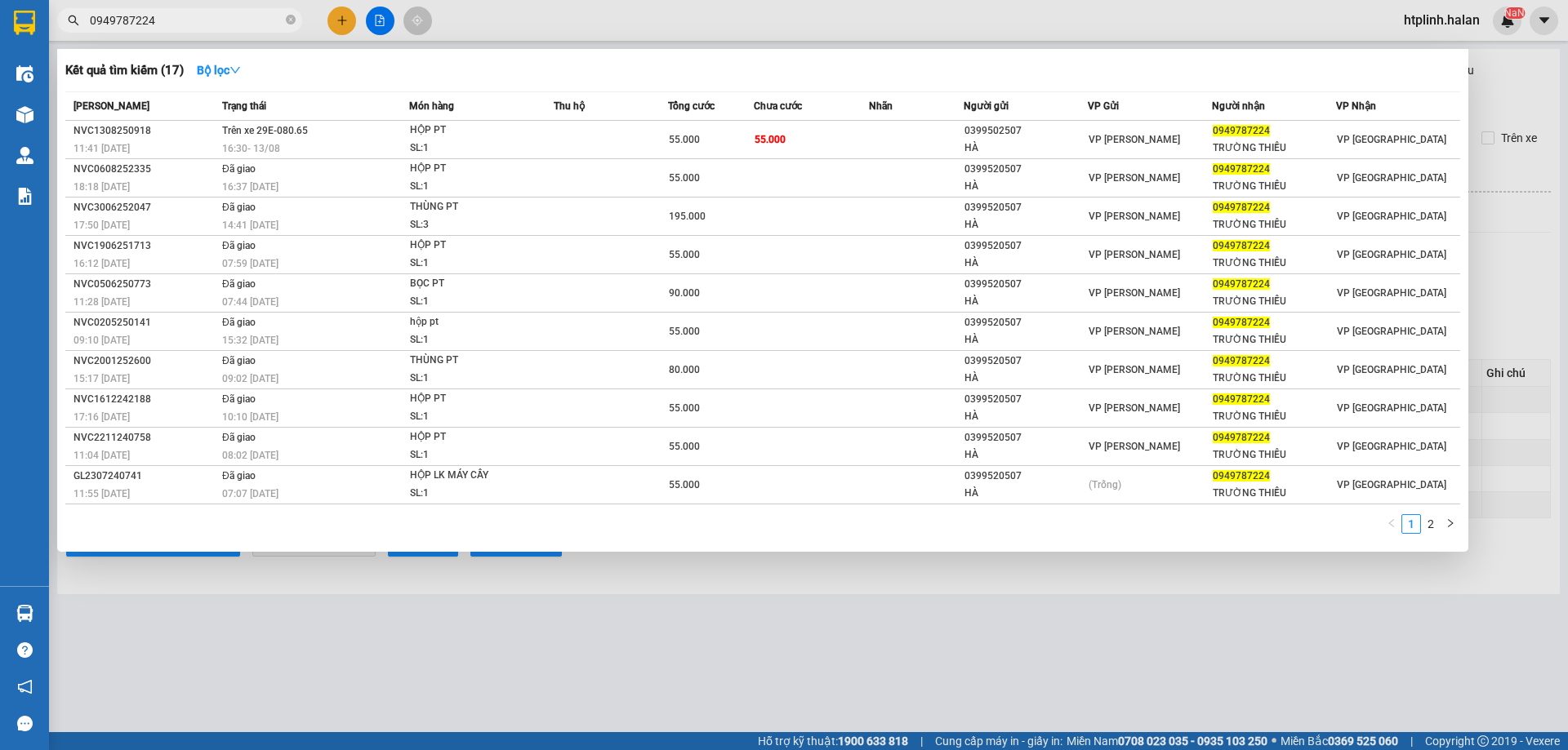
click at [429, 618] on div at bounding box center [784, 375] width 1568 height 750
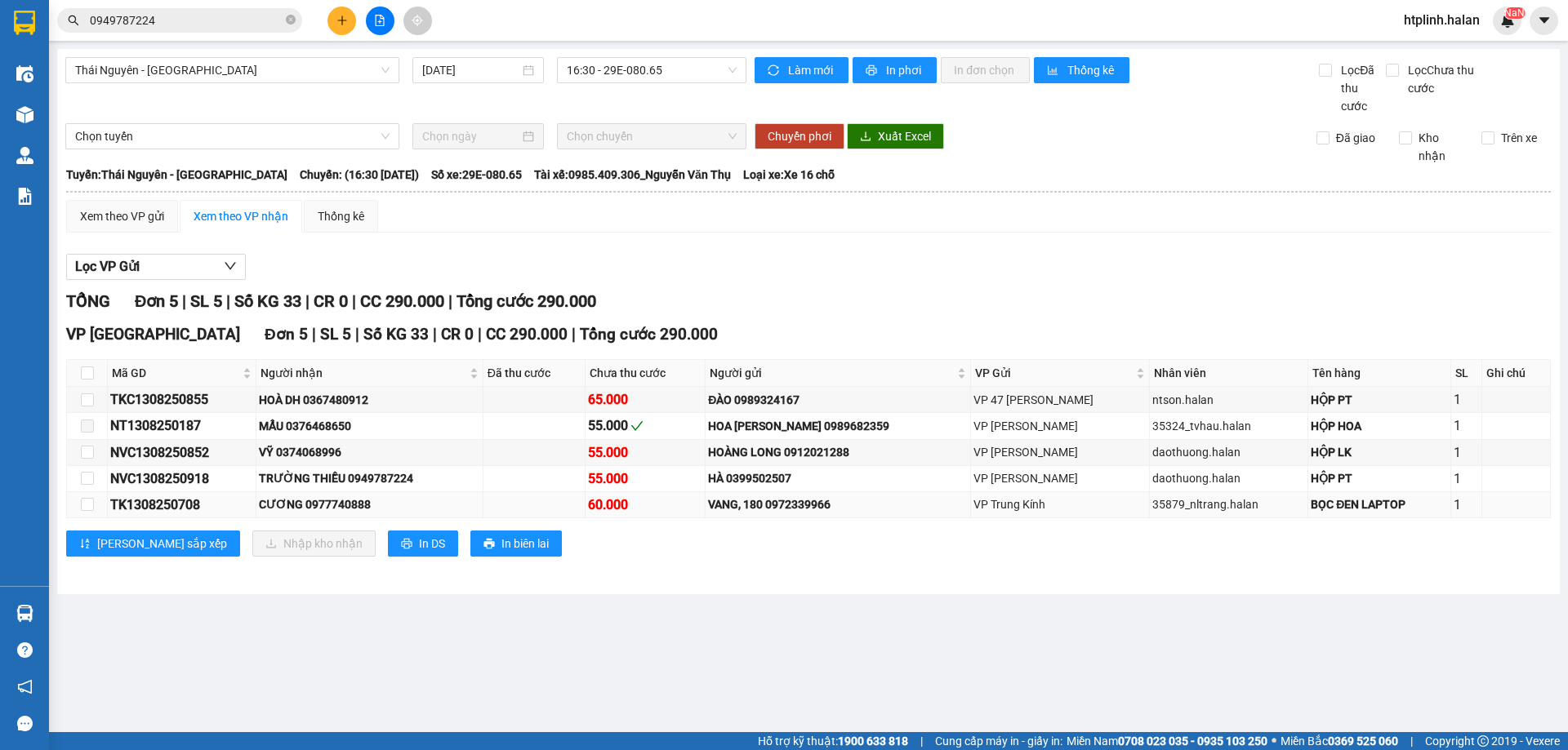
click at [353, 500] on div "CƯƠNG 0977740888" at bounding box center [369, 505] width 222 height 18
copy div "0977740888"
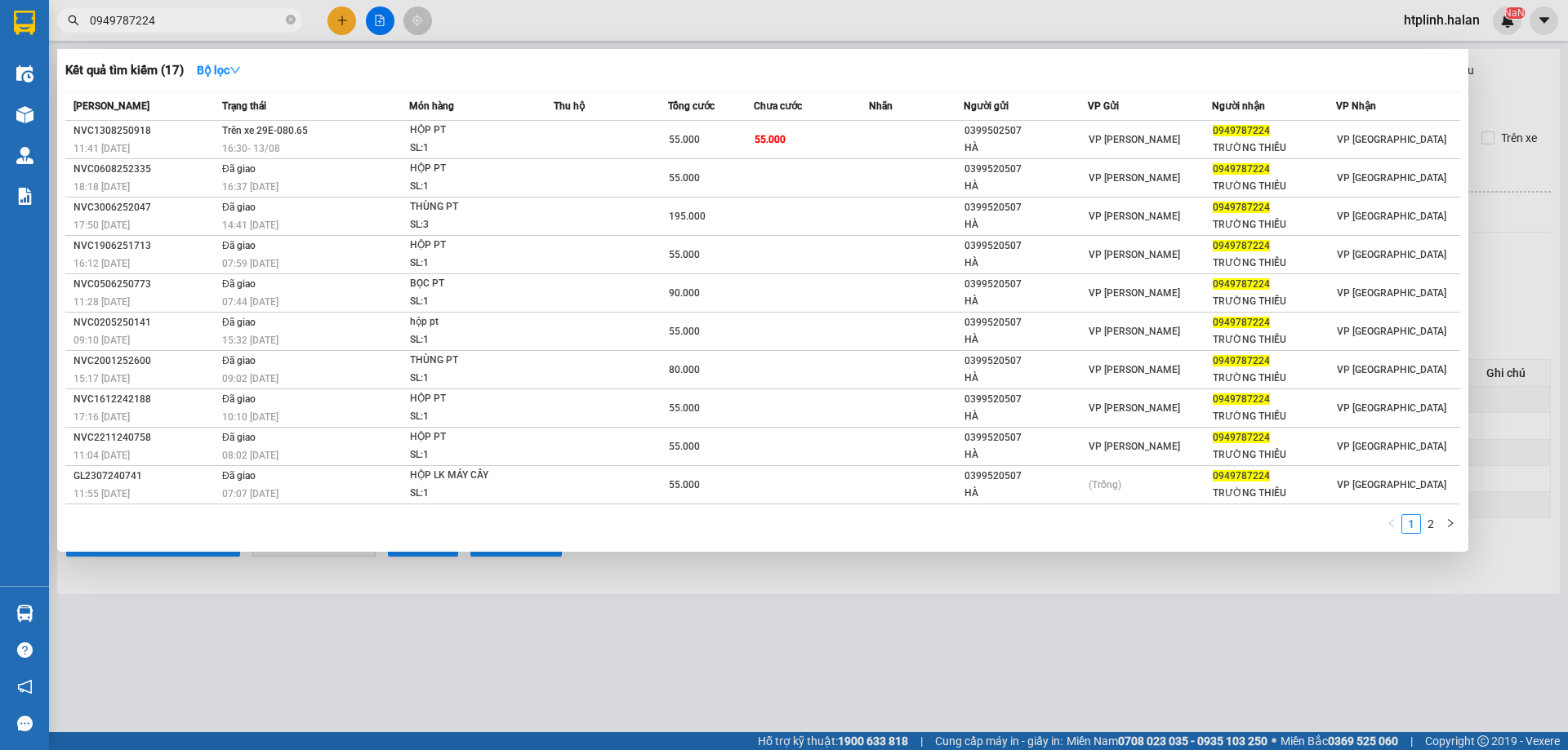
click at [173, 18] on input "0949787224" at bounding box center [186, 20] width 193 height 18
paste input "77740888"
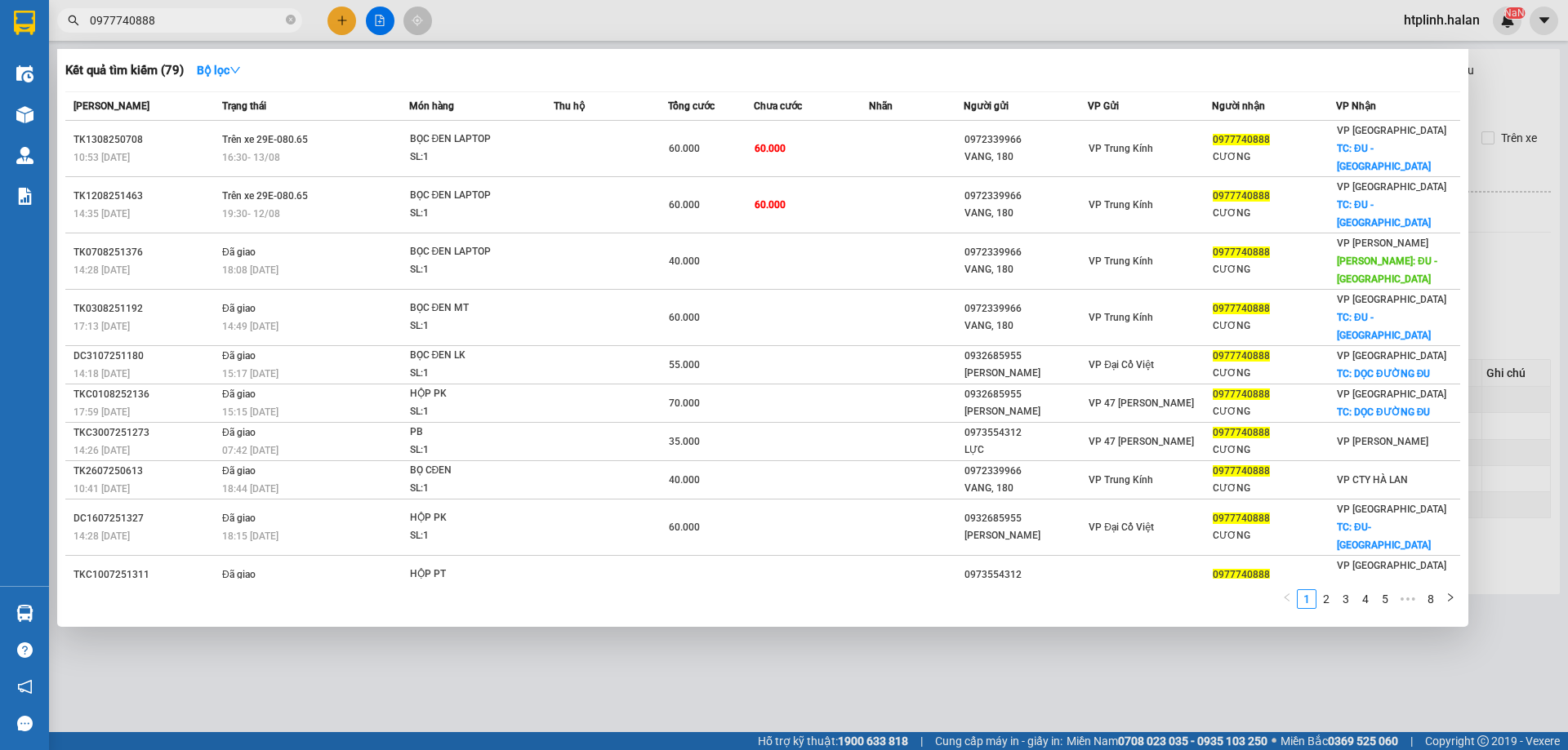
type input "0977740888"
click at [1297, 677] on div at bounding box center [784, 375] width 1568 height 750
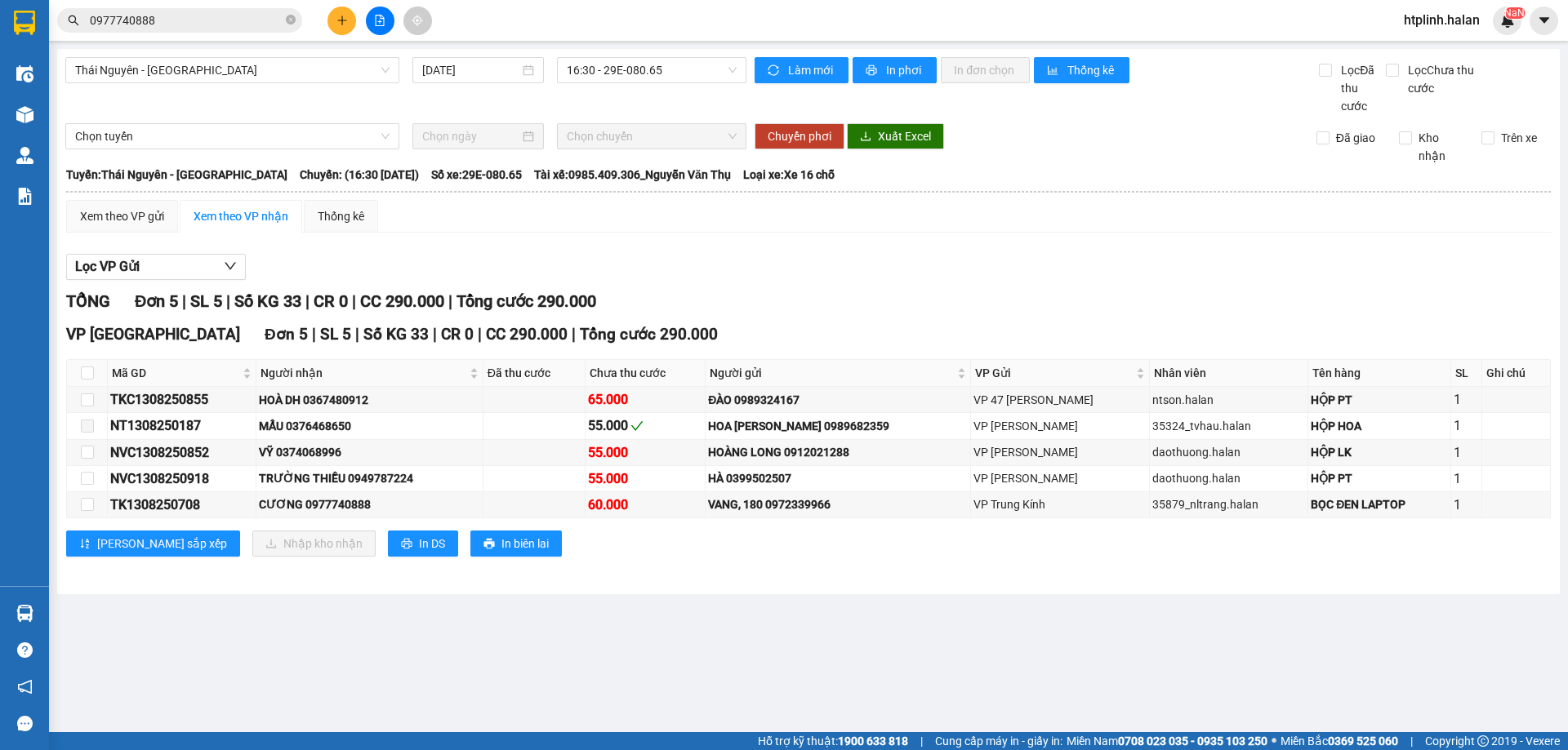
click at [1217, 341] on div "VP Định Hóa Đơn 5 | SL 5 | Số KG 33 | CR 0 | CC 290.000 | Tổng cước 290.000" at bounding box center [808, 335] width 1485 height 25
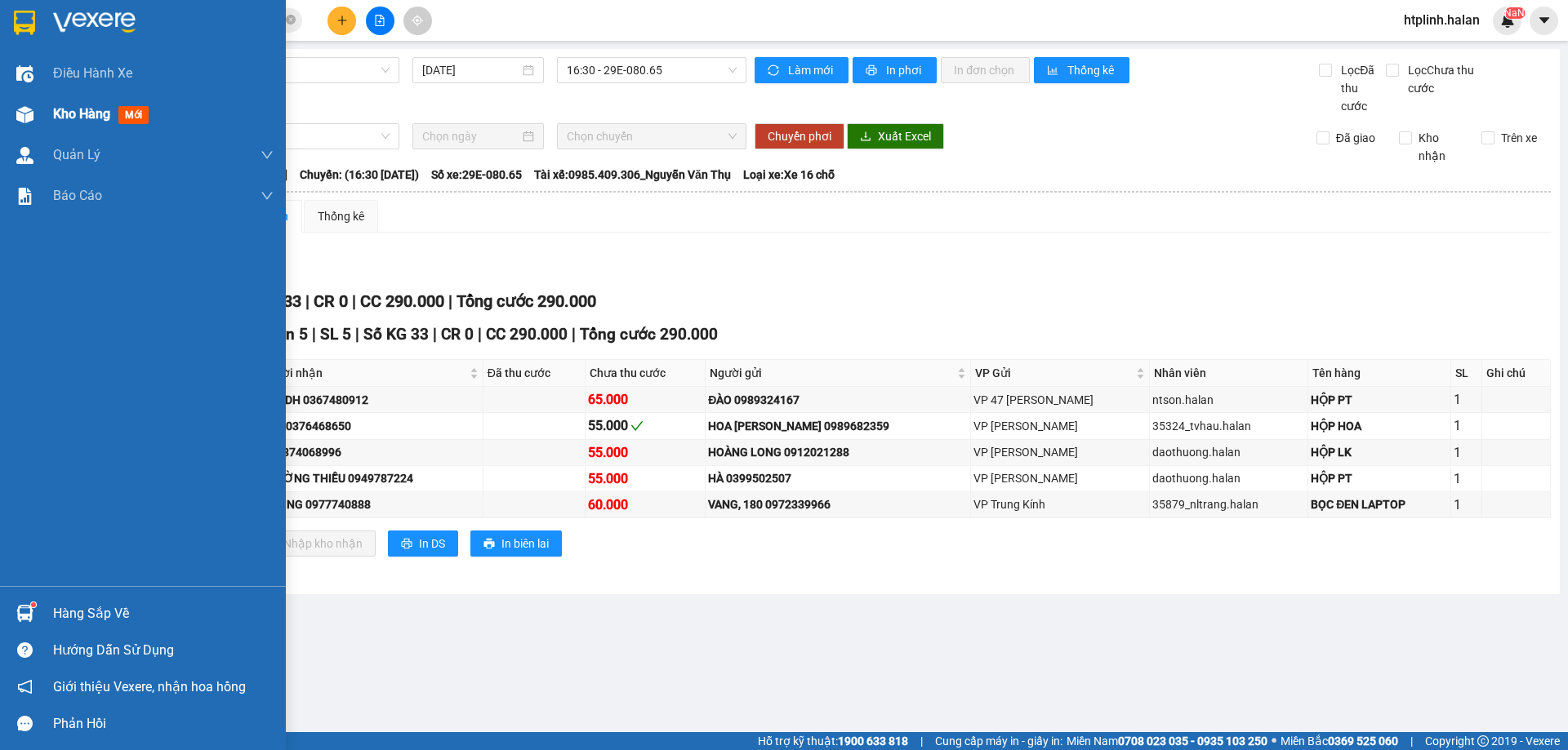
click at [11, 104] on div at bounding box center [25, 115] width 29 height 29
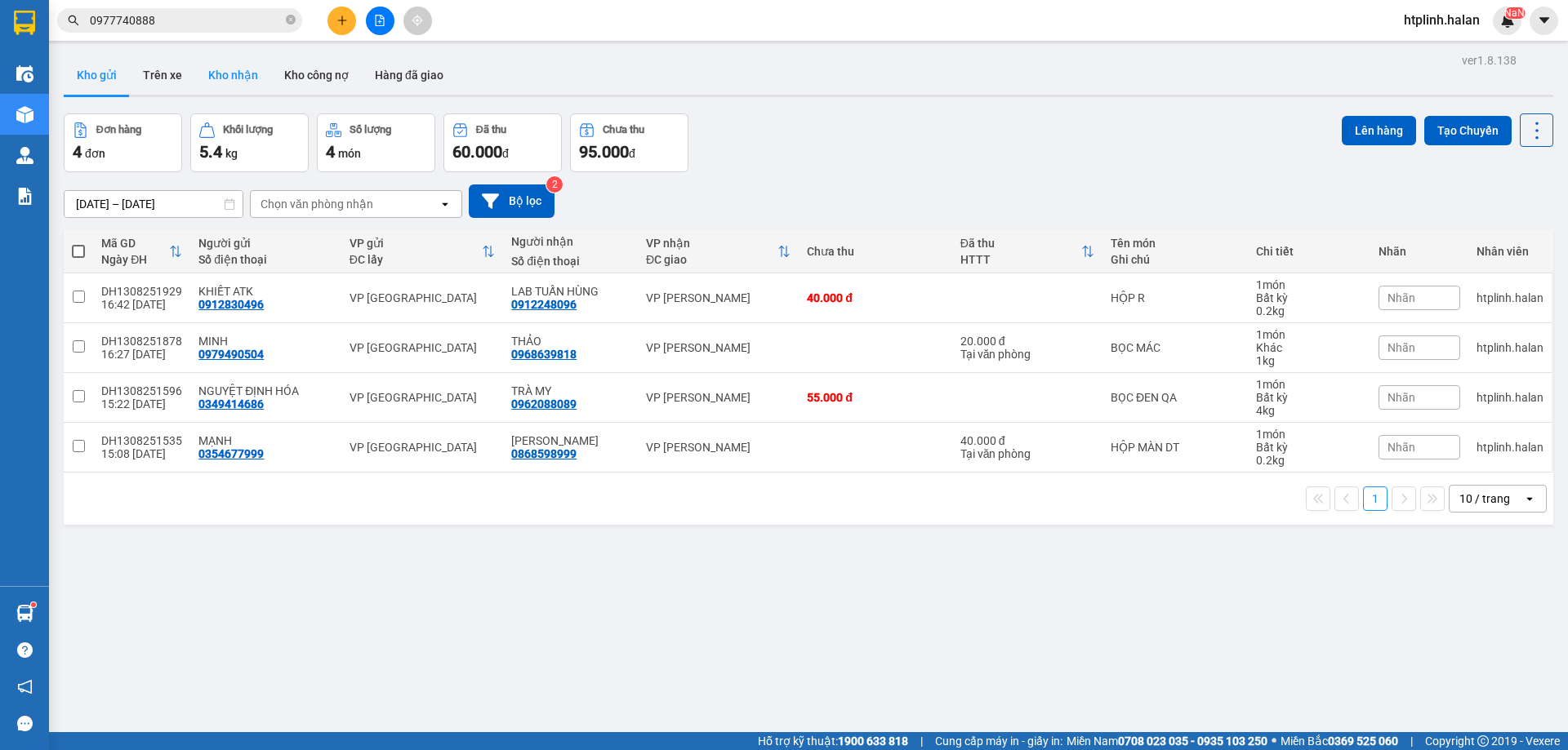
click at [210, 81] on button "Kho nhận" at bounding box center [233, 74] width 76 height 39
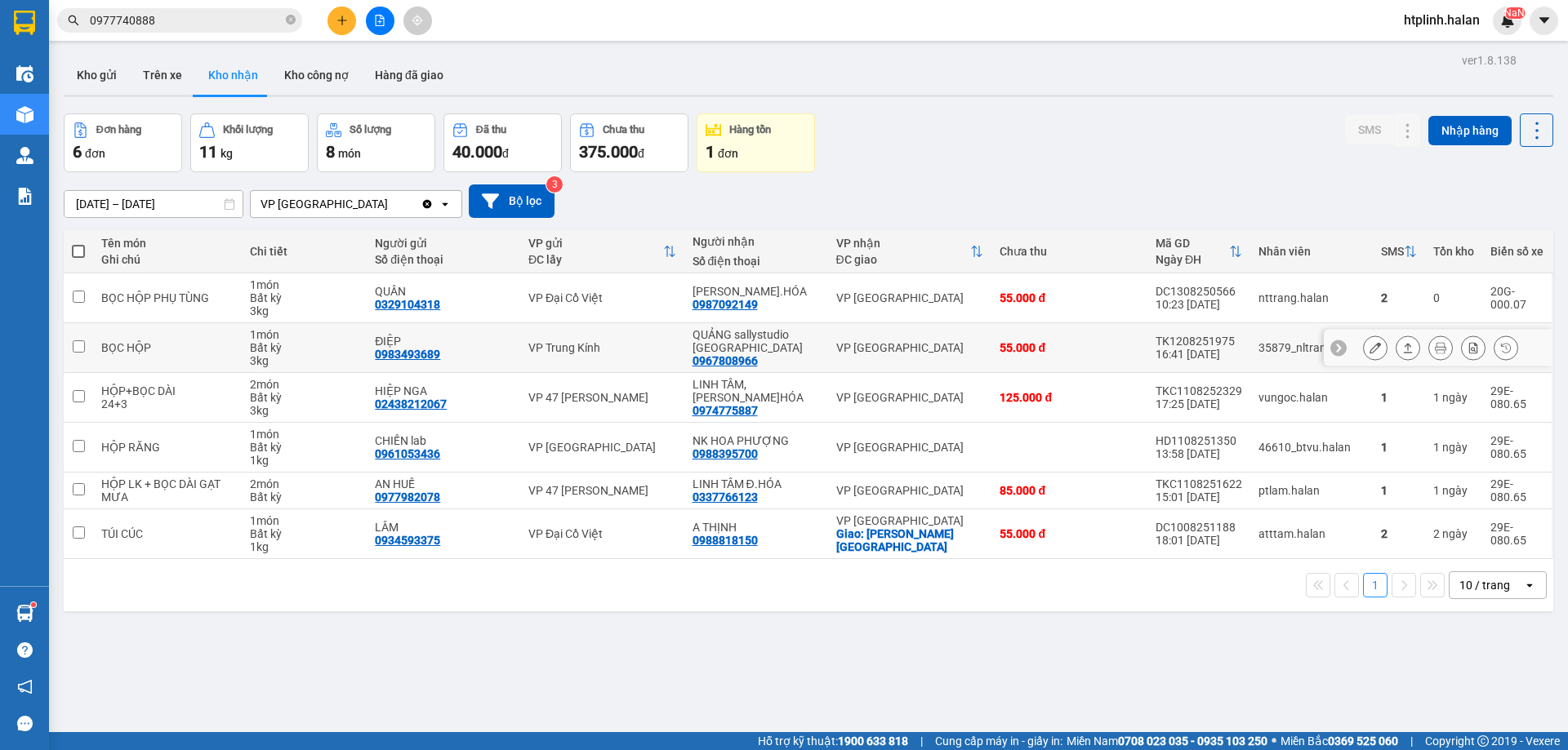
scroll to position [75, 0]
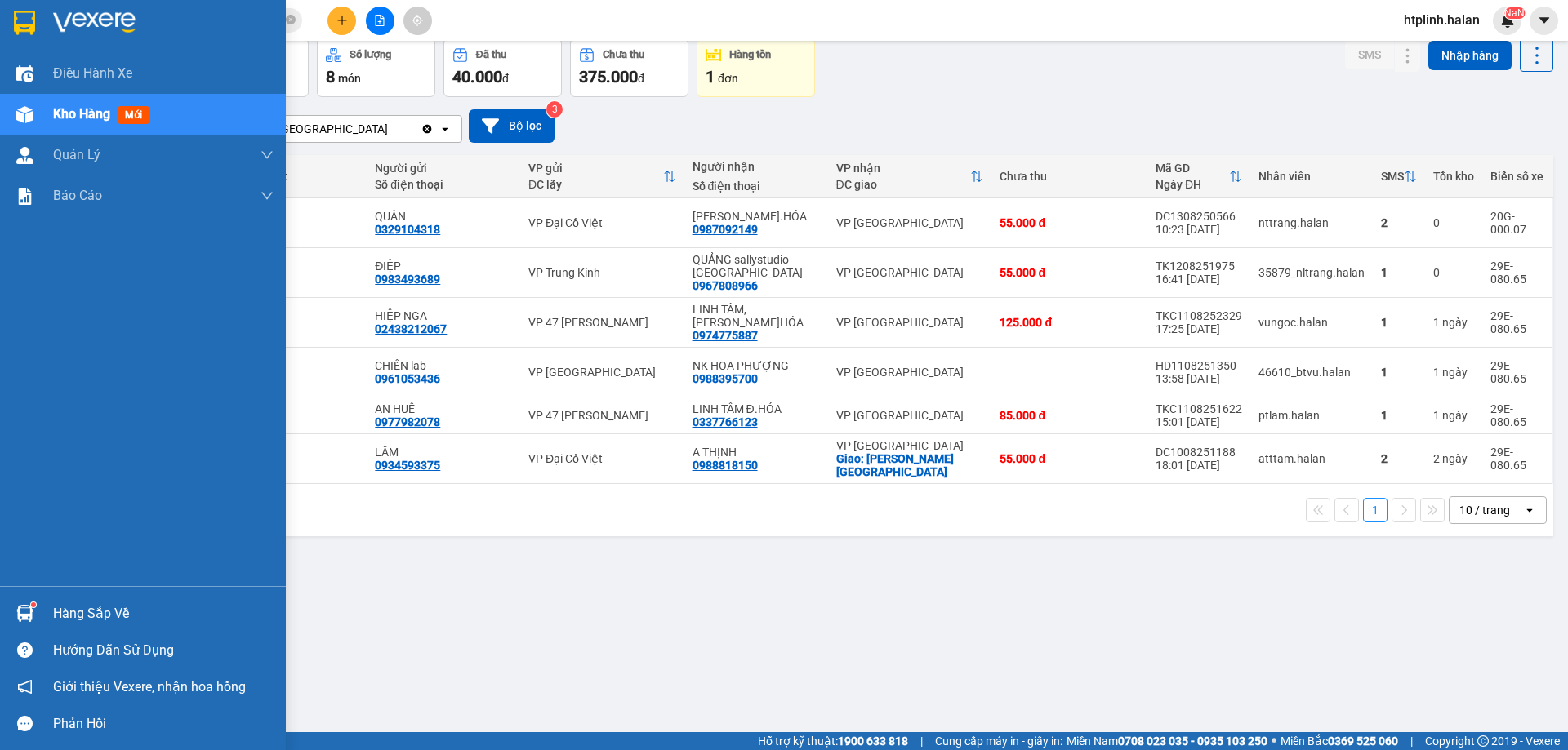
click at [38, 605] on div at bounding box center [25, 613] width 29 height 29
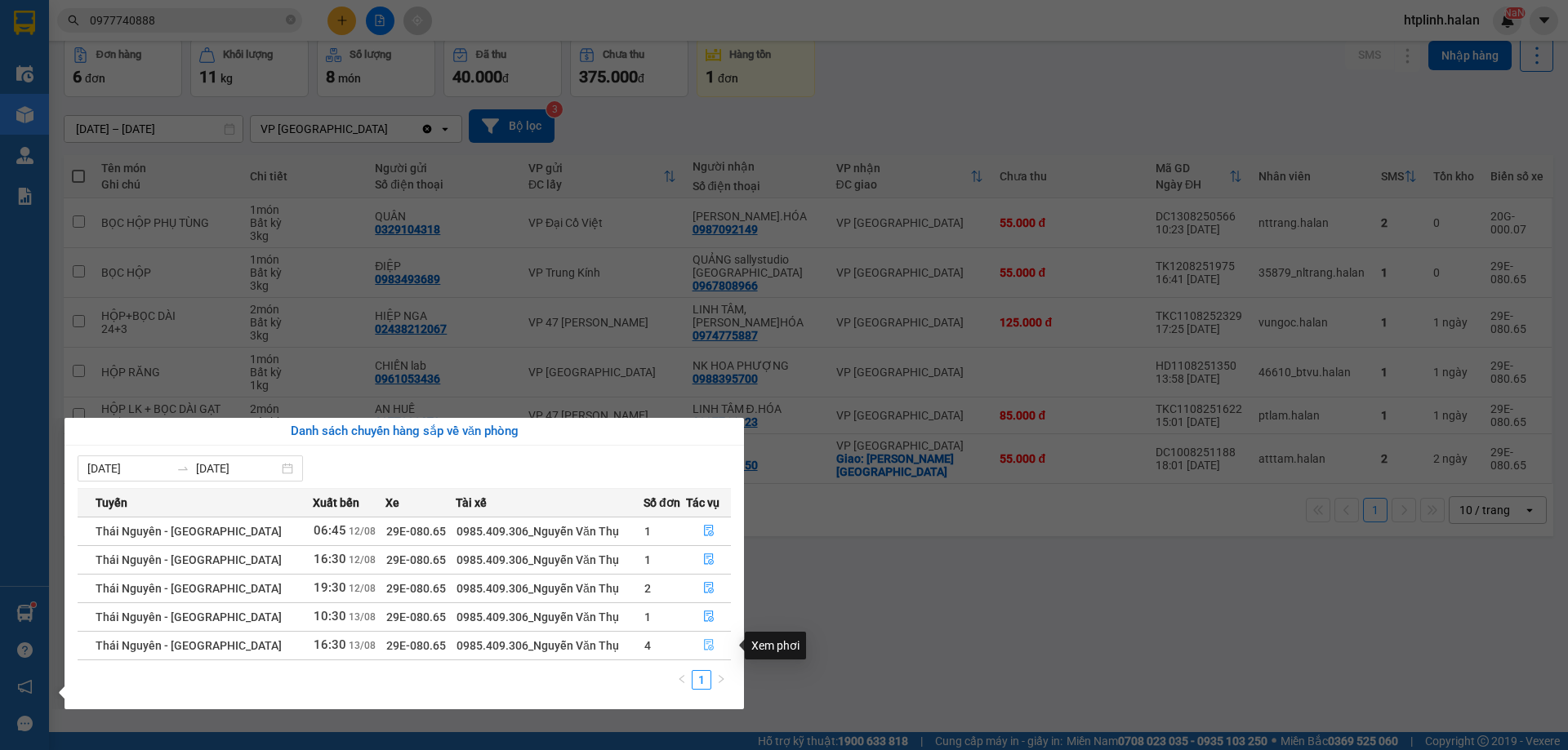
click at [704, 644] on icon "file-done" at bounding box center [708, 646] width 10 height 11
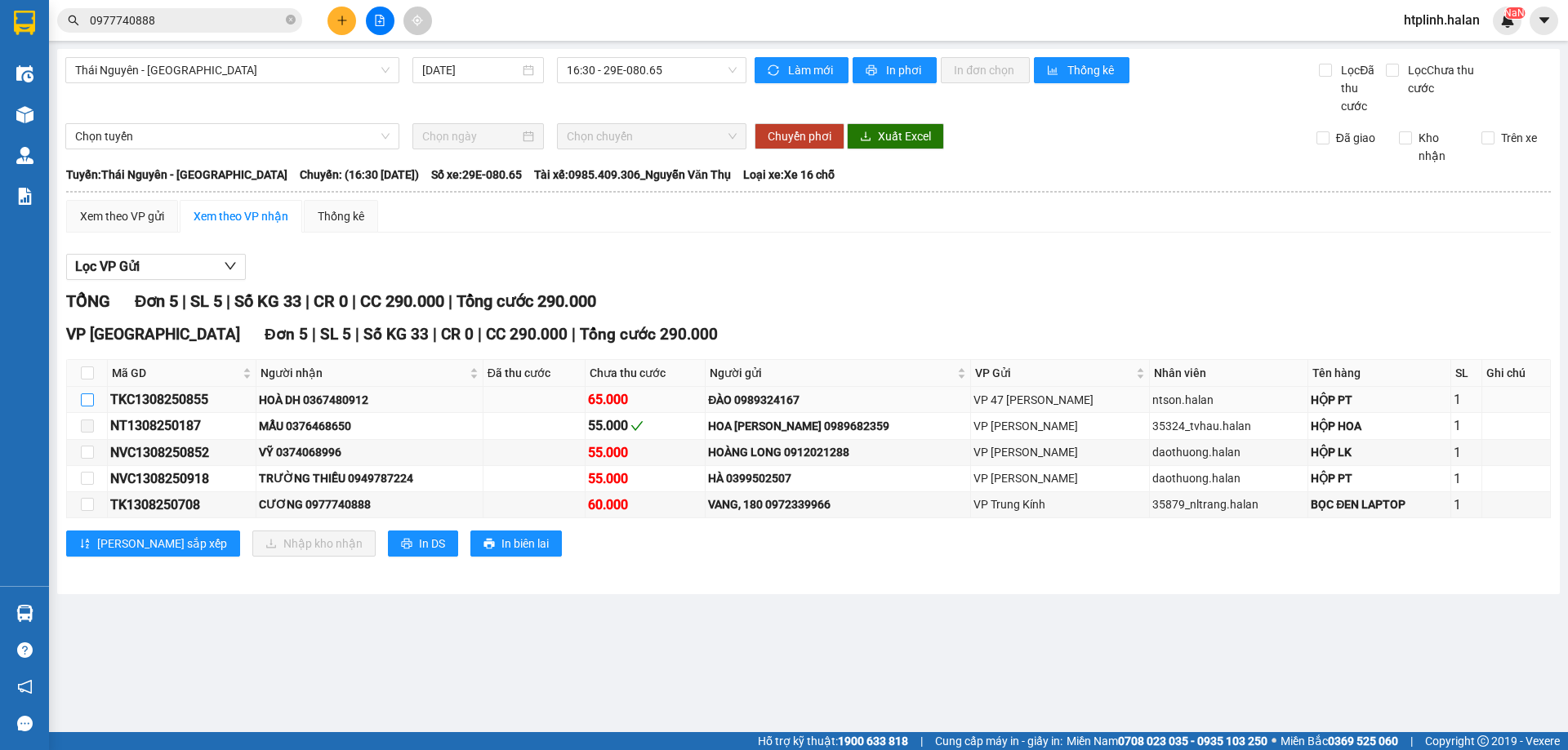
click at [81, 398] on input "checkbox" at bounding box center [87, 400] width 13 height 13
checkbox input "true"
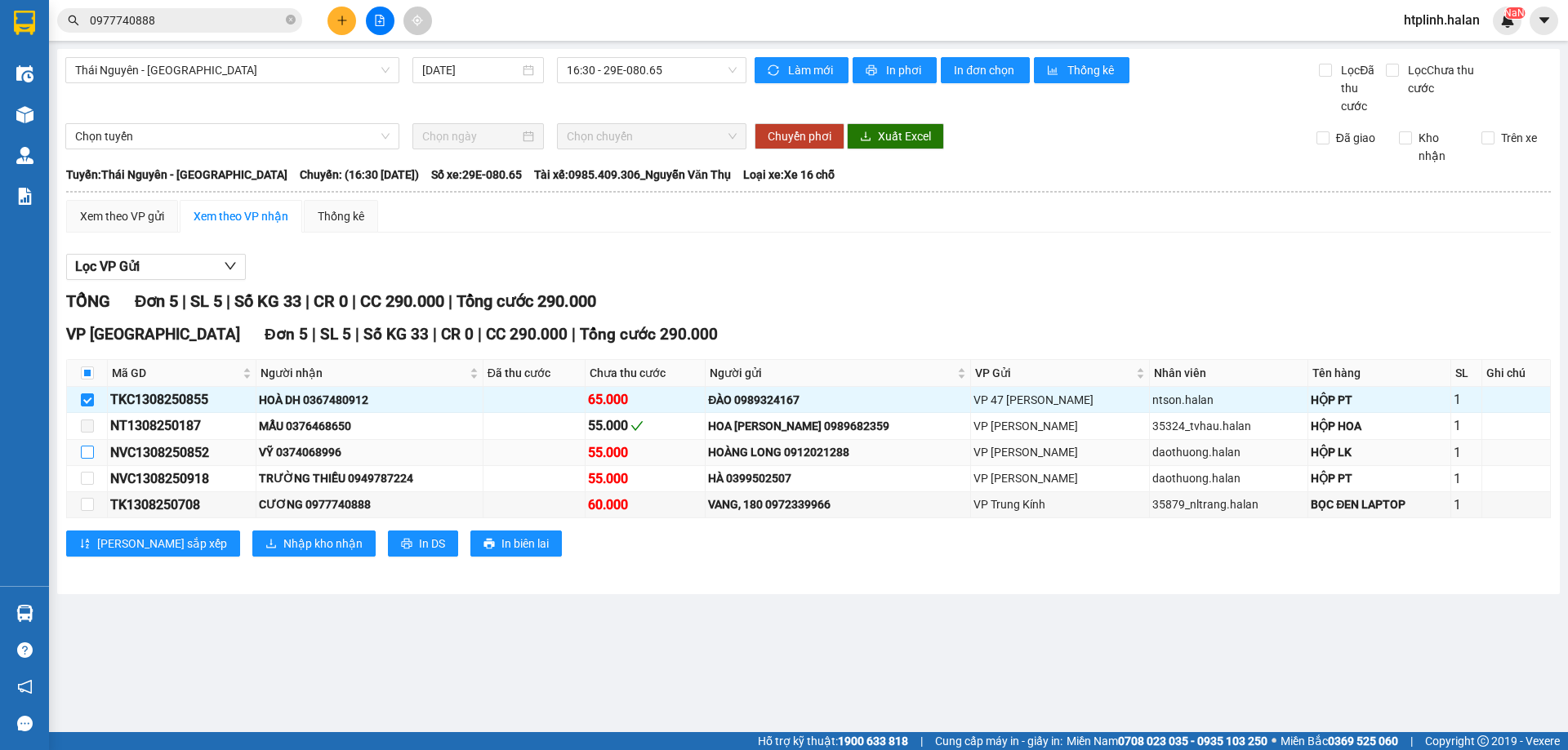
click at [83, 459] on label at bounding box center [87, 452] width 13 height 18
click at [83, 459] on input "checkbox" at bounding box center [87, 452] width 13 height 13
checkbox input "true"
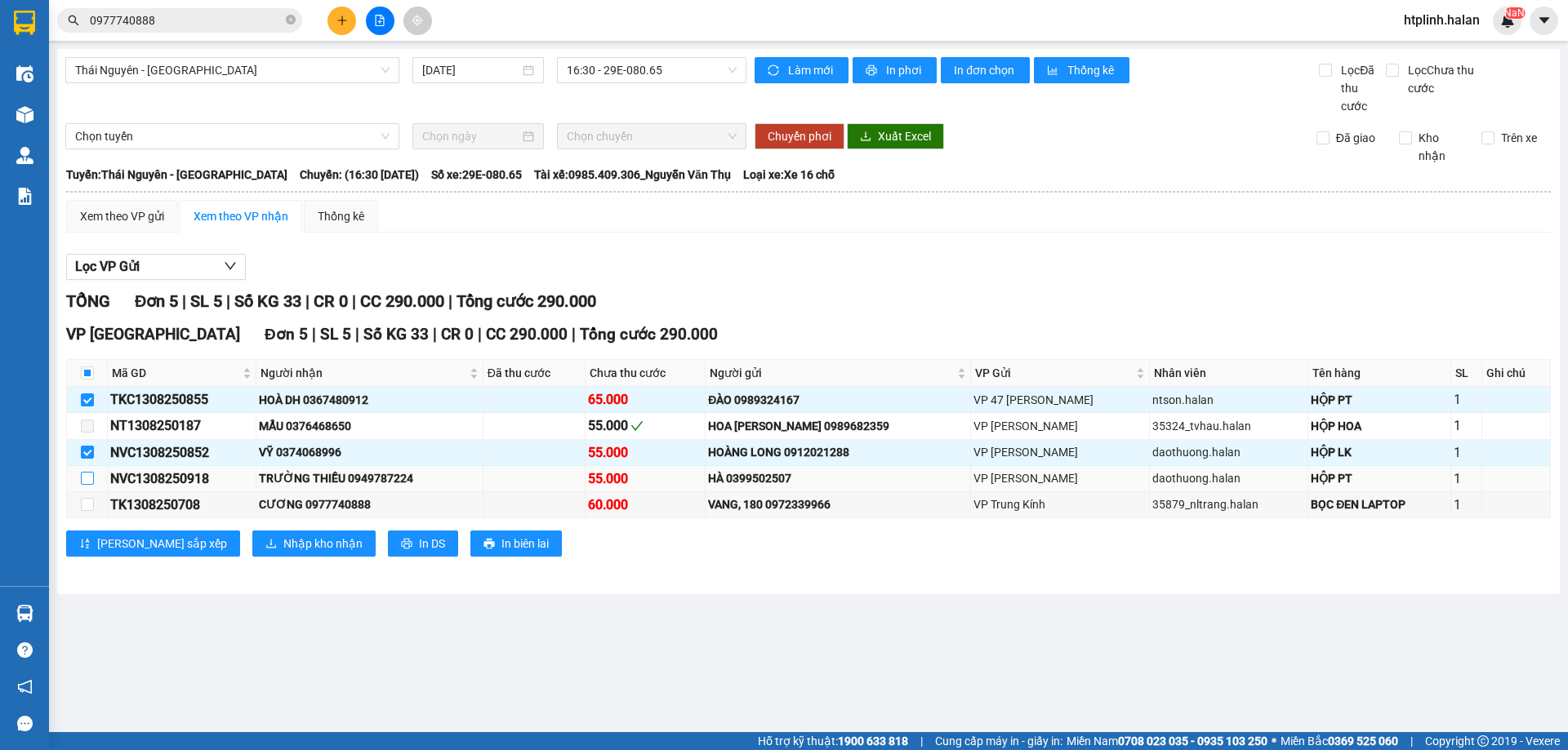
click at [81, 478] on input "checkbox" at bounding box center [87, 478] width 13 height 13
checkbox input "true"
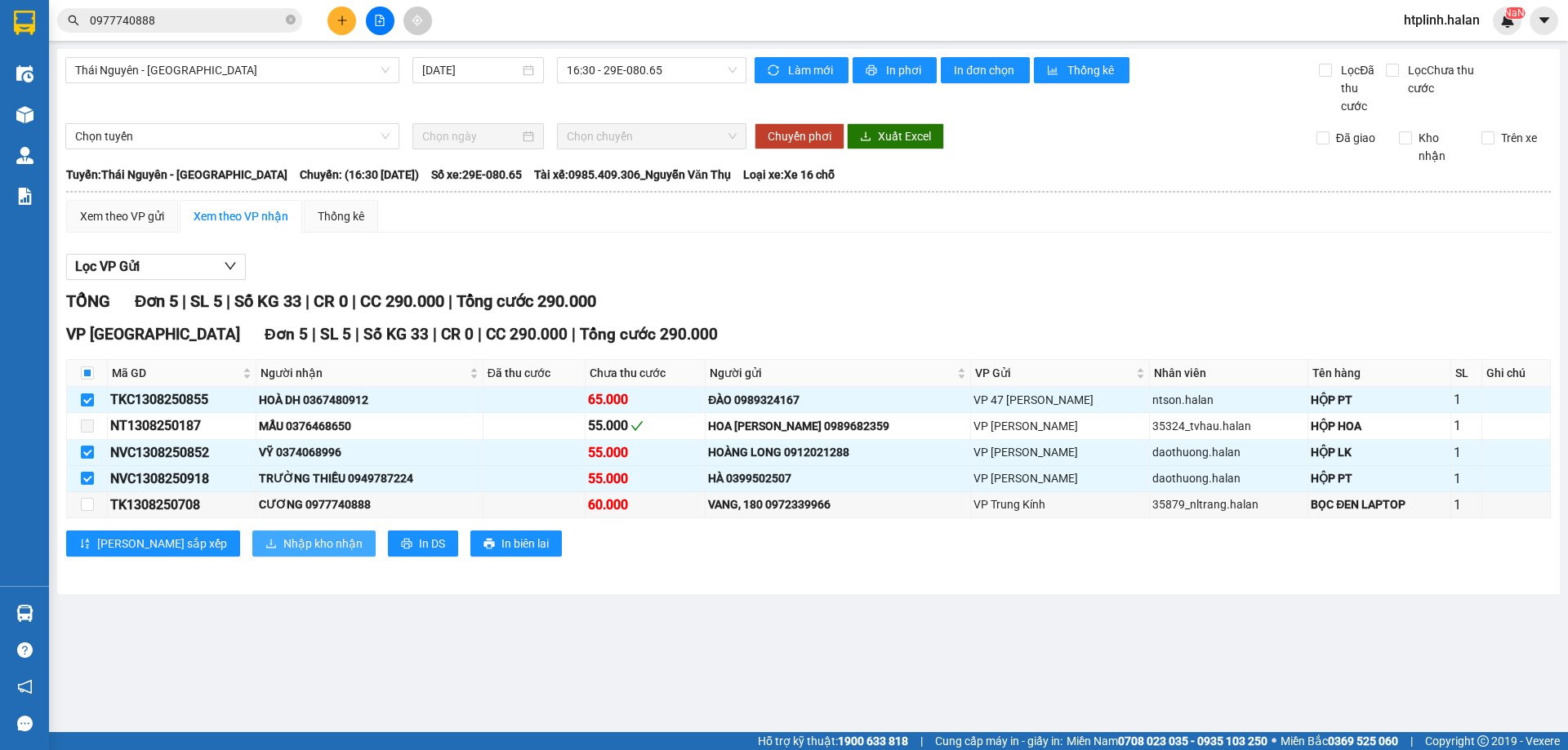
click at [283, 546] on span "Nhập kho nhận" at bounding box center [323, 543] width 79 height 18
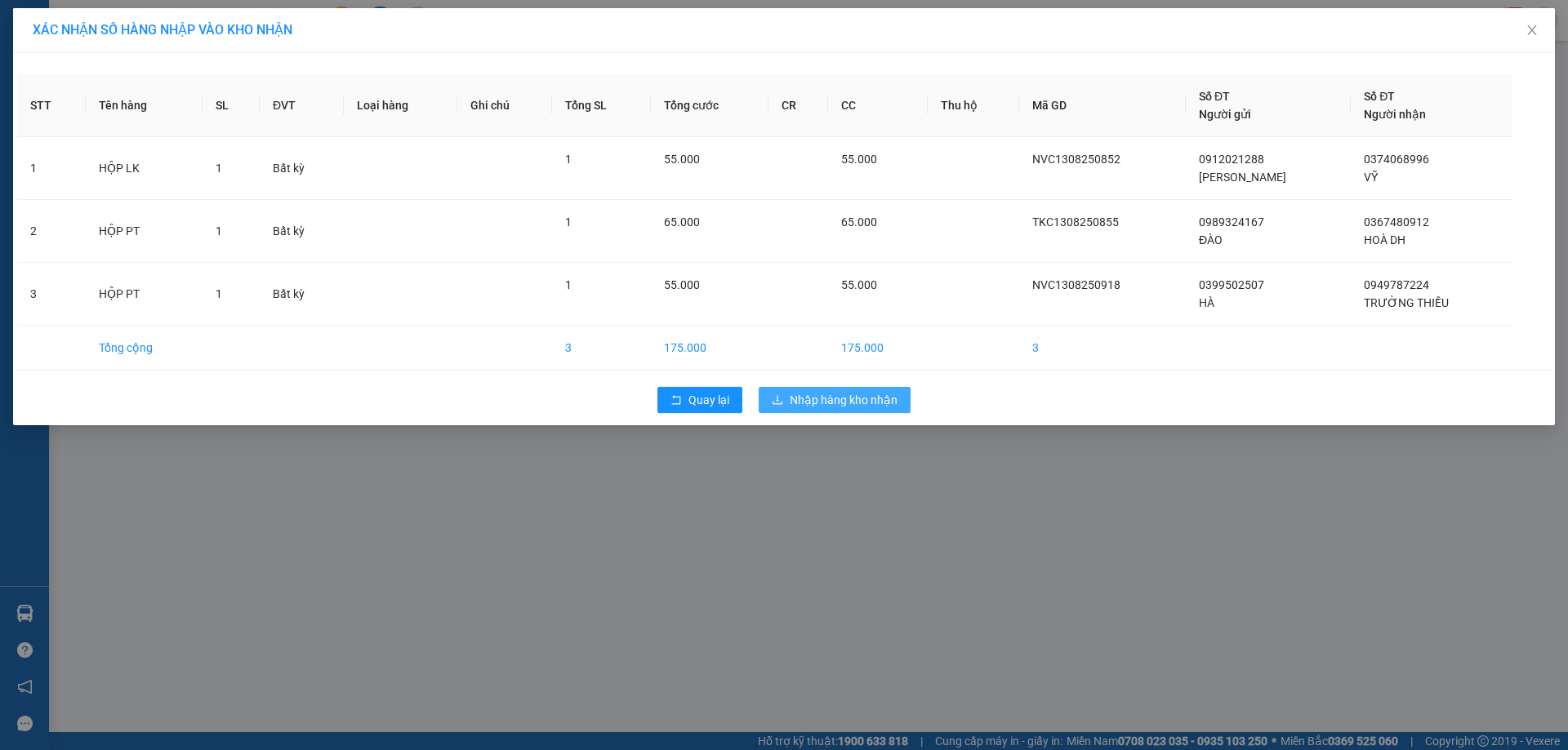
click at [854, 393] on span "Nhập hàng kho nhận" at bounding box center [843, 400] width 108 height 18
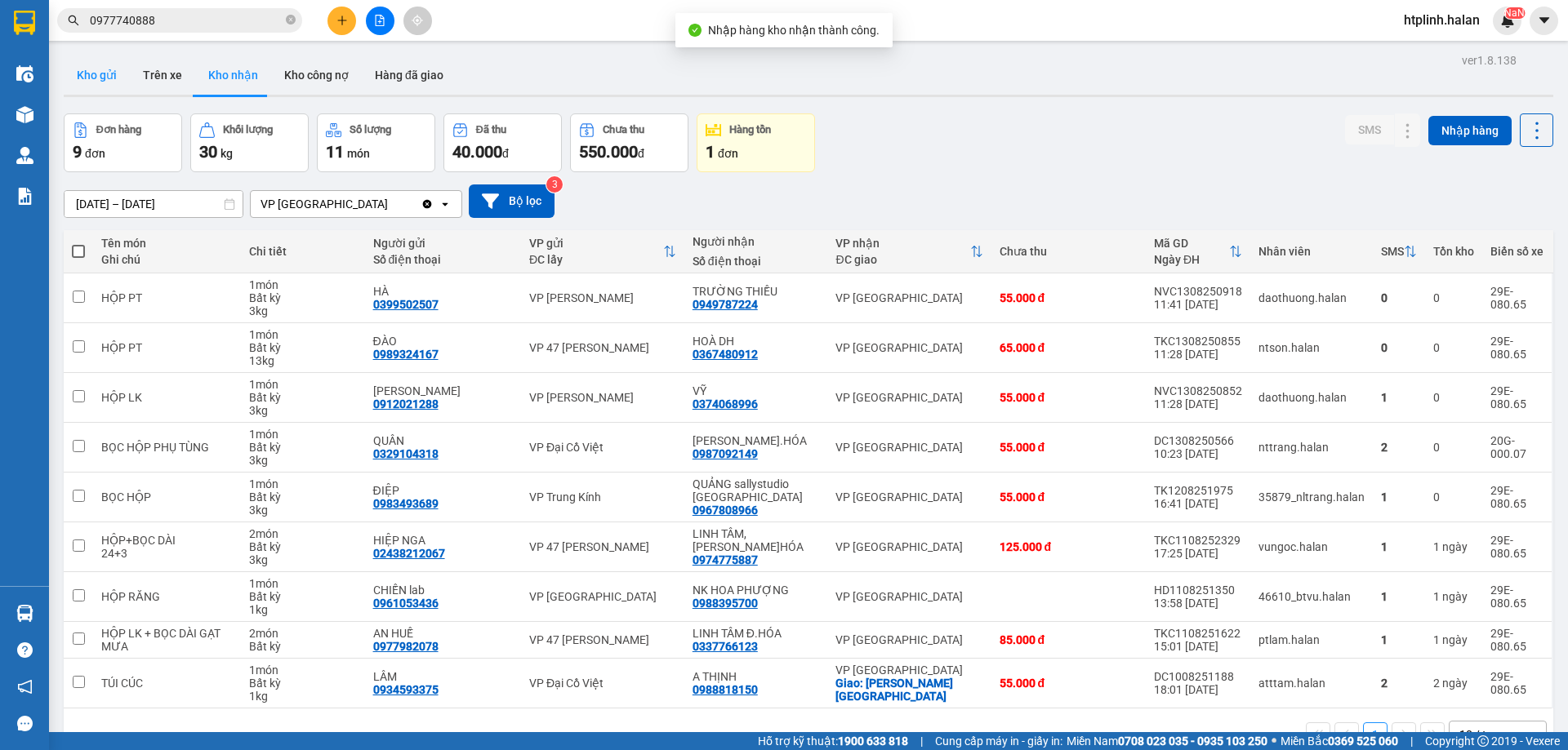
click at [92, 67] on button "Kho gửi" at bounding box center [96, 74] width 66 height 39
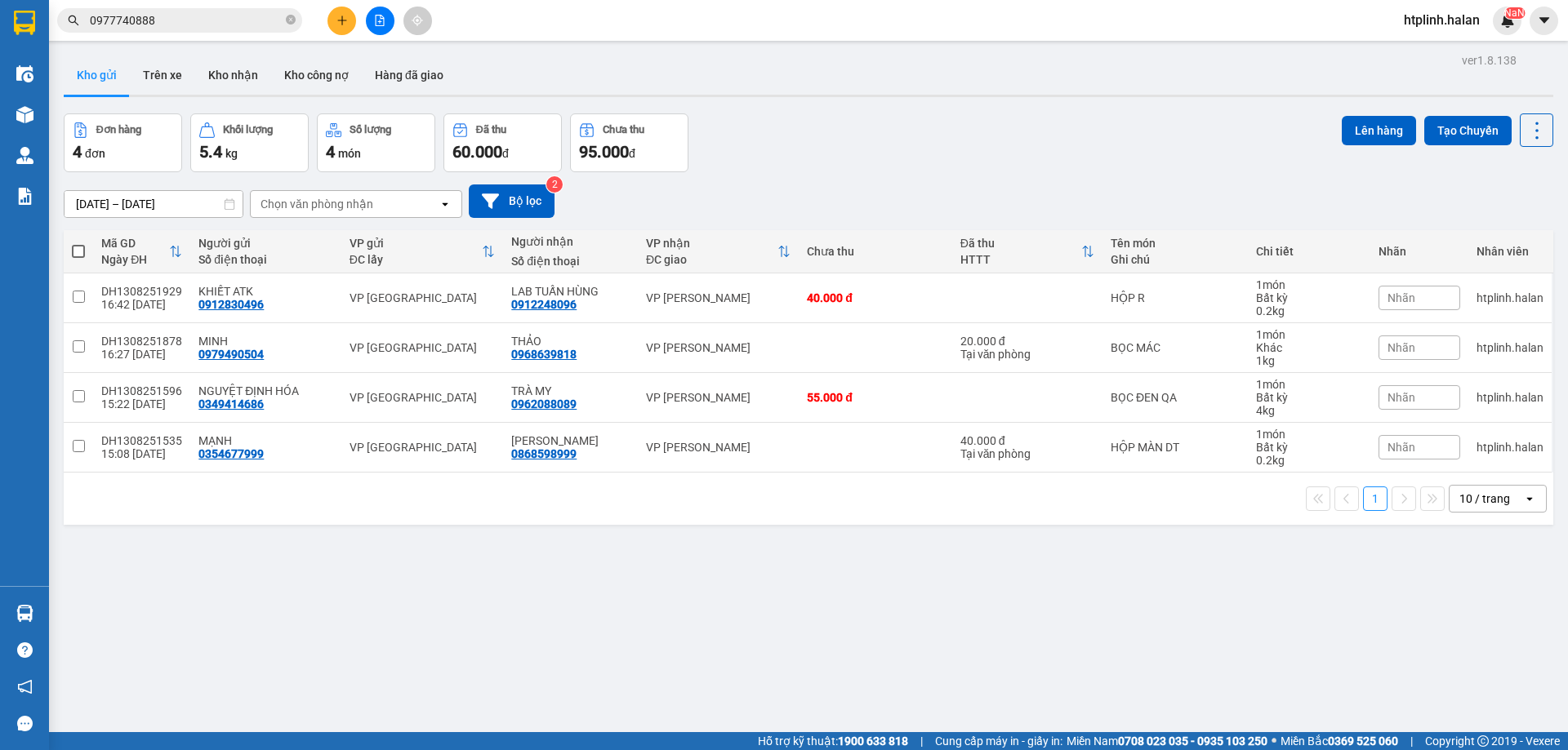
click at [83, 245] on span at bounding box center [78, 251] width 13 height 13
click at [78, 244] on input "checkbox" at bounding box center [78, 244] width 0 height 0
checkbox input "true"
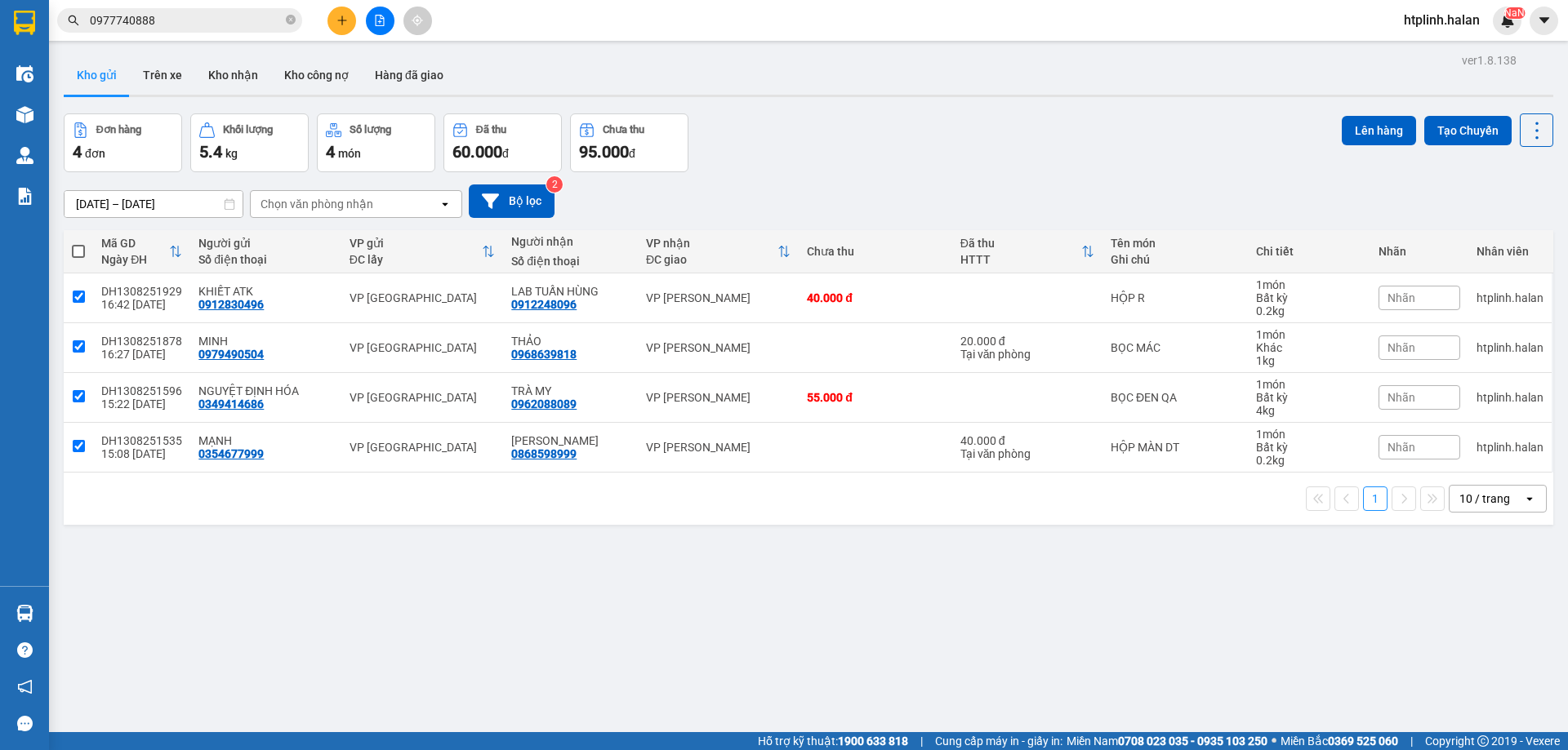
checkbox input "true"
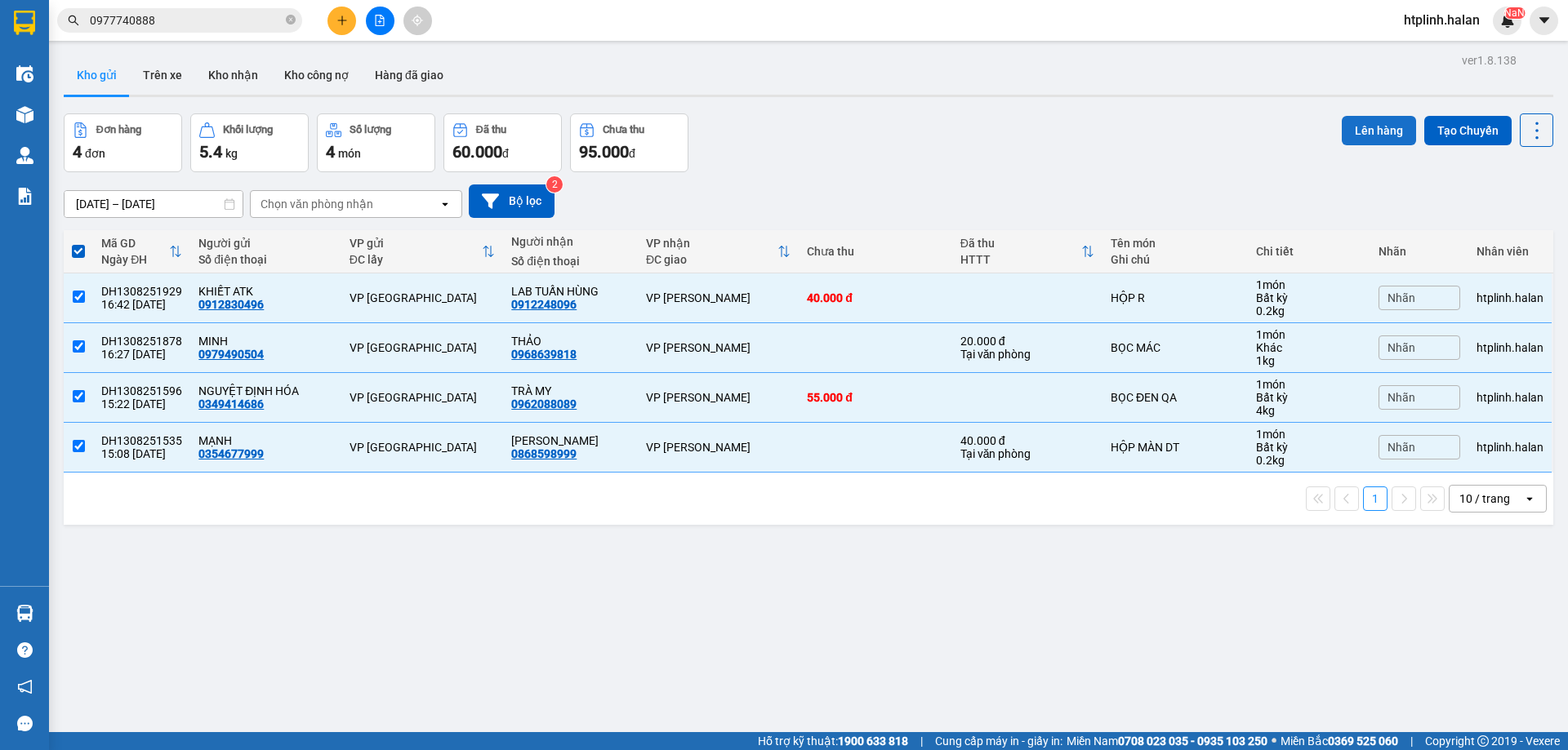
click at [1387, 138] on button "Lên hàng" at bounding box center [1379, 131] width 74 height 30
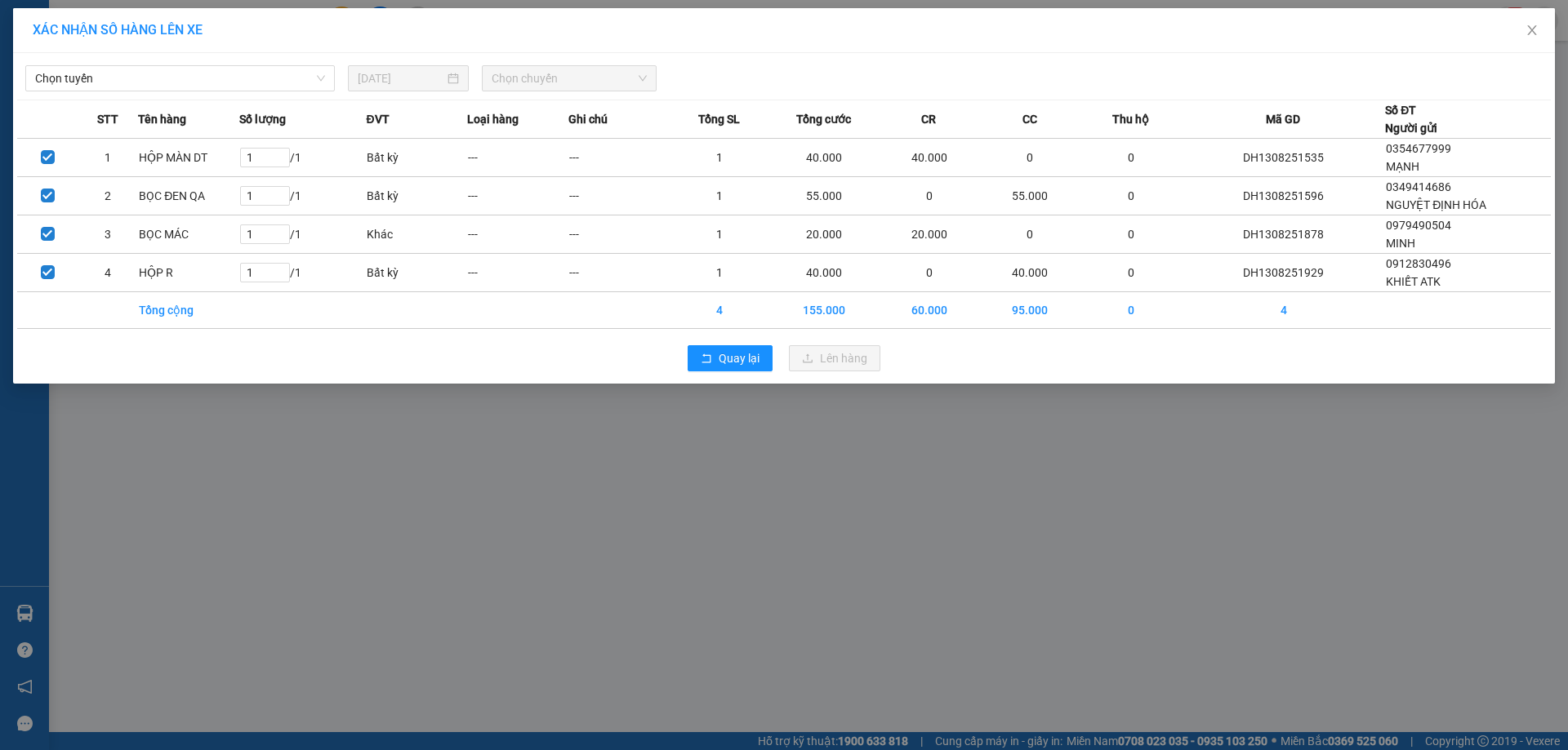
click at [179, 55] on div "Chọn tuyến 13/08/2025 Chọn chuyến STT Tên hàng Số lượng ĐVT Loại hàng Ghi chú T…" at bounding box center [784, 218] width 1542 height 330
click at [177, 73] on span "Chọn tuyến" at bounding box center [180, 78] width 290 height 25
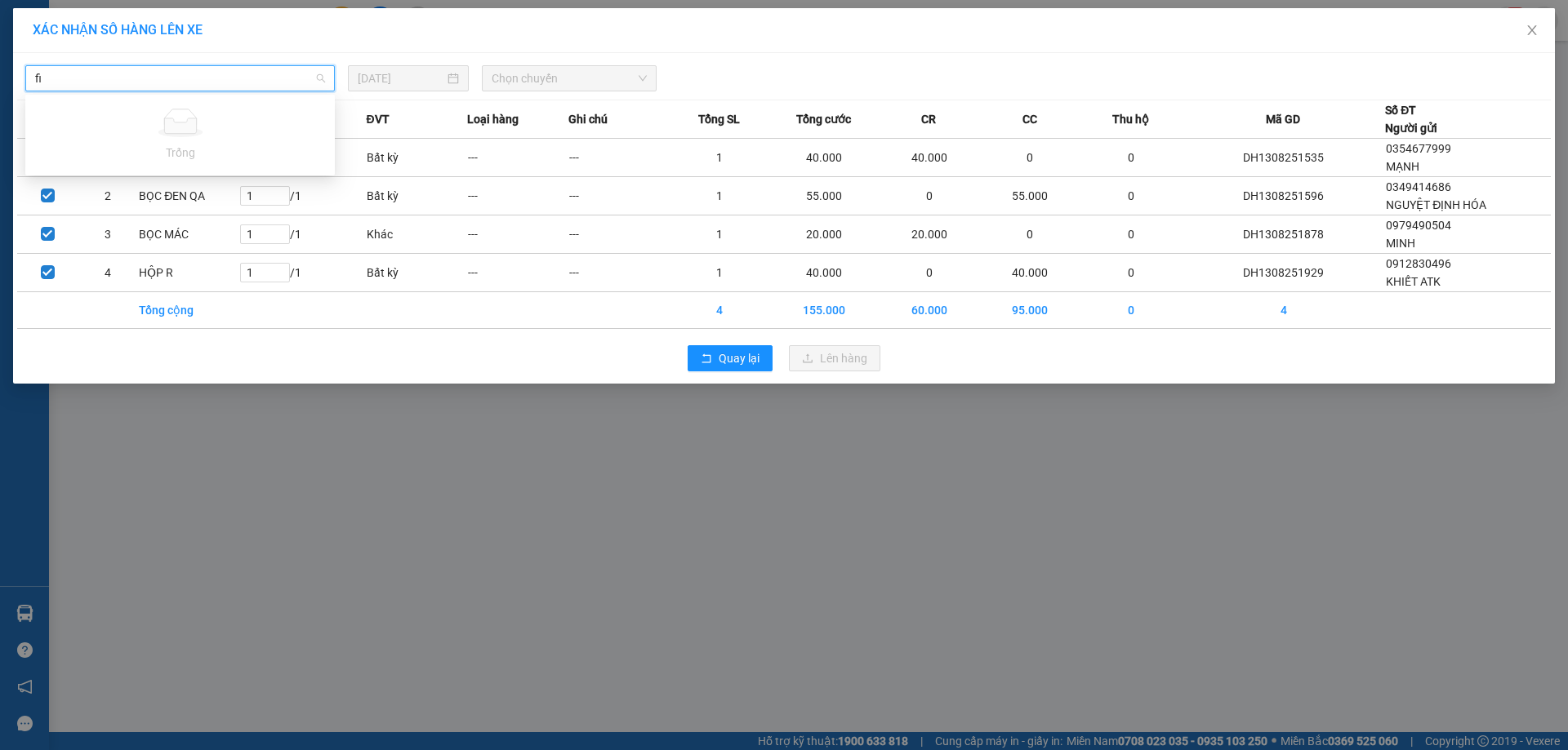
type input "f"
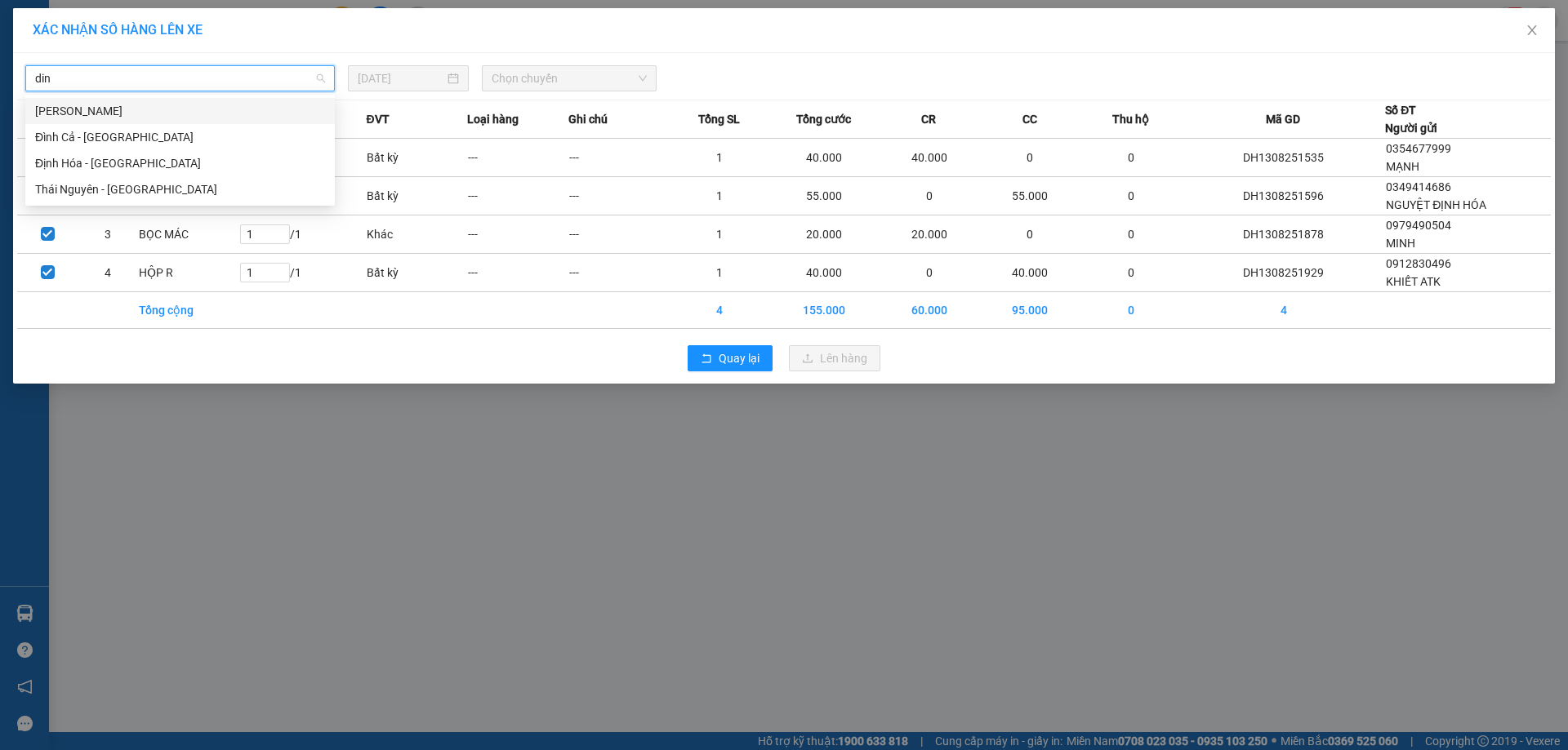
type input "dinh"
click at [107, 169] on div "Định Hóa - [GEOGRAPHIC_DATA]" at bounding box center [180, 163] width 290 height 18
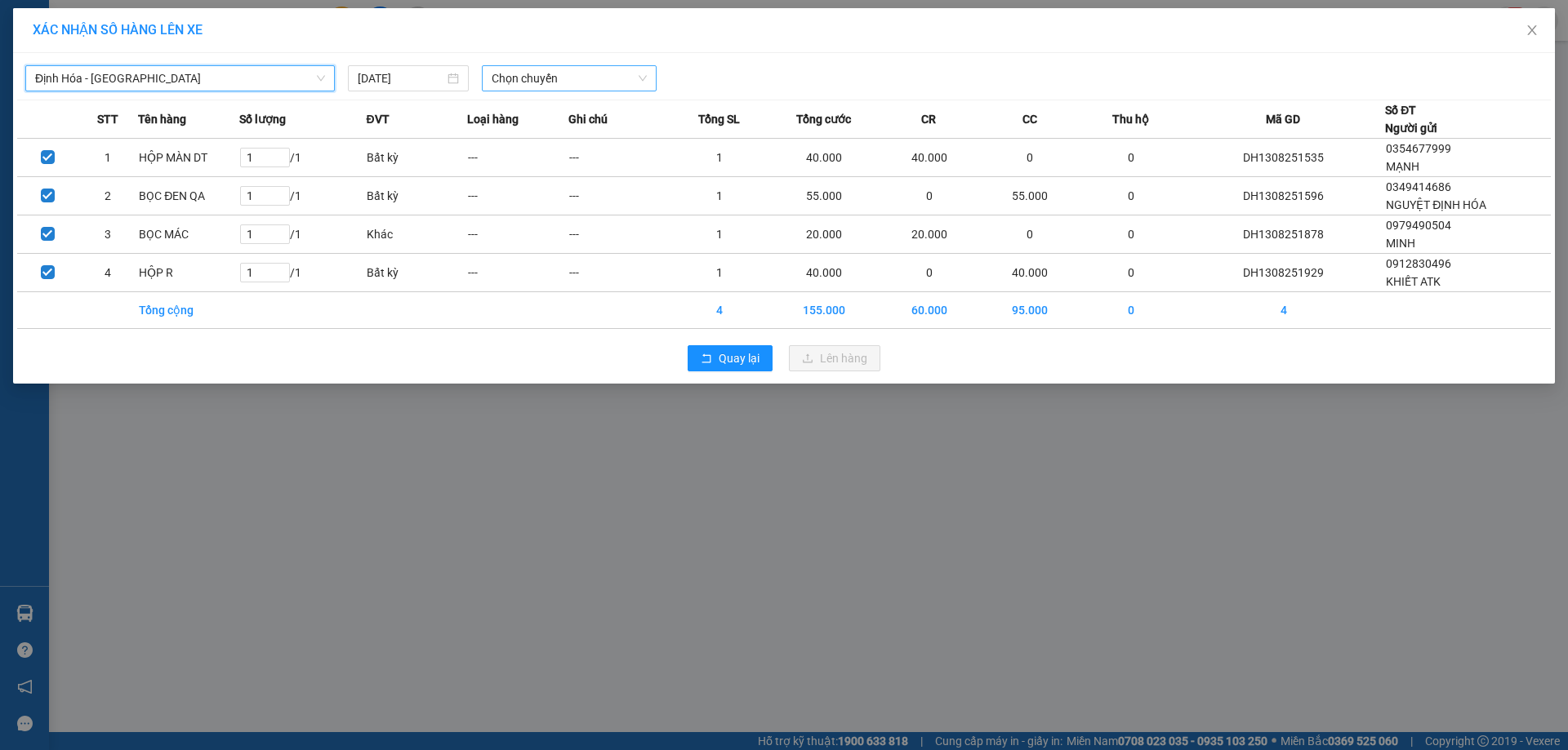
click at [592, 89] on span "Chọn chuyến" at bounding box center [569, 78] width 155 height 25
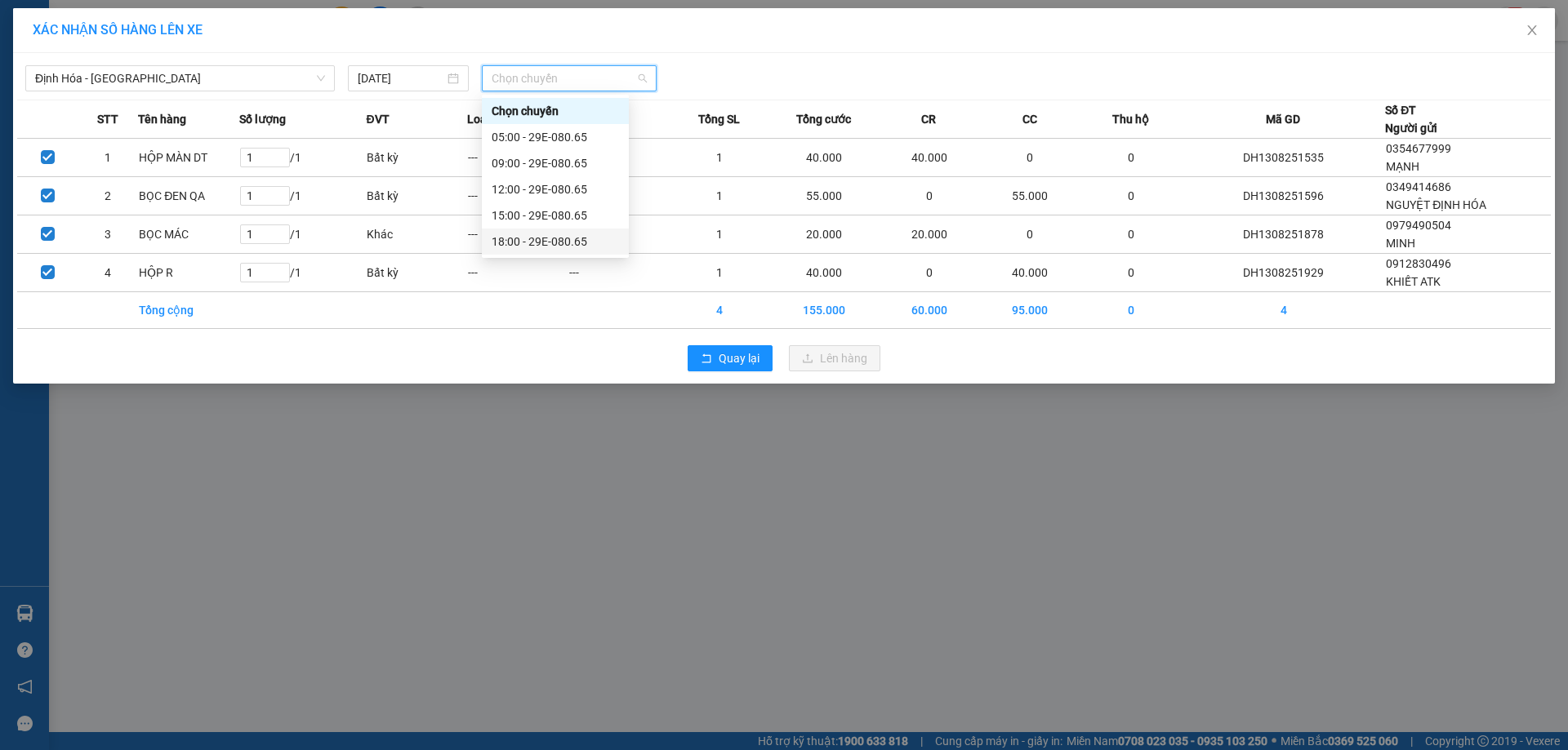
click at [533, 242] on div "18:00 - 29E-080.65" at bounding box center [555, 242] width 127 height 18
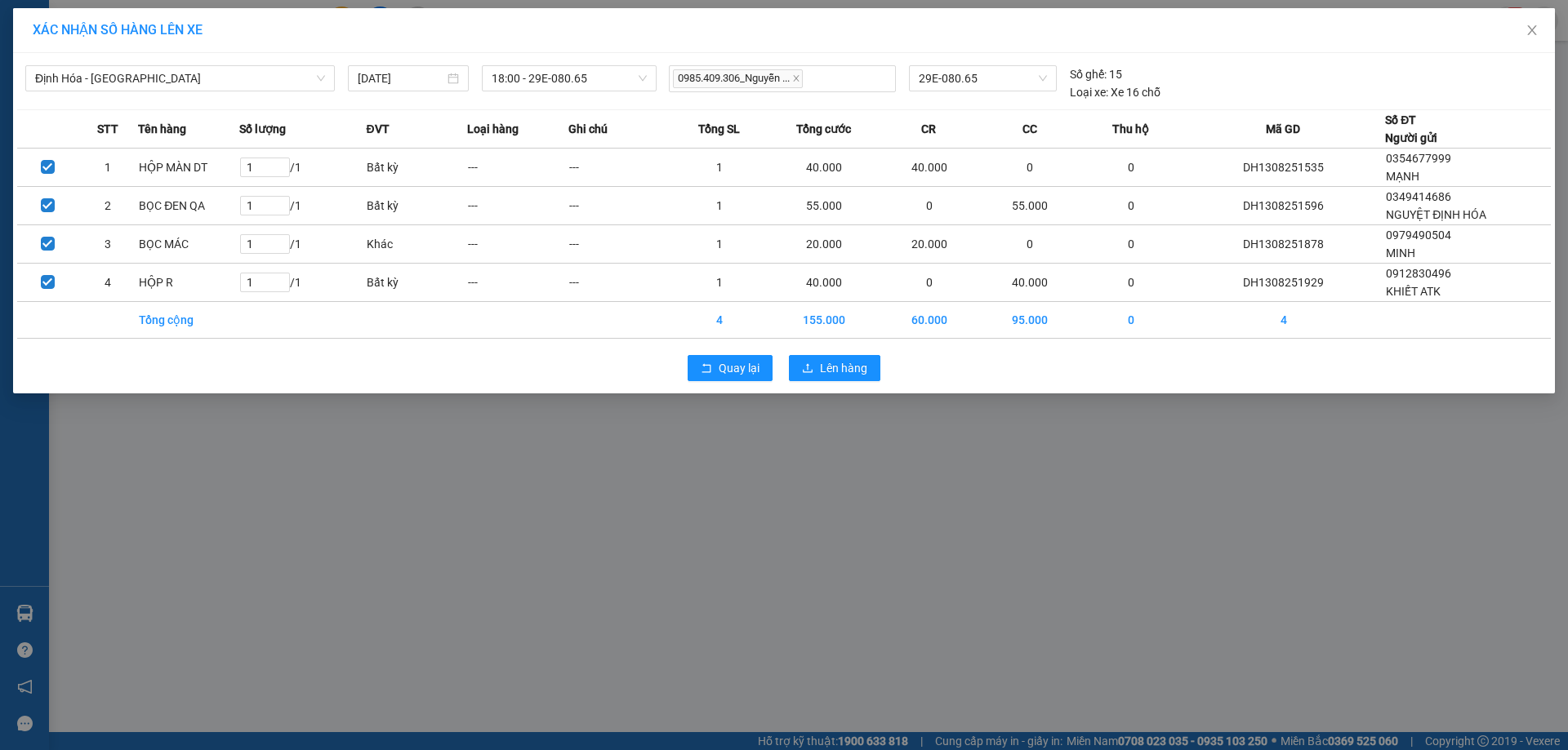
click at [846, 387] on div "Quay lại Lên hàng" at bounding box center [784, 368] width 1534 height 42
click at [827, 375] on span "Lên hàng" at bounding box center [844, 368] width 47 height 18
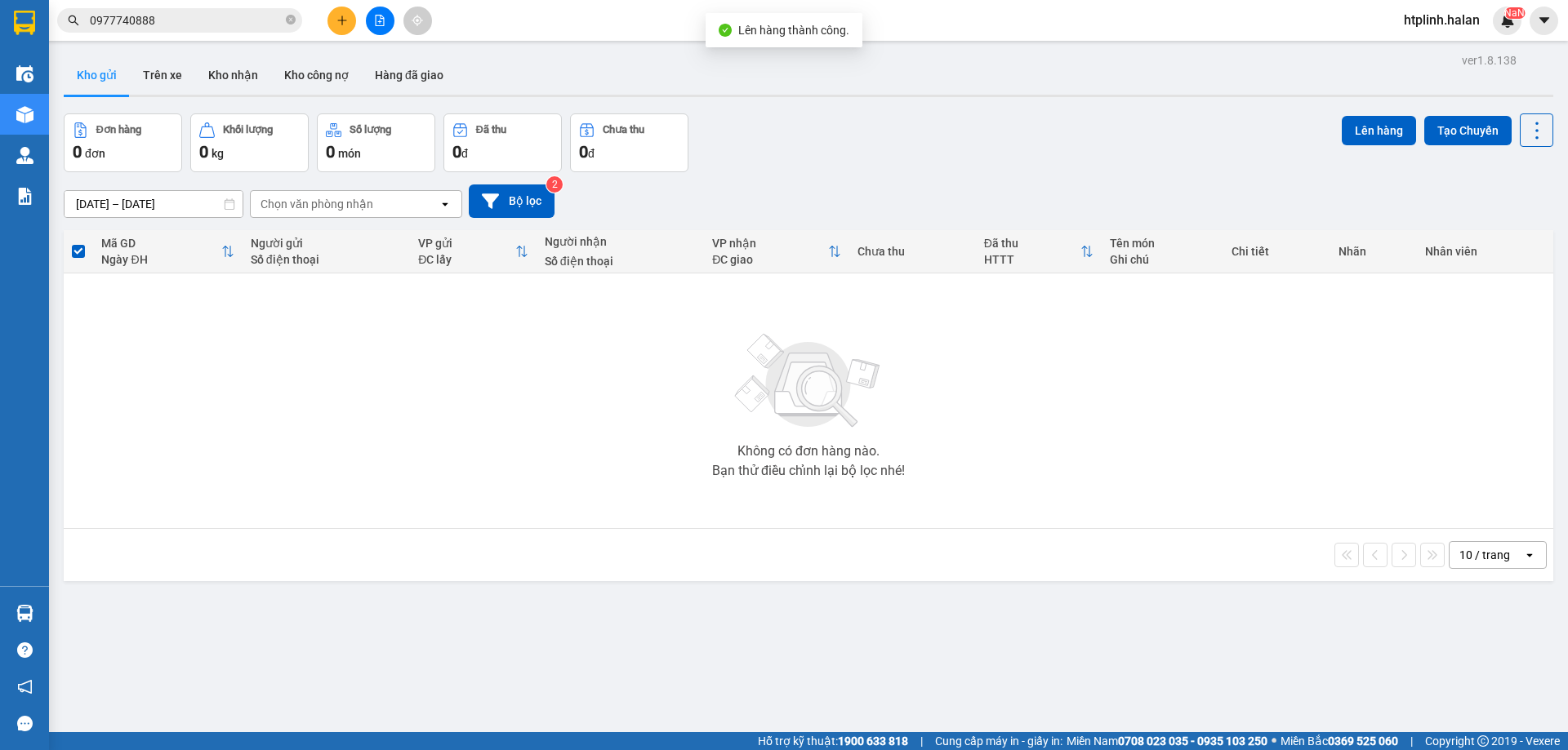
click at [230, 274] on td "Không có đơn hàng nào. Bạn thử điều chỉnh lại bộ lọc nhé!" at bounding box center [809, 401] width 1490 height 256
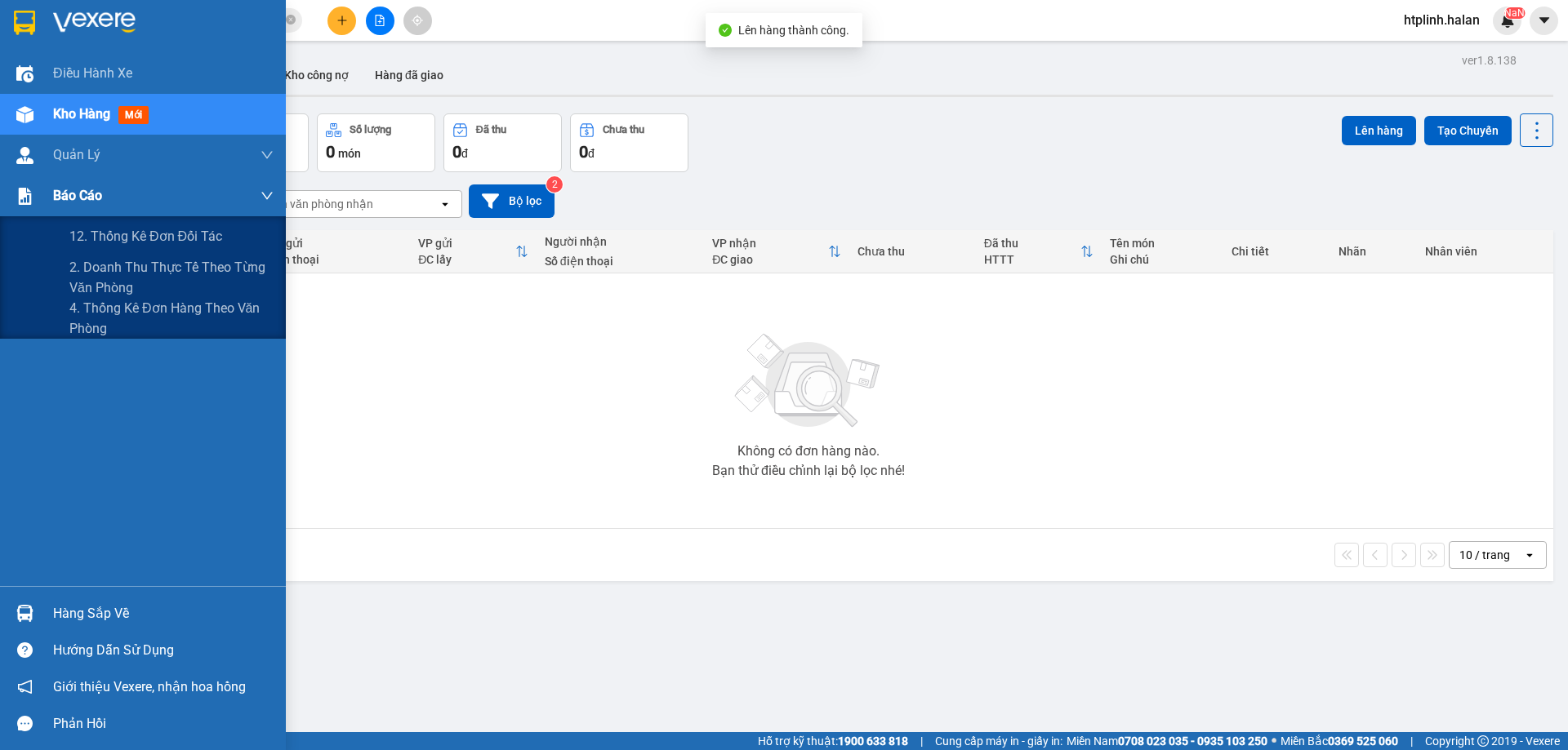
click at [0, 213] on div "Báo cáo" at bounding box center [143, 195] width 286 height 41
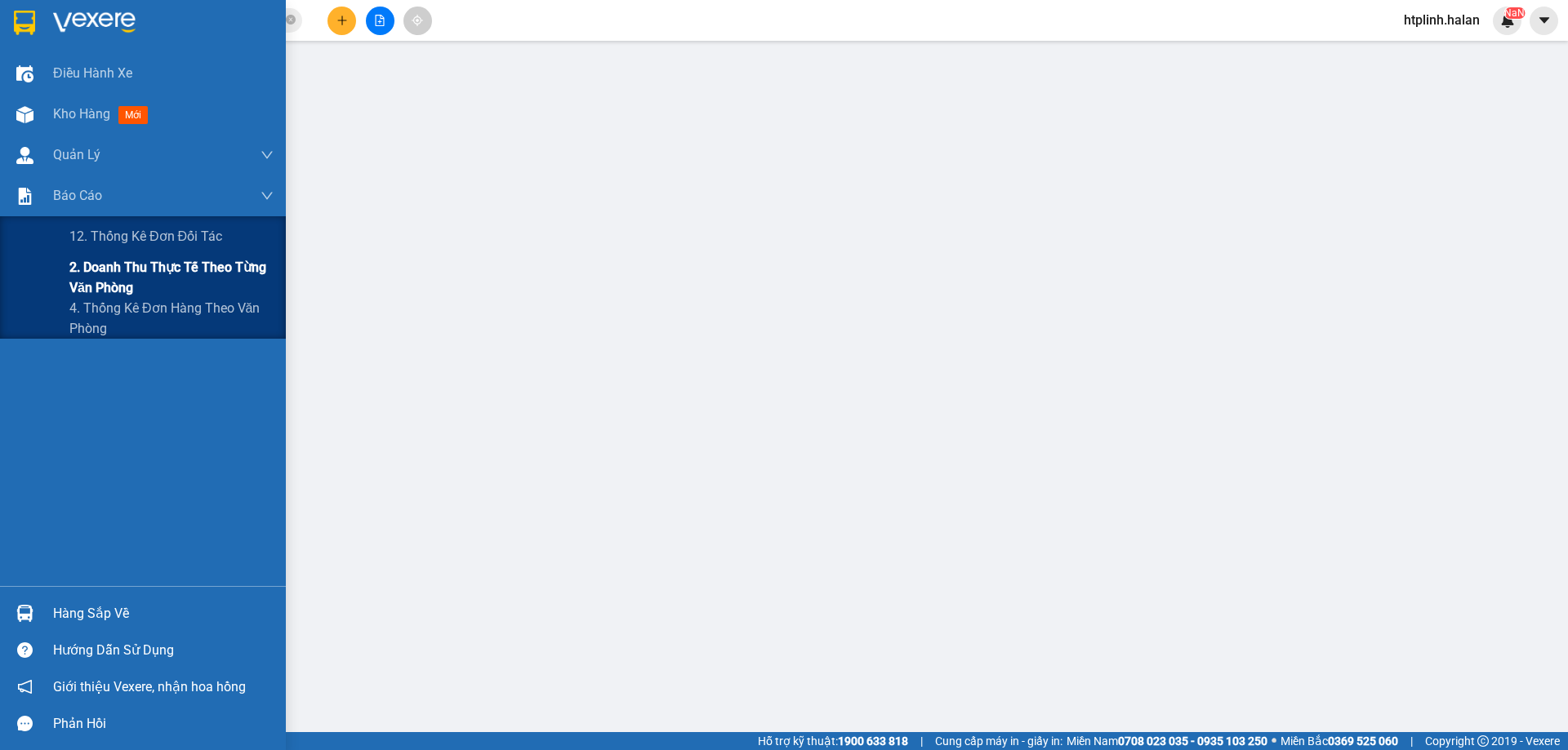
click at [186, 278] on span "2. Doanh thu thực tế theo từng văn phòng" at bounding box center [171, 278] width 204 height 41
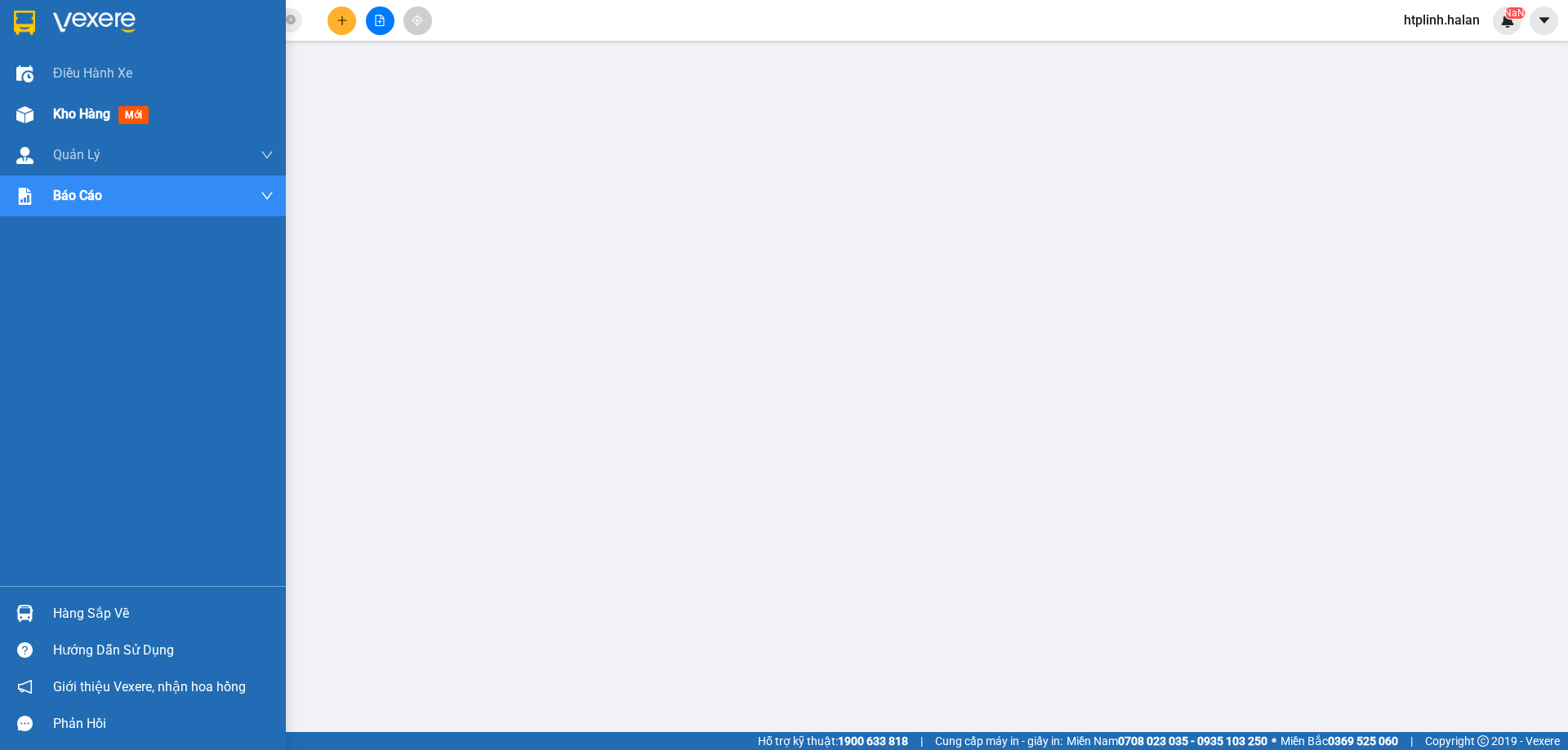
click at [73, 118] on span "Kho hàng" at bounding box center [82, 114] width 57 height 16
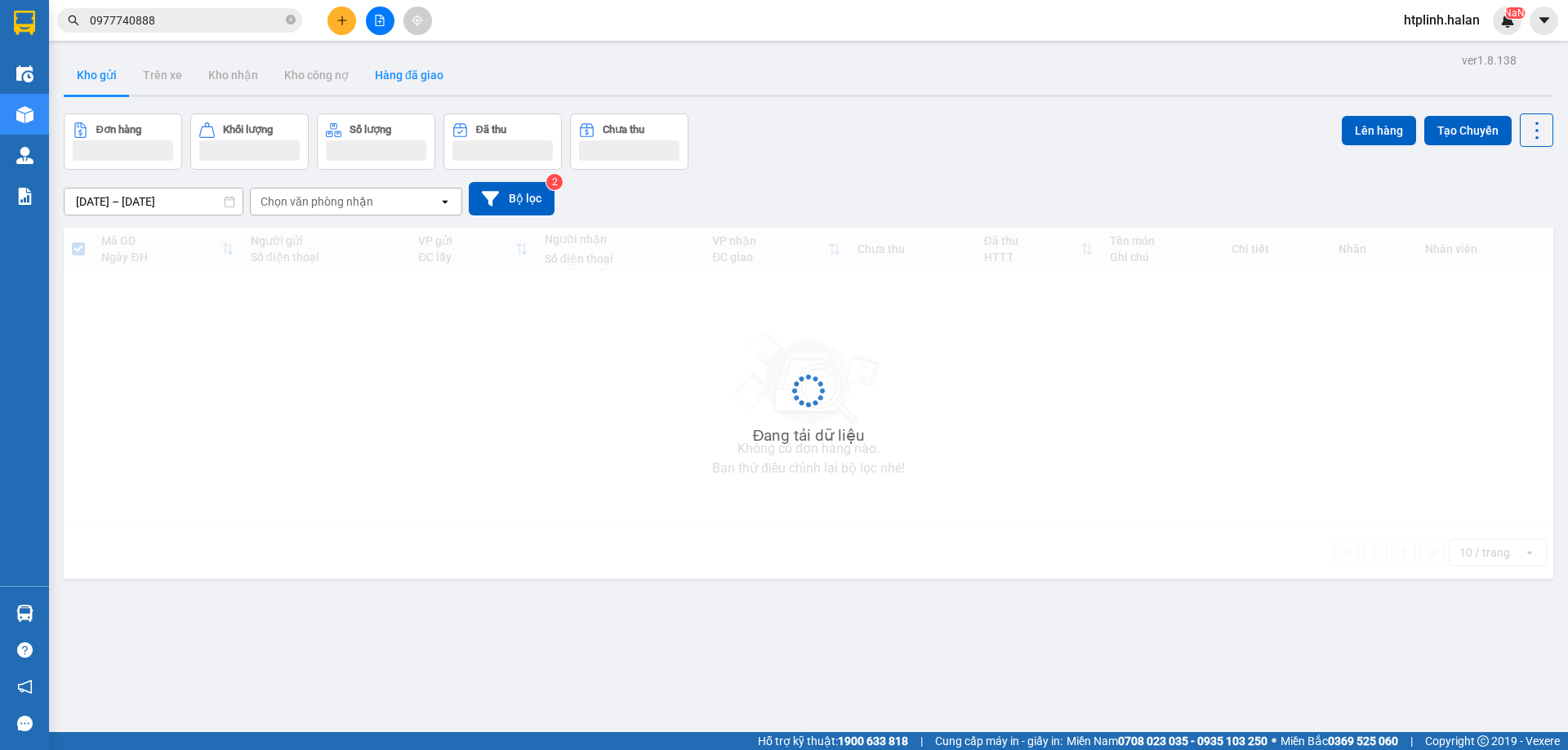
click at [419, 73] on button "Hàng đã giao" at bounding box center [409, 74] width 95 height 39
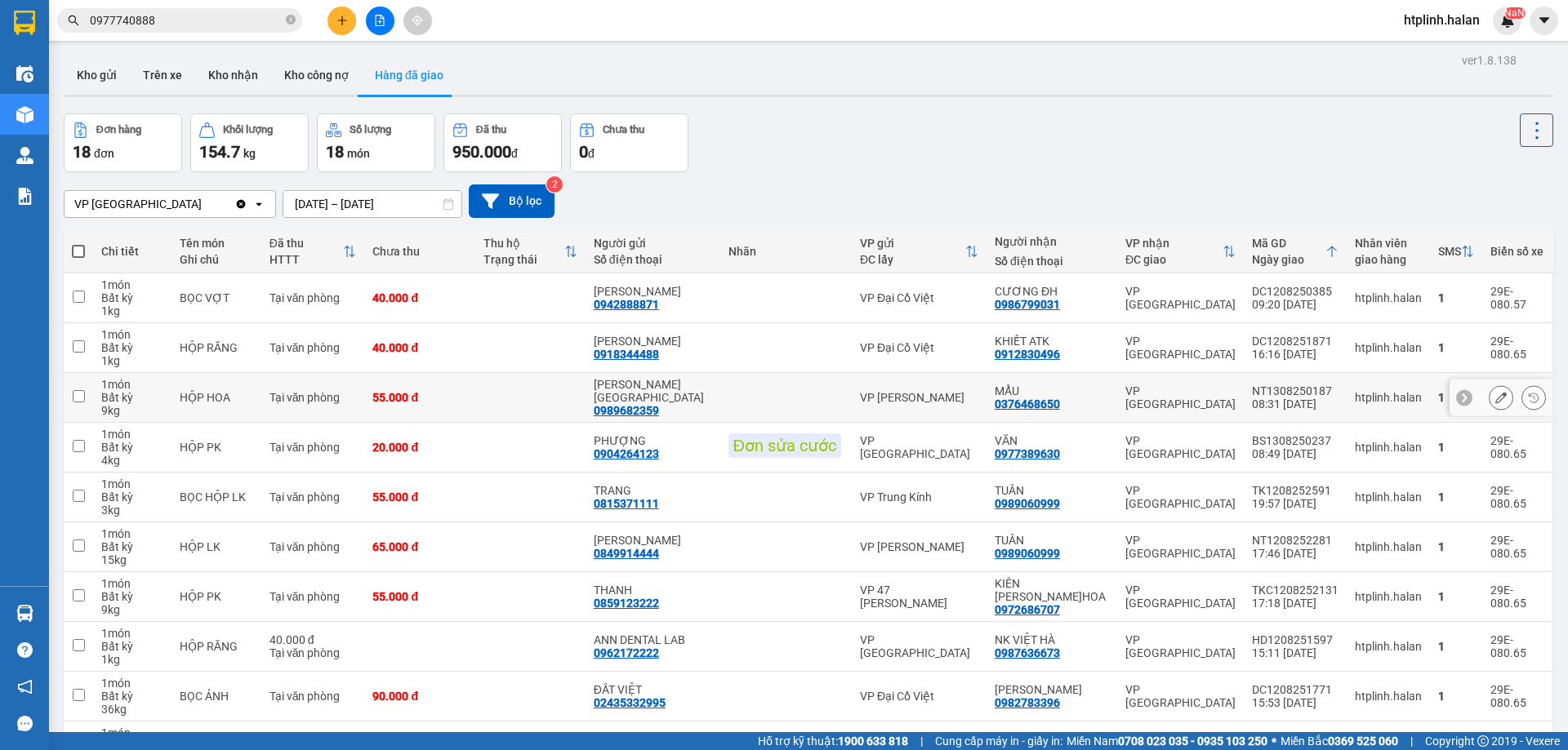
click at [1313, 385] on div "NT1308250187" at bounding box center [1295, 391] width 87 height 13
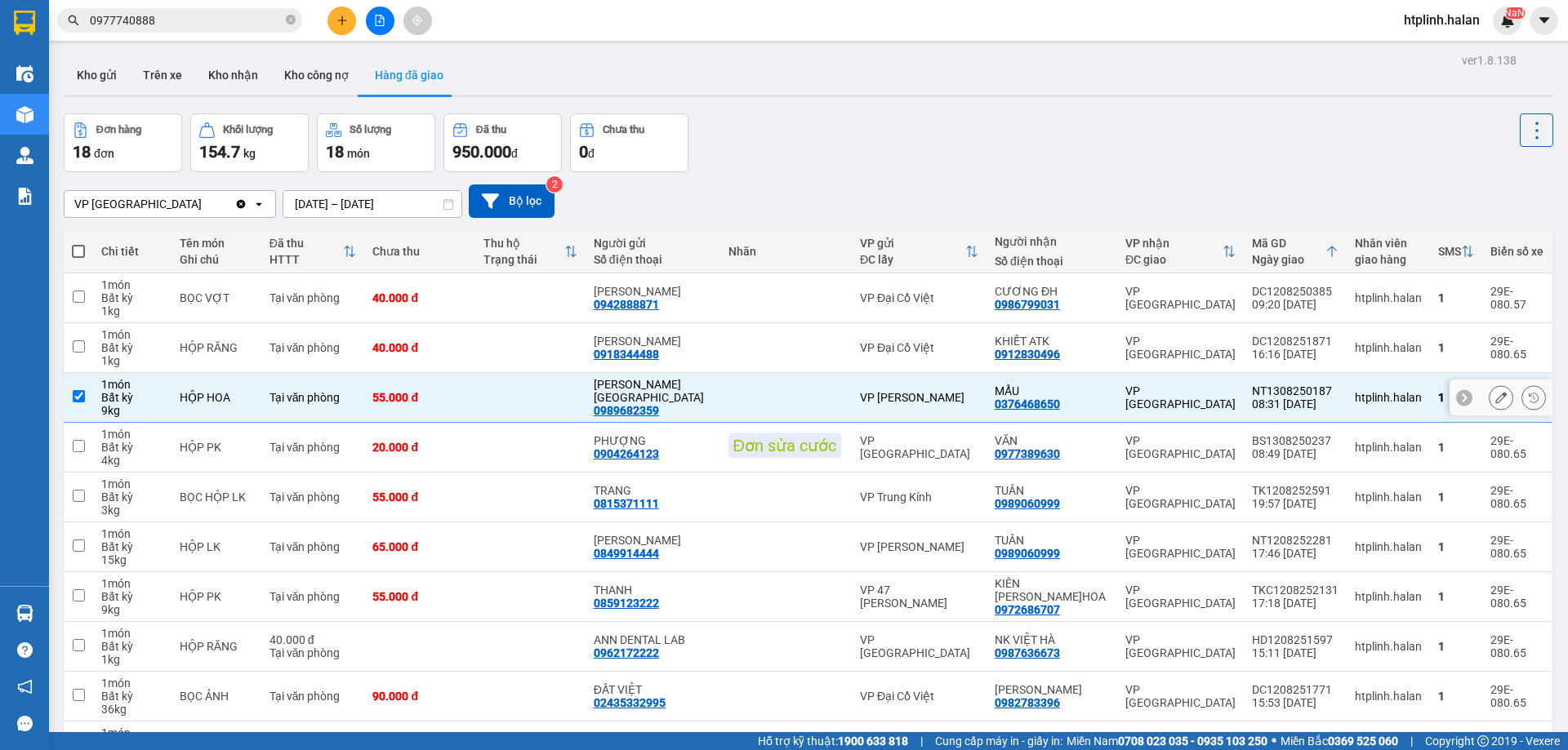
click at [1313, 385] on div "NT1308250187" at bounding box center [1295, 391] width 87 height 13
checkbox input "false"
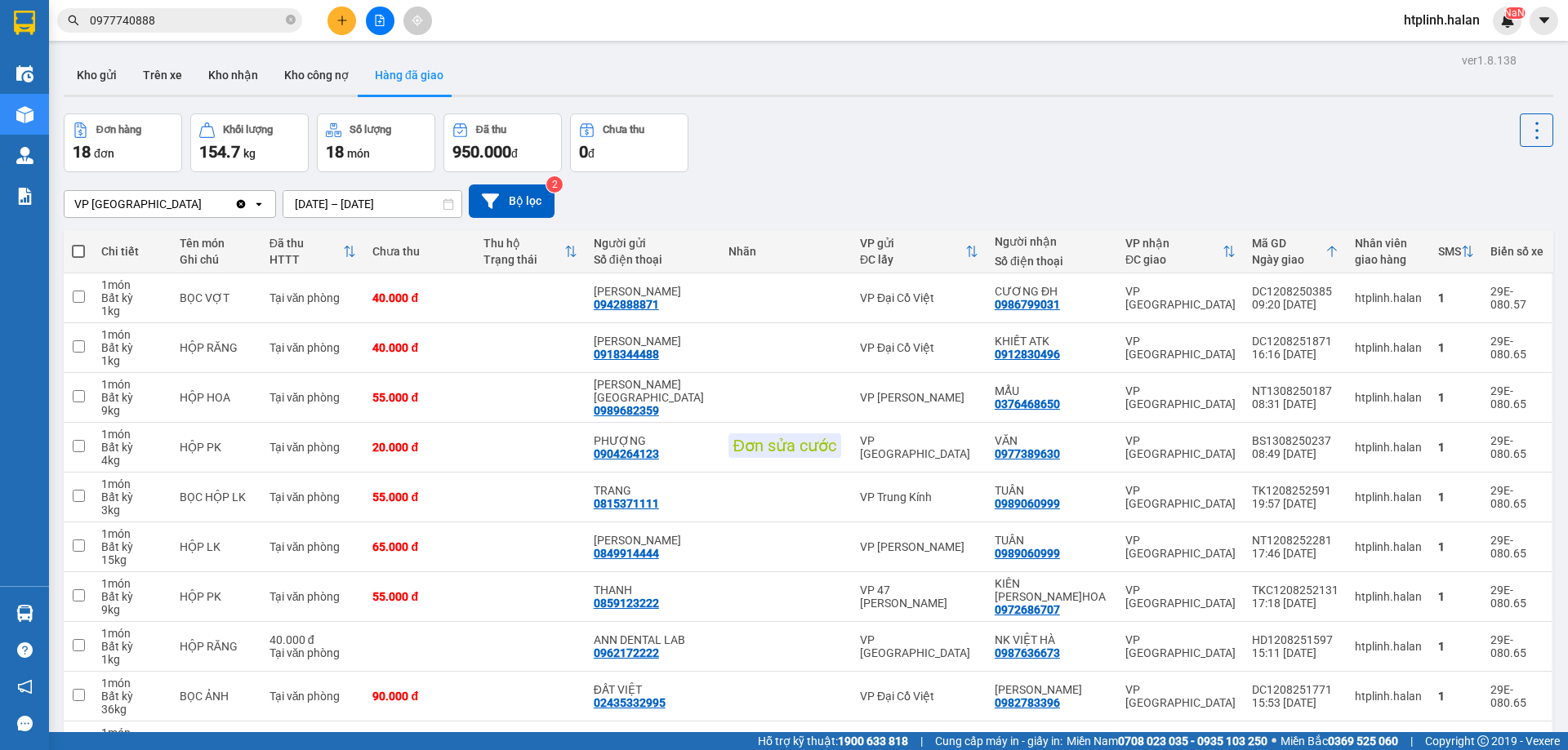
click at [372, 92] on button "Hàng đã giao" at bounding box center [409, 74] width 95 height 39
click at [109, 62] on button "Kho gửi" at bounding box center [96, 74] width 66 height 39
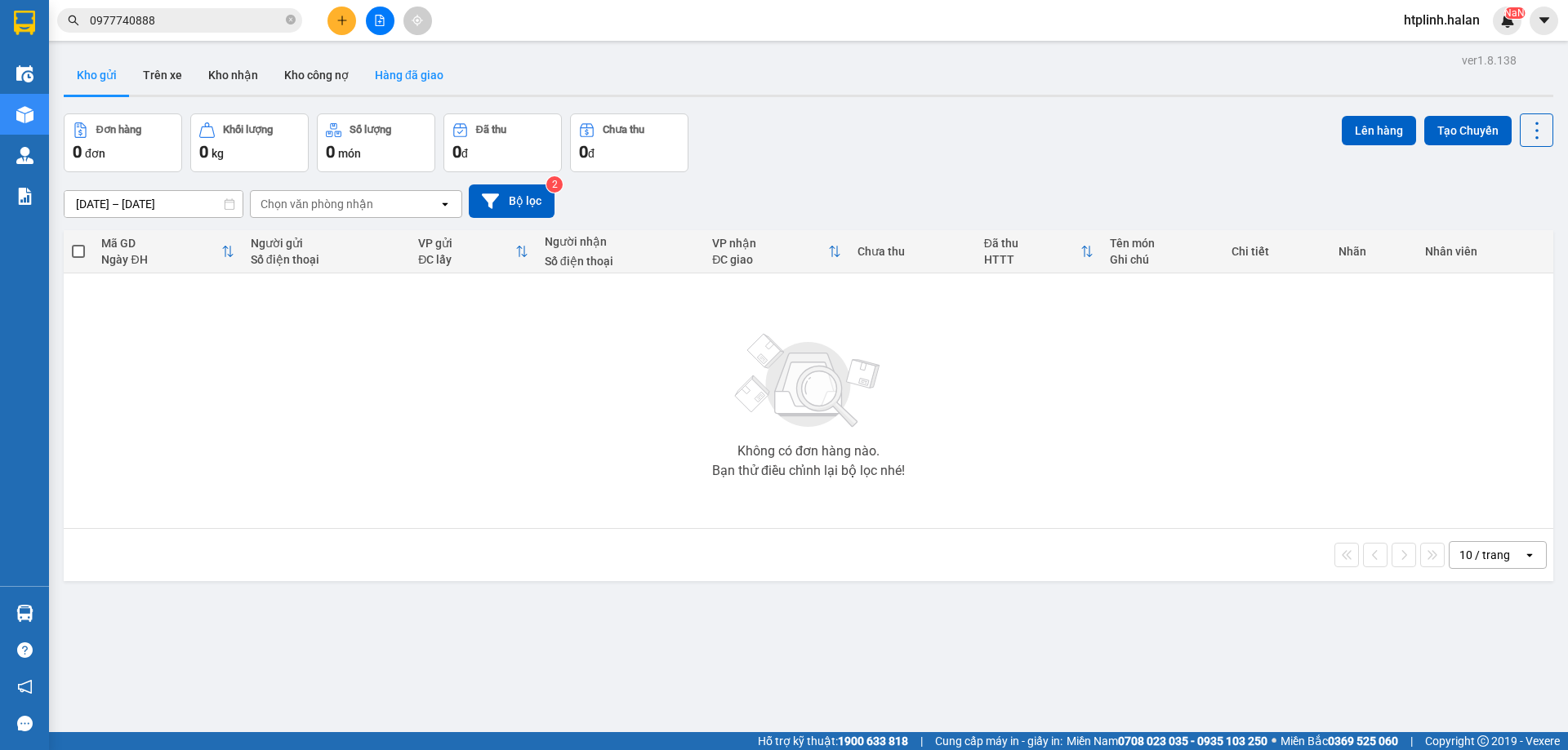
click at [417, 79] on button "Hàng đã giao" at bounding box center [409, 74] width 95 height 39
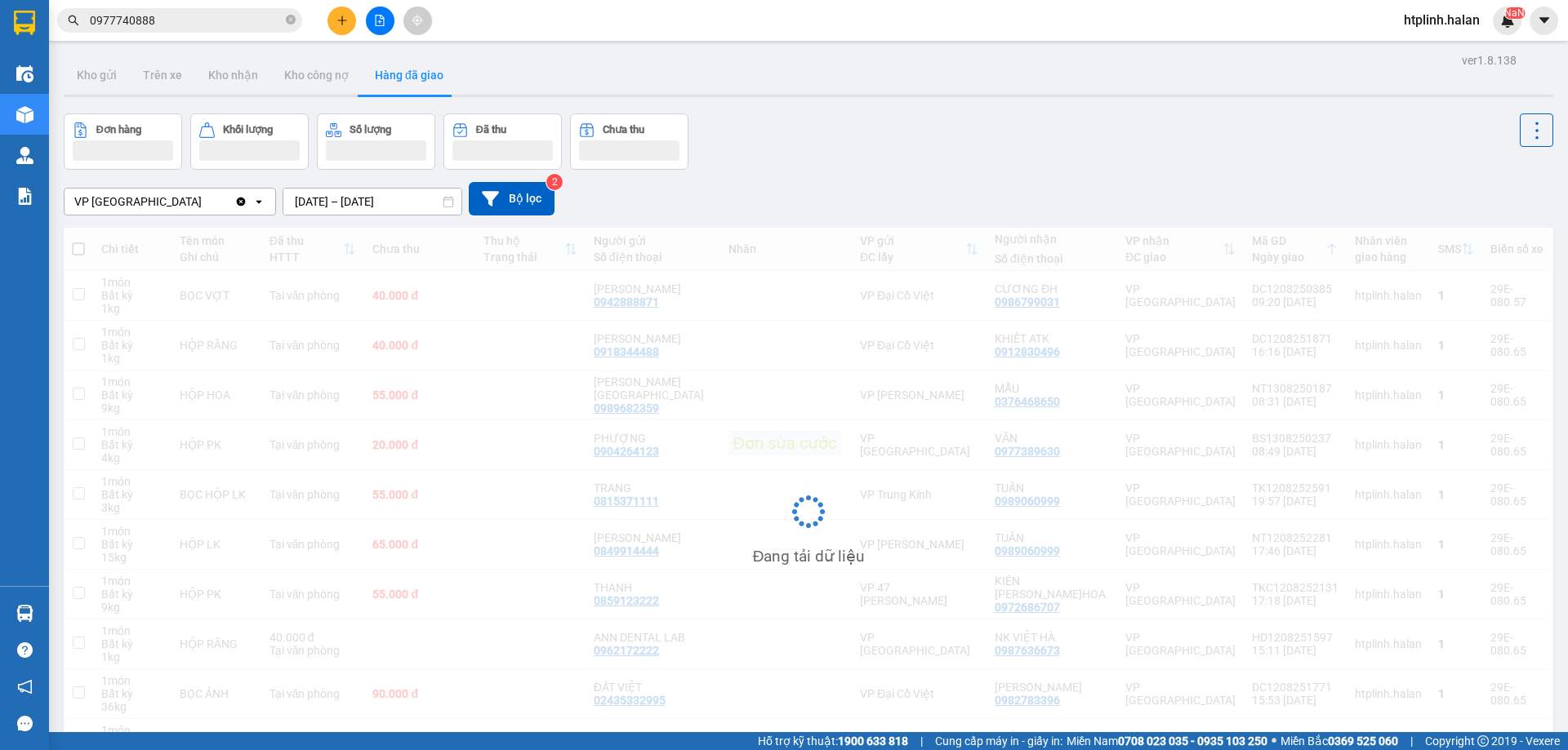
click at [417, 79] on button "Hàng đã giao" at bounding box center [409, 74] width 95 height 39
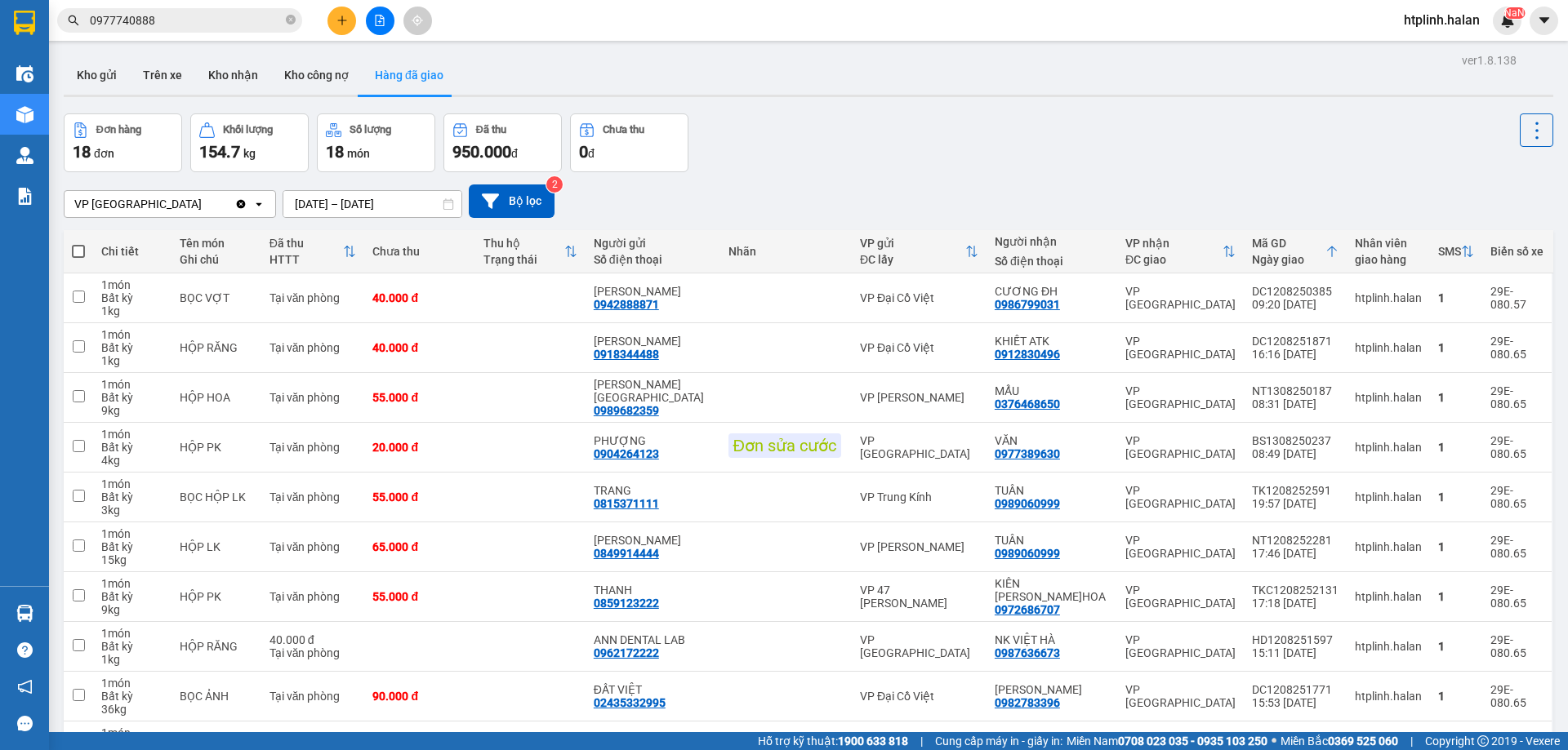
click at [317, 197] on input "[DATE] – [DATE]" at bounding box center [372, 204] width 178 height 26
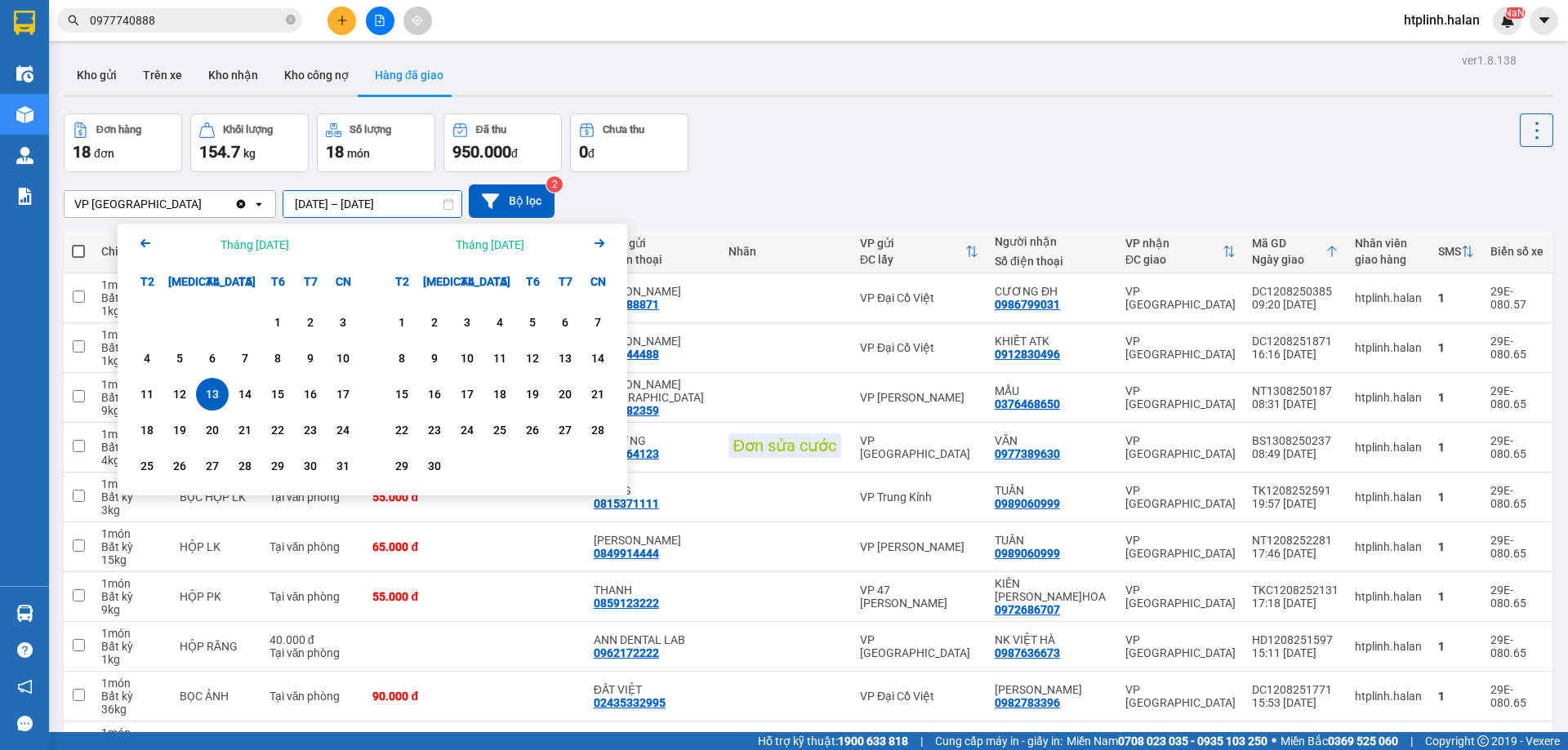
click at [212, 400] on div "13" at bounding box center [212, 394] width 23 height 19
type input "[DATE] – [DATE]"
click at [212, 400] on div "HỘP HOA" at bounding box center [216, 397] width 74 height 13
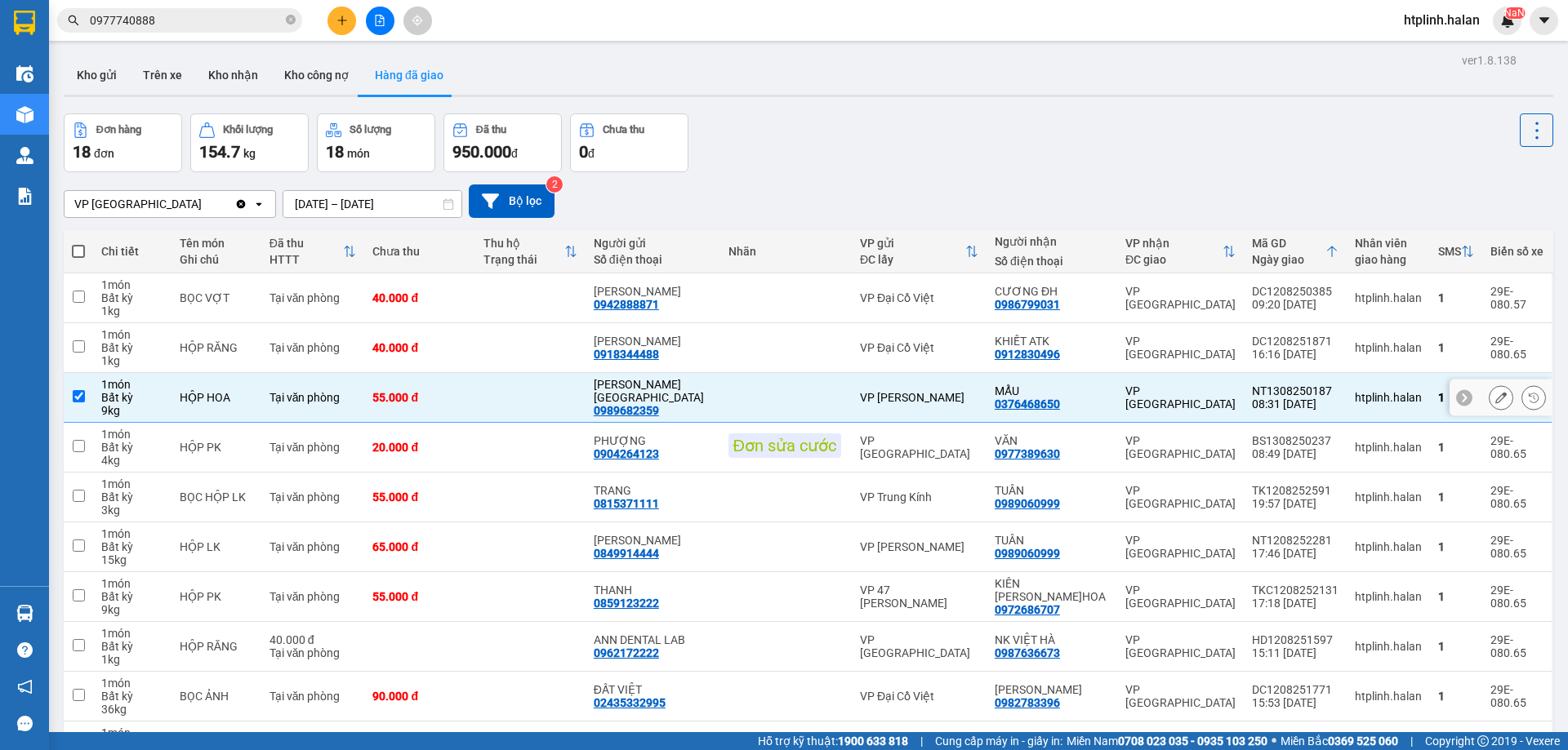
checkbox input "false"
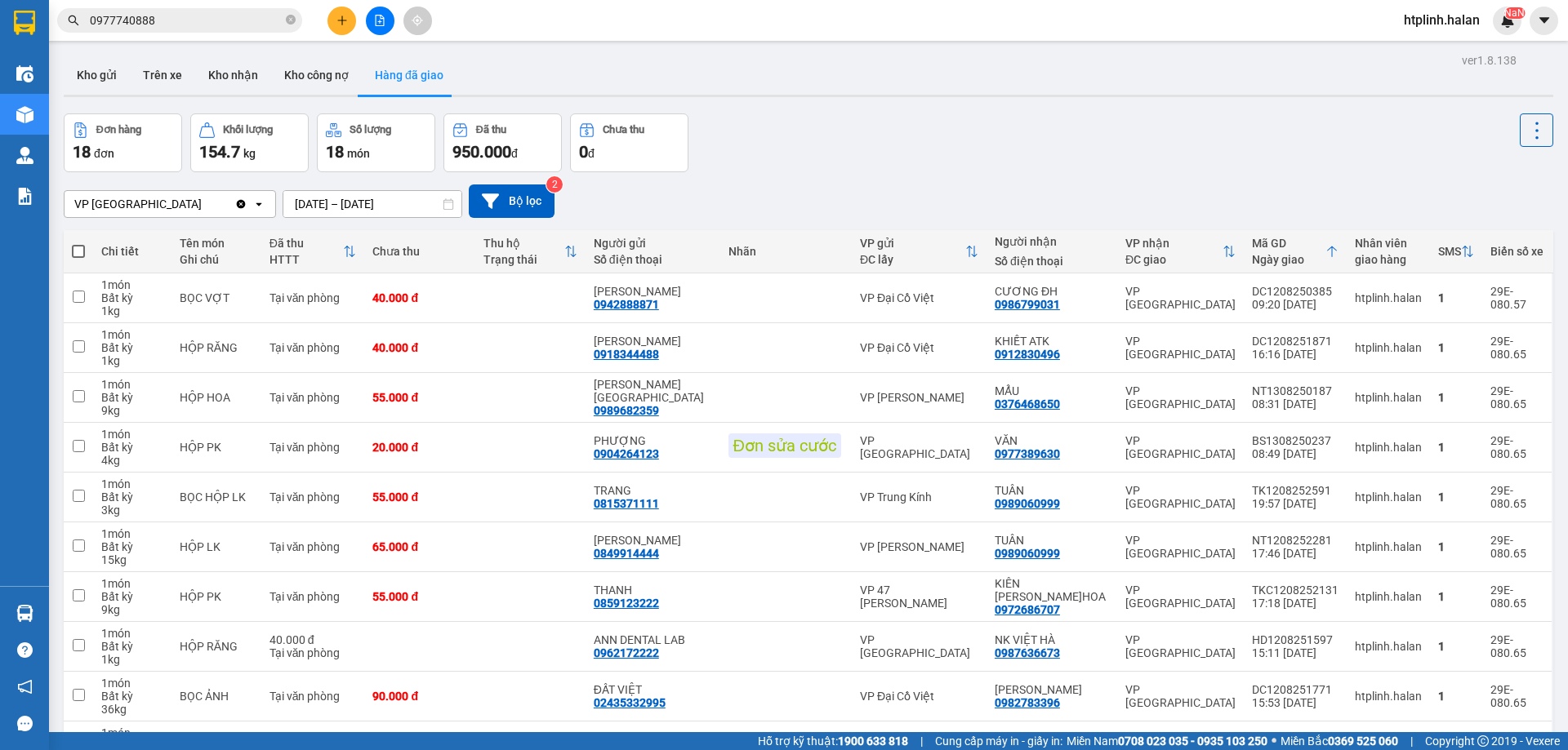
click at [223, 53] on div "ver 1.8.138 Kho gửi Trên xe Kho nhận Kho công nợ Hàng đã giao Đơn hàng 18 đơn K…" at bounding box center [808, 440] width 1502 height 782
click at [218, 68] on button "Kho nhận" at bounding box center [233, 74] width 76 height 39
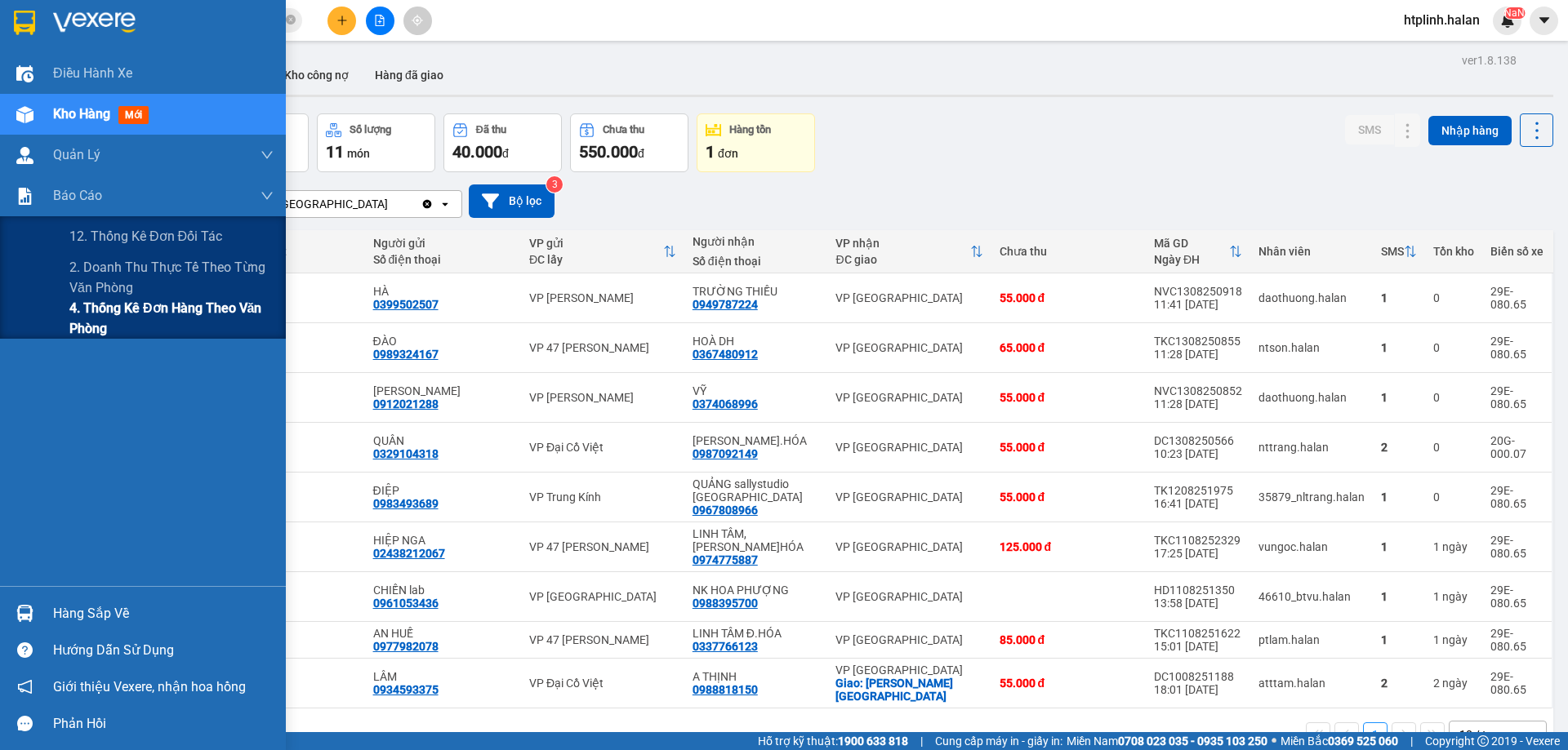
click at [96, 321] on span "4. Thống kê đơn hàng theo văn phòng" at bounding box center [171, 318] width 204 height 41
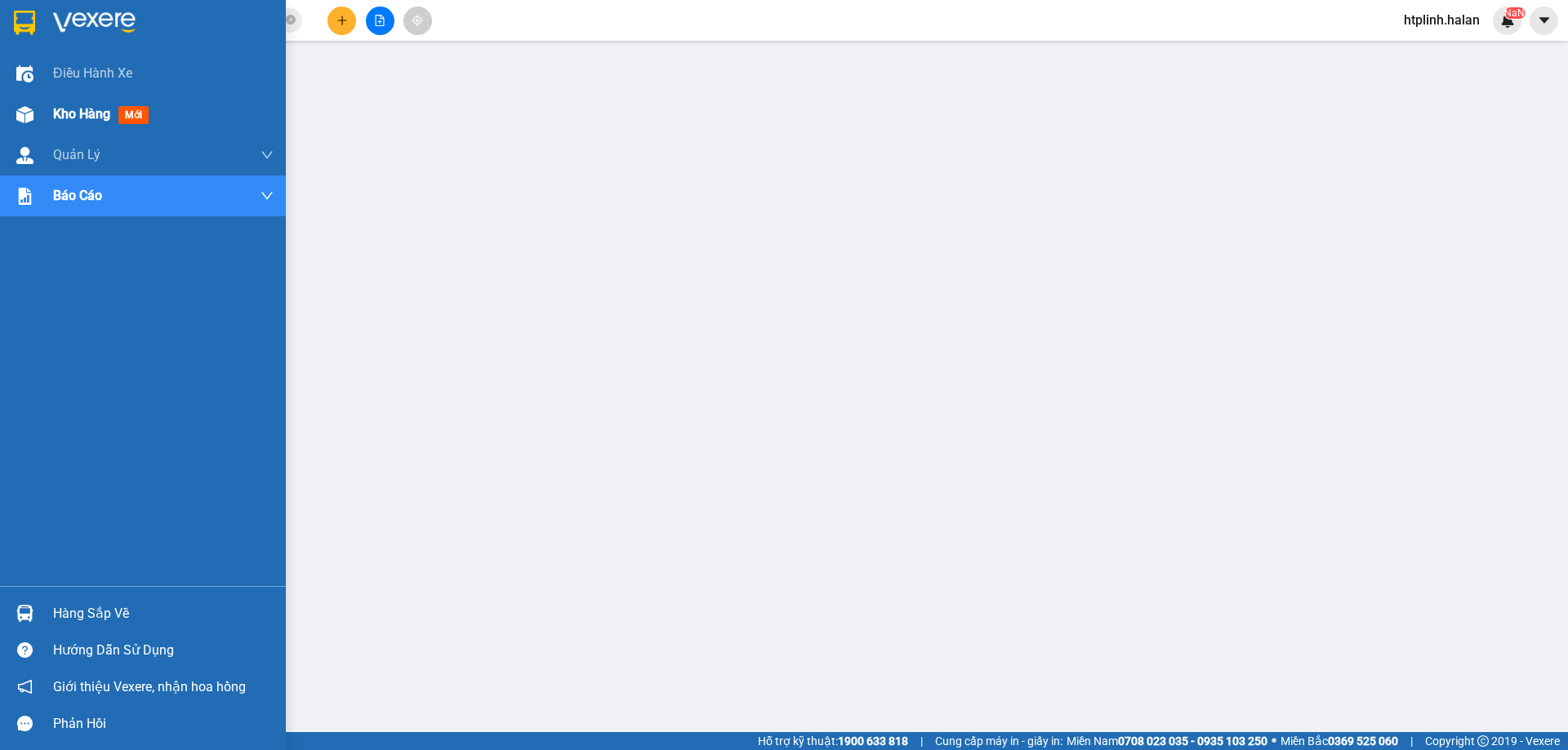
click at [53, 102] on div "Kho hàng mới" at bounding box center [164, 114] width 221 height 41
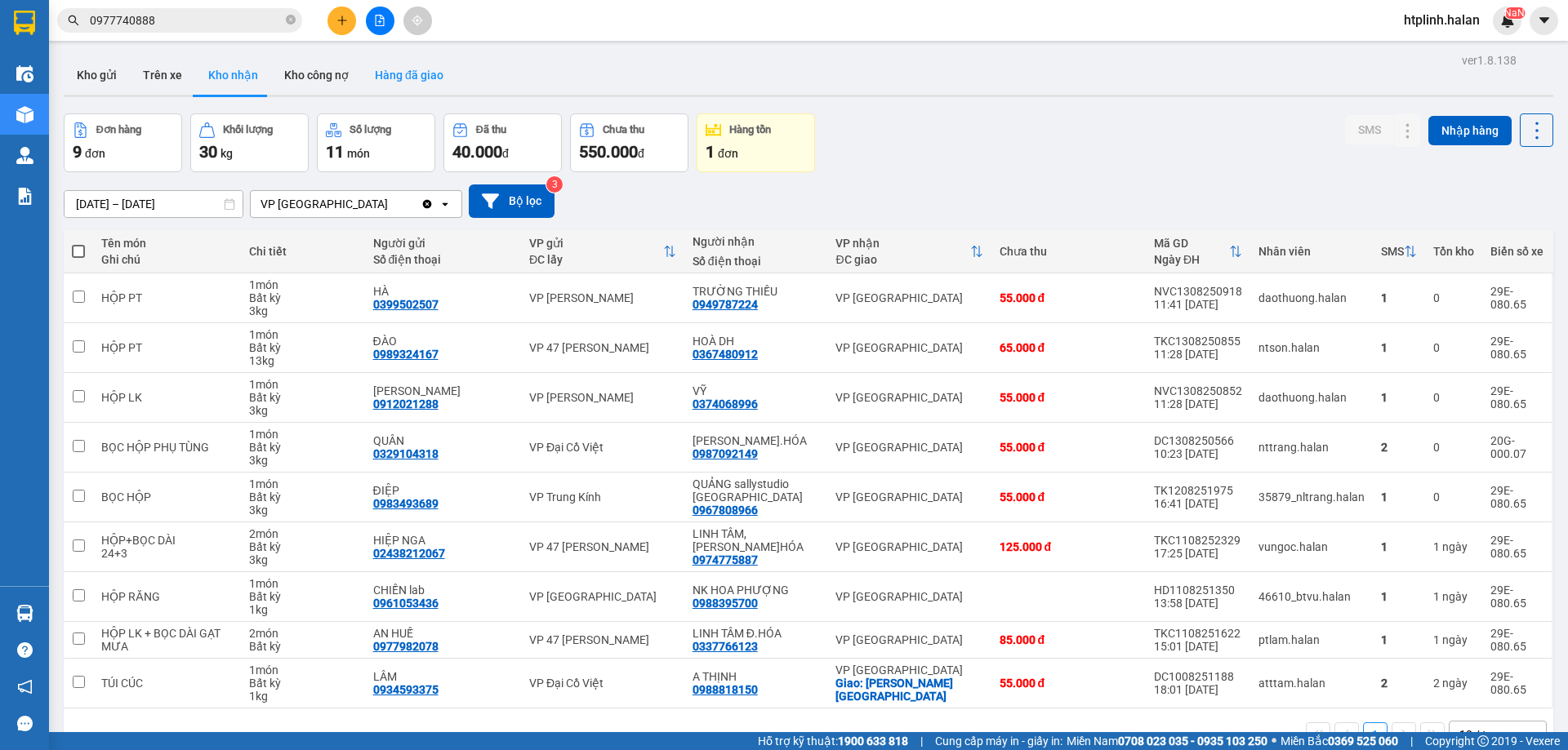
click at [368, 85] on button "Hàng đã giao" at bounding box center [409, 74] width 95 height 39
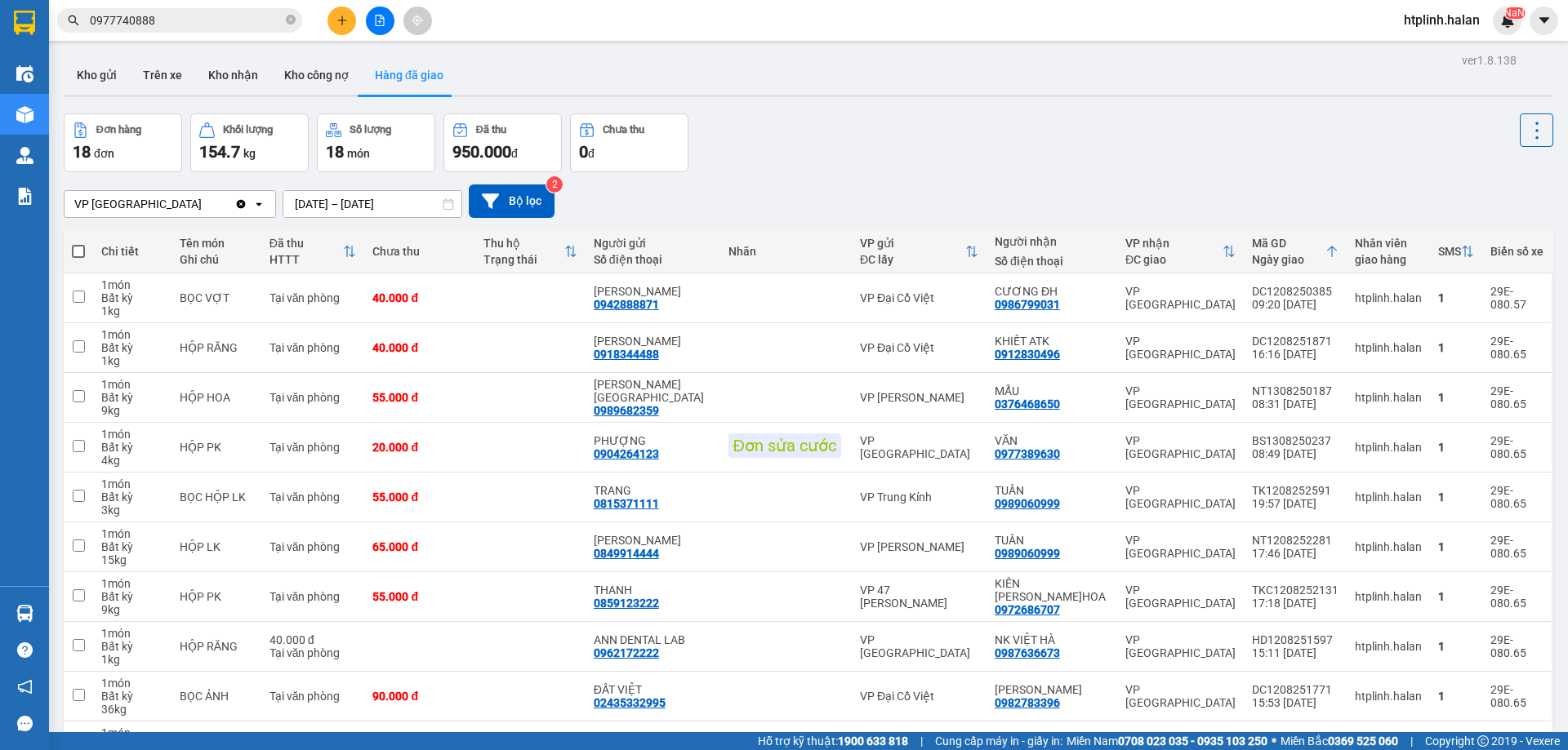
click at [222, 49] on div "ver 1.8.138 Kho gửi Trên xe Kho nhận Kho công nợ Hàng đã giao Đơn hàng 18 đơn K…" at bounding box center [808, 440] width 1502 height 782
click at [225, 68] on button "Kho nhận" at bounding box center [233, 74] width 76 height 39
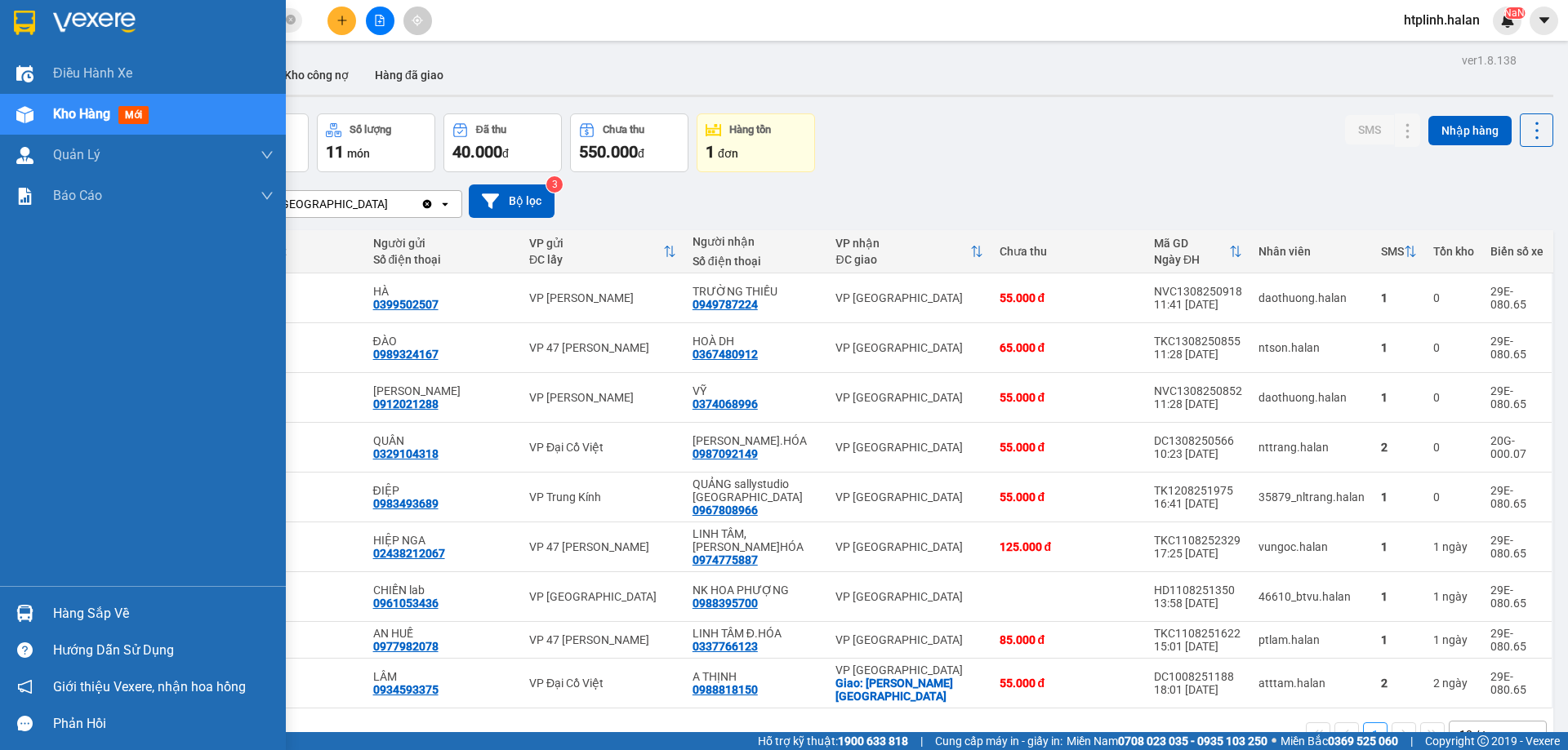
click at [36, 592] on div "Hàng sắp về Hướng dẫn sử dụng Giới thiệu Vexere, nhận hoa hồng Phản hồi" at bounding box center [143, 664] width 286 height 156
